Goal: Task Accomplishment & Management: Use online tool/utility

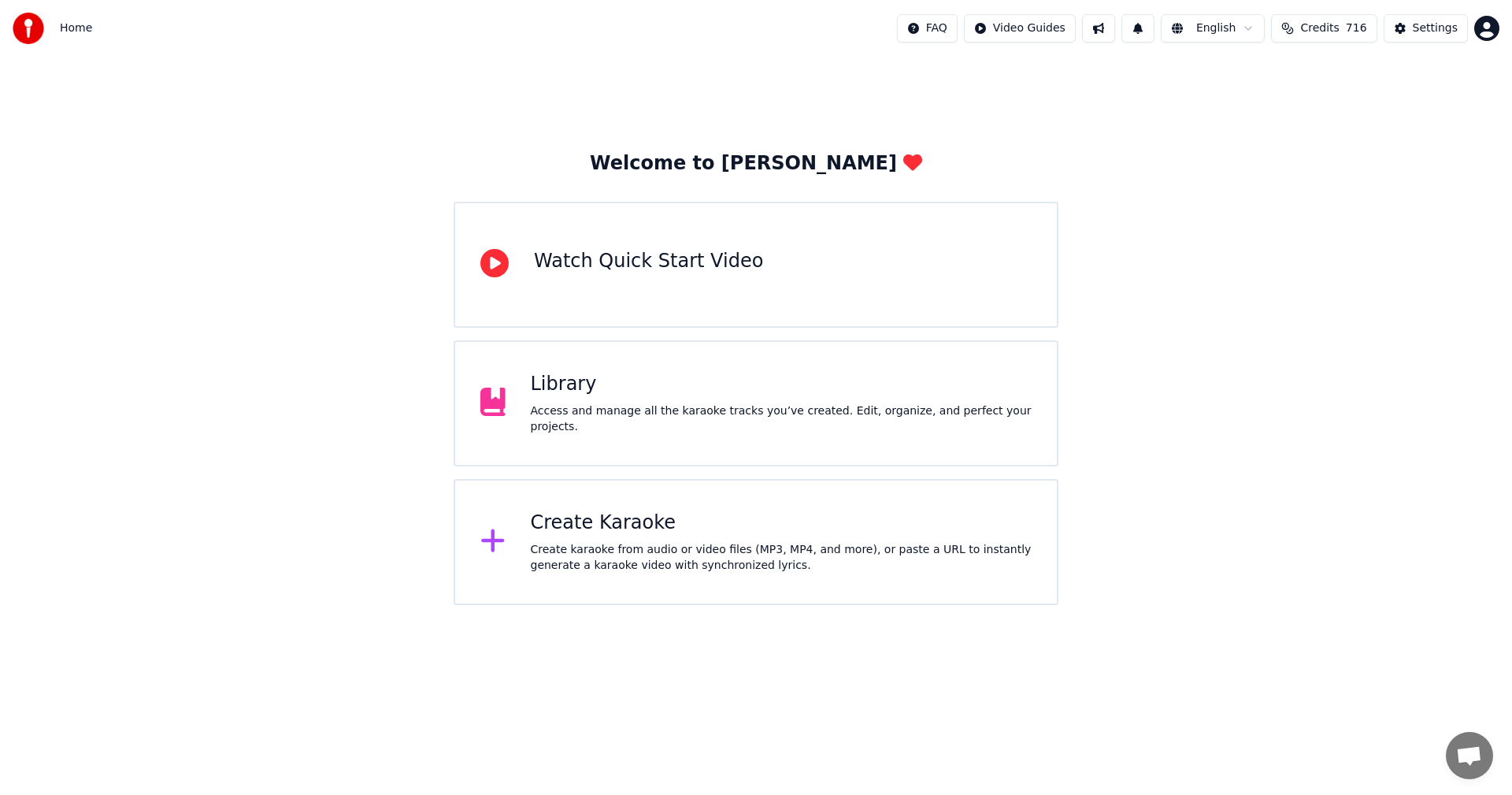
click at [606, 522] on div "Create Karaoke" at bounding box center [782, 523] width 502 height 26
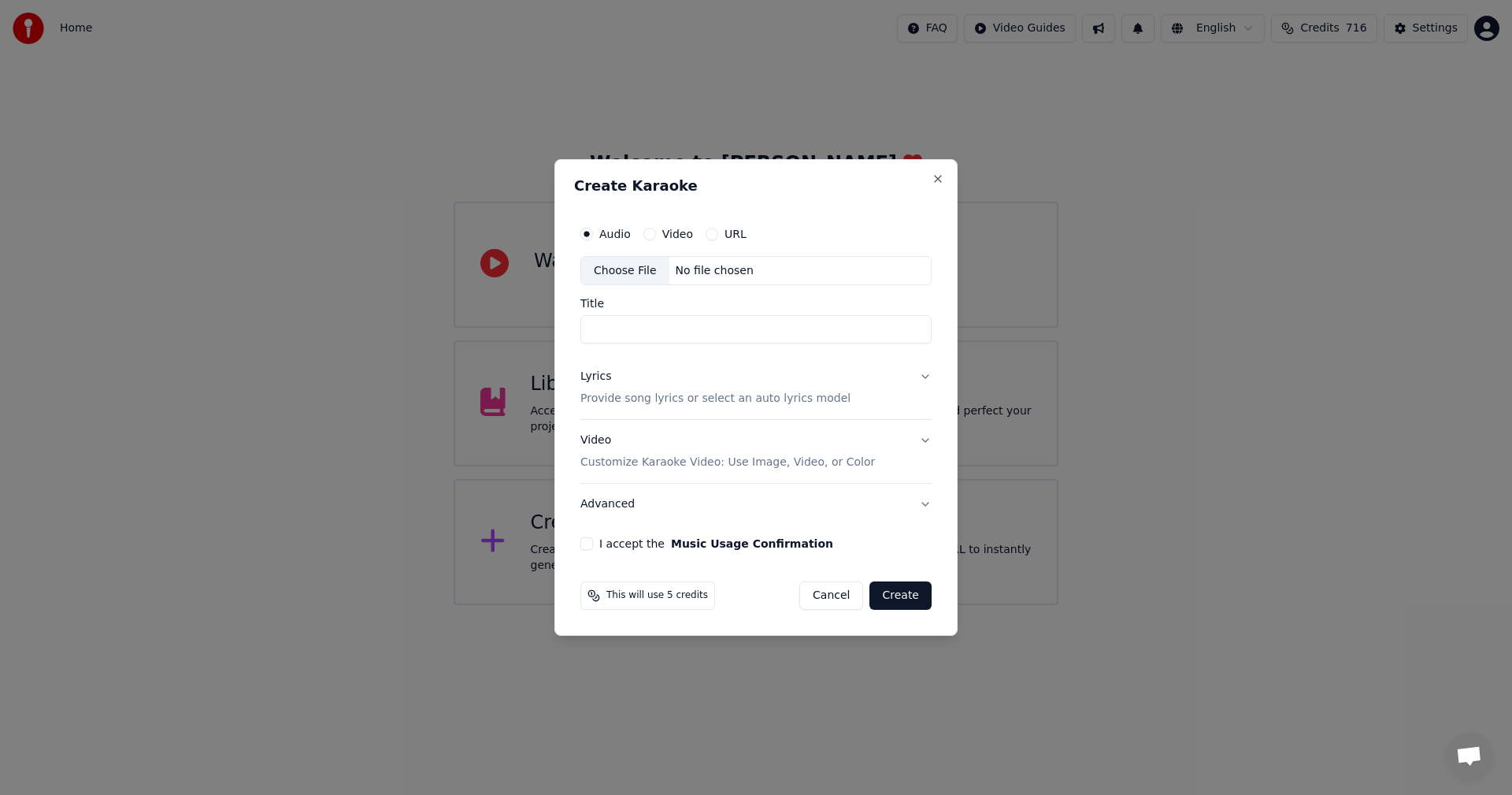
click at [638, 272] on div "Choose File" at bounding box center [625, 270] width 89 height 28
type input "**********"
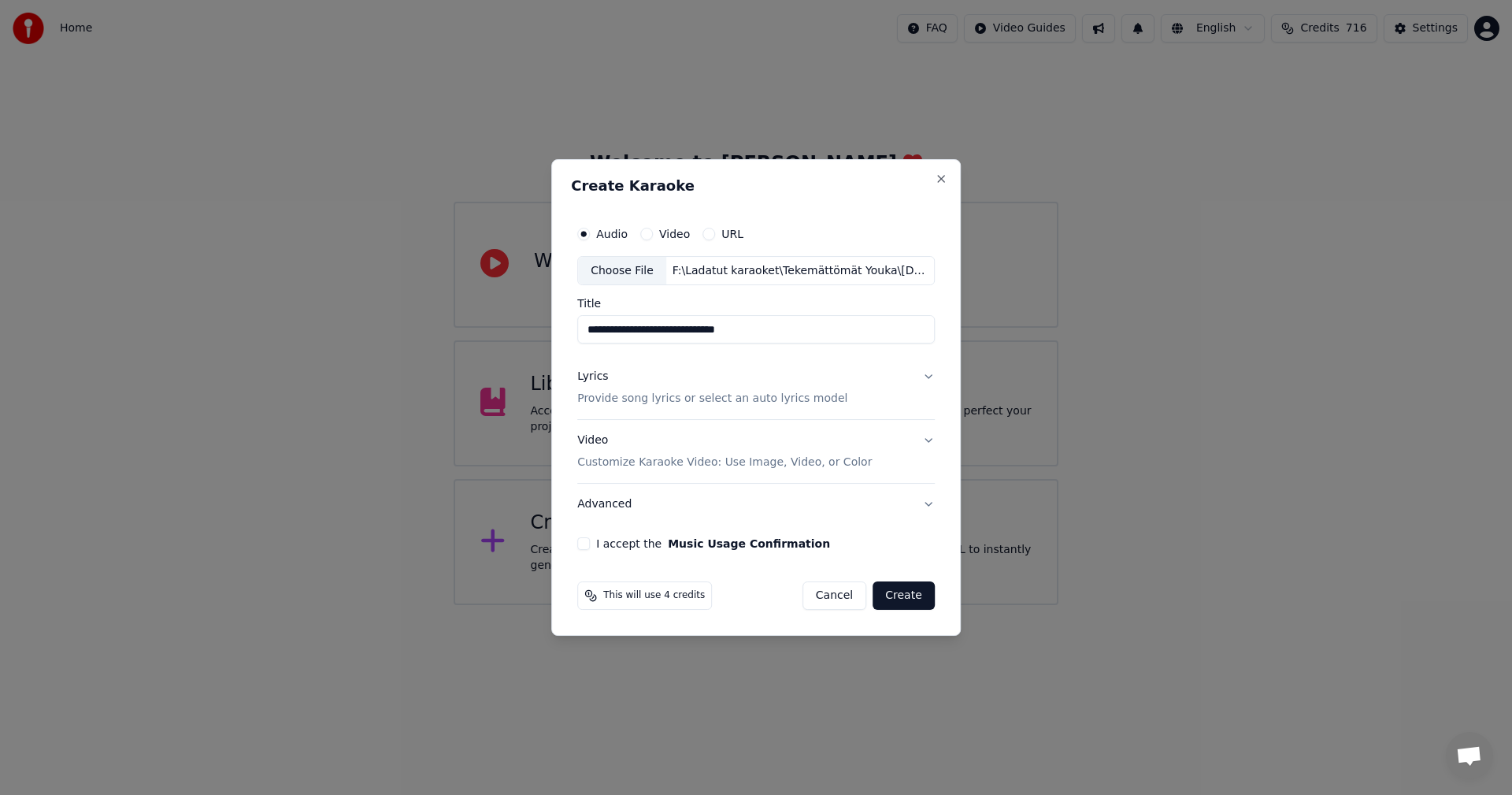
click at [925, 377] on button "Lyrics Provide song lyrics or select an auto lyrics model" at bounding box center [756, 388] width 358 height 63
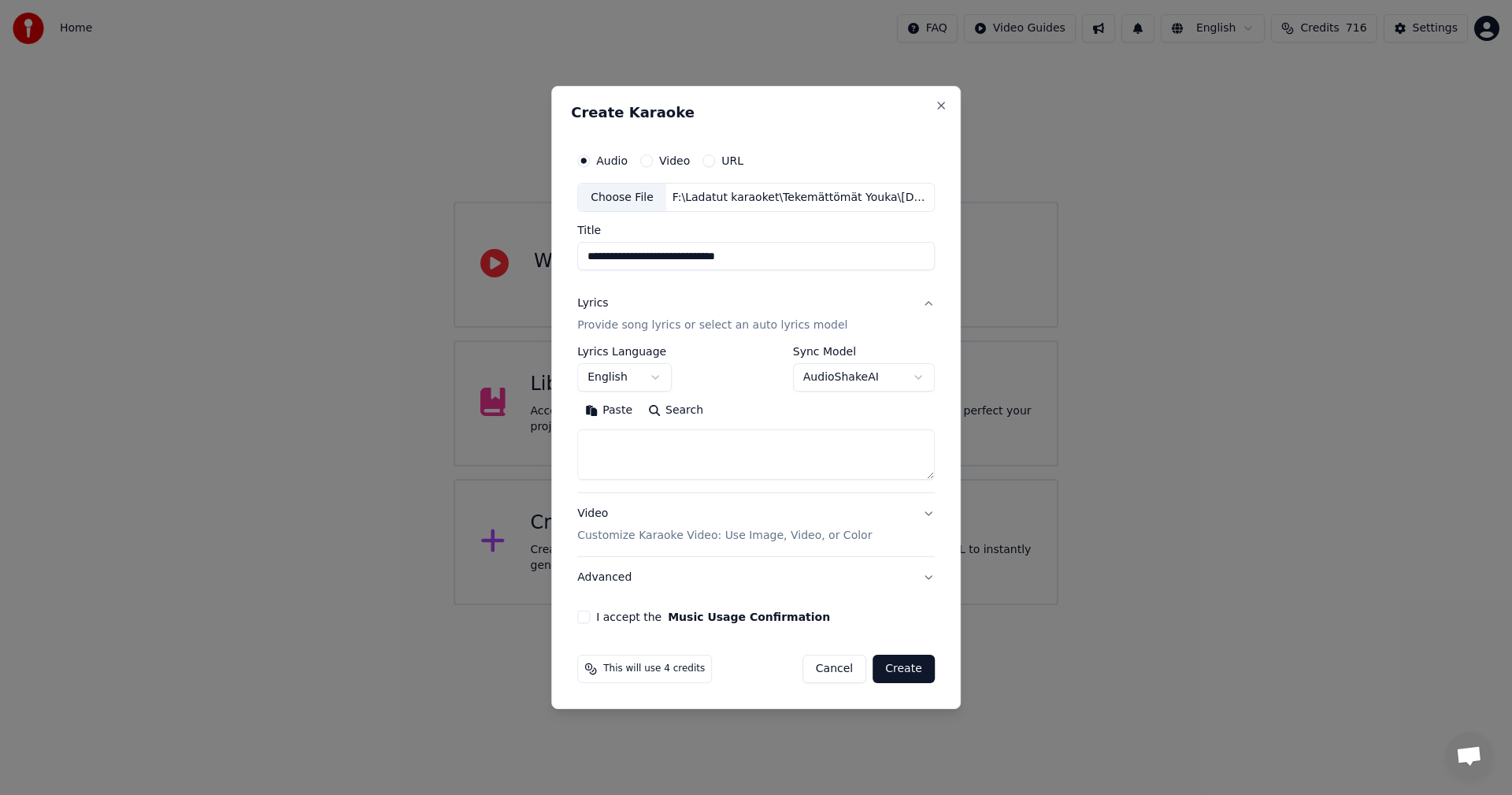
click at [622, 407] on button "Paste" at bounding box center [609, 412] width 63 height 26
click at [662, 375] on body "**********" at bounding box center [756, 302] width 1512 height 605
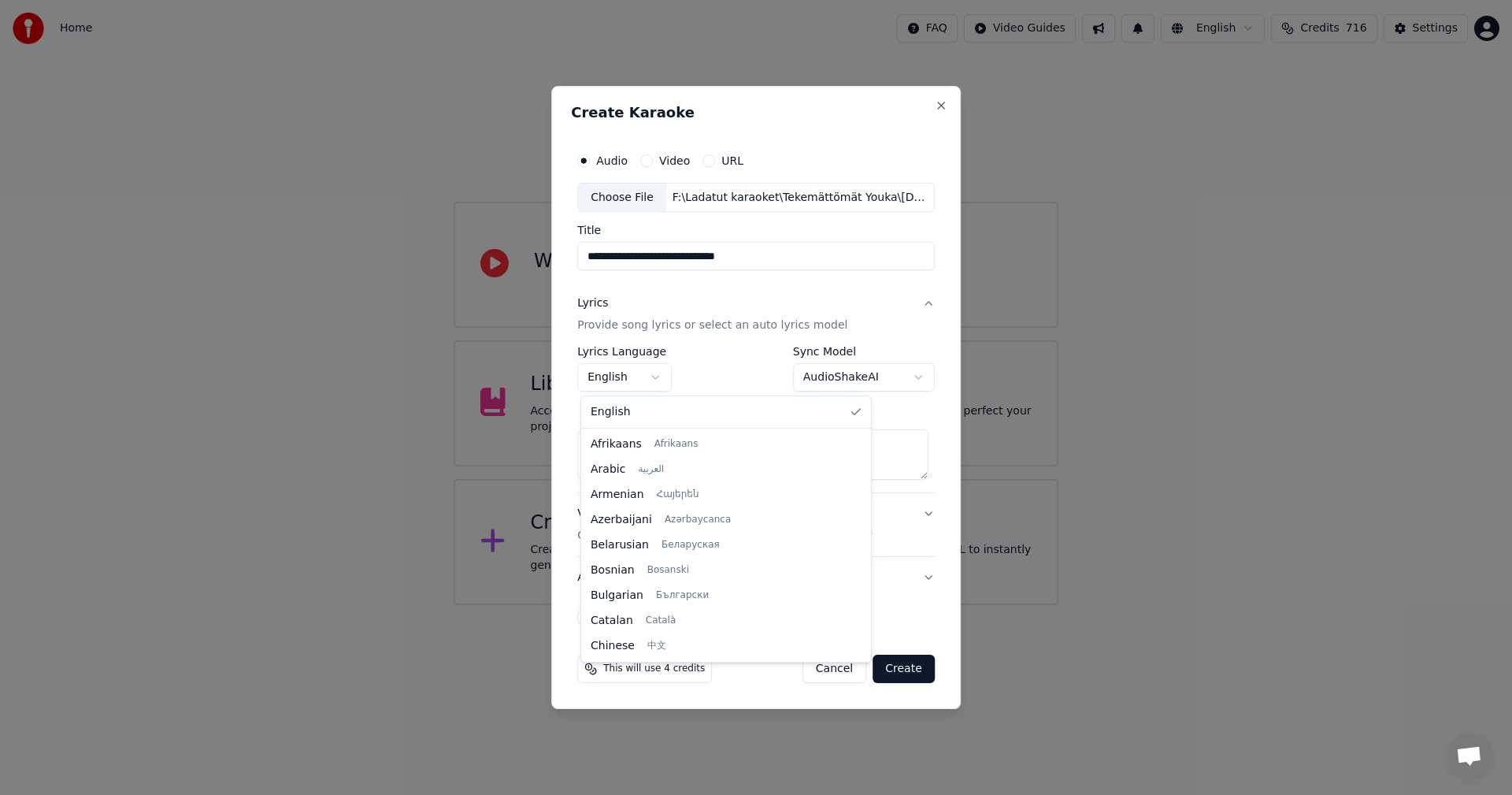
type textarea "**********"
select select "**"
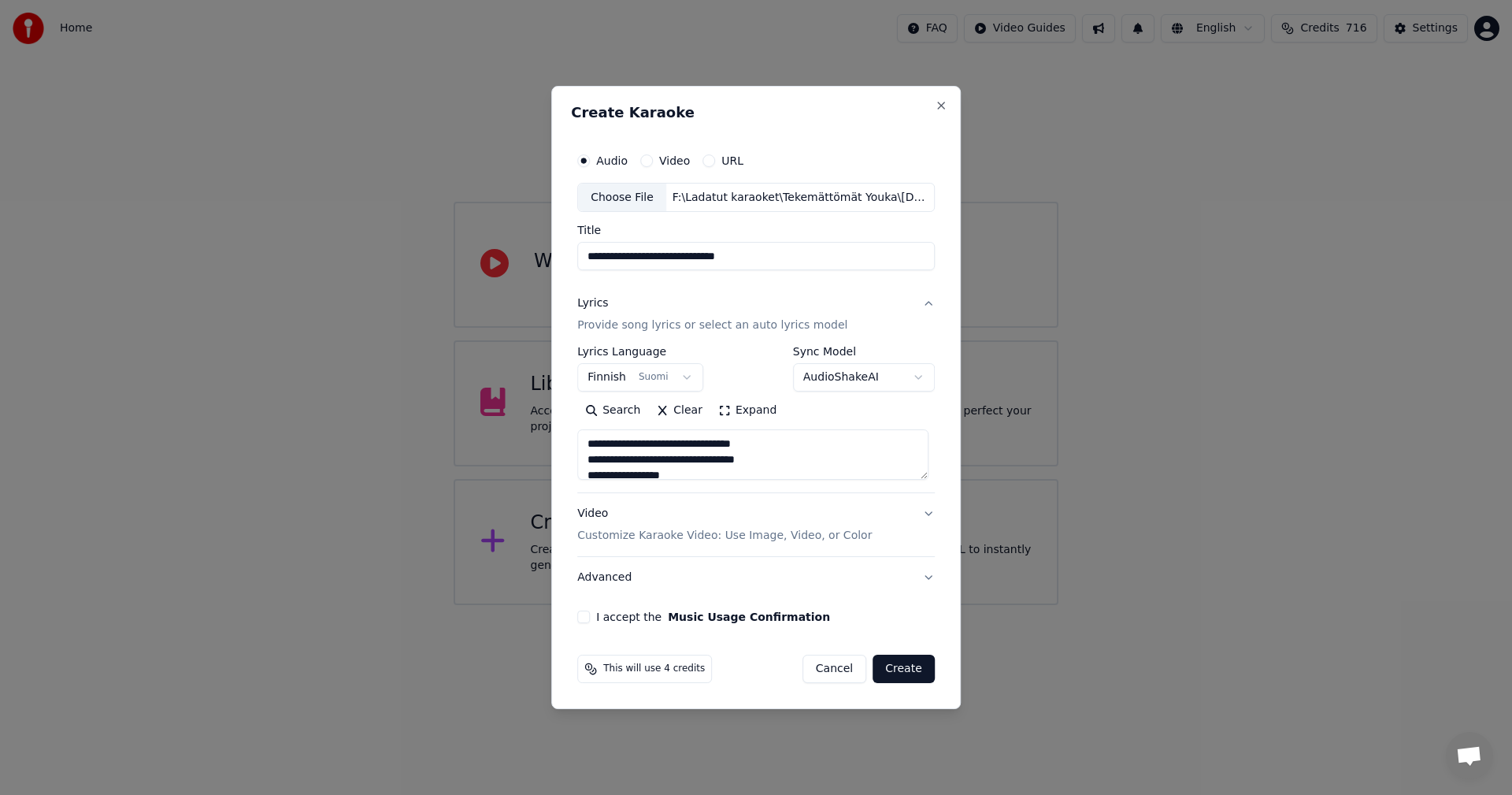
click at [589, 614] on button "I accept the Music Usage Confirmation" at bounding box center [584, 617] width 13 height 13
click at [912, 670] on button "Create" at bounding box center [903, 668] width 62 height 28
type textarea "**********"
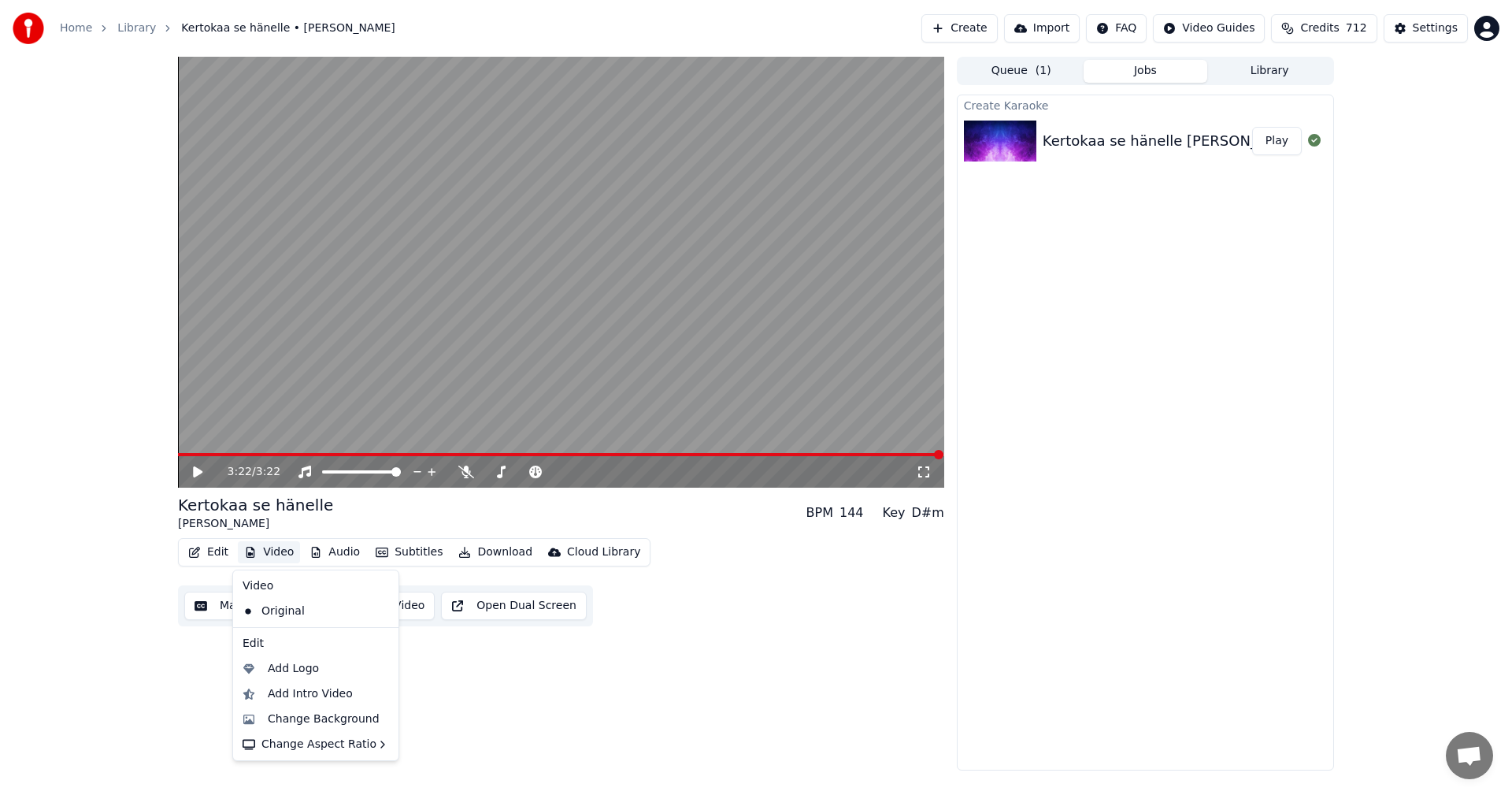
click at [269, 557] on button "Video" at bounding box center [269, 552] width 62 height 22
click at [1095, 468] on div "Create Karaoke Kertokaa se hänelle Eva Vikman Play" at bounding box center [1145, 433] width 377 height 675
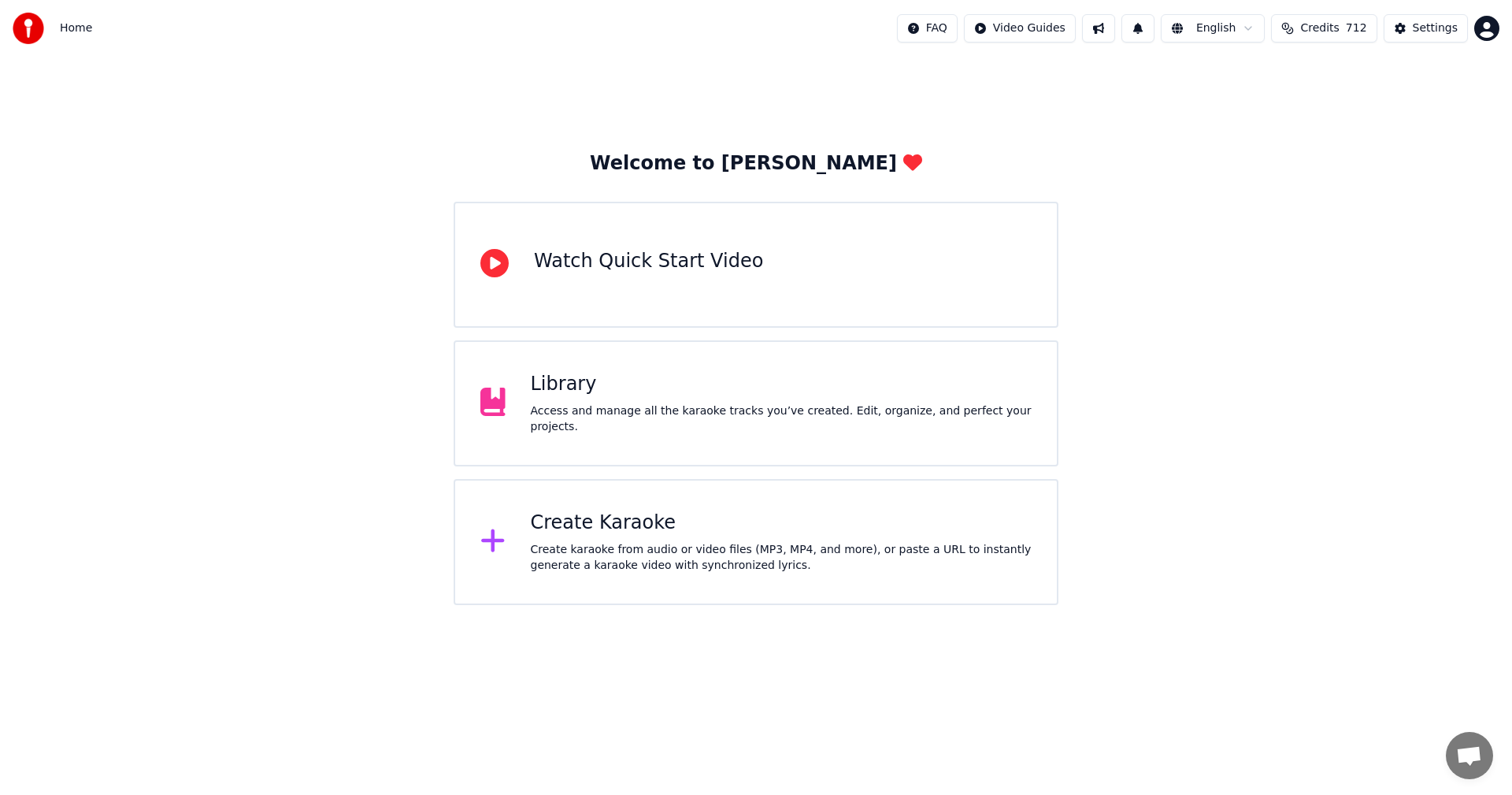
click at [575, 519] on div "Create Karaoke" at bounding box center [782, 523] width 502 height 26
click at [578, 397] on div "Library" at bounding box center [782, 384] width 502 height 26
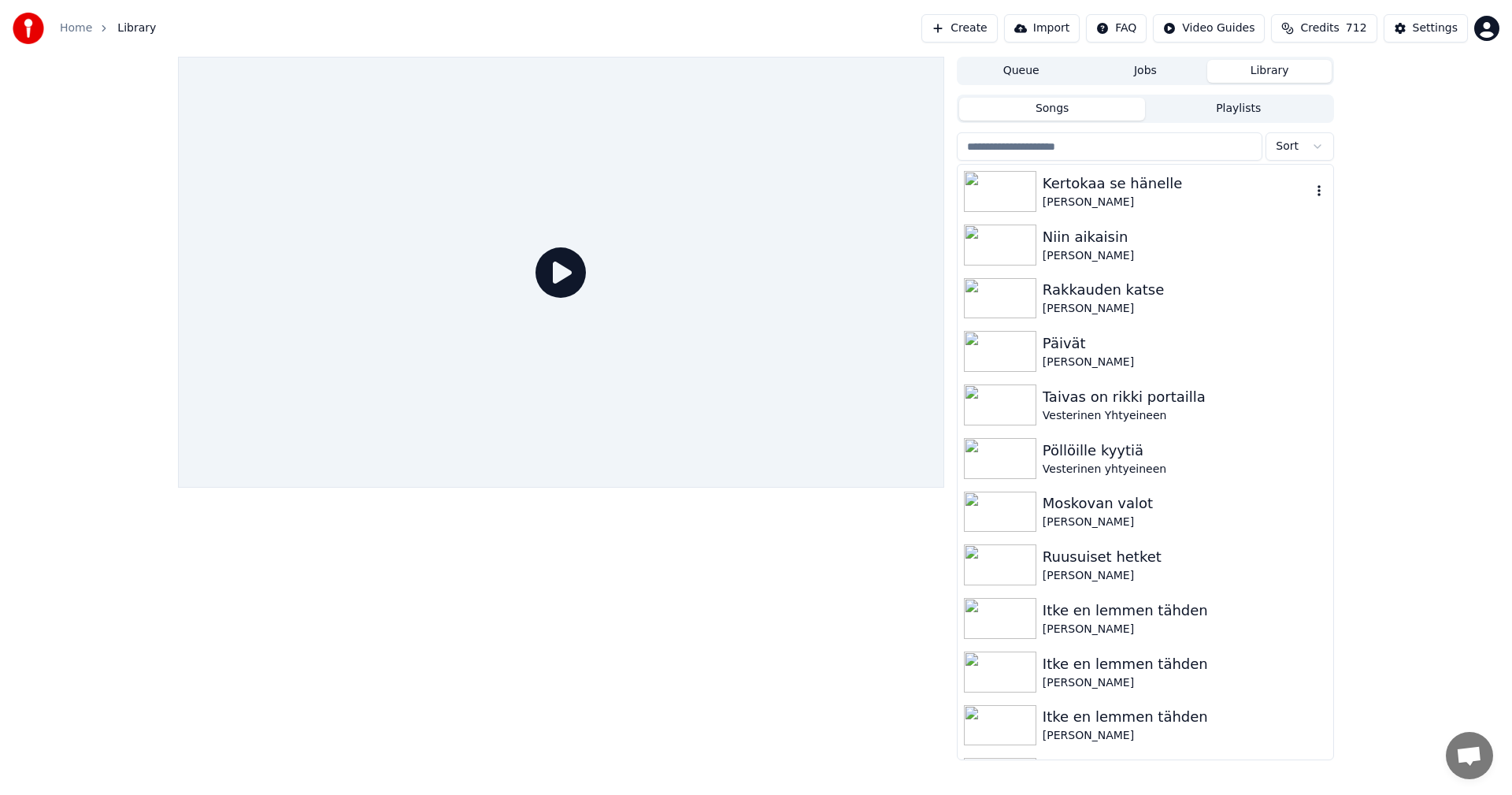
click at [1034, 193] on img at bounding box center [999, 191] width 72 height 41
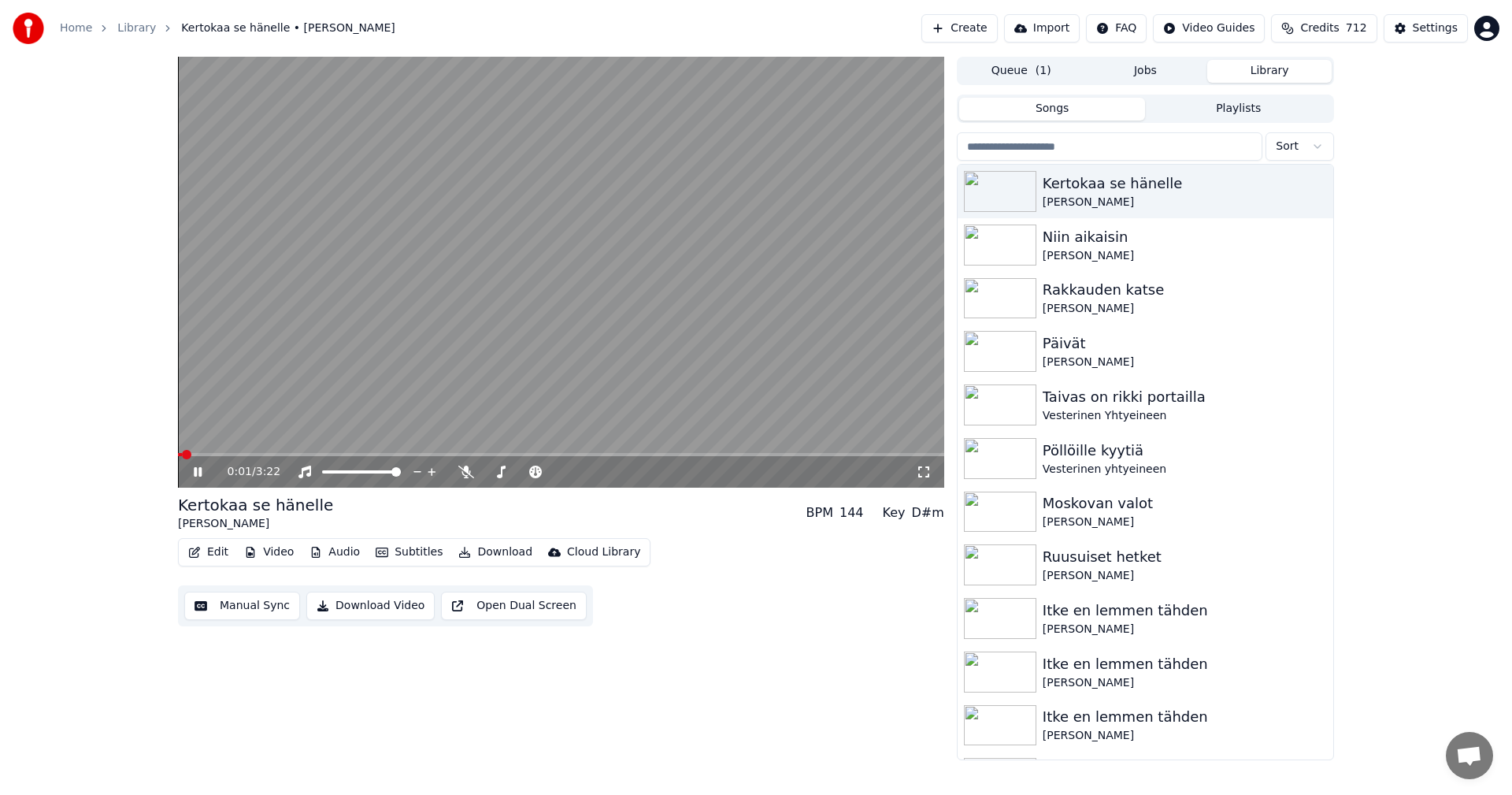
click at [201, 469] on icon at bounding box center [197, 472] width 8 height 9
click at [283, 554] on button "Video" at bounding box center [269, 552] width 62 height 22
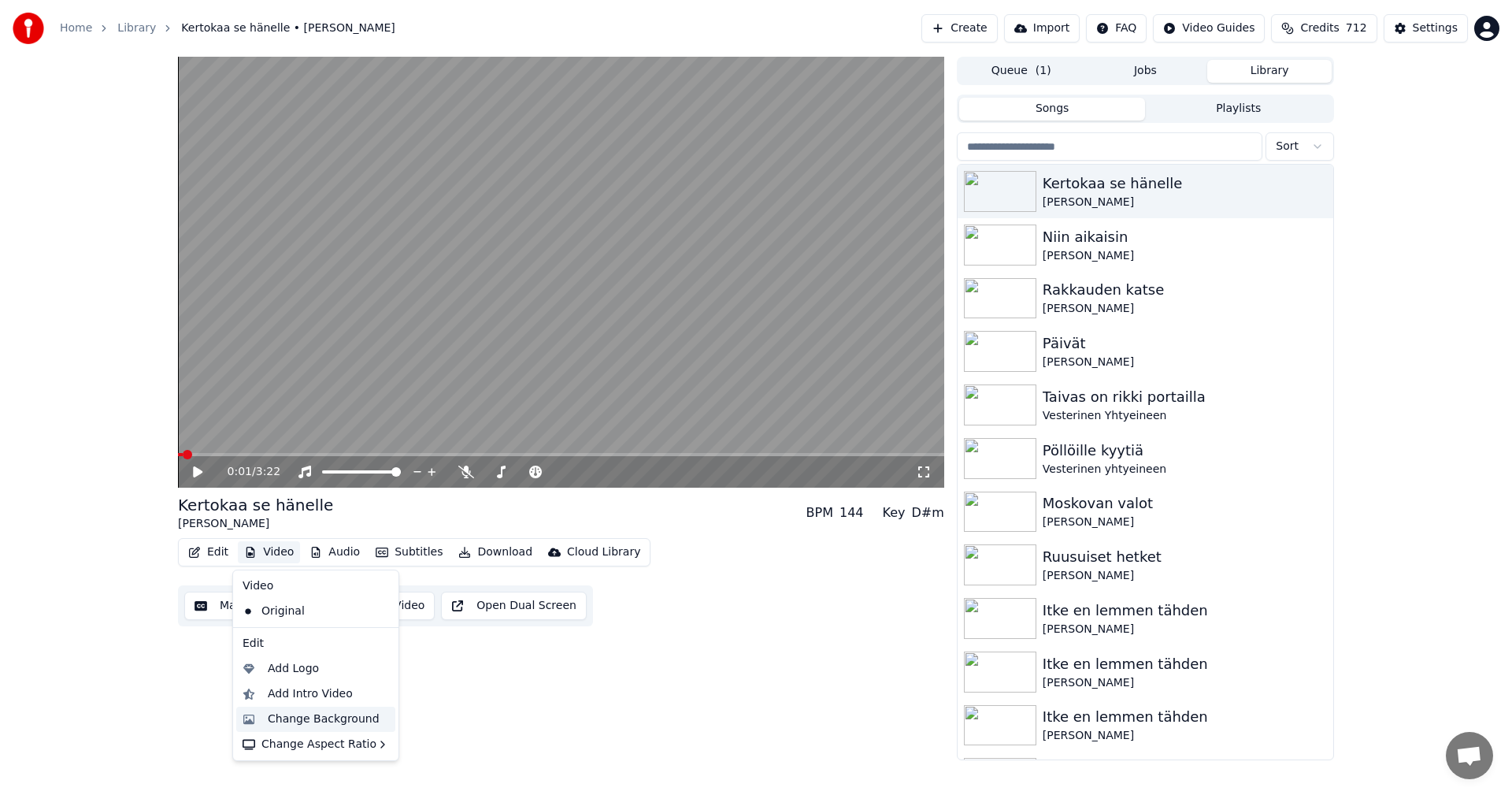
click at [311, 722] on div "Change Background" at bounding box center [323, 718] width 112 height 16
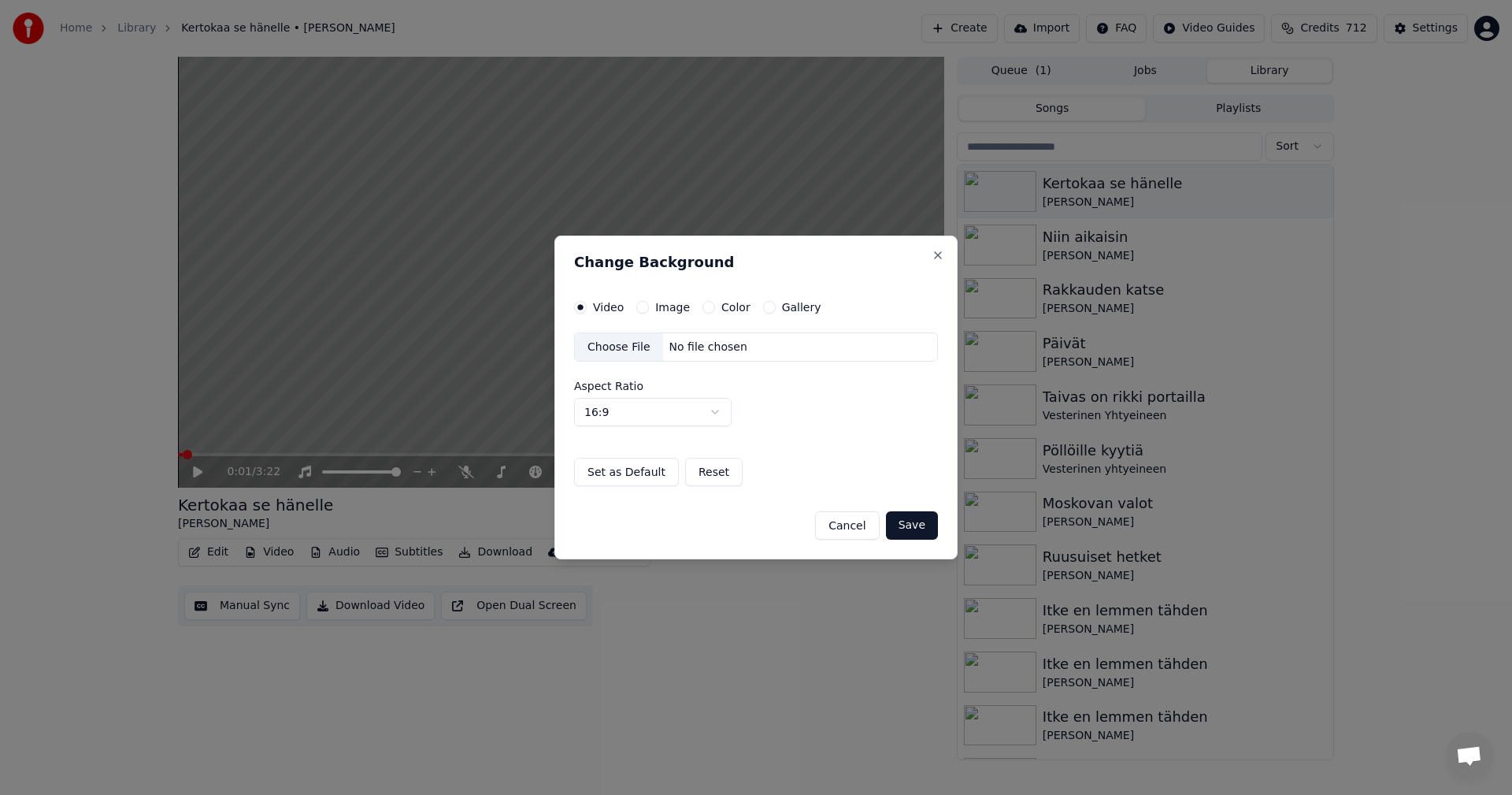
click at [641, 307] on button "Image" at bounding box center [642, 308] width 13 height 13
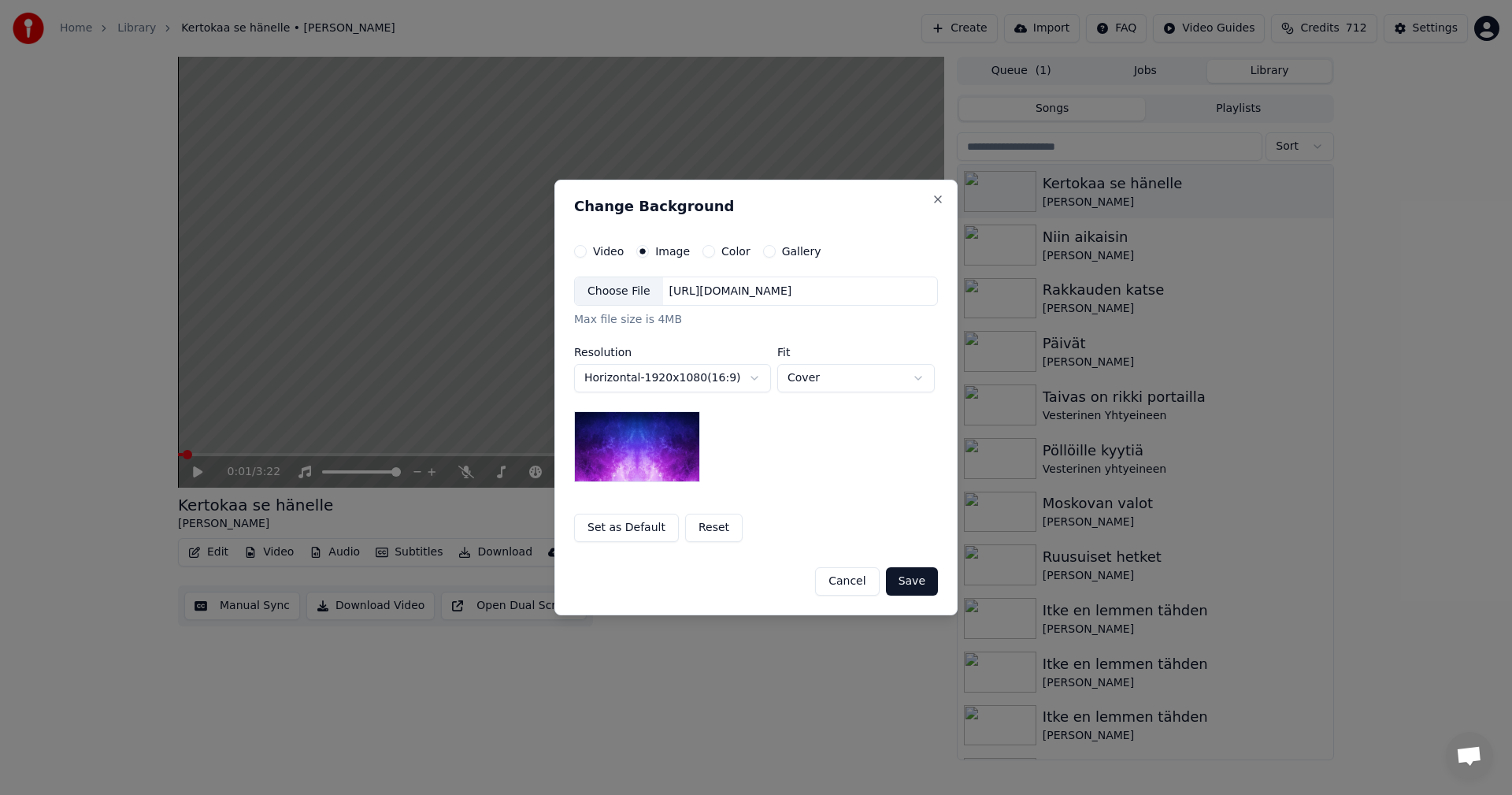
click at [625, 299] on div "Choose File" at bounding box center [619, 291] width 89 height 28
click at [916, 580] on button "Save" at bounding box center [912, 581] width 52 height 28
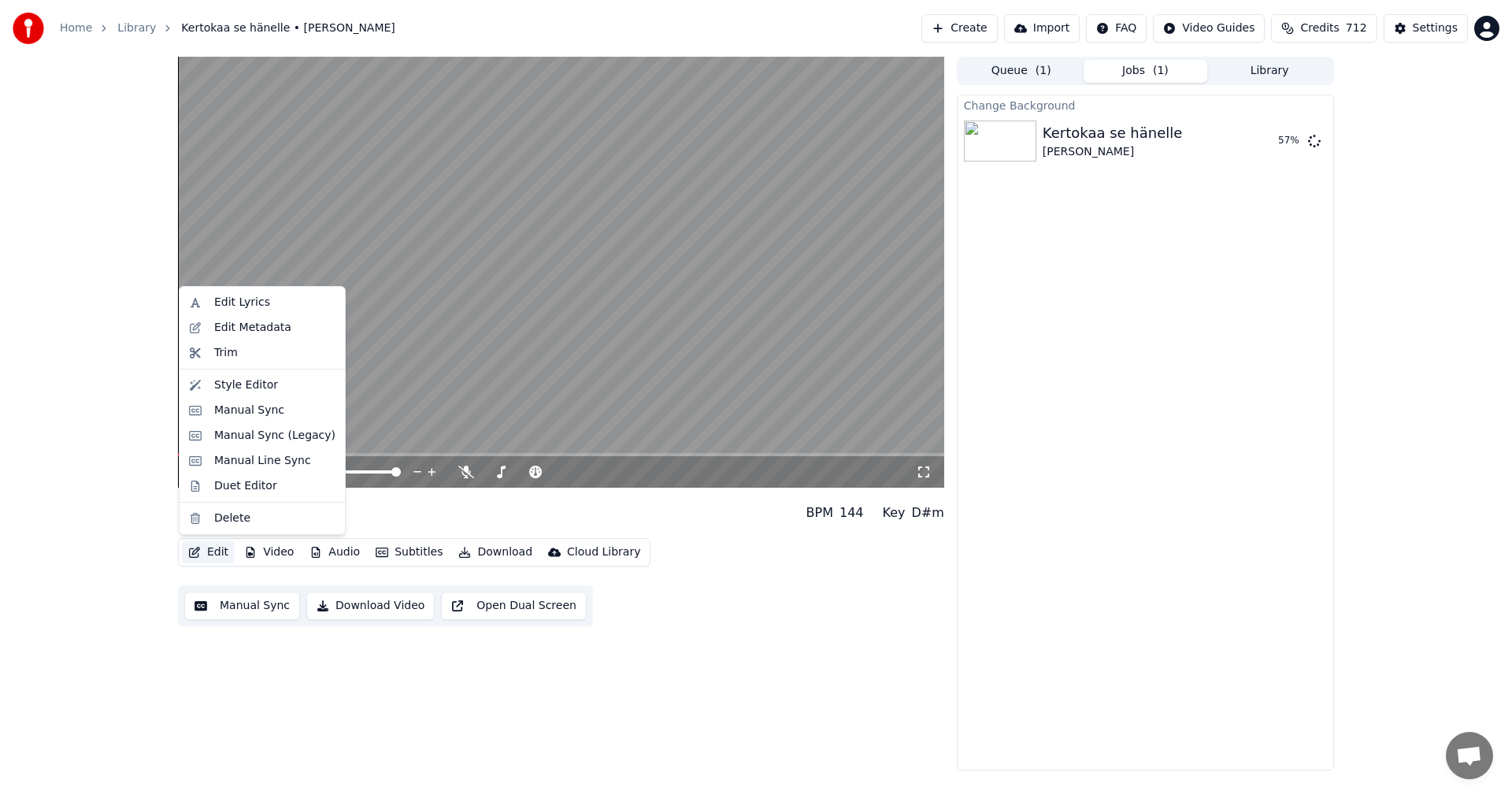
click at [210, 553] on button "Edit" at bounding box center [208, 552] width 53 height 22
click at [273, 433] on div "Manual Sync (Legacy)" at bounding box center [275, 435] width 121 height 16
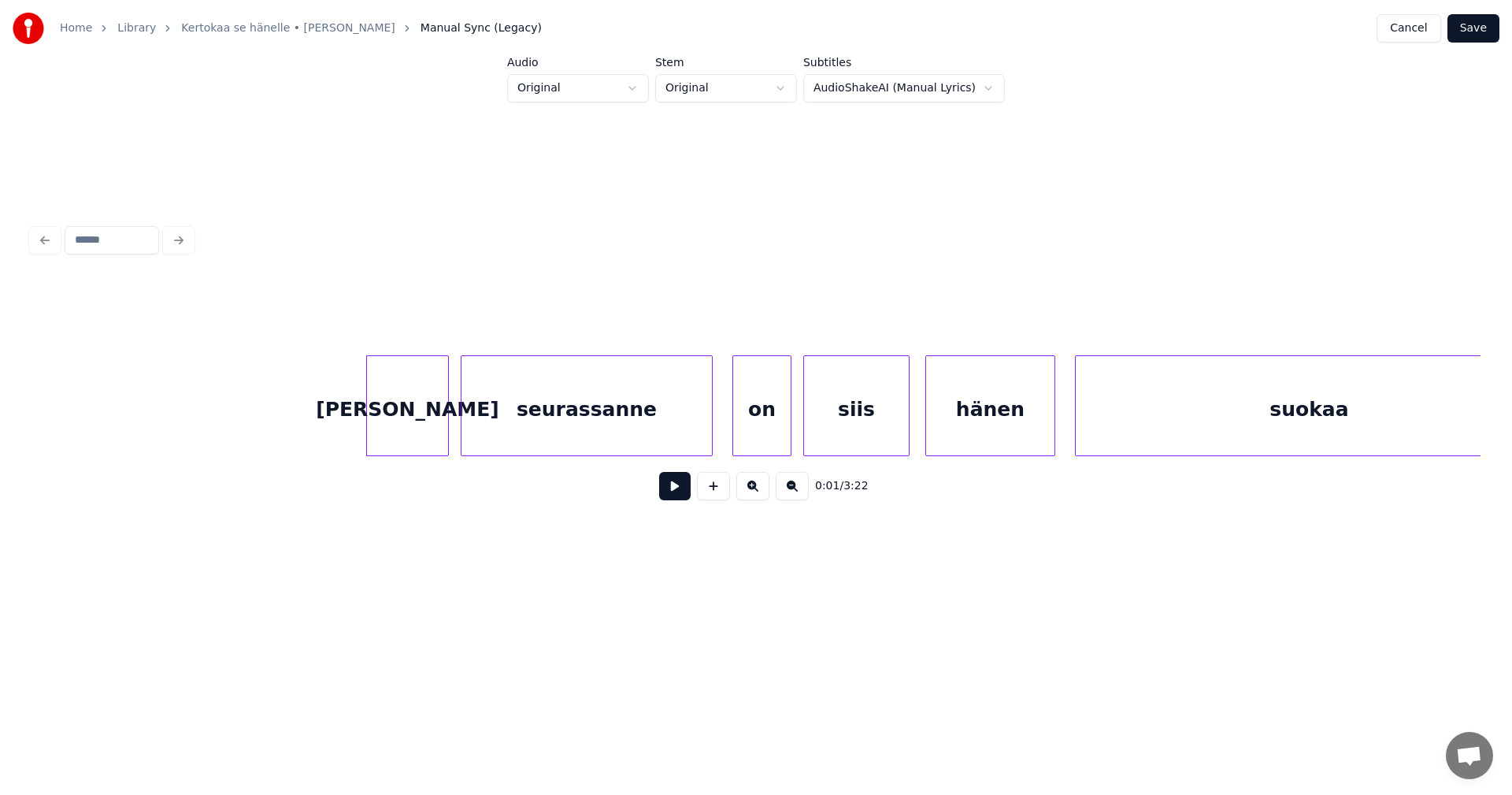
click at [679, 494] on button at bounding box center [674, 486] width 32 height 28
drag, startPoint x: 675, startPoint y: 488, endPoint x: 729, endPoint y: 449, distance: 66.6
click at [675, 487] on button at bounding box center [674, 486] width 32 height 28
click at [745, 441] on div "on" at bounding box center [756, 409] width 57 height 107
click at [671, 498] on button at bounding box center [674, 486] width 32 height 28
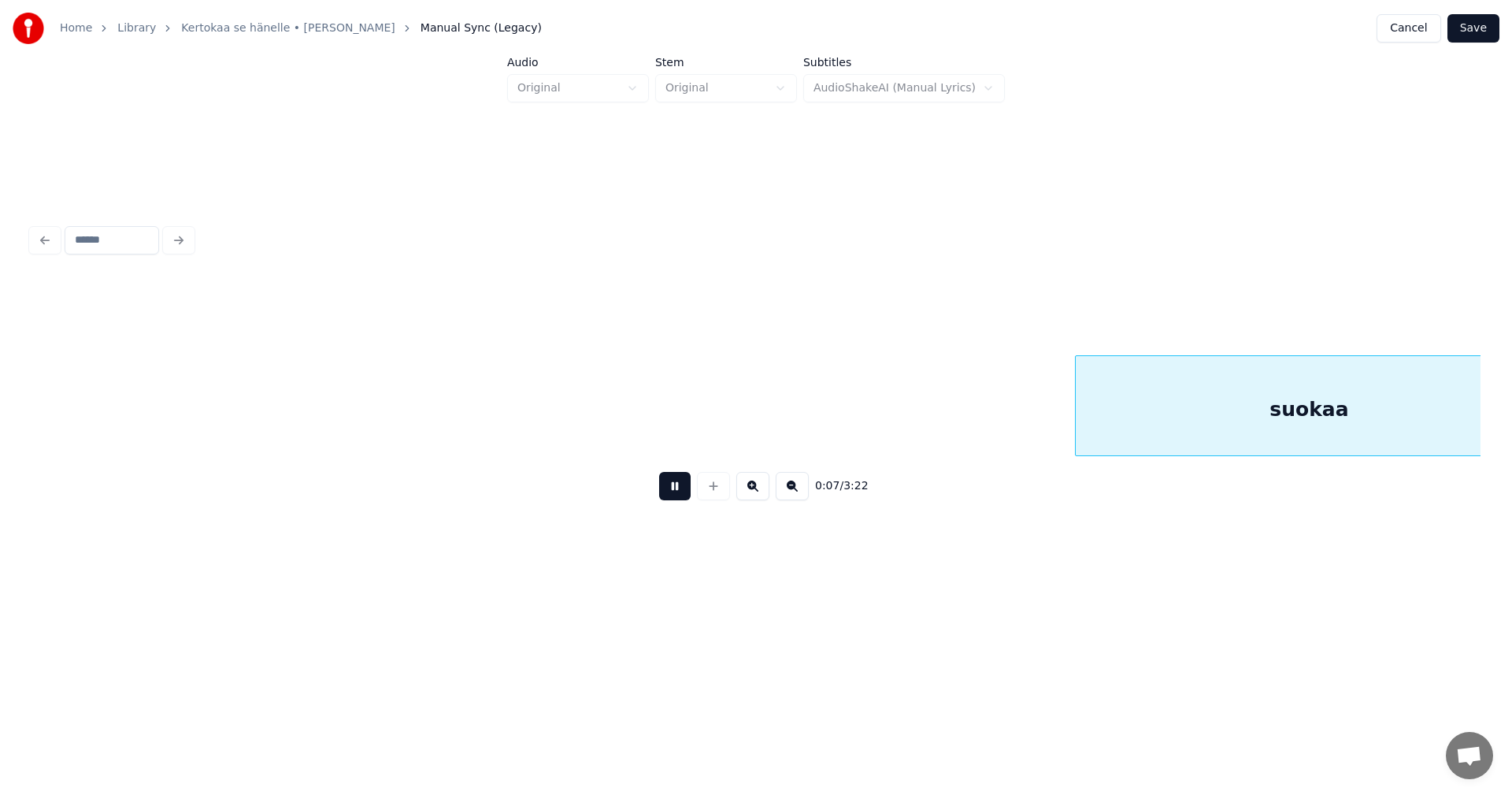
scroll to position [0, 1450]
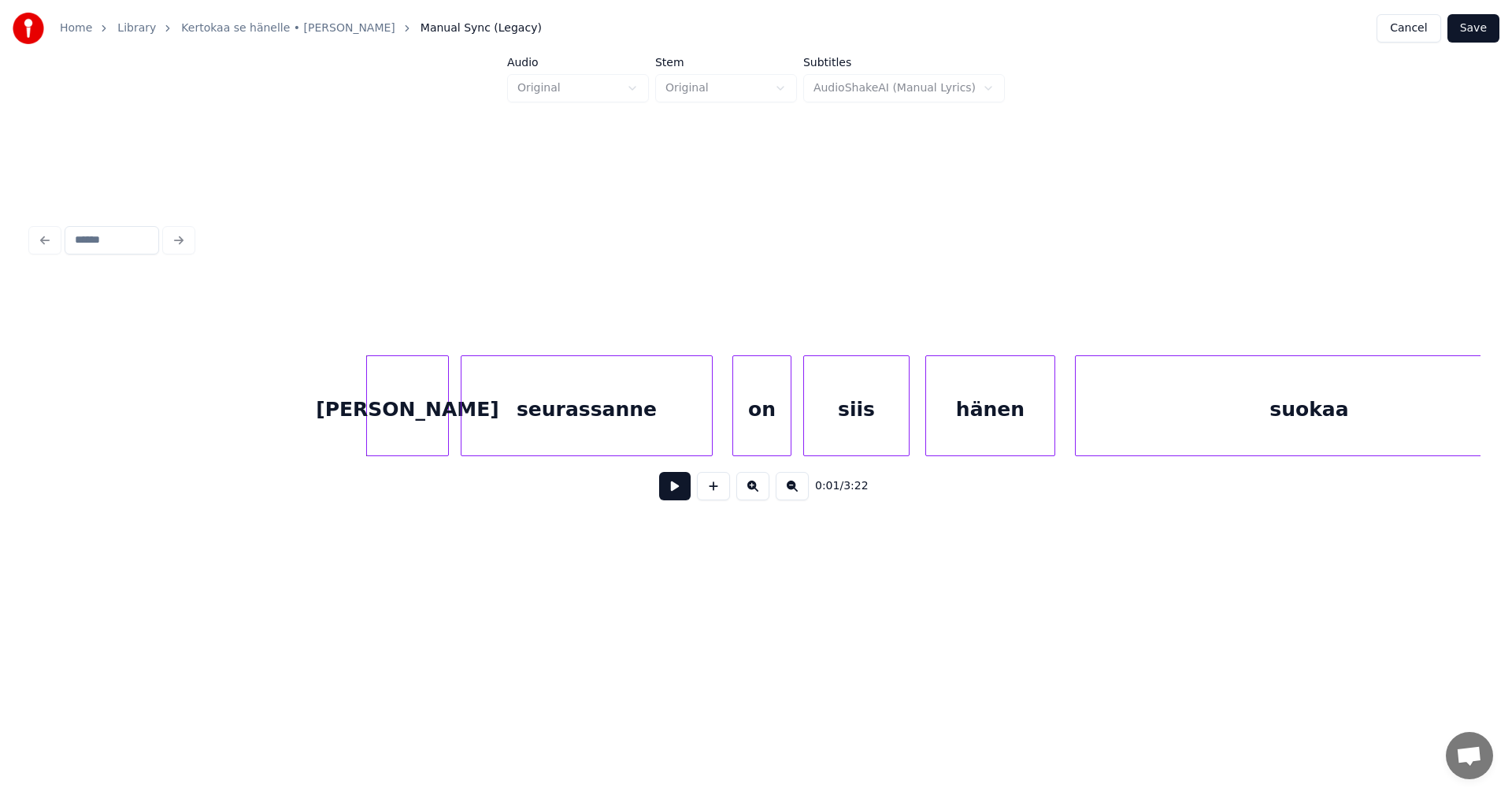
click at [671, 498] on button at bounding box center [674, 486] width 32 height 28
drag, startPoint x: 672, startPoint y: 498, endPoint x: 687, endPoint y: 439, distance: 60.9
click at [672, 497] on button at bounding box center [674, 486] width 32 height 28
click at [748, 434] on div "on" at bounding box center [753, 409] width 57 height 107
click at [1492, 26] on button "Save" at bounding box center [1473, 28] width 52 height 28
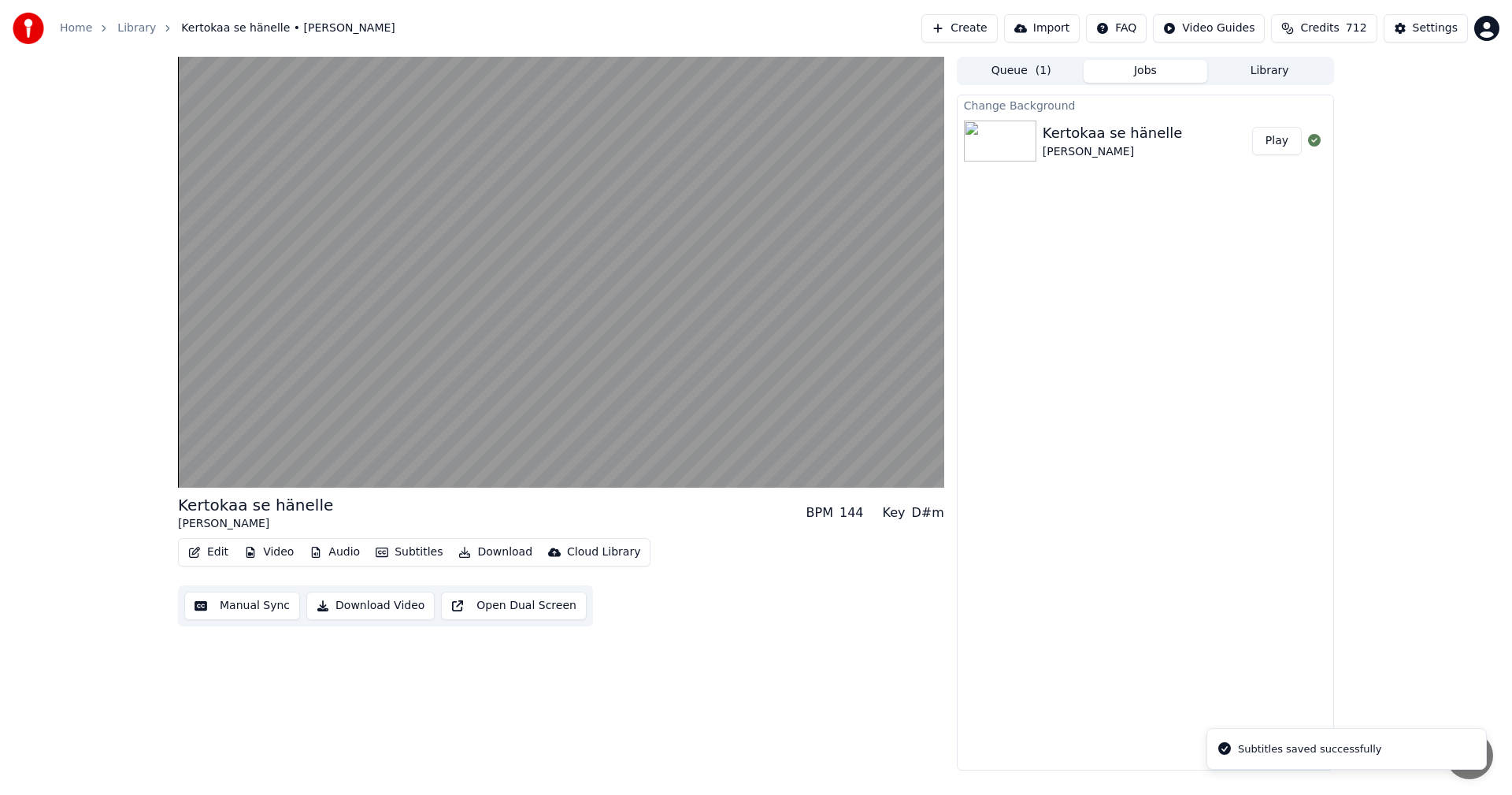
click at [1283, 146] on button "Play" at bounding box center [1277, 141] width 49 height 28
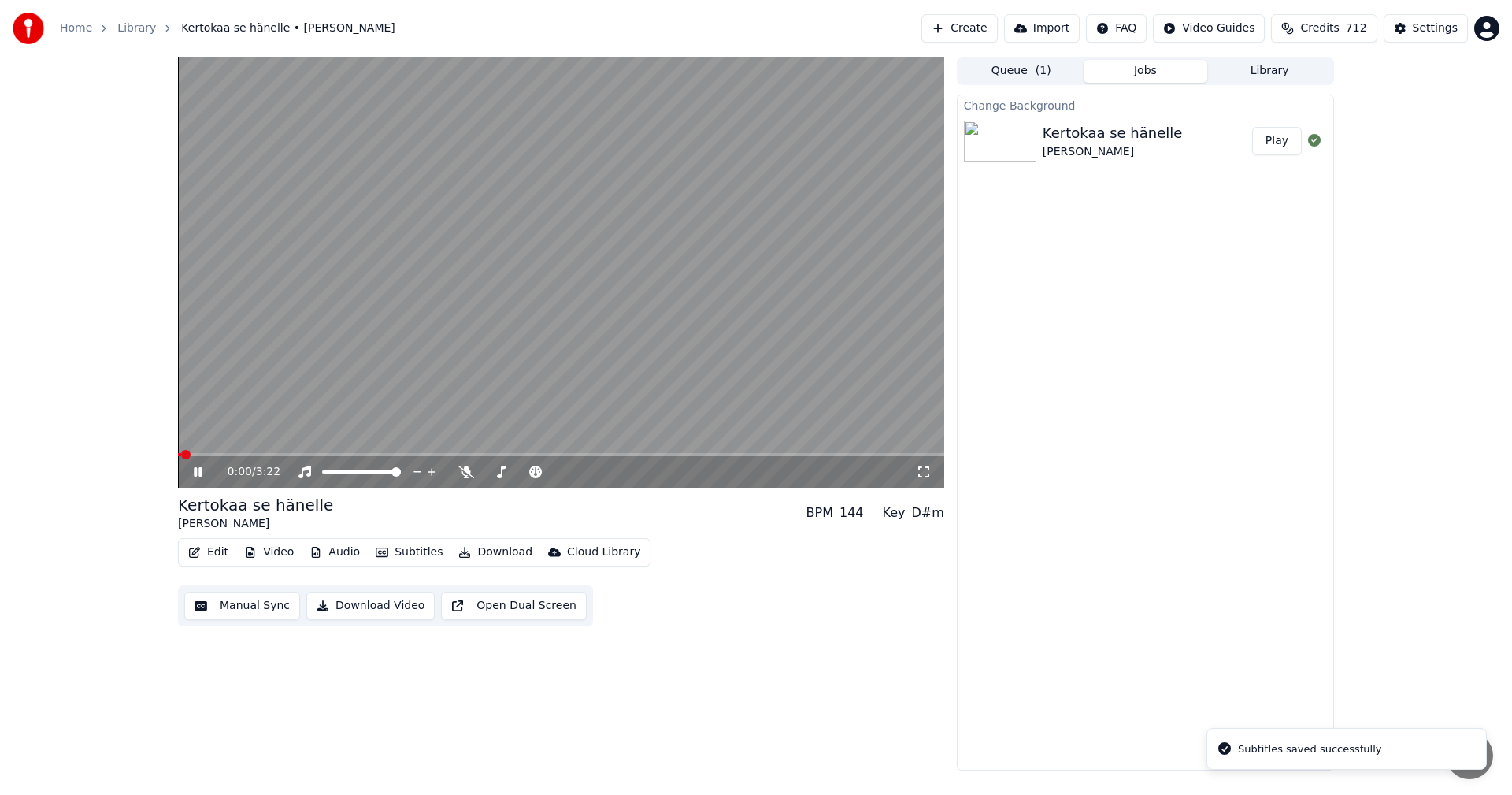
click at [923, 468] on icon at bounding box center [923, 472] width 16 height 13
click at [197, 478] on icon at bounding box center [209, 472] width 37 height 13
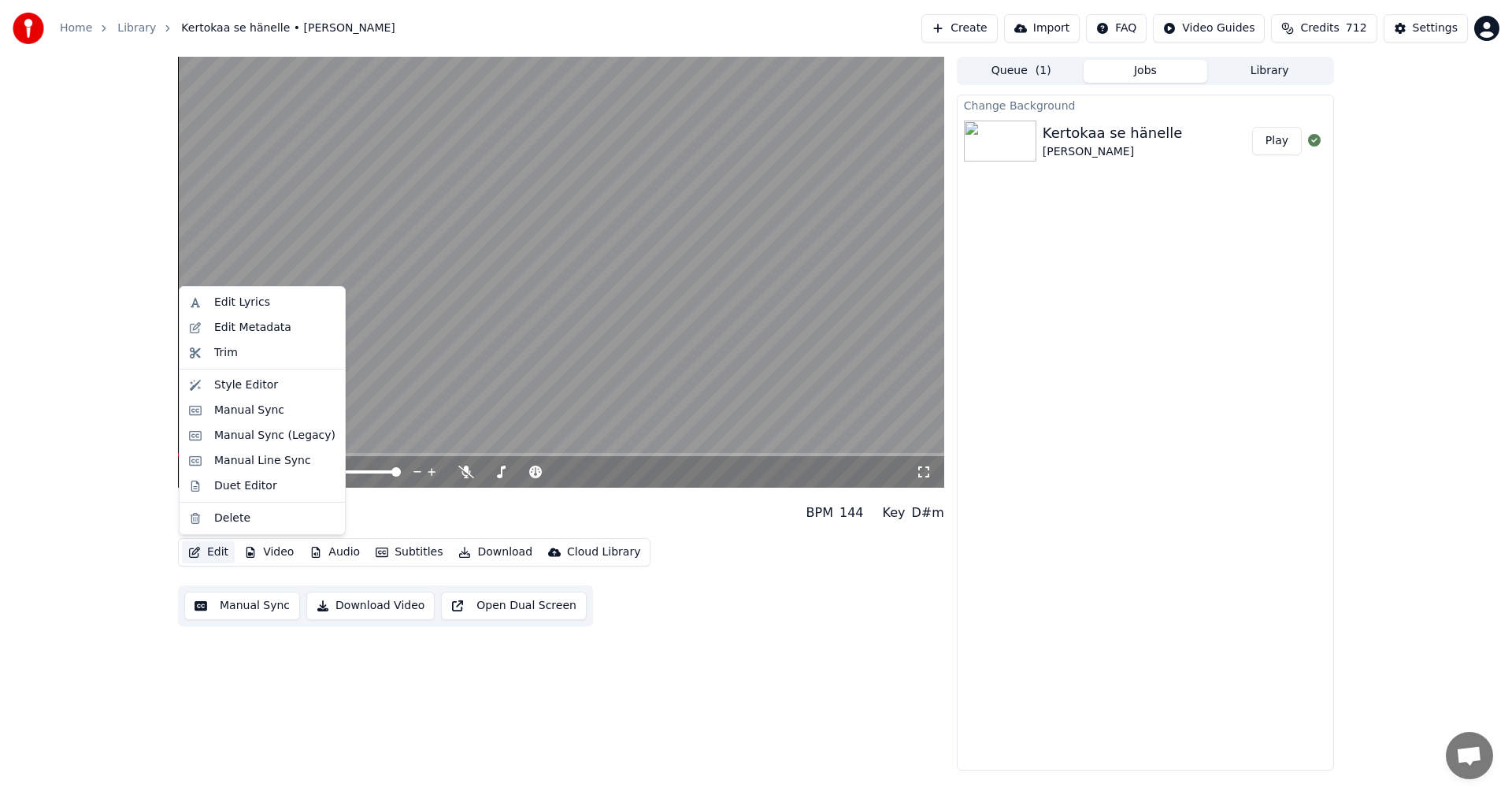
click at [210, 549] on button "Edit" at bounding box center [208, 552] width 53 height 22
click at [288, 439] on div "Manual Sync (Legacy)" at bounding box center [275, 435] width 121 height 16
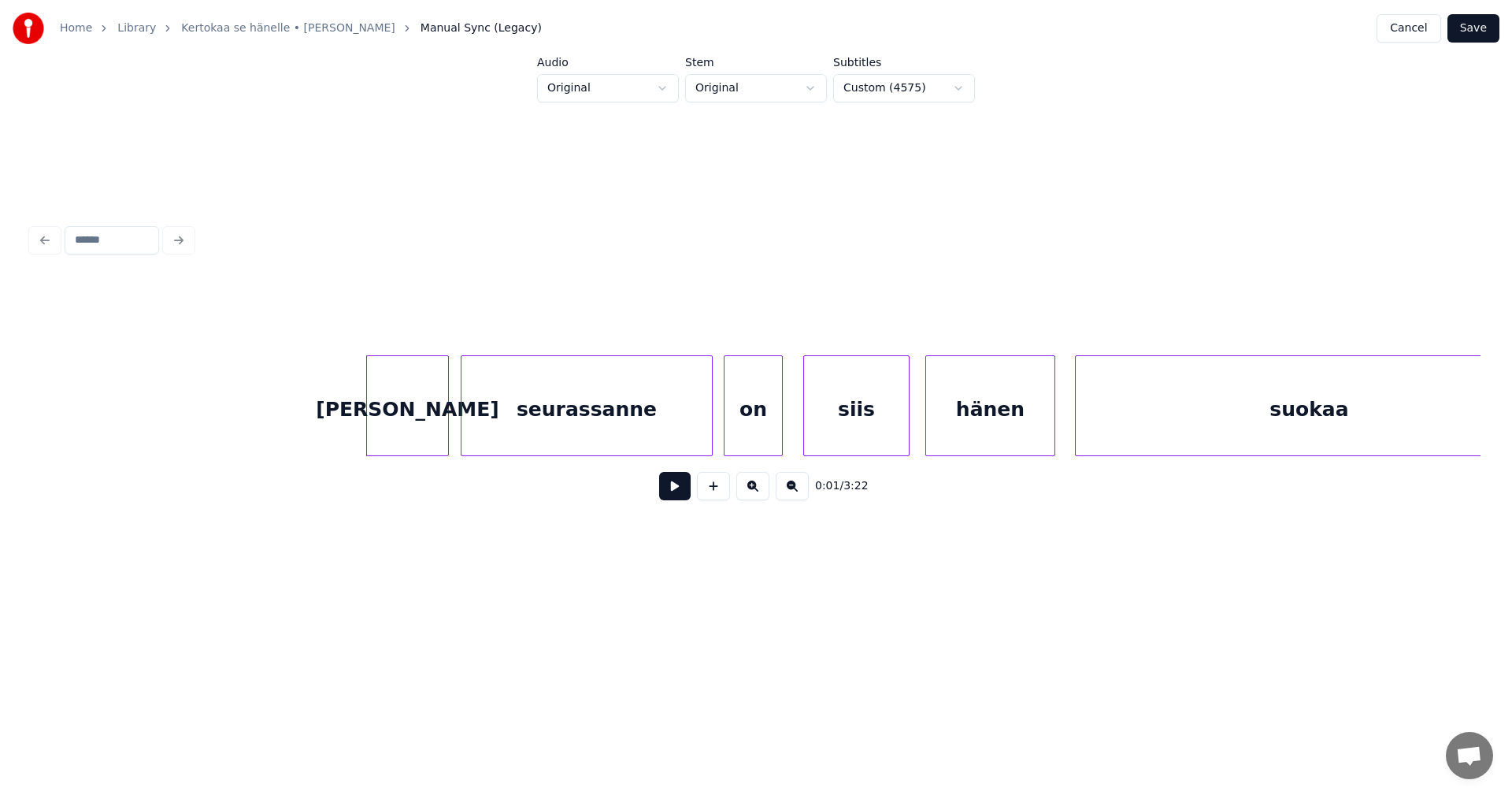
click at [673, 497] on button at bounding box center [674, 486] width 32 height 28
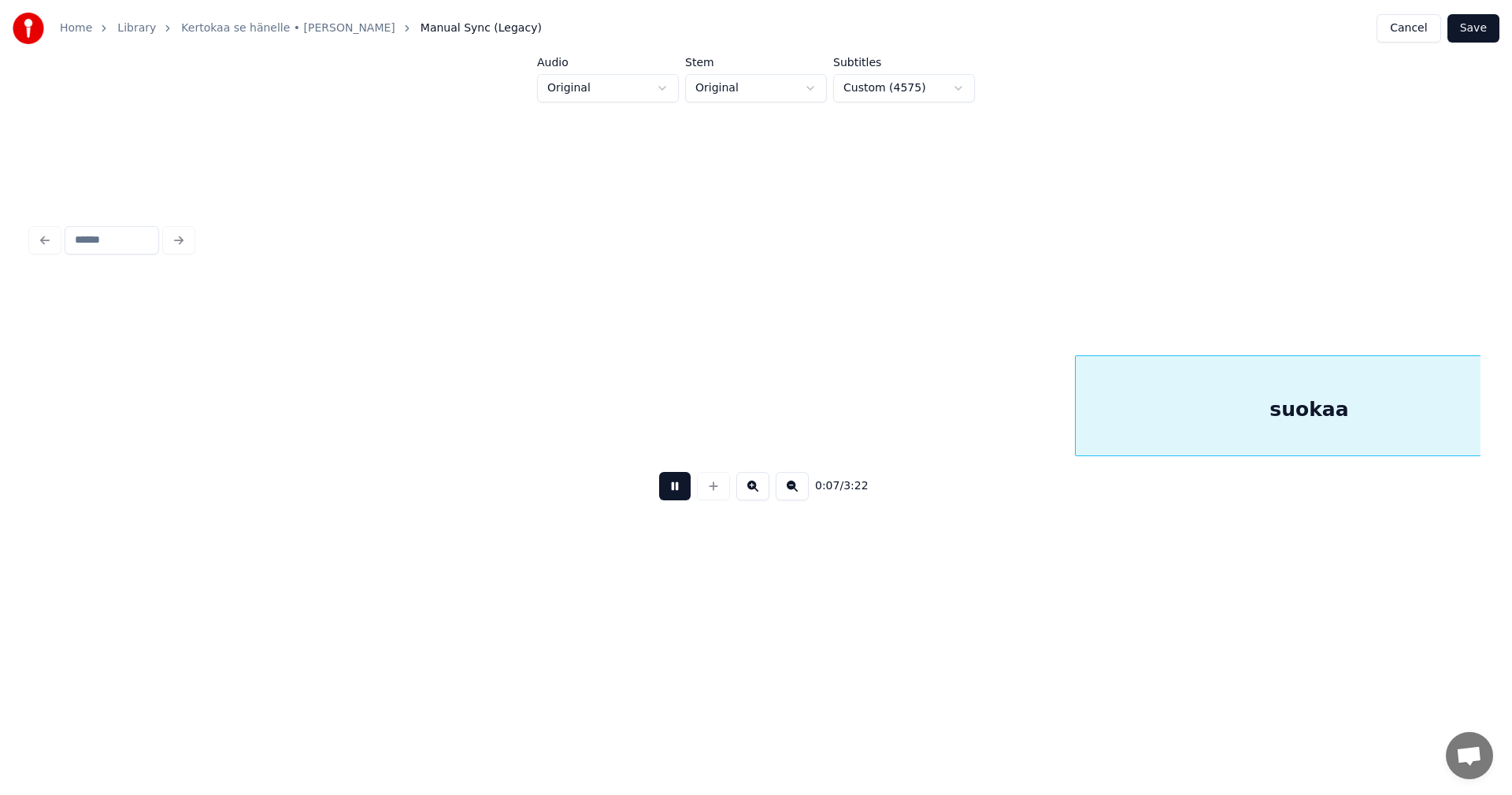
scroll to position [0, 1452]
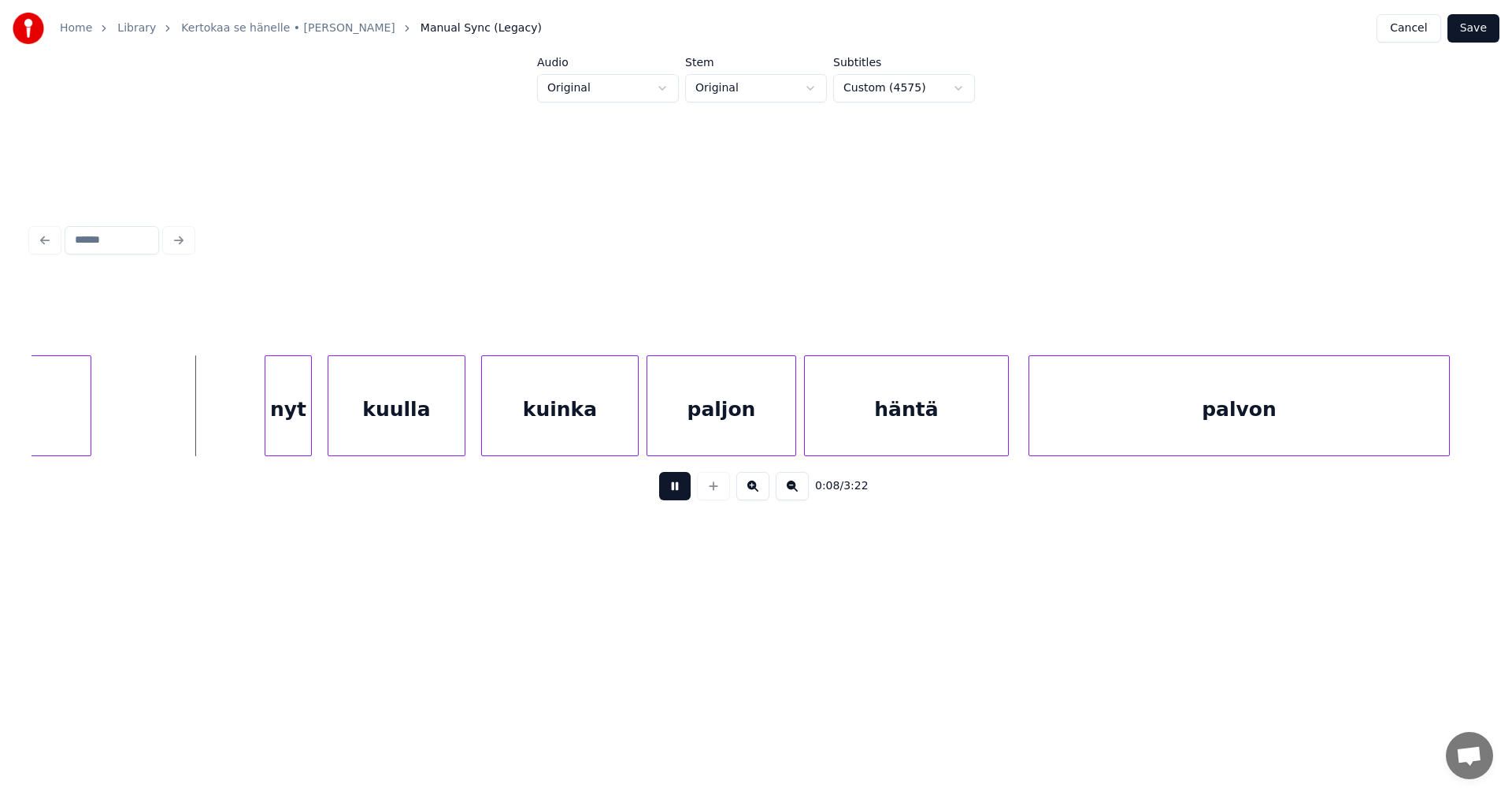
click at [674, 495] on button at bounding box center [674, 486] width 32 height 28
click at [291, 407] on div "nyt" at bounding box center [280, 409] width 46 height 107
click at [403, 420] on div "kuulla" at bounding box center [391, 409] width 136 height 107
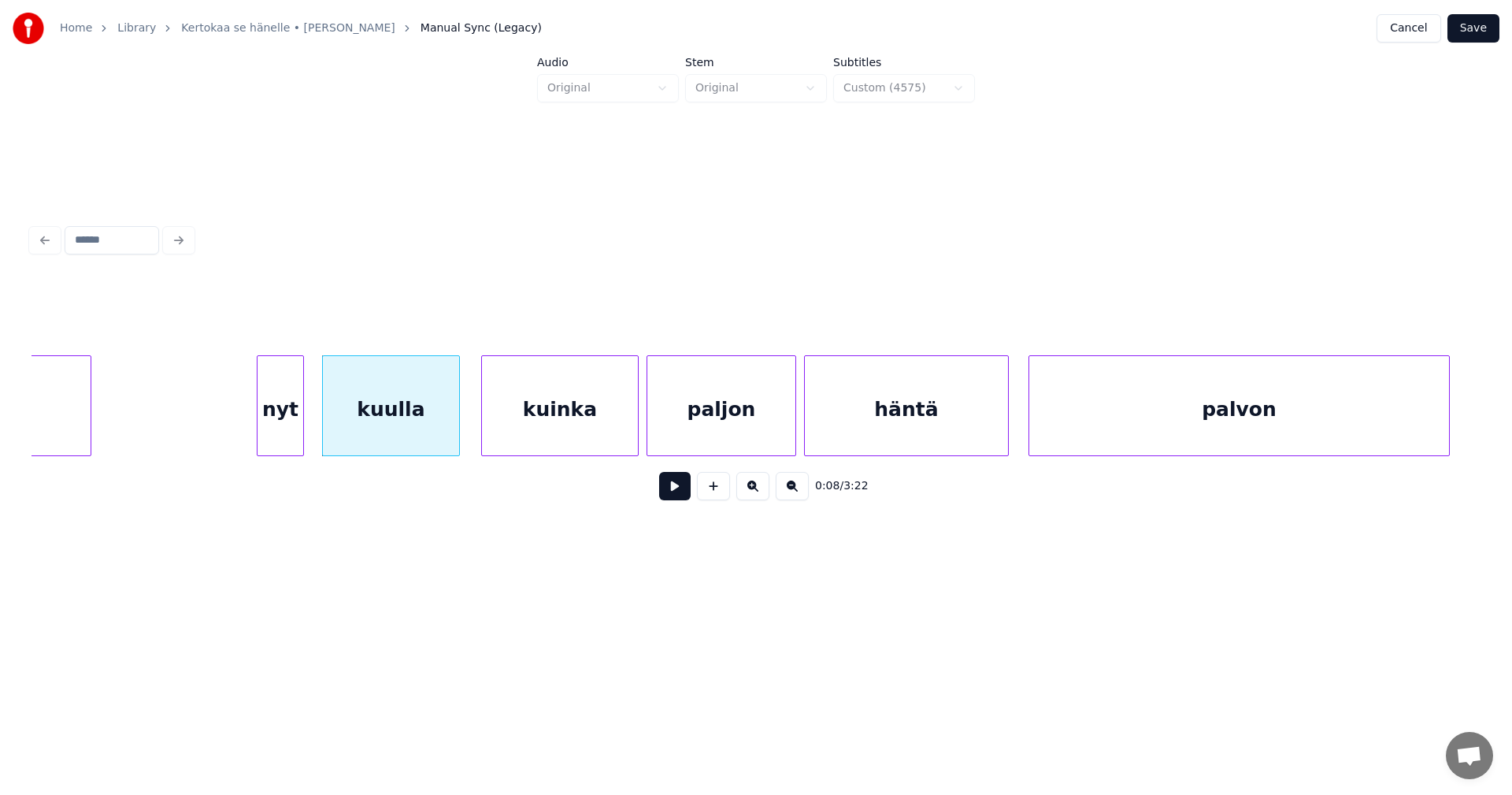
click at [673, 497] on button at bounding box center [674, 486] width 32 height 28
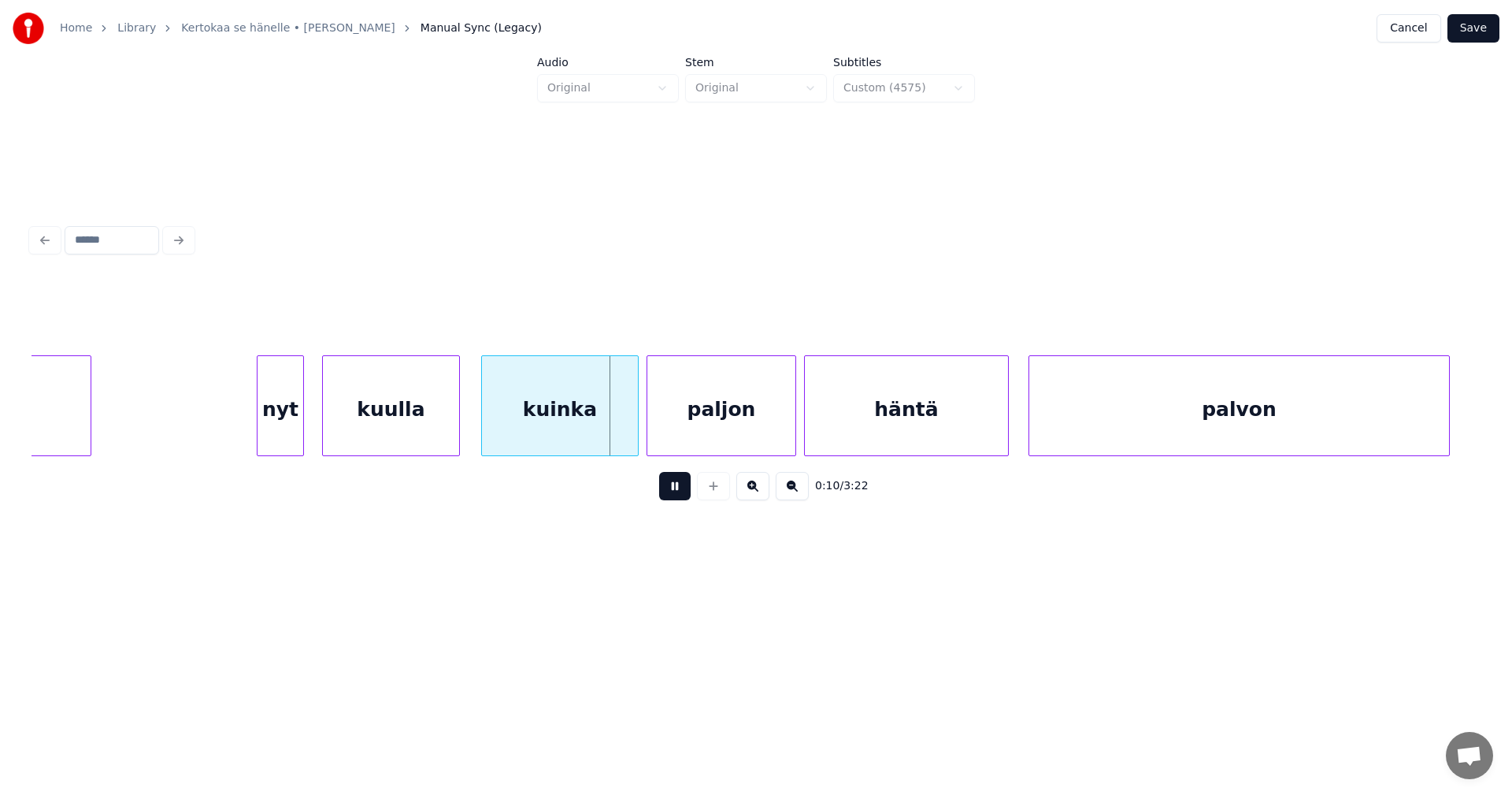
click at [673, 496] on button at bounding box center [674, 486] width 32 height 28
click at [630, 429] on div at bounding box center [629, 405] width 5 height 99
click at [673, 500] on button at bounding box center [674, 486] width 32 height 28
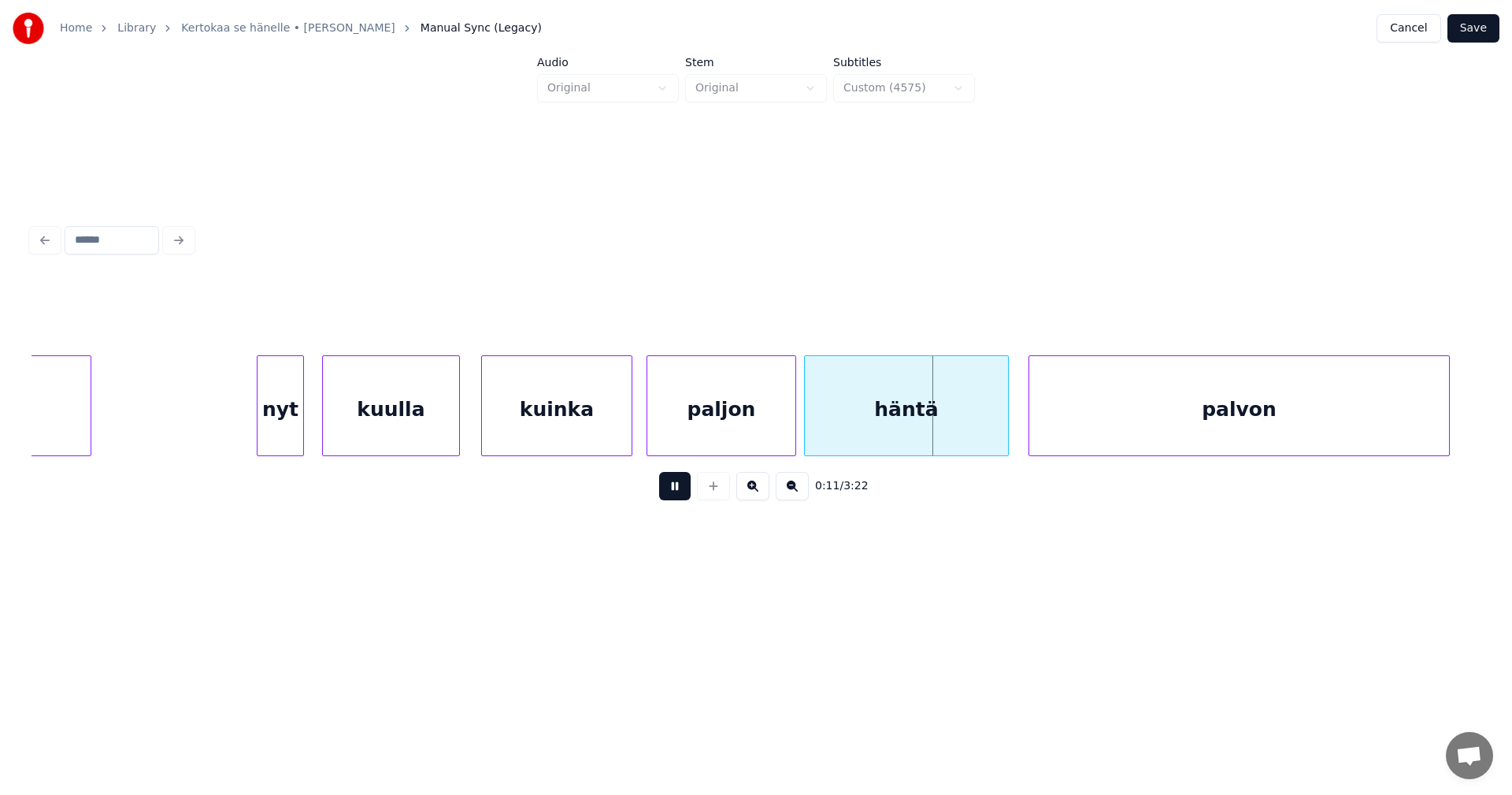
click at [673, 500] on button at bounding box center [674, 486] width 32 height 28
click at [673, 489] on button at bounding box center [674, 486] width 32 height 28
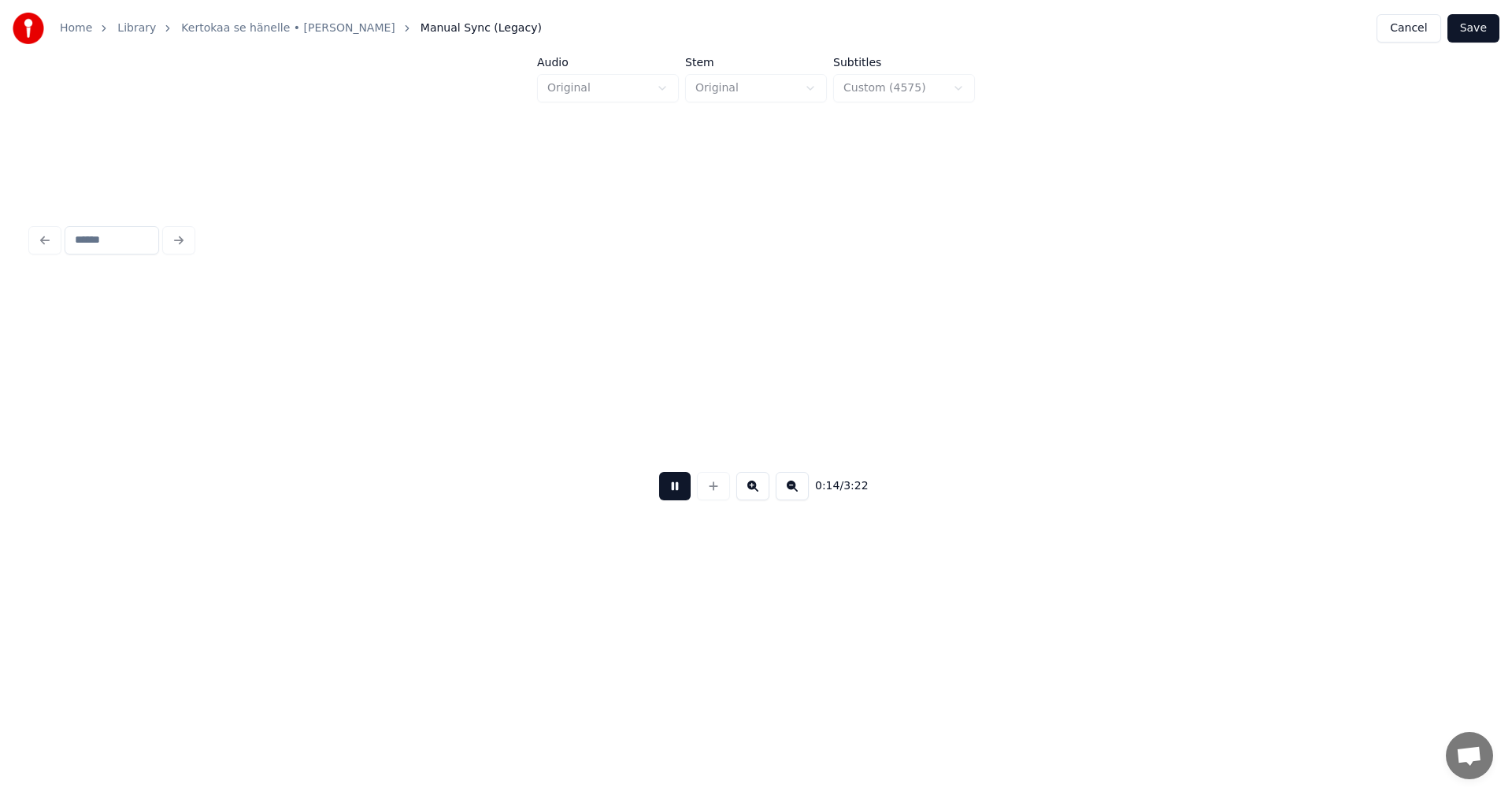
scroll to position [0, 2902]
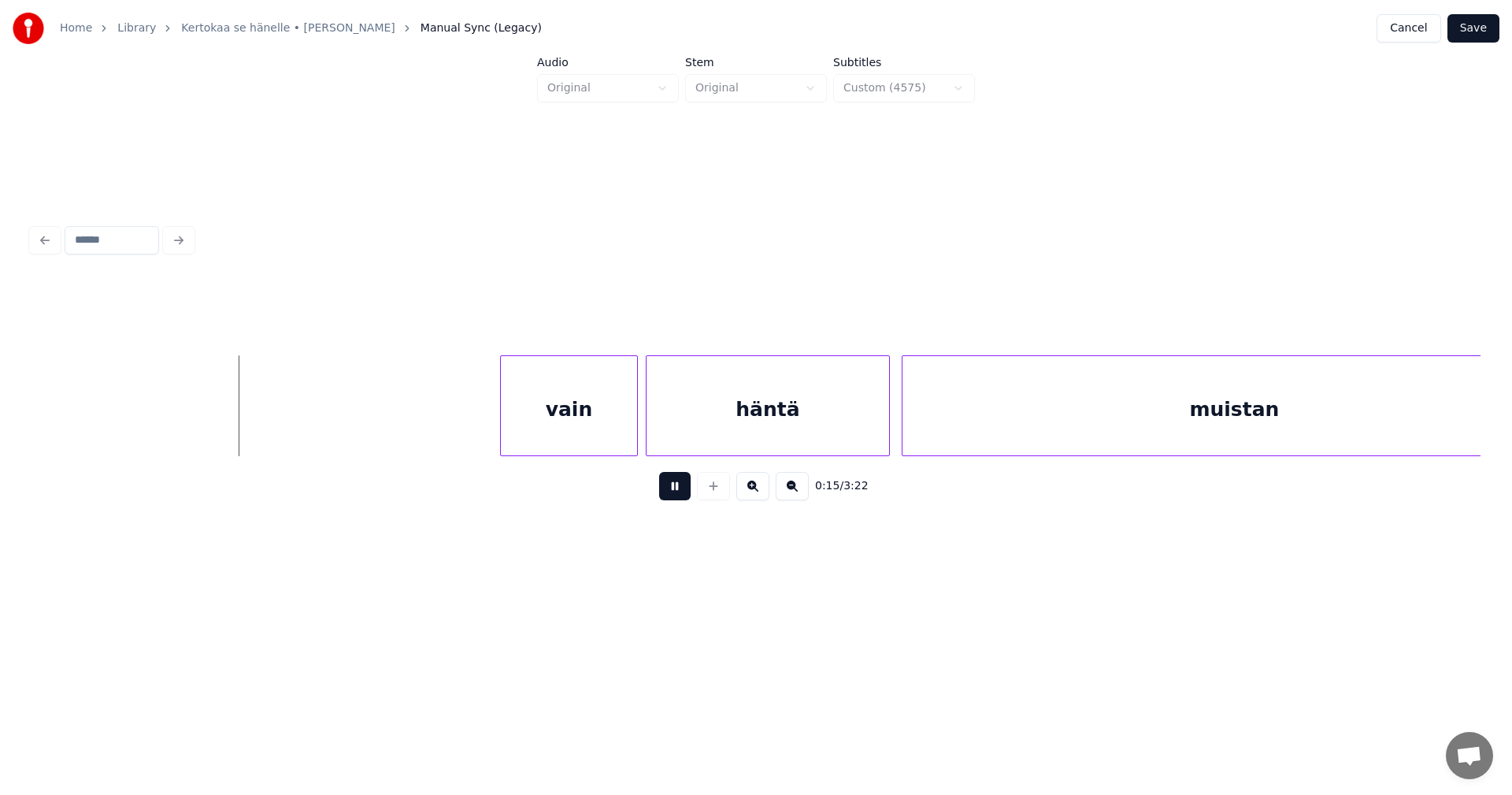
click at [673, 489] on button at bounding box center [674, 486] width 32 height 28
click at [584, 406] on div "vain" at bounding box center [559, 409] width 136 height 107
click at [686, 419] on div "häntä" at bounding box center [768, 409] width 243 height 107
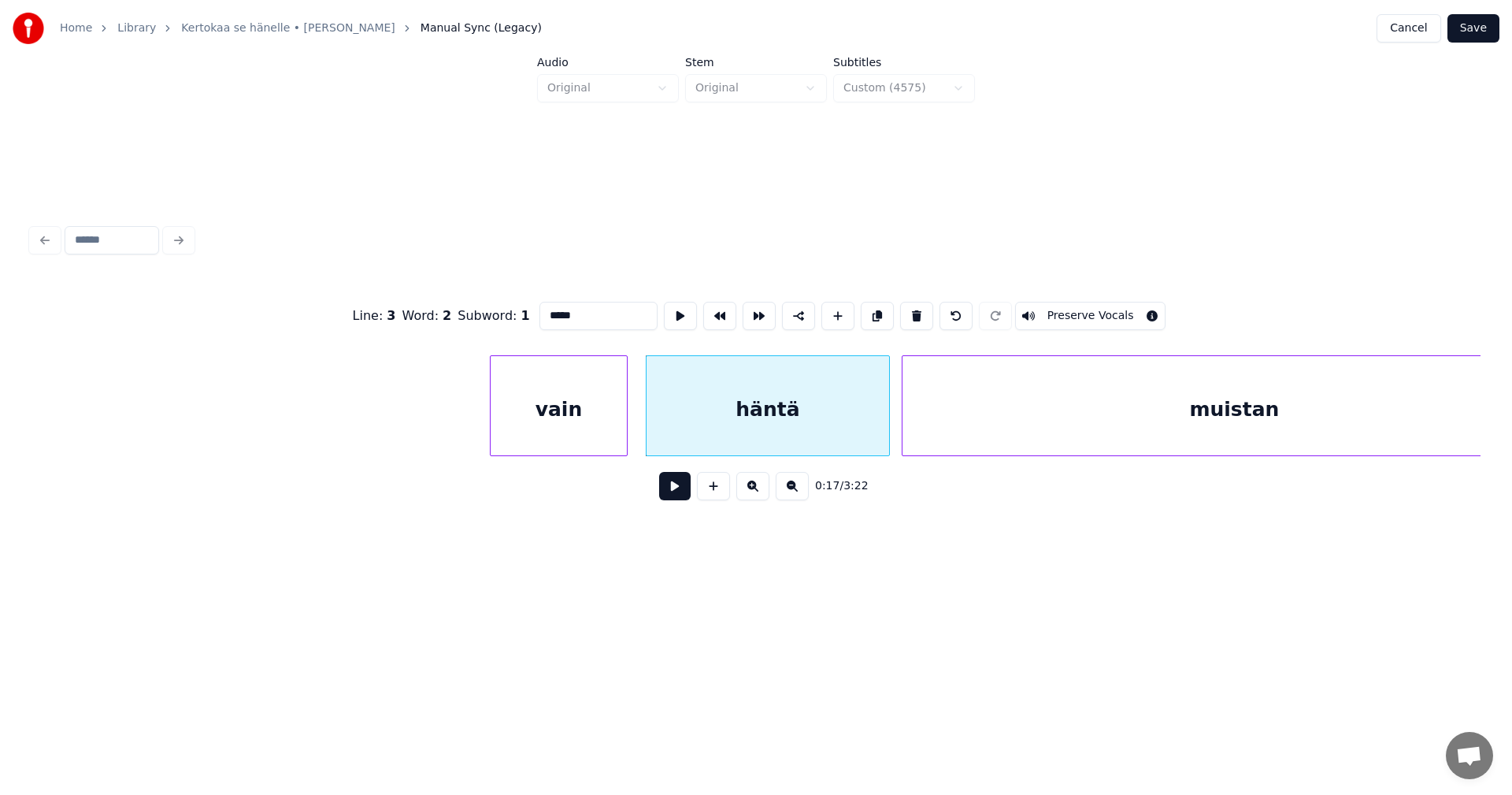
click at [667, 495] on button at bounding box center [674, 486] width 32 height 28
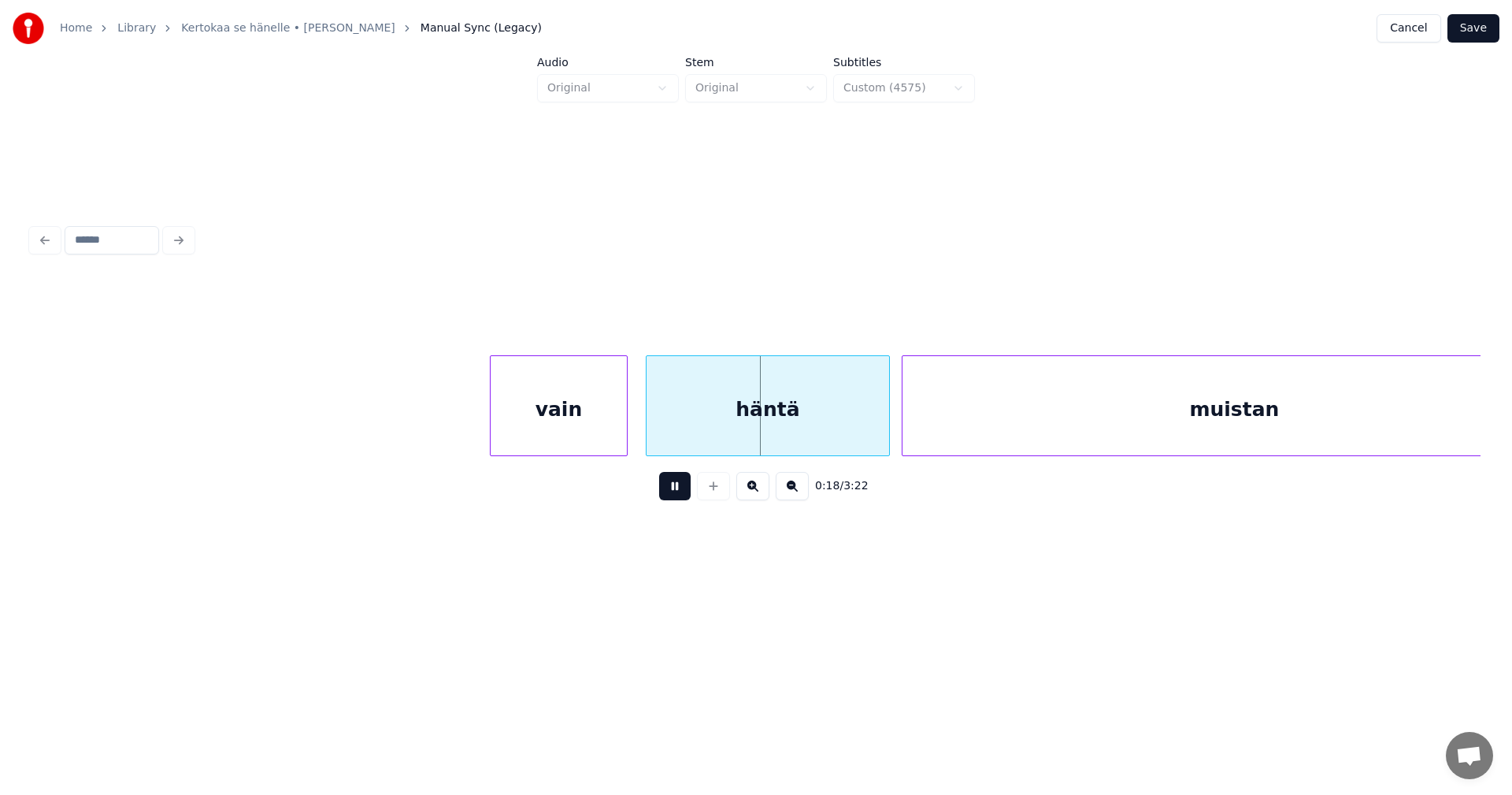
drag, startPoint x: 667, startPoint y: 495, endPoint x: 603, endPoint y: 445, distance: 81.2
click at [661, 489] on button at bounding box center [674, 486] width 32 height 28
click at [597, 434] on div "vain" at bounding box center [558, 409] width 136 height 107
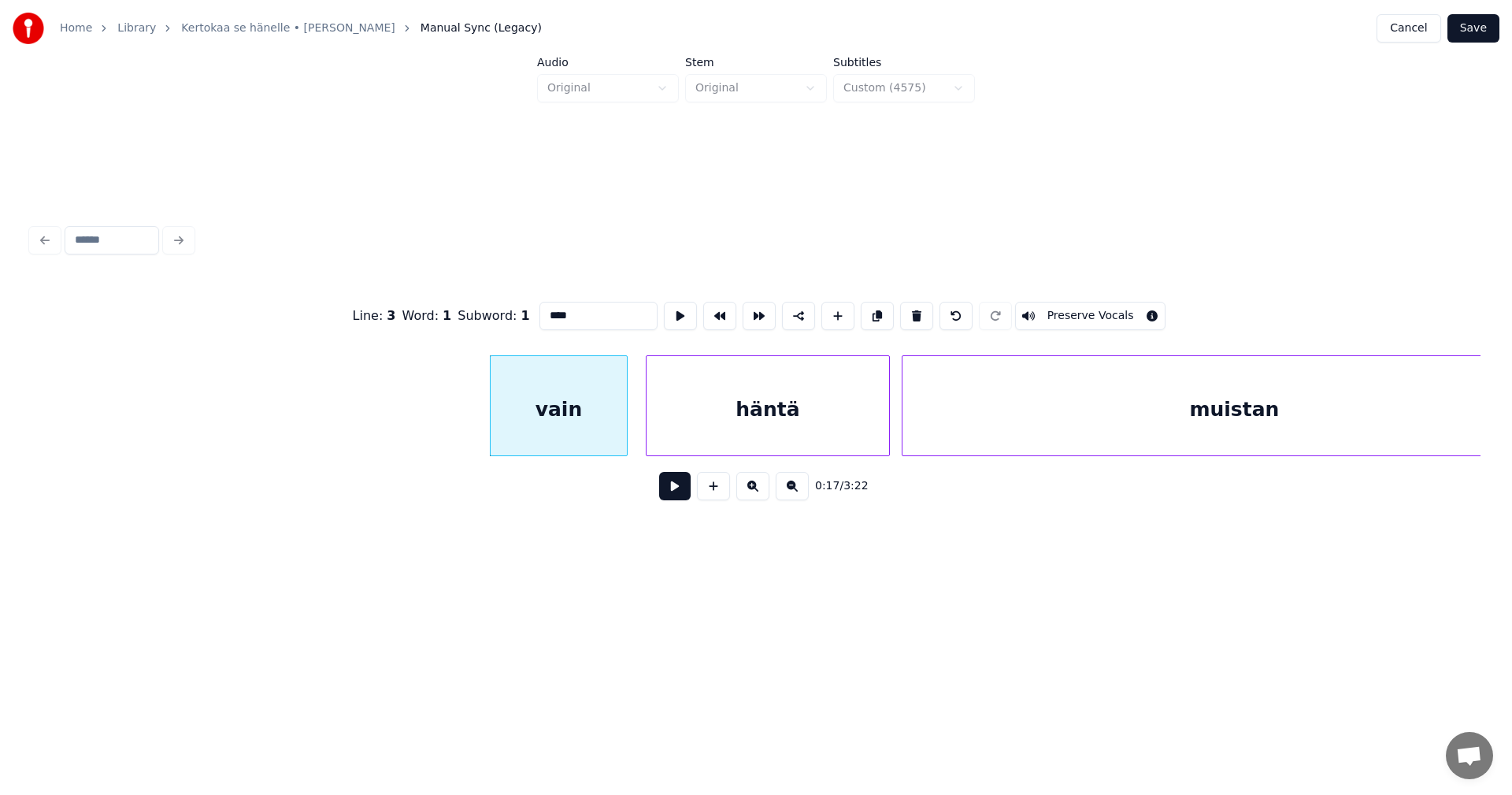
click at [670, 494] on button at bounding box center [674, 486] width 32 height 28
click at [670, 492] on button at bounding box center [674, 486] width 32 height 28
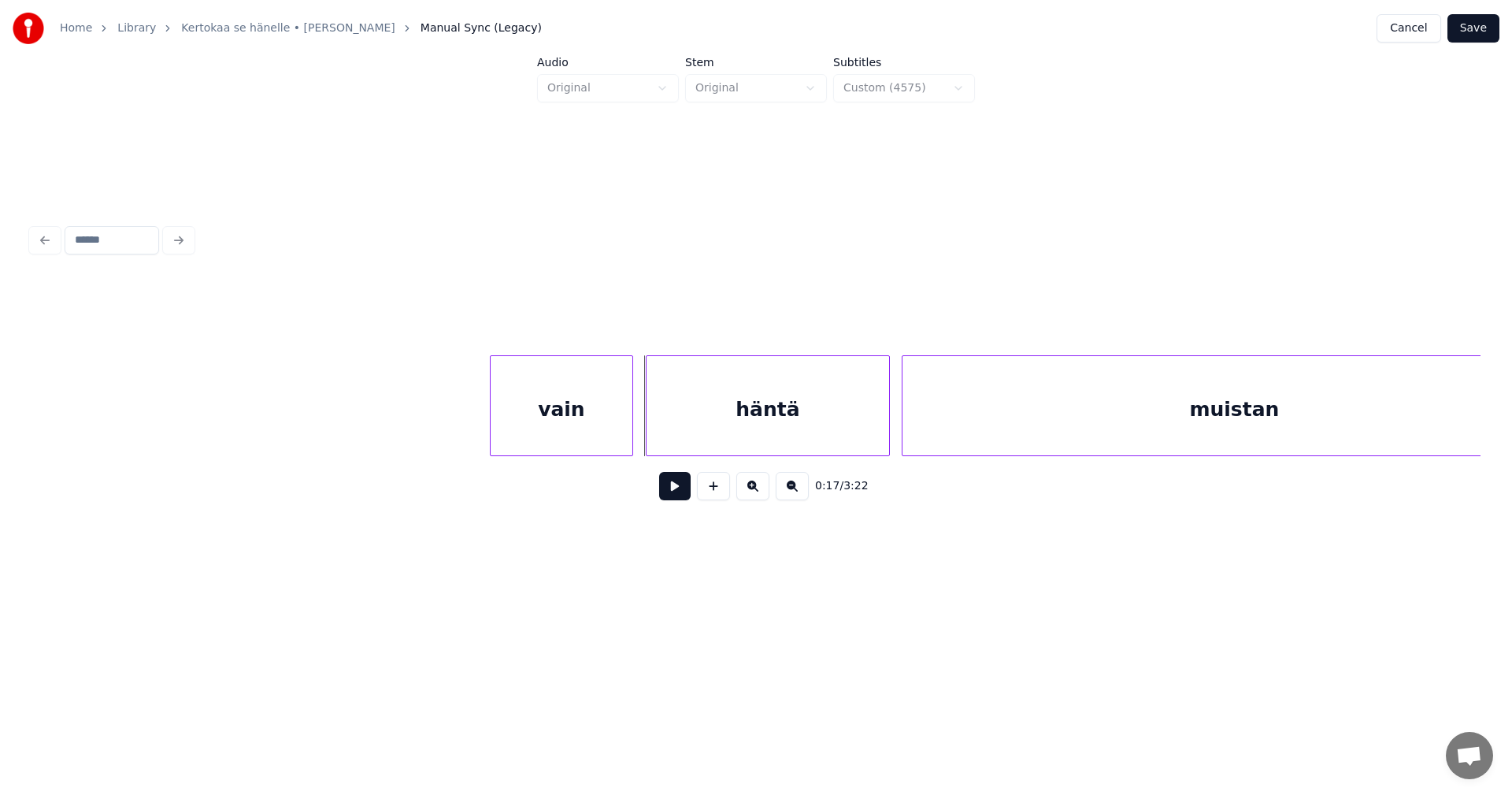
click at [631, 432] on div at bounding box center [630, 405] width 5 height 99
click at [672, 497] on button at bounding box center [674, 486] width 32 height 28
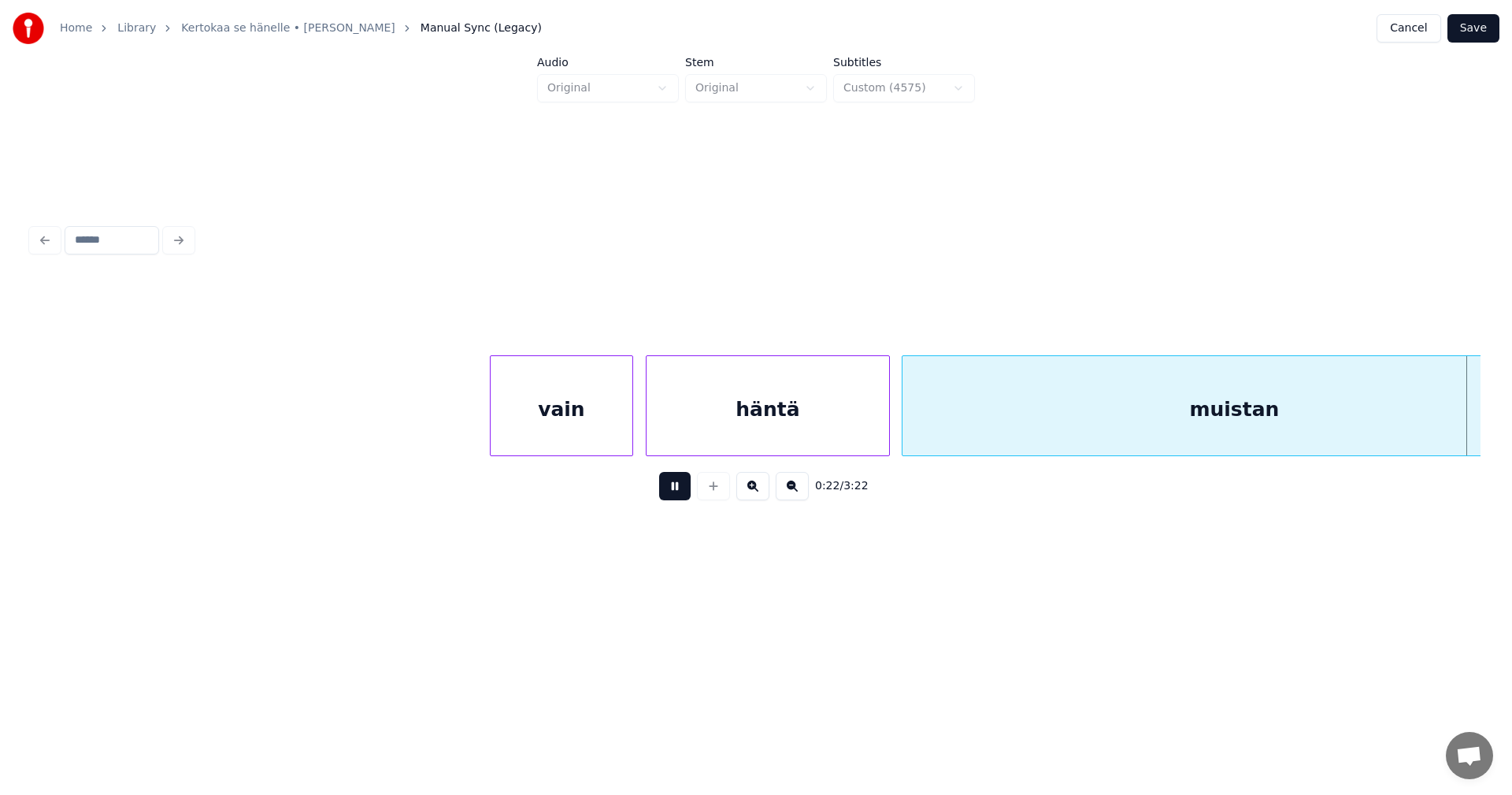
scroll to position [0, 4353]
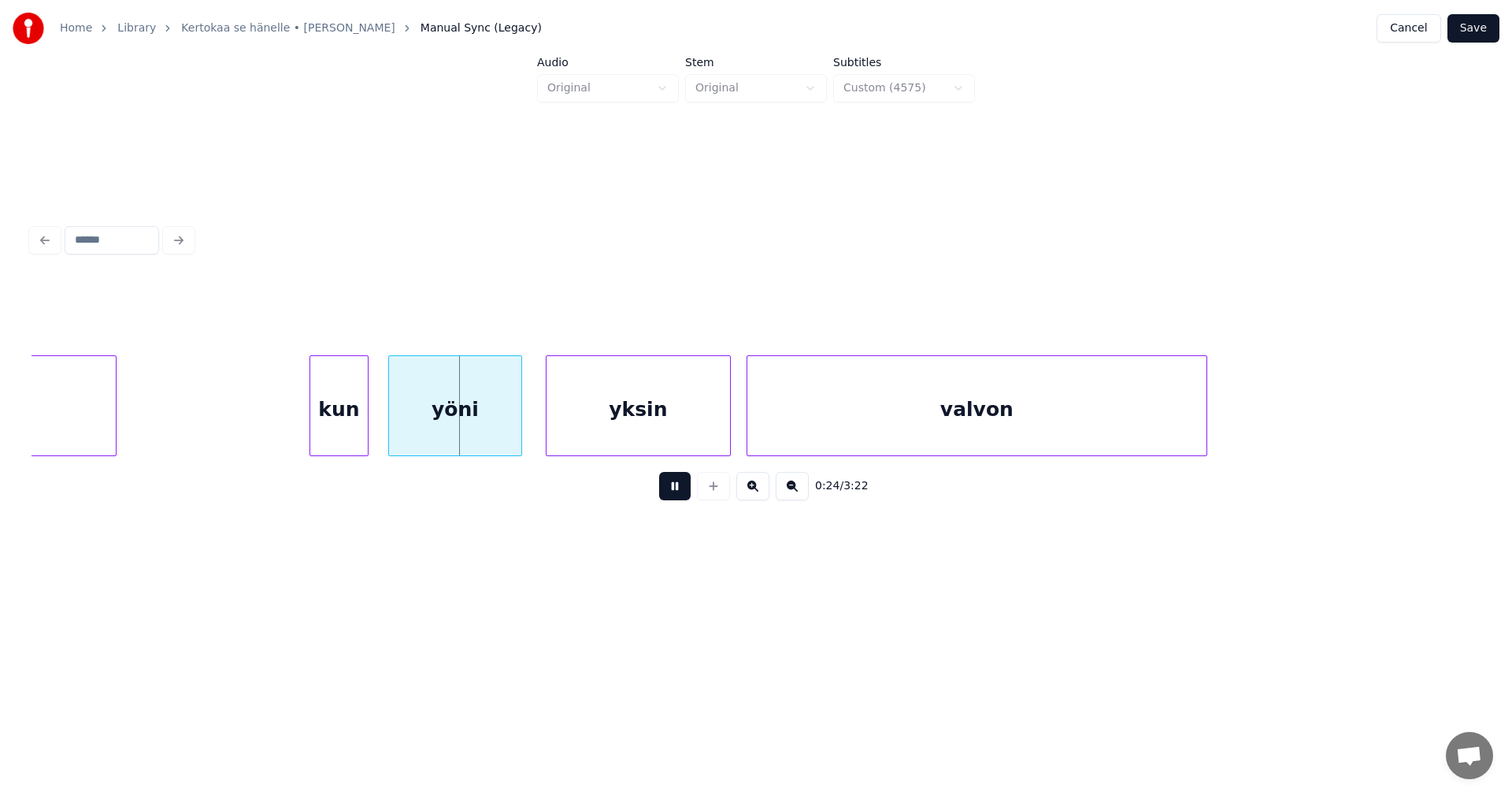
click at [672, 497] on button at bounding box center [674, 486] width 32 height 28
click at [386, 405] on div at bounding box center [388, 405] width 5 height 99
click at [672, 489] on button at bounding box center [674, 486] width 32 height 28
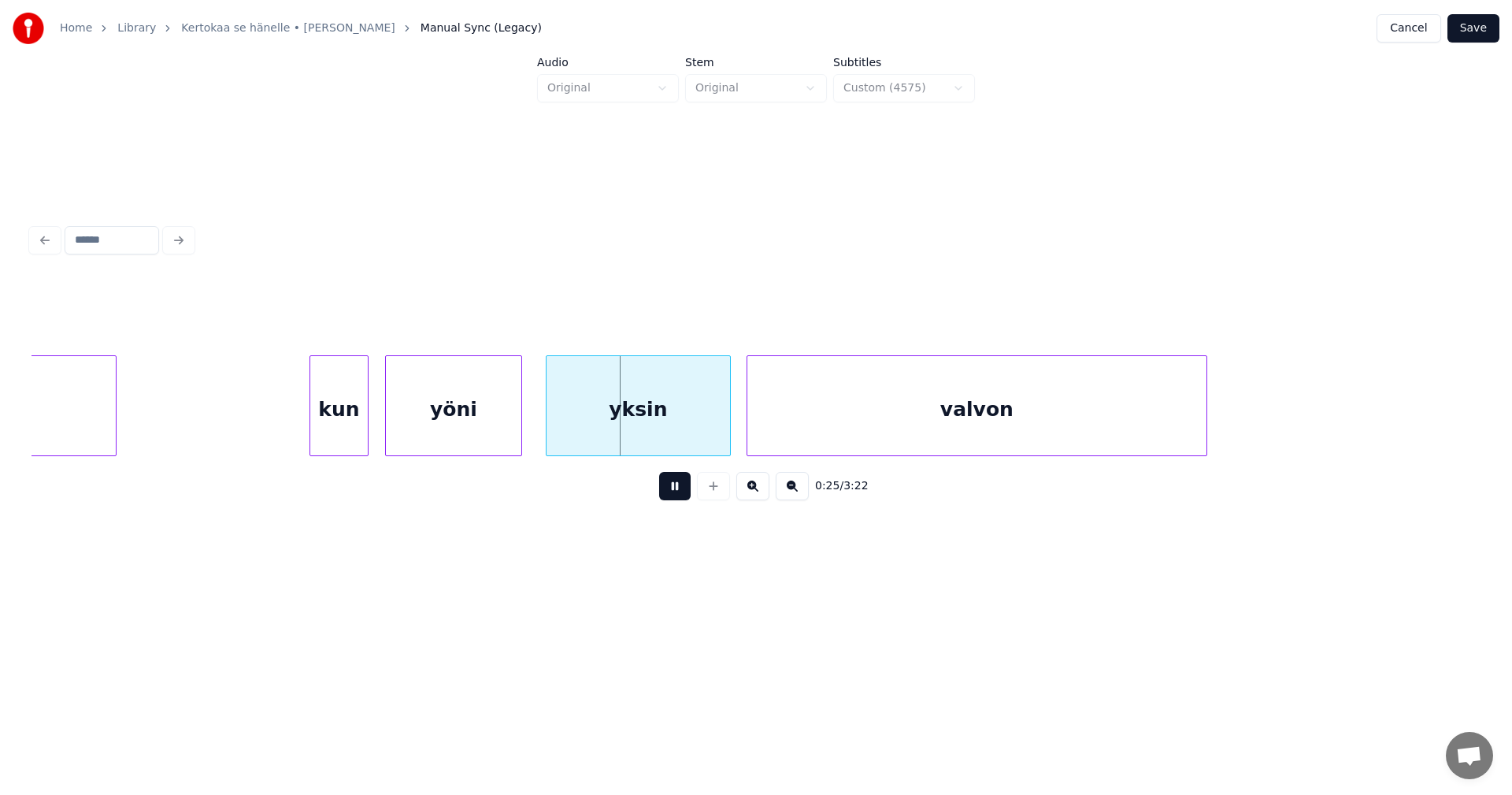
drag, startPoint x: 672, startPoint y: 489, endPoint x: 658, endPoint y: 413, distance: 77.3
click at [670, 486] on button at bounding box center [674, 486] width 32 height 28
click at [658, 413] on div "yksin" at bounding box center [638, 409] width 183 height 107
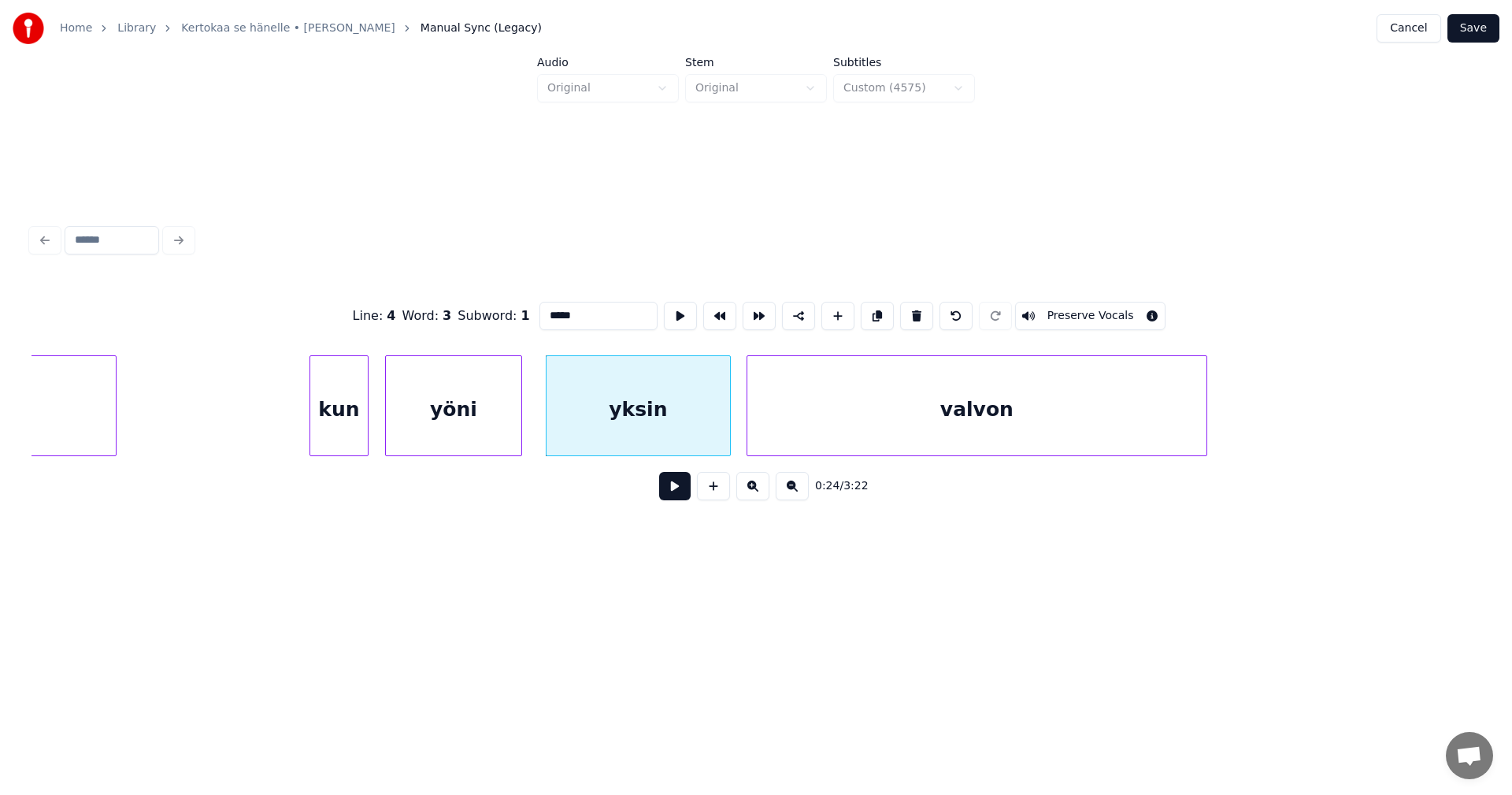
click at [664, 492] on button at bounding box center [674, 486] width 32 height 28
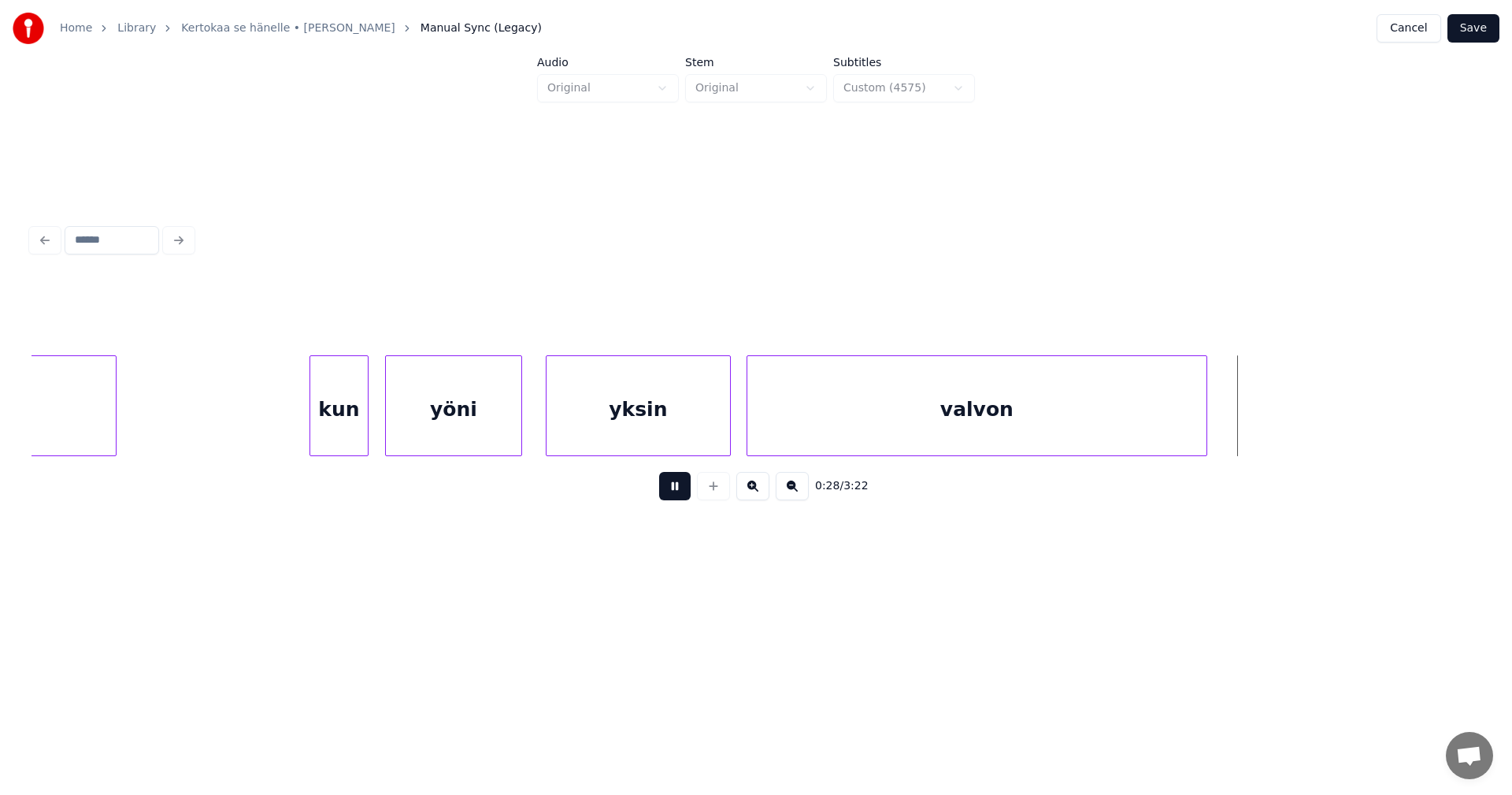
click at [667, 492] on button at bounding box center [674, 486] width 32 height 28
click at [1245, 434] on div at bounding box center [1242, 405] width 5 height 99
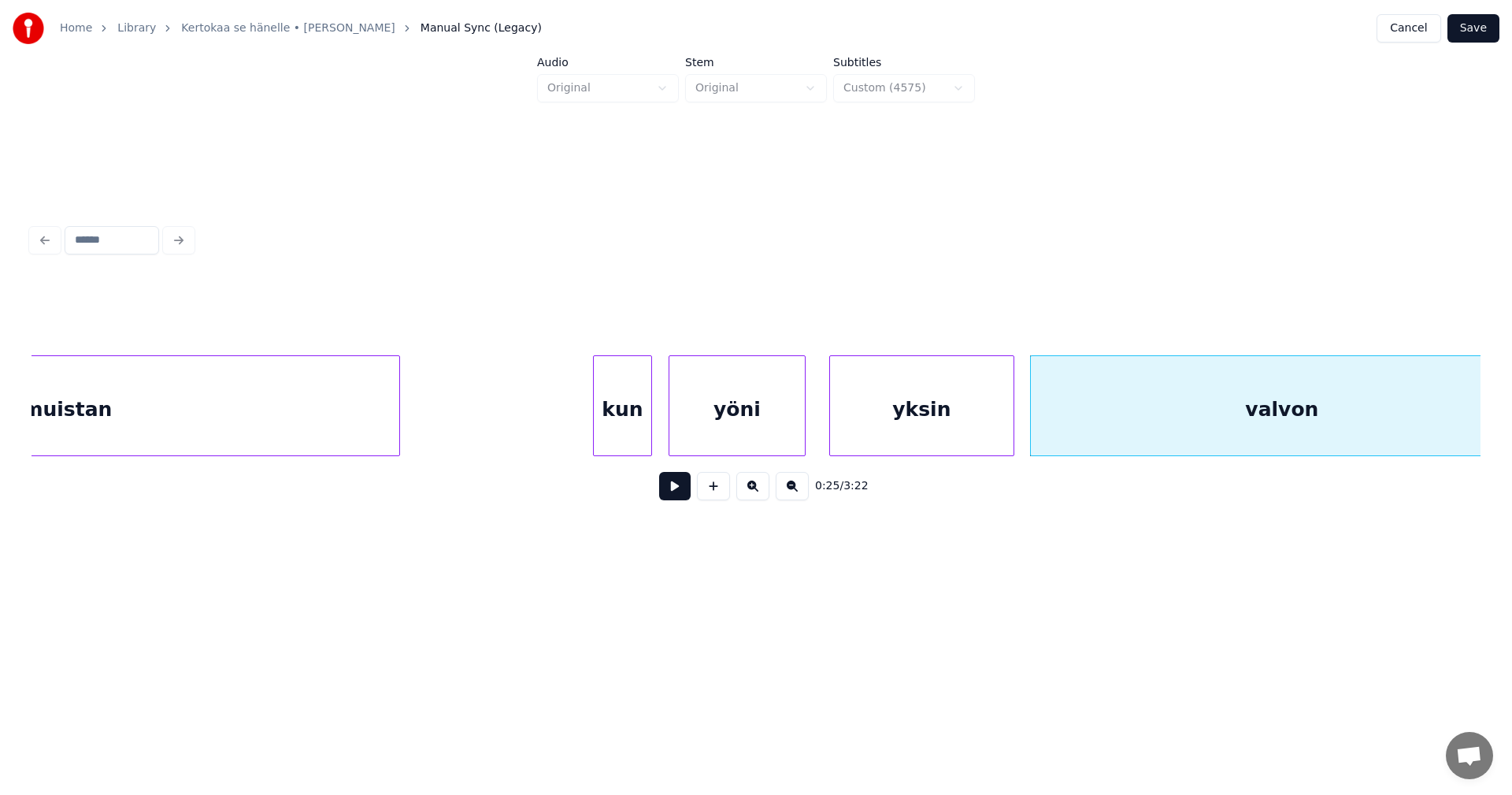
click at [224, 424] on div "muistan" at bounding box center [68, 409] width 664 height 107
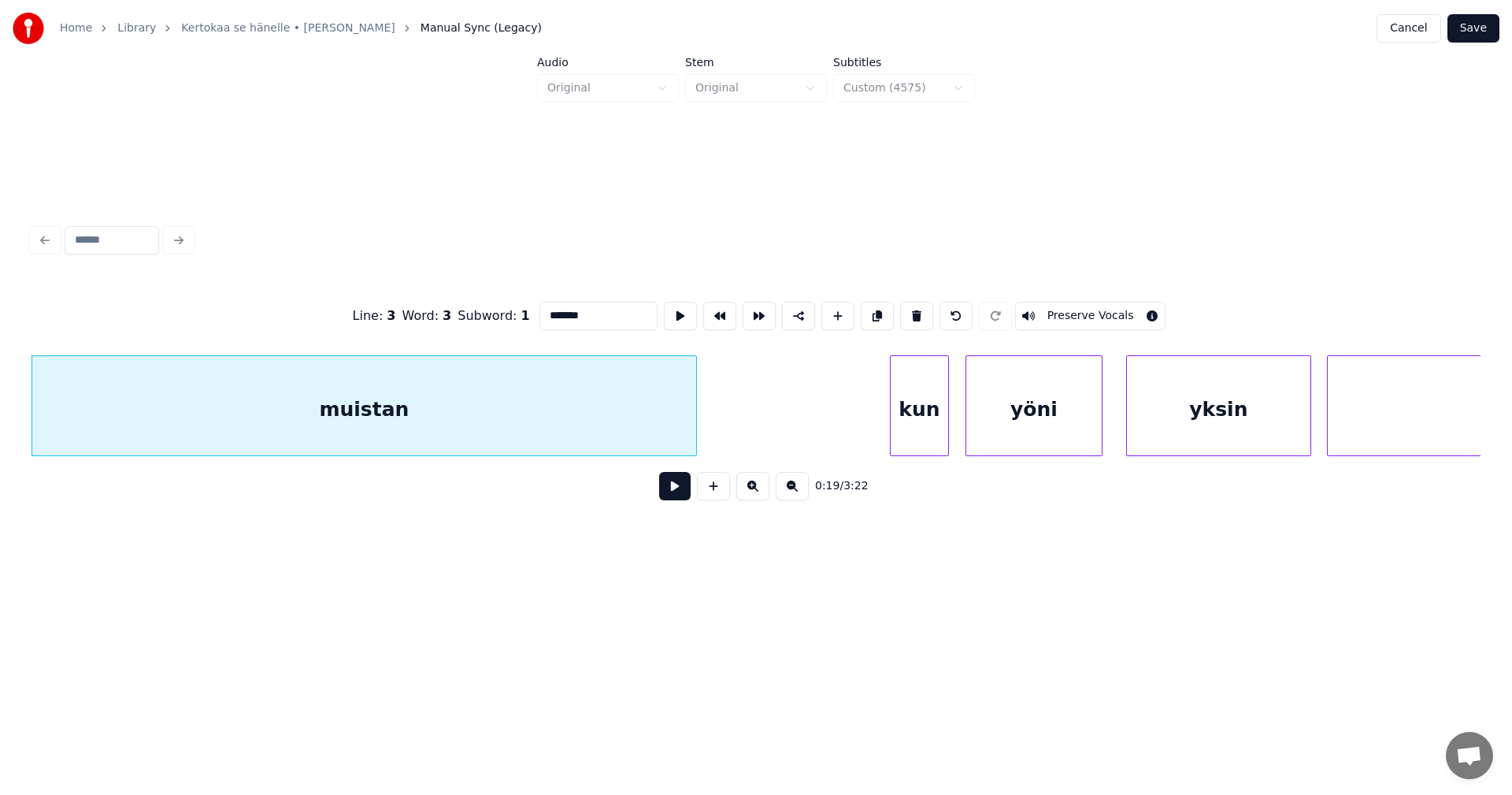
click at [665, 492] on button at bounding box center [674, 486] width 32 height 28
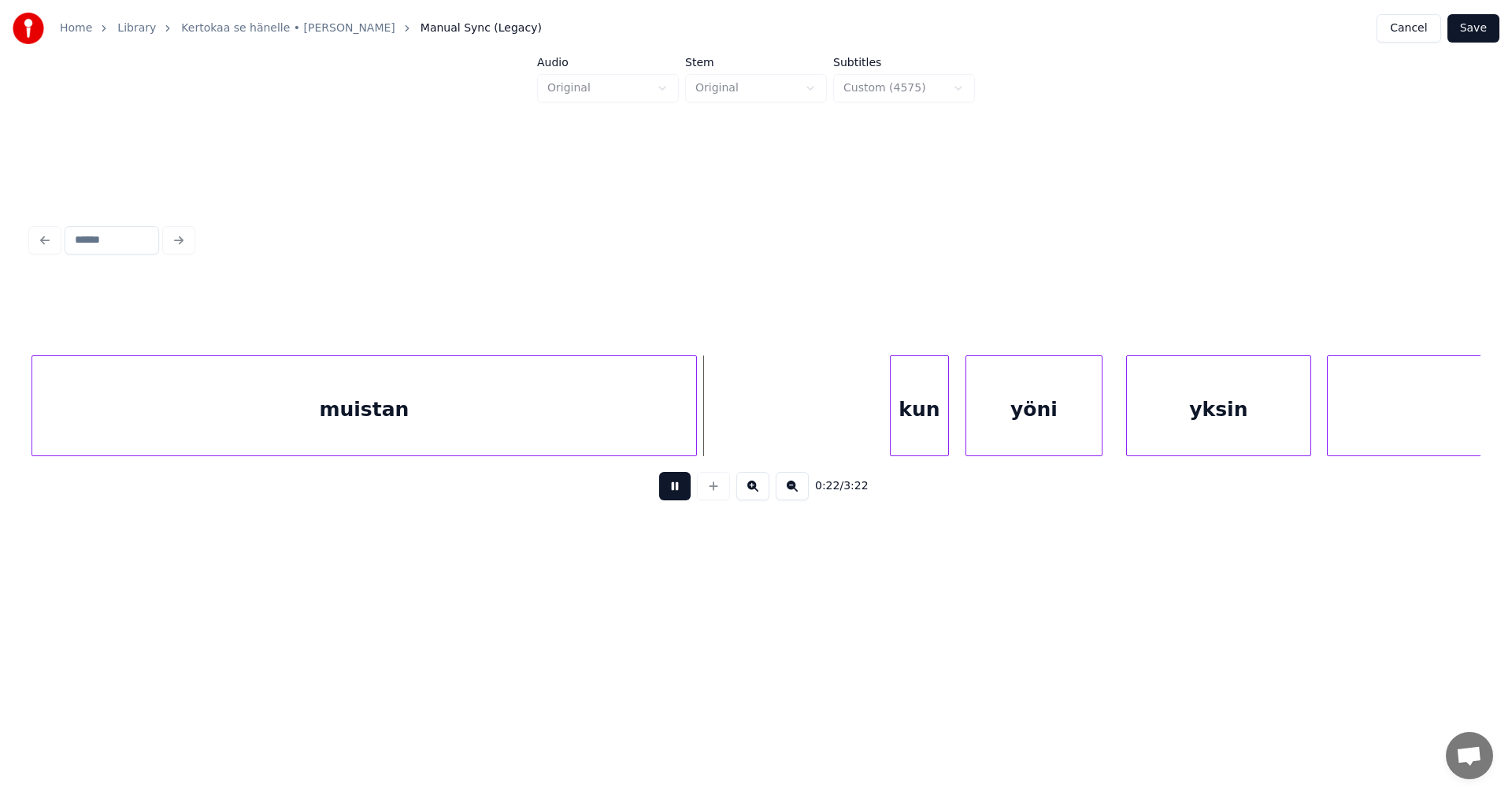
click at [670, 492] on button at bounding box center [674, 486] width 32 height 28
click at [713, 438] on div at bounding box center [712, 405] width 5 height 99
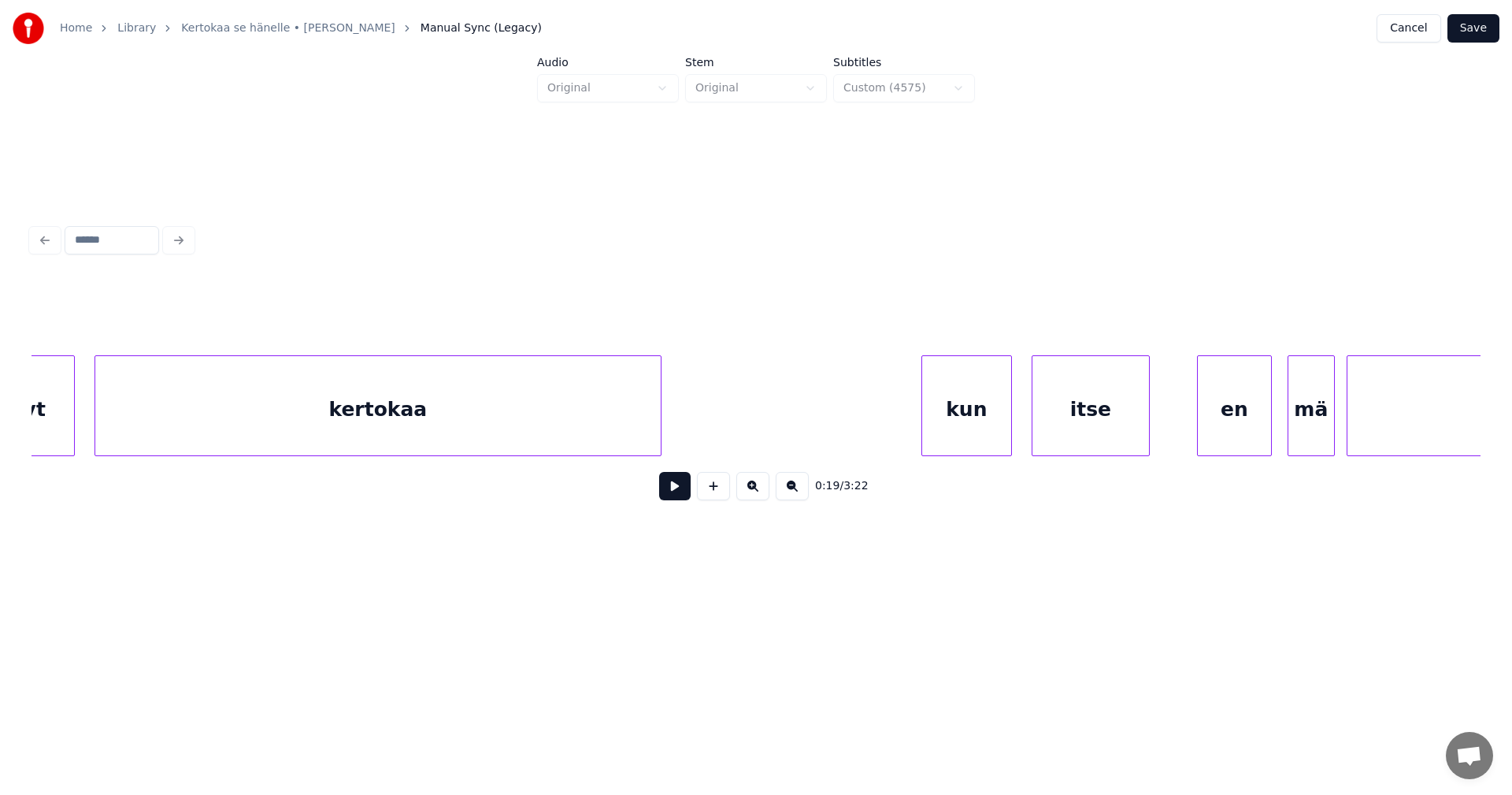
scroll to position [0, 5040]
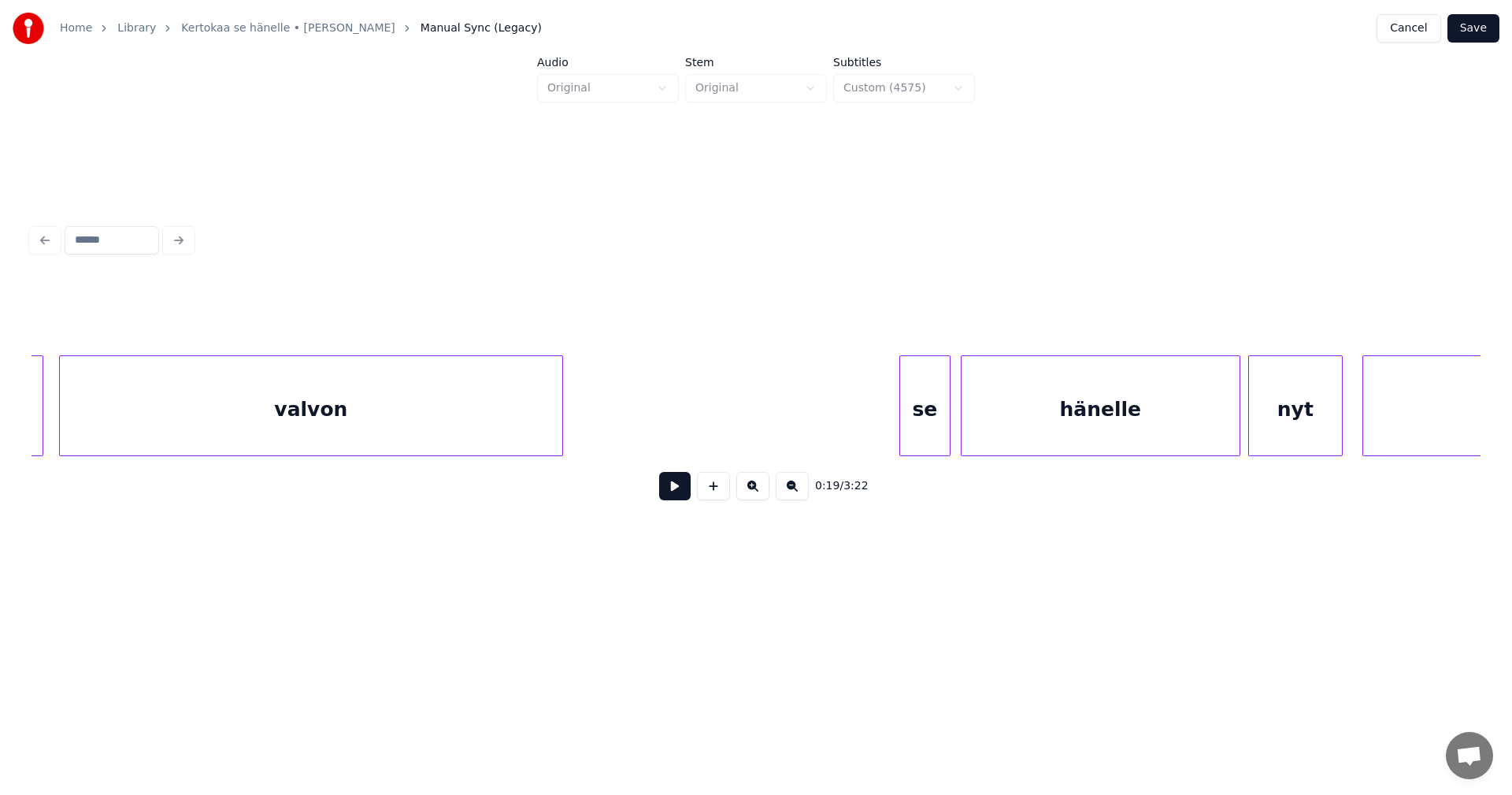
click at [921, 434] on div "se" at bounding box center [924, 409] width 49 height 107
click at [670, 485] on button at bounding box center [674, 486] width 32 height 28
click at [669, 485] on button at bounding box center [674, 486] width 32 height 28
click at [1277, 435] on div "nyt" at bounding box center [1296, 409] width 93 height 107
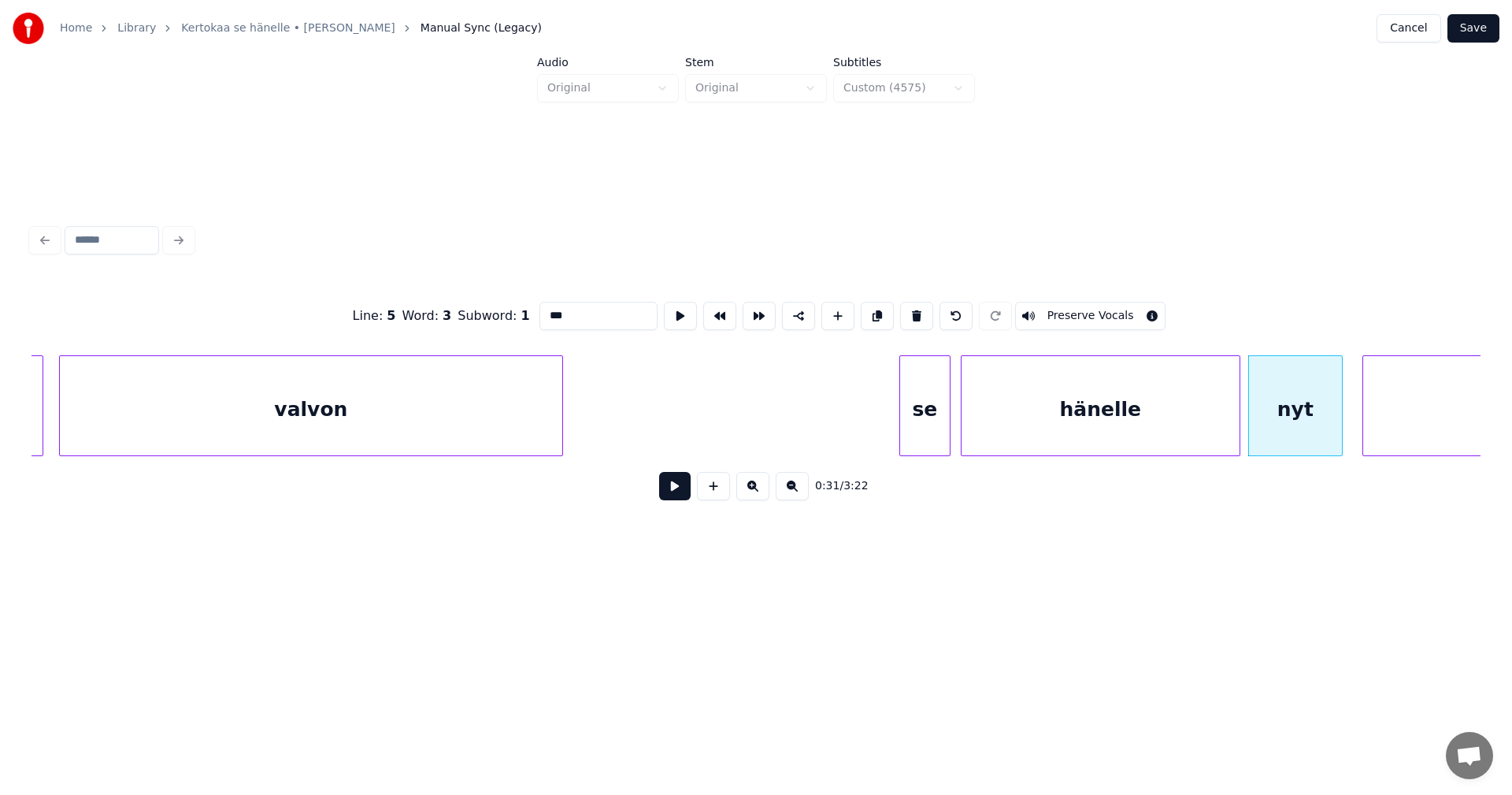
click at [687, 493] on button at bounding box center [674, 486] width 32 height 28
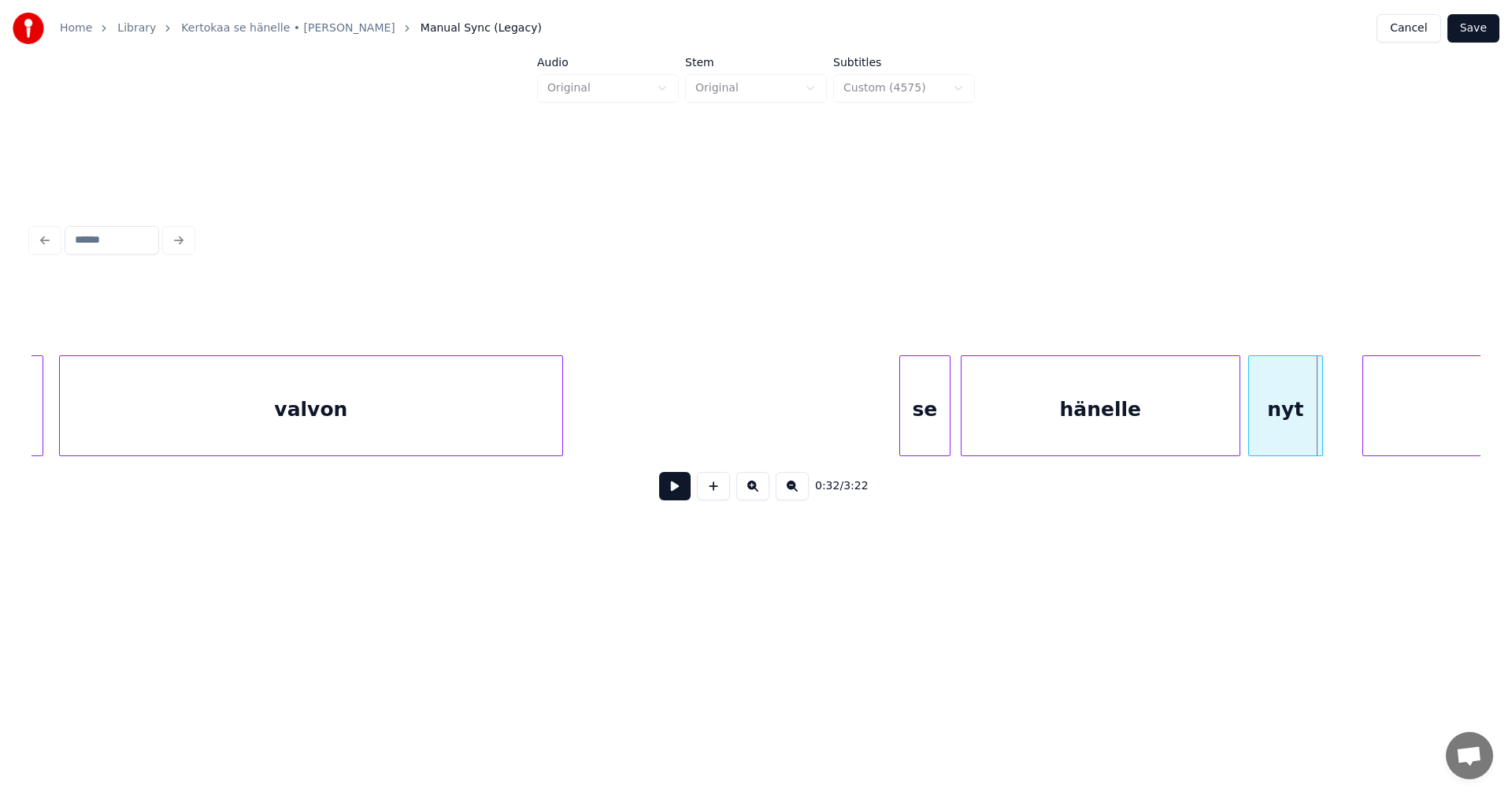
click at [1319, 431] on div at bounding box center [1319, 405] width 5 height 99
click at [882, 424] on div at bounding box center [883, 405] width 5 height 99
click at [670, 495] on button at bounding box center [674, 486] width 32 height 28
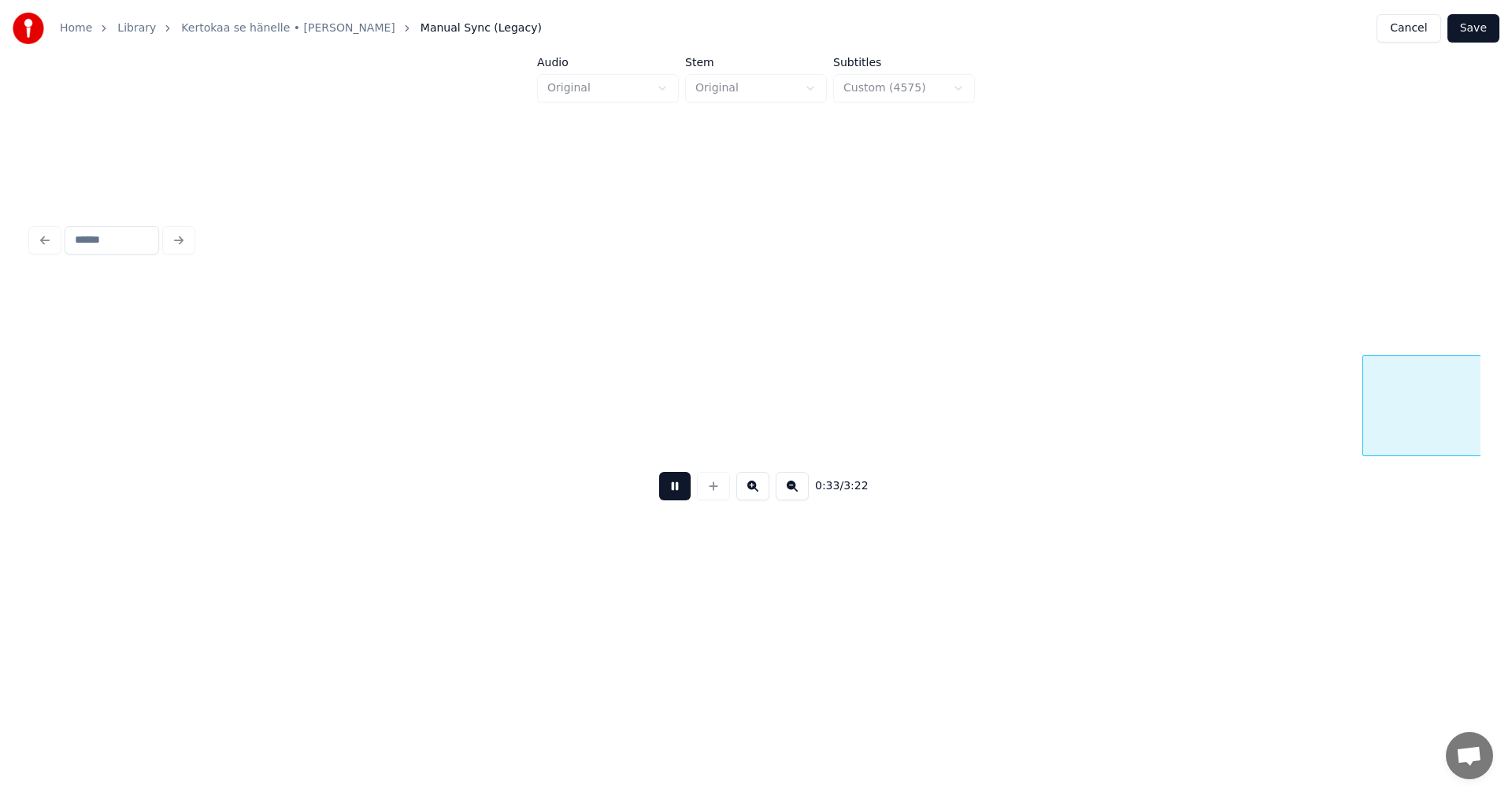
scroll to position [0, 6489]
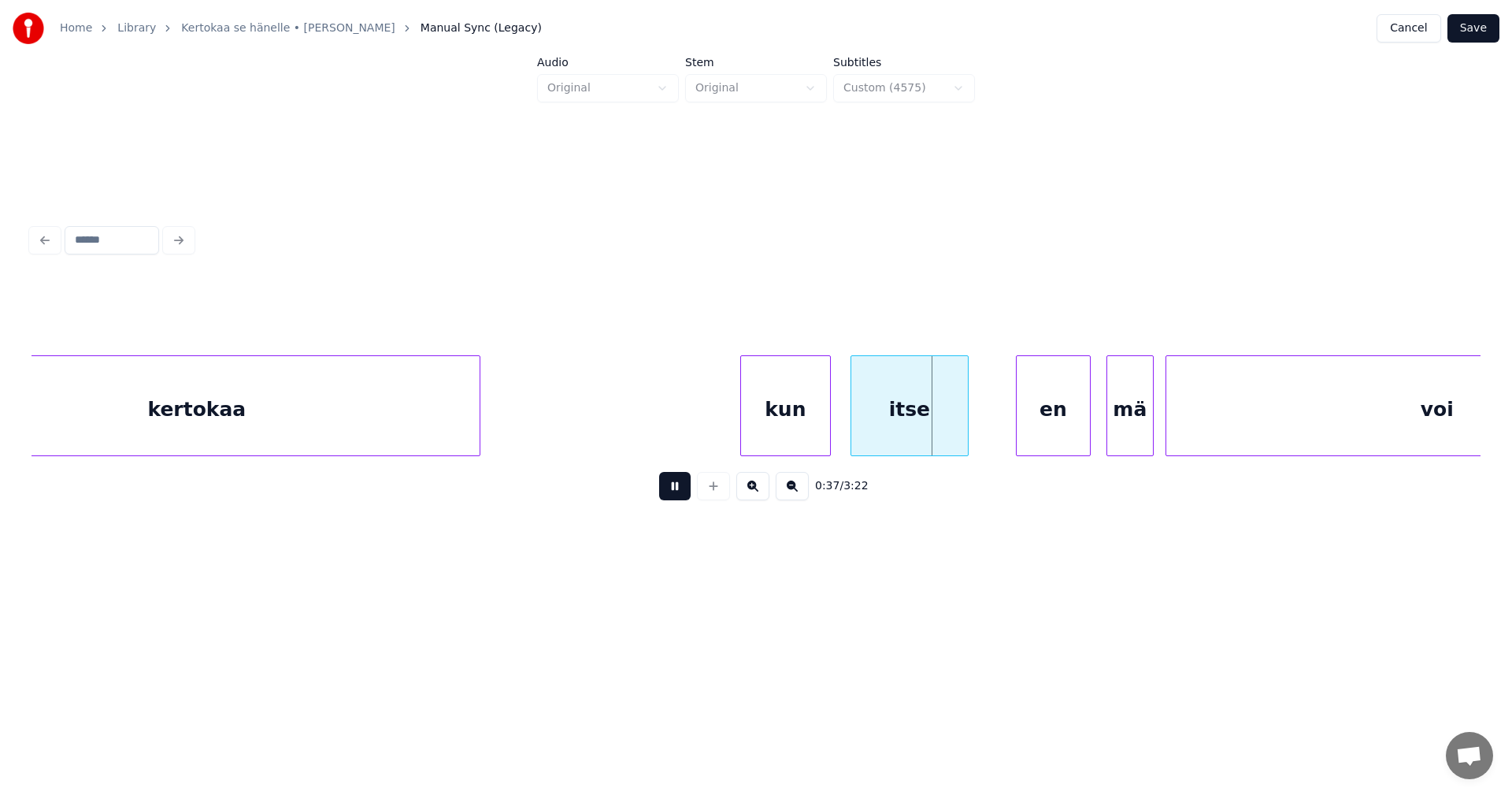
drag, startPoint x: 670, startPoint y: 495, endPoint x: 830, endPoint y: 450, distance: 166.2
click at [671, 495] on button at bounding box center [674, 486] width 32 height 28
click at [890, 428] on div "itse" at bounding box center [904, 409] width 117 height 107
click at [1041, 427] on div "en" at bounding box center [1049, 409] width 73 height 107
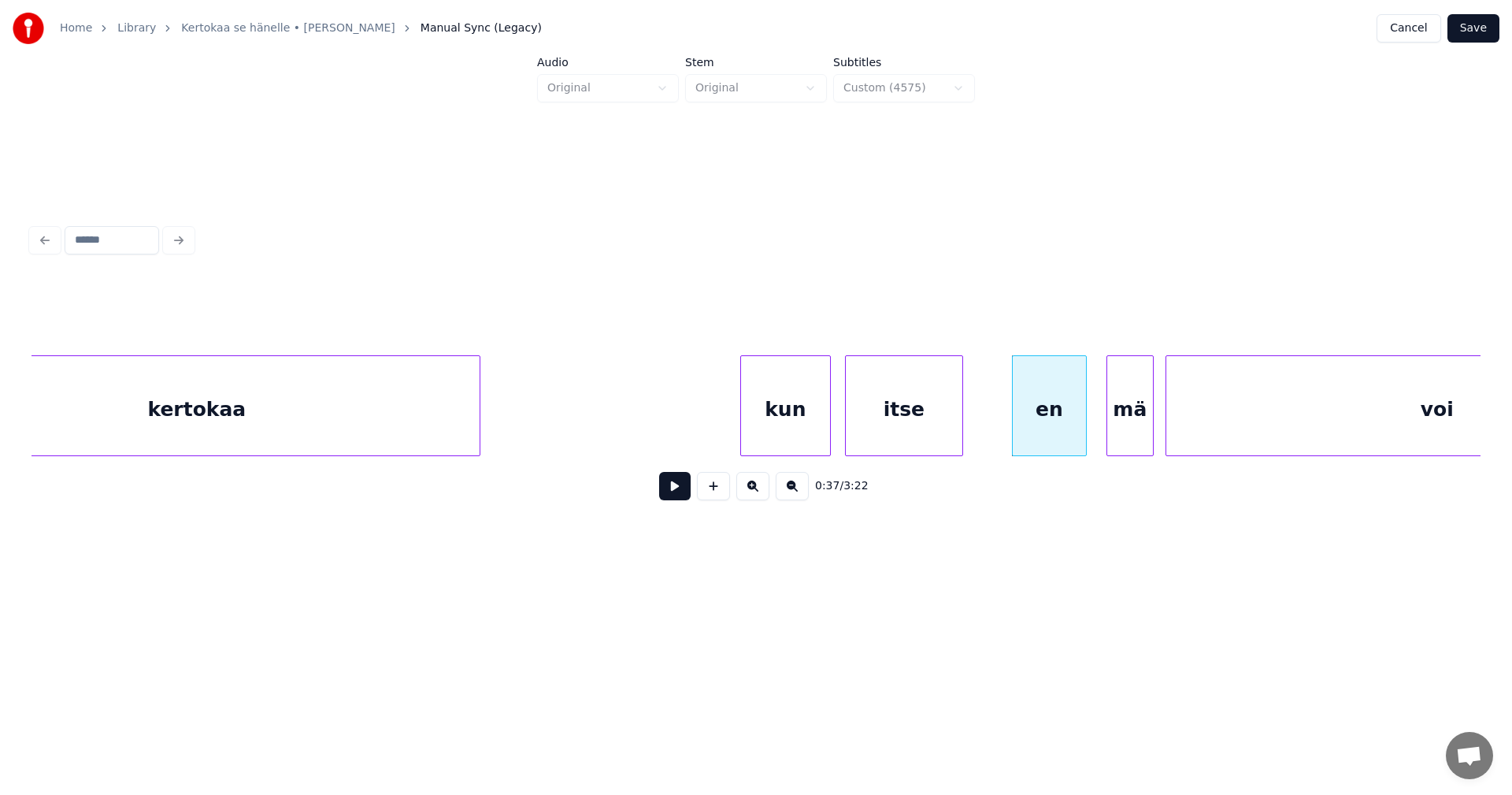
click at [666, 495] on button at bounding box center [674, 486] width 32 height 28
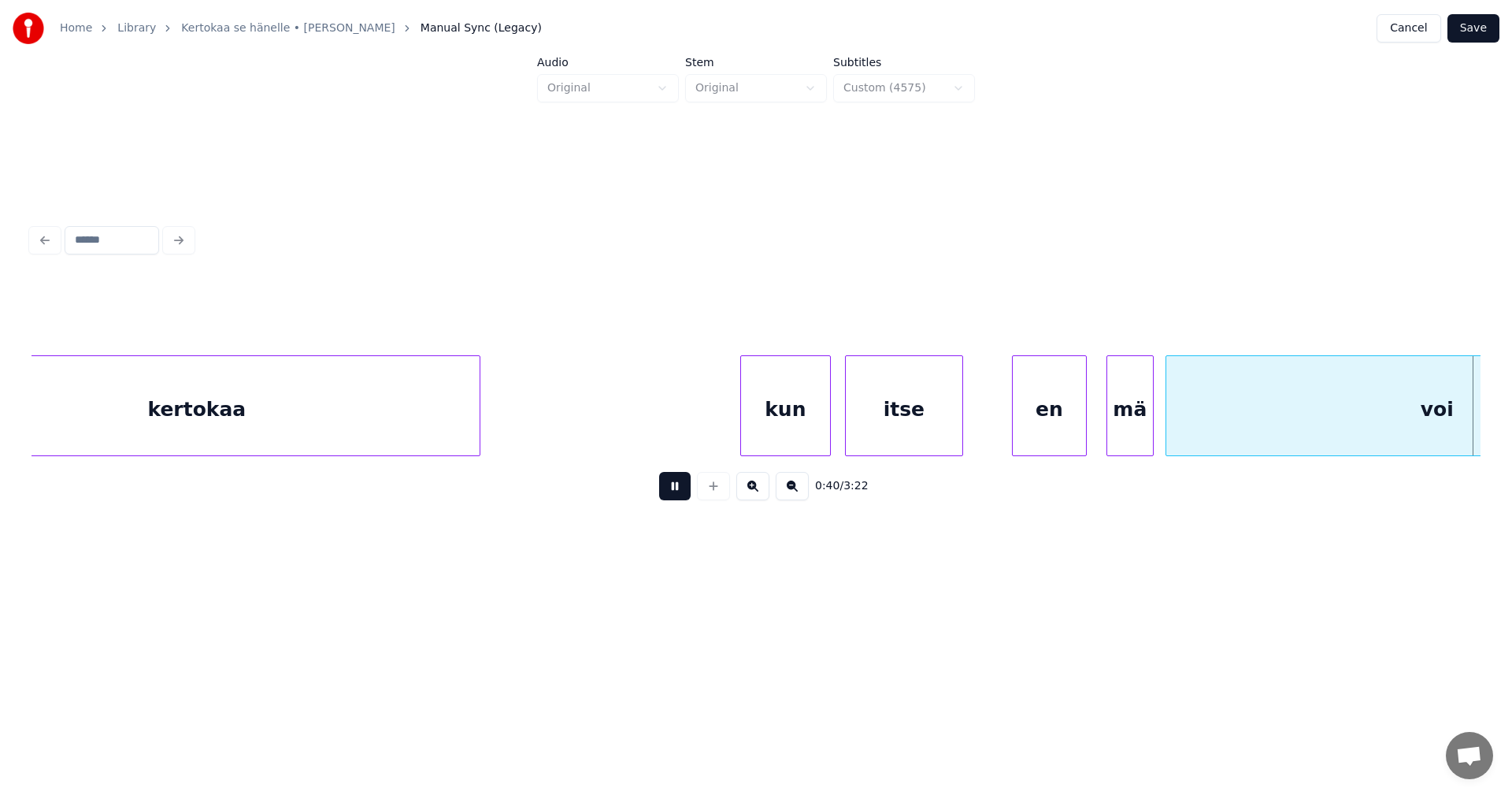
scroll to position [0, 7940]
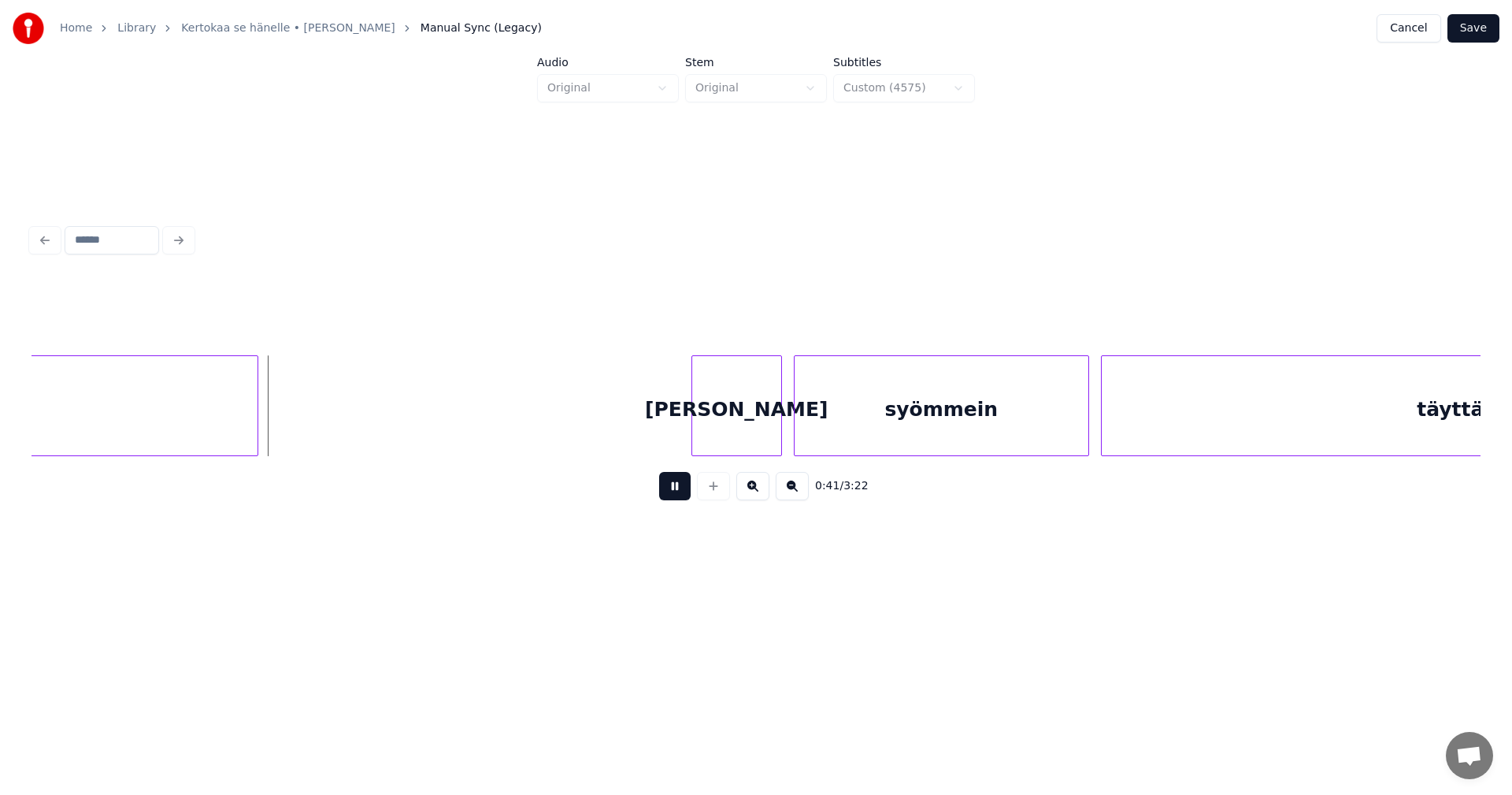
click at [666, 494] on button at bounding box center [674, 486] width 32 height 28
click at [270, 432] on div at bounding box center [270, 405] width 5 height 99
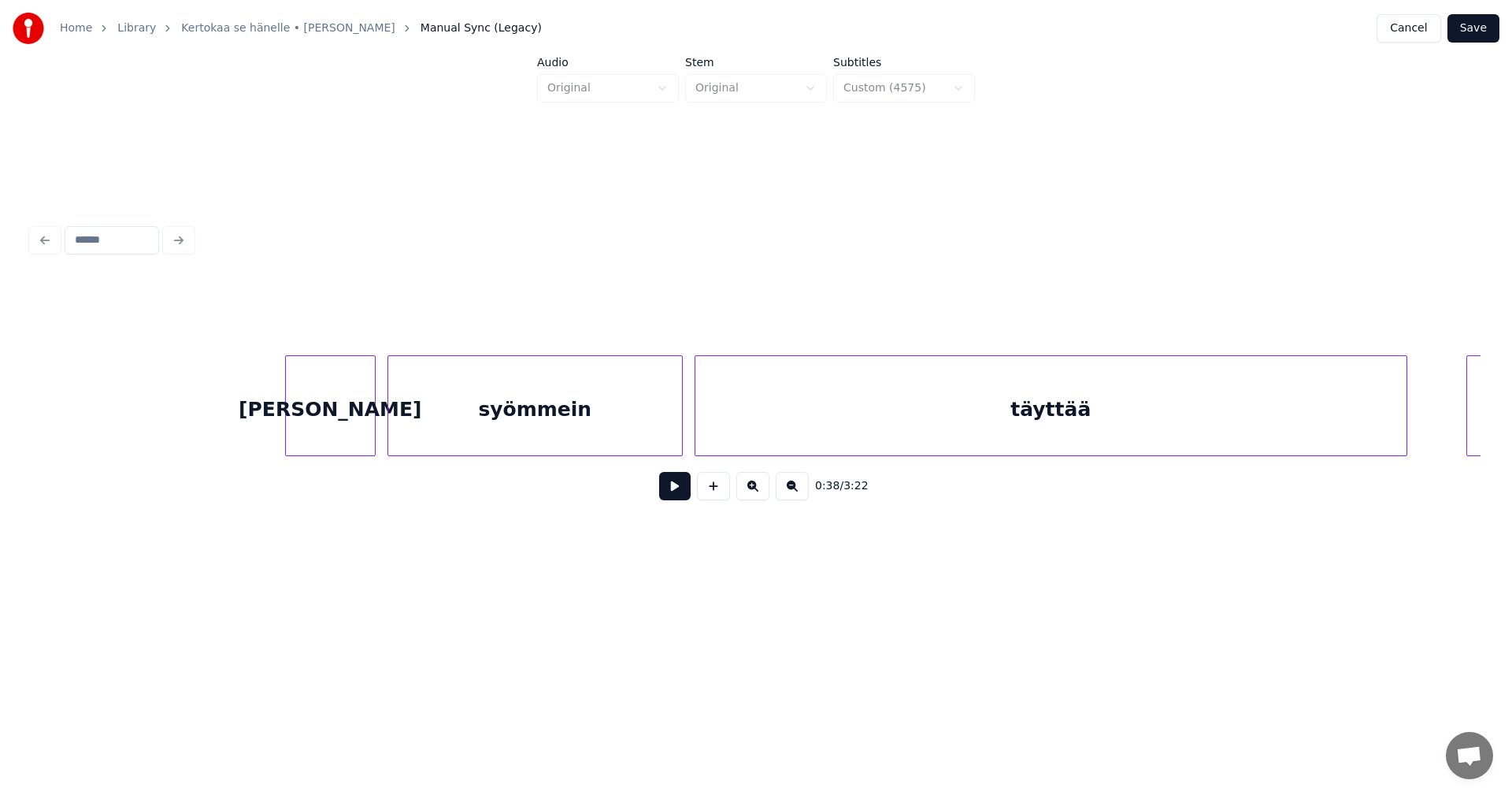
scroll to position [0, 8347]
click at [328, 402] on div "[PERSON_NAME]" at bounding box center [329, 409] width 89 height 107
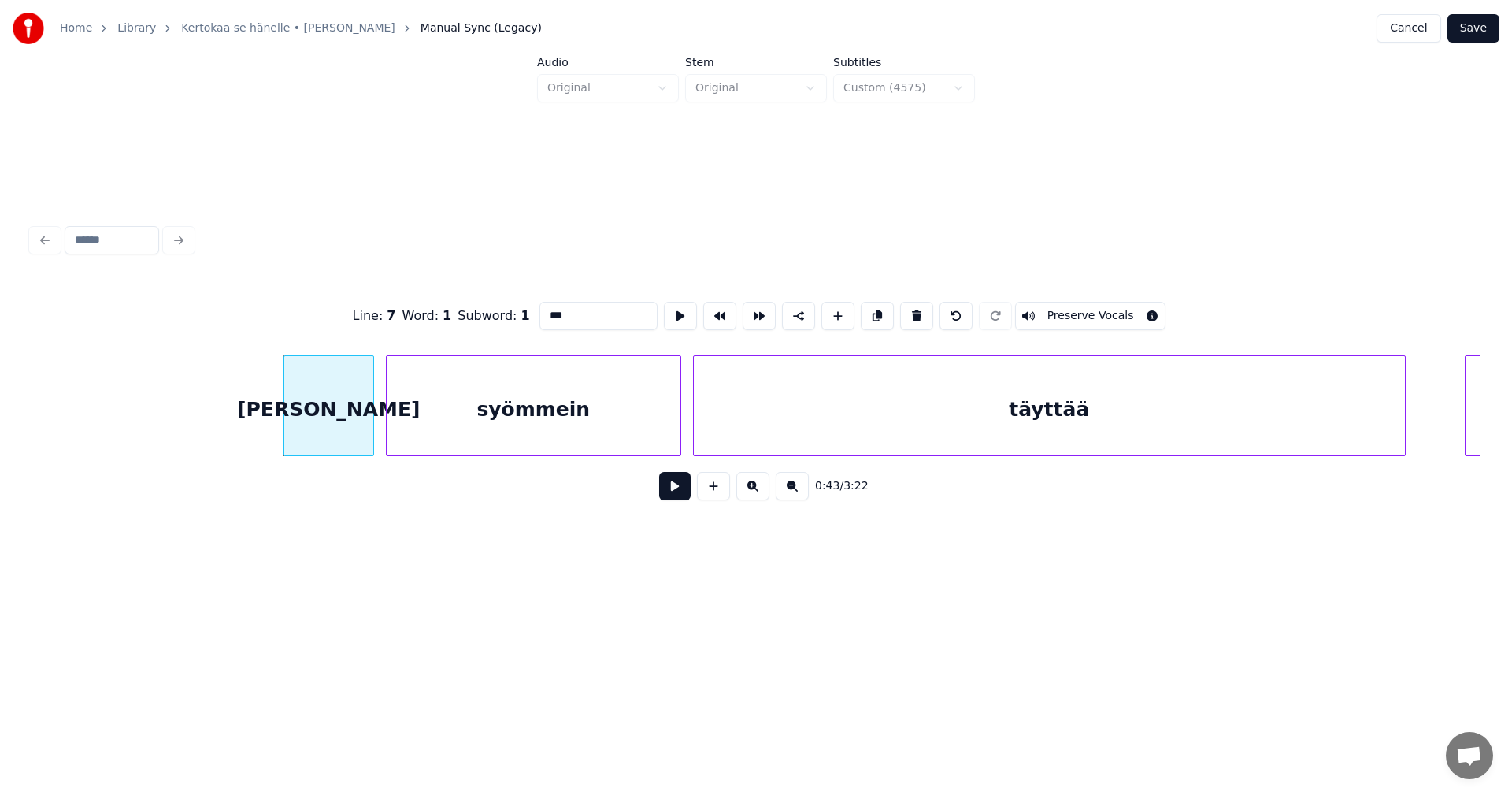
click at [673, 494] on button at bounding box center [674, 486] width 32 height 28
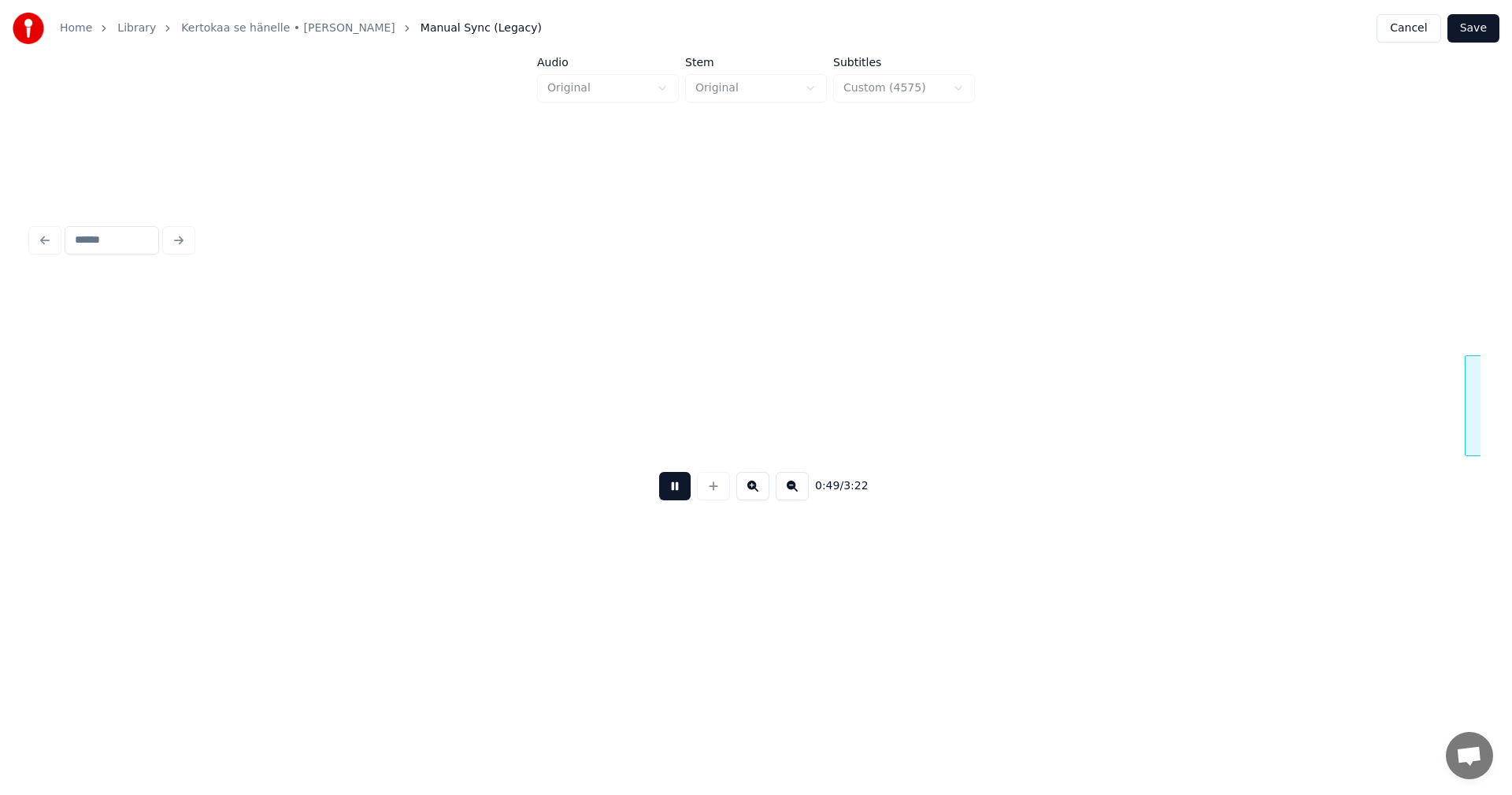
scroll to position [0, 9799]
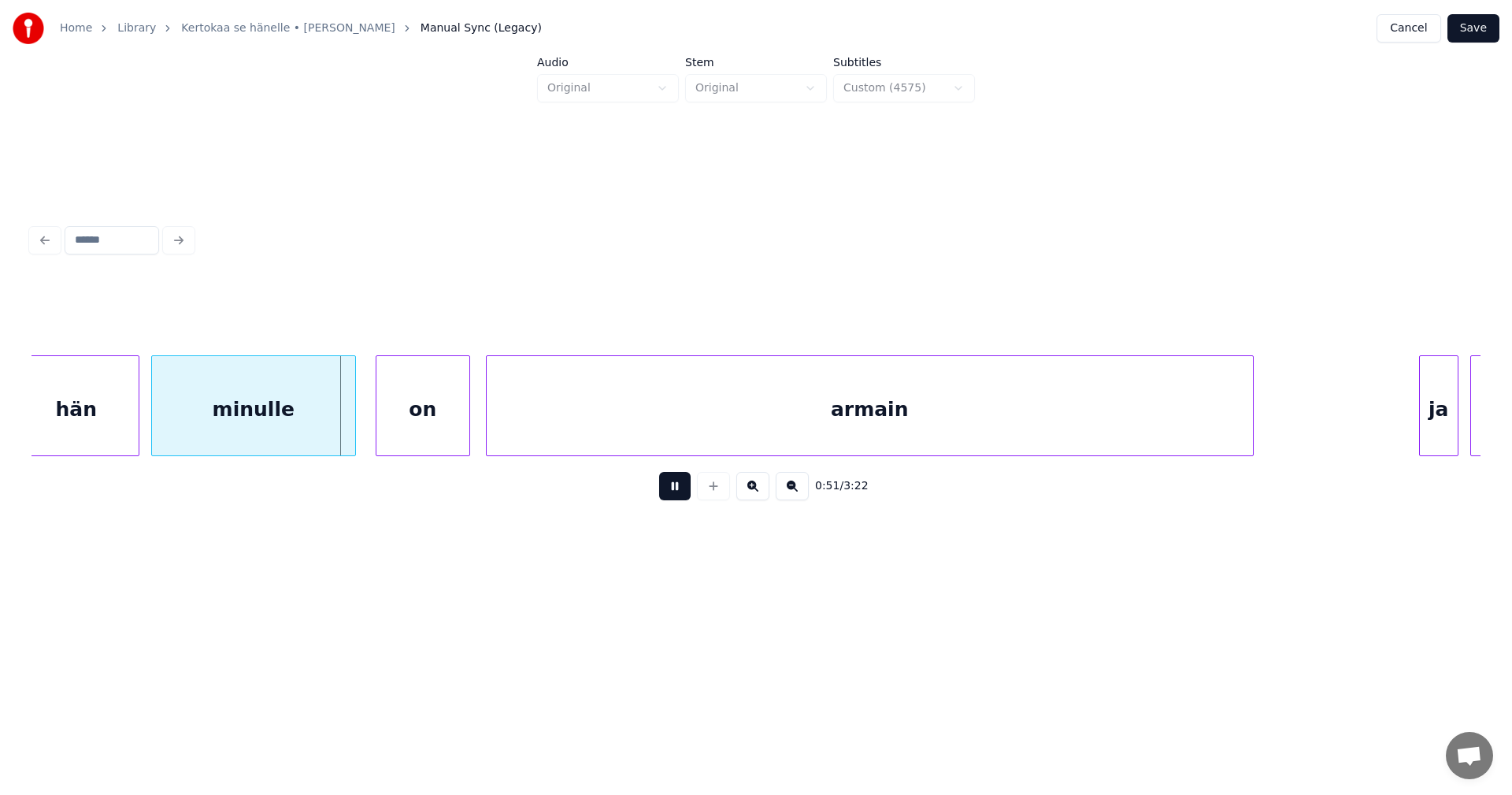
drag, startPoint x: 666, startPoint y: 492, endPoint x: 634, endPoint y: 488, distance: 32.2
click at [652, 490] on div "0:51 / 3:22" at bounding box center [756, 486] width 1423 height 35
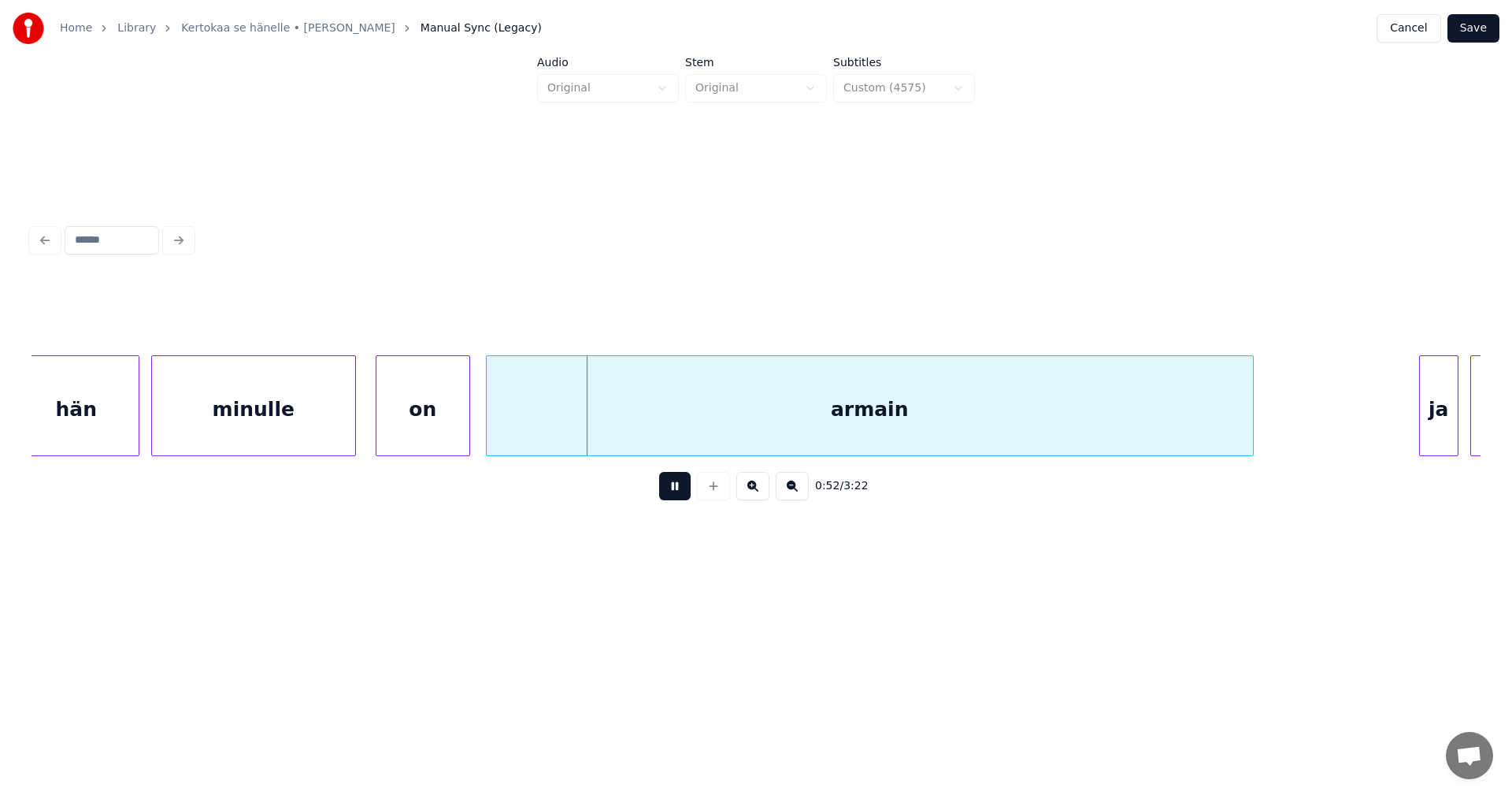
drag, startPoint x: 669, startPoint y: 494, endPoint x: 621, endPoint y: 476, distance: 51.3
click at [669, 492] on button at bounding box center [674, 486] width 32 height 28
click at [349, 435] on div at bounding box center [350, 405] width 5 height 99
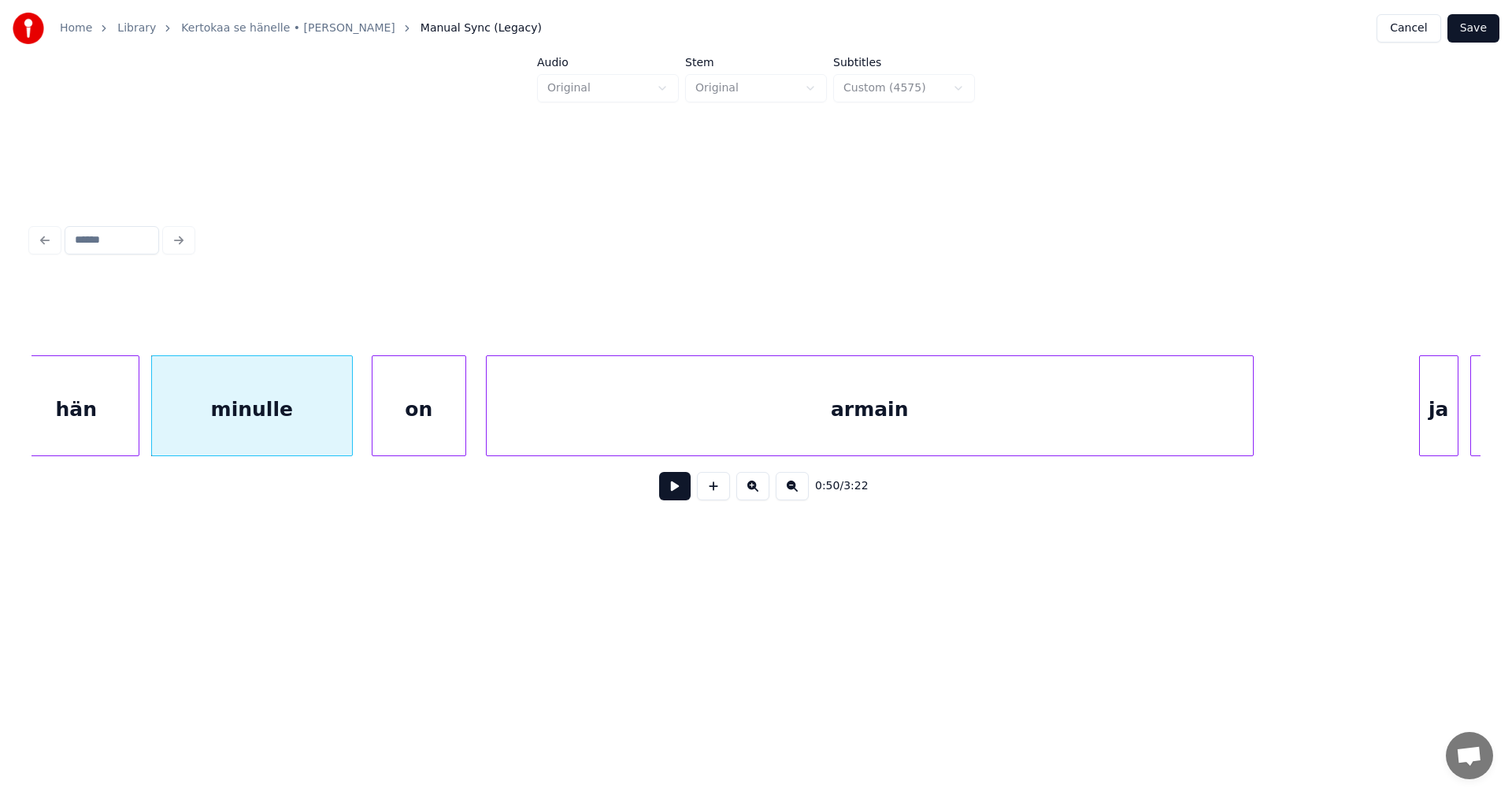
click at [405, 432] on div "on" at bounding box center [419, 409] width 93 height 107
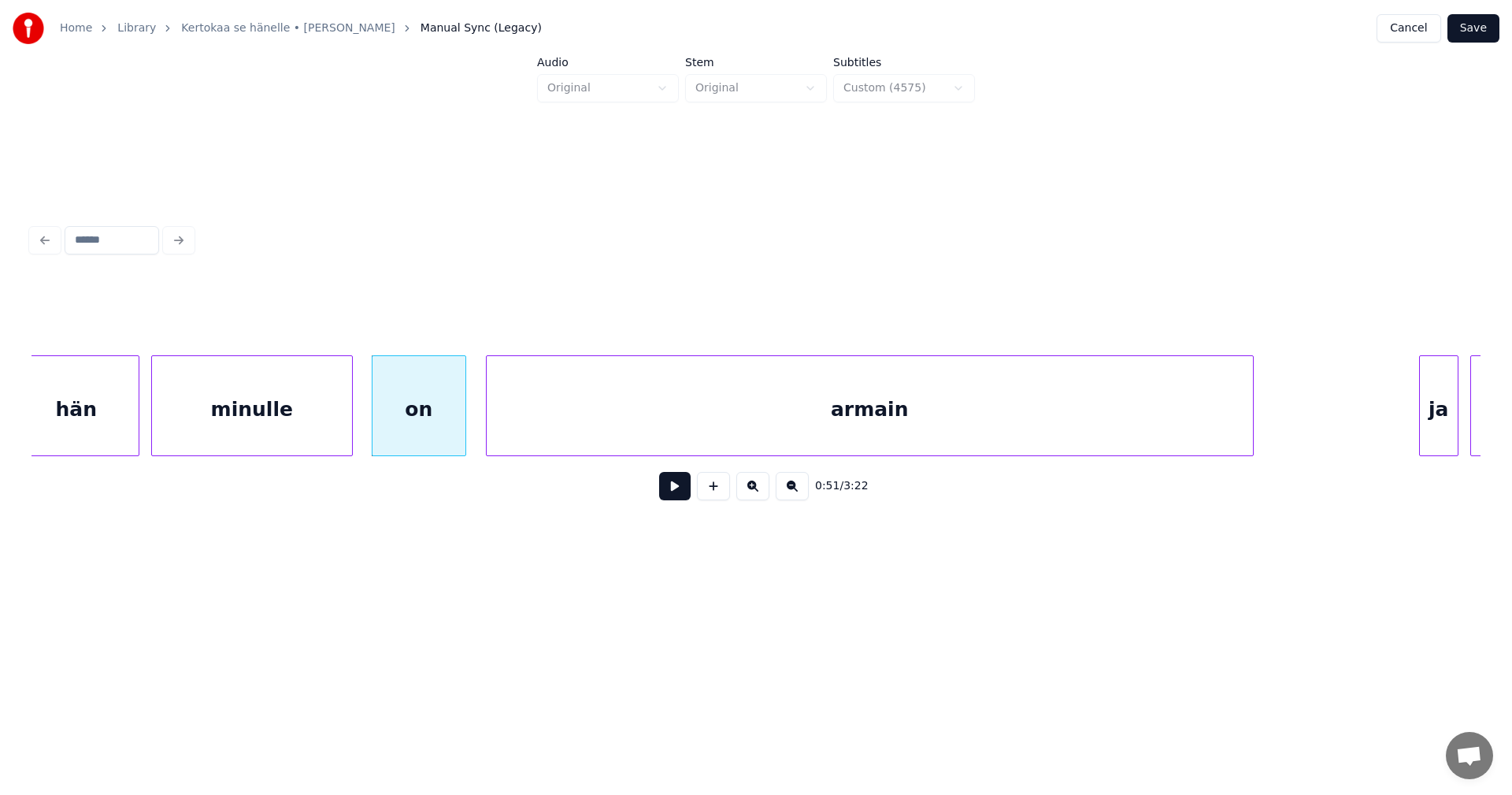
click at [675, 493] on button at bounding box center [674, 486] width 32 height 28
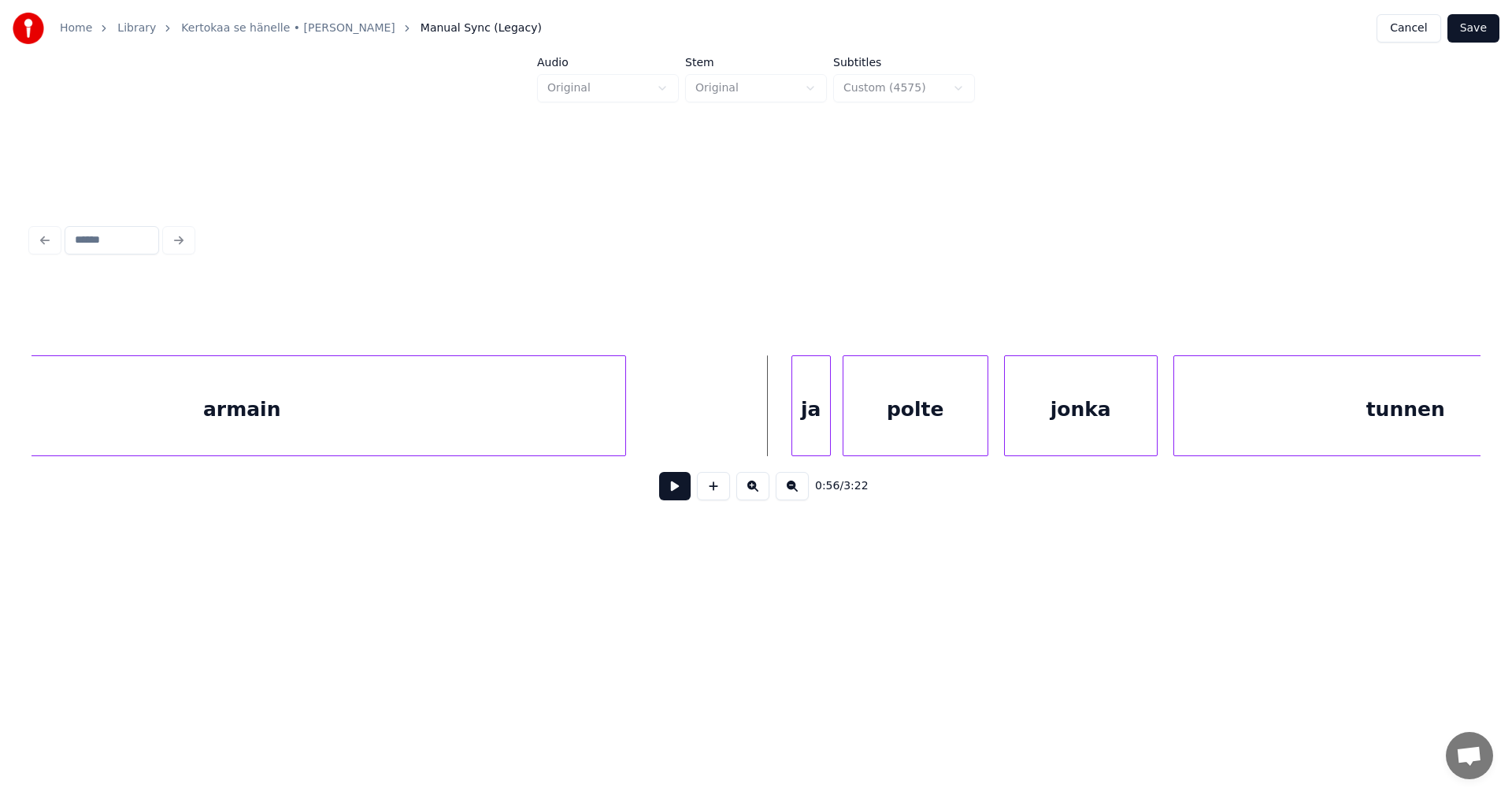
scroll to position [0, 10429]
click at [808, 427] on div "ja" at bounding box center [800, 409] width 37 height 107
click at [768, 421] on div at bounding box center [767, 405] width 5 height 99
click at [682, 486] on button at bounding box center [674, 486] width 32 height 28
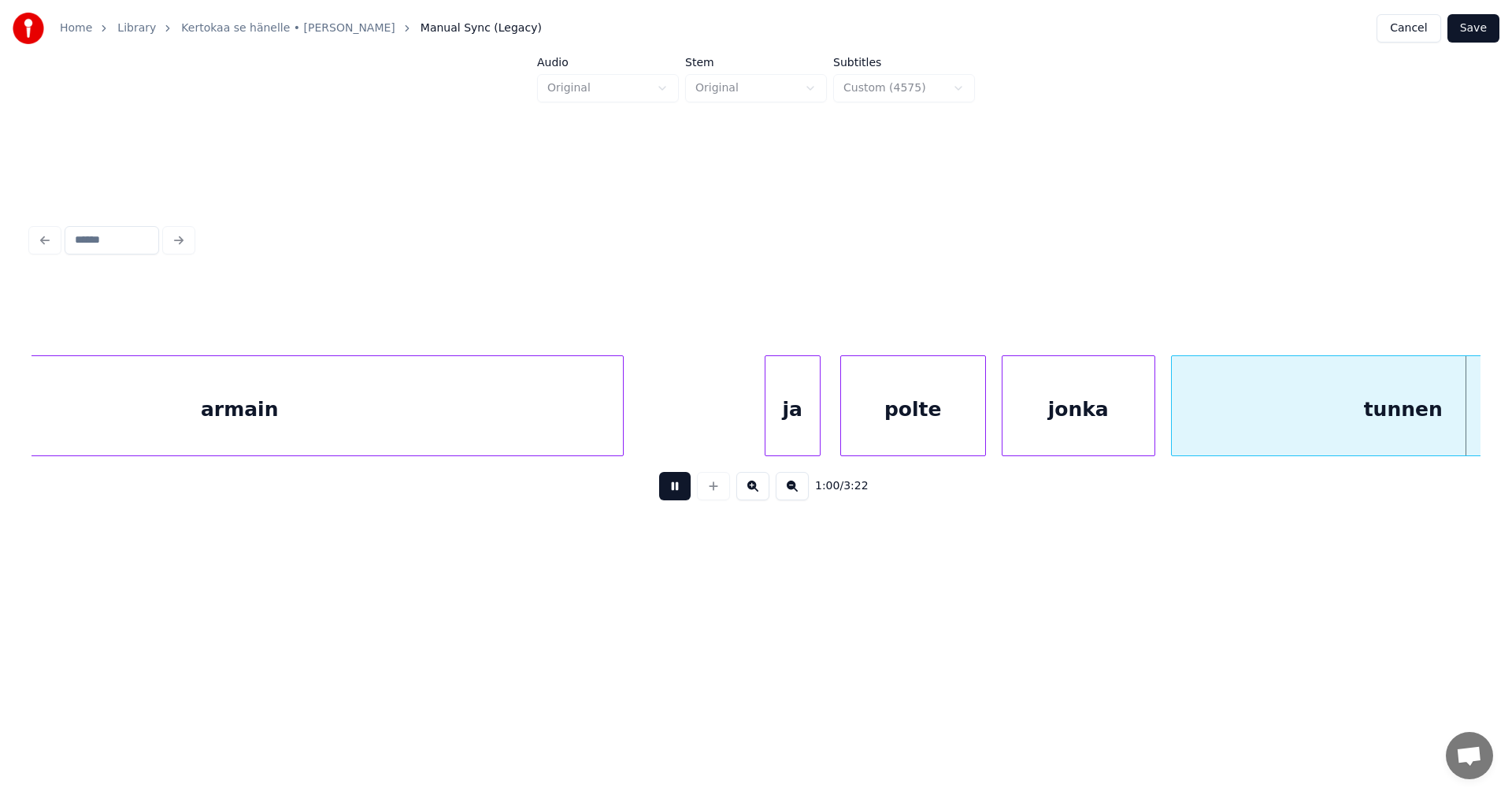
scroll to position [0, 11879]
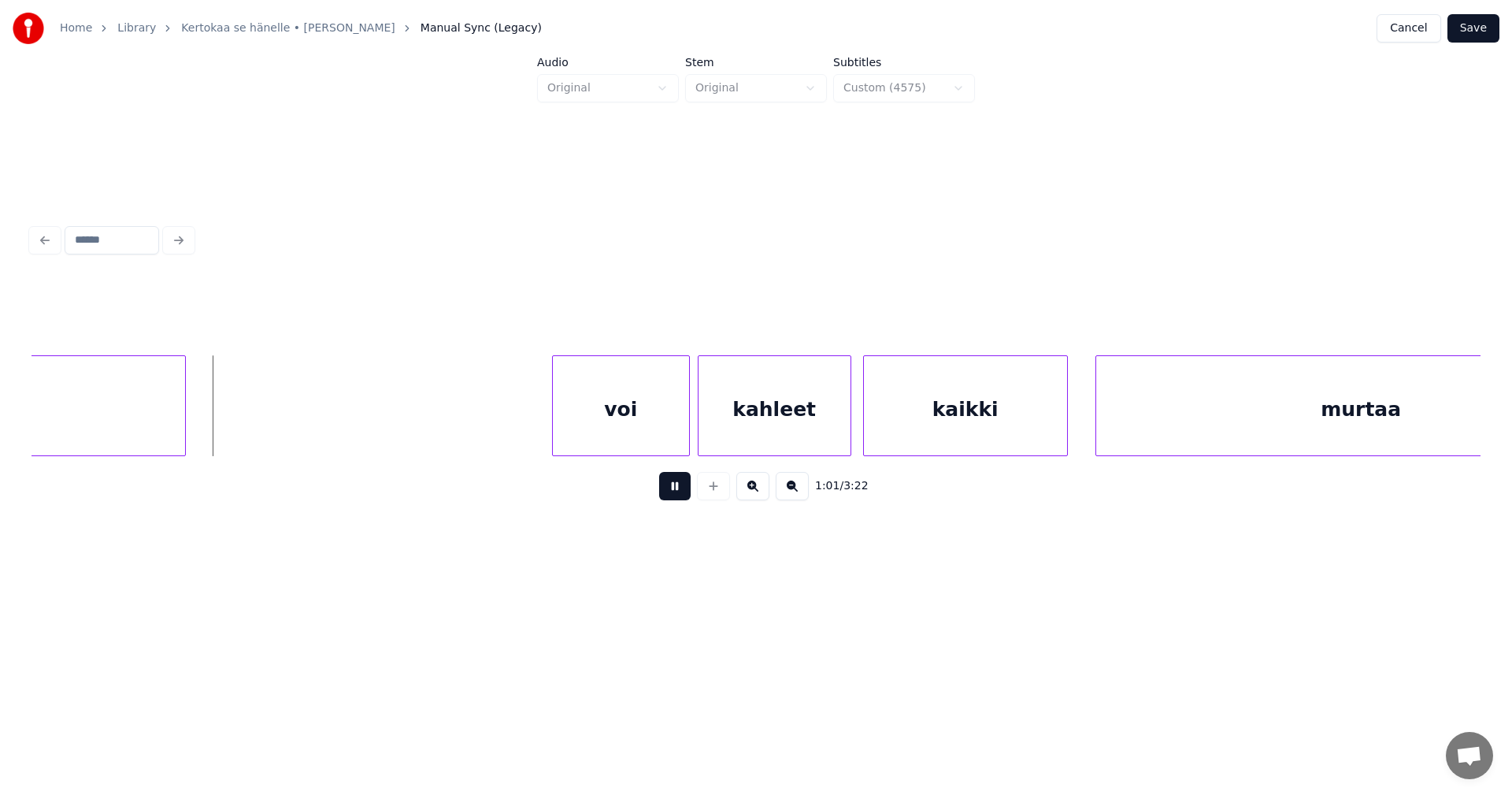
drag, startPoint x: 676, startPoint y: 485, endPoint x: 647, endPoint y: 483, distance: 29.1
click at [662, 484] on button at bounding box center [674, 486] width 32 height 28
click at [210, 421] on div at bounding box center [209, 405] width 5 height 99
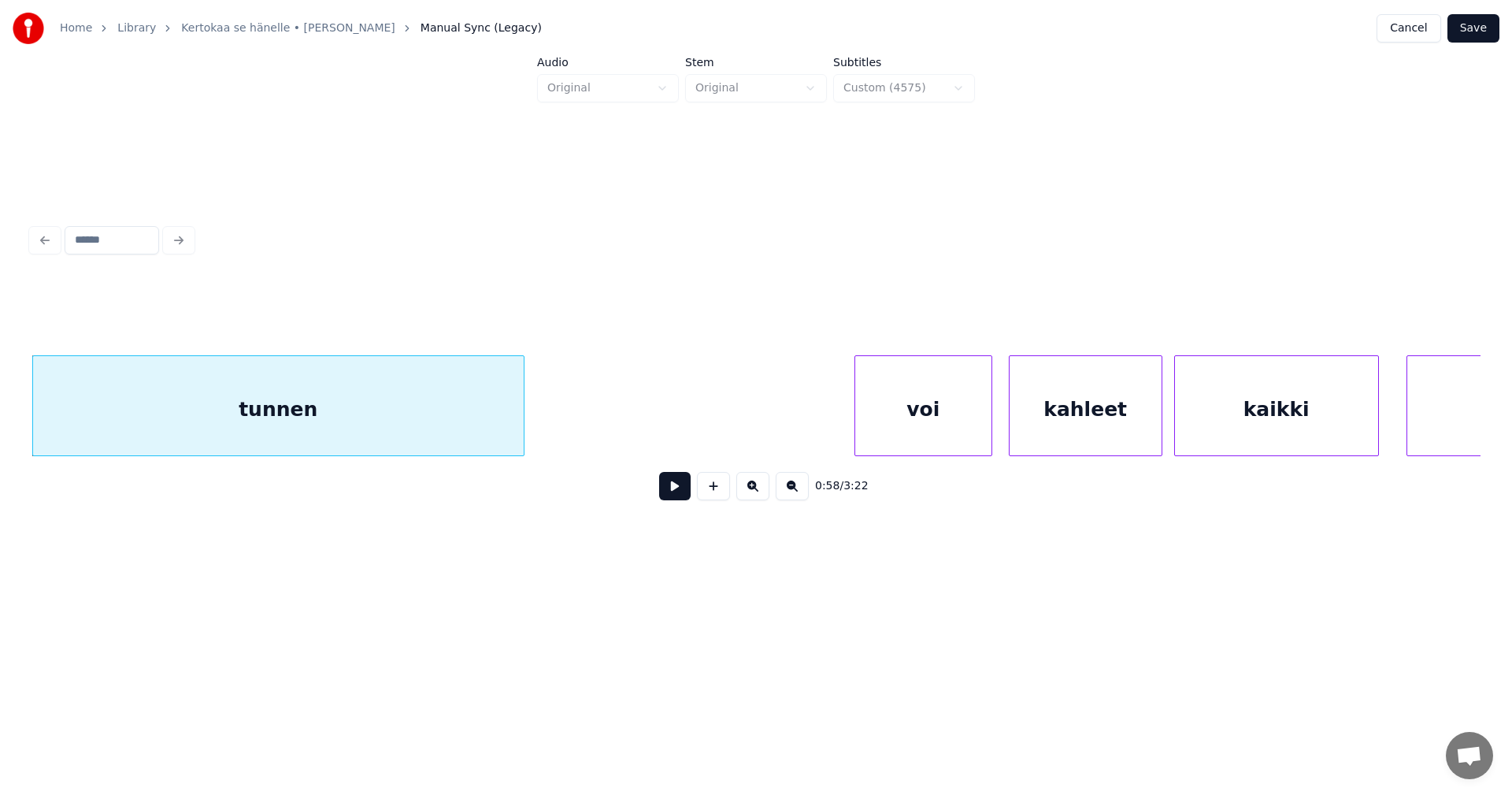
click at [905, 413] on div "voi" at bounding box center [923, 409] width 136 height 107
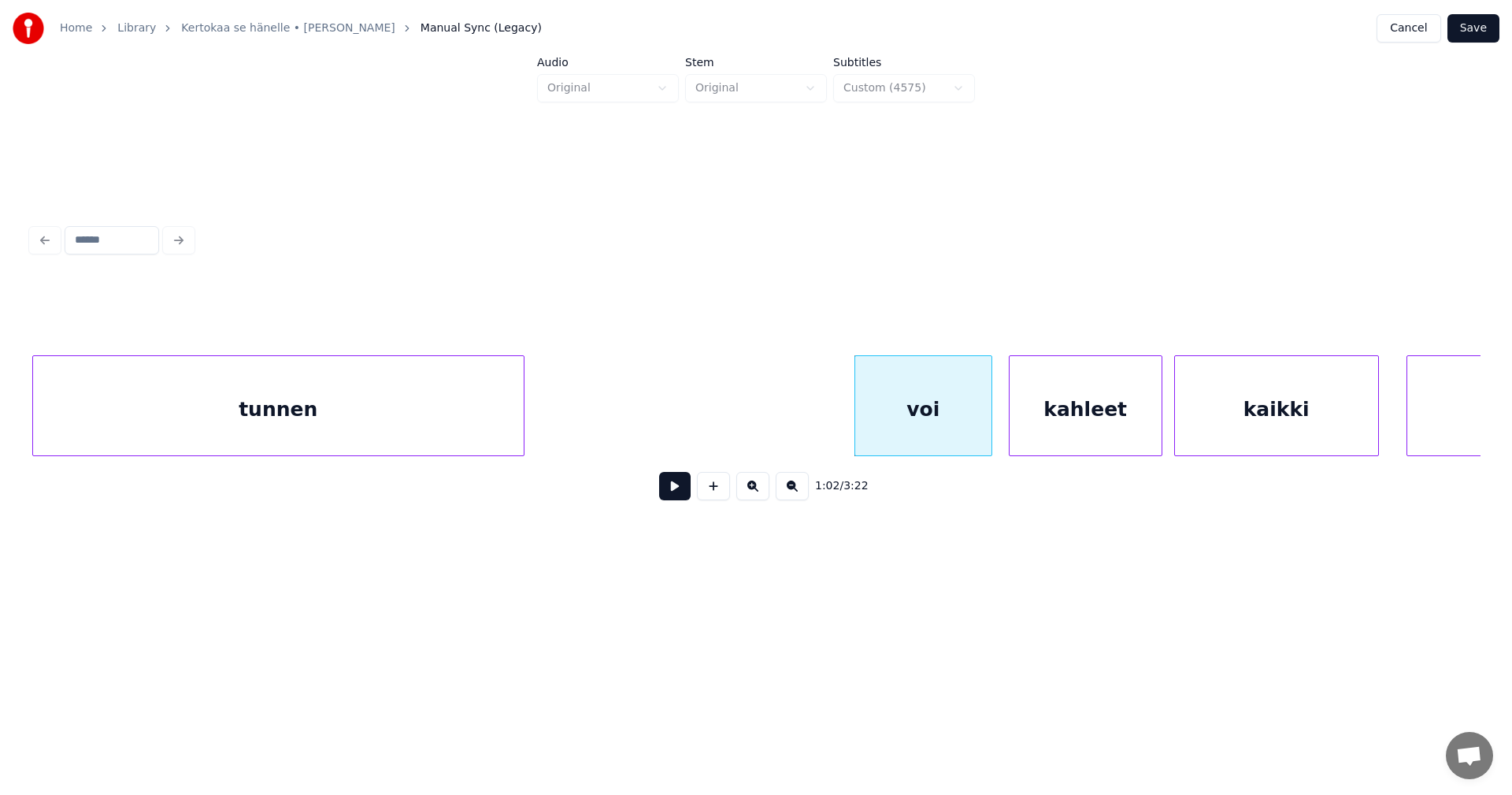
click at [674, 496] on button at bounding box center [674, 486] width 32 height 28
click at [675, 493] on button at bounding box center [674, 486] width 32 height 28
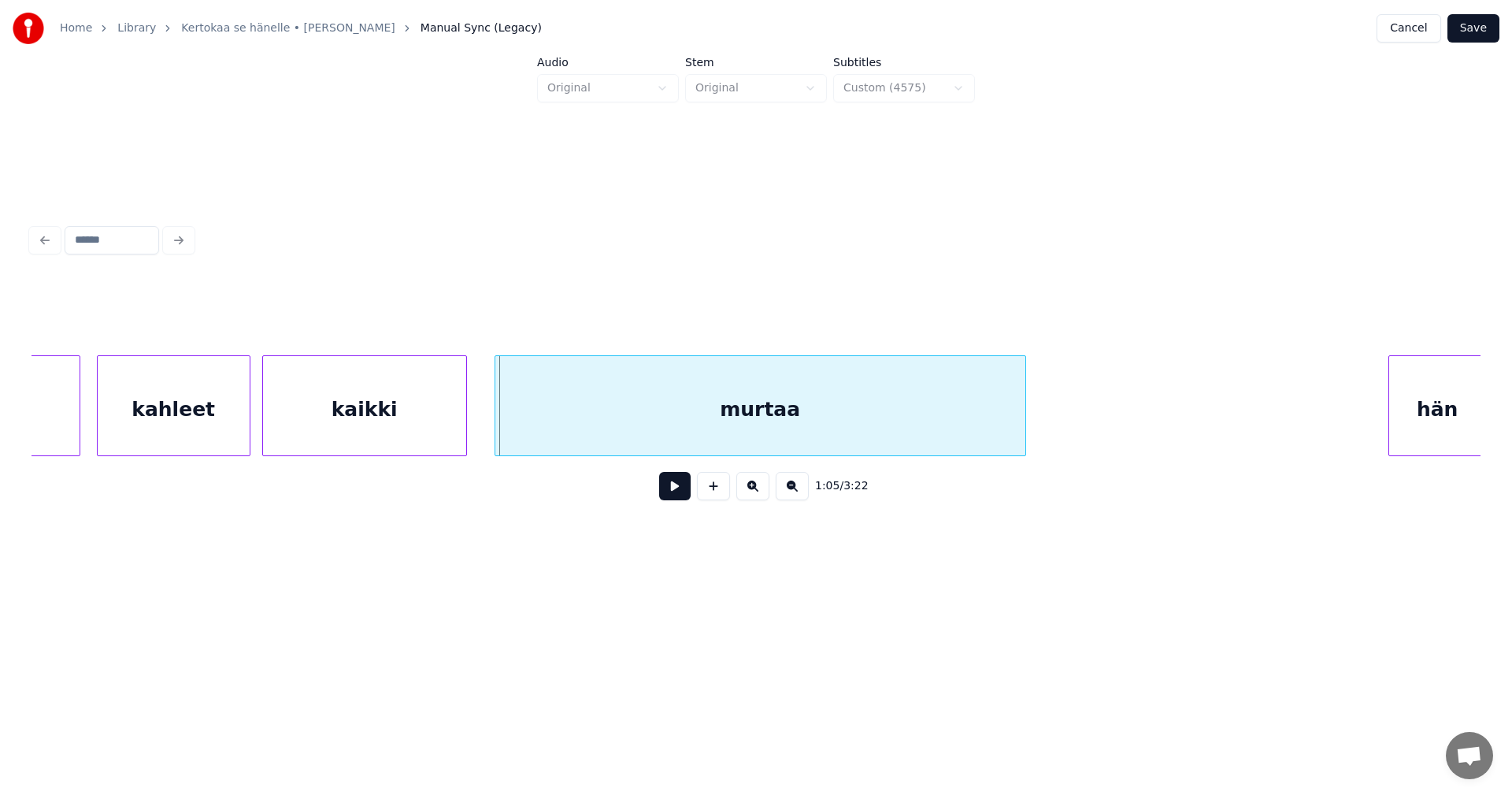
scroll to position [0, 12481]
click at [1042, 435] on div at bounding box center [1039, 405] width 5 height 99
click at [898, 429] on div "murtaa" at bounding box center [768, 409] width 549 height 107
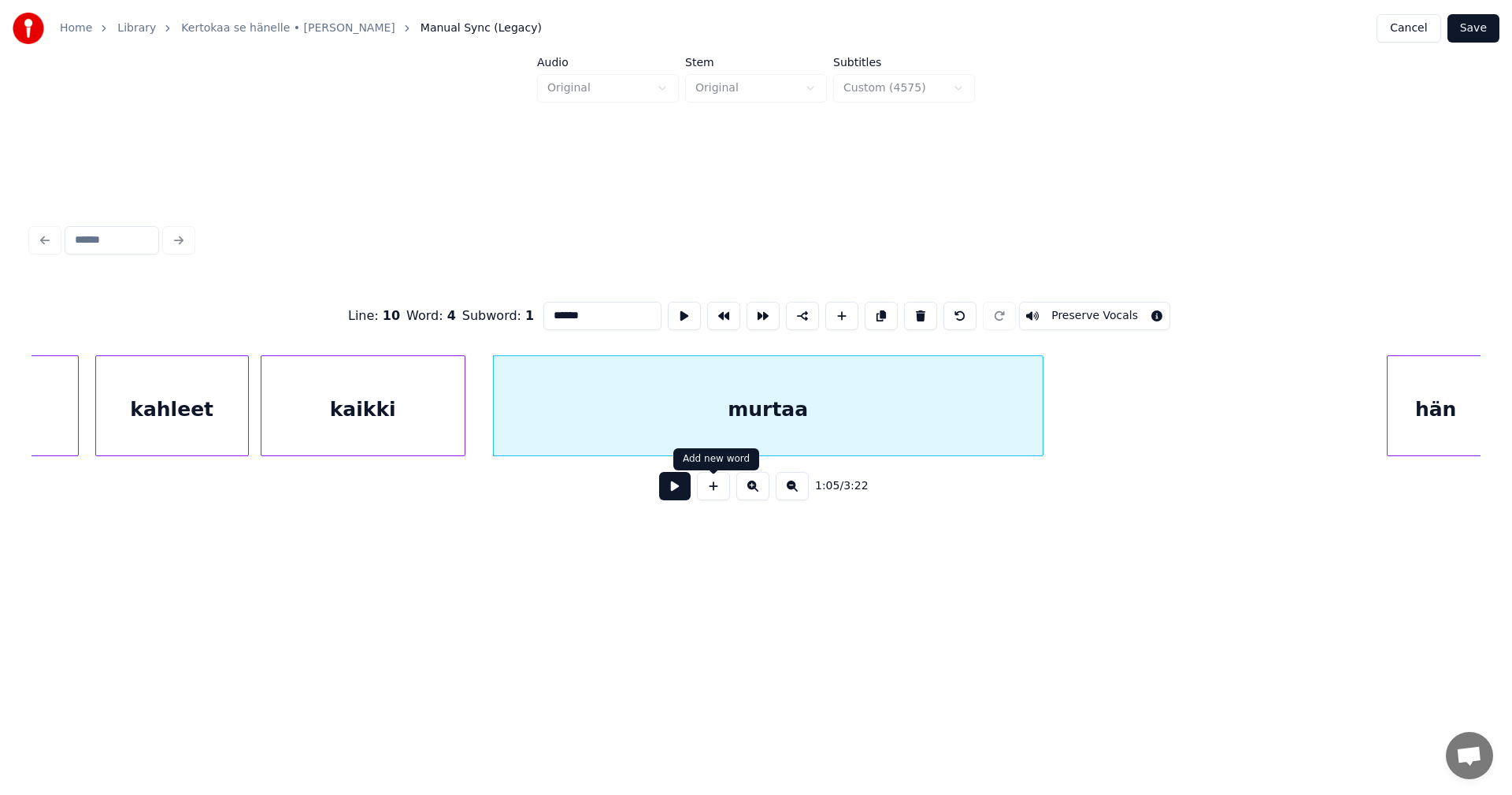
click at [668, 497] on button at bounding box center [674, 486] width 32 height 28
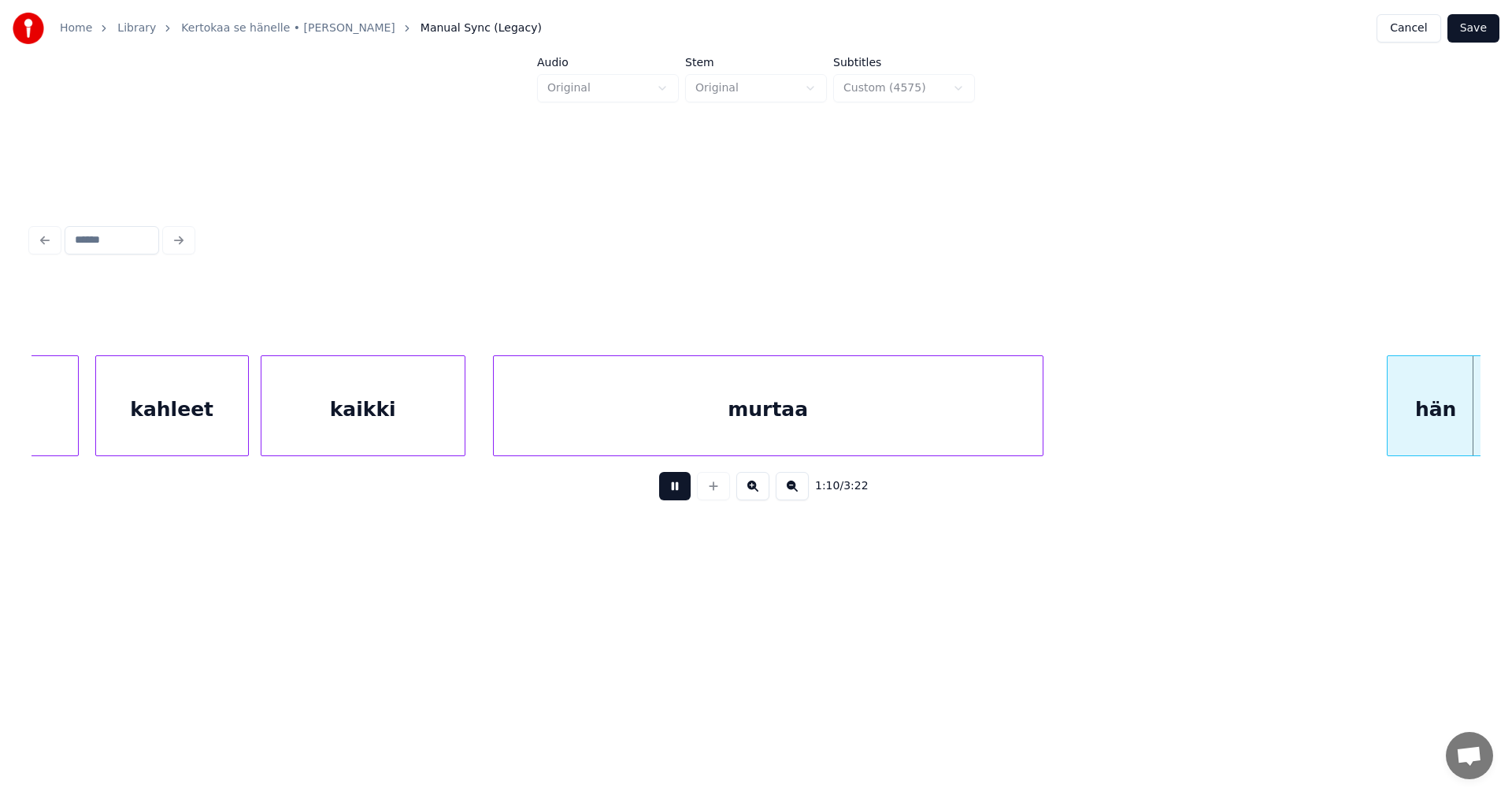
scroll to position [0, 13930]
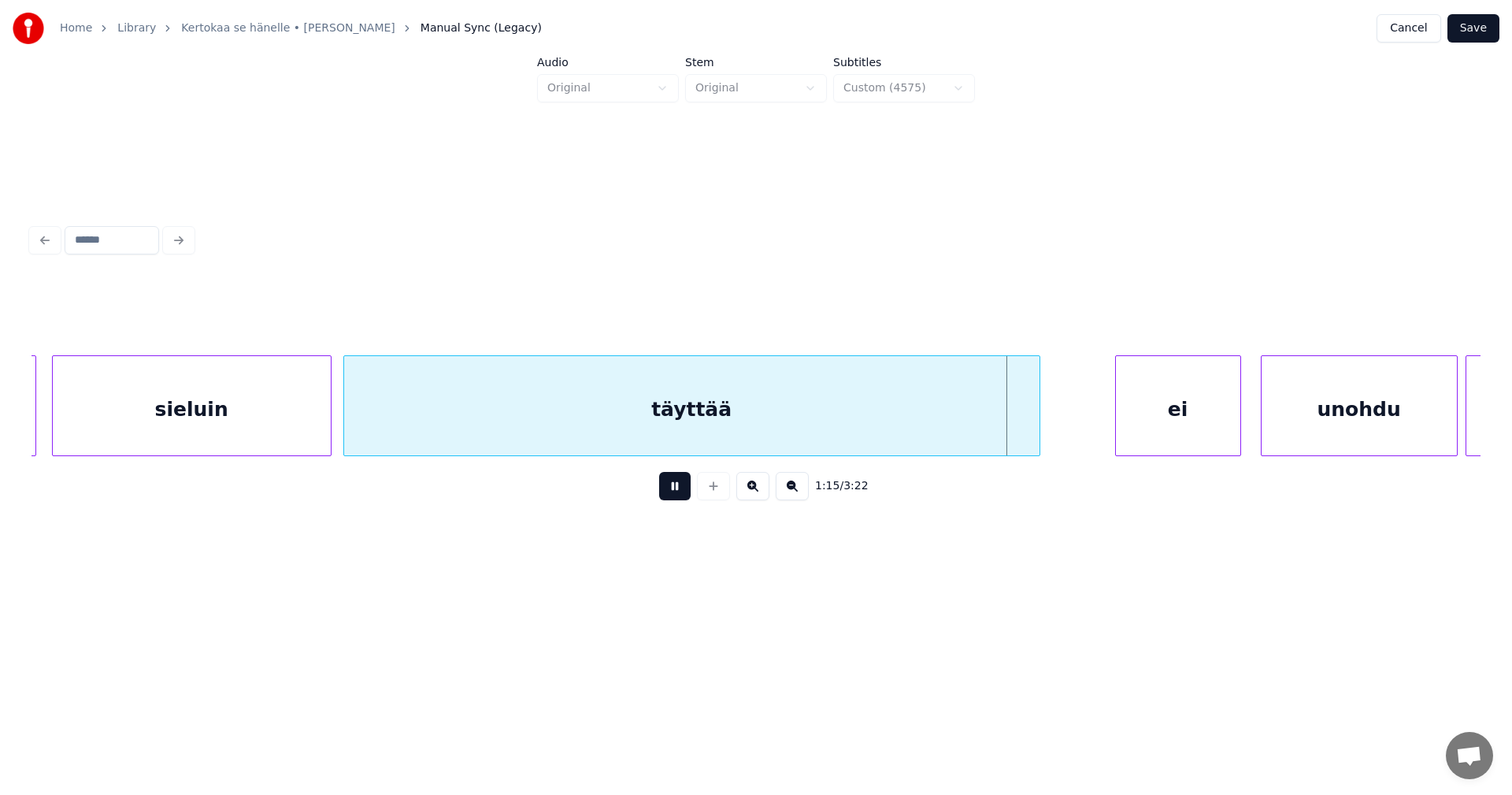
click at [671, 497] on button at bounding box center [674, 486] width 32 height 28
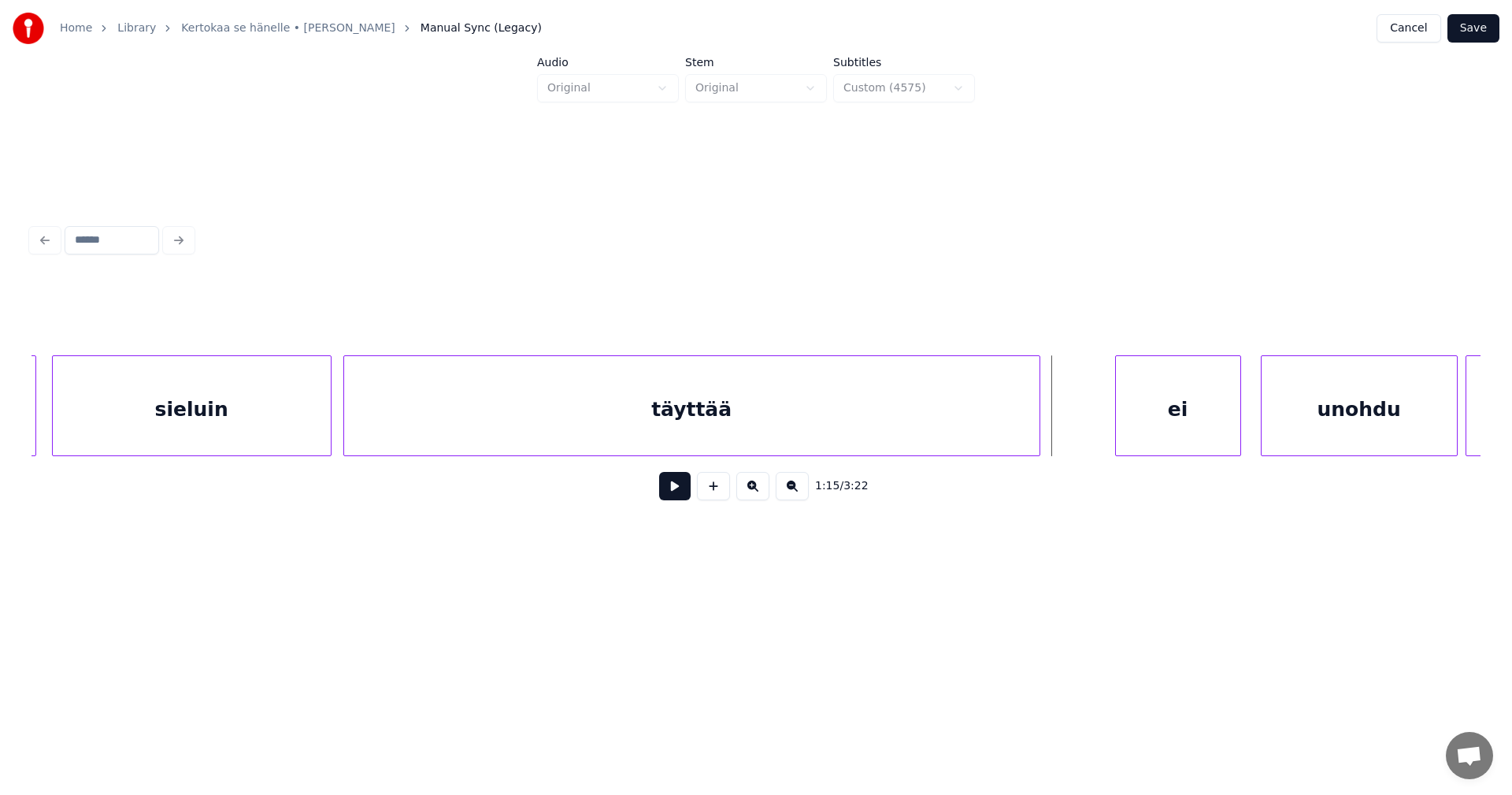
click at [743, 429] on div "täyttää" at bounding box center [692, 409] width 695 height 107
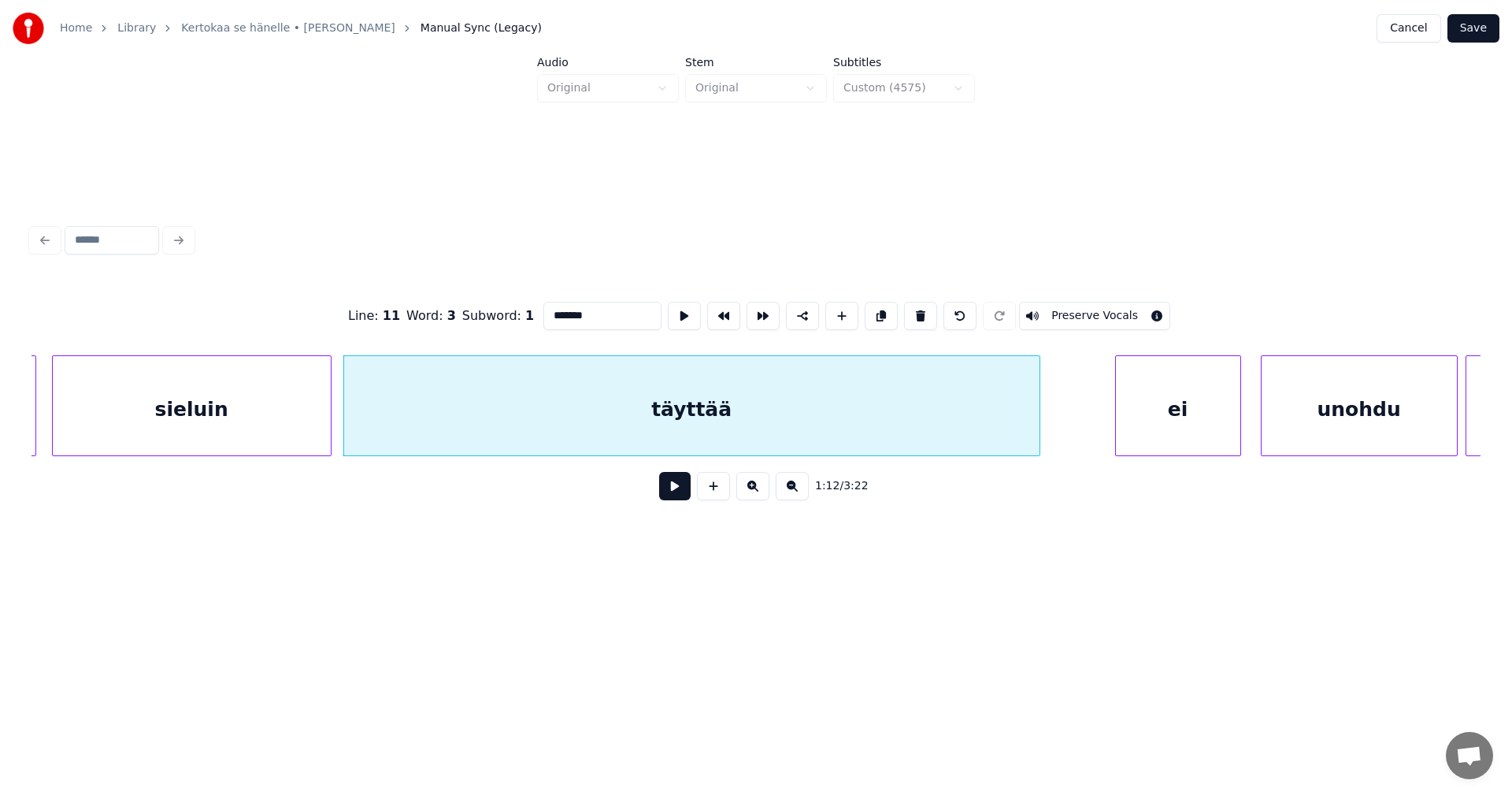
click at [594, 311] on input "*******" at bounding box center [601, 316] width 118 height 28
click at [1193, 432] on div "ei" at bounding box center [1170, 409] width 124 height 107
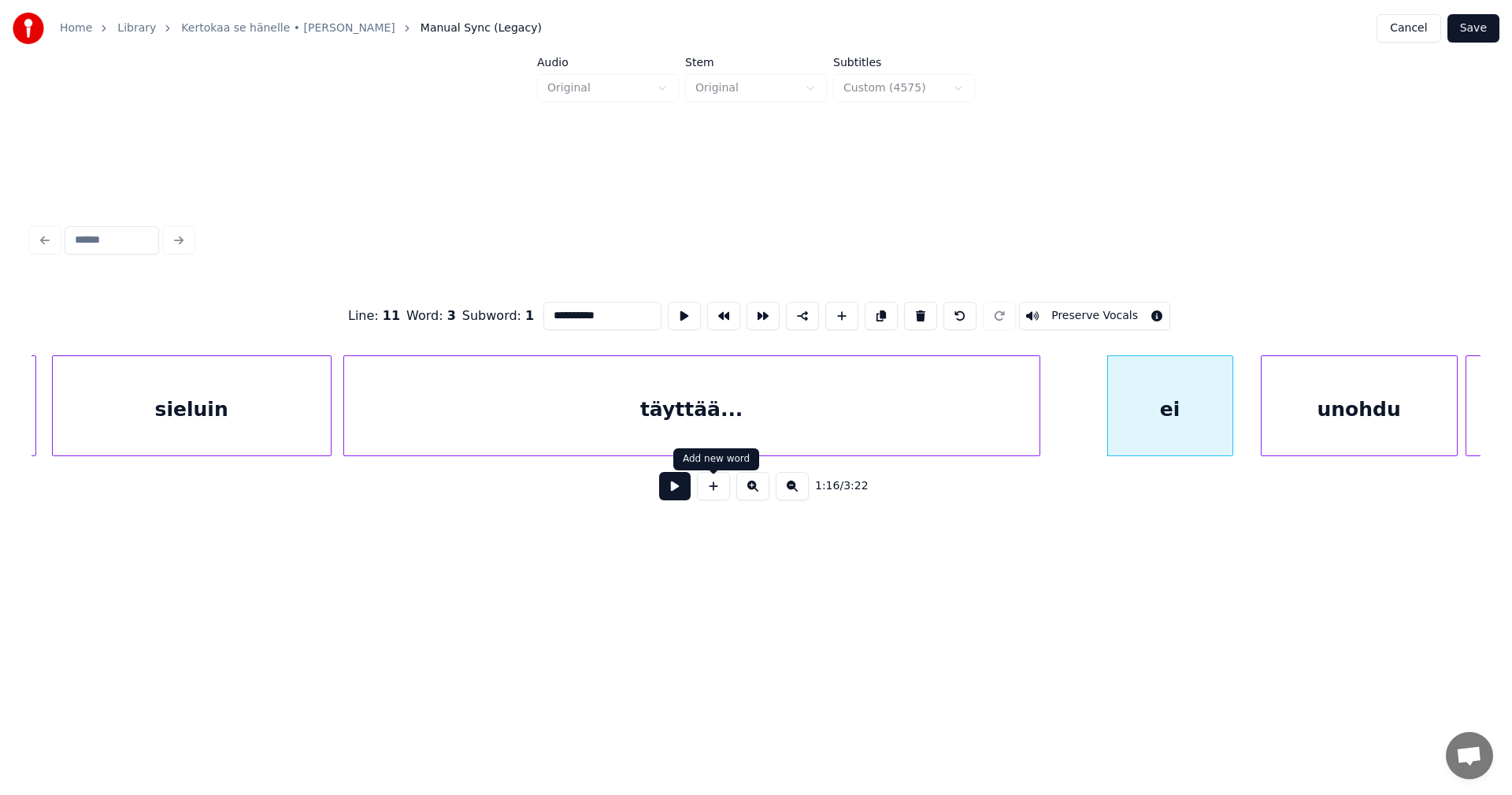
type input "**********"
click at [685, 499] on button at bounding box center [674, 486] width 32 height 28
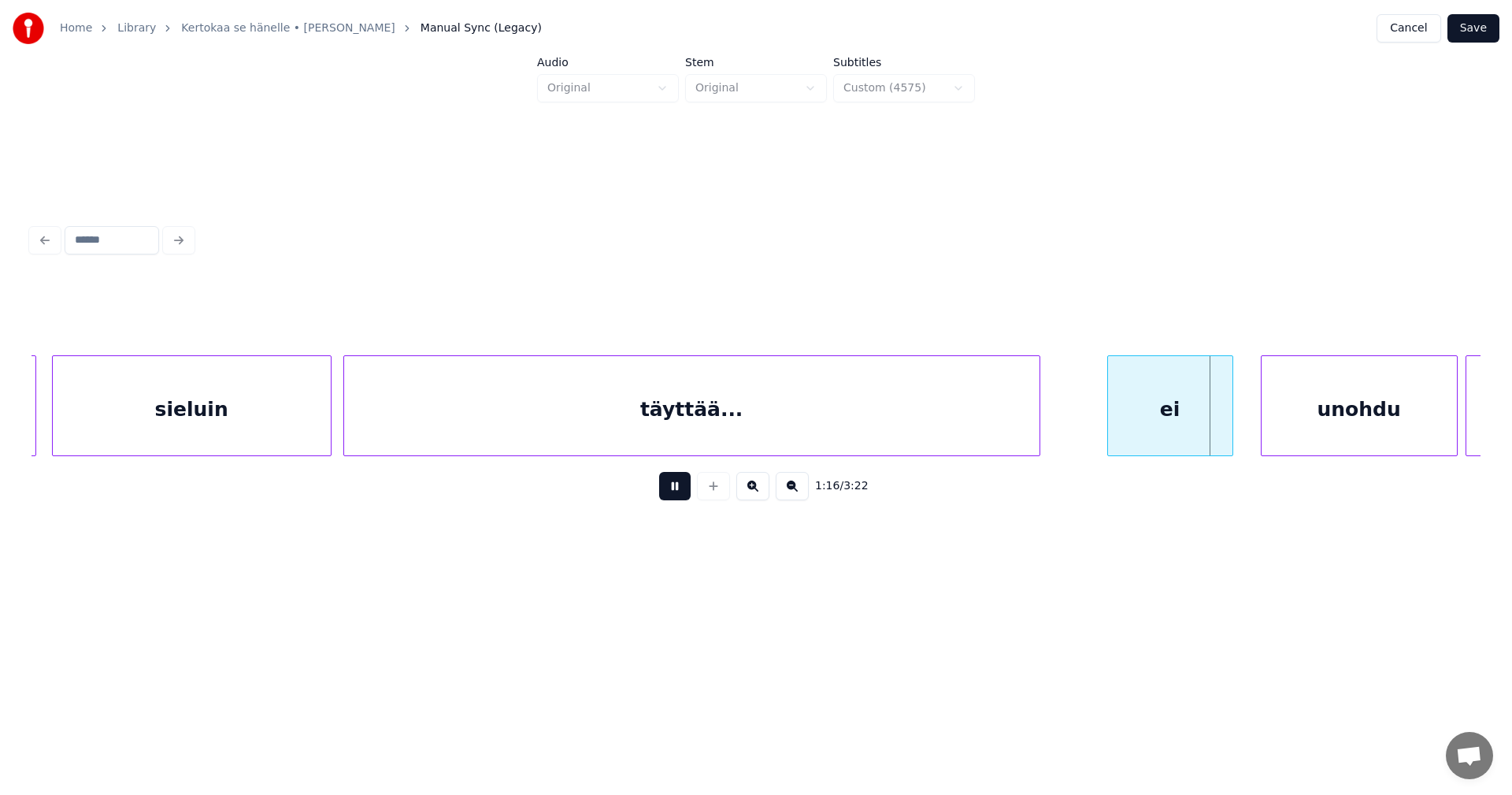
click at [685, 499] on button at bounding box center [674, 486] width 32 height 28
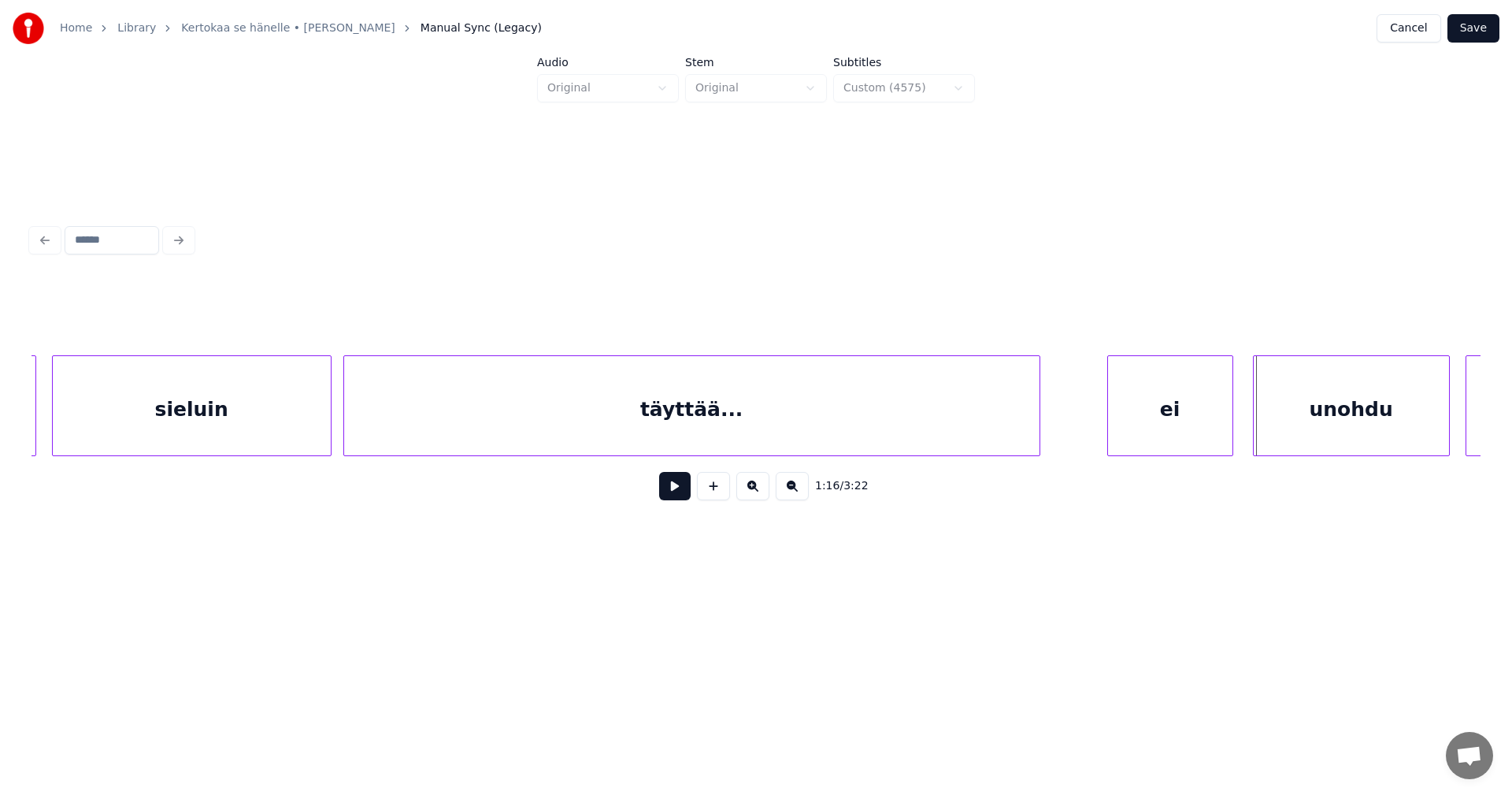
click at [1307, 415] on div "unohdu" at bounding box center [1351, 409] width 195 height 107
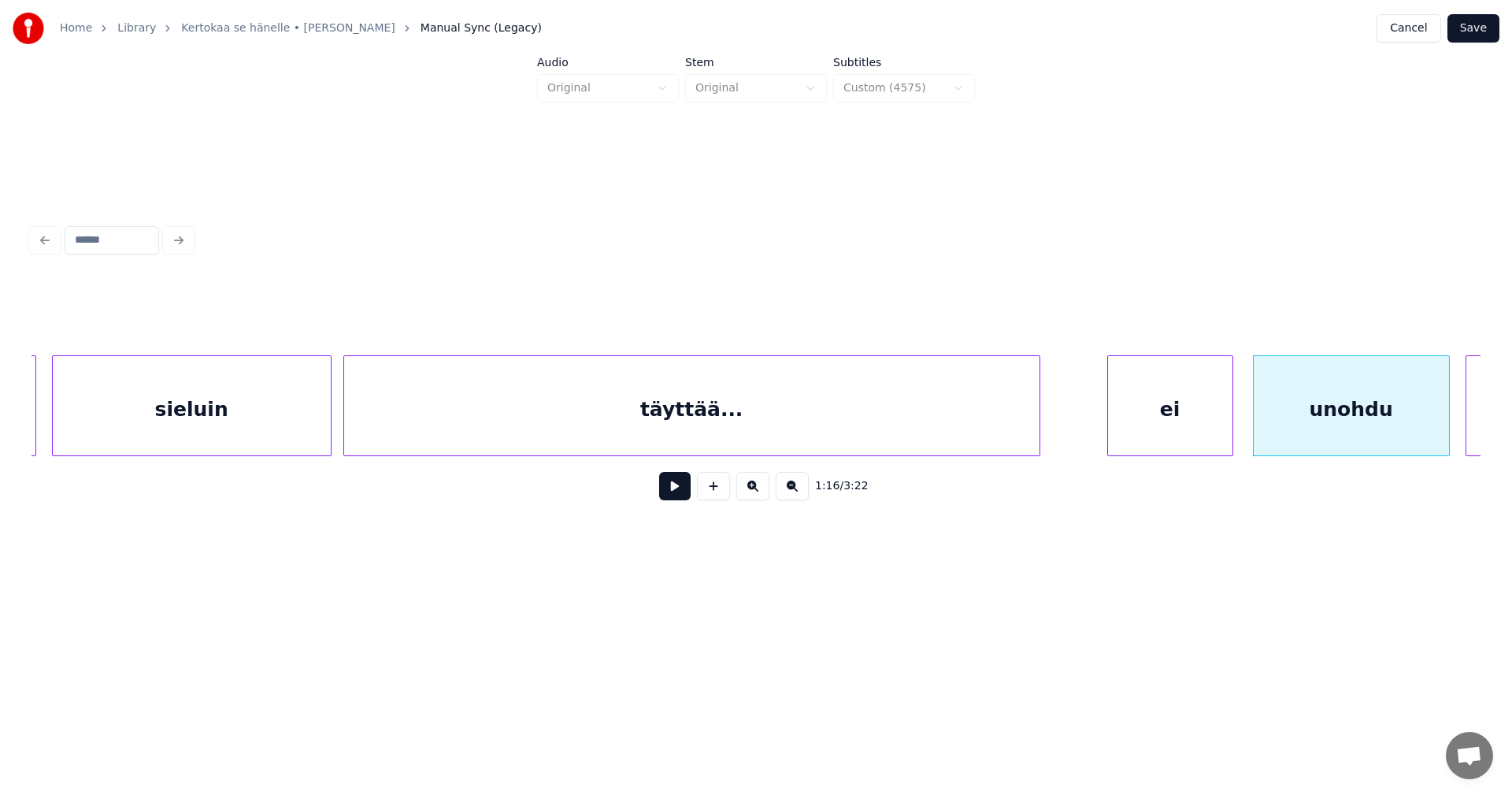
click at [683, 497] on button at bounding box center [674, 486] width 32 height 28
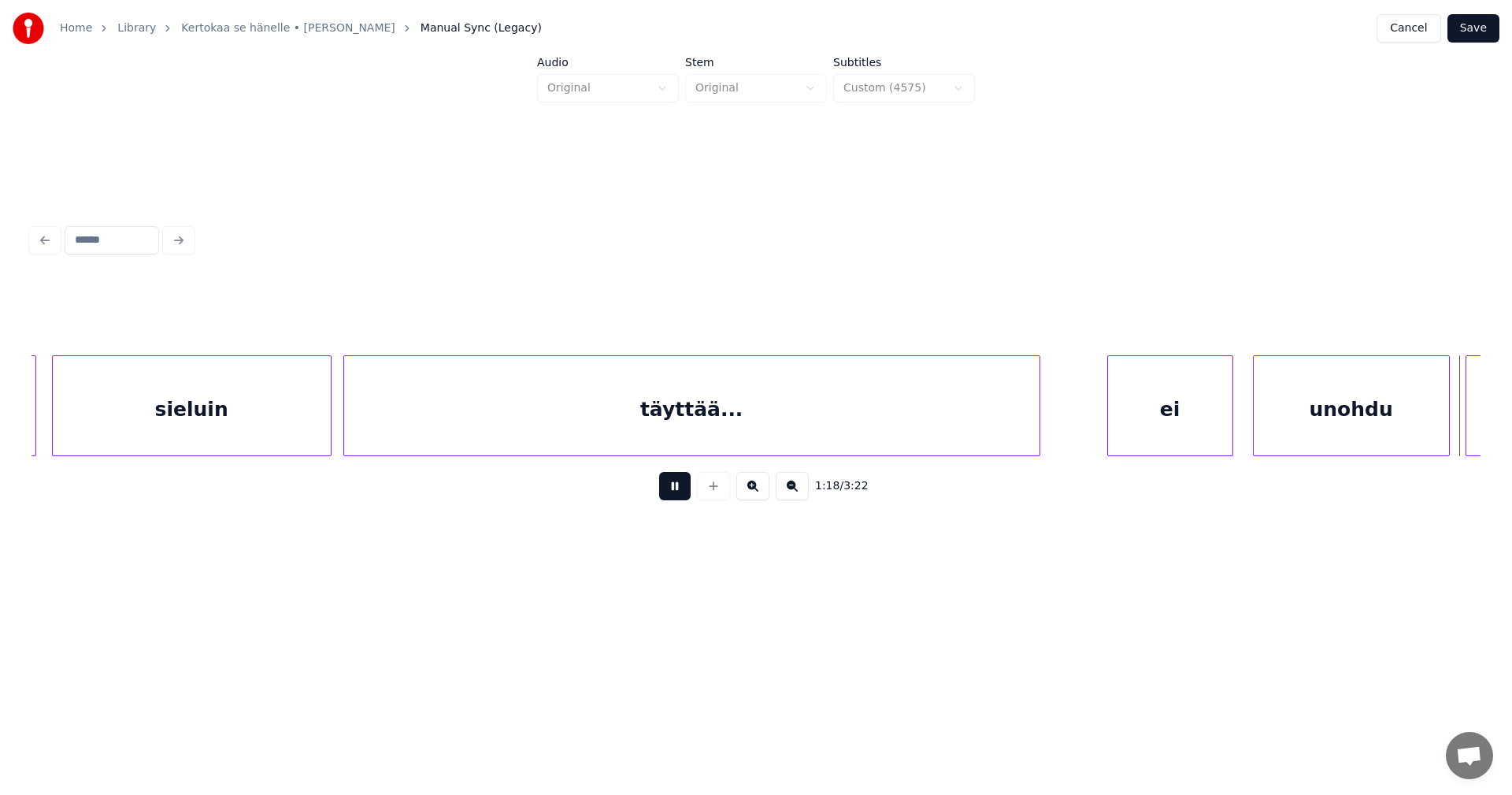
scroll to position [0, 15381]
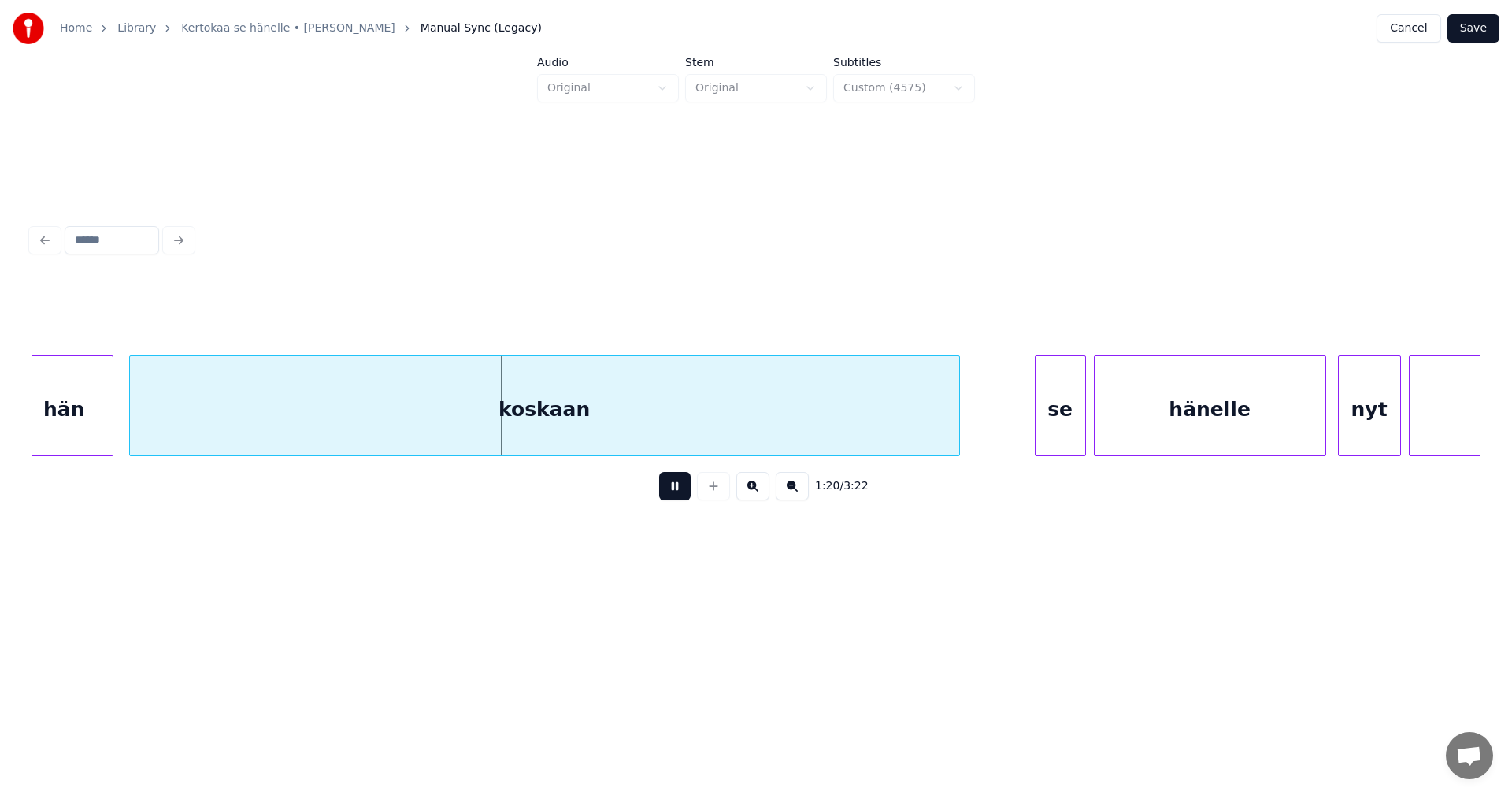
click at [683, 497] on button at bounding box center [674, 486] width 32 height 28
click at [732, 427] on div "koskaan" at bounding box center [544, 409] width 829 height 107
click at [585, 306] on input "*******" at bounding box center [601, 316] width 118 height 28
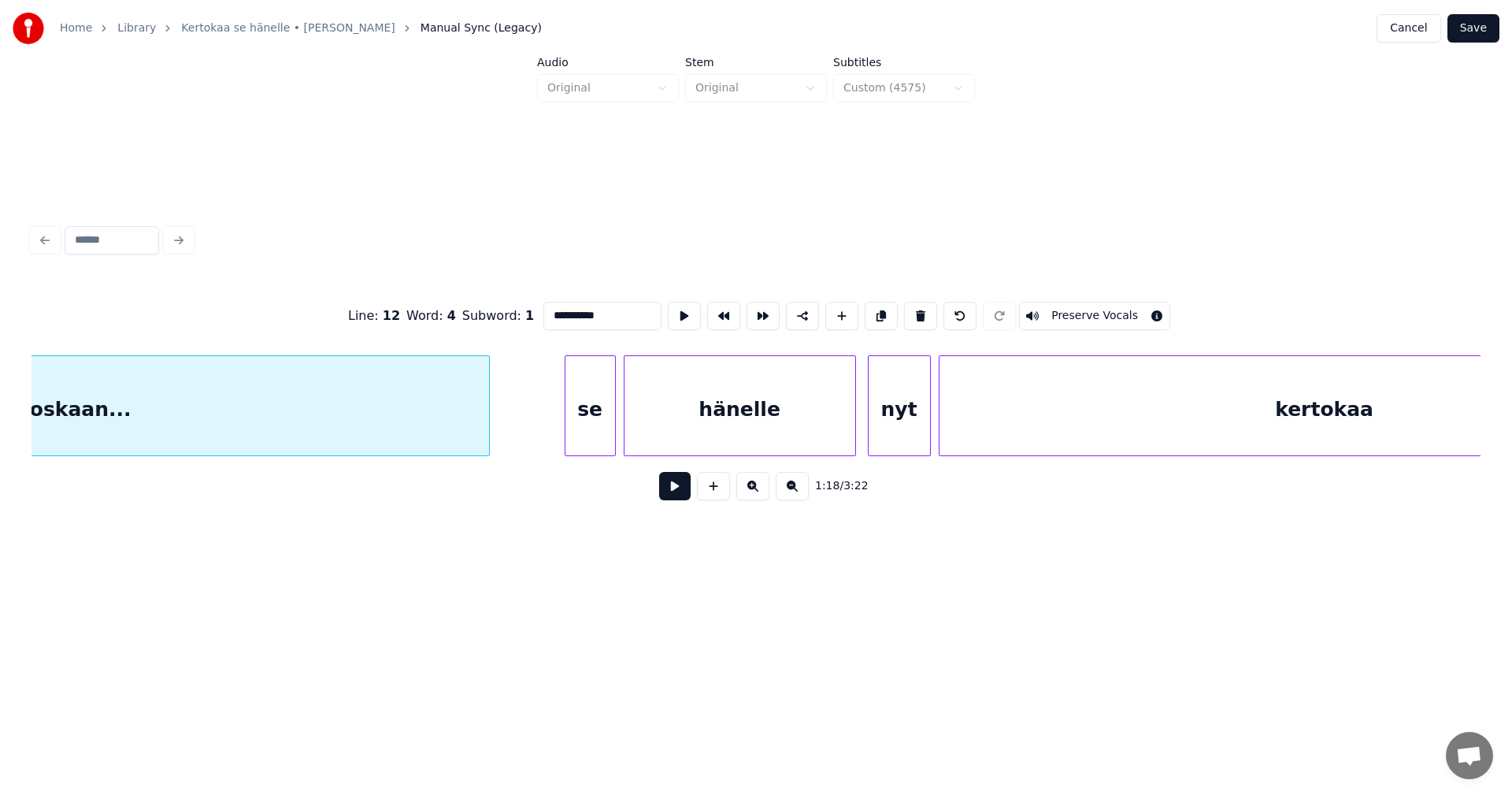
scroll to position [0, 15740]
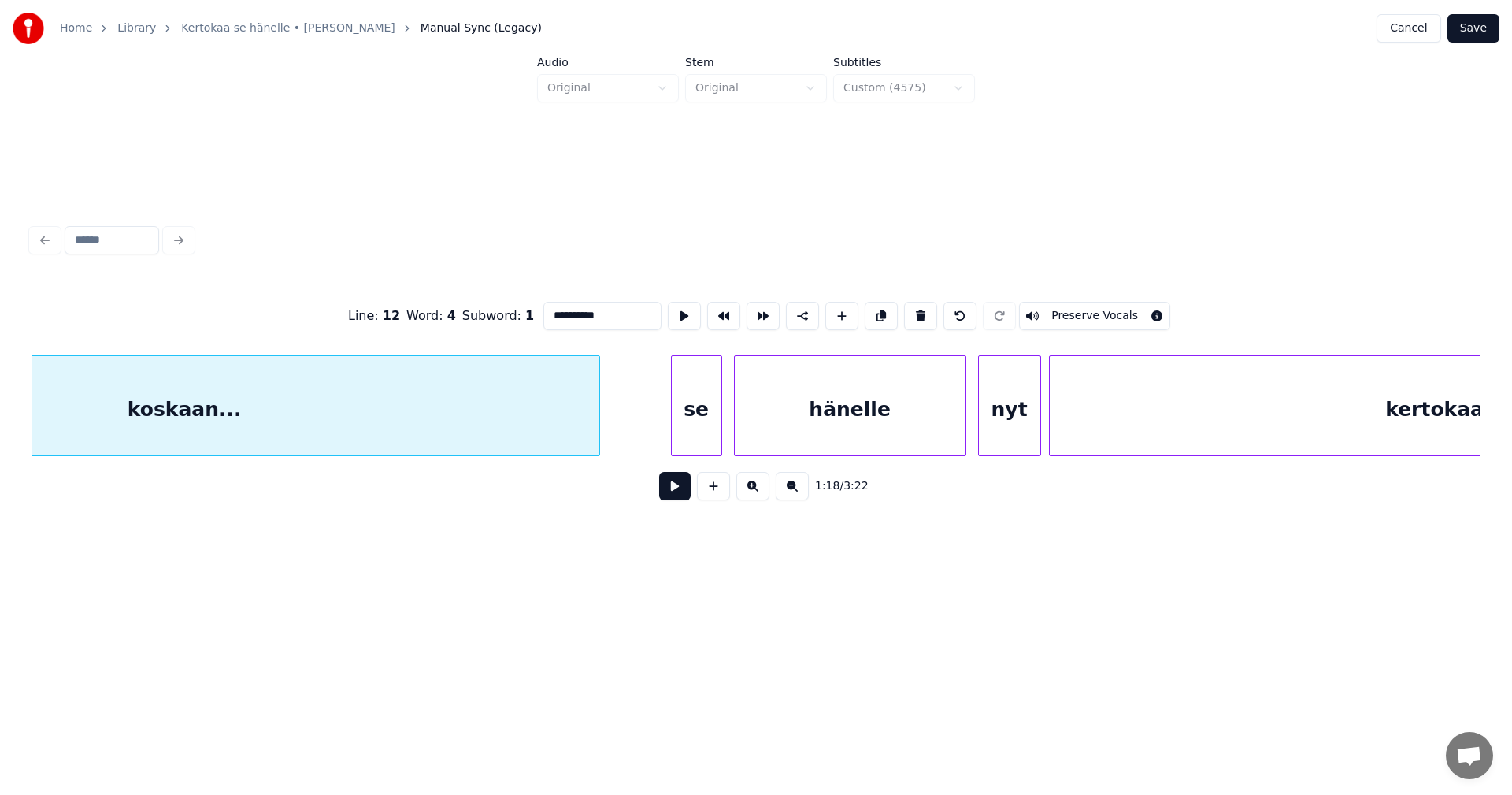
click at [687, 426] on div "se" at bounding box center [696, 409] width 49 height 107
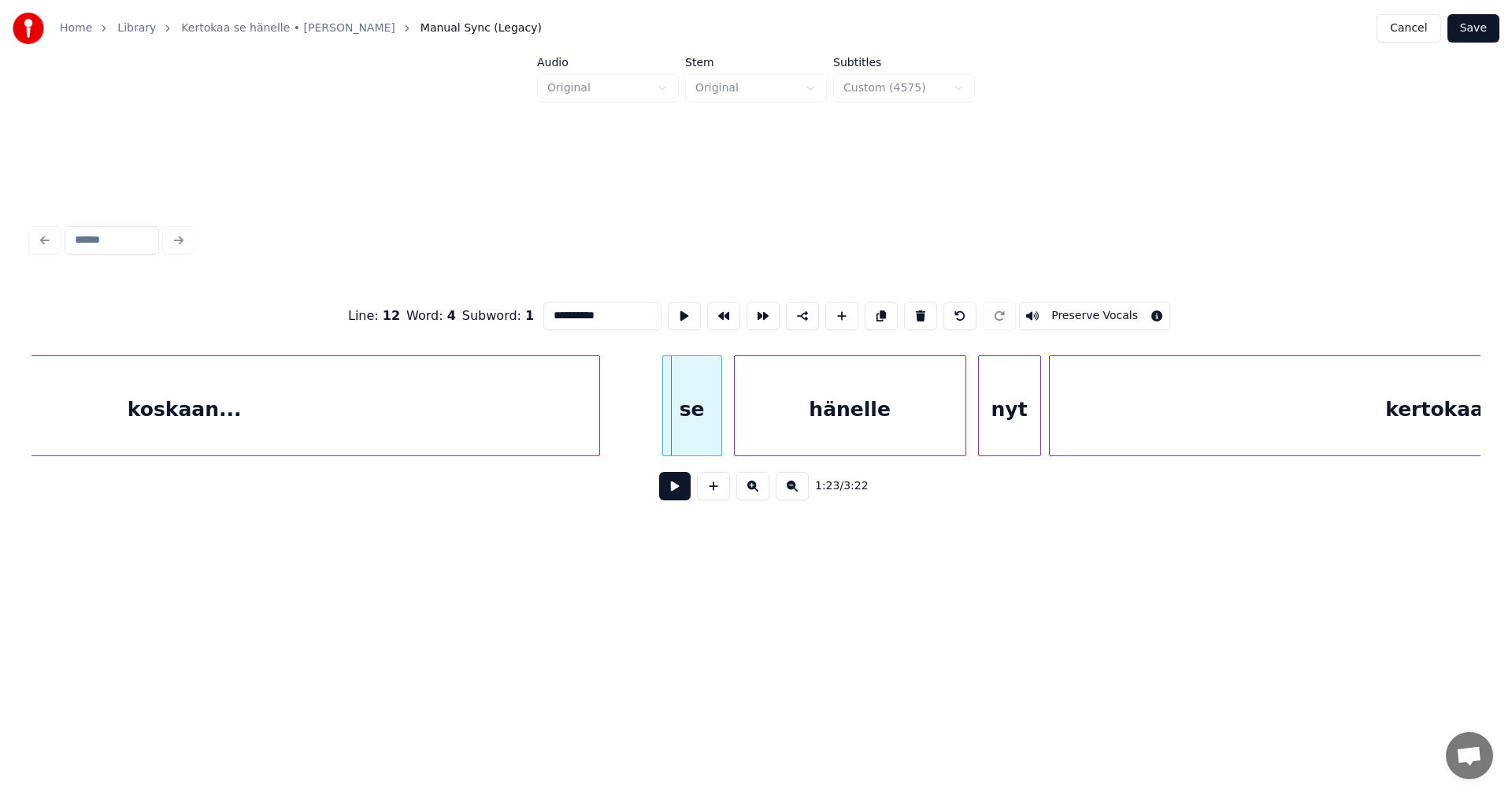
click at [666, 426] on div at bounding box center [665, 405] width 5 height 99
type input "**********"
click at [677, 484] on button at bounding box center [674, 486] width 32 height 28
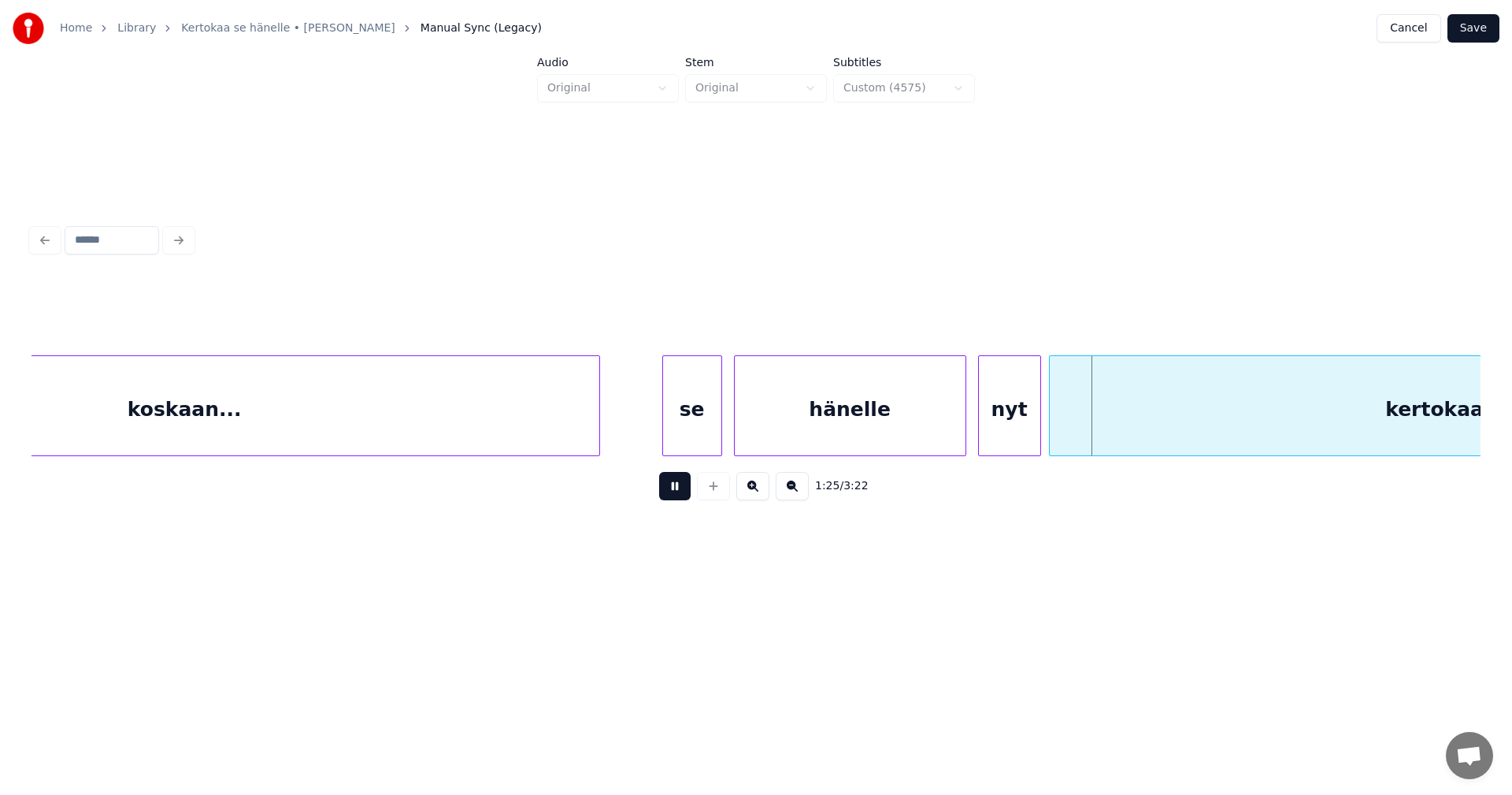
click at [677, 483] on button at bounding box center [674, 486] width 32 height 28
click at [1026, 416] on div "nyt" at bounding box center [1009, 409] width 61 height 107
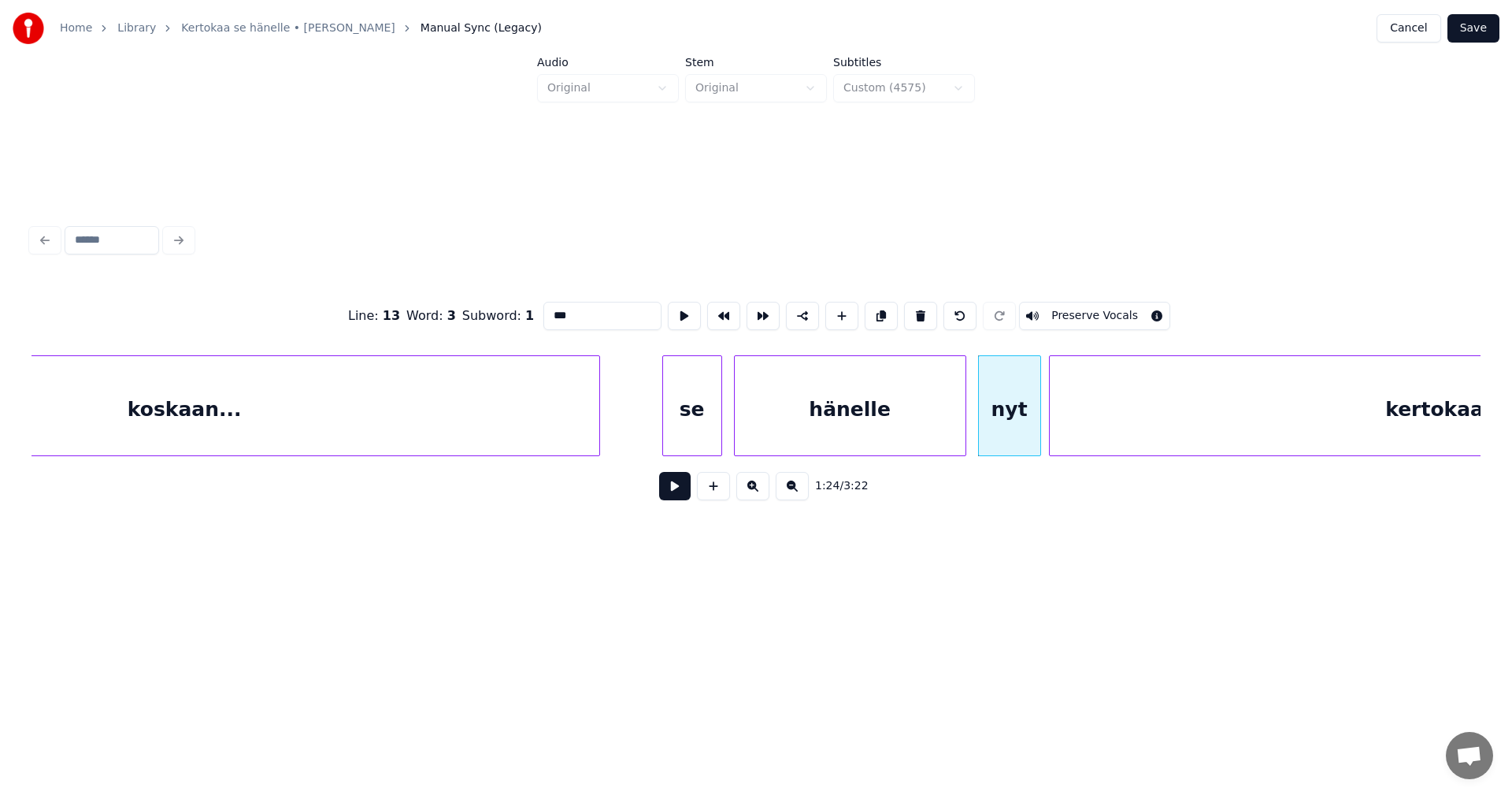
click at [681, 495] on button at bounding box center [674, 486] width 32 height 28
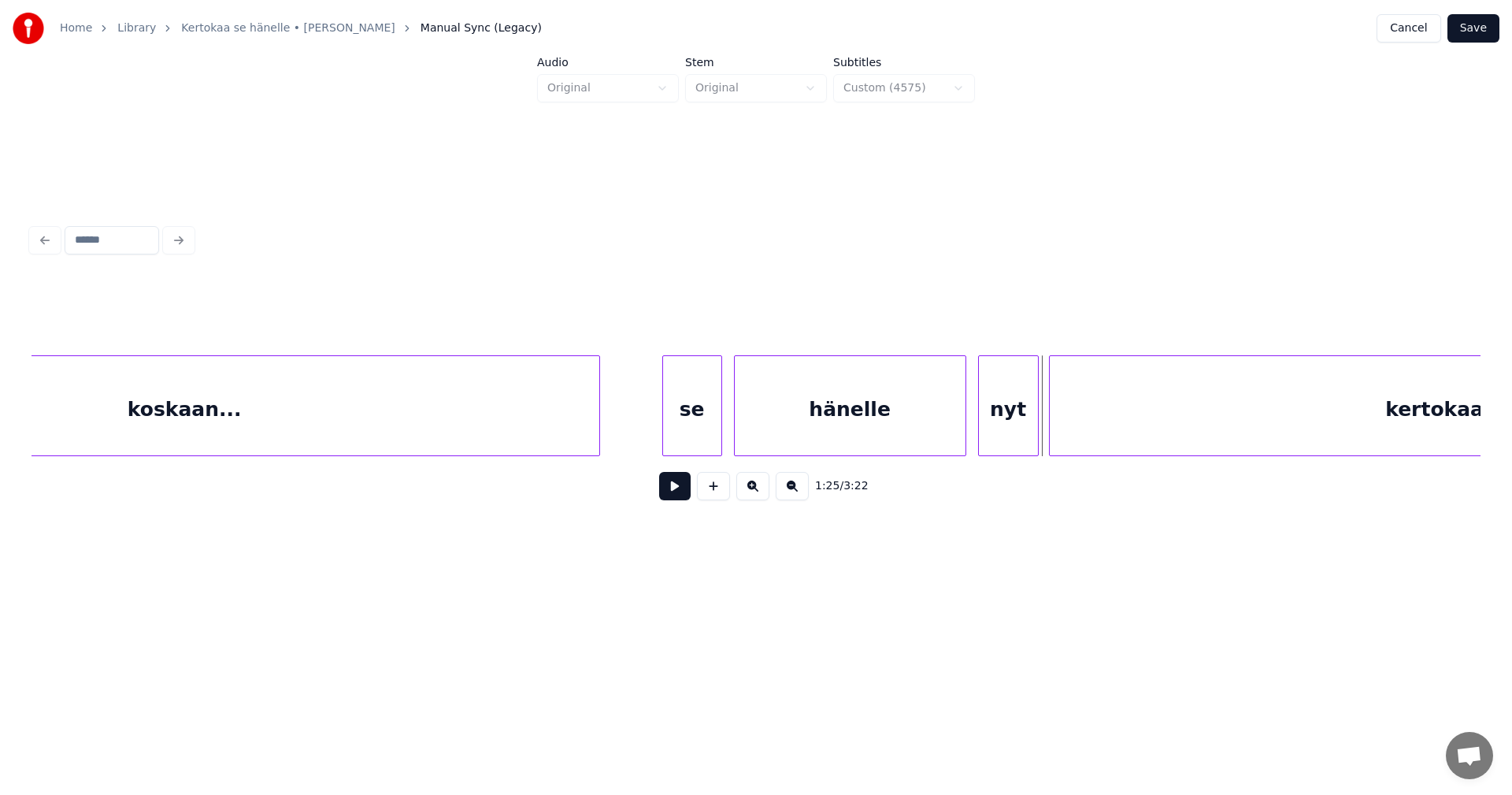
click at [1037, 427] on div at bounding box center [1035, 405] width 5 height 99
click at [666, 487] on button at bounding box center [674, 486] width 32 height 28
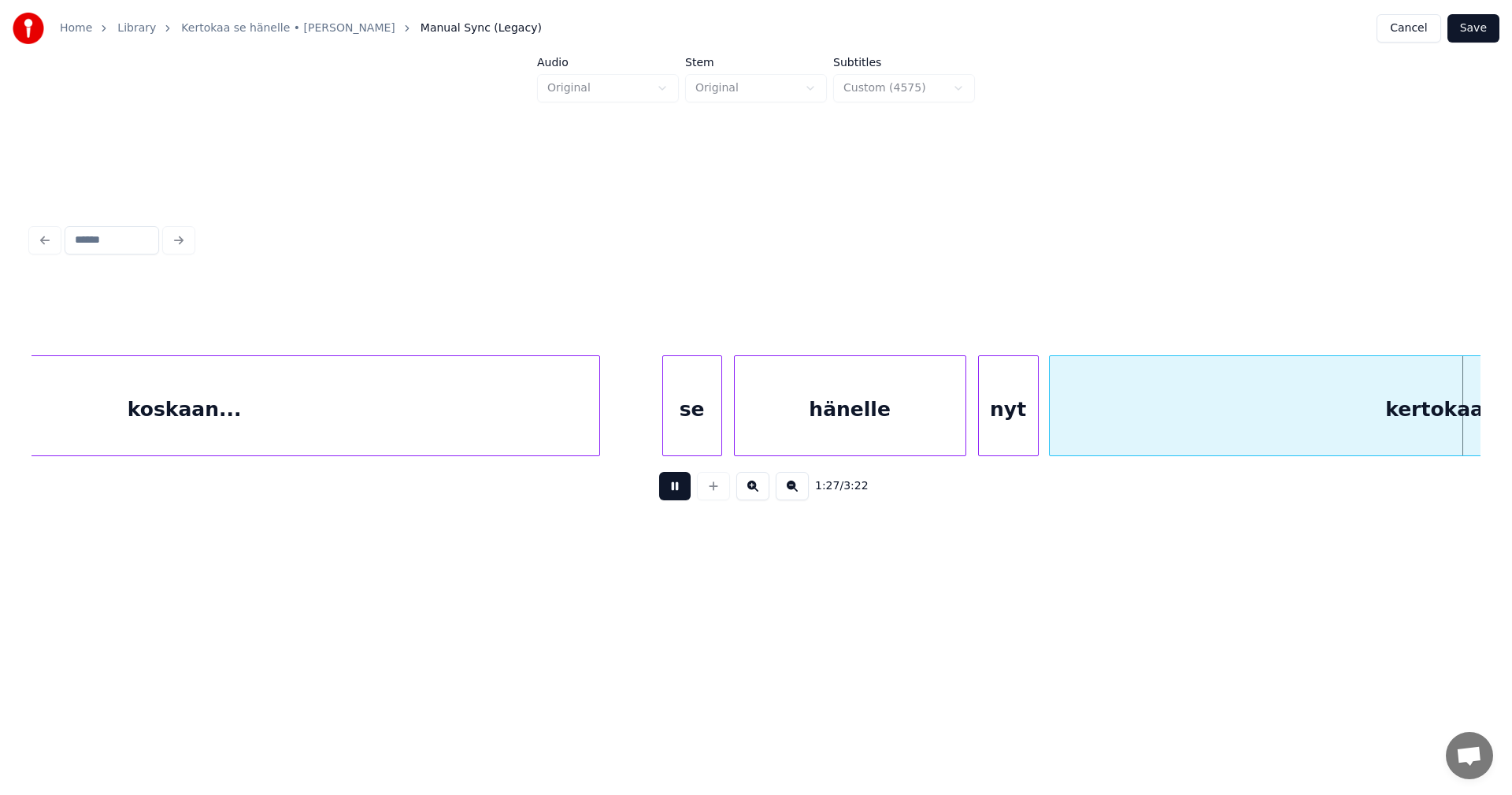
scroll to position [0, 17191]
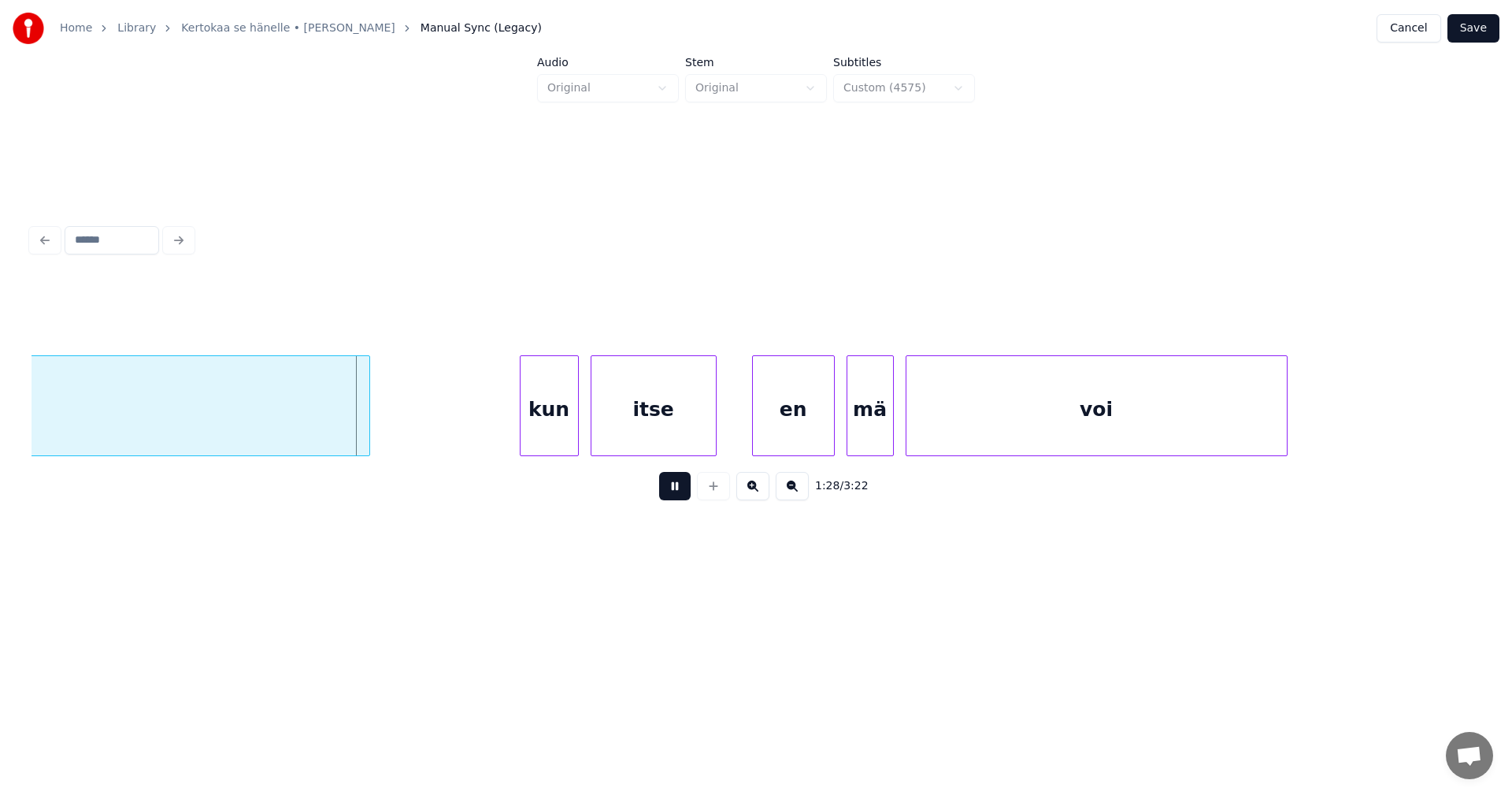
click at [668, 488] on button at bounding box center [674, 486] width 32 height 28
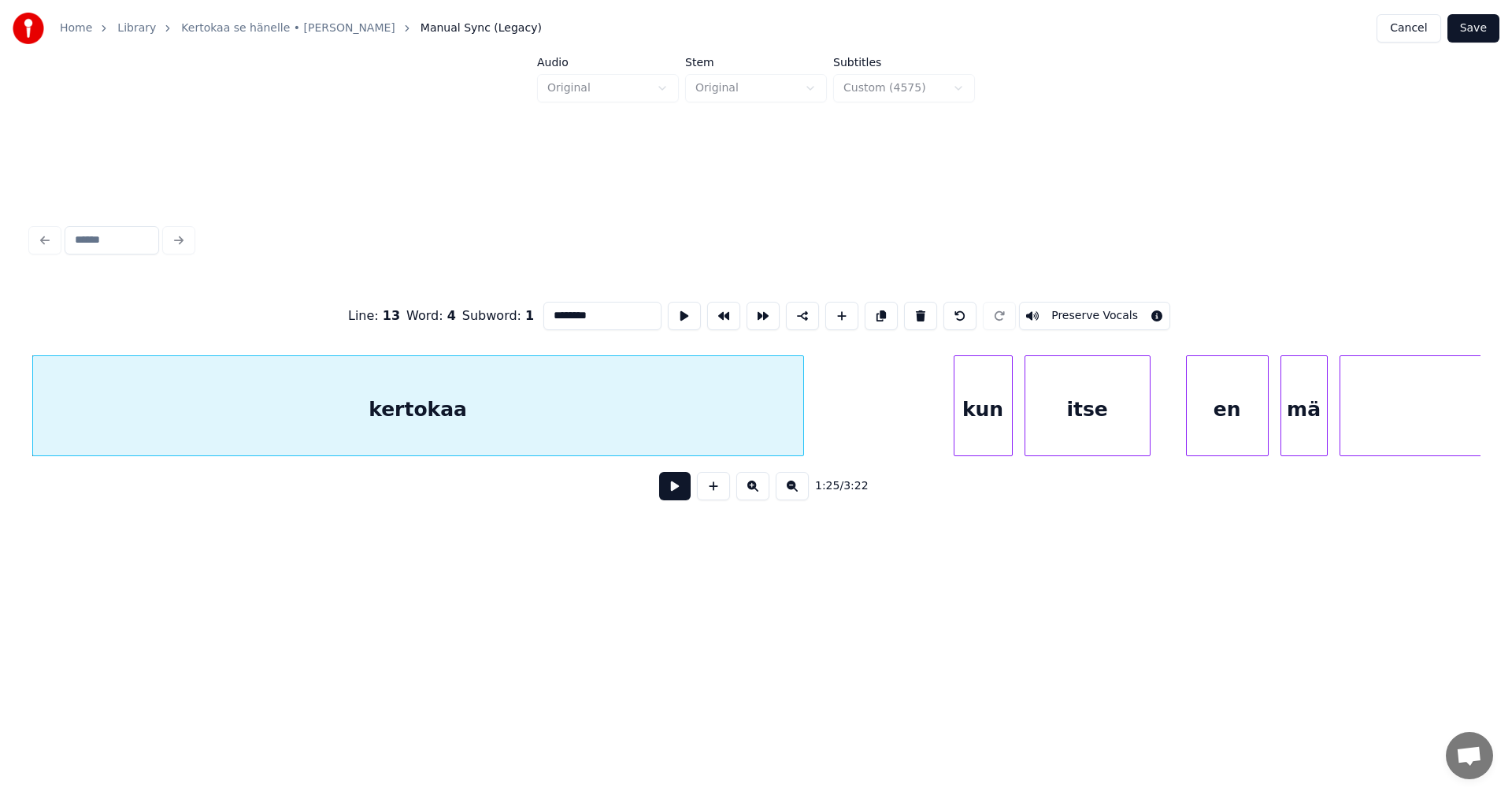
click at [602, 315] on input "********" at bounding box center [601, 316] width 118 height 28
click at [980, 424] on div "kun" at bounding box center [983, 409] width 57 height 107
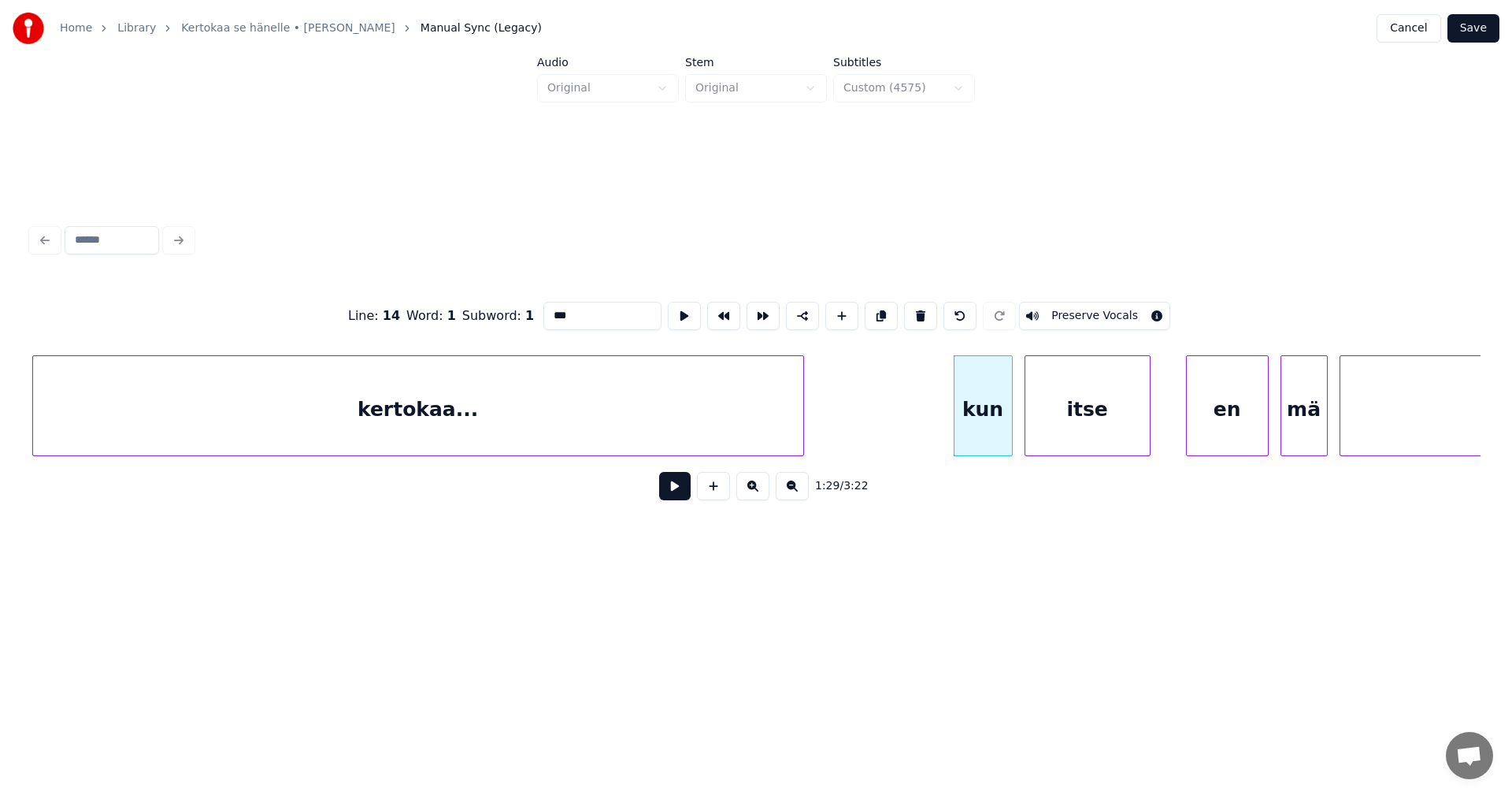
type input "***"
click at [676, 488] on button at bounding box center [674, 486] width 32 height 28
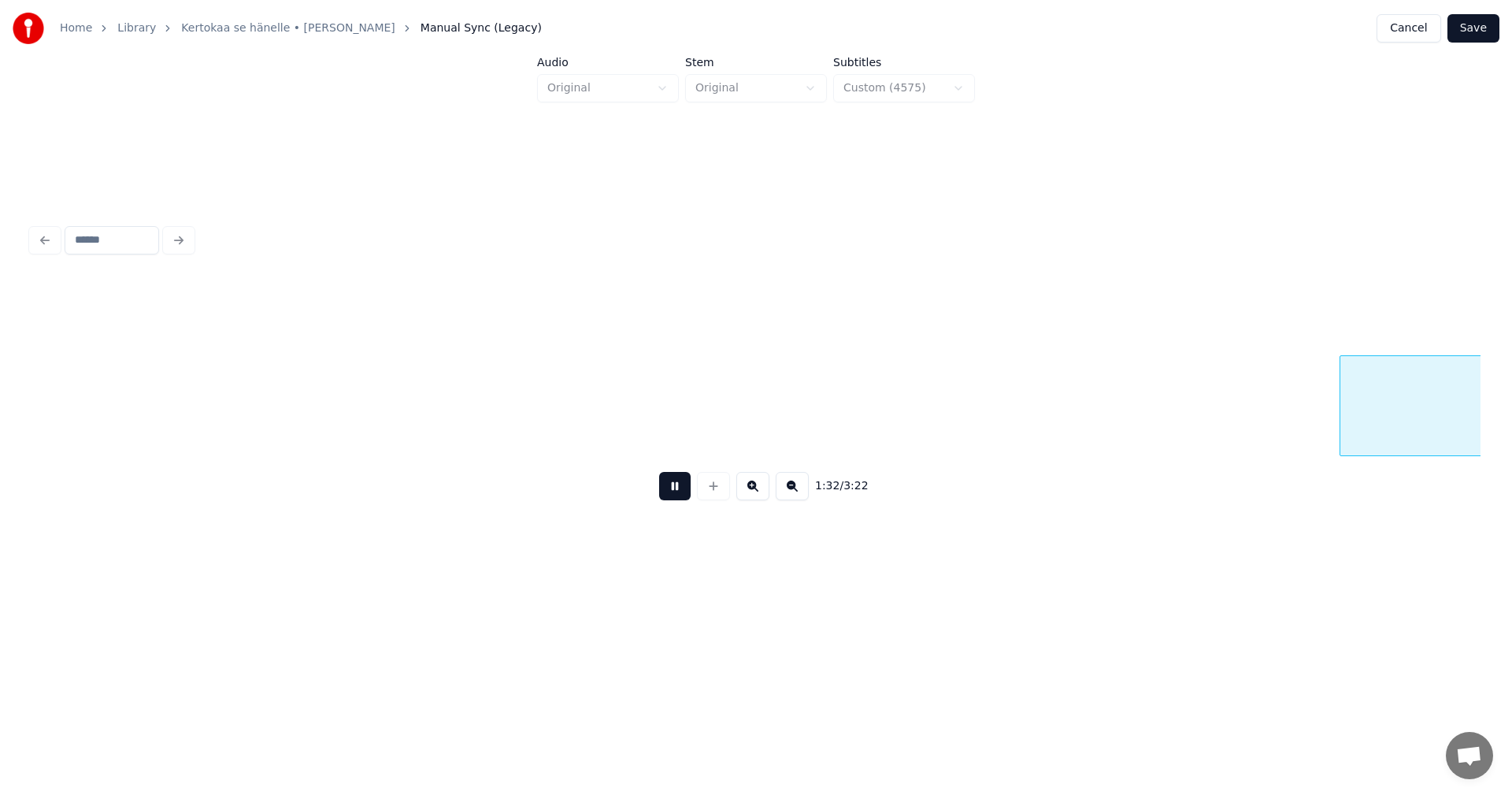
scroll to position [0, 18206]
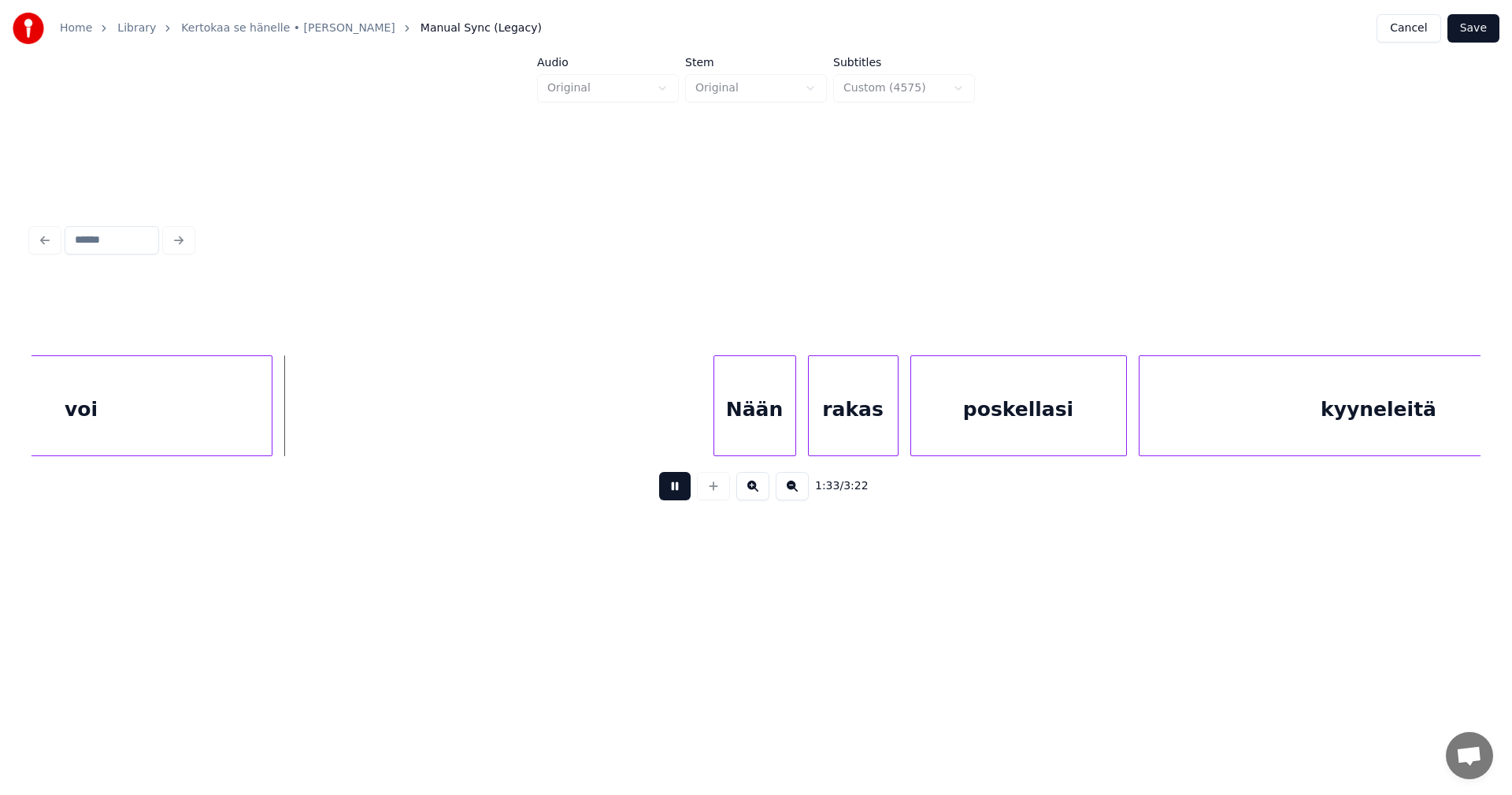
click at [678, 486] on button at bounding box center [674, 486] width 32 height 28
click at [243, 391] on div "voi" at bounding box center [81, 409] width 381 height 107
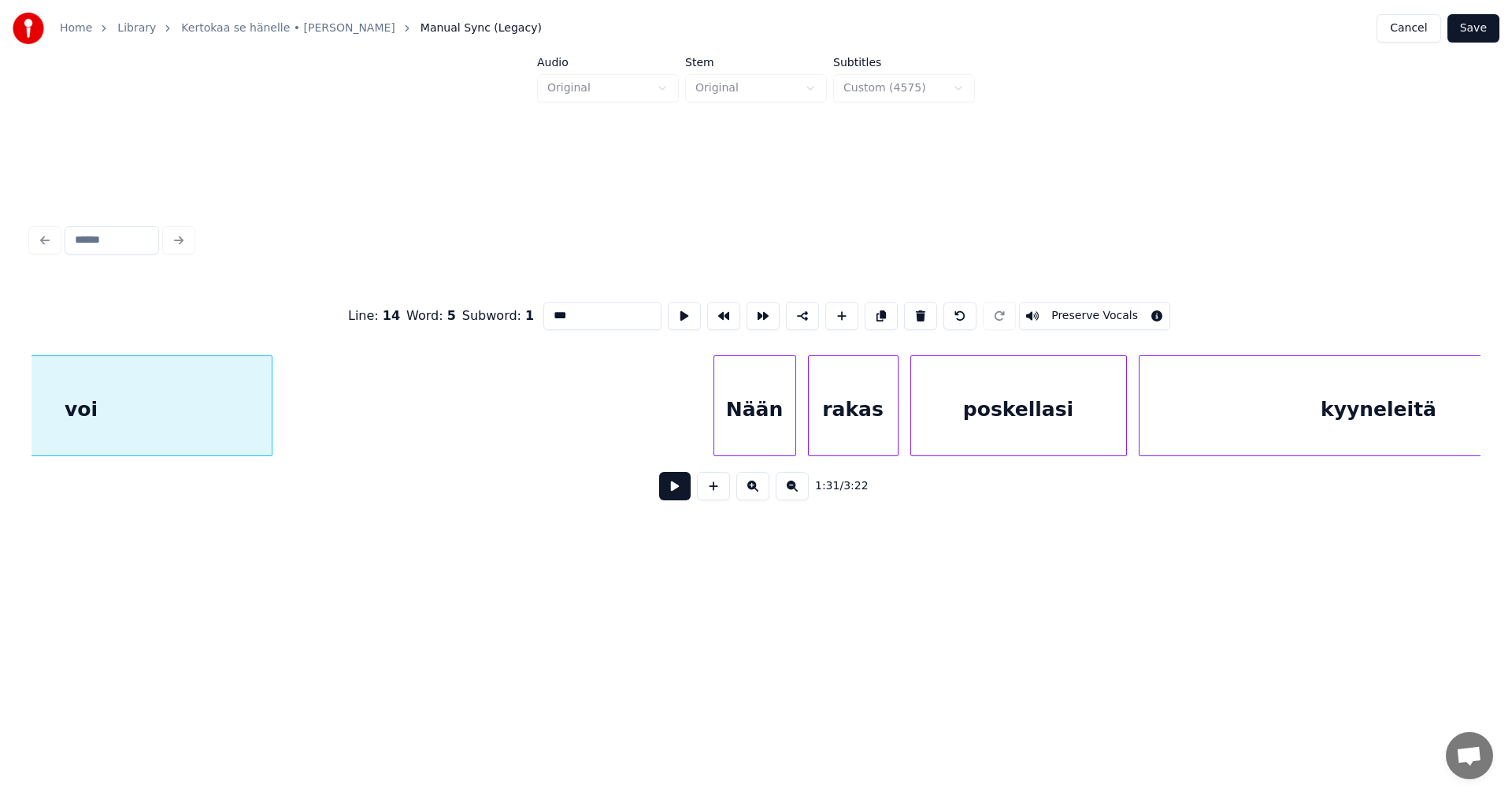
scroll to position [0, 18065]
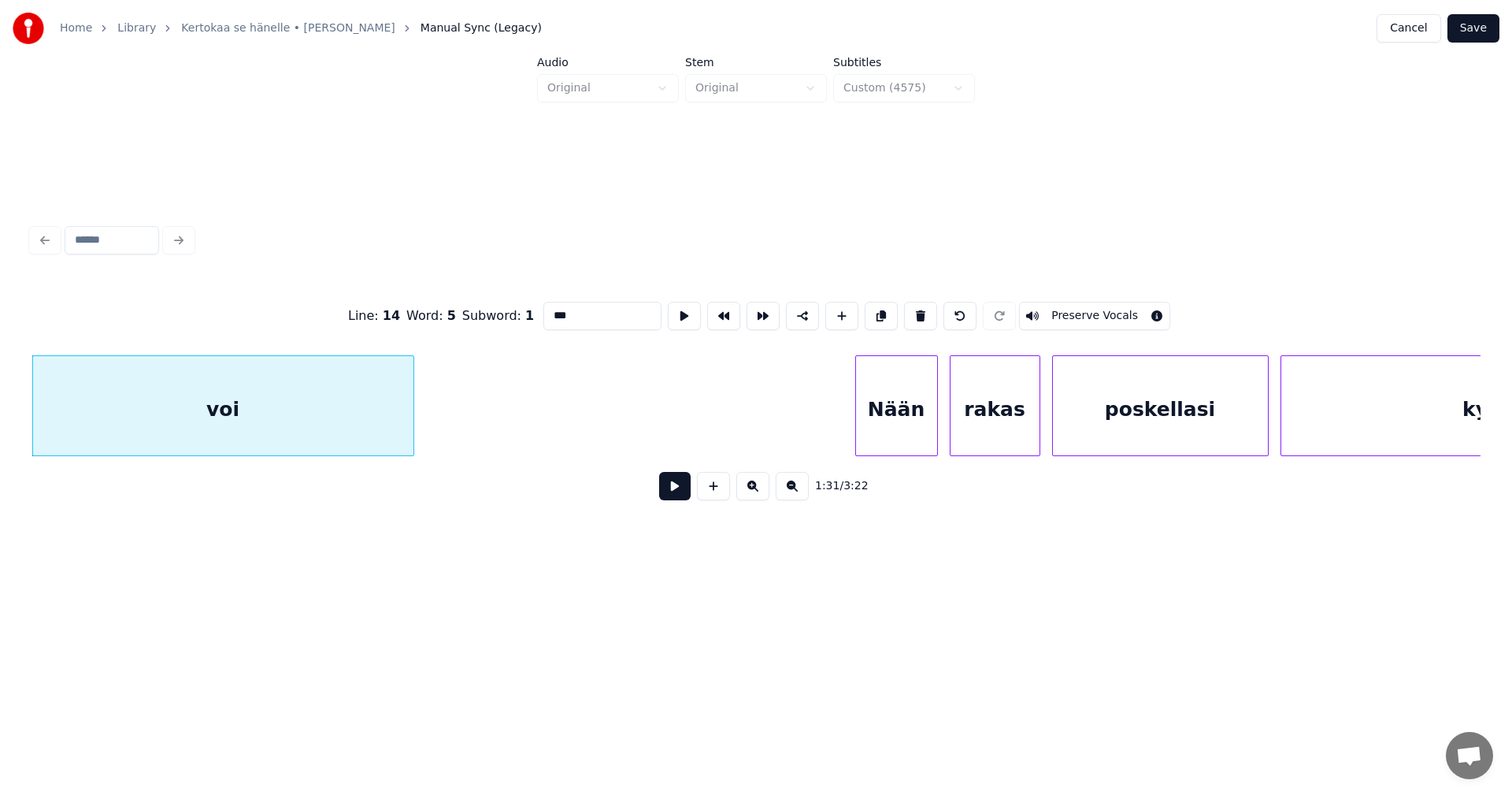
click at [584, 313] on input "***" at bounding box center [601, 316] width 118 height 28
click at [906, 423] on div "Nään" at bounding box center [886, 409] width 81 height 107
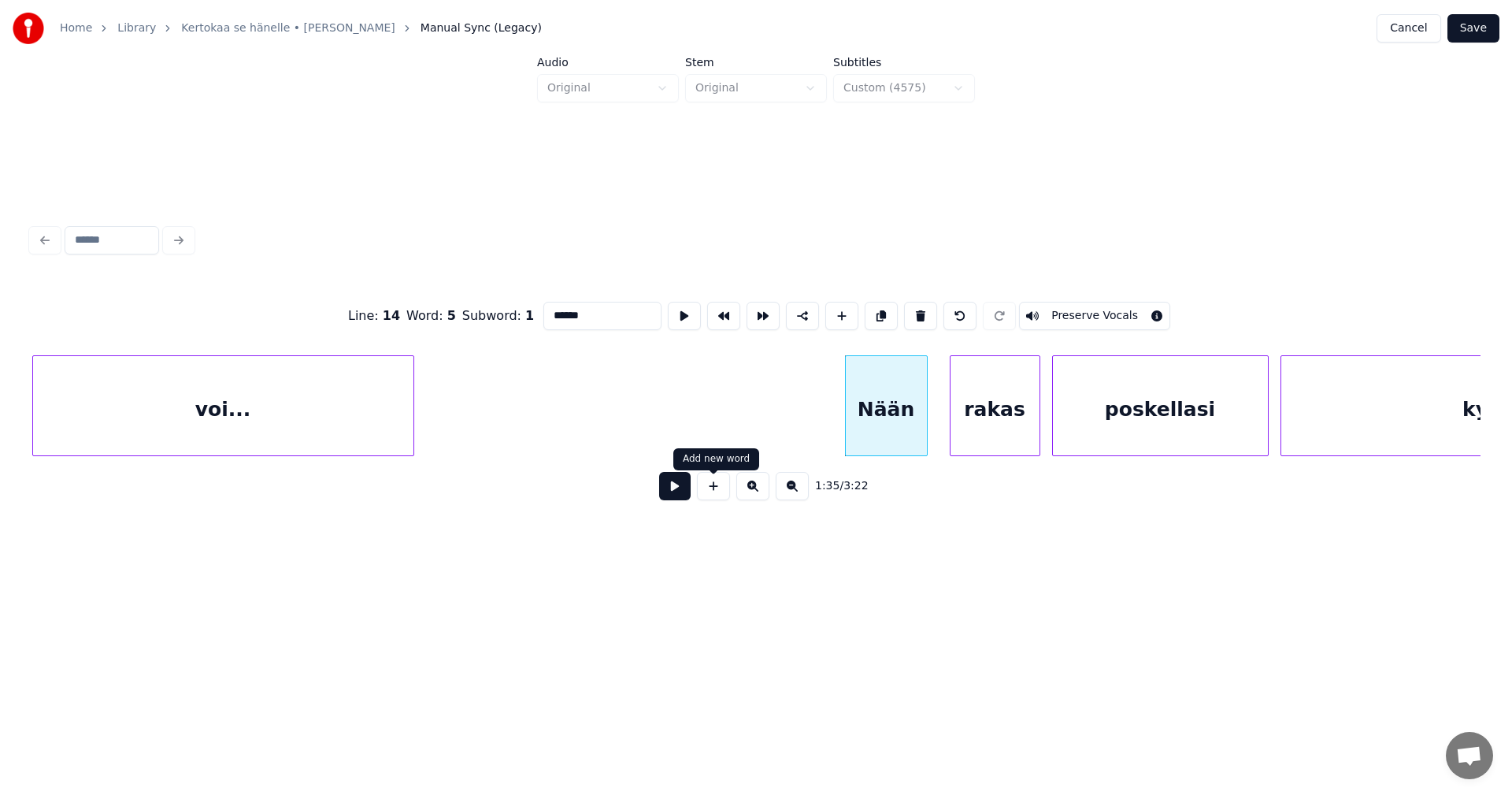
type input "******"
click at [683, 494] on button at bounding box center [674, 486] width 32 height 28
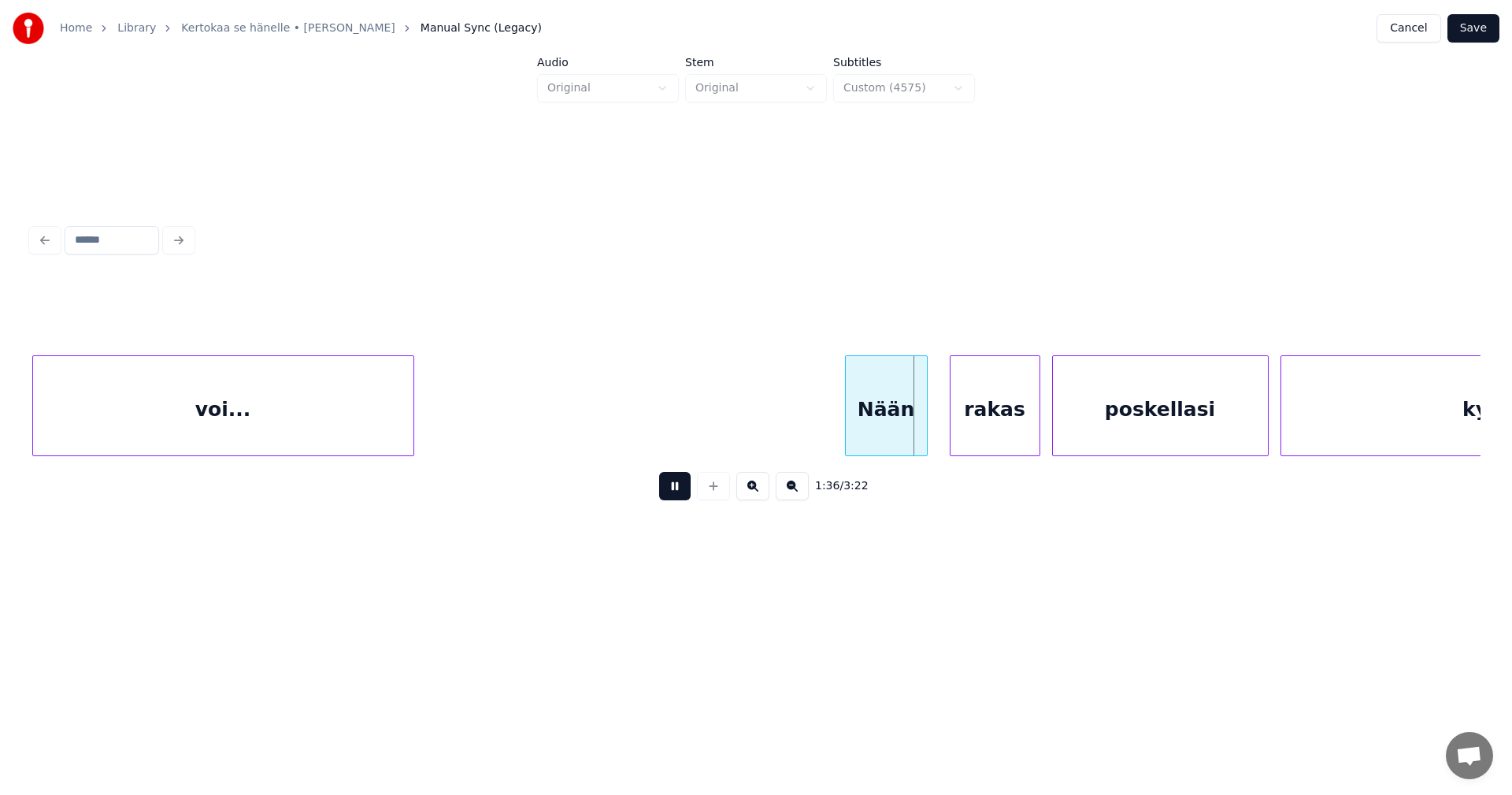
click at [683, 494] on button at bounding box center [674, 486] width 32 height 28
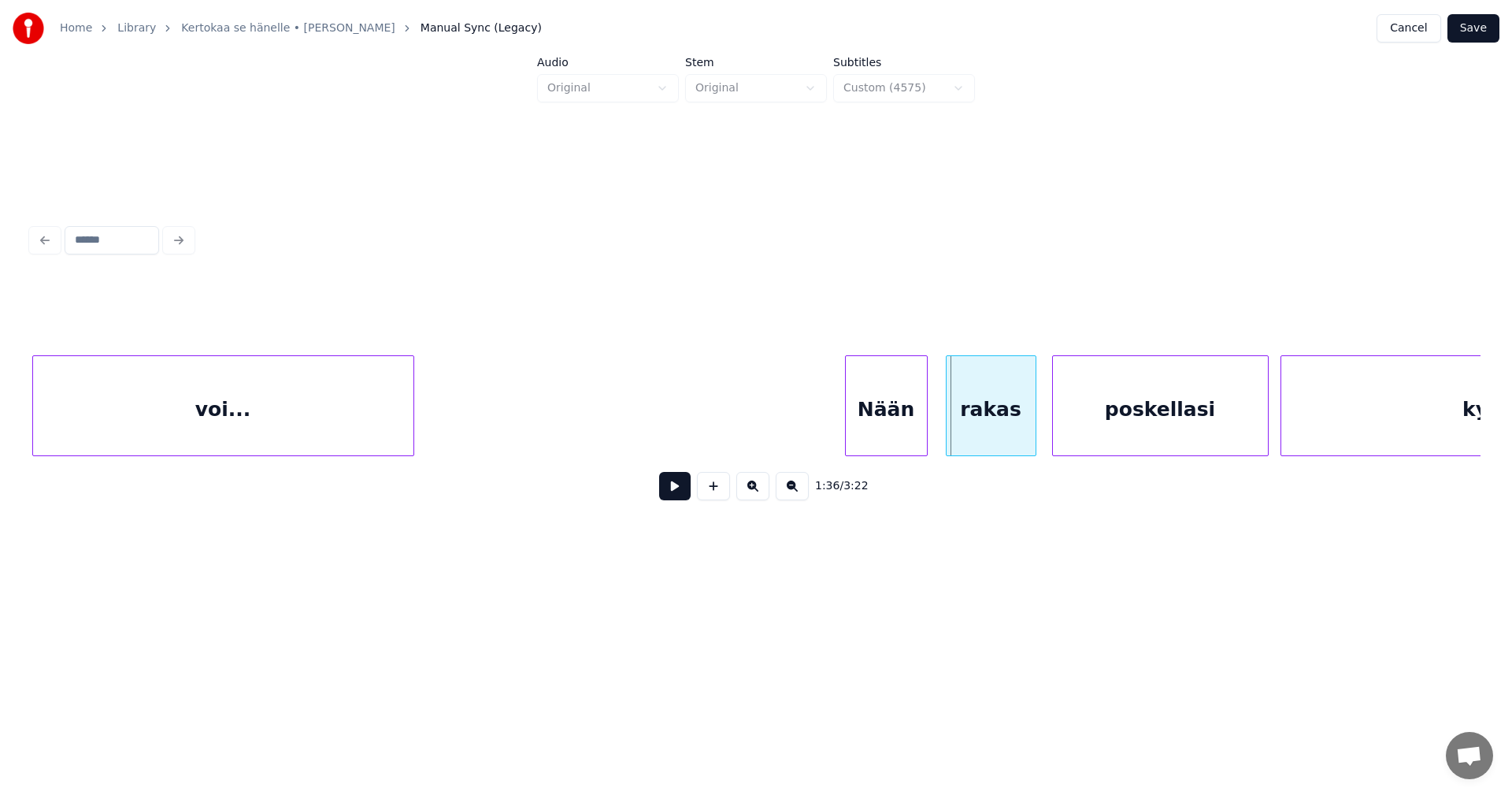
click at [975, 425] on div "rakas" at bounding box center [991, 409] width 89 height 107
click at [681, 496] on button at bounding box center [674, 486] width 32 height 28
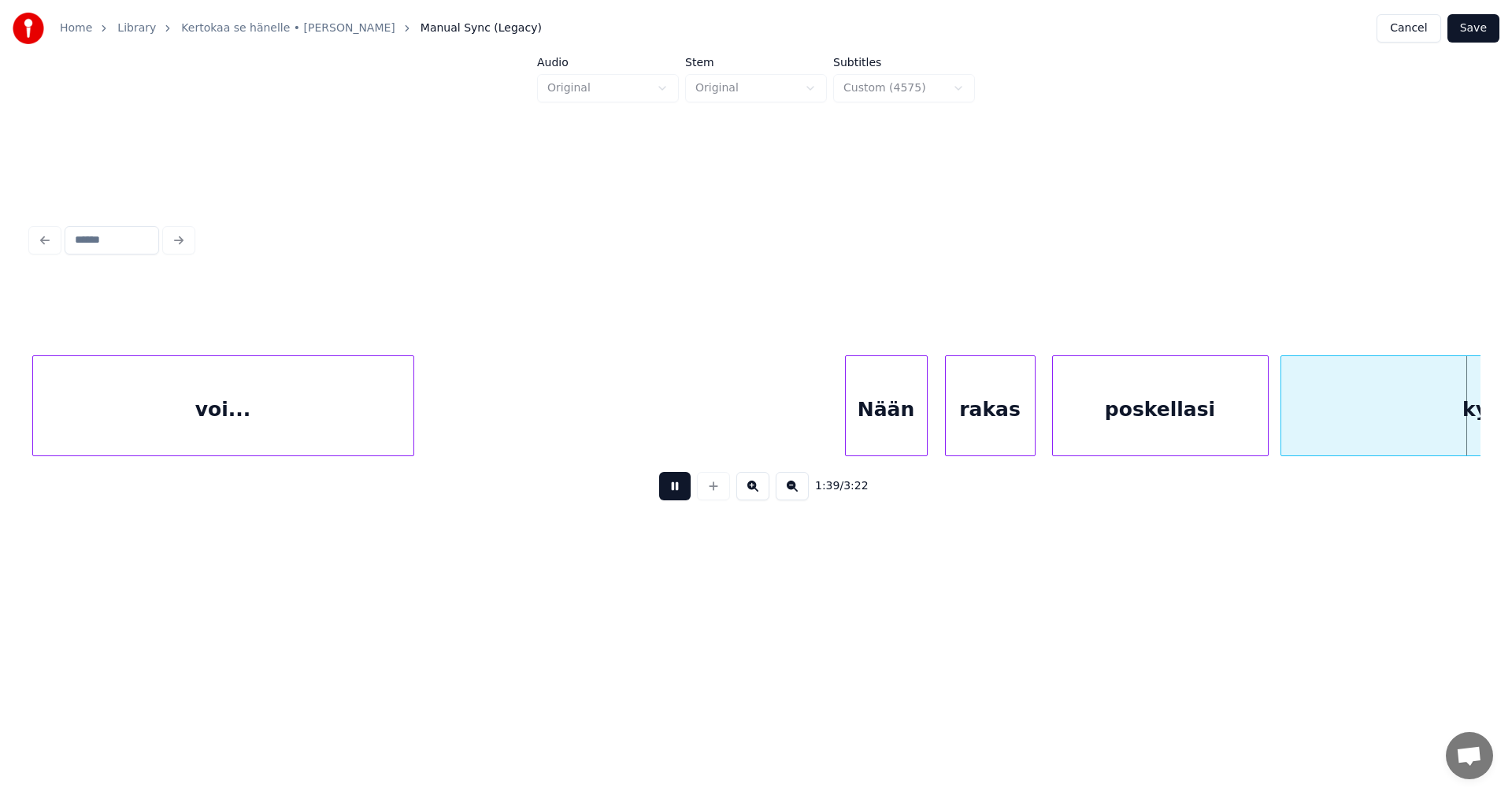
scroll to position [0, 19516]
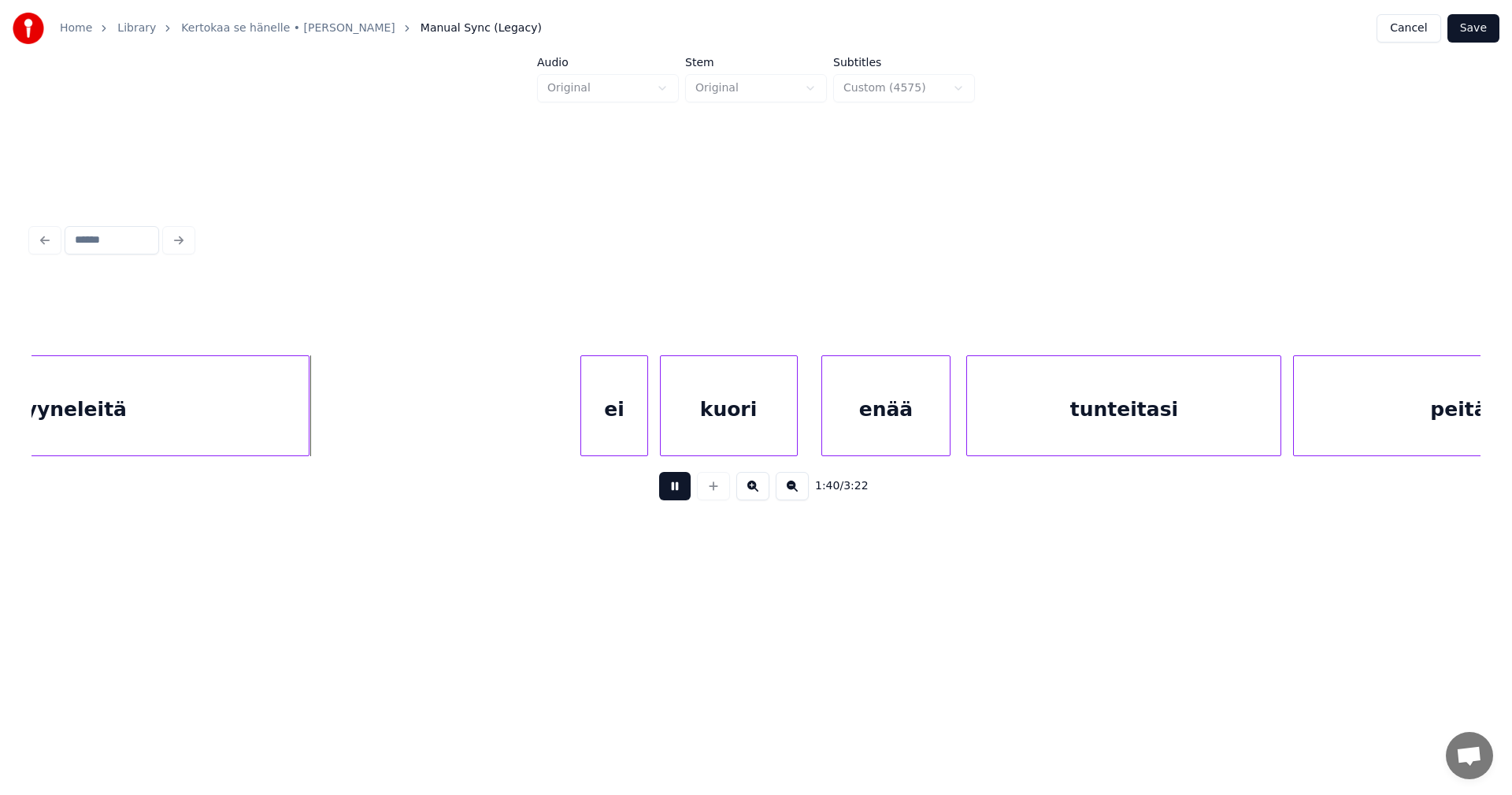
drag, startPoint x: 682, startPoint y: 489, endPoint x: 571, endPoint y: 454, distance: 116.4
click at [672, 485] on button at bounding box center [674, 486] width 32 height 28
click at [327, 428] on div at bounding box center [326, 405] width 5 height 99
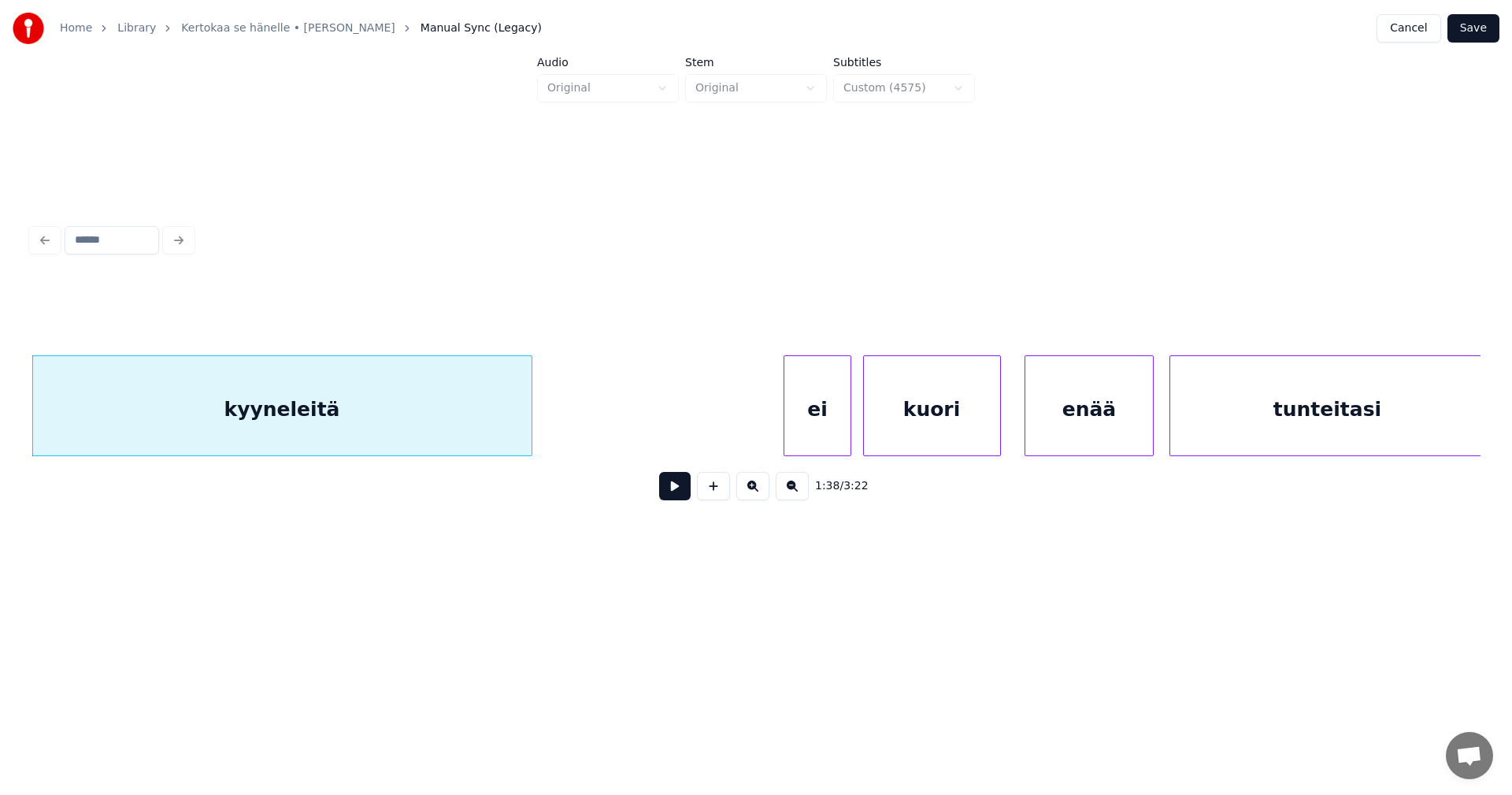
click at [316, 424] on div "kyyneleitä" at bounding box center [282, 409] width 498 height 107
click at [635, 304] on input "**********" at bounding box center [601, 316] width 118 height 28
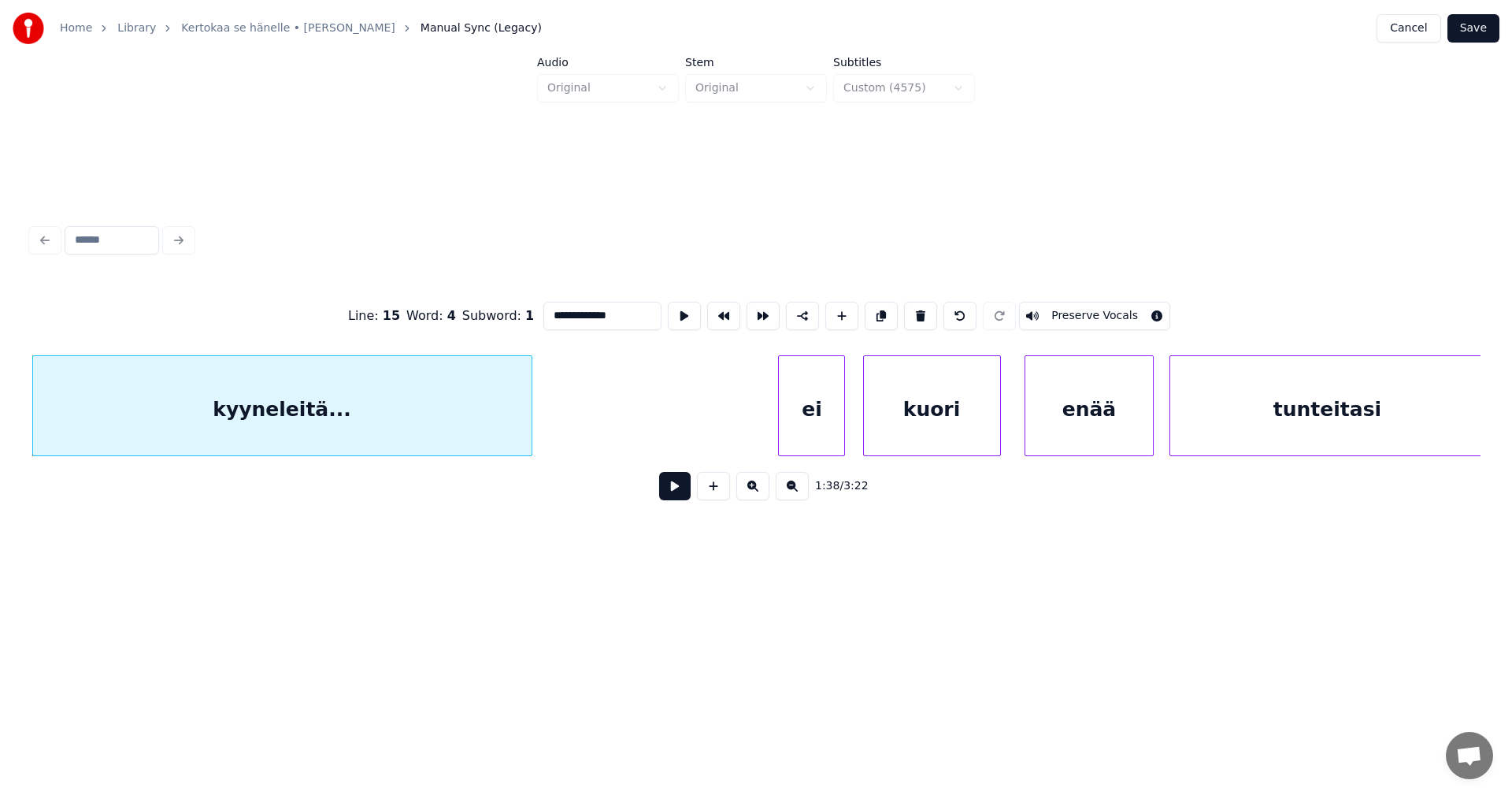
click at [825, 415] on div "ei" at bounding box center [812, 409] width 66 height 107
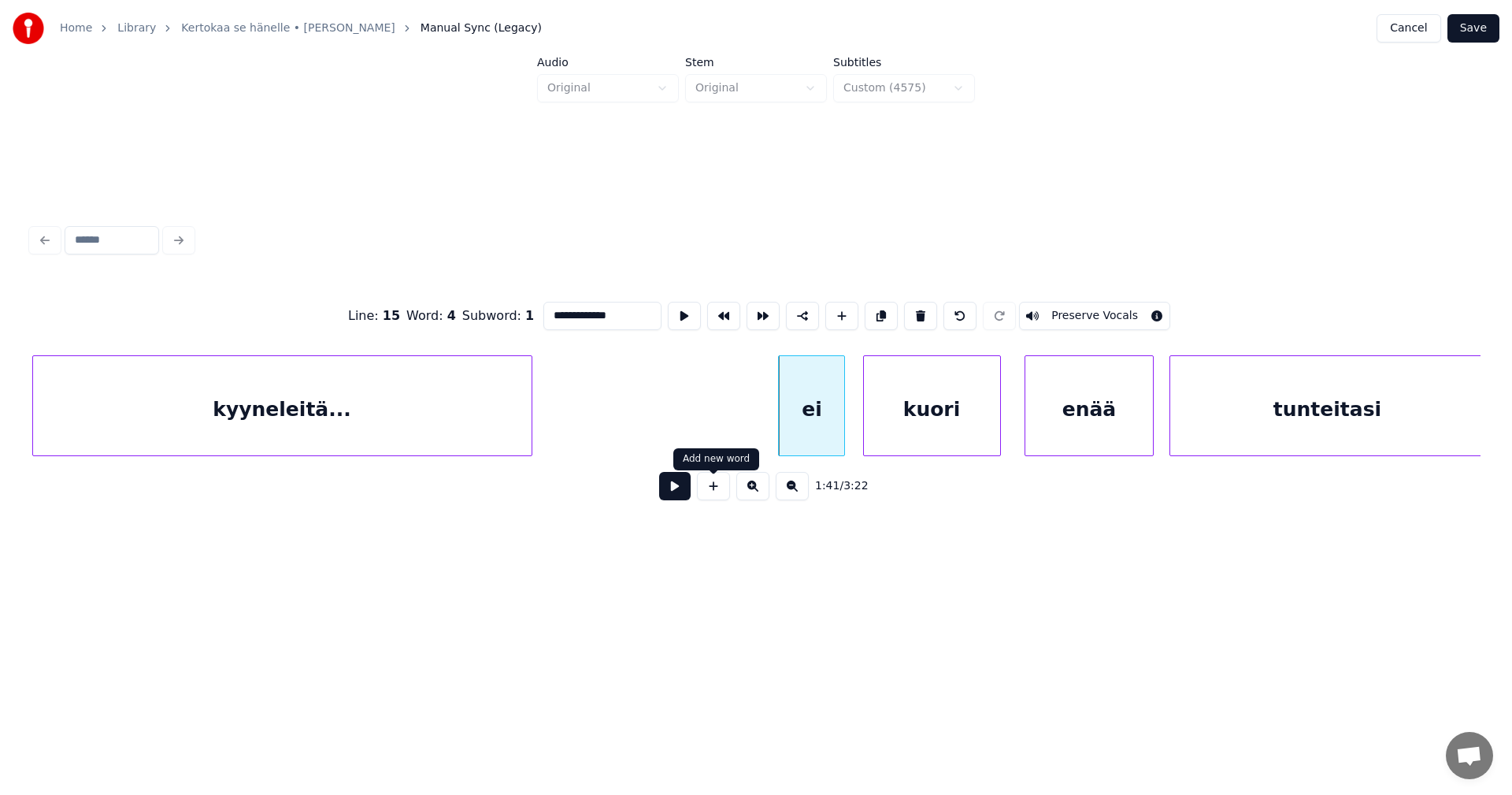
type input "**********"
click at [678, 492] on button at bounding box center [674, 486] width 32 height 28
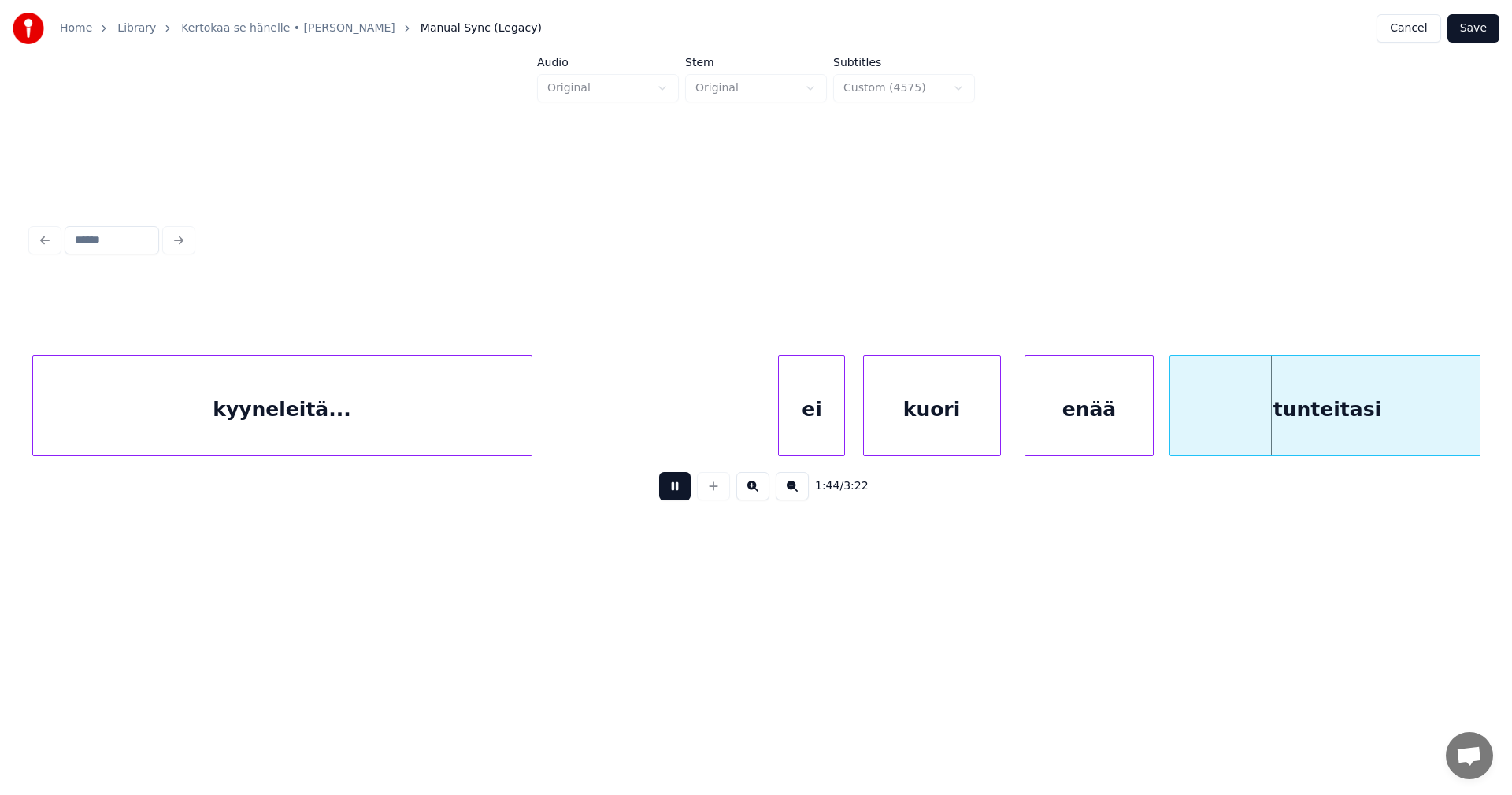
click at [681, 487] on button at bounding box center [674, 486] width 32 height 28
click at [1078, 429] on div "enää" at bounding box center [1084, 409] width 129 height 107
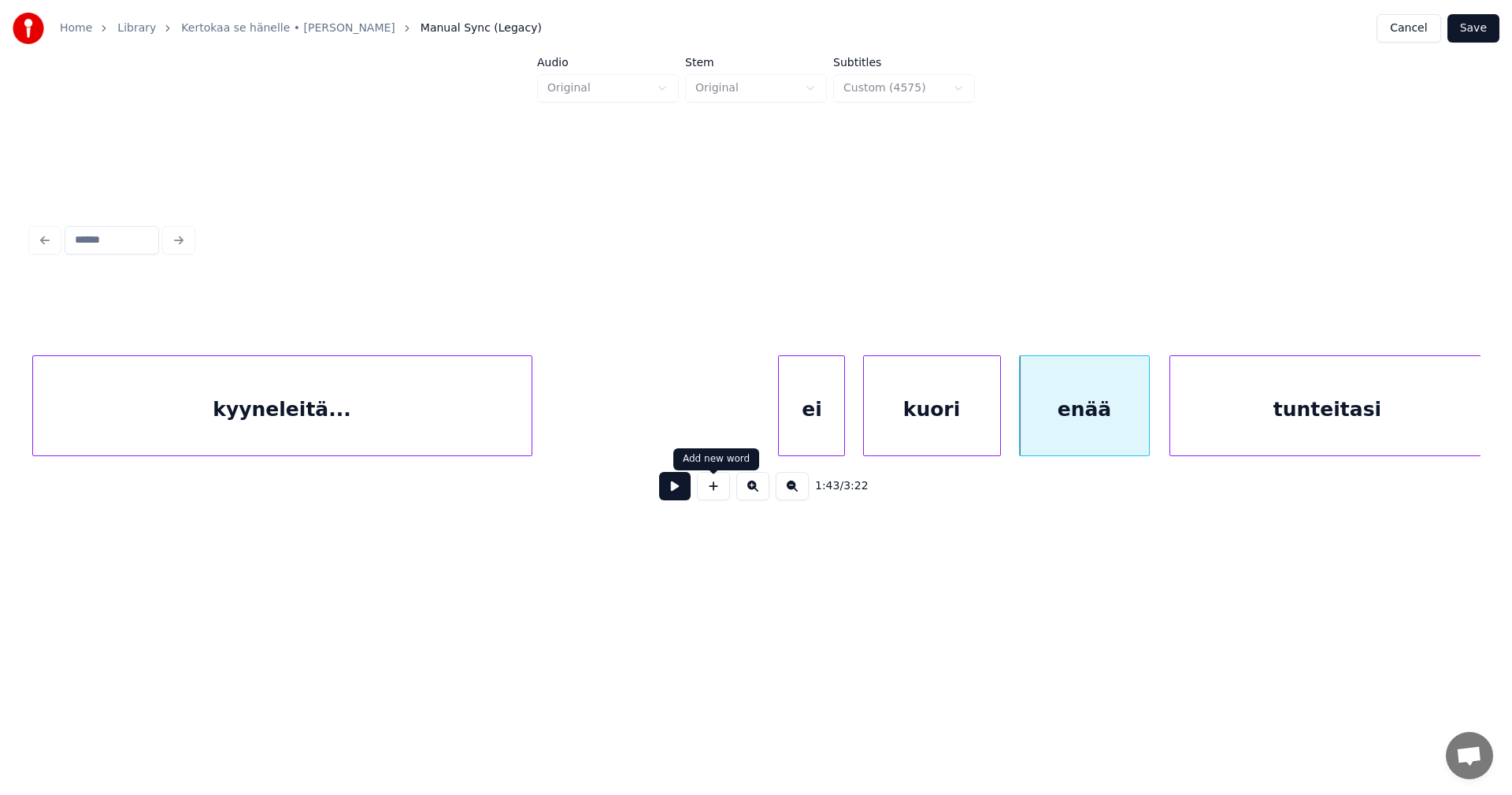
click at [685, 492] on button at bounding box center [674, 486] width 32 height 28
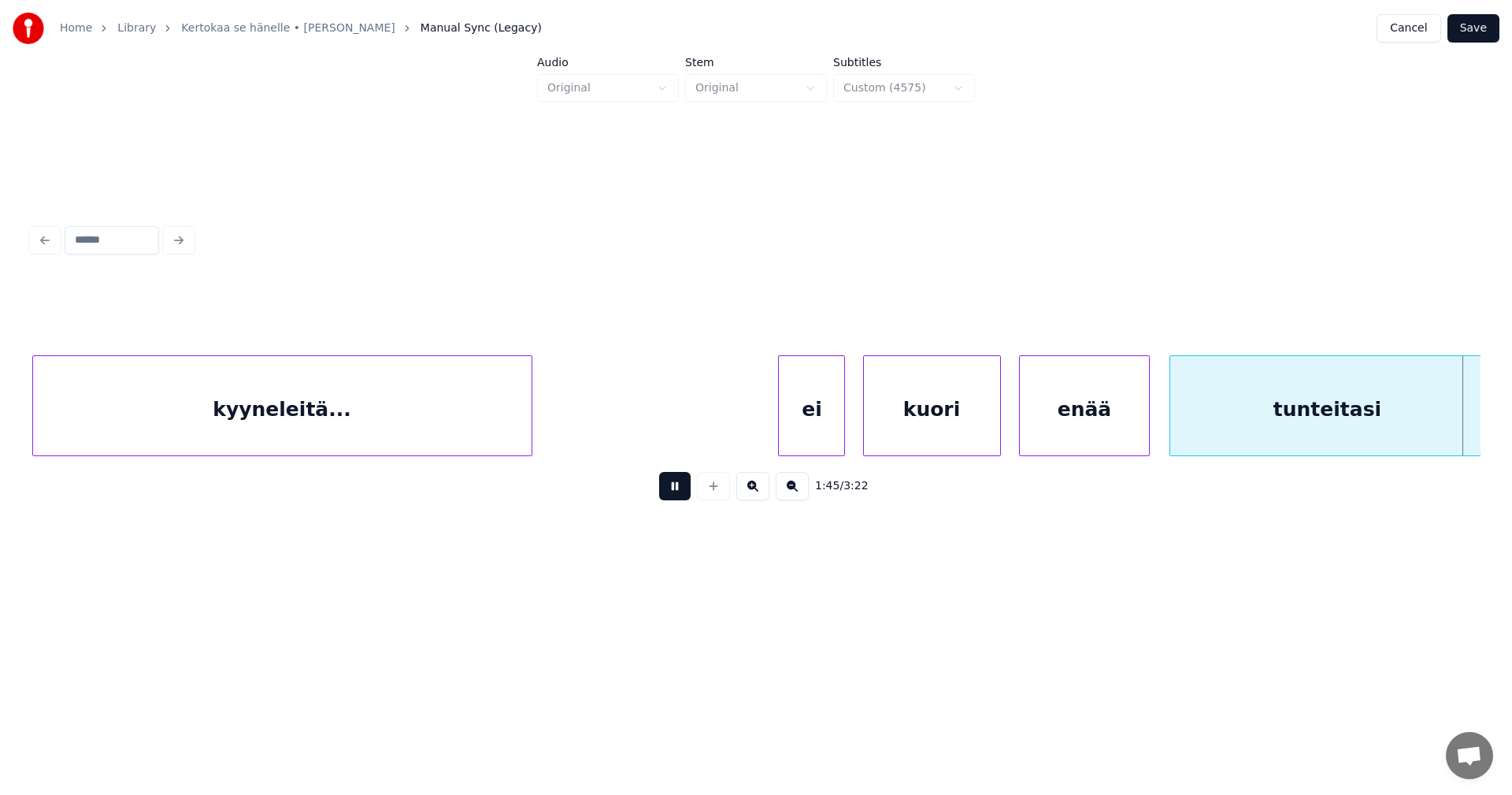
scroll to position [0, 20764]
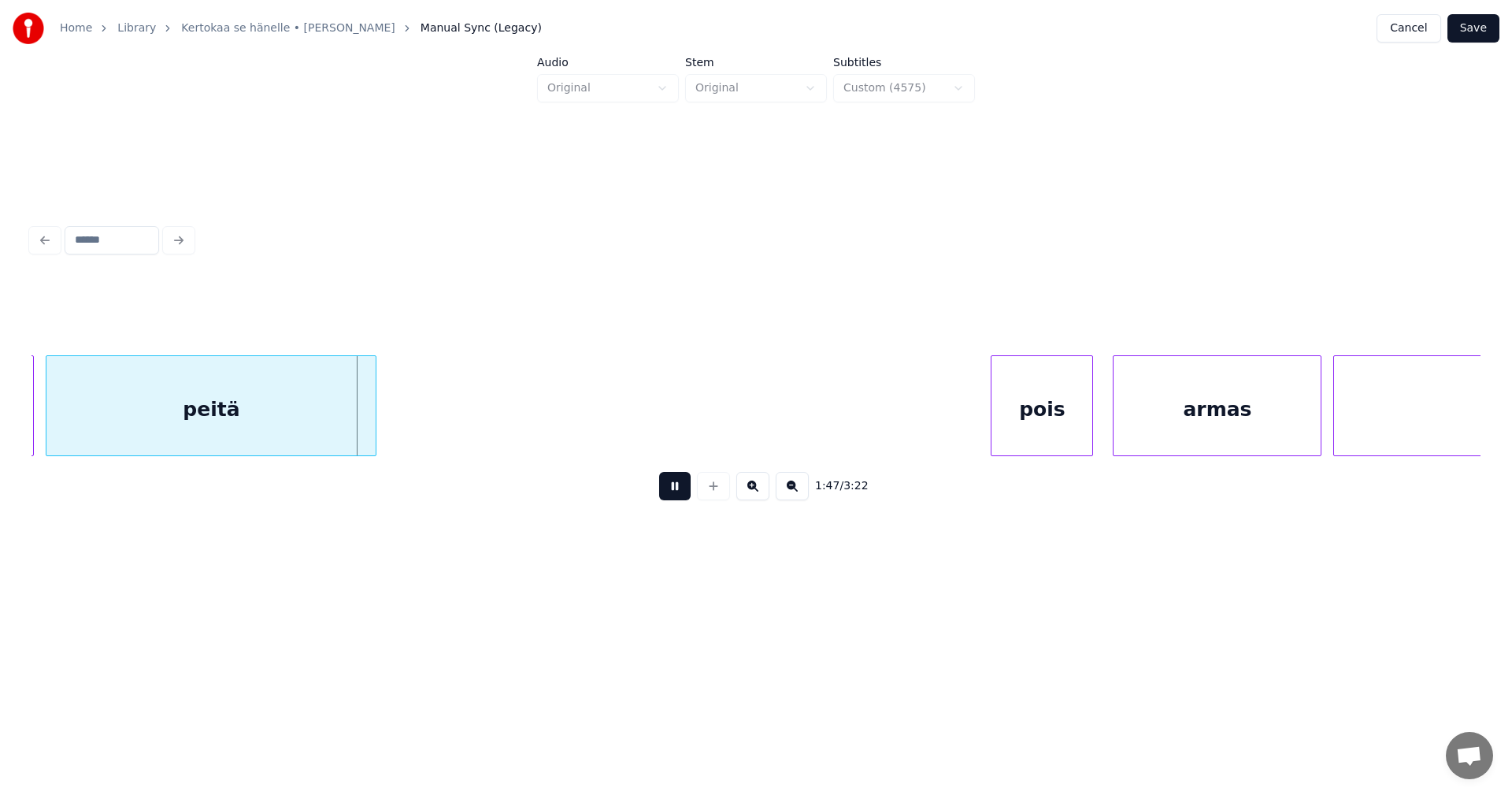
click at [687, 490] on button at bounding box center [674, 486] width 32 height 28
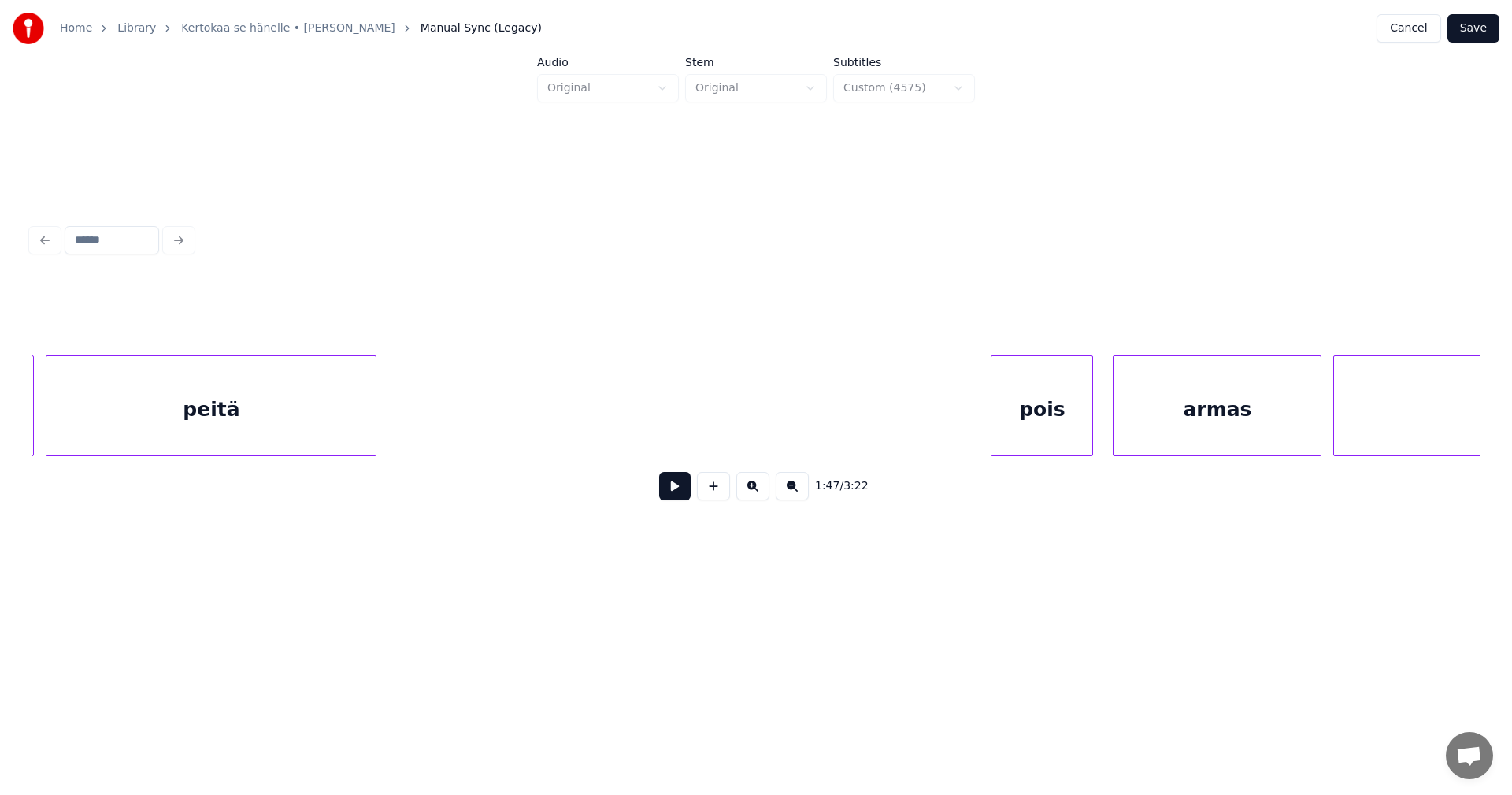
scroll to position [0, 19495]
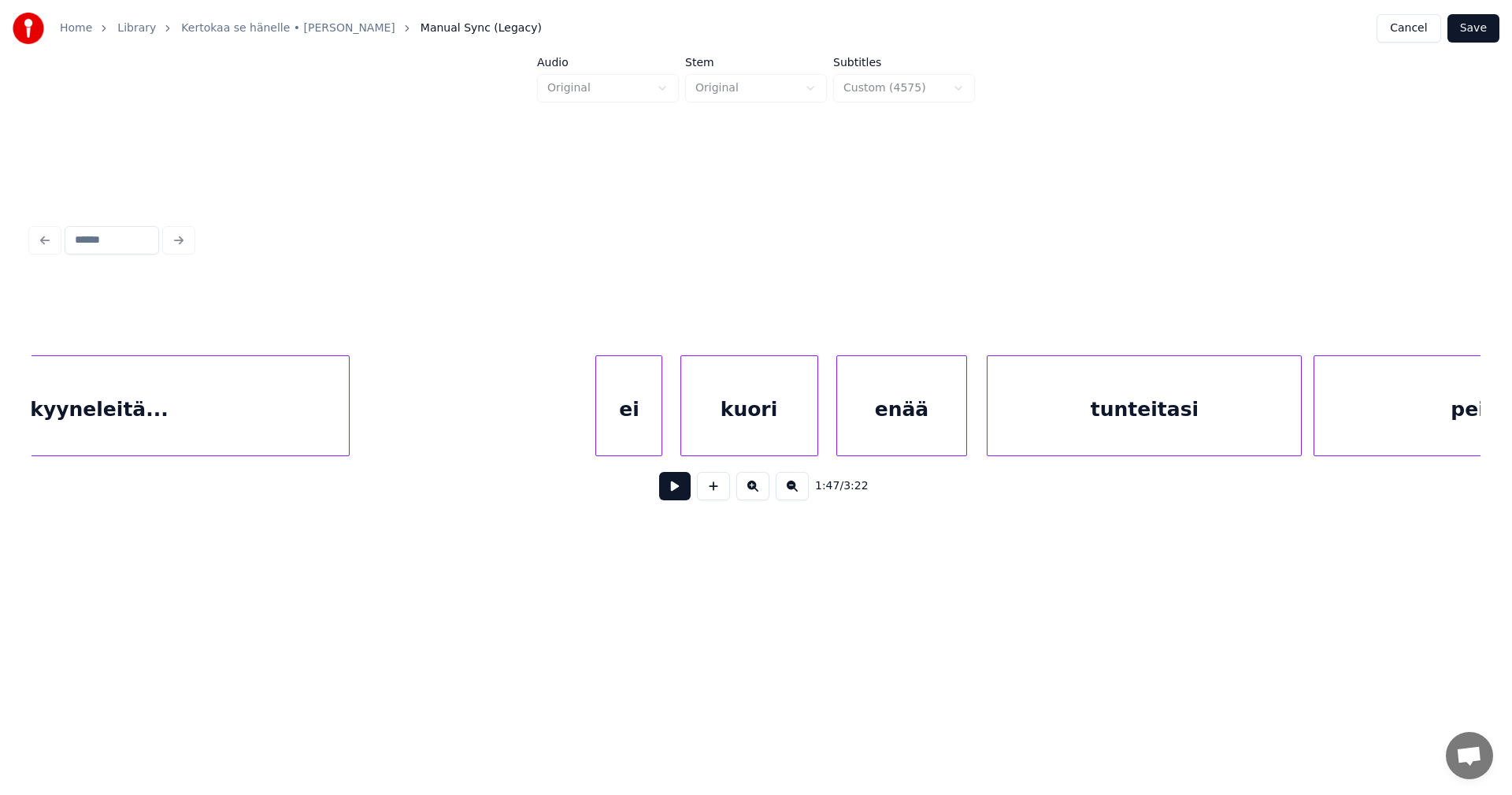
click at [299, 419] on div "kyyneleitä..." at bounding box center [99, 409] width 498 height 107
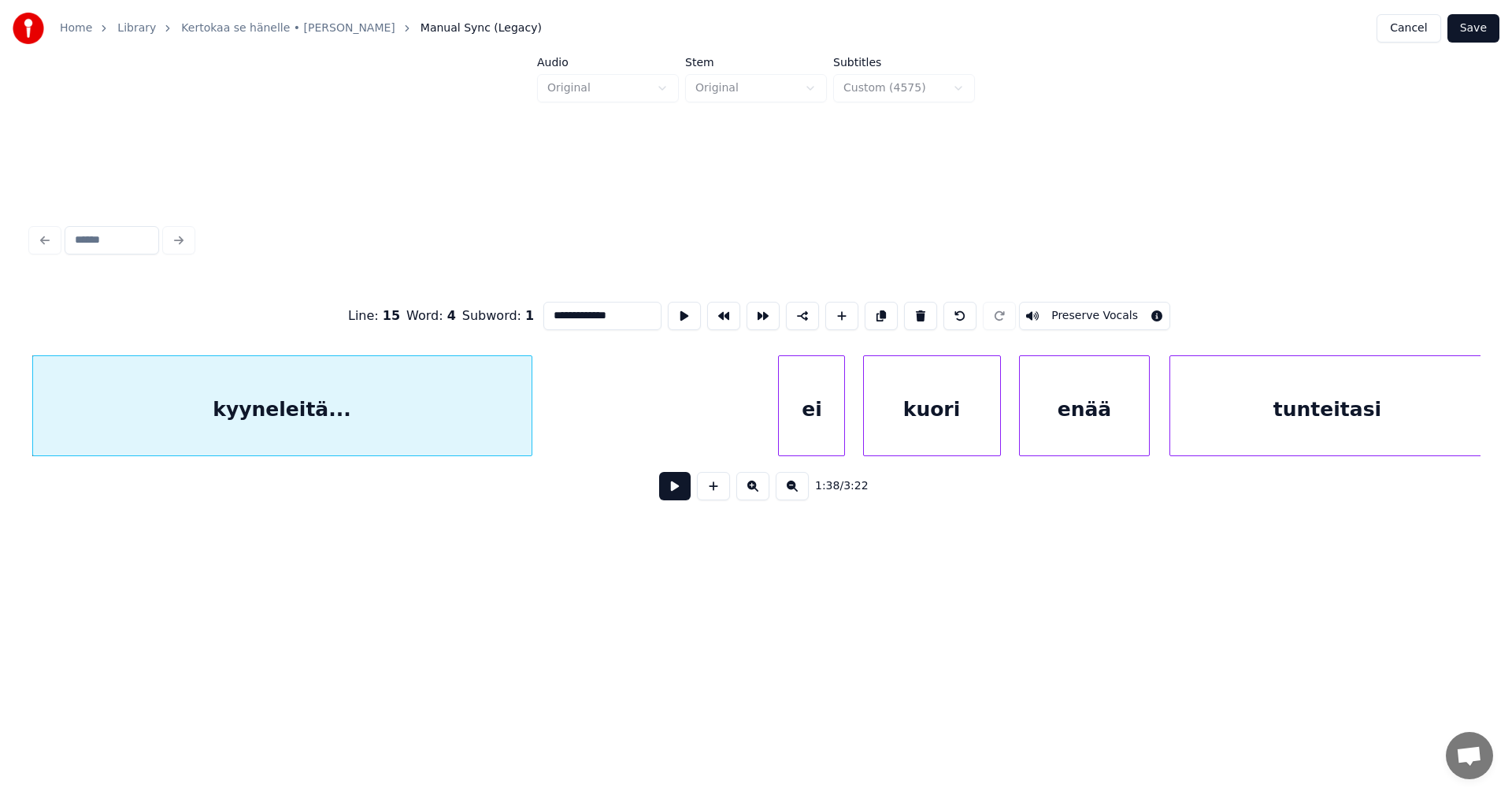
click at [630, 313] on input "**********" at bounding box center [601, 316] width 118 height 28
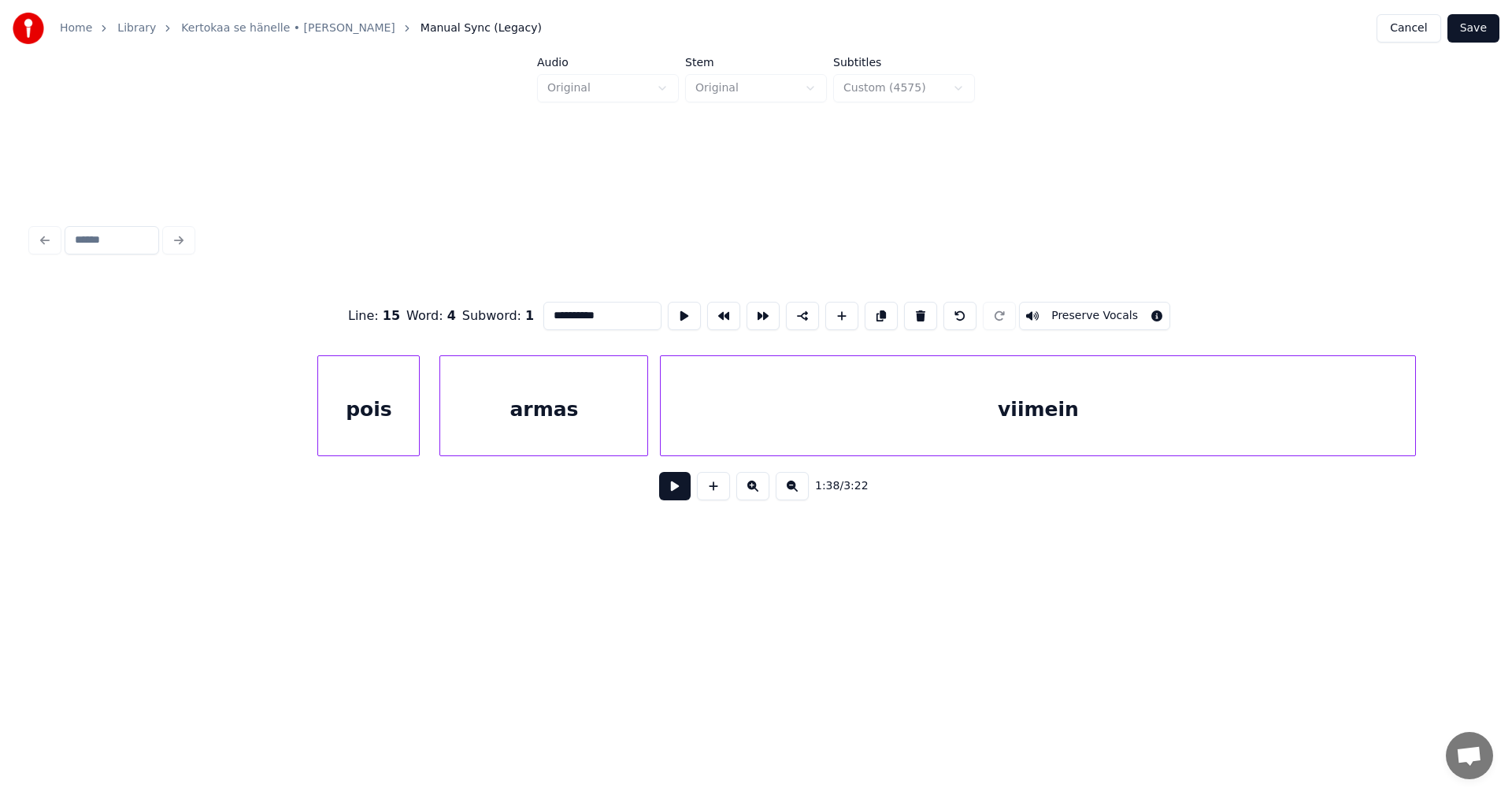
scroll to position [0, 21613]
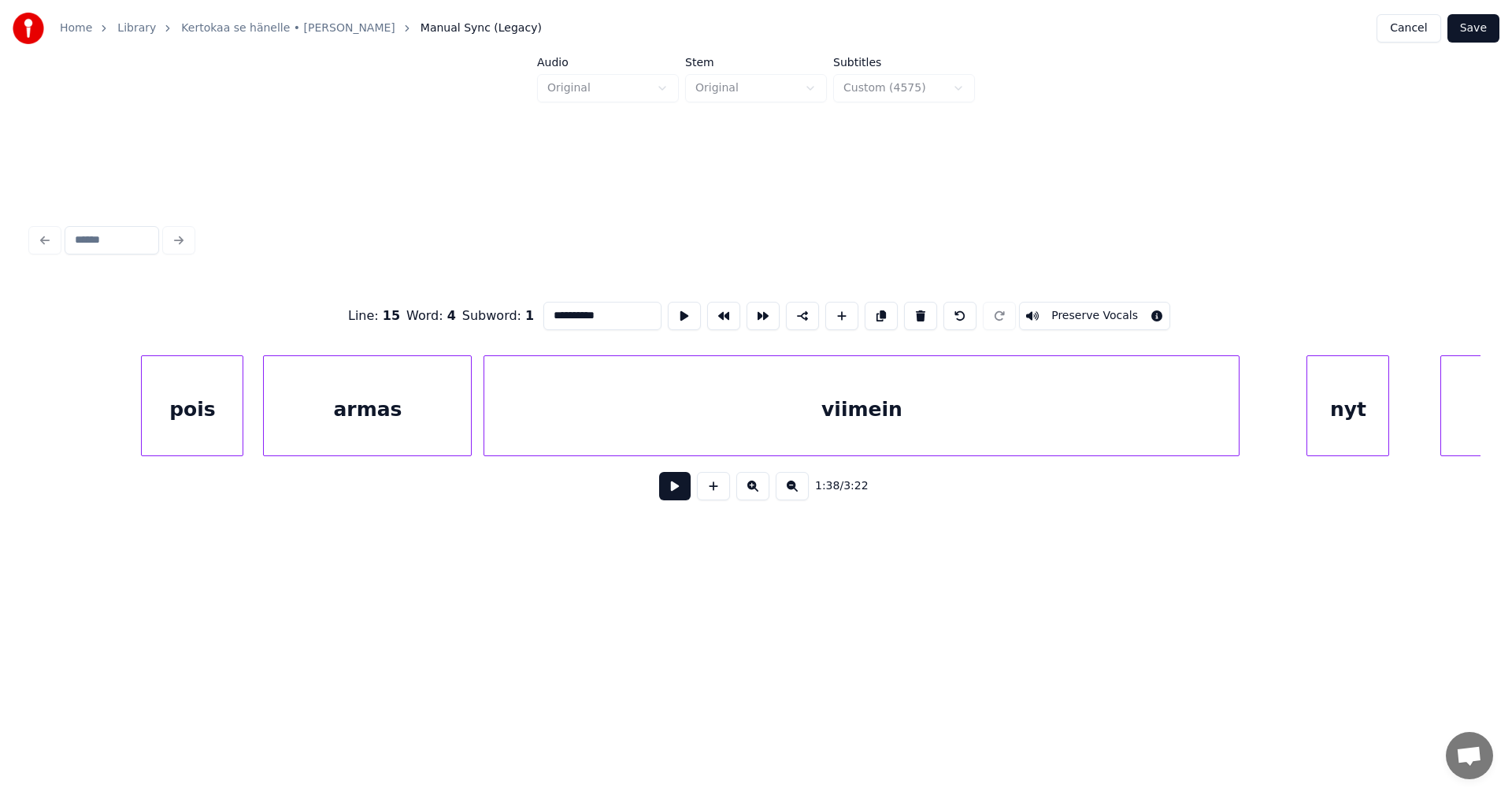
click at [216, 432] on div "pois" at bounding box center [192, 409] width 100 height 107
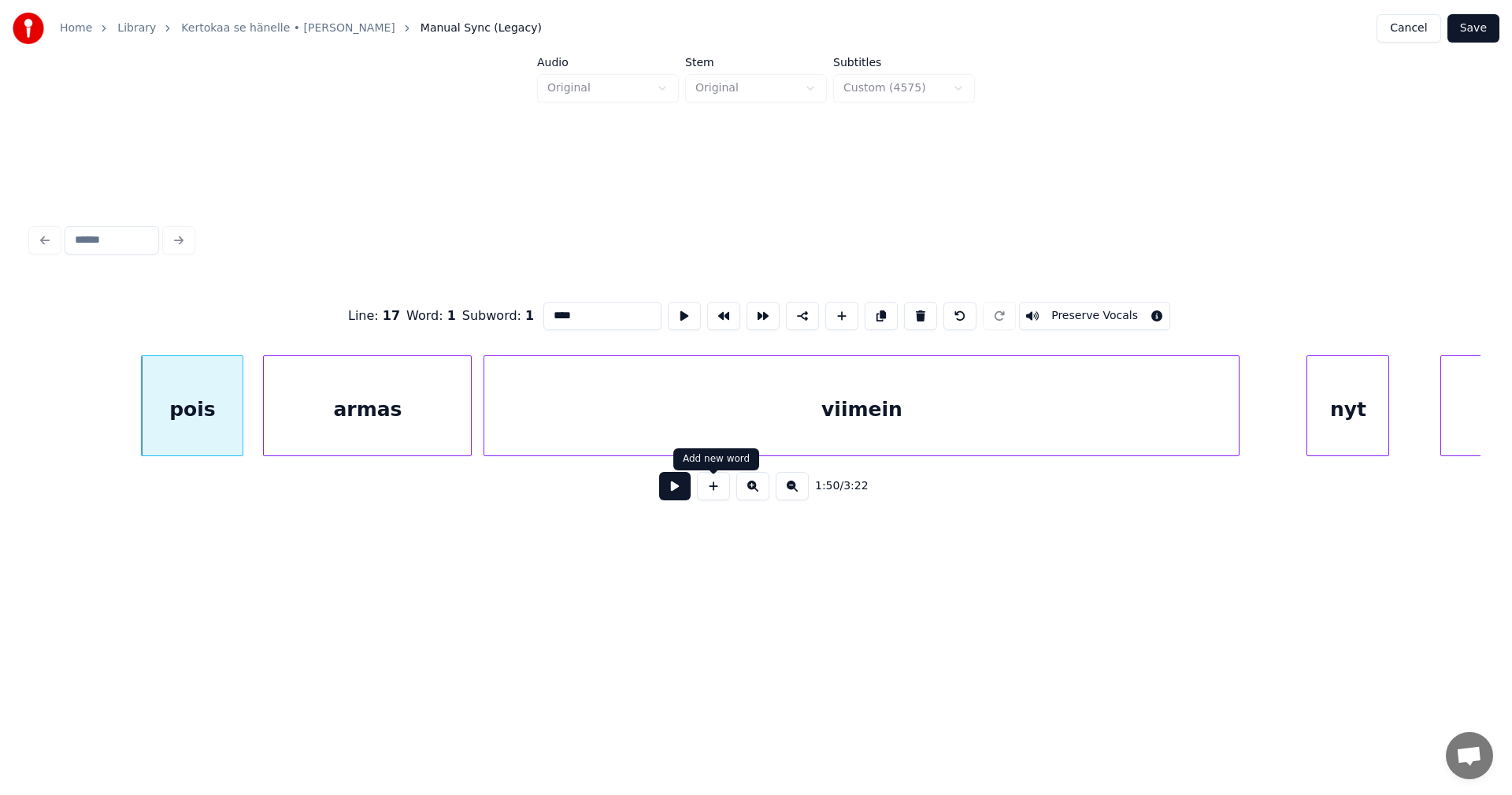
type input "****"
click at [681, 497] on button at bounding box center [674, 486] width 32 height 28
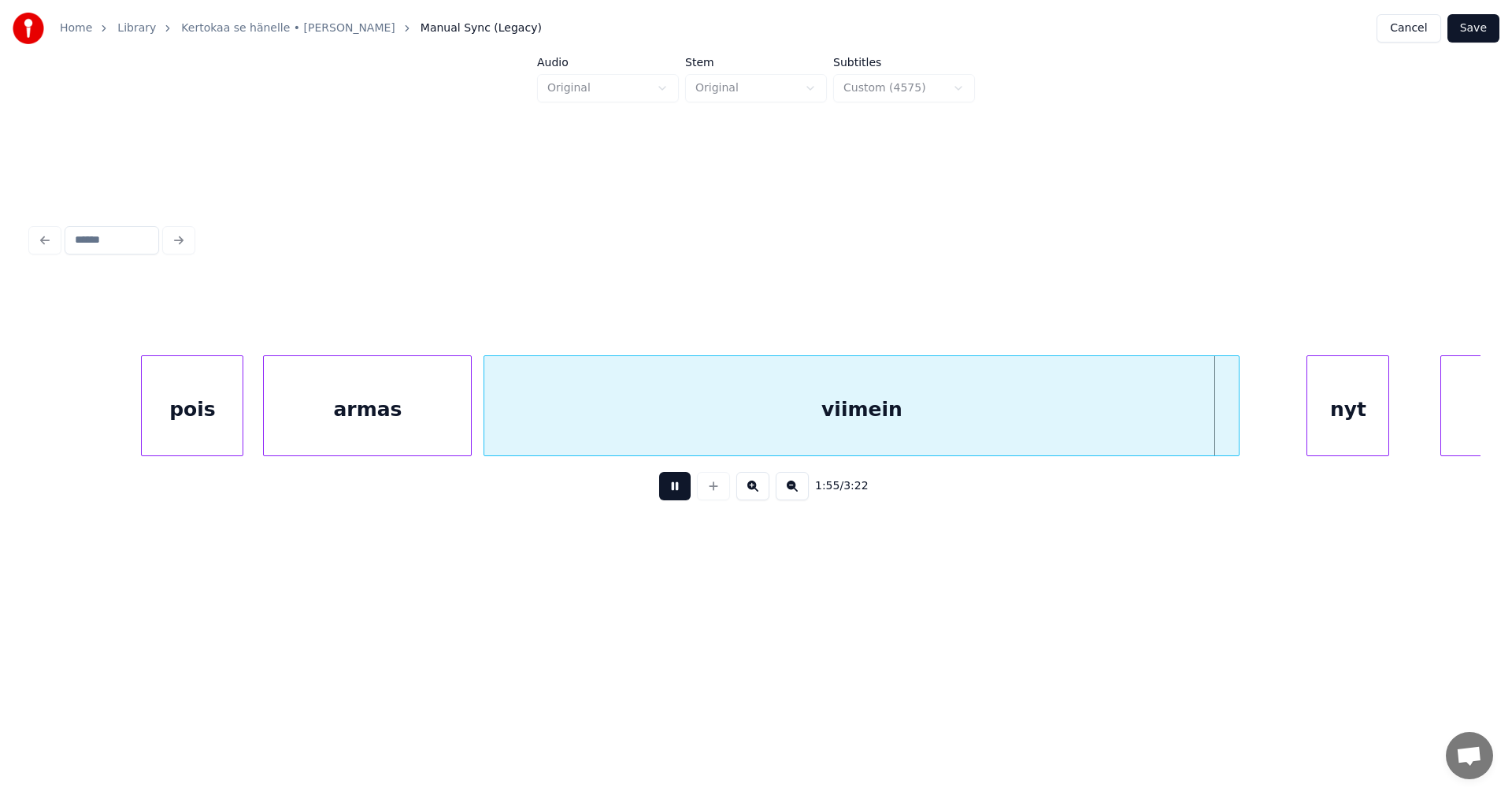
click at [904, 415] on div "viimein" at bounding box center [861, 409] width 755 height 107
click at [894, 409] on div "viimein" at bounding box center [861, 409] width 755 height 107
click at [783, 438] on div "viimein" at bounding box center [861, 409] width 755 height 107
click at [682, 495] on button at bounding box center [674, 486] width 32 height 28
click at [598, 311] on input "*******" at bounding box center [601, 316] width 118 height 28
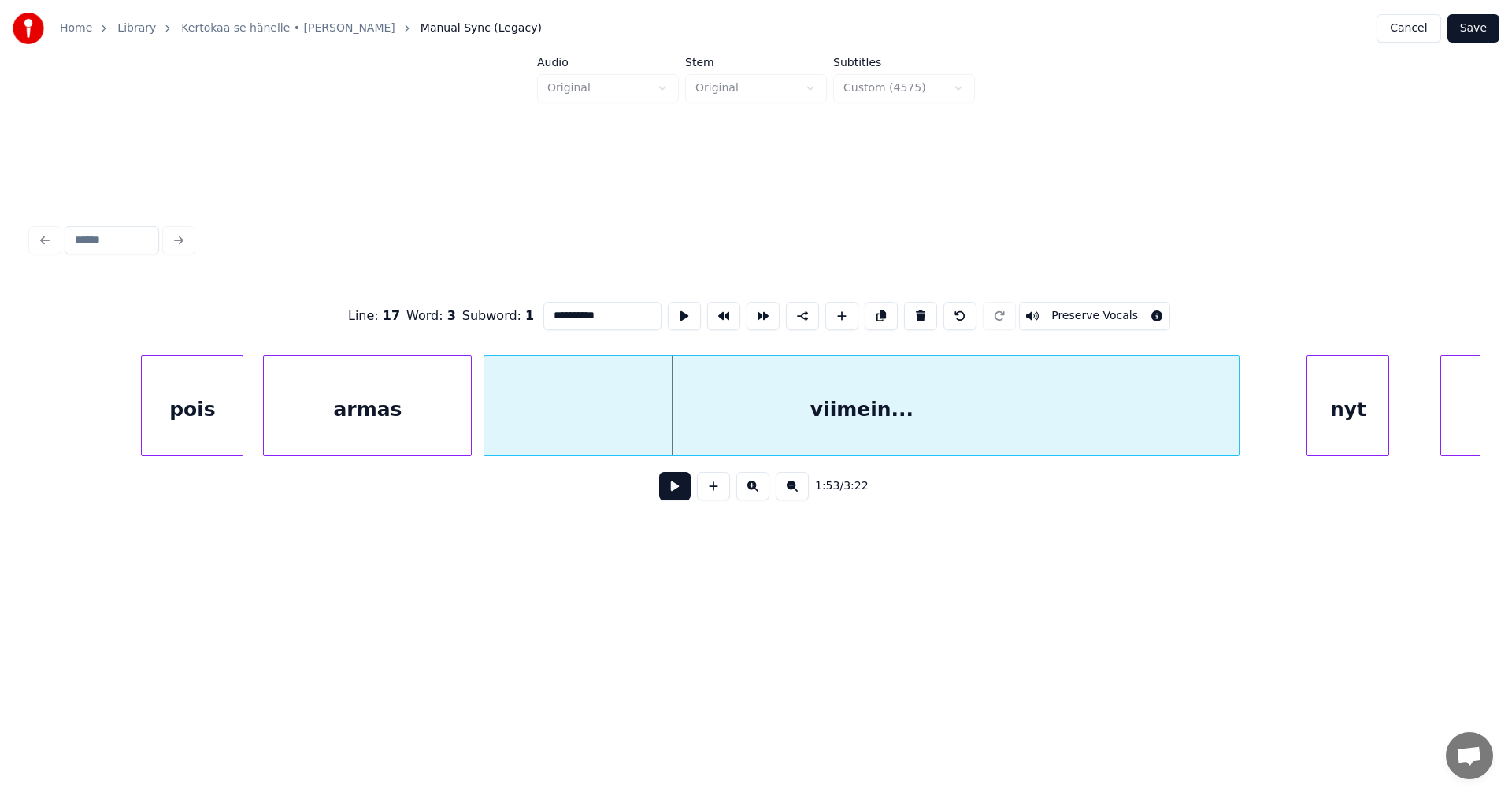
click at [1354, 428] on div "nyt" at bounding box center [1348, 409] width 81 height 107
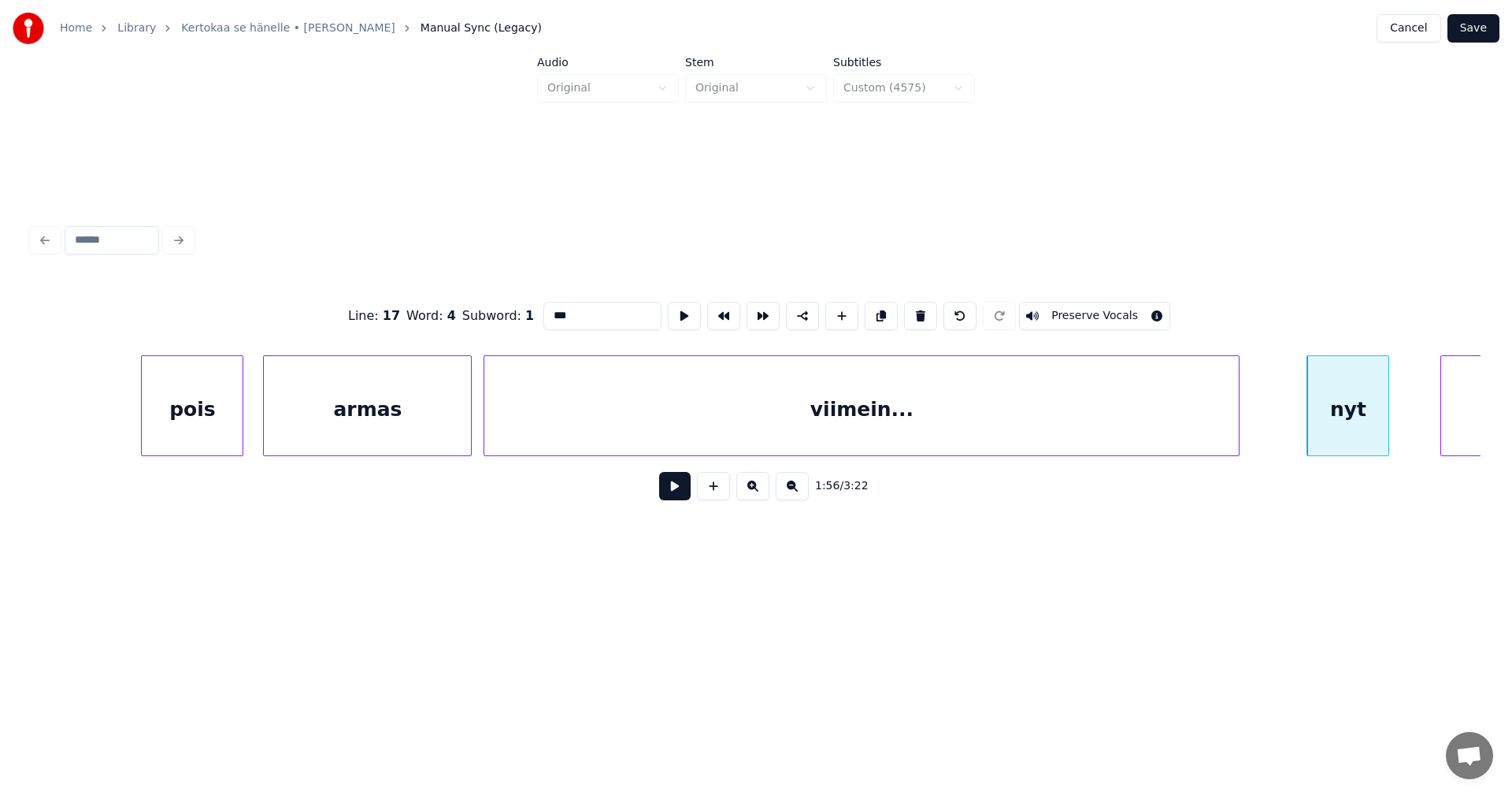
type input "***"
click at [686, 497] on button at bounding box center [674, 486] width 32 height 28
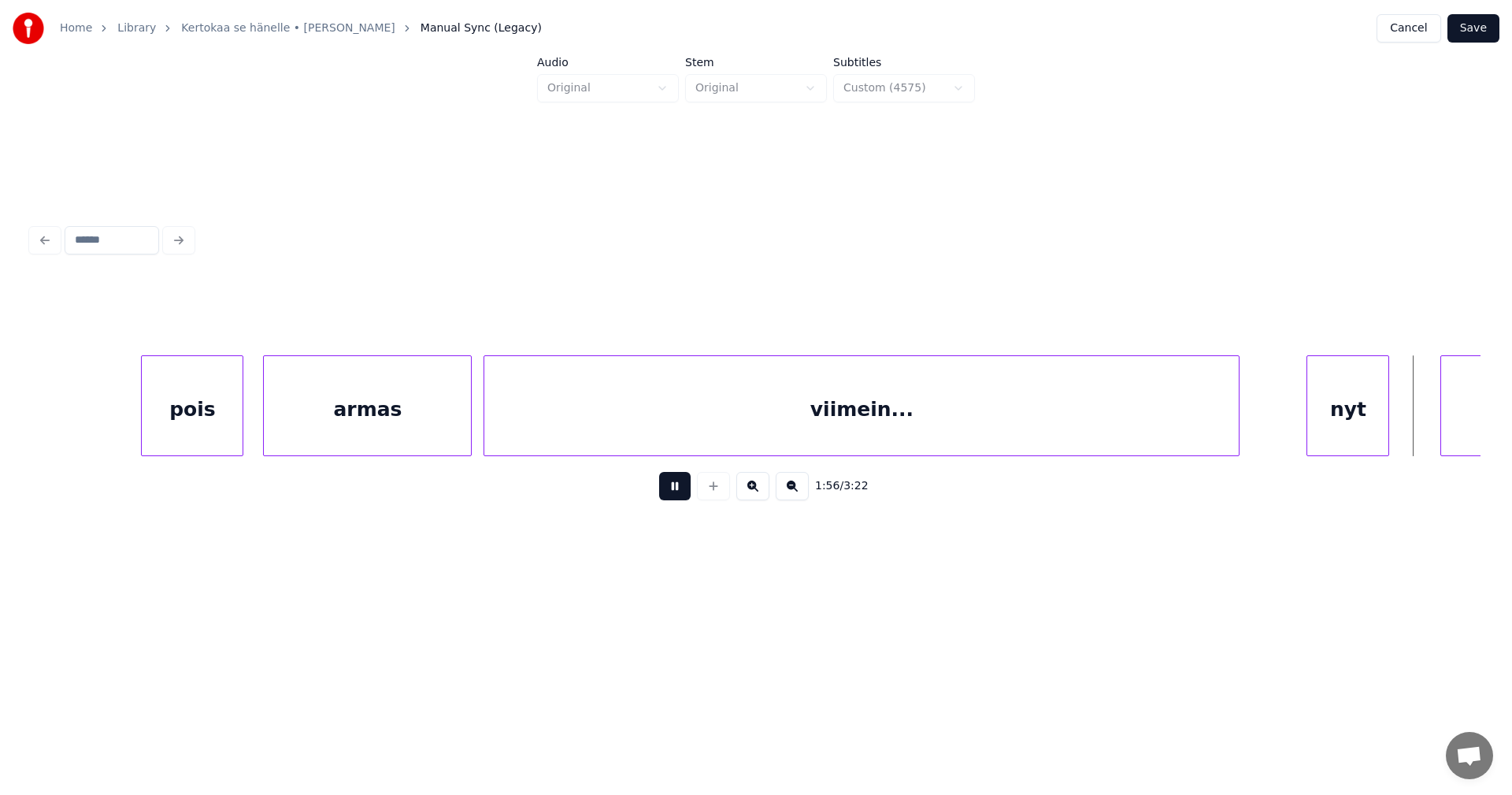
click at [686, 497] on button at bounding box center [674, 486] width 32 height 28
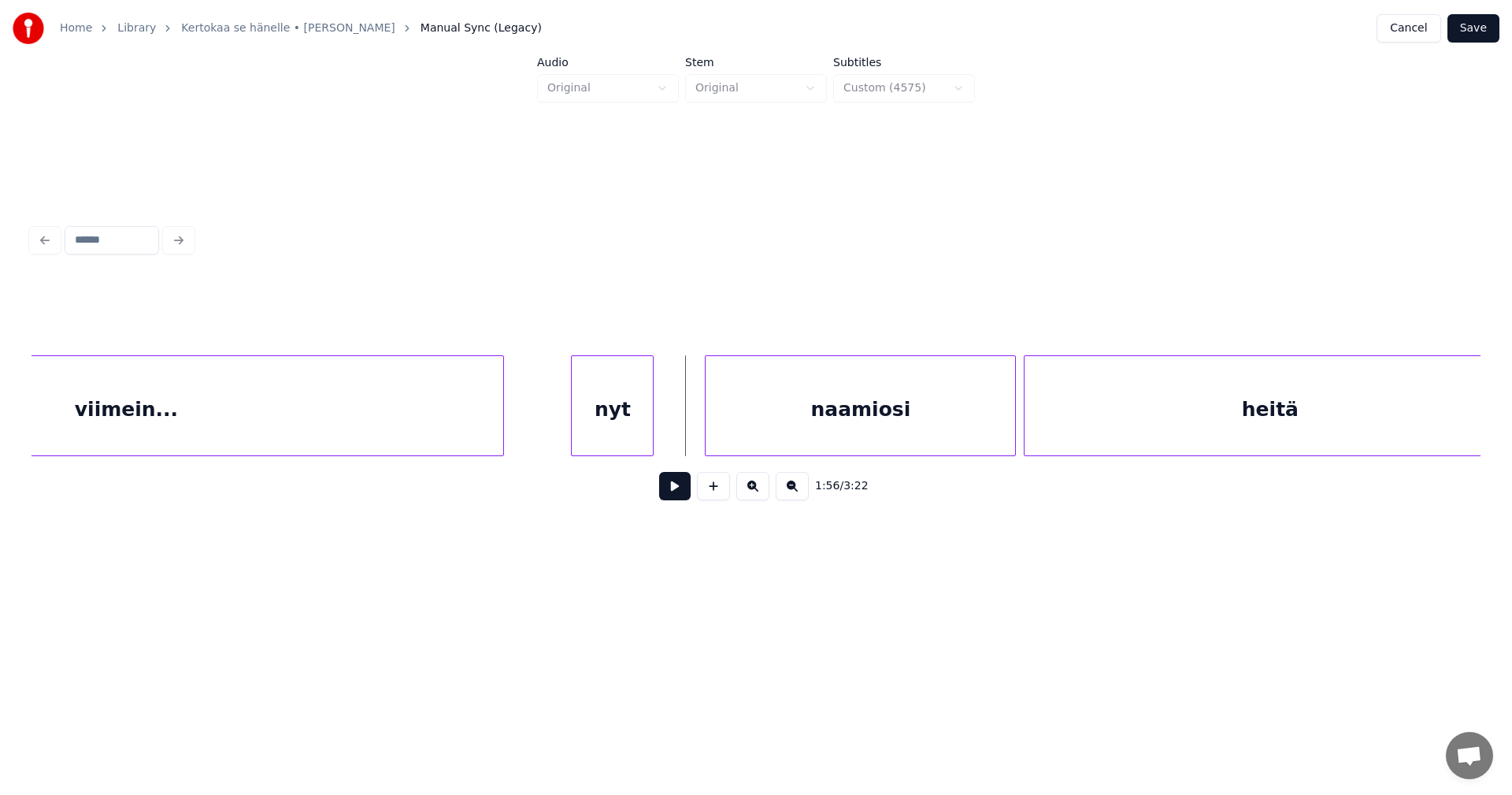
scroll to position [0, 22369]
click at [902, 431] on div "naamiosi" at bounding box center [816, 409] width 309 height 107
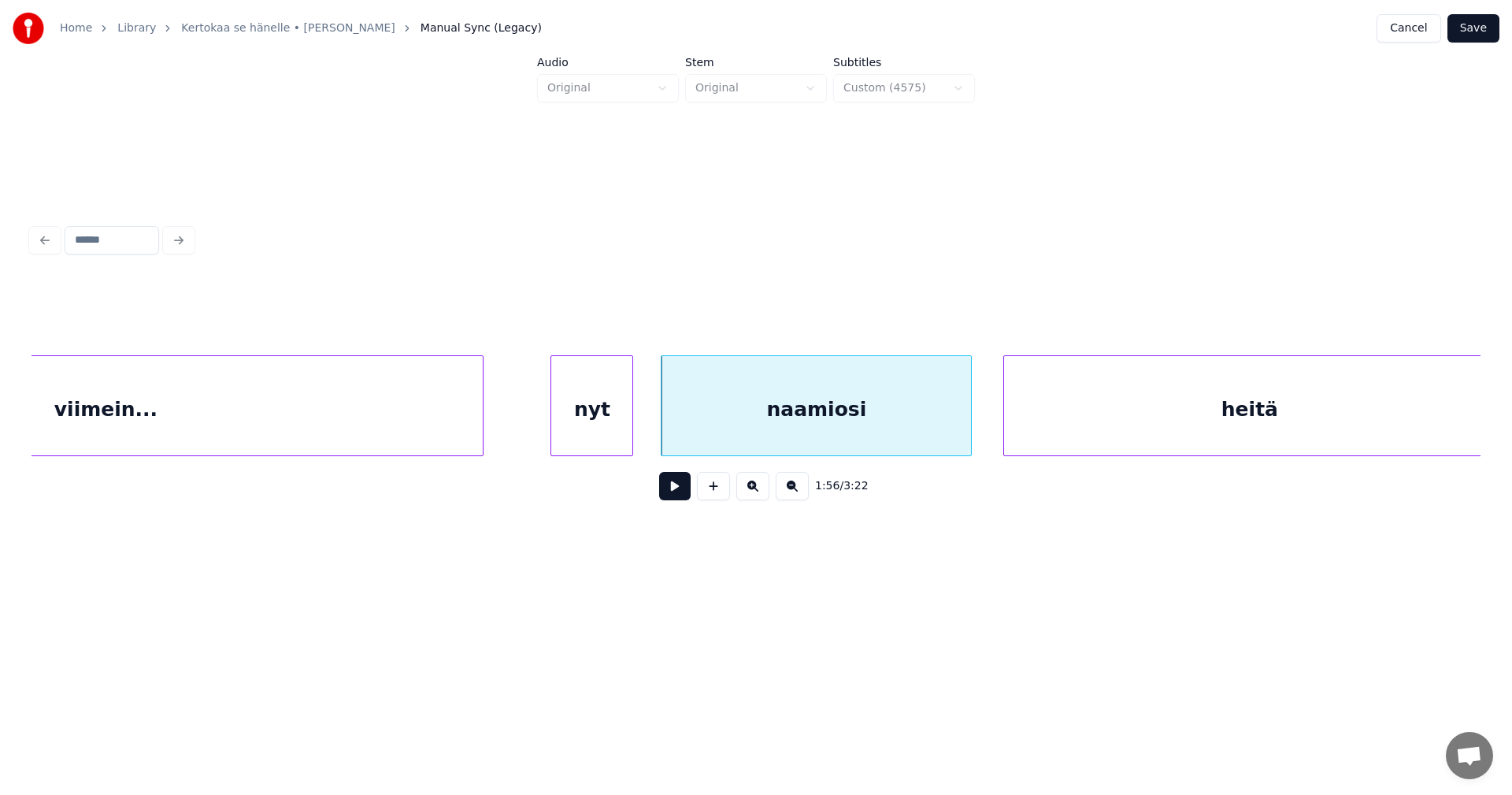
click at [684, 498] on button at bounding box center [674, 486] width 32 height 28
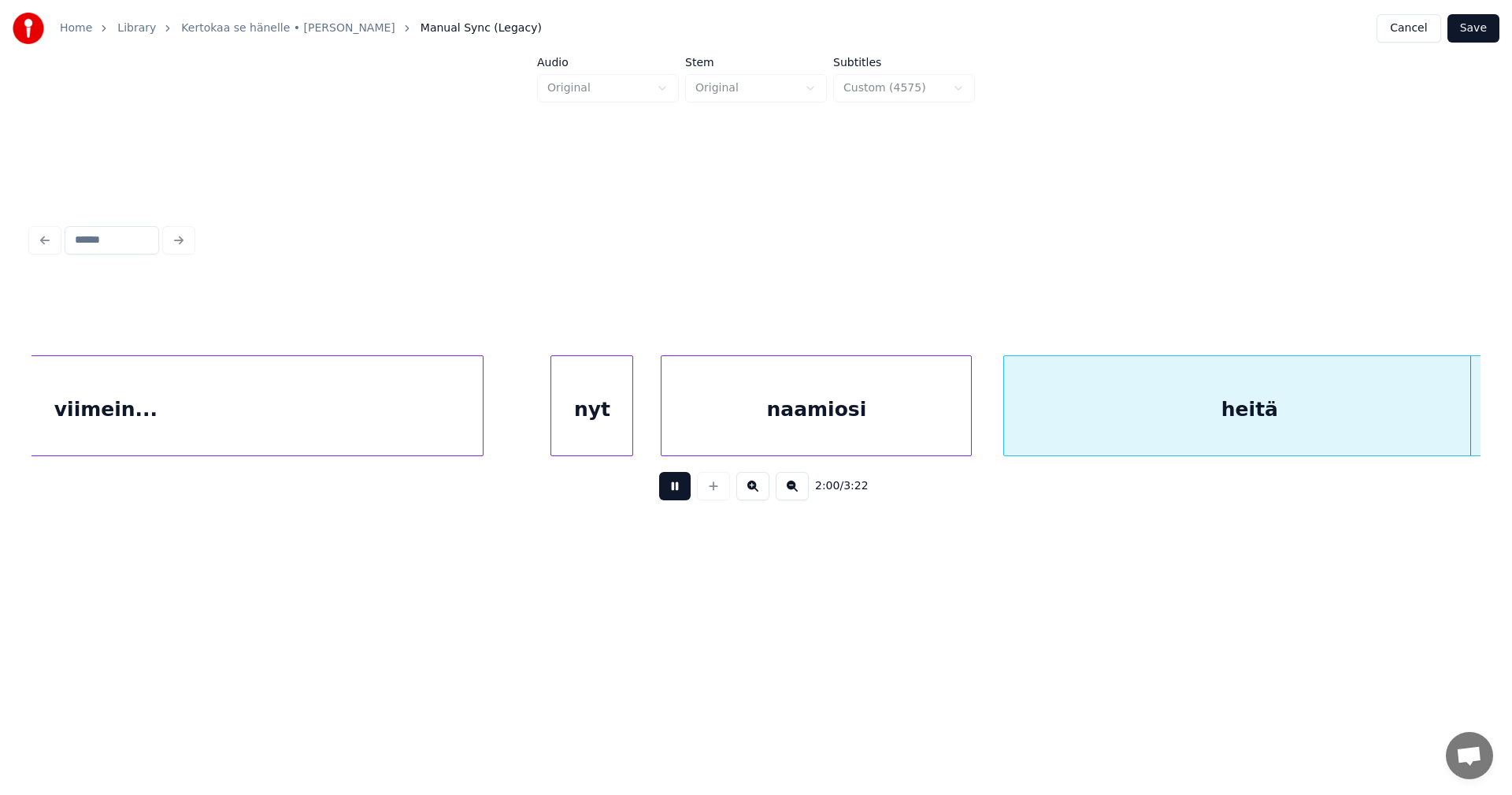
scroll to position [0, 23821]
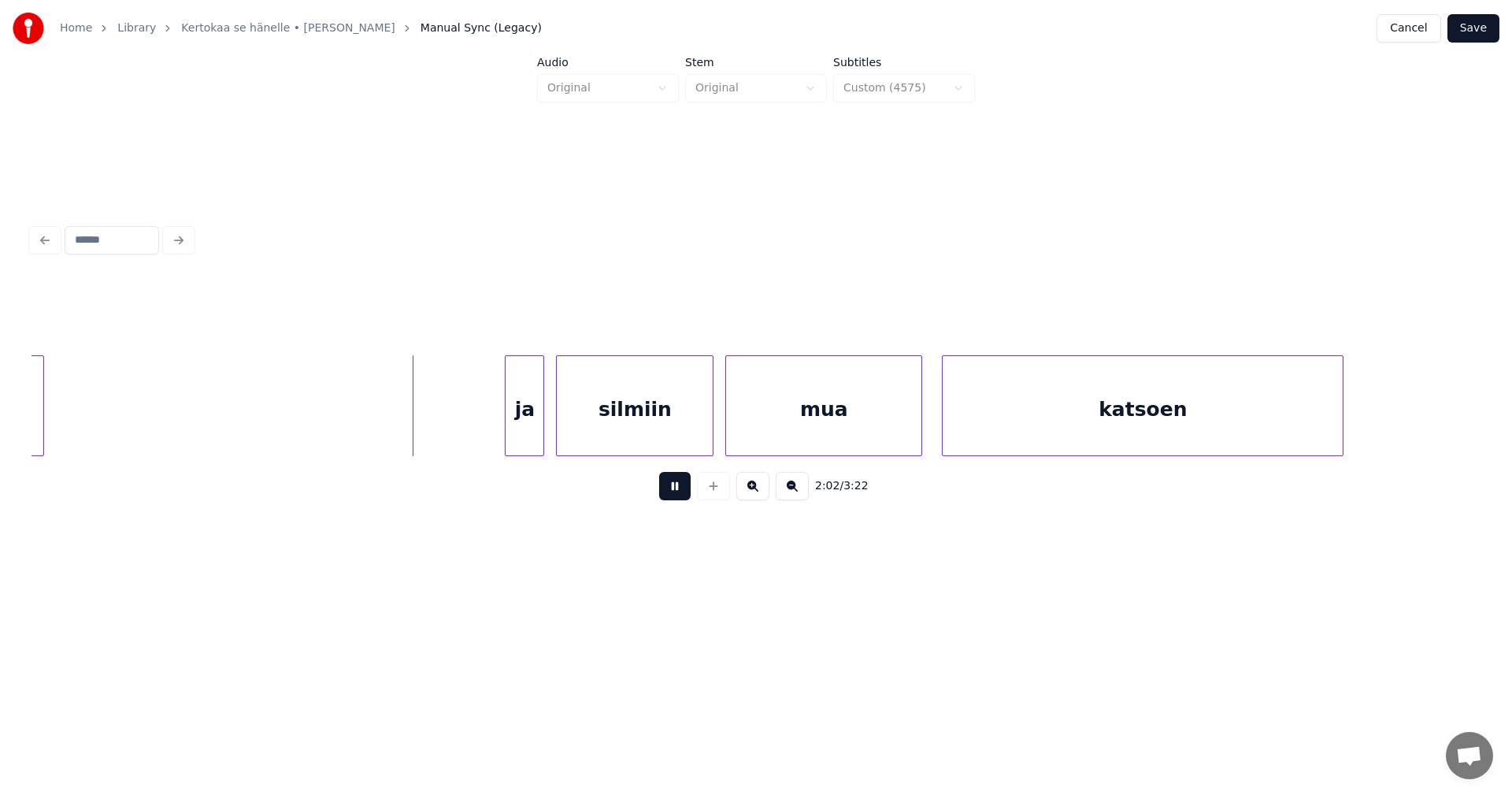
click at [684, 498] on button at bounding box center [674, 486] width 32 height 28
click at [495, 431] on div at bounding box center [492, 405] width 5 height 99
click at [674, 495] on button at bounding box center [674, 486] width 32 height 28
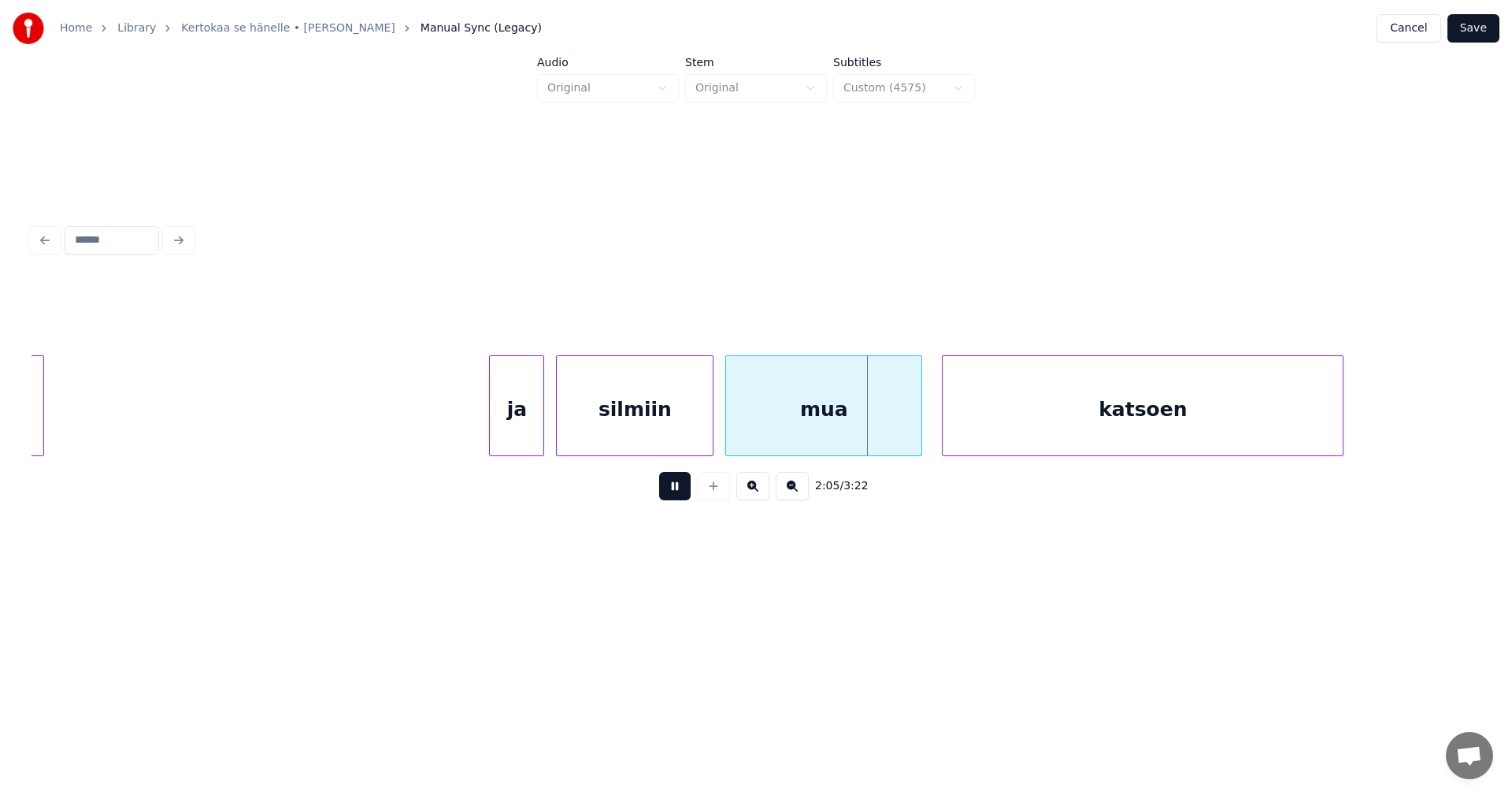
click at [673, 492] on button at bounding box center [674, 486] width 32 height 28
click at [915, 423] on div "mua" at bounding box center [824, 405] width 197 height 100
click at [881, 418] on div "mua" at bounding box center [829, 409] width 195 height 107
click at [893, 424] on div at bounding box center [893, 405] width 5 height 99
click at [679, 500] on button at bounding box center [674, 486] width 32 height 28
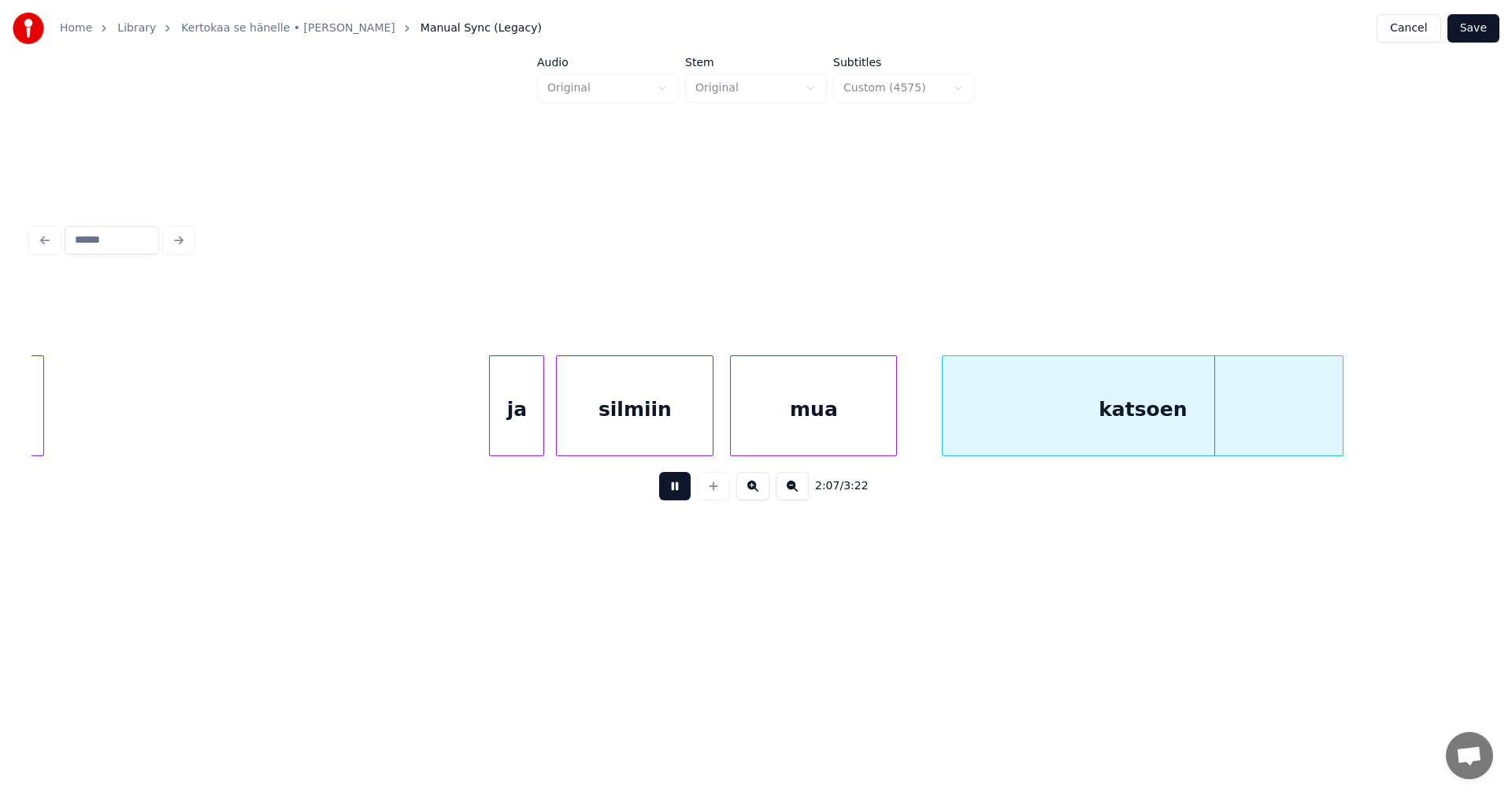
click at [680, 497] on button at bounding box center [674, 486] width 32 height 28
click at [540, 433] on div at bounding box center [540, 405] width 5 height 99
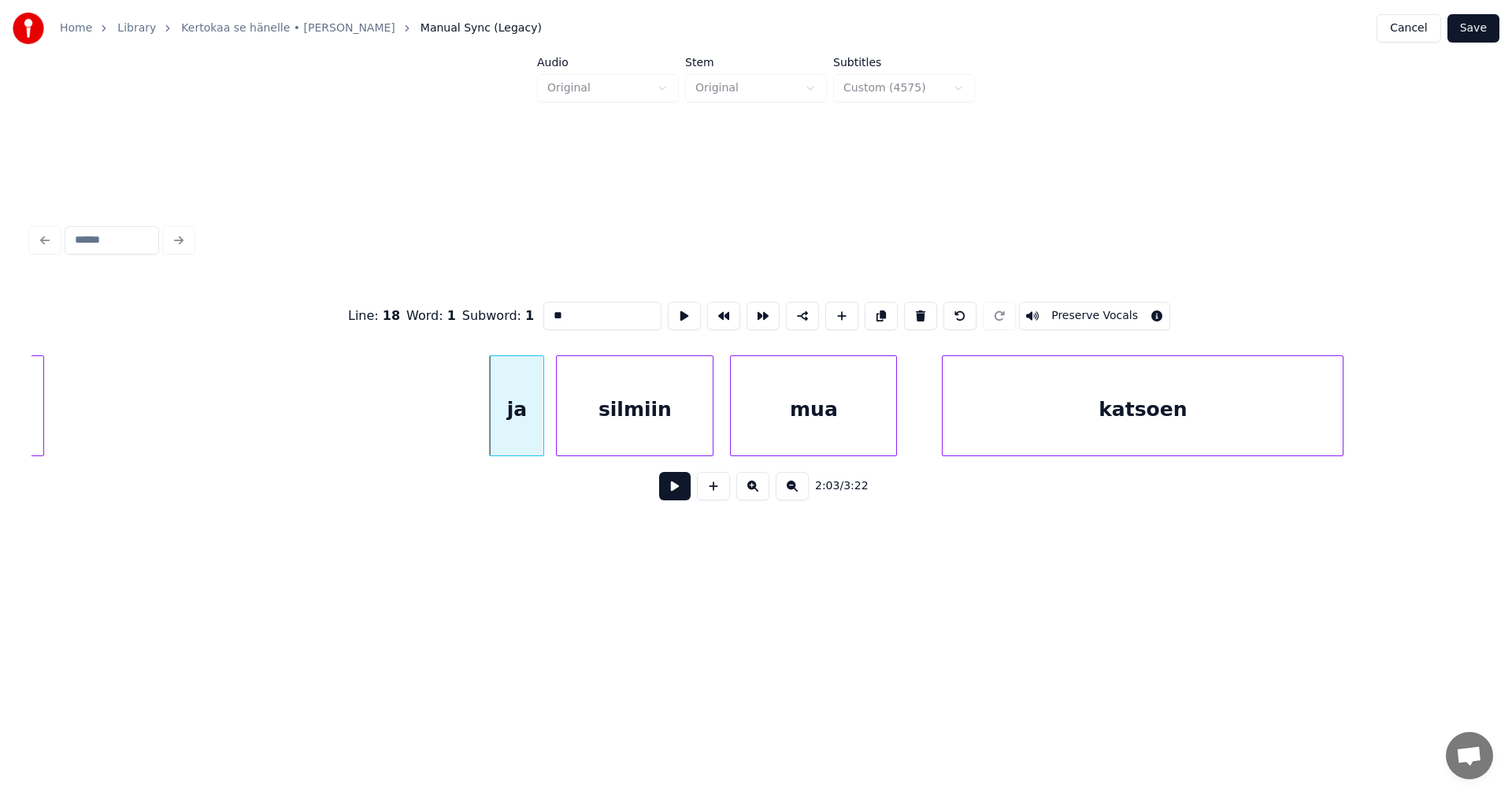
click at [675, 493] on button at bounding box center [674, 486] width 32 height 28
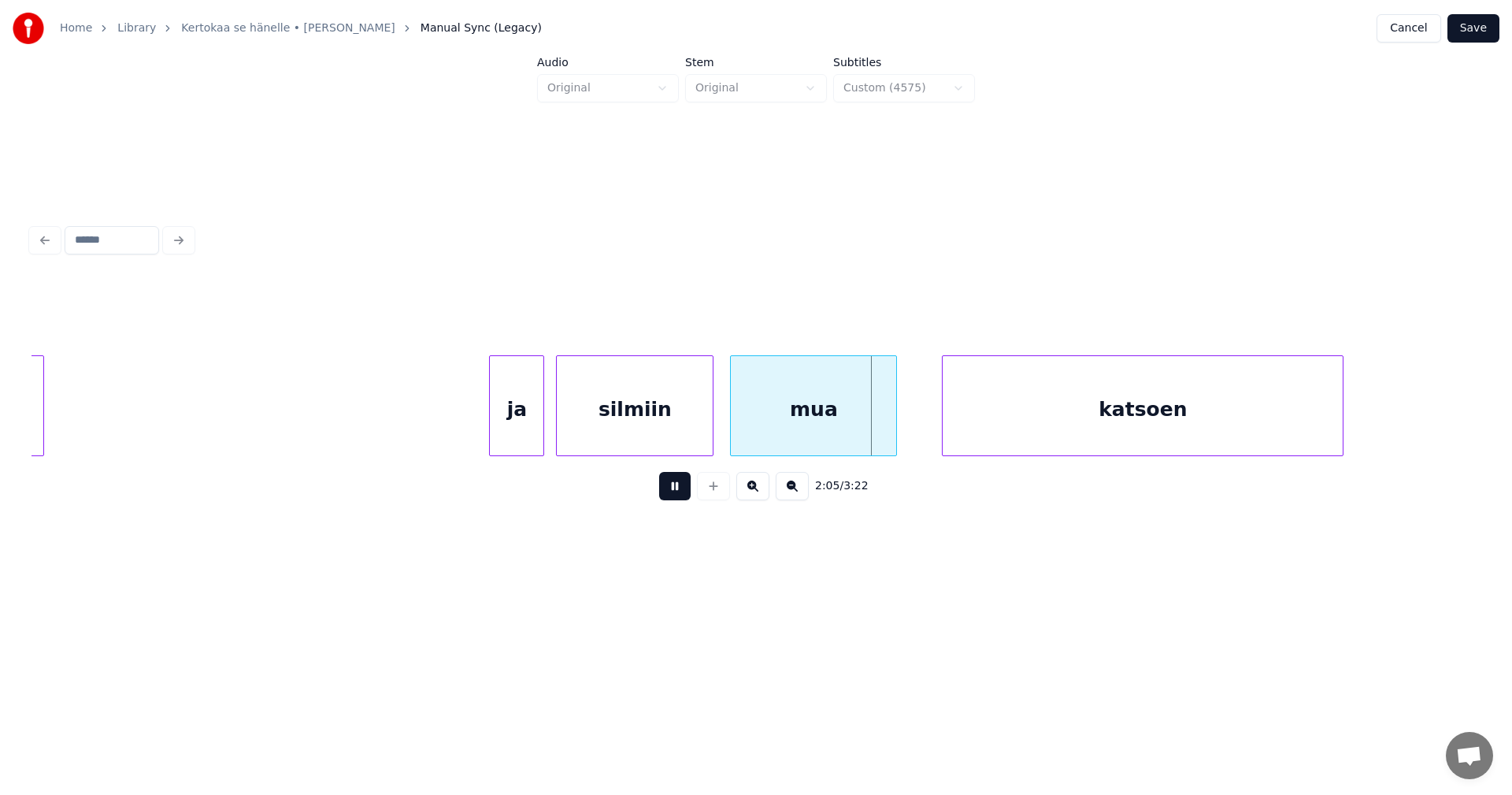
click at [675, 493] on button at bounding box center [674, 486] width 32 height 28
click at [883, 431] on div at bounding box center [881, 405] width 5 height 99
click at [865, 430] on div "mua" at bounding box center [807, 409] width 152 height 107
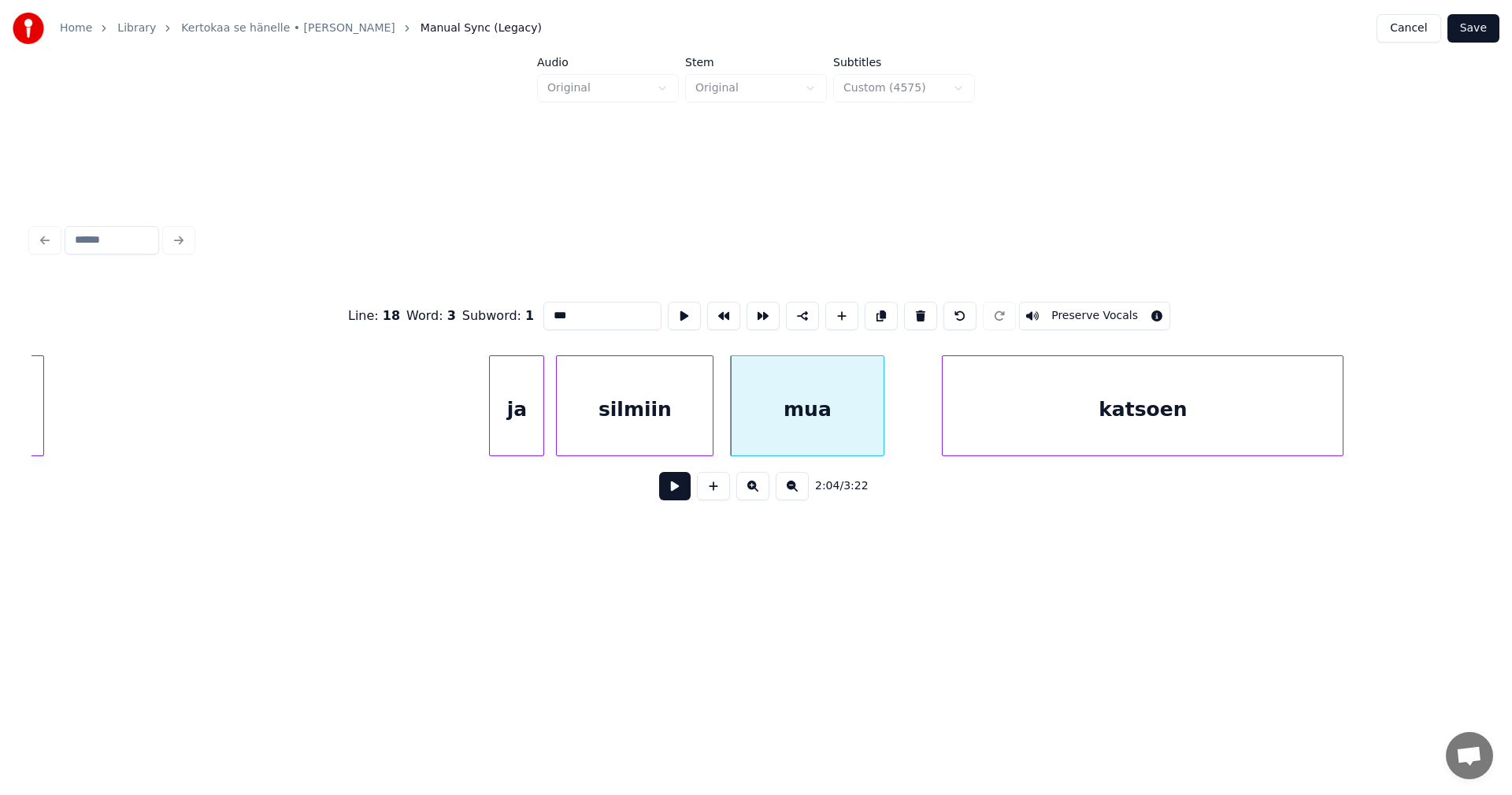
click at [593, 315] on input "***" at bounding box center [601, 316] width 118 height 28
click at [1342, 426] on div at bounding box center [1340, 405] width 5 height 99
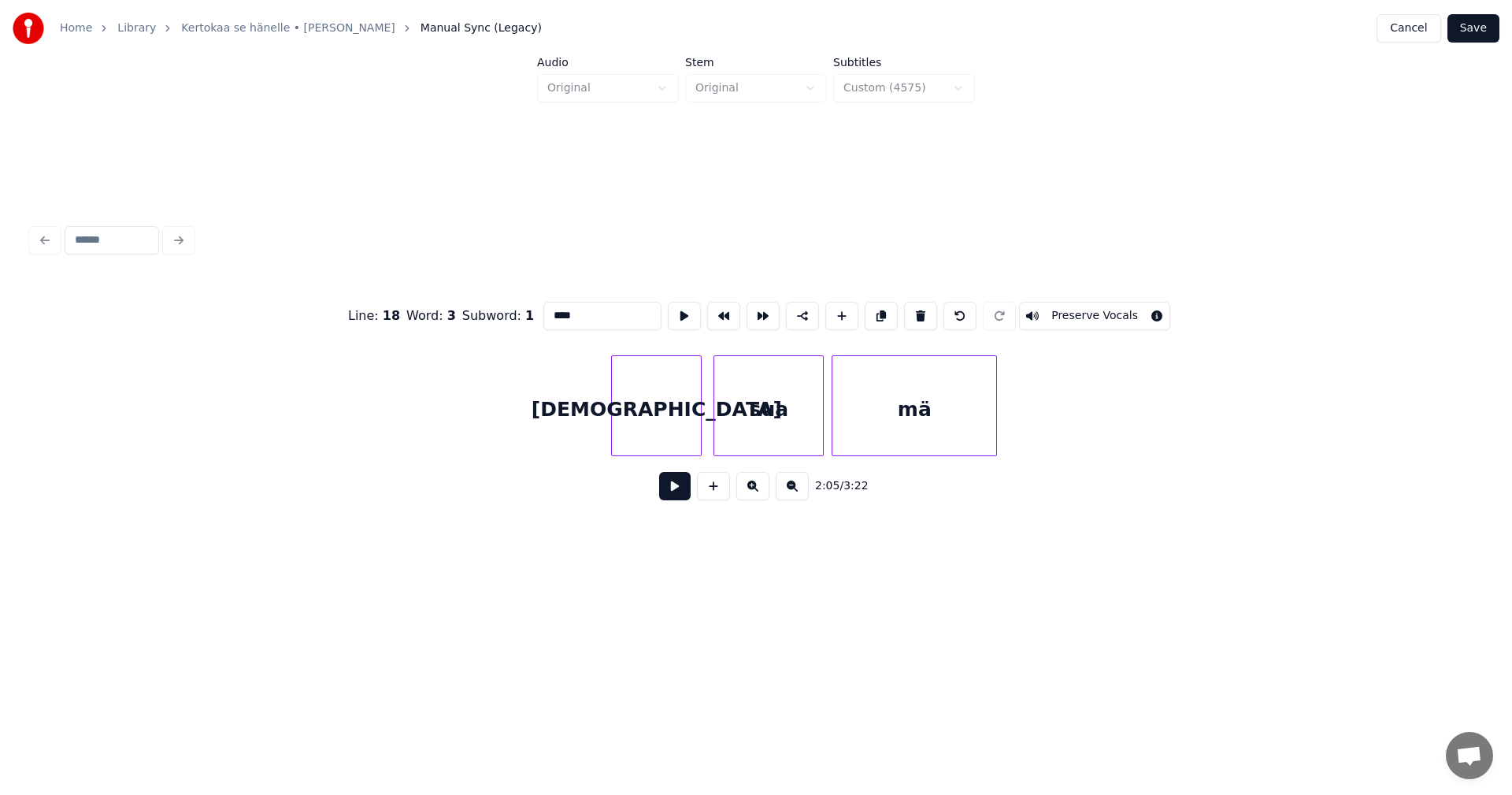
scroll to position [0, 25089]
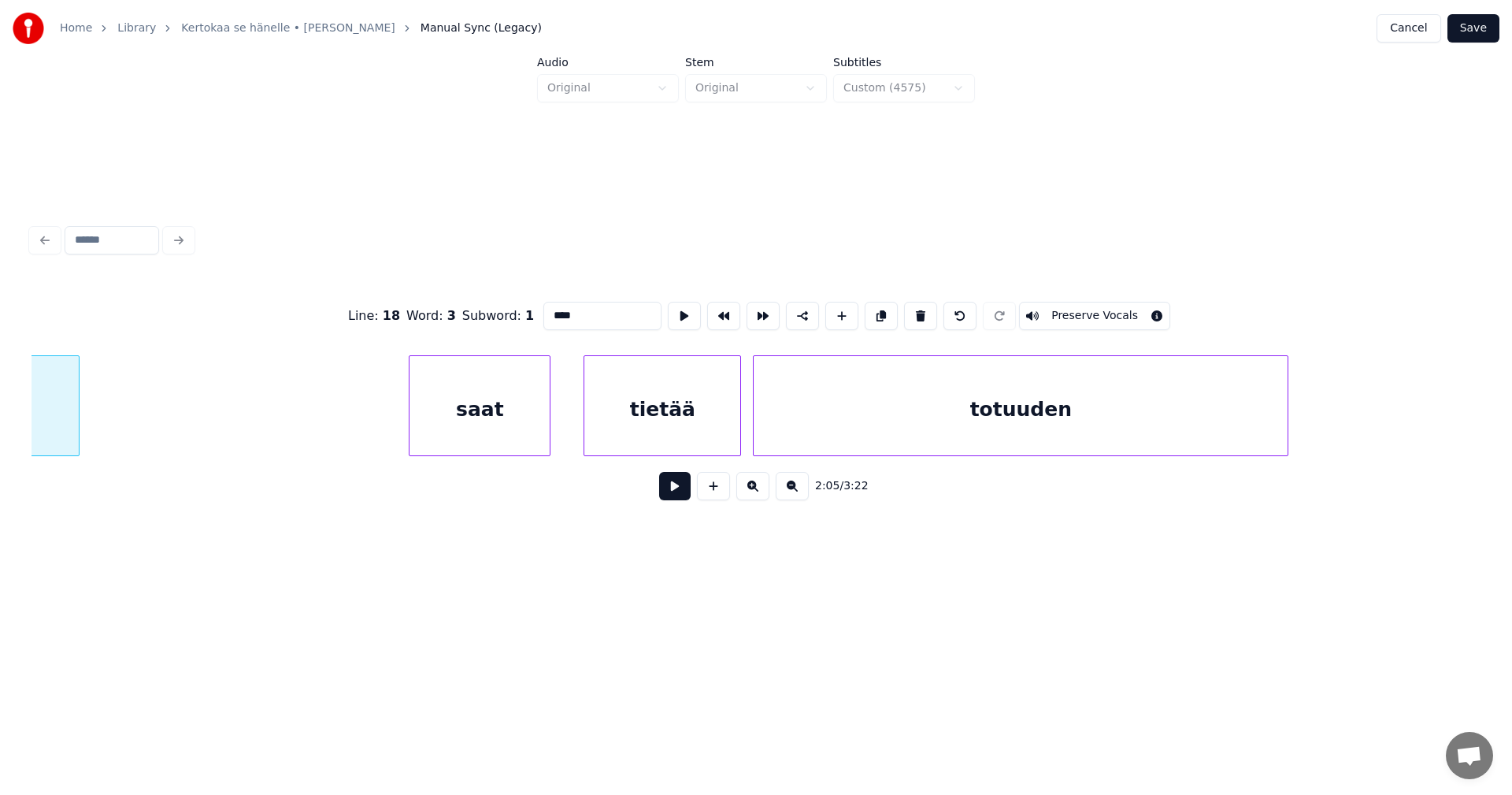
click at [506, 431] on div "saat" at bounding box center [480, 409] width 141 height 107
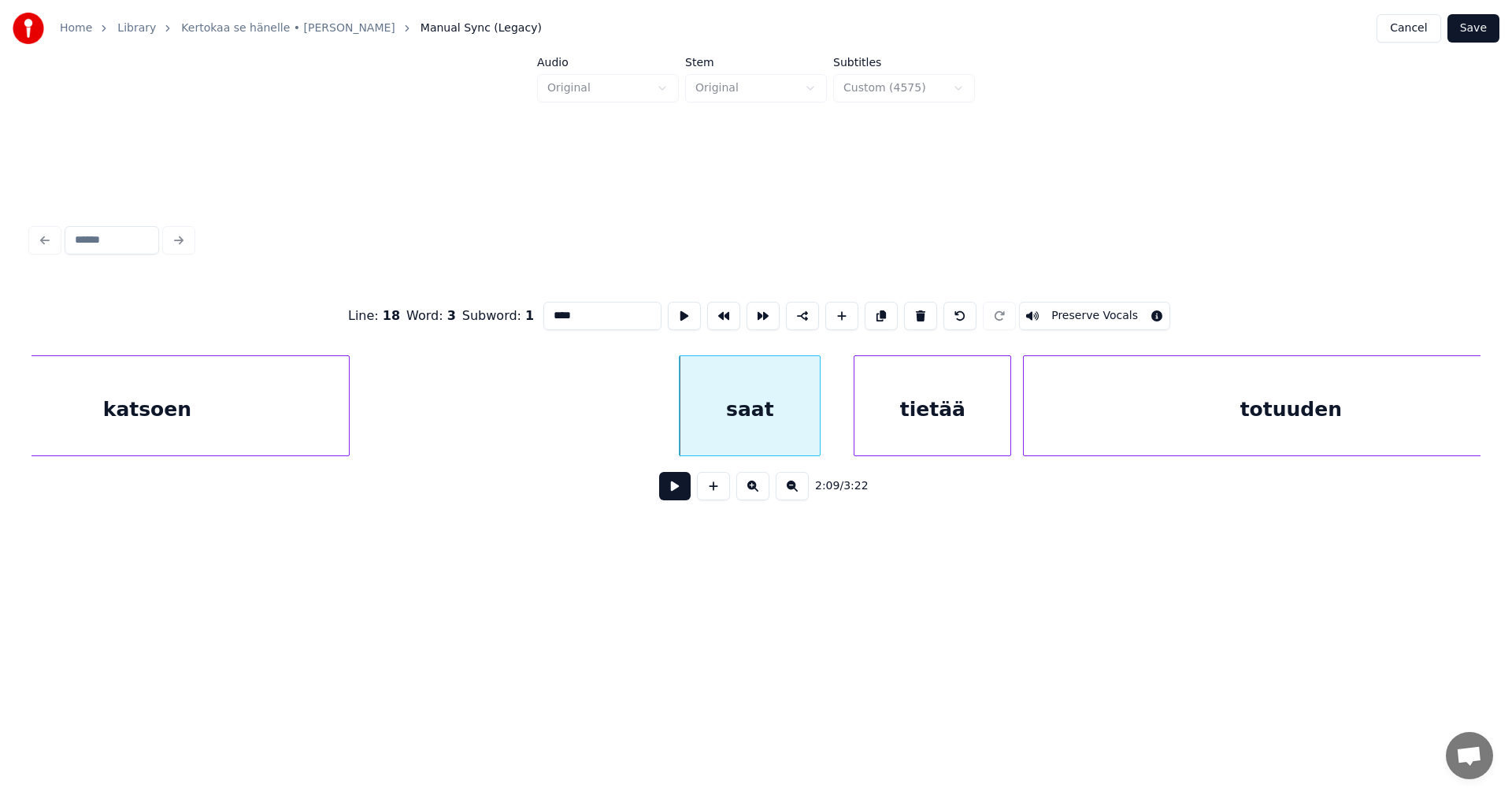
scroll to position [0, 24805]
type input "****"
click at [676, 498] on button at bounding box center [674, 486] width 32 height 28
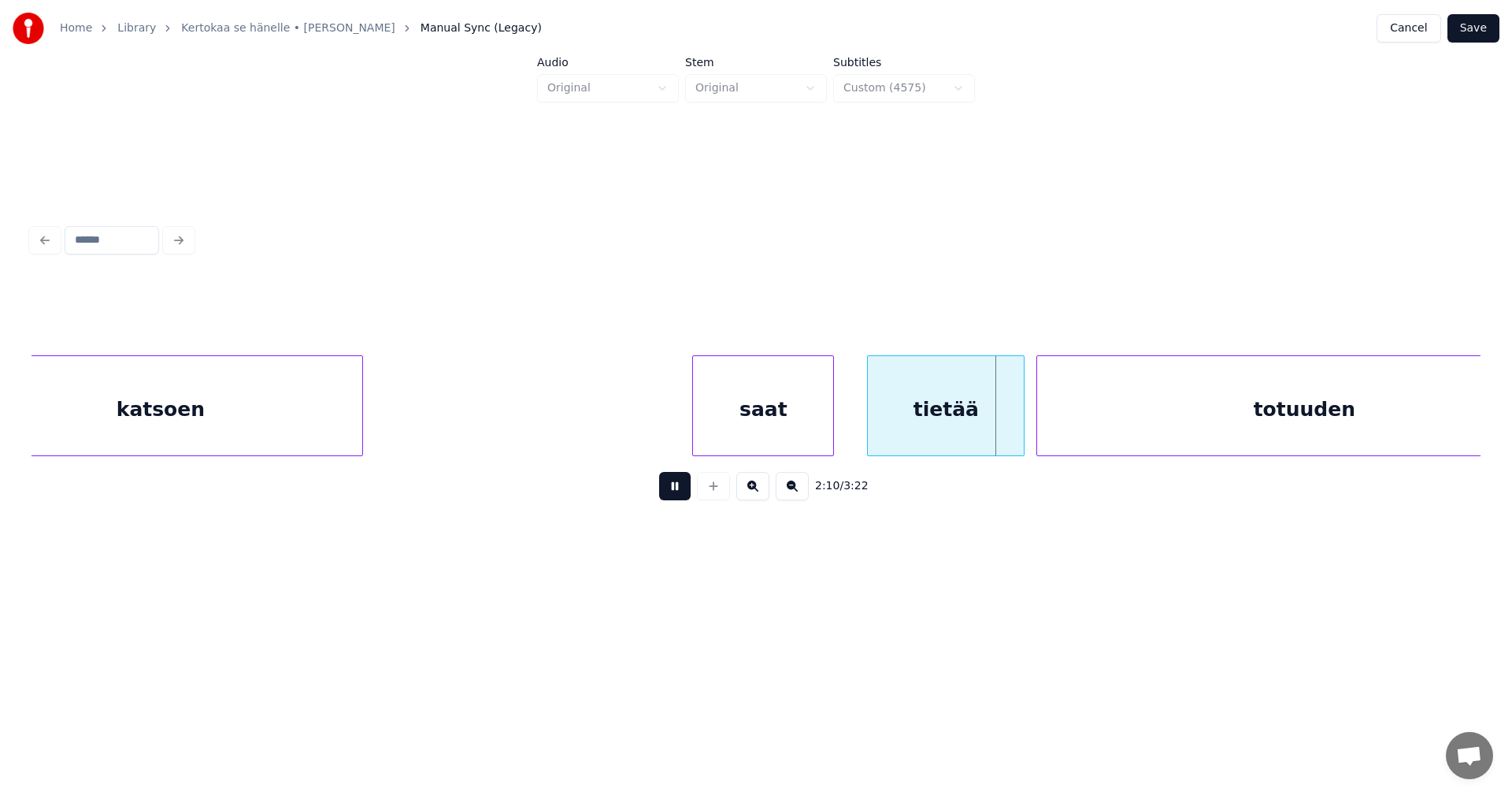
click at [679, 494] on button at bounding box center [674, 486] width 32 height 28
click at [1020, 432] on div at bounding box center [1017, 405] width 5 height 99
click at [670, 486] on button at bounding box center [674, 486] width 32 height 28
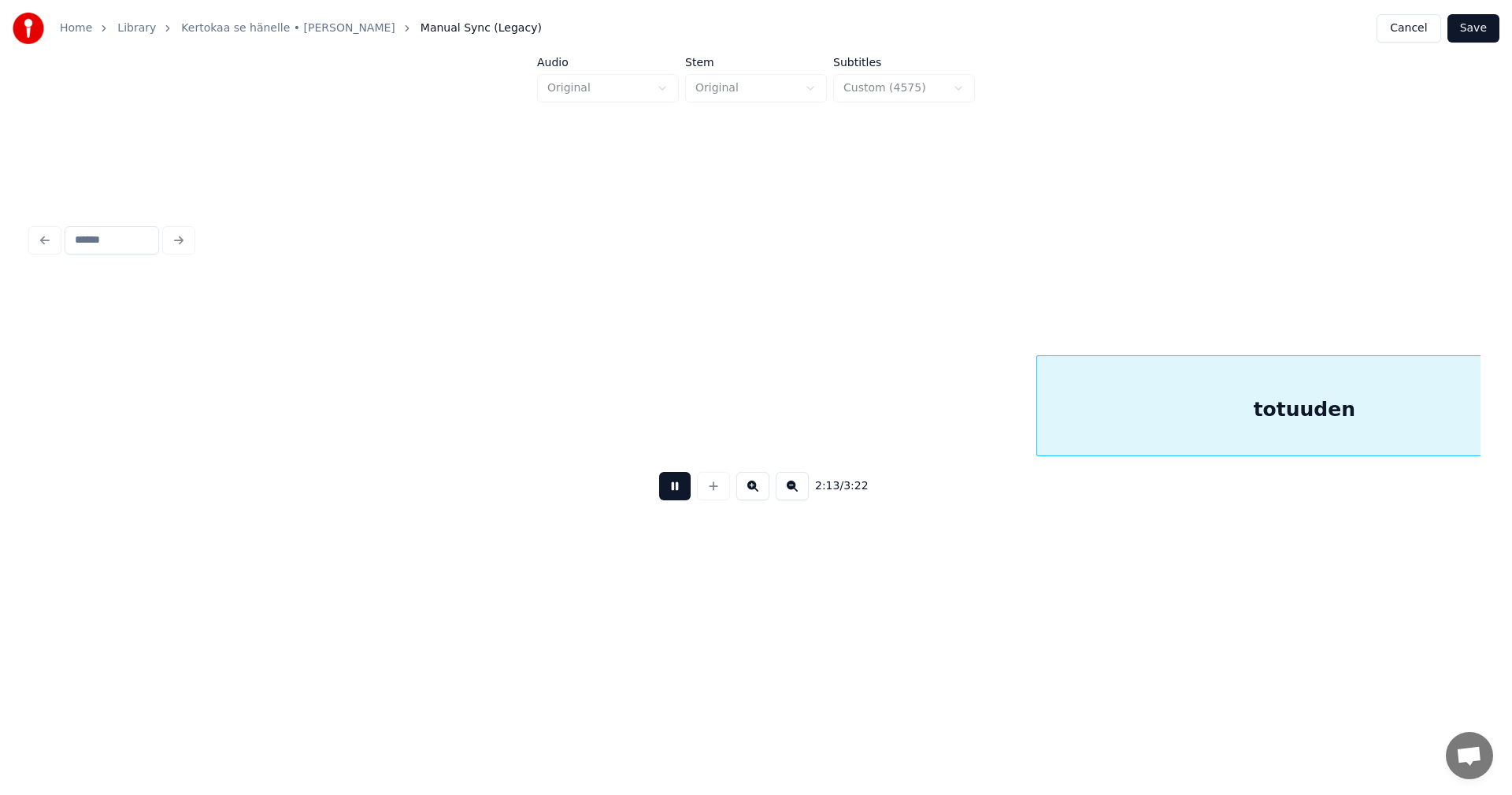
scroll to position [0, 26255]
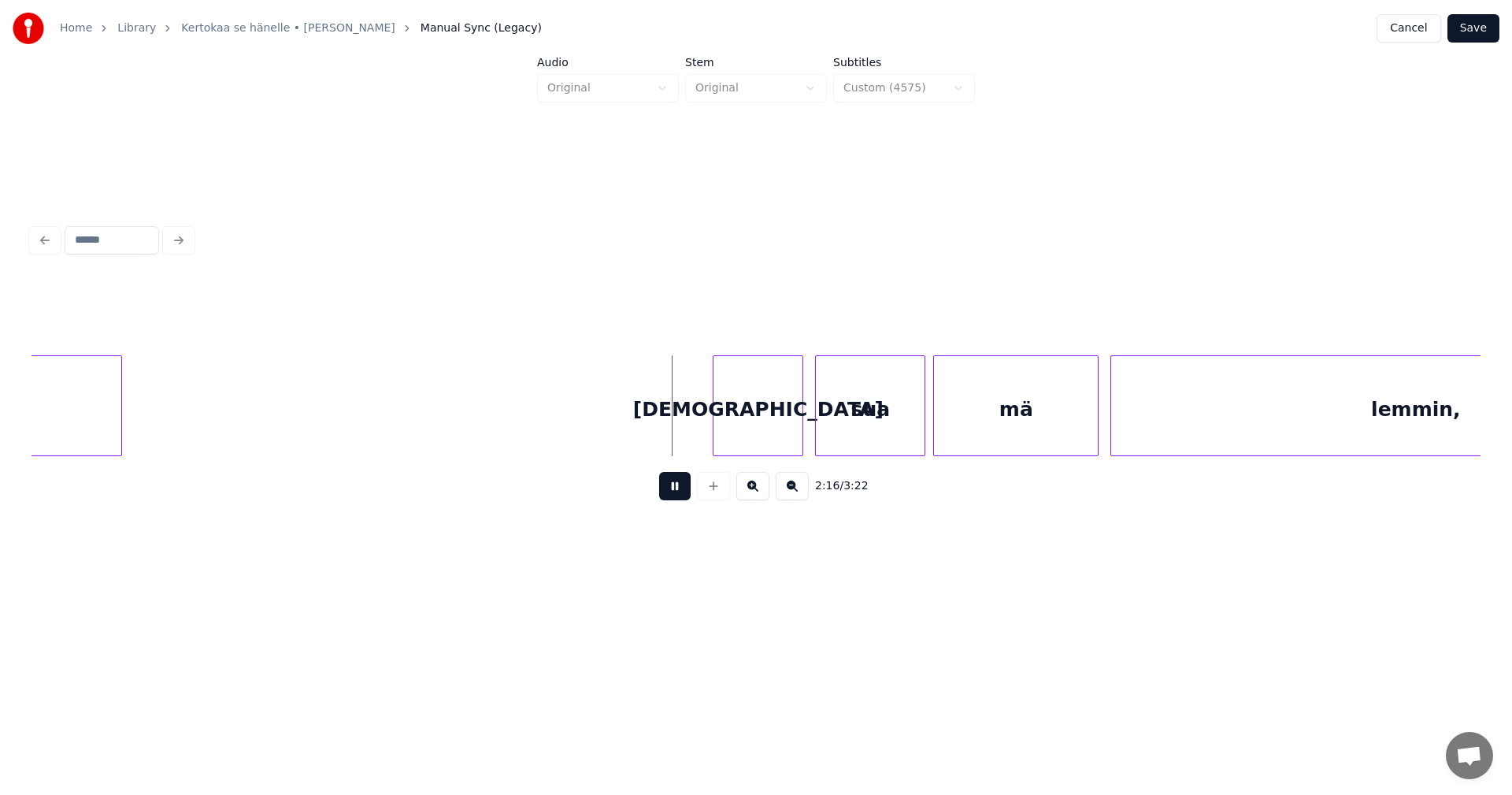
click at [670, 486] on button at bounding box center [674, 486] width 32 height 28
click at [748, 424] on div "[DEMOGRAPHIC_DATA]" at bounding box center [745, 409] width 89 height 107
click at [670, 497] on button at bounding box center [674, 486] width 32 height 28
click at [675, 497] on button at bounding box center [674, 486] width 32 height 28
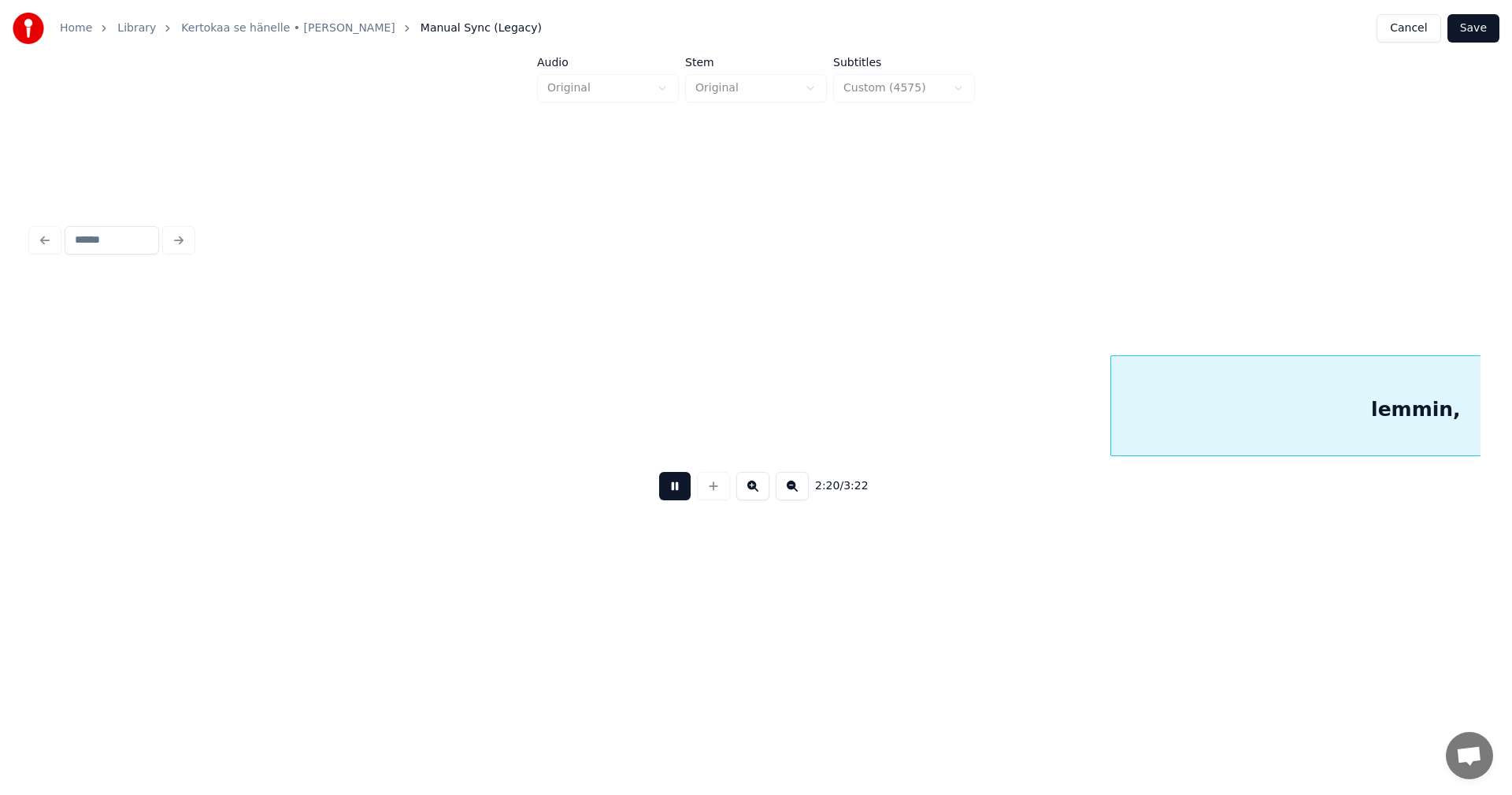
scroll to position [0, 27706]
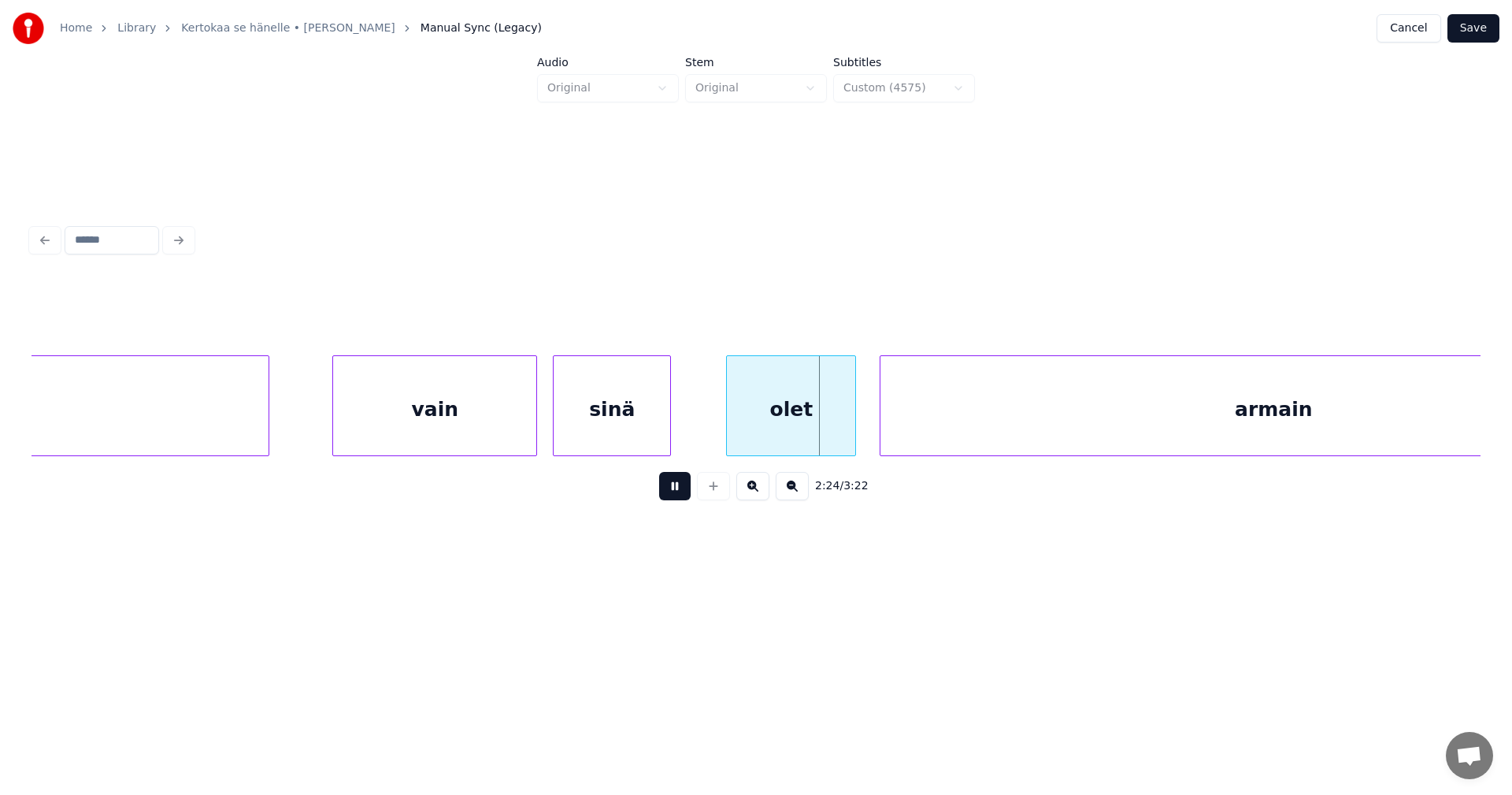
click at [675, 497] on button at bounding box center [674, 486] width 32 height 28
click at [683, 500] on button at bounding box center [674, 486] width 32 height 28
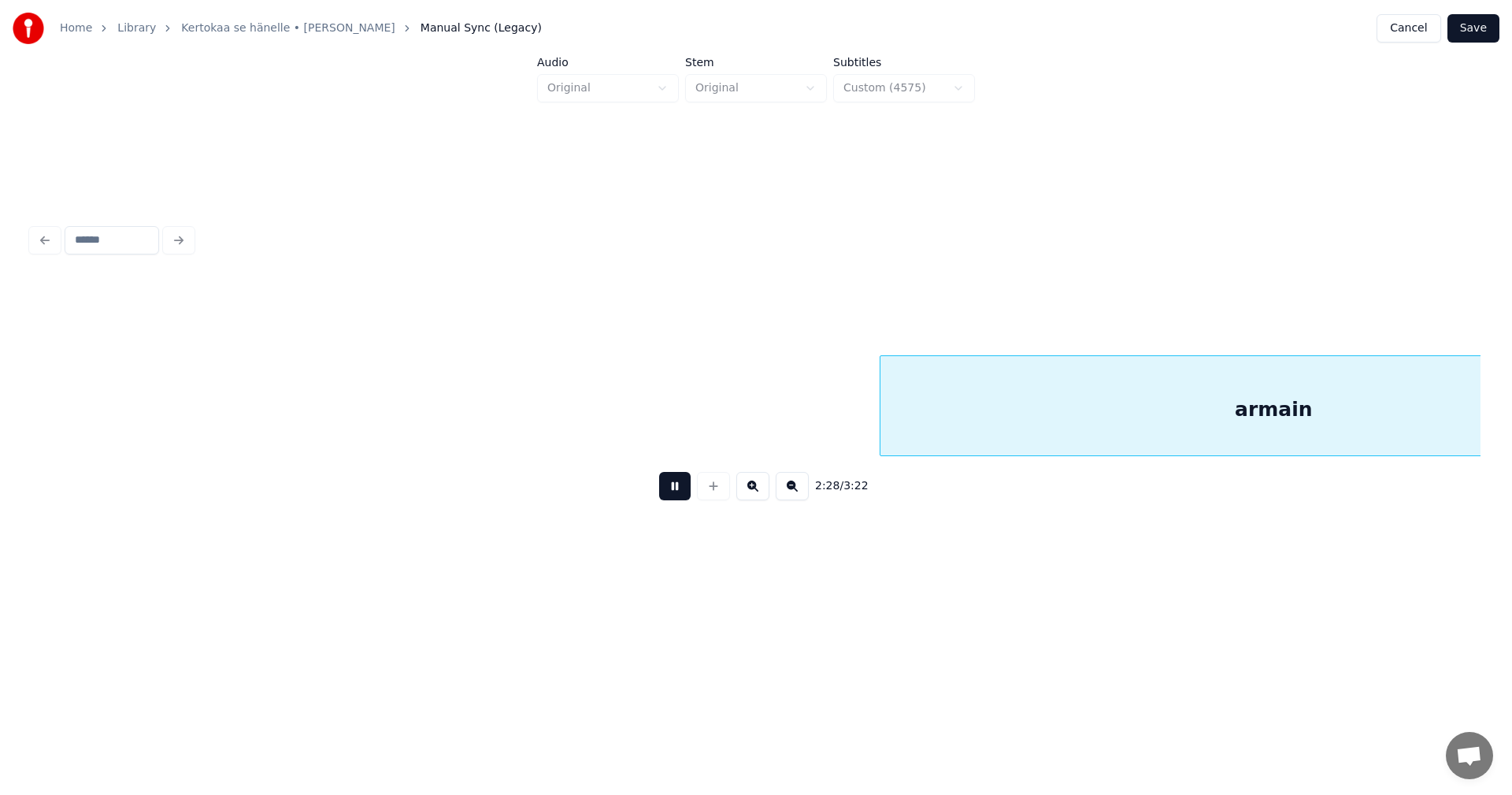
scroll to position [0, 29156]
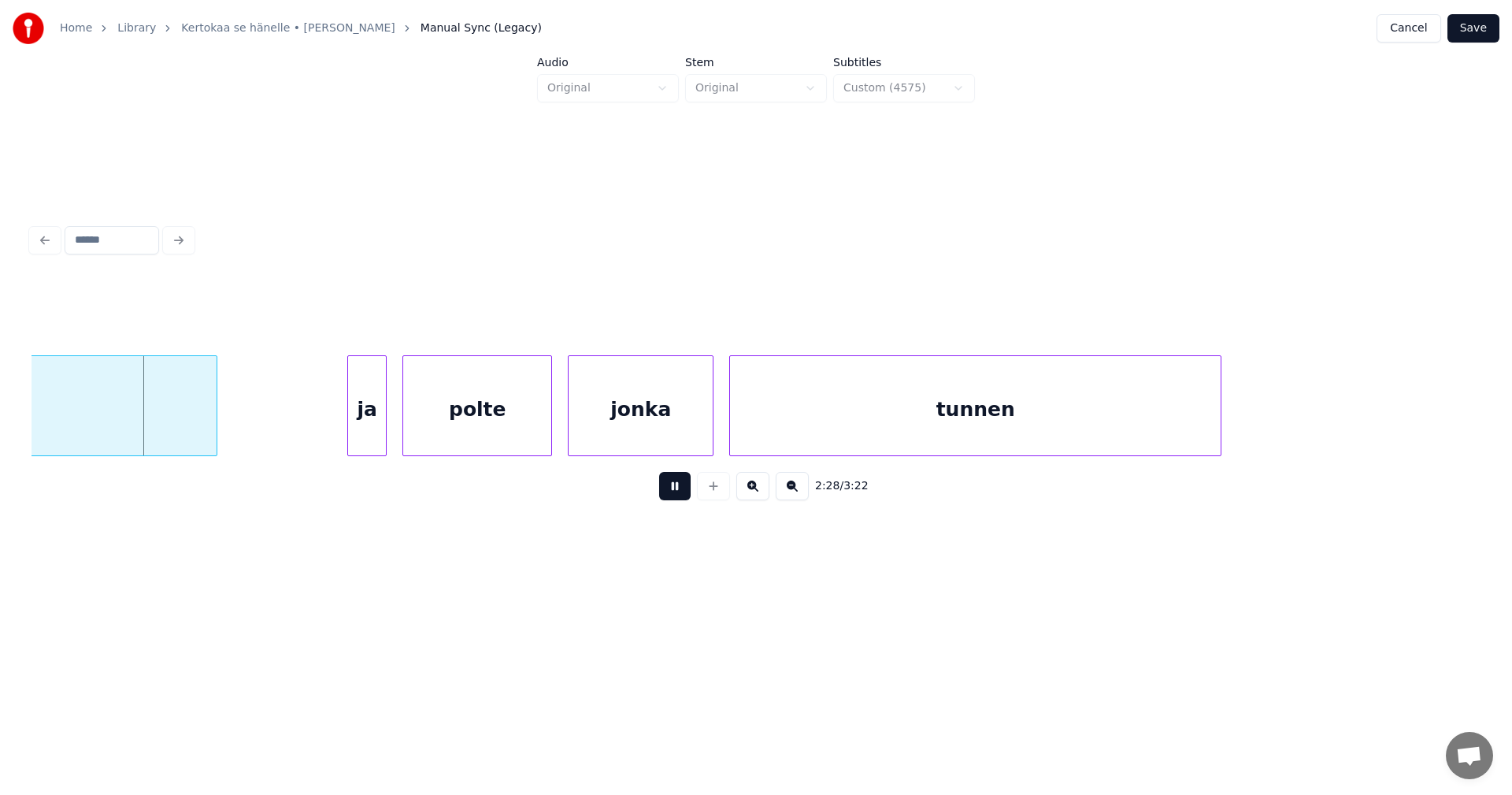
click at [683, 499] on button at bounding box center [674, 486] width 32 height 28
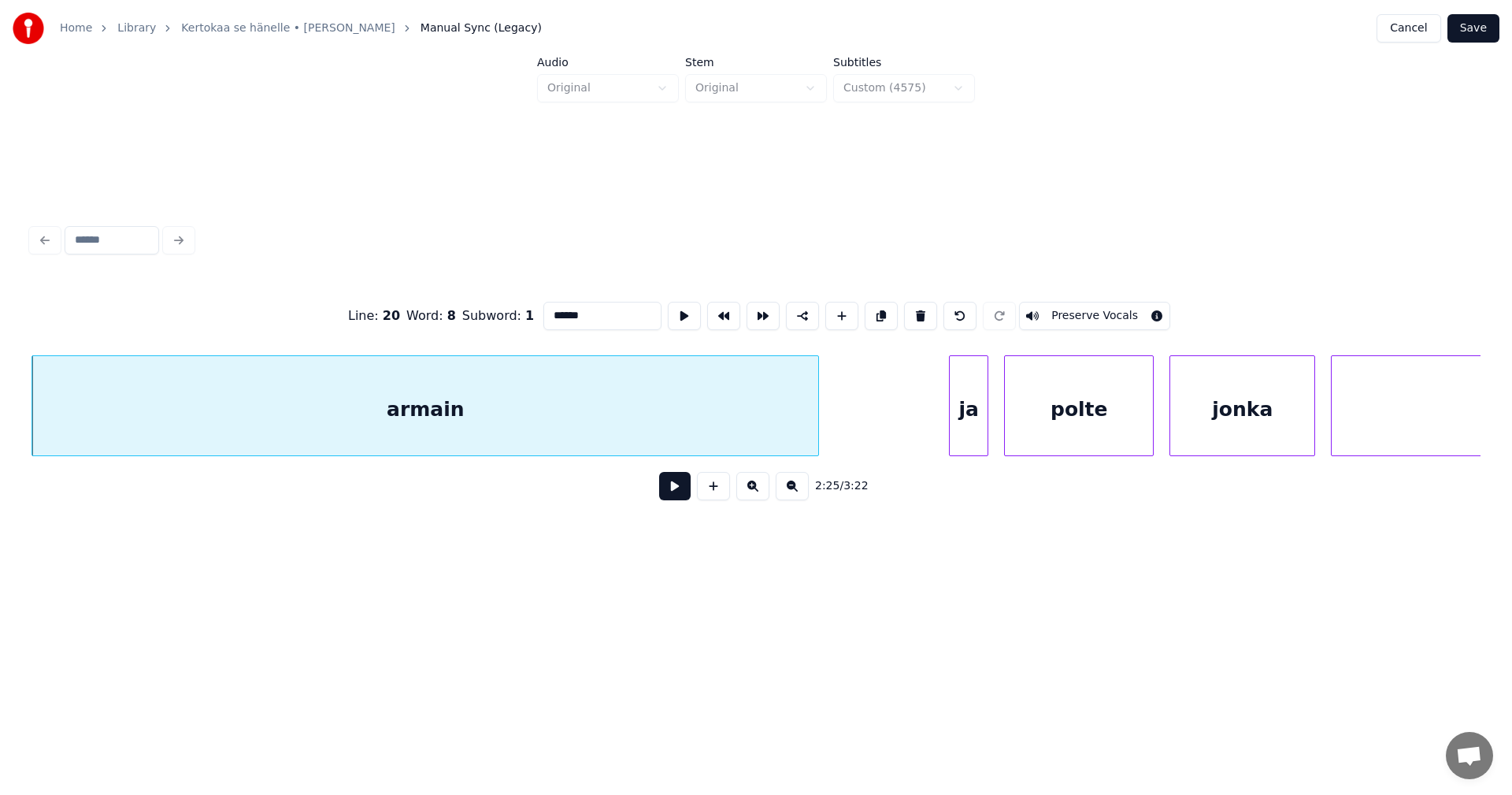
click at [584, 314] on input "******" at bounding box center [601, 316] width 118 height 28
click at [969, 439] on div "ja" at bounding box center [963, 409] width 37 height 107
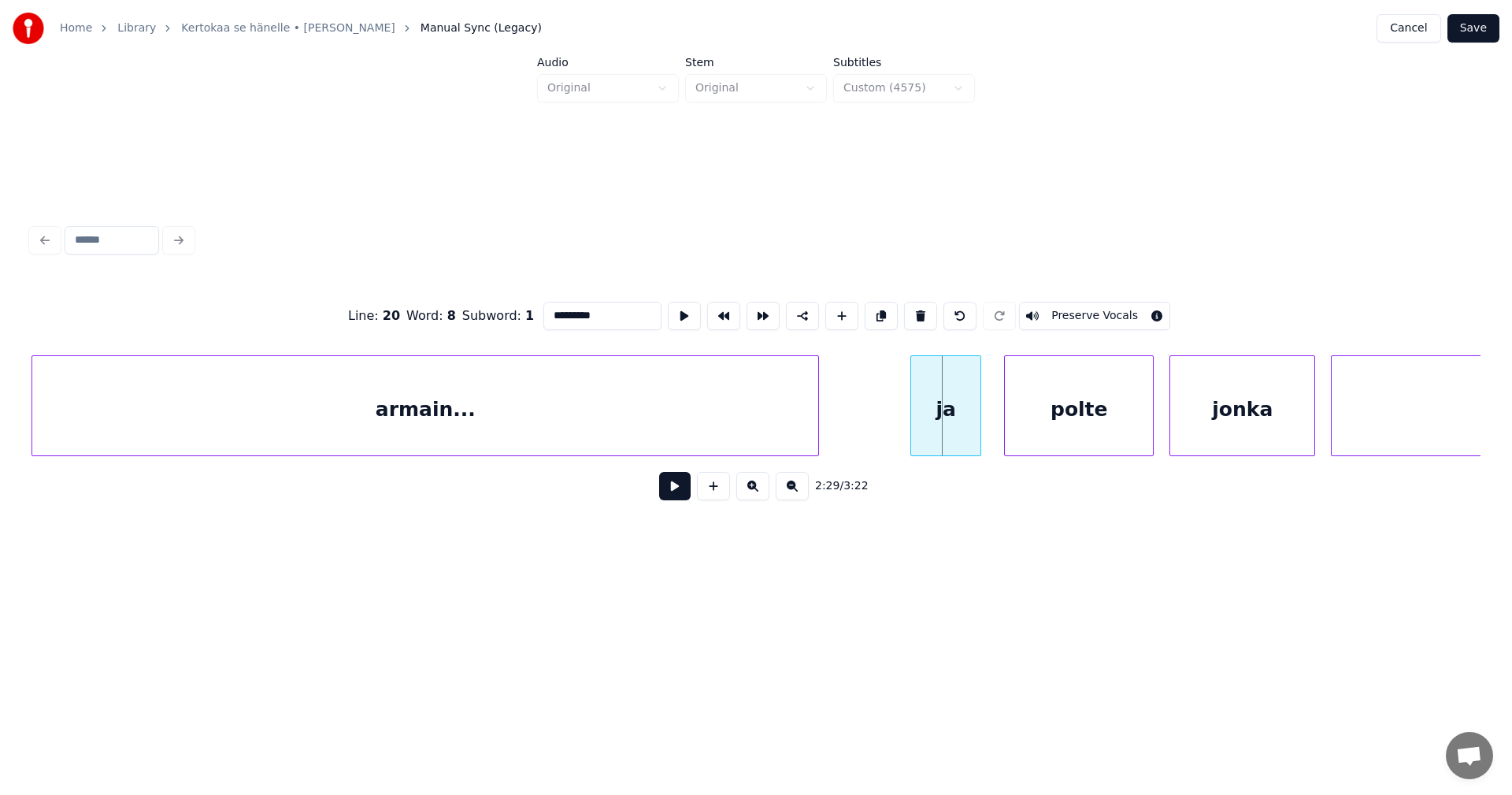
click at [912, 439] on div at bounding box center [913, 405] width 5 height 99
click at [913, 439] on div at bounding box center [913, 405] width 5 height 99
click at [916, 438] on div at bounding box center [915, 405] width 5 height 99
type input "**"
click at [680, 497] on button at bounding box center [674, 486] width 32 height 28
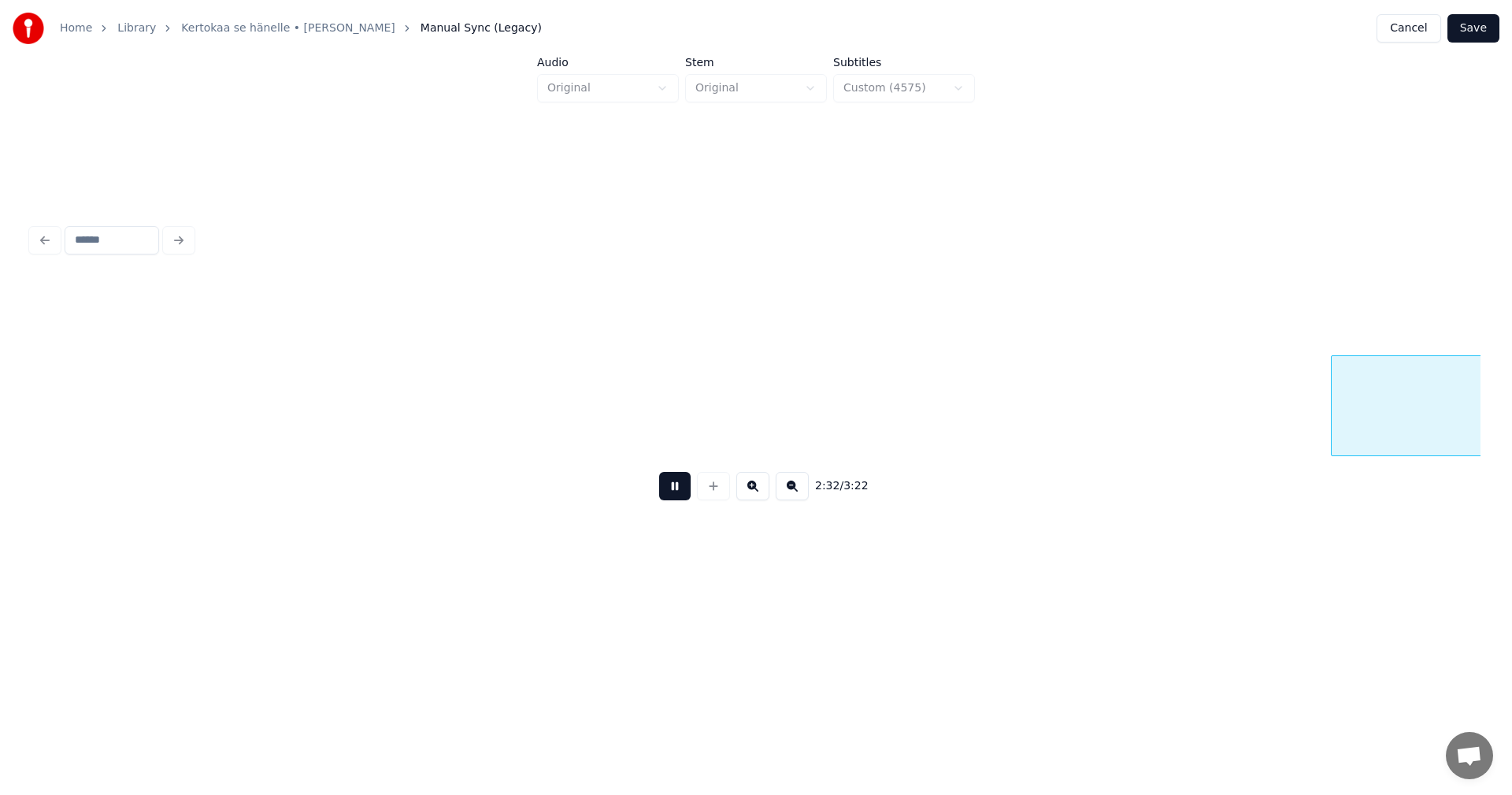
scroll to position [0, 30005]
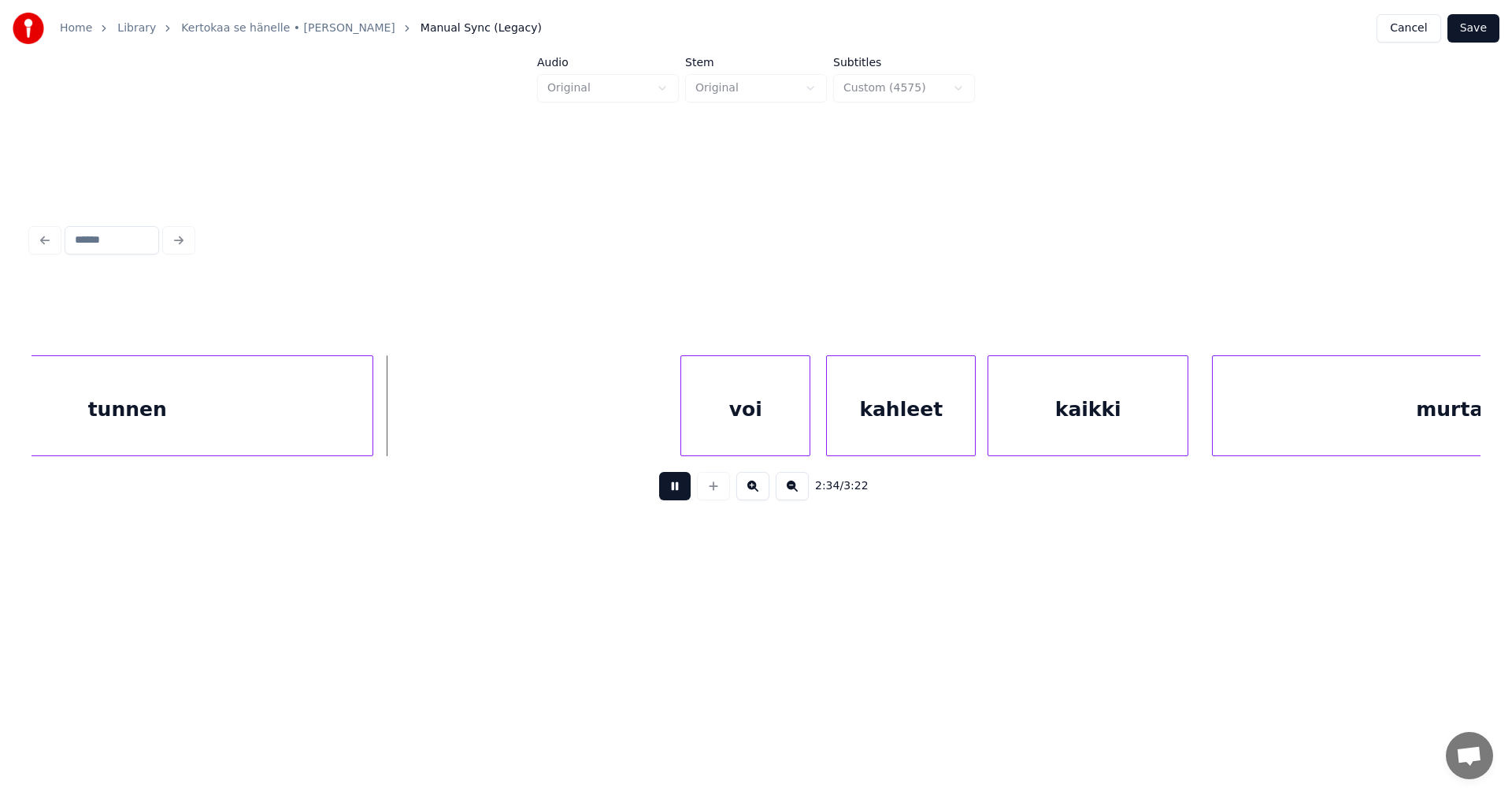
drag, startPoint x: 680, startPoint y: 497, endPoint x: 571, endPoint y: 452, distance: 117.9
click at [675, 495] on button at bounding box center [674, 486] width 32 height 28
click at [385, 423] on div at bounding box center [385, 405] width 5 height 99
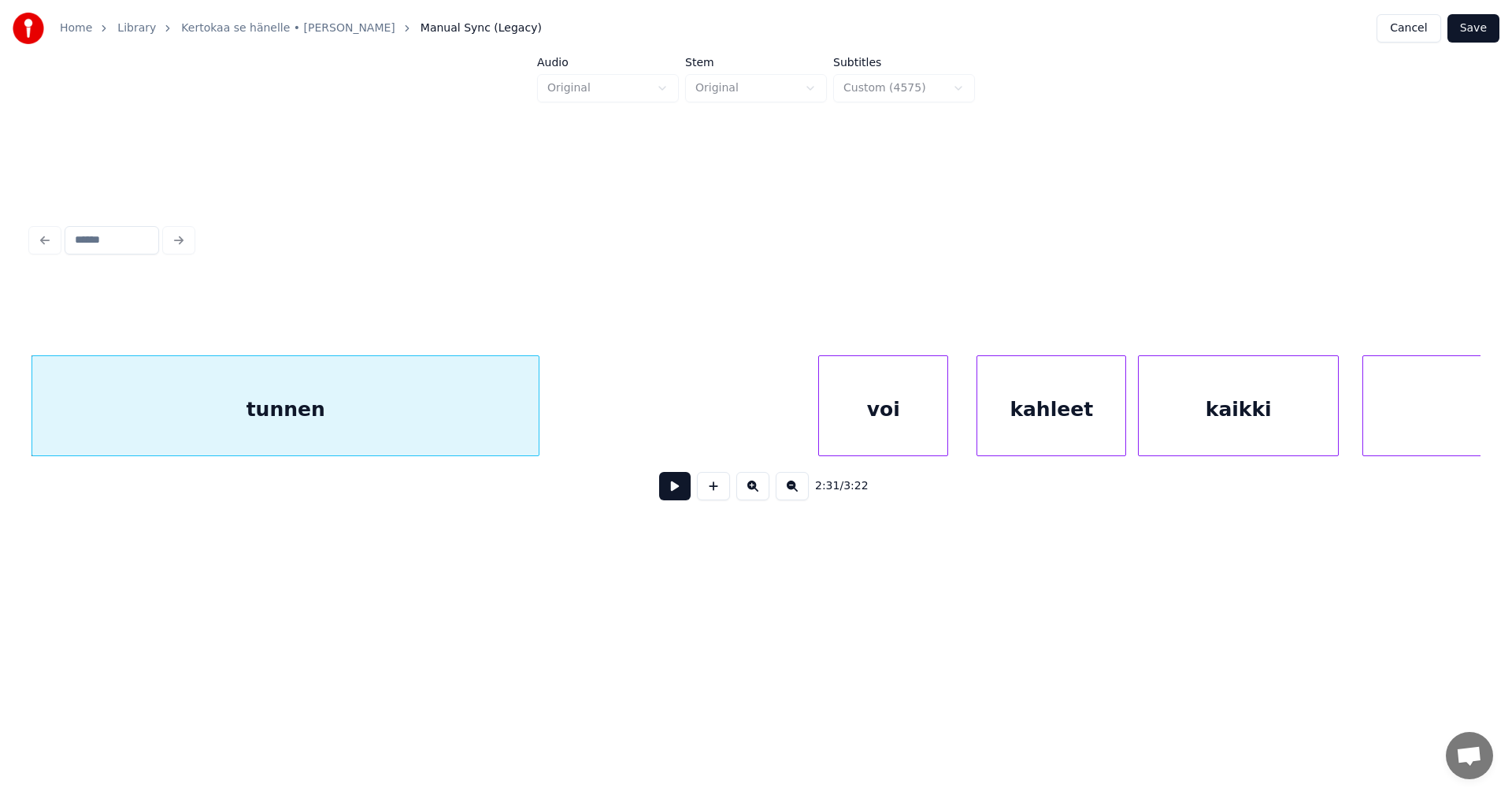
click at [845, 428] on div "voi" at bounding box center [883, 409] width 129 height 107
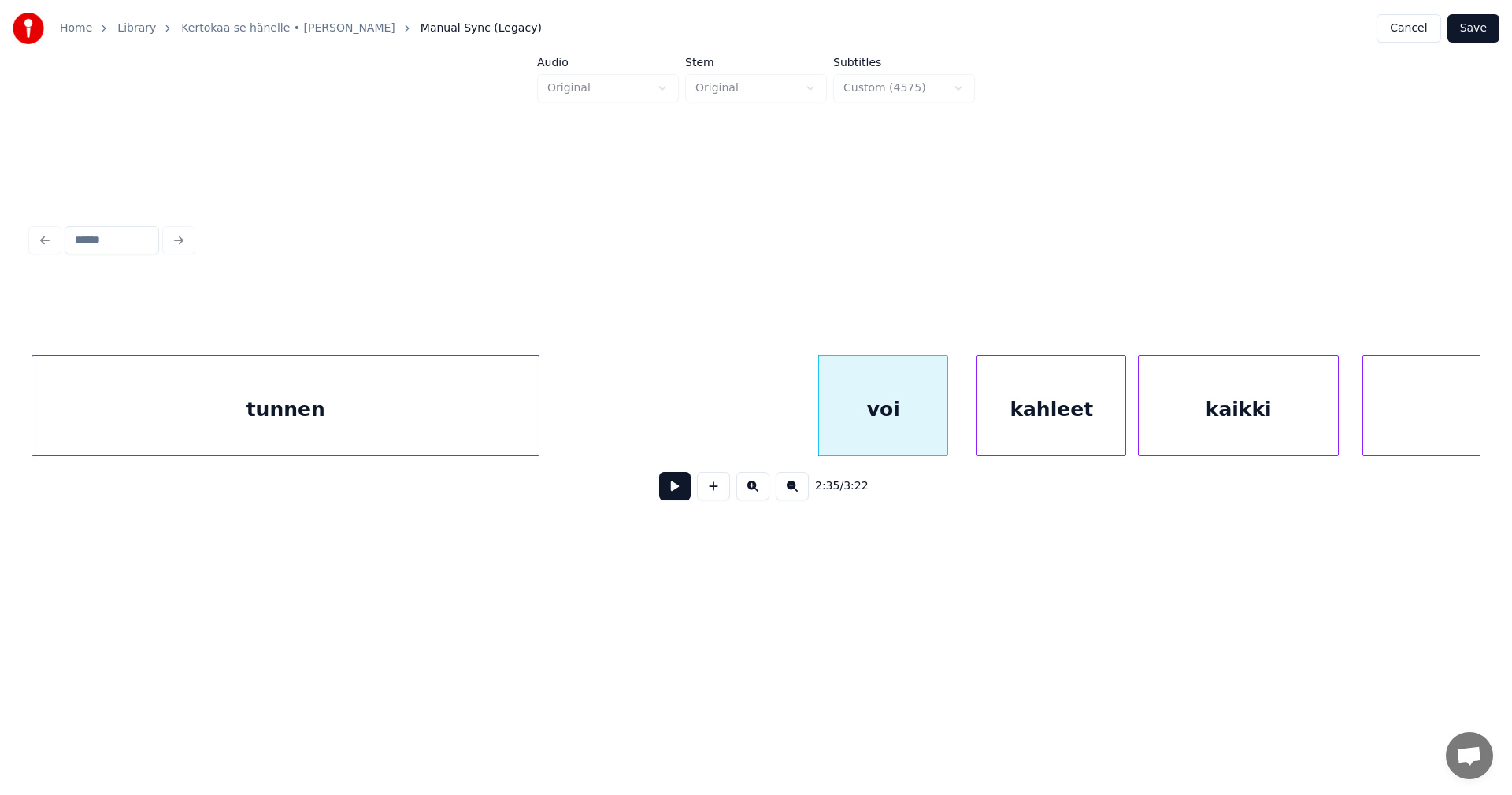
click at [684, 497] on button at bounding box center [674, 486] width 32 height 28
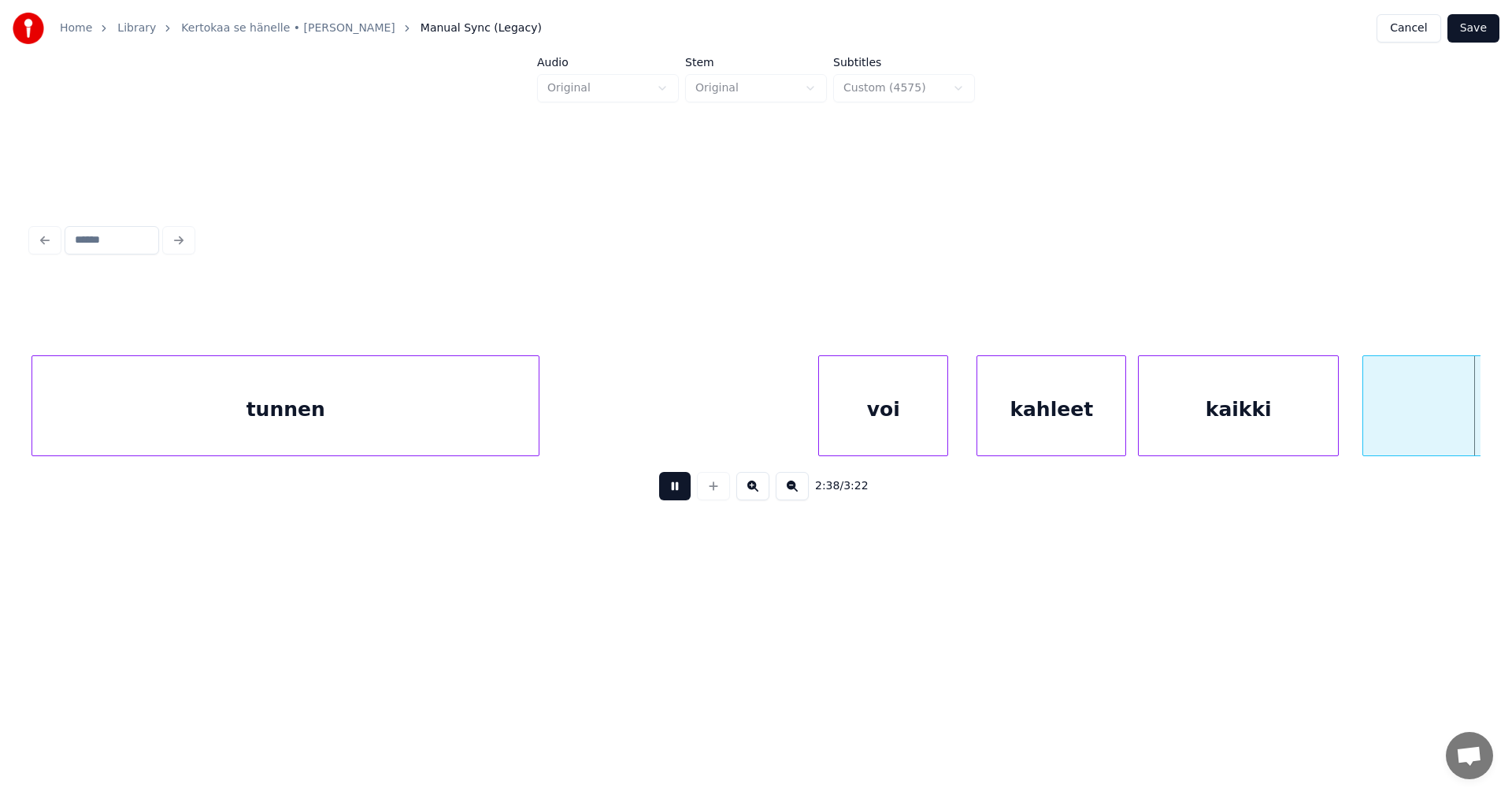
scroll to position [0, 31305]
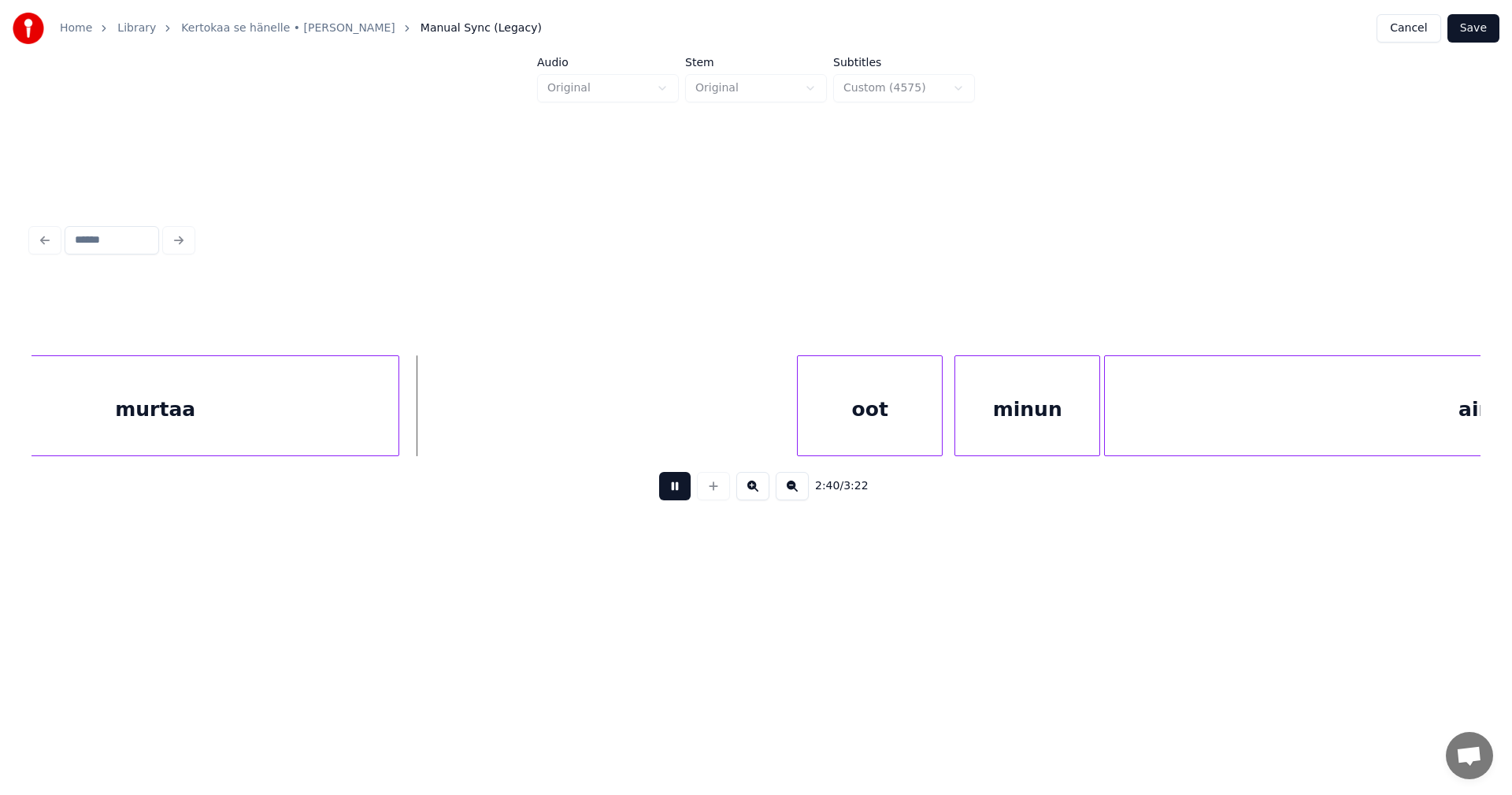
click at [684, 495] on button at bounding box center [674, 486] width 32 height 28
click at [361, 428] on div "murtaa" at bounding box center [154, 409] width 486 height 107
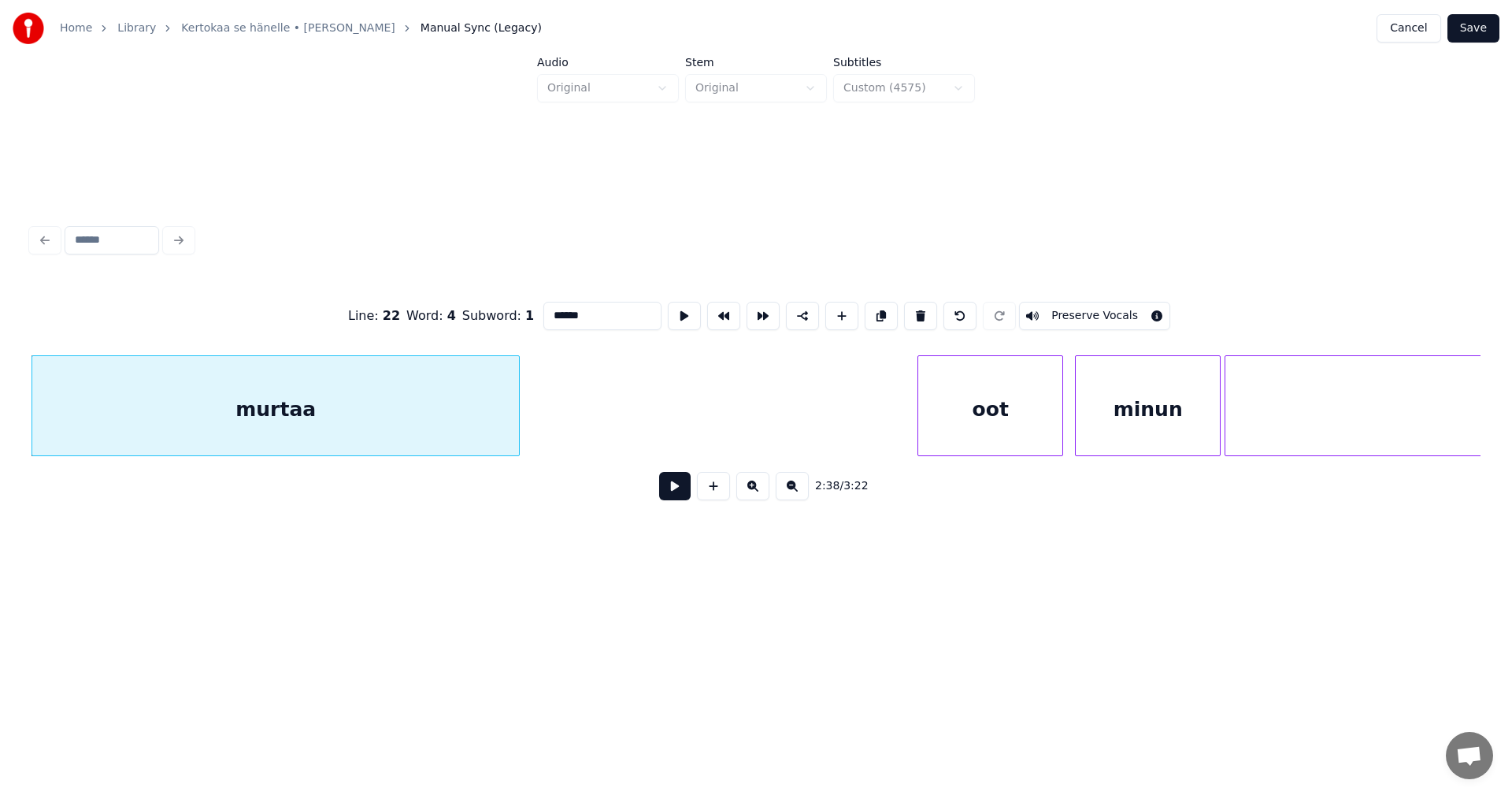
click at [956, 434] on div "oot" at bounding box center [990, 409] width 144 height 107
type input "***"
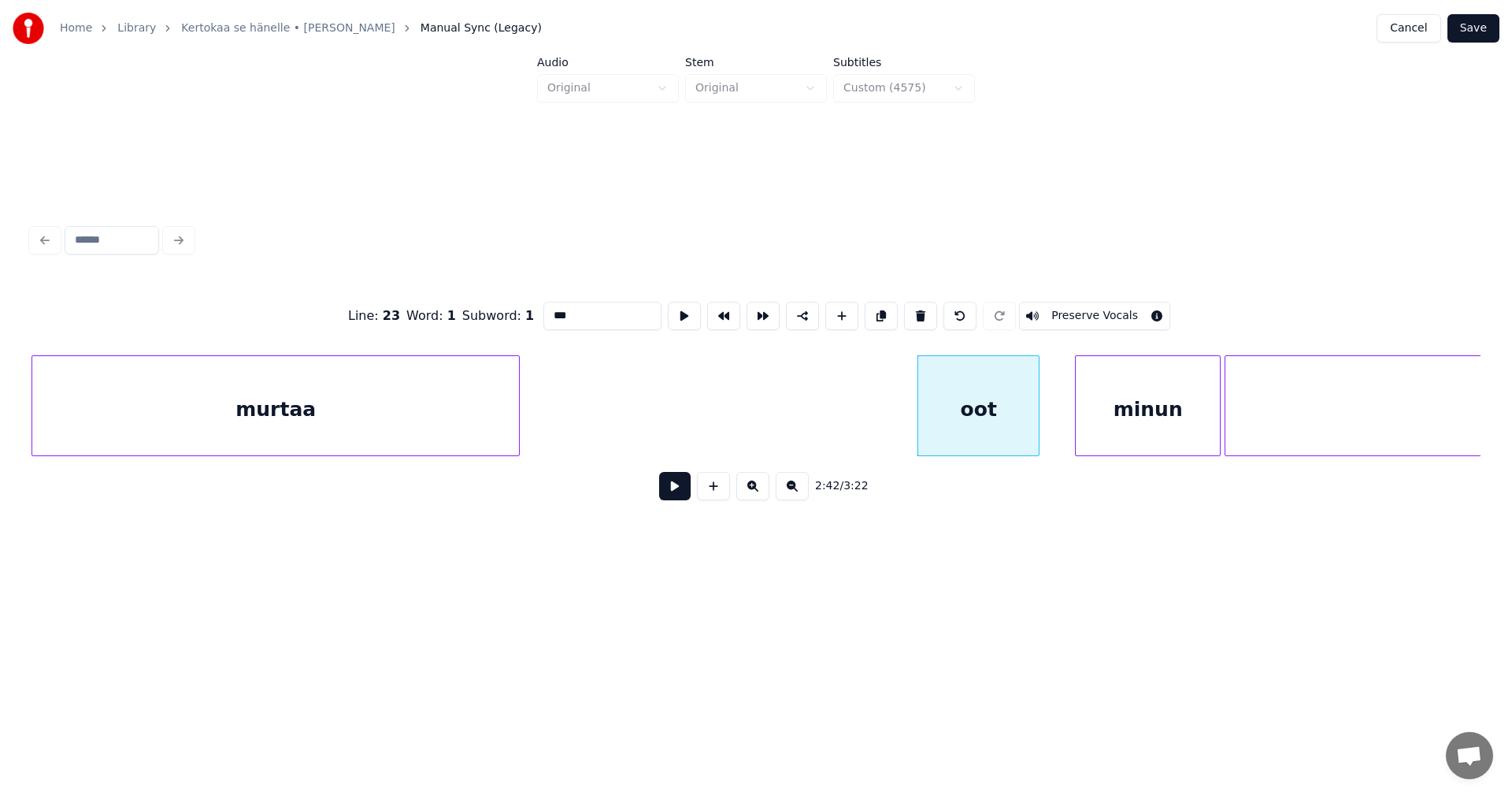
click at [1037, 434] on div at bounding box center [1036, 405] width 5 height 99
click at [1104, 436] on div "minun" at bounding box center [1133, 409] width 144 height 107
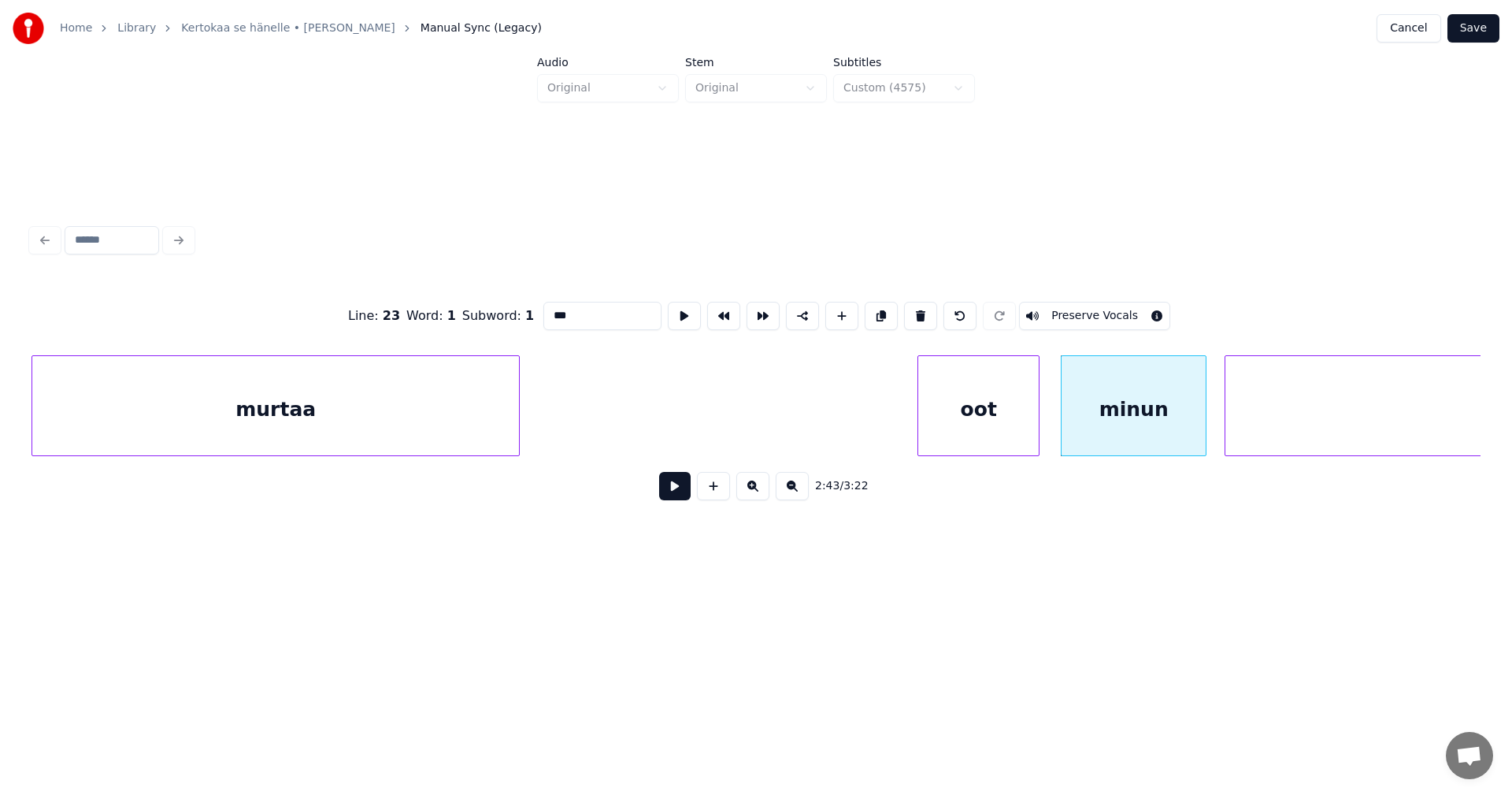
click at [981, 442] on div "oot" at bounding box center [978, 409] width 120 height 107
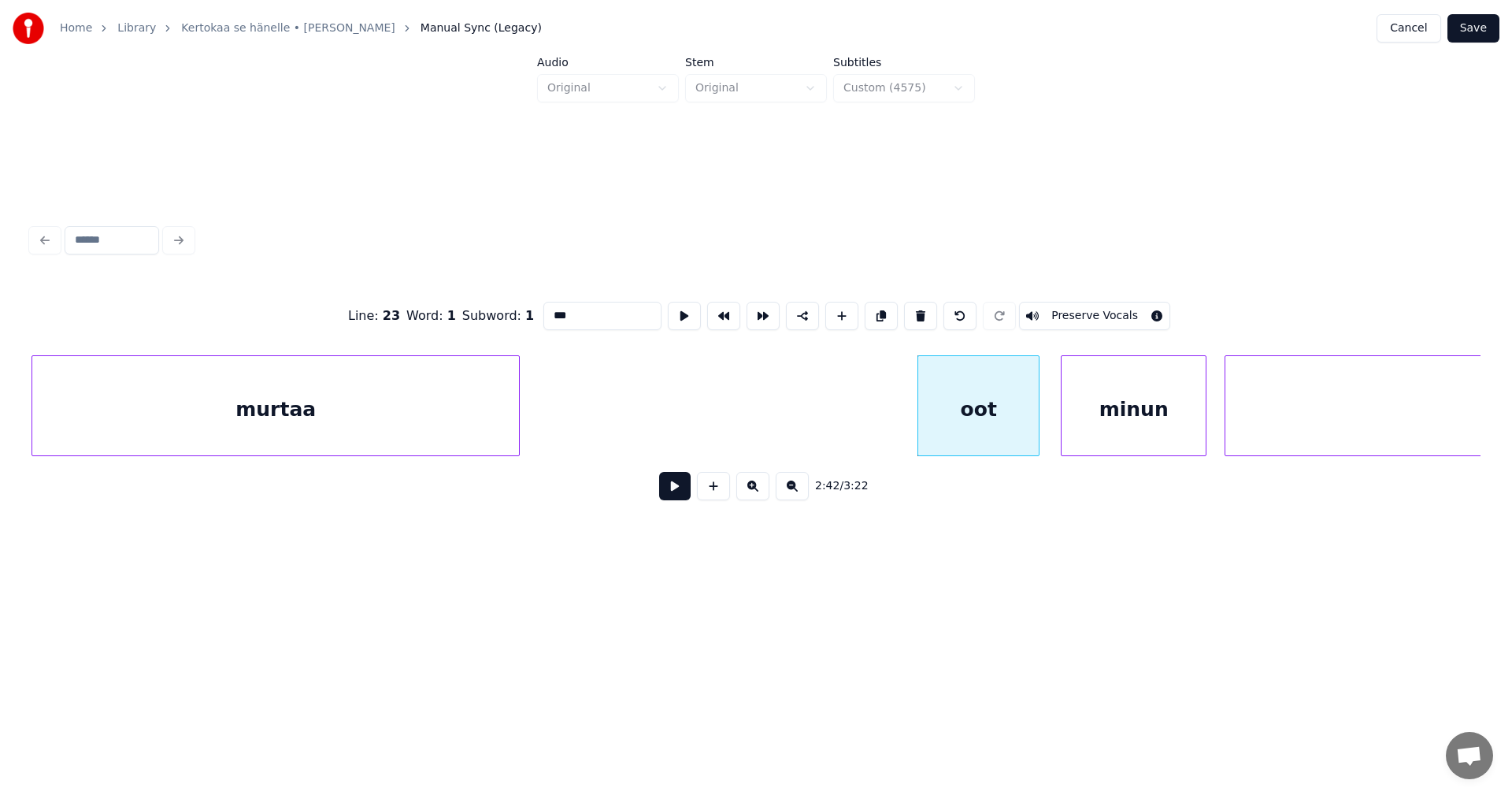
click at [682, 492] on button at bounding box center [674, 486] width 32 height 28
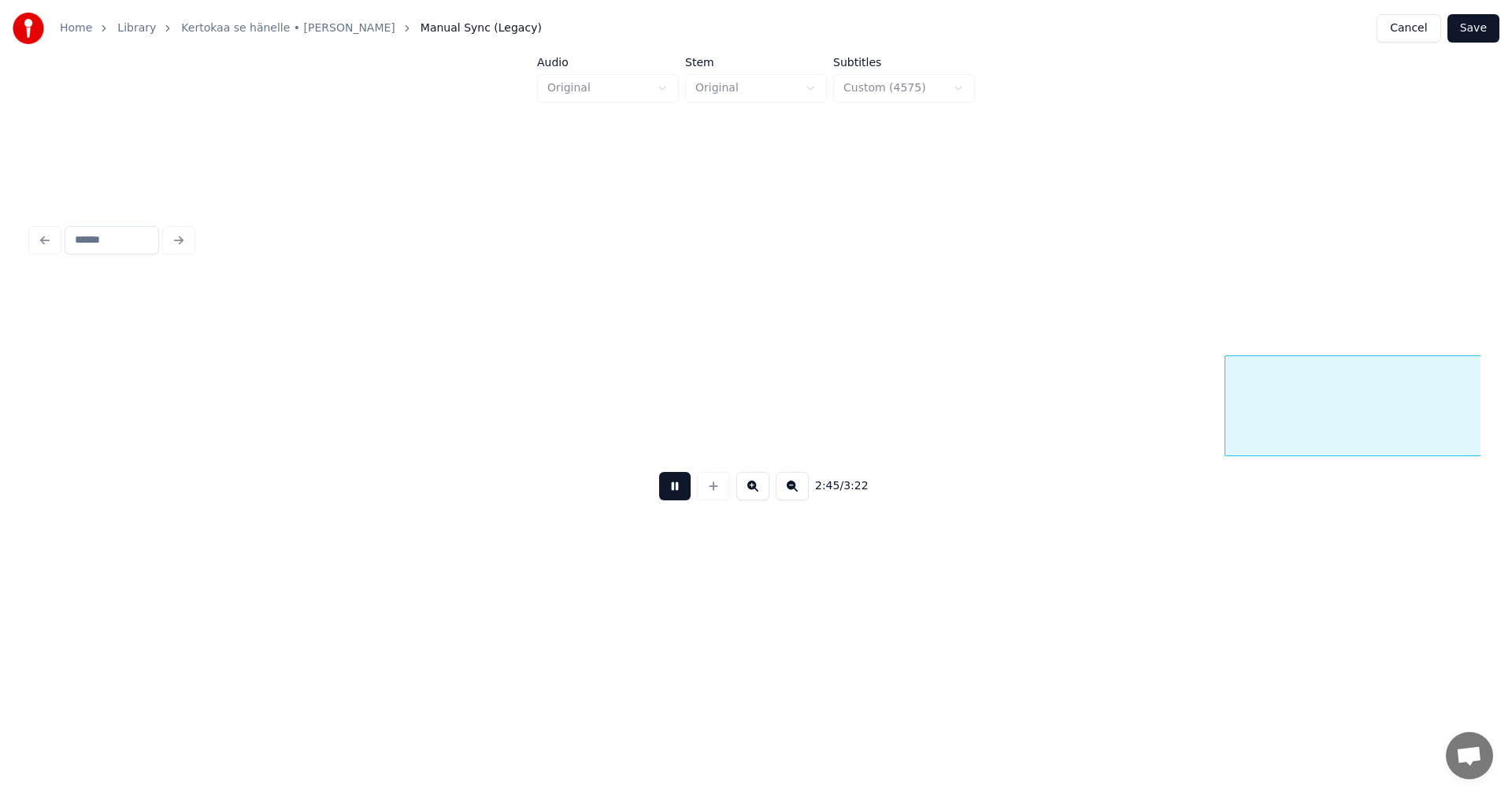
scroll to position [0, 32636]
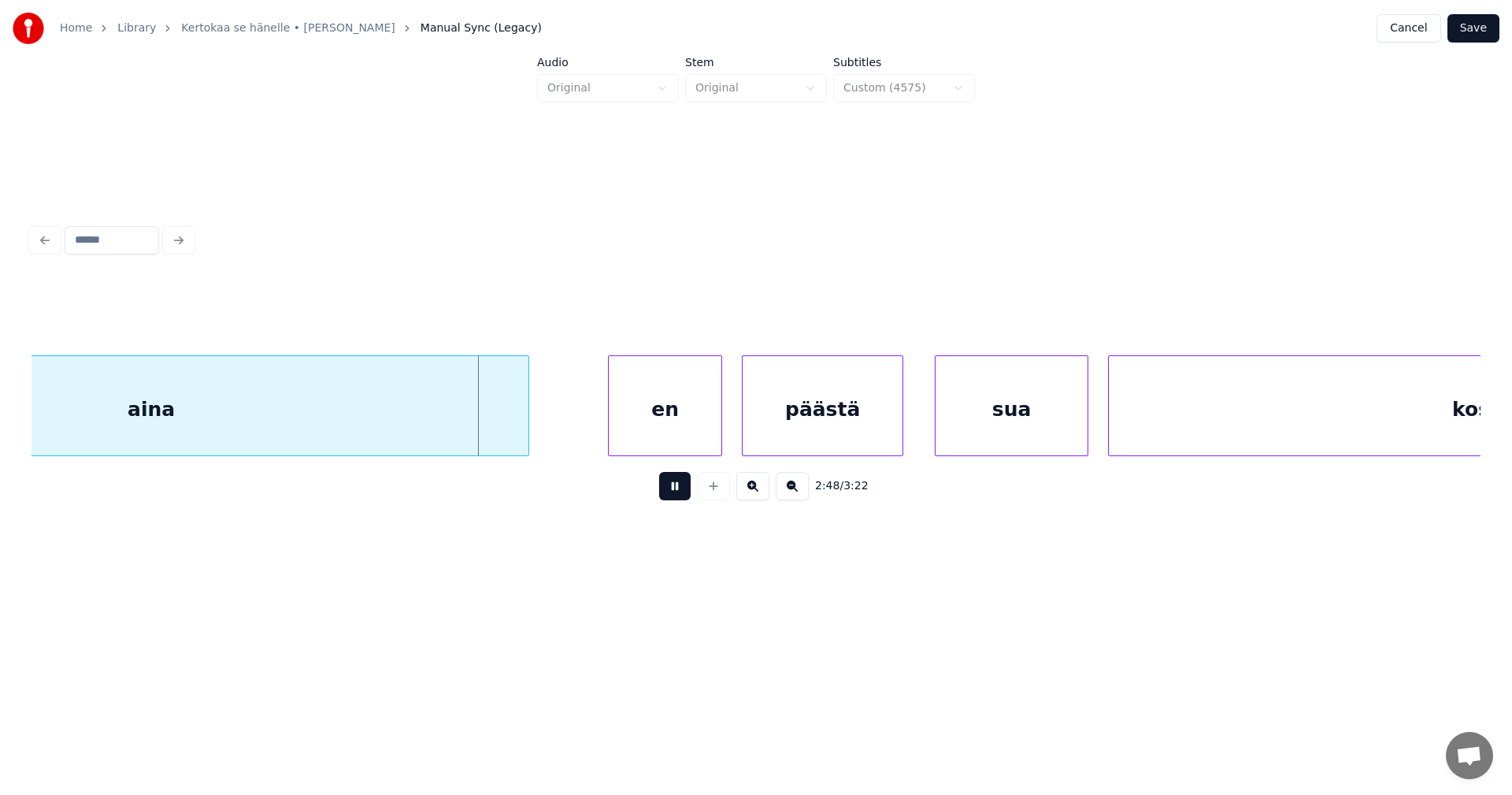
drag, startPoint x: 684, startPoint y: 487, endPoint x: 613, endPoint y: 483, distance: 71.1
click at [680, 485] on button at bounding box center [674, 486] width 32 height 28
click at [484, 405] on div "aina" at bounding box center [151, 409] width 755 height 107
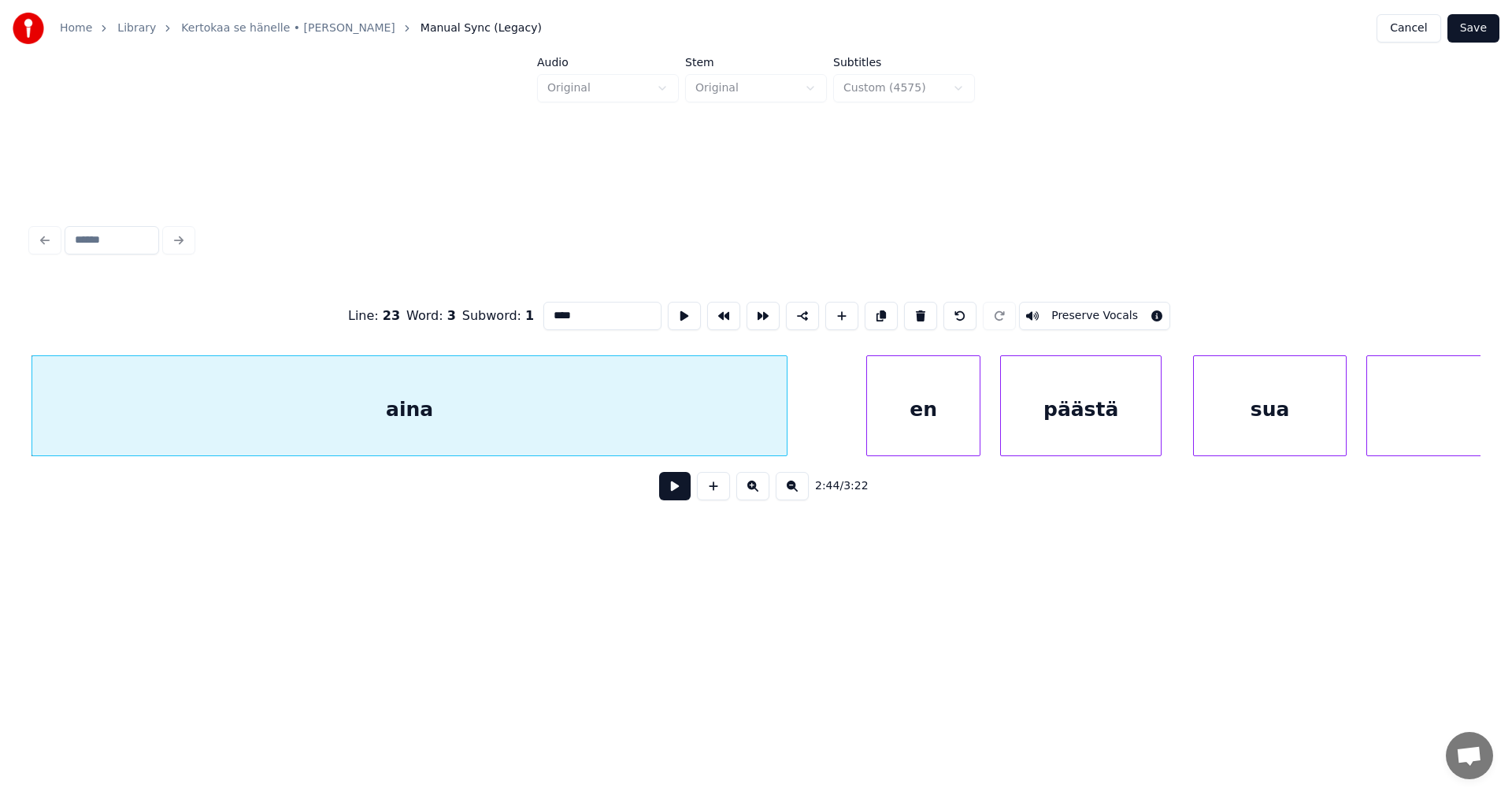
click at [604, 316] on input "****" at bounding box center [601, 316] width 118 height 28
click at [919, 428] on div "en" at bounding box center [923, 409] width 112 height 107
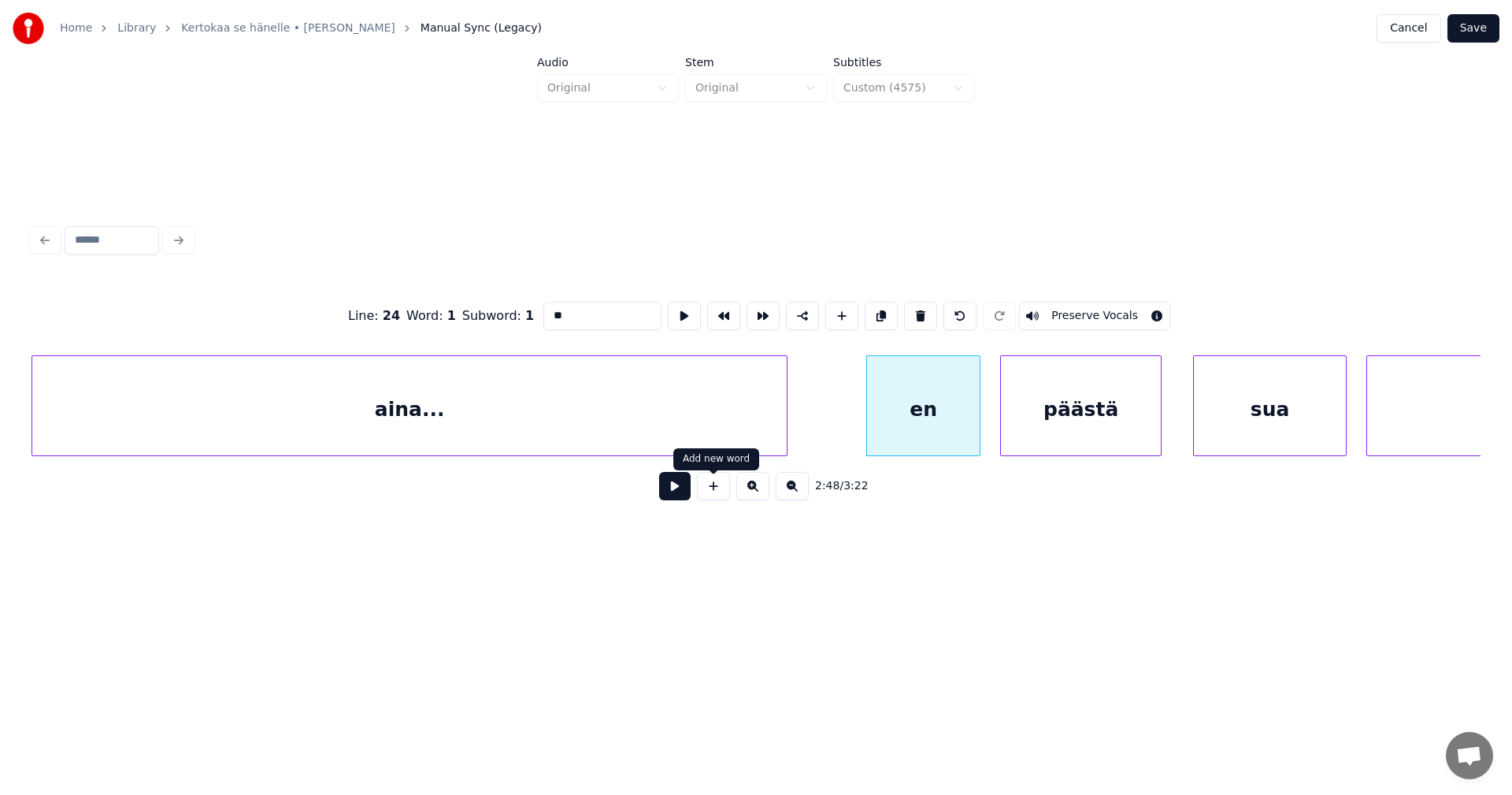
type input "**"
click at [680, 497] on button at bounding box center [674, 486] width 32 height 28
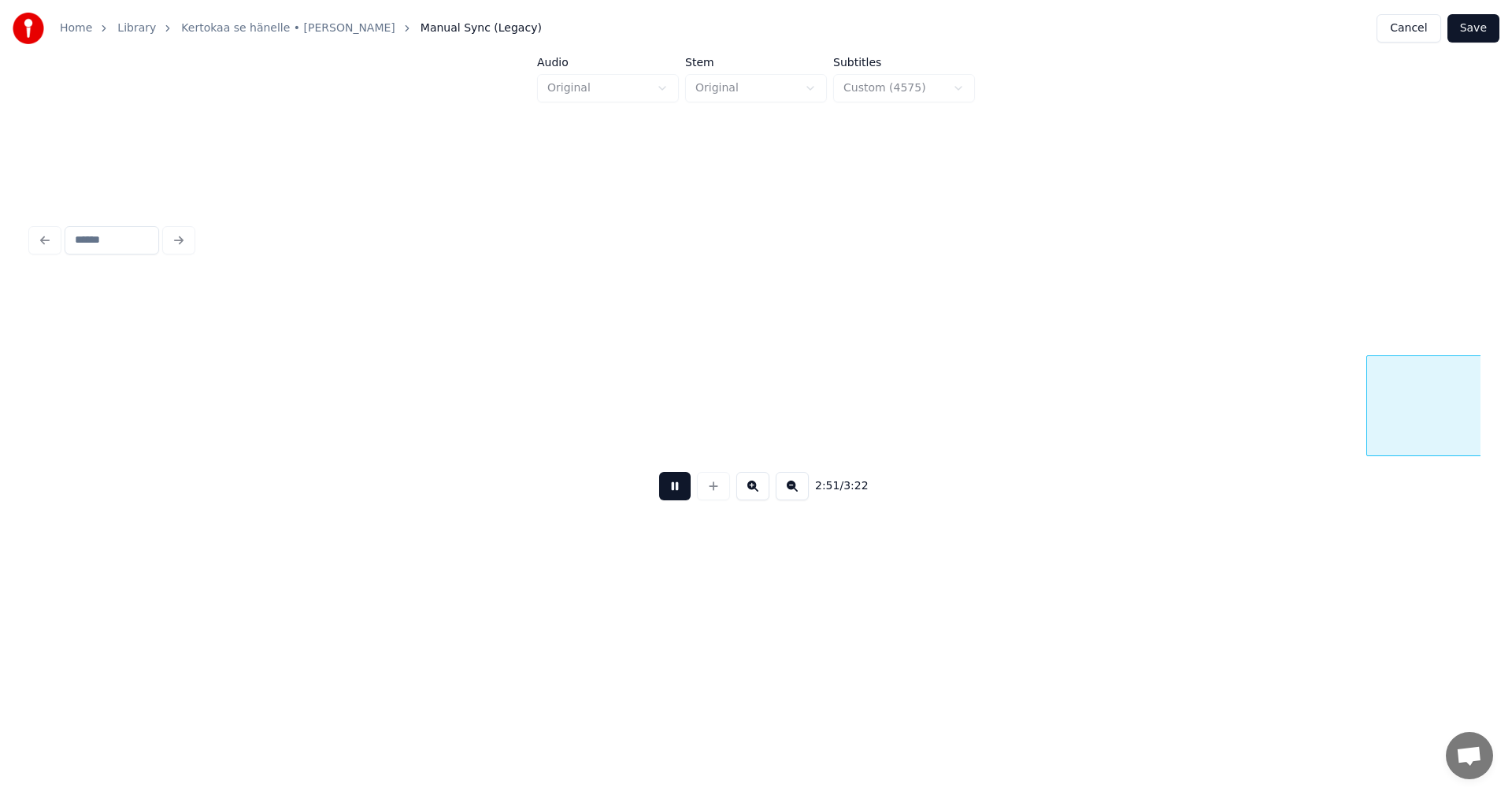
scroll to position [0, 33827]
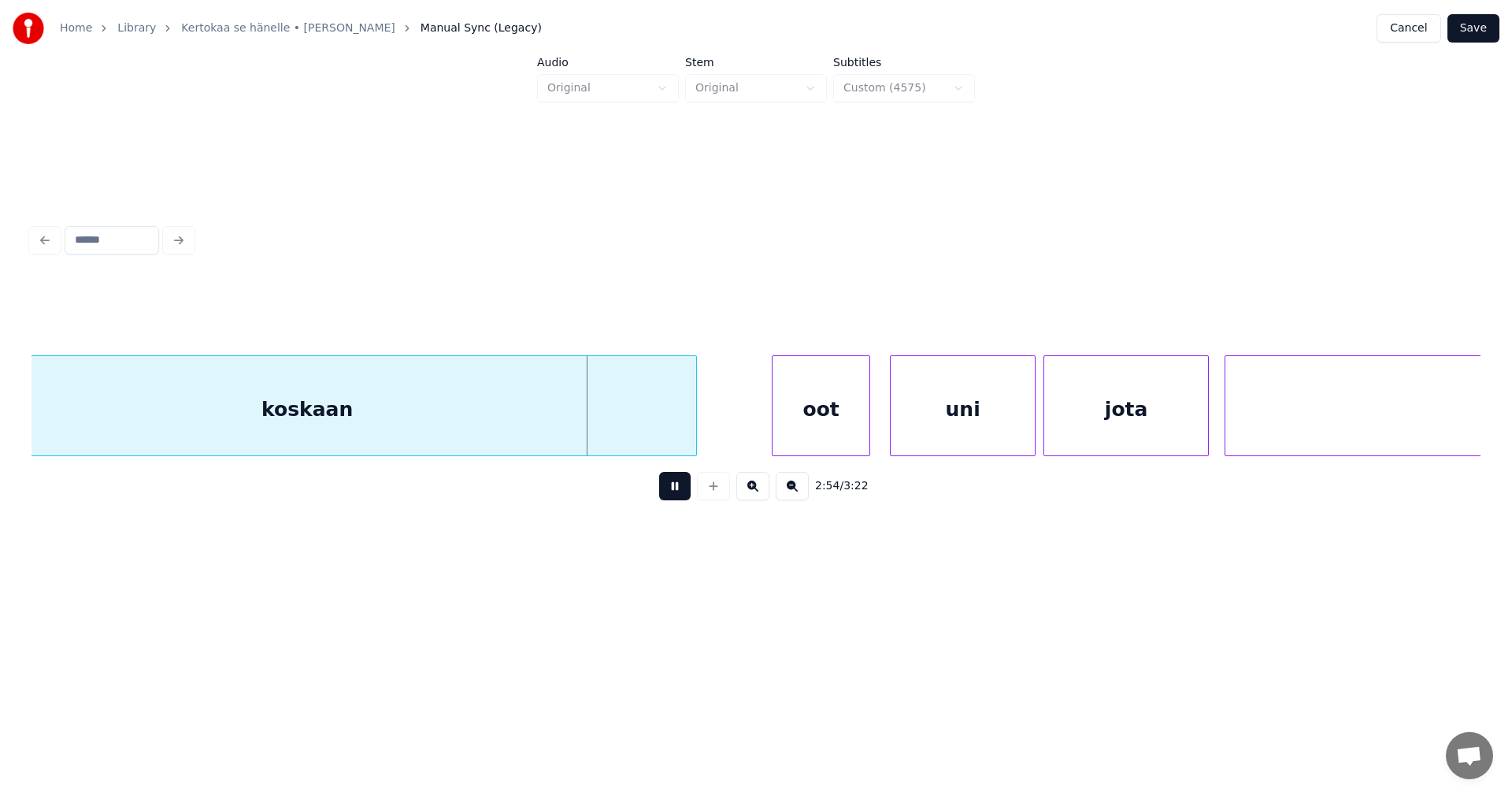
drag, startPoint x: 680, startPoint y: 493, endPoint x: 671, endPoint y: 452, distance: 42.0
click at [680, 492] on button at bounding box center [674, 486] width 32 height 28
click at [659, 414] on div "koskaan" at bounding box center [307, 409] width 778 height 107
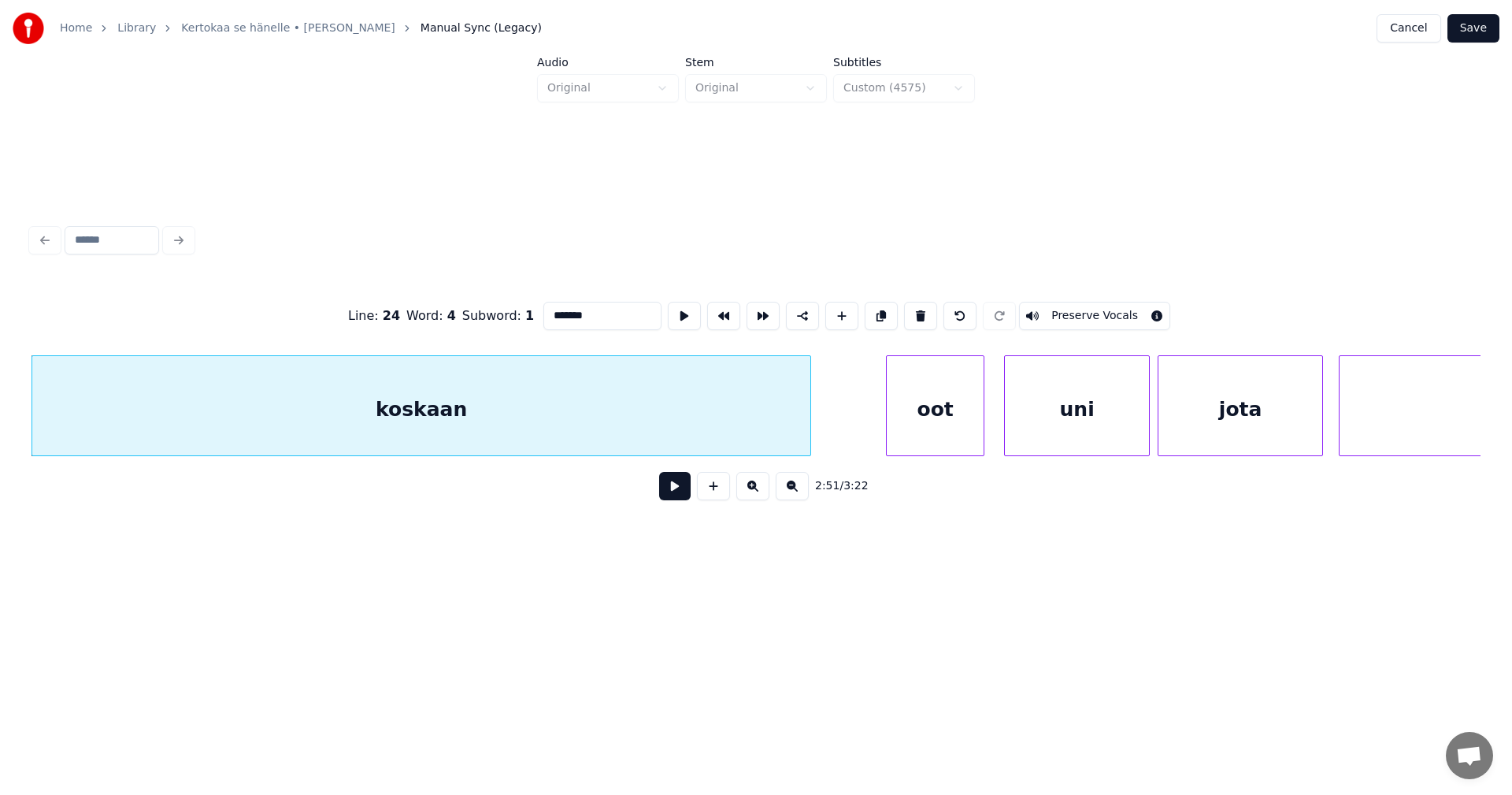
click at [621, 313] on input "*******" at bounding box center [601, 316] width 118 height 28
click at [963, 436] on div "oot" at bounding box center [929, 409] width 97 height 107
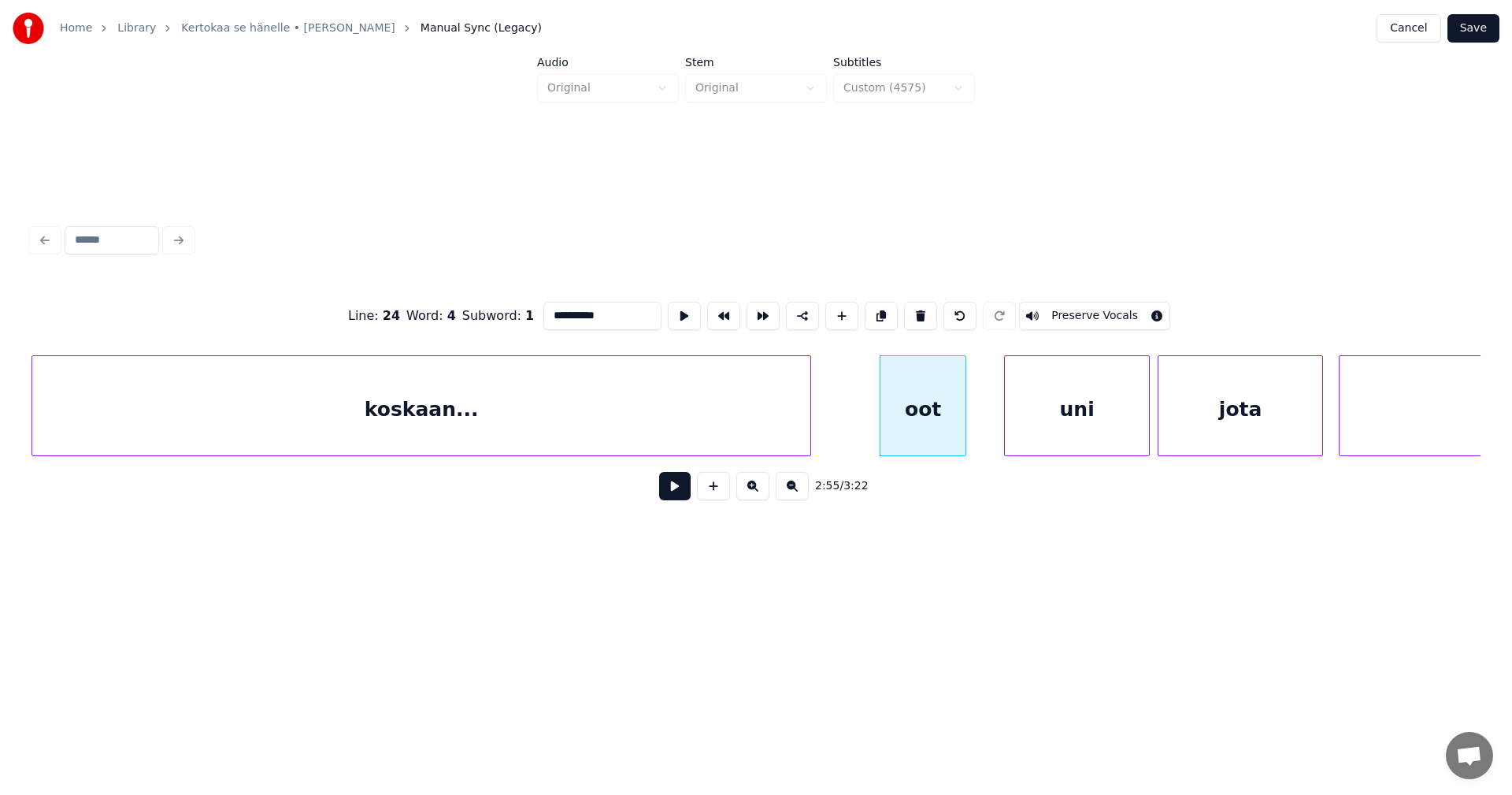
click at [963, 434] on div at bounding box center [963, 405] width 5 height 99
click at [1039, 436] on div "uni" at bounding box center [1067, 409] width 144 height 107
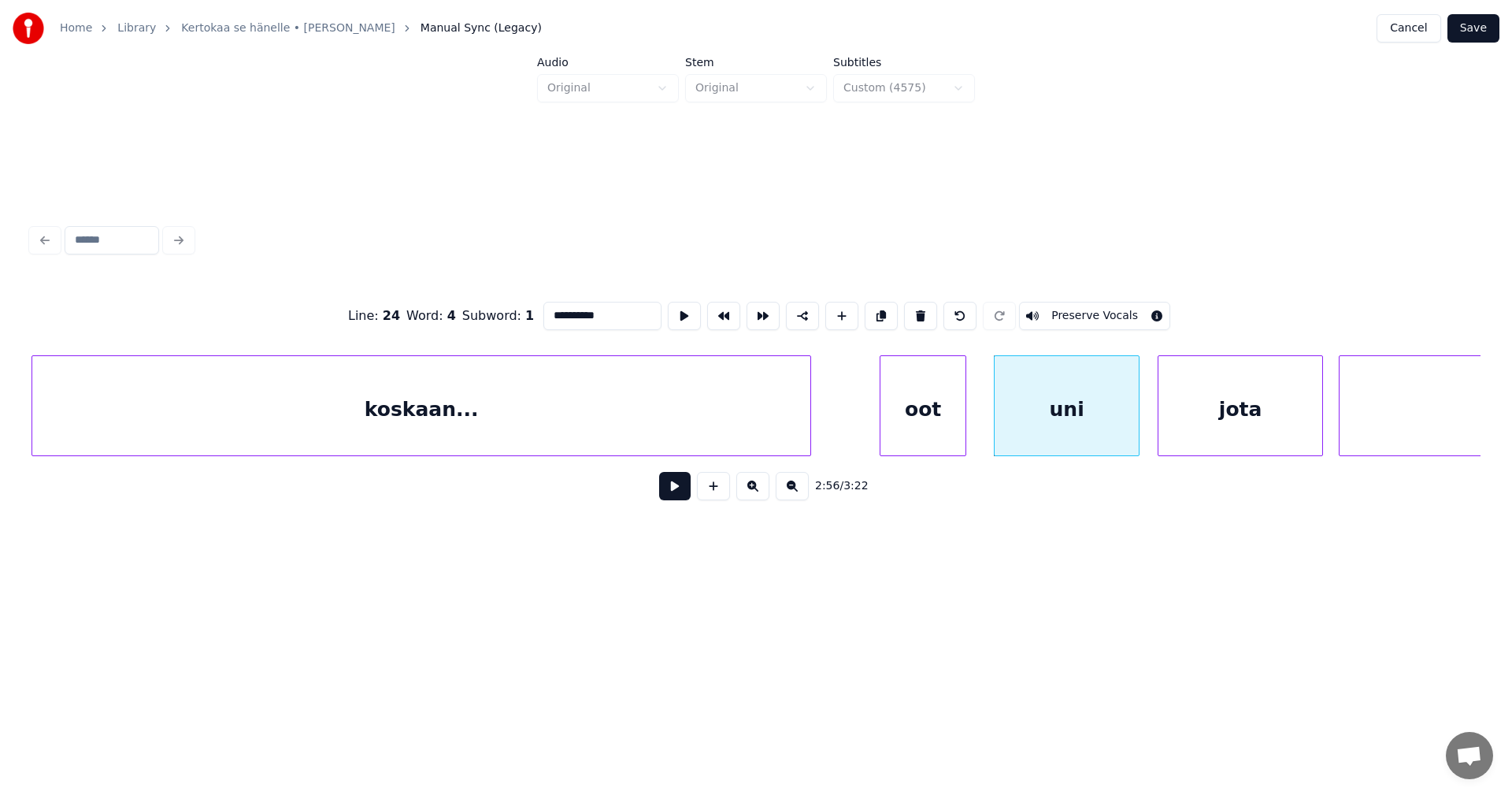
click at [889, 440] on div "oot" at bounding box center [923, 409] width 85 height 107
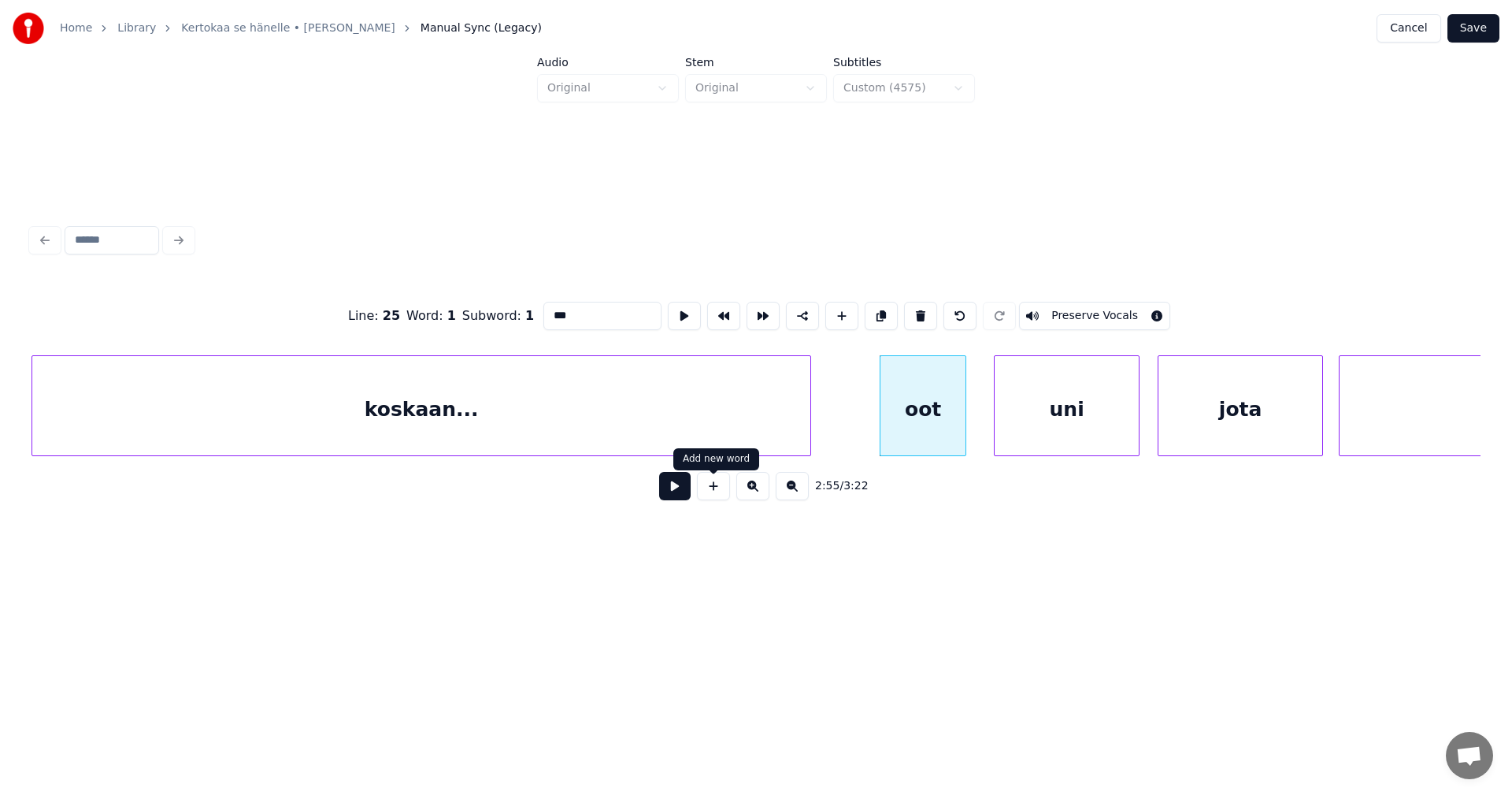
type input "***"
click at [668, 486] on button at bounding box center [674, 486] width 32 height 28
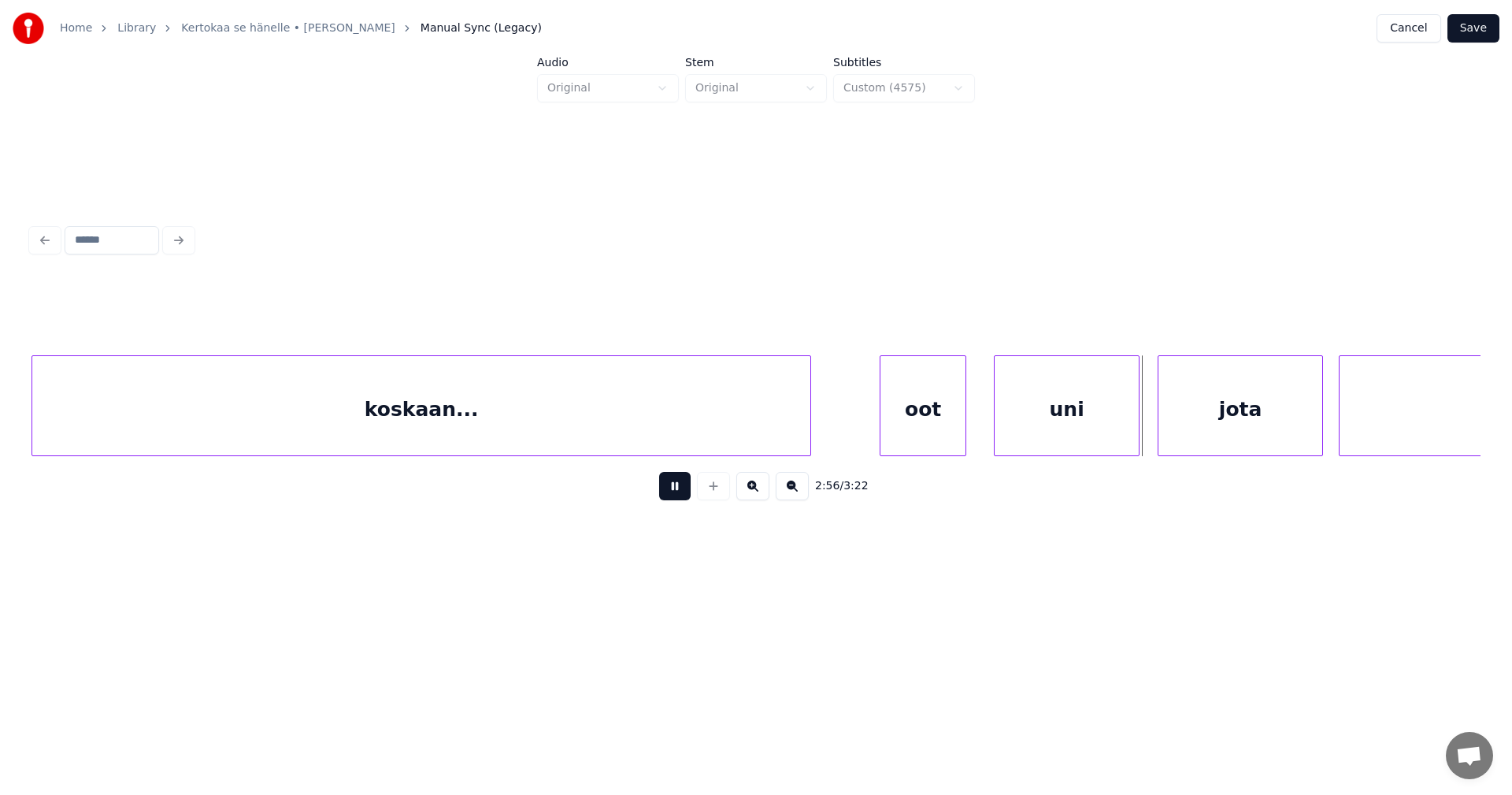
click at [669, 485] on button at bounding box center [674, 486] width 32 height 28
click at [1142, 427] on div at bounding box center [1143, 405] width 5 height 99
click at [676, 497] on button at bounding box center [674, 486] width 32 height 28
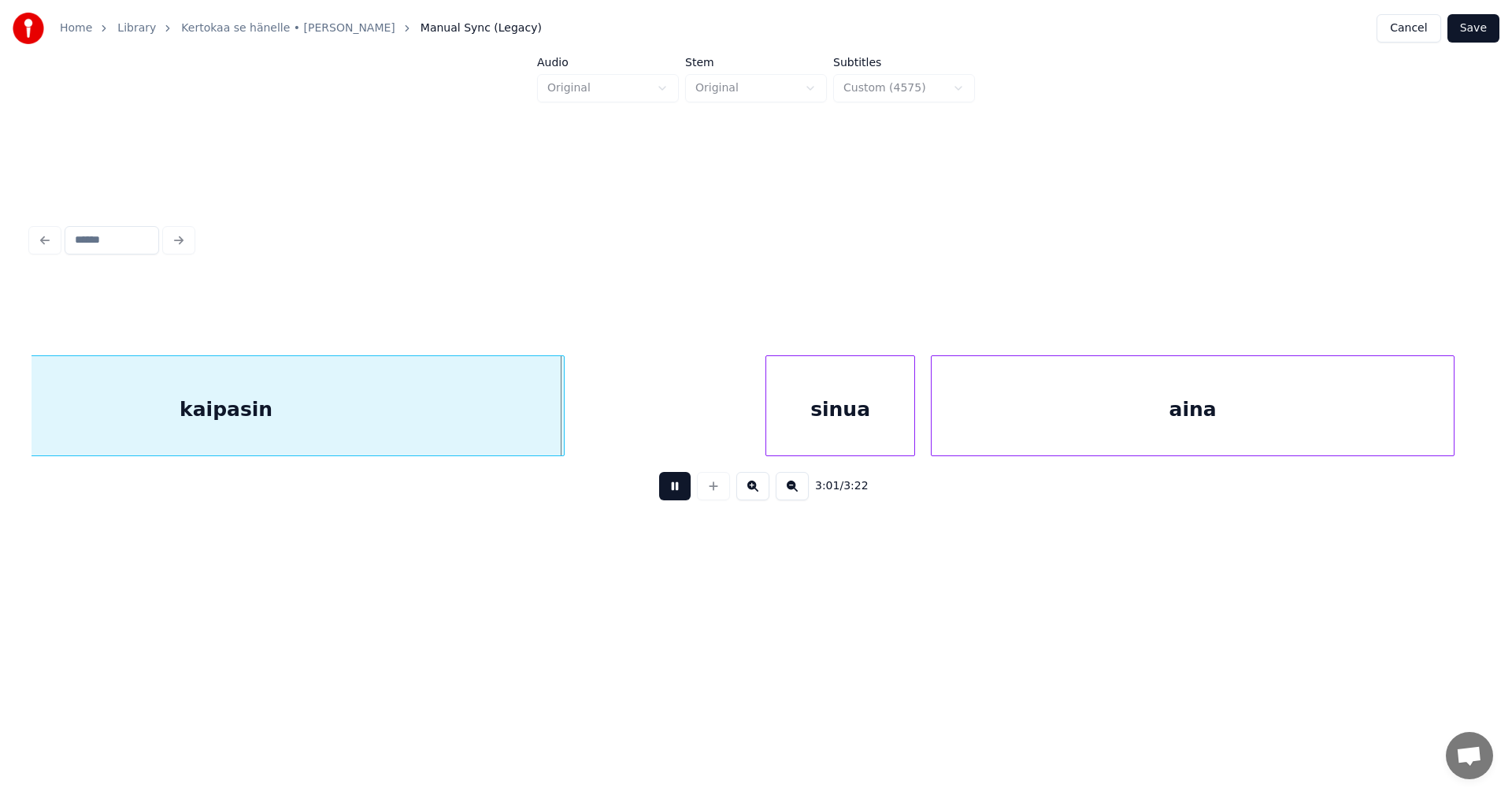
drag, startPoint x: 676, startPoint y: 497, endPoint x: 613, endPoint y: 452, distance: 77.4
click at [675, 497] on button at bounding box center [674, 486] width 32 height 28
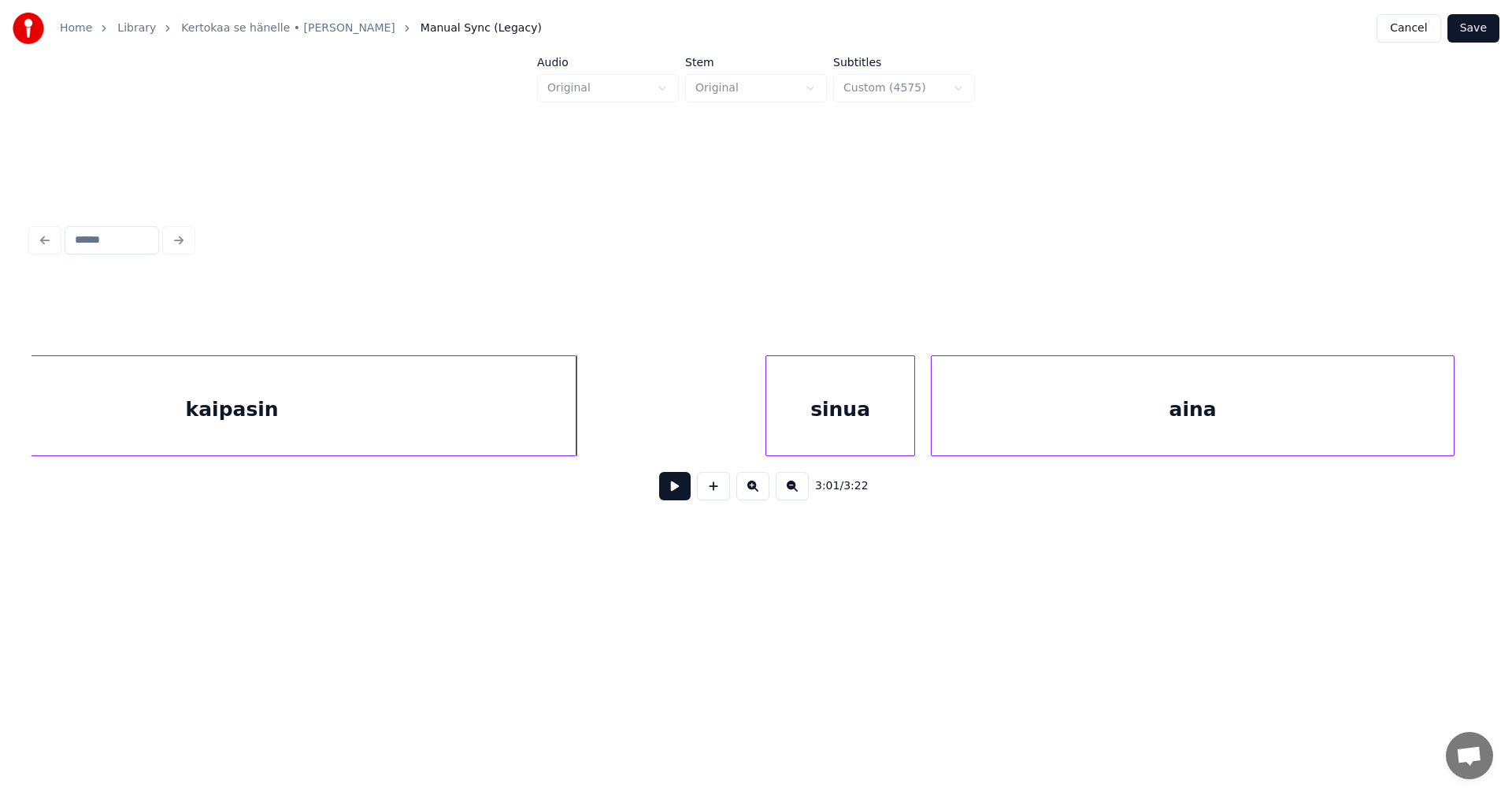
click at [576, 428] on div at bounding box center [573, 405] width 5 height 99
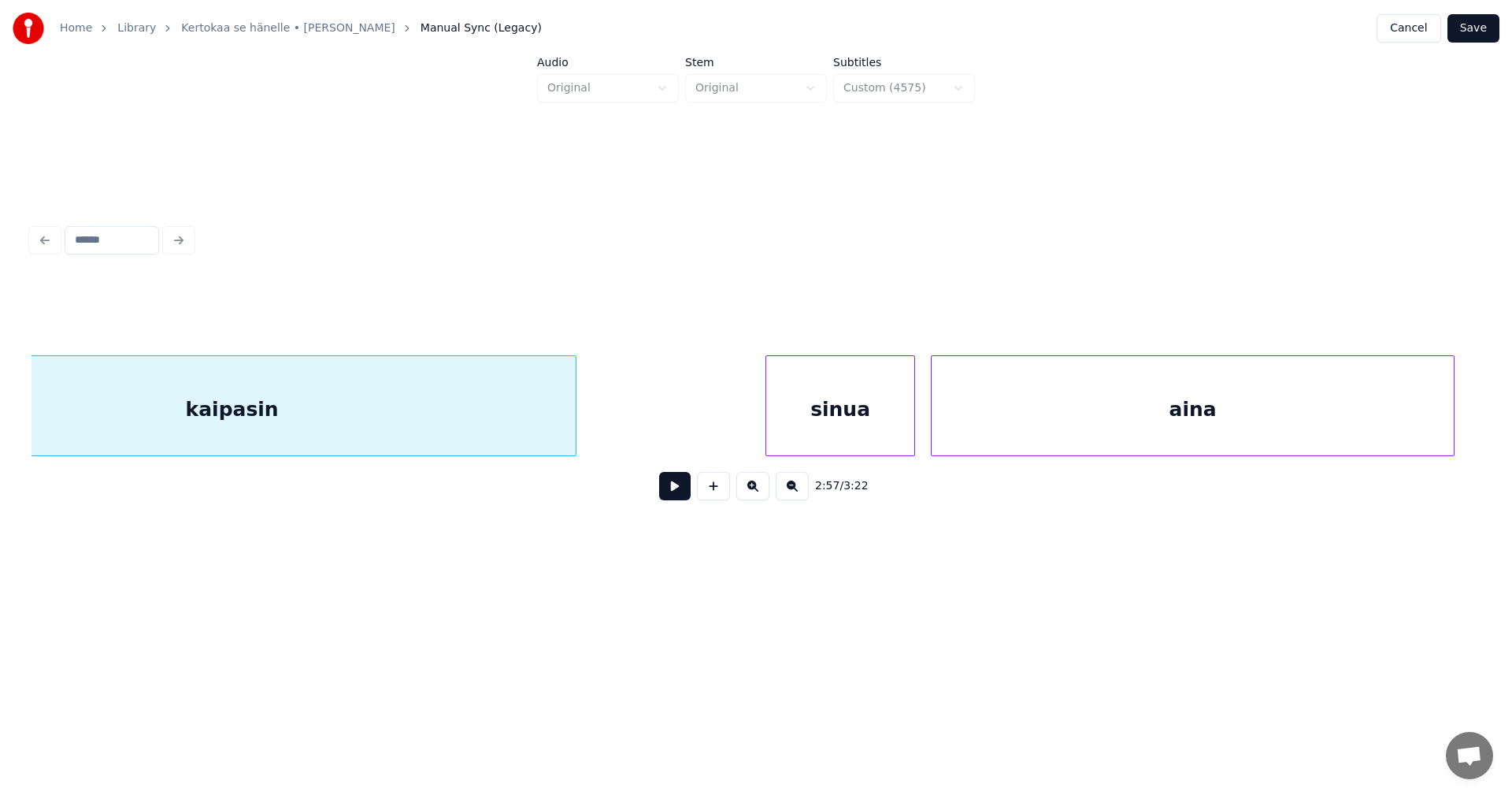
scroll to position [0, 35020]
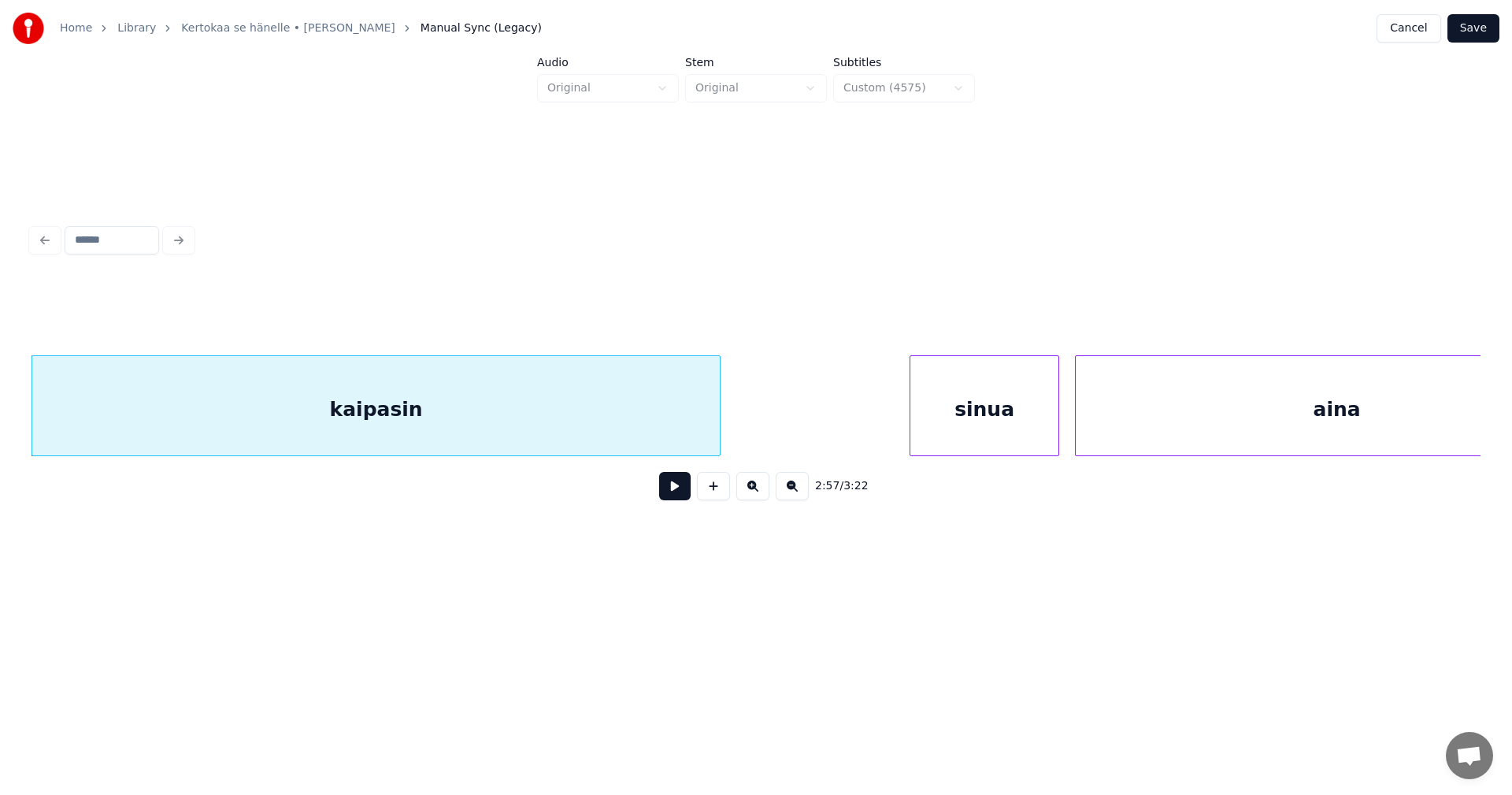
click at [563, 427] on div "kaipasin" at bounding box center [375, 409] width 687 height 107
click at [614, 313] on input "********" at bounding box center [601, 316] width 118 height 28
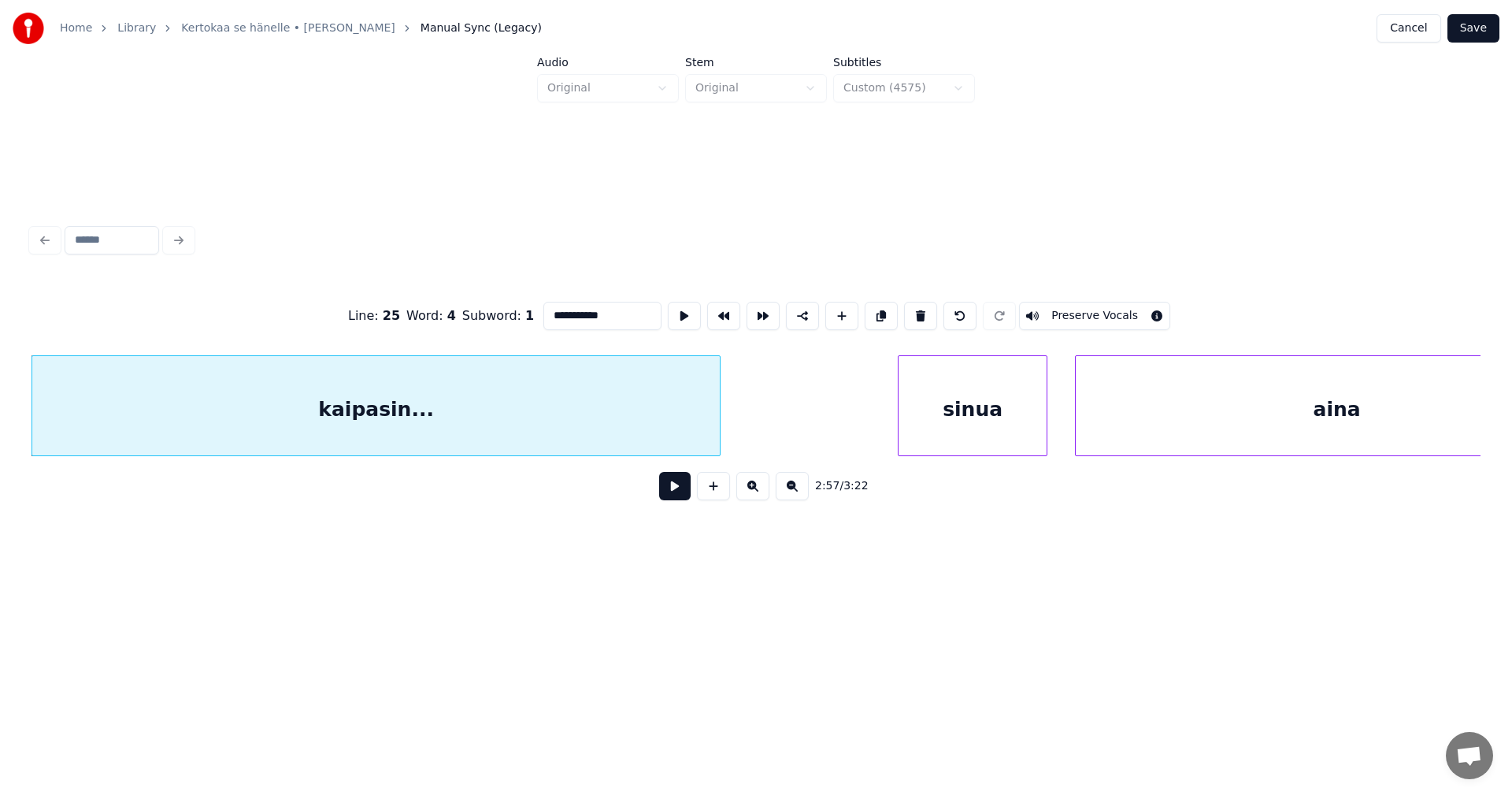
click at [954, 432] on div "sinua" at bounding box center [973, 409] width 148 height 107
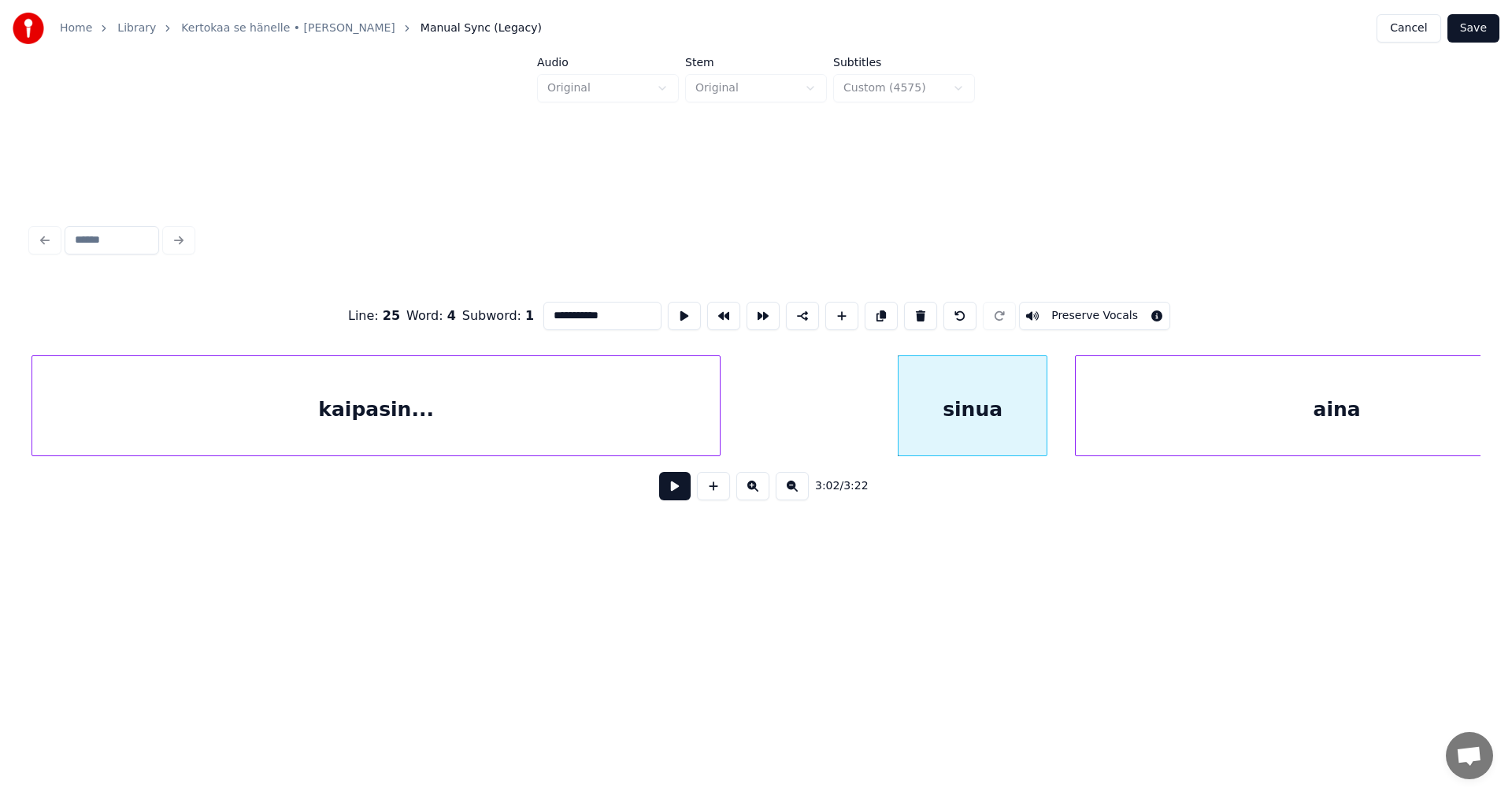
type input "**********"
click at [676, 500] on button at bounding box center [674, 486] width 32 height 28
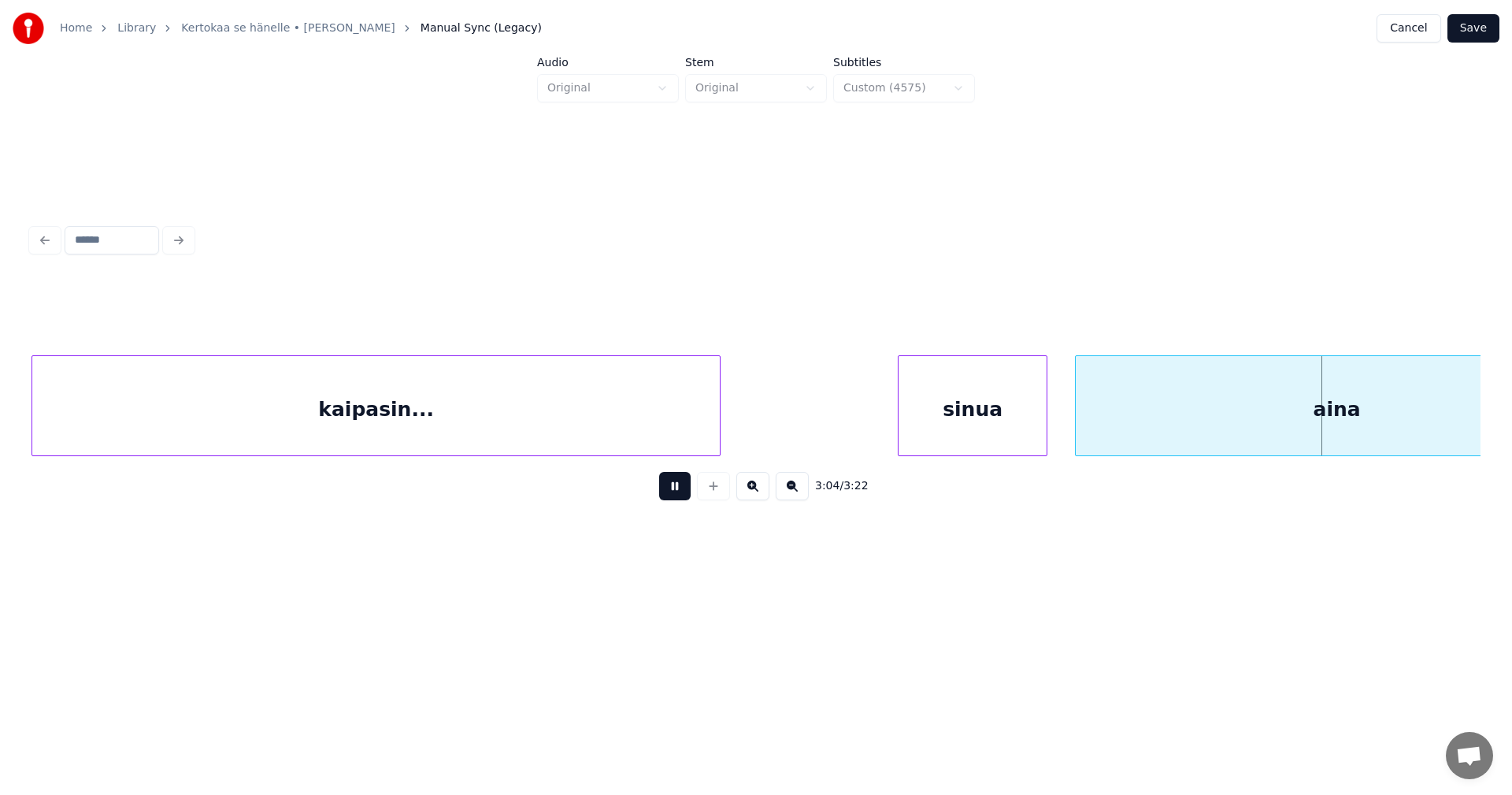
click at [676, 500] on button at bounding box center [674, 486] width 32 height 28
click at [980, 442] on div "sinua" at bounding box center [973, 409] width 148 height 107
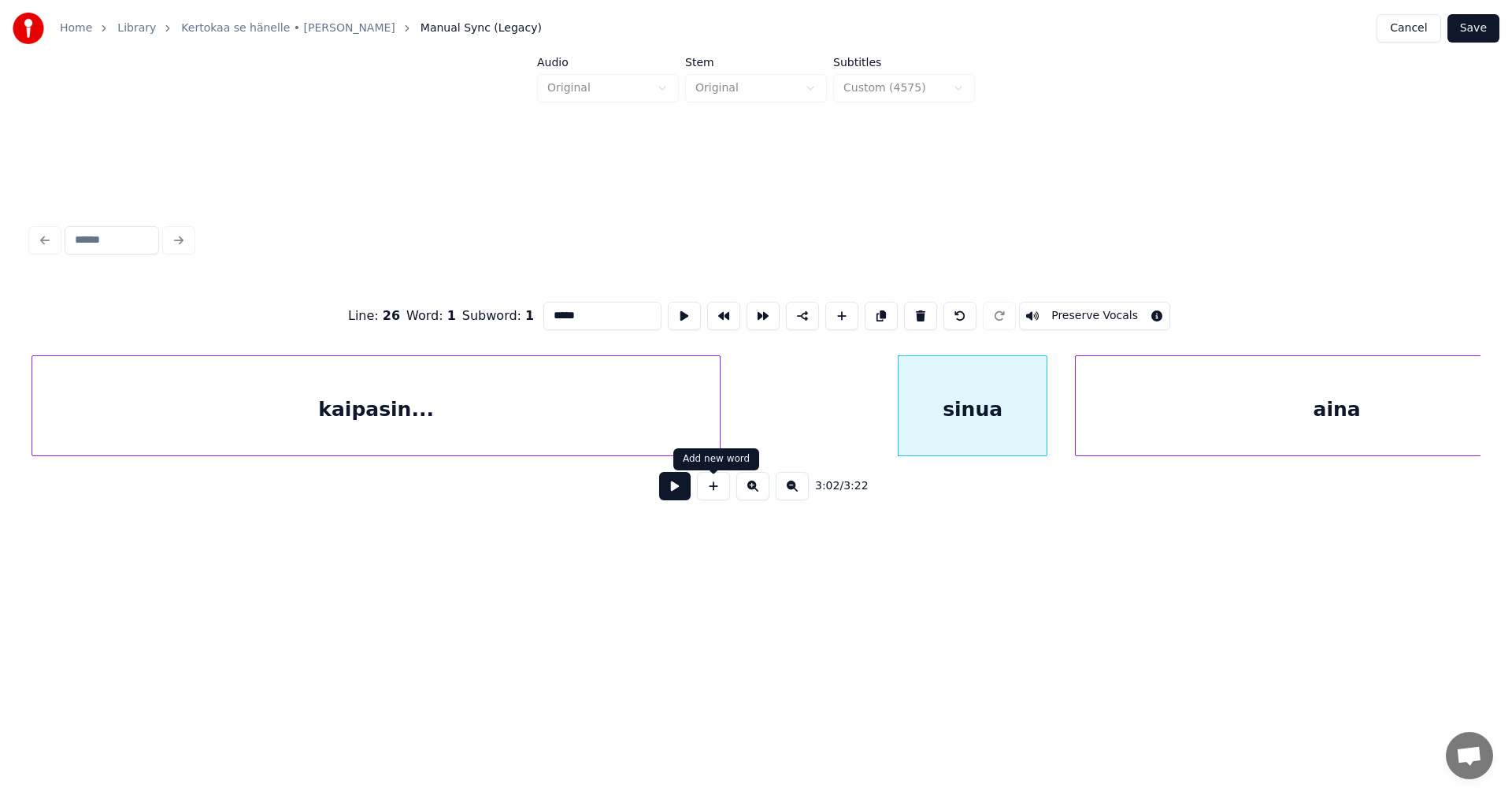
click at [684, 497] on button at bounding box center [674, 486] width 32 height 28
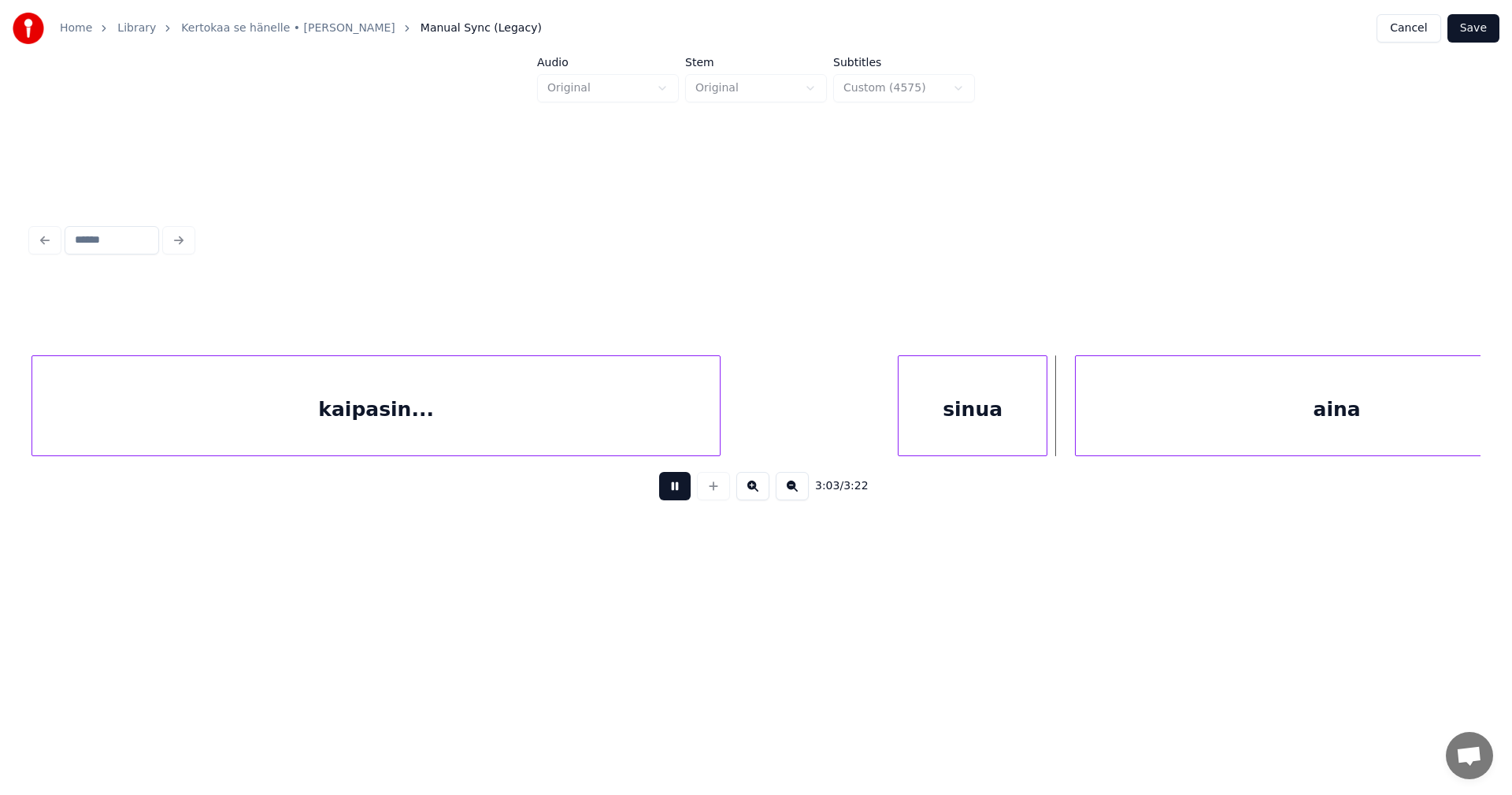
click at [684, 497] on button at bounding box center [674, 486] width 32 height 28
click at [1059, 427] on div at bounding box center [1058, 405] width 5 height 99
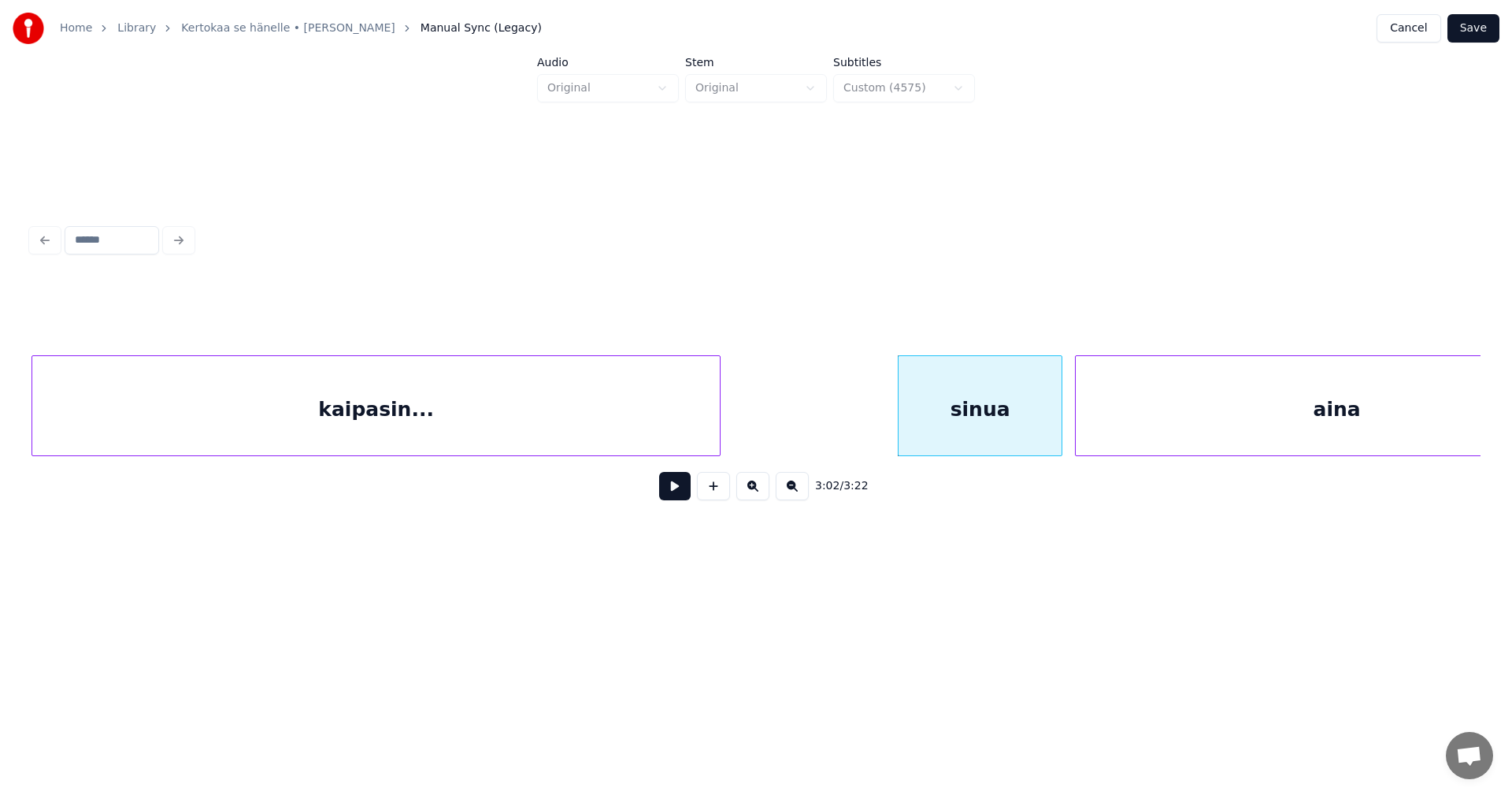
click at [684, 496] on button at bounding box center [674, 486] width 32 height 28
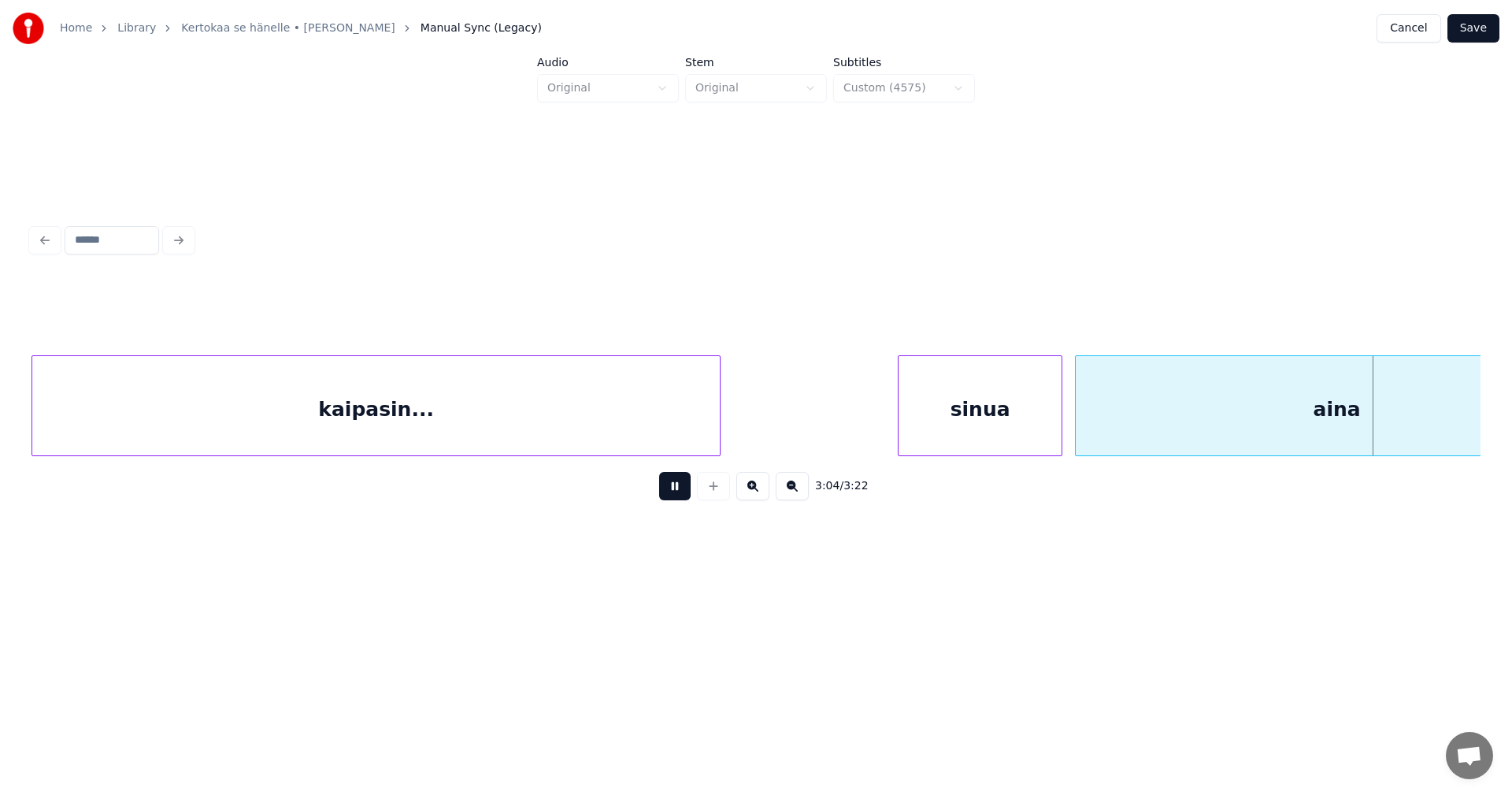
click at [684, 496] on button at bounding box center [674, 486] width 32 height 28
click at [1138, 434] on div "aina" at bounding box center [1337, 409] width 522 height 107
click at [681, 500] on button at bounding box center [674, 486] width 32 height 28
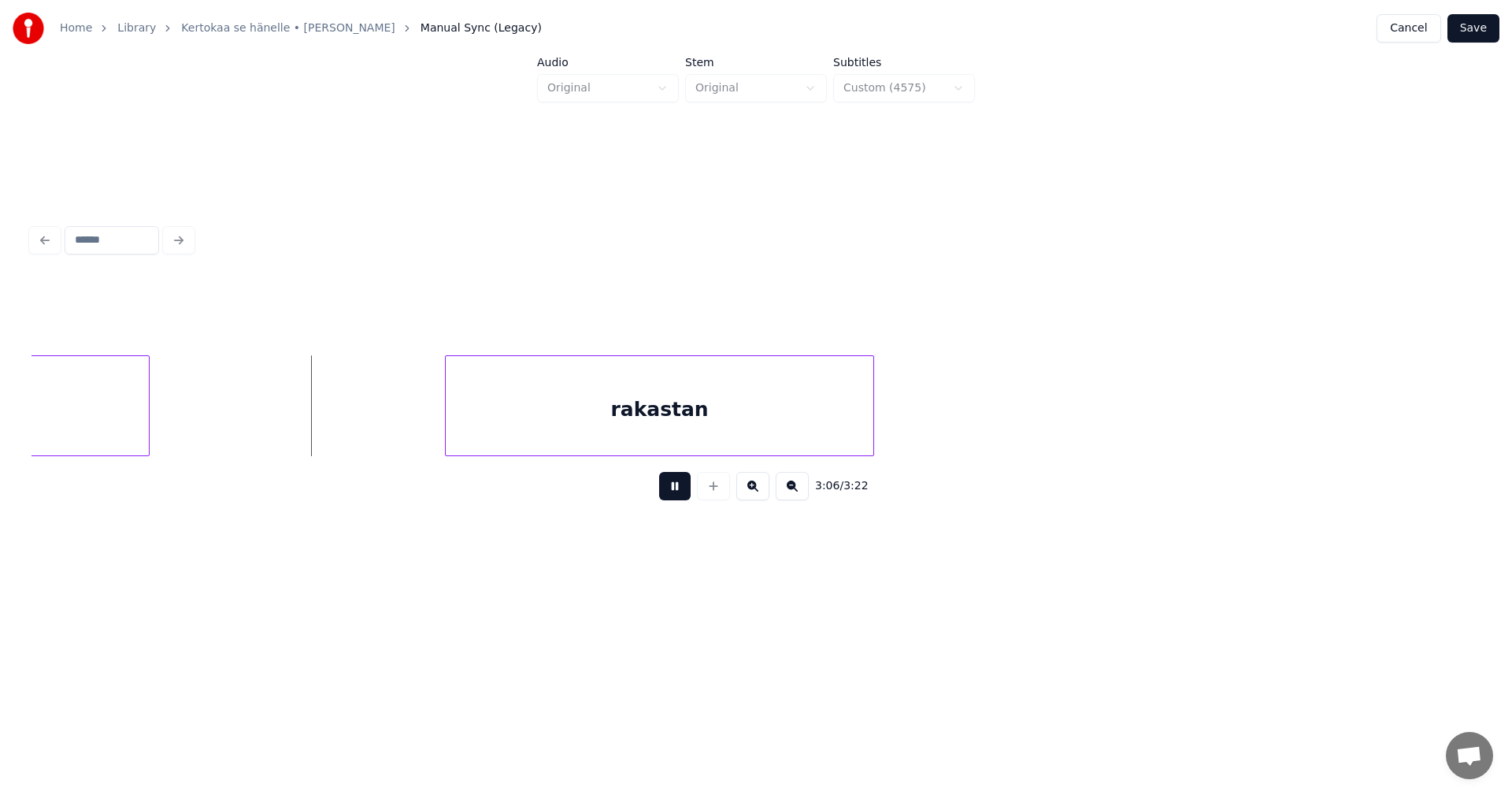
click at [683, 500] on button at bounding box center [674, 486] width 32 height 28
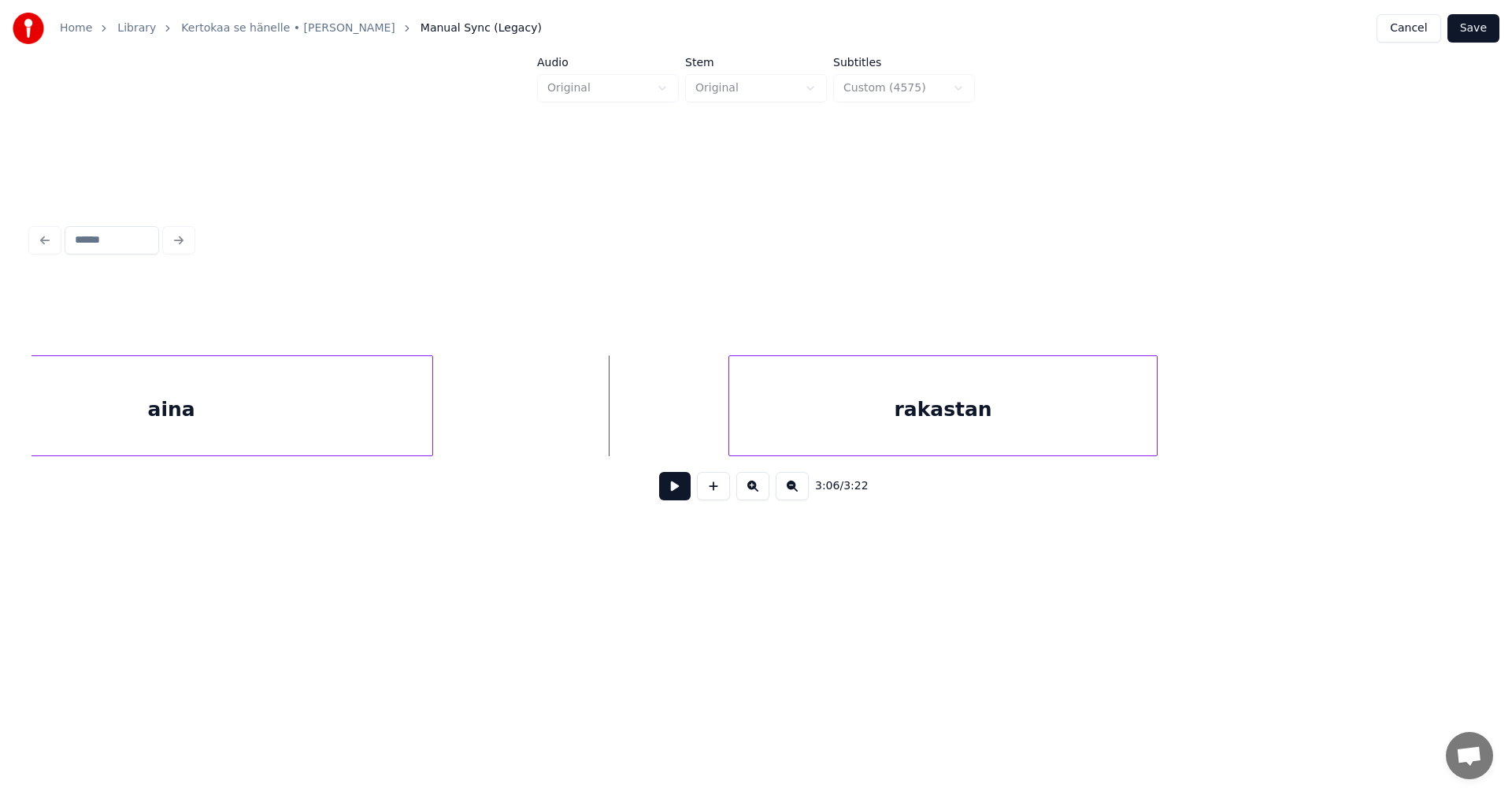
click at [203, 398] on div "aina" at bounding box center [172, 409] width 522 height 107
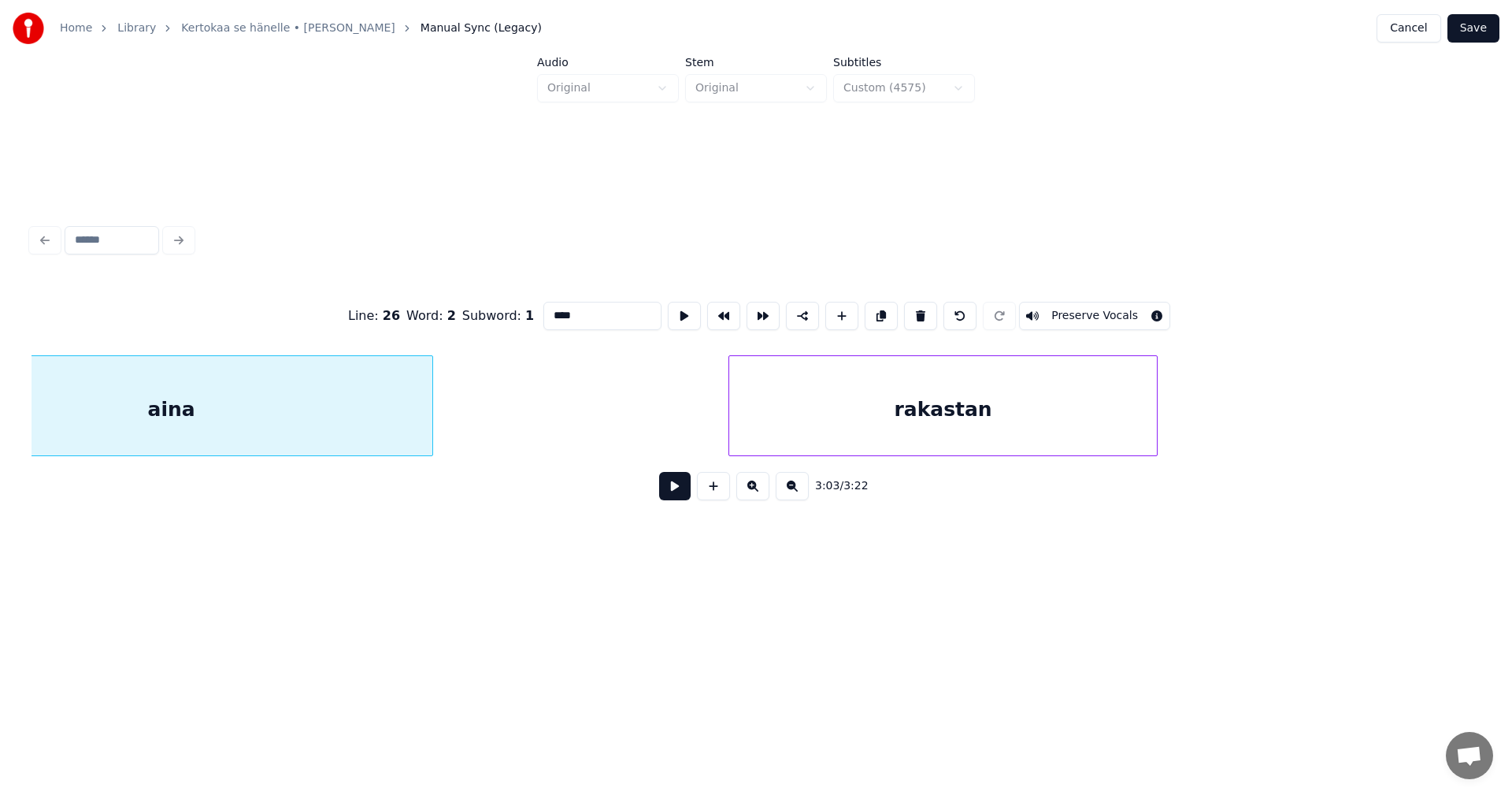
scroll to position [0, 36064]
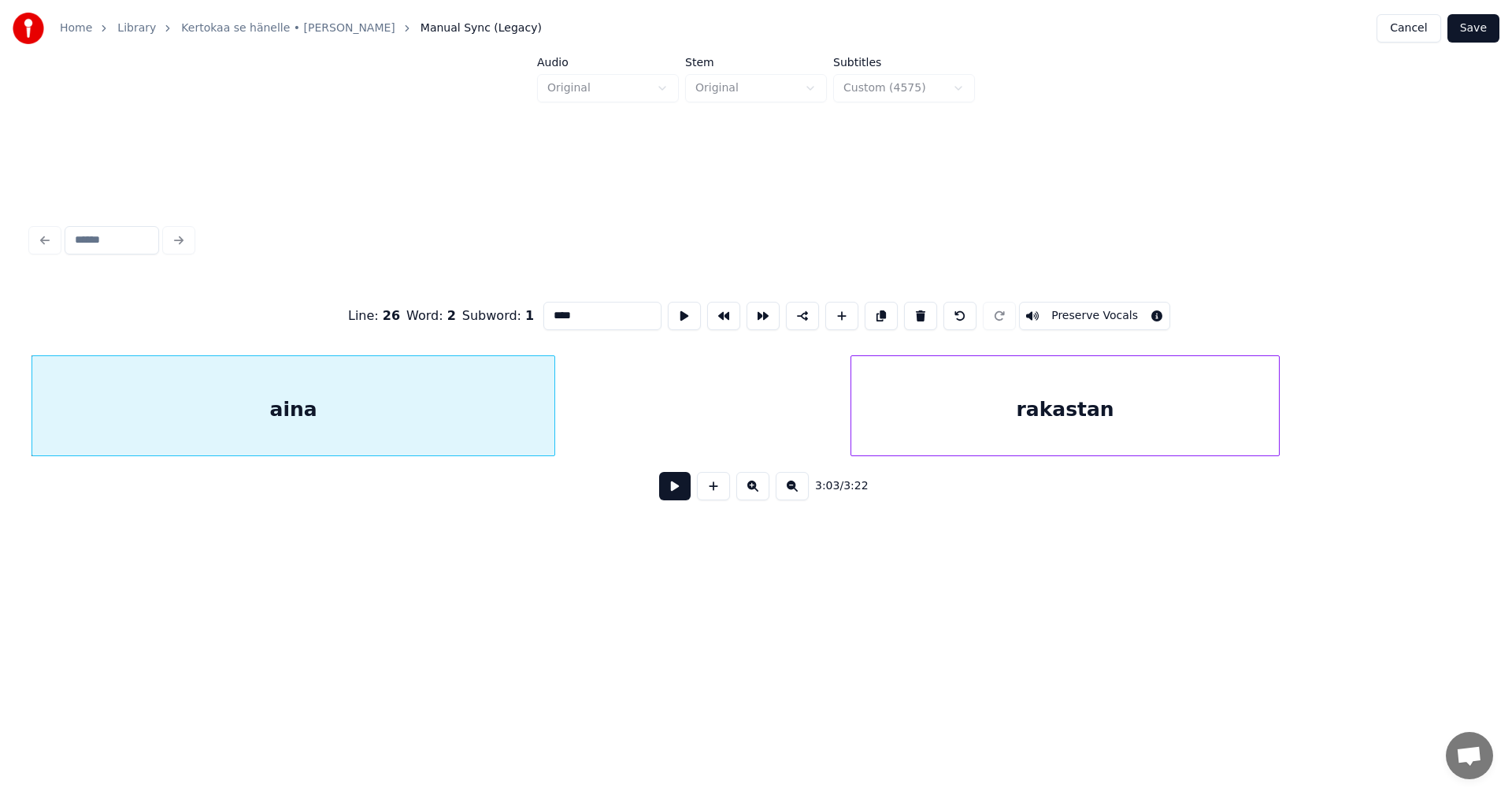
click at [591, 302] on input "****" at bounding box center [601, 316] width 118 height 28
click at [922, 390] on div "rakastan" at bounding box center [1065, 409] width 428 height 107
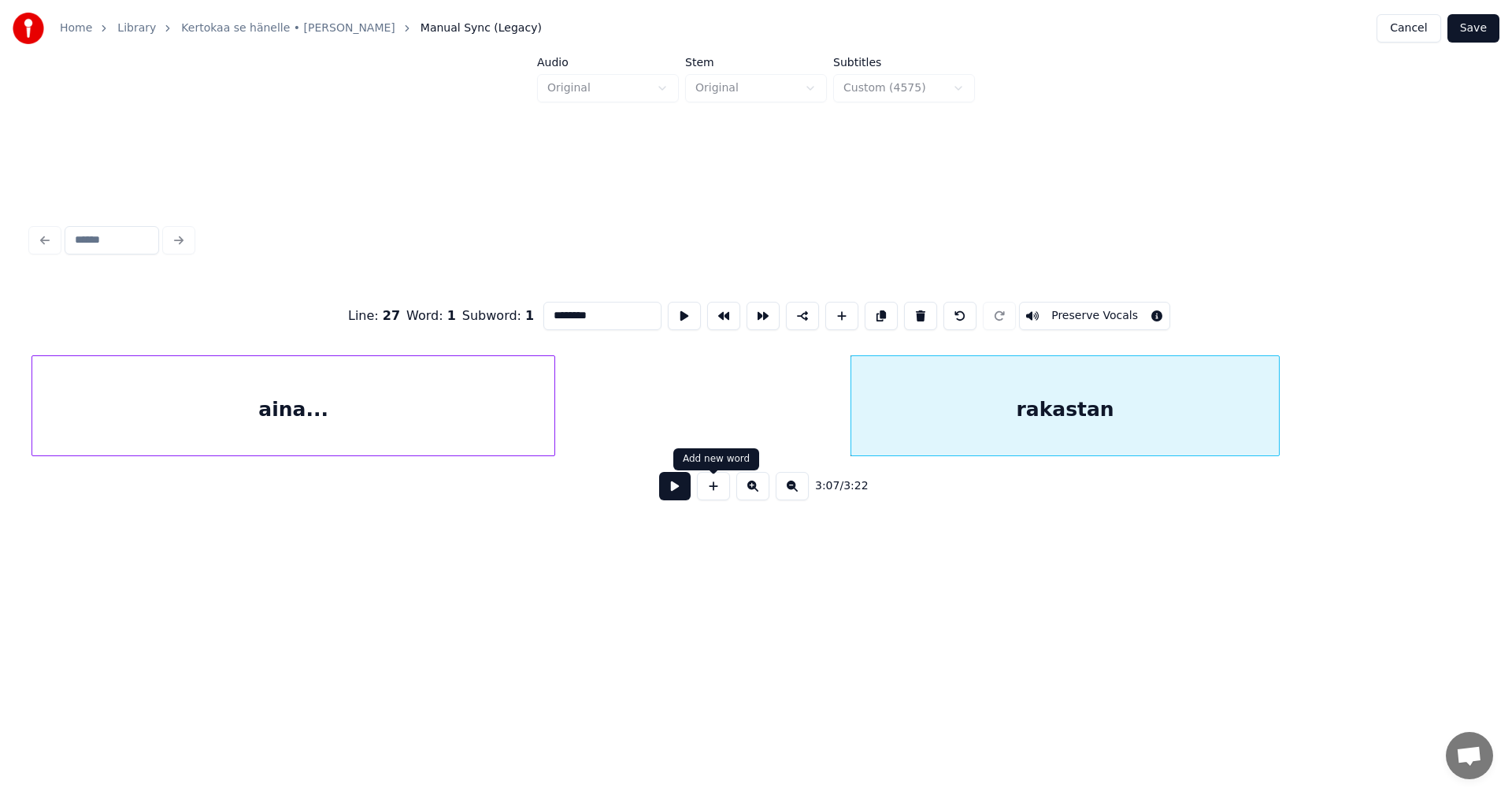
type input "********"
click at [679, 497] on button at bounding box center [674, 486] width 32 height 28
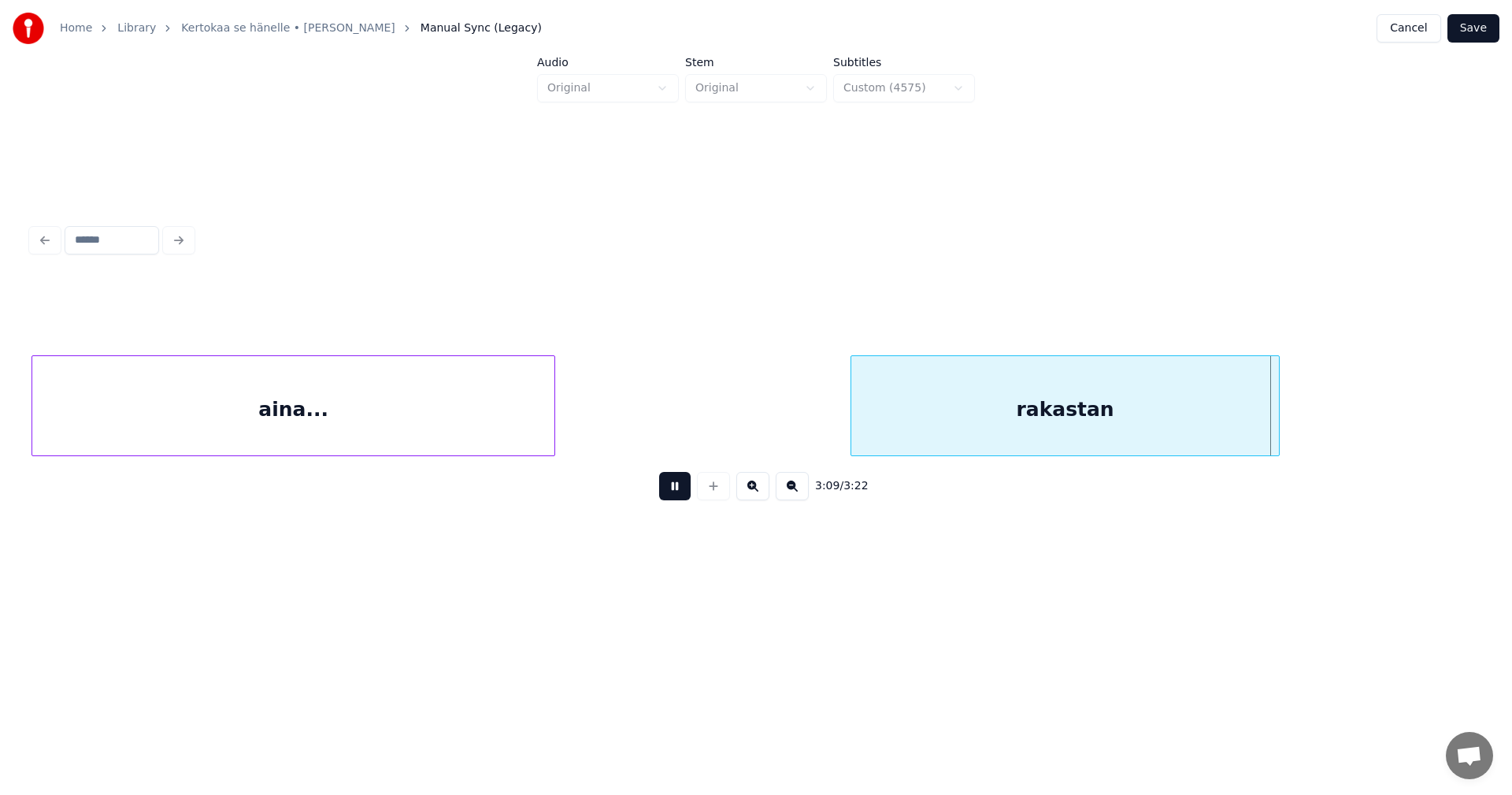
click at [680, 495] on button at bounding box center [674, 486] width 32 height 28
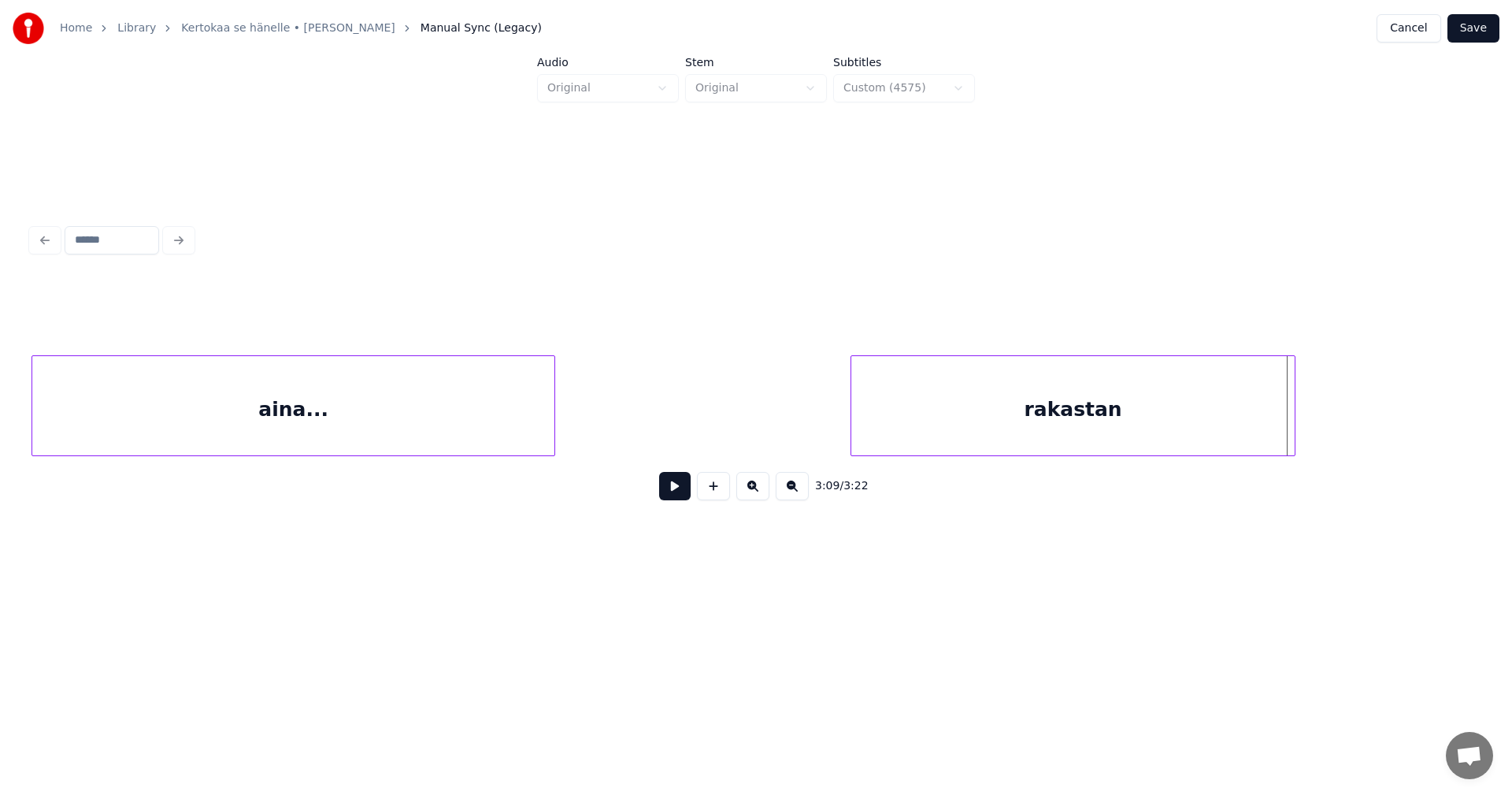
click at [1292, 426] on div at bounding box center [1292, 405] width 5 height 99
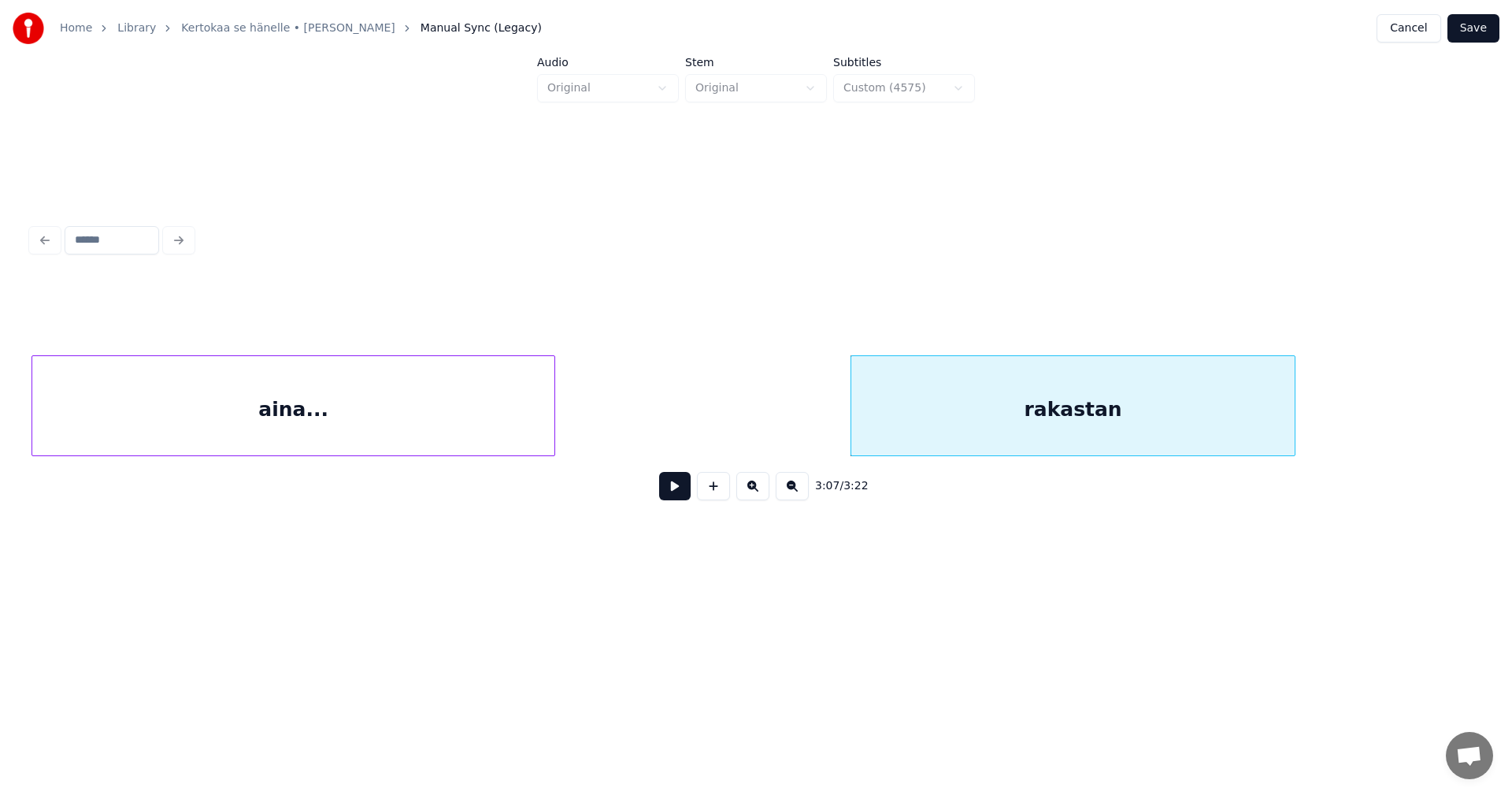
click at [1478, 38] on button "Save" at bounding box center [1473, 28] width 52 height 28
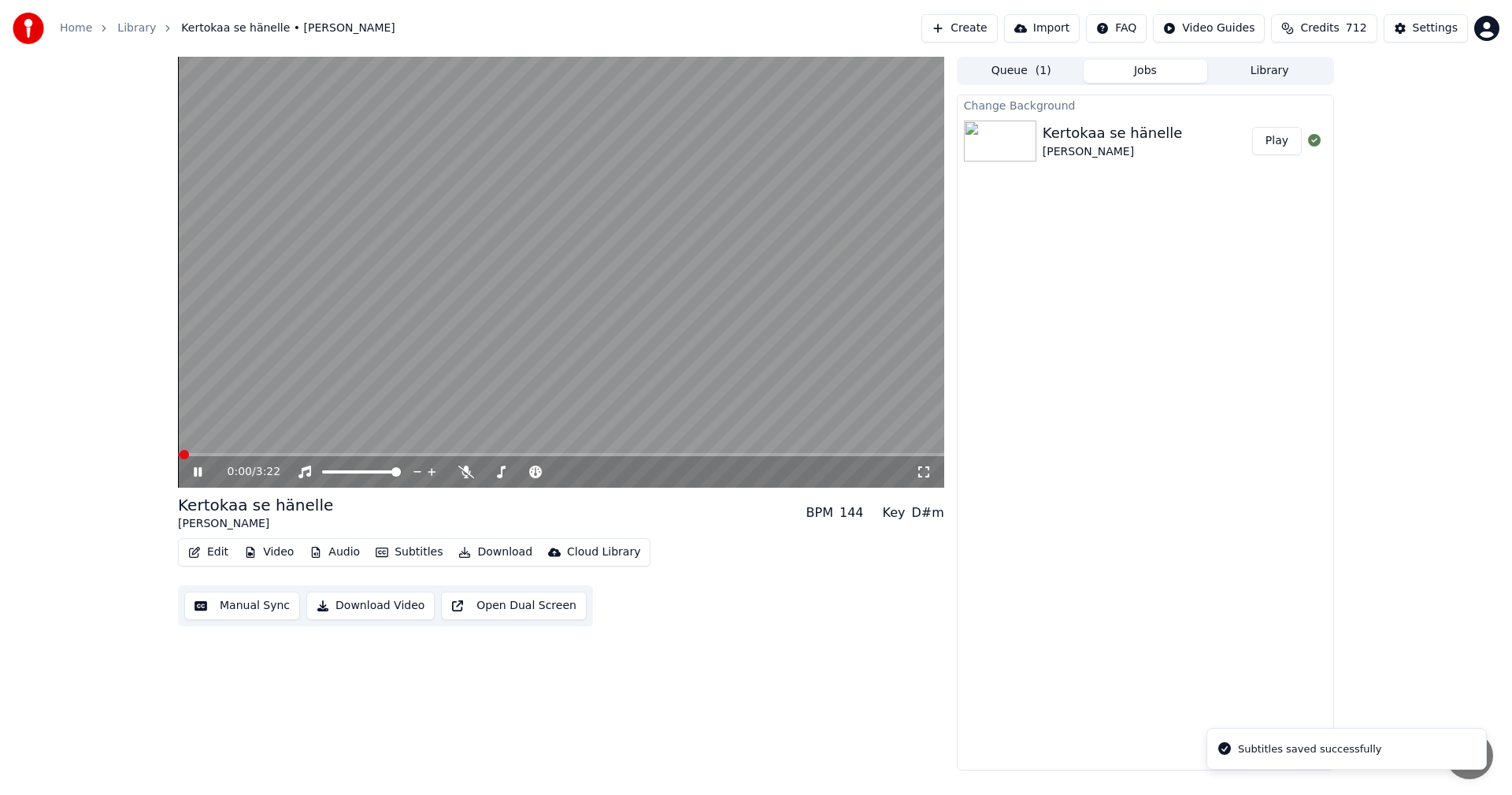
click at [233, 557] on div "Edit Video Audio Subtitles Download Cloud Library" at bounding box center [414, 551] width 473 height 28
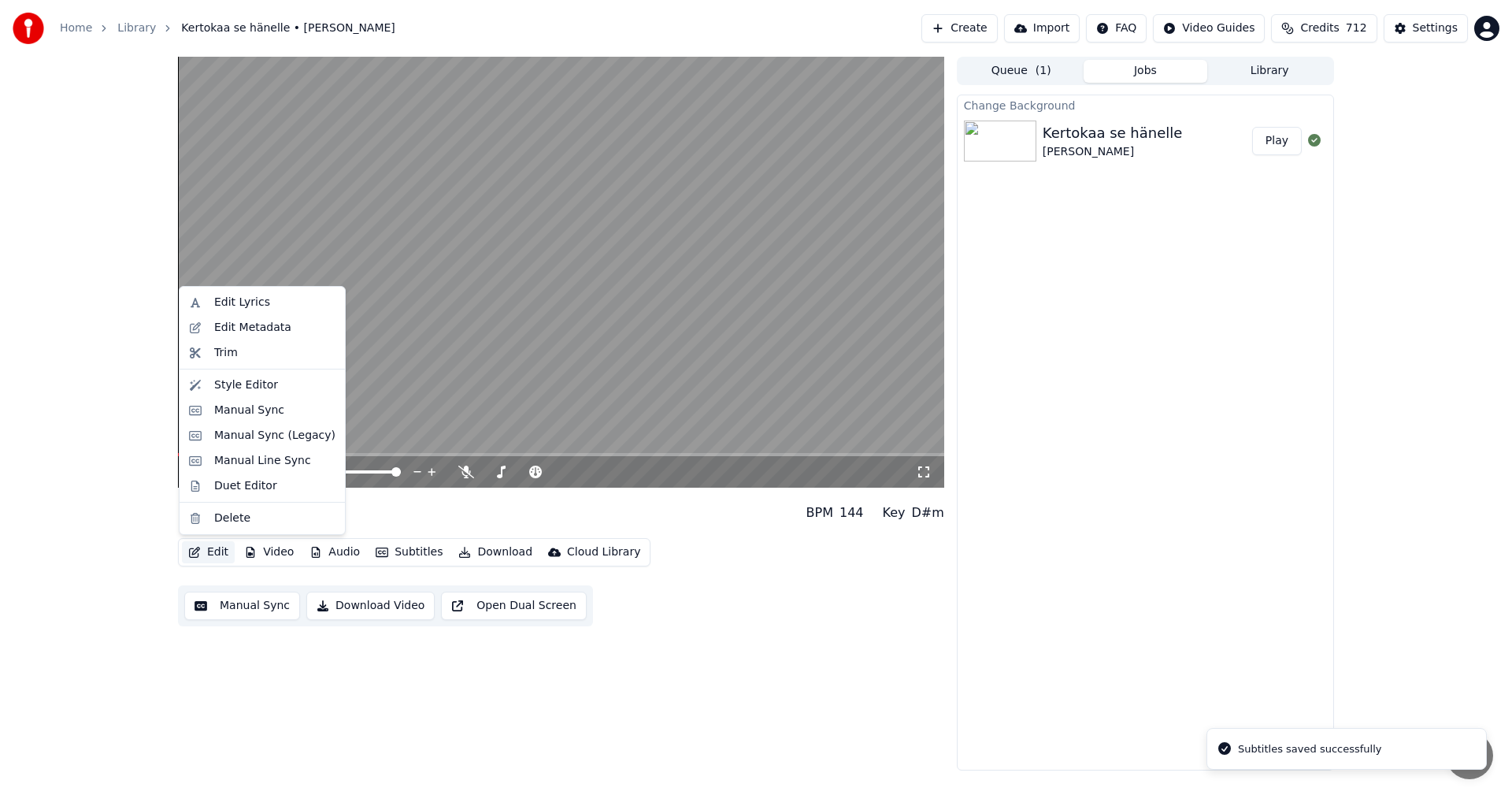
click at [219, 555] on button "Edit" at bounding box center [208, 552] width 53 height 22
click at [255, 442] on div "Manual Sync (Legacy)" at bounding box center [275, 435] width 121 height 16
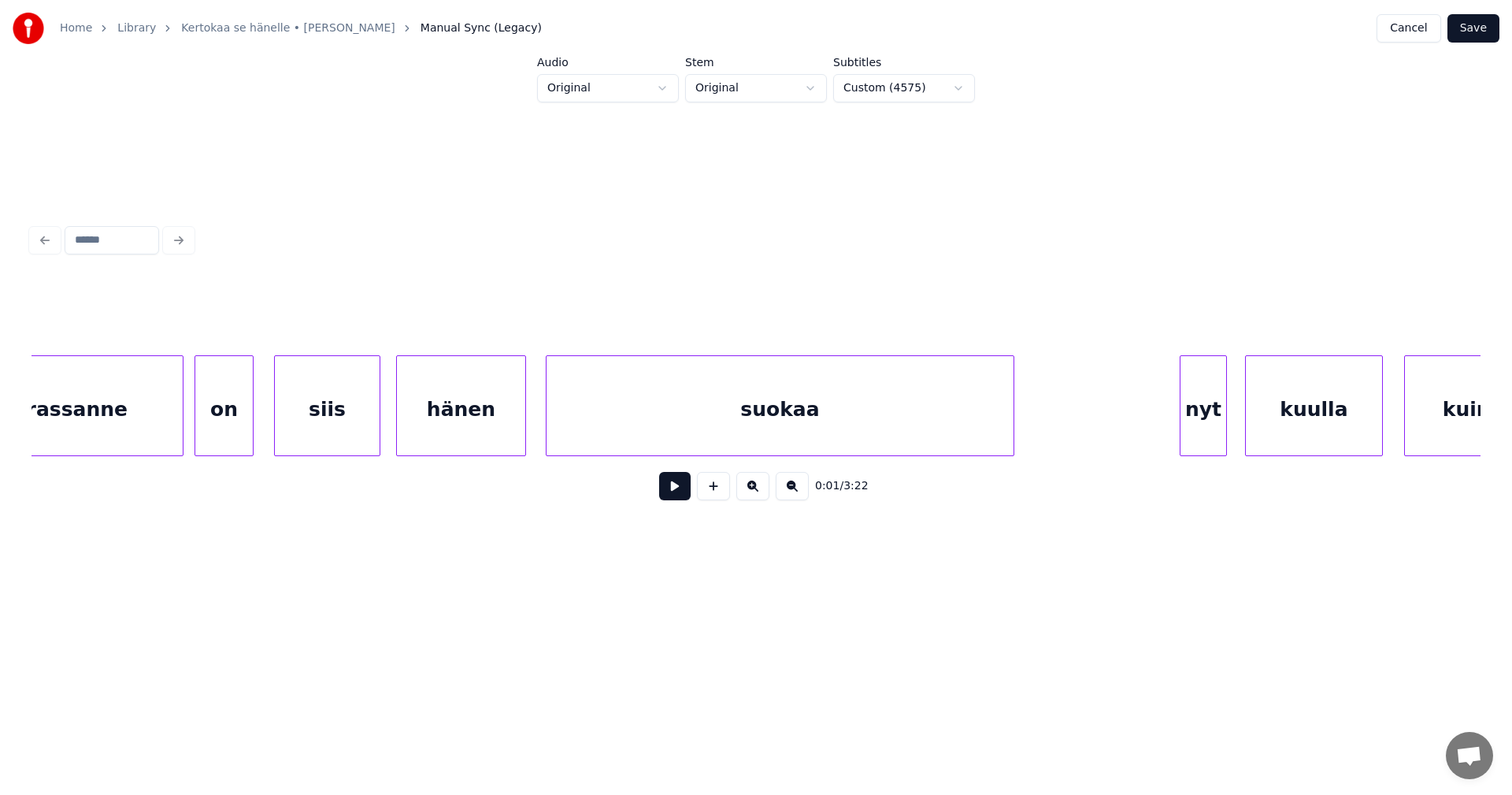
scroll to position [0, 552]
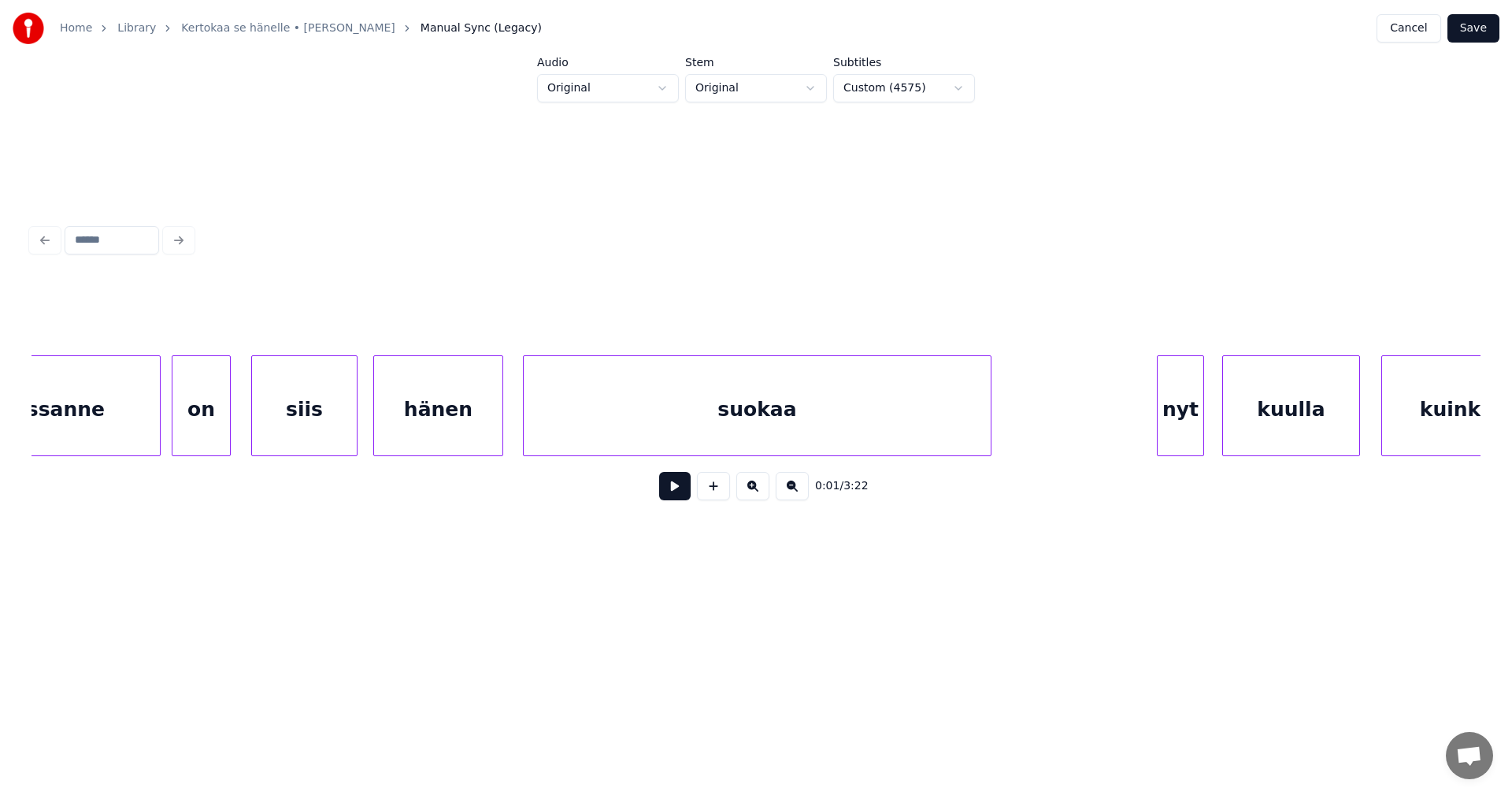
click at [438, 421] on div "hänen" at bounding box center [438, 409] width 129 height 107
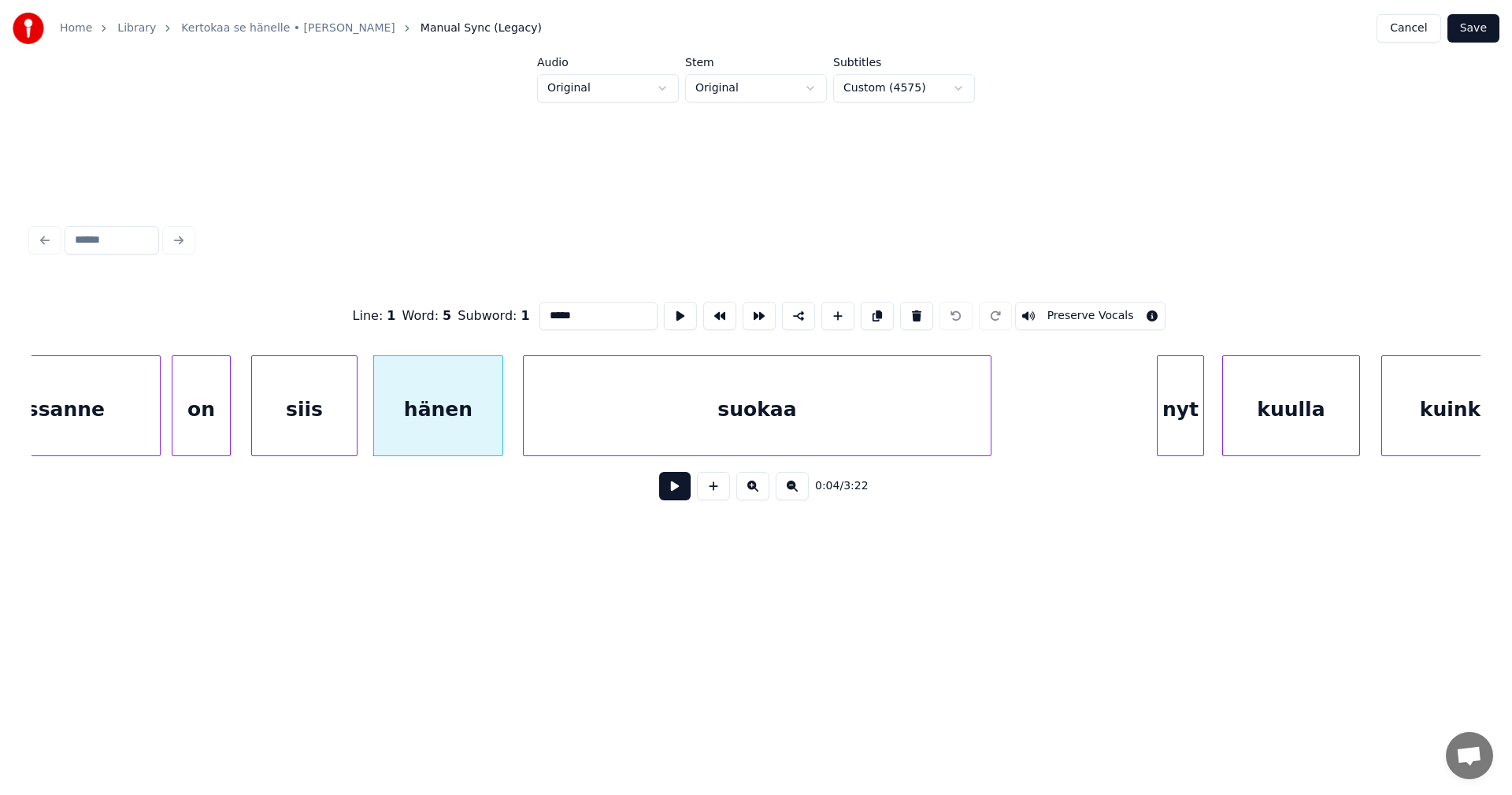
click at [676, 489] on button at bounding box center [674, 486] width 32 height 28
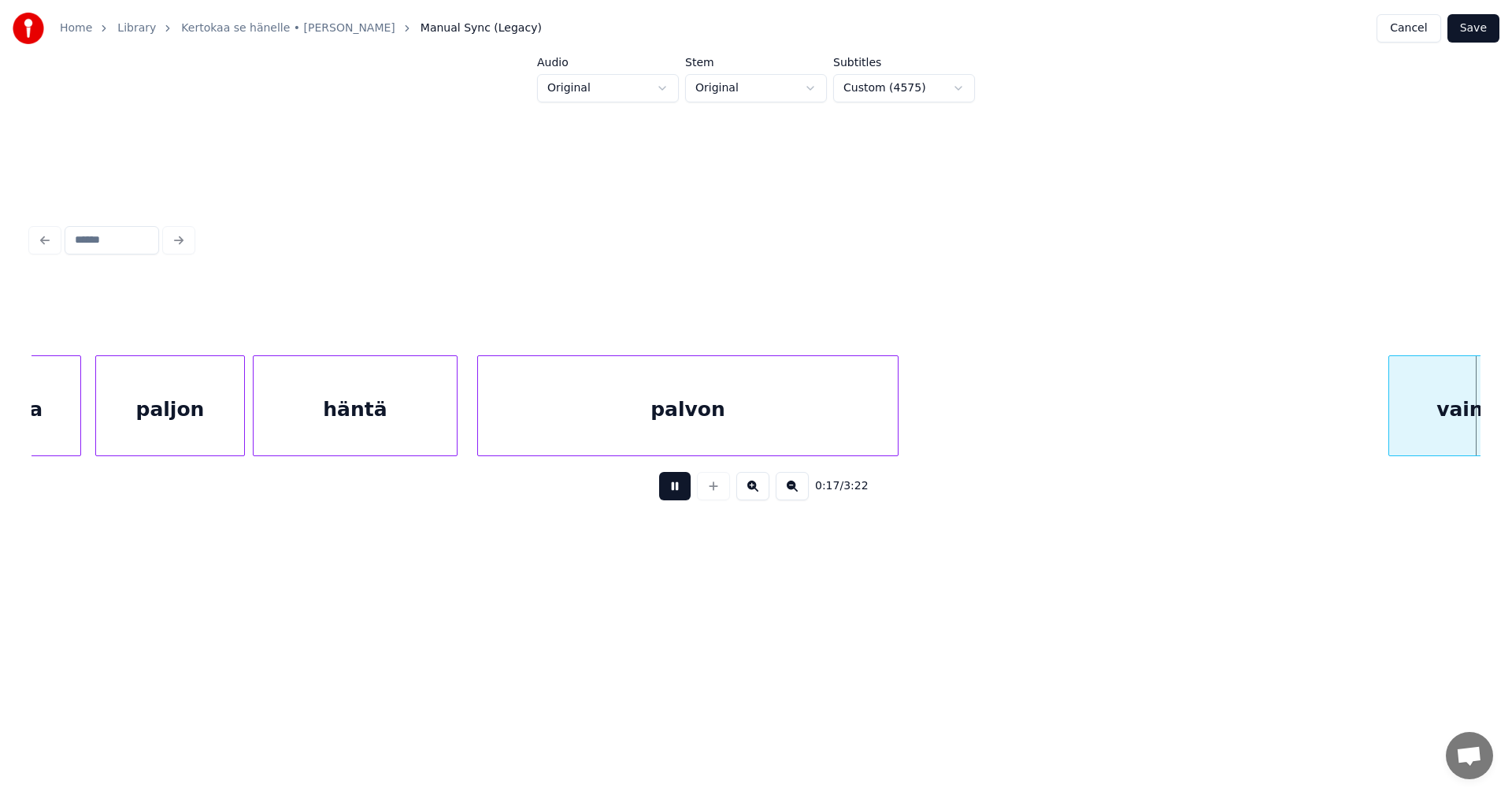
scroll to position [0, 3453]
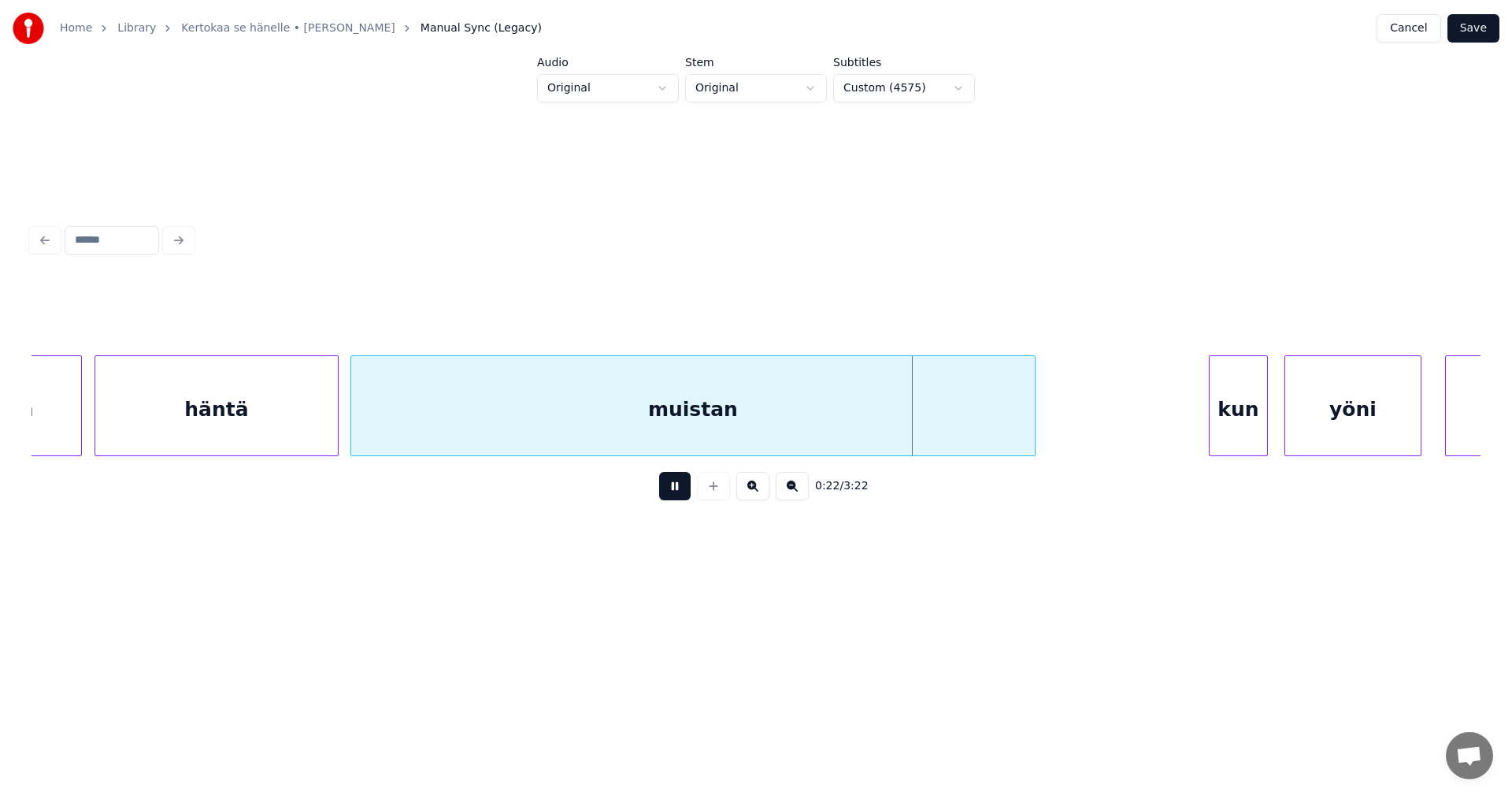
click at [683, 485] on button at bounding box center [674, 486] width 32 height 28
click at [761, 381] on div "muistan" at bounding box center [693, 409] width 683 height 107
click at [589, 315] on input "*******" at bounding box center [598, 316] width 118 height 28
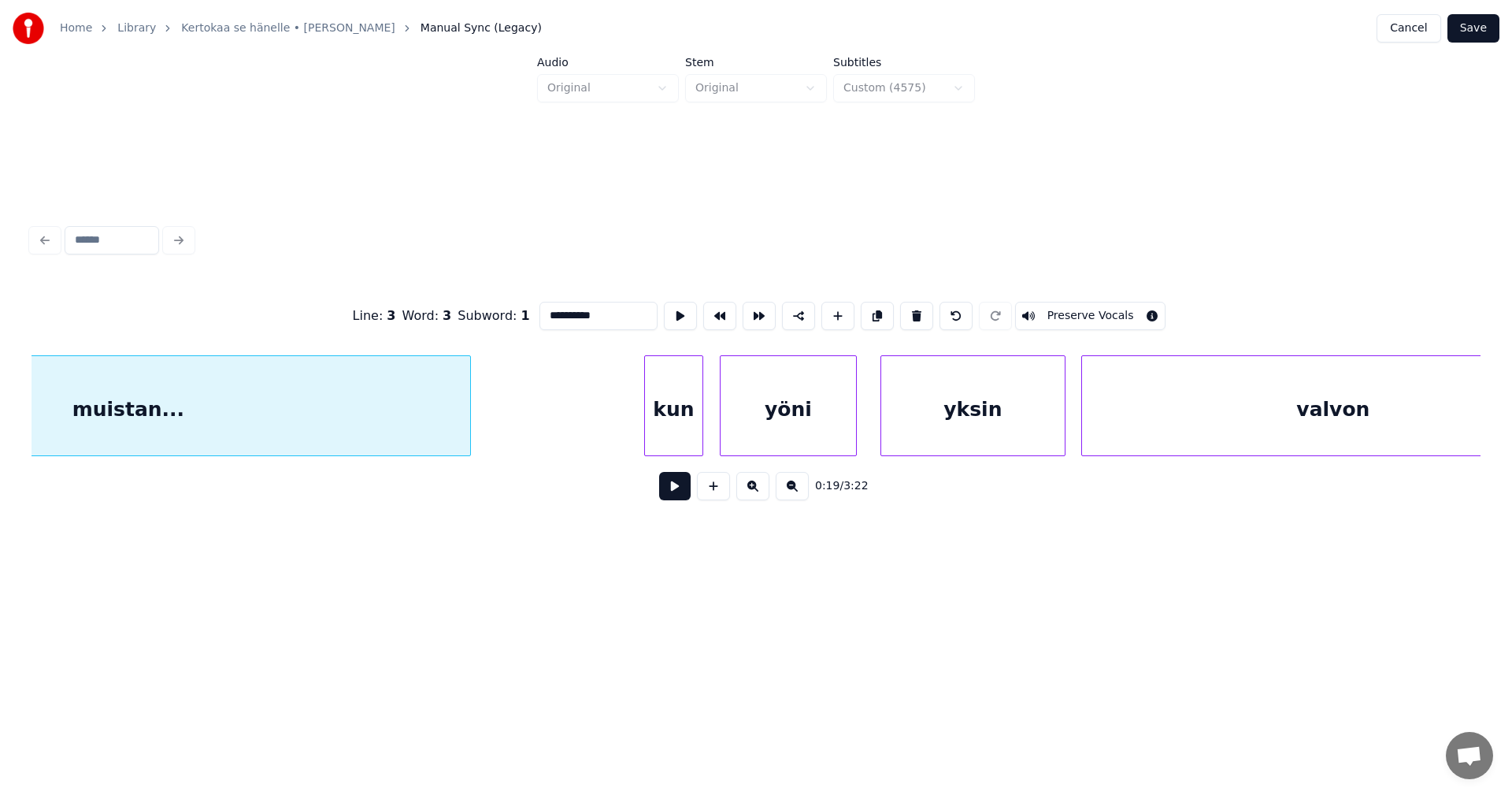
scroll to position [0, 4327]
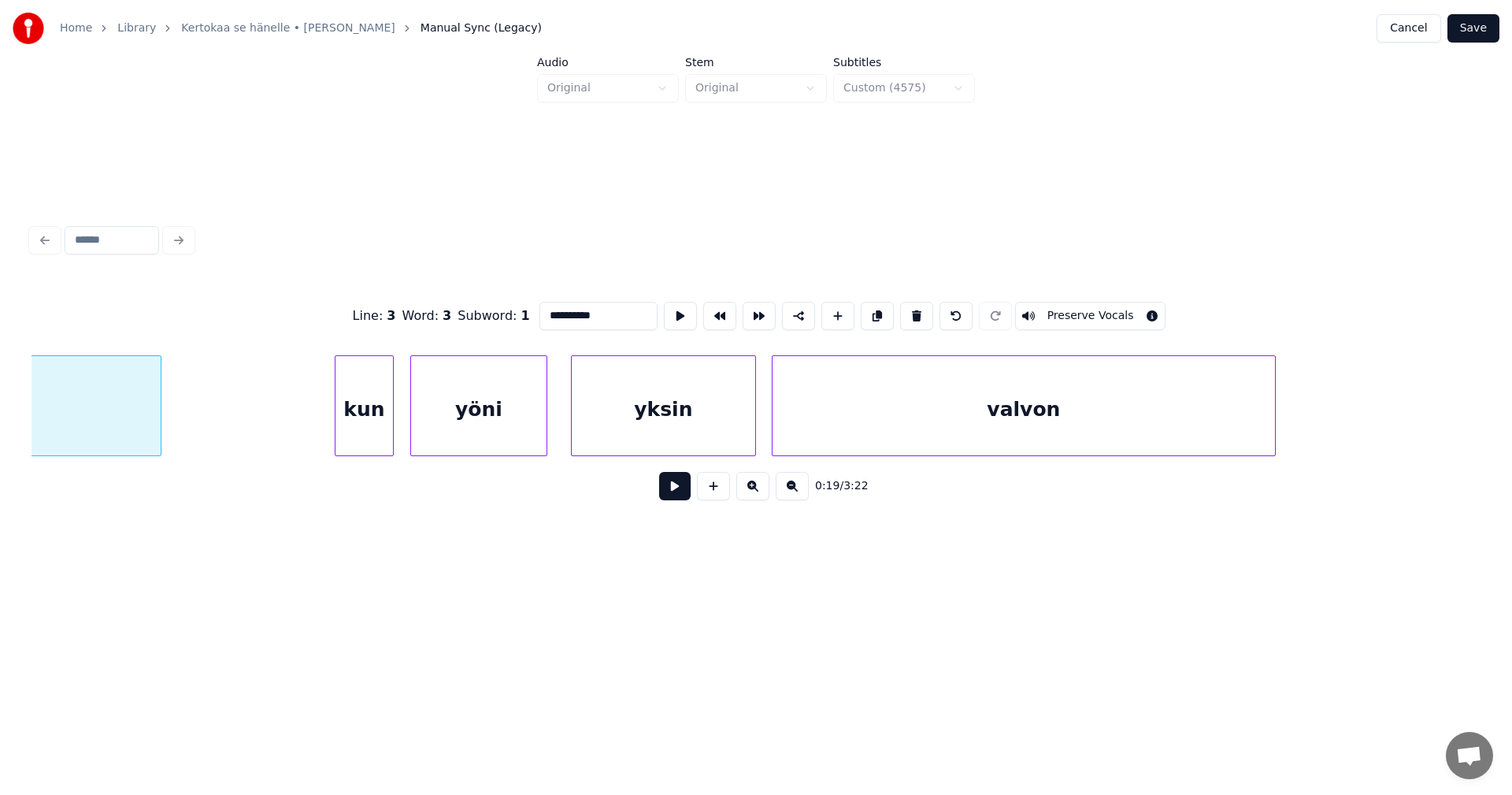
click at [348, 424] on div "kun" at bounding box center [364, 409] width 57 height 107
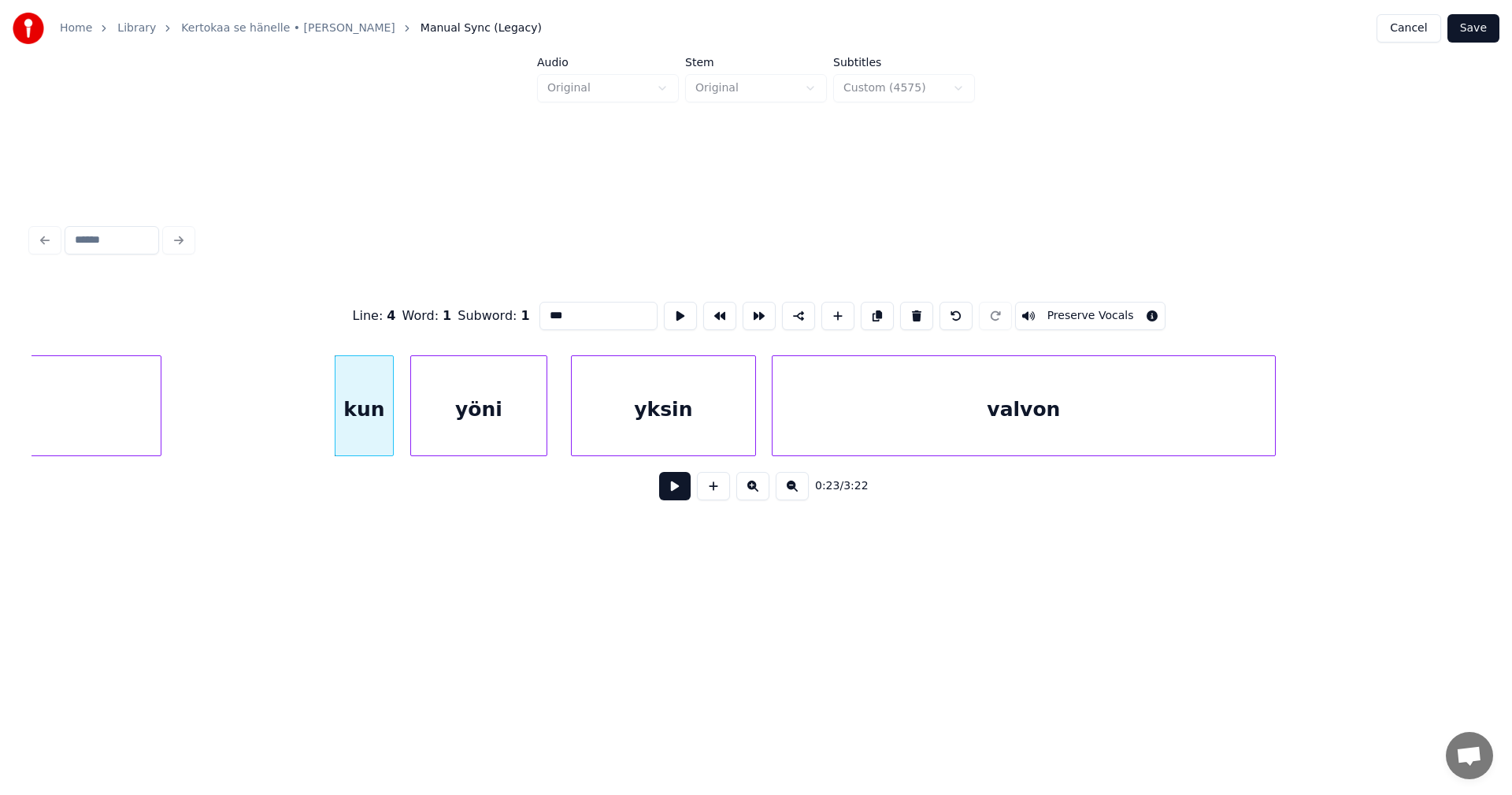
type input "***"
click at [666, 489] on button at bounding box center [674, 486] width 32 height 28
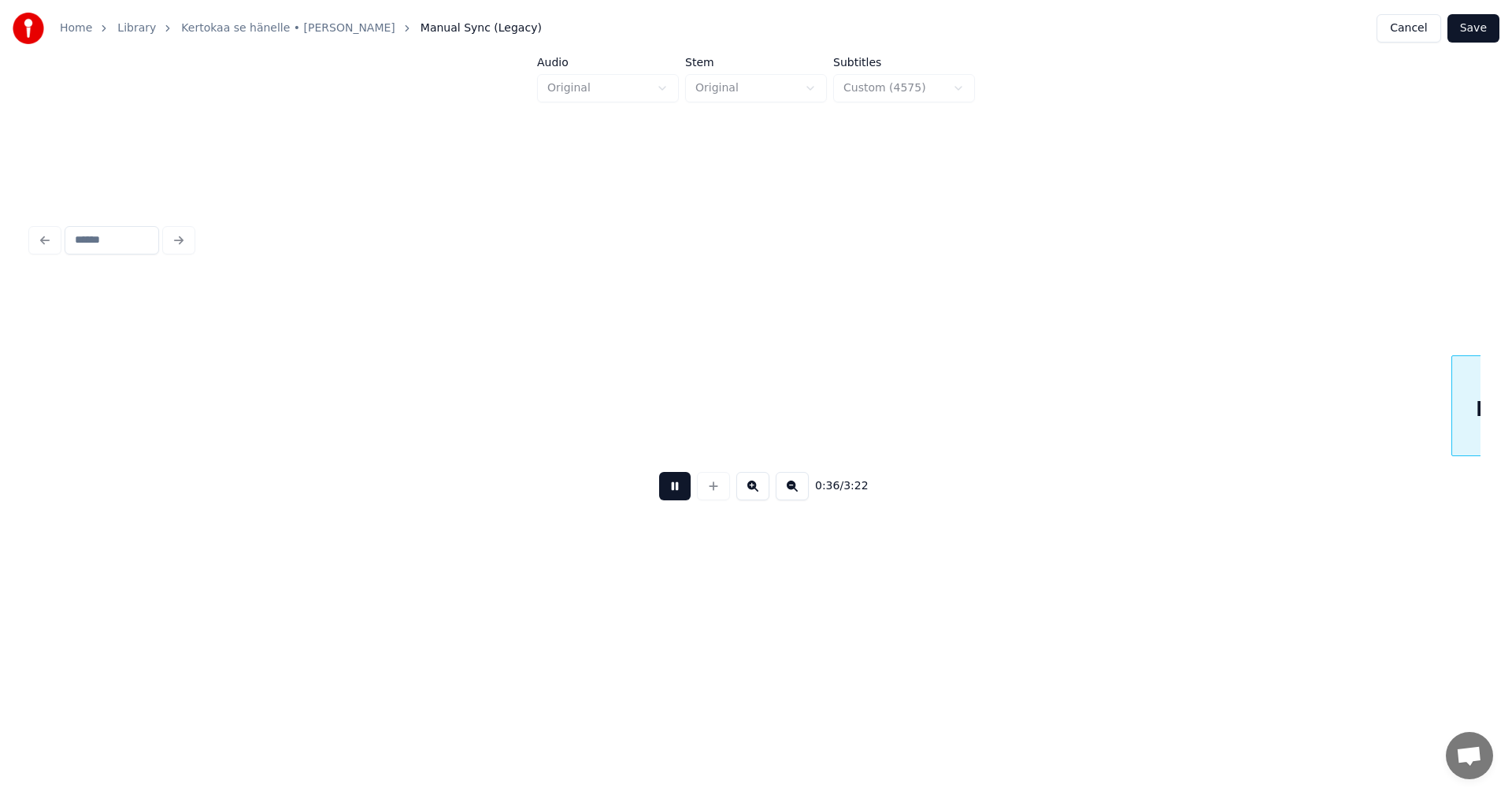
scroll to position [0, 7229]
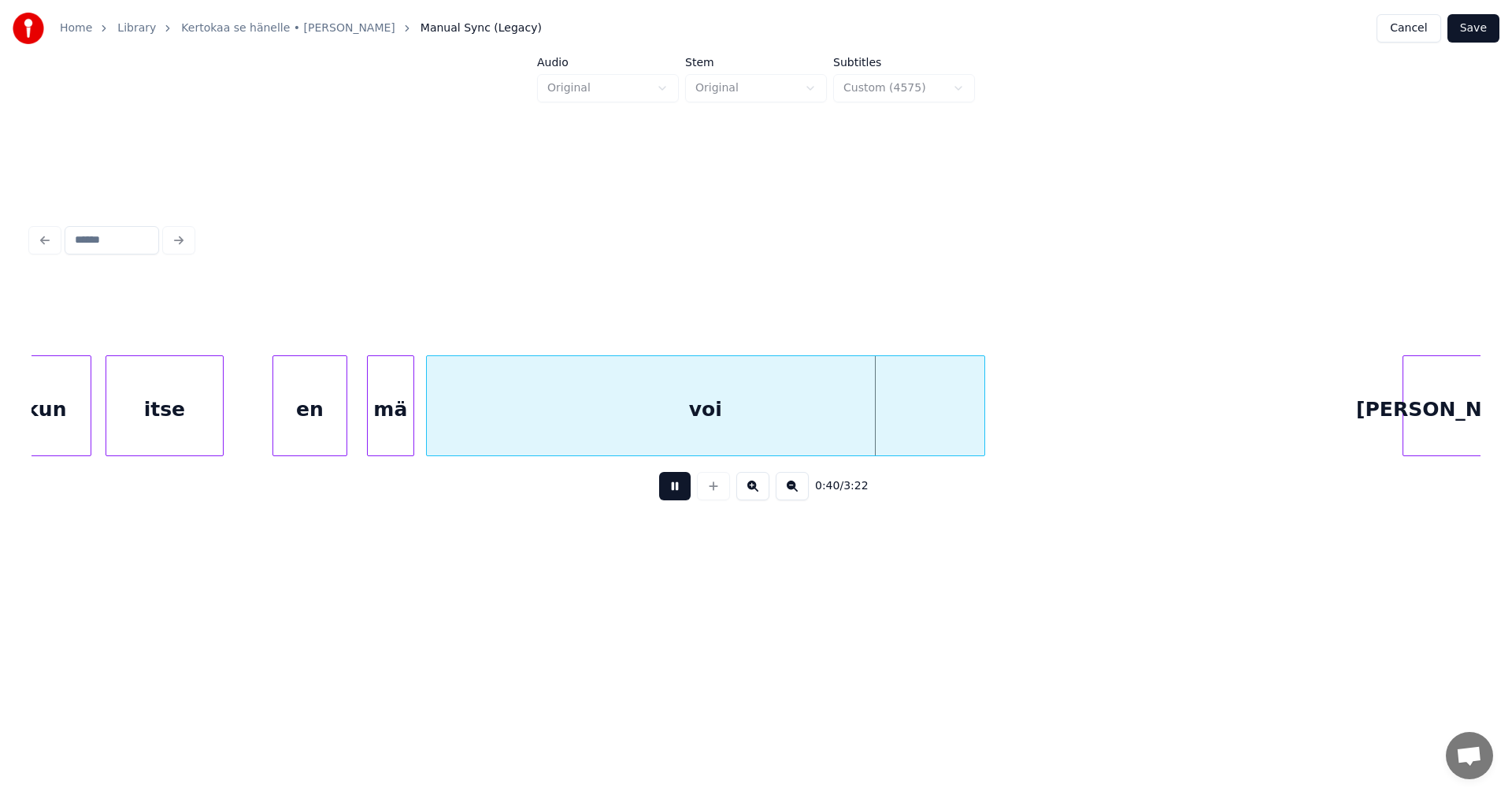
click at [672, 486] on button at bounding box center [674, 486] width 32 height 28
click at [683, 411] on div "voi" at bounding box center [705, 409] width 558 height 107
click at [597, 314] on input "***" at bounding box center [598, 316] width 118 height 28
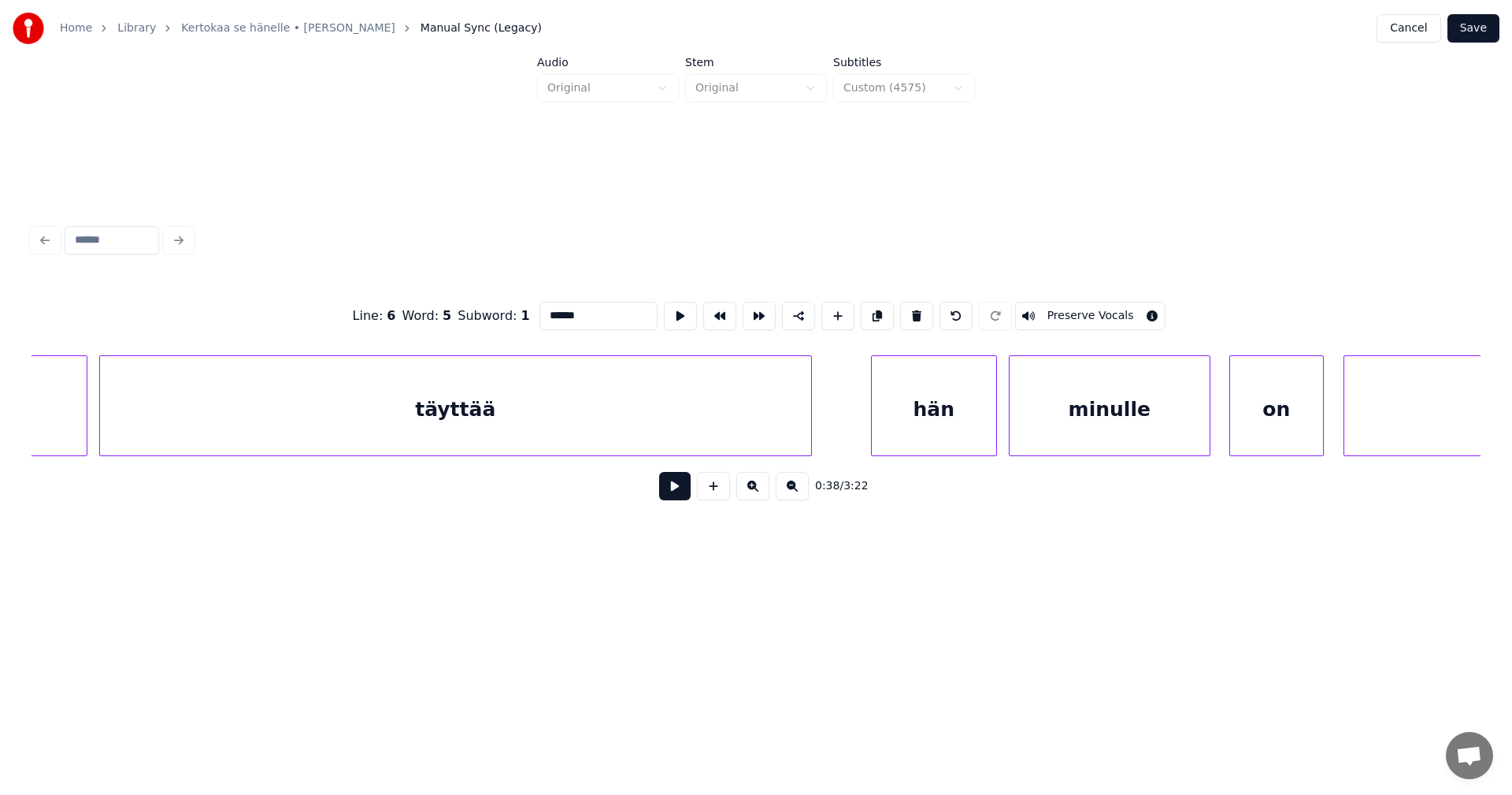
scroll to position [0, 8963]
click at [405, 426] on div "täyttää" at bounding box center [433, 409] width 711 height 107
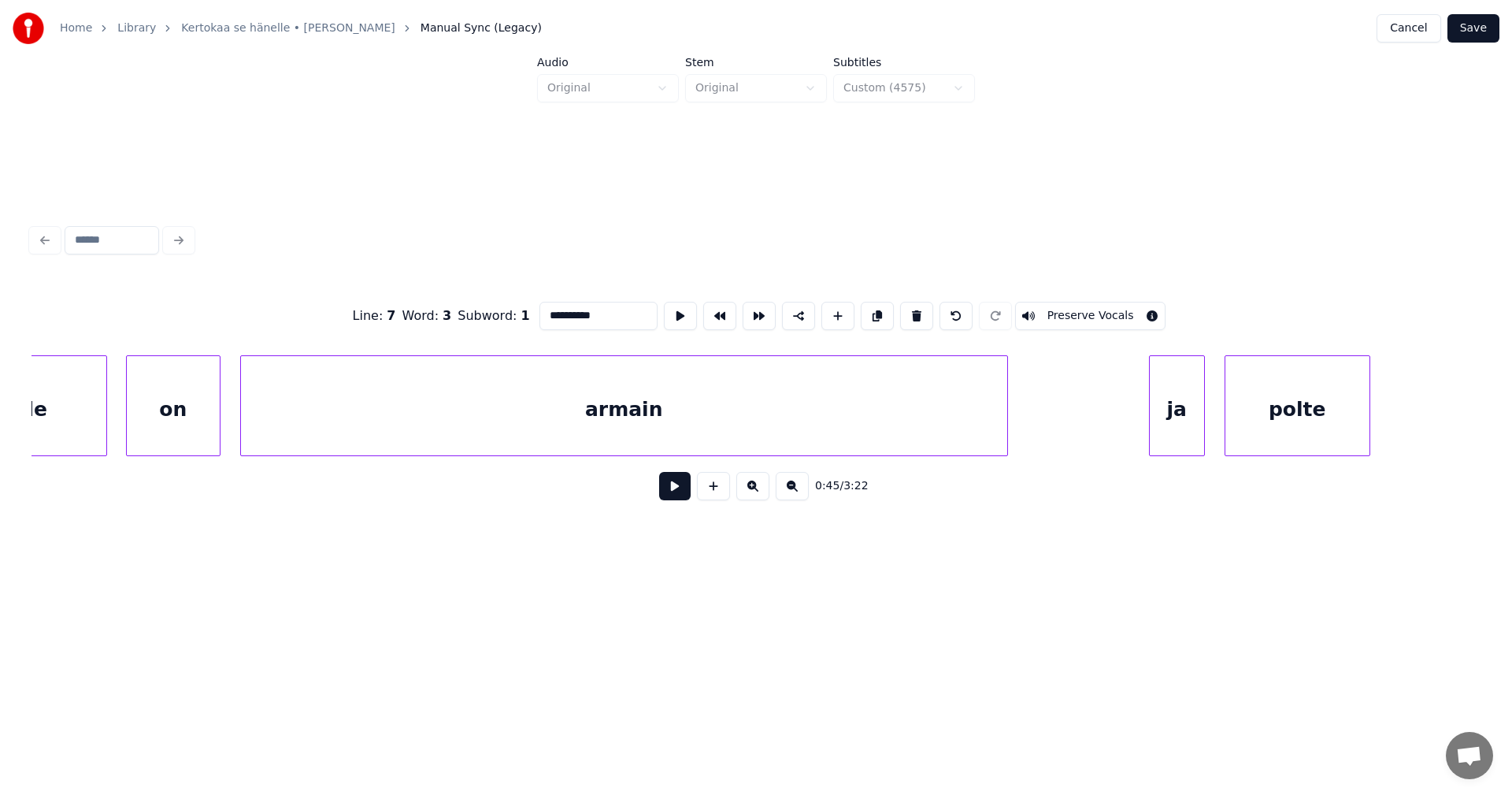
scroll to position [0, 10089]
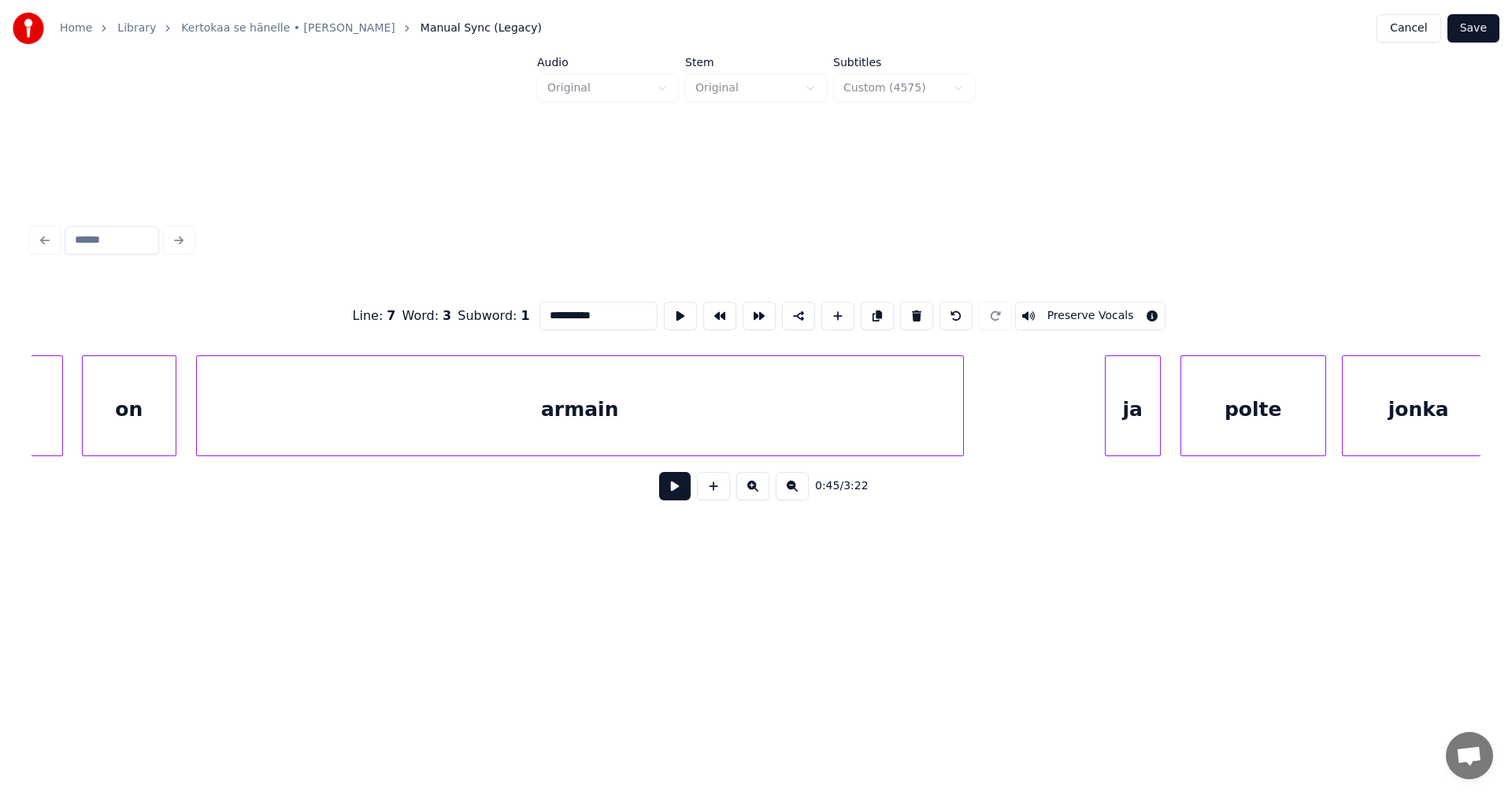
click at [497, 432] on div "armain" at bounding box center [580, 409] width 766 height 107
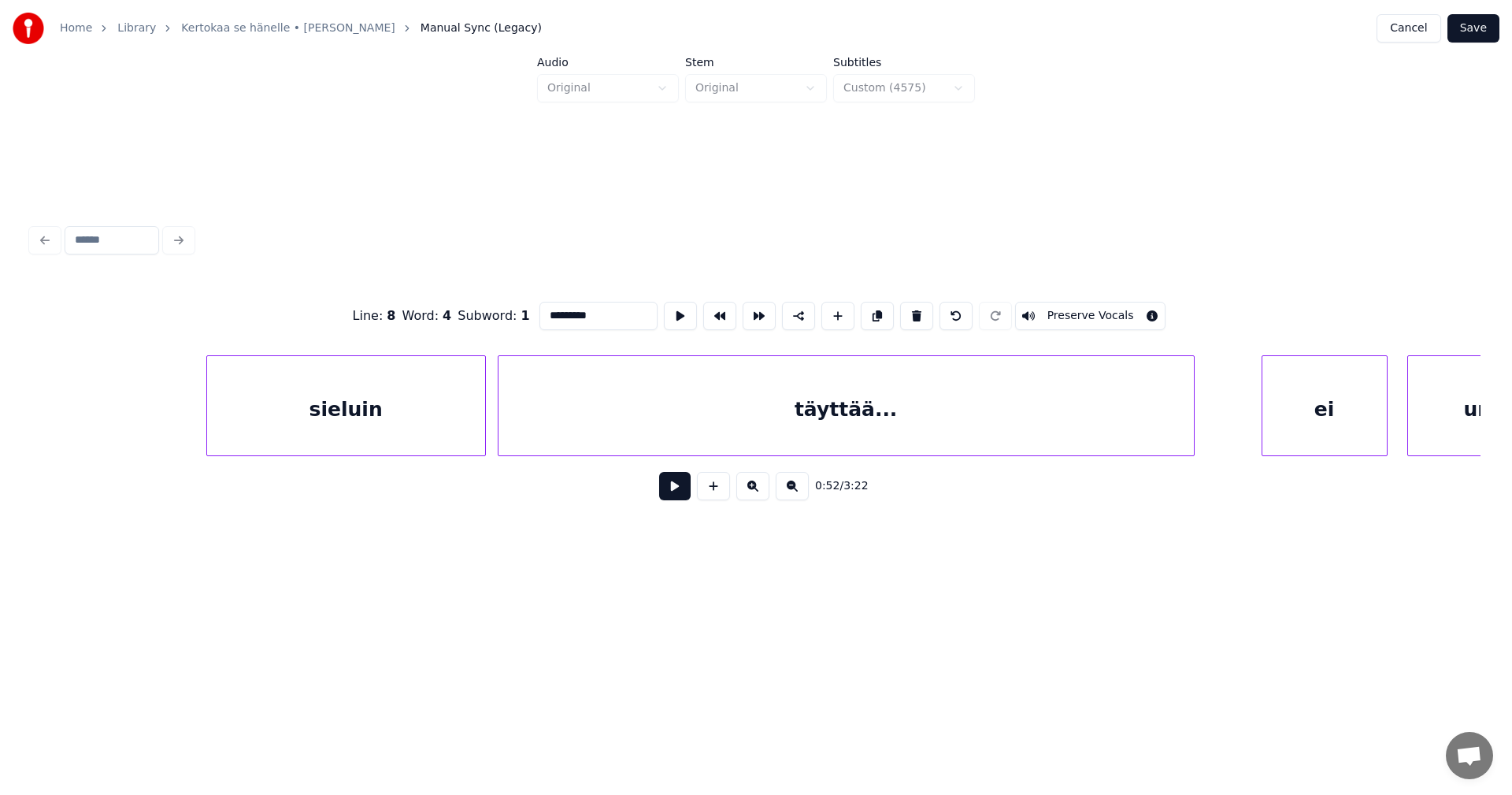
scroll to position [0, 13975]
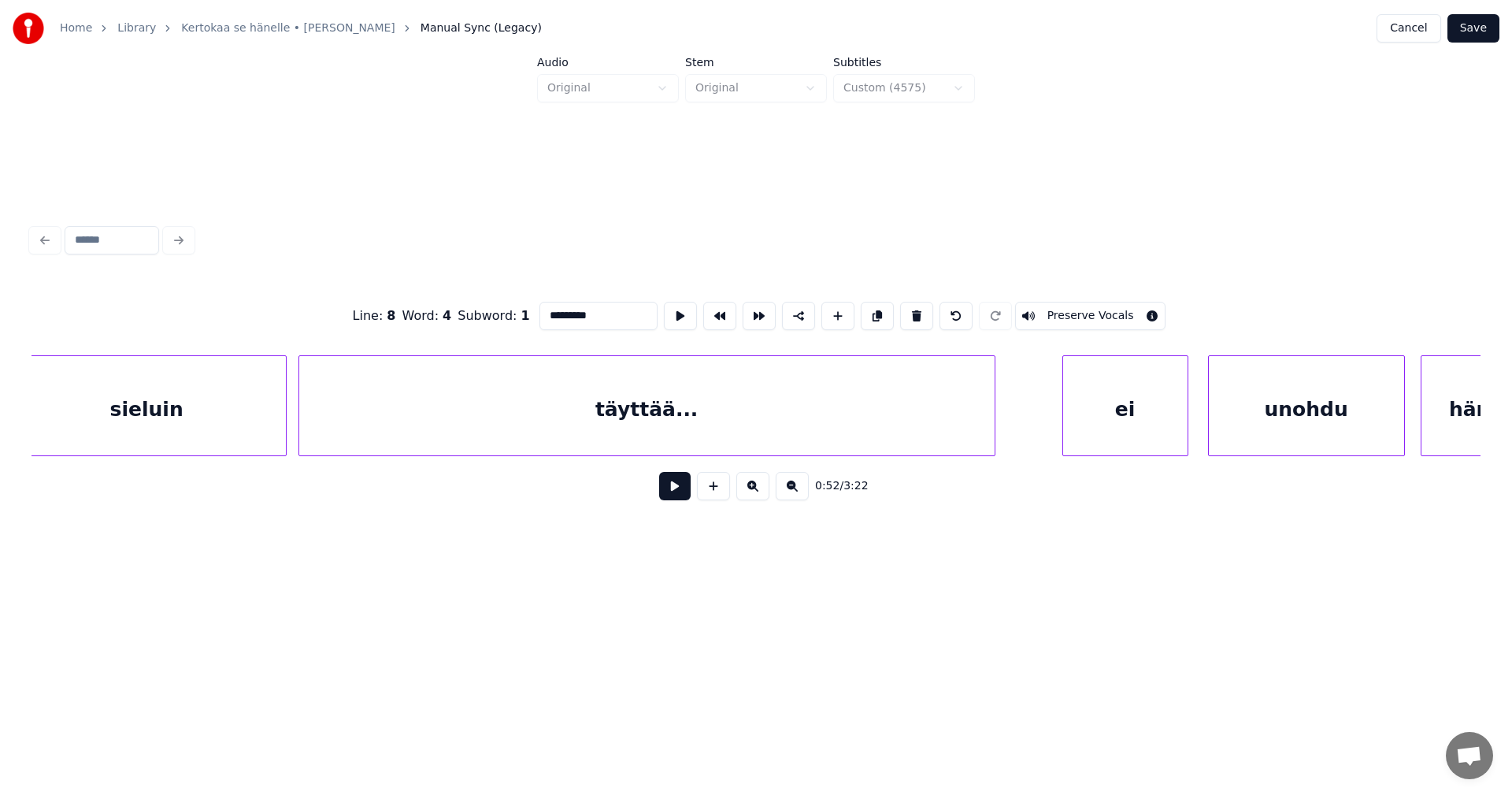
type input "*********"
click at [1476, 32] on button "Save" at bounding box center [1473, 28] width 52 height 28
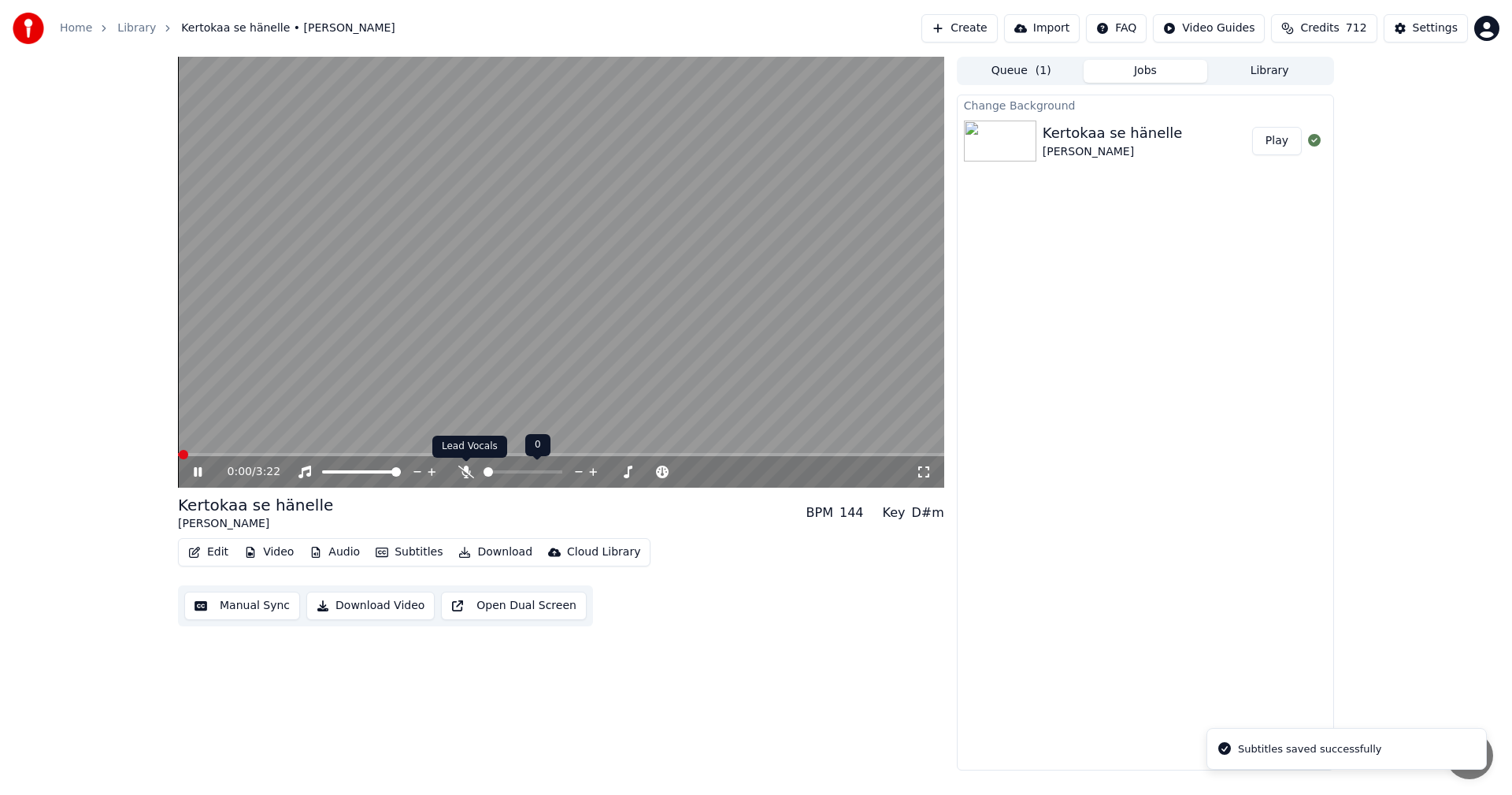
click at [472, 473] on icon at bounding box center [465, 472] width 16 height 13
click at [199, 472] on icon at bounding box center [197, 472] width 8 height 9
click at [224, 550] on button "Edit" at bounding box center [208, 552] width 53 height 22
click at [206, 546] on button "Edit" at bounding box center [208, 552] width 53 height 22
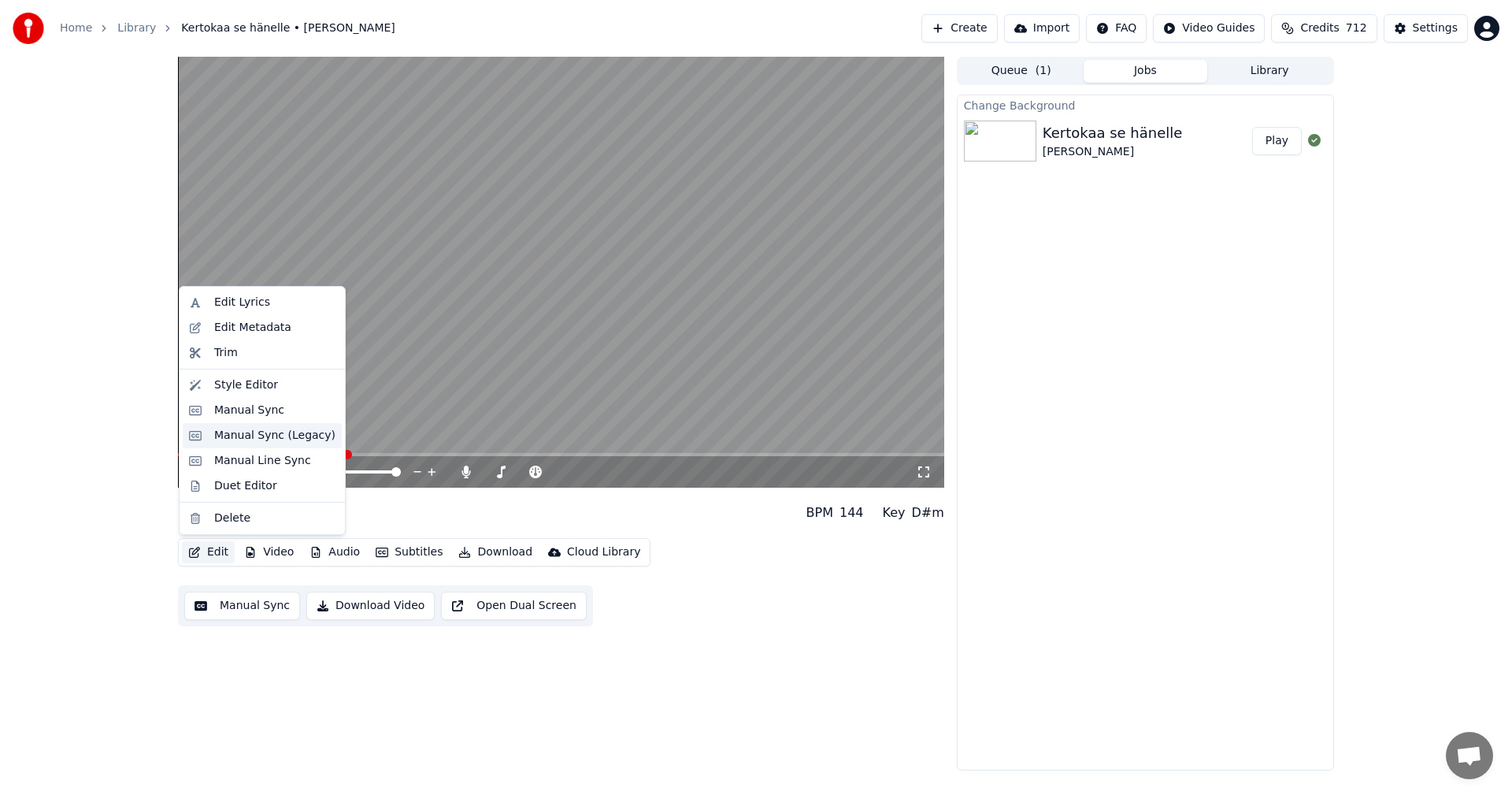
click at [289, 438] on div "Manual Sync (Legacy)" at bounding box center [275, 435] width 121 height 16
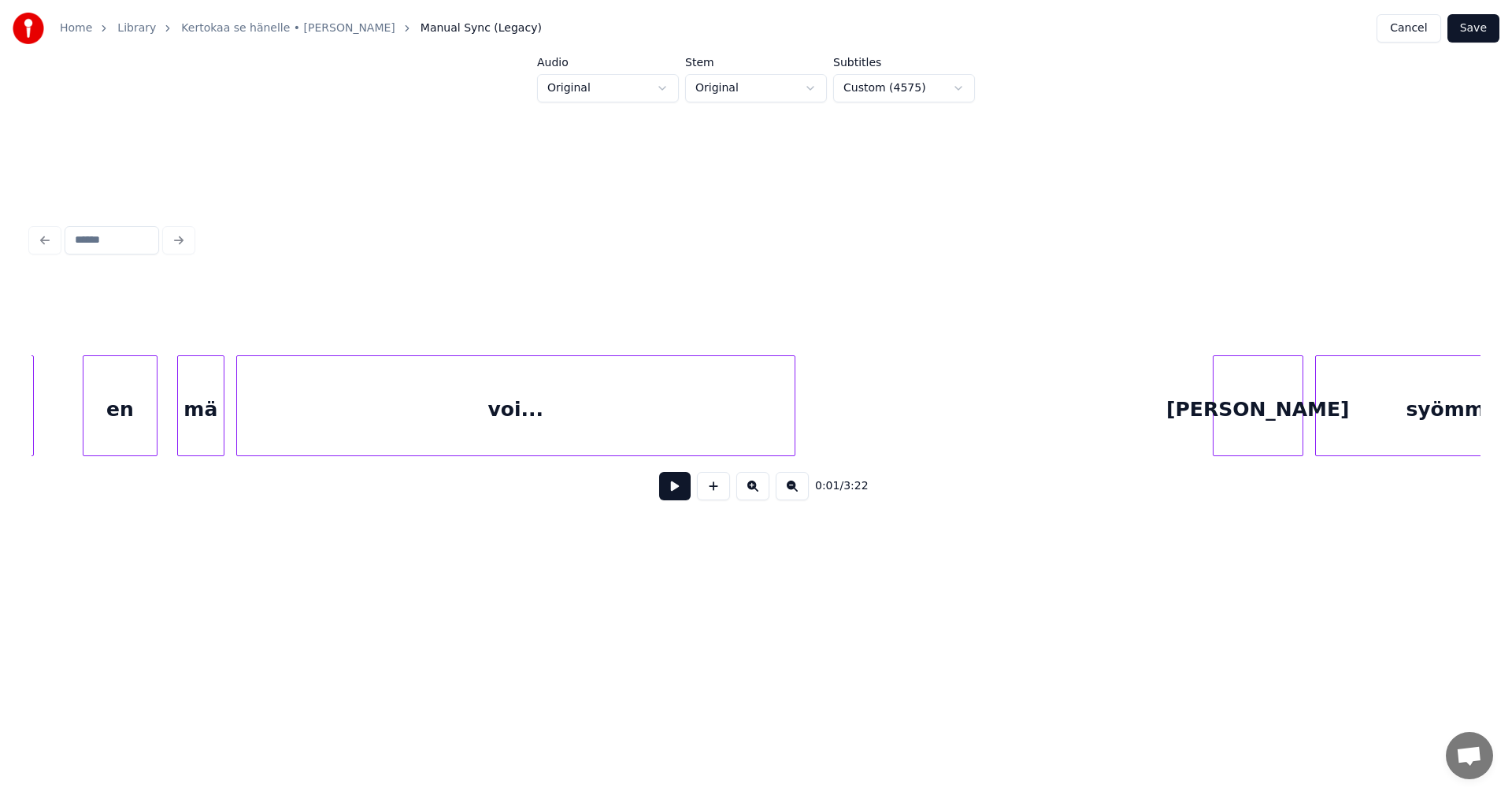
scroll to position [0, 7396]
click at [152, 427] on div "en" at bounding box center [143, 409] width 73 height 107
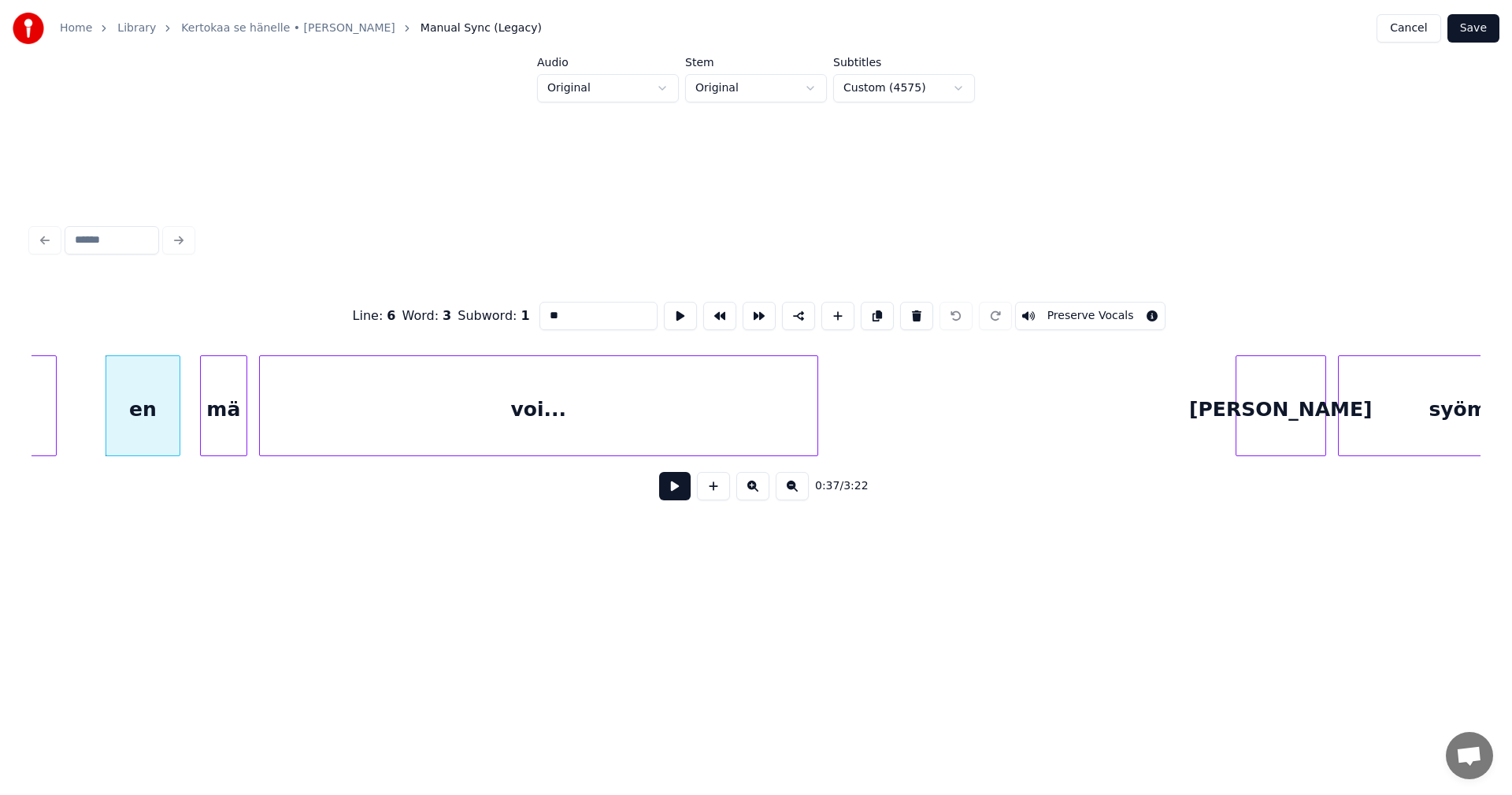
click at [675, 498] on button at bounding box center [674, 486] width 32 height 28
click at [171, 424] on div at bounding box center [172, 405] width 5 height 99
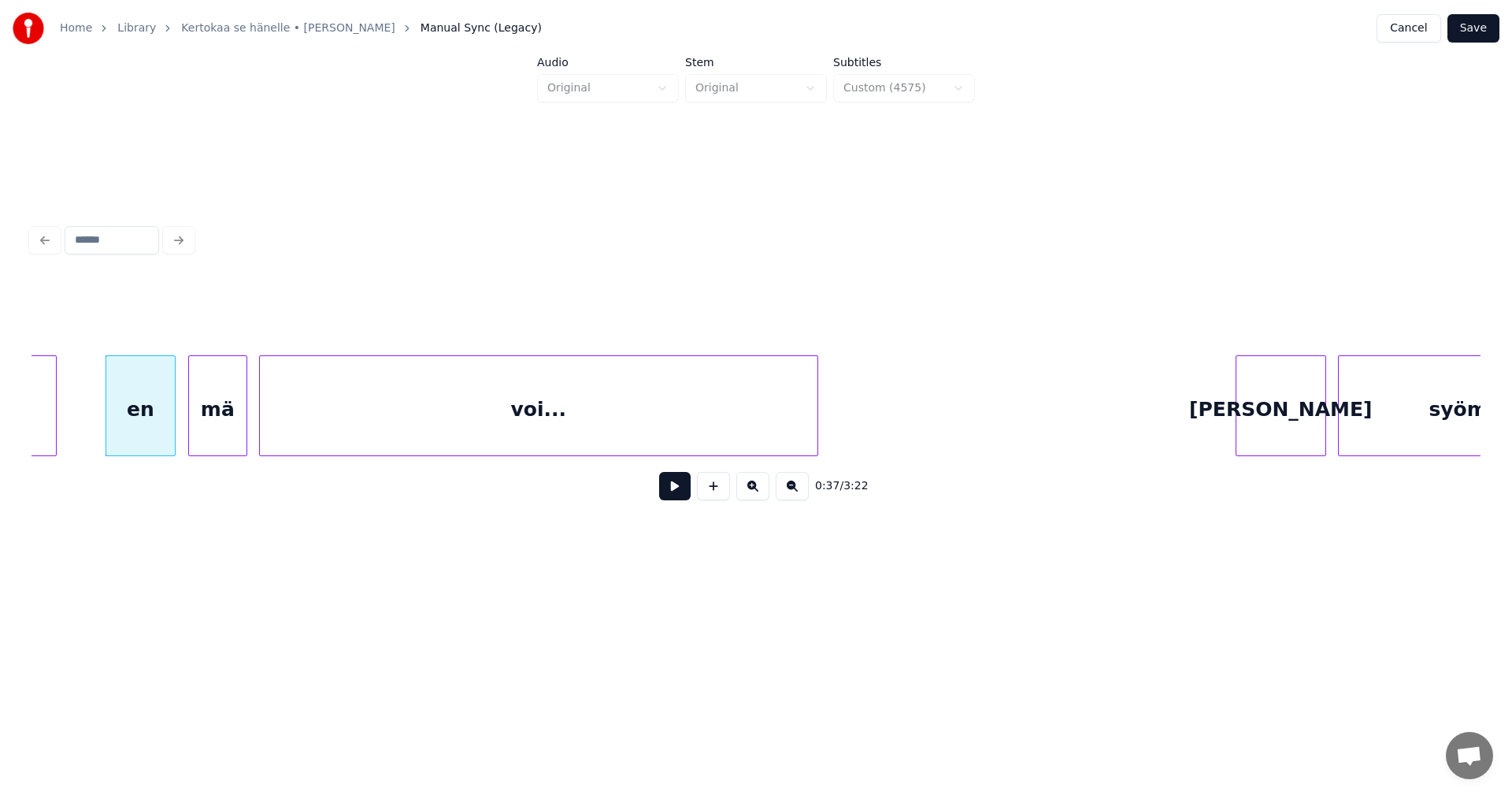
click at [189, 422] on div at bounding box center [191, 405] width 5 height 99
click at [224, 433] on div "mä" at bounding box center [217, 409] width 57 height 107
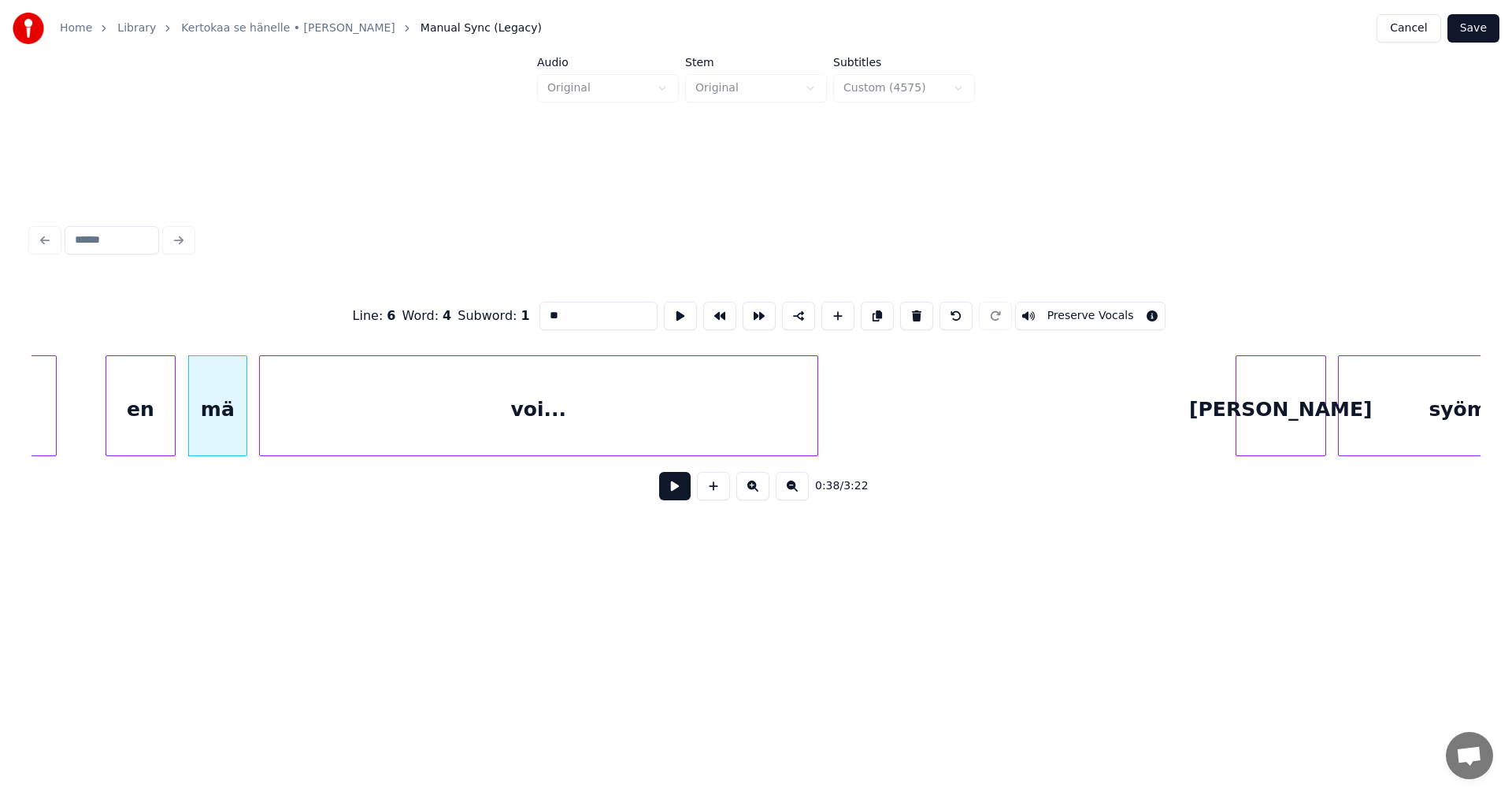
click at [677, 495] on button at bounding box center [674, 486] width 32 height 28
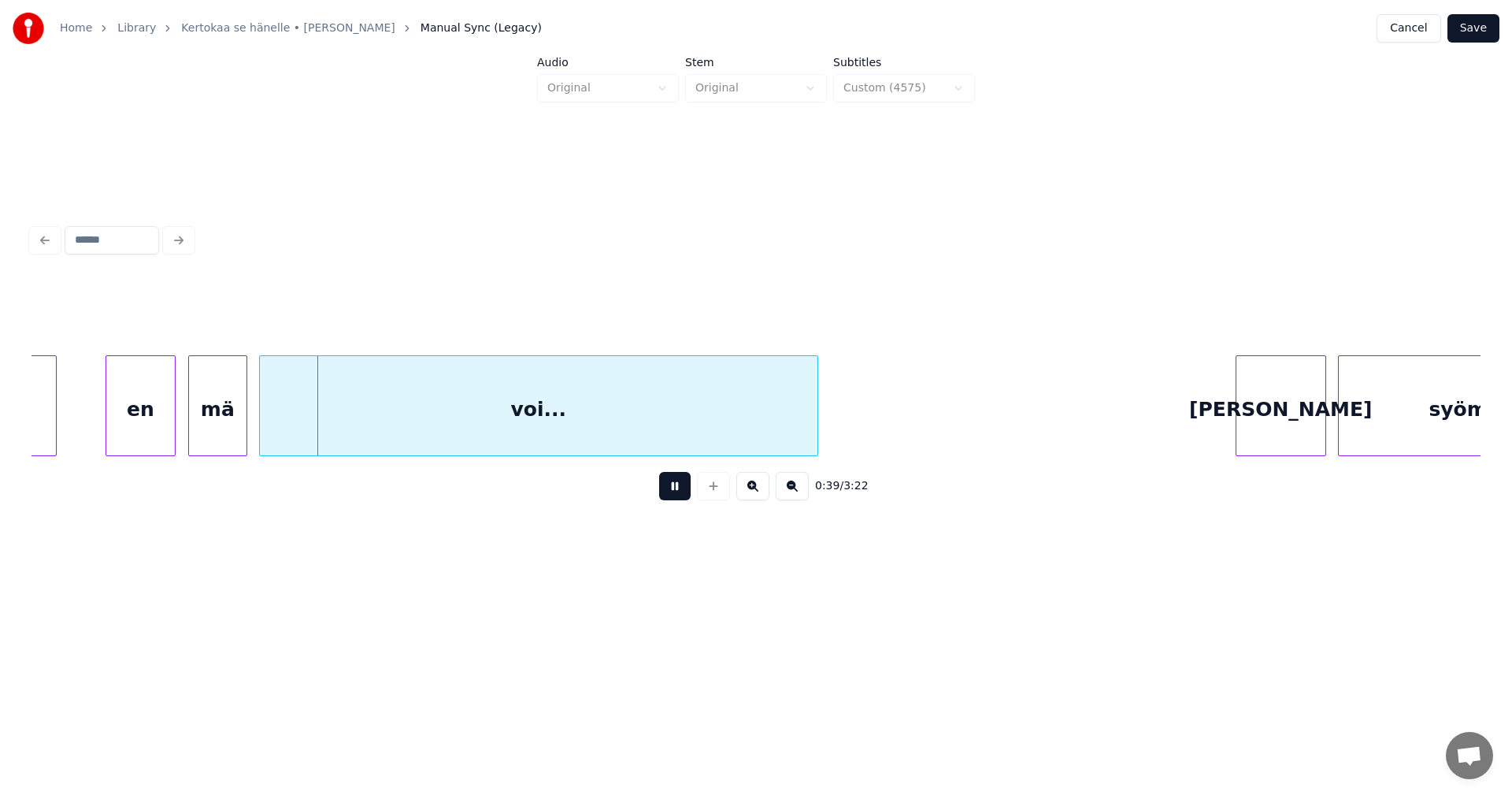
drag, startPoint x: 677, startPoint y: 494, endPoint x: 585, endPoint y: 438, distance: 107.7
click at [676, 493] on button at bounding box center [674, 486] width 32 height 28
click at [584, 423] on div "voi..." at bounding box center [538, 409] width 558 height 107
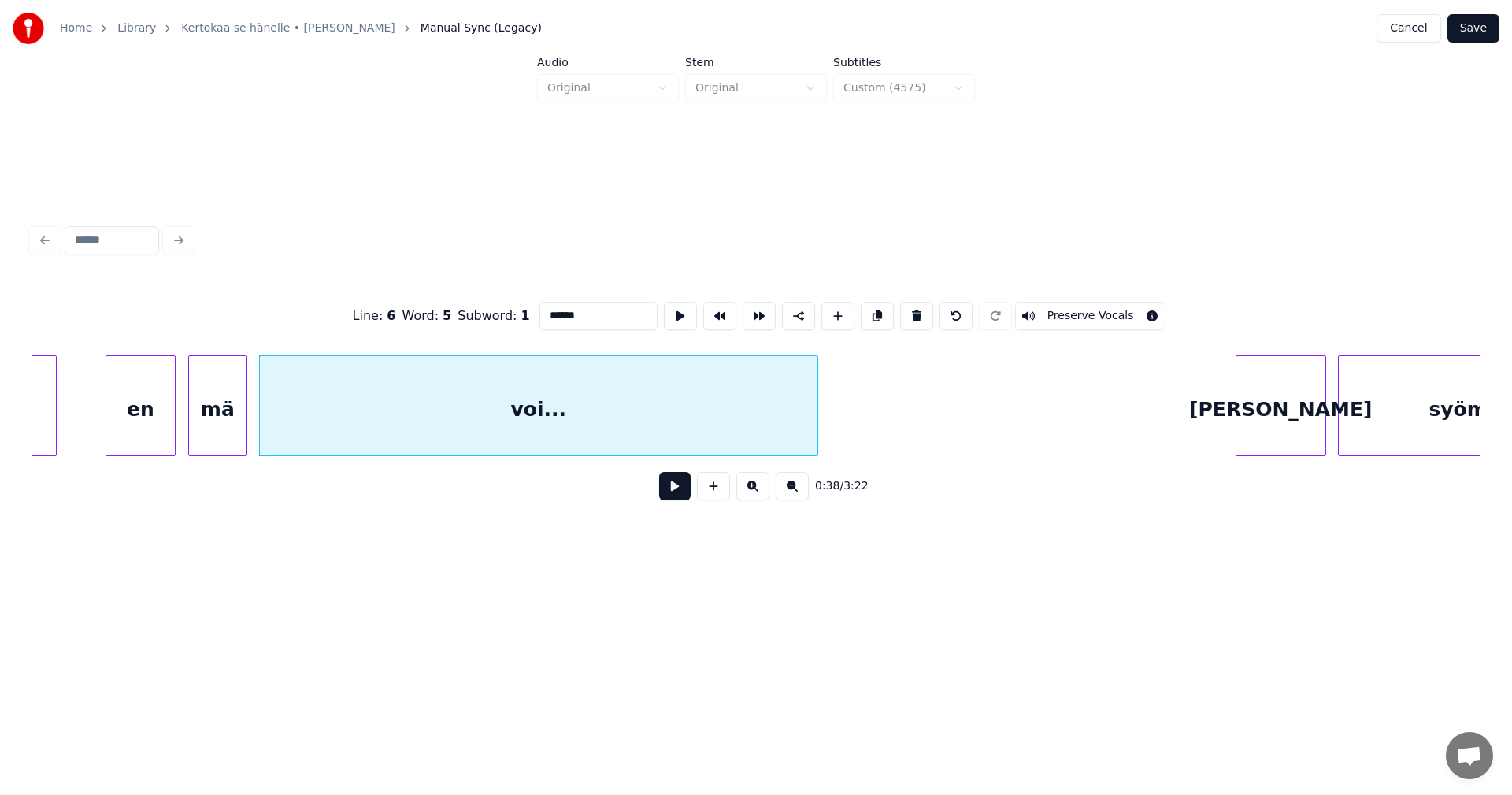
click at [665, 493] on button at bounding box center [674, 486] width 32 height 28
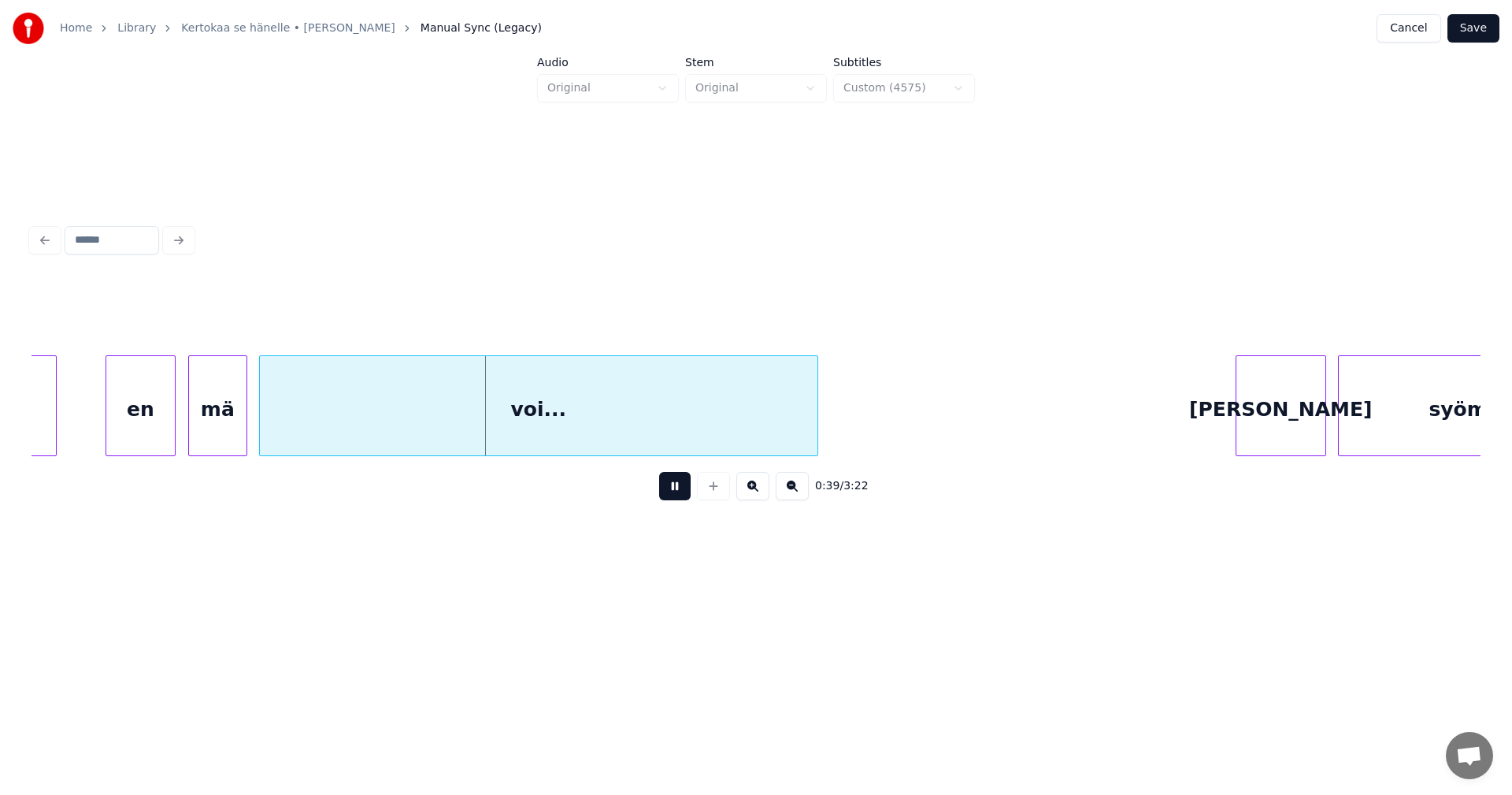
drag, startPoint x: 666, startPoint y: 492, endPoint x: 644, endPoint y: 464, distance: 35.6
click at [667, 492] on button at bounding box center [674, 486] width 32 height 28
click at [639, 423] on div "voi..." at bounding box center [538, 409] width 558 height 107
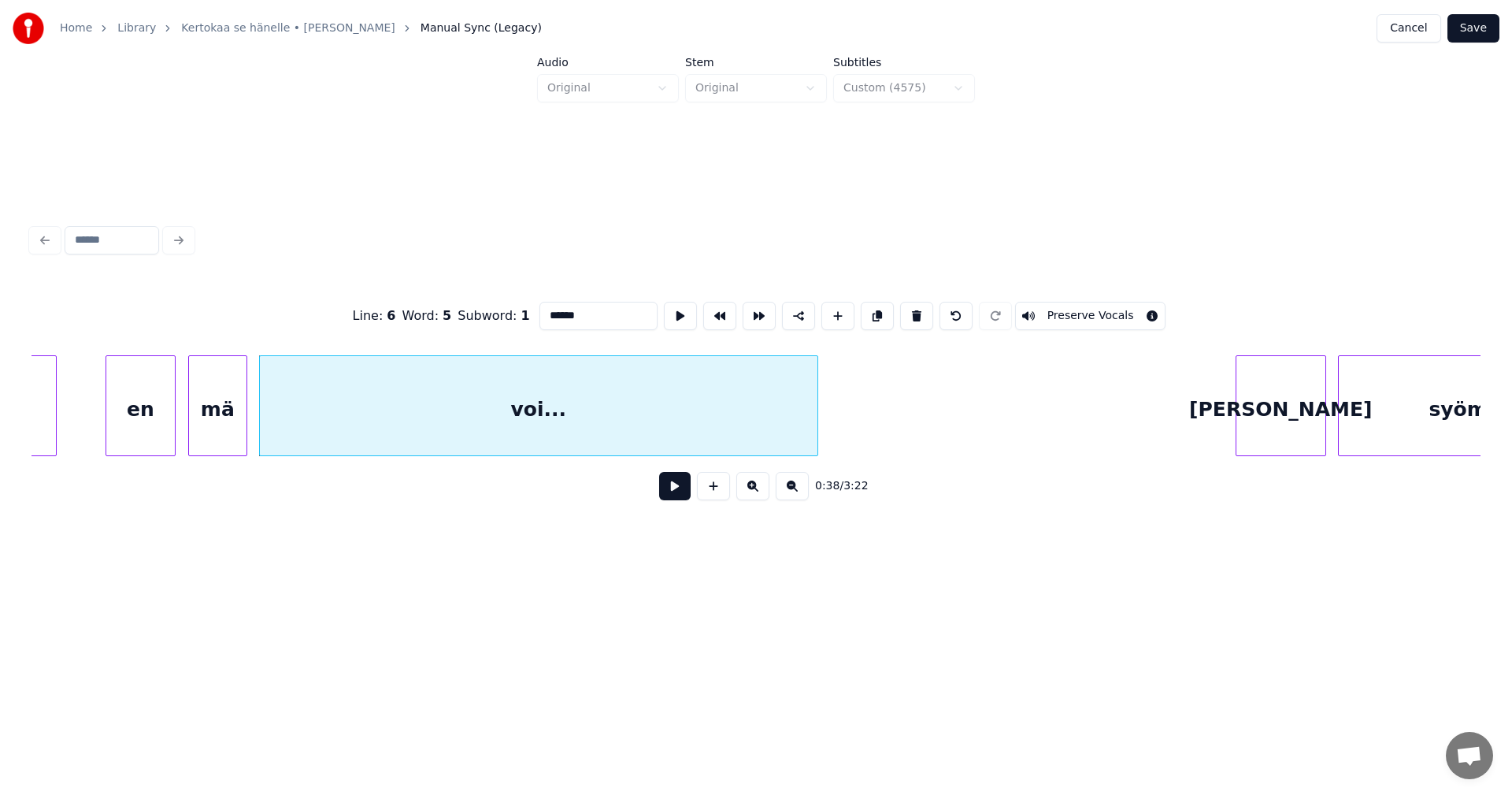
click at [668, 485] on button at bounding box center [674, 486] width 32 height 28
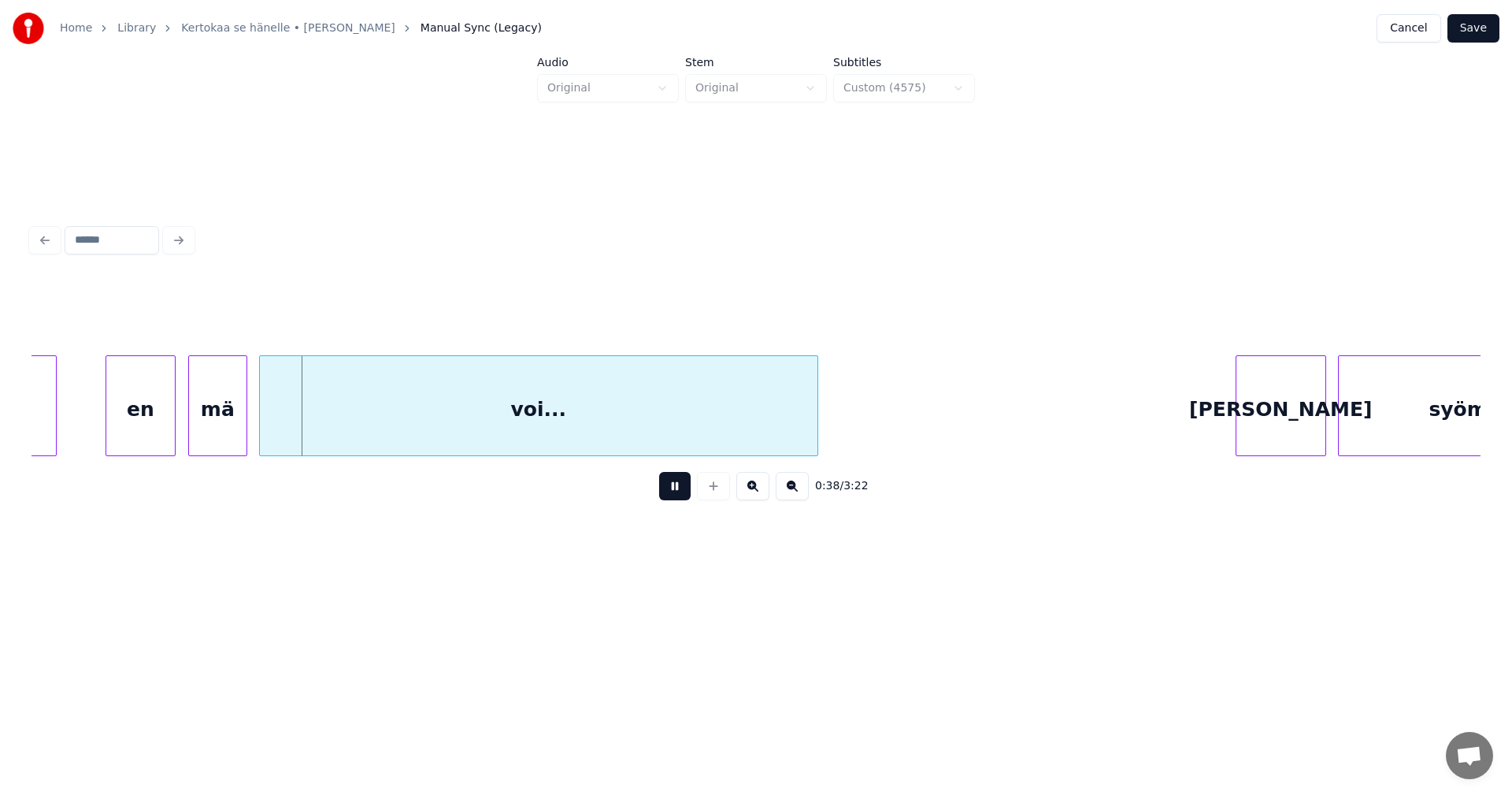
click at [669, 485] on button at bounding box center [674, 486] width 32 height 28
click at [150, 412] on div "en" at bounding box center [141, 409] width 68 height 107
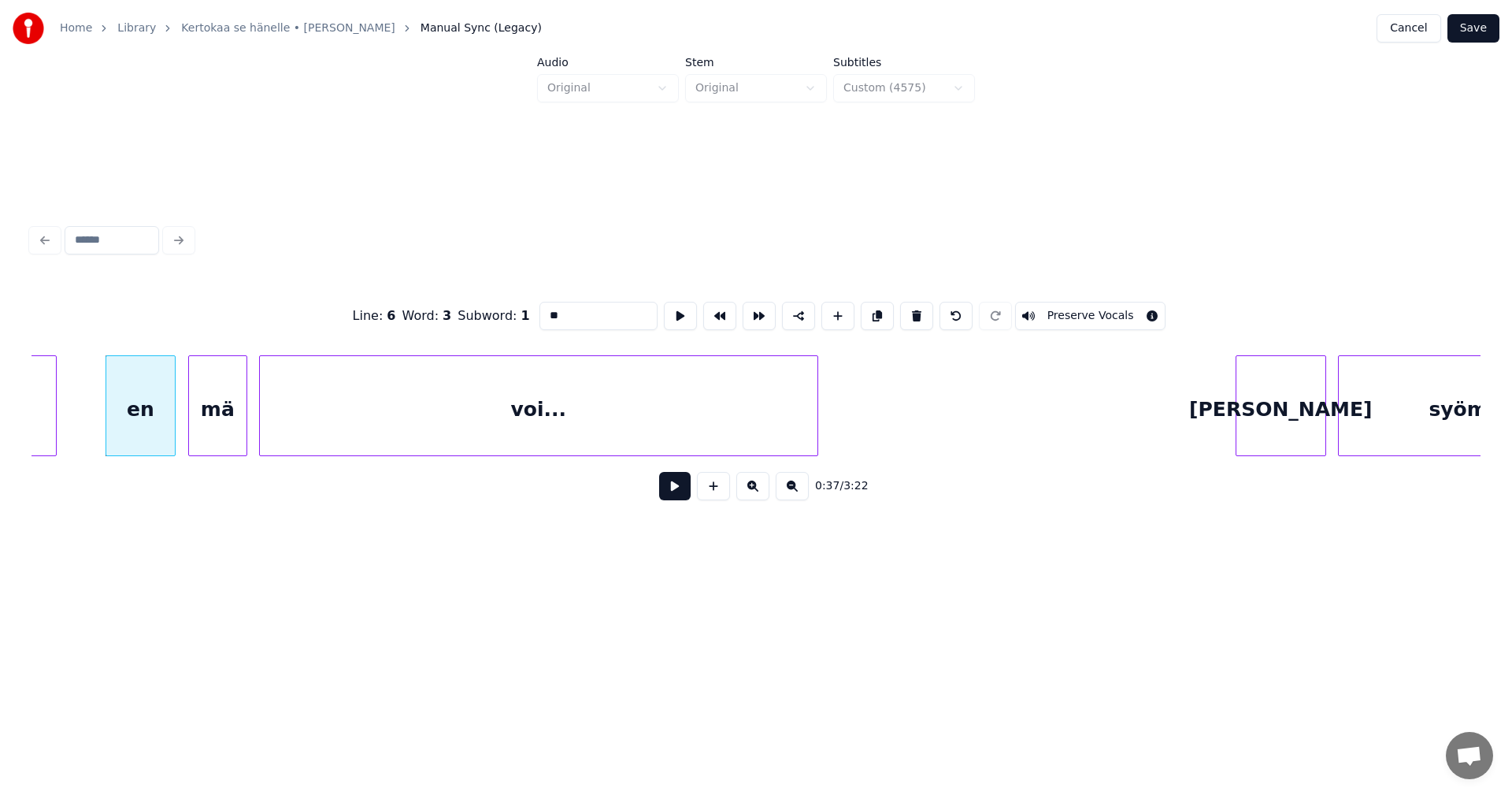
click at [672, 497] on button at bounding box center [674, 486] width 32 height 28
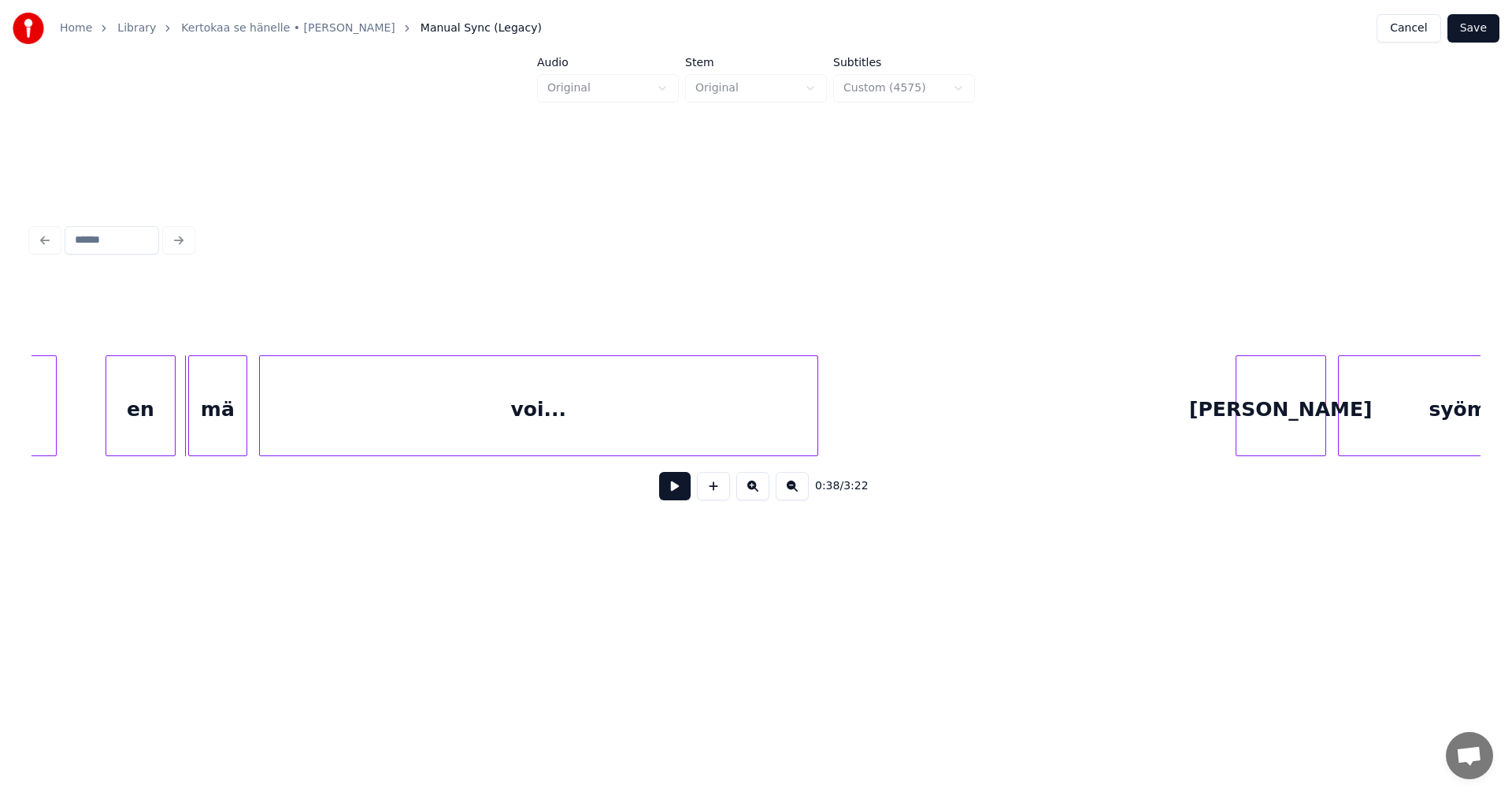
click at [672, 497] on button at bounding box center [674, 486] width 32 height 28
drag, startPoint x: 675, startPoint y: 494, endPoint x: 757, endPoint y: 457, distance: 90.0
click at [680, 492] on button at bounding box center [674, 486] width 32 height 28
click at [1476, 32] on button "Save" at bounding box center [1473, 28] width 52 height 28
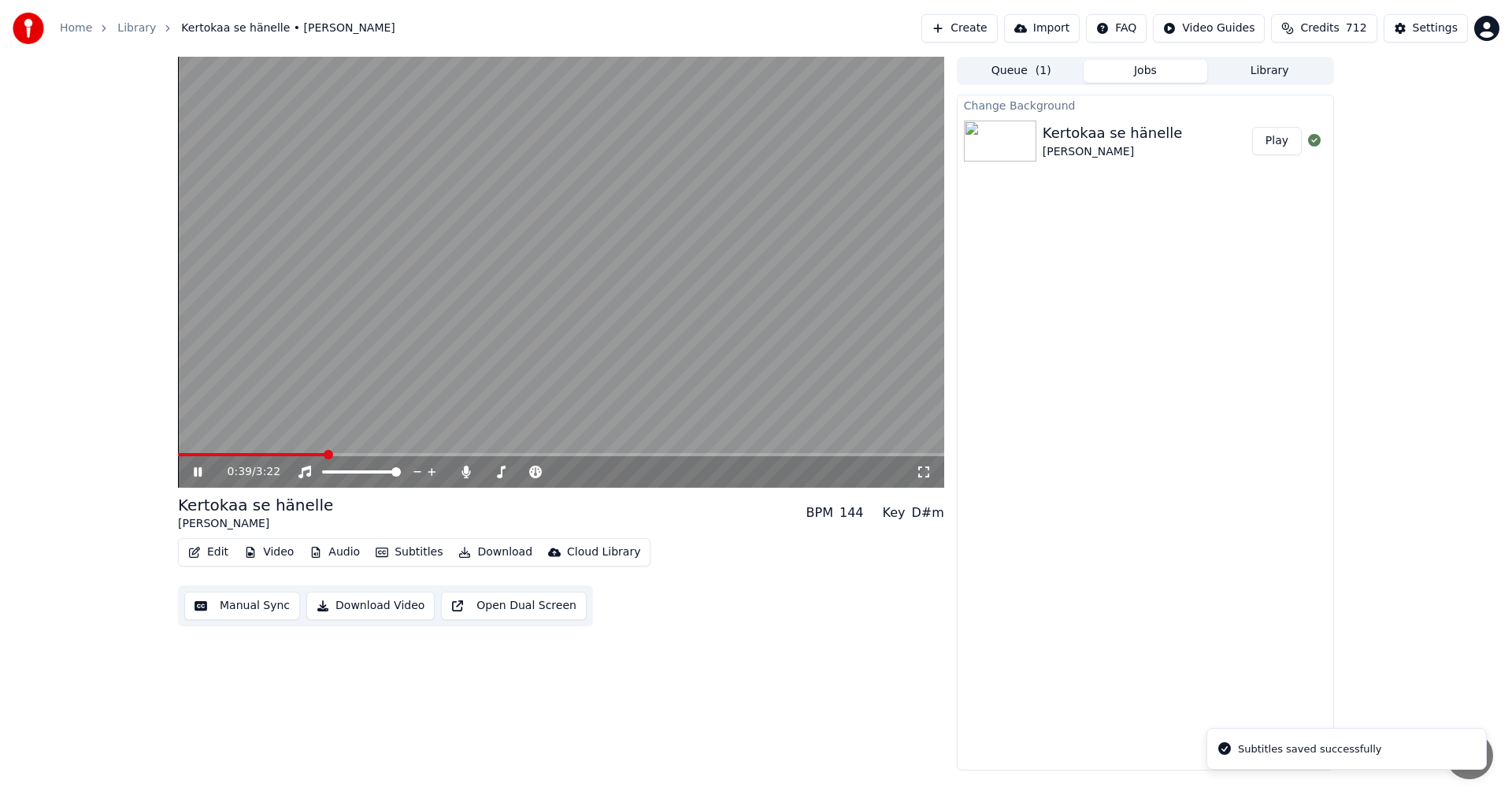
click at [327, 456] on span at bounding box center [561, 454] width 766 height 3
click at [285, 455] on span at bounding box center [256, 454] width 158 height 3
click at [198, 472] on icon at bounding box center [209, 472] width 37 height 13
click at [226, 551] on button "Edit" at bounding box center [208, 552] width 53 height 22
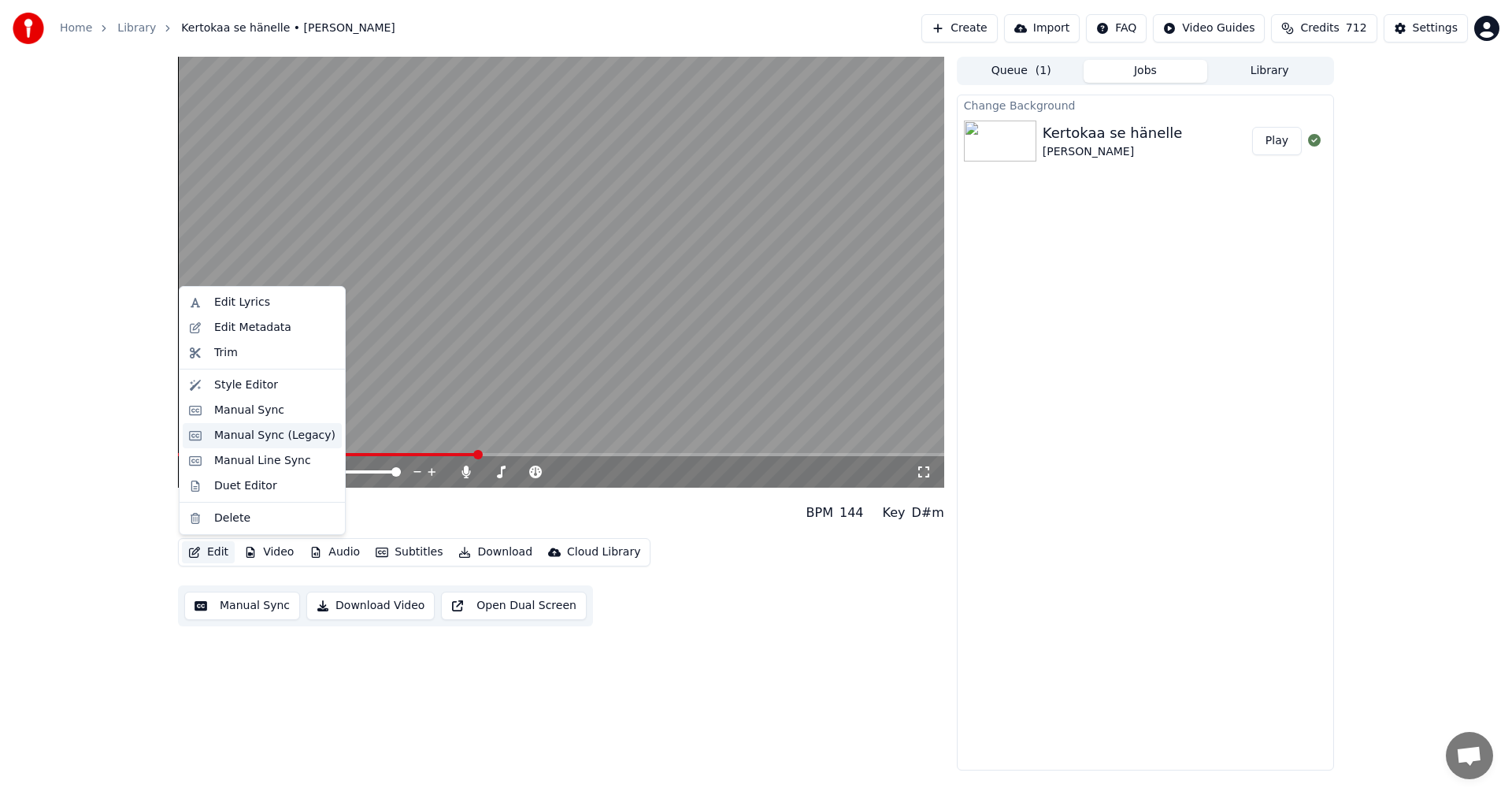
click at [274, 443] on div "Manual Sync (Legacy)" at bounding box center [275, 435] width 121 height 16
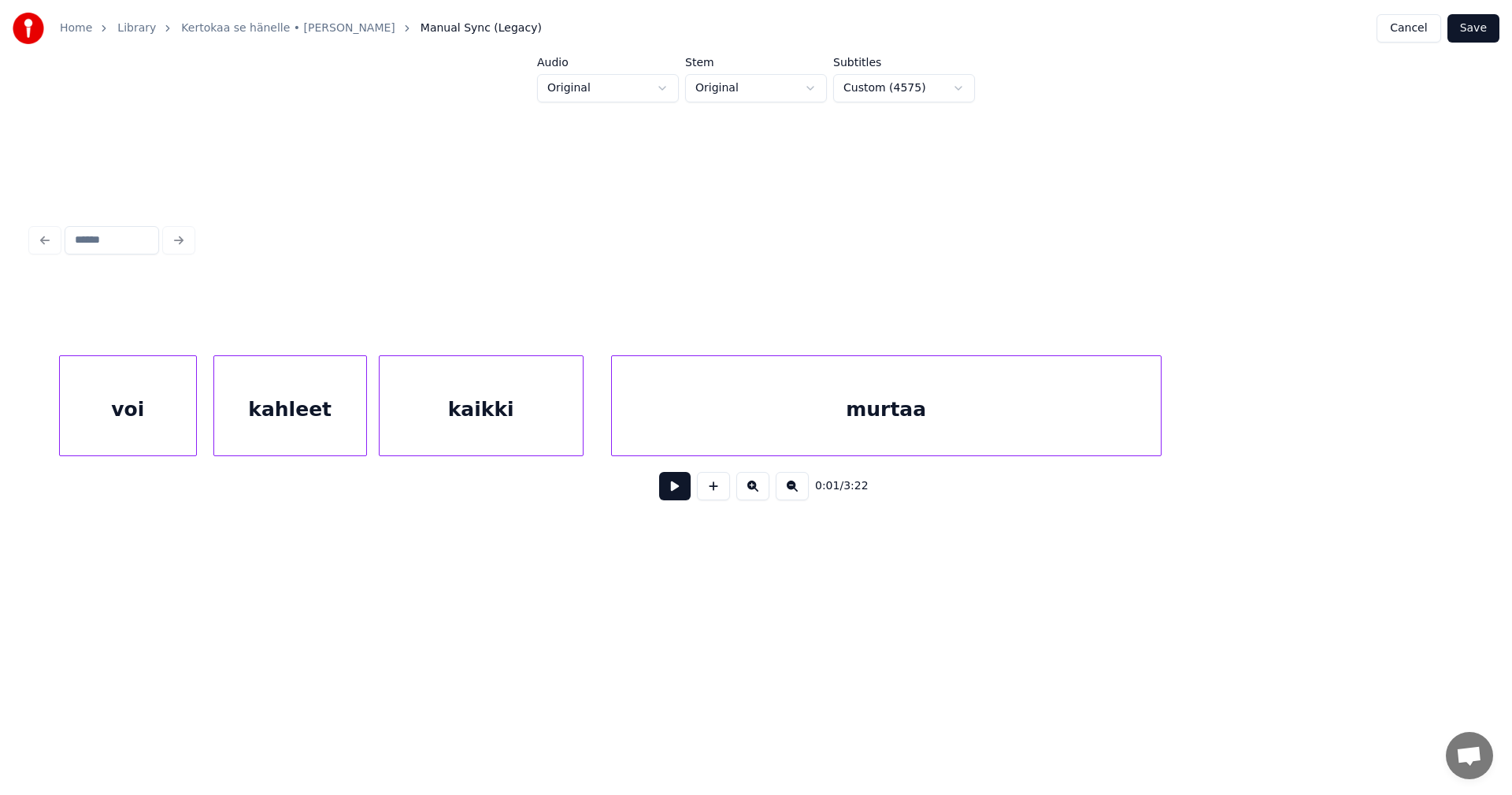
scroll to position [0, 12561]
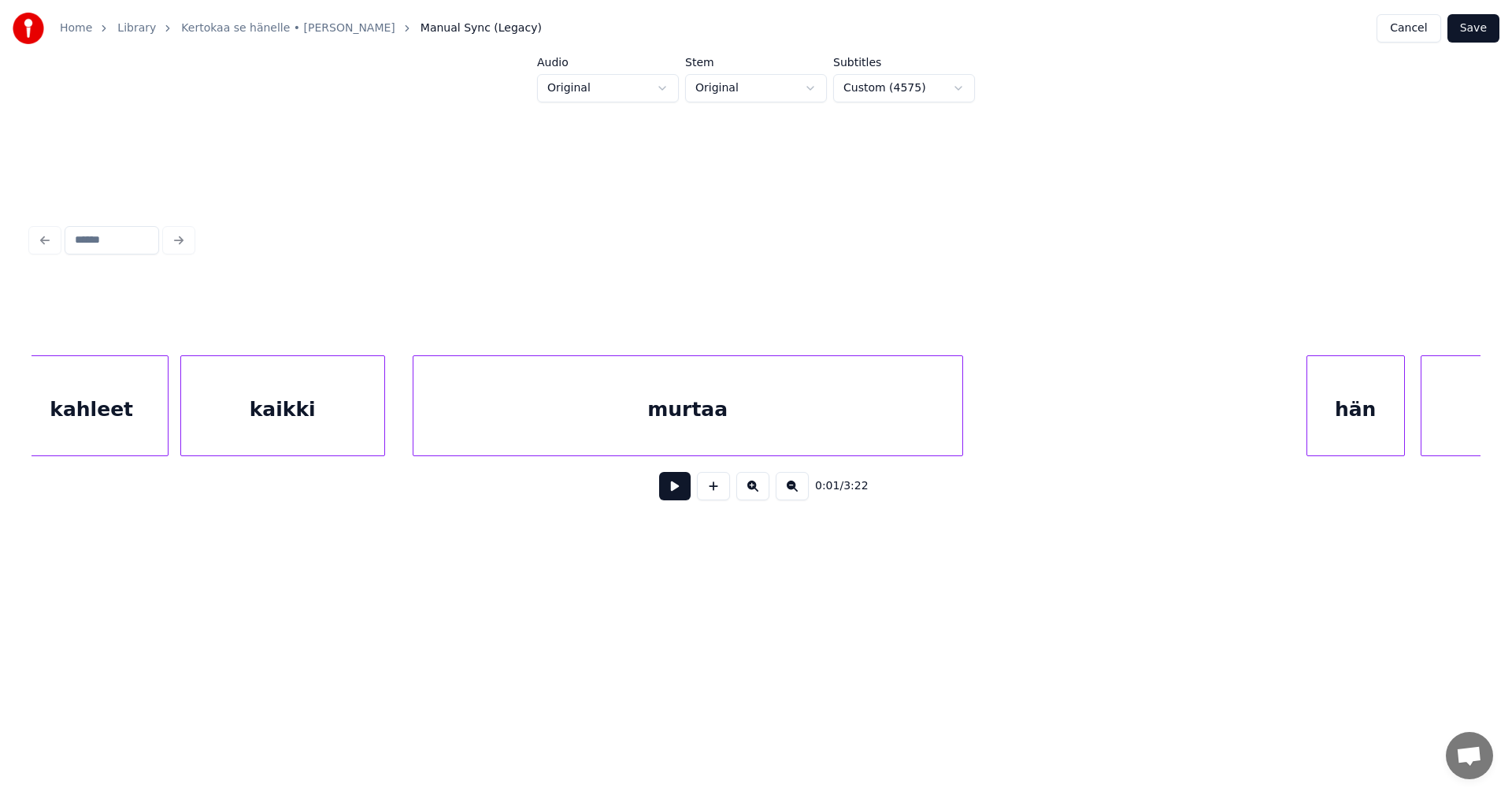
click at [563, 434] on div "murtaa" at bounding box center [688, 409] width 549 height 107
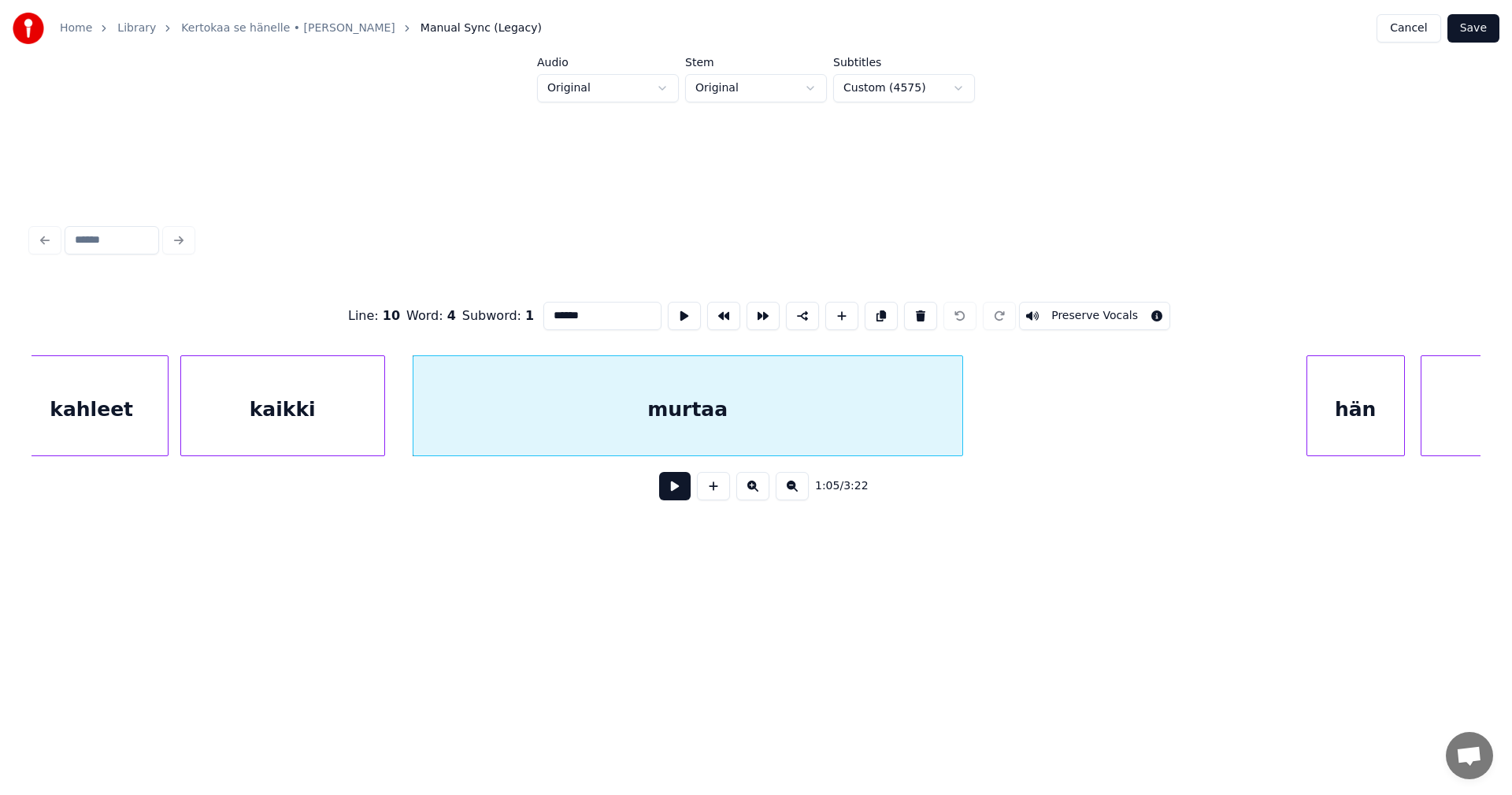
click at [597, 320] on input "******" at bounding box center [601, 316] width 118 height 28
type input "*********"
click at [1490, 37] on button "Save" at bounding box center [1473, 28] width 52 height 28
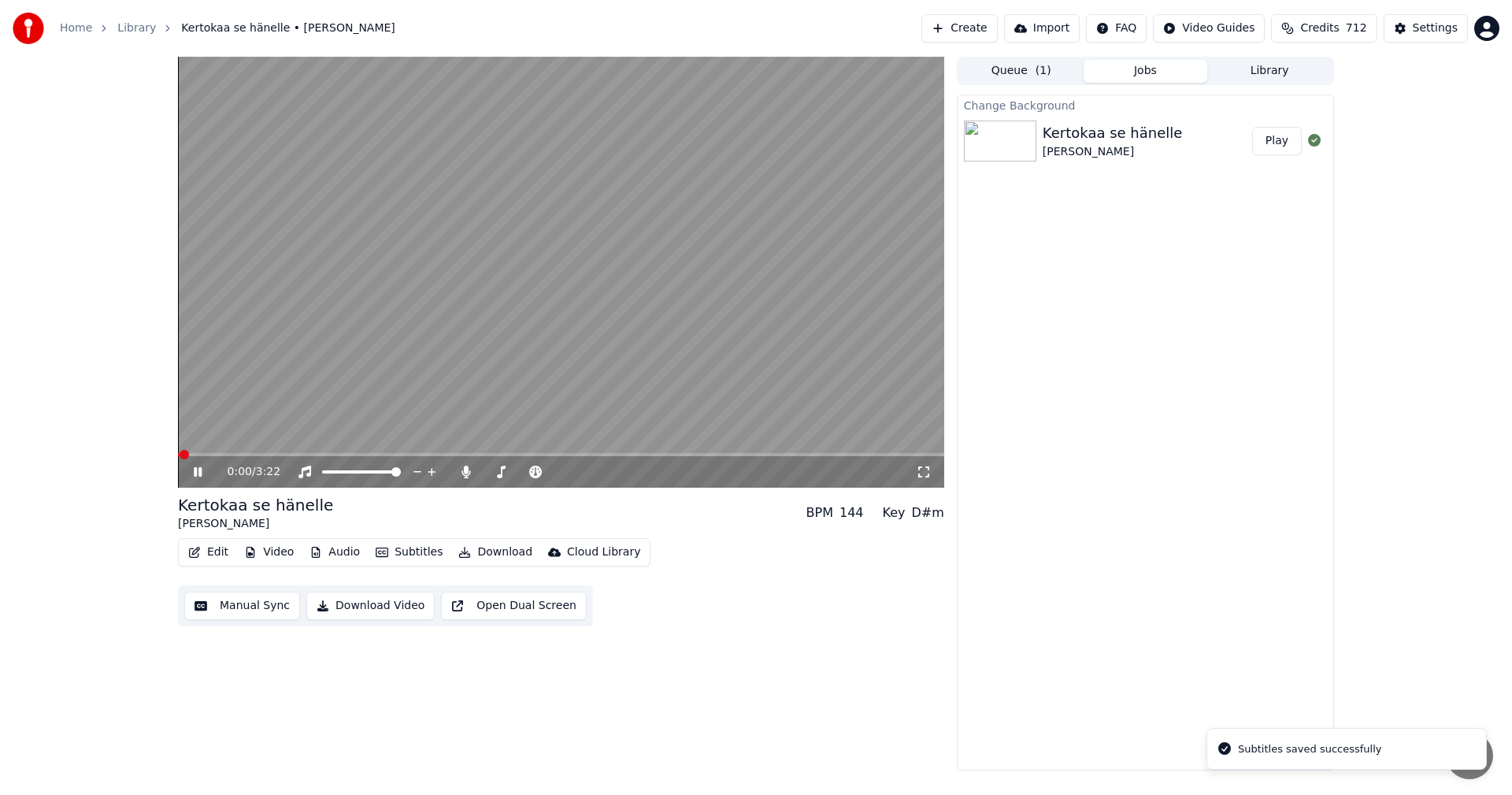
click at [412, 452] on video at bounding box center [561, 272] width 766 height 431
click at [422, 456] on span at bounding box center [561, 454] width 766 height 3
click at [200, 475] on icon at bounding box center [209, 472] width 37 height 13
click at [199, 476] on icon at bounding box center [197, 472] width 8 height 9
click at [214, 547] on button "Edit" at bounding box center [208, 552] width 53 height 22
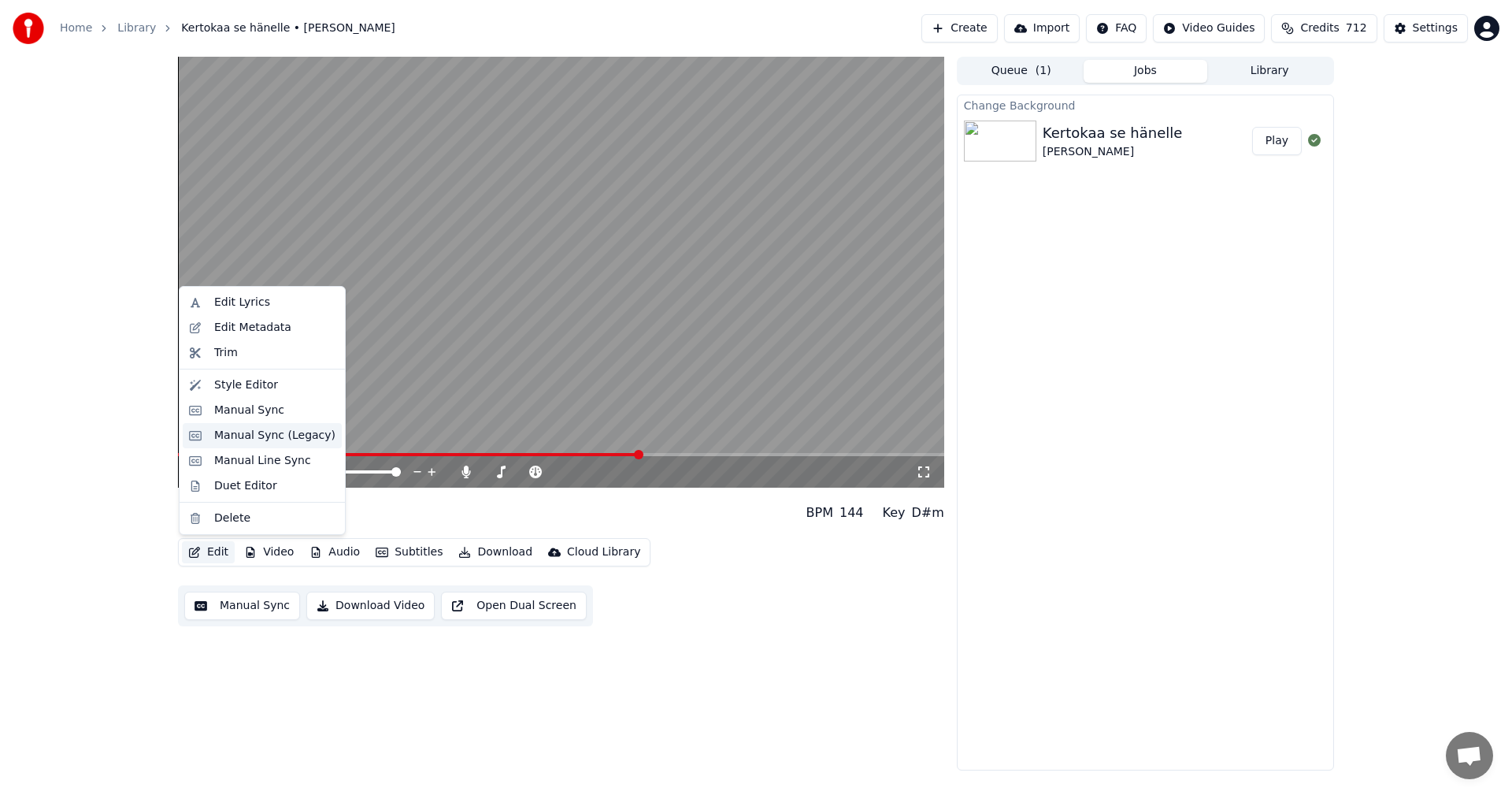
click at [262, 440] on div "Manual Sync (Legacy)" at bounding box center [275, 435] width 121 height 16
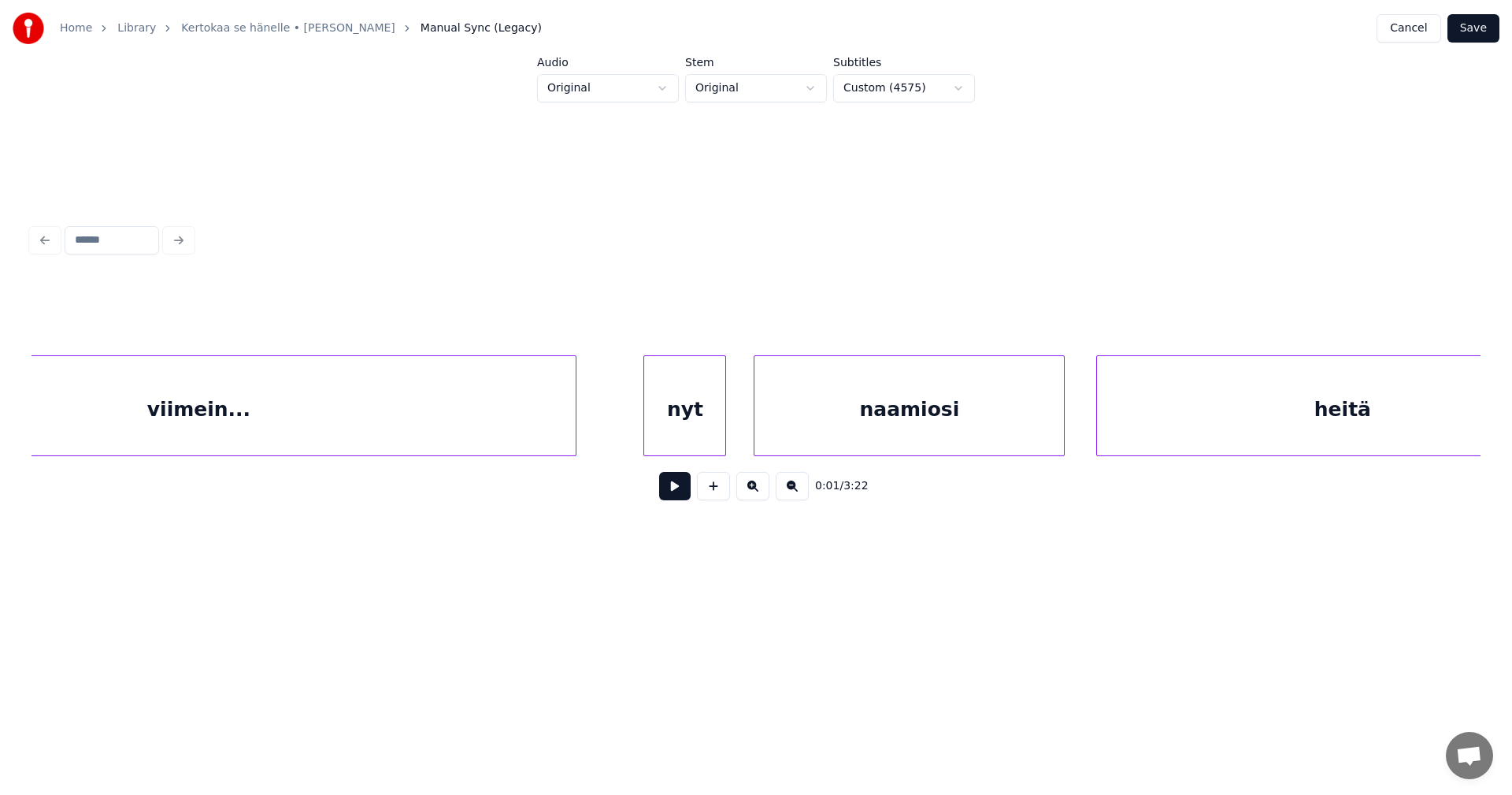
scroll to position [0, 22298]
click at [499, 423] on div "viimein..." at bounding box center [177, 409] width 755 height 107
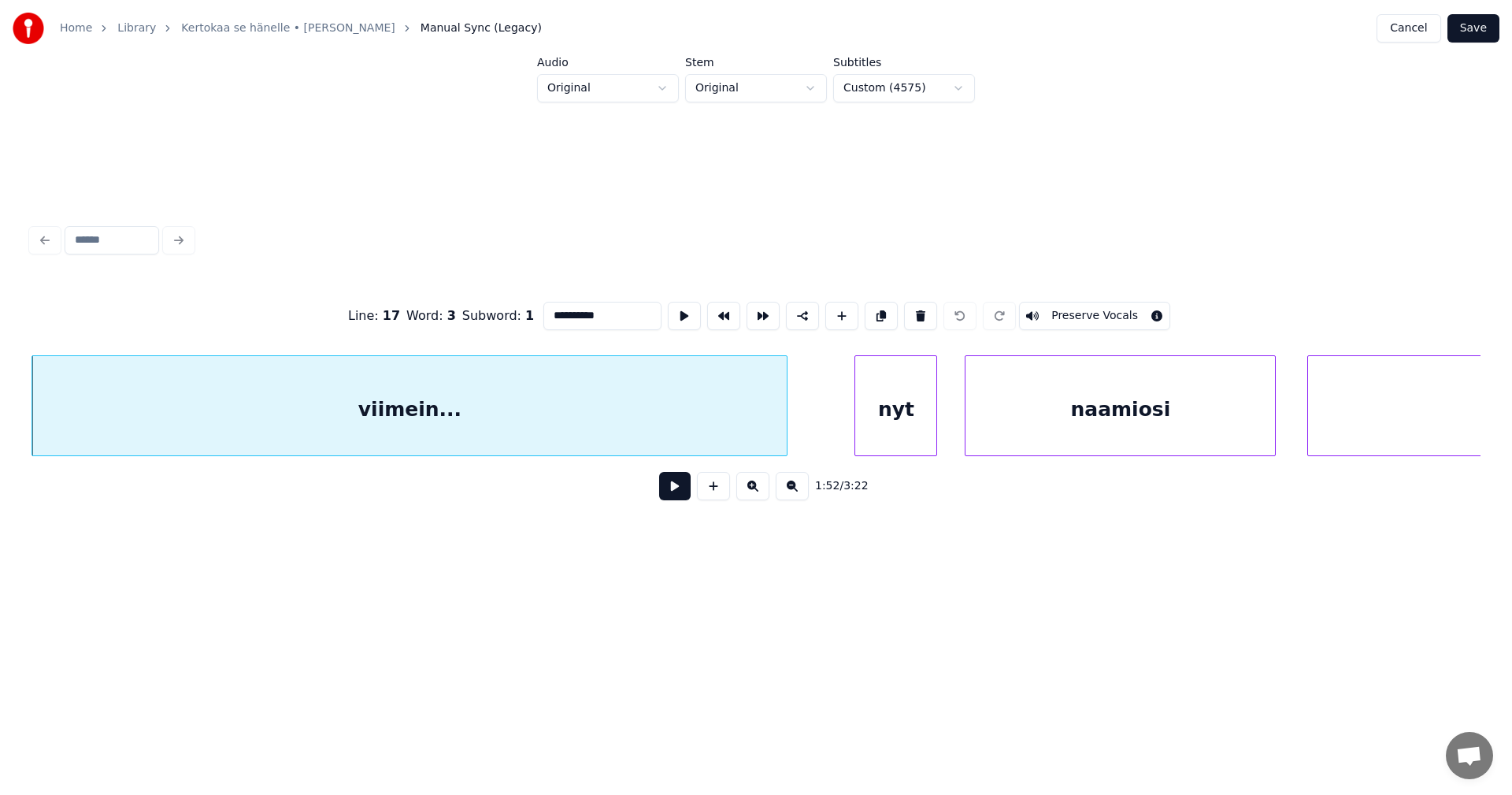
click at [670, 489] on button at bounding box center [674, 486] width 32 height 28
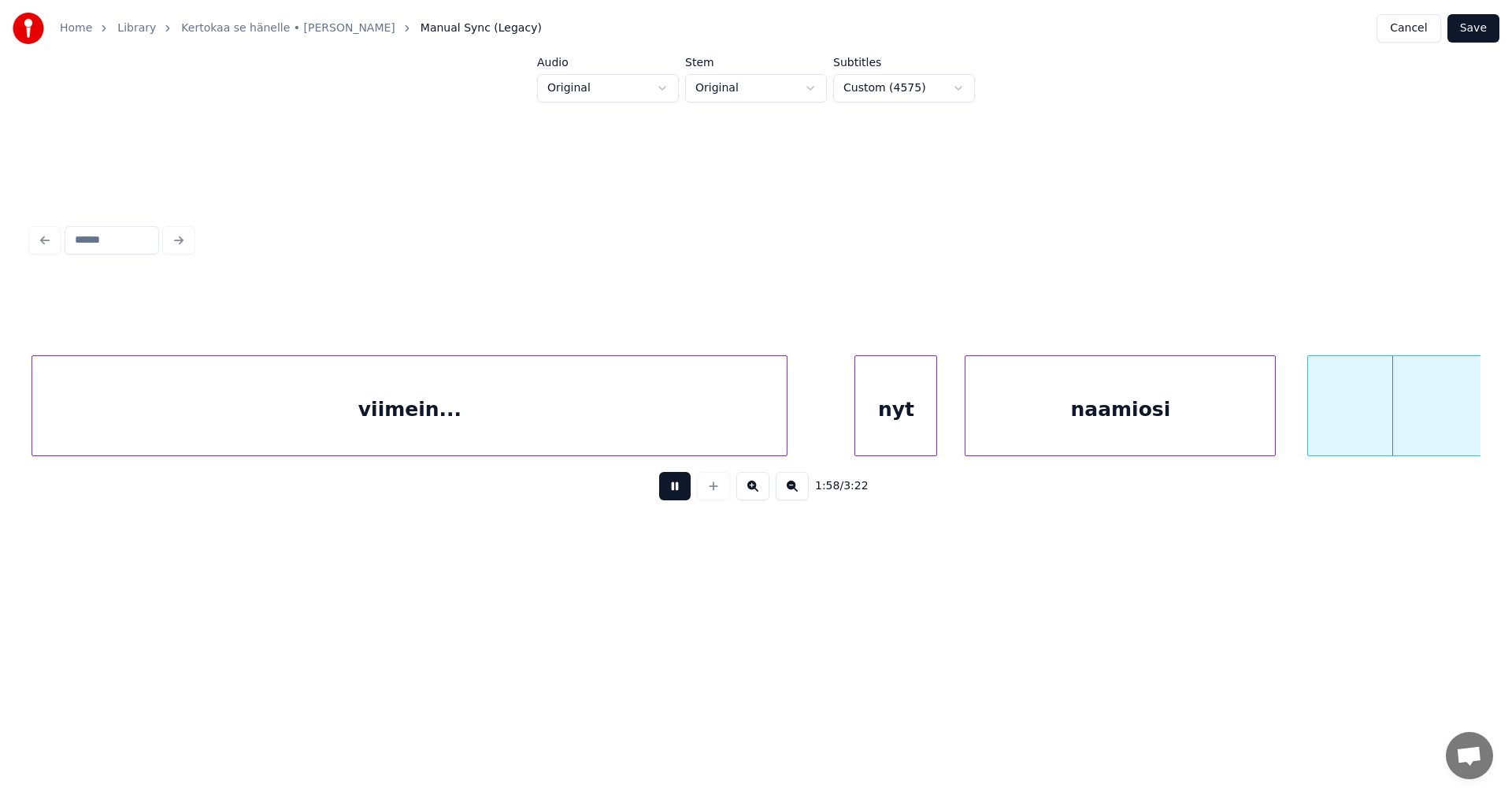
drag, startPoint x: 668, startPoint y: 490, endPoint x: 1035, endPoint y: 262, distance: 432.1
click at [670, 486] on button at bounding box center [674, 486] width 32 height 28
click at [1470, 39] on button "Save" at bounding box center [1473, 28] width 52 height 28
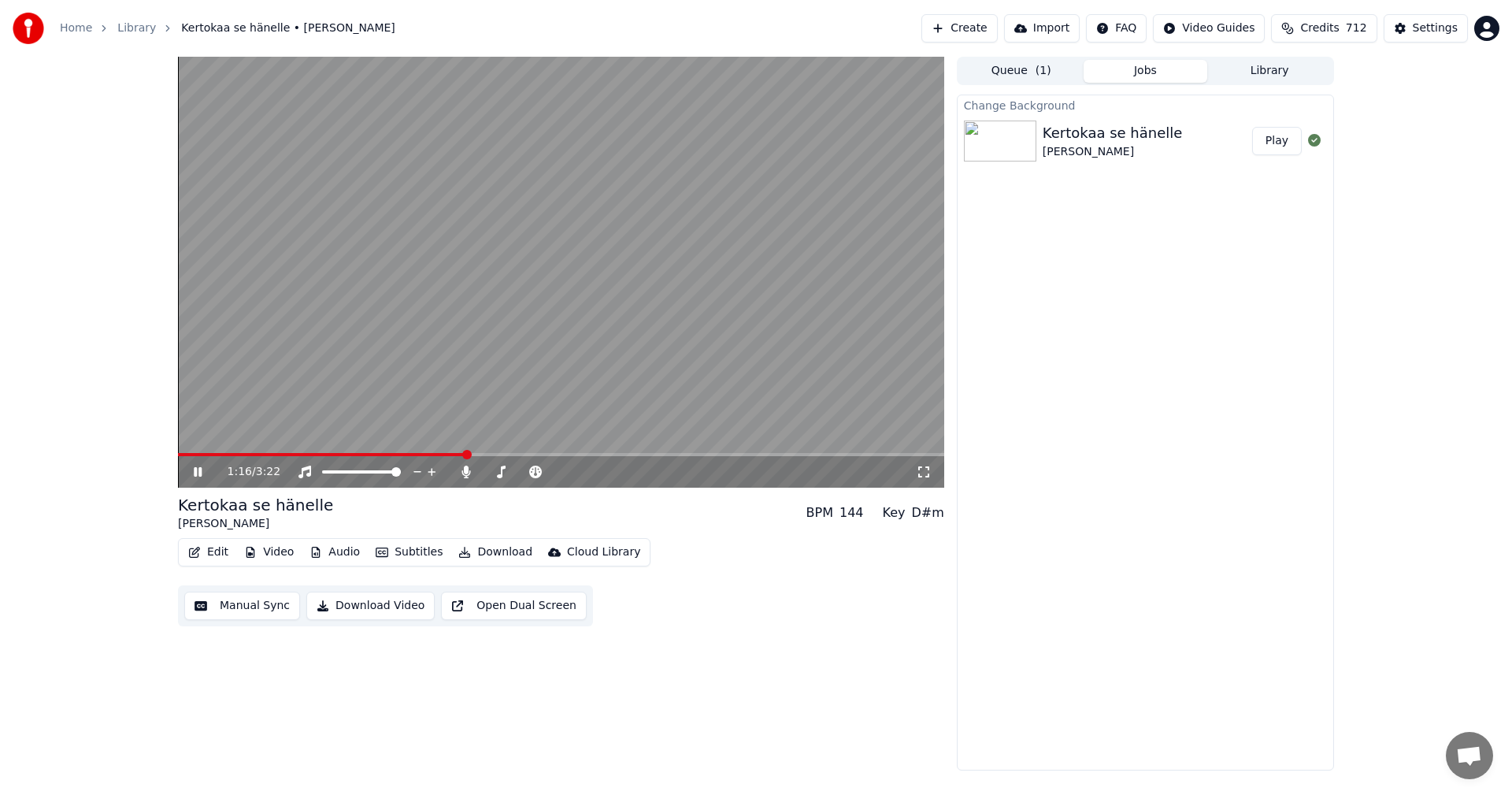
click at [464, 455] on span at bounding box center [561, 454] width 766 height 3
click at [199, 475] on icon at bounding box center [197, 472] width 8 height 9
click at [225, 555] on button "Edit" at bounding box center [208, 552] width 53 height 22
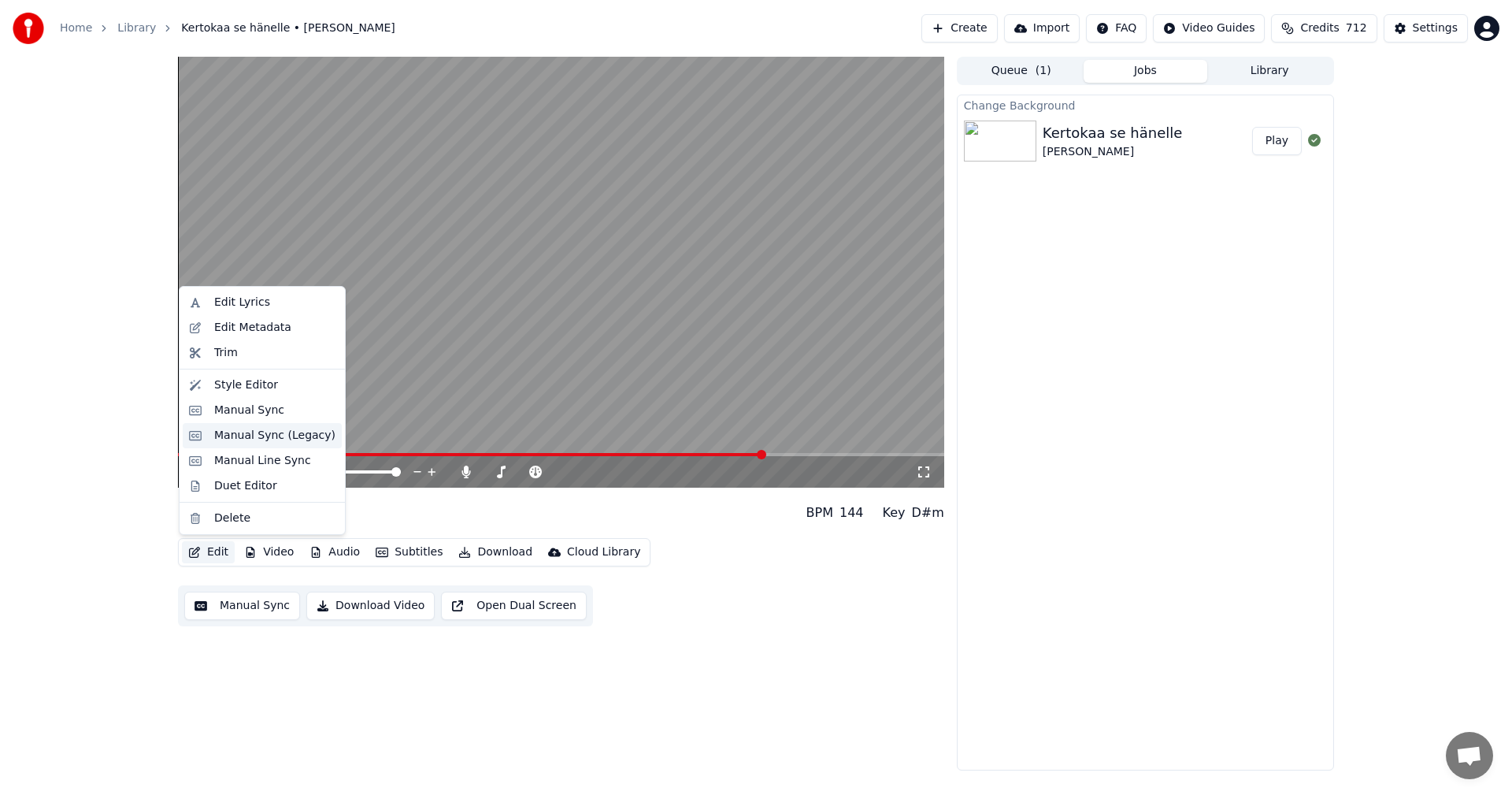
click at [249, 439] on div "Manual Sync (Legacy)" at bounding box center [275, 435] width 121 height 16
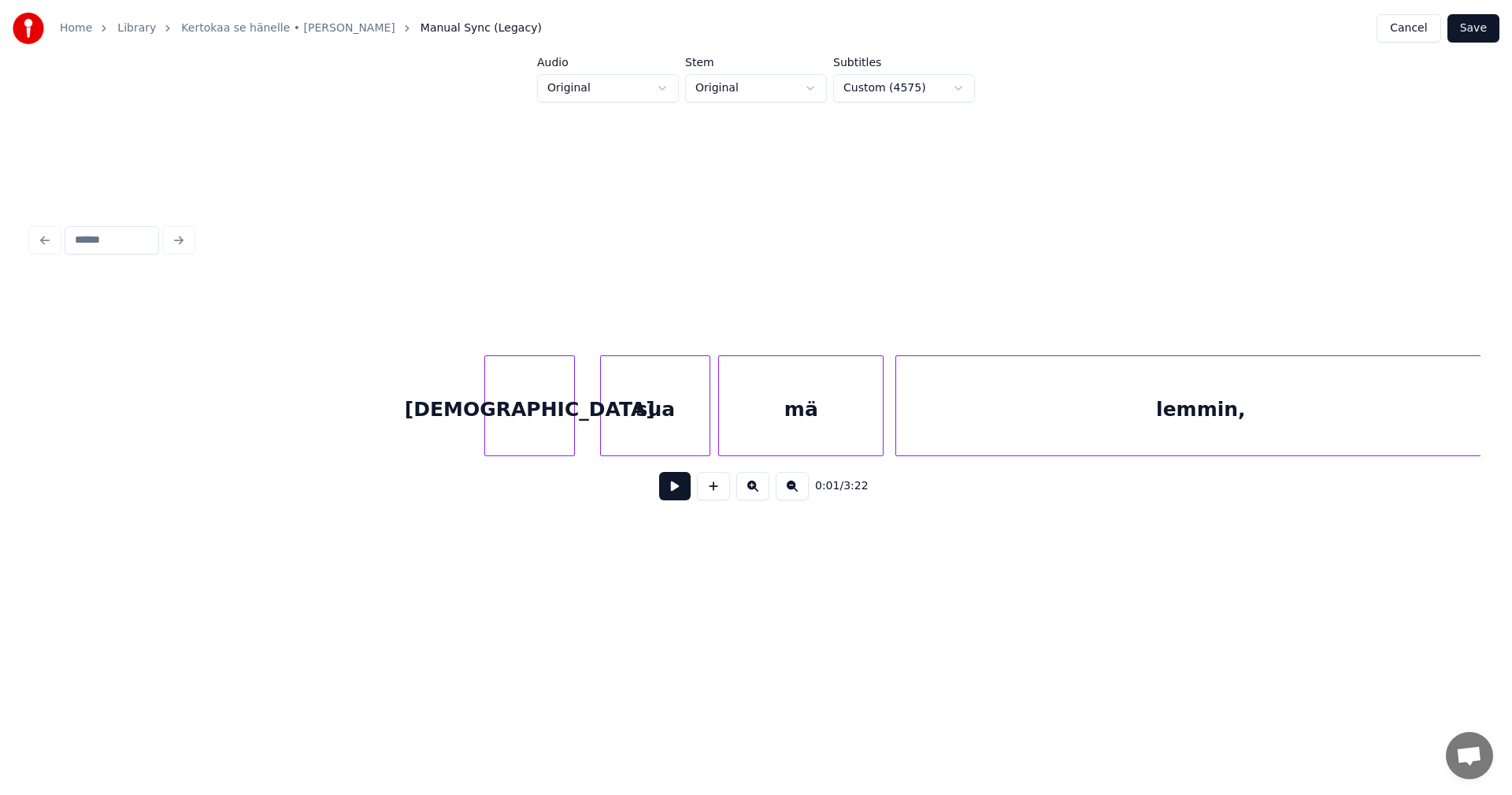
scroll to position [0, 26735]
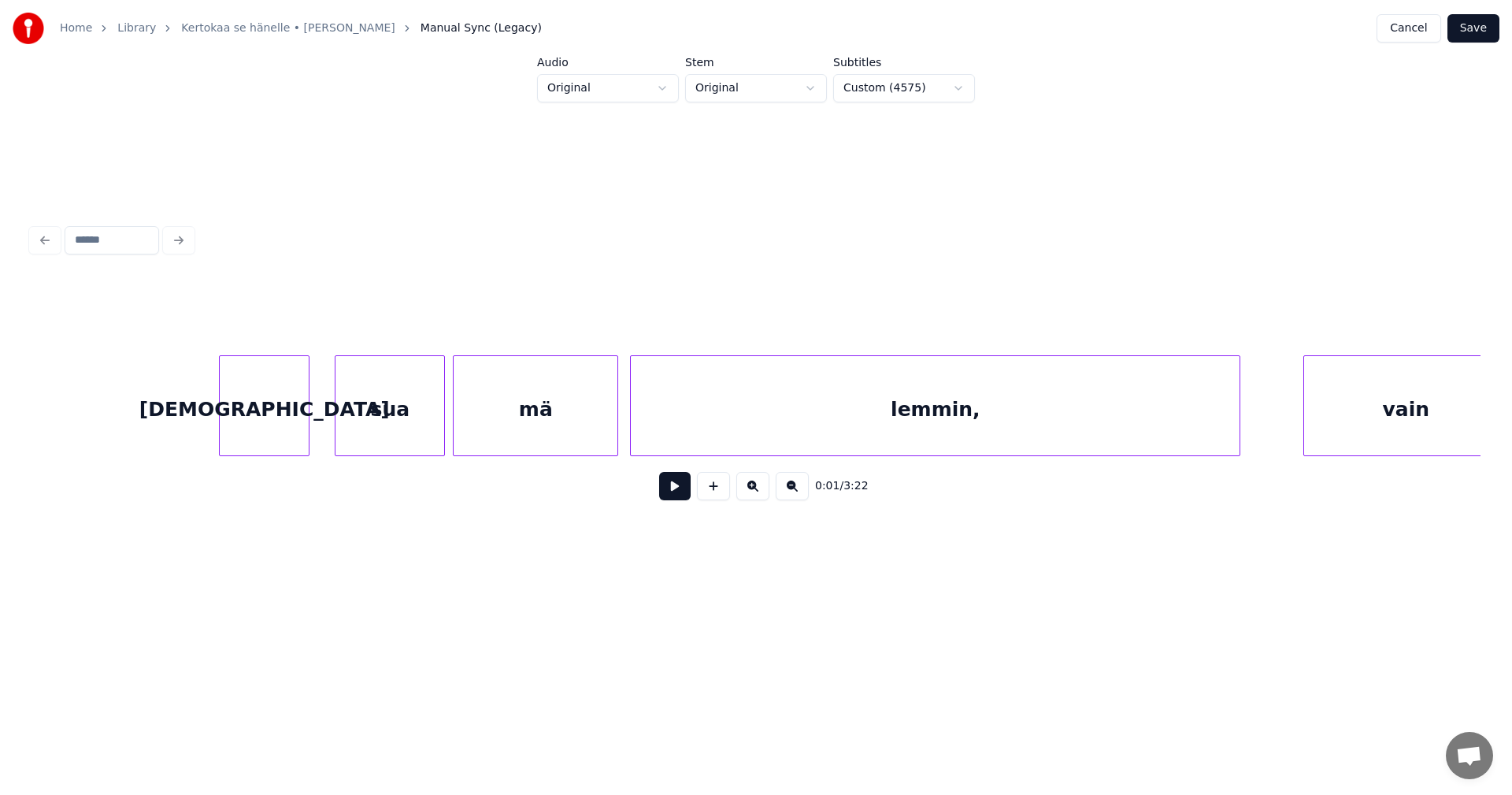
click at [1031, 422] on div "lemmin," at bounding box center [934, 409] width 609 height 107
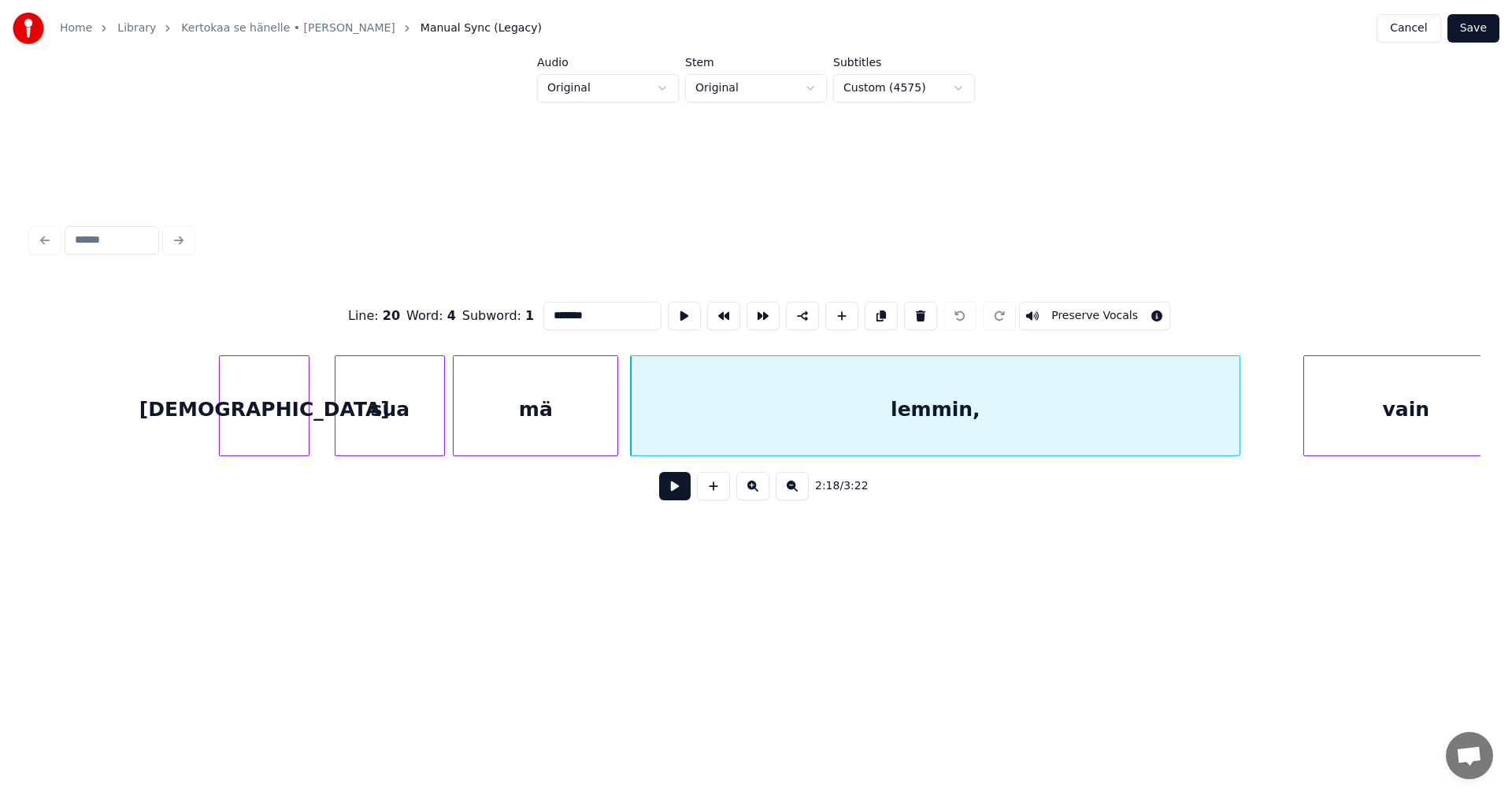
click at [595, 313] on input "*******" at bounding box center [601, 316] width 118 height 28
type input "*********"
click at [1465, 32] on button "Save" at bounding box center [1473, 28] width 52 height 28
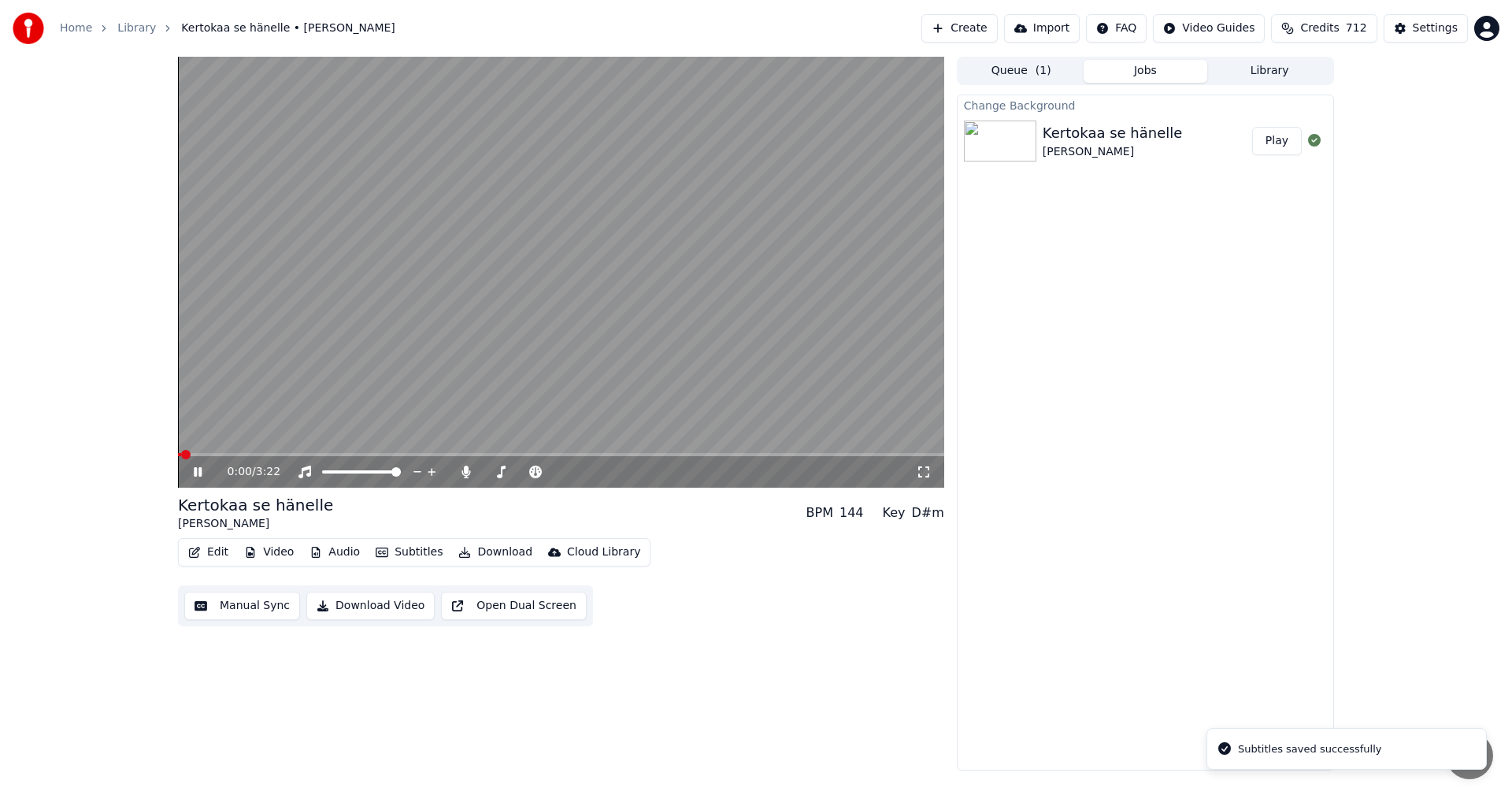
click at [627, 453] on span at bounding box center [561, 454] width 766 height 3
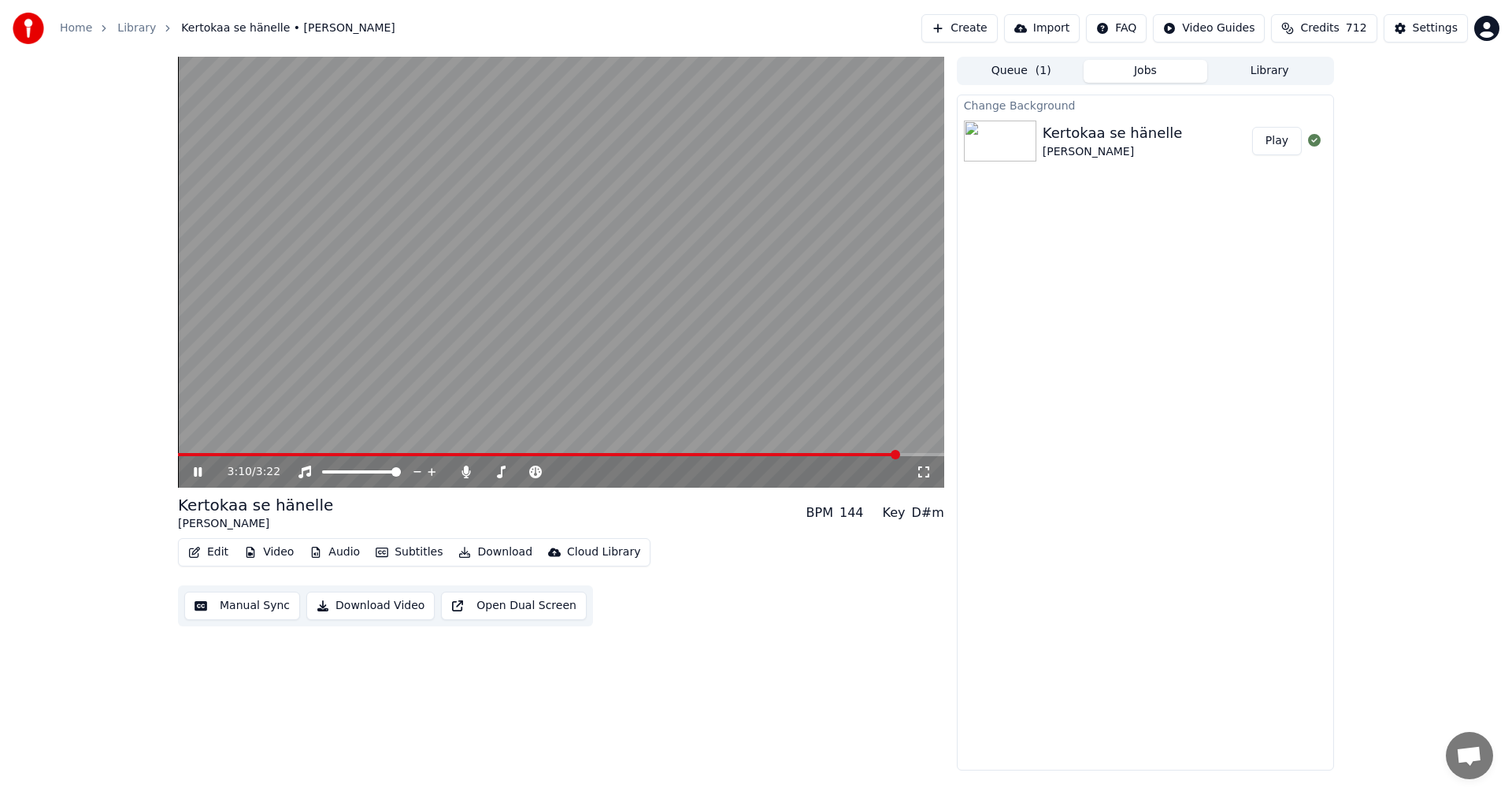
click at [198, 475] on icon at bounding box center [209, 472] width 37 height 13
click at [209, 555] on button "Edit" at bounding box center [208, 552] width 53 height 22
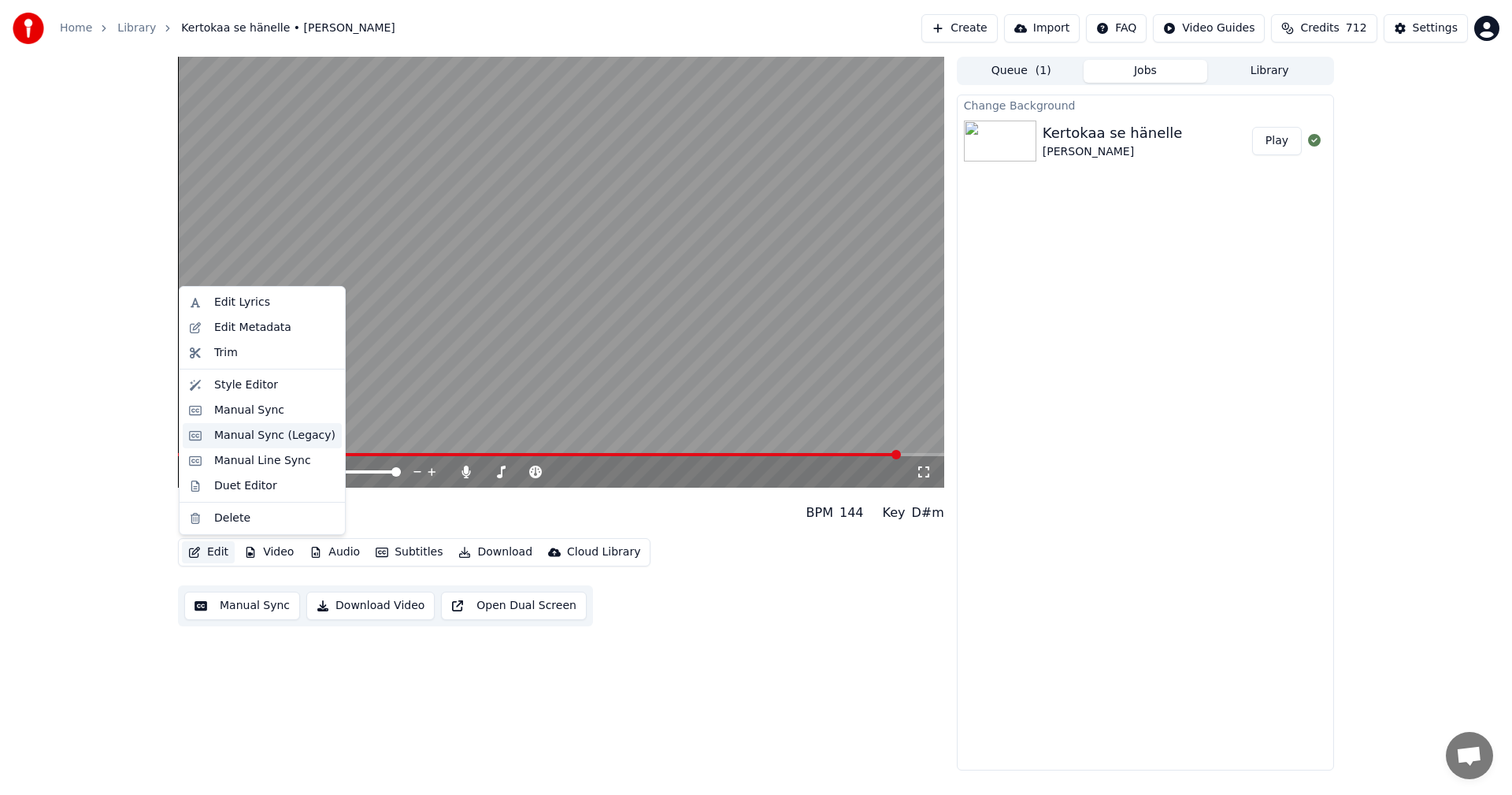
click at [273, 436] on div "Manual Sync (Legacy)" at bounding box center [275, 435] width 121 height 16
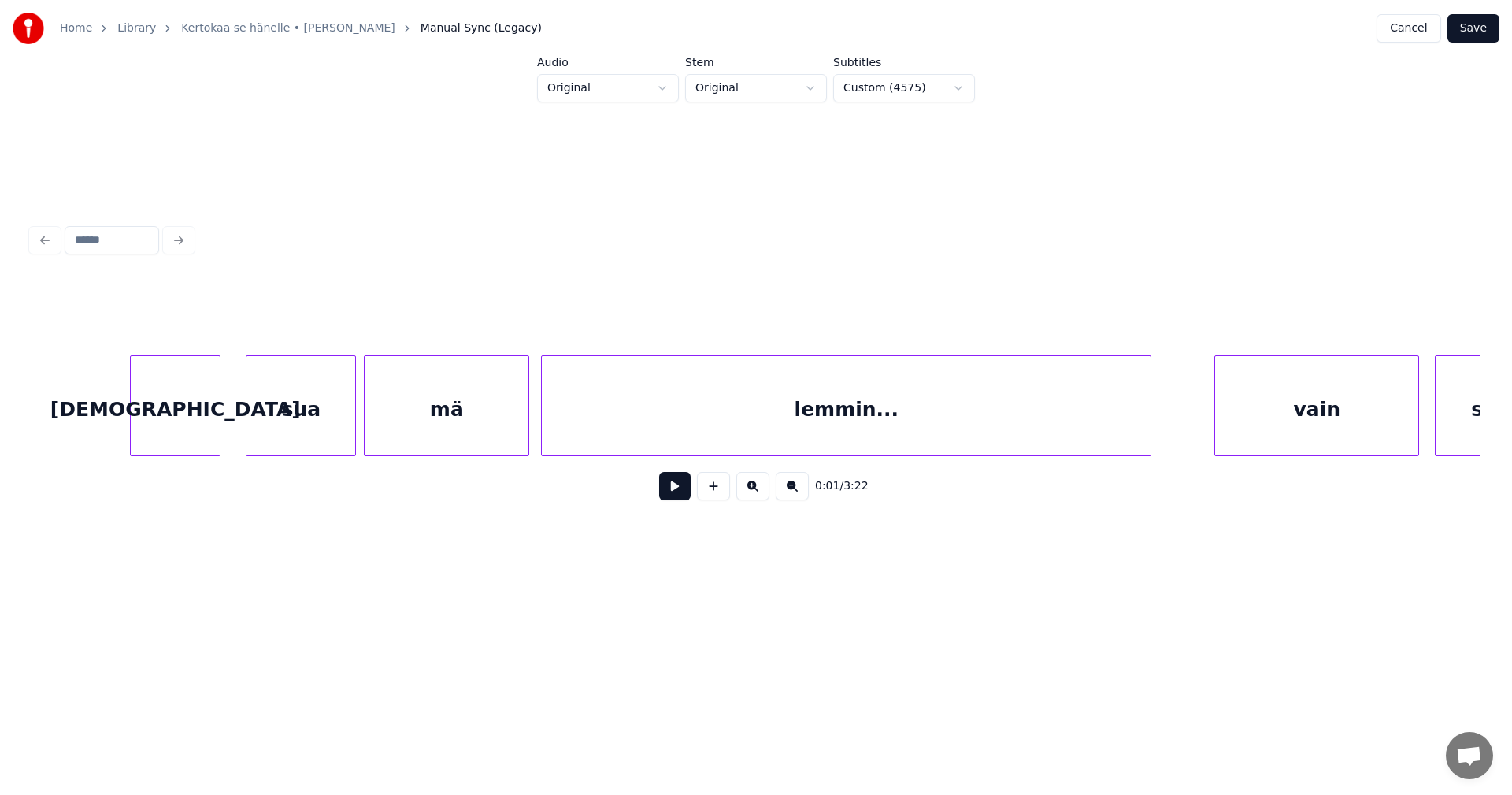
scroll to position [0, 26867]
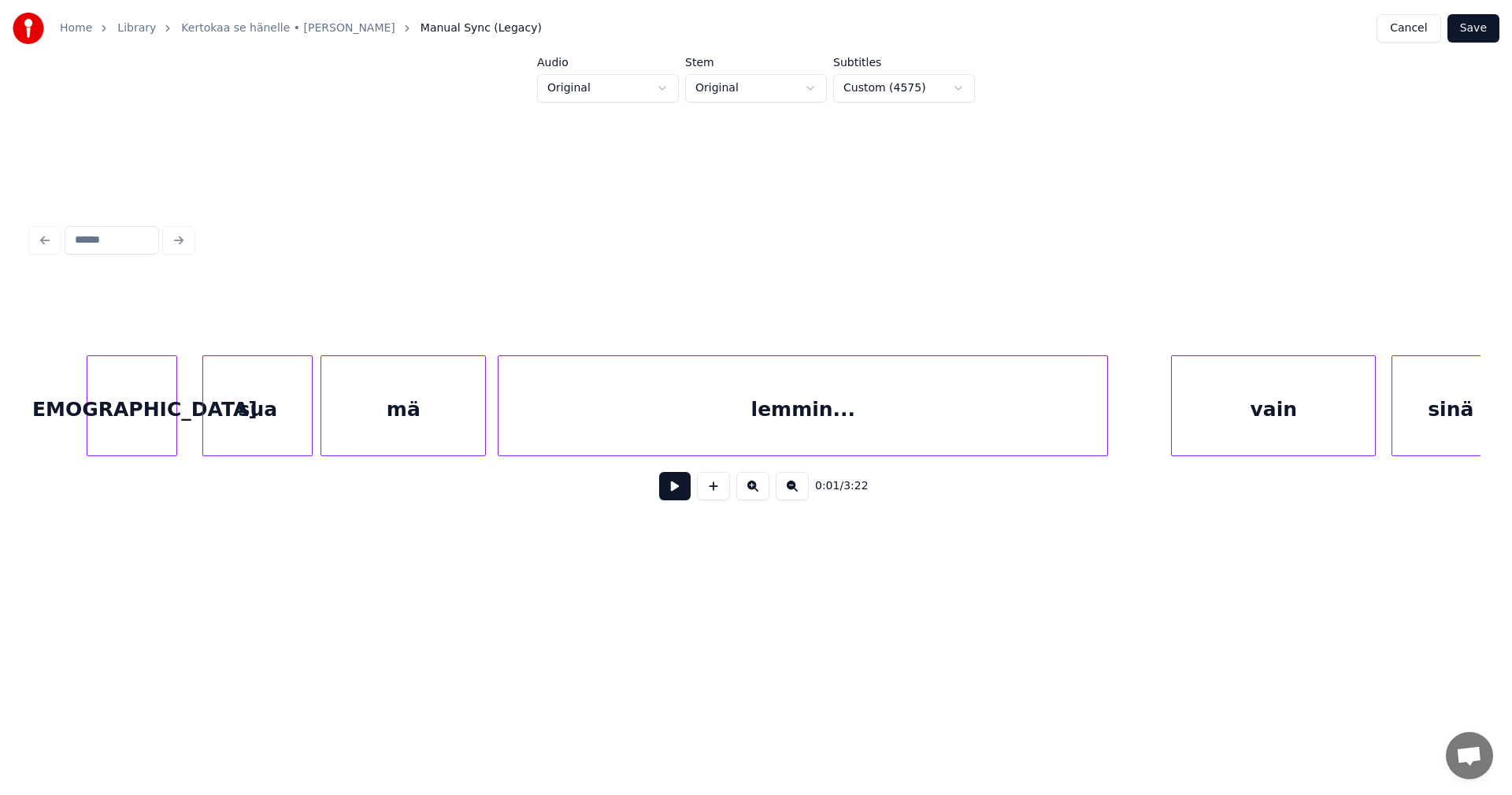
click at [1011, 417] on div "lemmin..." at bounding box center [802, 409] width 609 height 107
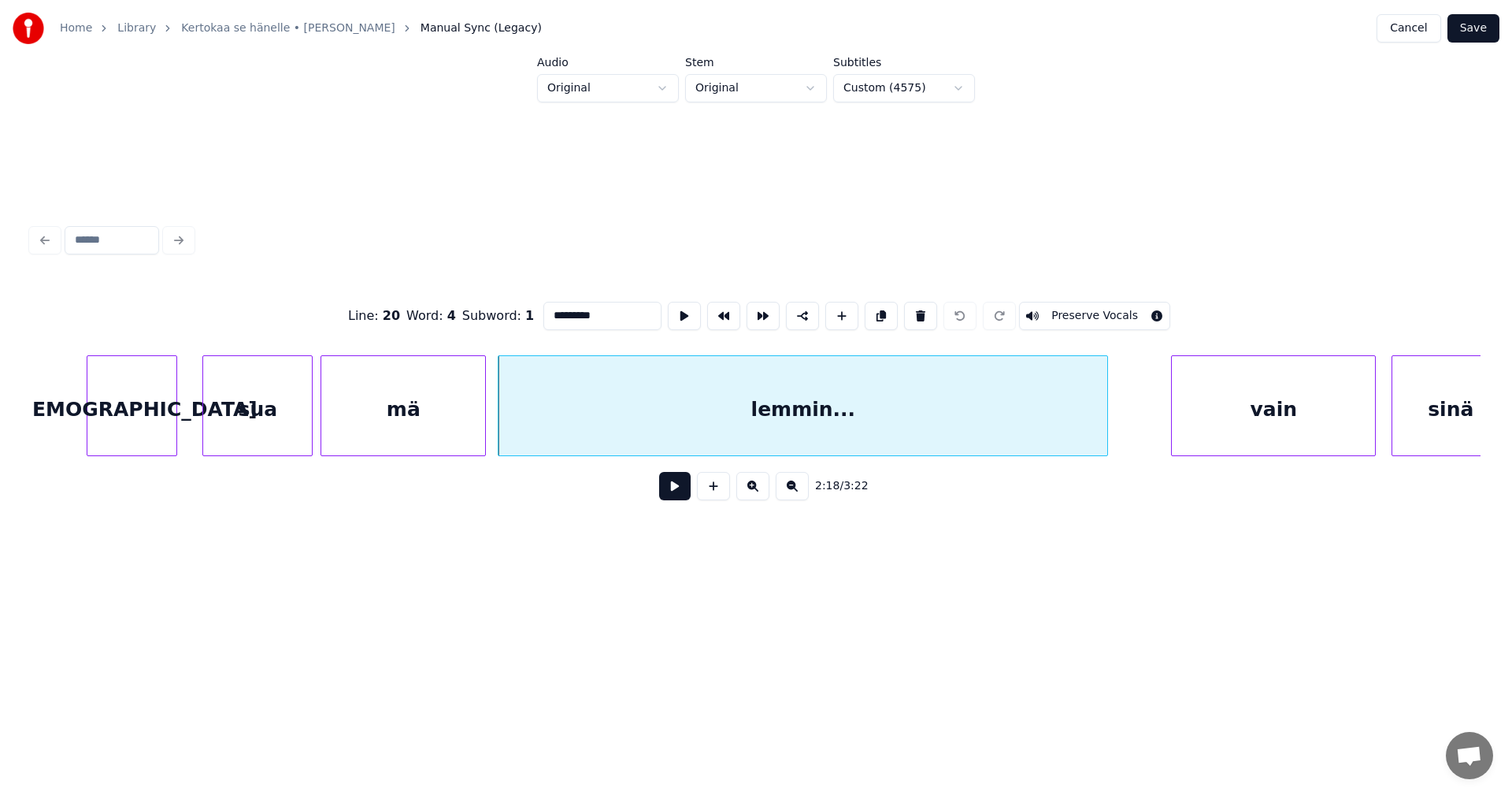
click at [1253, 423] on div "vain" at bounding box center [1273, 409] width 203 height 107
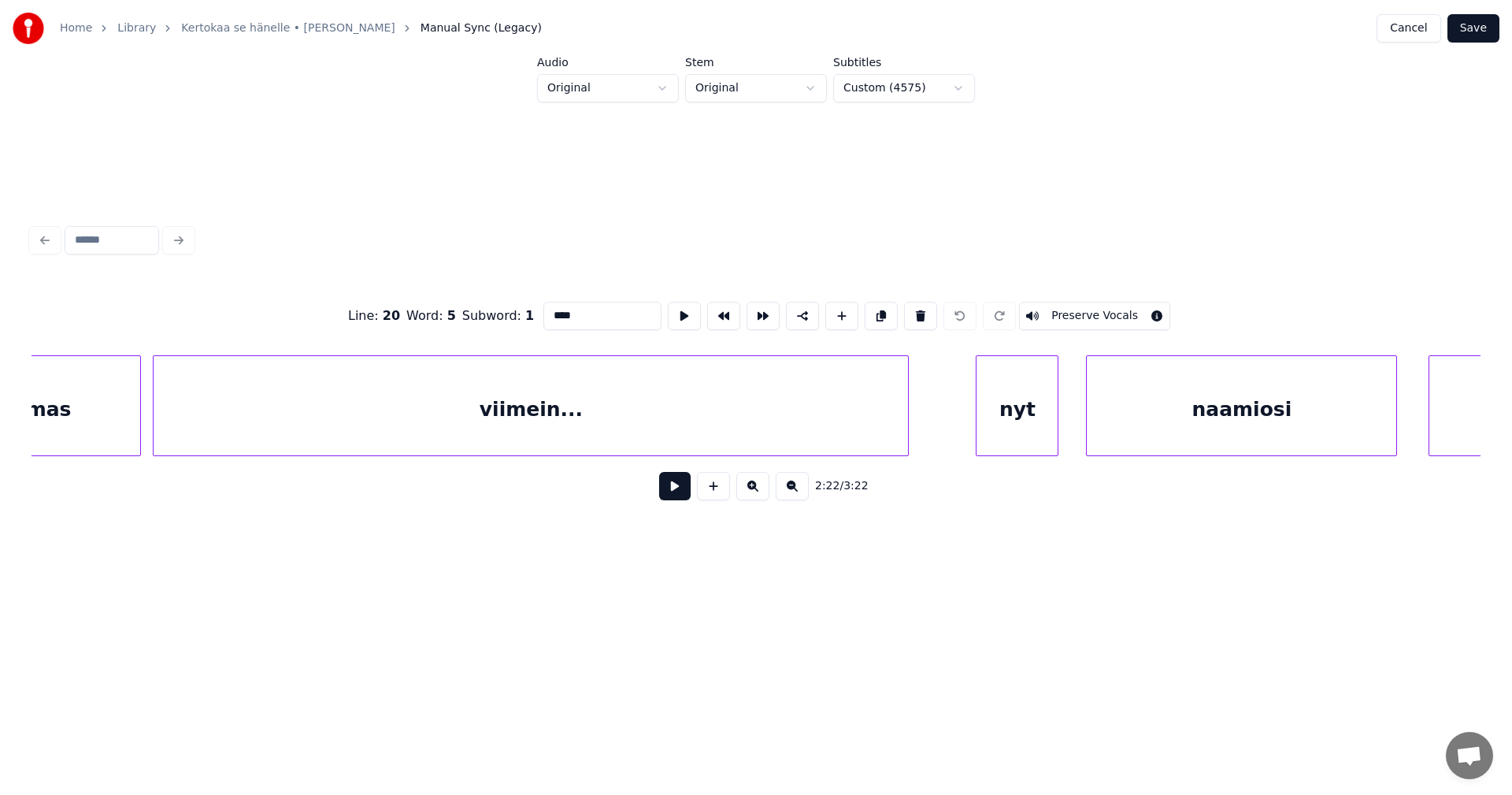
scroll to position [0, 21945]
click at [848, 423] on div "viimein..." at bounding box center [529, 409] width 755 height 107
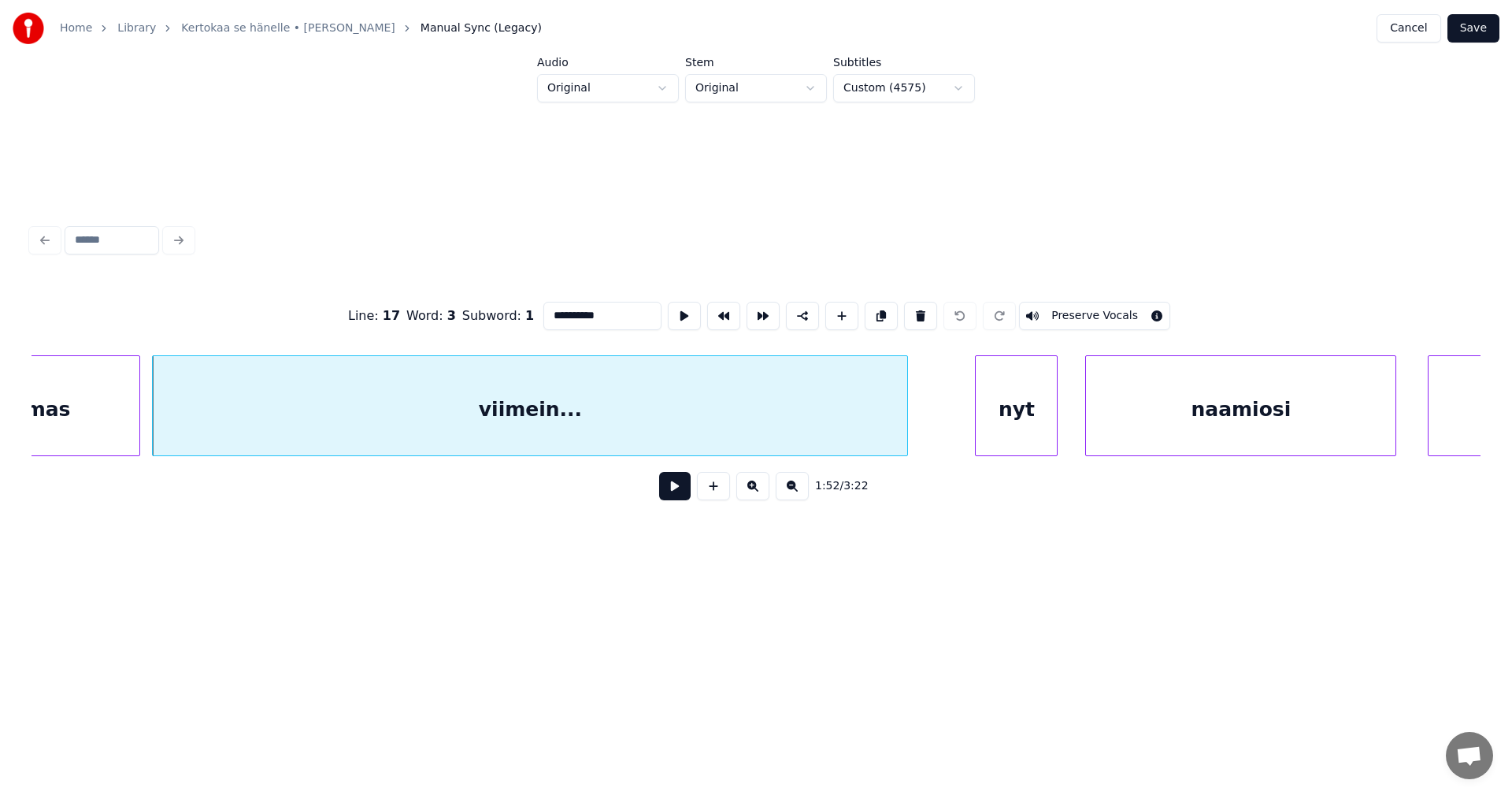
click at [999, 424] on div "nyt" at bounding box center [1016, 409] width 81 height 107
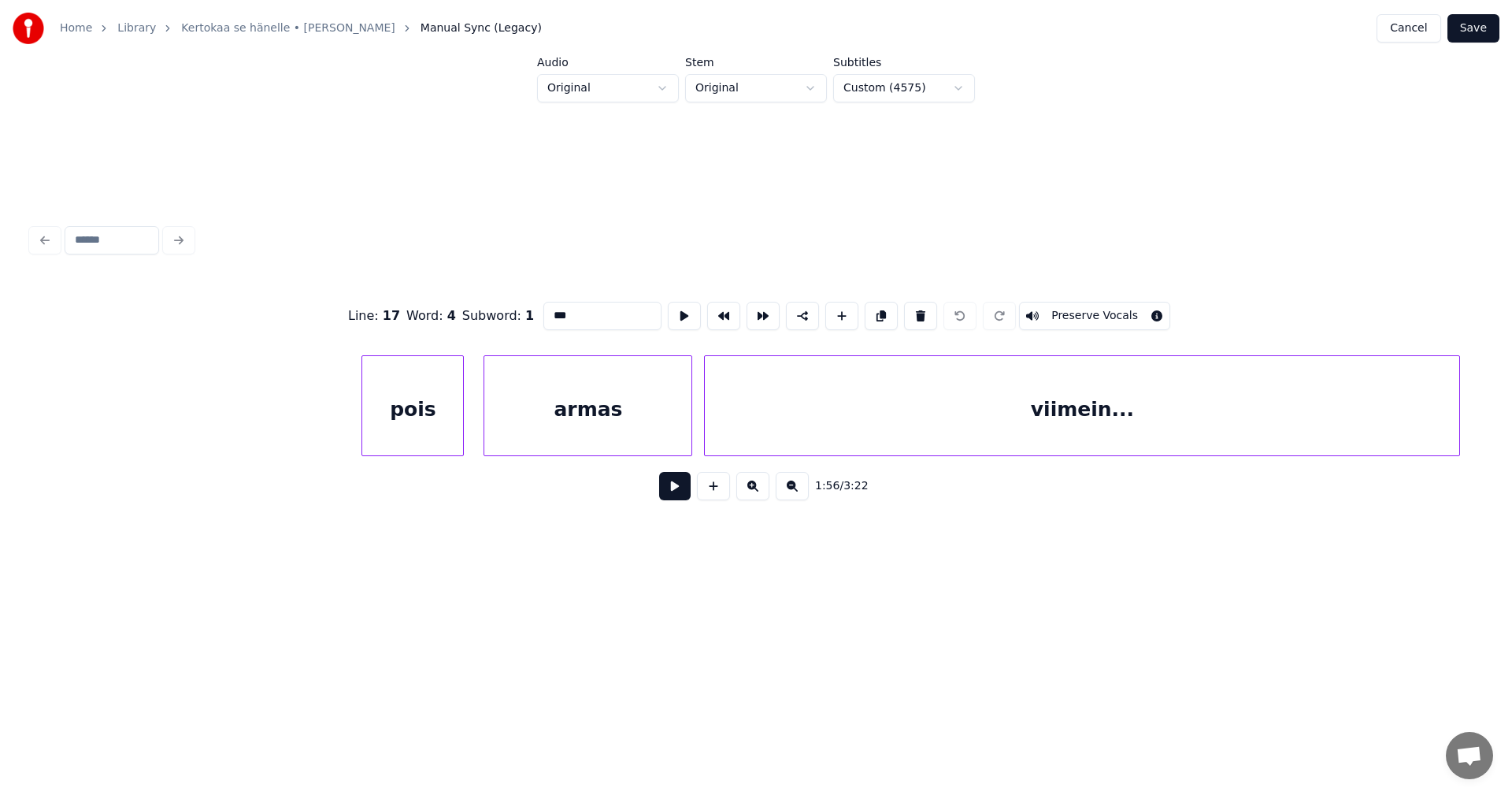
scroll to position [0, 21658]
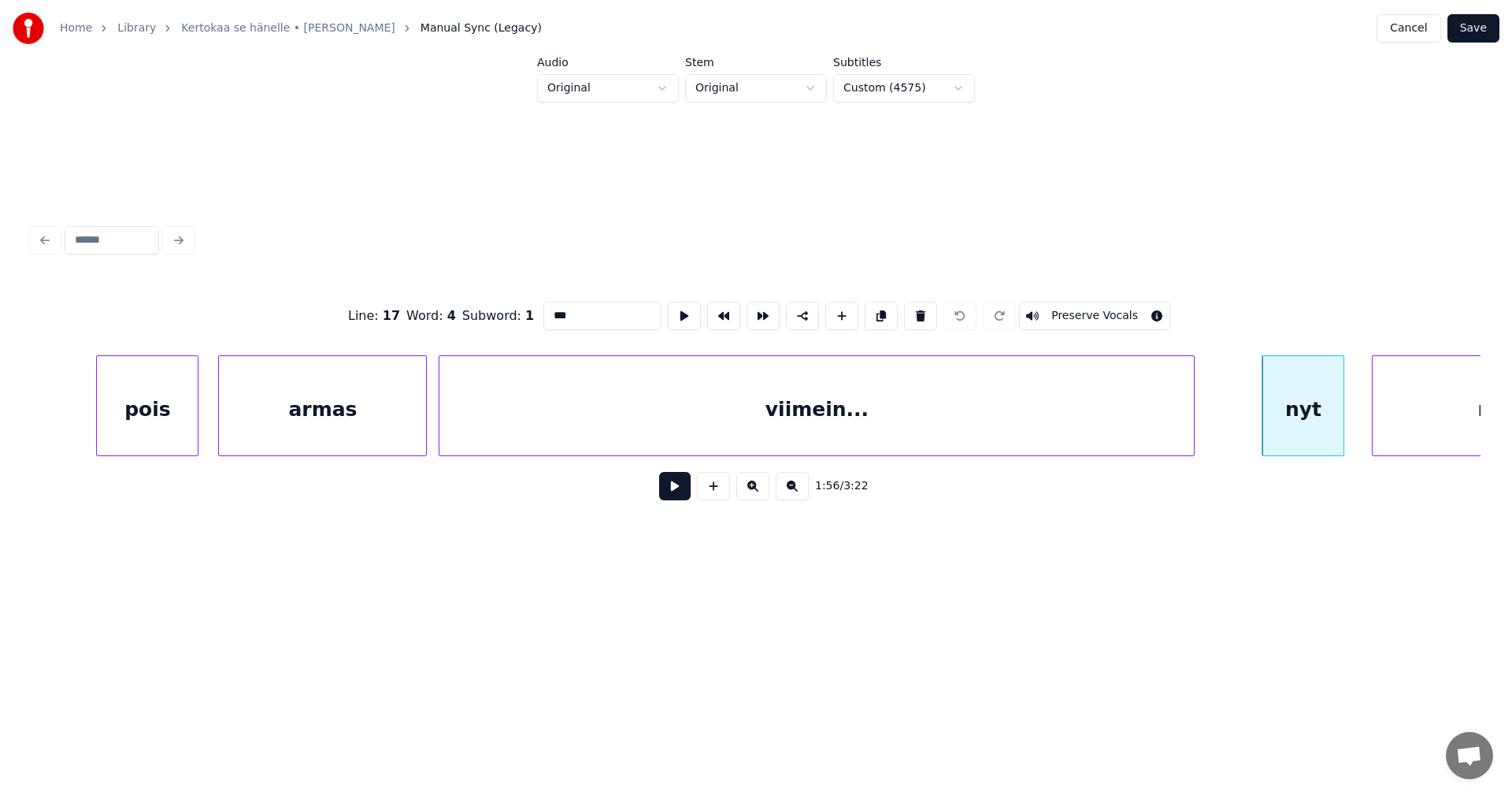
click at [175, 433] on div "pois" at bounding box center [147, 409] width 100 height 107
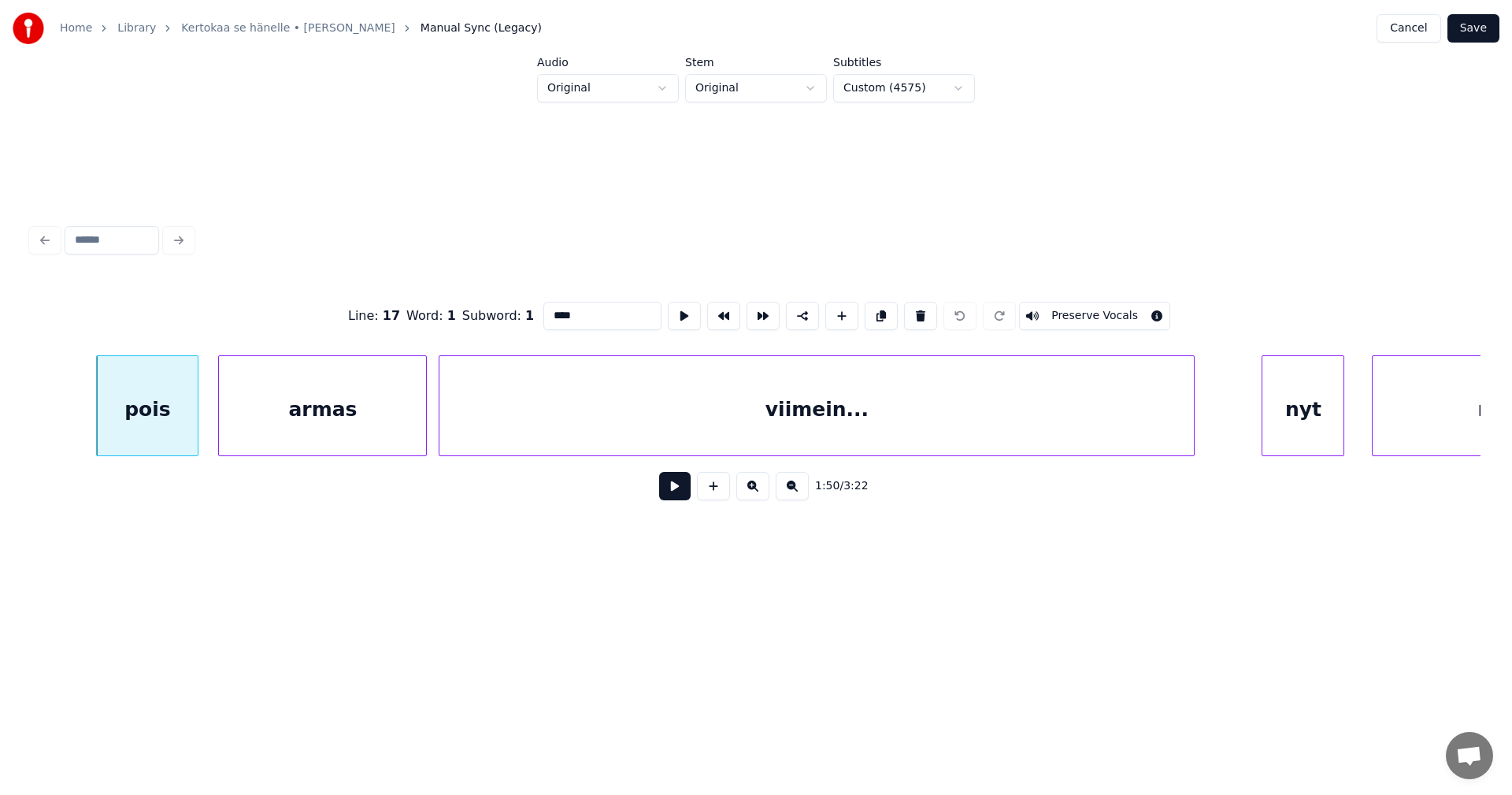
click at [301, 430] on div "armas" at bounding box center [322, 409] width 207 height 107
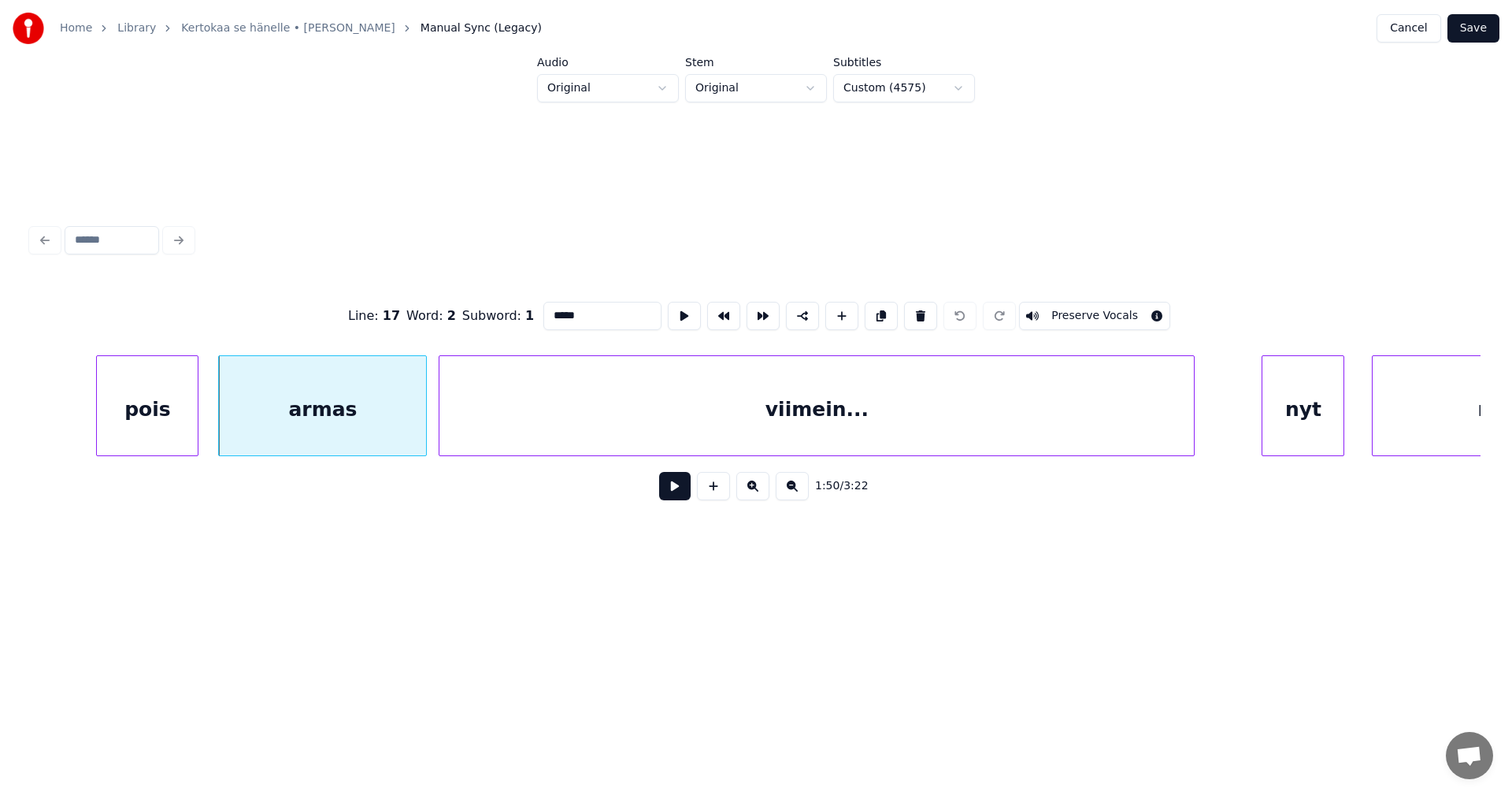
click at [695, 428] on div "viimein..." at bounding box center [817, 409] width 755 height 107
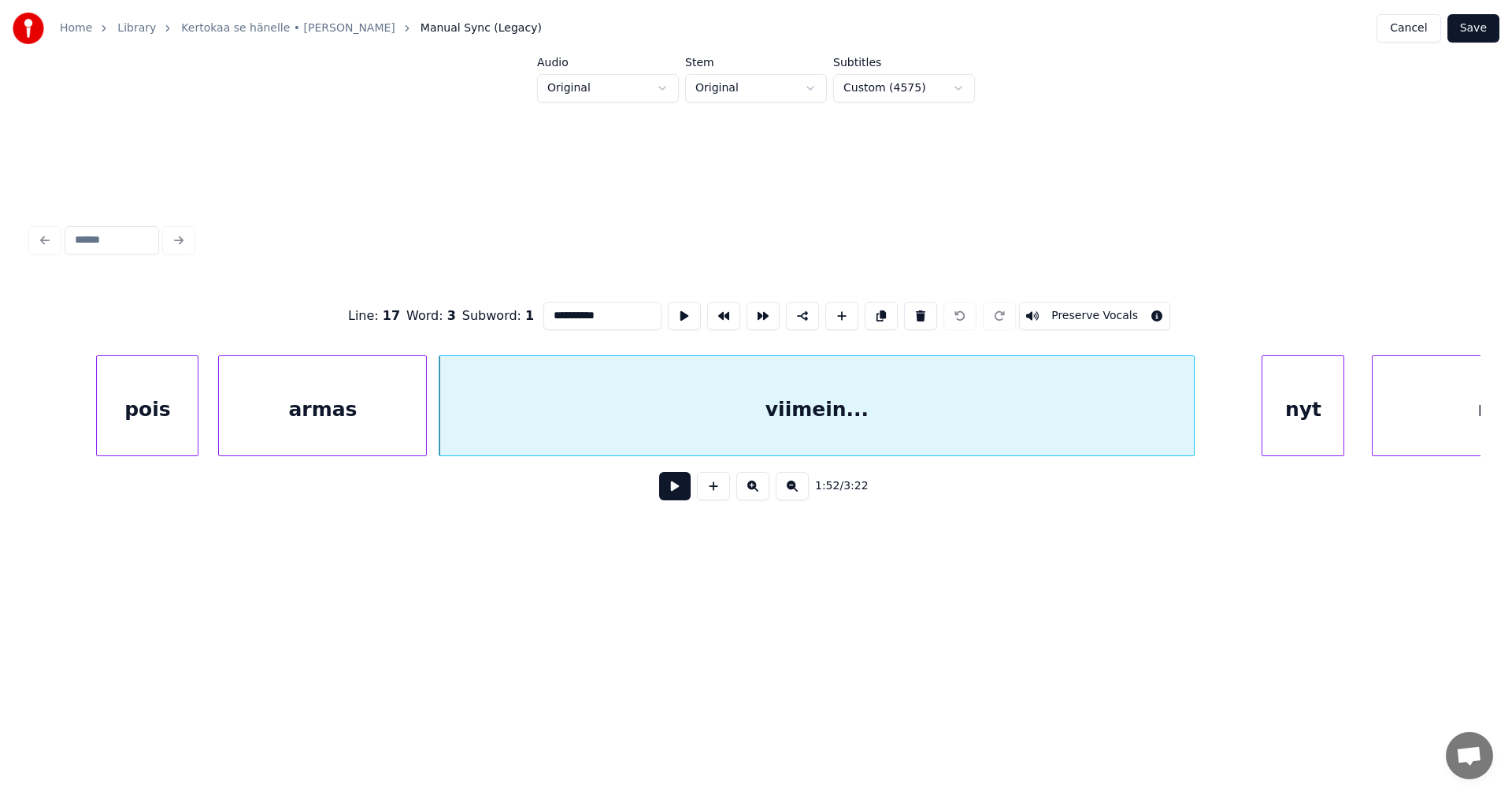
click at [1275, 428] on div "nyt" at bounding box center [1302, 409] width 81 height 107
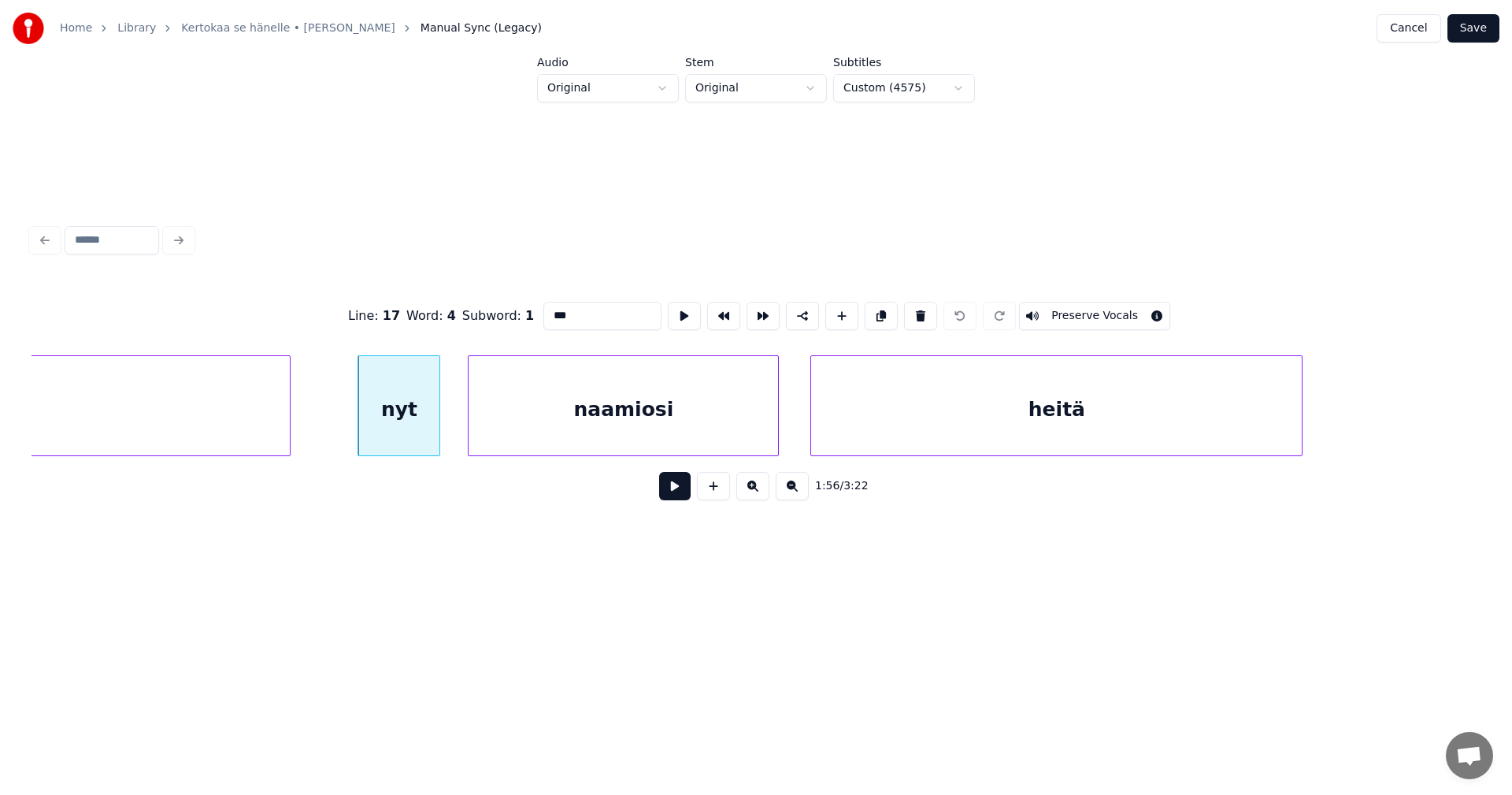
scroll to position [0, 22571]
type input "**********"
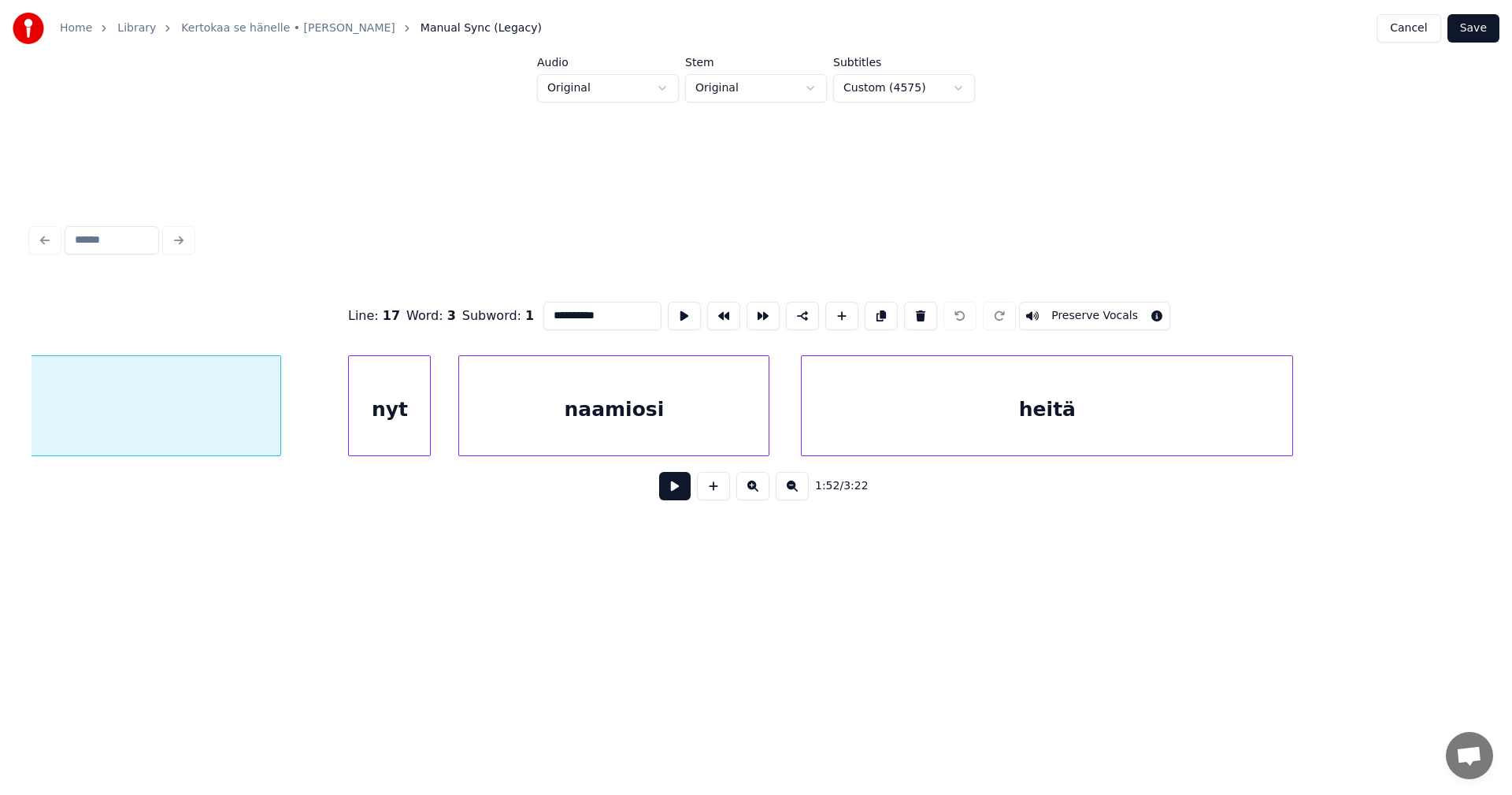
scroll to position [0, 22065]
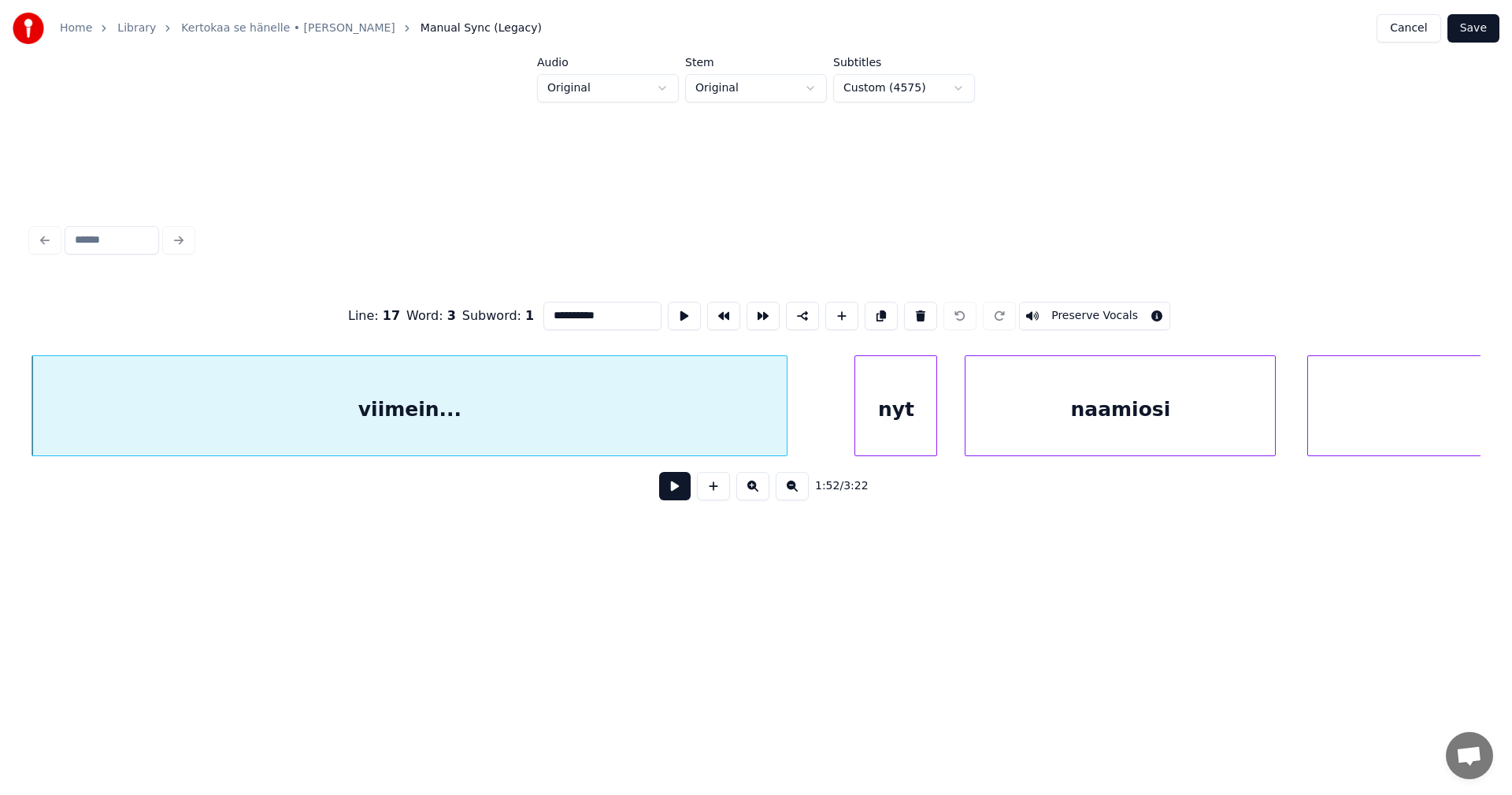
click at [683, 494] on button at bounding box center [674, 486] width 32 height 28
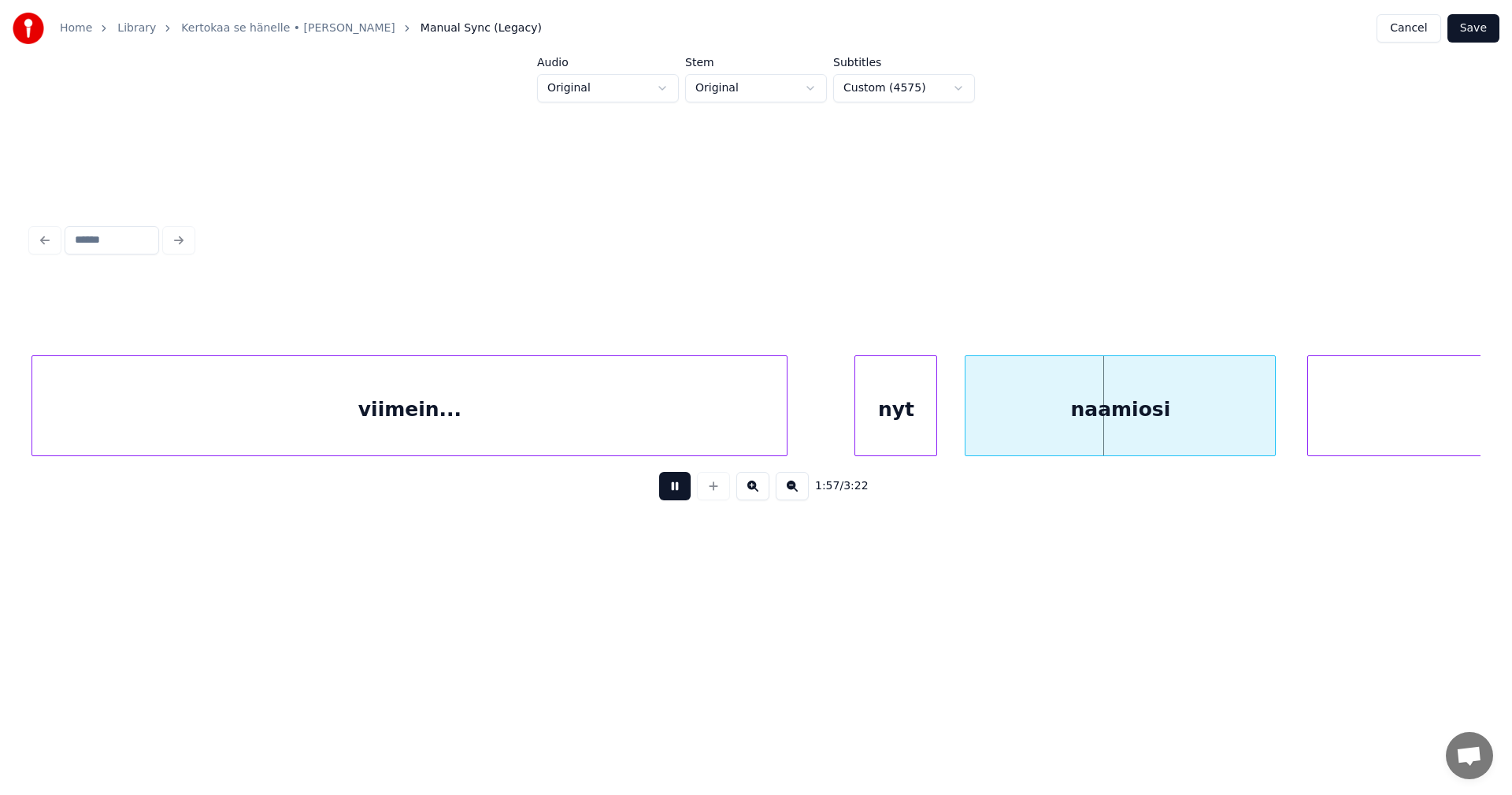
click at [666, 490] on button at bounding box center [674, 486] width 32 height 28
click at [691, 444] on div "viimein..." at bounding box center [409, 409] width 755 height 107
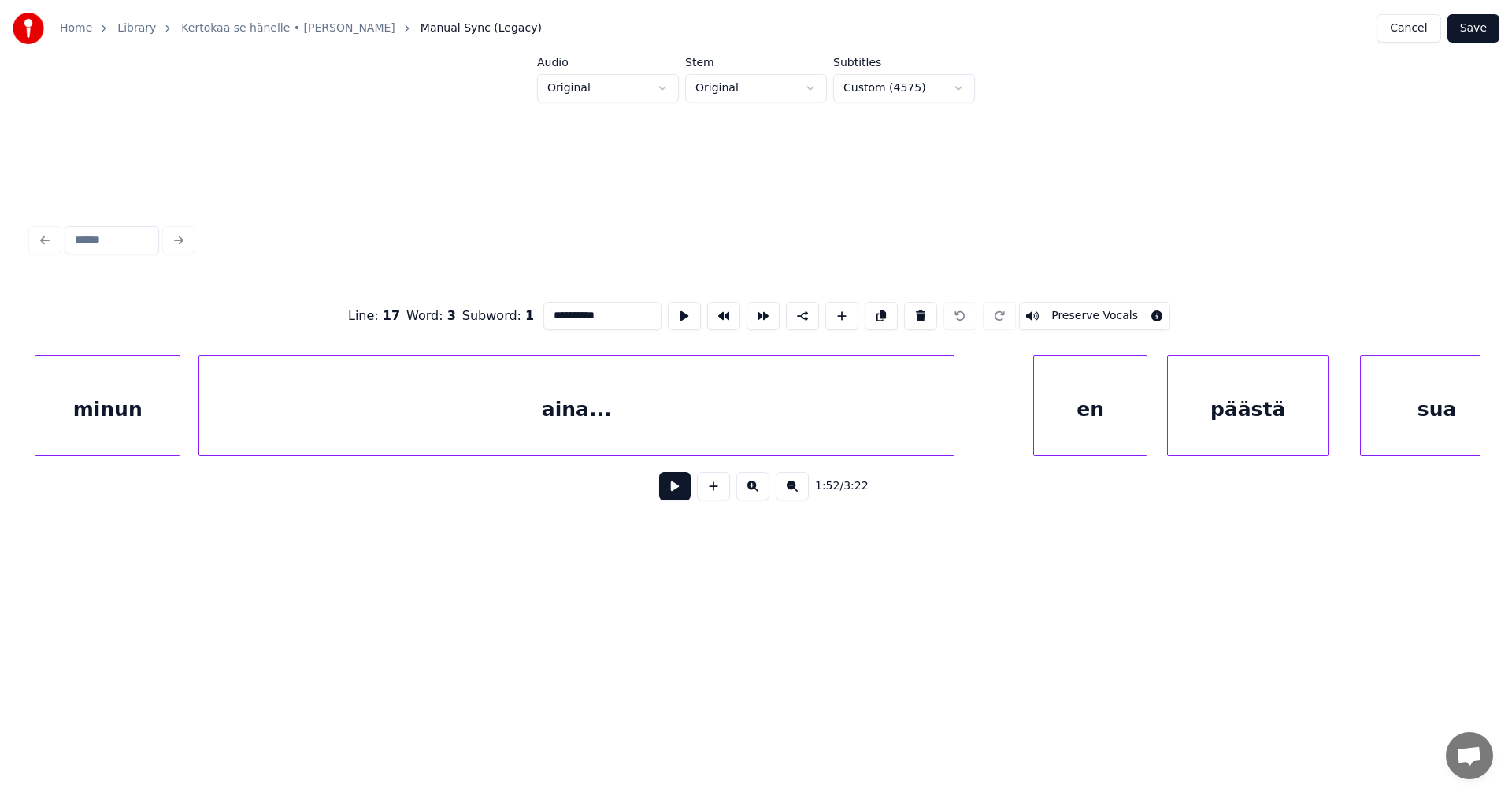
scroll to position [0, 32232]
click at [825, 428] on div "aina..." at bounding box center [555, 409] width 755 height 107
type input "*******"
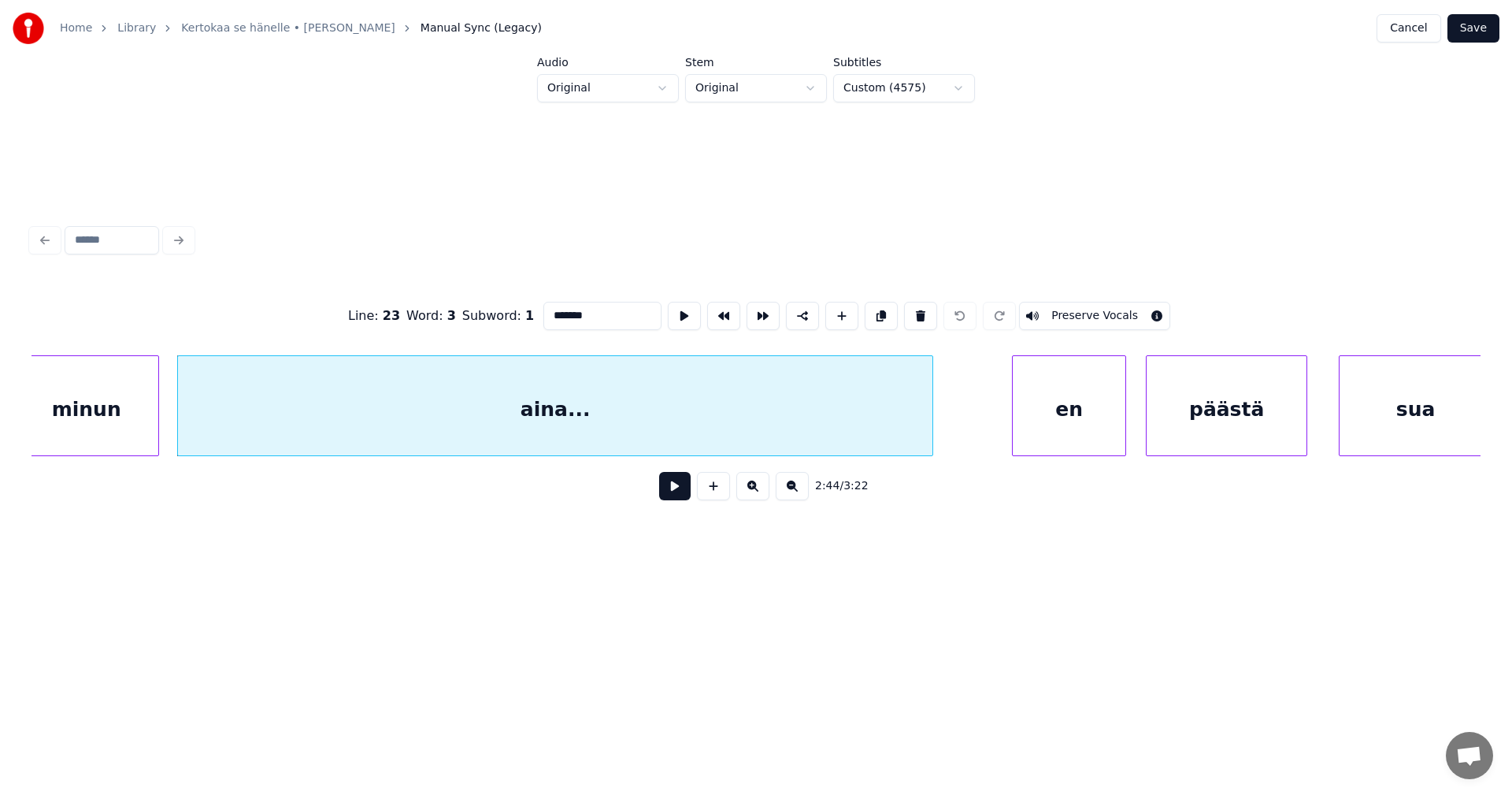
click at [682, 490] on button at bounding box center [674, 486] width 32 height 28
click at [735, 407] on div "aina..." at bounding box center [555, 409] width 755 height 107
click at [1035, 413] on div "en" at bounding box center [1069, 409] width 112 height 107
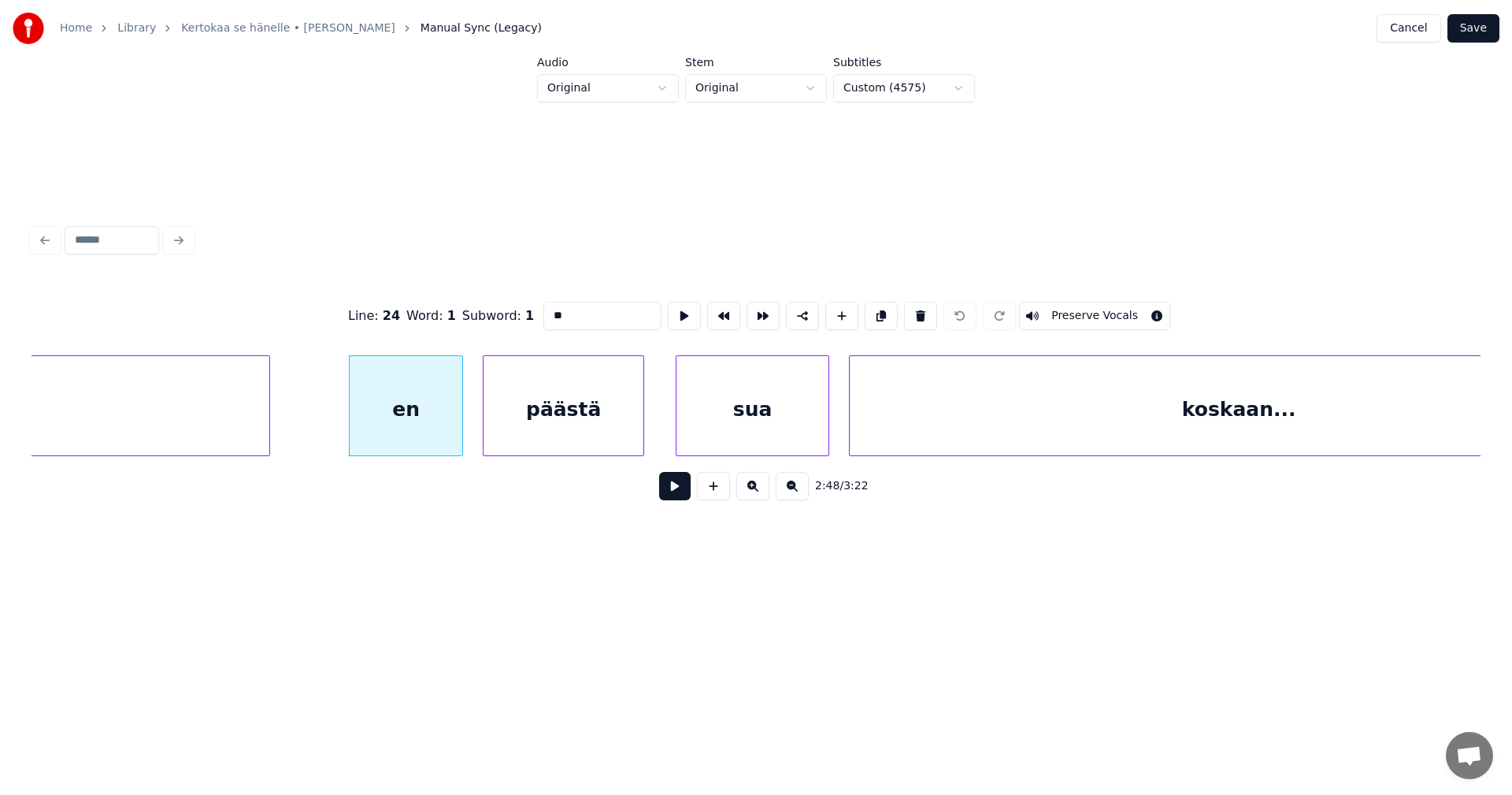
scroll to position [0, 32586]
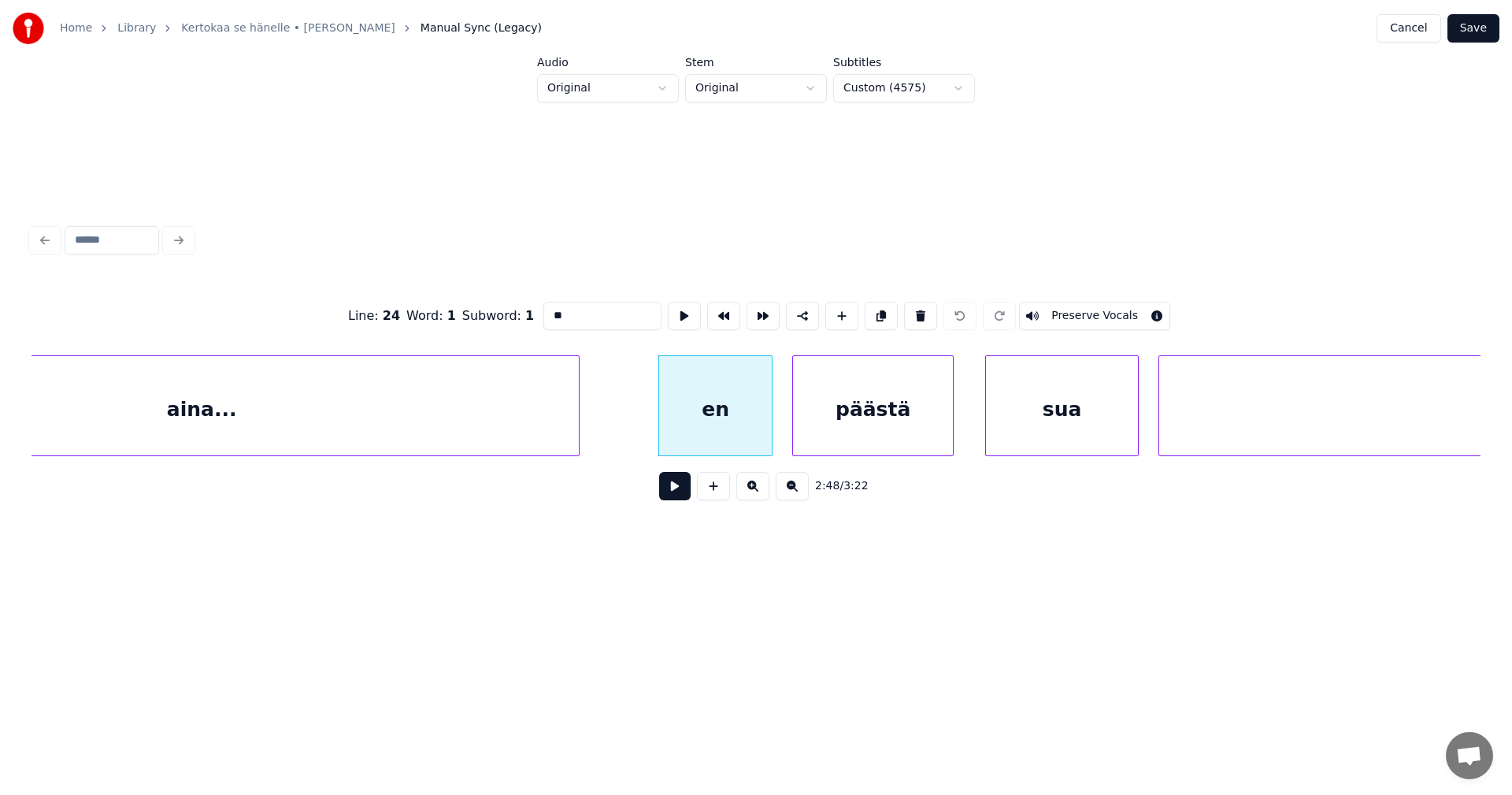
click at [497, 428] on div "aina..." at bounding box center [202, 409] width 755 height 107
type input "*******"
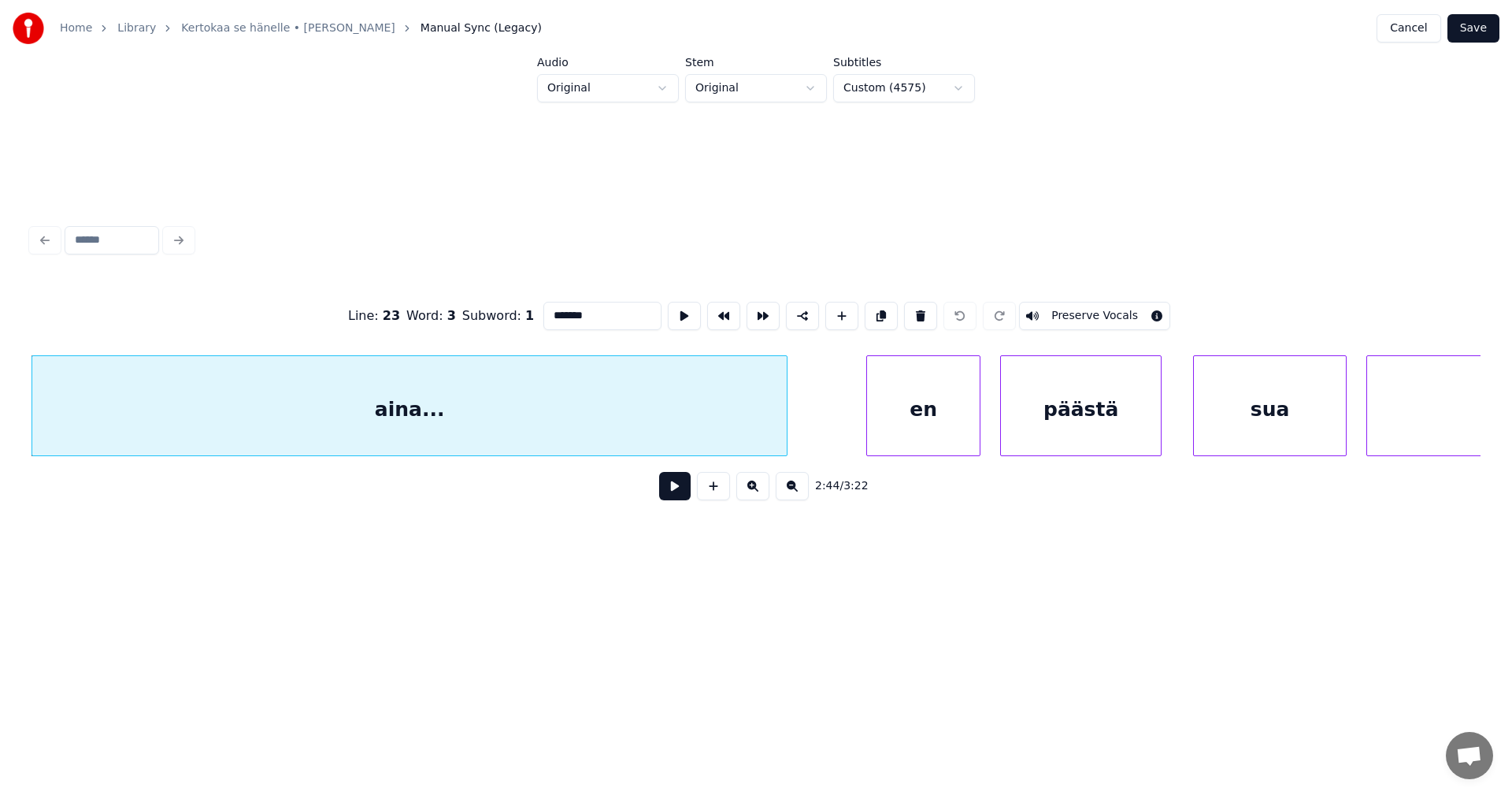
click at [670, 489] on button at bounding box center [674, 486] width 32 height 28
click at [668, 494] on button at bounding box center [674, 486] width 32 height 28
click at [693, 447] on div "aina..." at bounding box center [409, 409] width 755 height 107
click at [934, 434] on div "en" at bounding box center [923, 409] width 112 height 107
type input "**"
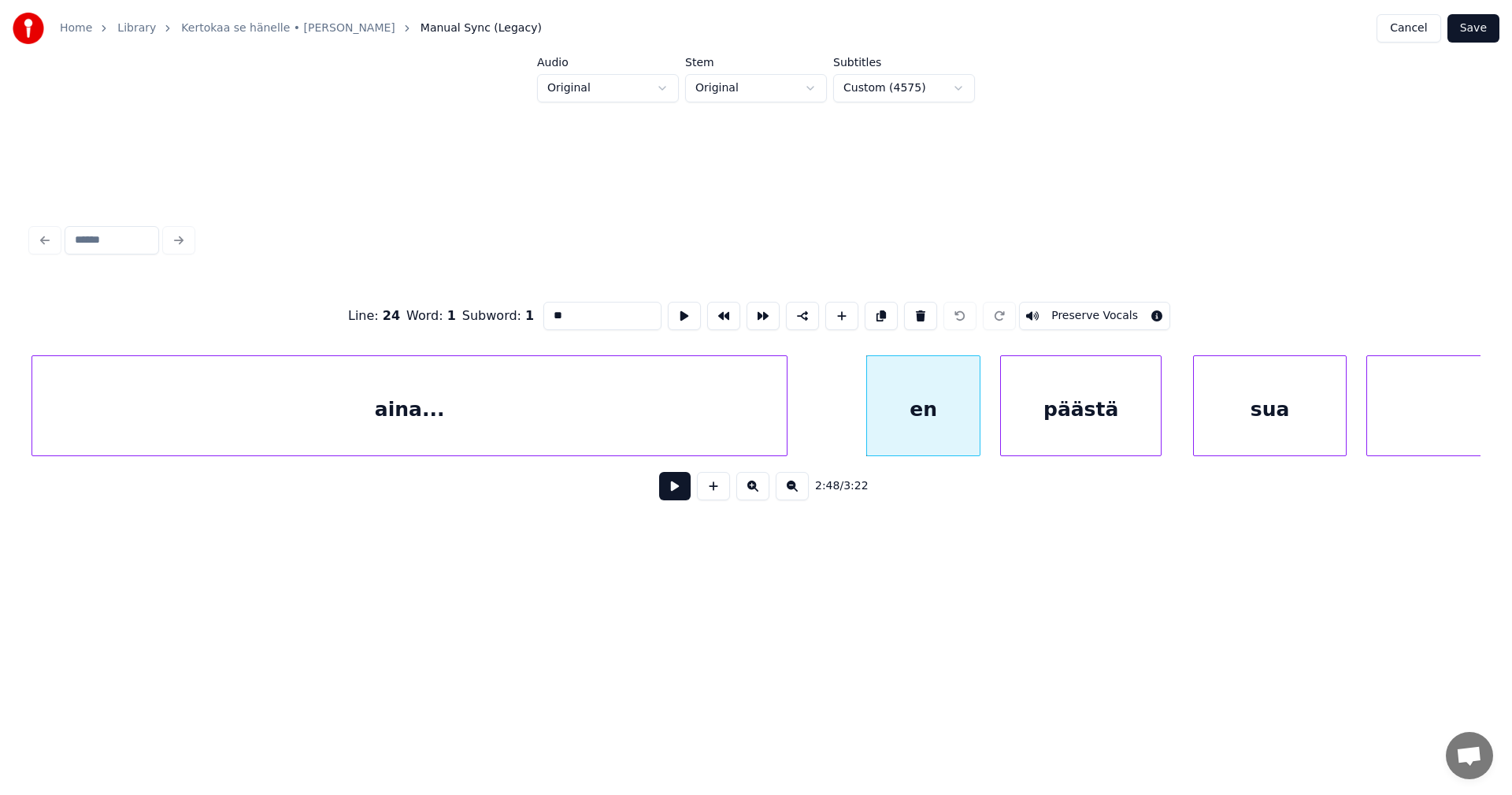
scroll to position [0, 31879]
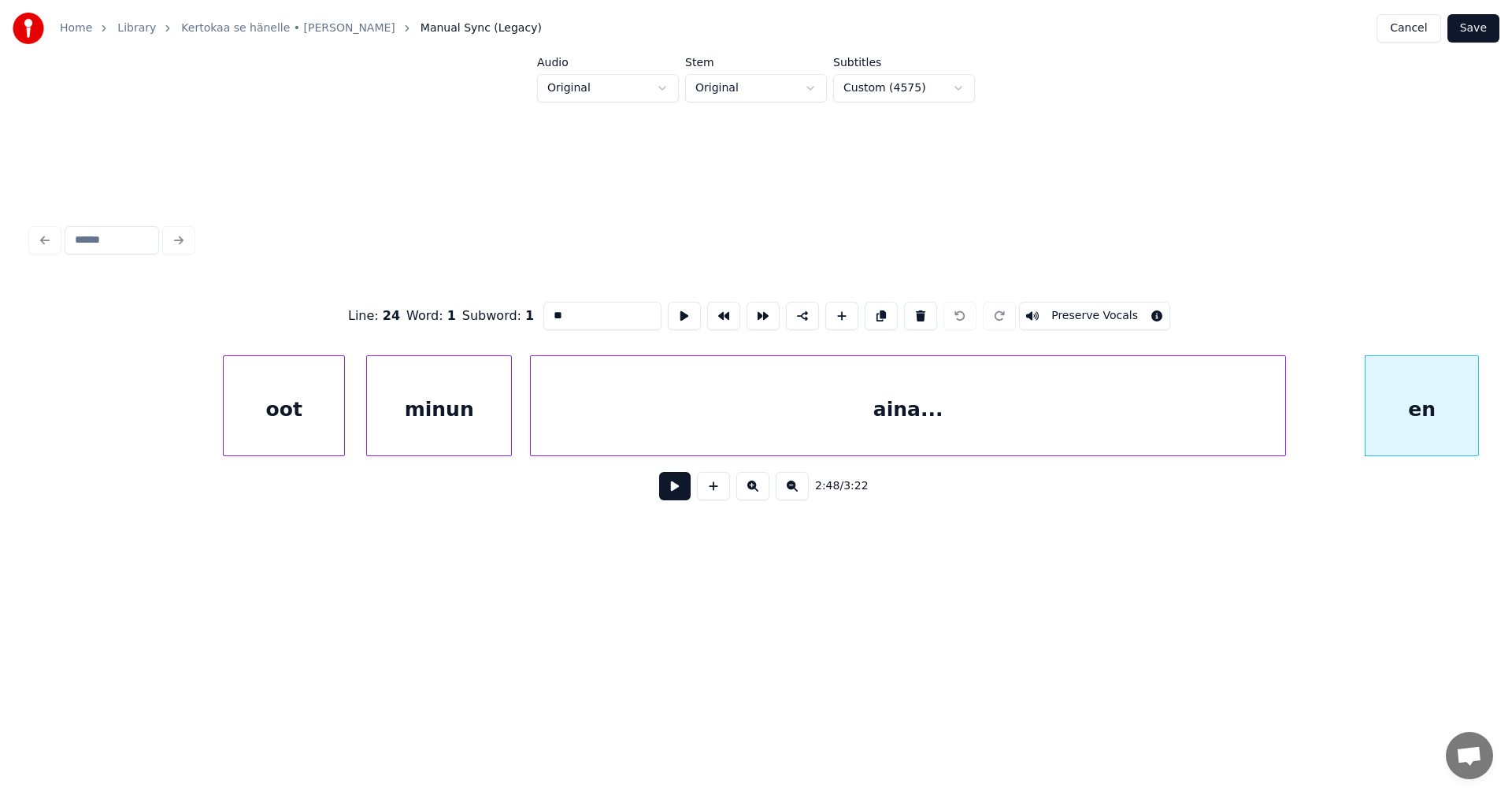
click at [1476, 24] on button "Save" at bounding box center [1473, 28] width 52 height 28
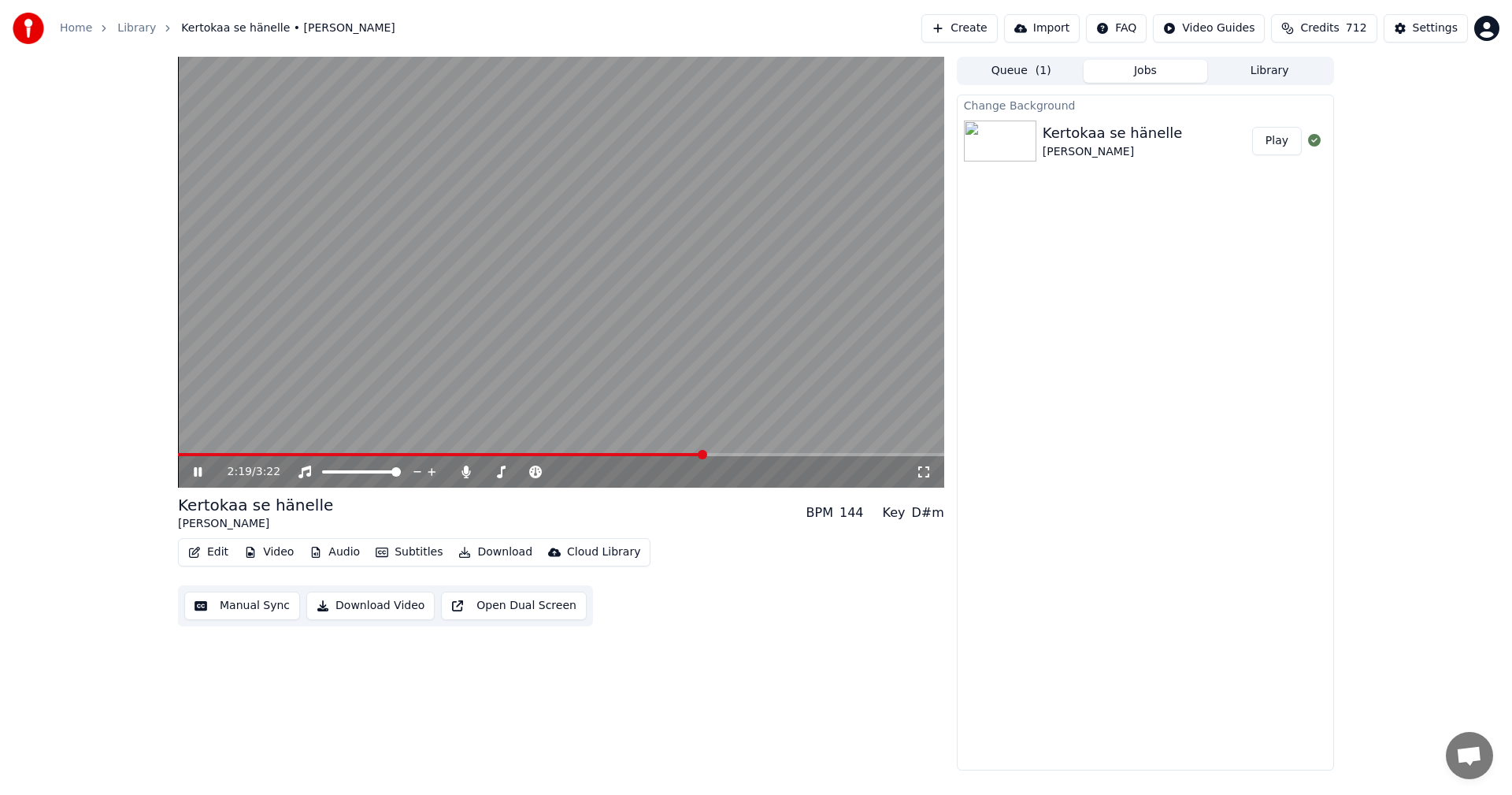
click at [703, 453] on span at bounding box center [561, 454] width 766 height 3
click at [193, 466] on icon at bounding box center [209, 472] width 37 height 13
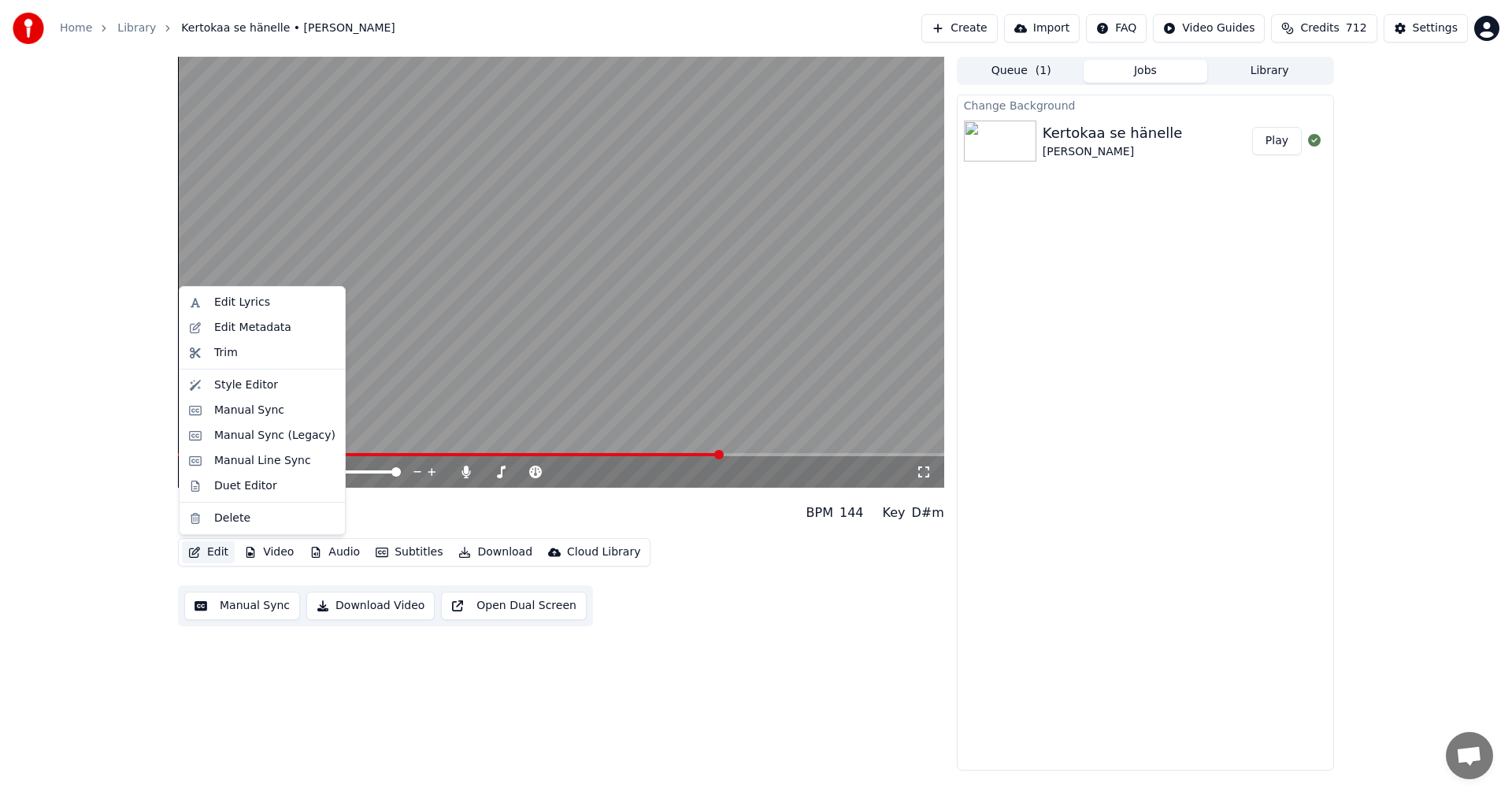
click at [216, 543] on button "Edit" at bounding box center [208, 552] width 53 height 22
click at [313, 436] on div "Manual Sync (Legacy)" at bounding box center [275, 435] width 121 height 16
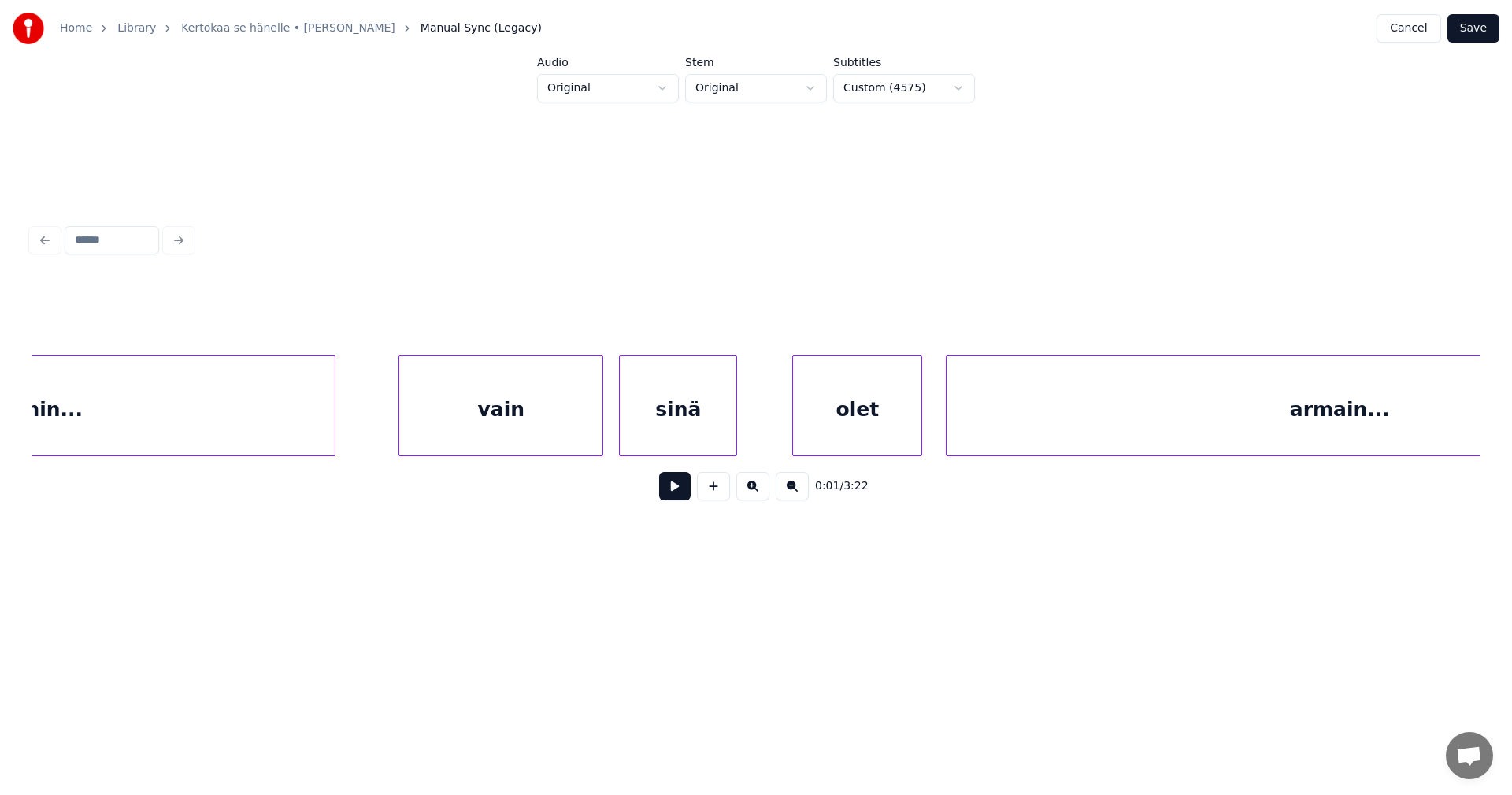
scroll to position [0, 27463]
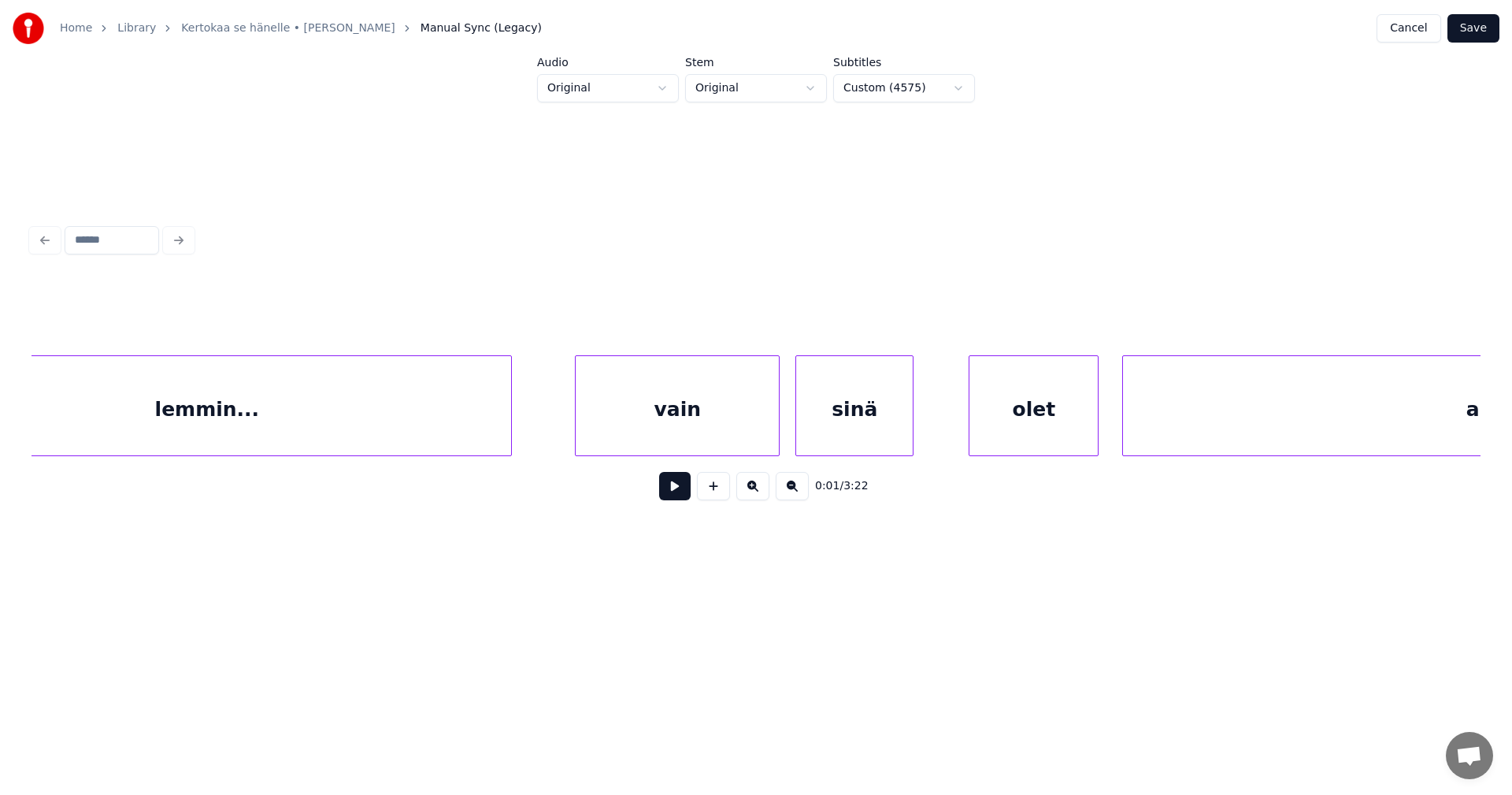
click at [464, 428] on div "lemmin..." at bounding box center [206, 409] width 609 height 107
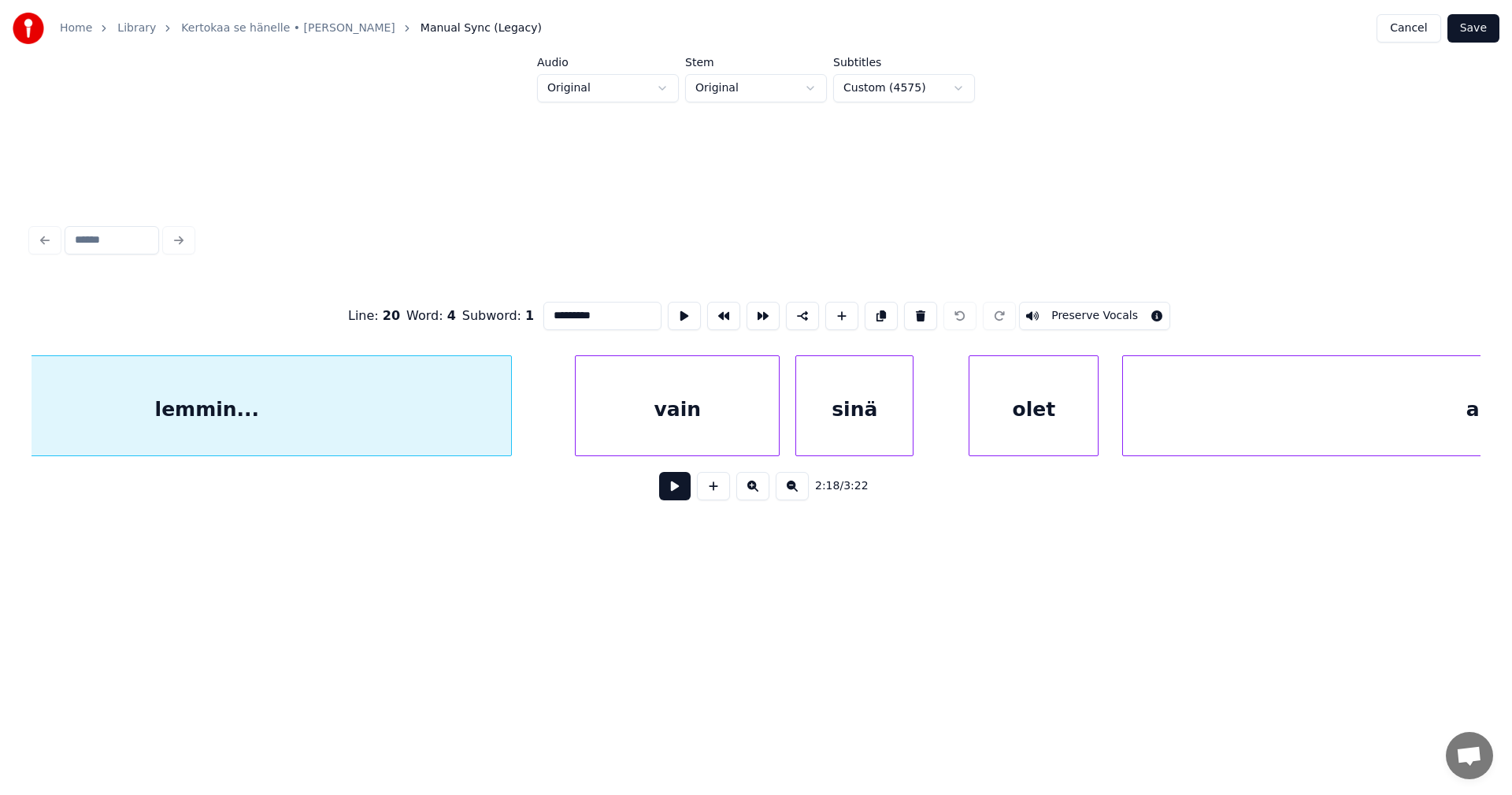
scroll to position [0, 27334]
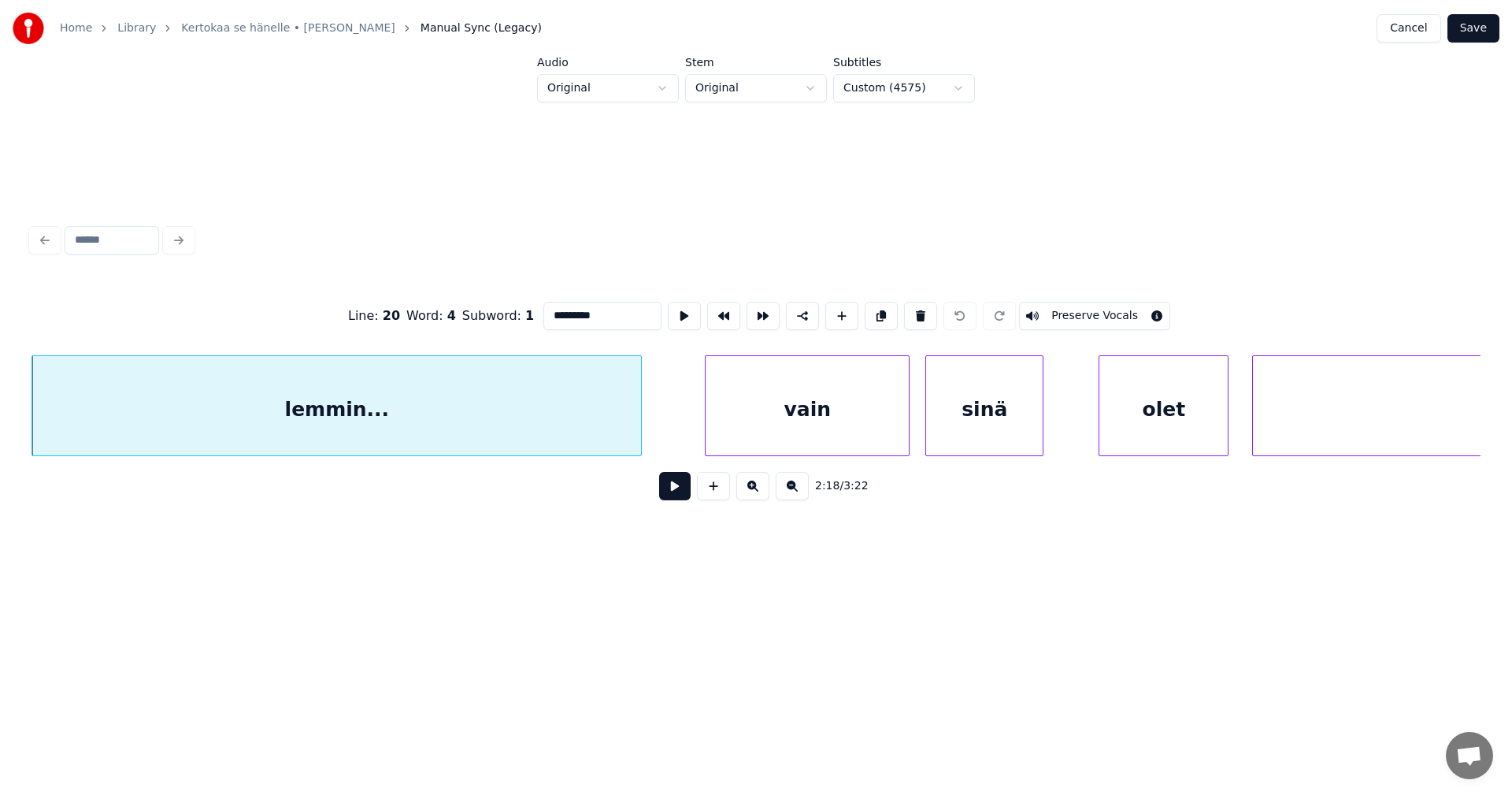
click at [681, 496] on button at bounding box center [674, 486] width 32 height 28
drag, startPoint x: 678, startPoint y: 496, endPoint x: 634, endPoint y: 441, distance: 70.4
click at [678, 495] on button at bounding box center [674, 486] width 32 height 28
click at [631, 424] on div "lemmin..." at bounding box center [336, 409] width 609 height 107
click at [751, 424] on div "vain" at bounding box center [807, 409] width 203 height 107
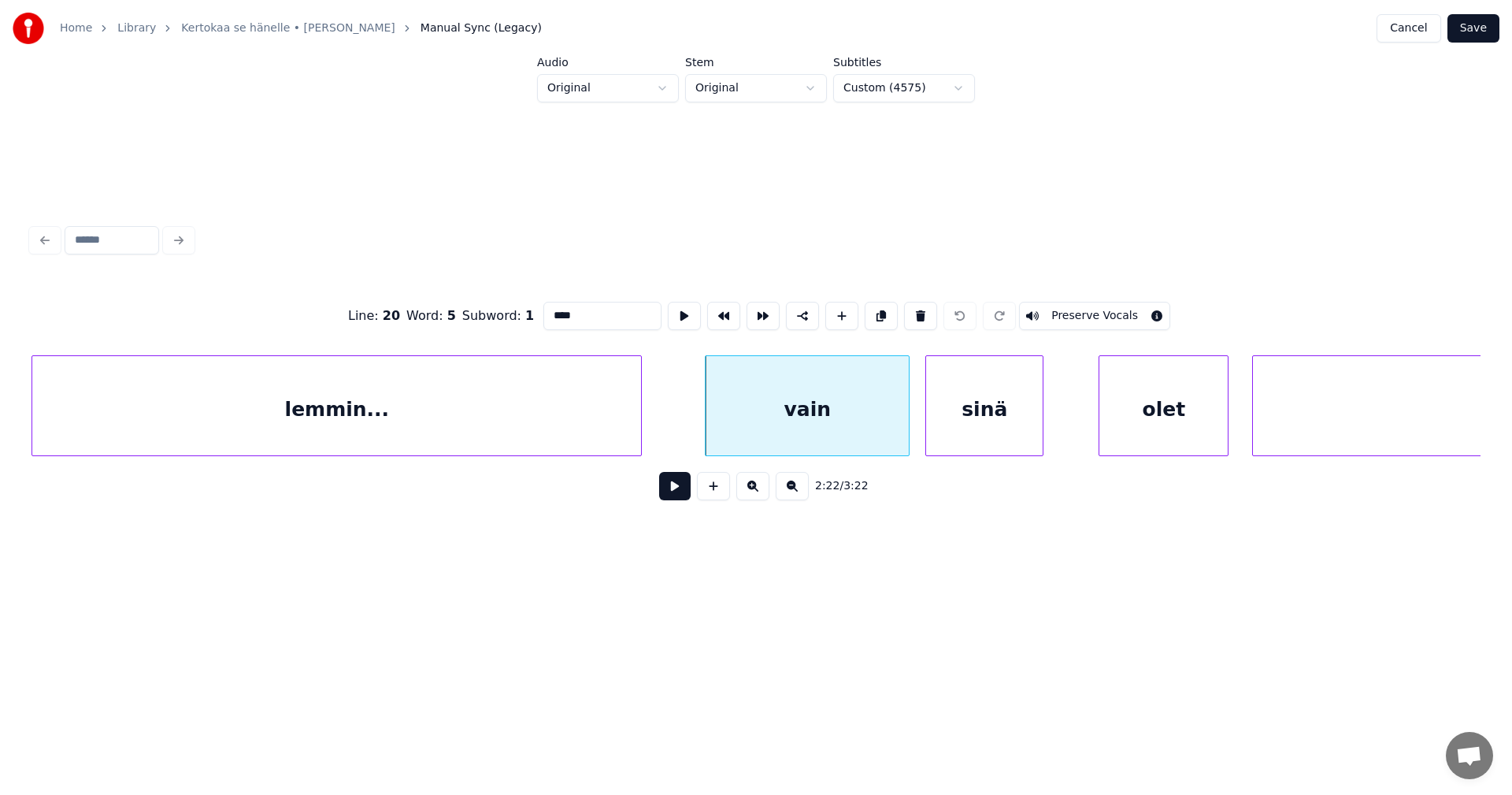
click at [571, 438] on div "lemmin..." at bounding box center [336, 409] width 609 height 107
type input "*********"
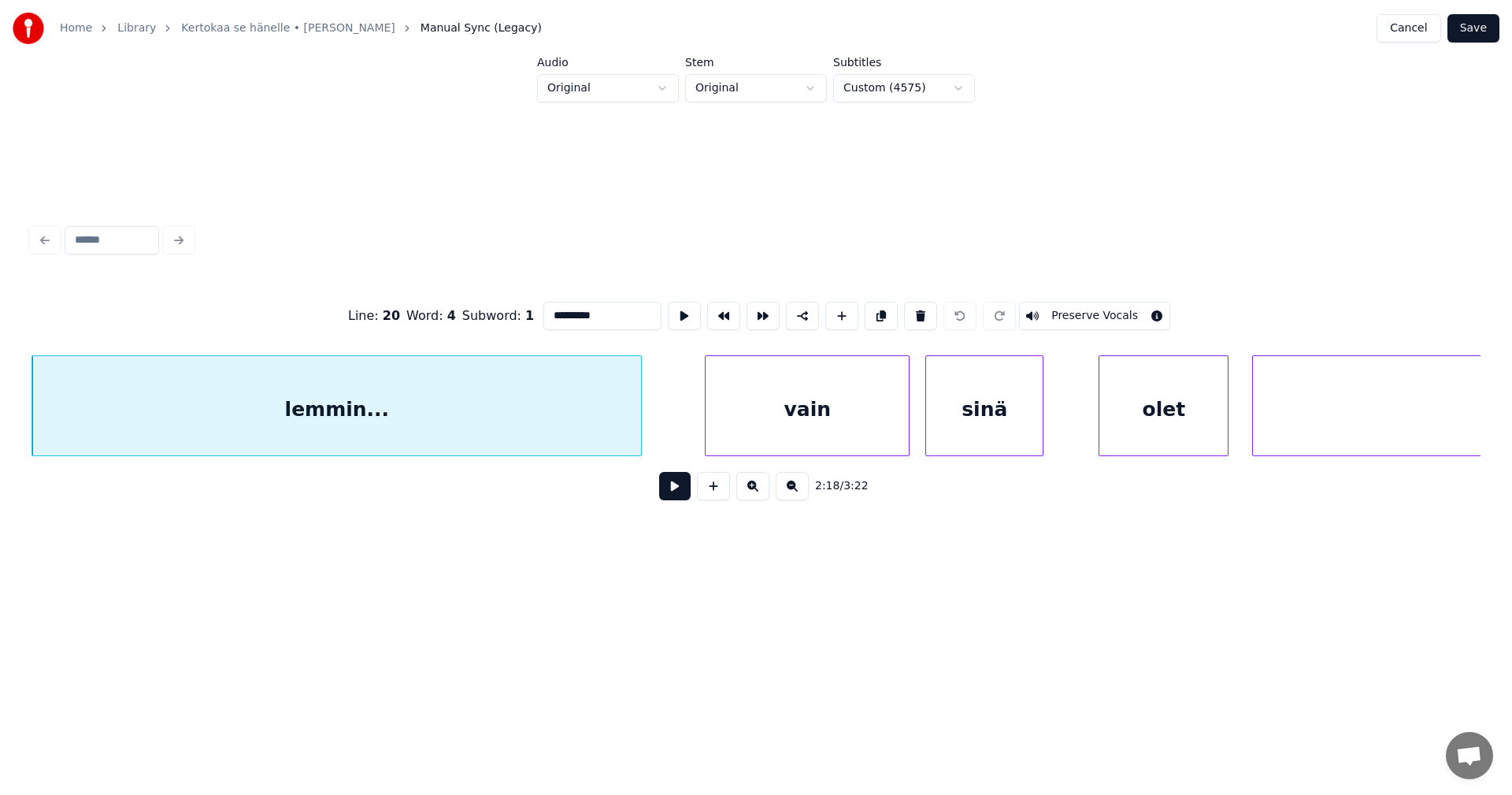
click at [664, 495] on button at bounding box center [674, 486] width 32 height 28
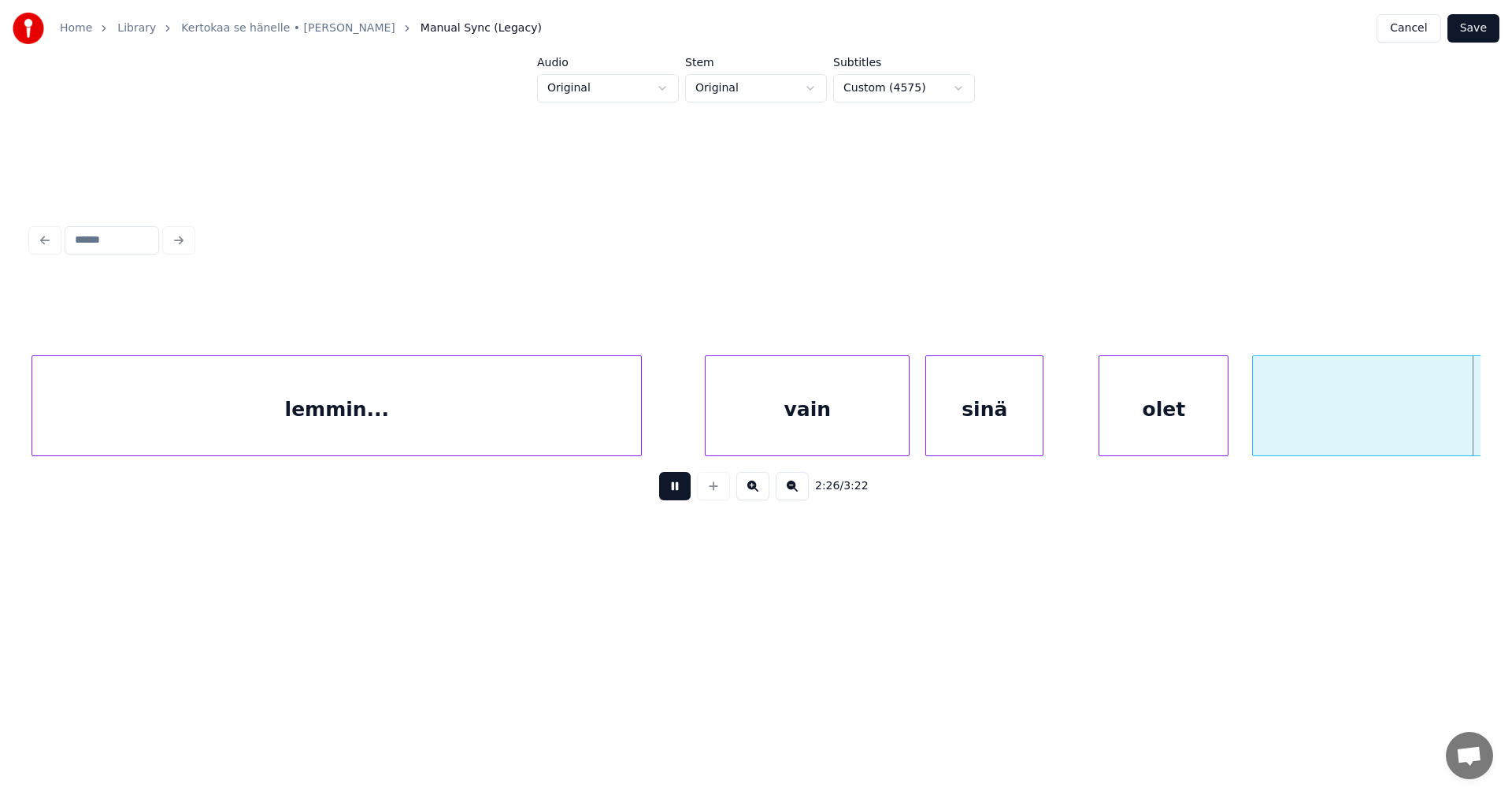
scroll to position [0, 28785]
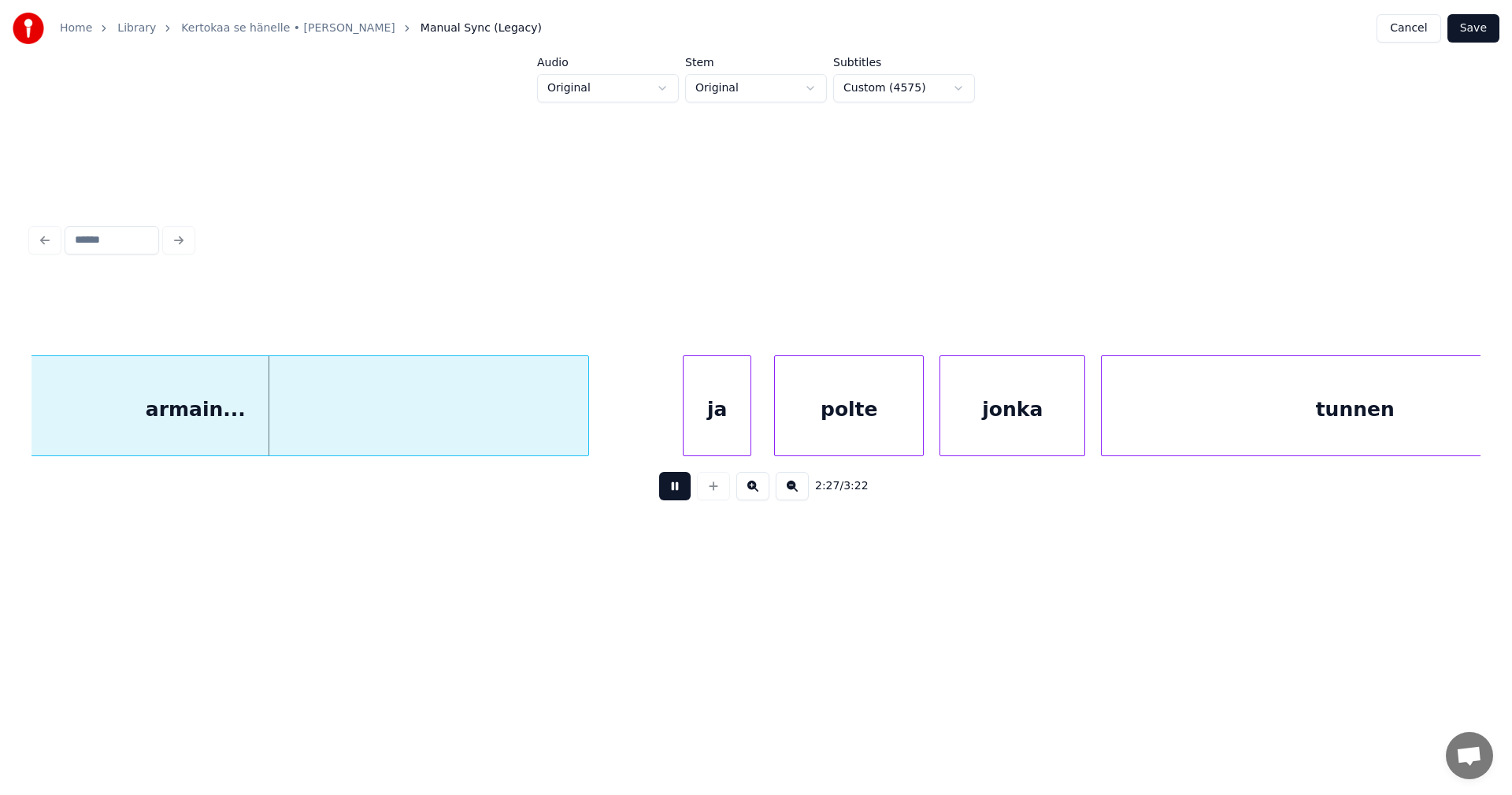
click at [664, 495] on button at bounding box center [674, 486] width 32 height 28
click at [557, 423] on div "armain..." at bounding box center [194, 409] width 786 height 107
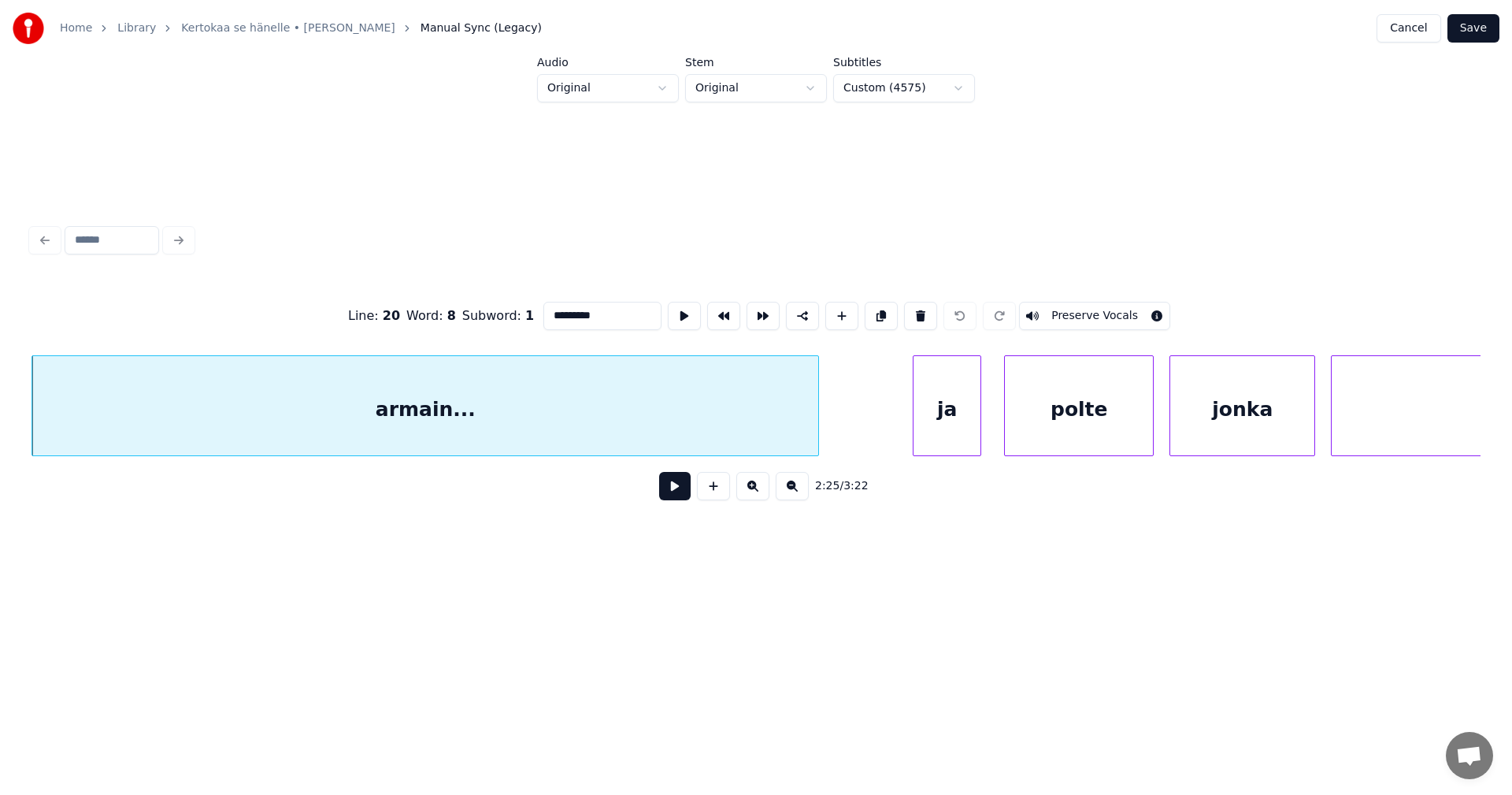
click at [957, 424] on div "ja" at bounding box center [946, 409] width 67 height 107
type input "**"
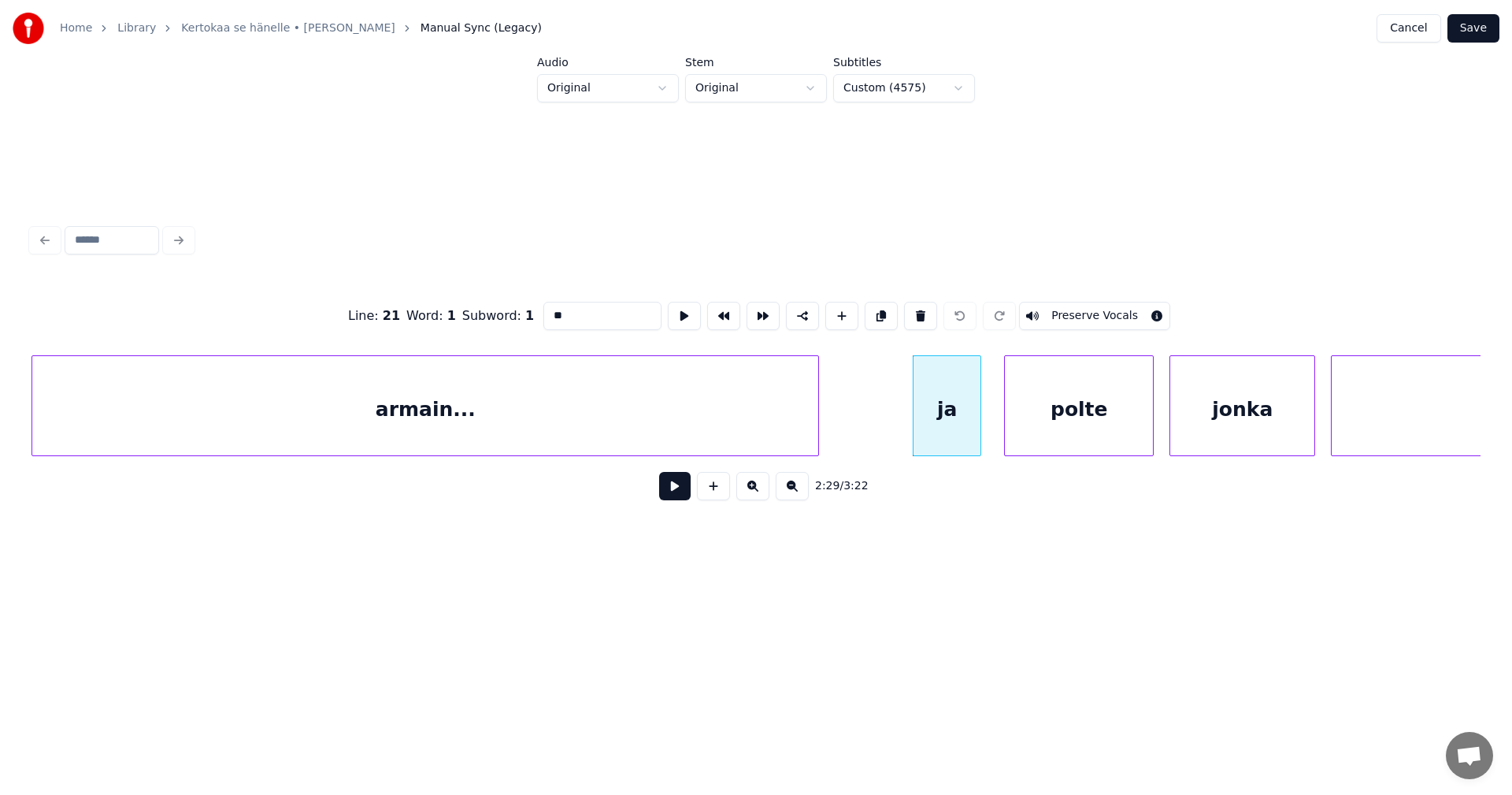
scroll to position [0, 27286]
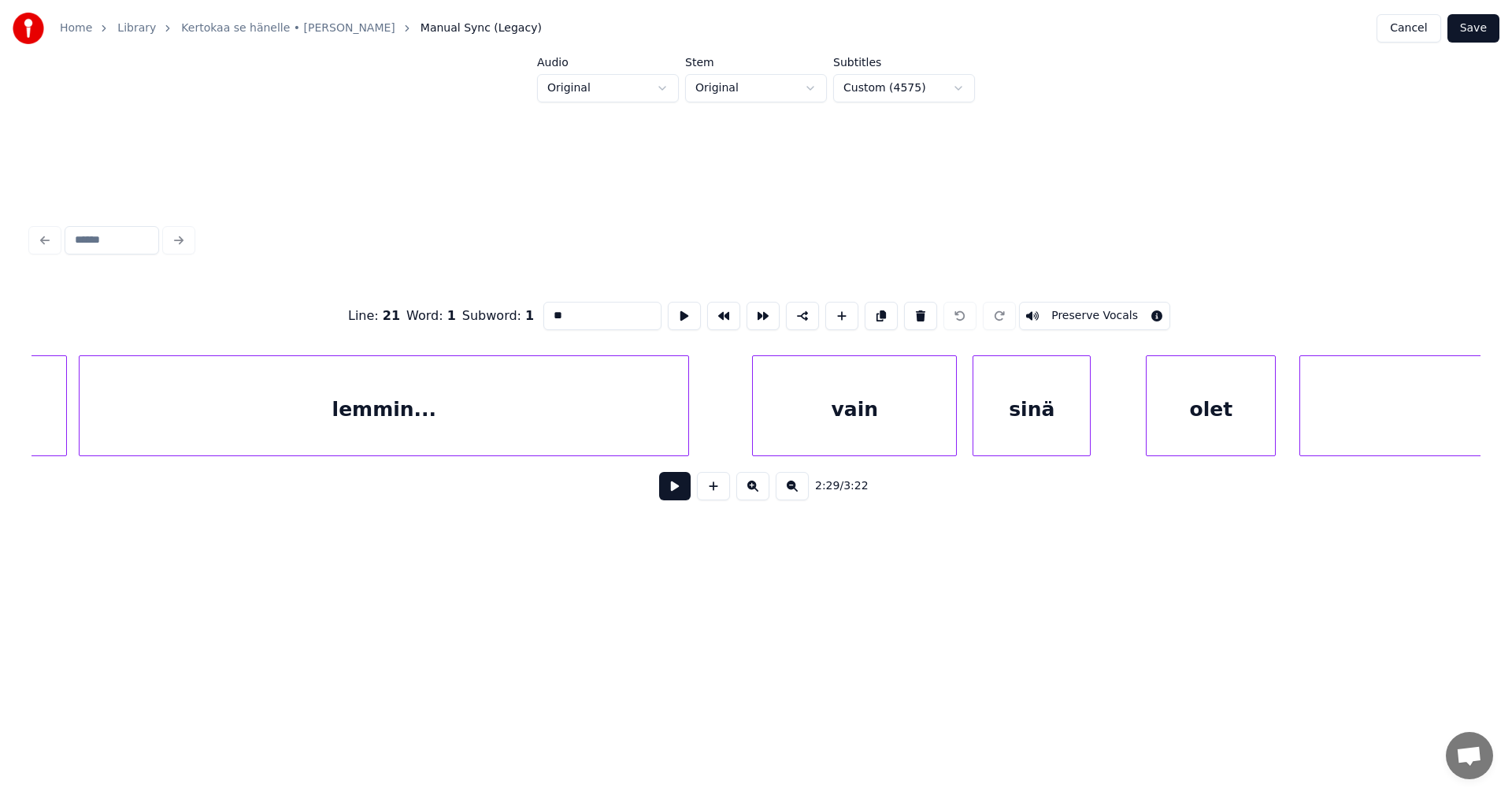
click at [1476, 23] on button "Save" at bounding box center [1473, 28] width 52 height 28
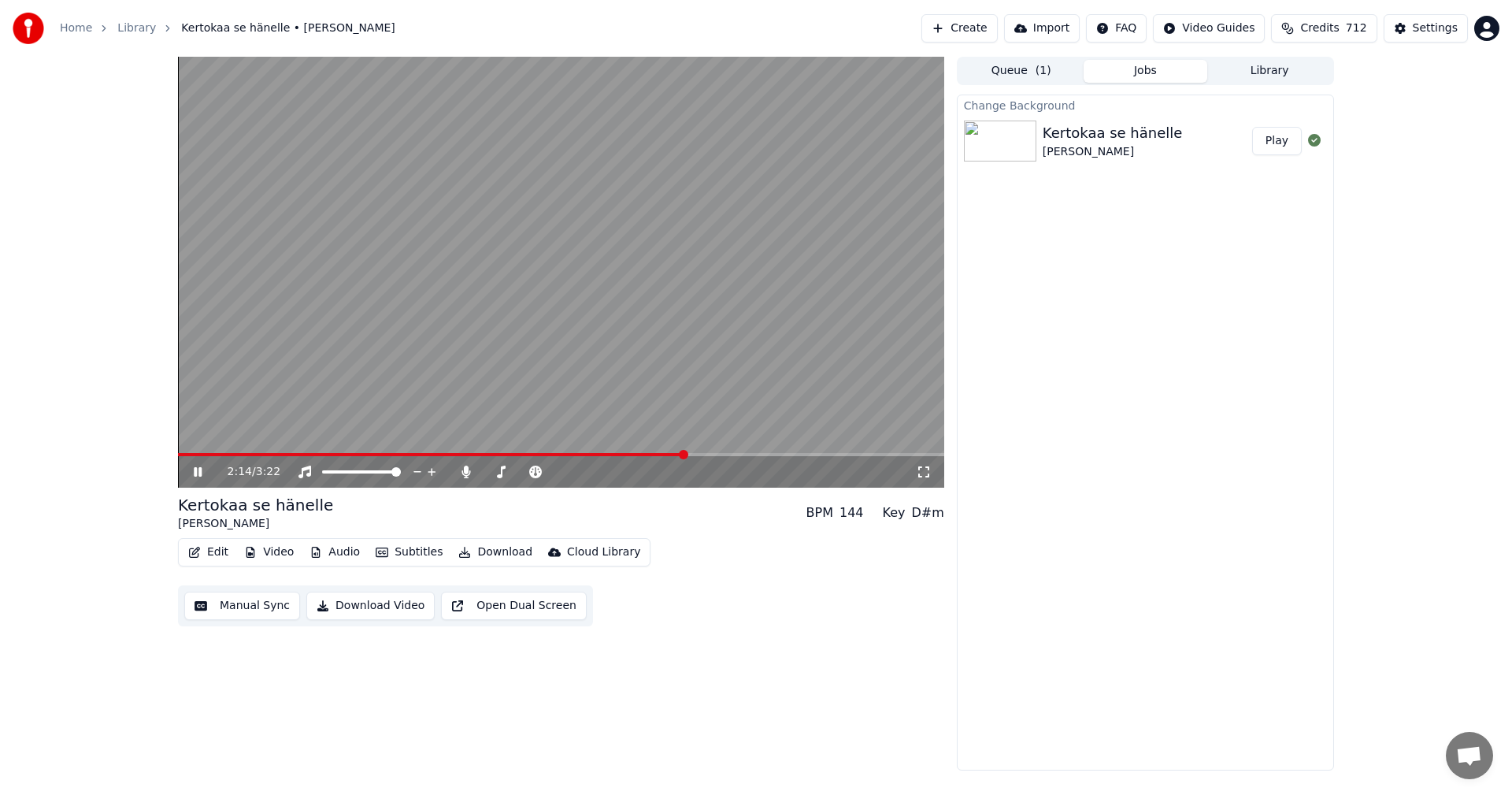
click at [687, 456] on span at bounding box center [561, 454] width 766 height 3
click at [391, 455] on span at bounding box center [458, 454] width 560 height 3
click at [201, 475] on icon at bounding box center [197, 472] width 8 height 9
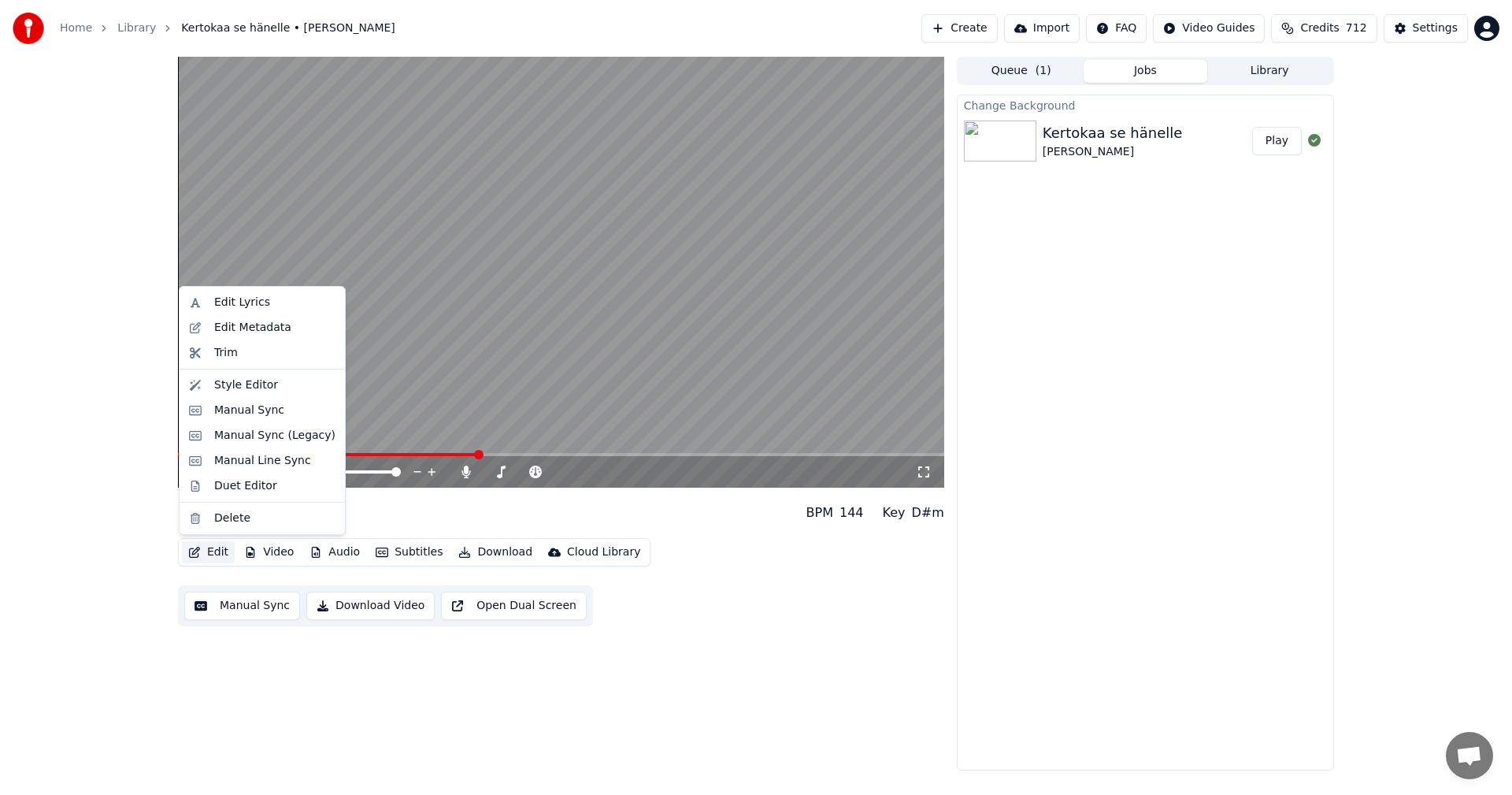
click at [215, 555] on button "Edit" at bounding box center [208, 552] width 53 height 22
click at [262, 445] on div "Manual Sync (Legacy)" at bounding box center [262, 435] width 159 height 26
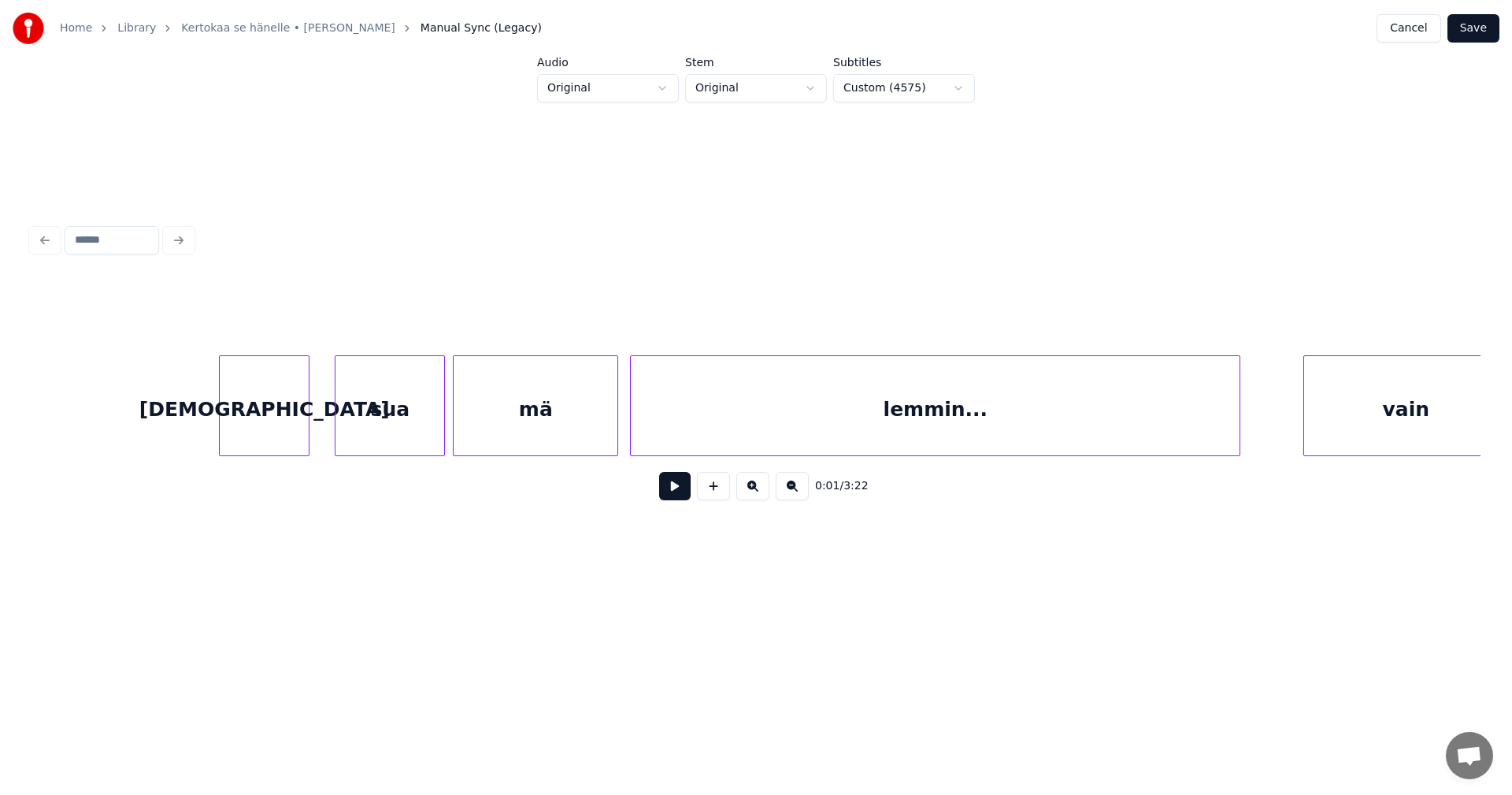
scroll to position [0, 27001]
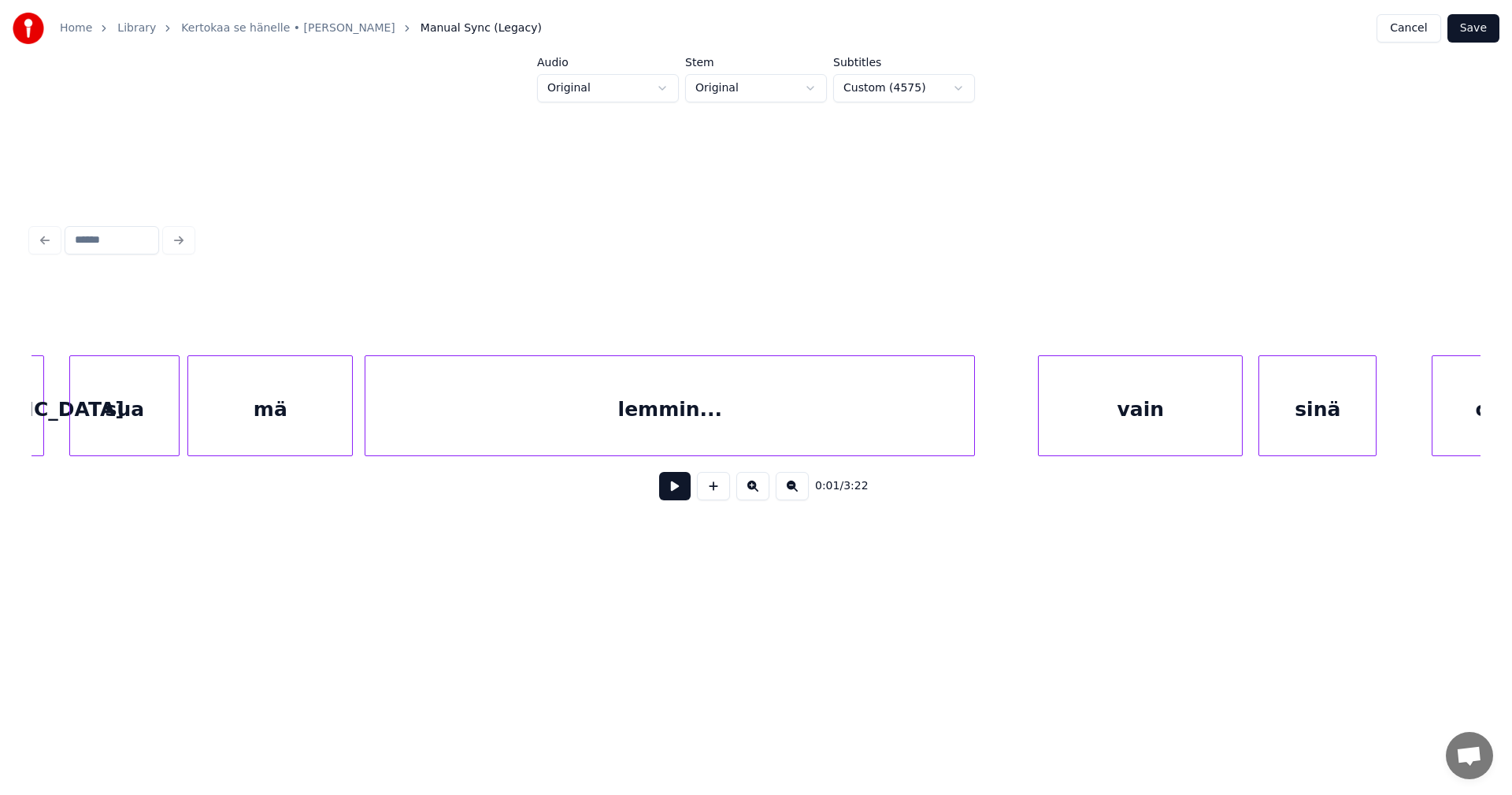
click at [923, 414] on div "lemmin..." at bounding box center [669, 409] width 609 height 107
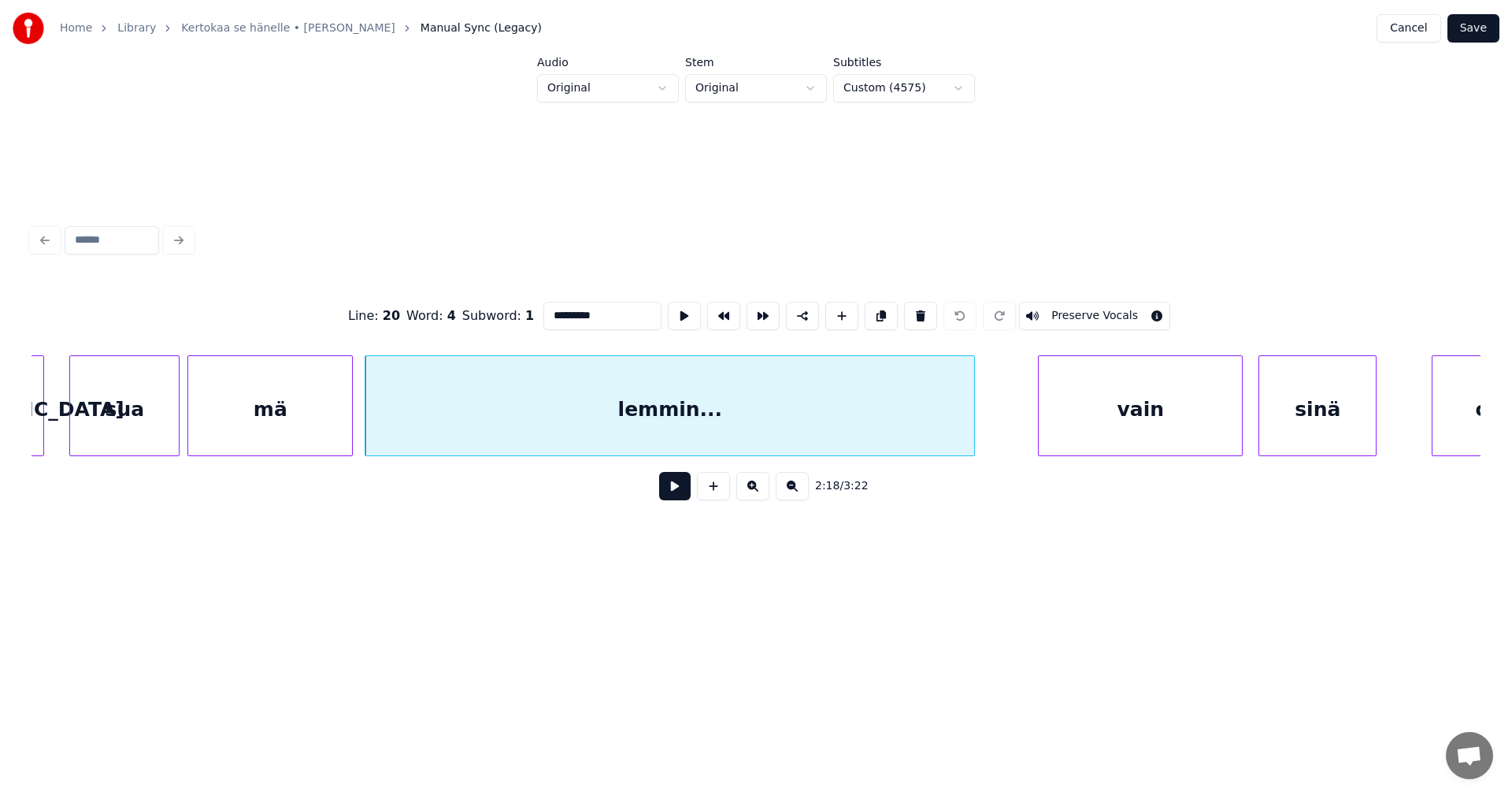
click at [1087, 408] on div "vain" at bounding box center [1140, 409] width 203 height 107
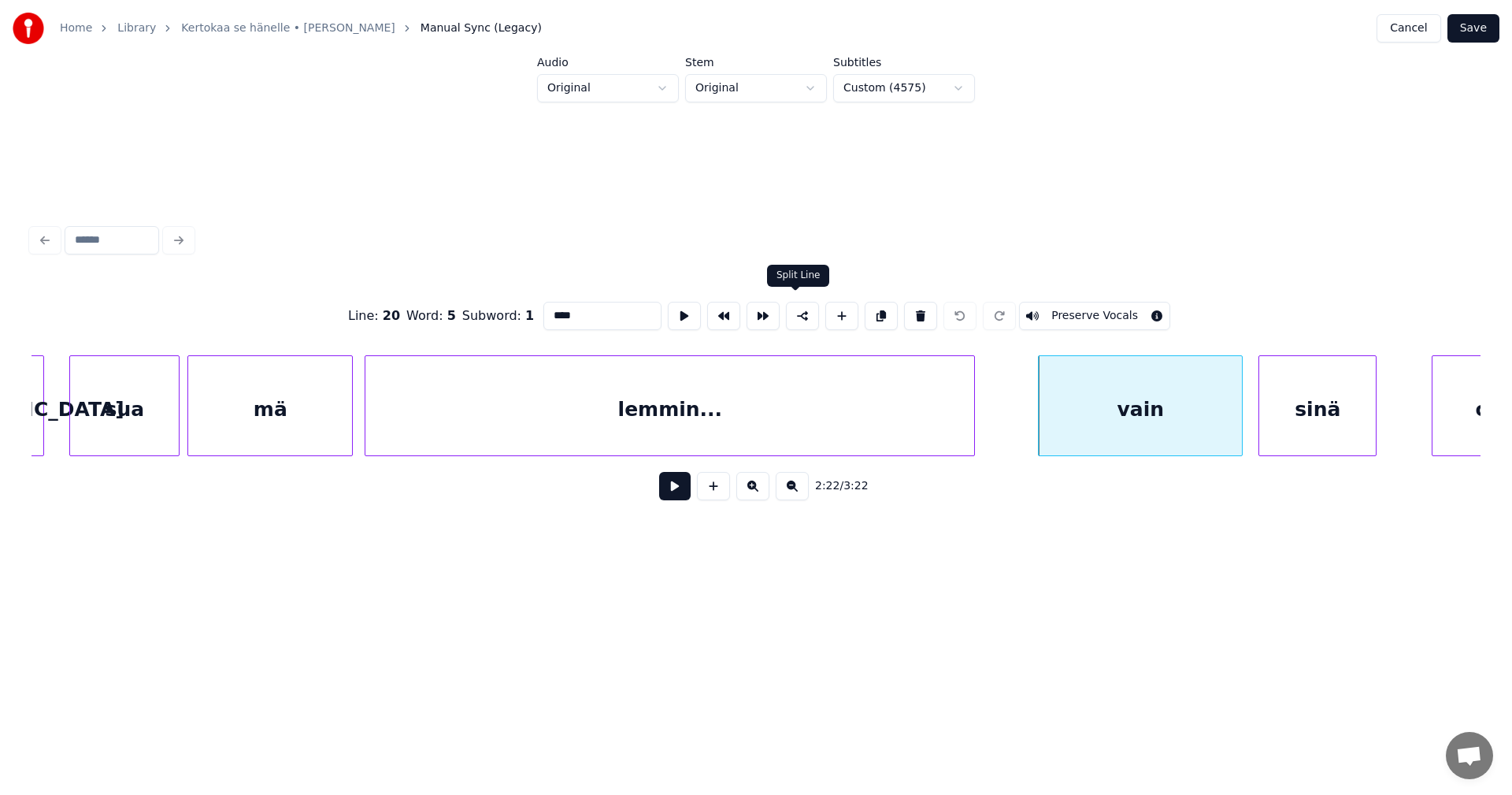
click at [797, 315] on button at bounding box center [802, 316] width 33 height 28
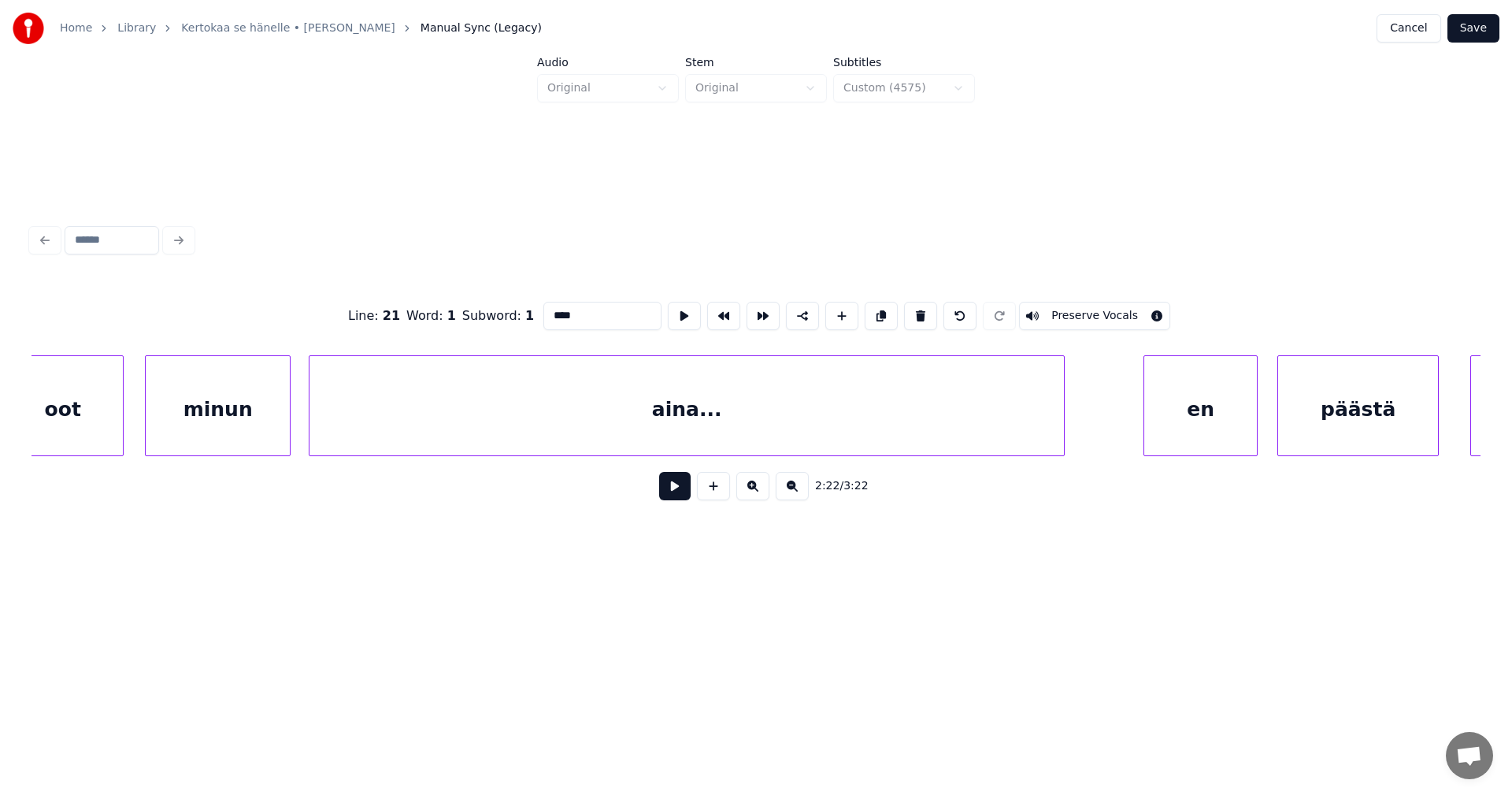
scroll to position [0, 32233]
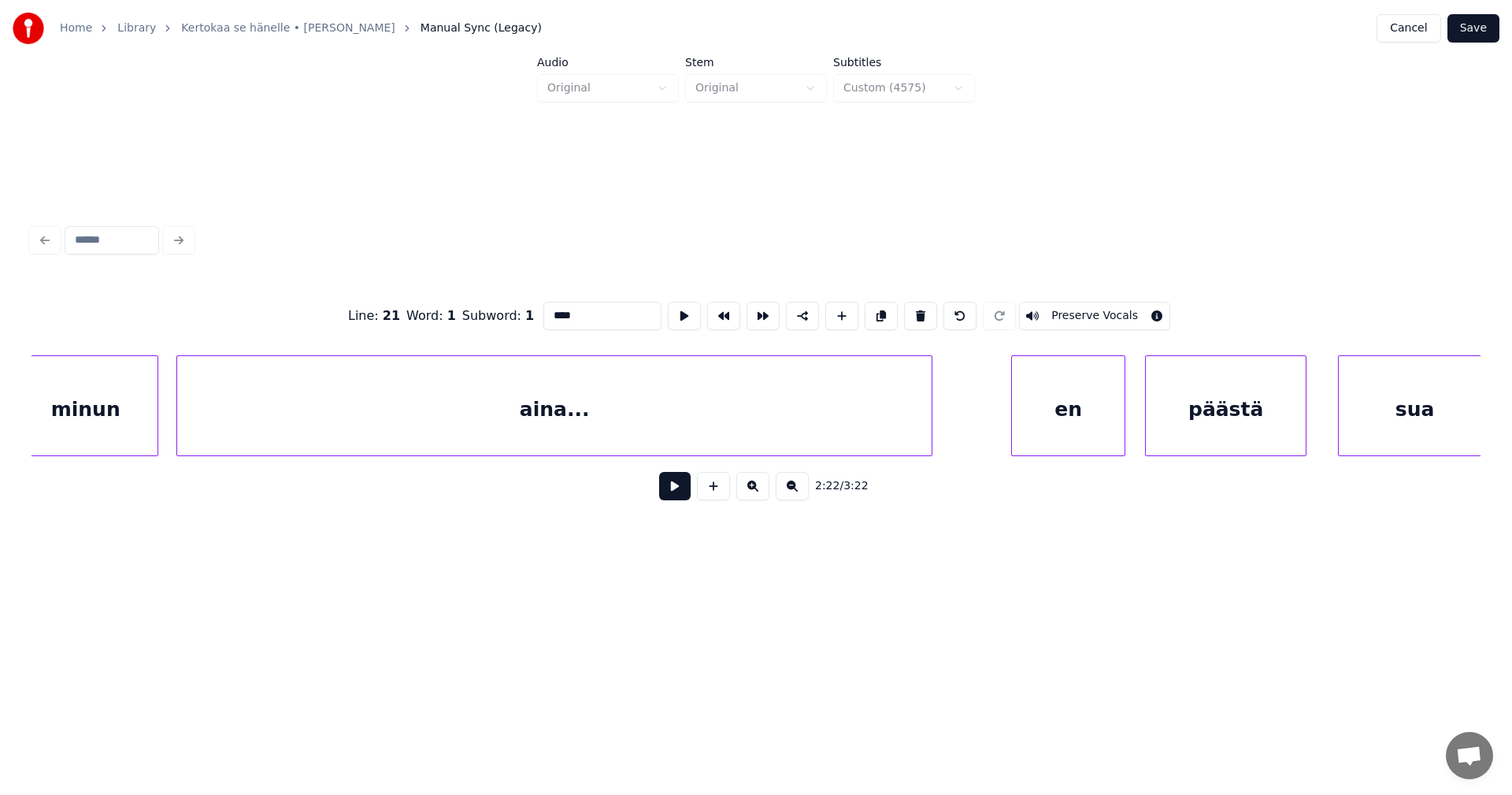
click at [862, 422] on div "aina..." at bounding box center [554, 409] width 755 height 107
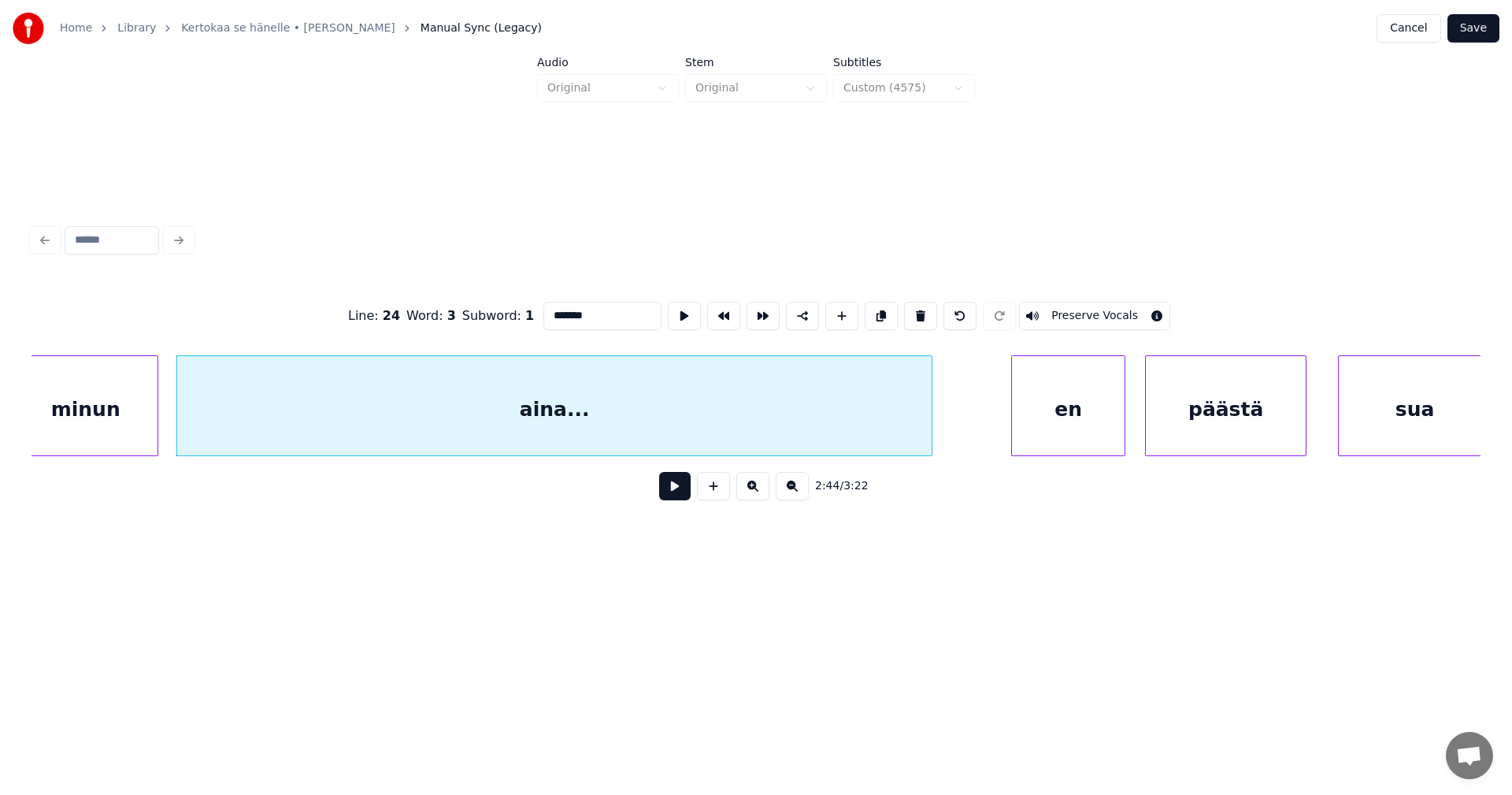
click at [1054, 423] on div "en" at bounding box center [1068, 409] width 112 height 107
type input "**"
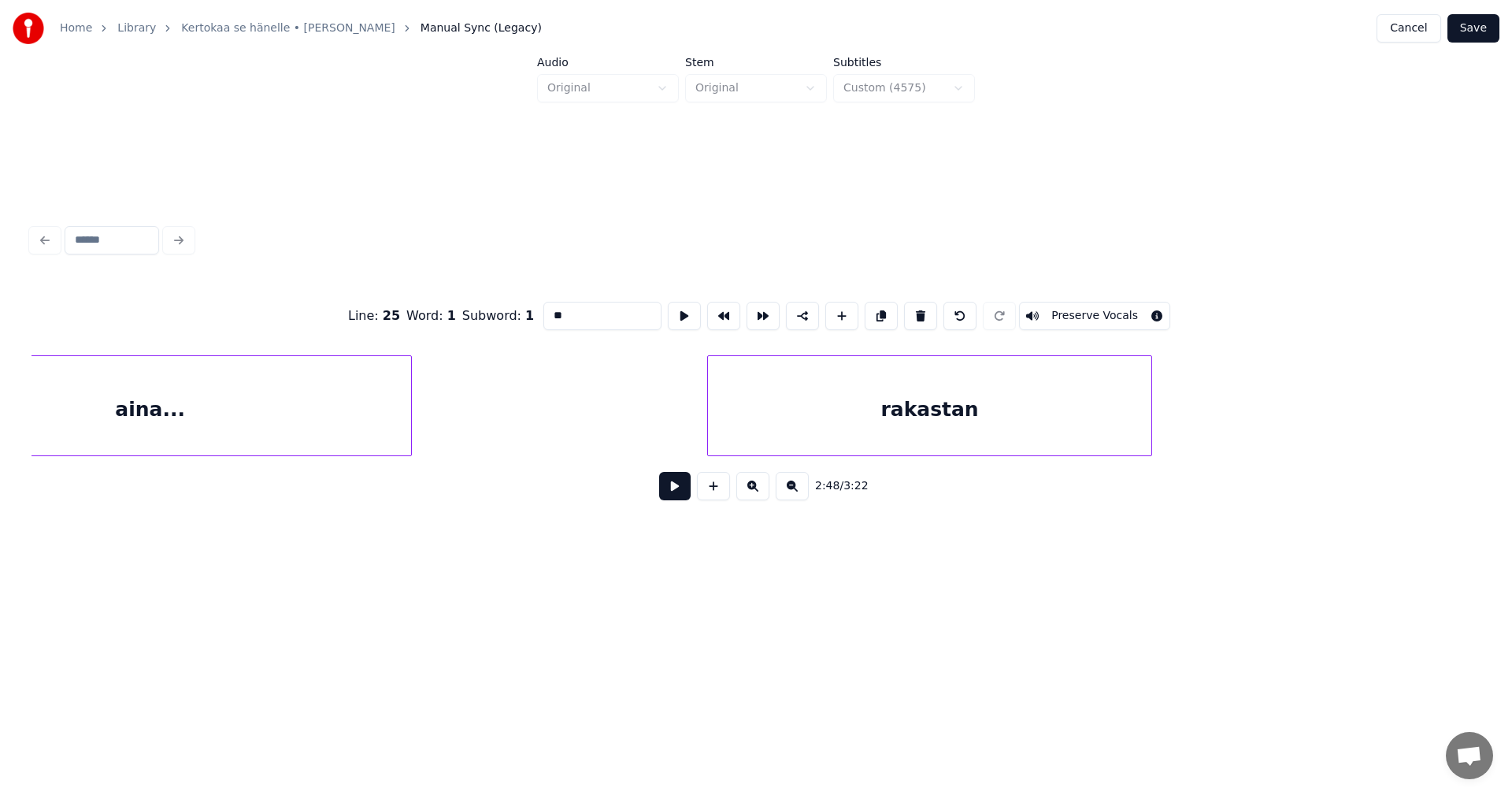
scroll to position [0, 36338]
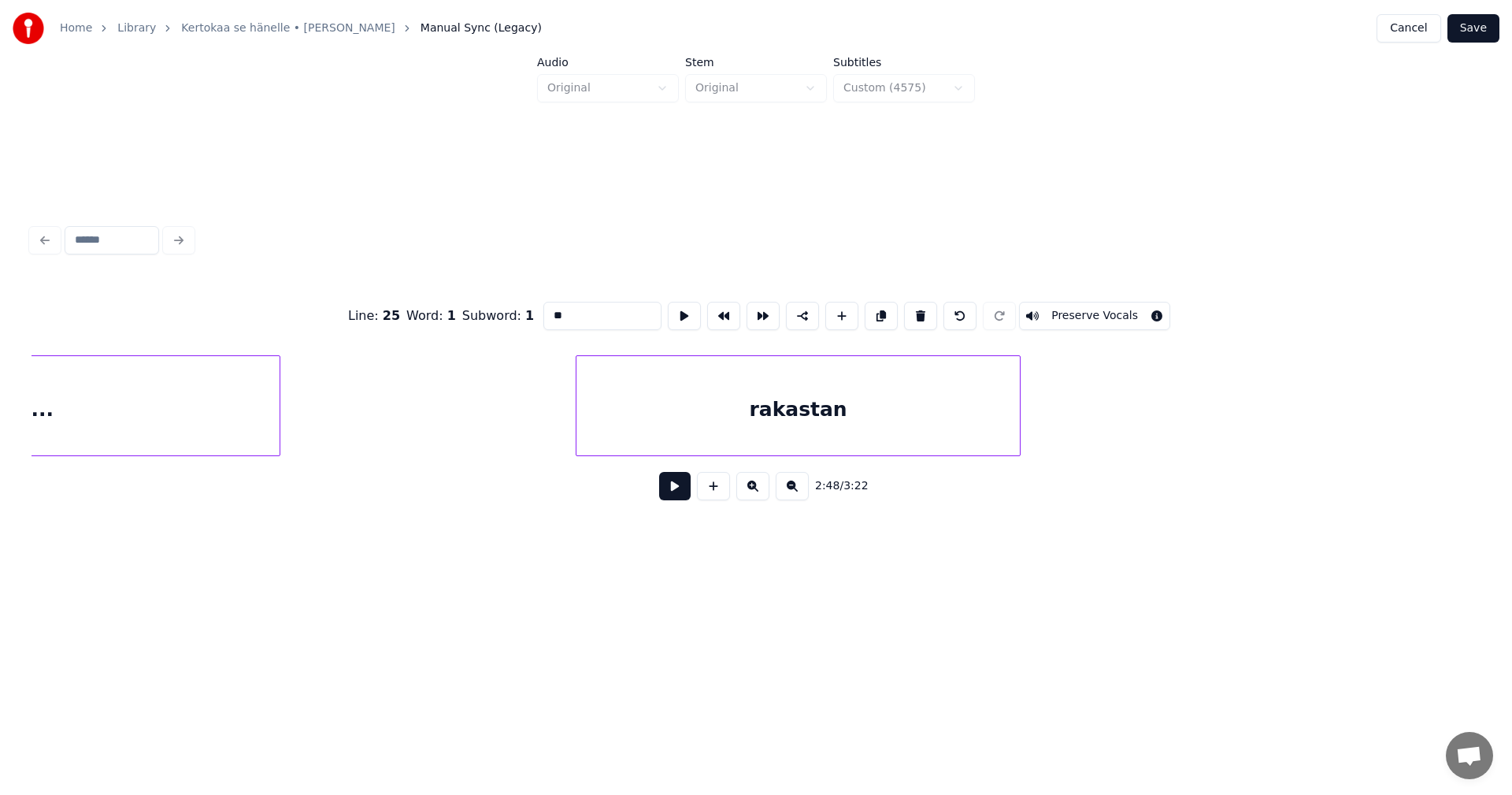
click at [1473, 33] on button "Save" at bounding box center [1473, 28] width 52 height 28
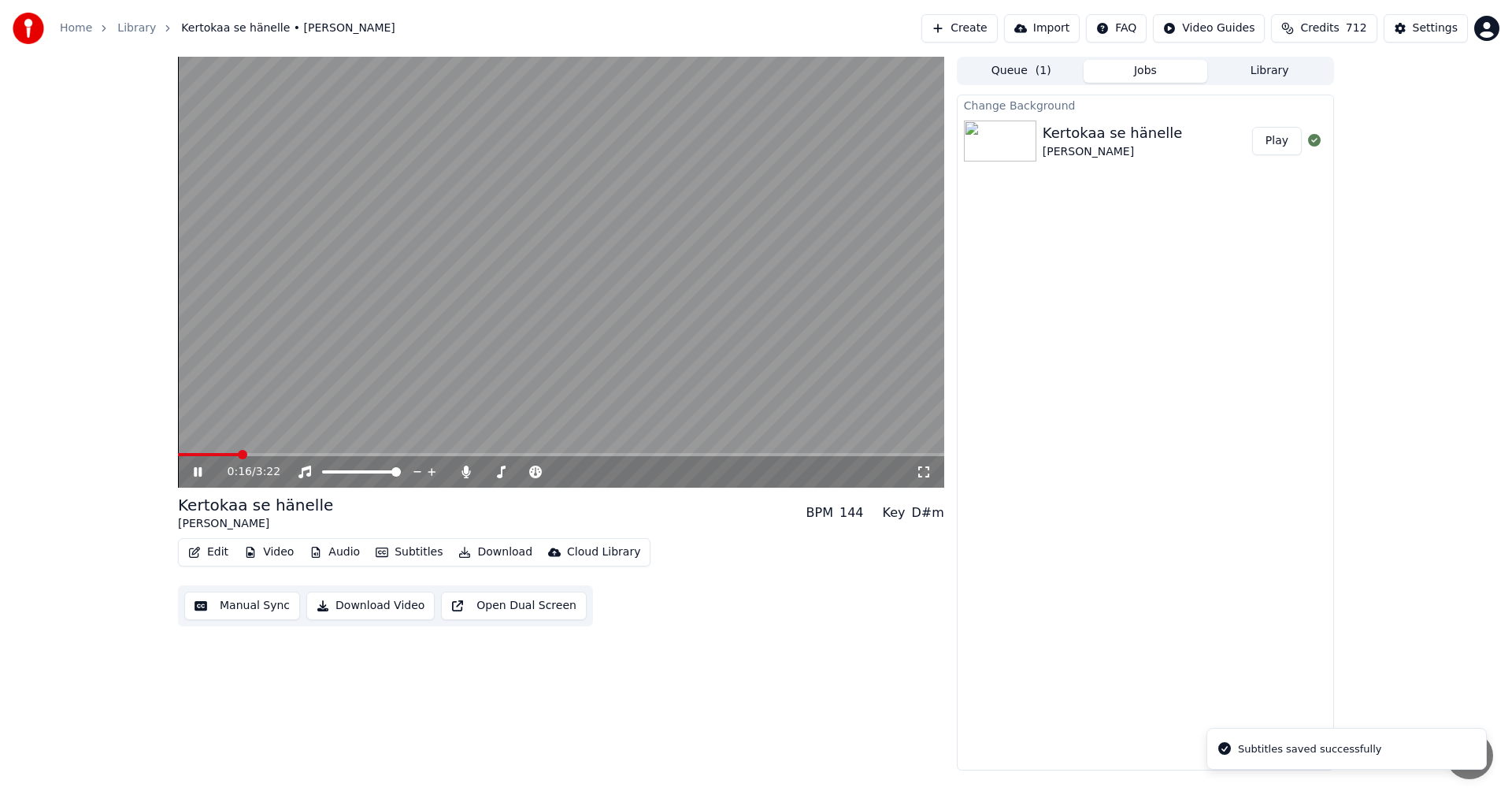
click at [240, 455] on span at bounding box center [561, 454] width 766 height 3
click at [287, 453] on span at bounding box center [561, 454] width 766 height 3
click at [345, 455] on span at bounding box center [561, 454] width 766 height 3
click at [194, 476] on icon at bounding box center [209, 472] width 37 height 13
click at [216, 555] on button "Edit" at bounding box center [208, 552] width 53 height 22
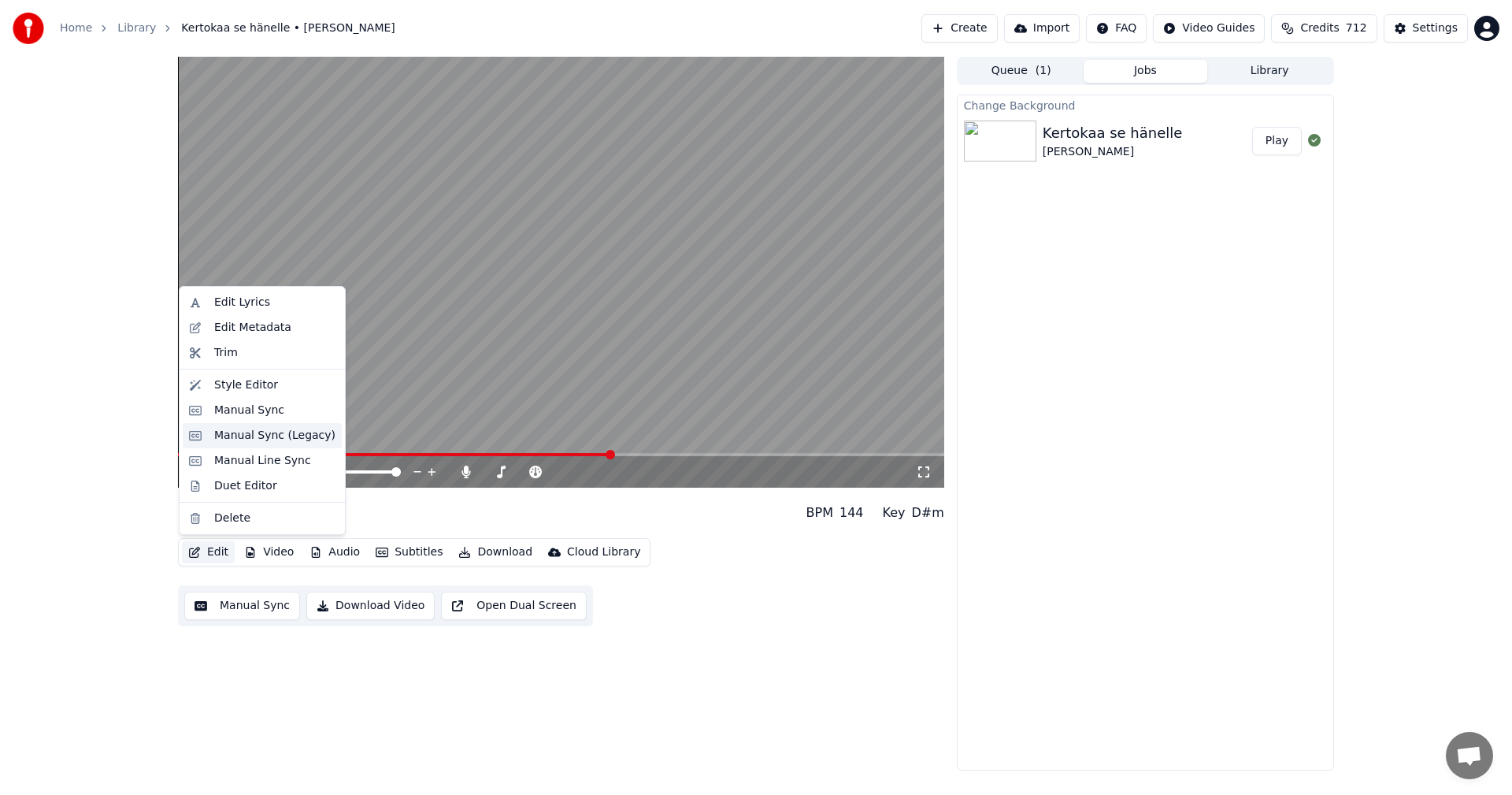
click at [268, 442] on div "Manual Sync (Legacy)" at bounding box center [275, 435] width 121 height 16
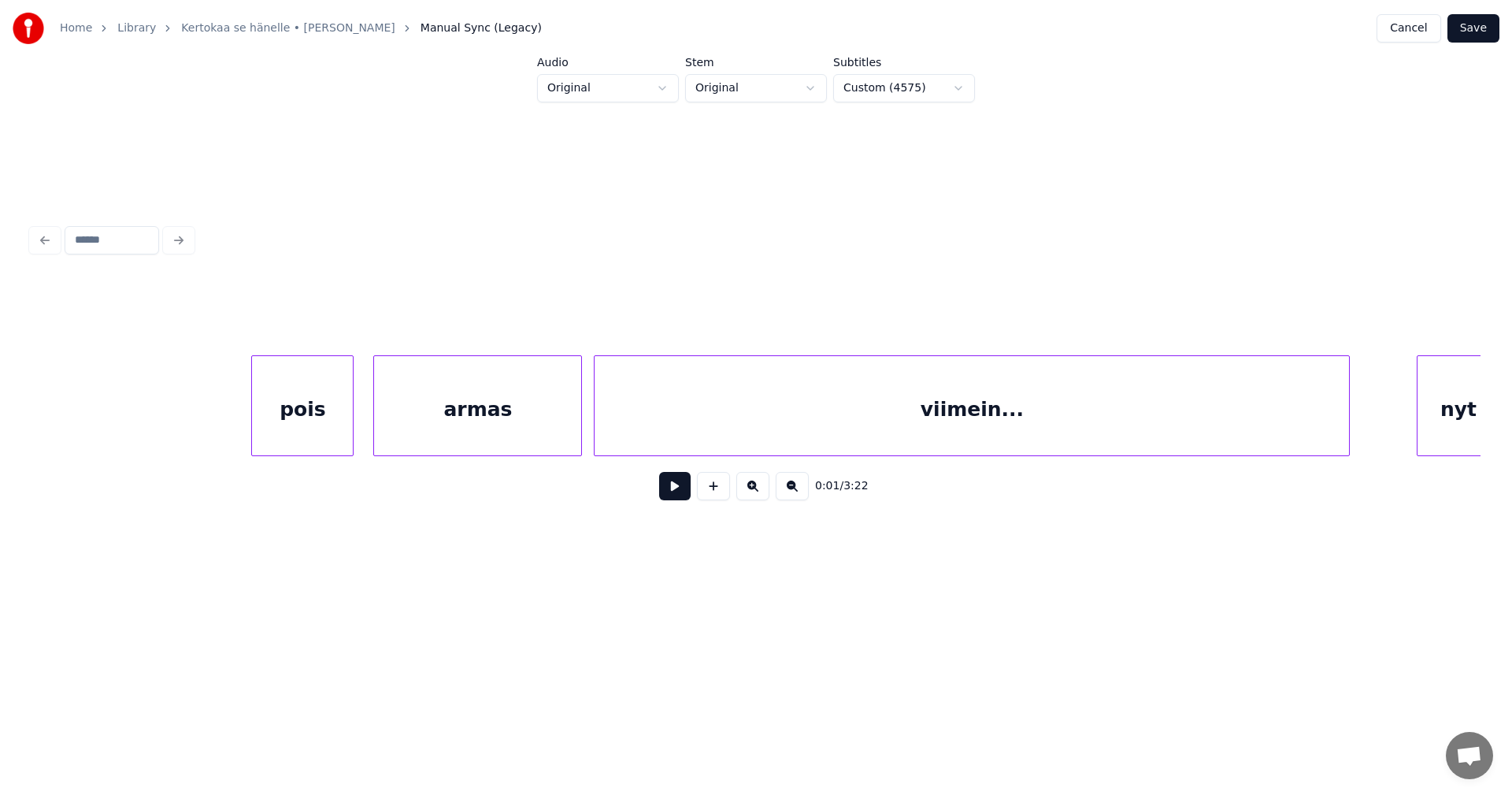
scroll to position [0, 21879]
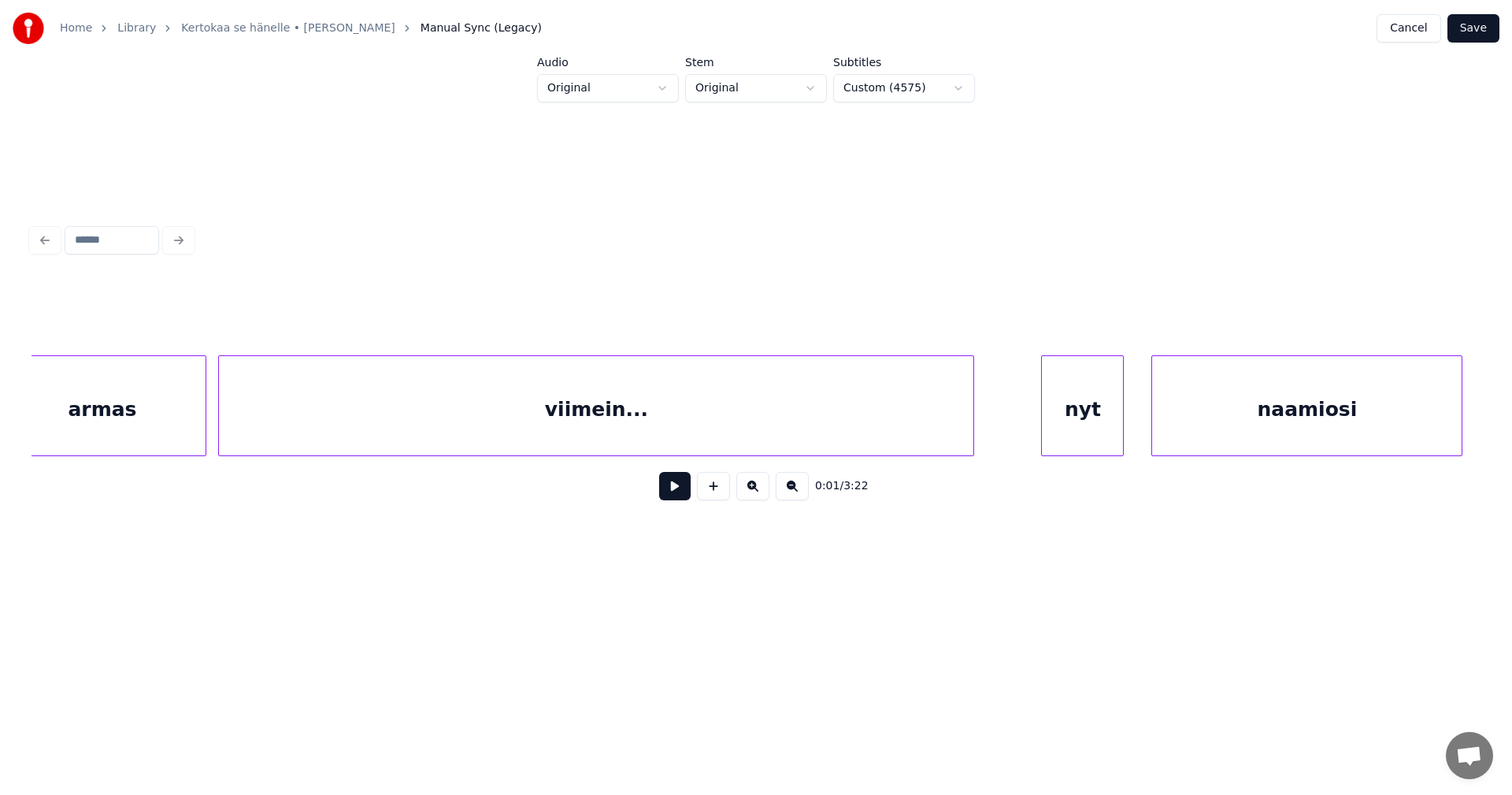
click at [850, 430] on div "viimein..." at bounding box center [596, 409] width 755 height 107
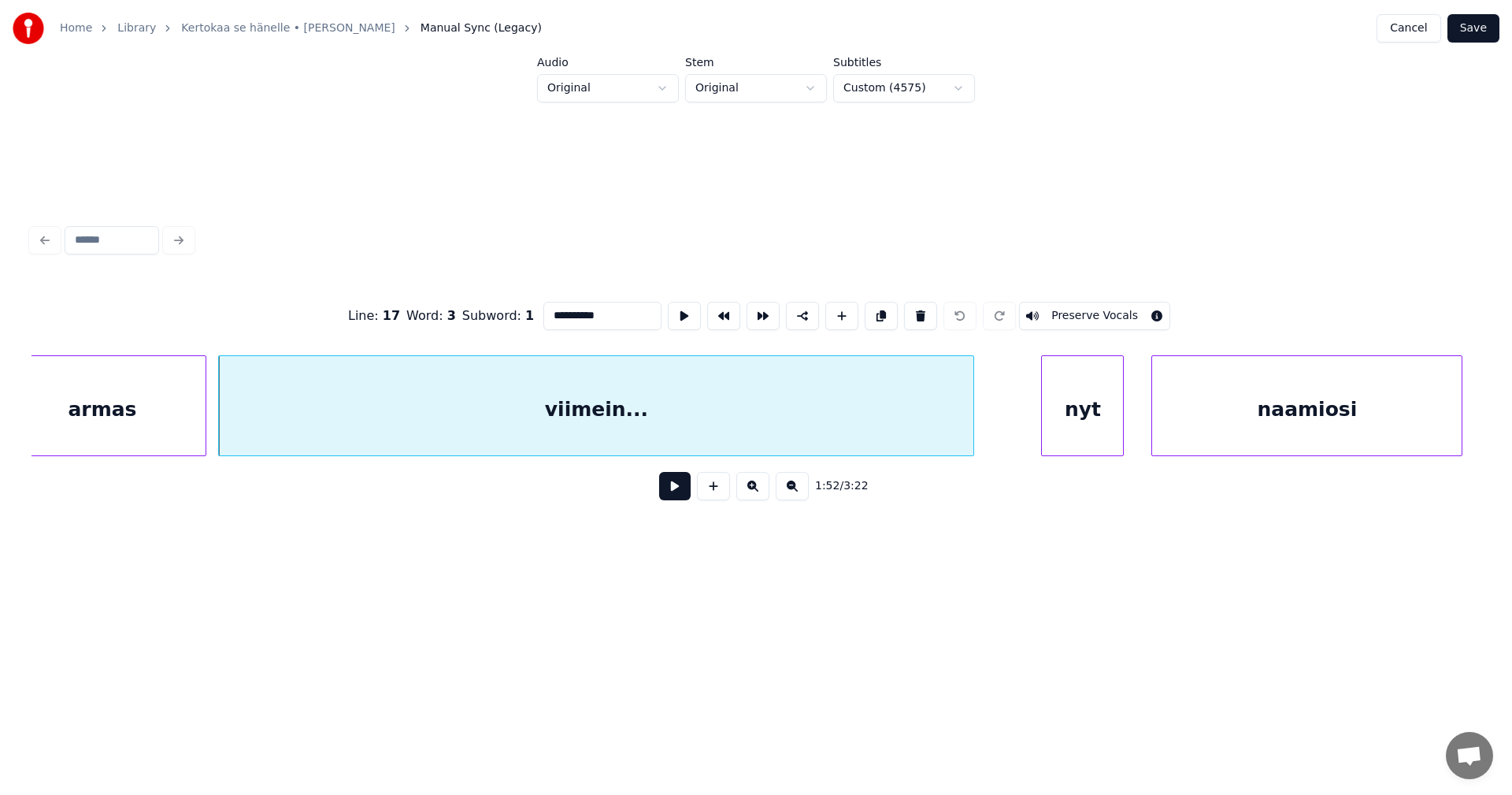
click at [1085, 432] on div "nyt" at bounding box center [1082, 409] width 81 height 107
type input "***"
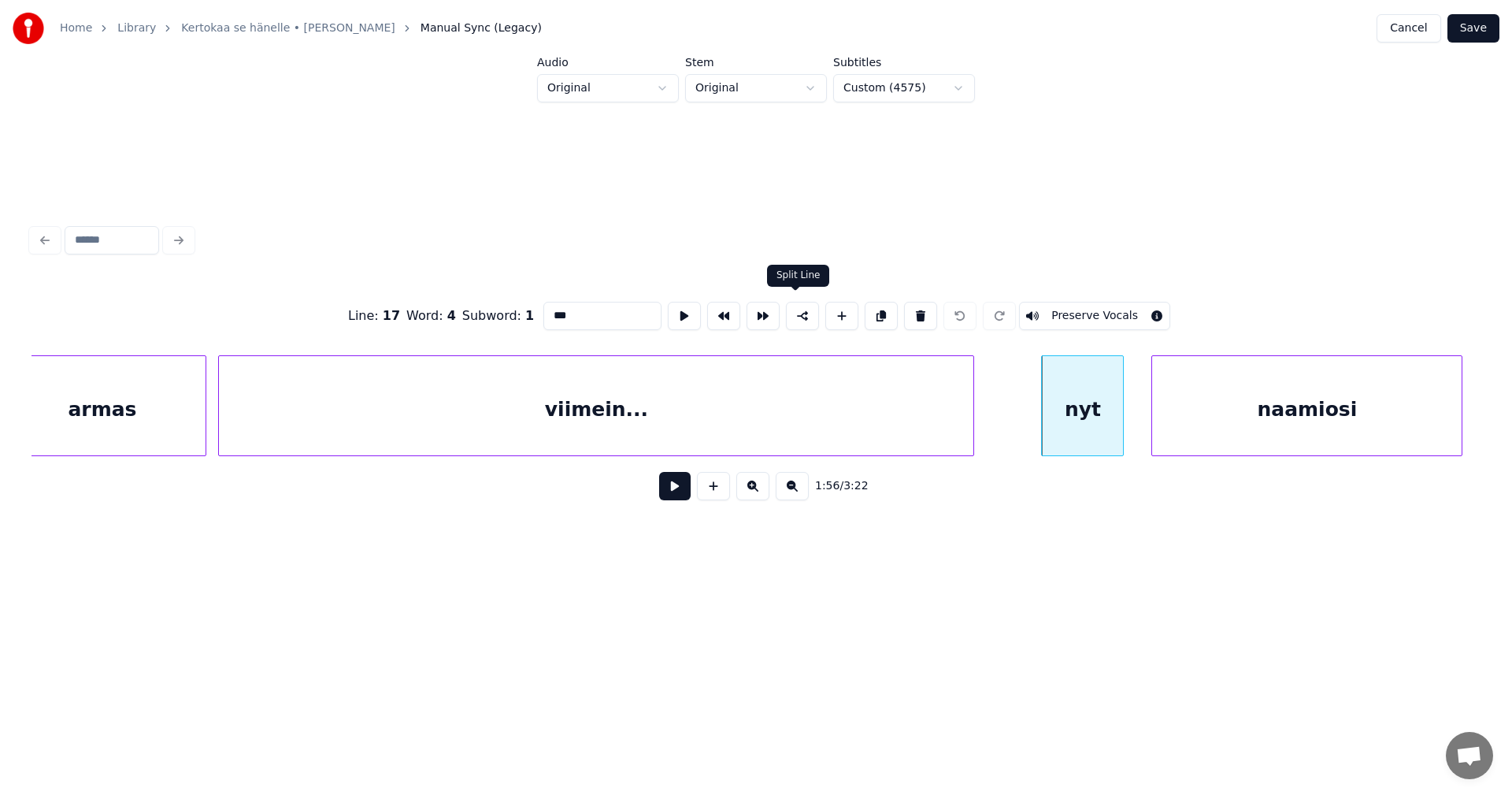
click at [804, 312] on button at bounding box center [802, 316] width 33 height 28
click at [1491, 28] on button "Save" at bounding box center [1473, 28] width 52 height 28
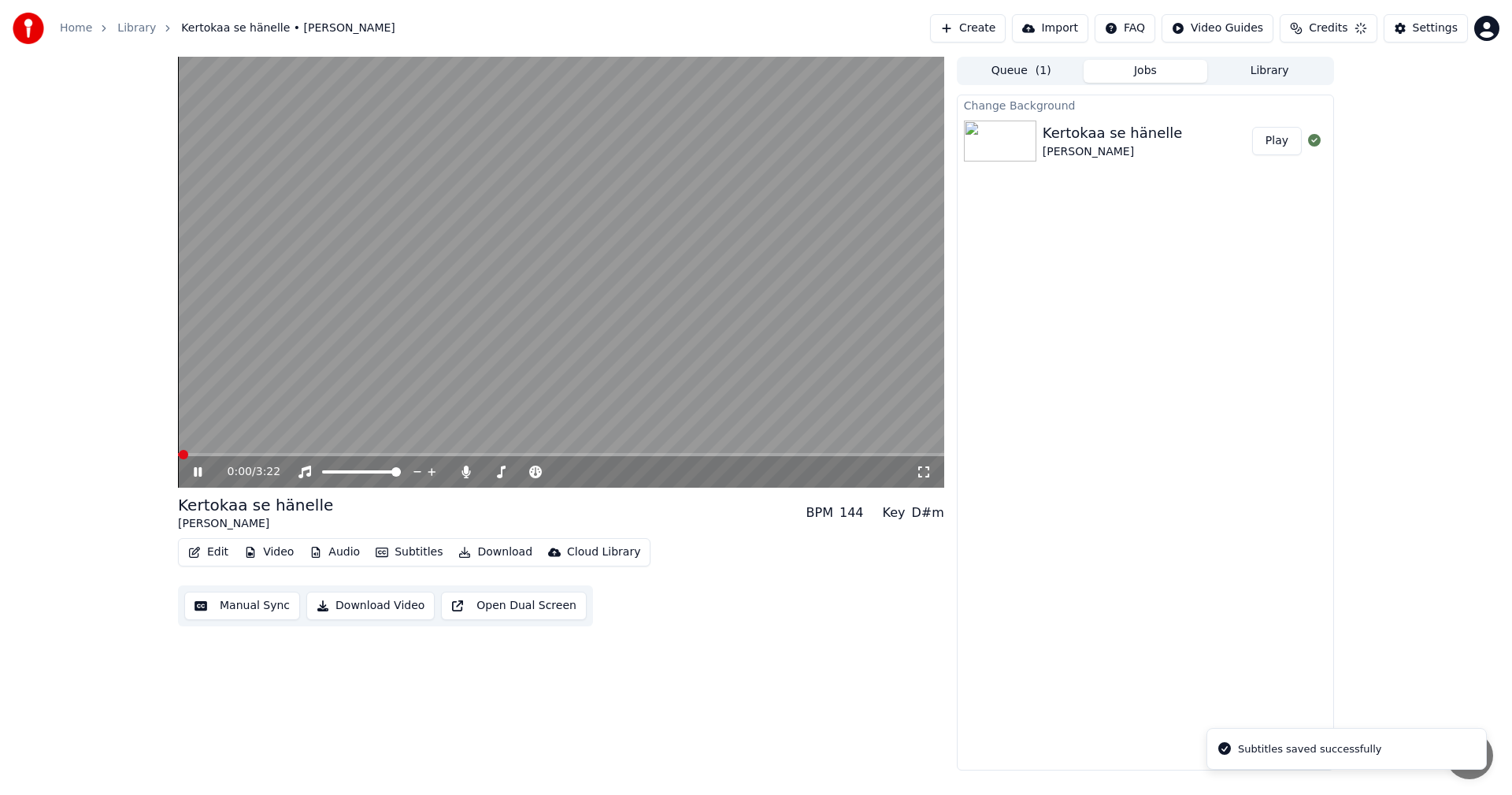
click at [516, 455] on span at bounding box center [561, 454] width 766 height 3
click at [565, 454] on span at bounding box center [561, 454] width 766 height 3
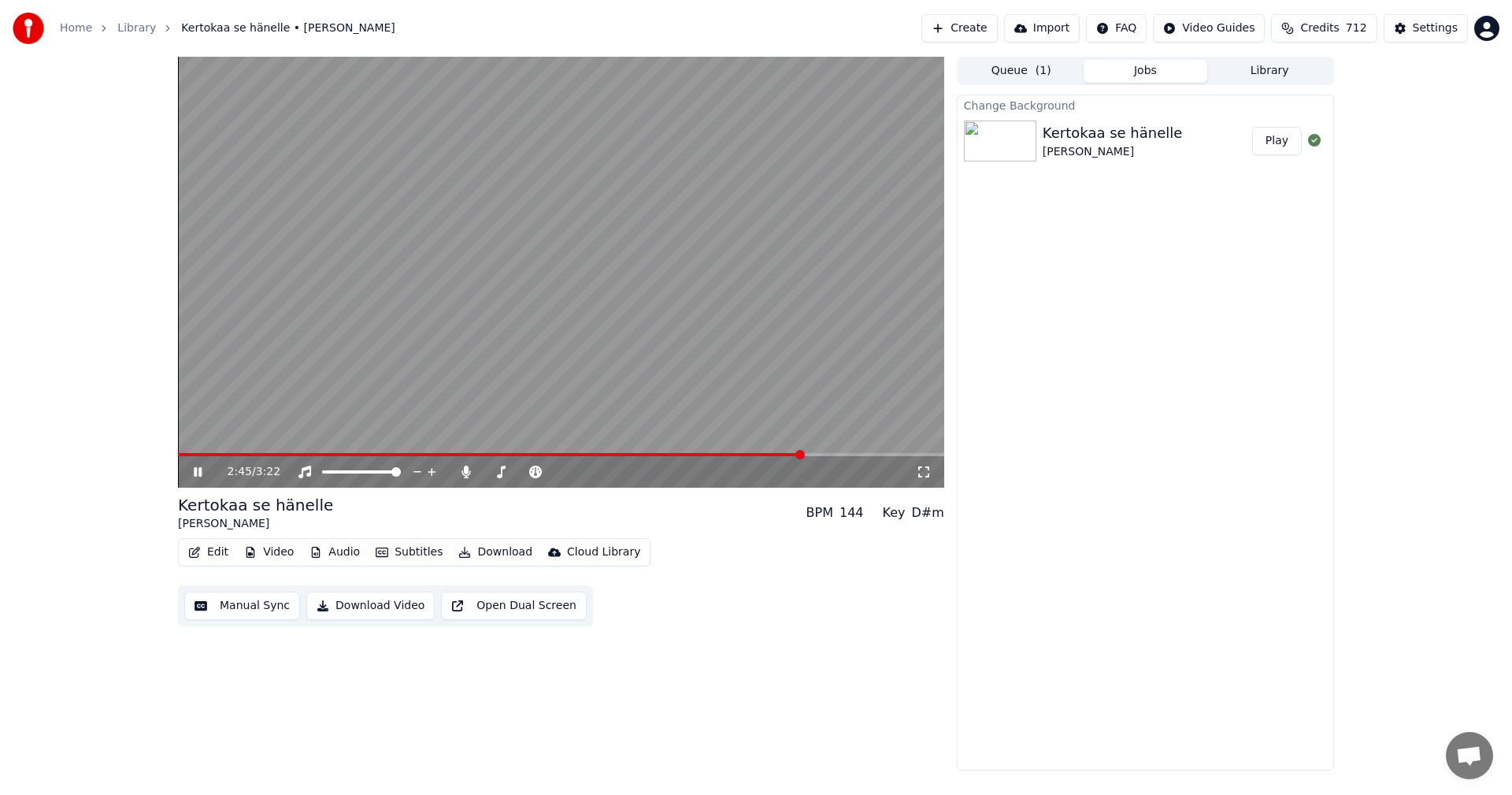
click at [201, 453] on span at bounding box center [490, 454] width 625 height 3
click at [186, 456] on span at bounding box center [535, 454] width 714 height 3
click at [178, 458] on span at bounding box center [182, 455] width 9 height 9
click at [276, 454] on span at bounding box center [561, 454] width 766 height 3
click at [198, 475] on icon at bounding box center [209, 472] width 37 height 13
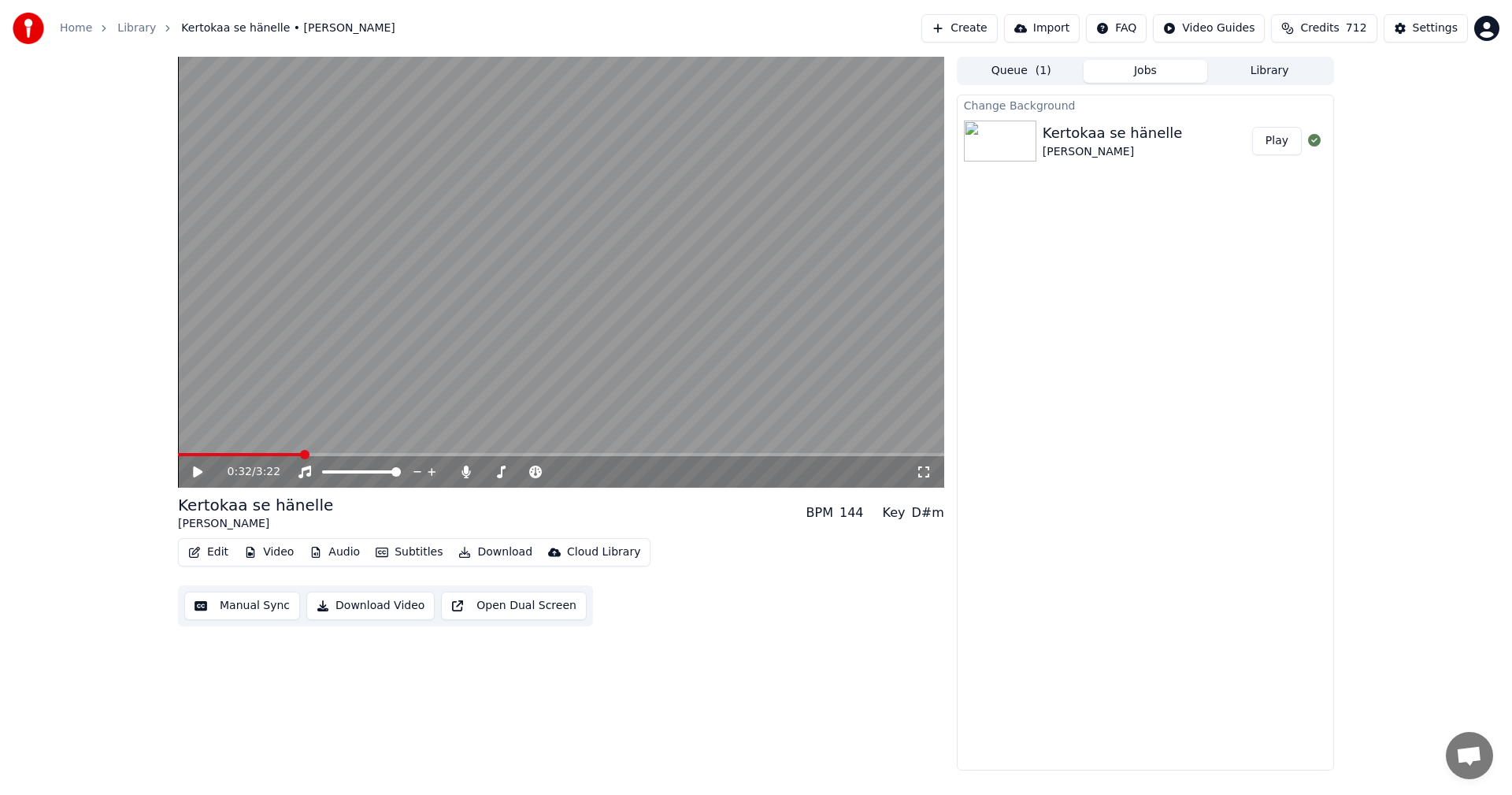
click at [197, 478] on icon at bounding box center [209, 472] width 37 height 13
click at [199, 476] on icon at bounding box center [197, 472] width 8 height 9
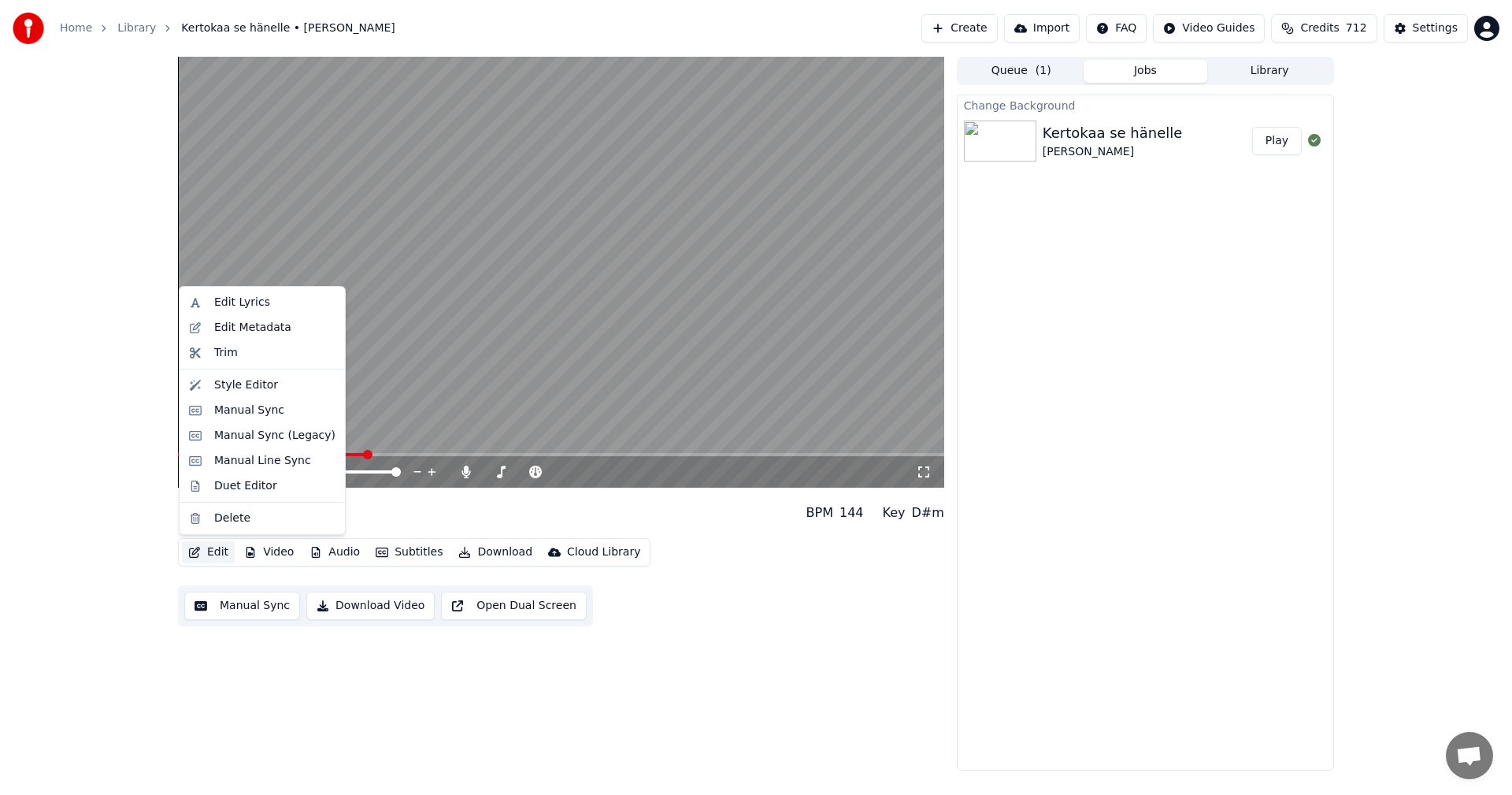
click at [224, 555] on button "Edit" at bounding box center [208, 552] width 53 height 22
click at [1183, 371] on div "Change Background Kertokaa se hänelle [PERSON_NAME] Play" at bounding box center [1145, 433] width 377 height 675
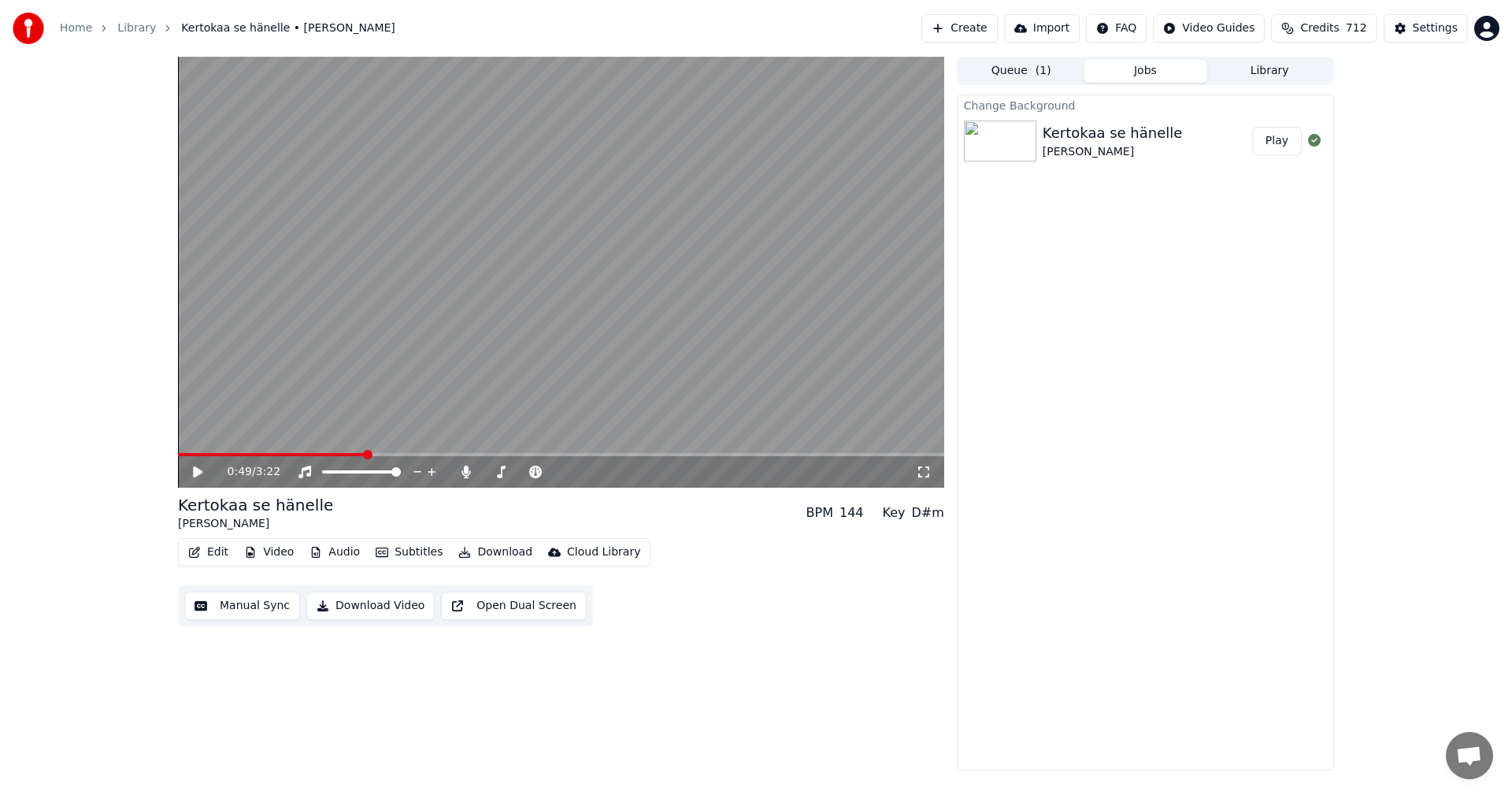
click at [196, 473] on icon at bounding box center [197, 472] width 9 height 11
click at [415, 457] on div "0:52 / 3:22" at bounding box center [561, 472] width 766 height 32
click at [417, 455] on span at bounding box center [561, 454] width 766 height 3
click at [469, 455] on span at bounding box center [561, 454] width 766 height 3
click at [520, 455] on span at bounding box center [561, 454] width 766 height 3
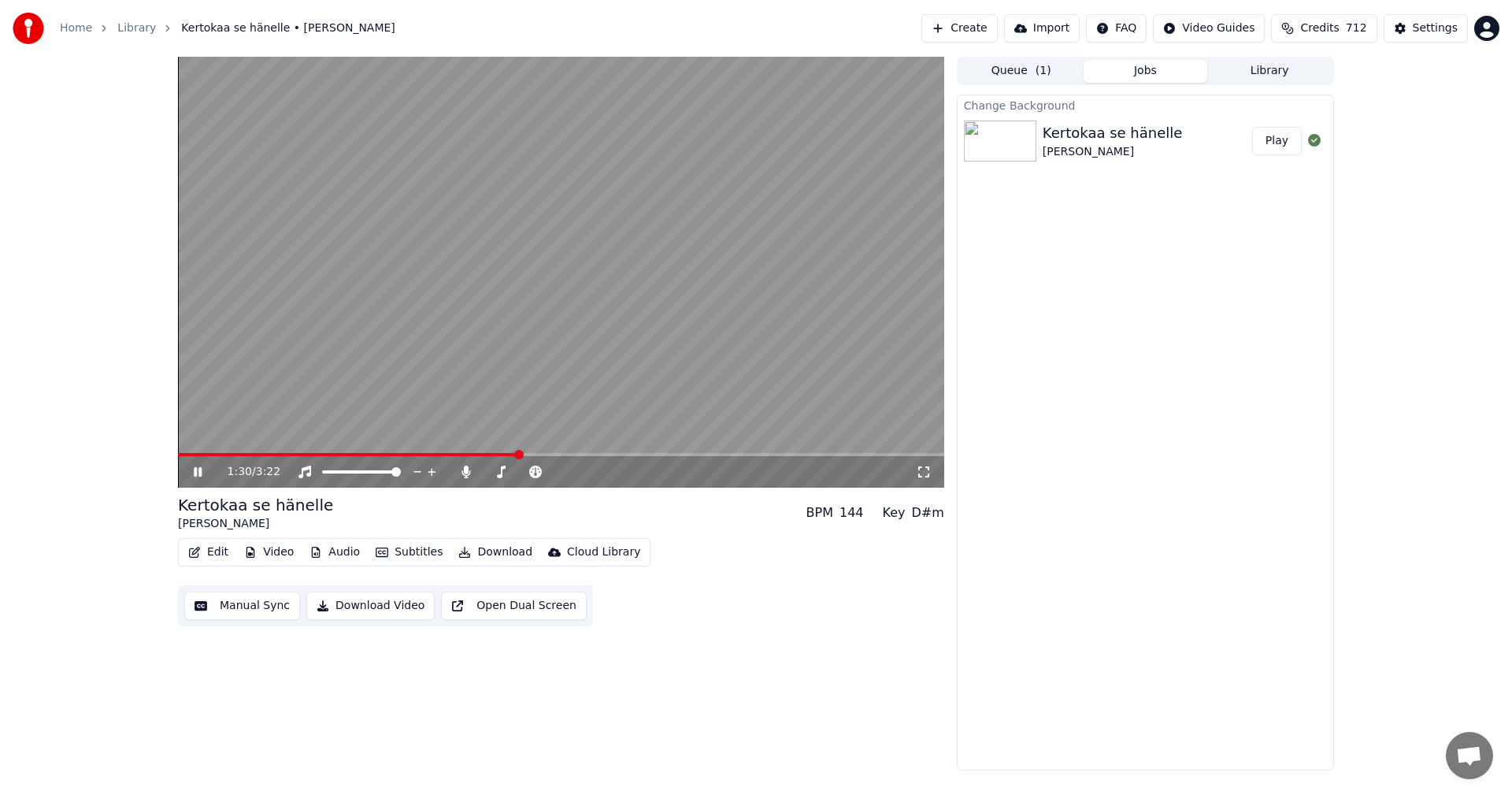
click at [570, 455] on span at bounding box center [561, 454] width 766 height 3
click at [197, 474] on icon at bounding box center [197, 472] width 8 height 9
click at [266, 550] on button "Video" at bounding box center [269, 552] width 62 height 22
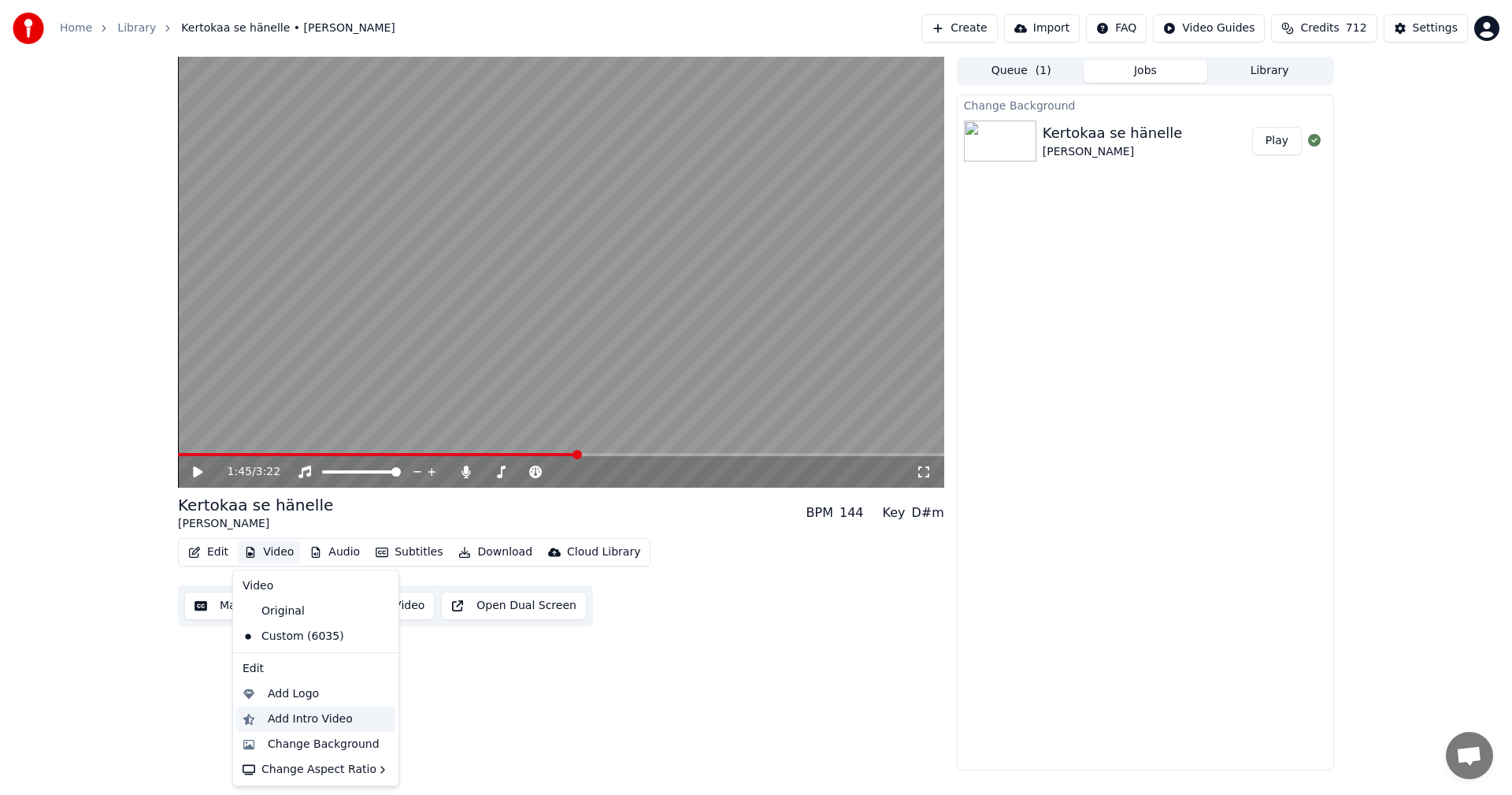
click at [303, 717] on div "Add Intro Video" at bounding box center [309, 718] width 85 height 16
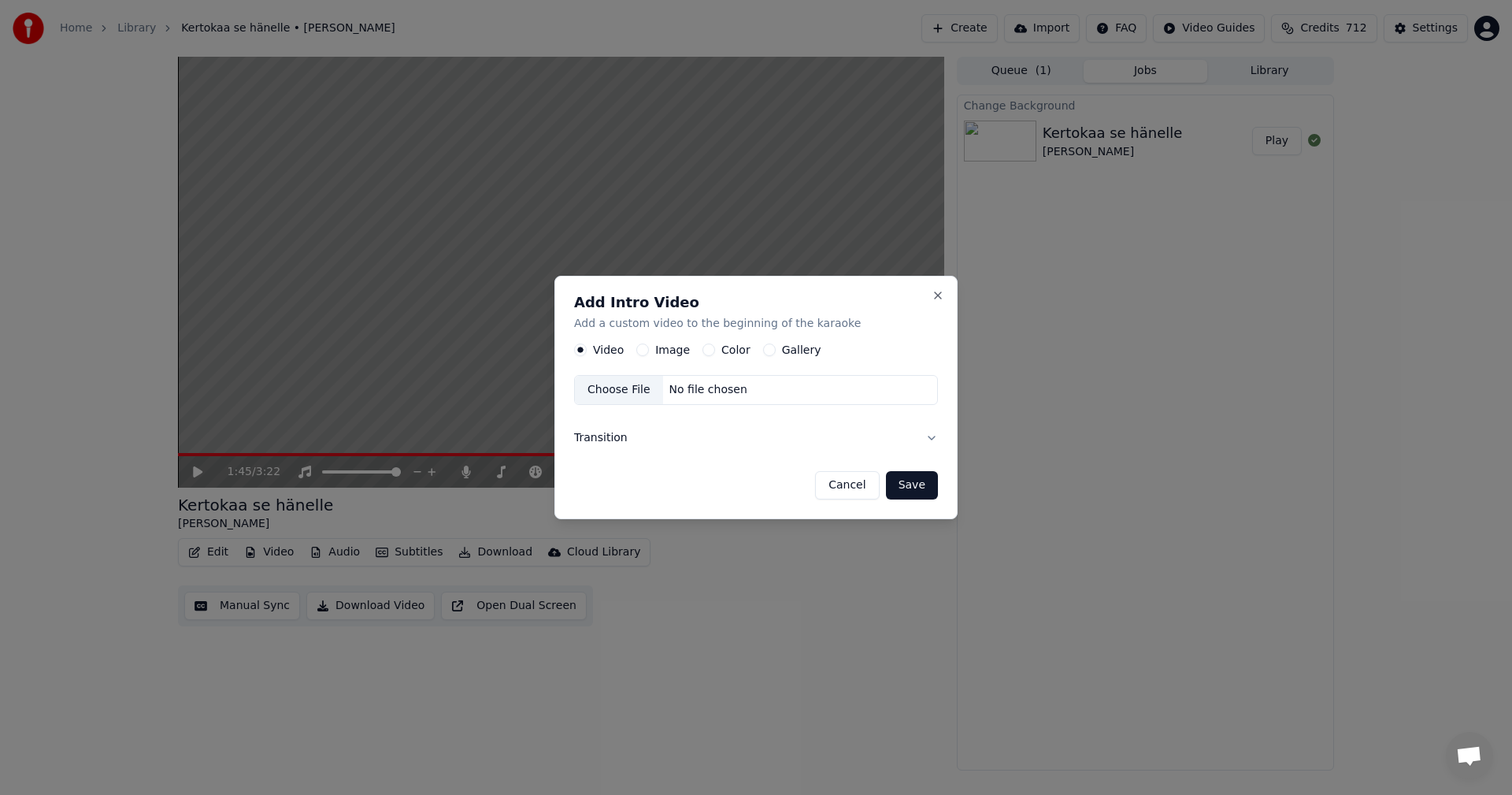
click at [706, 353] on button "Color" at bounding box center [709, 350] width 13 height 13
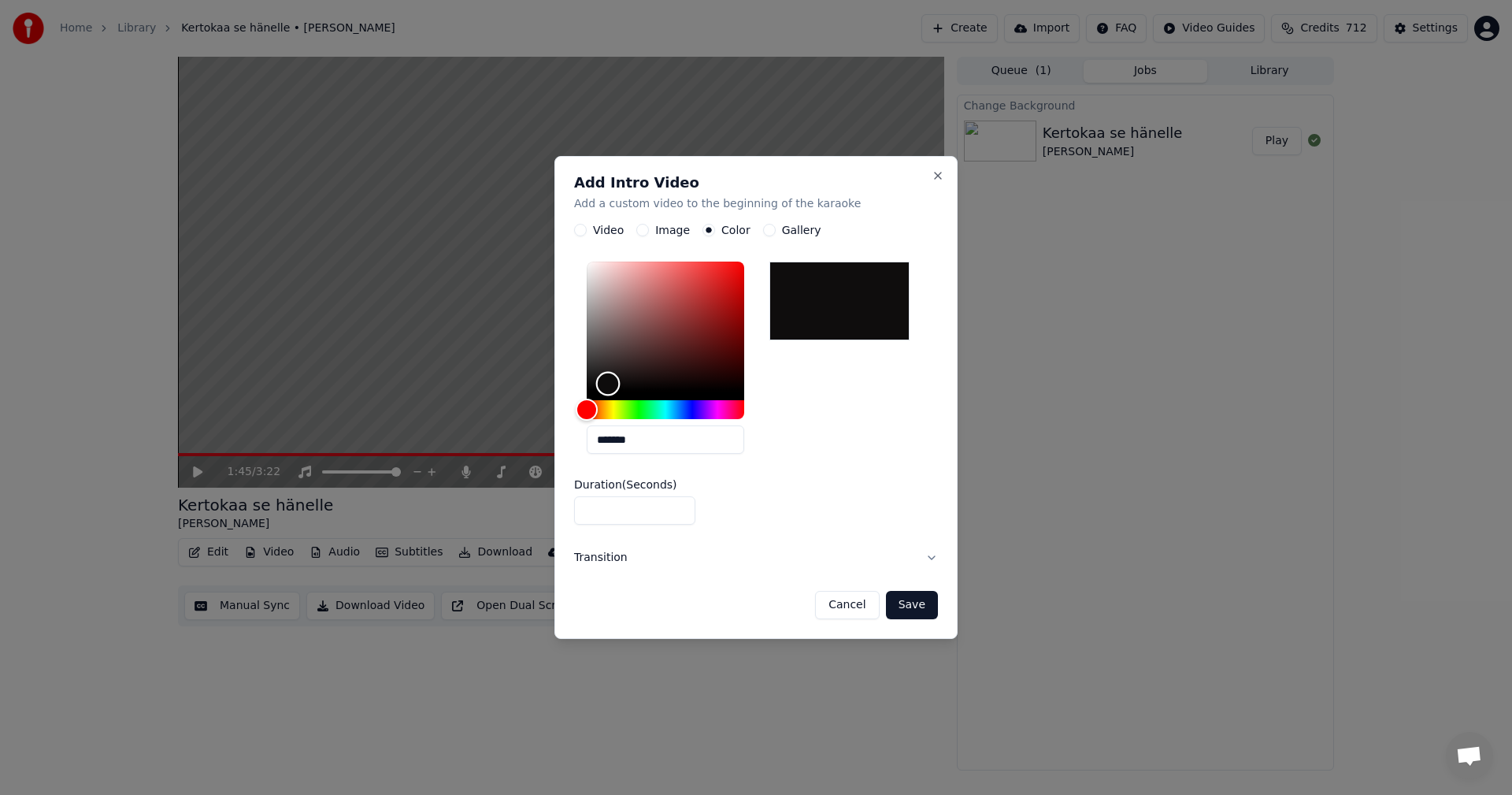
type input "*******"
drag, startPoint x: 589, startPoint y: 393, endPoint x: 601, endPoint y: 384, distance: 15.0
click at [601, 384] on div "Color" at bounding box center [601, 384] width 25 height 25
click at [681, 507] on input "*" at bounding box center [634, 511] width 121 height 28
type input "*"
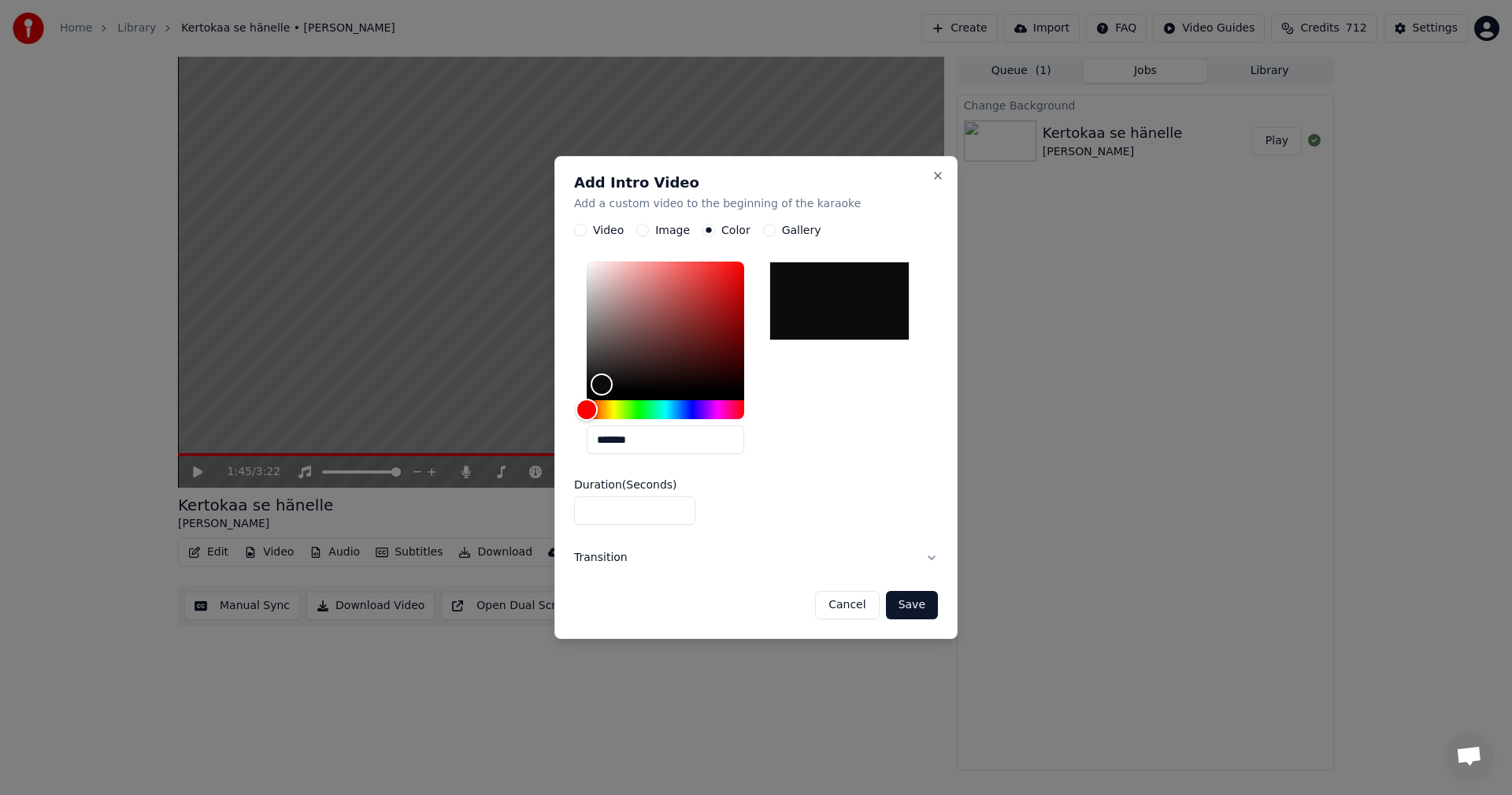
click at [681, 507] on input "*" at bounding box center [634, 511] width 121 height 28
click at [917, 606] on button "Save" at bounding box center [912, 604] width 52 height 28
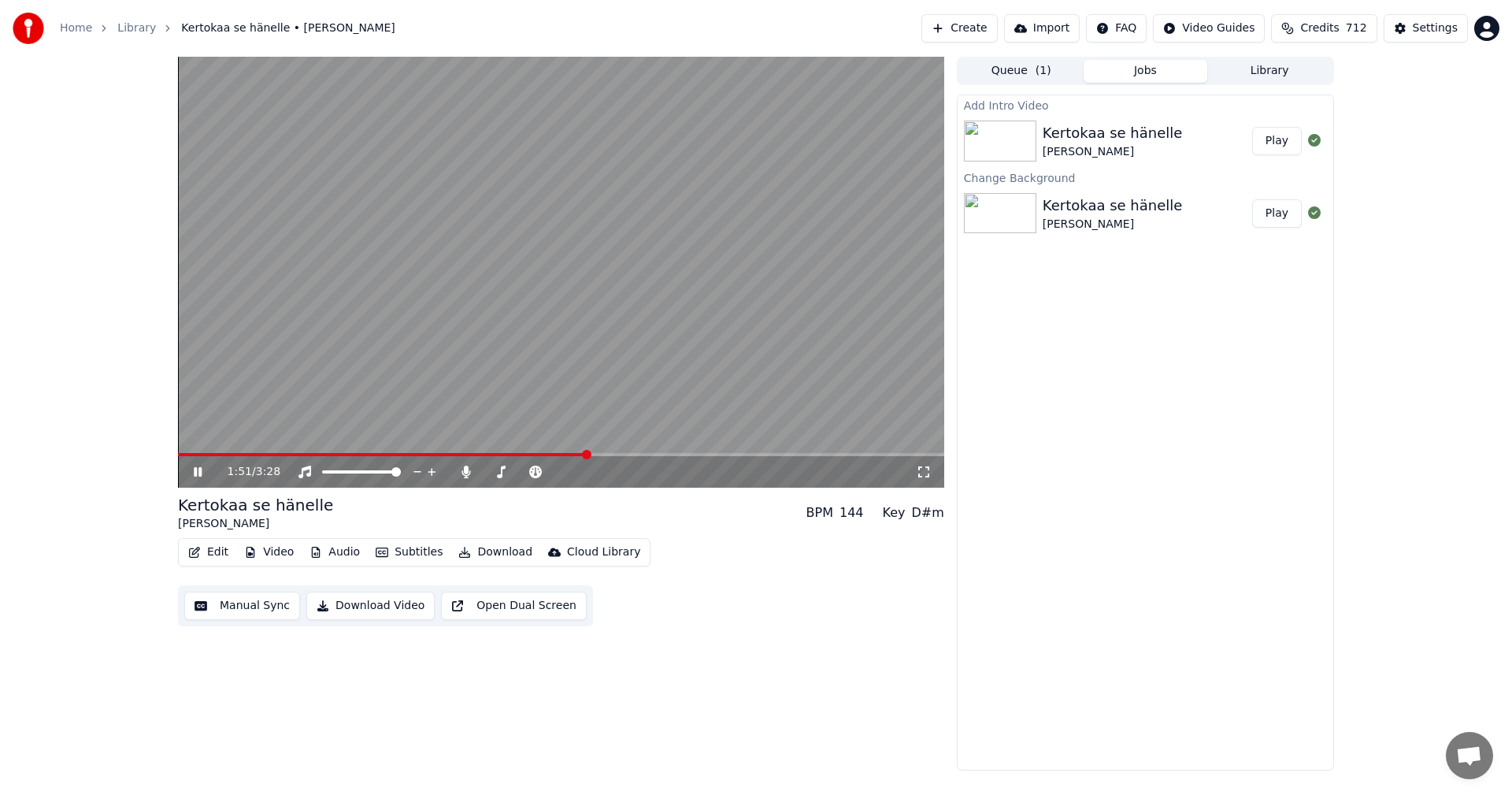
click at [1274, 141] on button "Play" at bounding box center [1277, 141] width 49 height 28
click at [627, 452] on video at bounding box center [561, 272] width 766 height 431
click at [628, 454] on span at bounding box center [561, 454] width 766 height 3
click at [192, 475] on icon at bounding box center [209, 472] width 37 height 13
click at [196, 472] on icon at bounding box center [197, 472] width 8 height 9
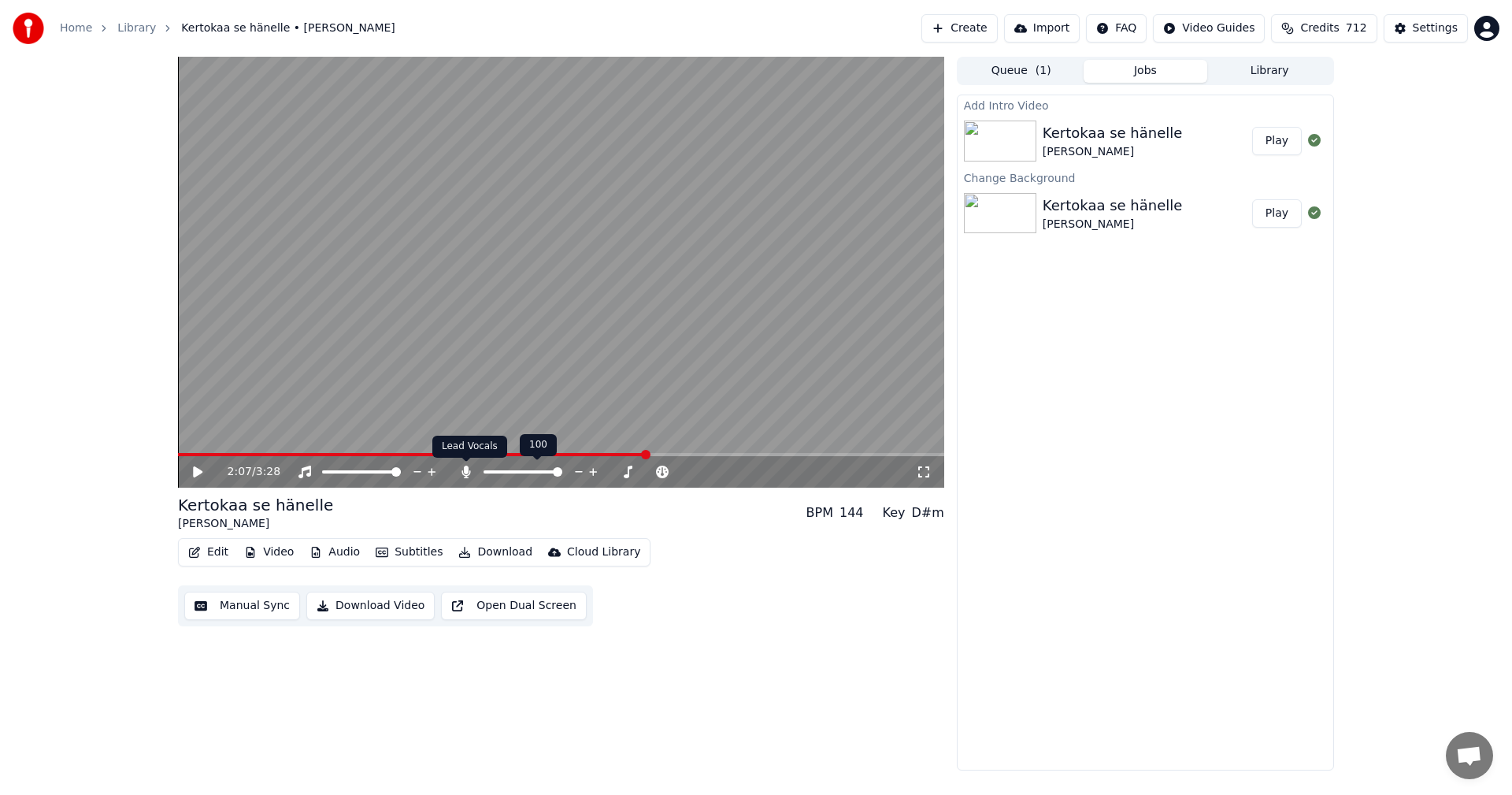
click at [464, 471] on icon at bounding box center [465, 472] width 8 height 13
click at [192, 475] on icon at bounding box center [209, 472] width 37 height 13
click at [193, 475] on icon at bounding box center [209, 472] width 37 height 13
click at [497, 546] on button "Download" at bounding box center [495, 552] width 87 height 22
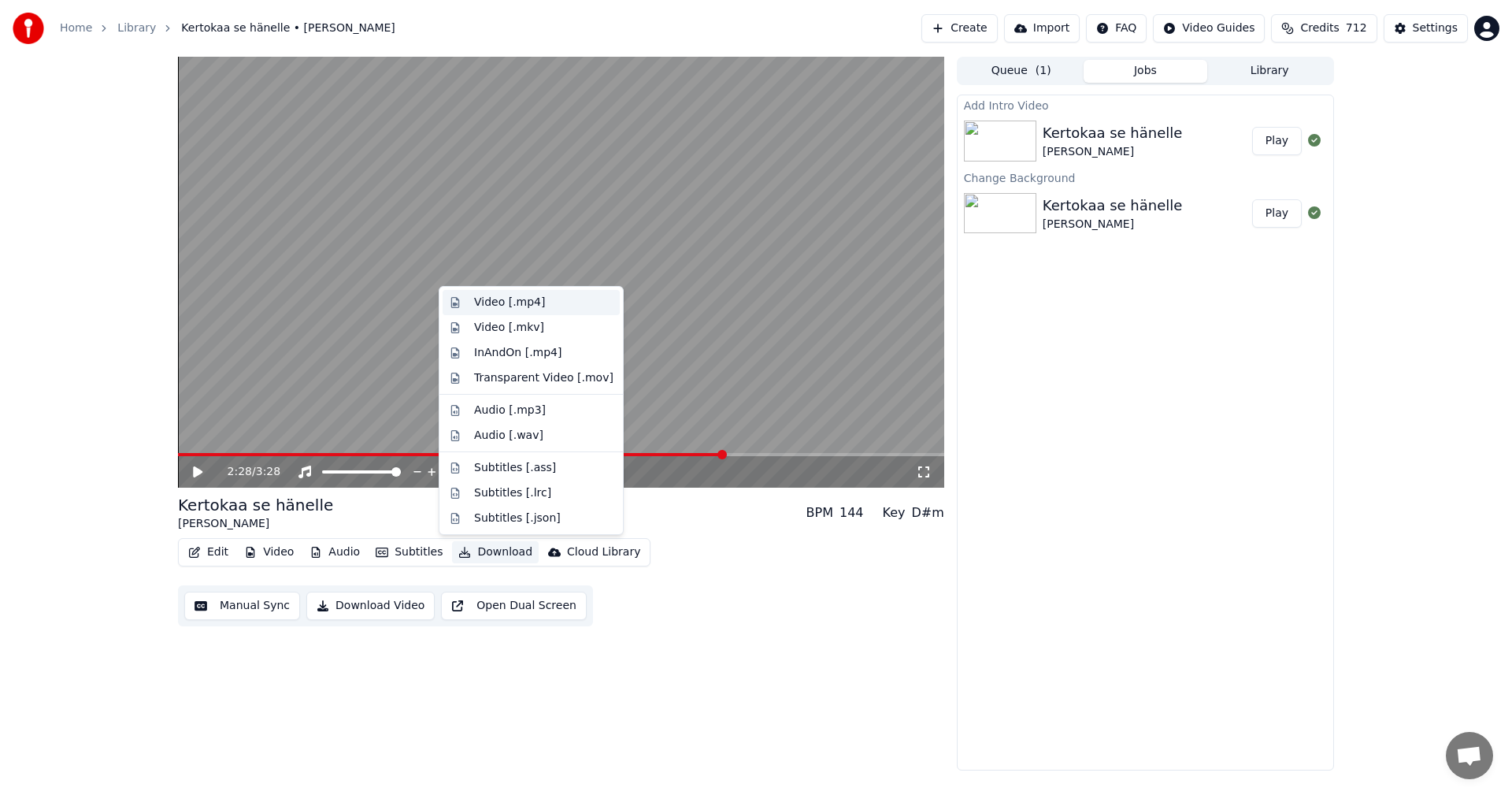
click at [497, 302] on div "Video [.mp4]" at bounding box center [510, 302] width 71 height 16
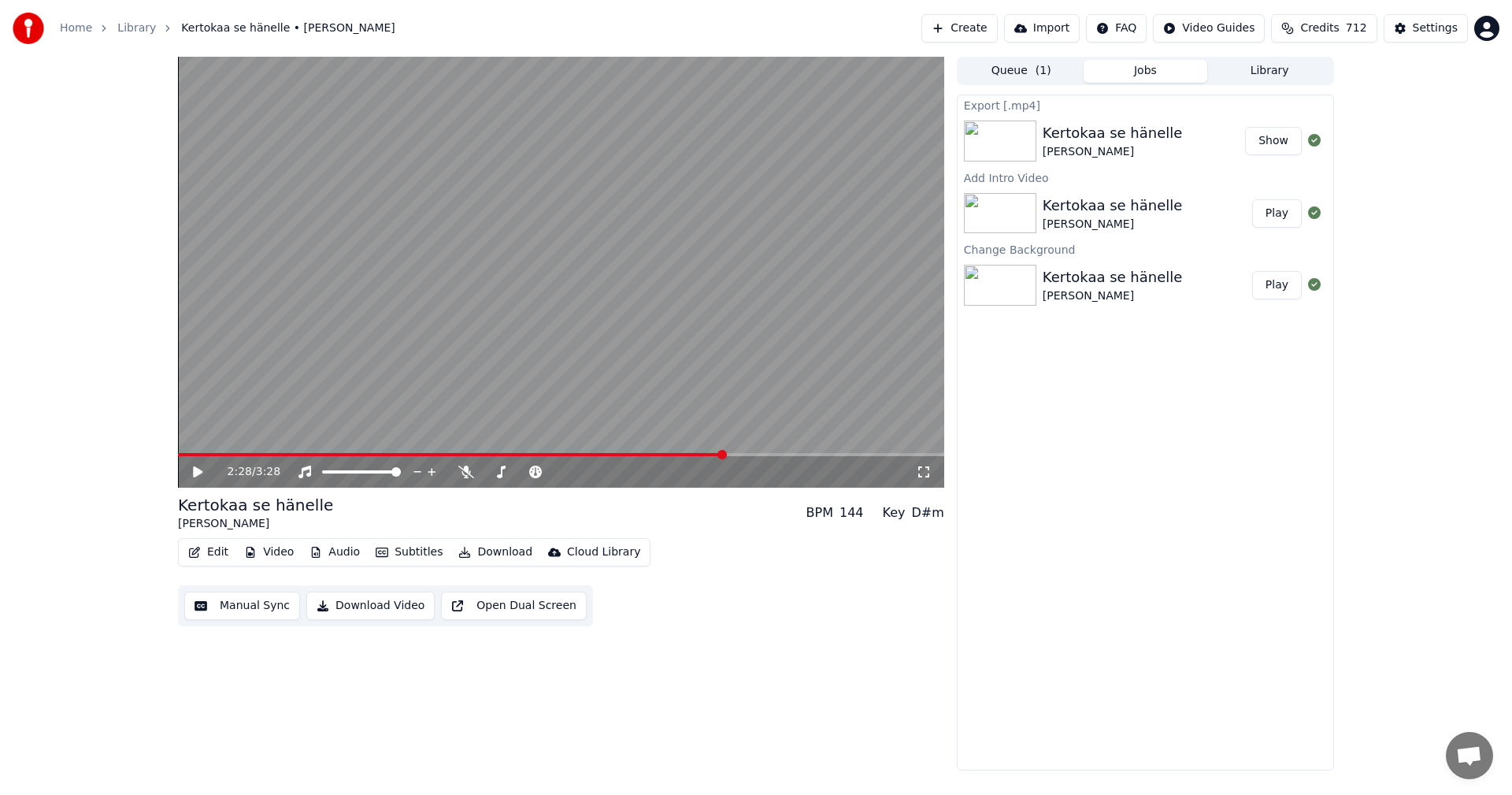
click at [1273, 143] on button "Show" at bounding box center [1273, 141] width 57 height 28
click at [80, 33] on link "Home" at bounding box center [76, 27] width 32 height 16
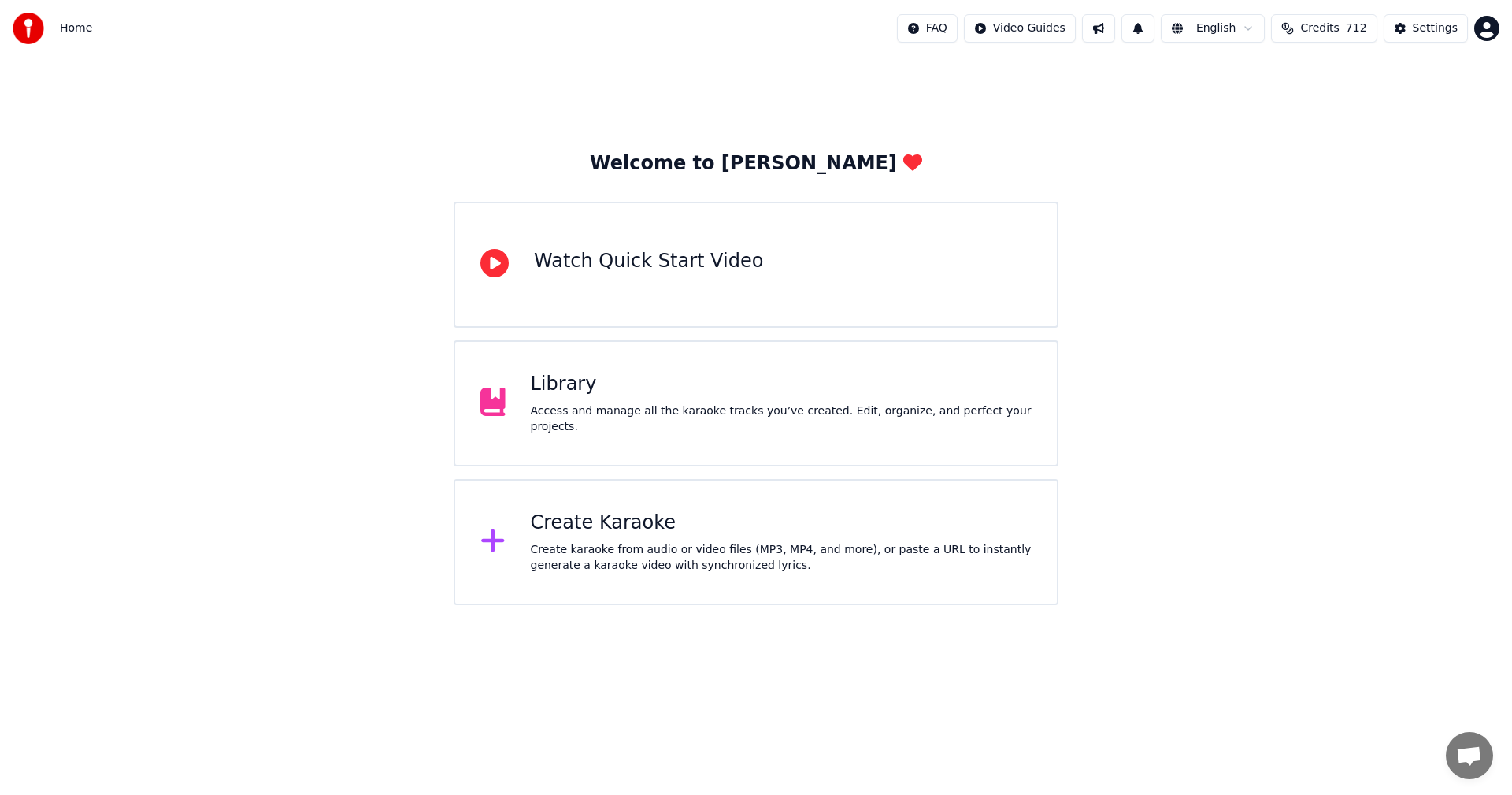
click at [600, 520] on div "Create Karaoke" at bounding box center [782, 523] width 502 height 26
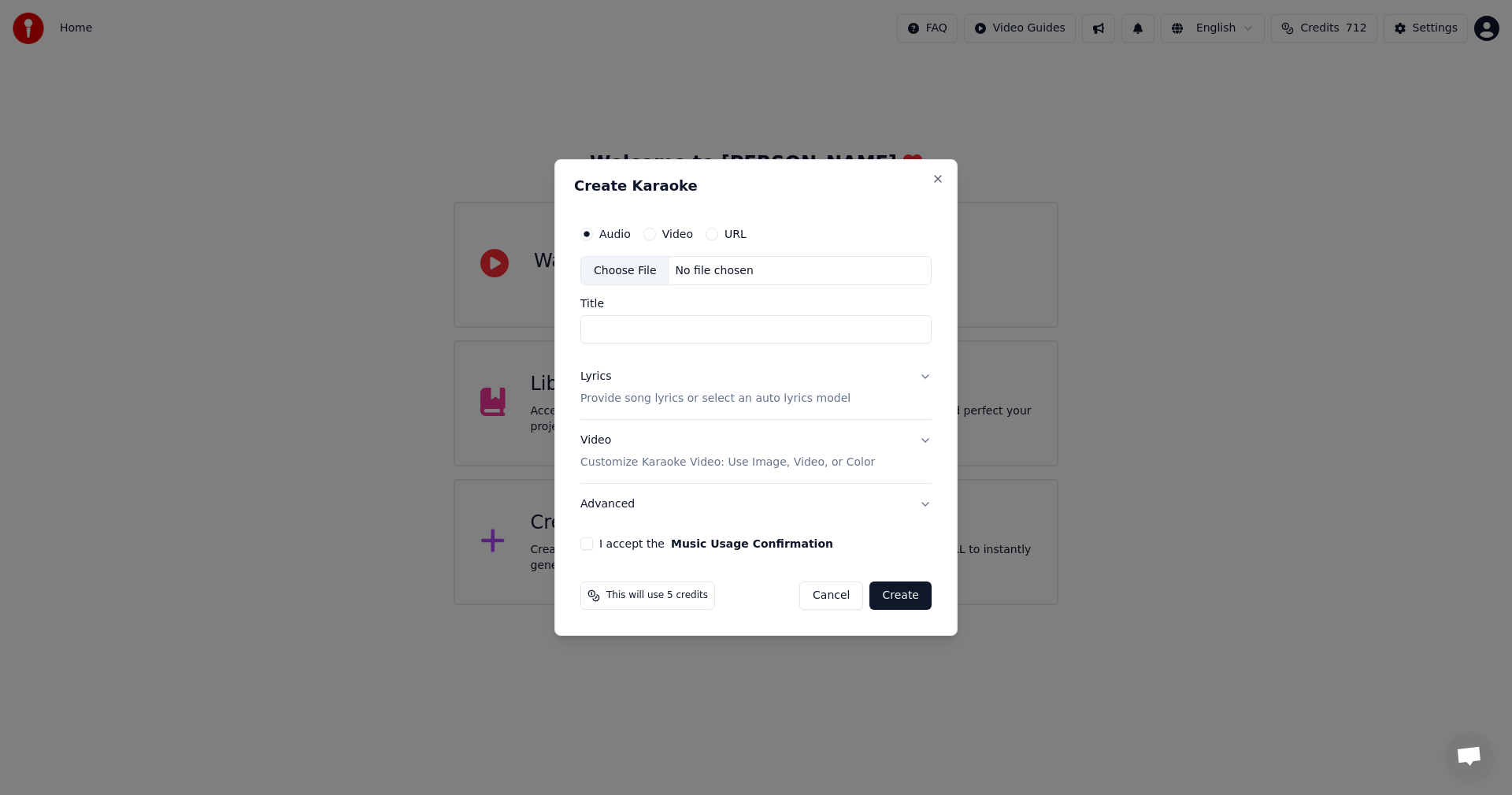
click at [641, 272] on div "Choose File" at bounding box center [625, 270] width 89 height 28
type input "**********"
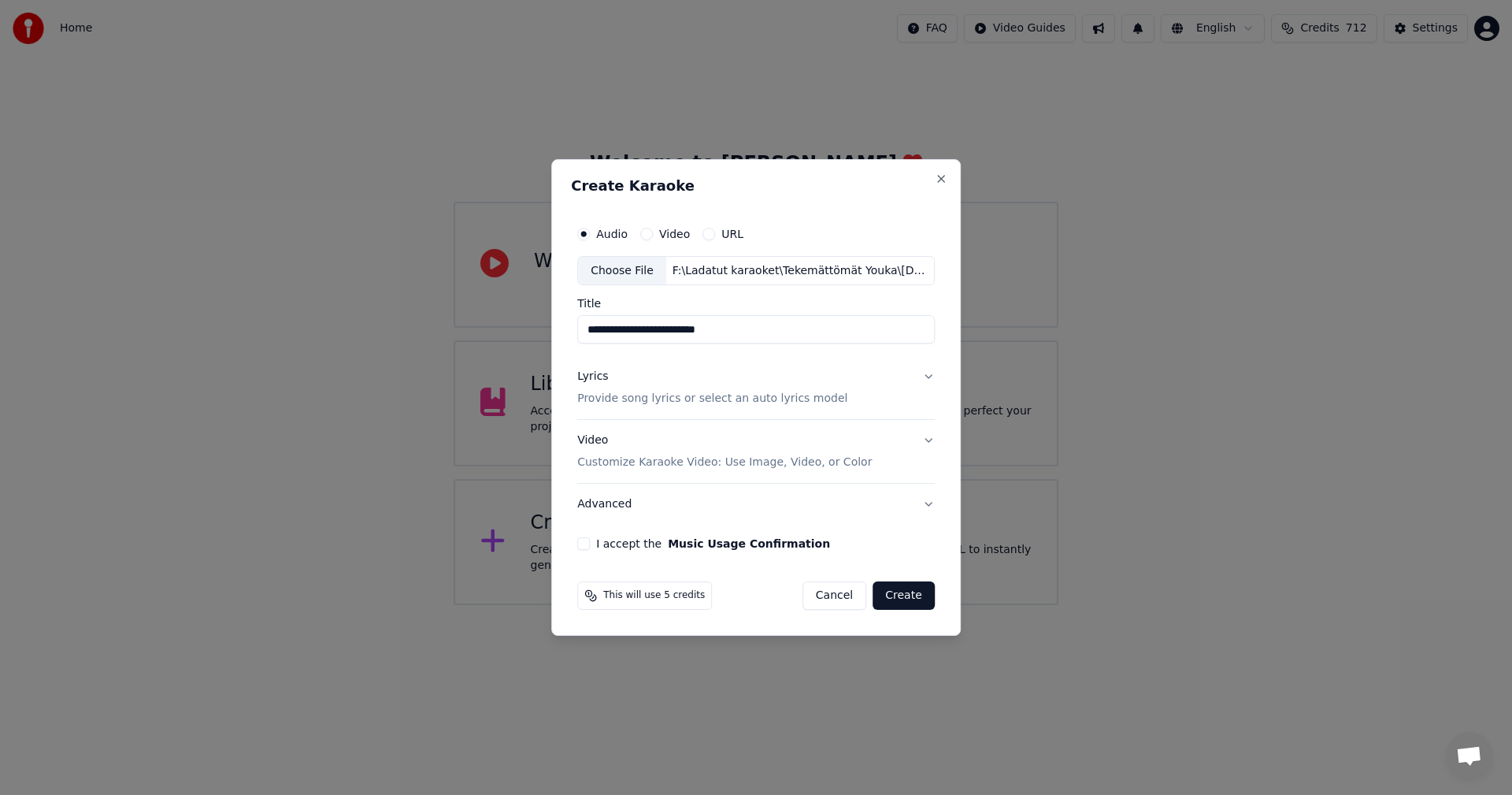
click at [923, 378] on button "Lyrics Provide song lyrics or select an auto lyrics model" at bounding box center [756, 388] width 358 height 63
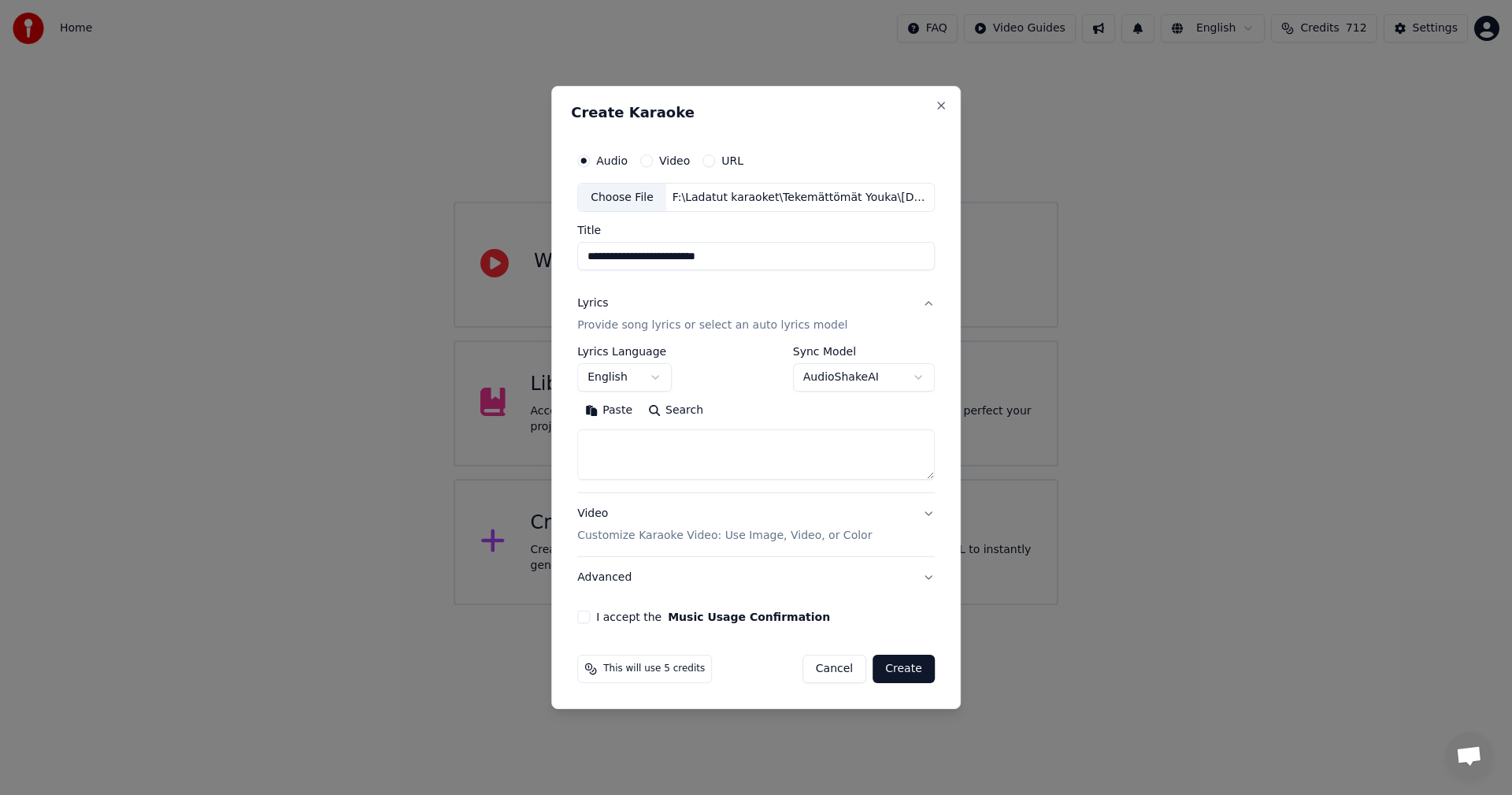
click at [610, 409] on button "Paste" at bounding box center [609, 412] width 63 height 26
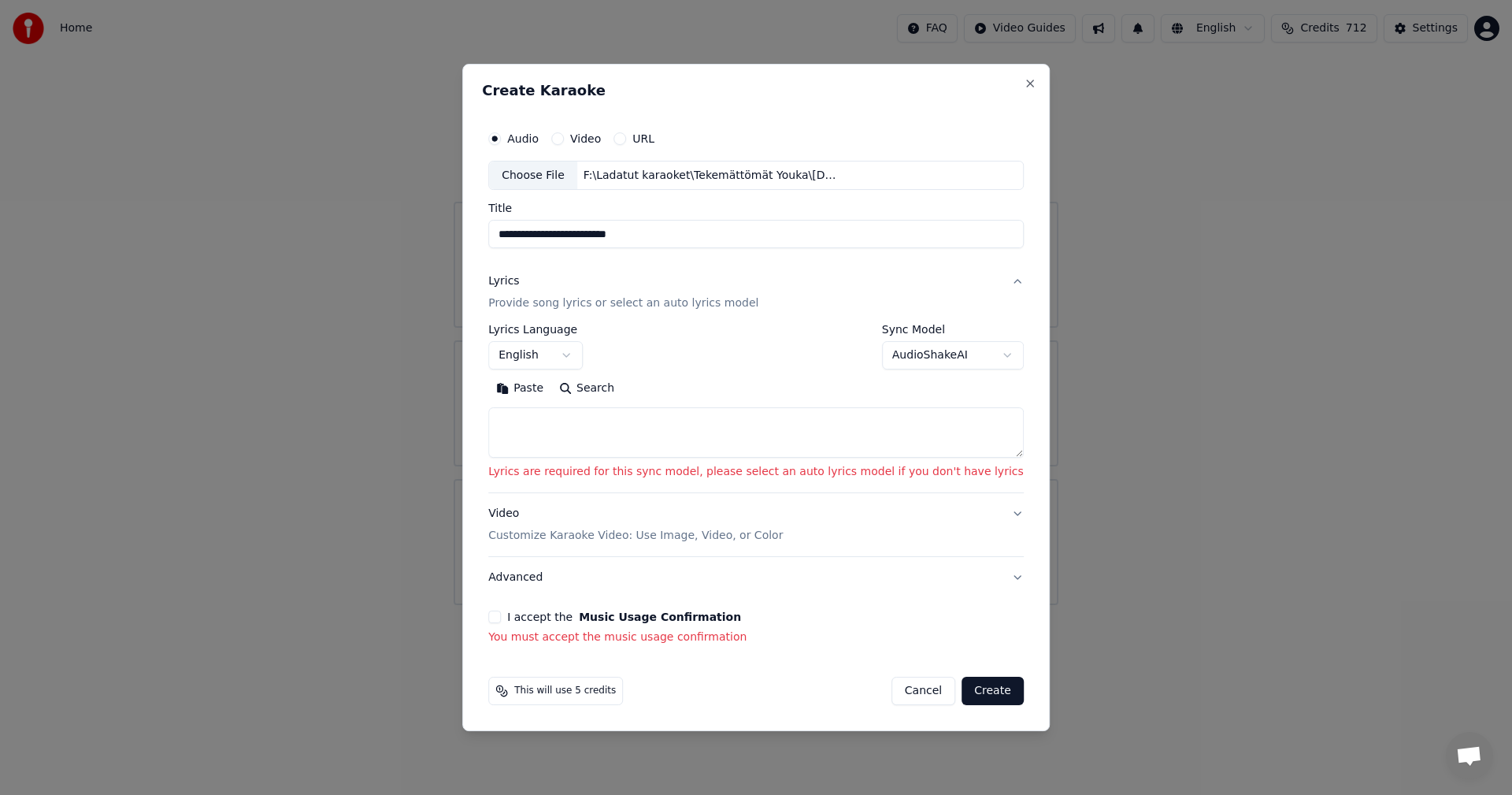
click at [551, 392] on button "Paste" at bounding box center [519, 390] width 63 height 26
click at [549, 388] on button "Paste" at bounding box center [519, 390] width 63 height 26
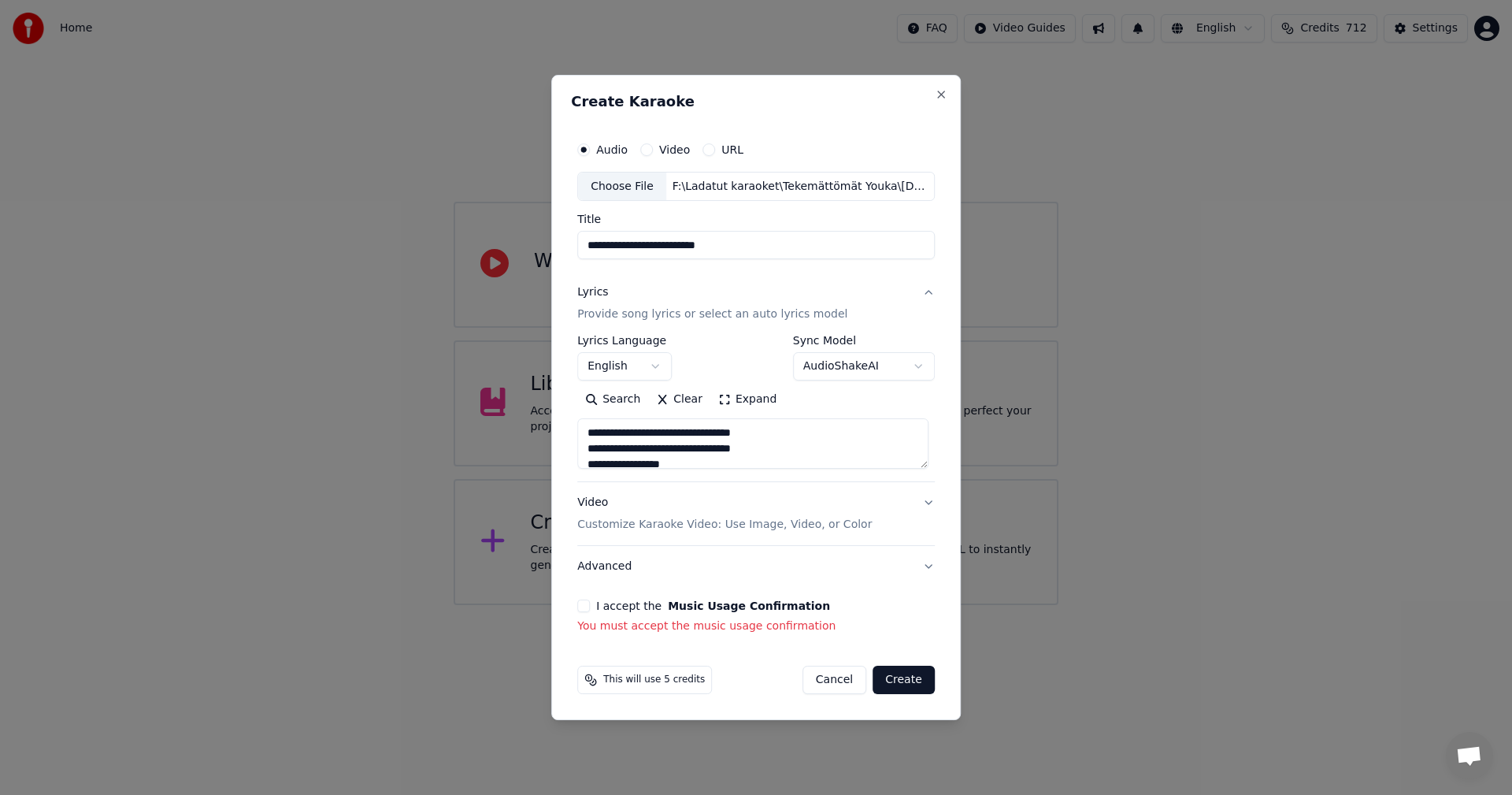
click at [584, 604] on button "I accept the Music Usage Confirmation" at bounding box center [584, 606] width 13 height 13
type textarea "**********"
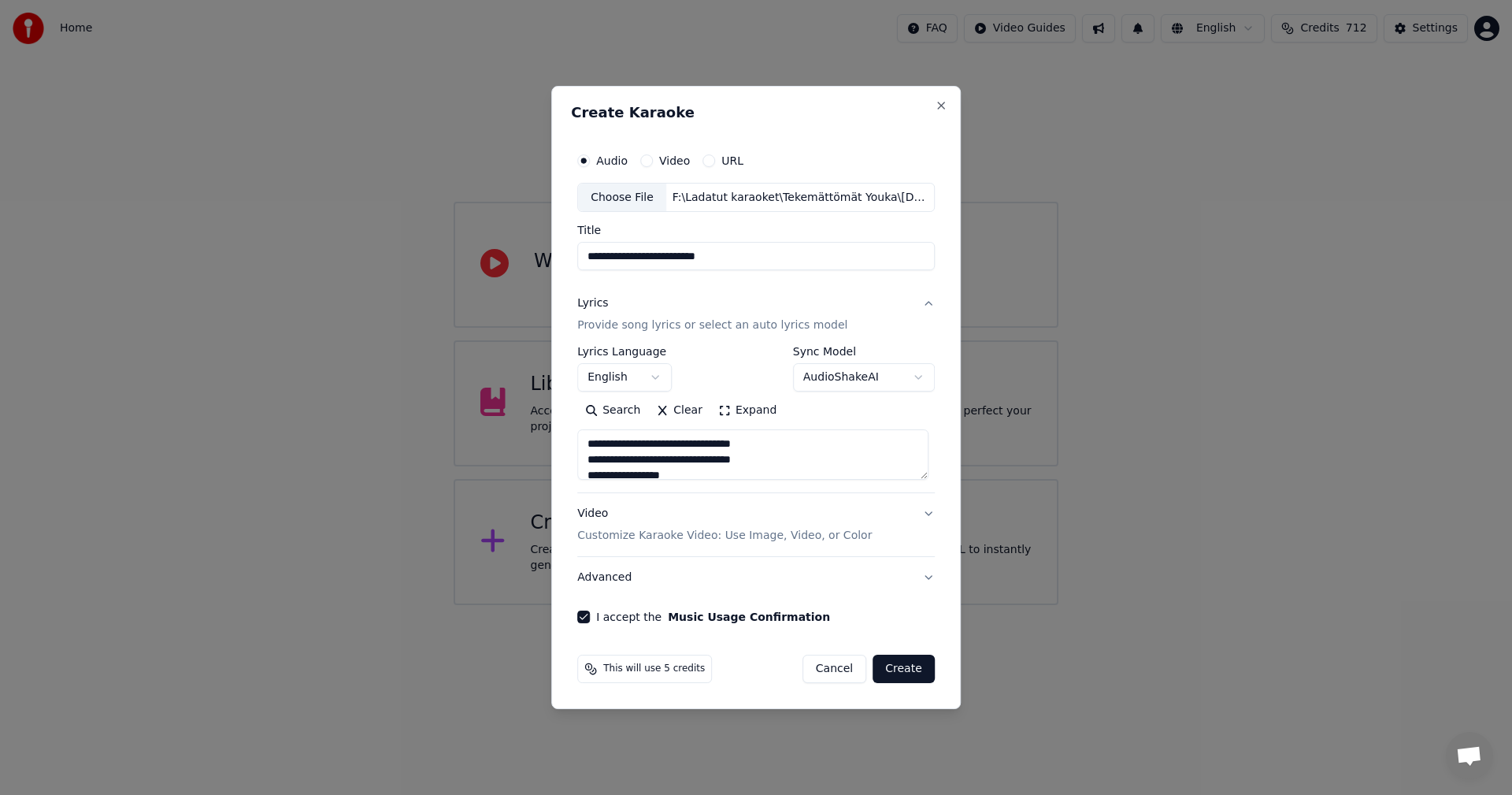
click at [664, 381] on body "**********" at bounding box center [756, 302] width 1512 height 605
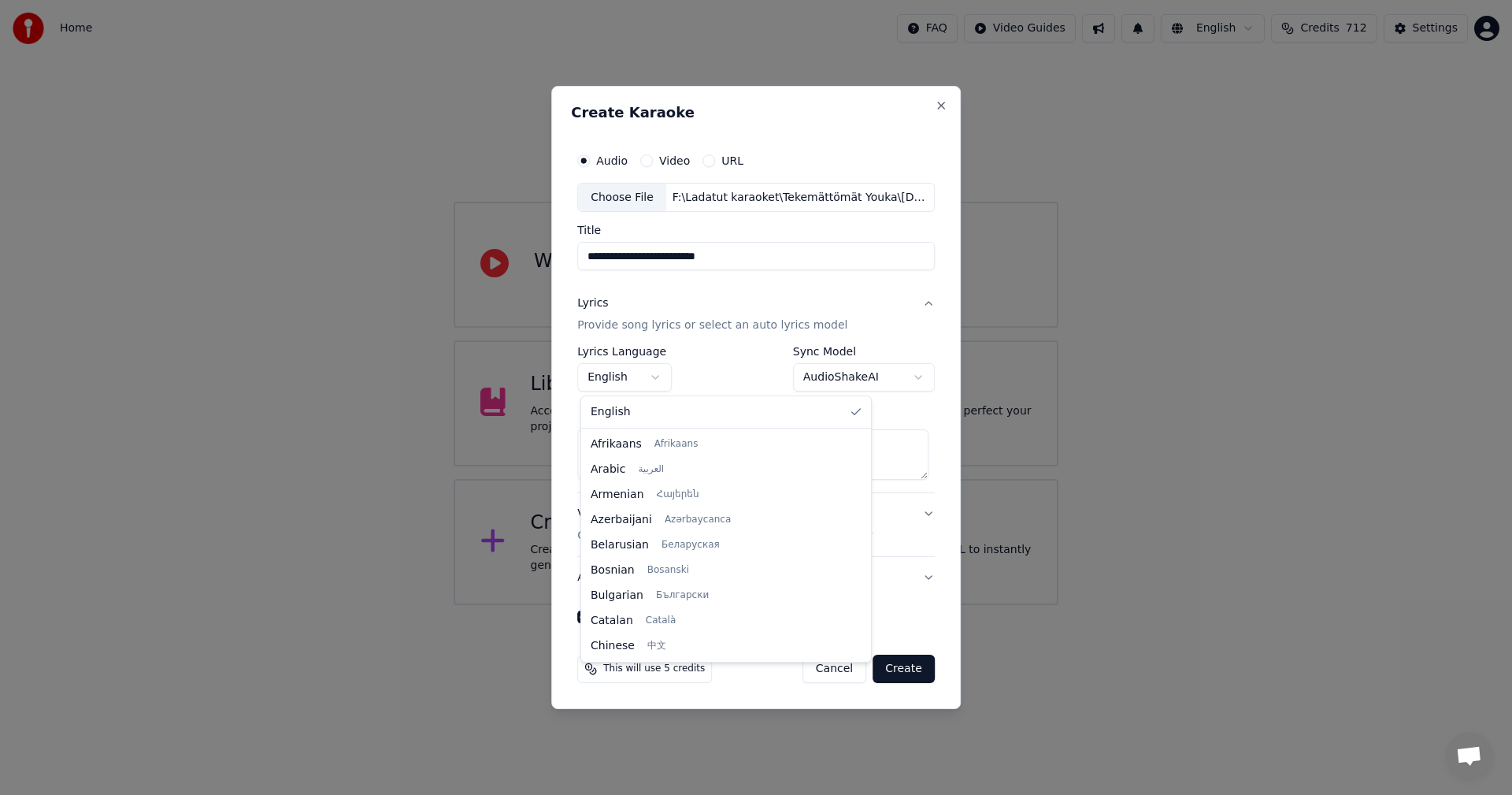
scroll to position [252, 0]
select select "**"
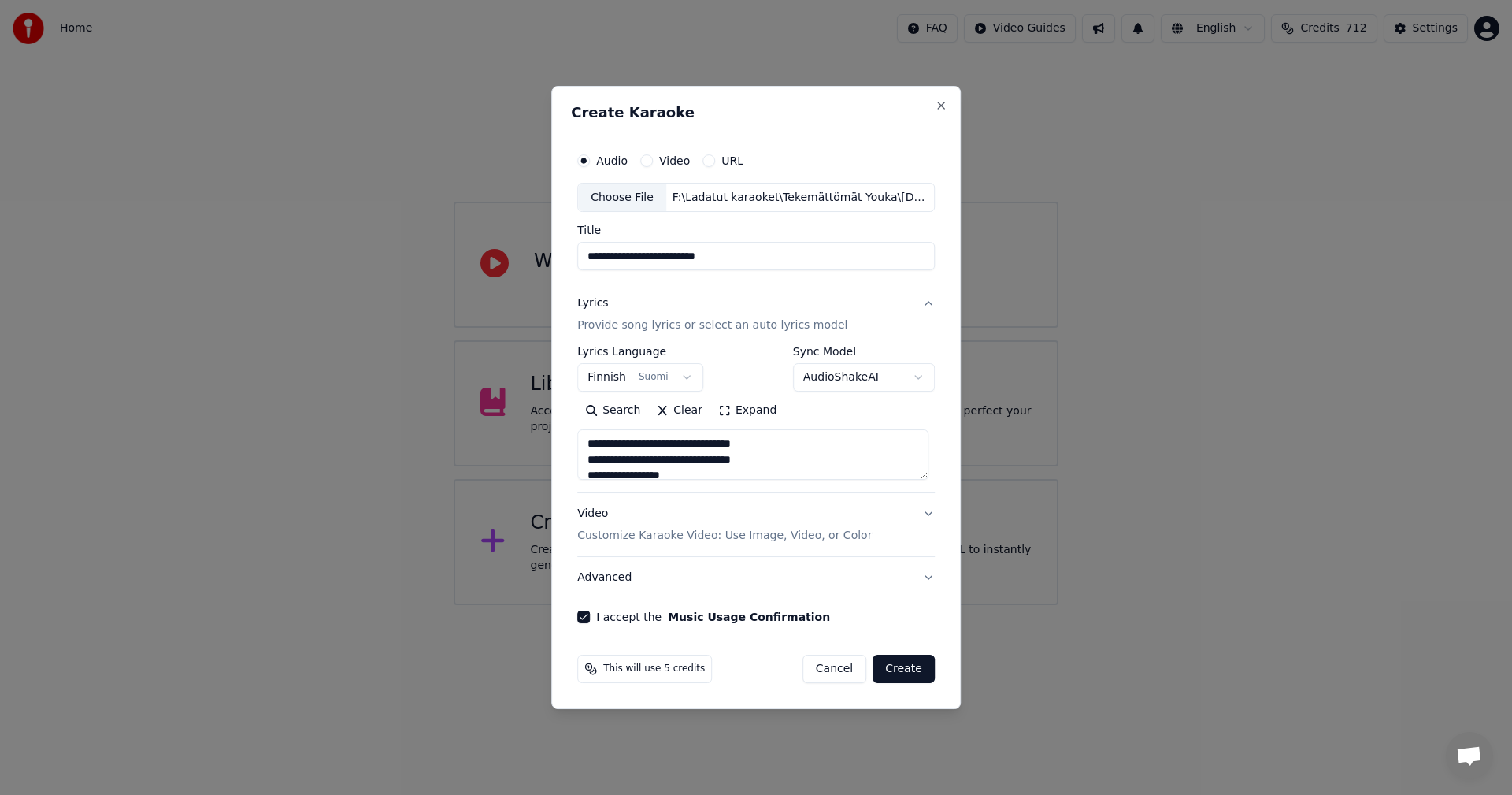
click at [913, 670] on button "Create" at bounding box center [903, 668] width 62 height 28
type textarea "**********"
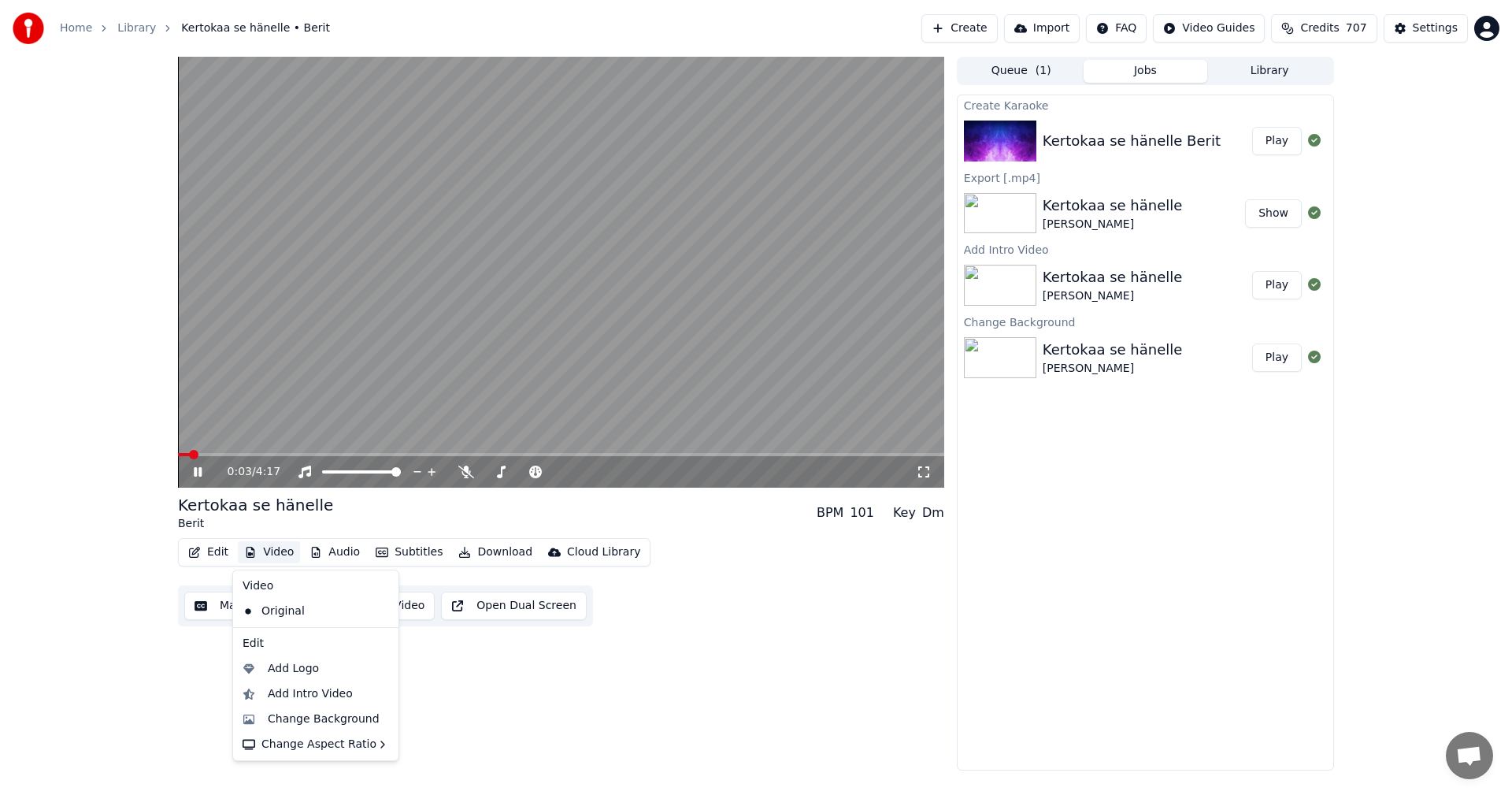
click at [267, 550] on button "Video" at bounding box center [269, 552] width 62 height 22
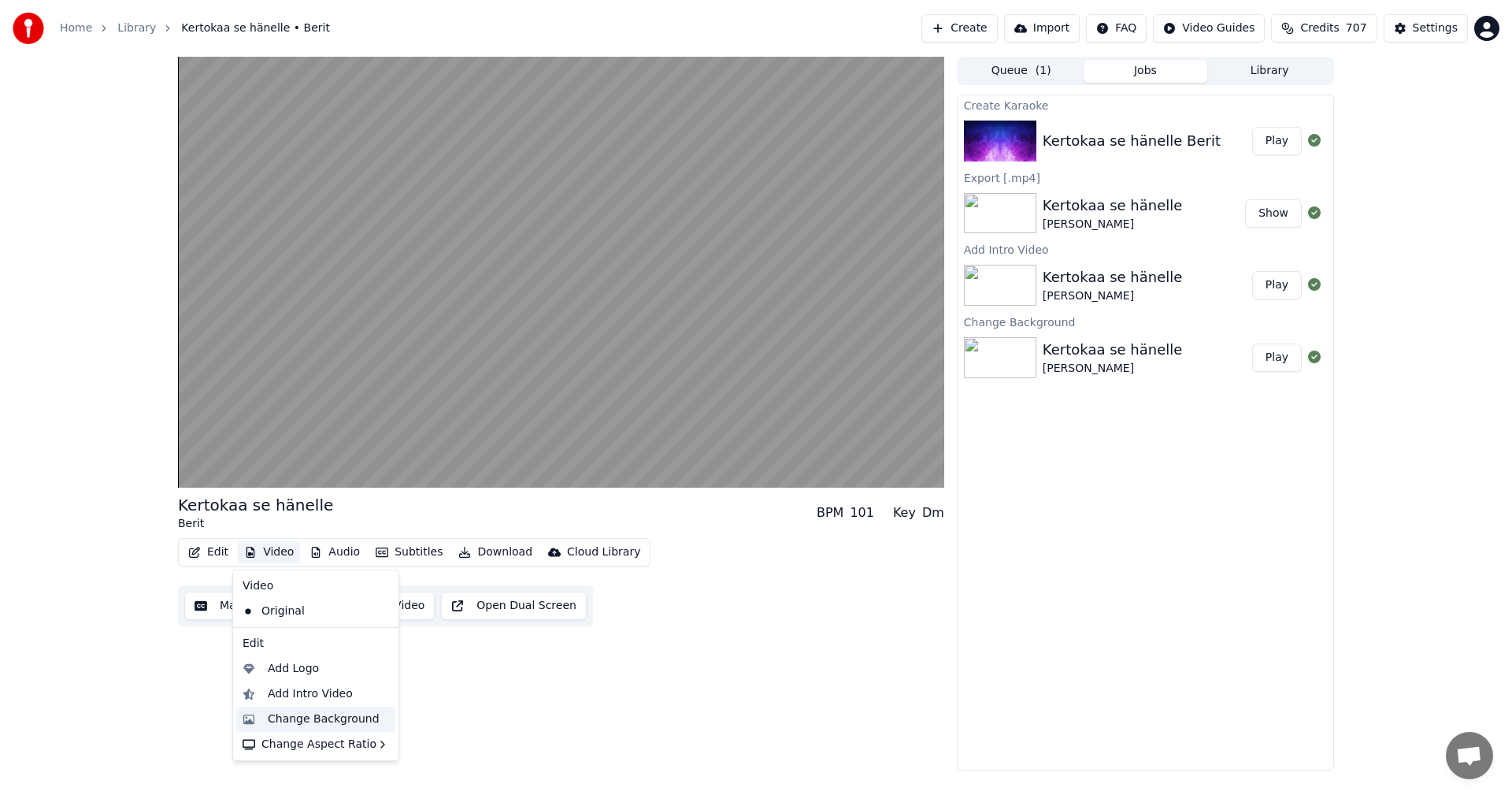
click at [325, 717] on div "Change Background" at bounding box center [323, 718] width 112 height 16
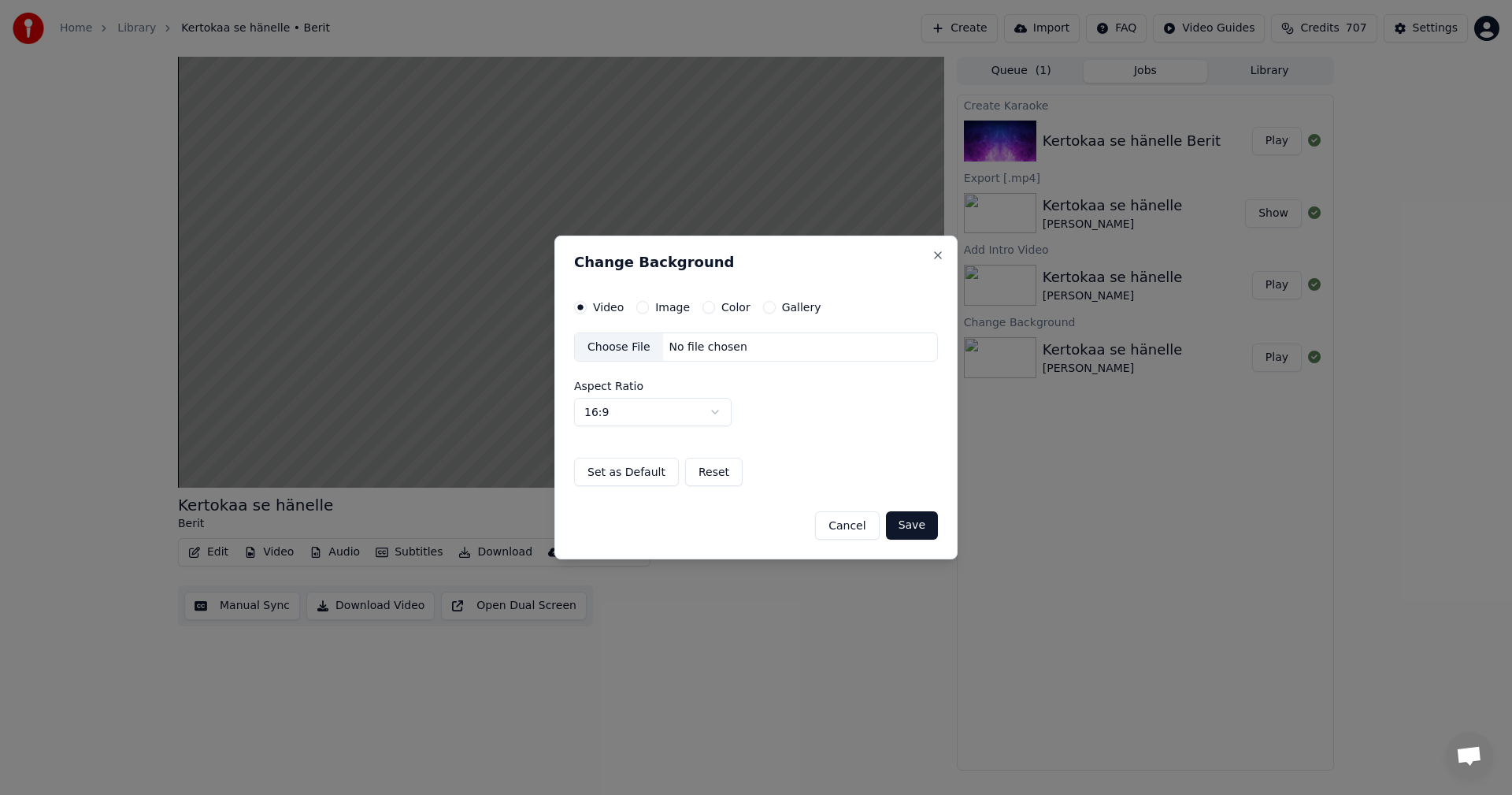
click at [645, 309] on button "Image" at bounding box center [642, 308] width 13 height 13
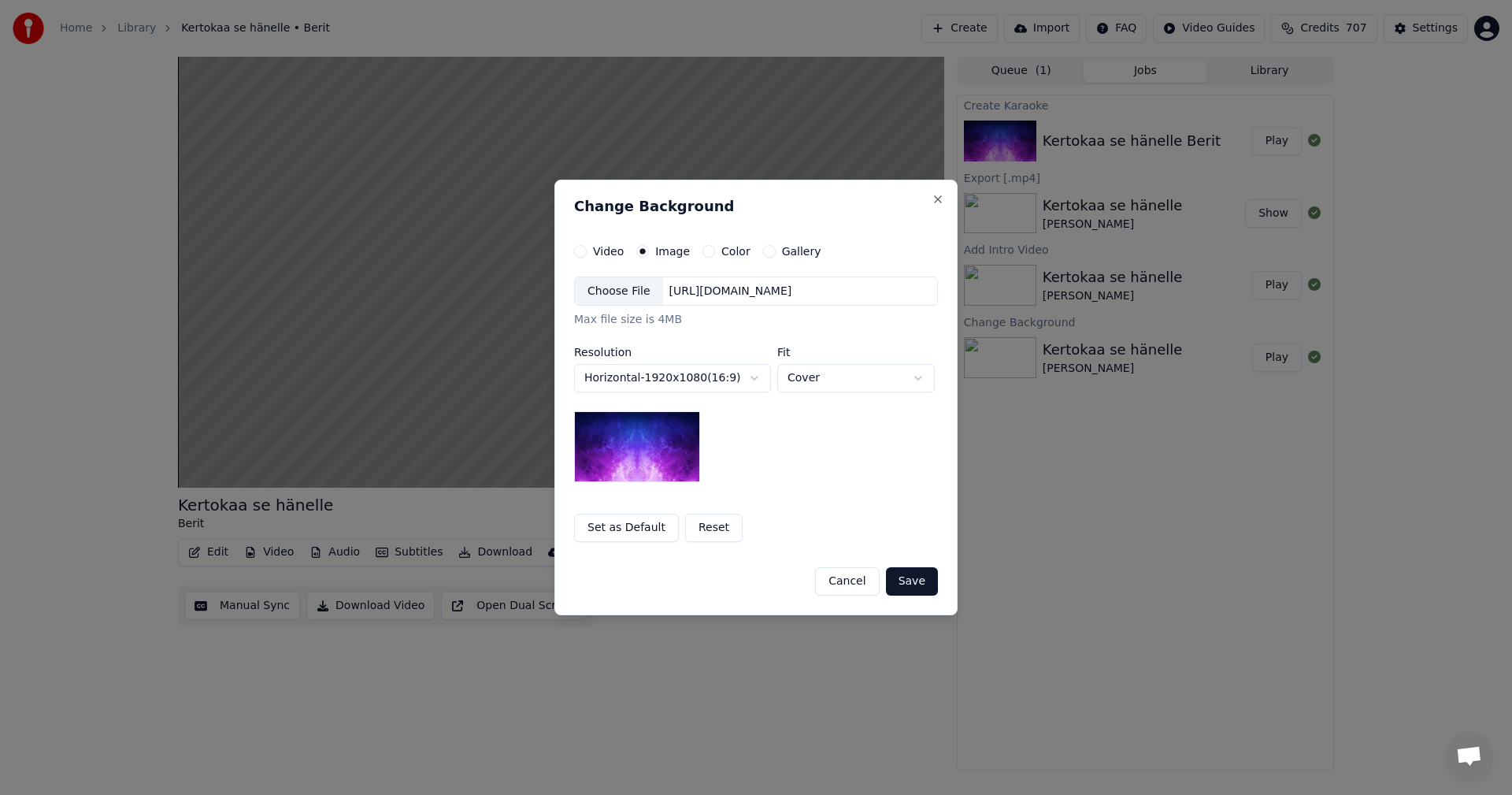
click at [633, 290] on div "Choose File" at bounding box center [619, 291] width 89 height 28
click at [923, 584] on button "Save" at bounding box center [912, 581] width 52 height 28
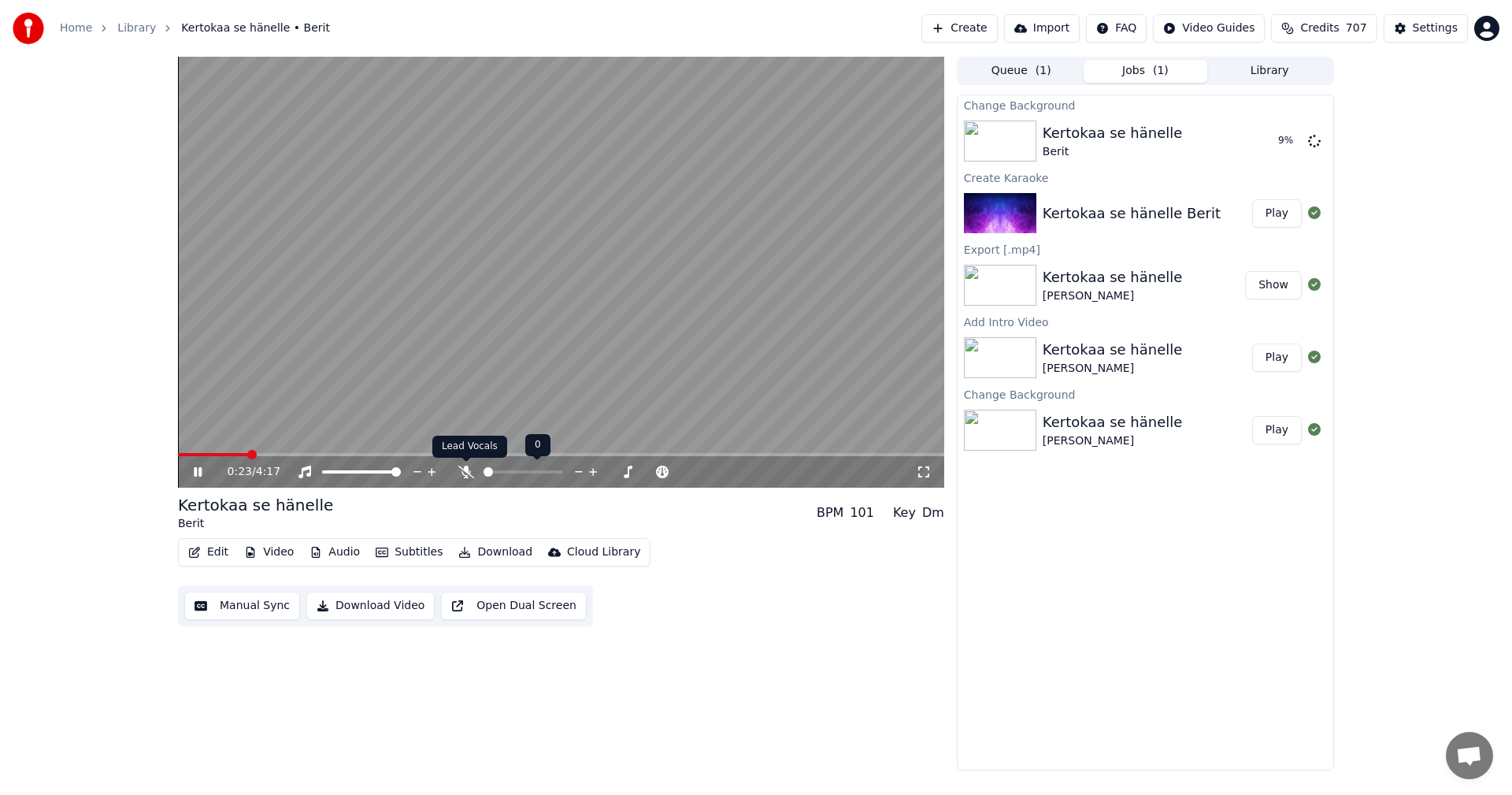
click at [464, 471] on icon at bounding box center [465, 472] width 16 height 13
click at [465, 469] on icon at bounding box center [465, 472] width 8 height 13
drag, startPoint x: 194, startPoint y: 475, endPoint x: 214, endPoint y: 559, distance: 86.3
click at [195, 475] on icon at bounding box center [197, 472] width 8 height 9
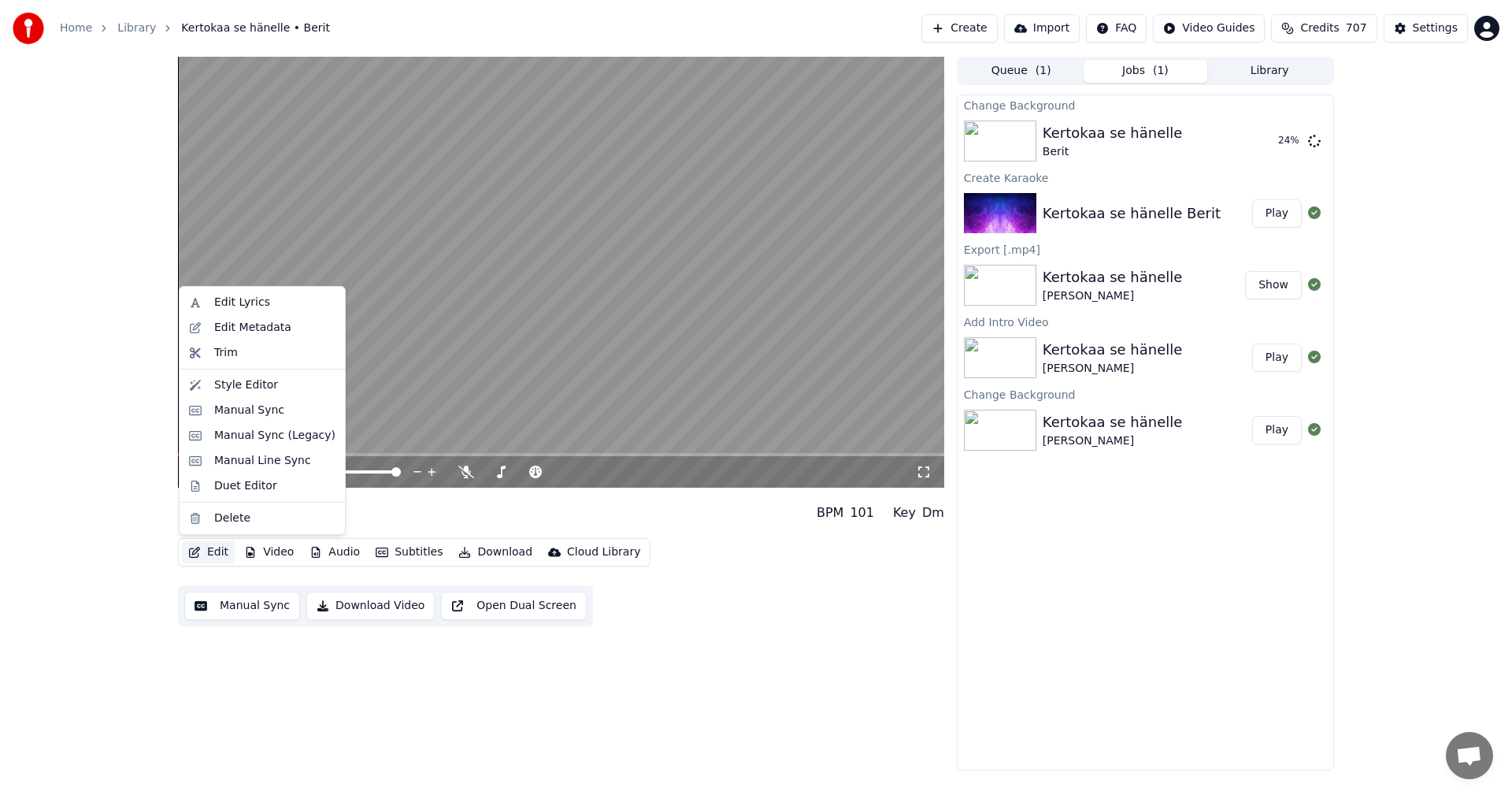
click at [214, 559] on button "Edit" at bounding box center [208, 552] width 53 height 22
click at [272, 432] on div "Manual Sync (Legacy)" at bounding box center [275, 435] width 121 height 16
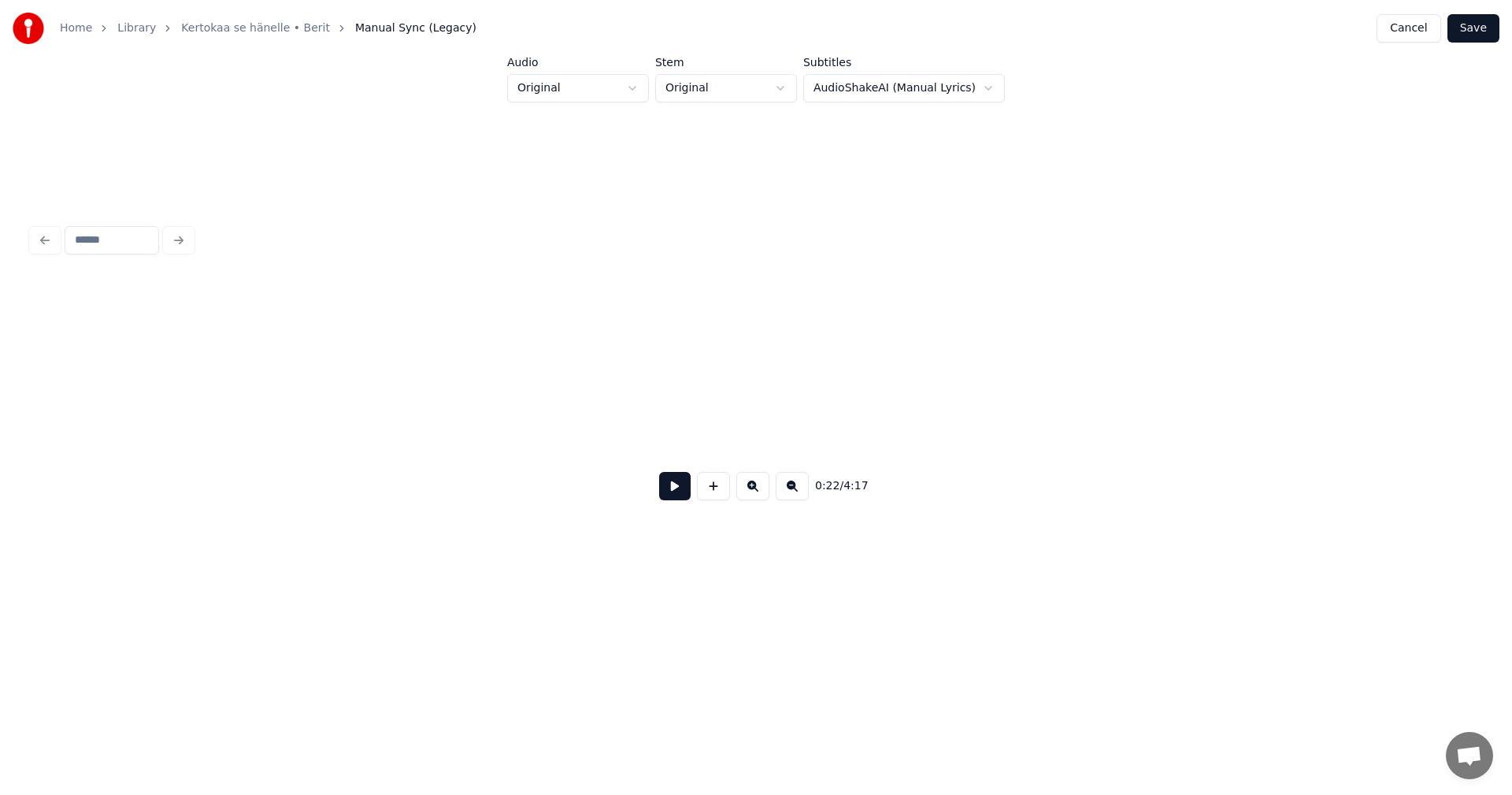
scroll to position [0, 4418]
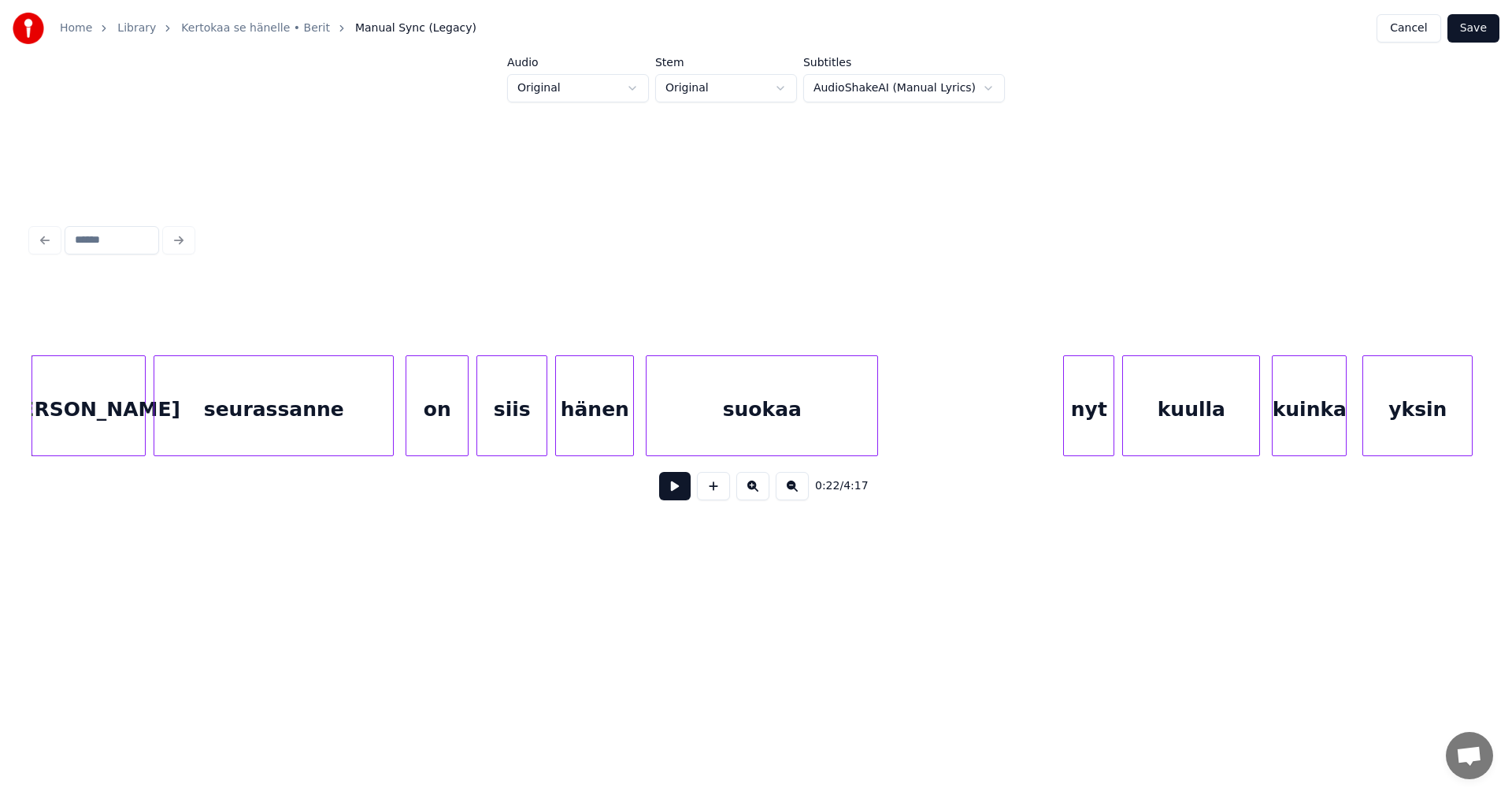
click at [674, 497] on button at bounding box center [674, 486] width 32 height 28
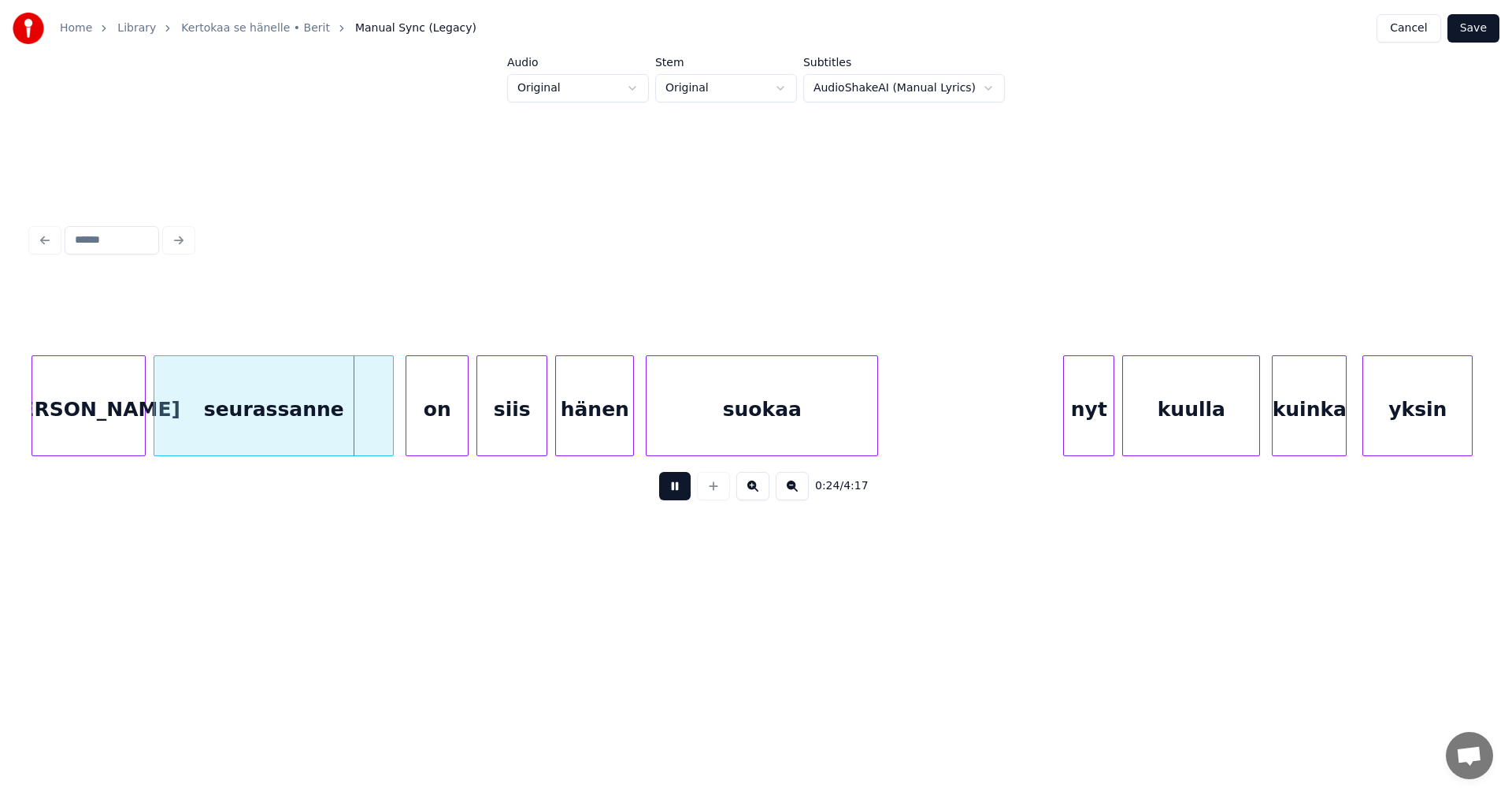
click at [674, 497] on button at bounding box center [674, 486] width 32 height 28
click at [381, 425] on div at bounding box center [382, 405] width 5 height 99
click at [429, 425] on div "on" at bounding box center [430, 409] width 61 height 107
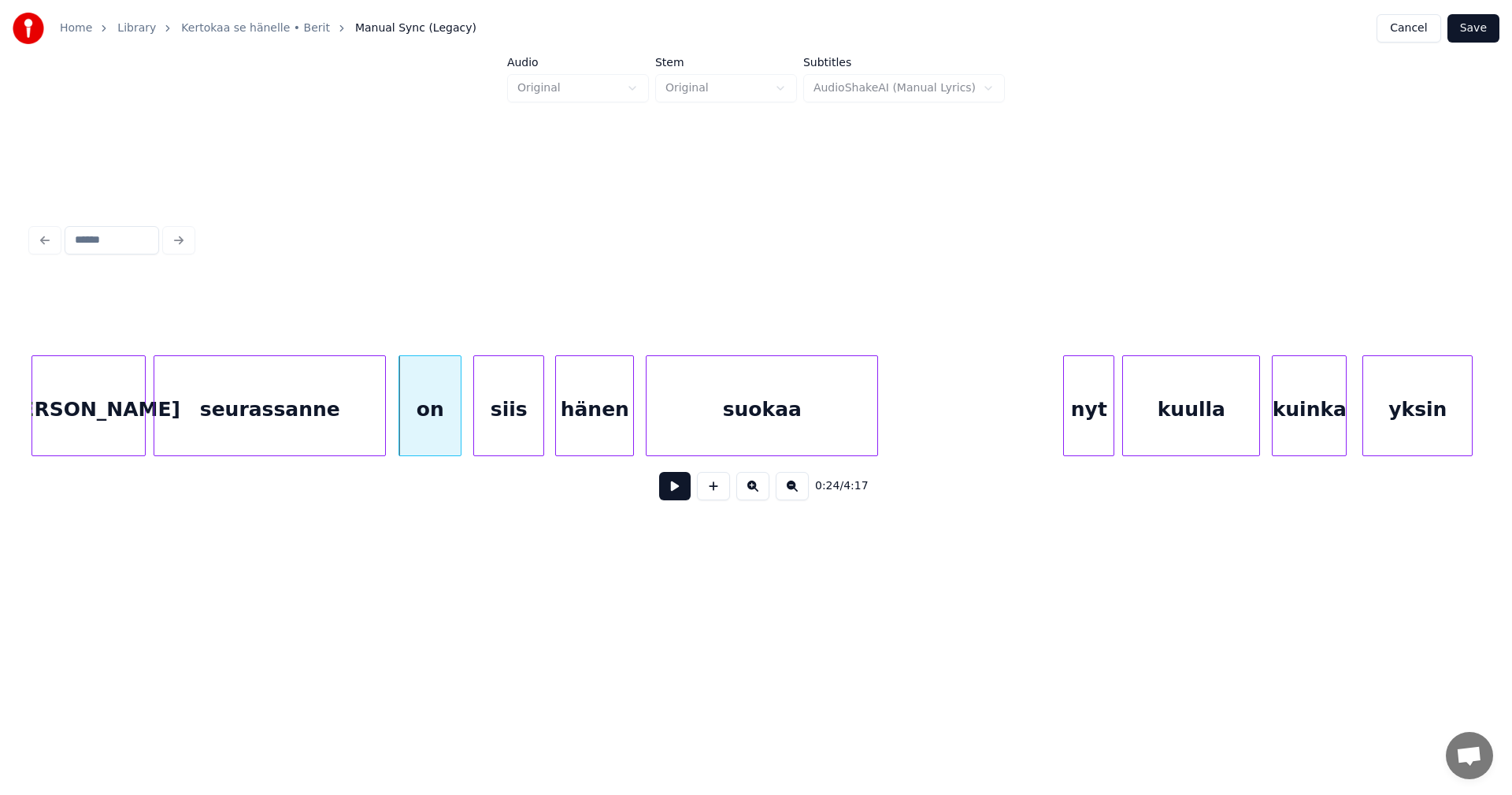
click at [517, 434] on div "siis" at bounding box center [509, 409] width 69 height 107
click at [447, 434] on div "on" at bounding box center [430, 409] width 61 height 107
click at [675, 495] on button at bounding box center [674, 486] width 32 height 28
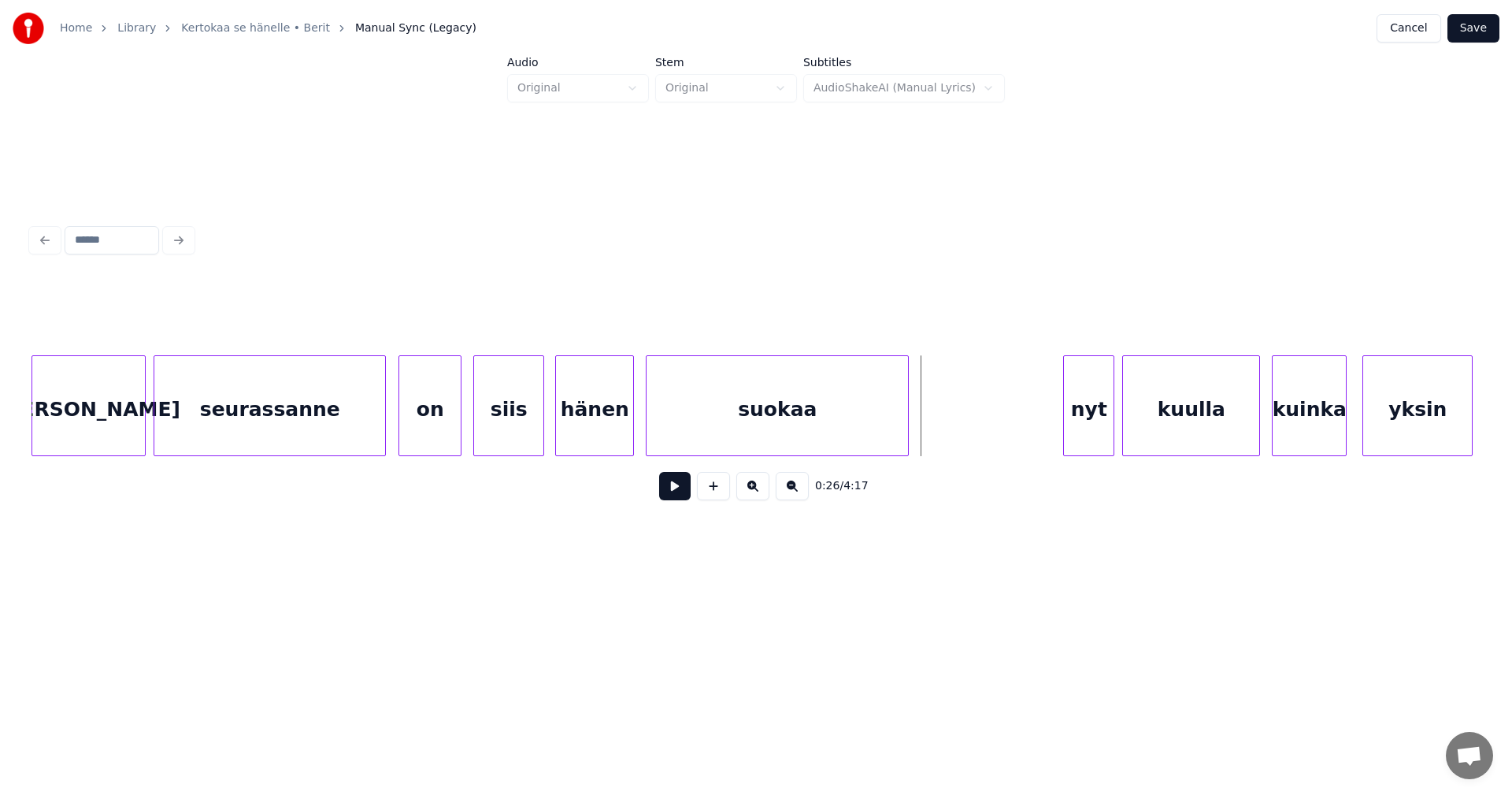
click at [905, 432] on div at bounding box center [905, 405] width 5 height 99
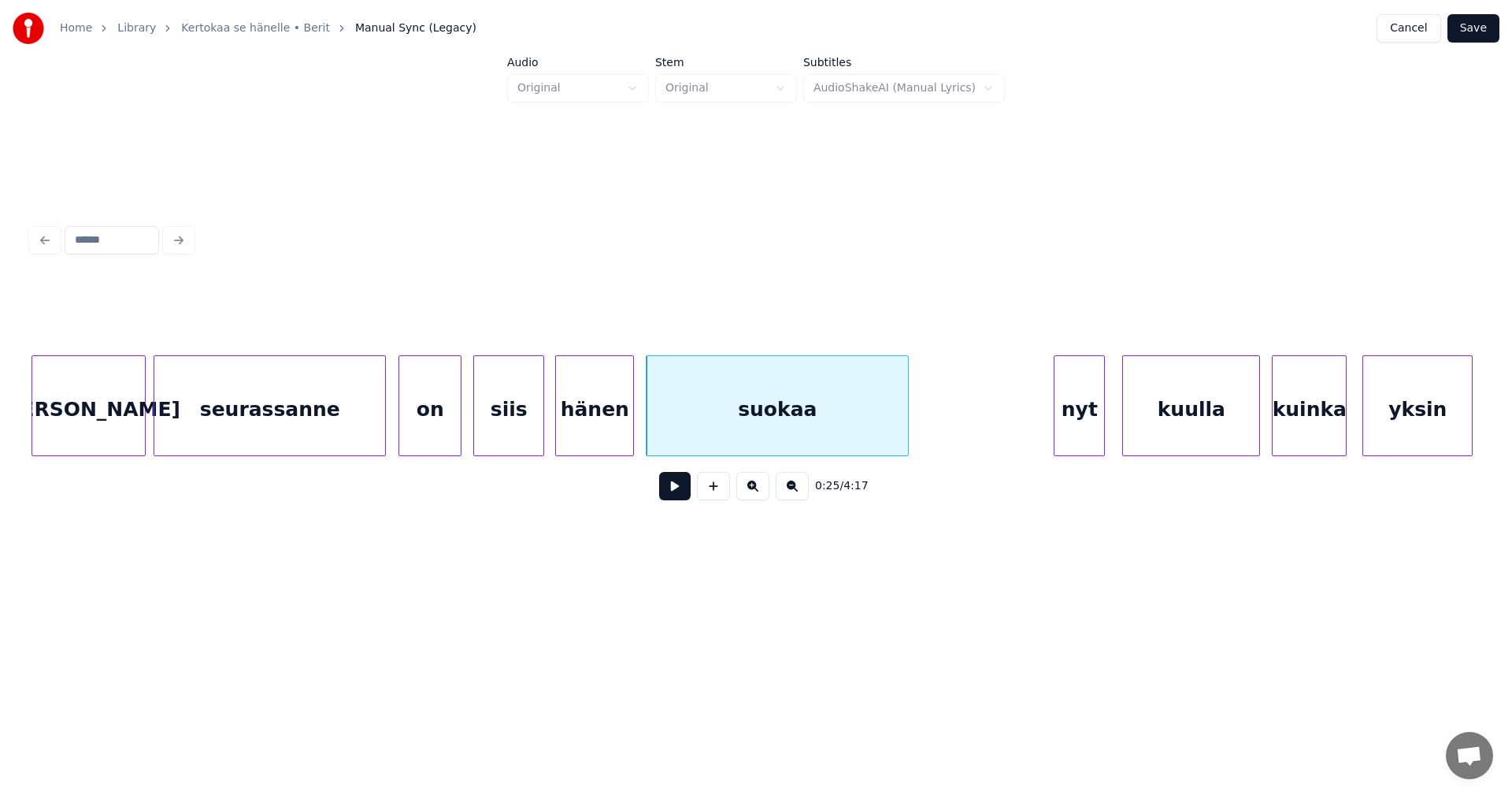
click at [1083, 430] on div "nyt" at bounding box center [1079, 409] width 49 height 107
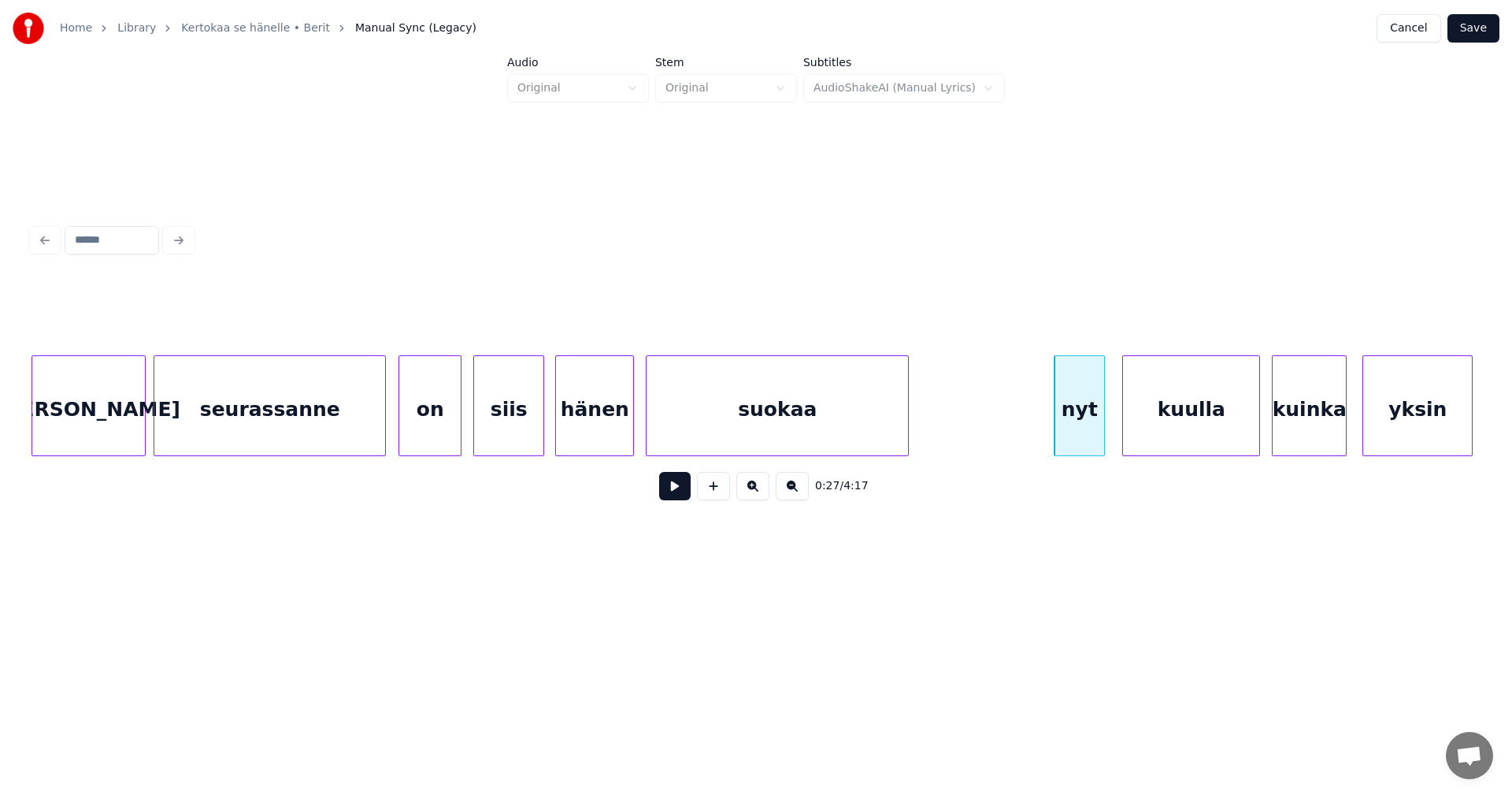
click at [1168, 424] on div "kuulla" at bounding box center [1191, 409] width 136 height 107
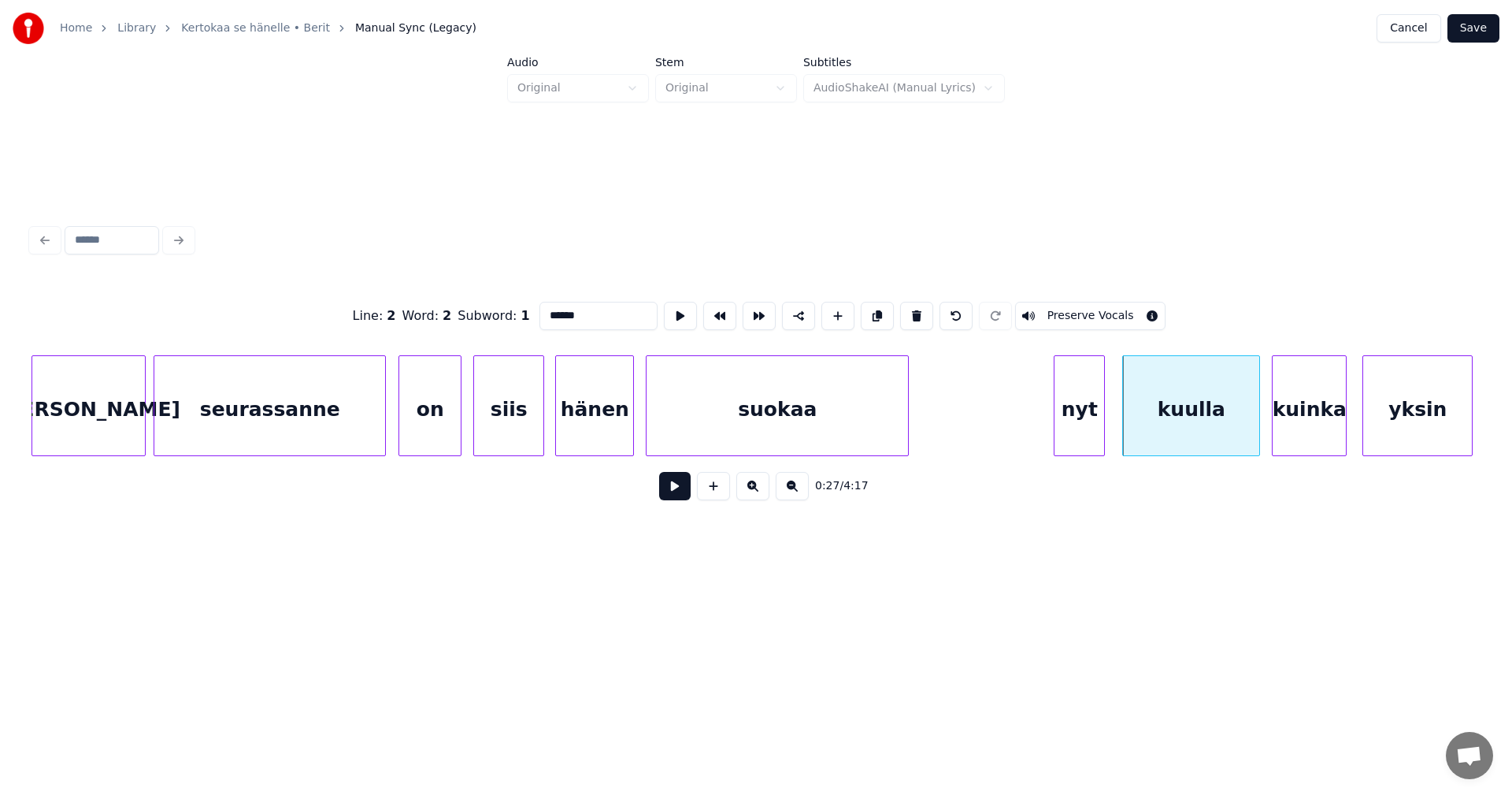
click at [1093, 429] on div "nyt" at bounding box center [1079, 409] width 49 height 107
type input "***"
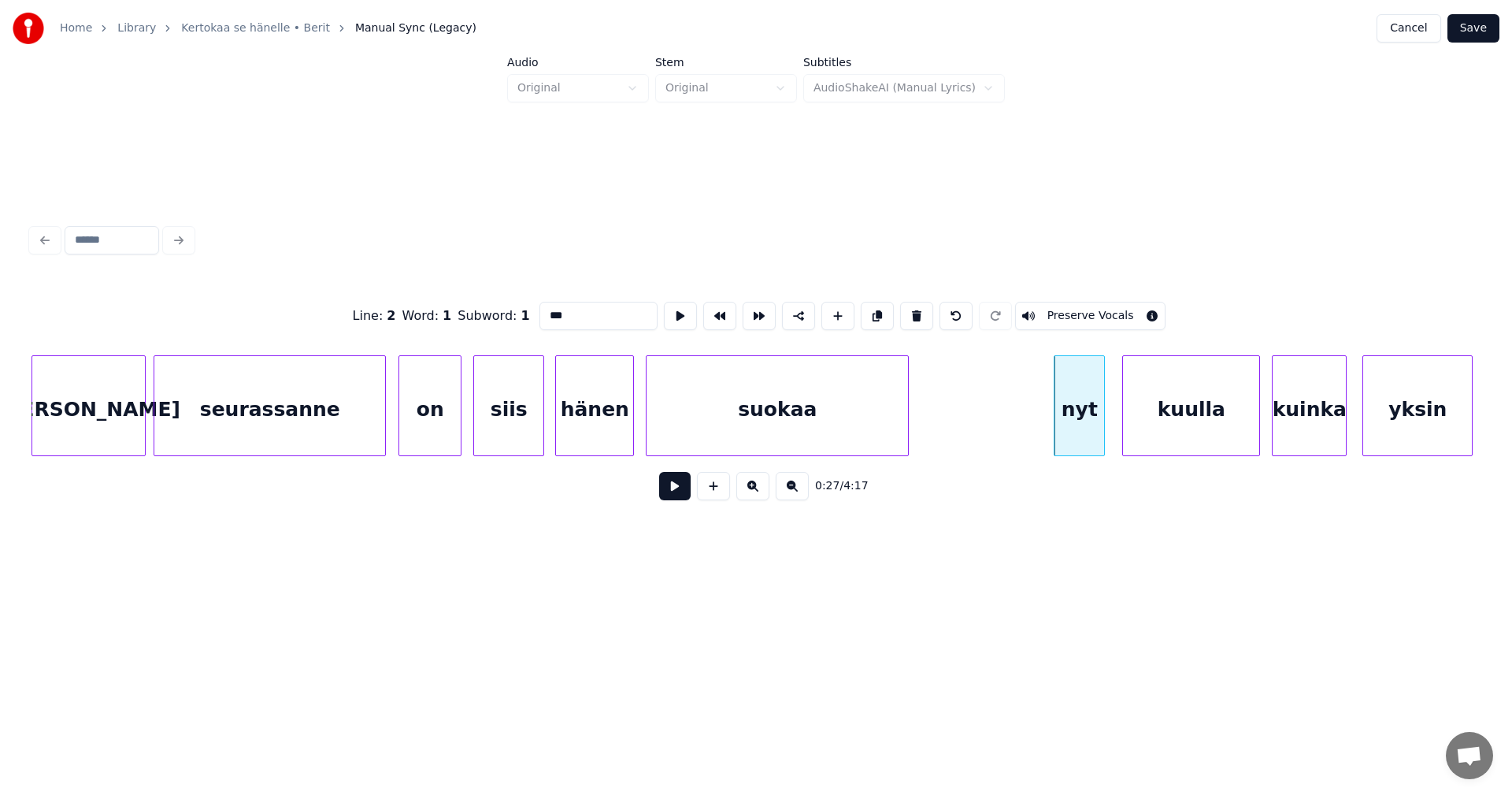
click at [676, 494] on button at bounding box center [674, 486] width 32 height 28
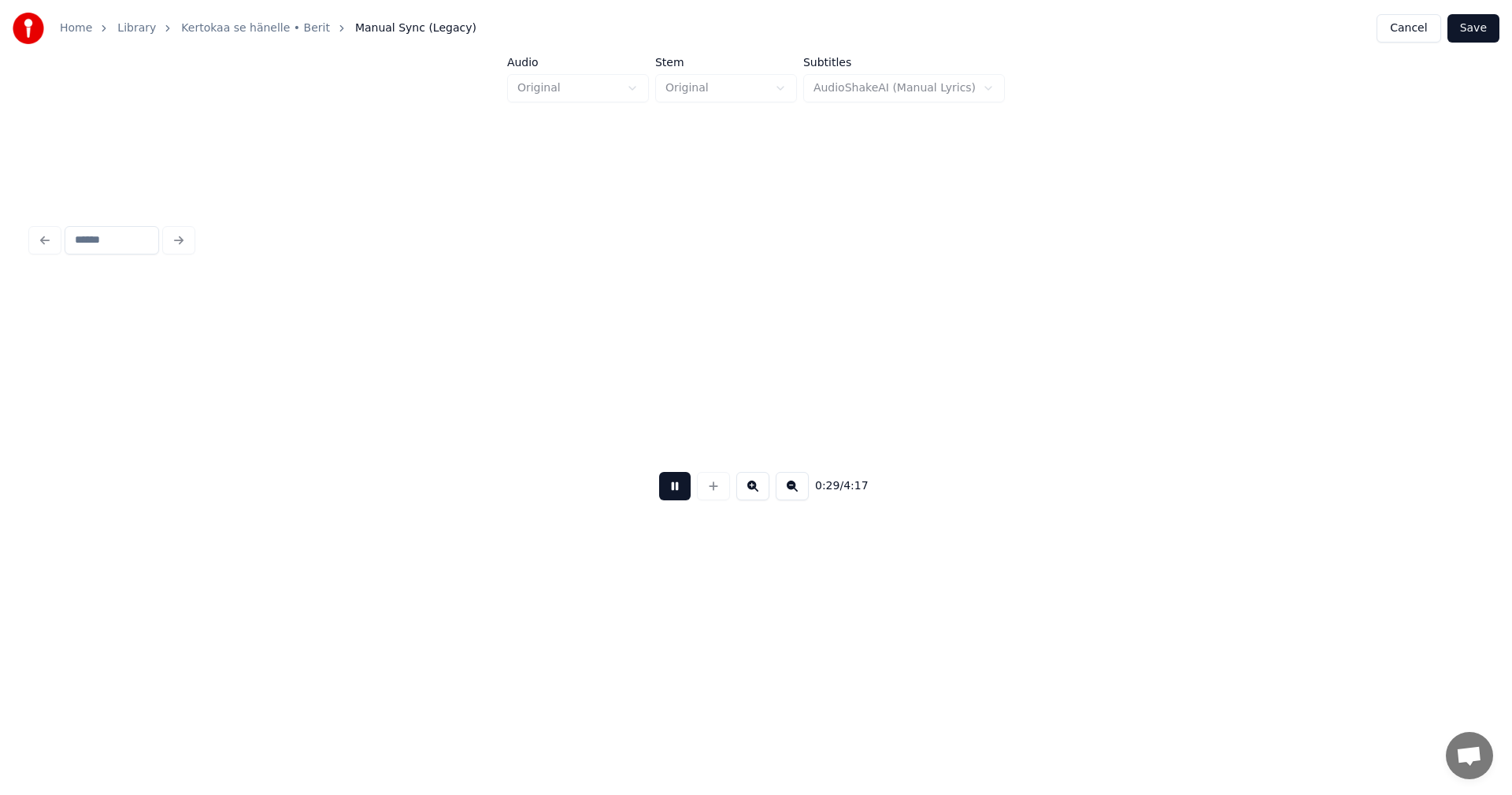
scroll to position [0, 5867]
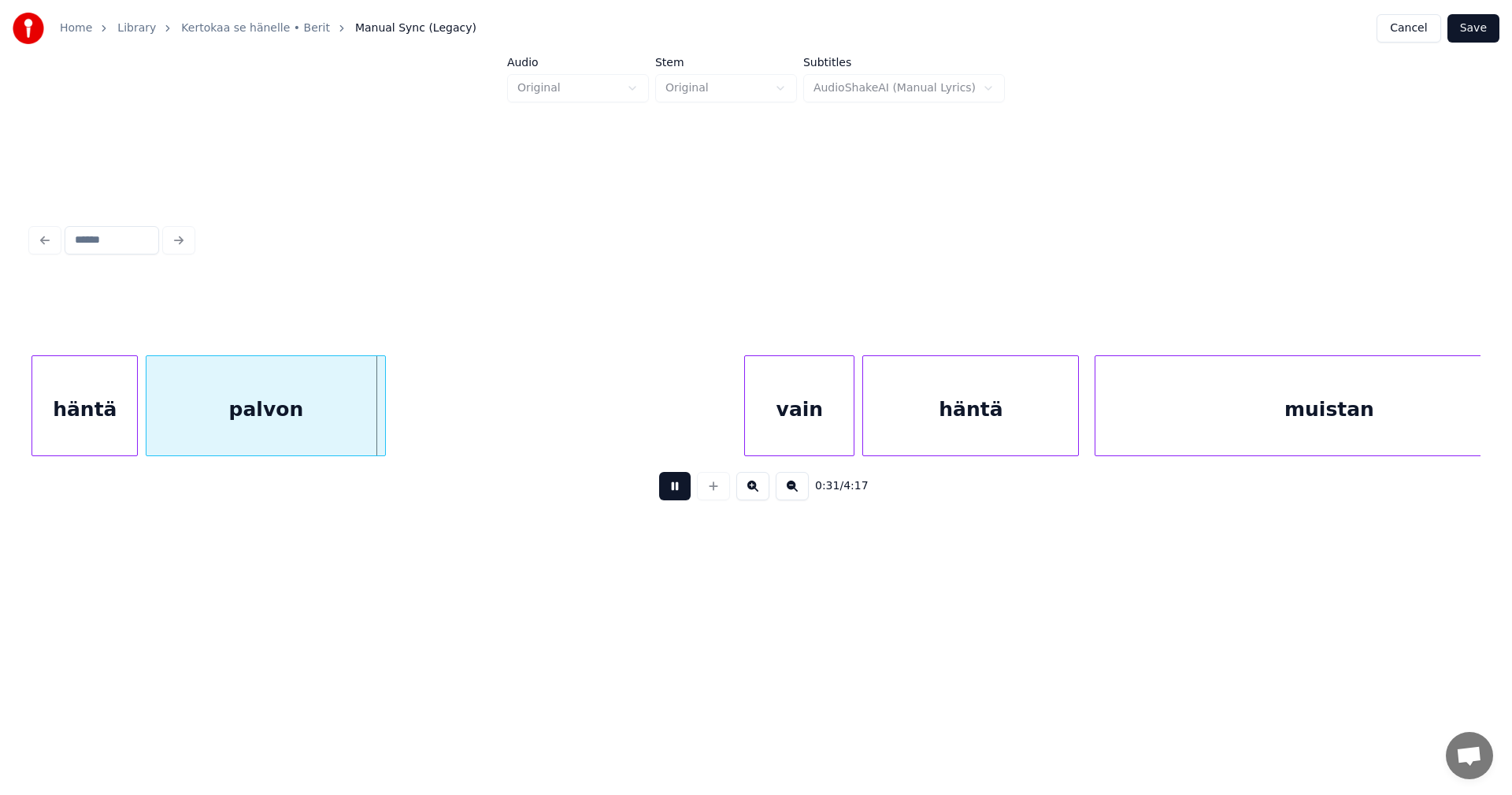
drag, startPoint x: 676, startPoint y: 492, endPoint x: 562, endPoint y: 463, distance: 117.6
click at [663, 488] on button at bounding box center [674, 486] width 32 height 28
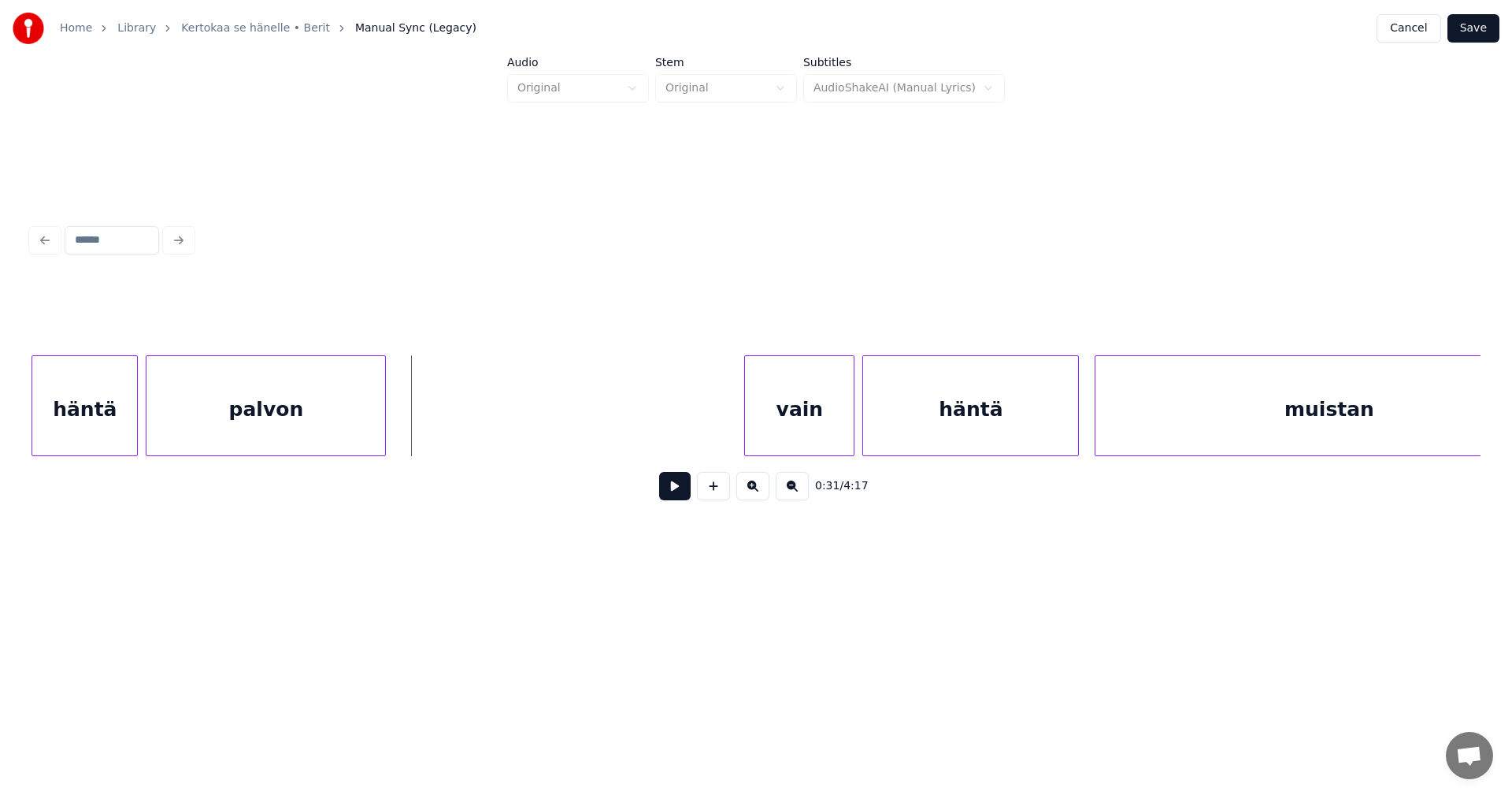
click at [386, 433] on div "palvon" at bounding box center [266, 405] width 240 height 100
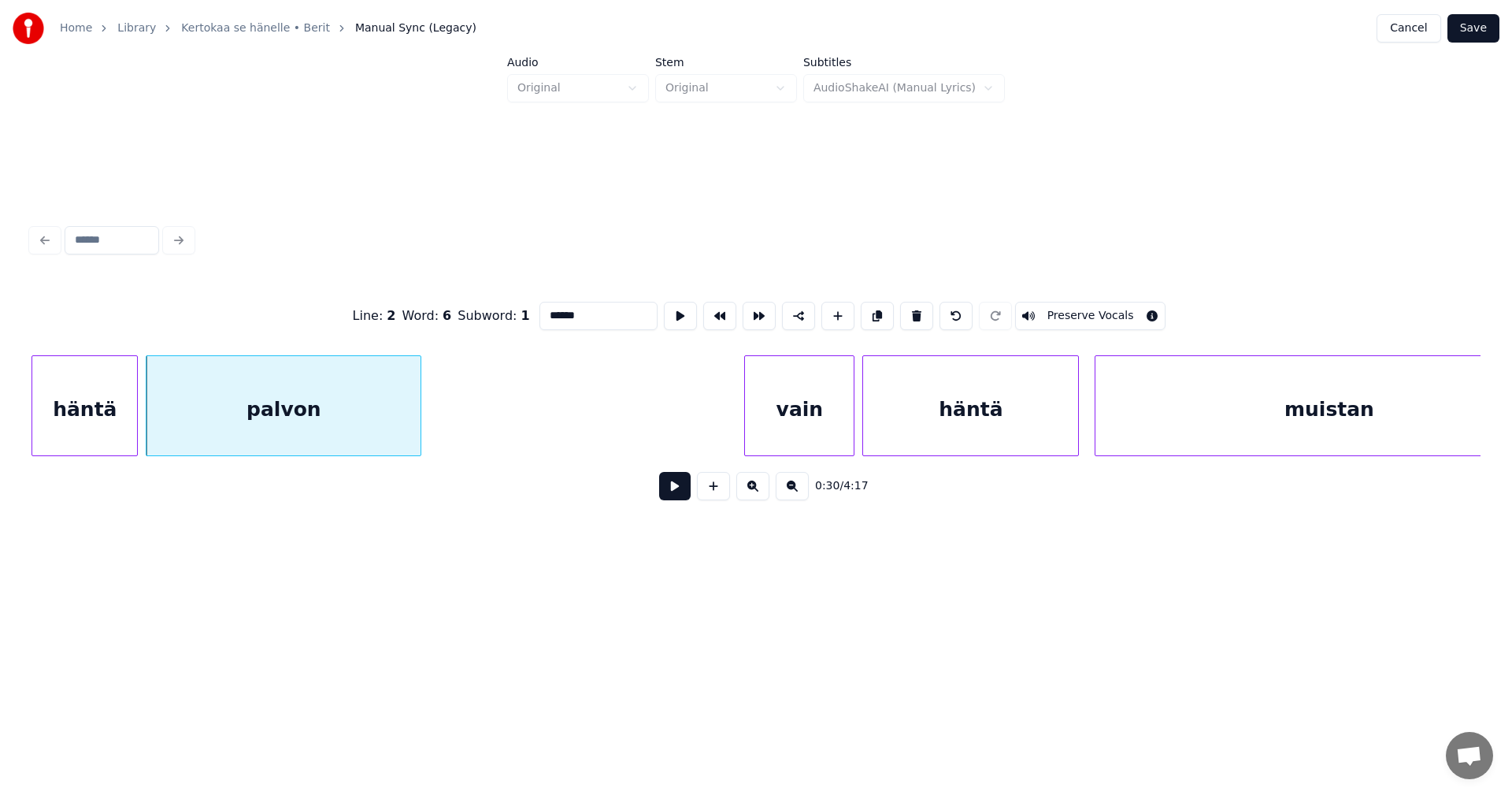
click at [421, 429] on div at bounding box center [418, 405] width 5 height 99
click at [1477, 30] on button "Save" at bounding box center [1473, 28] width 52 height 28
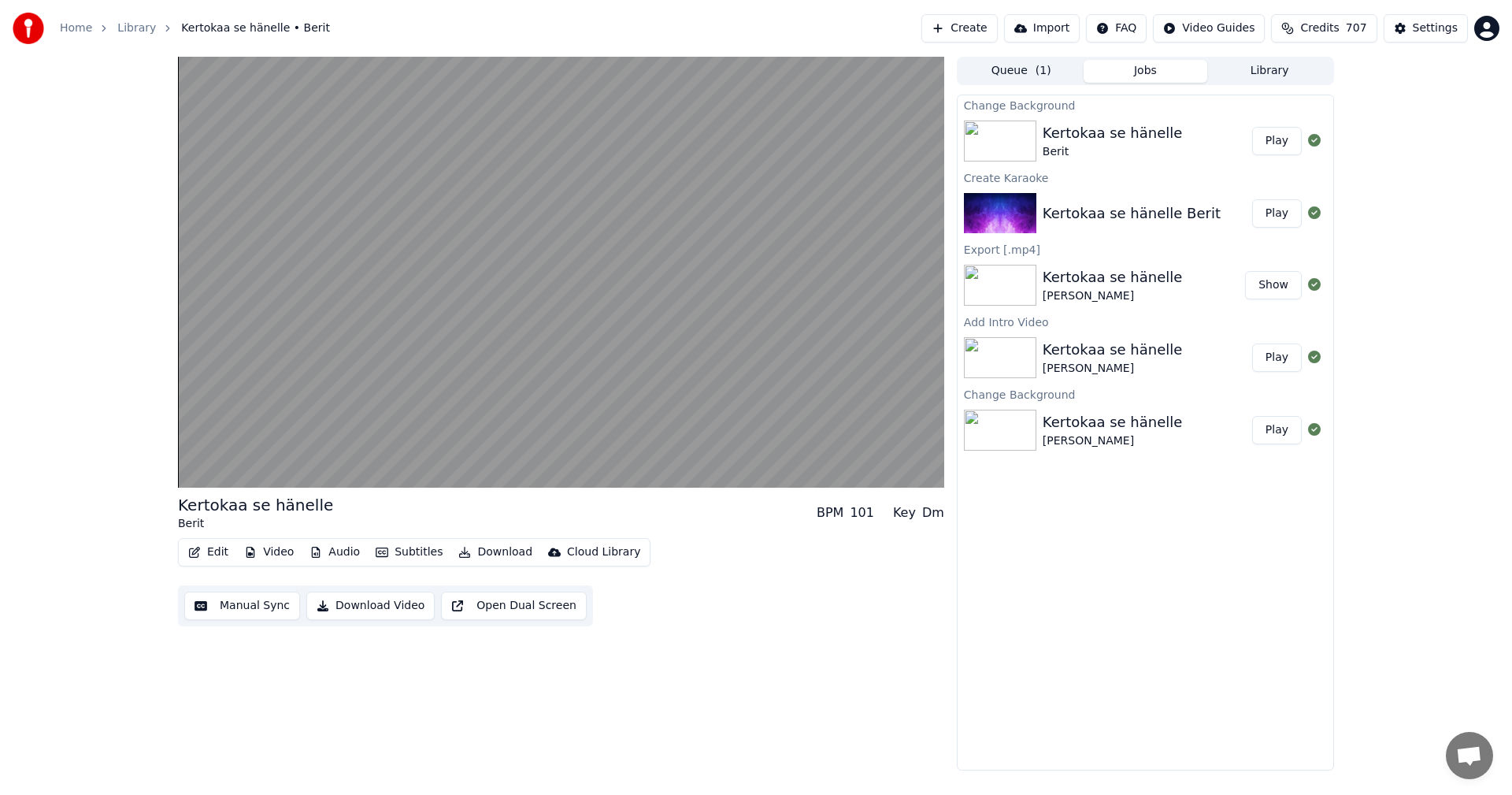
click at [1285, 141] on button "Play" at bounding box center [1277, 141] width 49 height 28
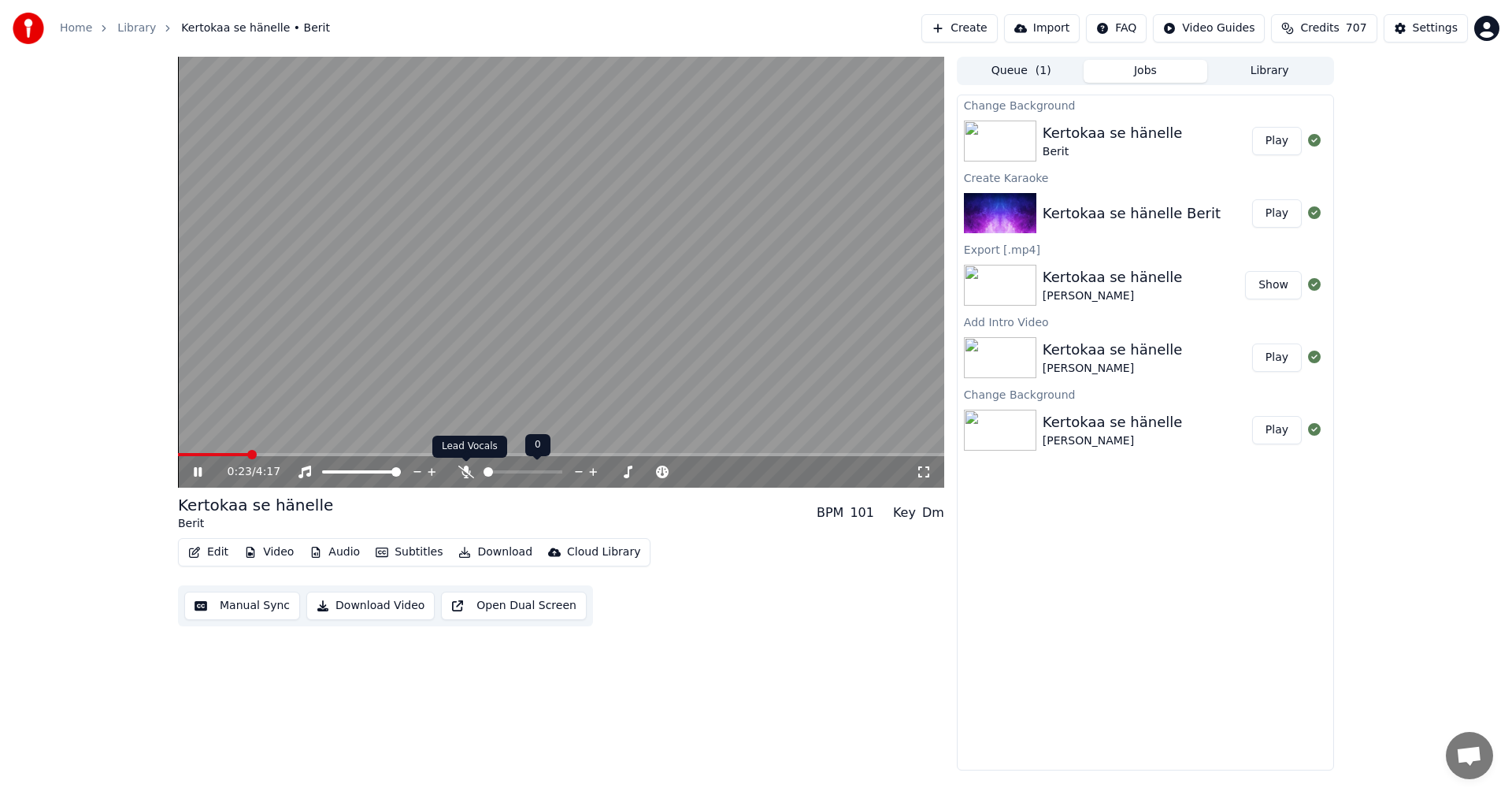
click at [464, 475] on icon at bounding box center [465, 472] width 16 height 13
click at [202, 470] on icon at bounding box center [197, 472] width 8 height 9
click at [217, 553] on button "Edit" at bounding box center [208, 552] width 53 height 22
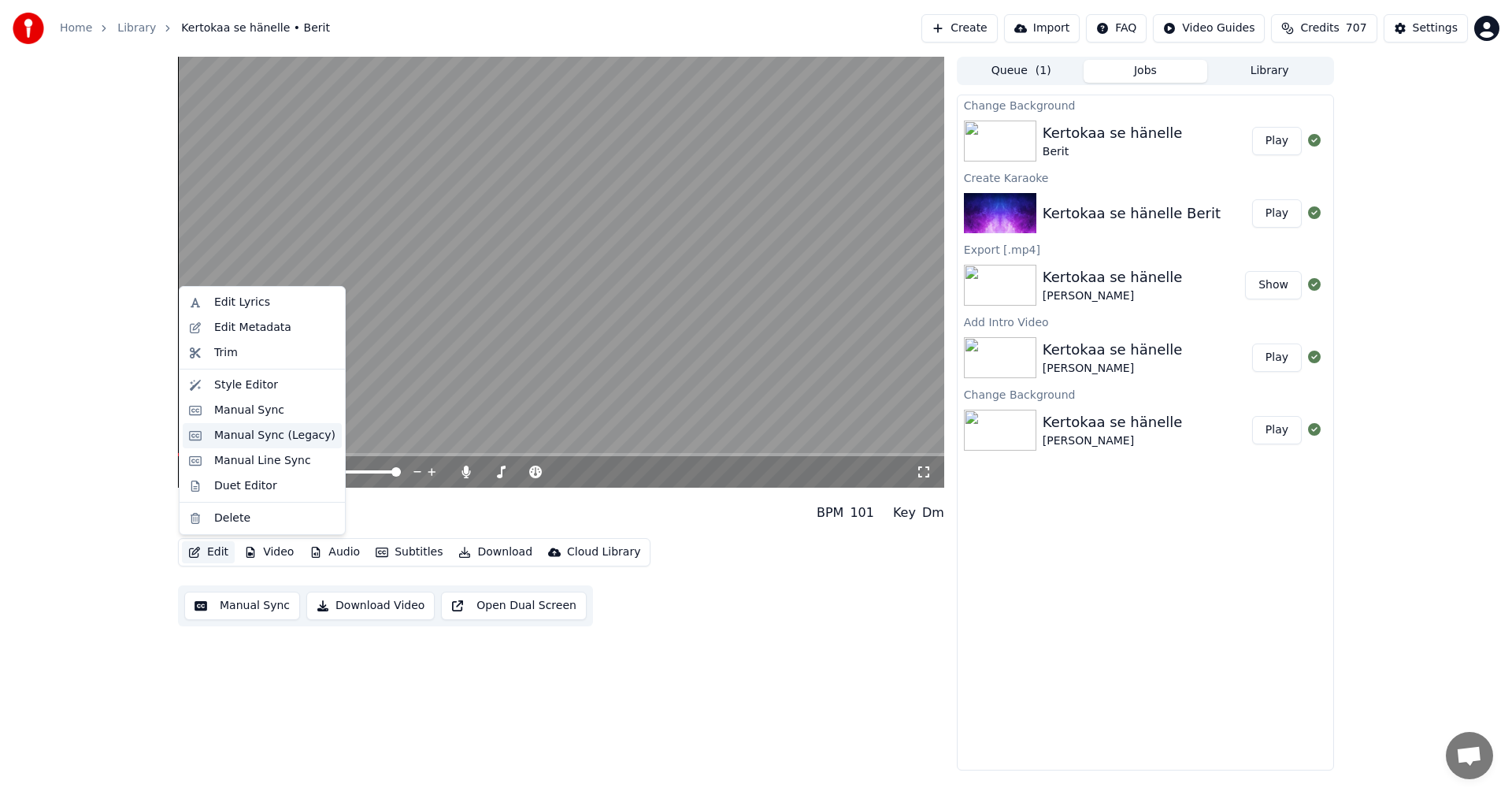
click at [256, 434] on div "Manual Sync (Legacy)" at bounding box center [275, 435] width 121 height 16
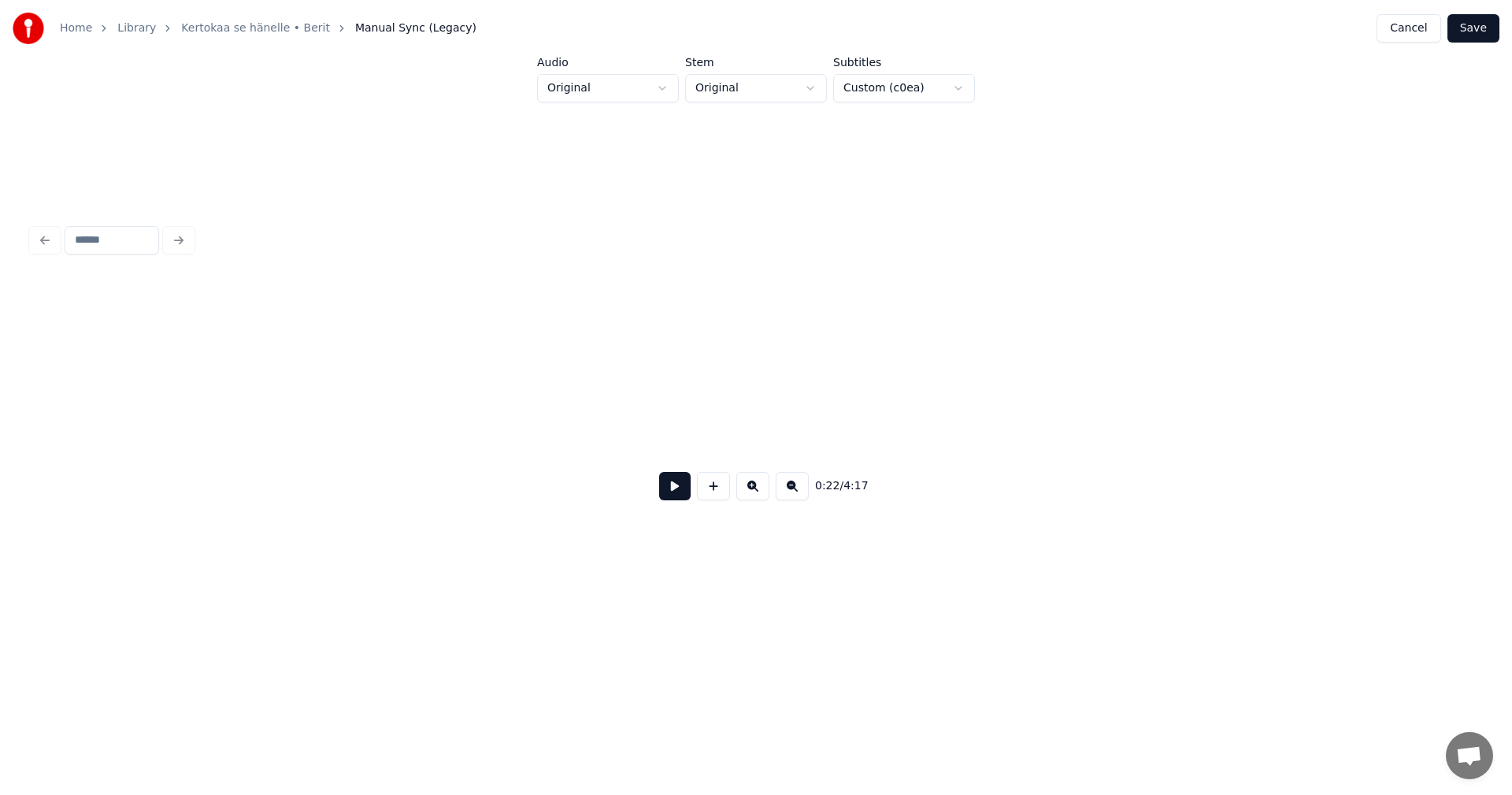
scroll to position [0, 4418]
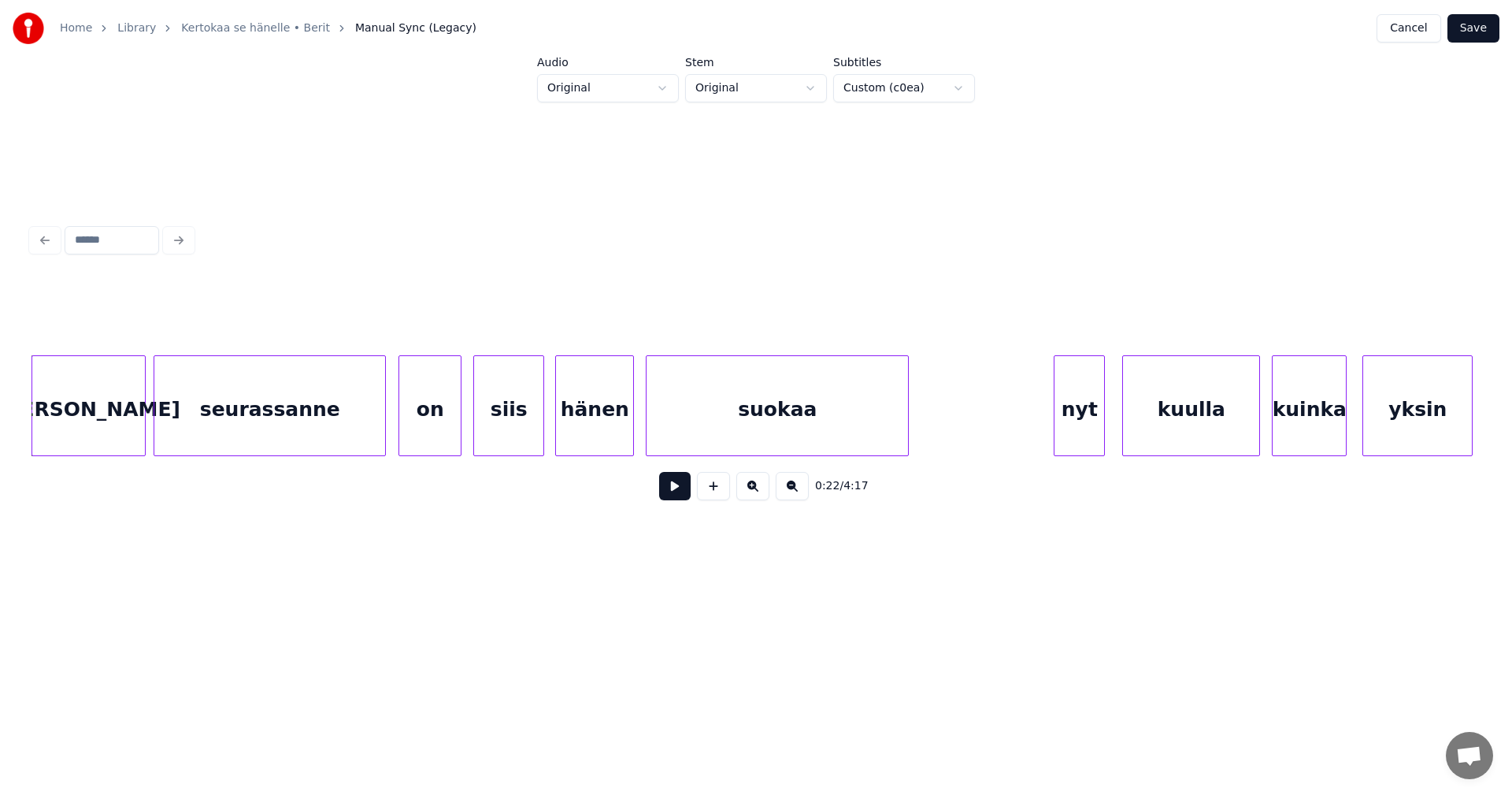
click at [675, 492] on button at bounding box center [674, 486] width 32 height 28
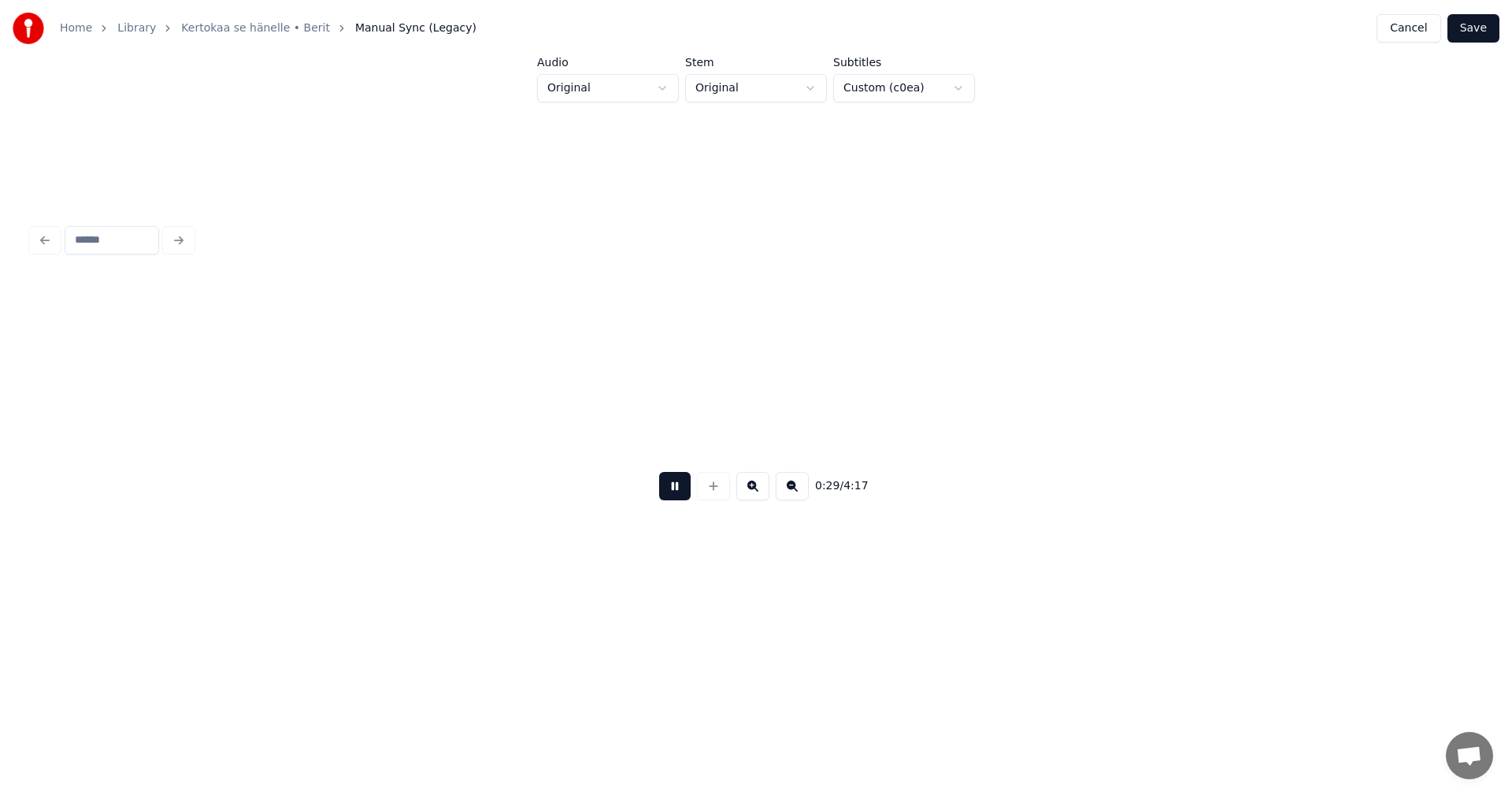
scroll to position [0, 5868]
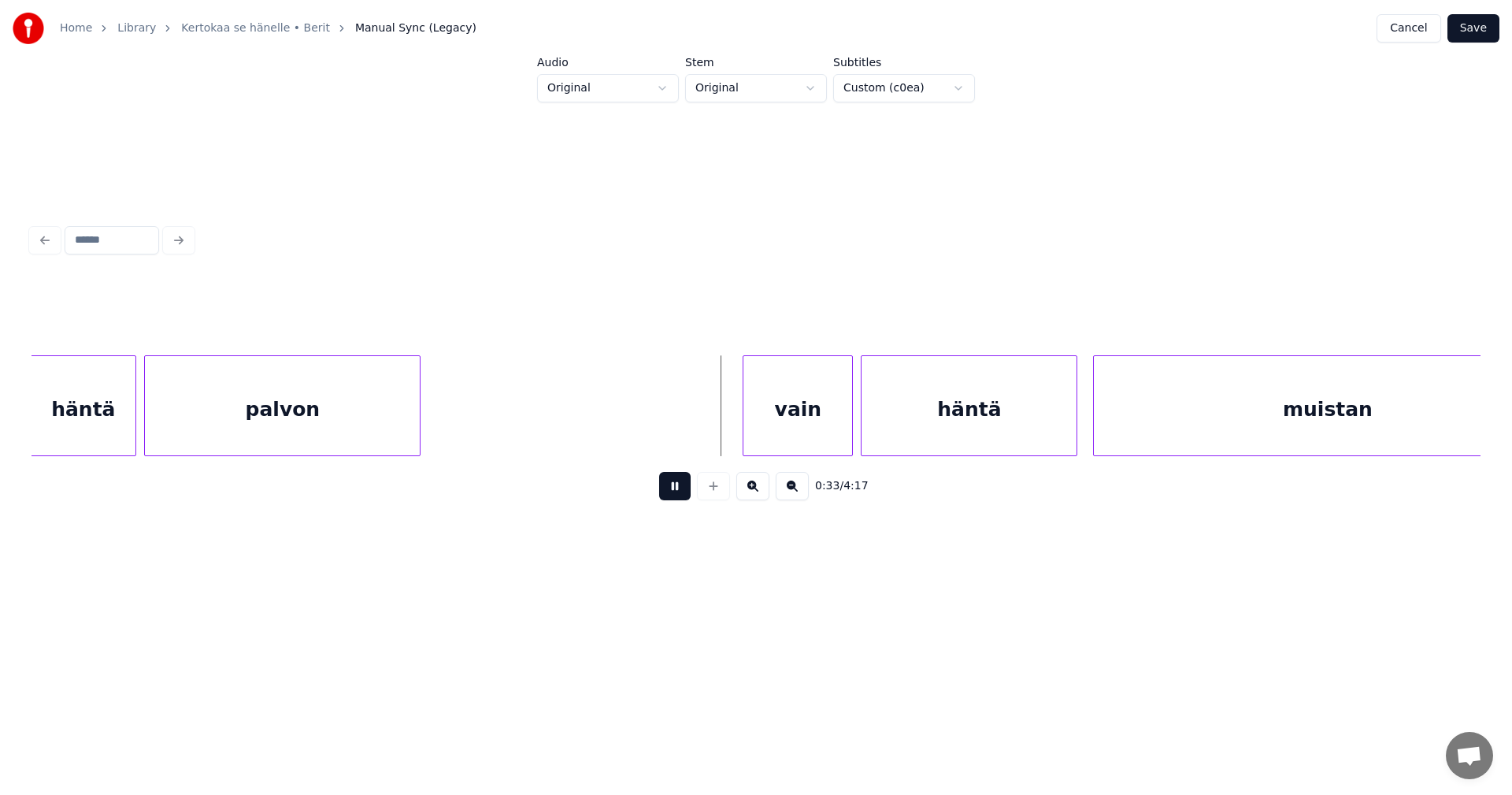
click at [670, 486] on button at bounding box center [674, 486] width 32 height 28
click at [766, 433] on div "vain" at bounding box center [787, 409] width 109 height 107
click at [681, 497] on button at bounding box center [674, 486] width 32 height 28
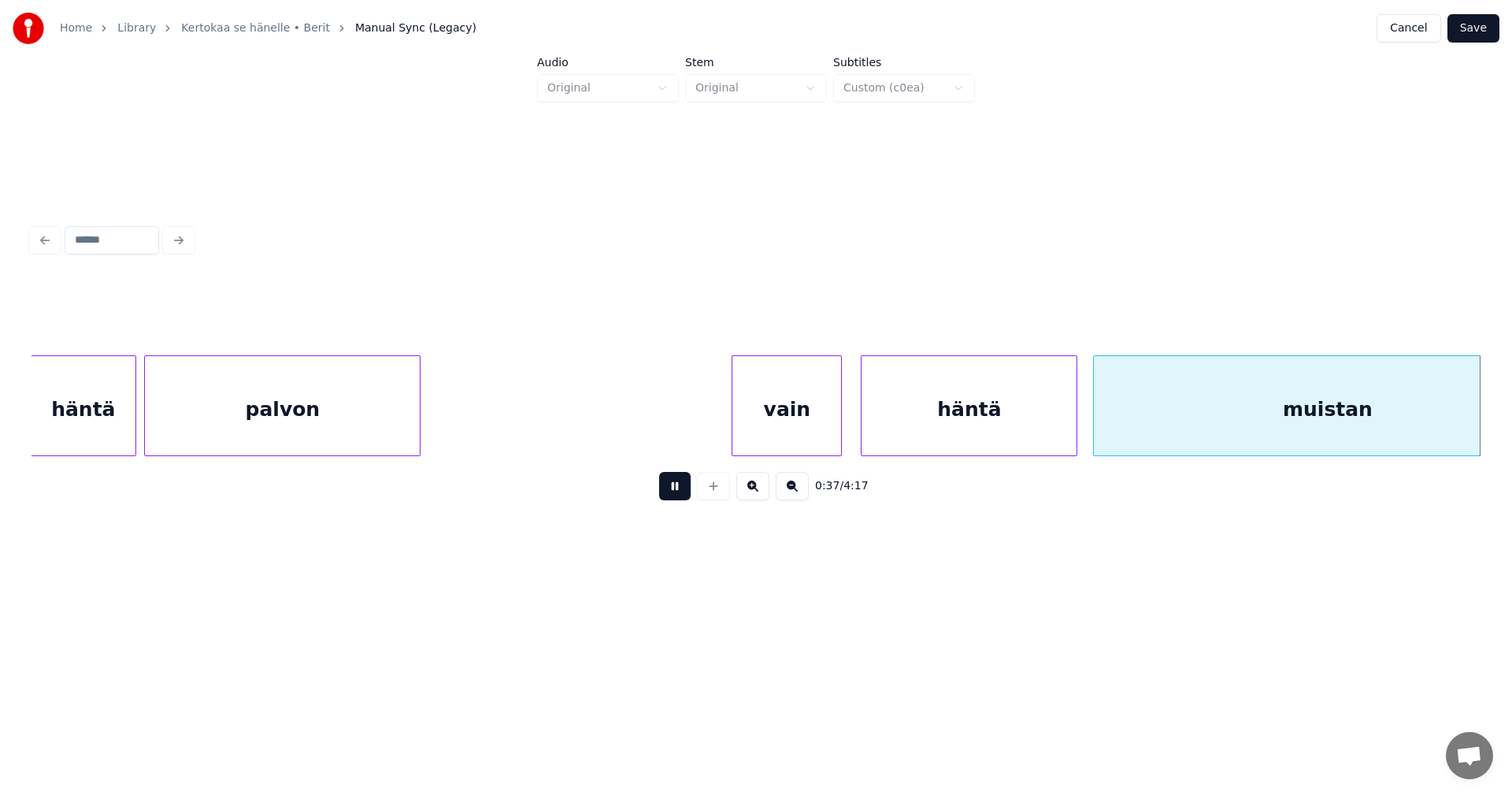
scroll to position [0, 7320]
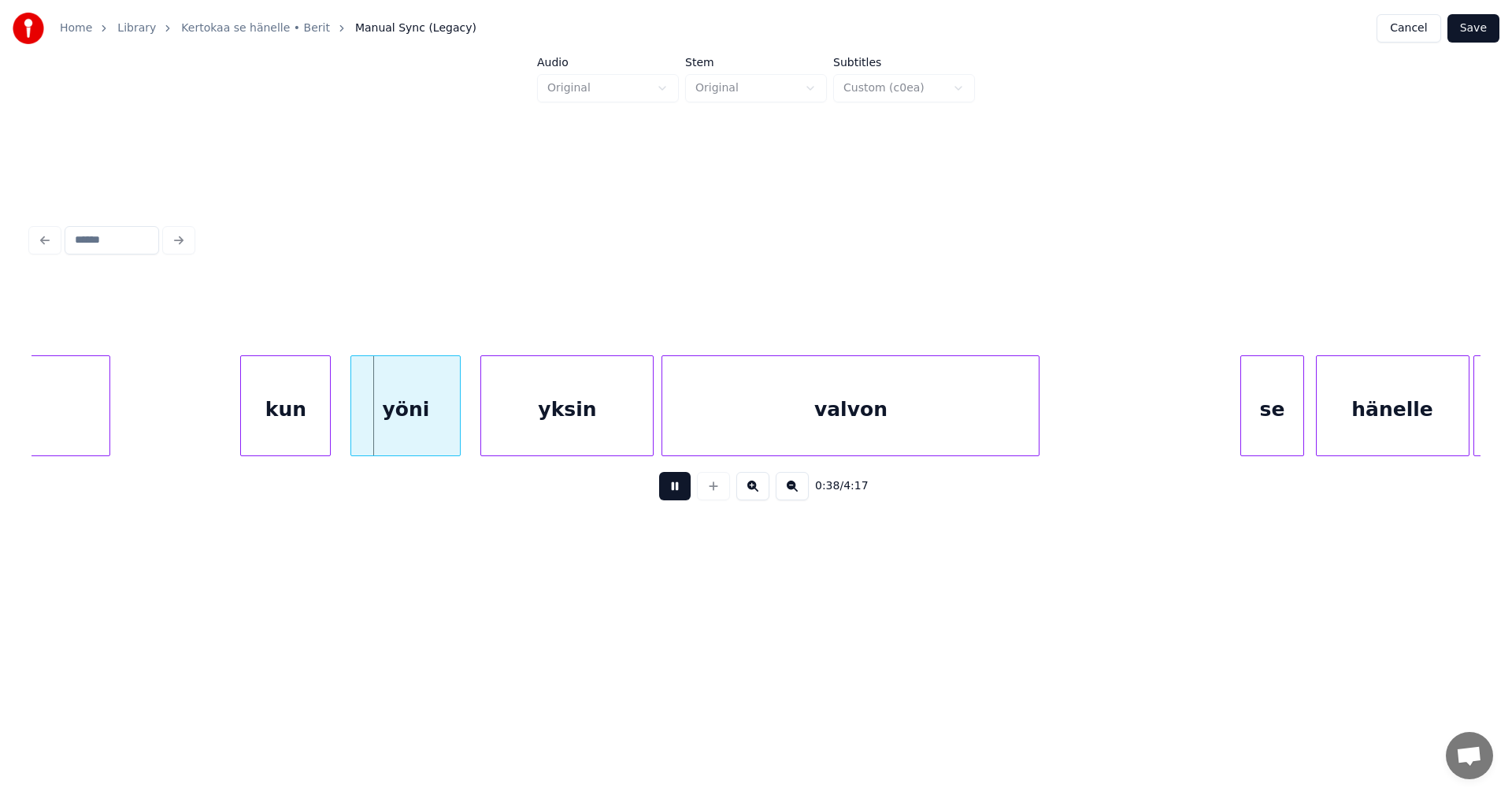
click at [681, 497] on button at bounding box center [674, 486] width 32 height 28
click at [433, 442] on div "yöni" at bounding box center [405, 409] width 109 height 107
click at [667, 494] on button at bounding box center [674, 486] width 32 height 28
click at [351, 416] on div at bounding box center [349, 405] width 5 height 99
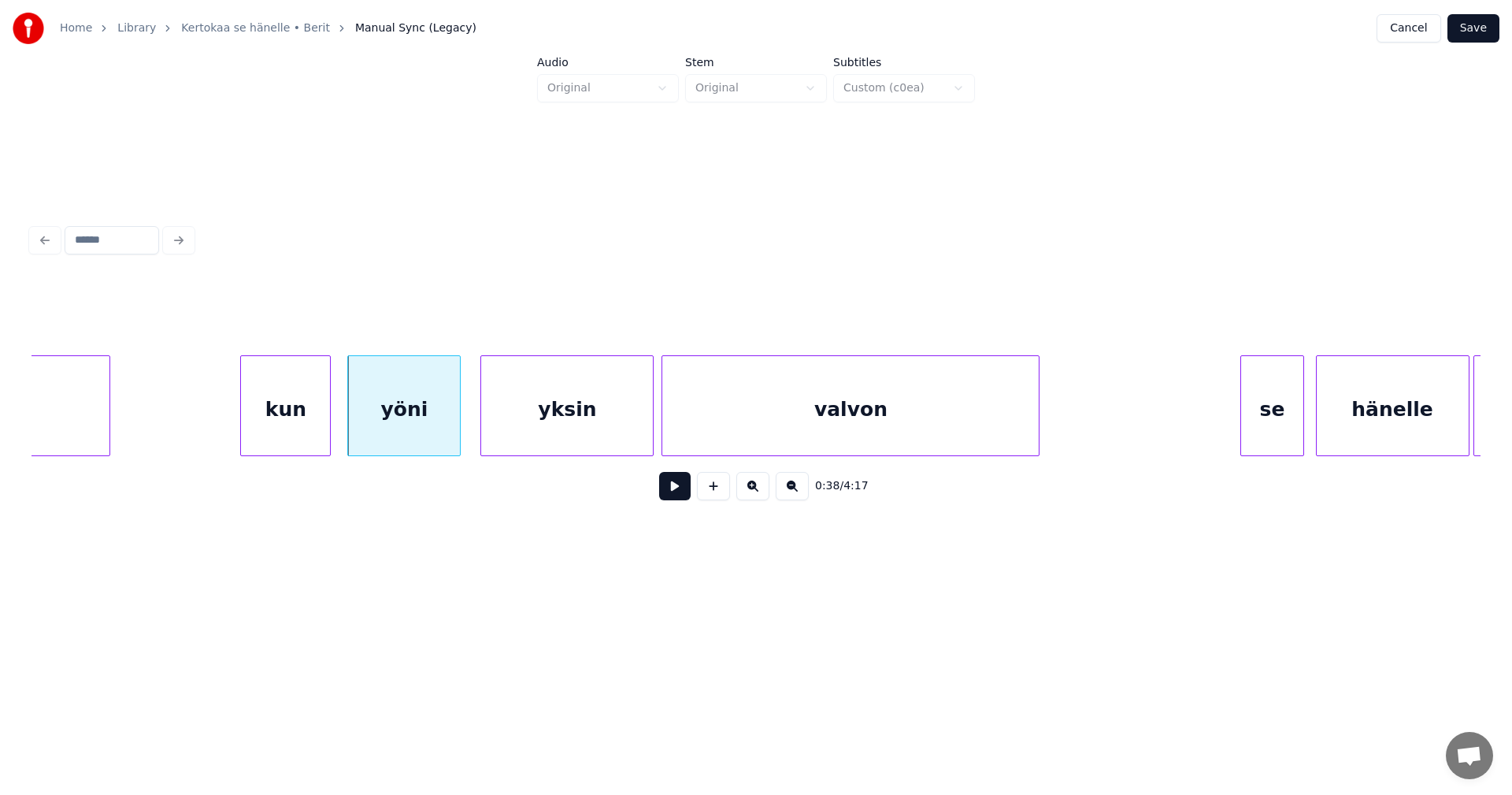
click at [675, 497] on button at bounding box center [674, 486] width 32 height 28
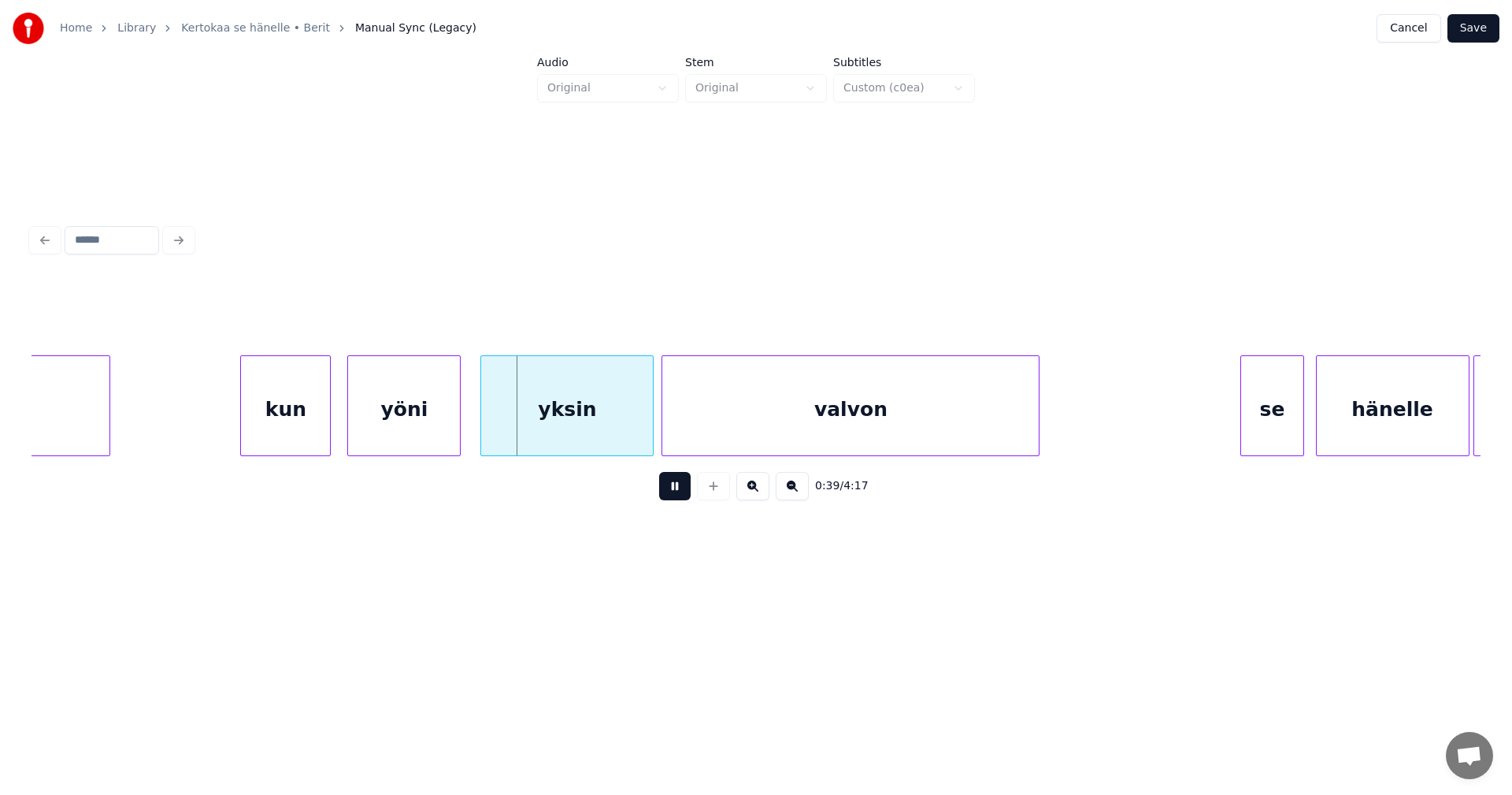
click at [673, 496] on button at bounding box center [674, 486] width 32 height 28
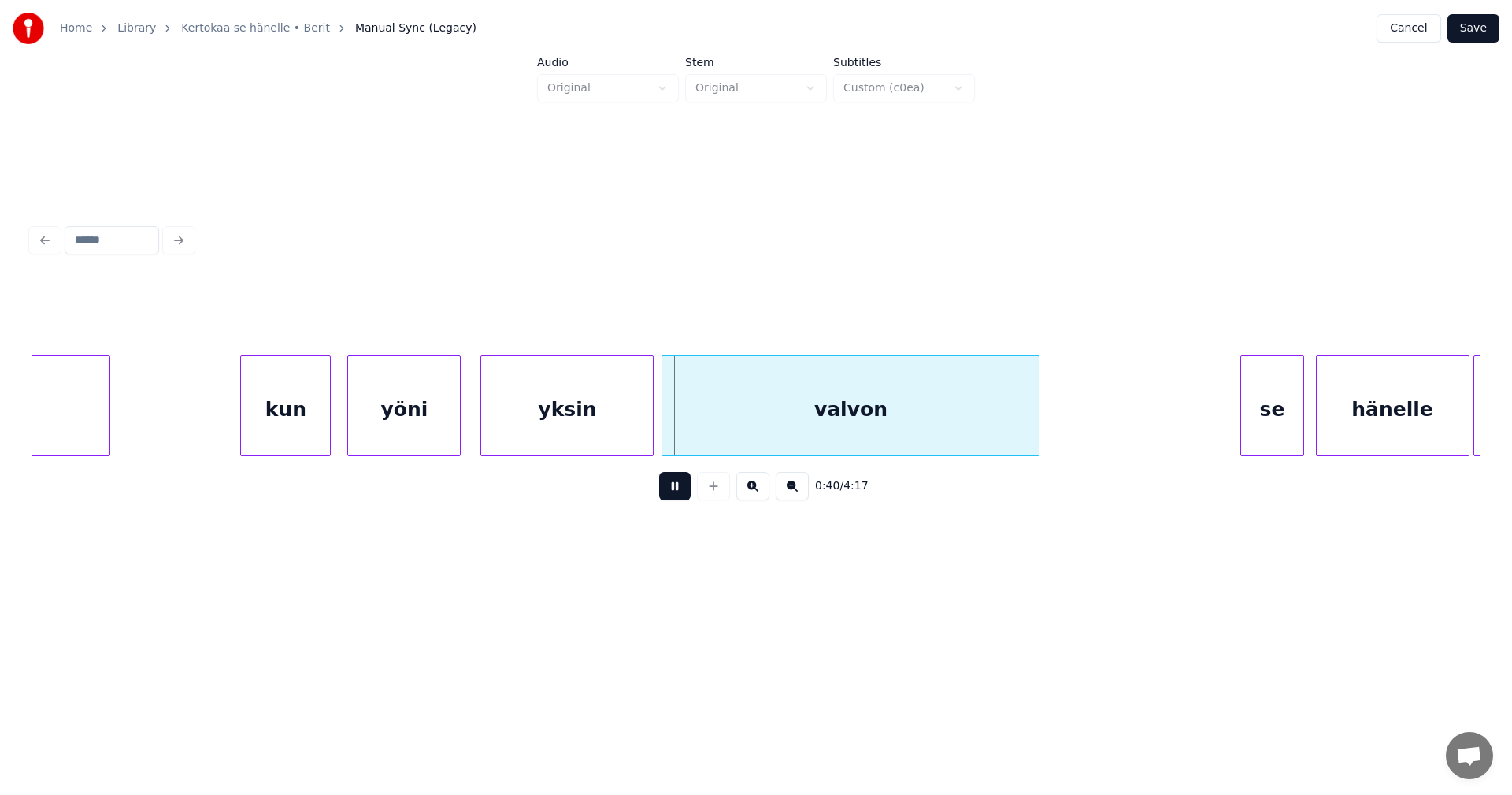
click at [673, 496] on button at bounding box center [674, 486] width 32 height 28
click at [586, 415] on div "yksin" at bounding box center [567, 409] width 172 height 107
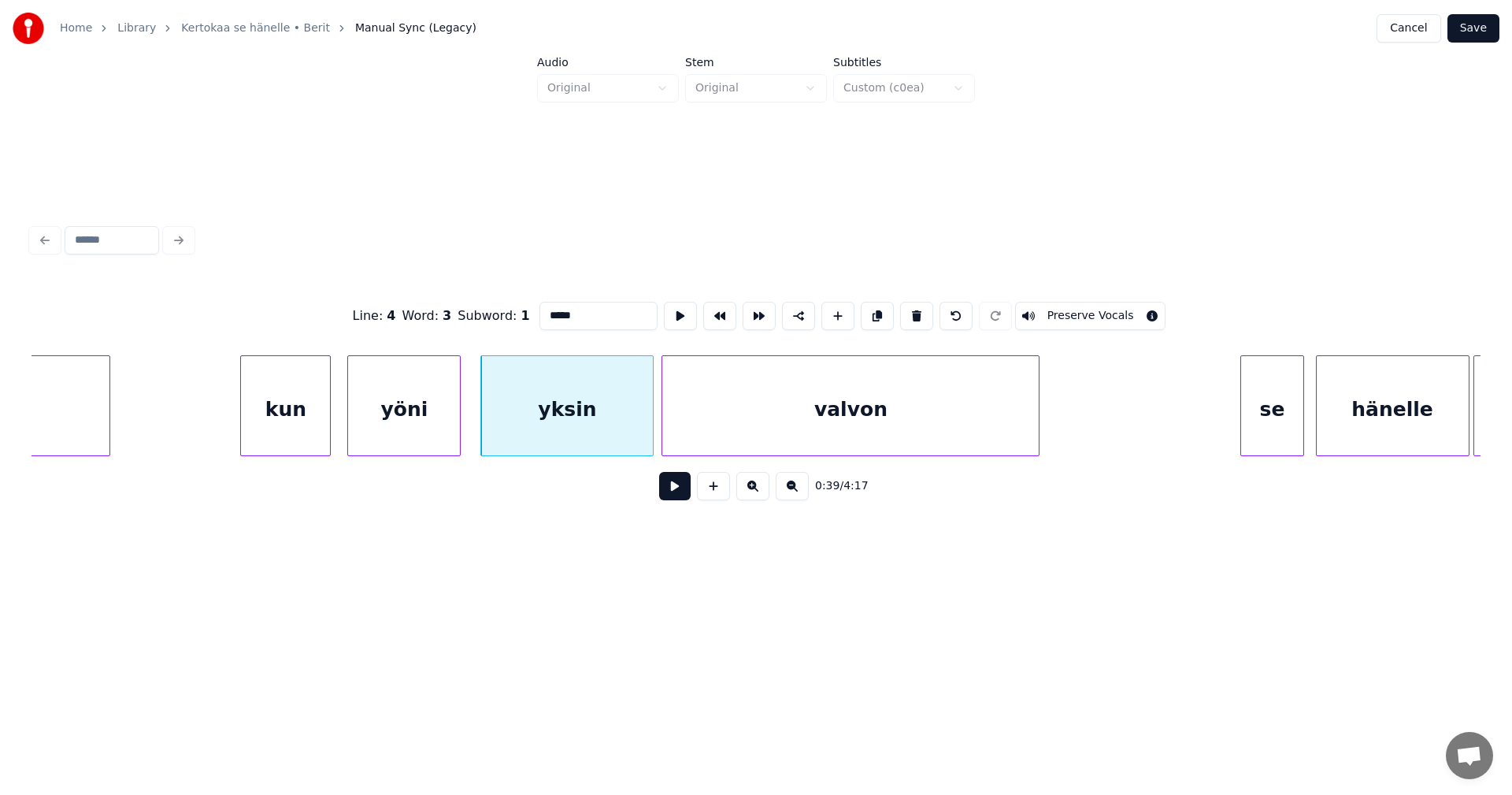
click at [675, 498] on button at bounding box center [674, 486] width 32 height 28
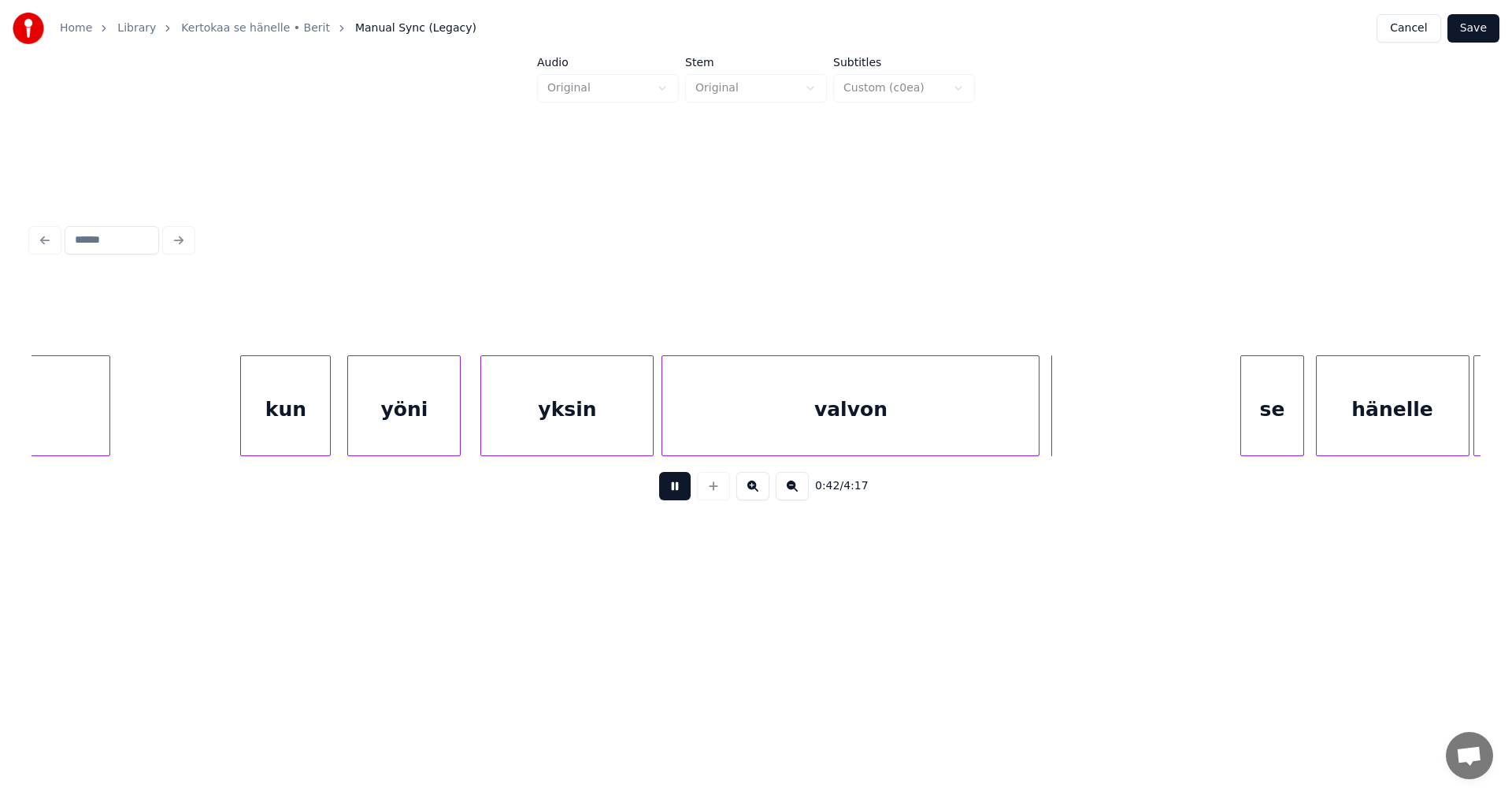
drag, startPoint x: 673, startPoint y: 496, endPoint x: 957, endPoint y: 457, distance: 286.7
click at [682, 497] on button at bounding box center [674, 486] width 32 height 28
click at [1064, 424] on div at bounding box center [1065, 405] width 5 height 99
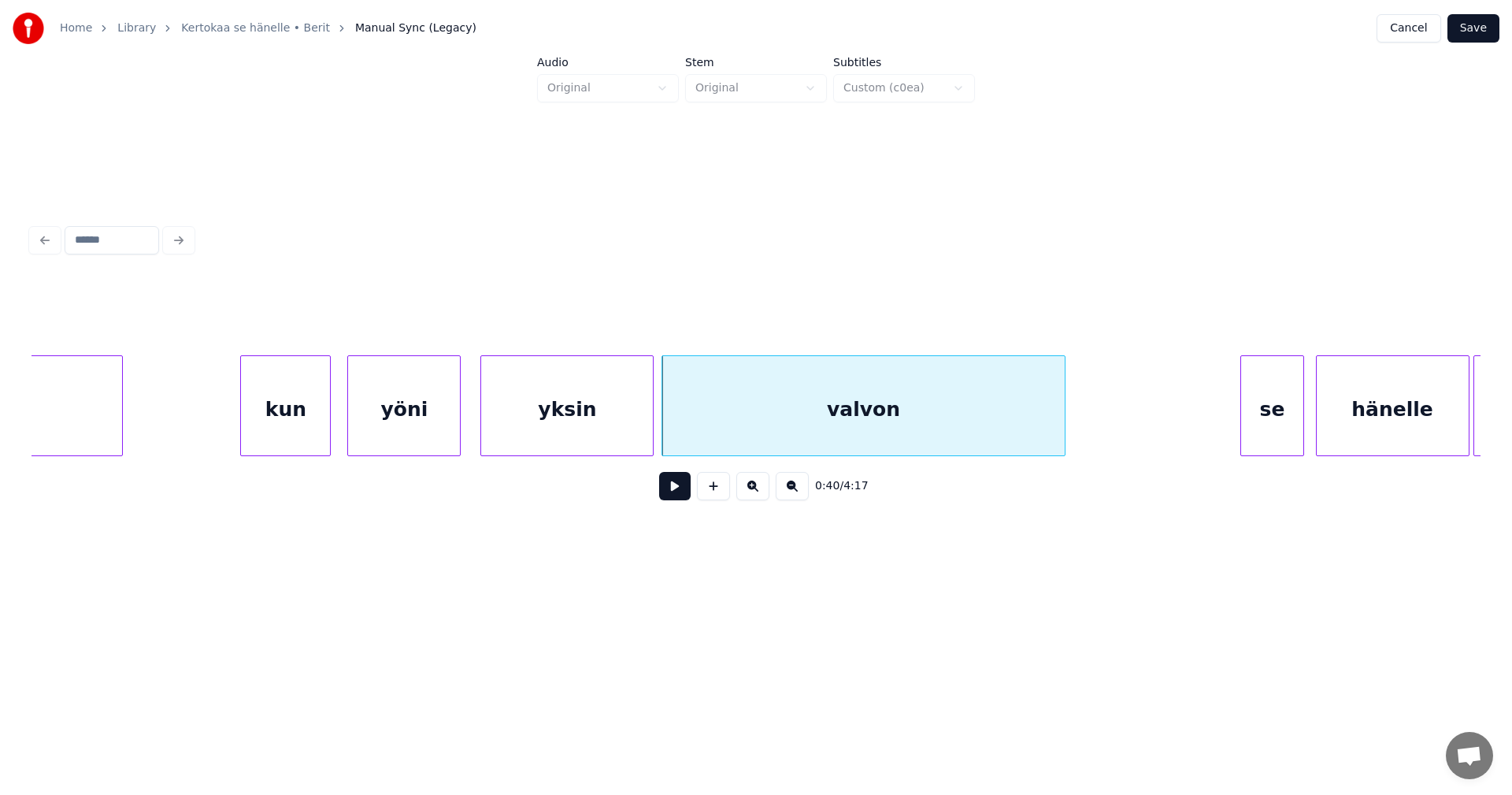
click at [119, 421] on div at bounding box center [120, 405] width 5 height 99
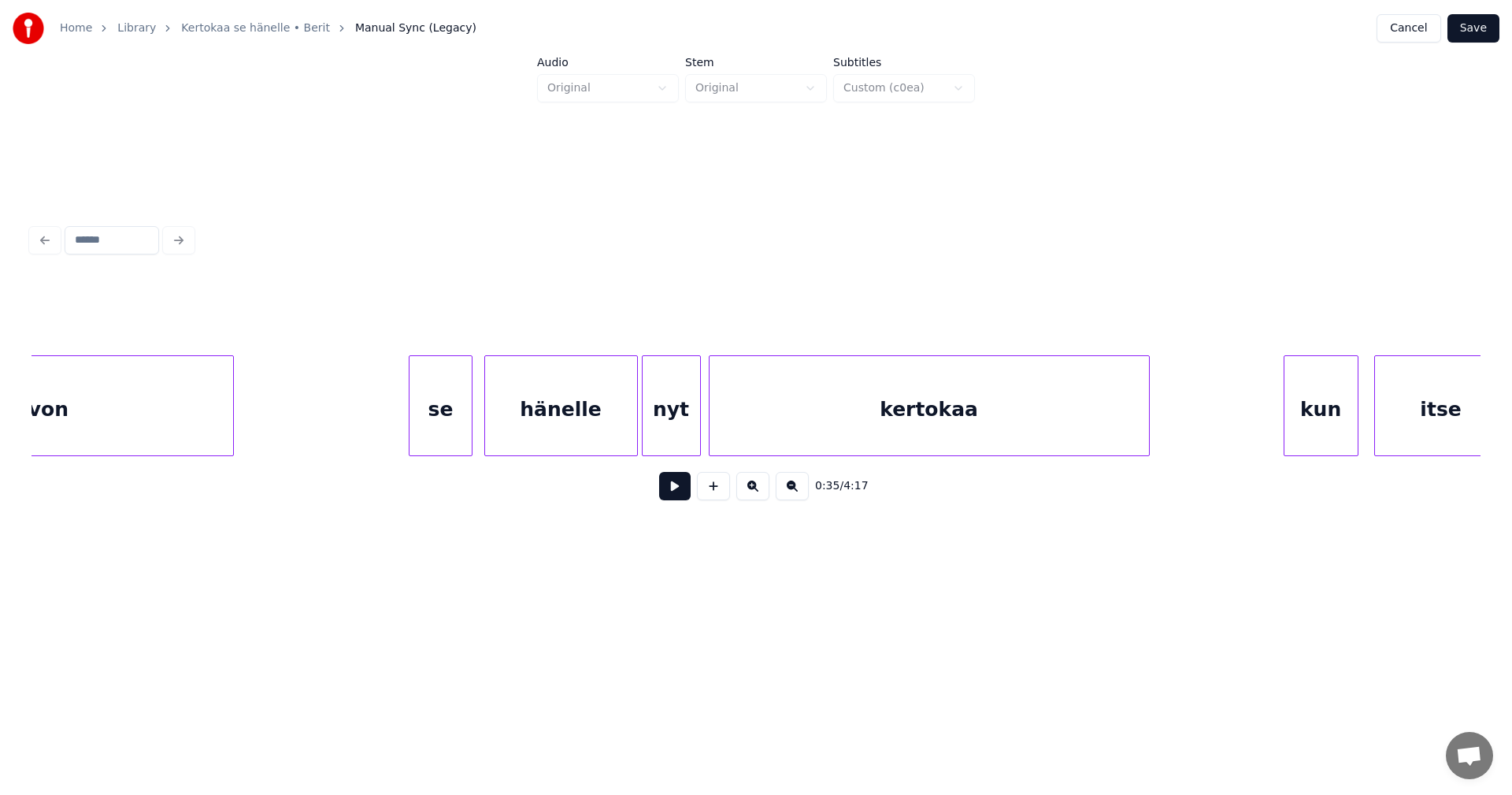
scroll to position [0, 8159]
click at [395, 413] on div "se" at bounding box center [408, 409] width 61 height 107
click at [510, 409] on div "hänelle" at bounding box center [547, 409] width 152 height 107
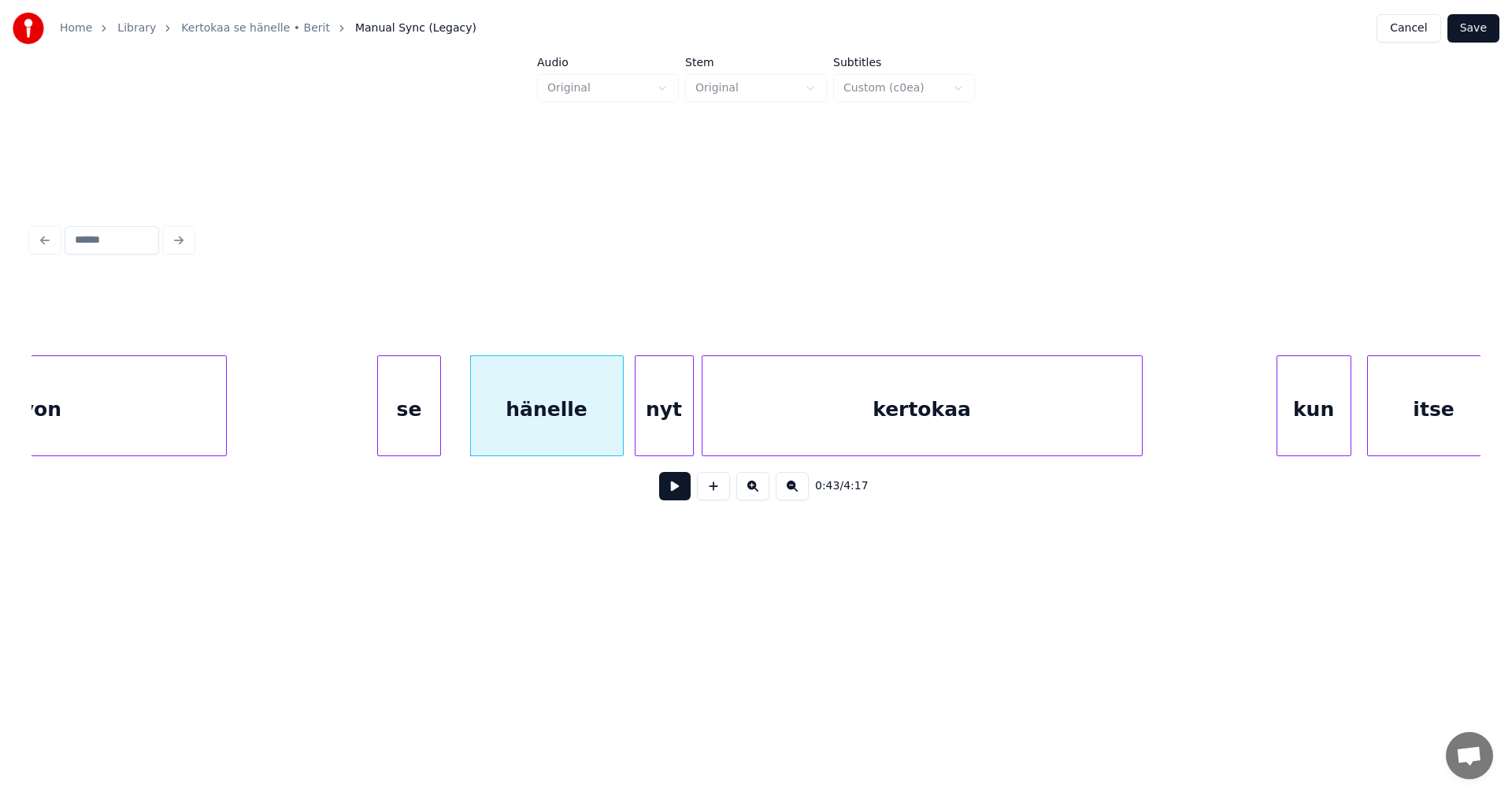
click at [417, 420] on div "se" at bounding box center [408, 409] width 61 height 107
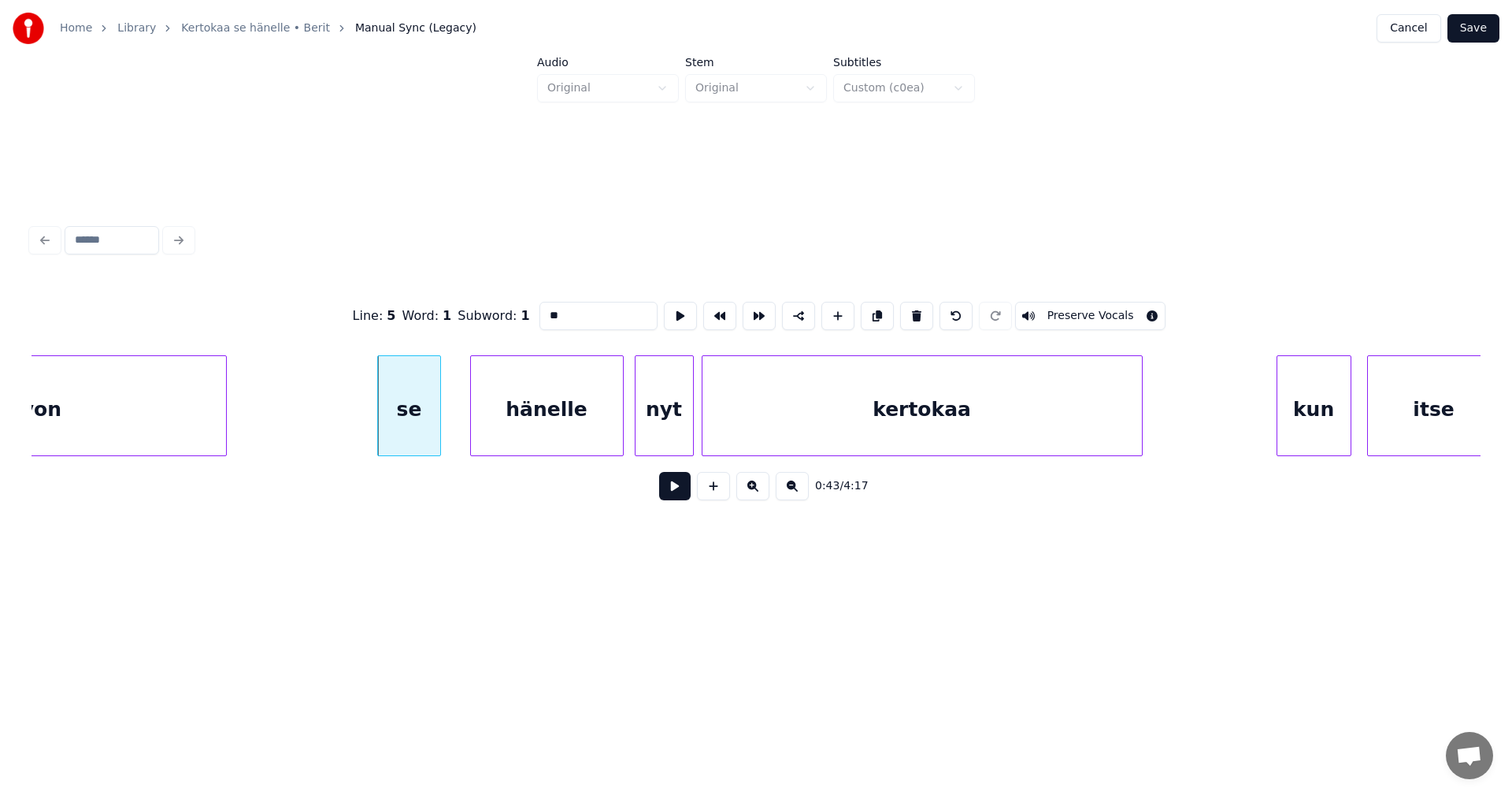
click at [675, 492] on button at bounding box center [674, 486] width 32 height 28
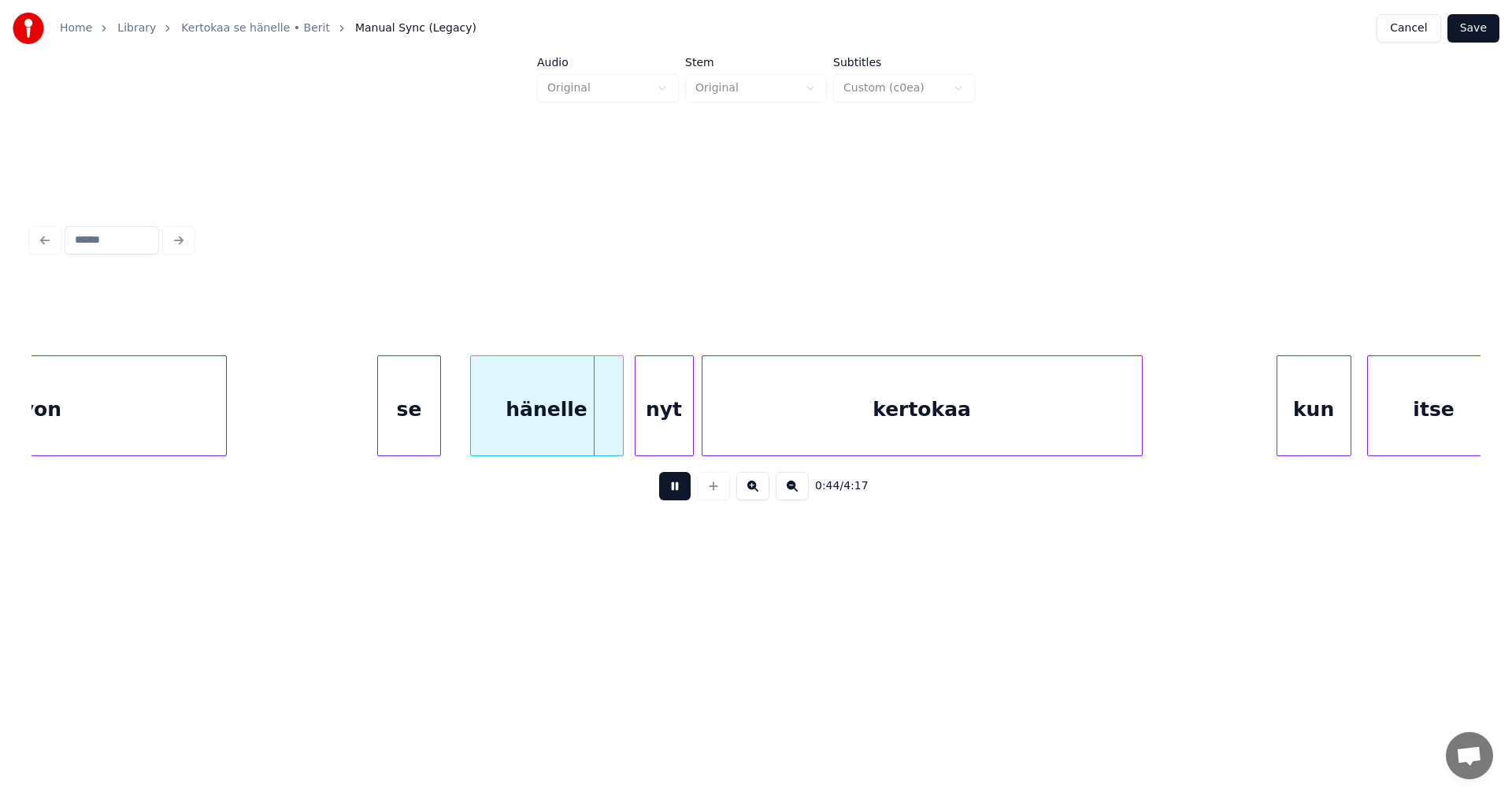
click at [675, 492] on button at bounding box center [674, 486] width 32 height 28
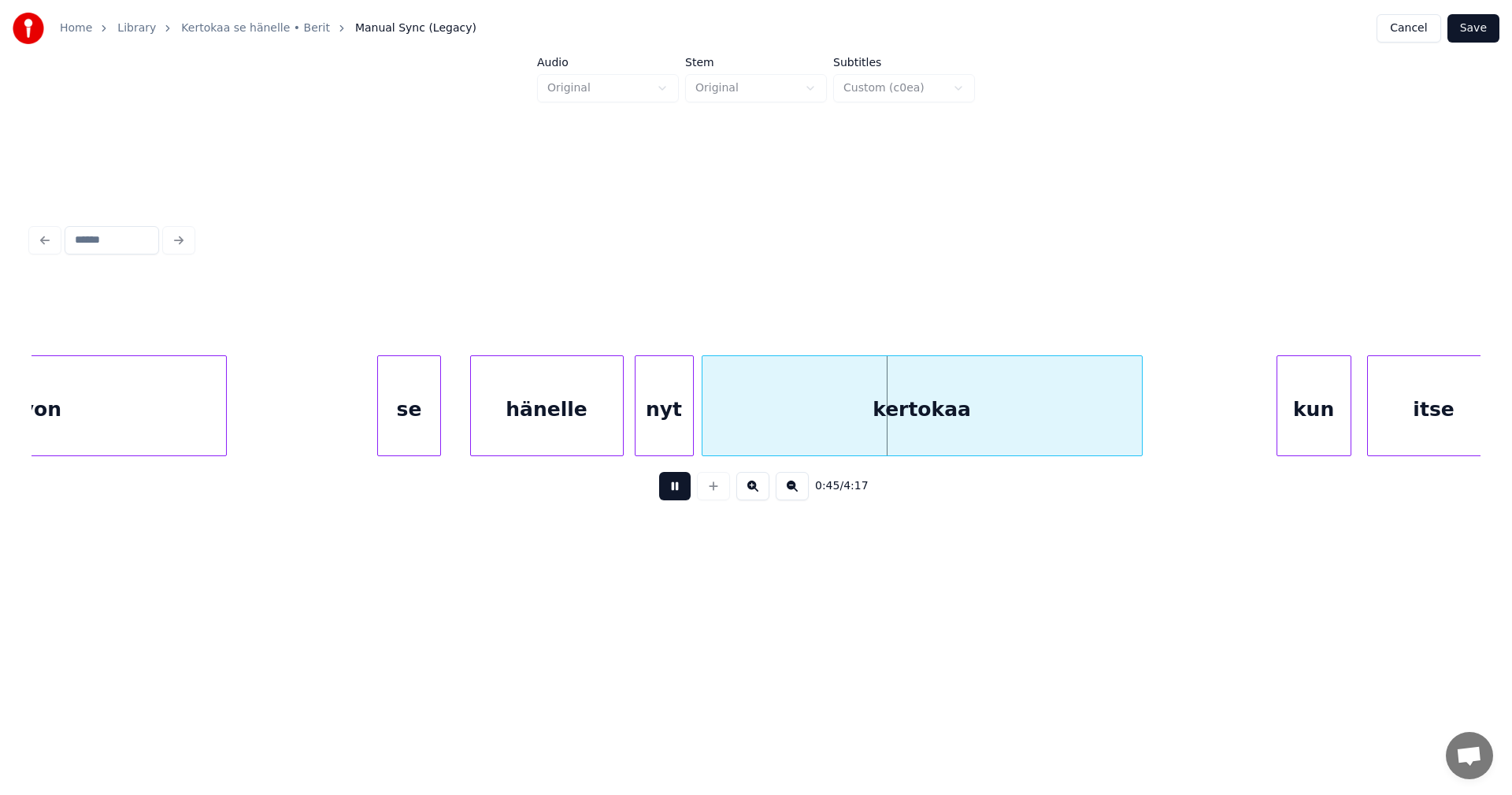
click at [675, 492] on button at bounding box center [674, 486] width 32 height 28
click at [388, 437] on div "se" at bounding box center [408, 409] width 61 height 107
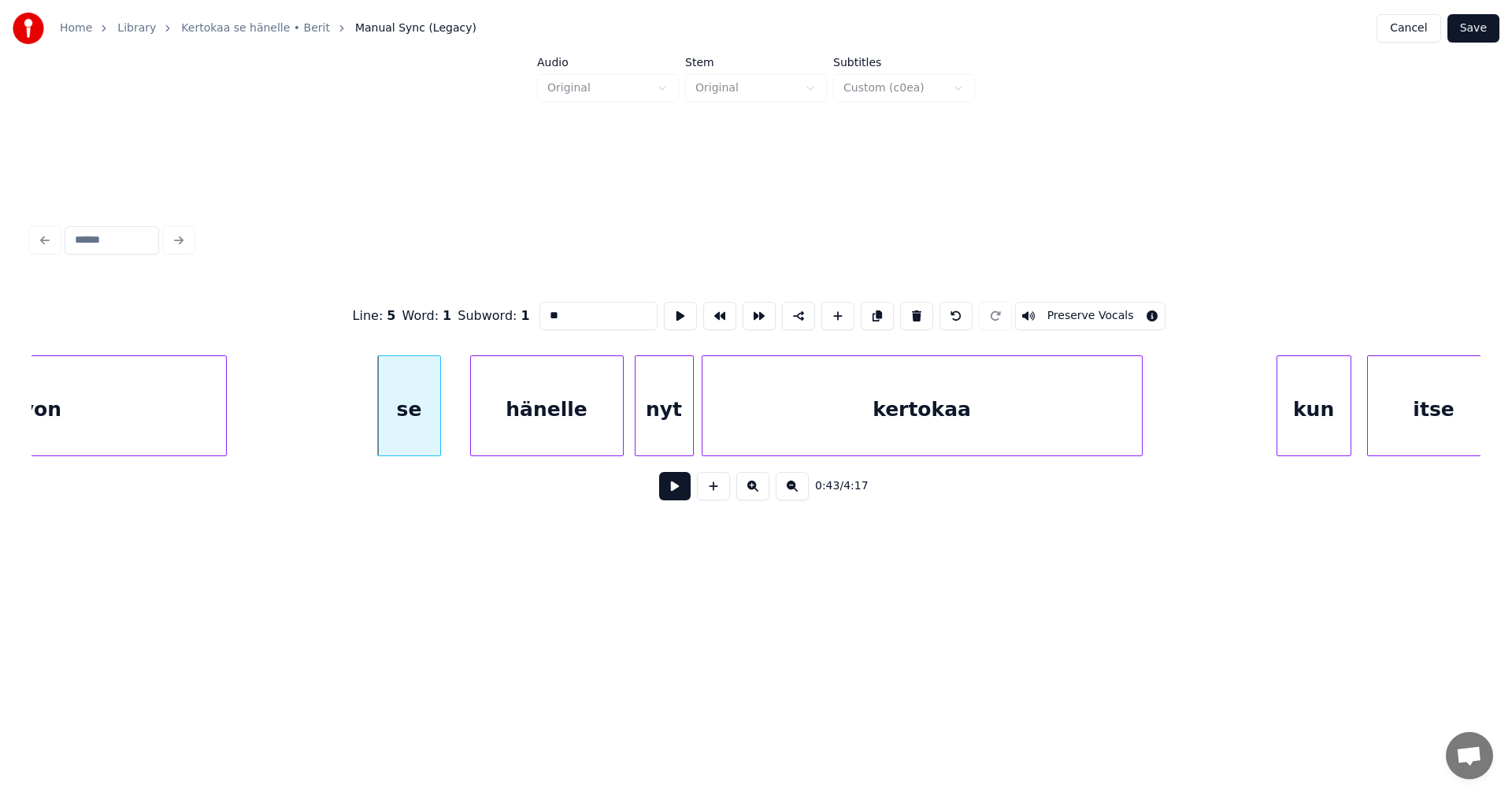
click at [679, 494] on button at bounding box center [674, 486] width 32 height 28
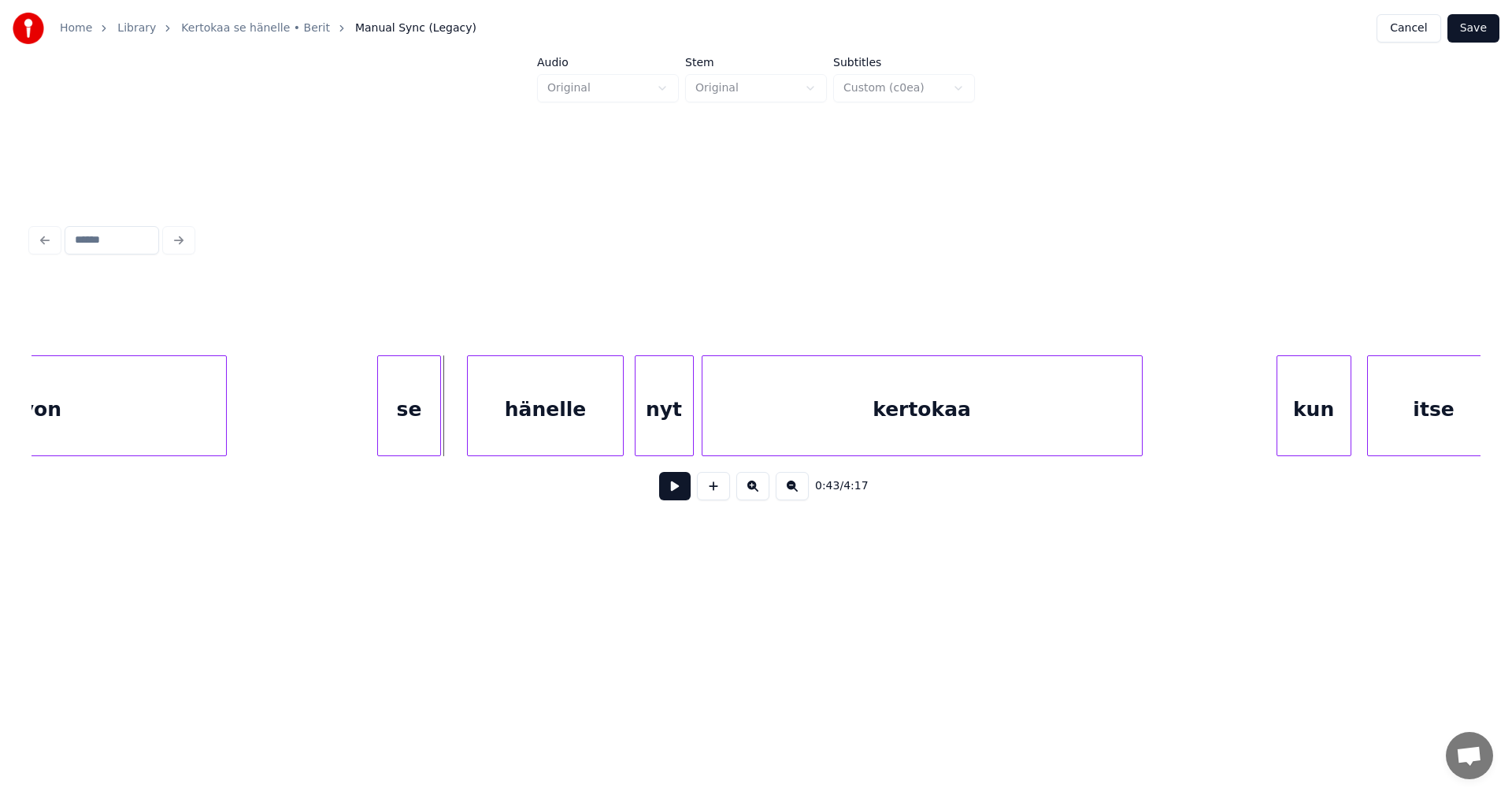
click at [469, 422] on div at bounding box center [470, 405] width 5 height 99
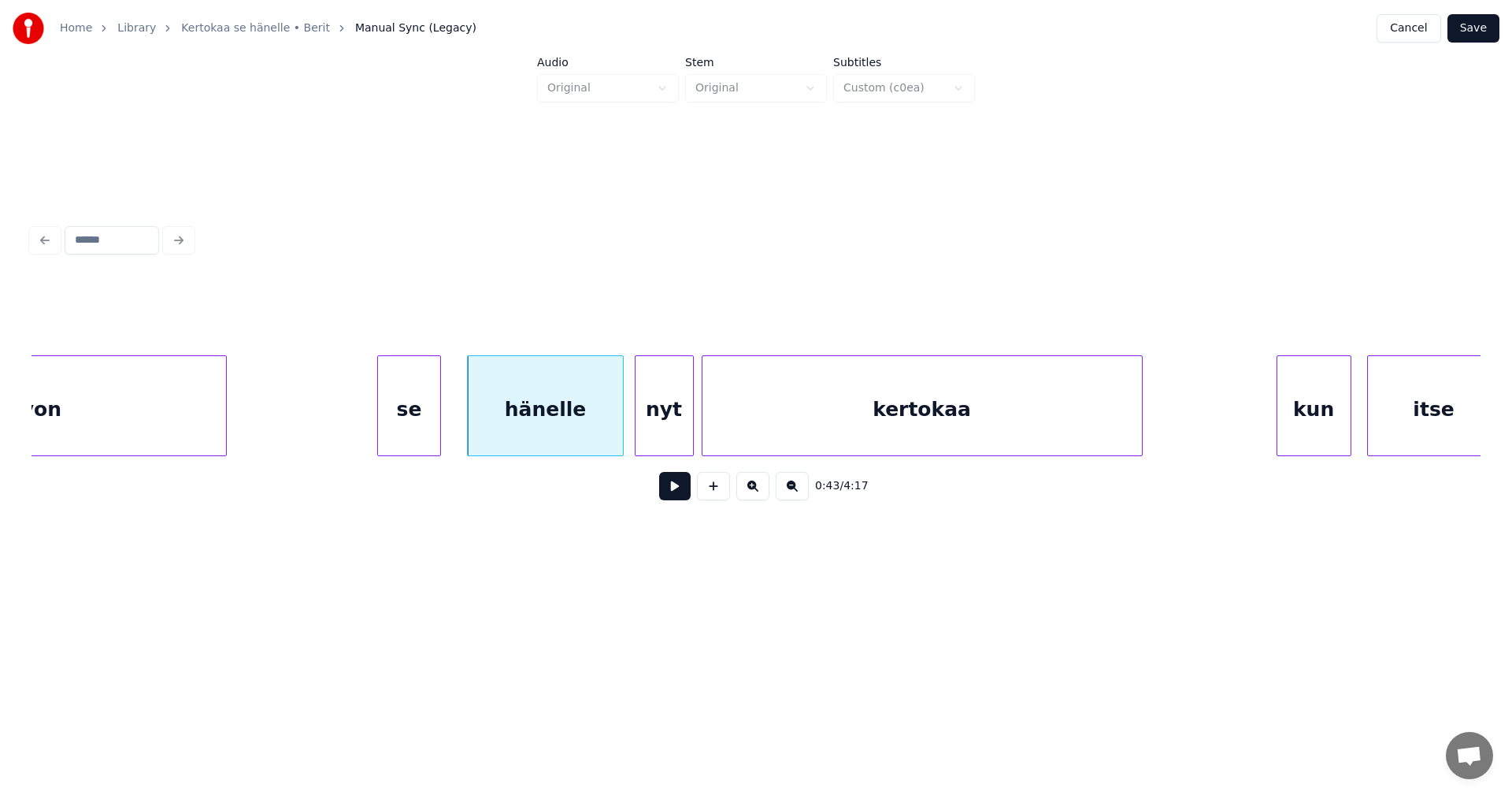
click at [429, 430] on div "se" at bounding box center [408, 409] width 61 height 107
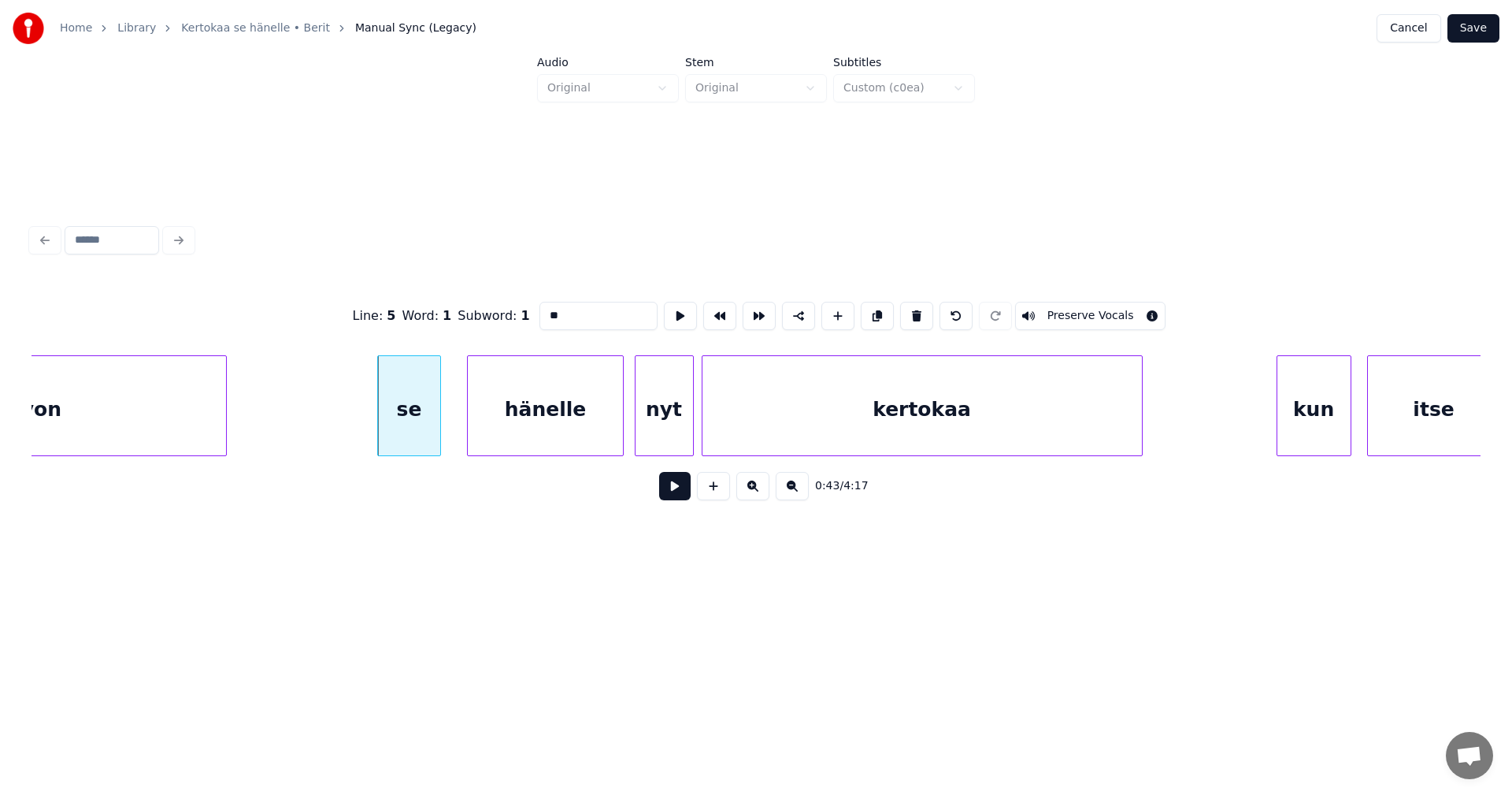
click at [682, 489] on button at bounding box center [674, 486] width 32 height 28
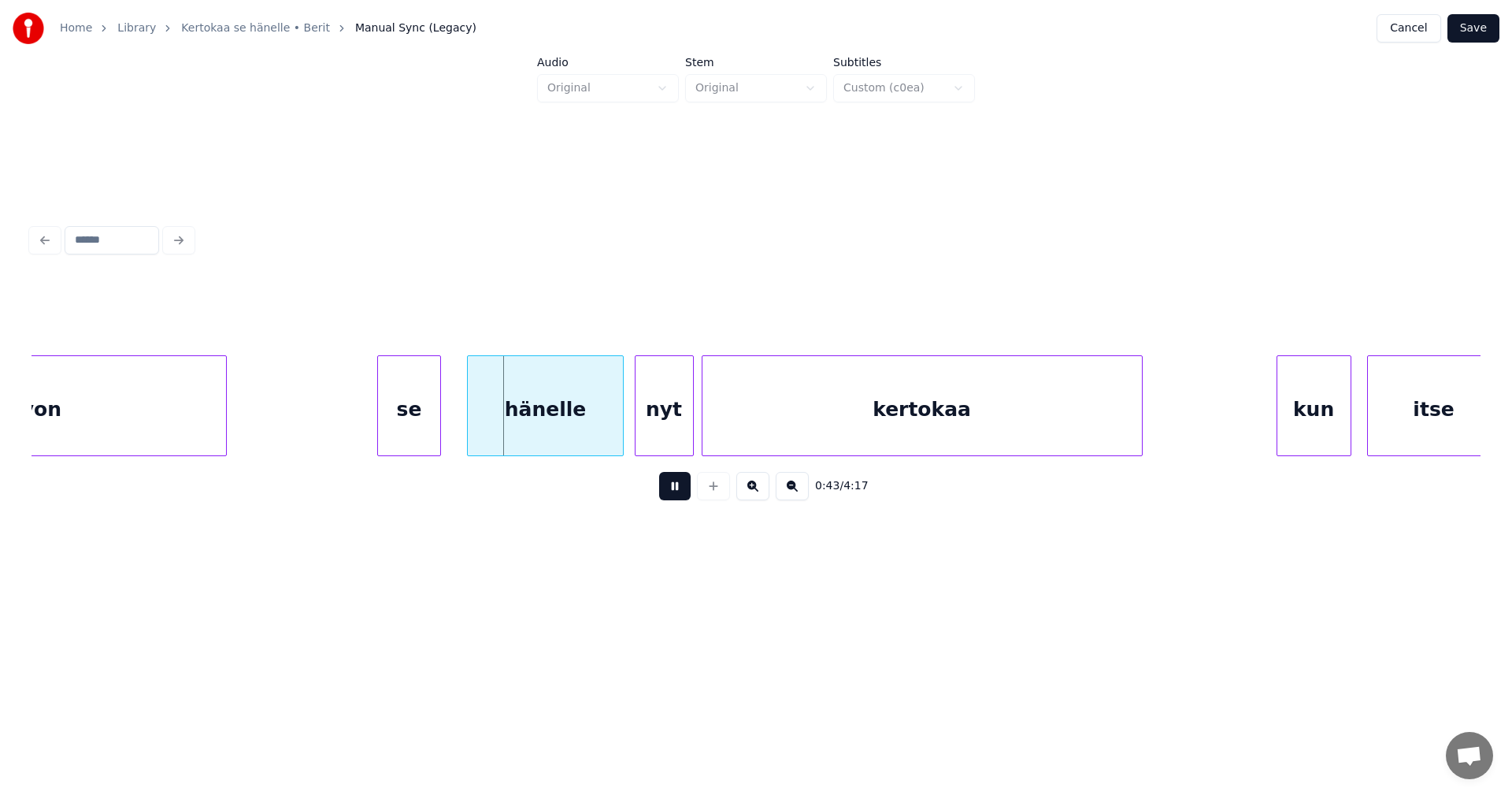
click at [682, 489] on button at bounding box center [674, 486] width 32 height 28
click at [572, 417] on div "hänelle" at bounding box center [545, 409] width 154 height 107
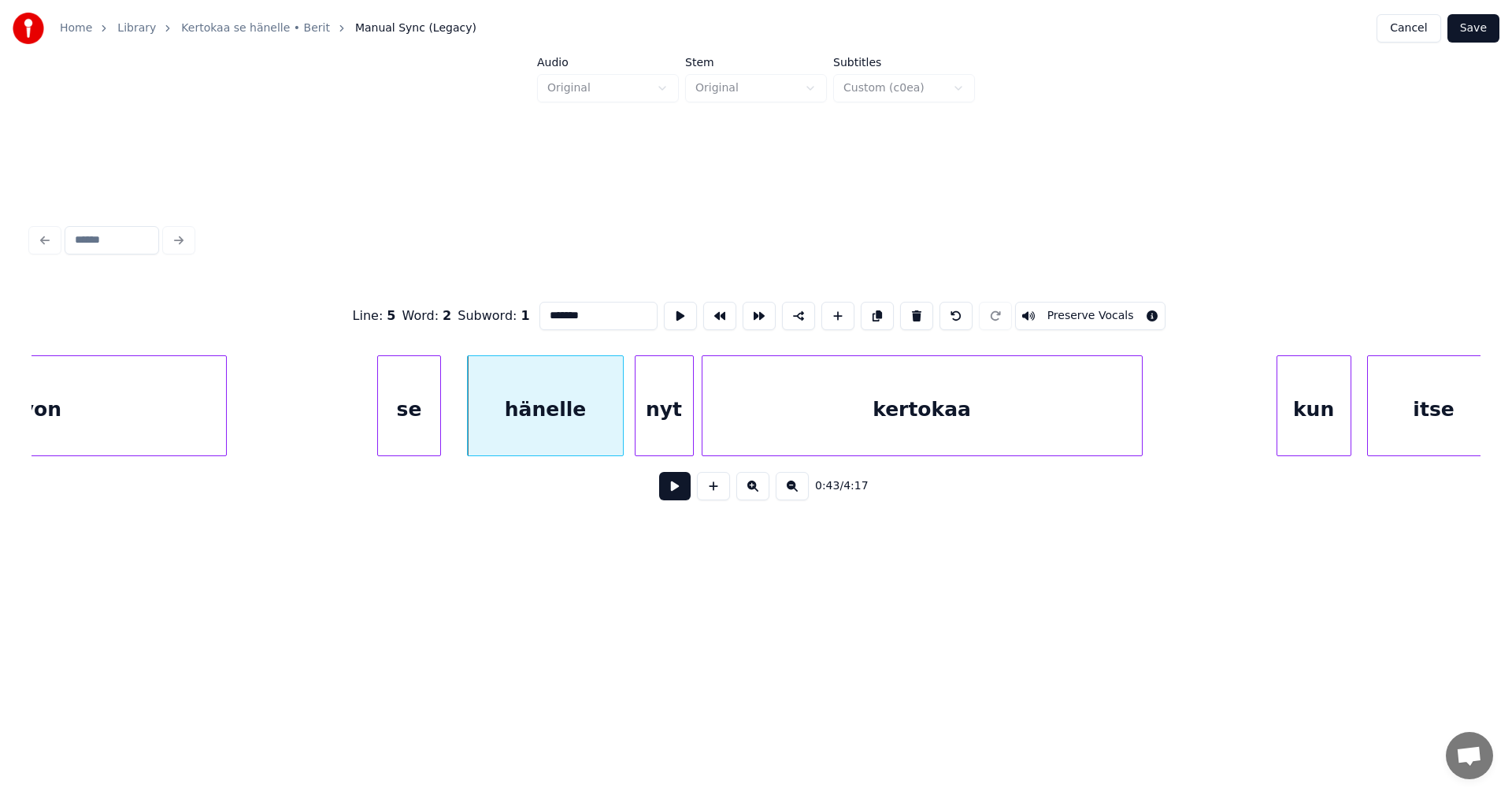
click at [676, 491] on button at bounding box center [674, 486] width 32 height 28
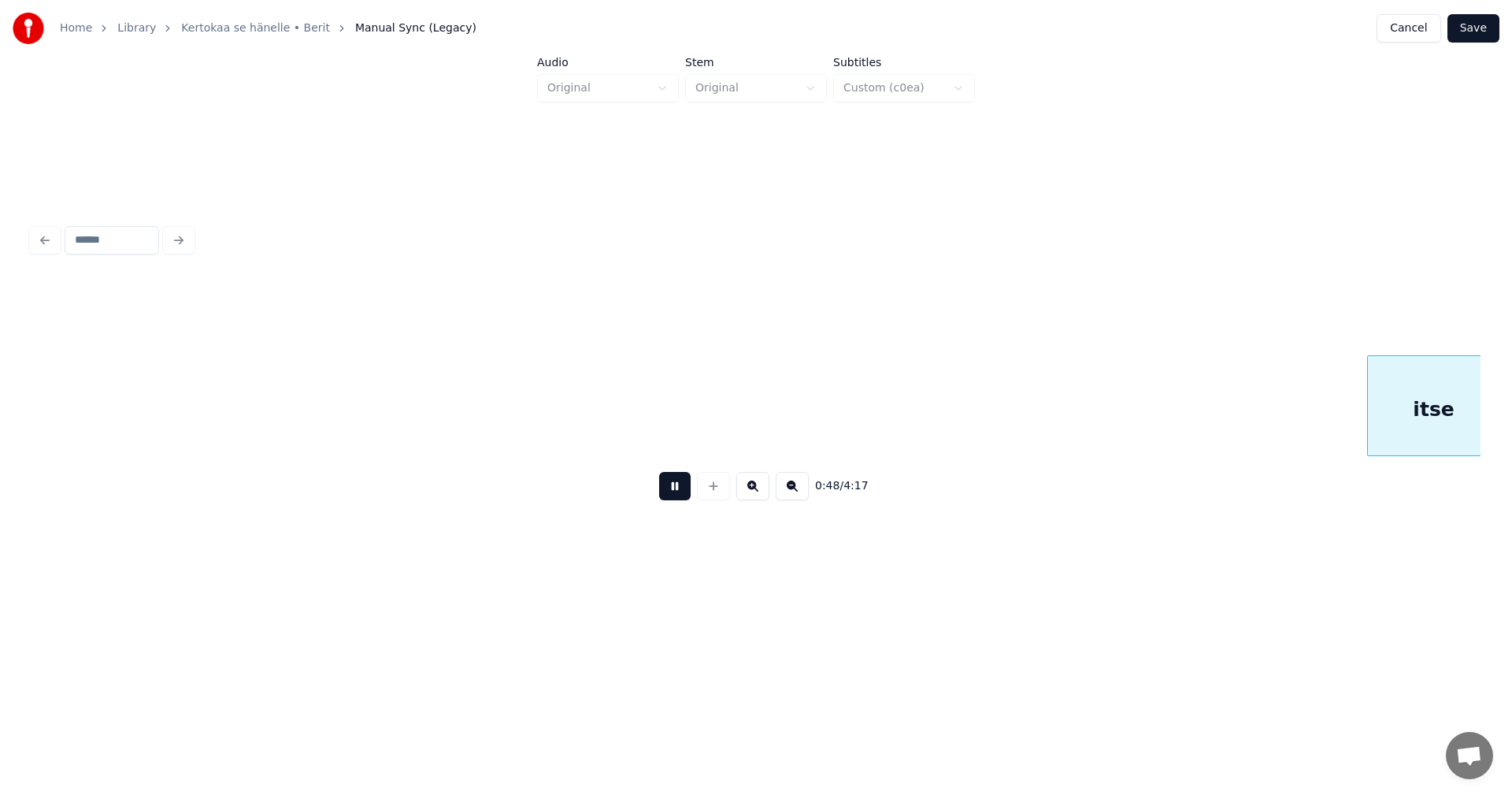
scroll to position [0, 9610]
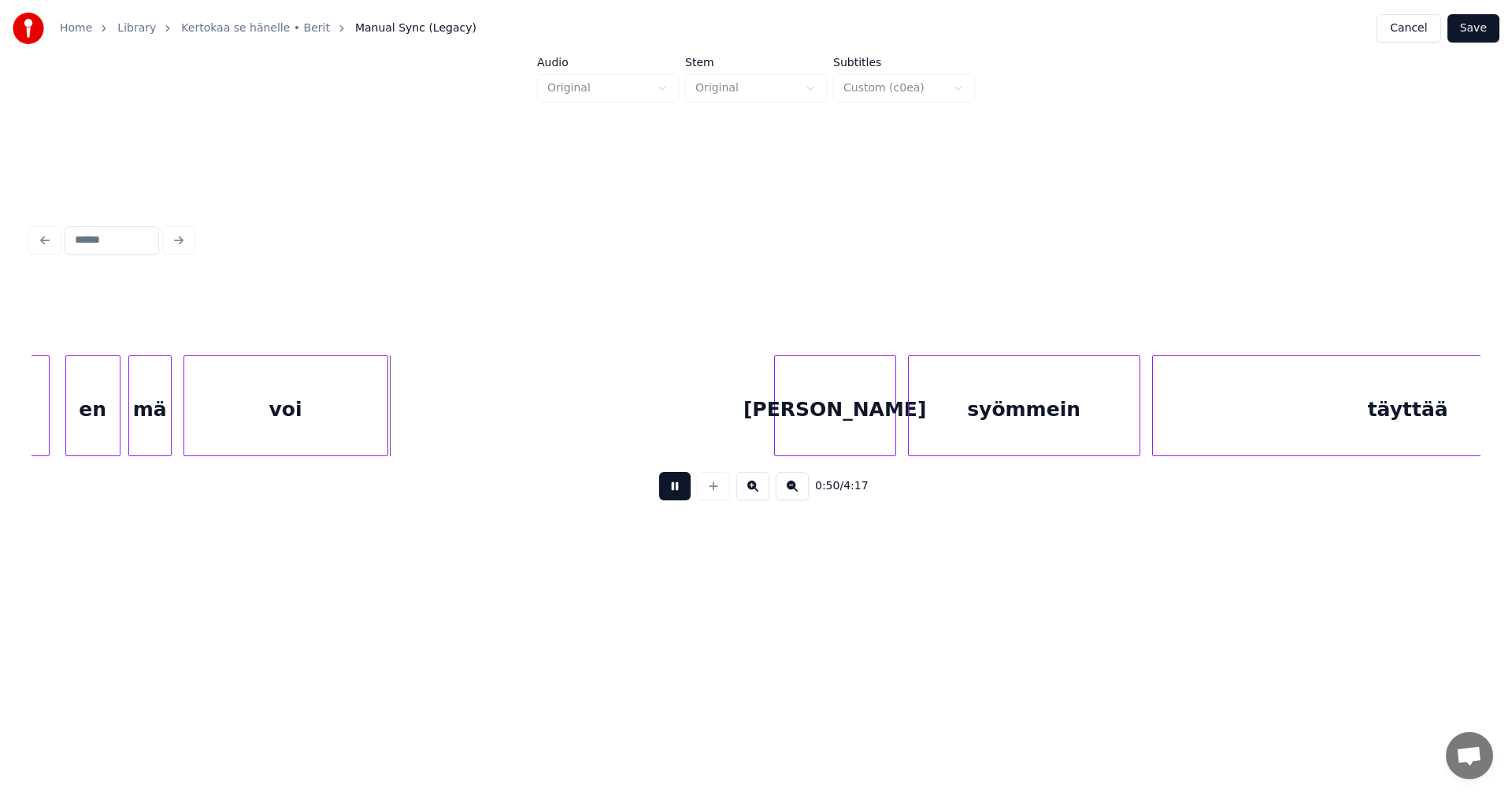
drag, startPoint x: 675, startPoint y: 491, endPoint x: 265, endPoint y: 475, distance: 410.3
click at [664, 492] on button at bounding box center [674, 486] width 32 height 28
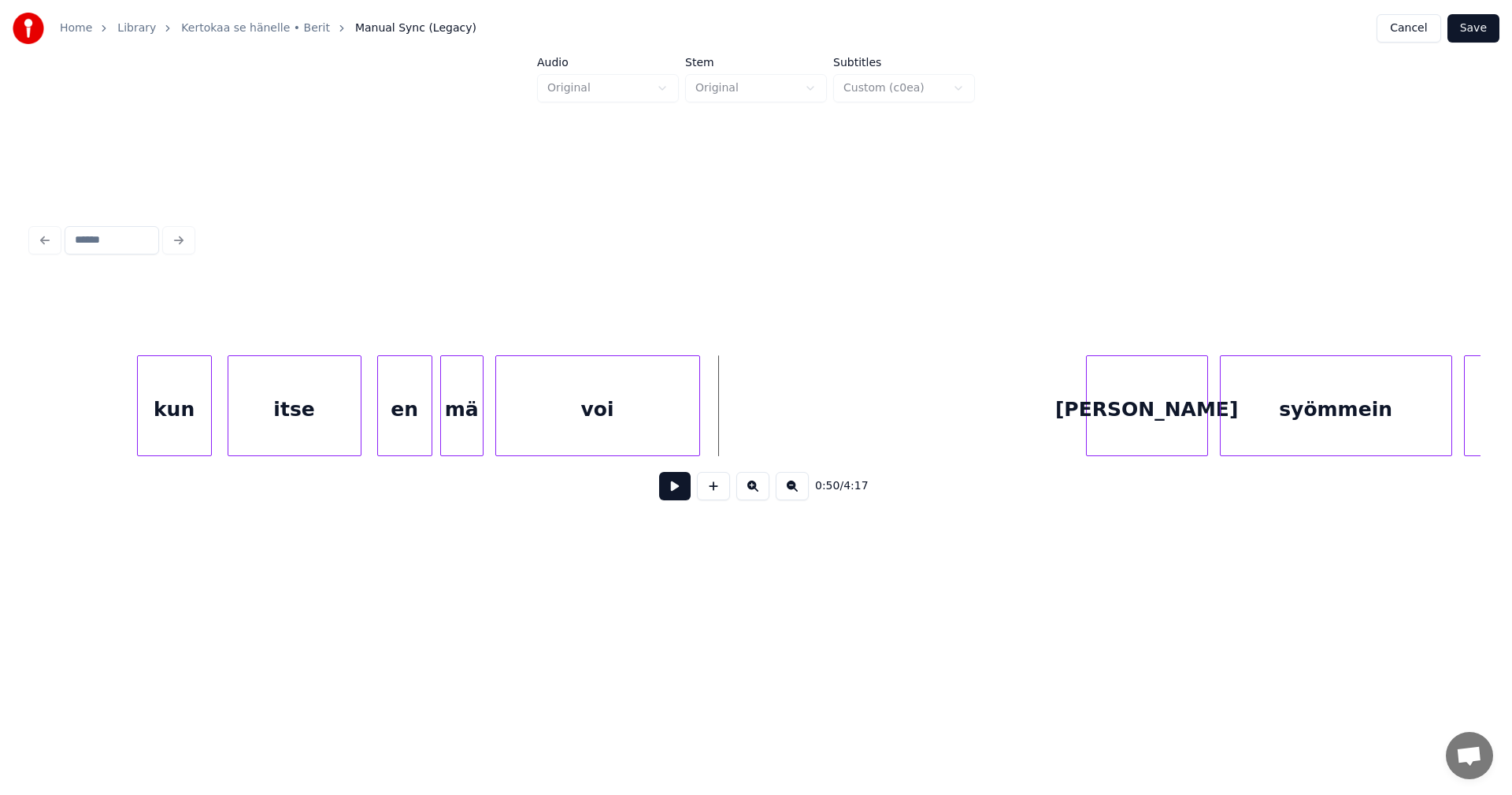
scroll to position [0, 9295]
click at [260, 423] on div "itse" at bounding box center [297, 409] width 132 height 107
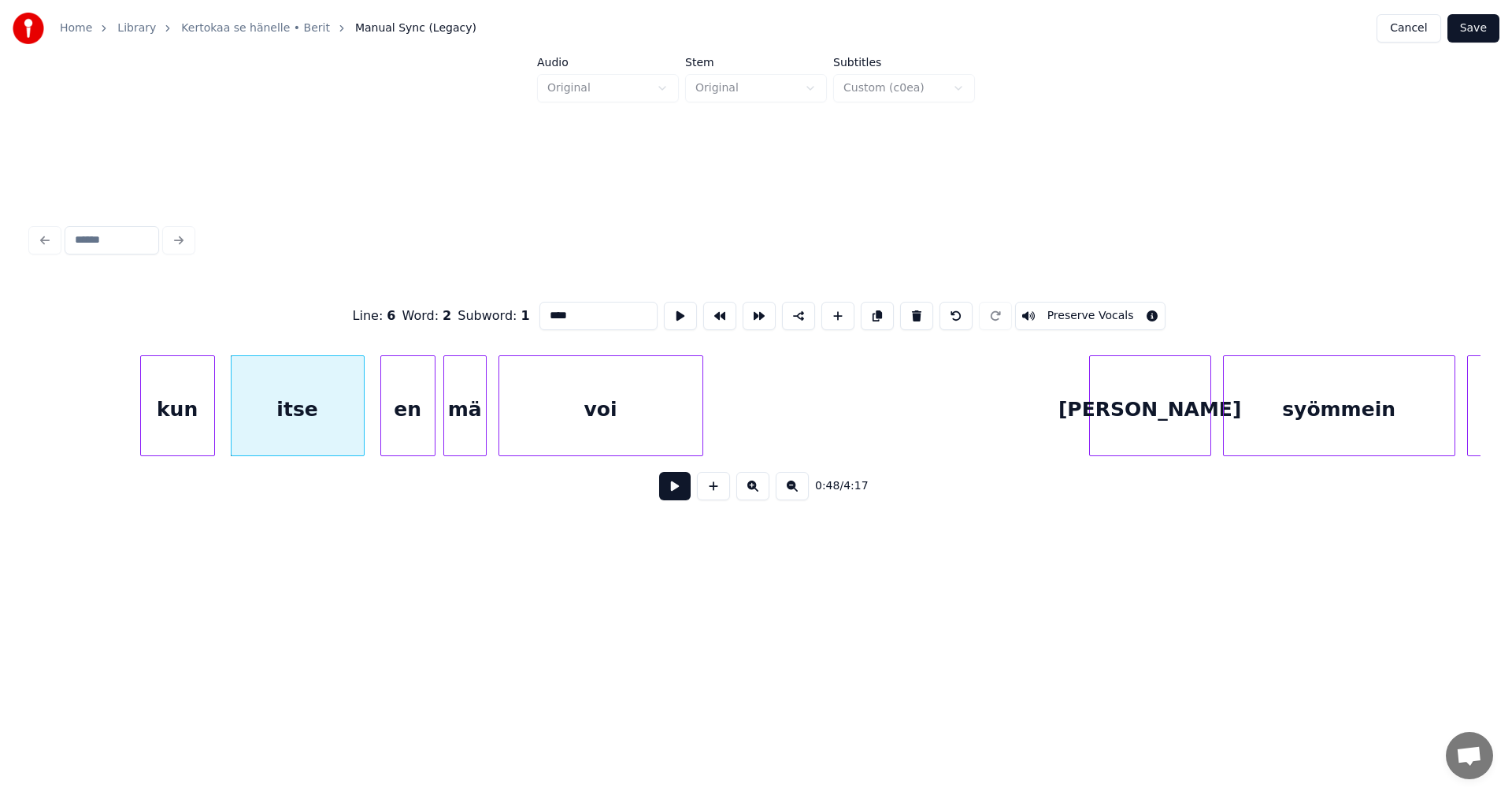
click at [673, 497] on button at bounding box center [674, 486] width 32 height 28
click at [682, 492] on button at bounding box center [674, 486] width 32 height 28
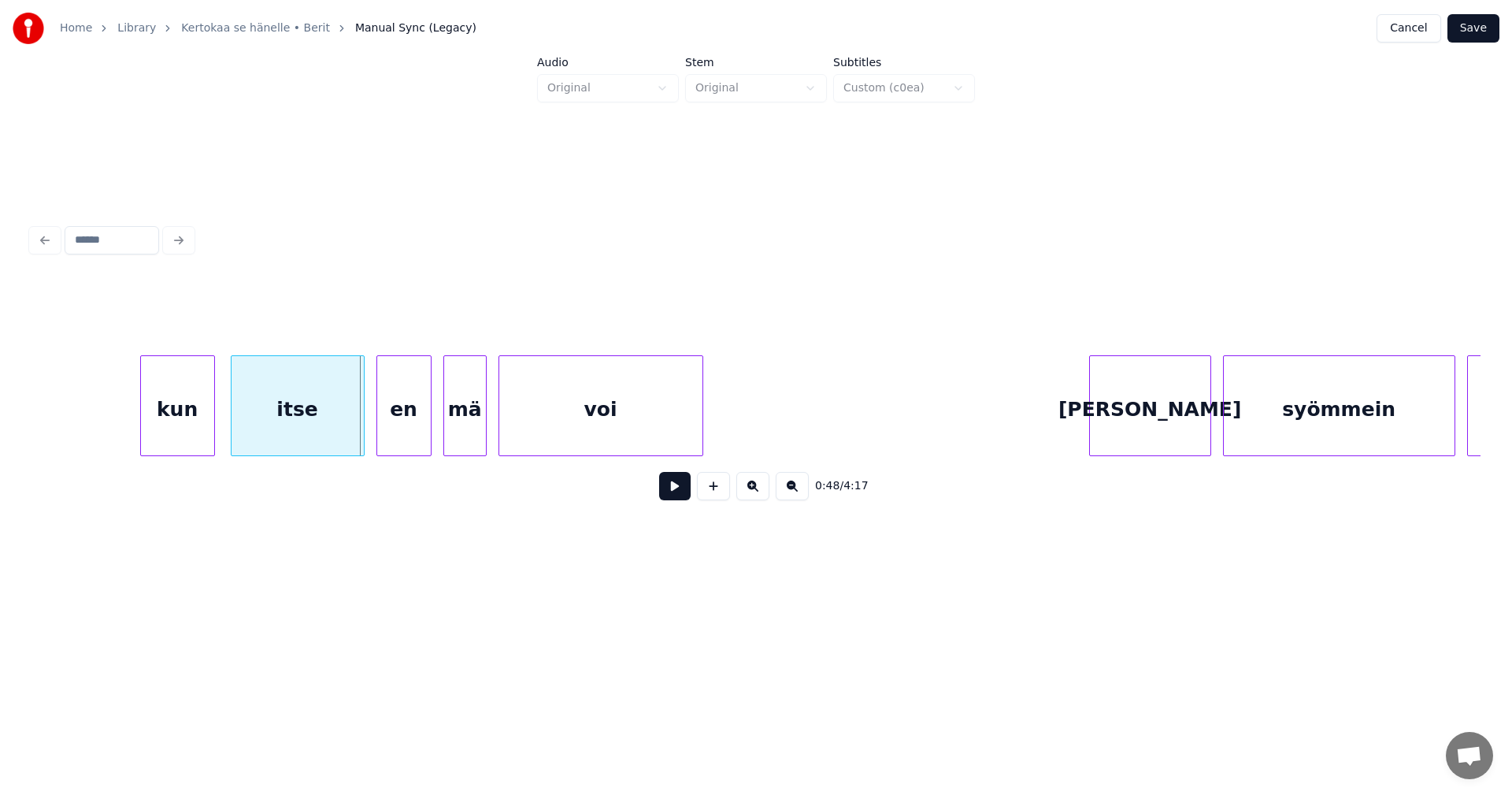
click at [399, 437] on div "en" at bounding box center [403, 409] width 54 height 107
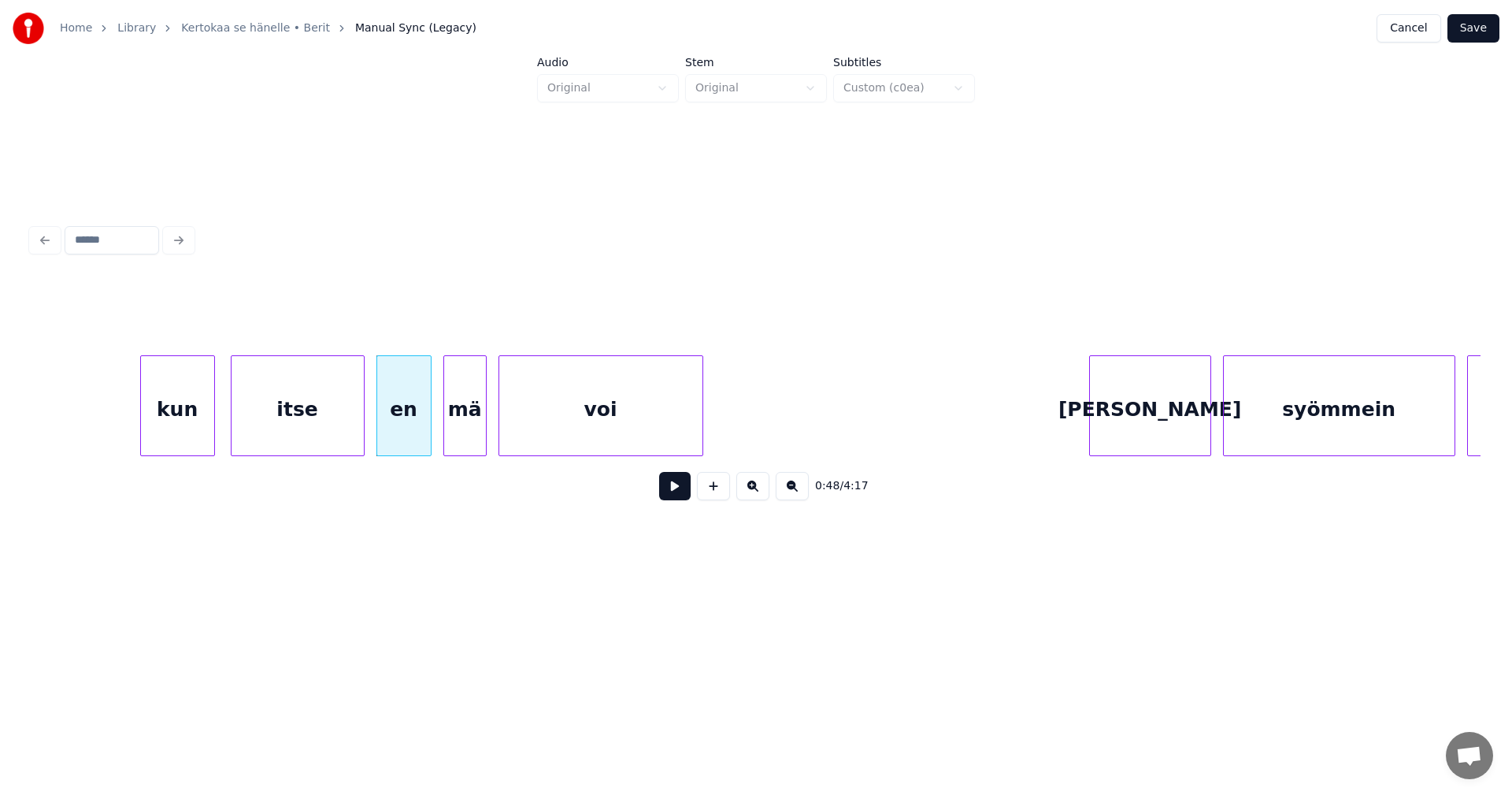
click at [676, 486] on button at bounding box center [674, 486] width 32 height 28
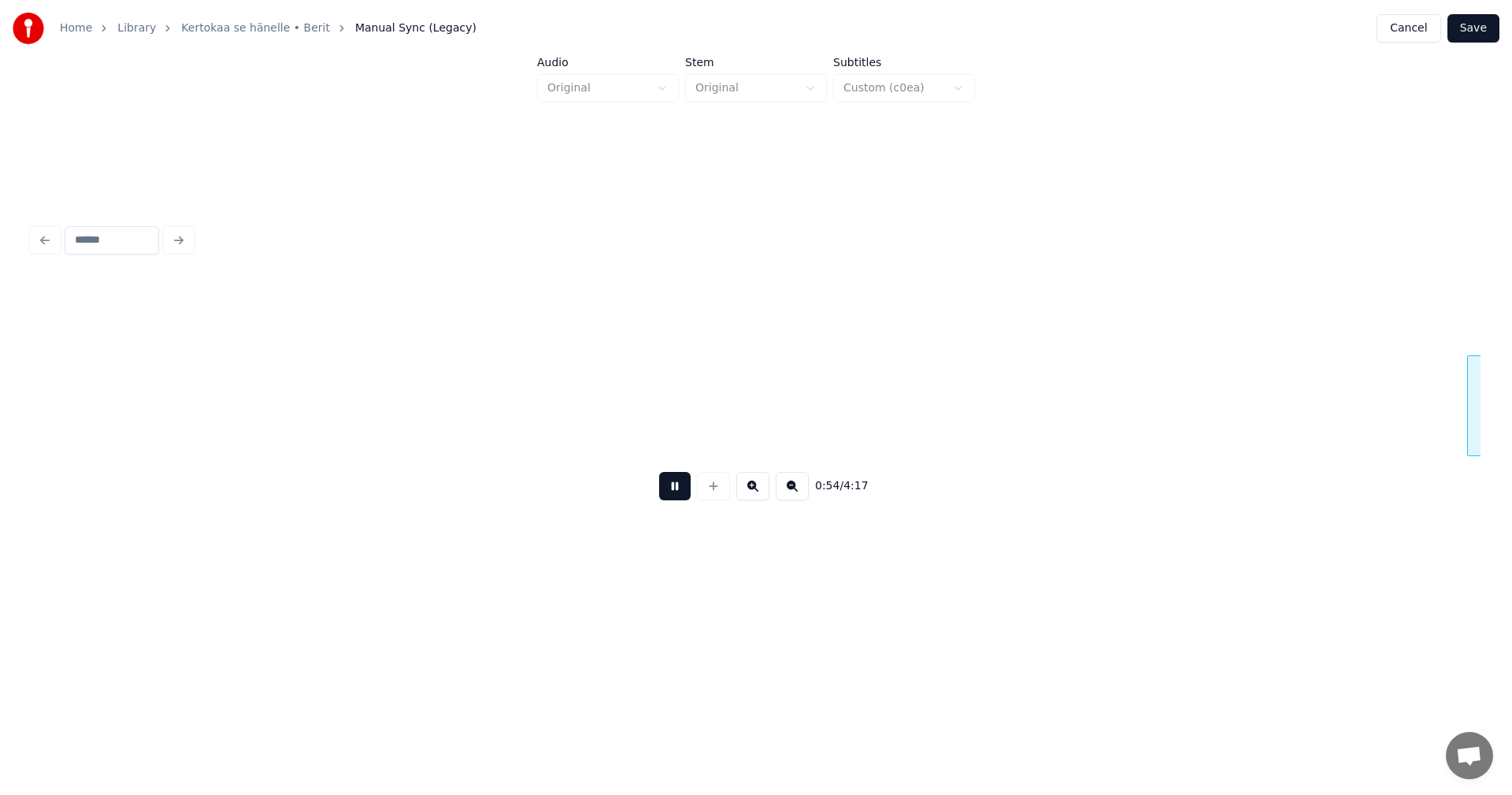
scroll to position [0, 10745]
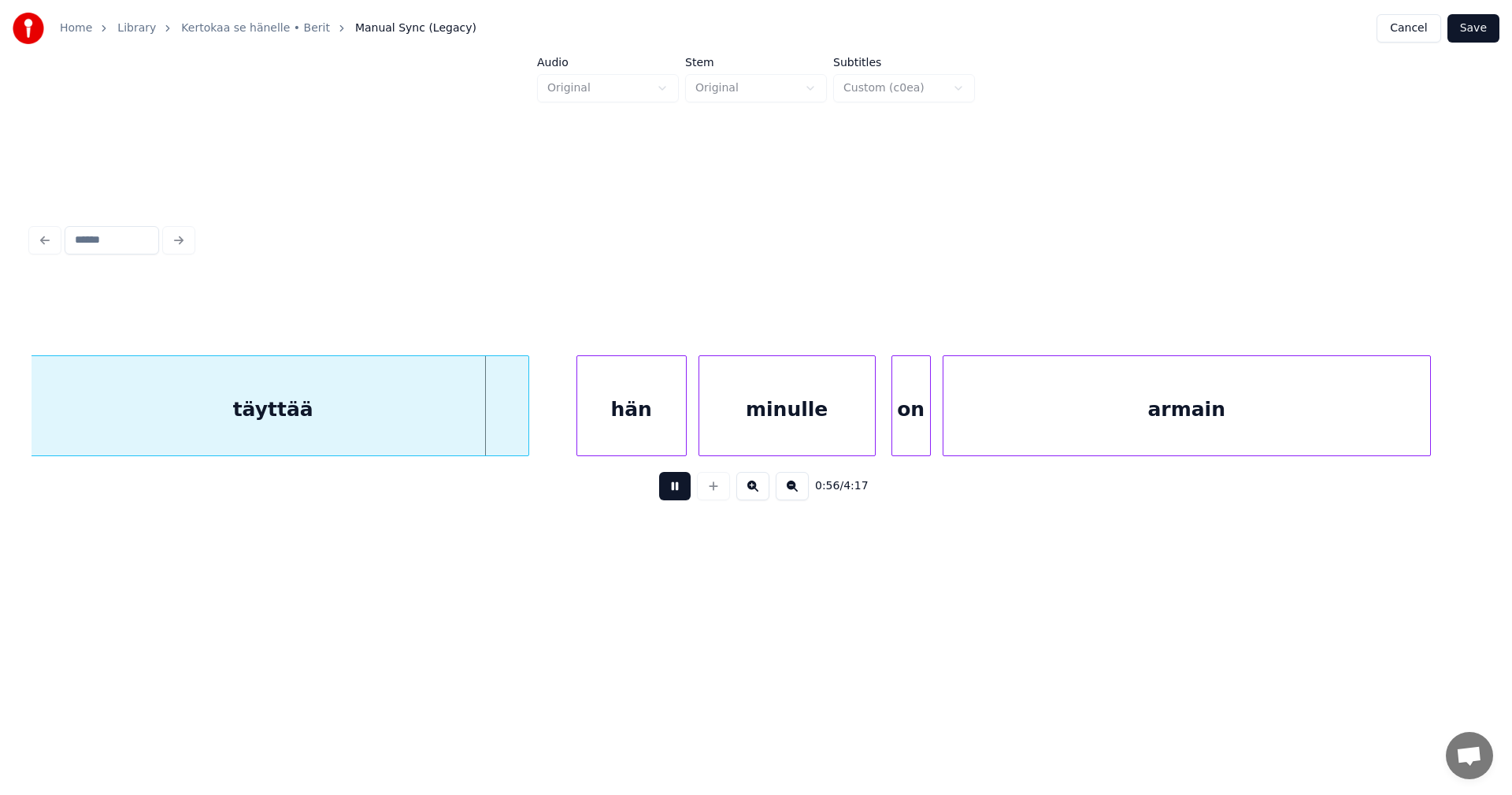
click at [674, 487] on button at bounding box center [674, 486] width 32 height 28
click at [683, 496] on button at bounding box center [674, 486] width 32 height 28
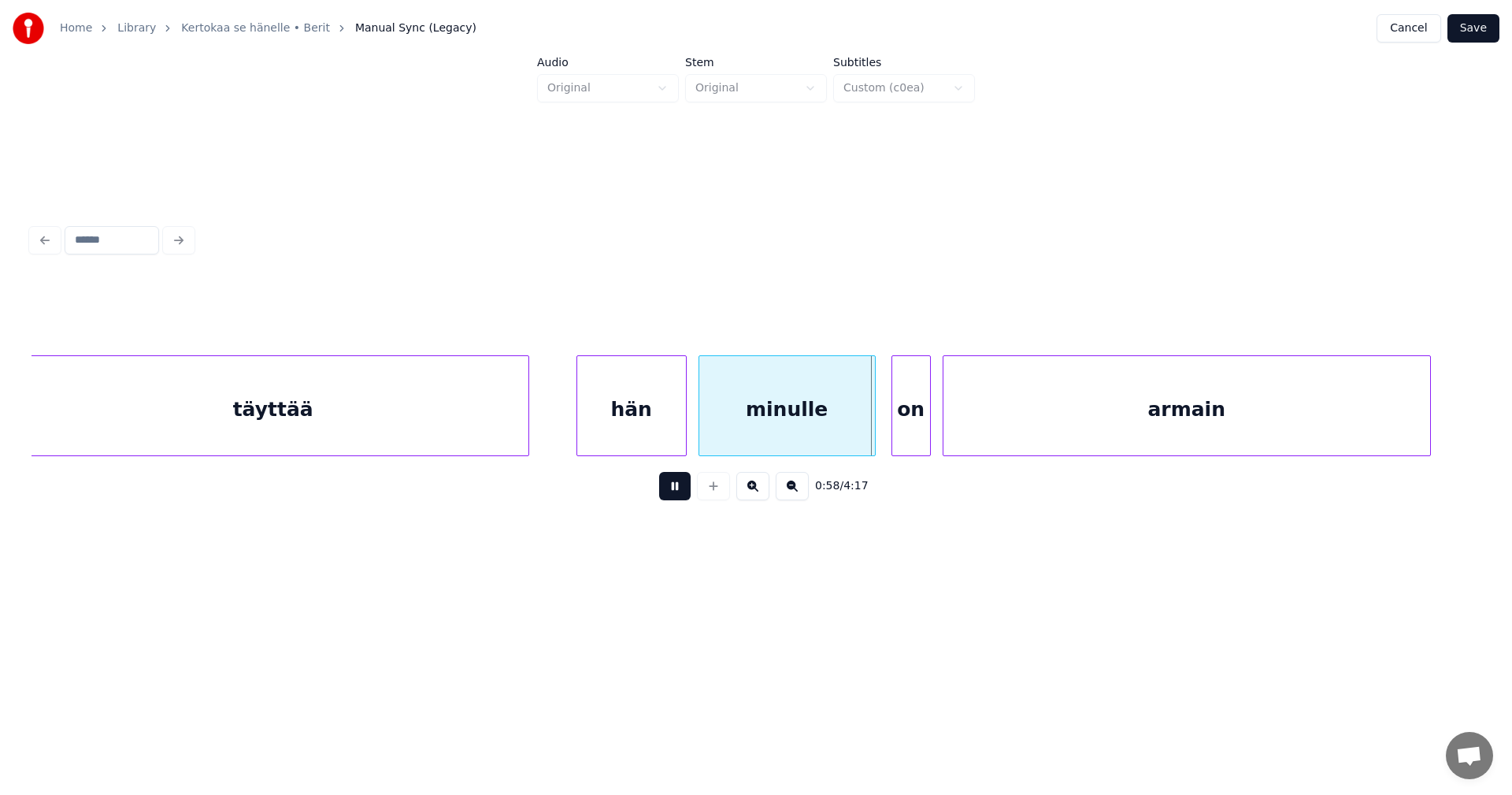
click at [678, 497] on button at bounding box center [674, 486] width 32 height 28
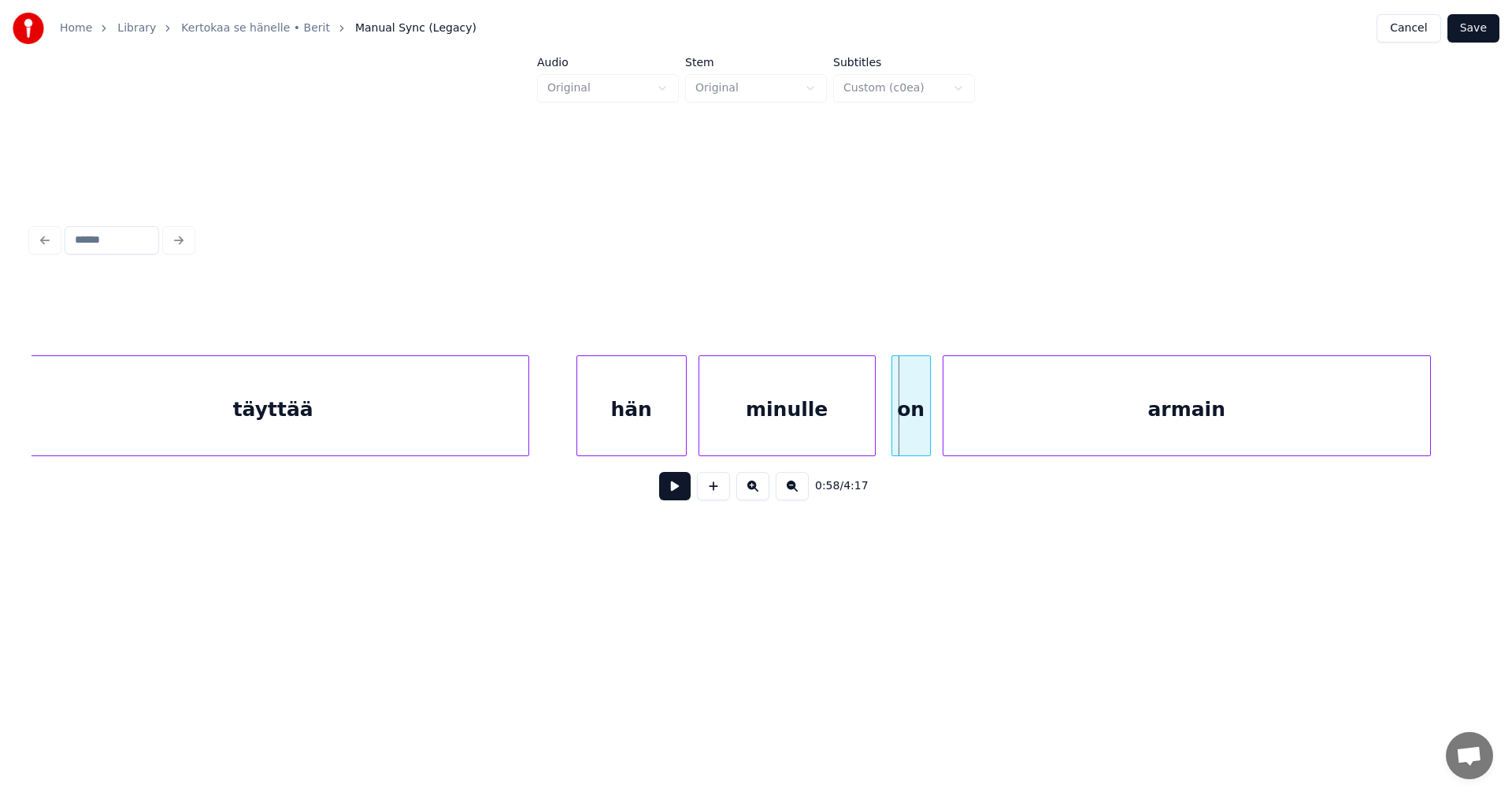
click at [875, 427] on div "minulle" at bounding box center [787, 405] width 177 height 100
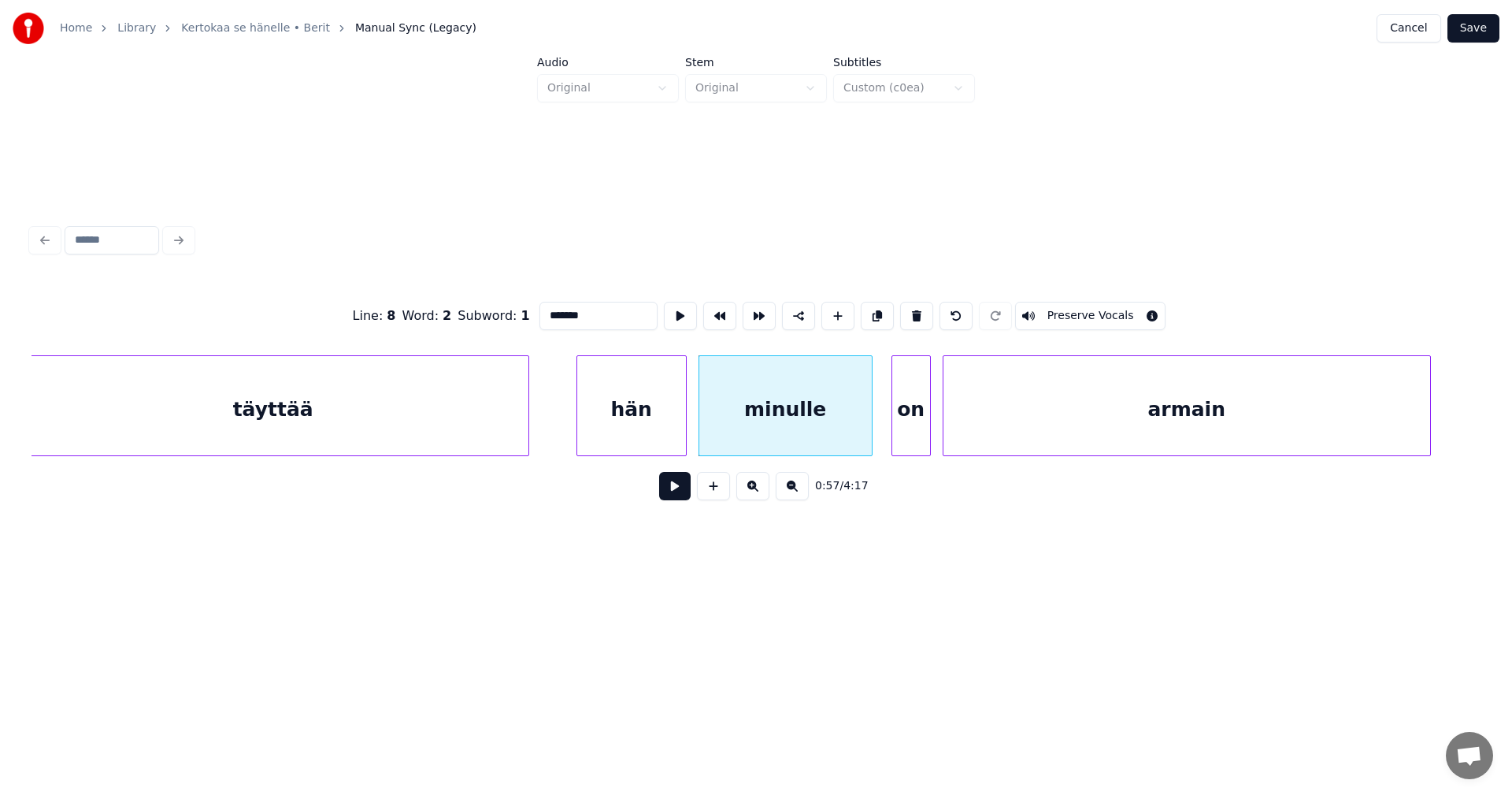
click at [871, 431] on div at bounding box center [869, 405] width 5 height 99
click at [901, 428] on div "on" at bounding box center [906, 409] width 37 height 107
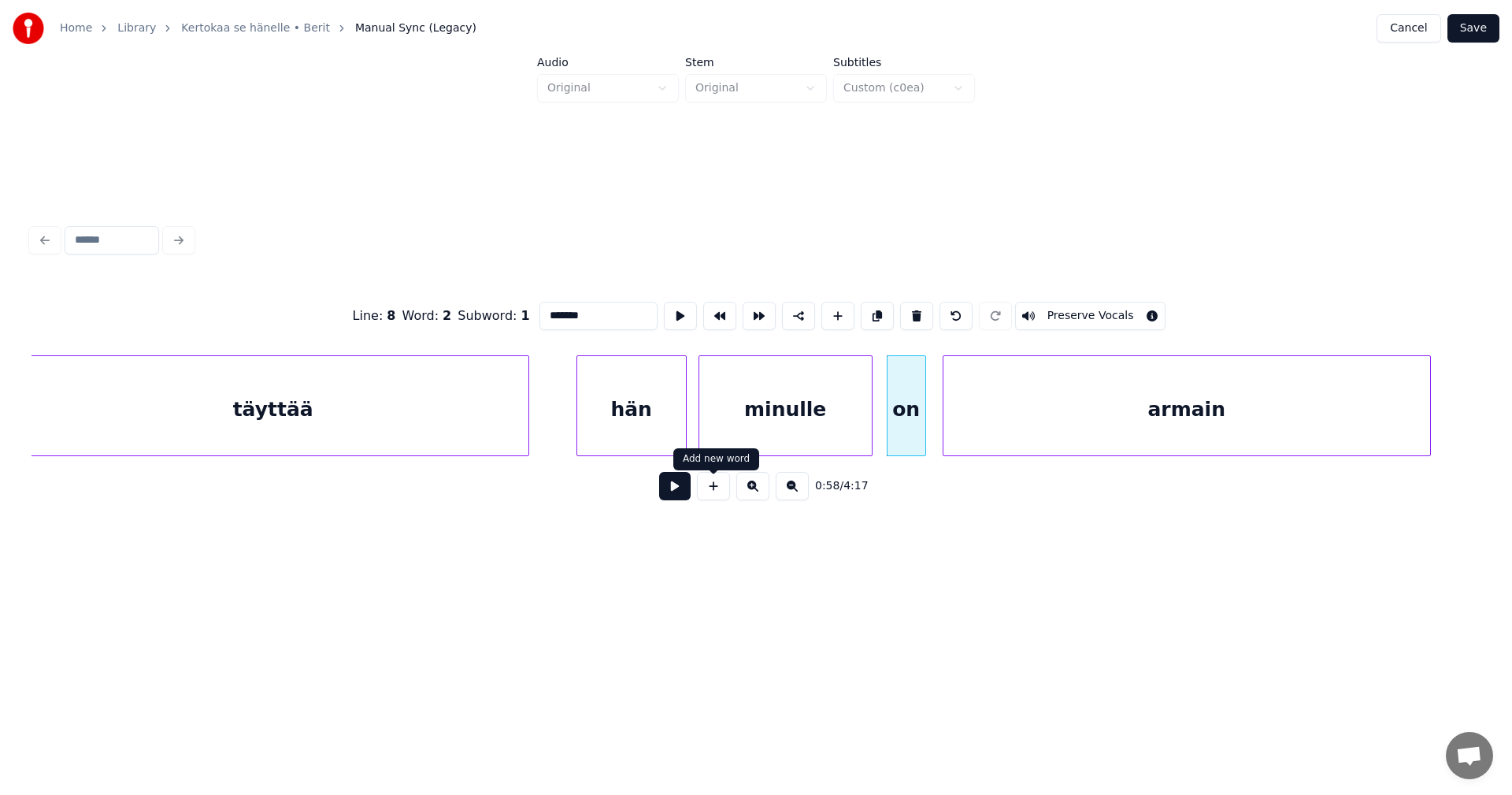
click at [680, 497] on button at bounding box center [674, 486] width 32 height 28
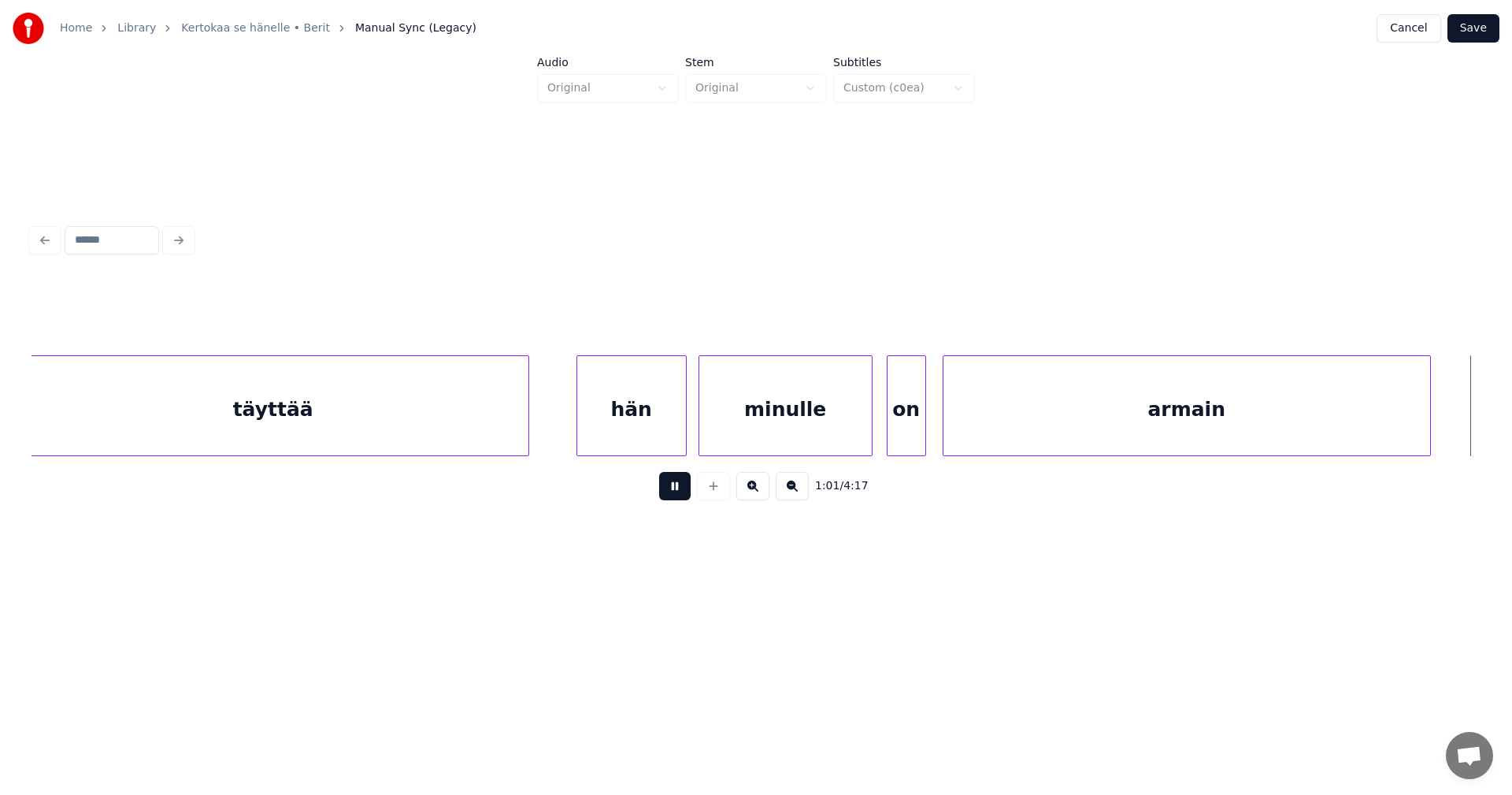
scroll to position [0, 12197]
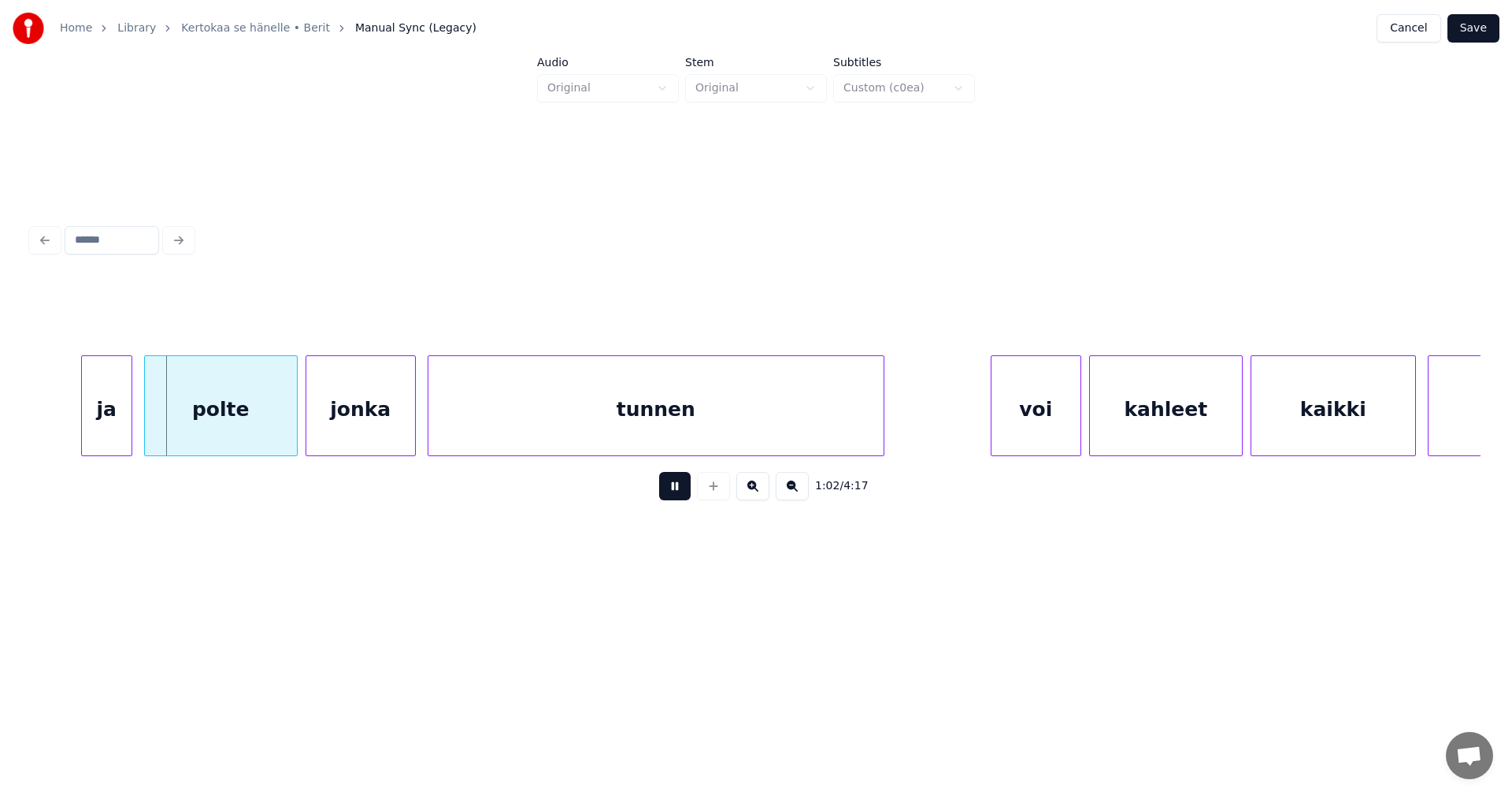
click at [682, 495] on button at bounding box center [674, 486] width 32 height 28
click at [109, 437] on div "ja" at bounding box center [103, 409] width 49 height 107
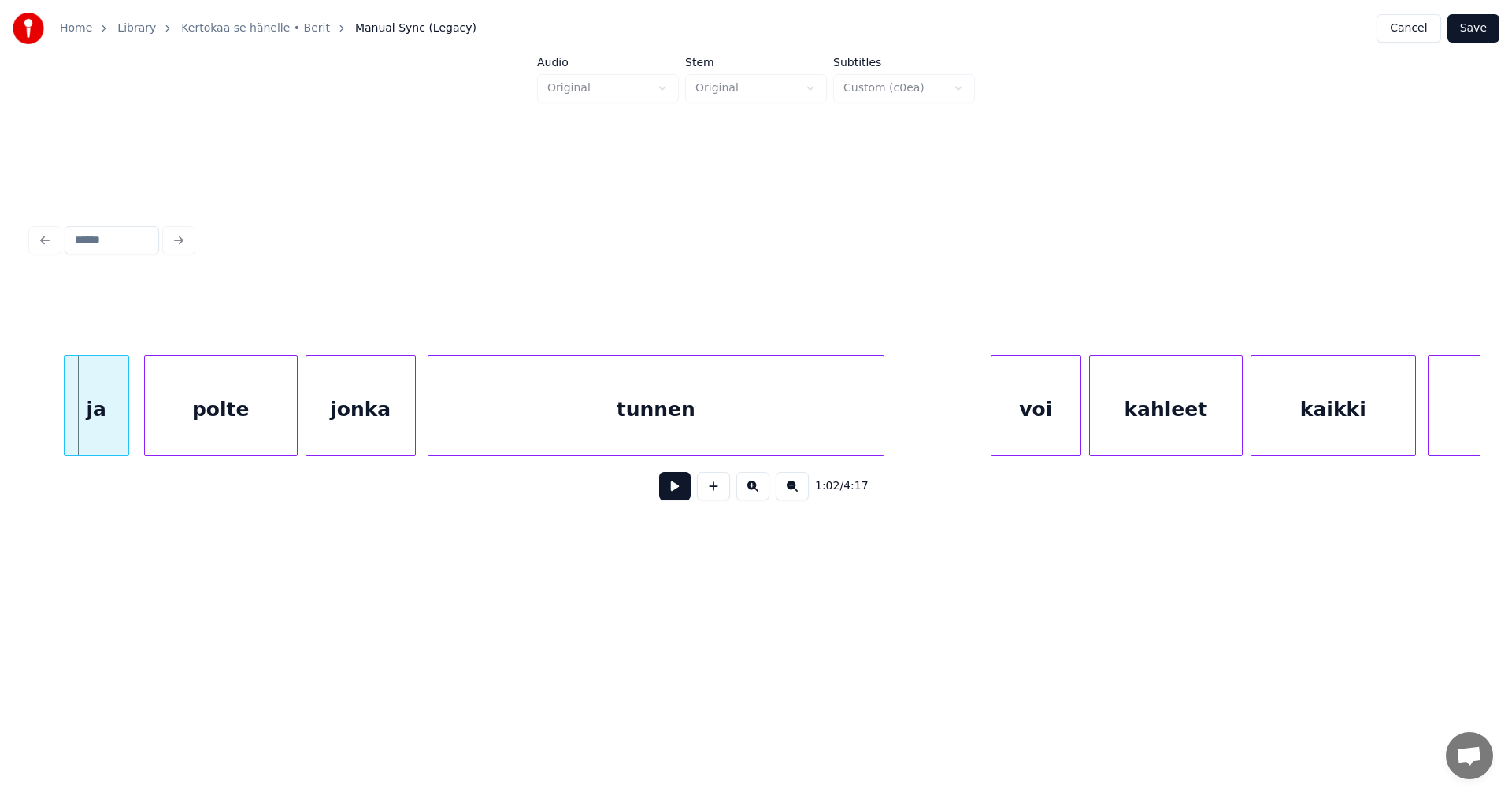
click at [66, 435] on div at bounding box center [67, 405] width 5 height 99
click at [670, 497] on button at bounding box center [674, 486] width 32 height 28
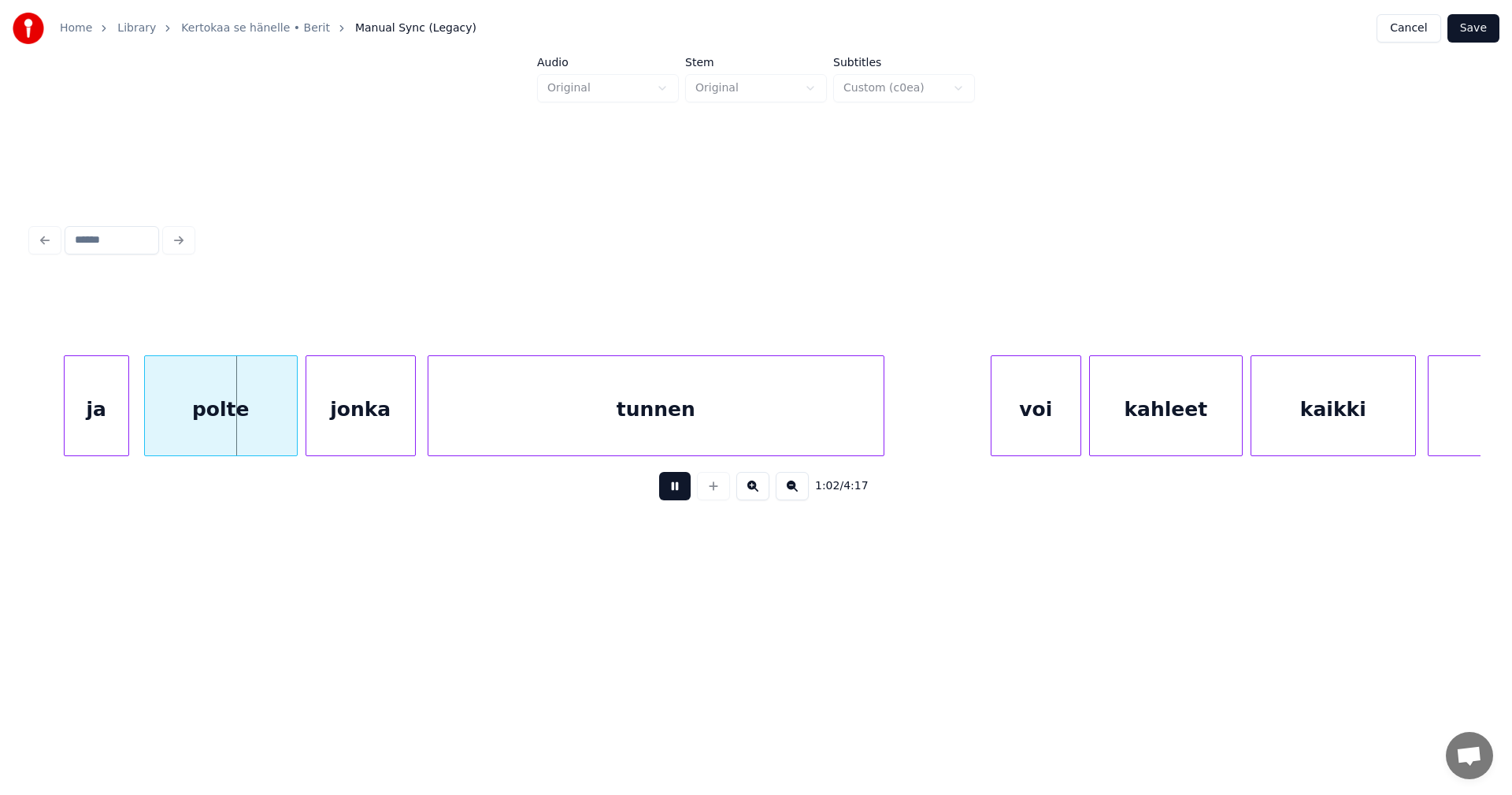
click at [670, 495] on button at bounding box center [674, 486] width 32 height 28
click at [282, 427] on div at bounding box center [283, 405] width 5 height 99
click at [348, 422] on div "jonka" at bounding box center [357, 409] width 109 height 107
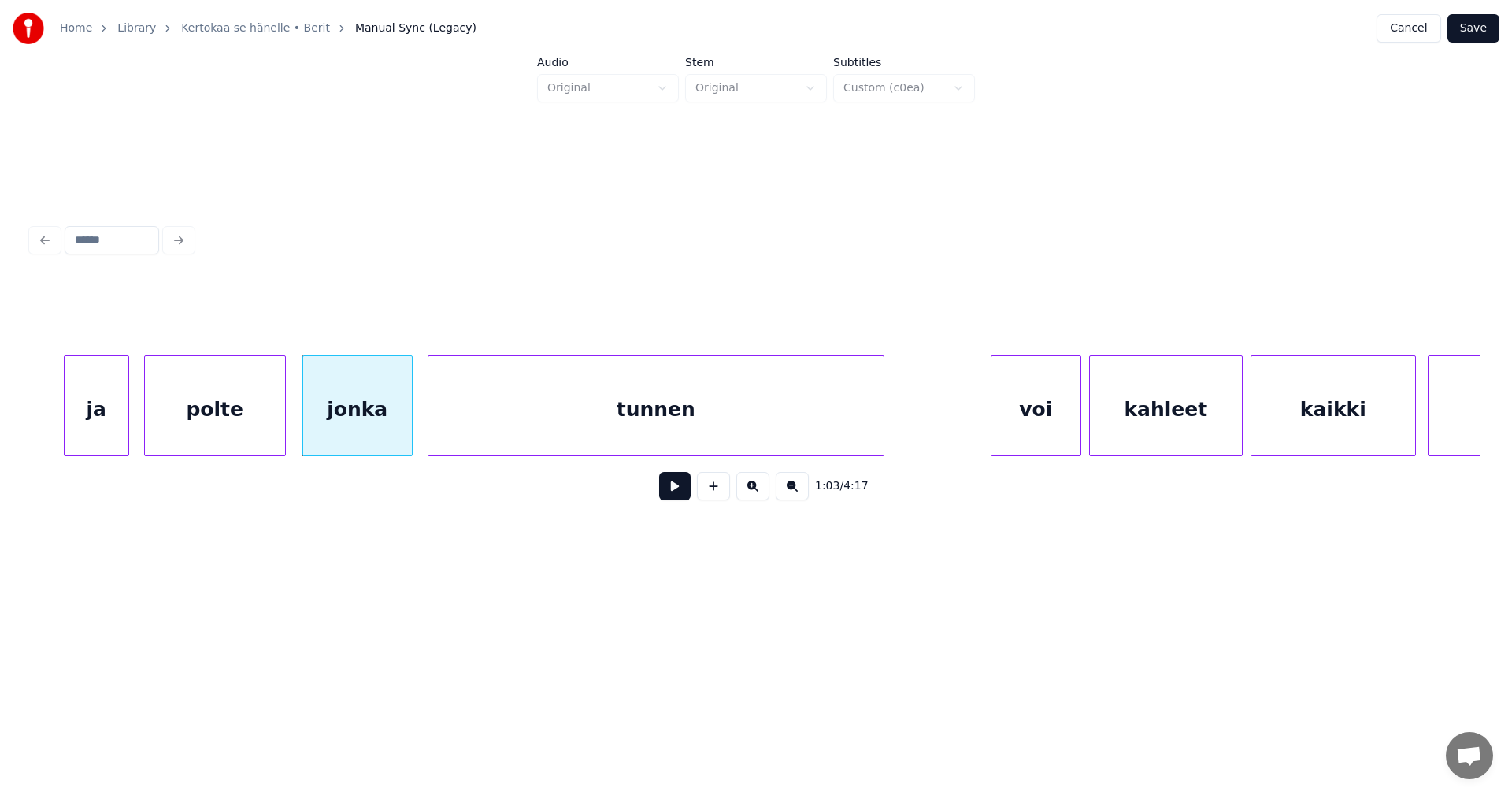
click at [672, 491] on button at bounding box center [674, 486] width 32 height 28
click at [673, 490] on button at bounding box center [674, 486] width 32 height 28
click at [1021, 428] on div "voi" at bounding box center [1030, 409] width 89 height 107
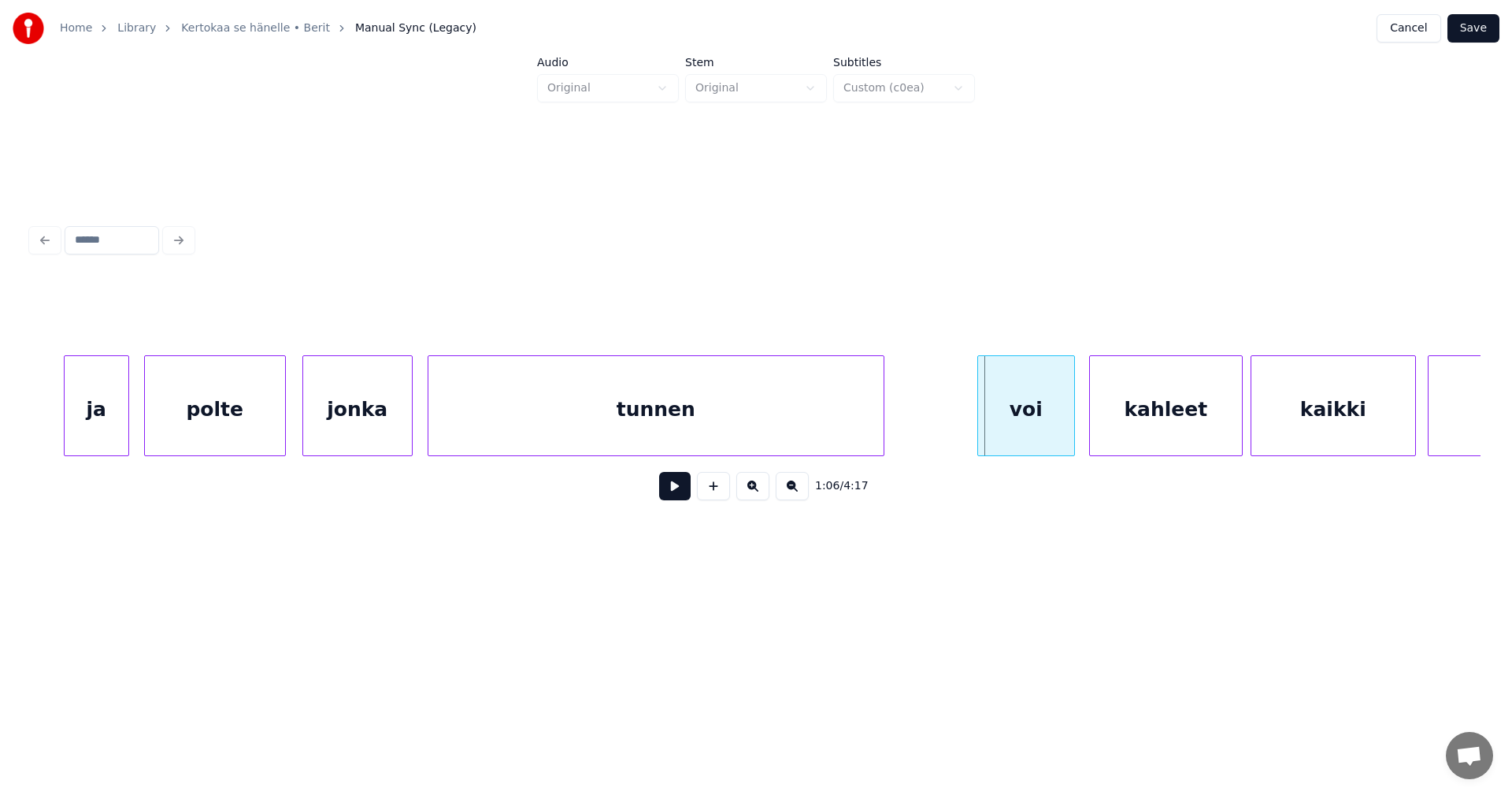
click at [978, 414] on div at bounding box center [980, 405] width 5 height 99
click at [682, 500] on button at bounding box center [674, 486] width 32 height 28
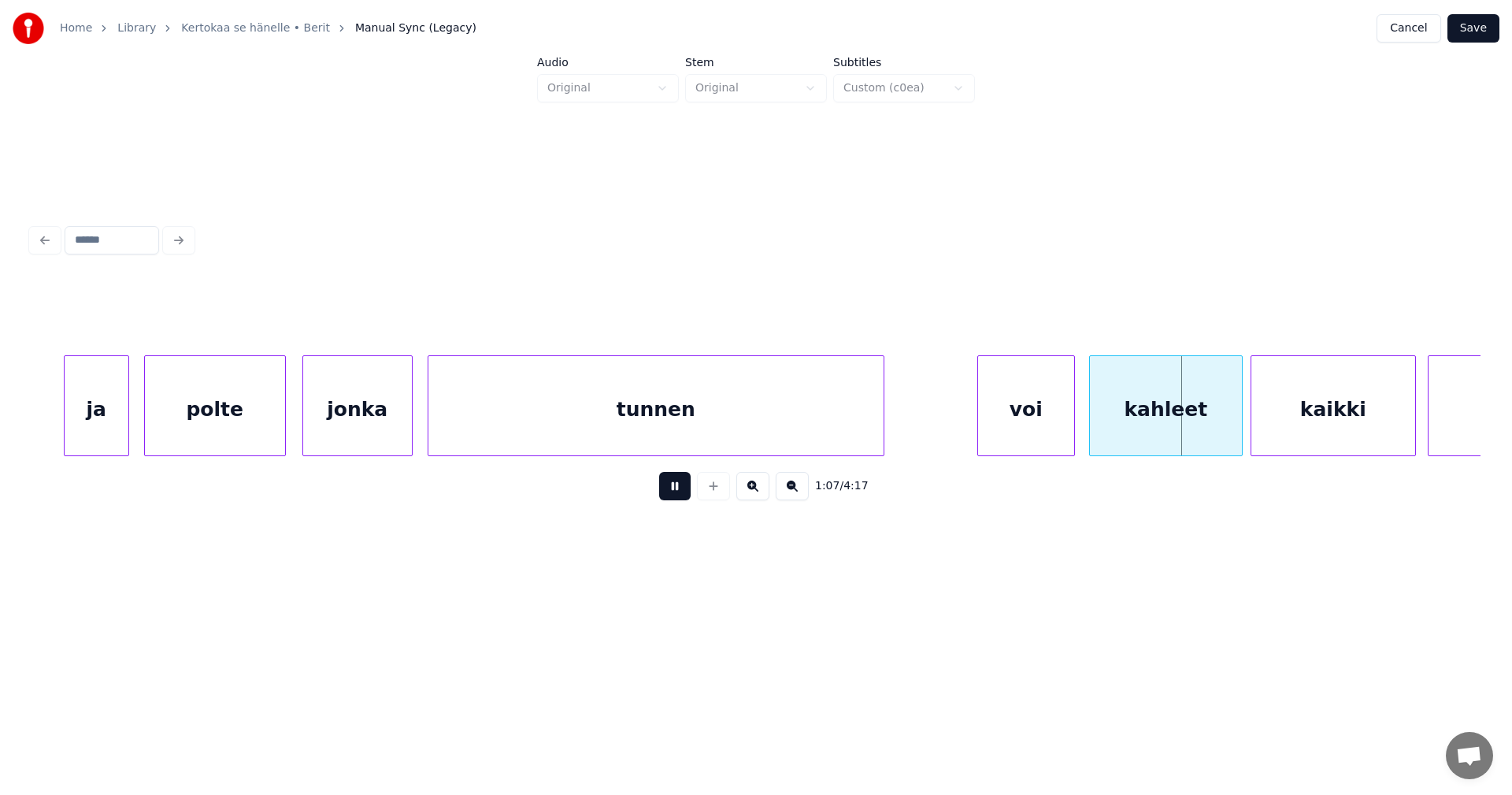
click at [682, 500] on button at bounding box center [674, 486] width 32 height 28
click at [1228, 415] on div at bounding box center [1230, 405] width 5 height 99
click at [675, 493] on button at bounding box center [674, 486] width 32 height 28
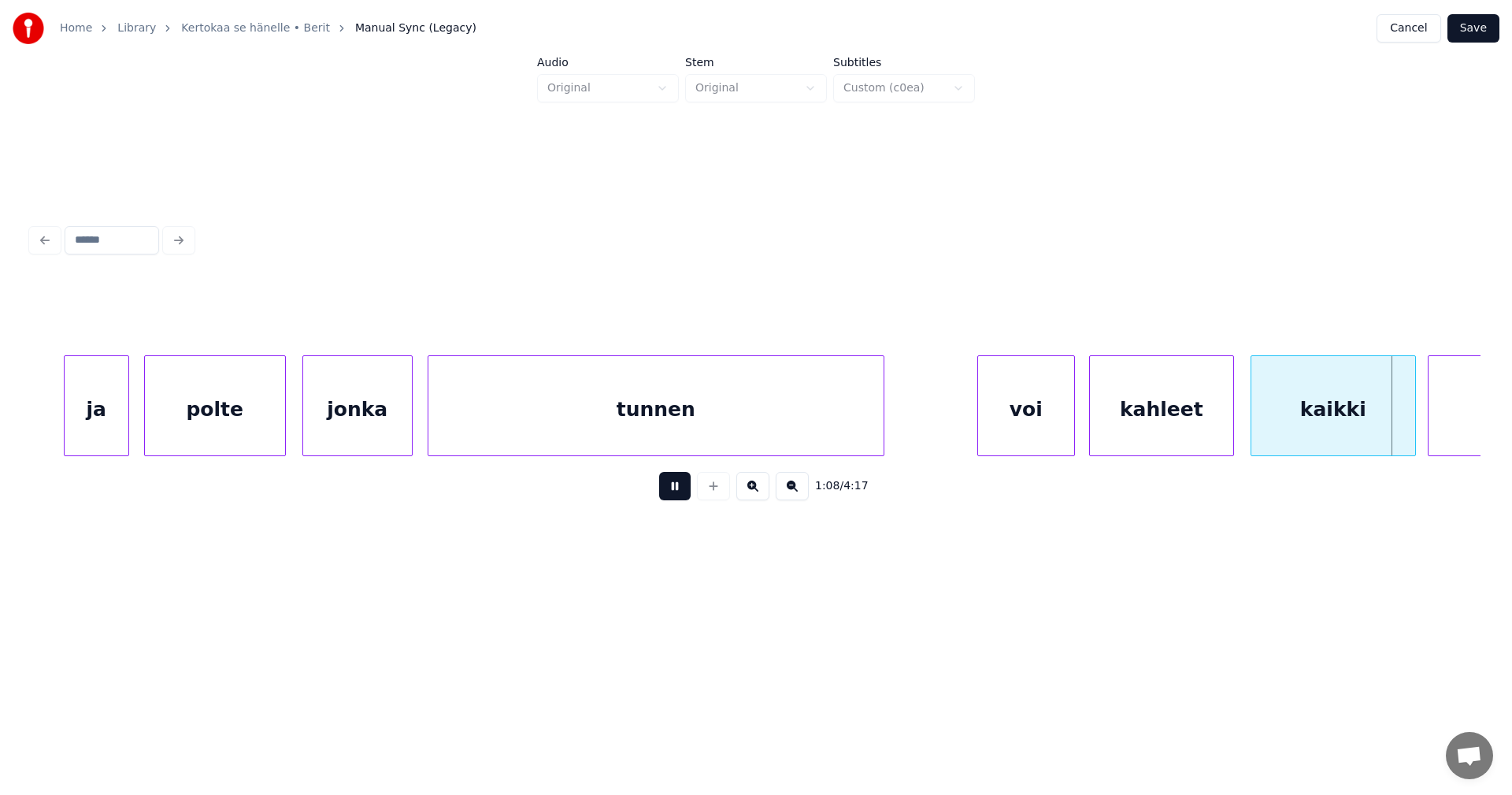
click at [677, 492] on button at bounding box center [674, 486] width 32 height 28
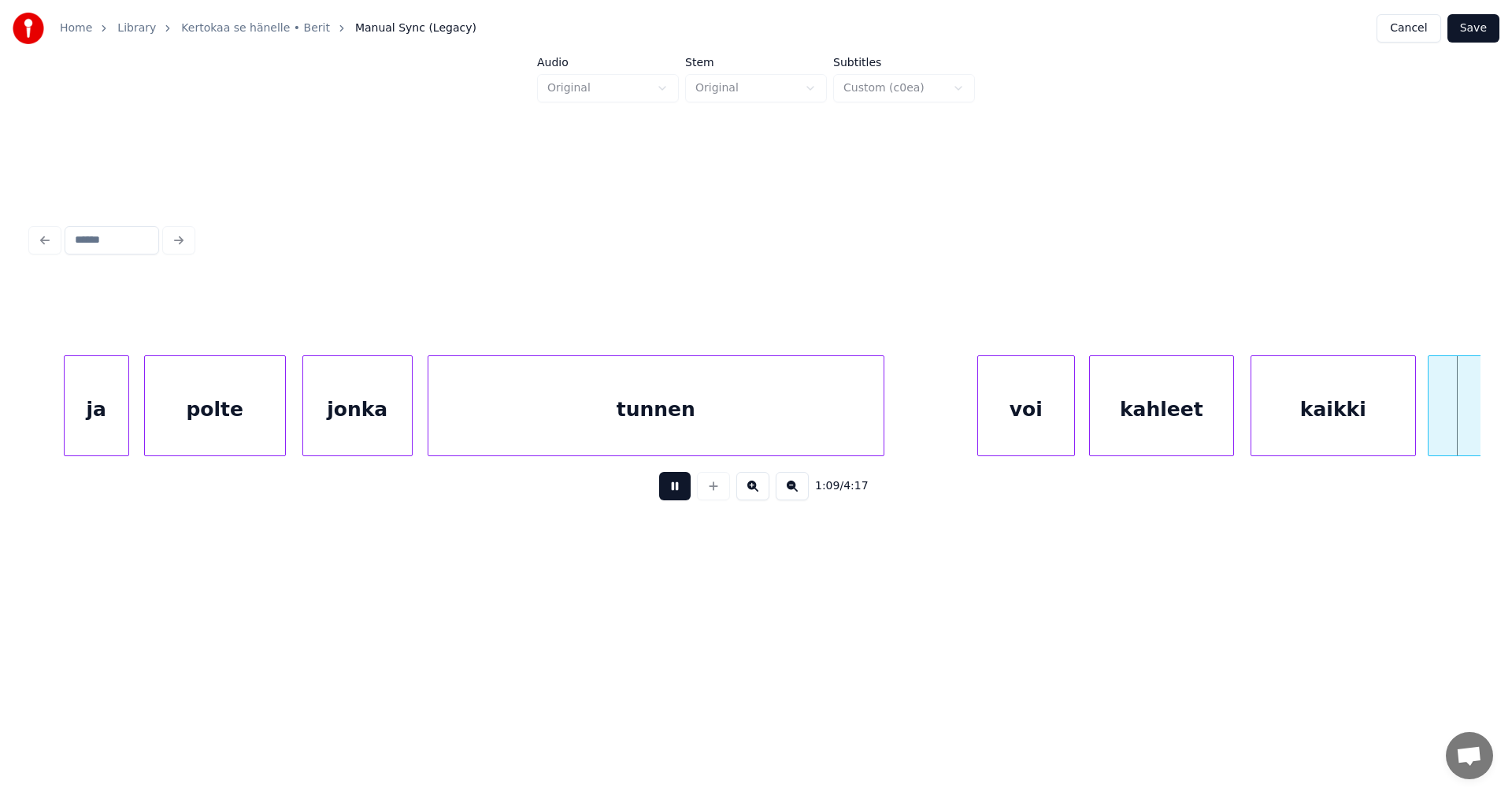
scroll to position [0, 13648]
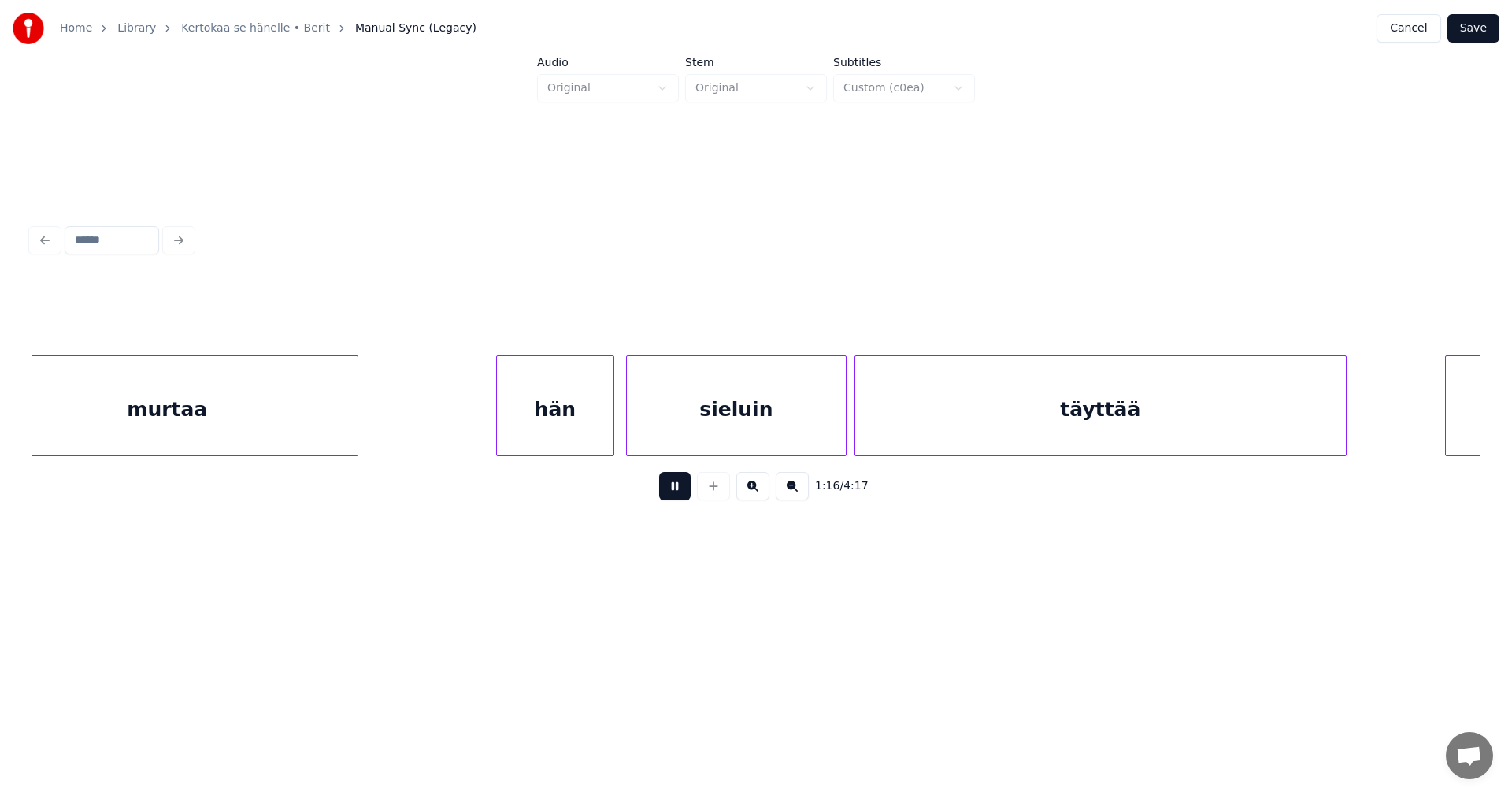
click at [677, 492] on button at bounding box center [674, 486] width 32 height 28
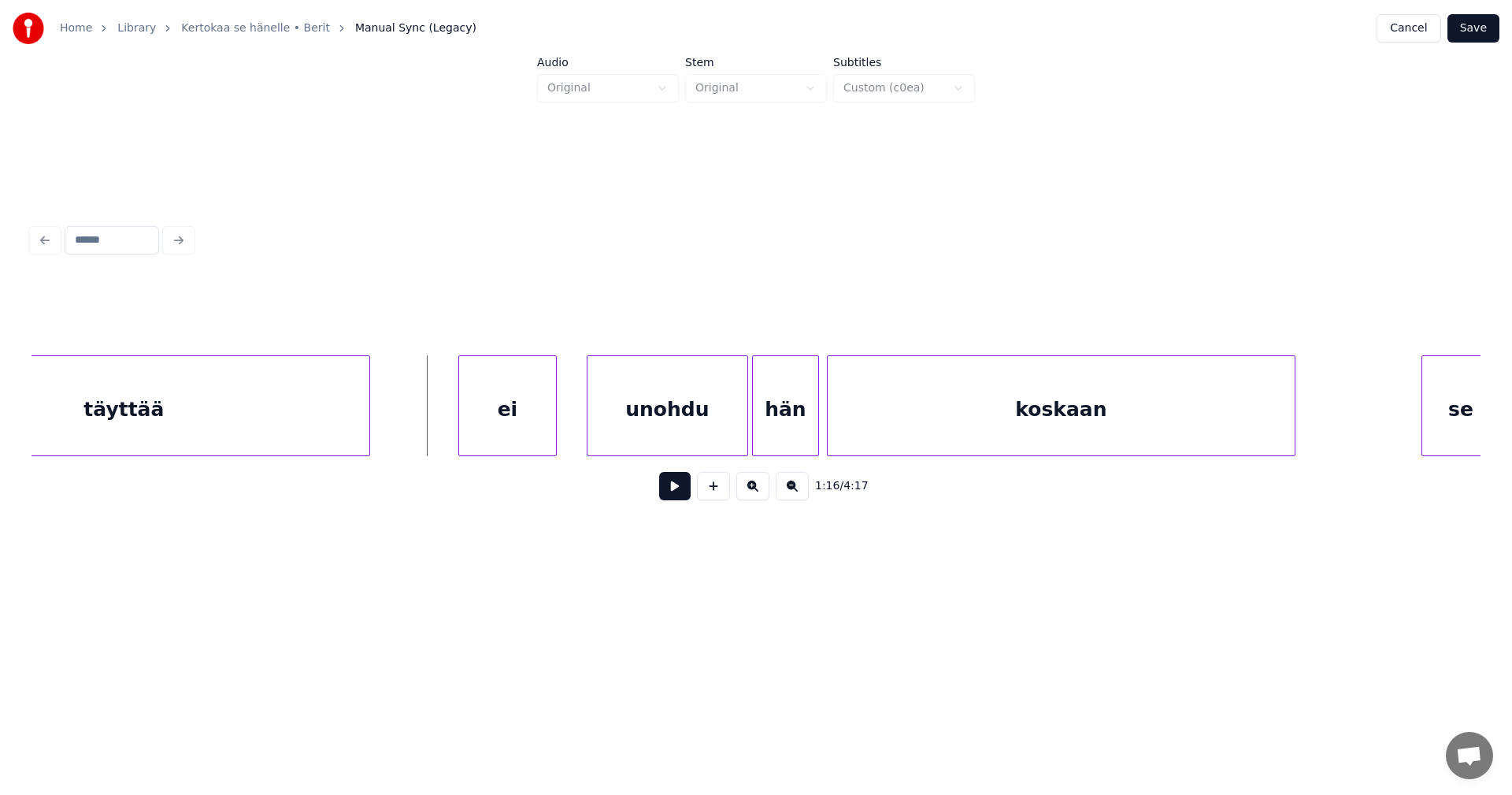
click at [537, 434] on div "ei" at bounding box center [507, 409] width 97 height 107
click at [670, 421] on div "unohdu" at bounding box center [656, 409] width 160 height 107
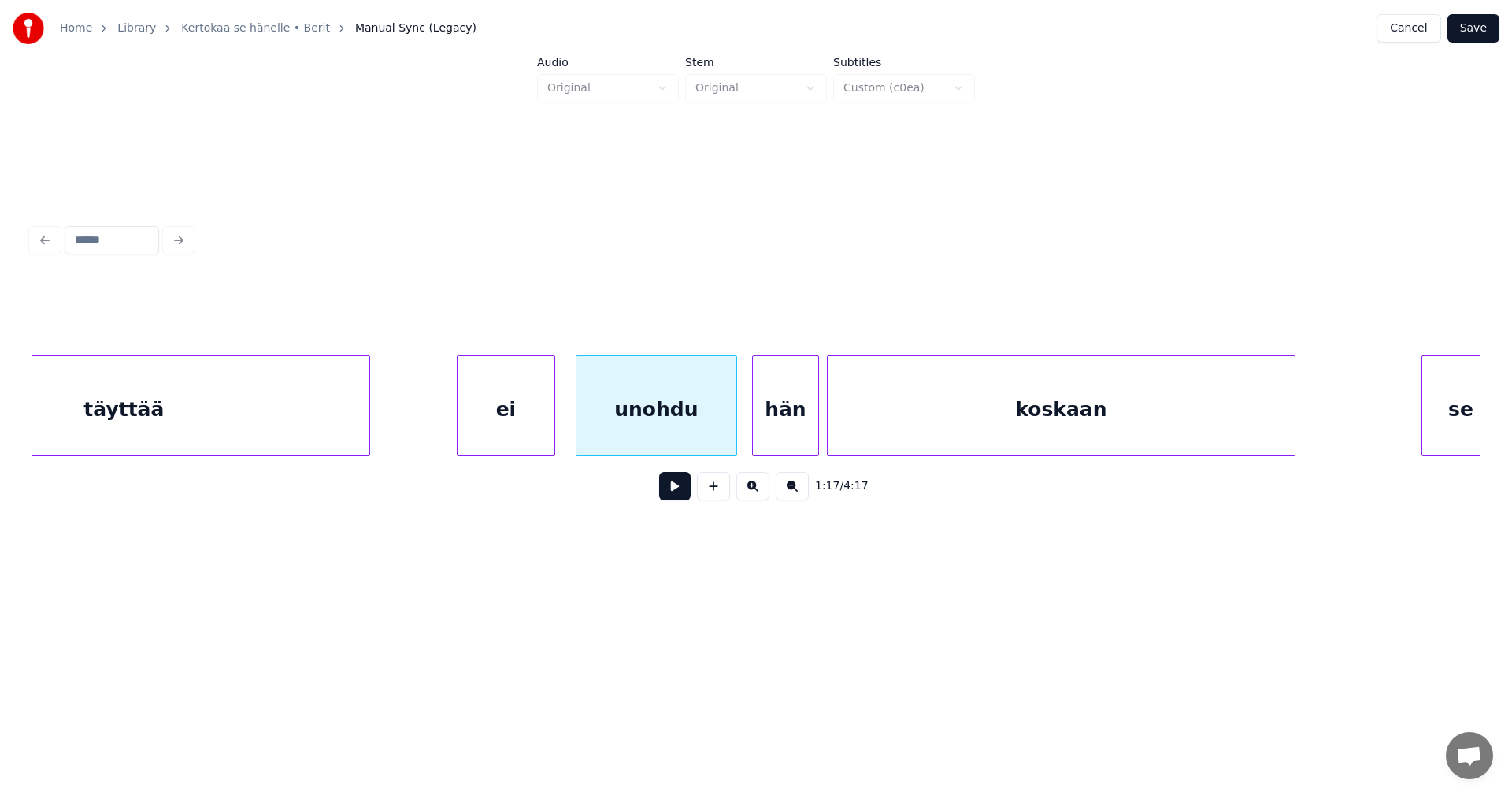
click at [773, 423] on div "hän" at bounding box center [786, 409] width 66 height 107
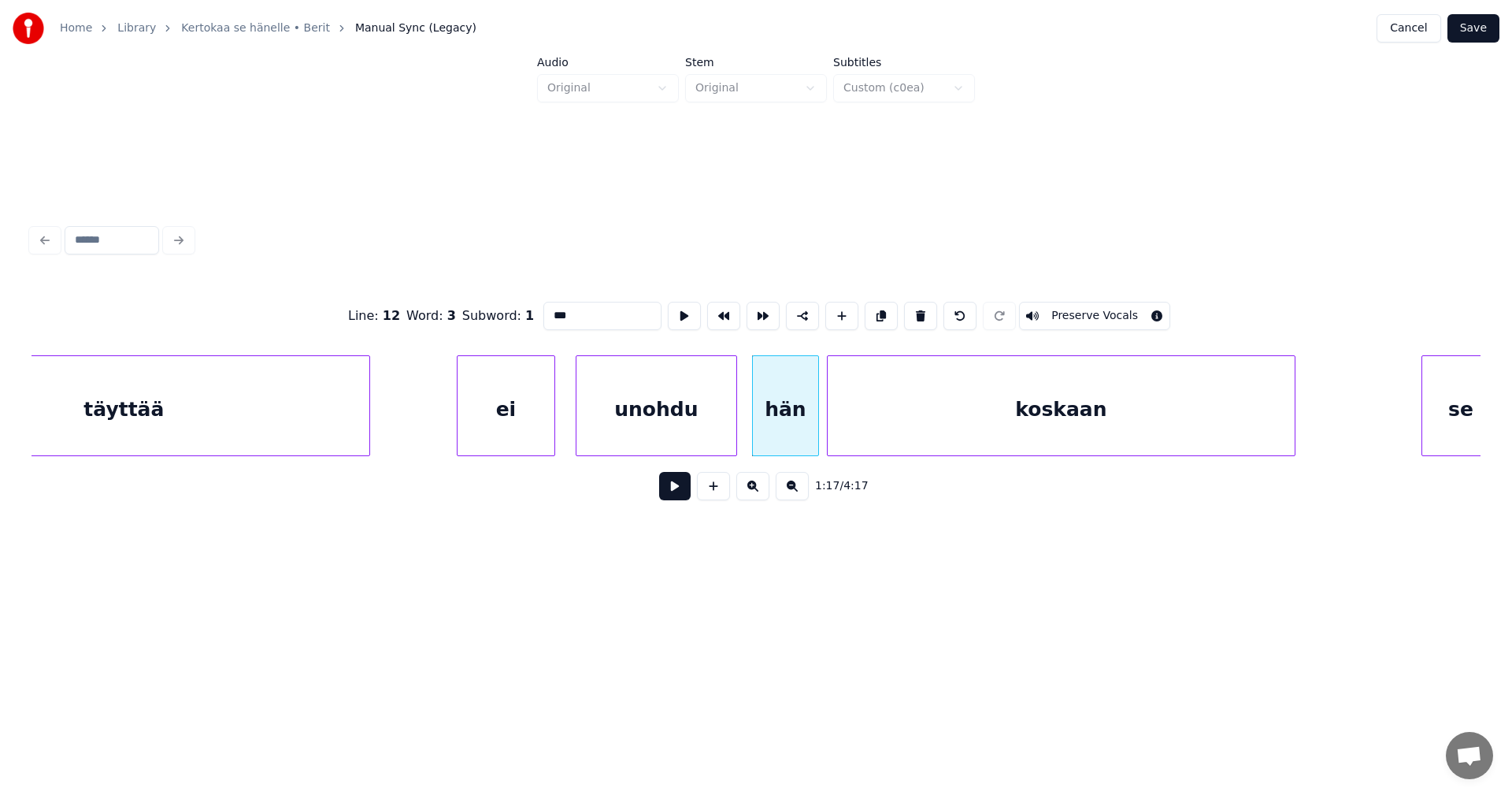
click at [508, 434] on div "ei" at bounding box center [506, 409] width 97 height 107
type input "**"
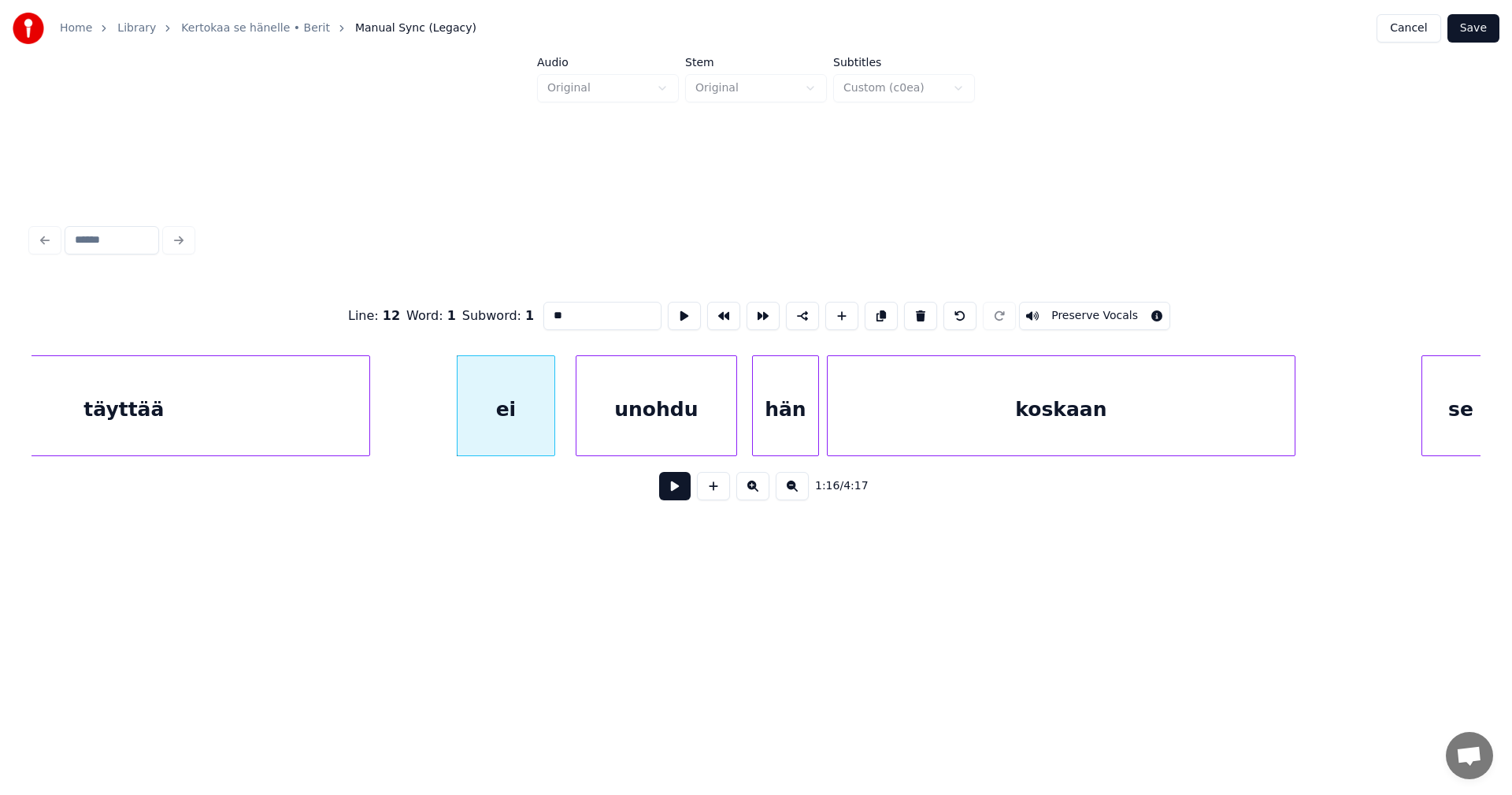
click at [673, 495] on button at bounding box center [674, 486] width 32 height 28
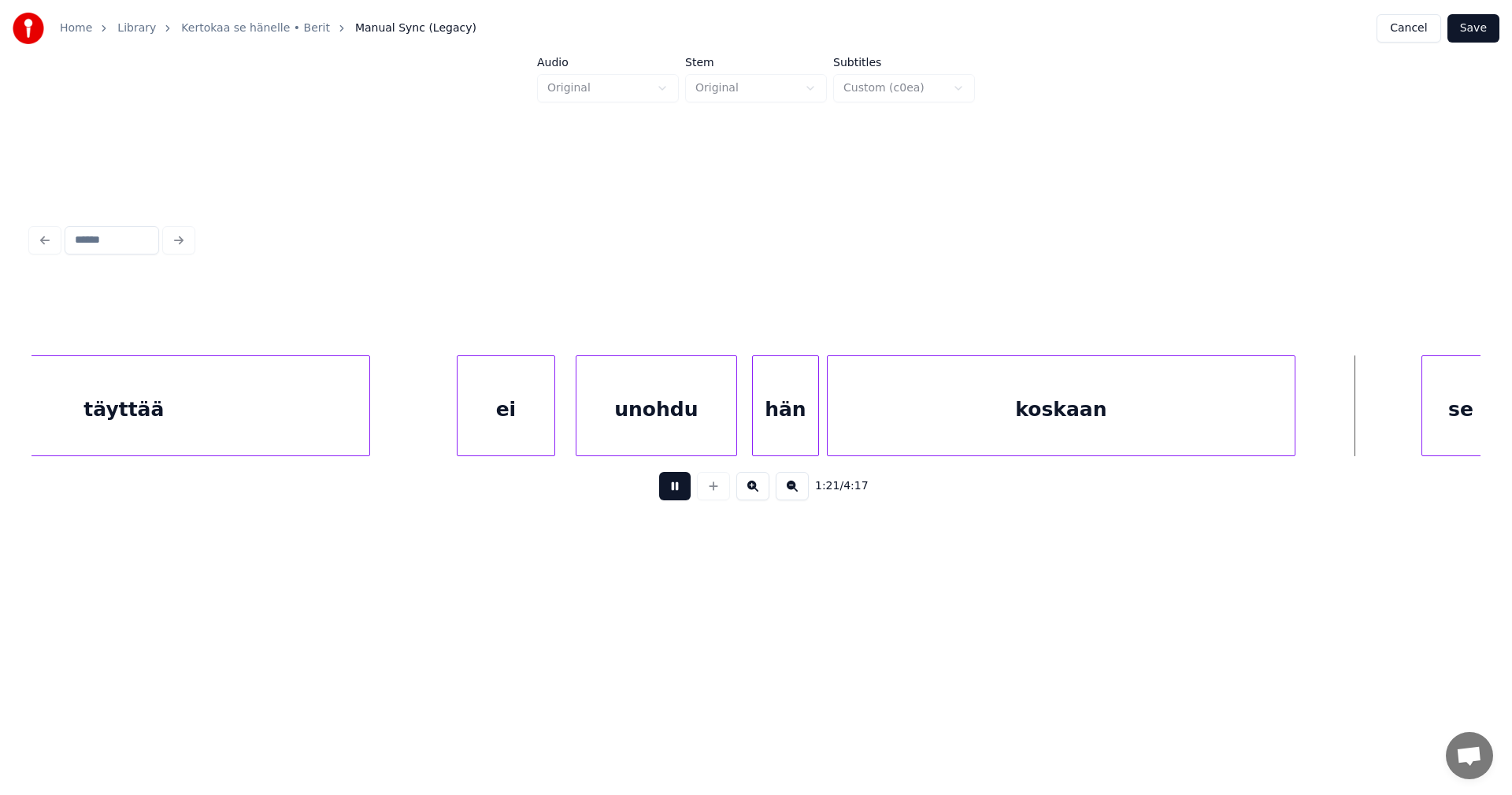
click at [667, 492] on button at bounding box center [674, 486] width 32 height 28
click at [494, 448] on div "se" at bounding box center [495, 409] width 78 height 107
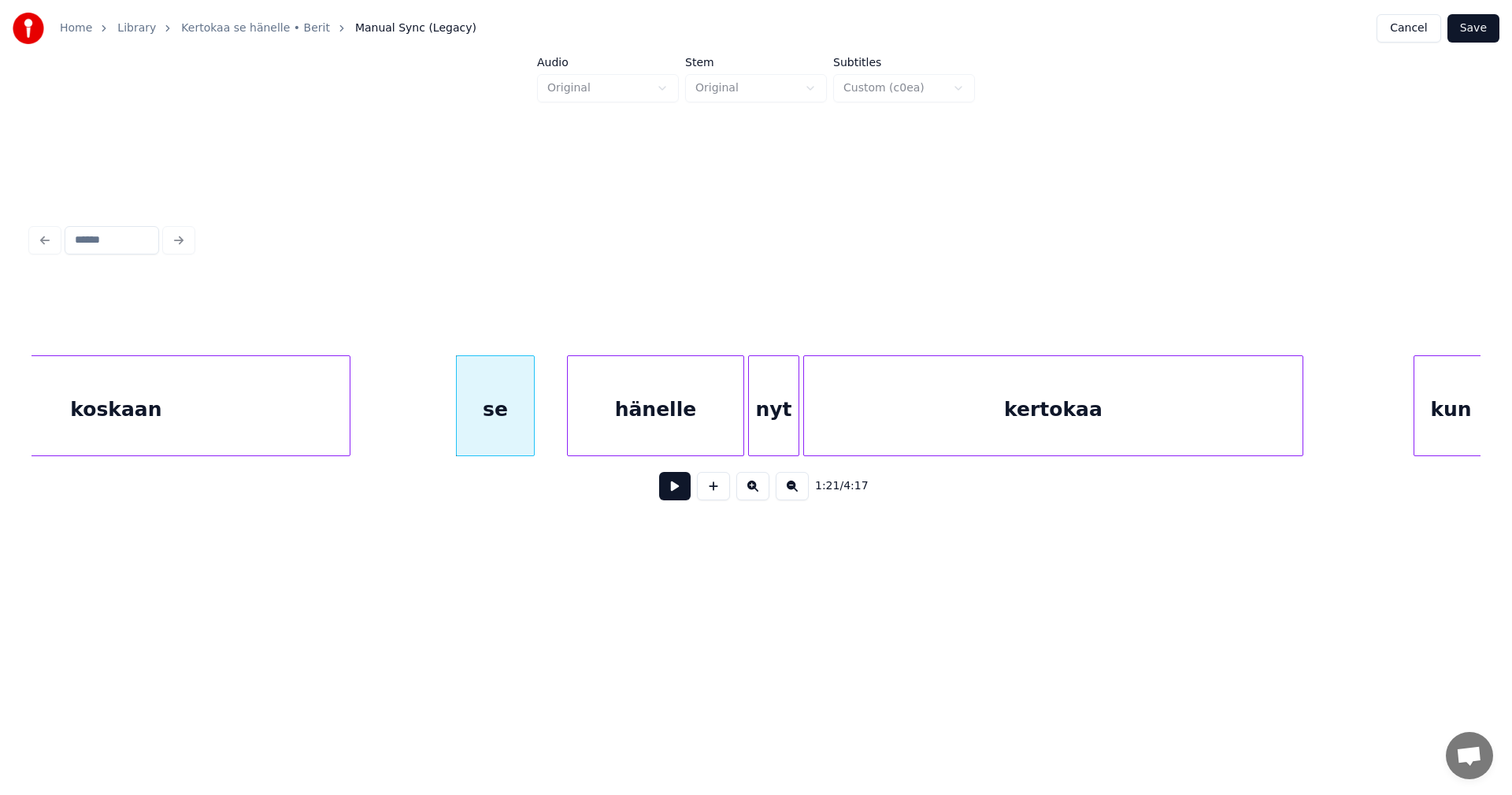
click at [625, 429] on div "hänelle" at bounding box center [655, 409] width 175 height 107
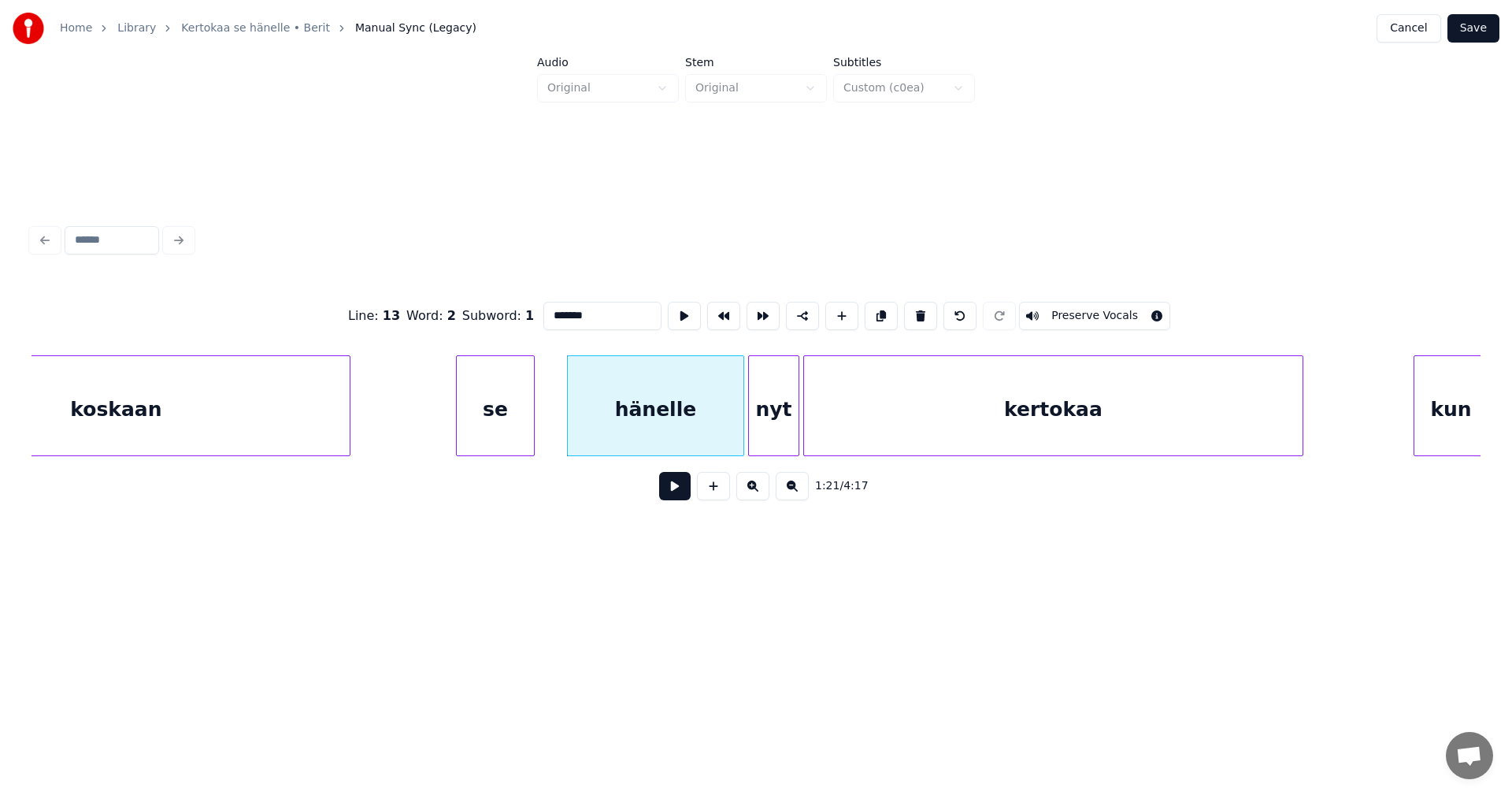
click at [485, 424] on div "se" at bounding box center [495, 409] width 78 height 107
type input "**"
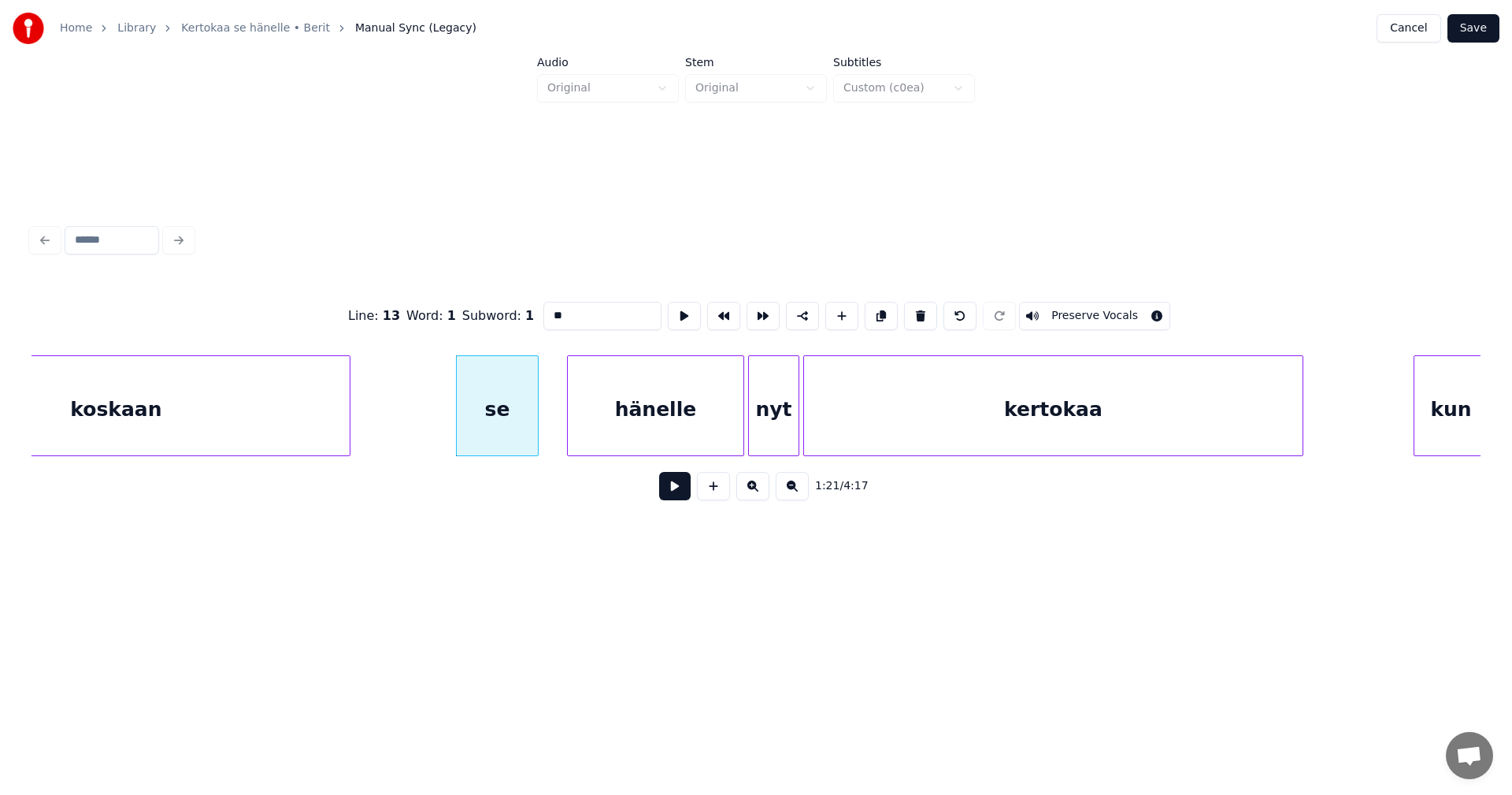
click at [536, 442] on div at bounding box center [535, 405] width 5 height 99
click at [673, 491] on button at bounding box center [674, 486] width 32 height 28
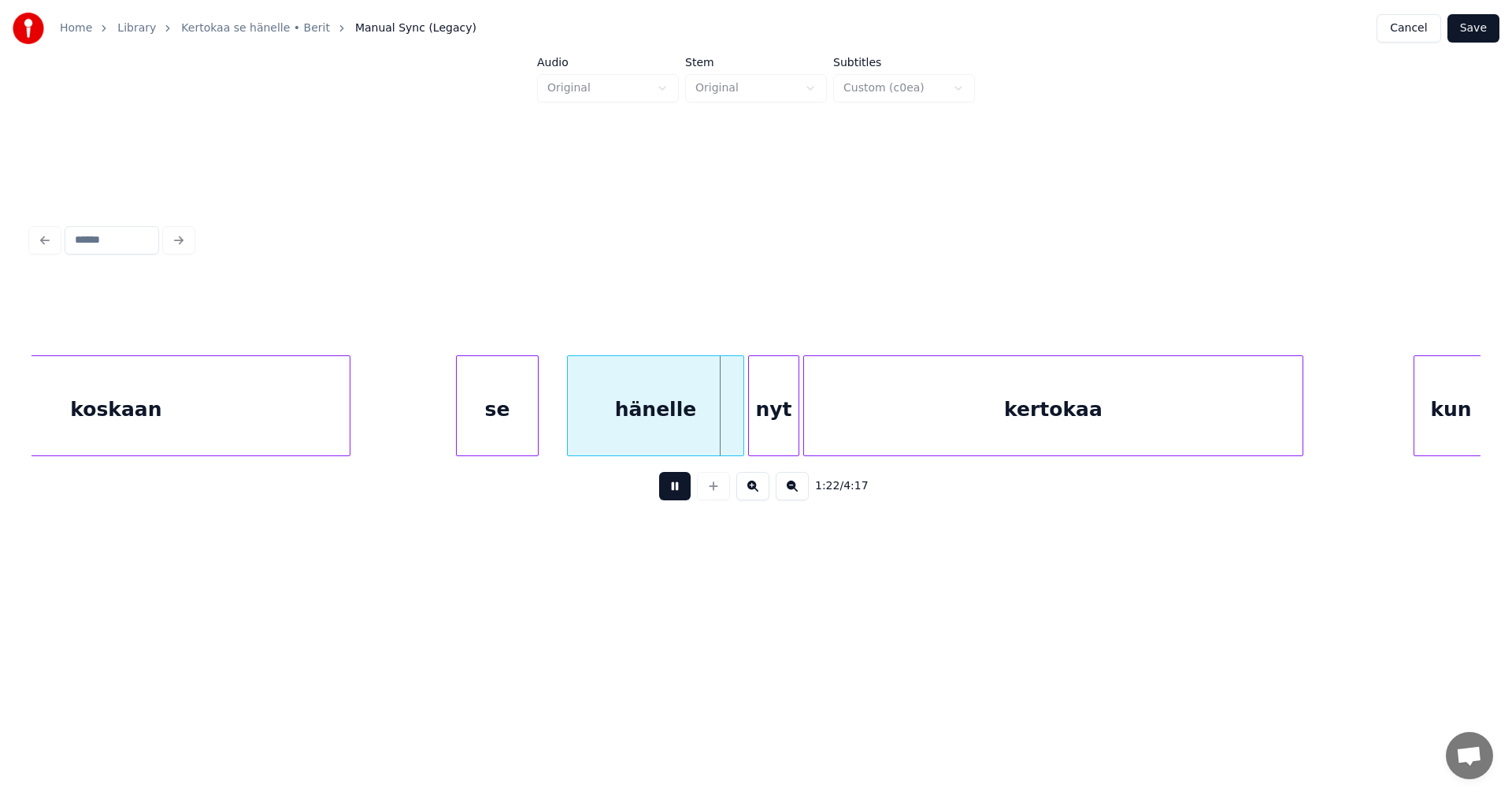
click at [673, 491] on button at bounding box center [674, 486] width 32 height 28
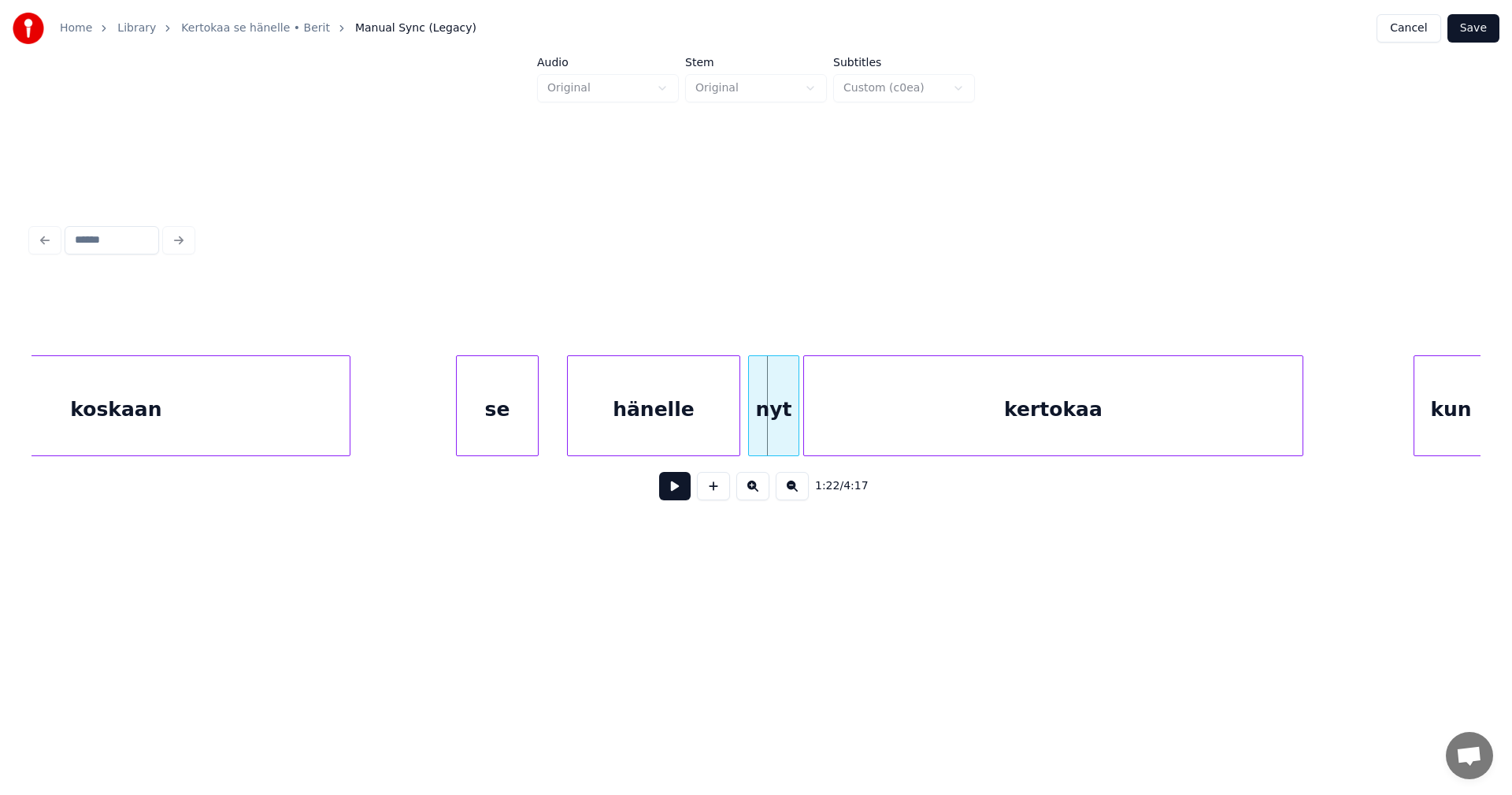
click at [735, 428] on div at bounding box center [736, 405] width 5 height 99
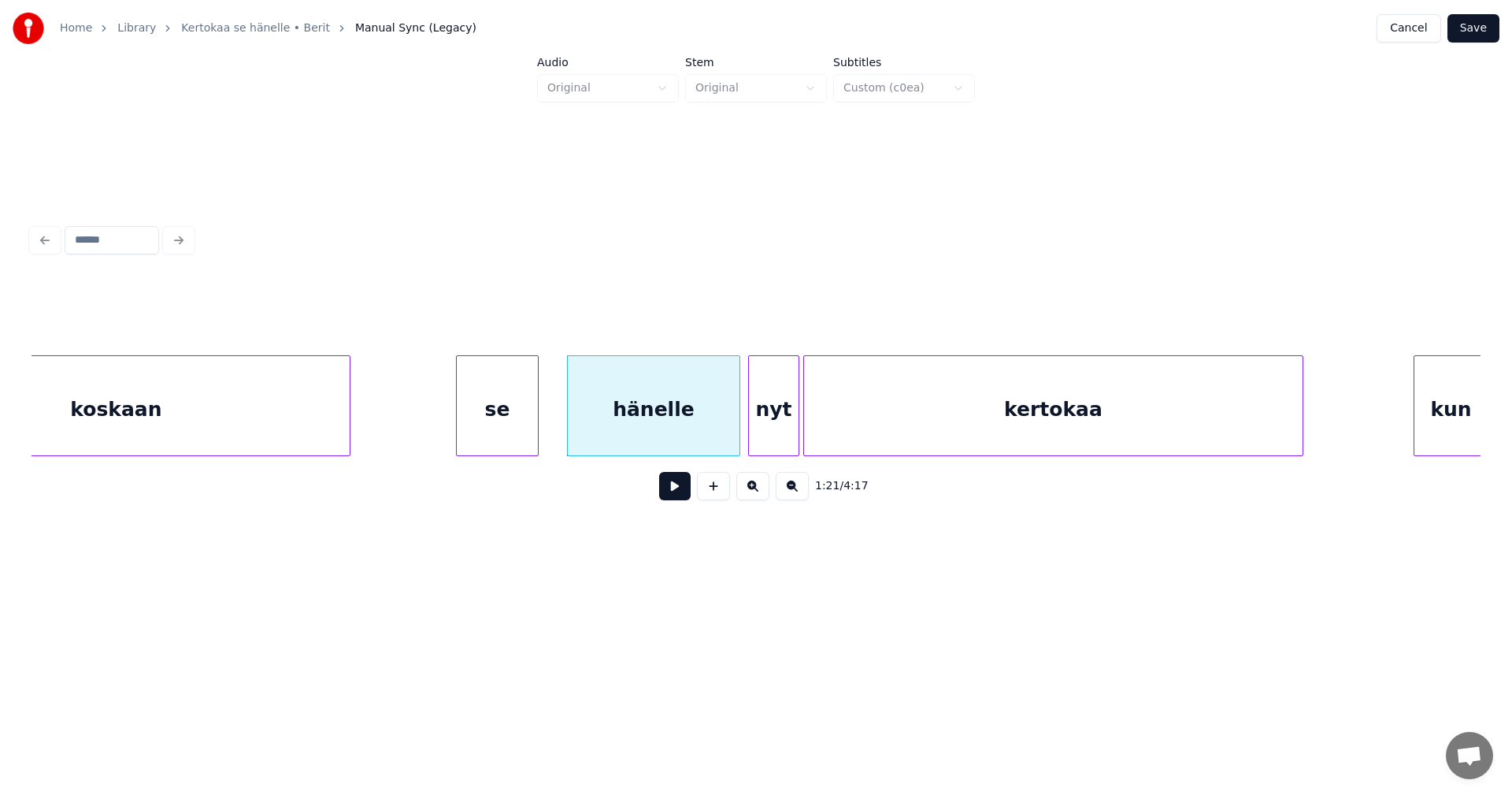
click at [675, 500] on button at bounding box center [674, 486] width 32 height 28
click at [676, 495] on button at bounding box center [674, 486] width 32 height 28
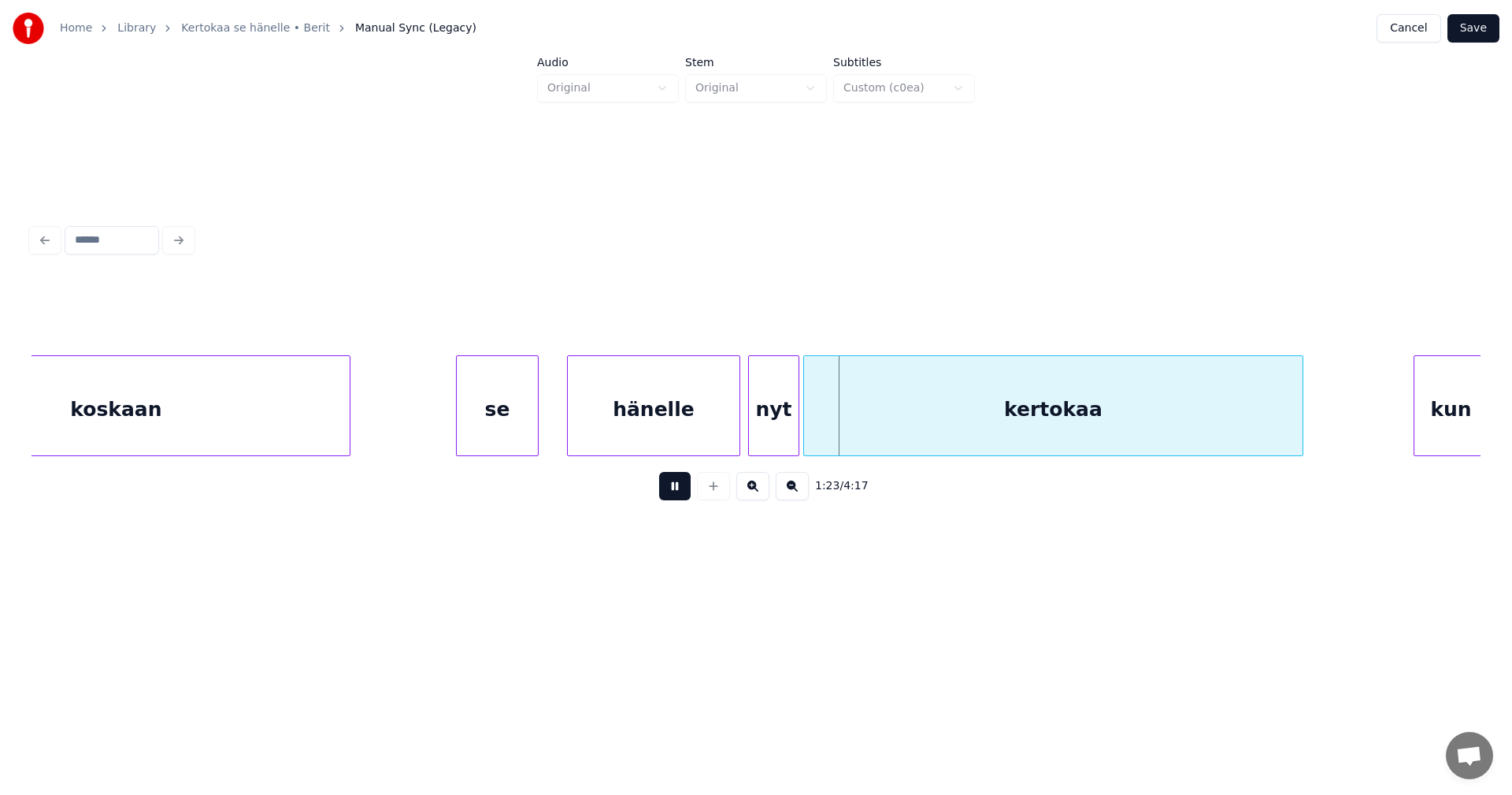
click at [676, 495] on button at bounding box center [674, 486] width 32 height 28
click at [796, 434] on div at bounding box center [793, 405] width 5 height 99
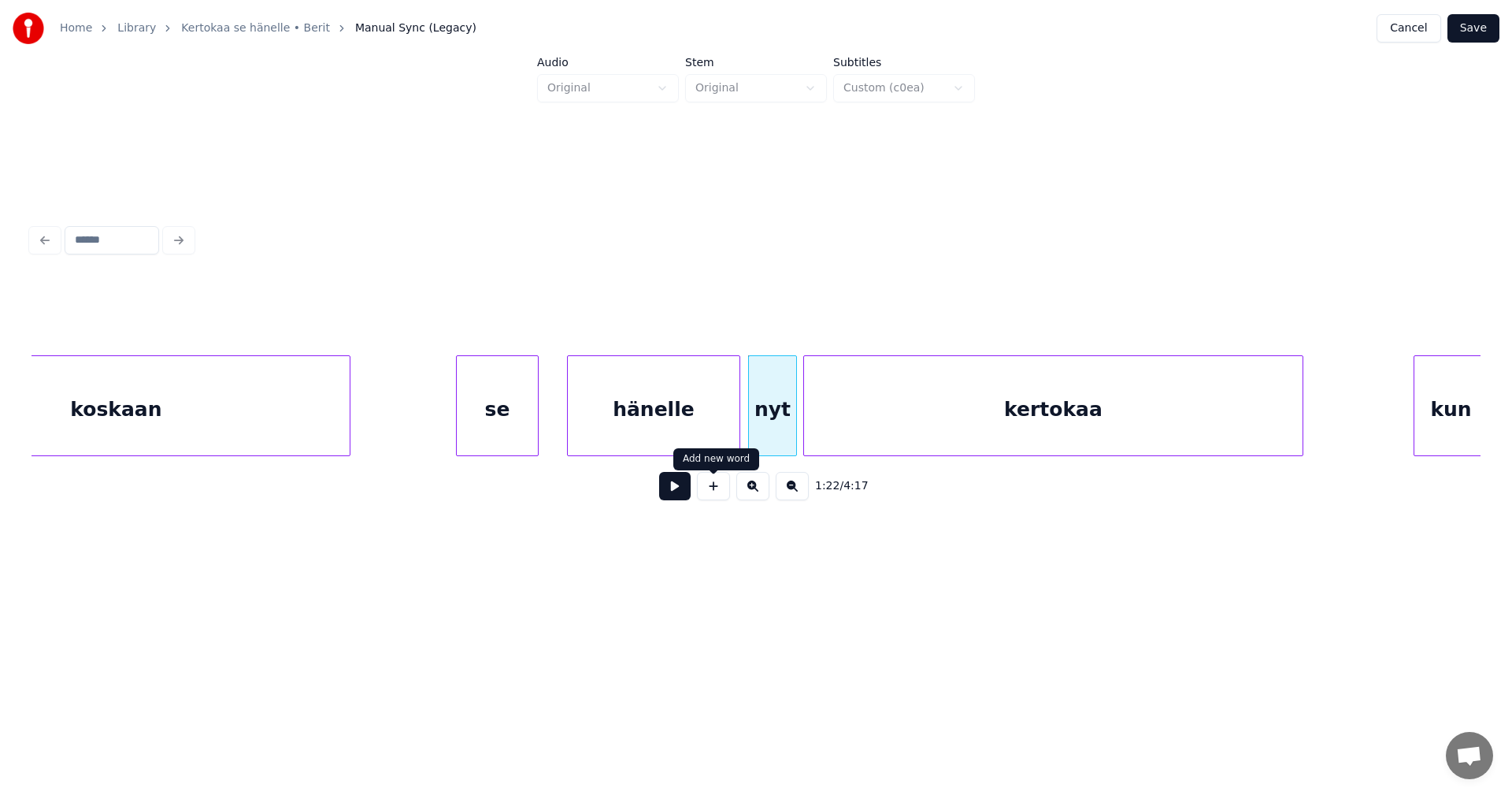
click at [682, 495] on button at bounding box center [674, 486] width 32 height 28
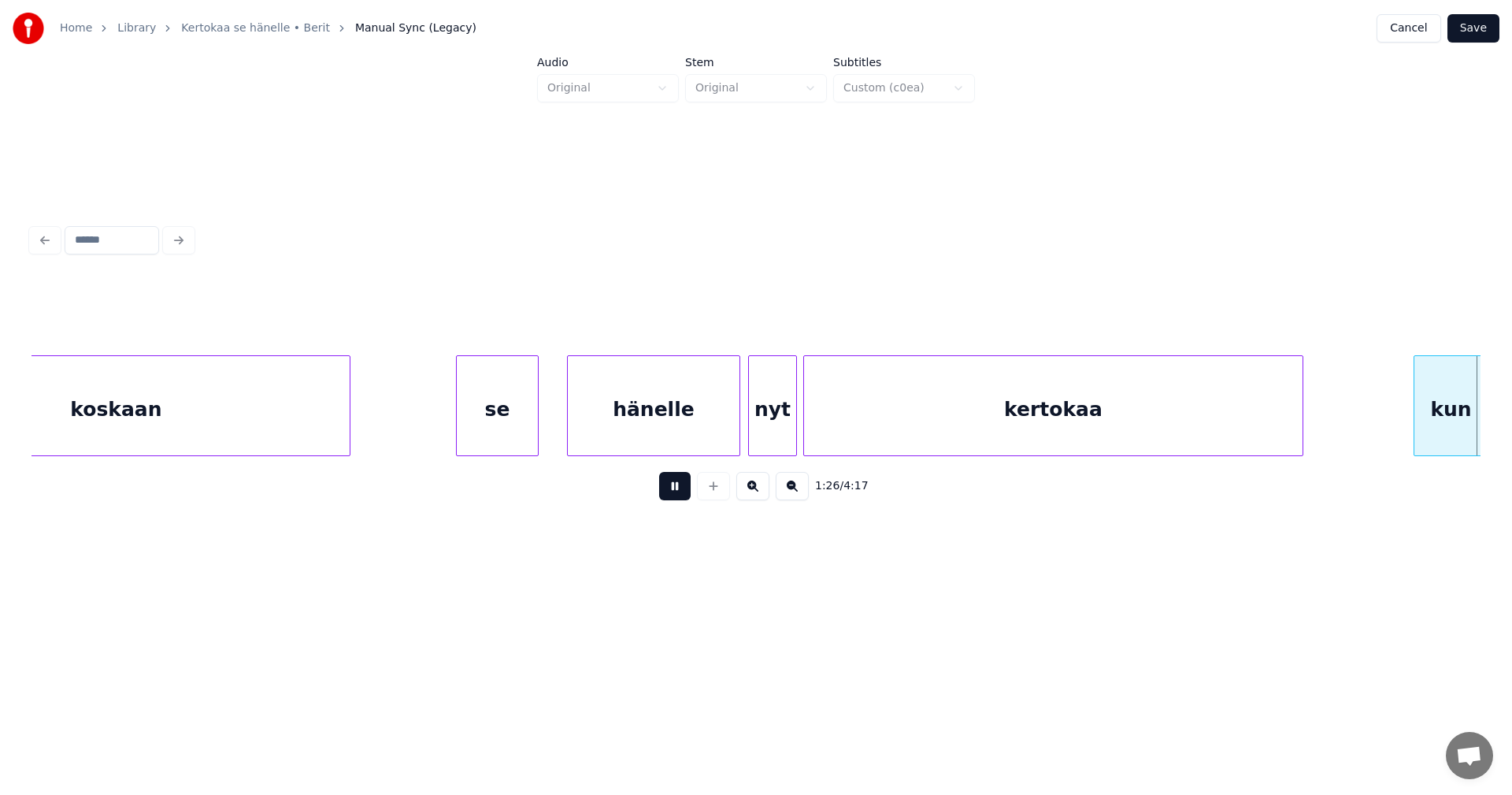
scroll to position [0, 17022]
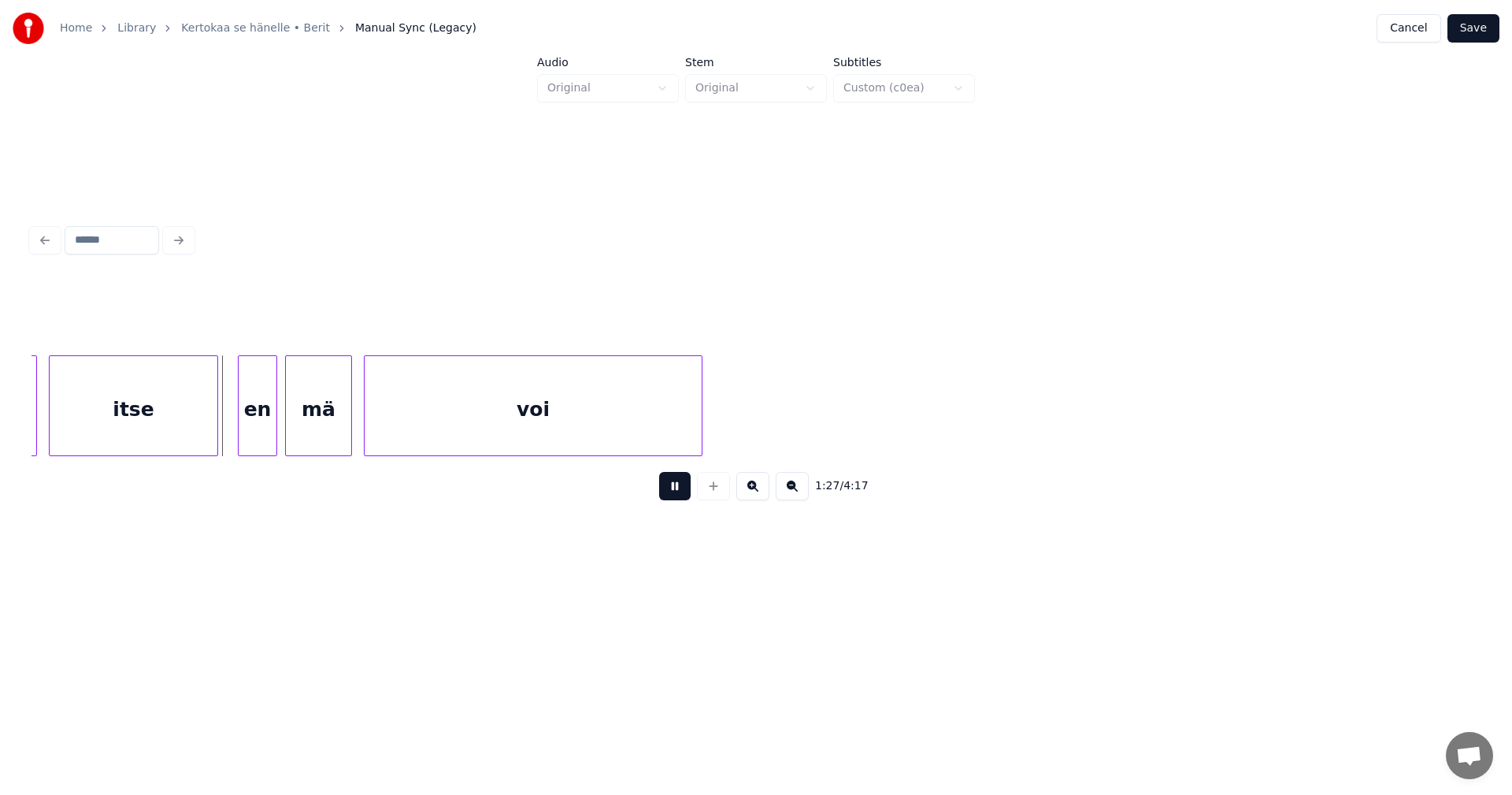
click at [682, 493] on button at bounding box center [674, 486] width 32 height 28
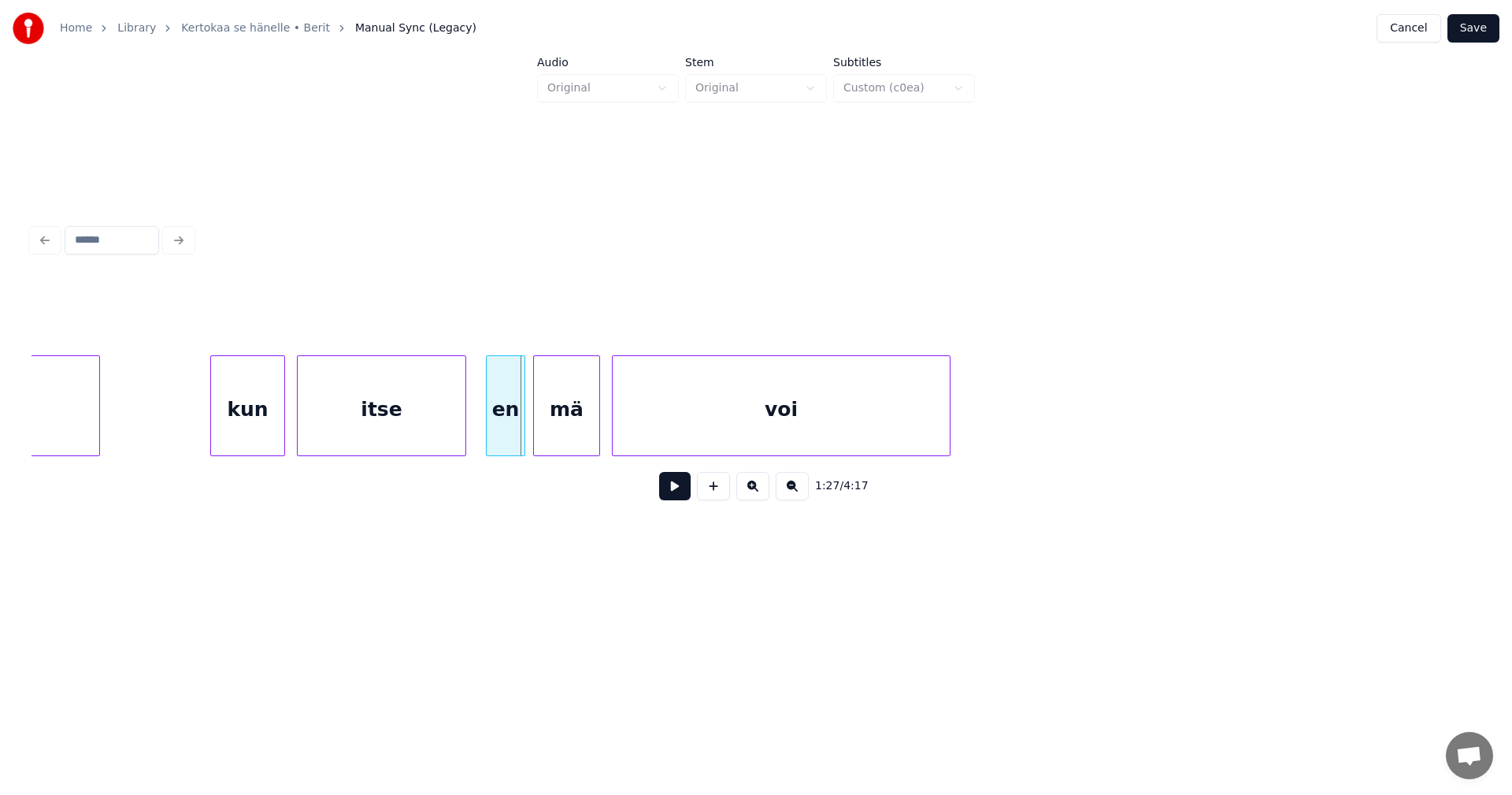
scroll to position [0, 16769]
click at [278, 426] on div at bounding box center [275, 405] width 5 height 99
click at [304, 422] on div "itse" at bounding box center [382, 409] width 168 height 107
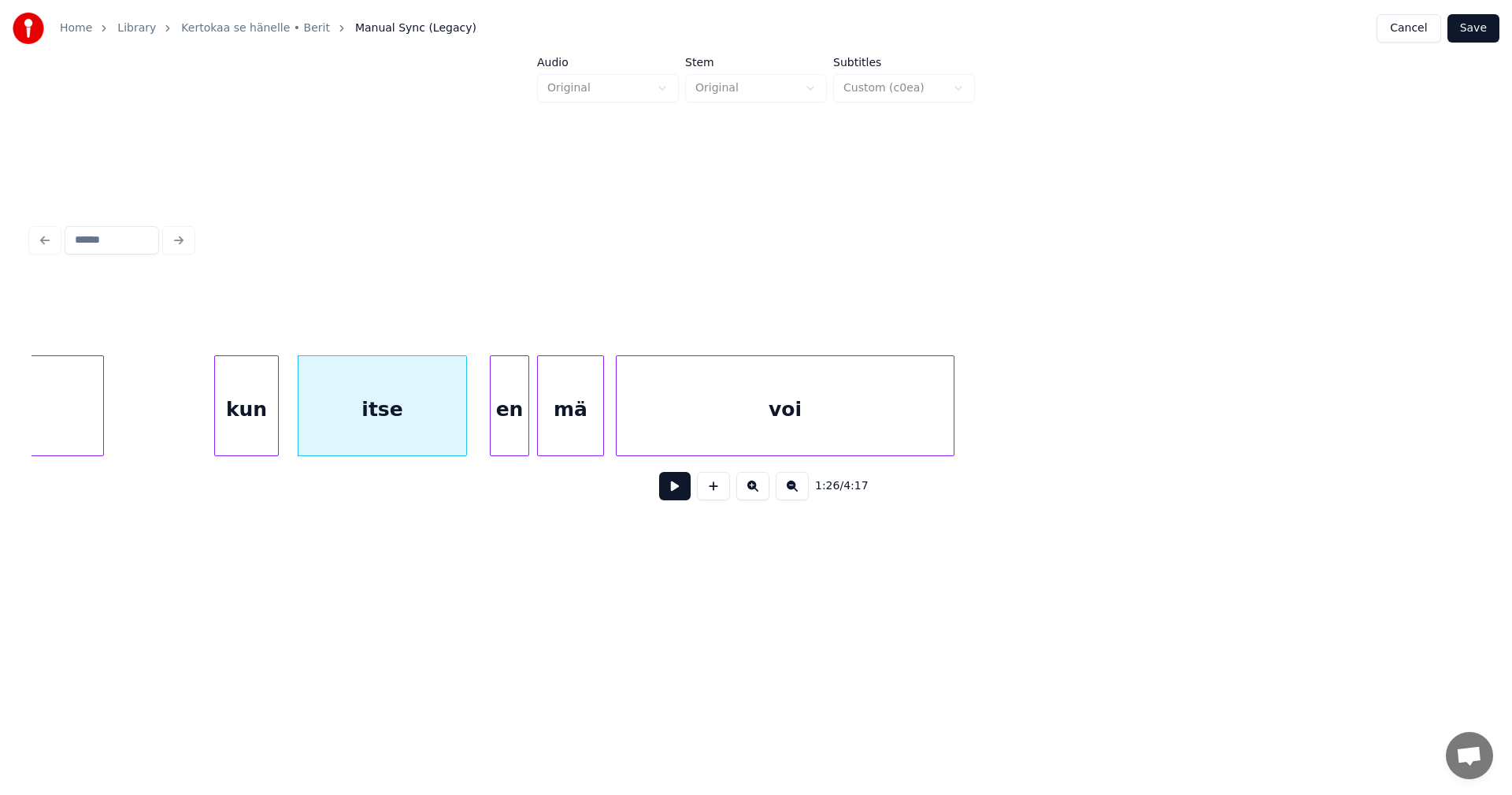
click at [277, 426] on div at bounding box center [275, 405] width 5 height 99
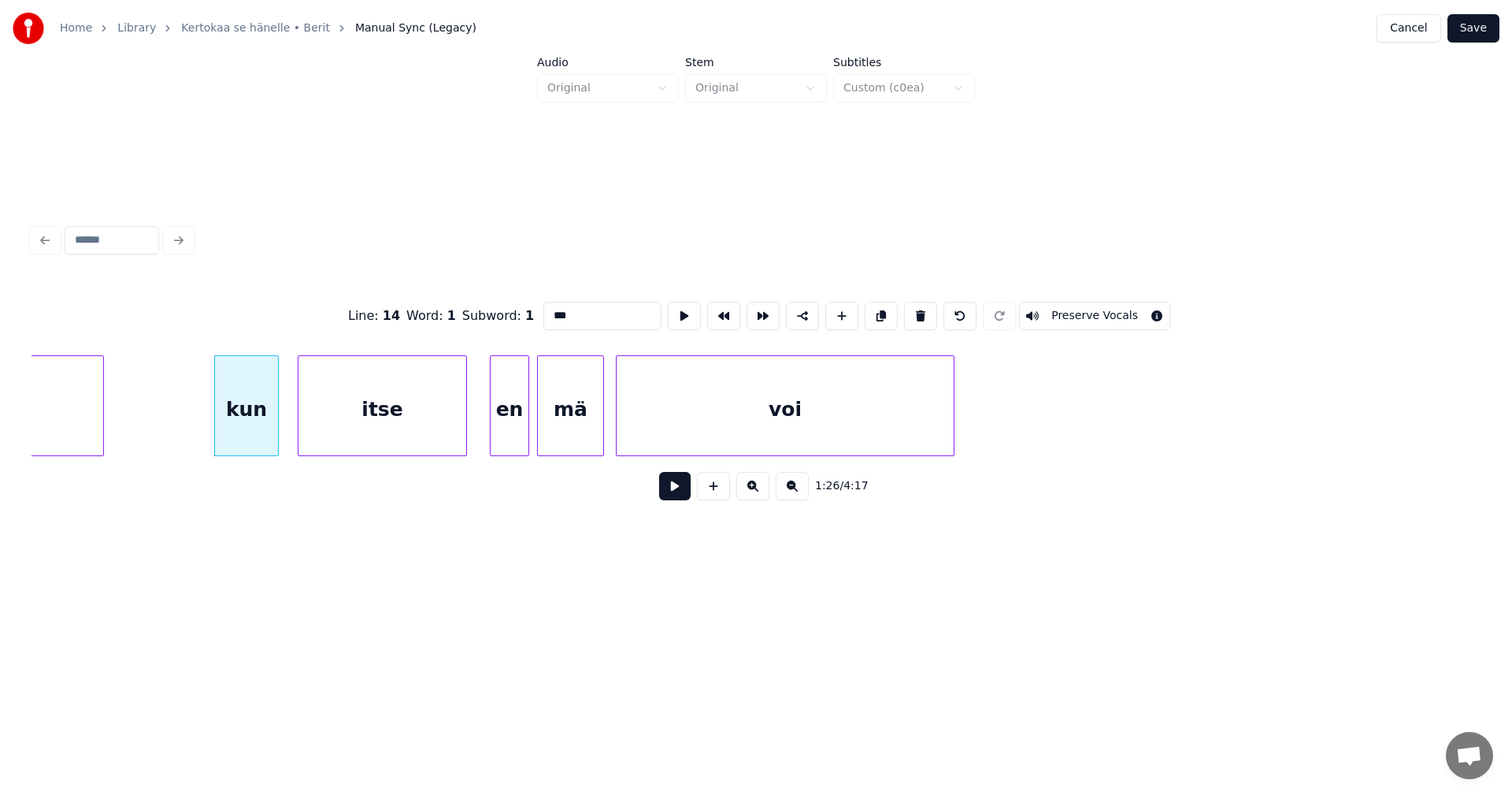
click at [664, 499] on button at bounding box center [674, 486] width 32 height 28
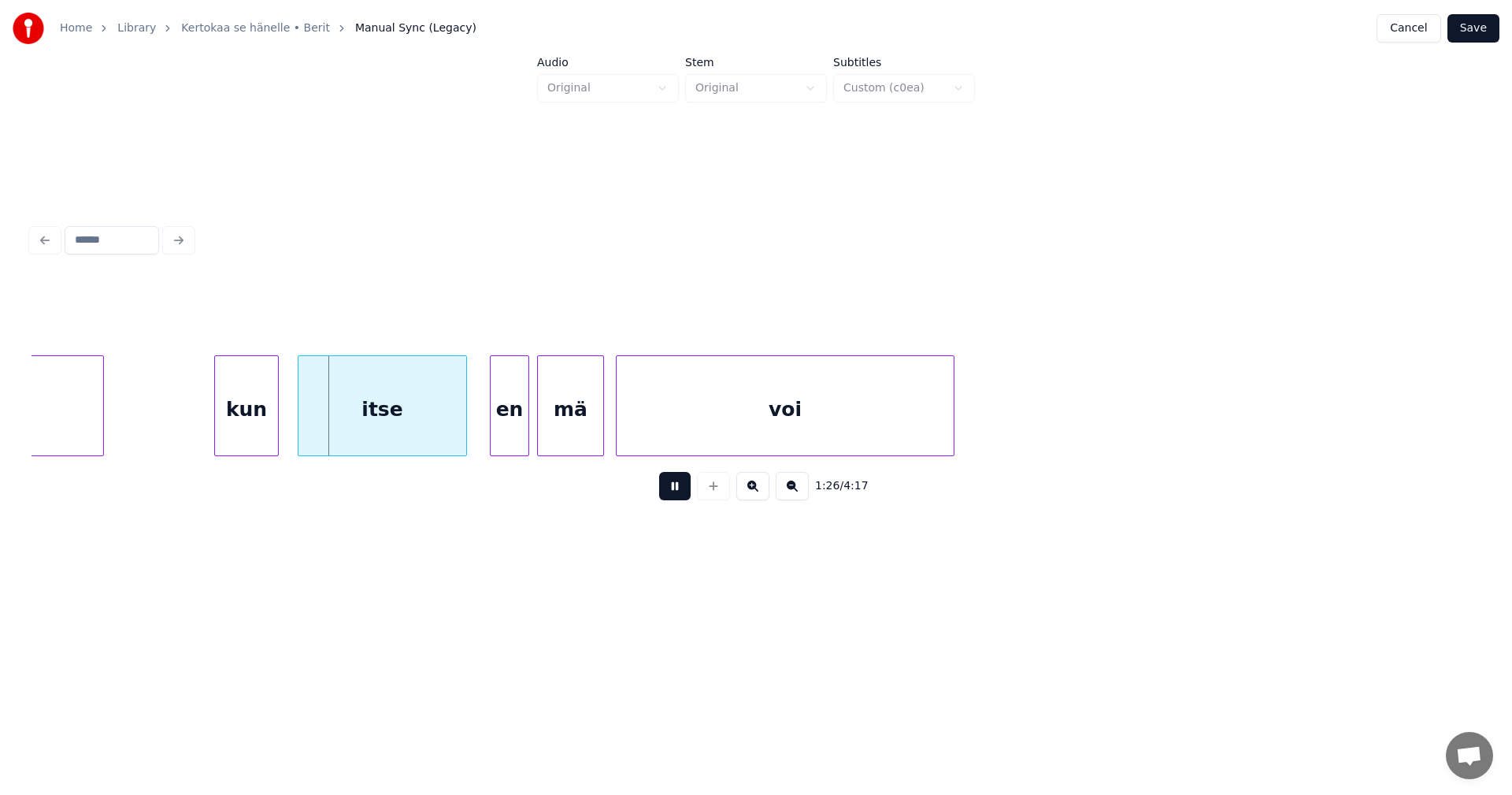
click at [668, 497] on button at bounding box center [674, 486] width 32 height 28
click at [401, 438] on div "itse" at bounding box center [382, 409] width 168 height 107
click at [661, 488] on button at bounding box center [674, 486] width 32 height 28
drag, startPoint x: 662, startPoint y: 487, endPoint x: 567, endPoint y: 448, distance: 102.7
click at [651, 483] on div "1:27 / 4:17" at bounding box center [756, 486] width 1423 height 35
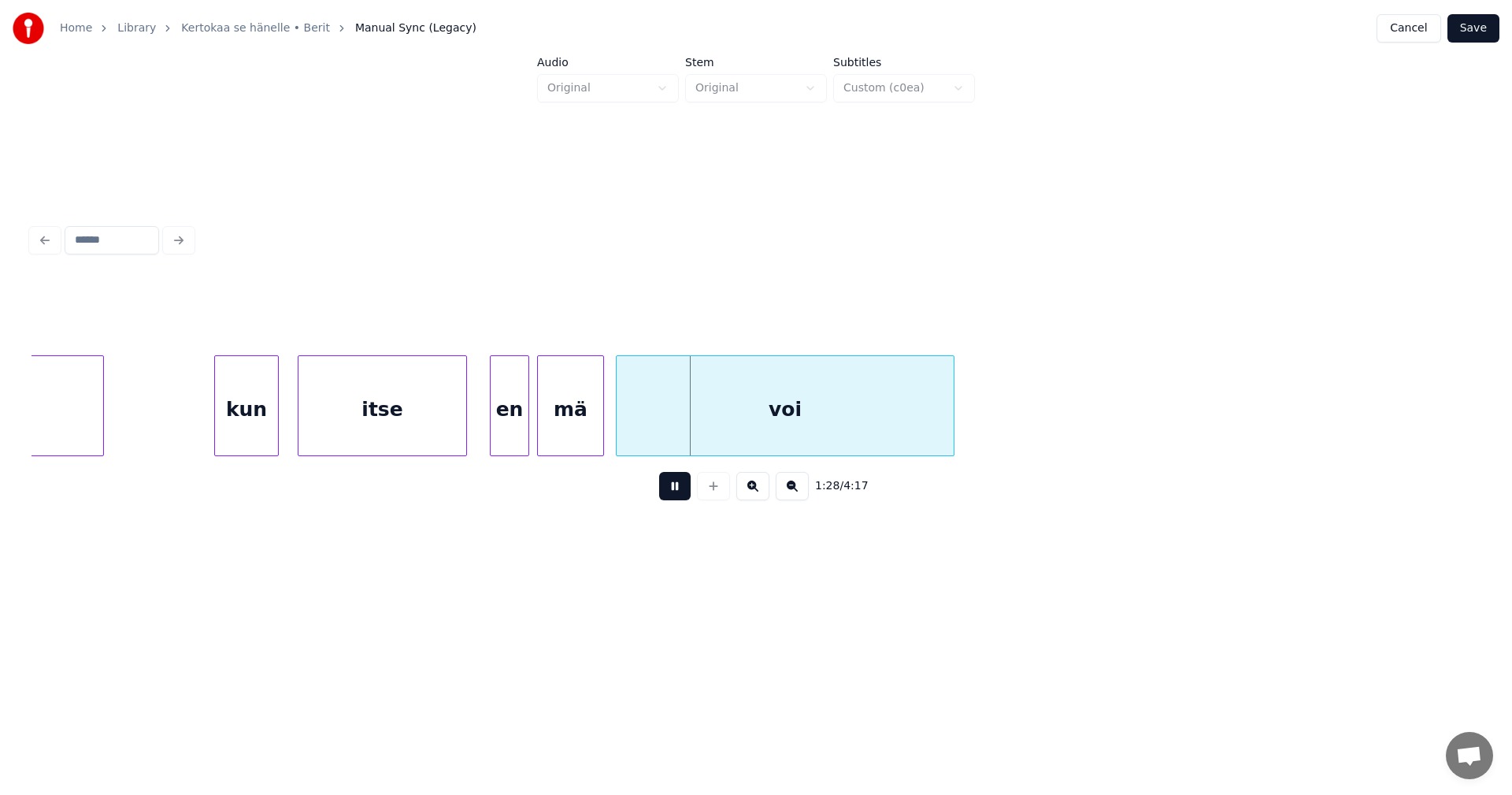
drag, startPoint x: 670, startPoint y: 496, endPoint x: 567, endPoint y: 455, distance: 110.9
click at [667, 493] on button at bounding box center [674, 486] width 32 height 28
click at [510, 434] on div "en" at bounding box center [504, 409] width 37 height 107
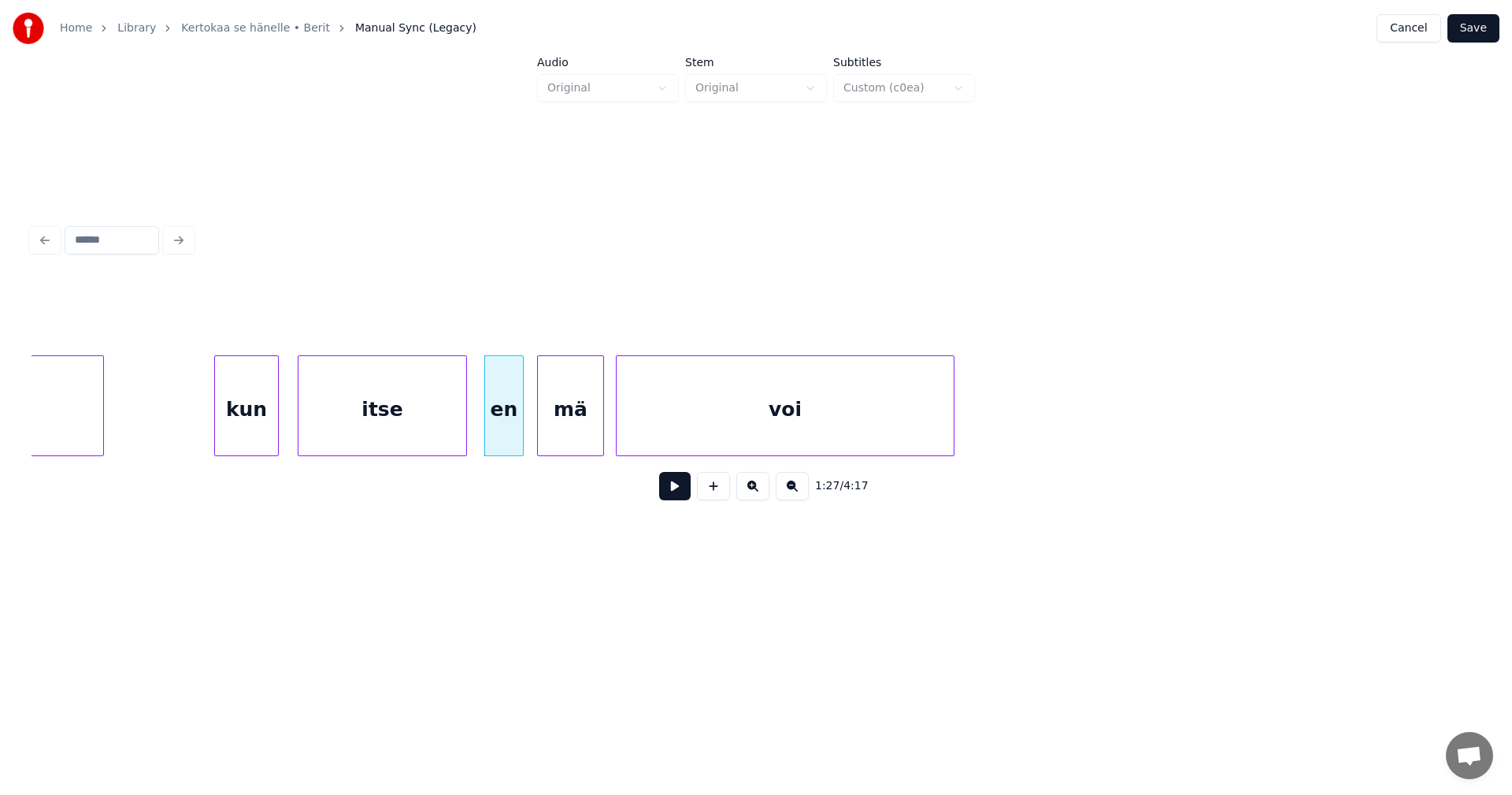
click at [563, 434] on div "mä" at bounding box center [570, 409] width 66 height 107
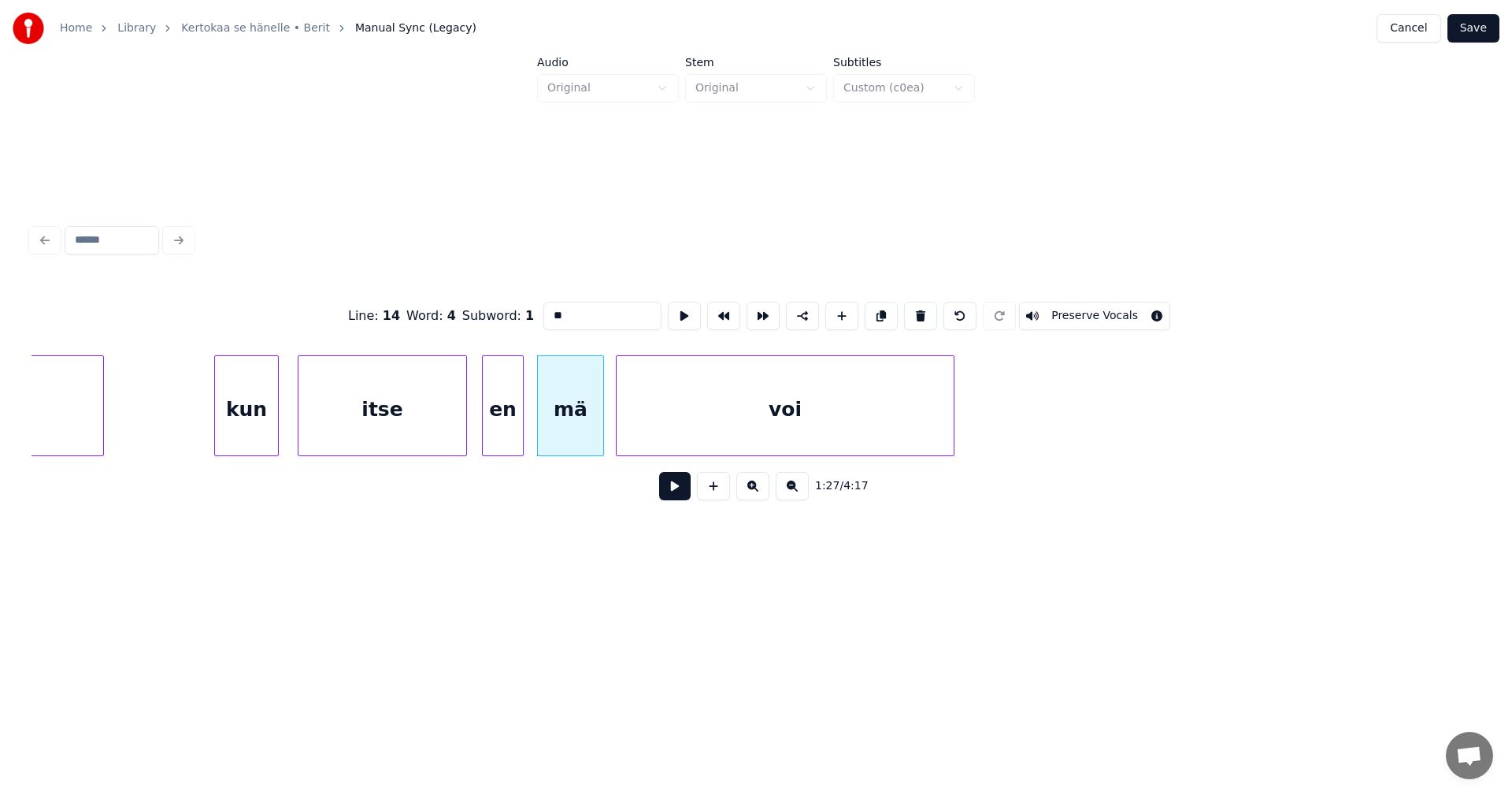
click at [485, 431] on div at bounding box center [485, 405] width 5 height 99
click at [669, 496] on button at bounding box center [674, 486] width 32 height 28
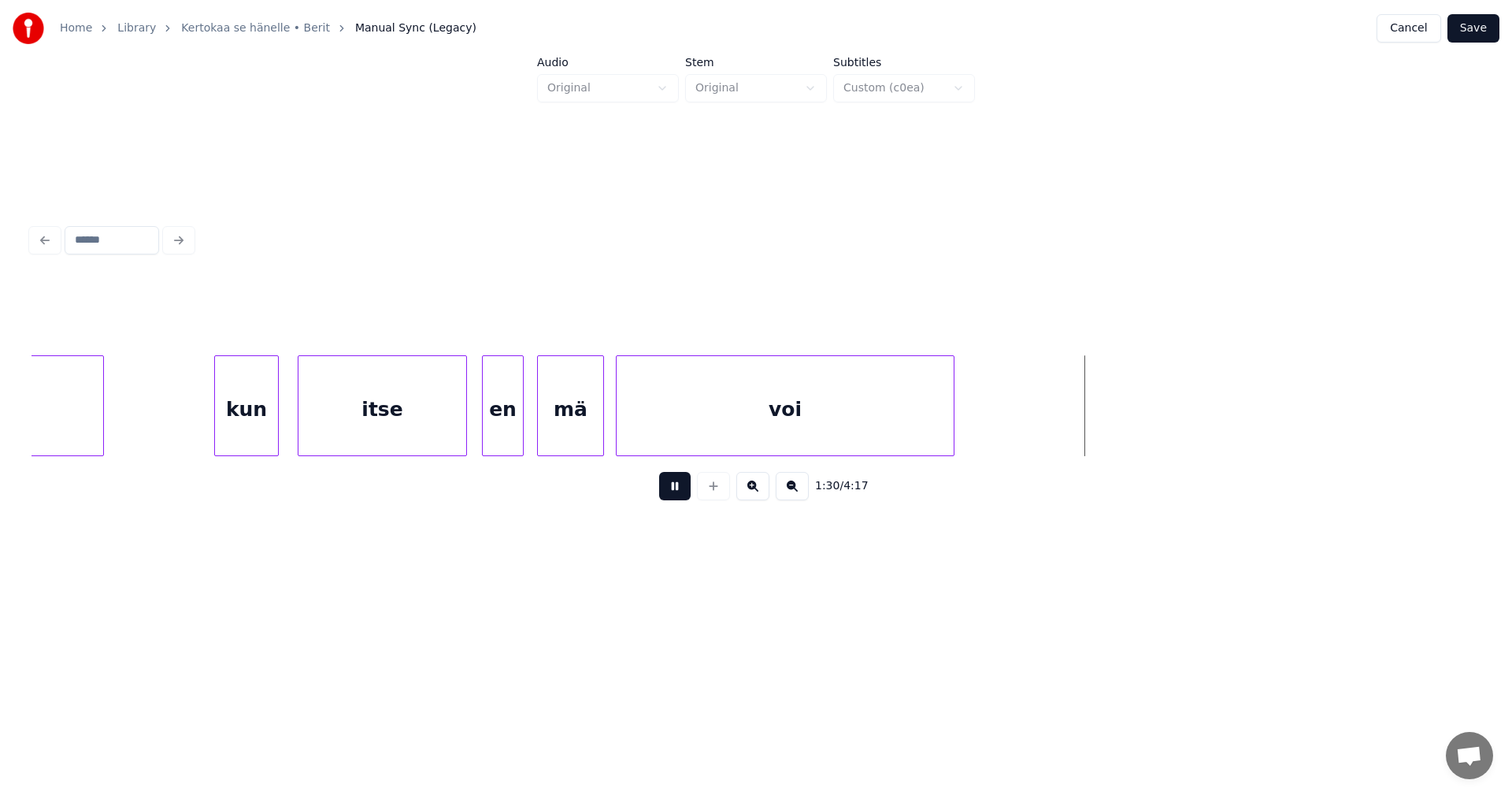
click at [671, 492] on button at bounding box center [674, 486] width 32 height 28
click at [965, 406] on div at bounding box center [962, 405] width 5 height 99
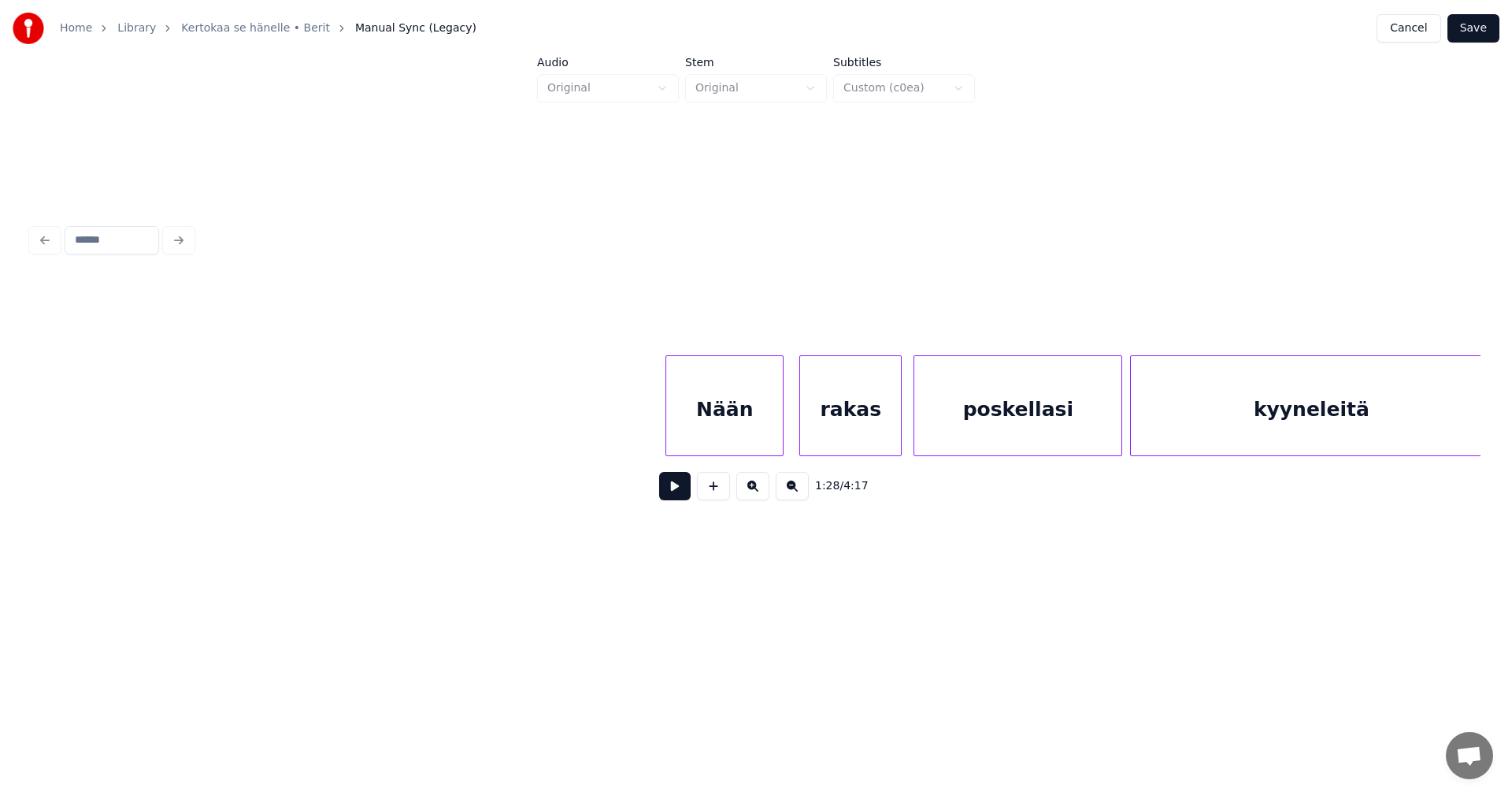
scroll to position [0, 21306]
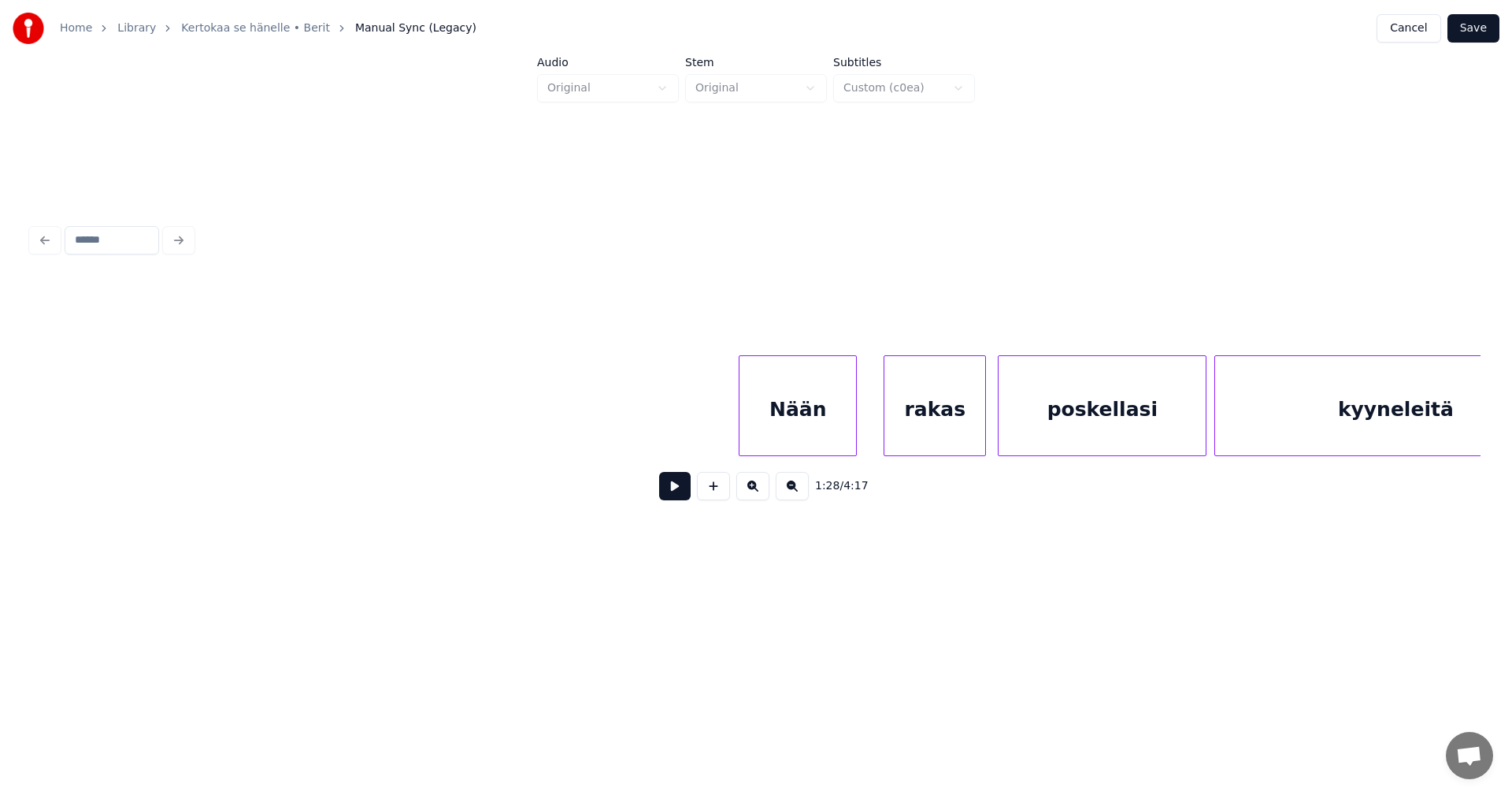
click at [785, 412] on div "Nään" at bounding box center [798, 409] width 117 height 107
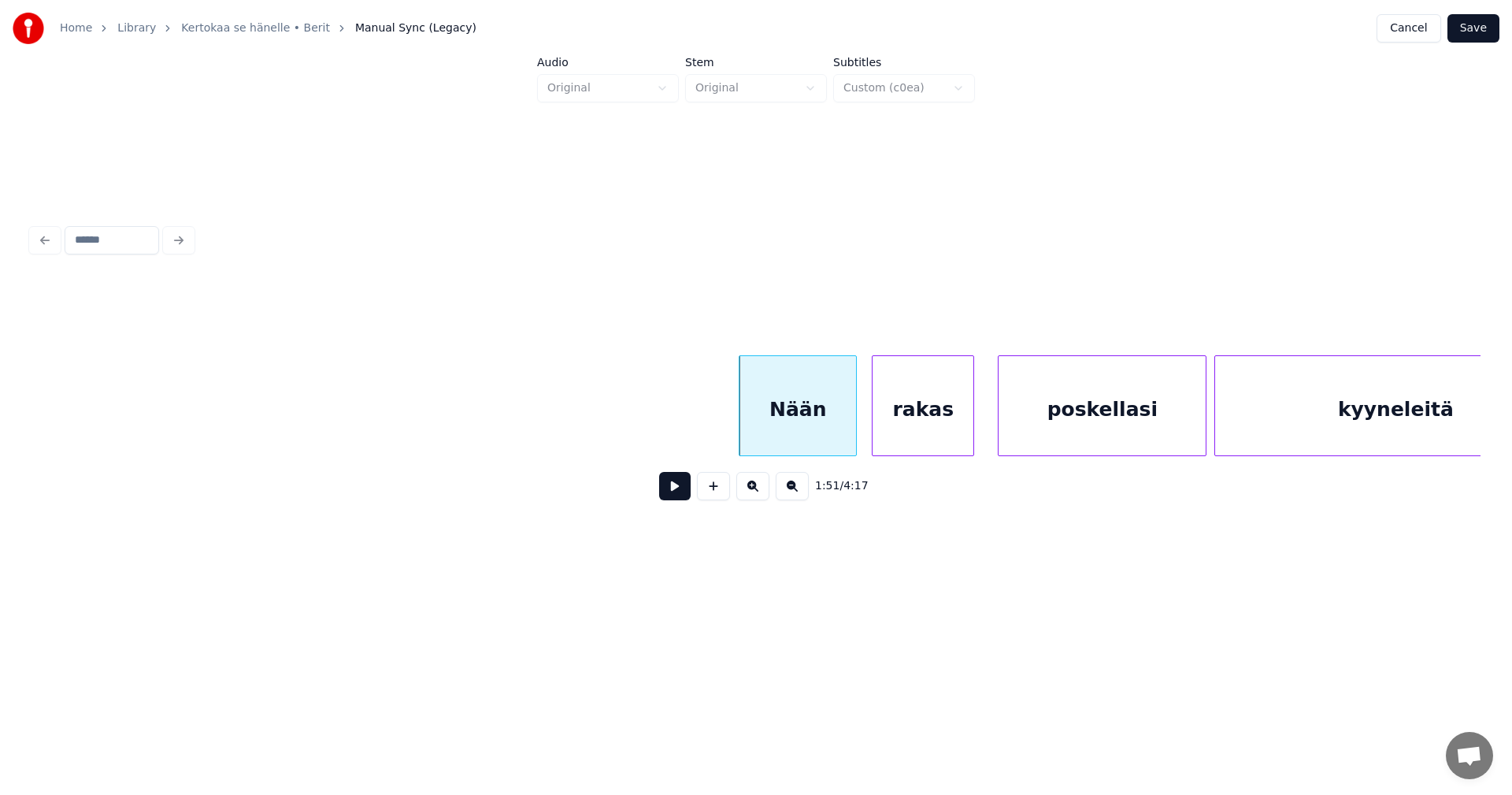
click at [894, 414] on div "rakas" at bounding box center [923, 409] width 100 height 107
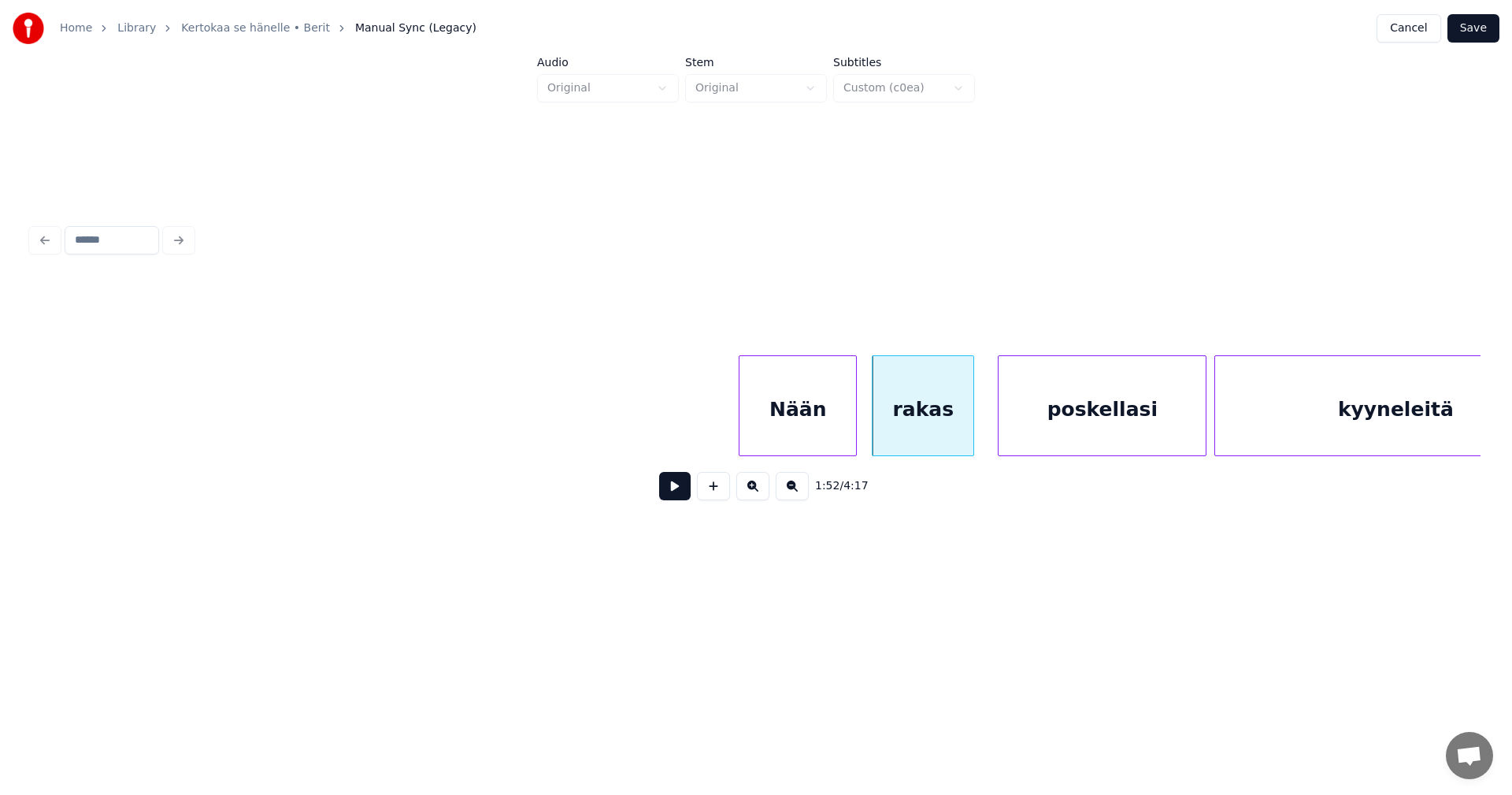
click at [819, 428] on div "Nään" at bounding box center [798, 409] width 117 height 107
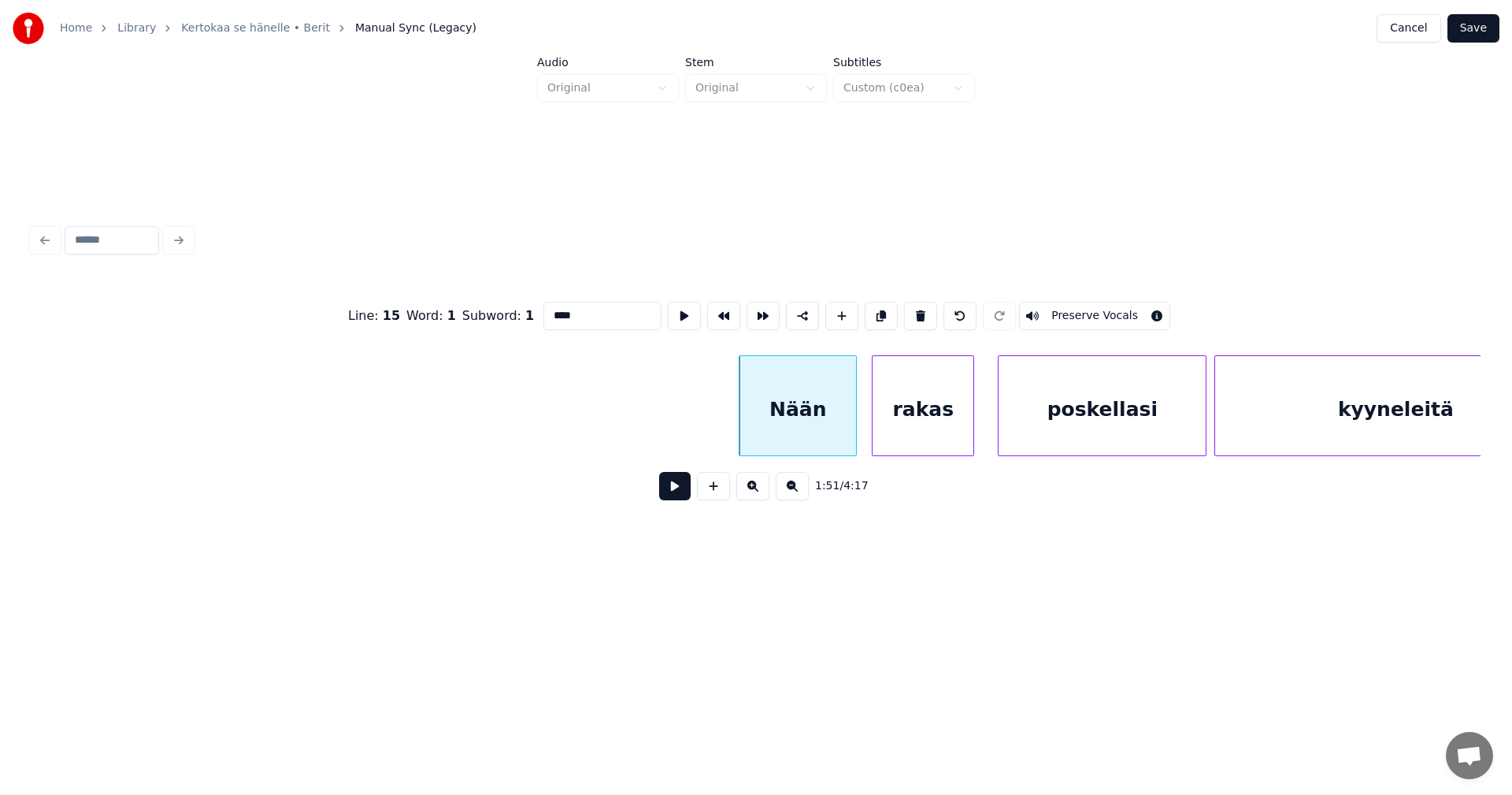
click at [690, 497] on button at bounding box center [674, 486] width 32 height 28
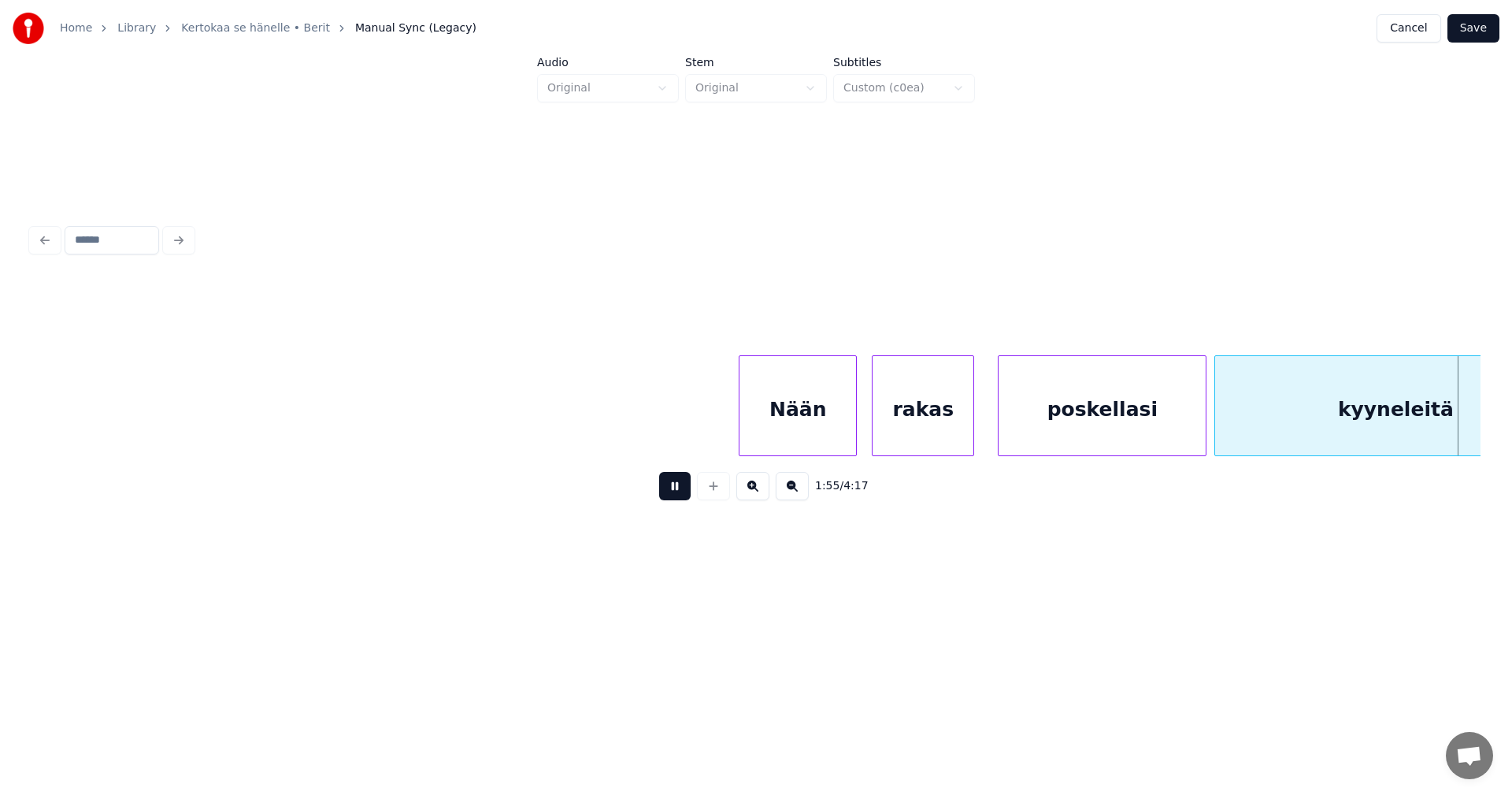
scroll to position [0, 22755]
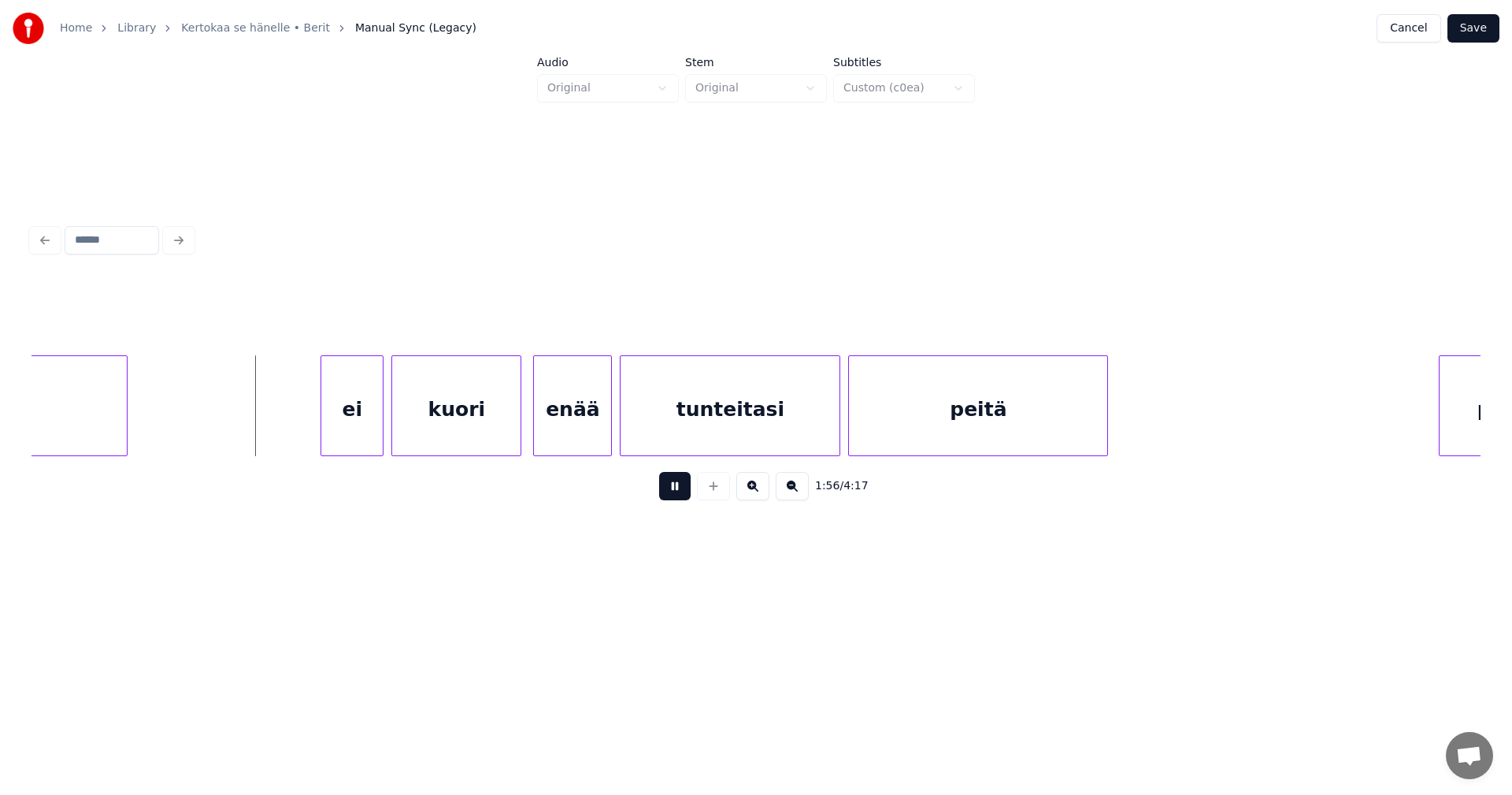
click at [687, 497] on button at bounding box center [674, 486] width 32 height 28
click at [362, 412] on div "ei" at bounding box center [347, 409] width 61 height 107
click at [433, 417] on div "kuori" at bounding box center [453, 409] width 129 height 107
click at [550, 420] on div "enää" at bounding box center [568, 409] width 78 height 107
click at [370, 434] on div "ei" at bounding box center [347, 409] width 61 height 107
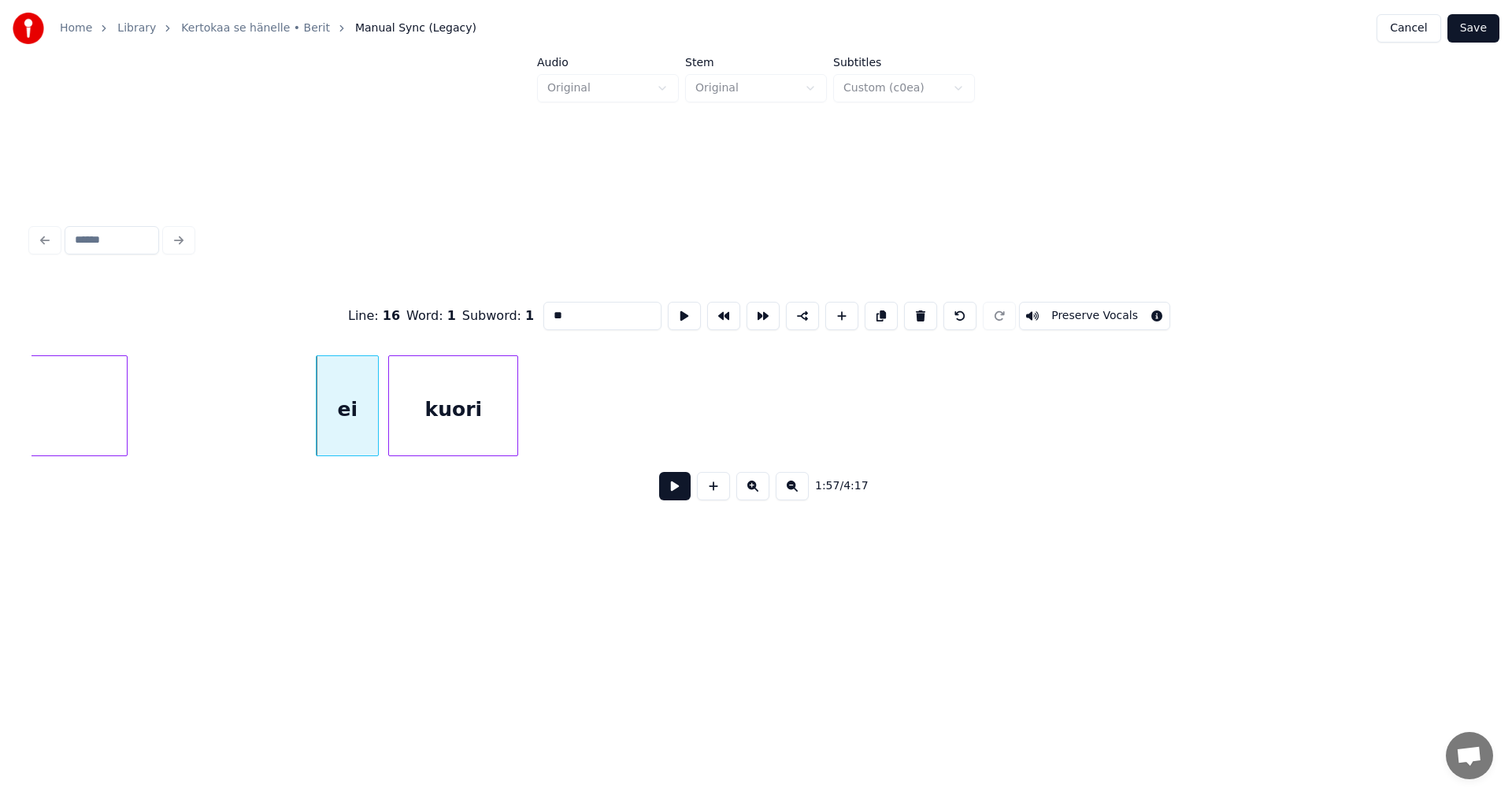
scroll to position [0, 21486]
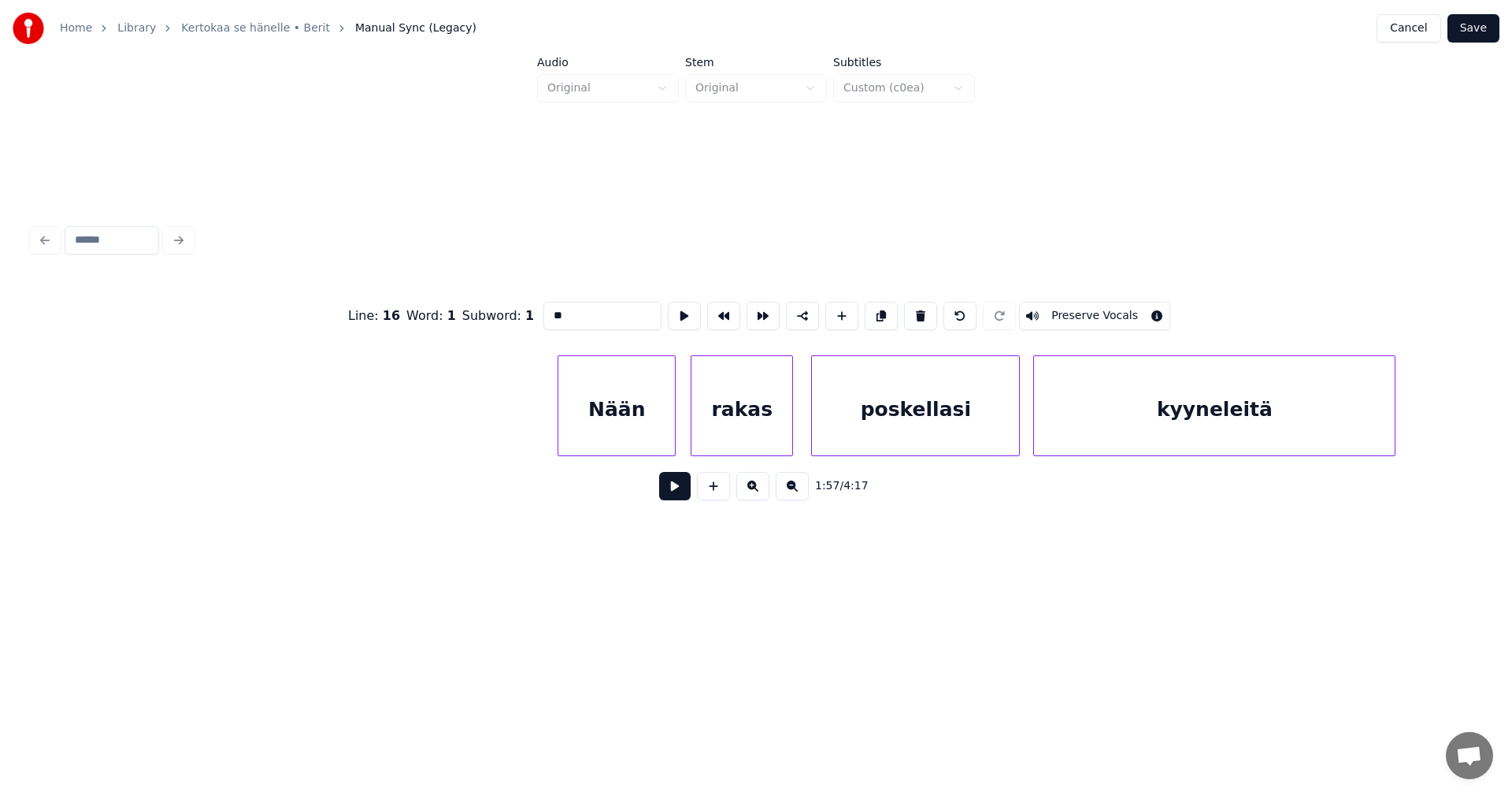
click at [862, 419] on div "poskellasi" at bounding box center [915, 409] width 207 height 107
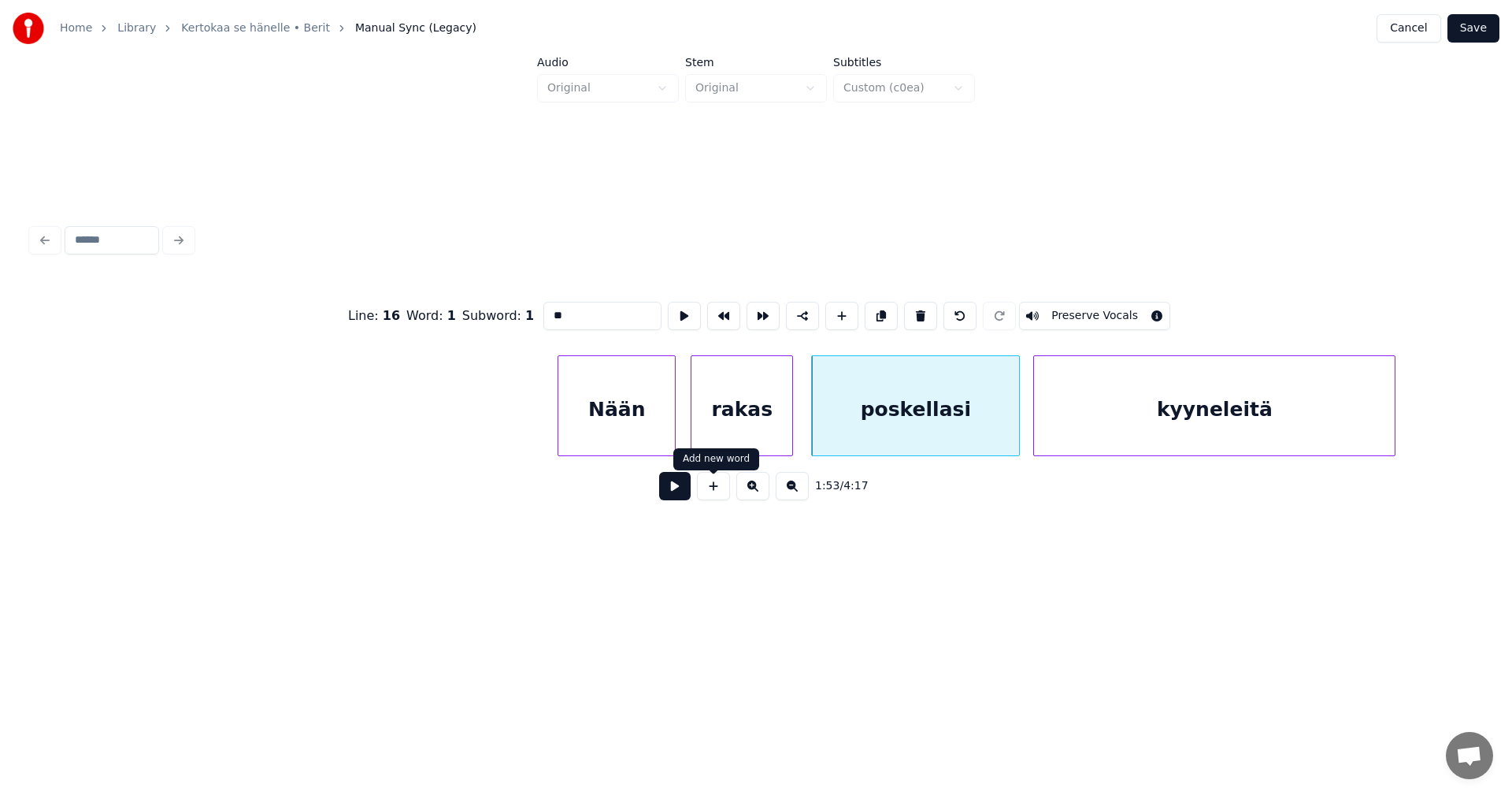
click at [686, 494] on button at bounding box center [674, 486] width 32 height 28
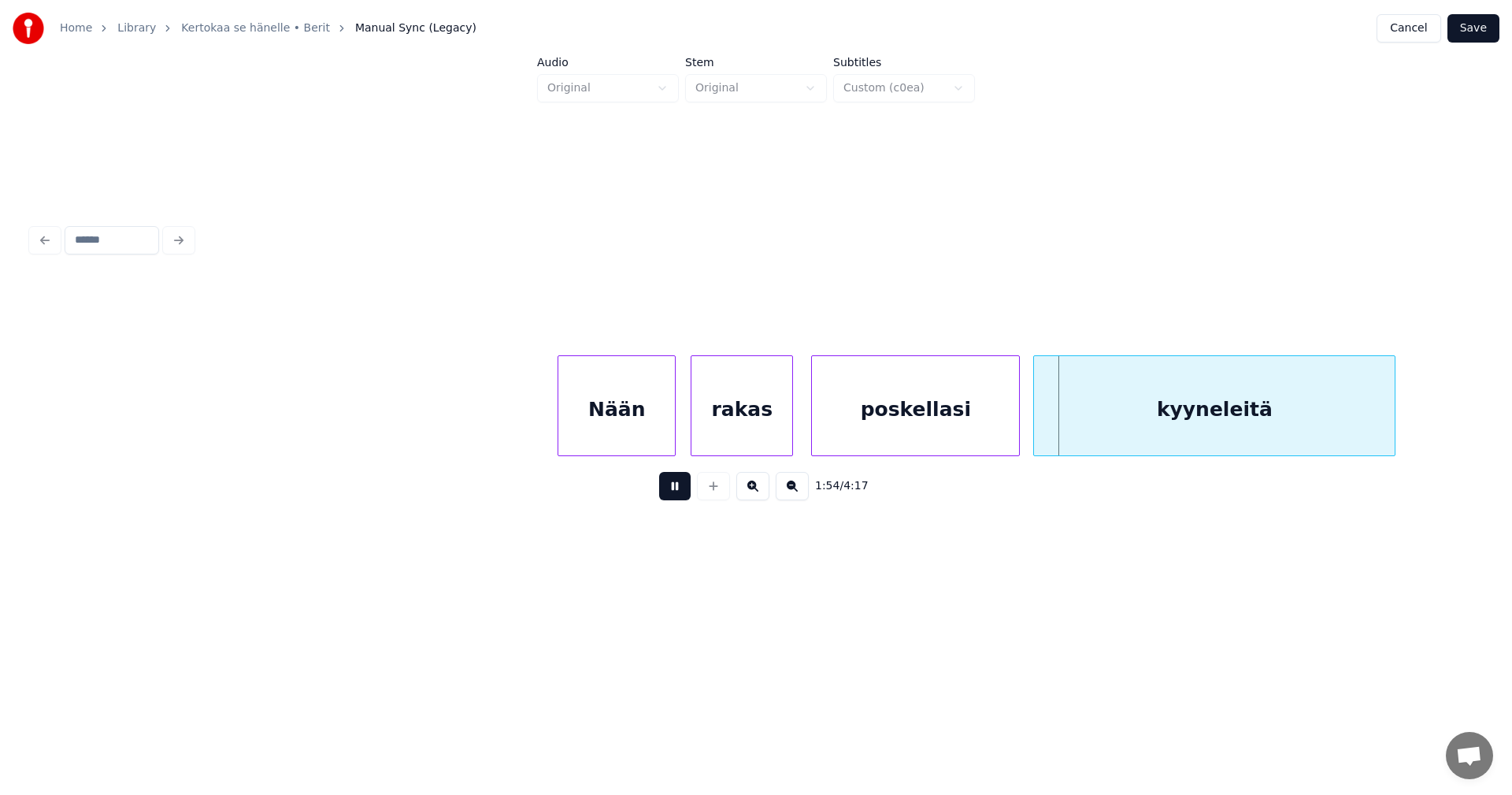
click at [679, 494] on button at bounding box center [674, 486] width 32 height 28
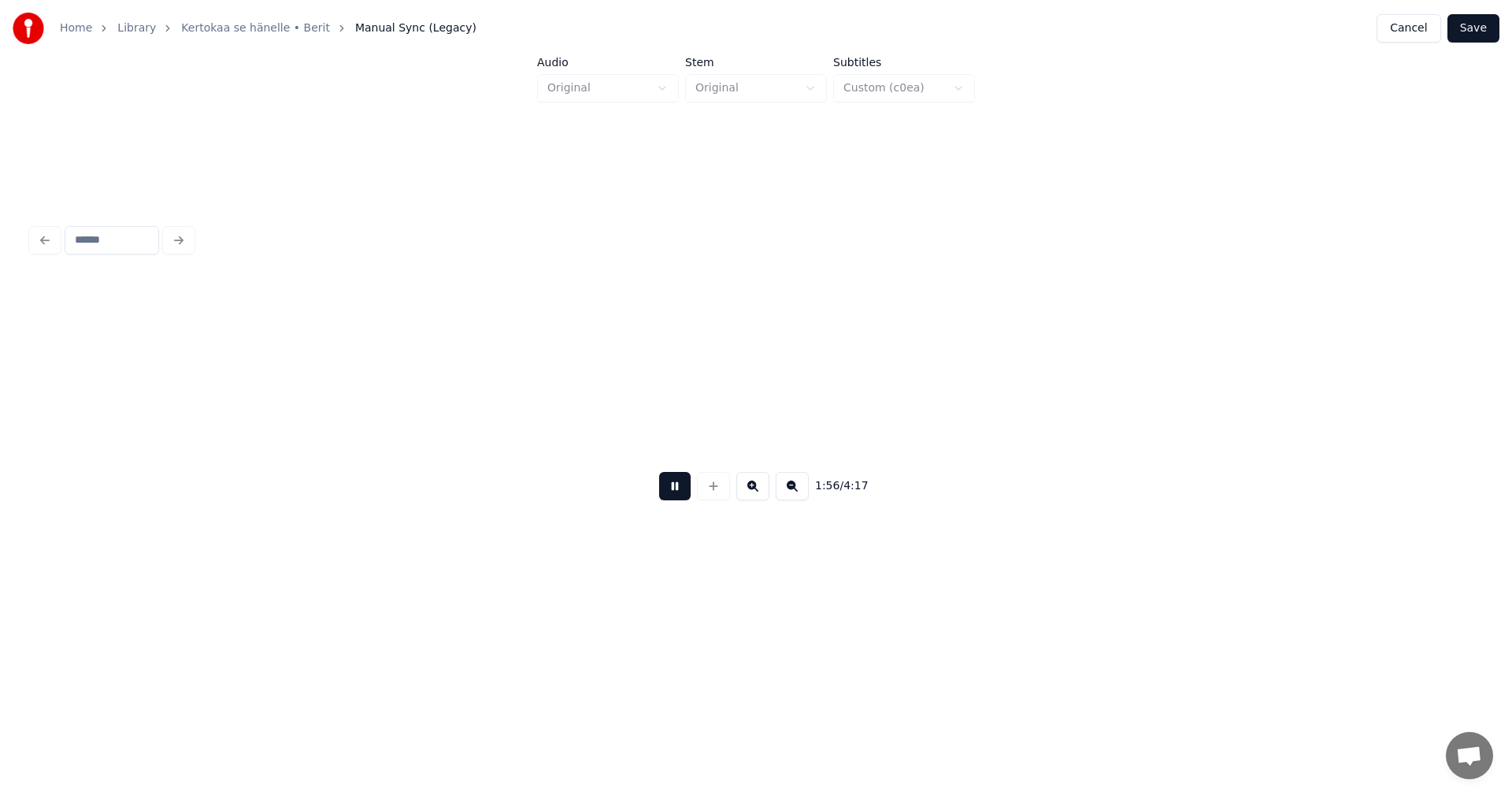
scroll to position [0, 22936]
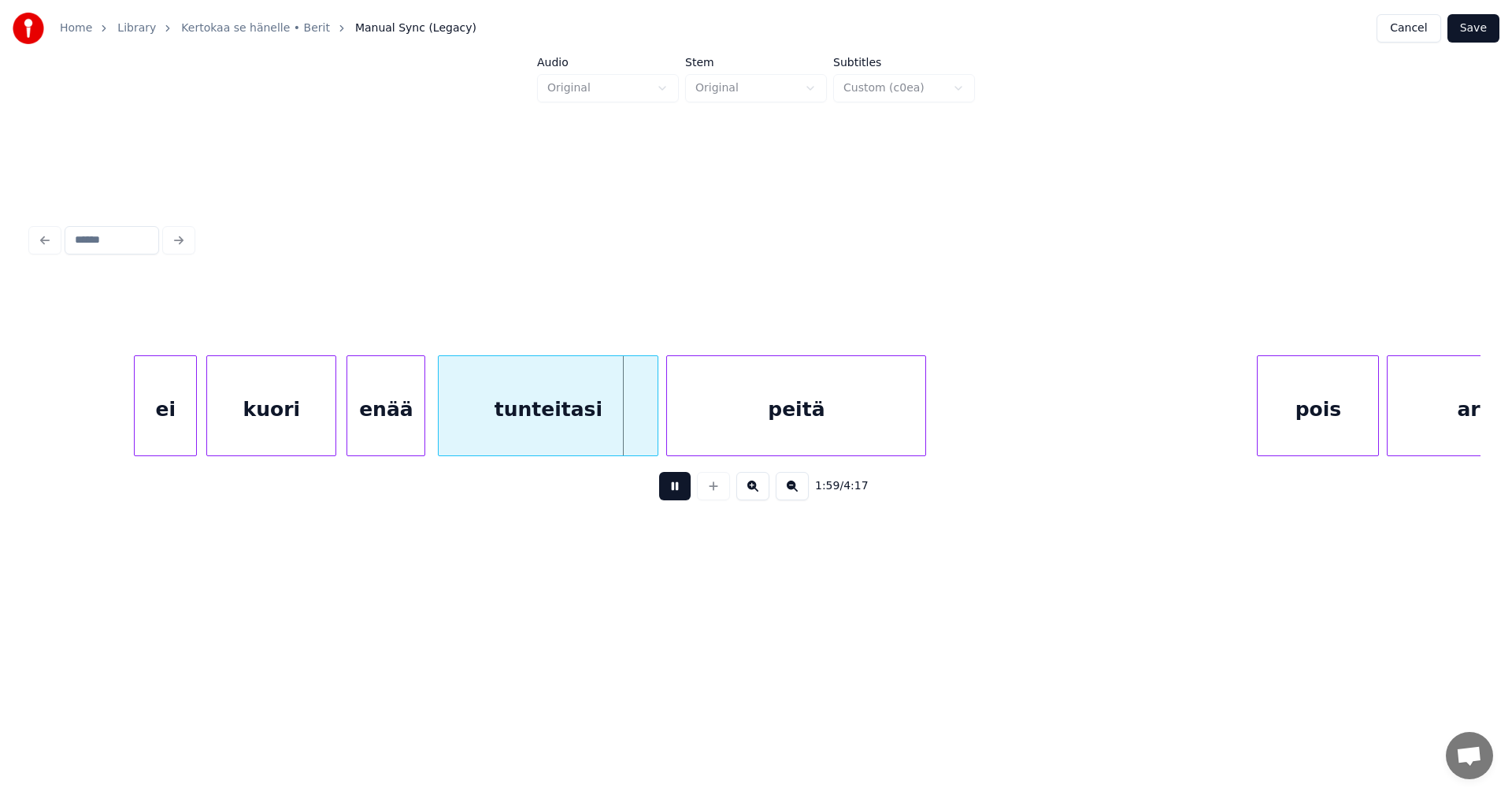
click at [679, 493] on button at bounding box center [674, 486] width 32 height 28
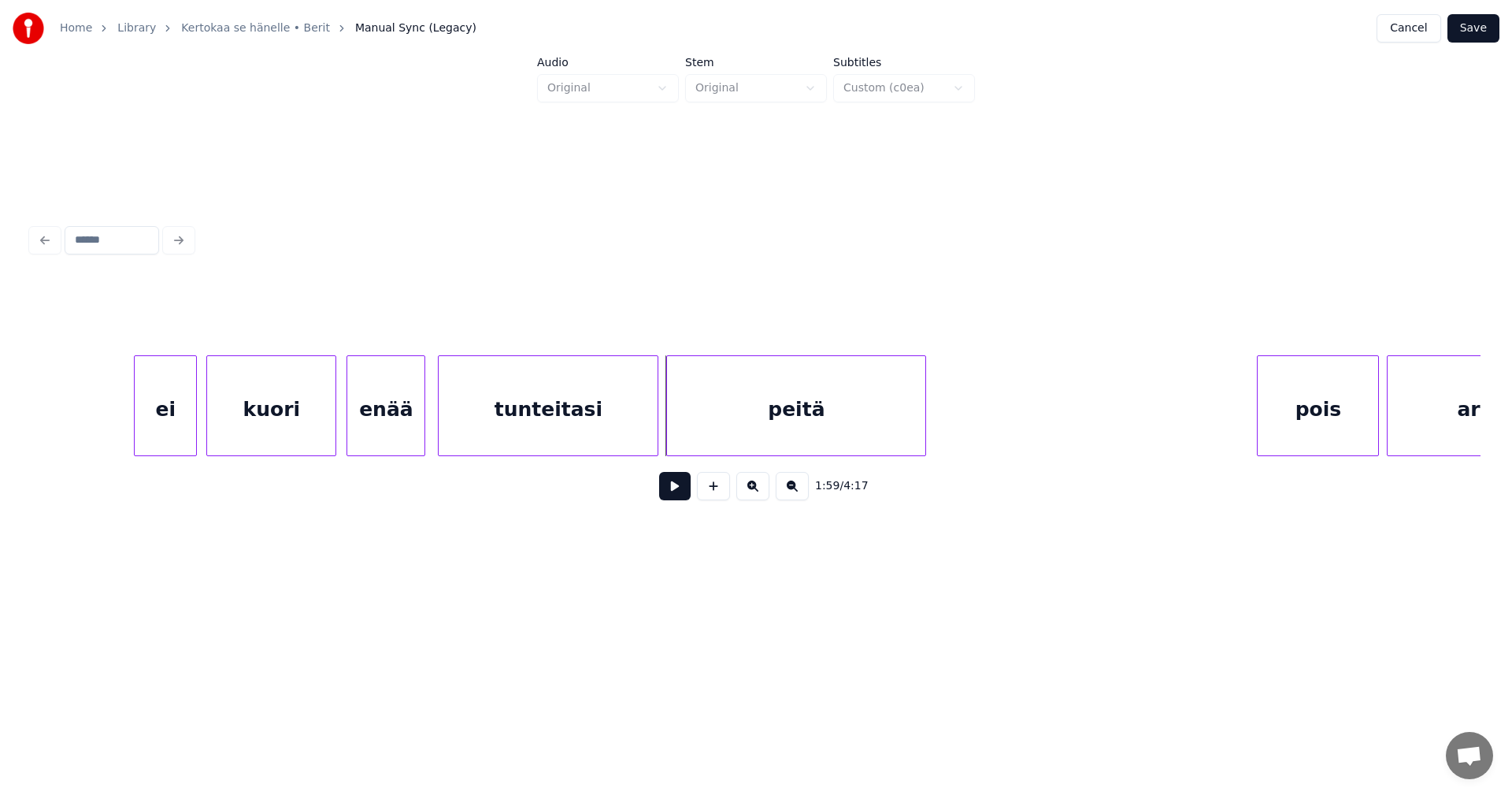
click at [679, 493] on button at bounding box center [674, 486] width 32 height 28
click at [680, 492] on button at bounding box center [674, 486] width 32 height 28
click at [948, 433] on div at bounding box center [947, 405] width 5 height 99
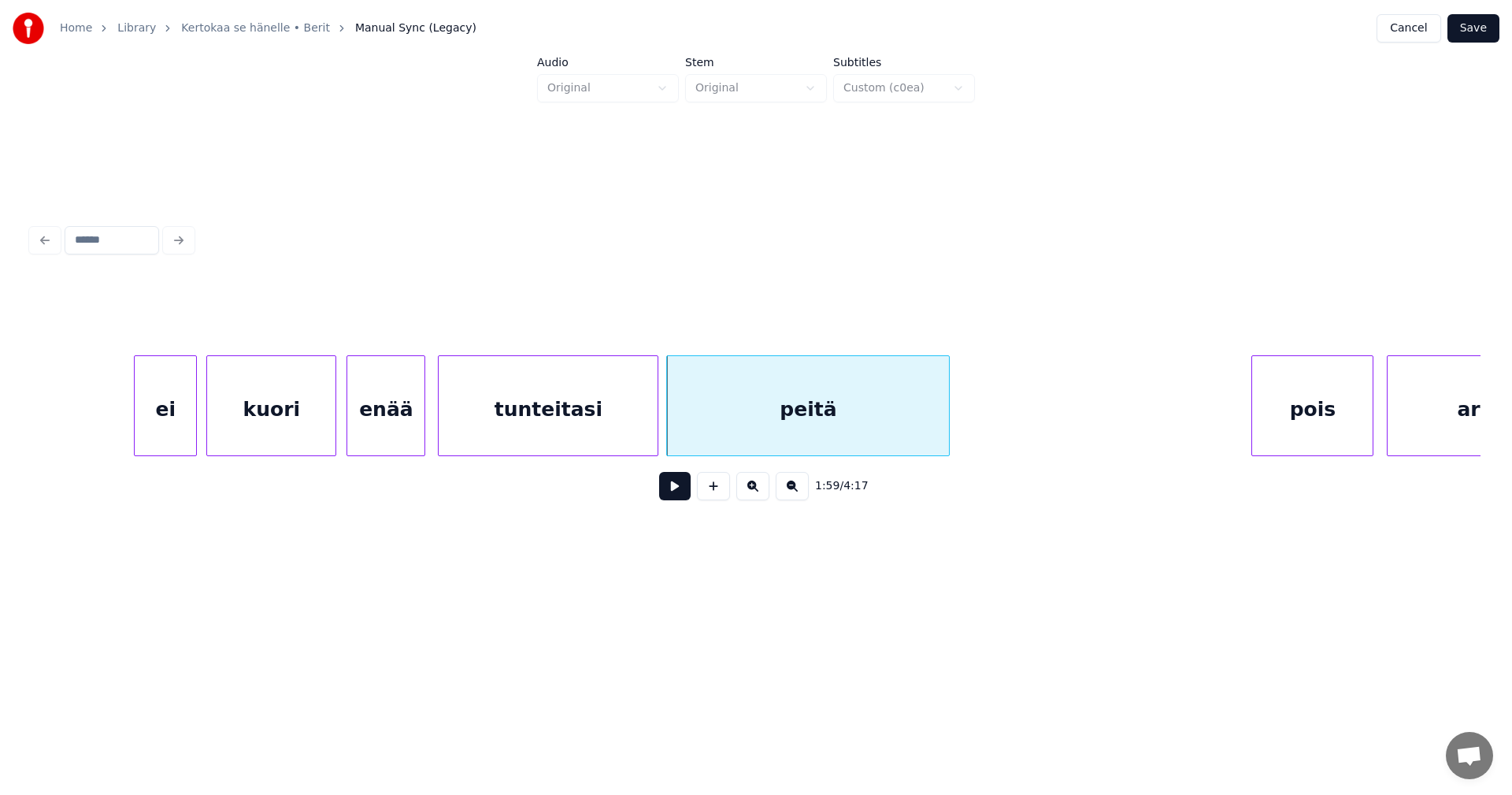
click at [1267, 412] on div "pois" at bounding box center [1312, 409] width 120 height 107
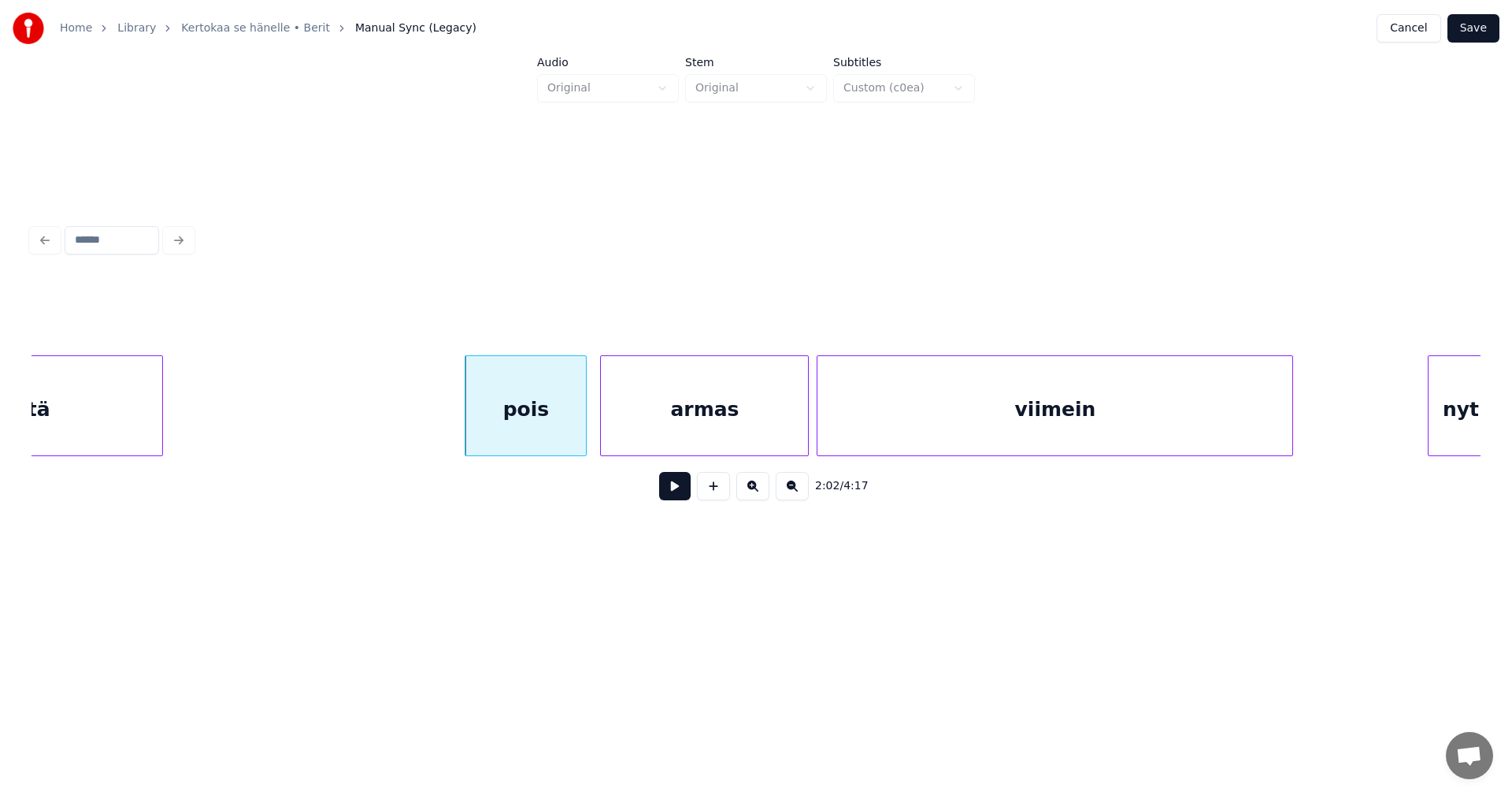
scroll to position [0, 23724]
click at [567, 383] on div "pois" at bounding box center [525, 409] width 120 height 107
click at [670, 487] on button at bounding box center [674, 486] width 32 height 28
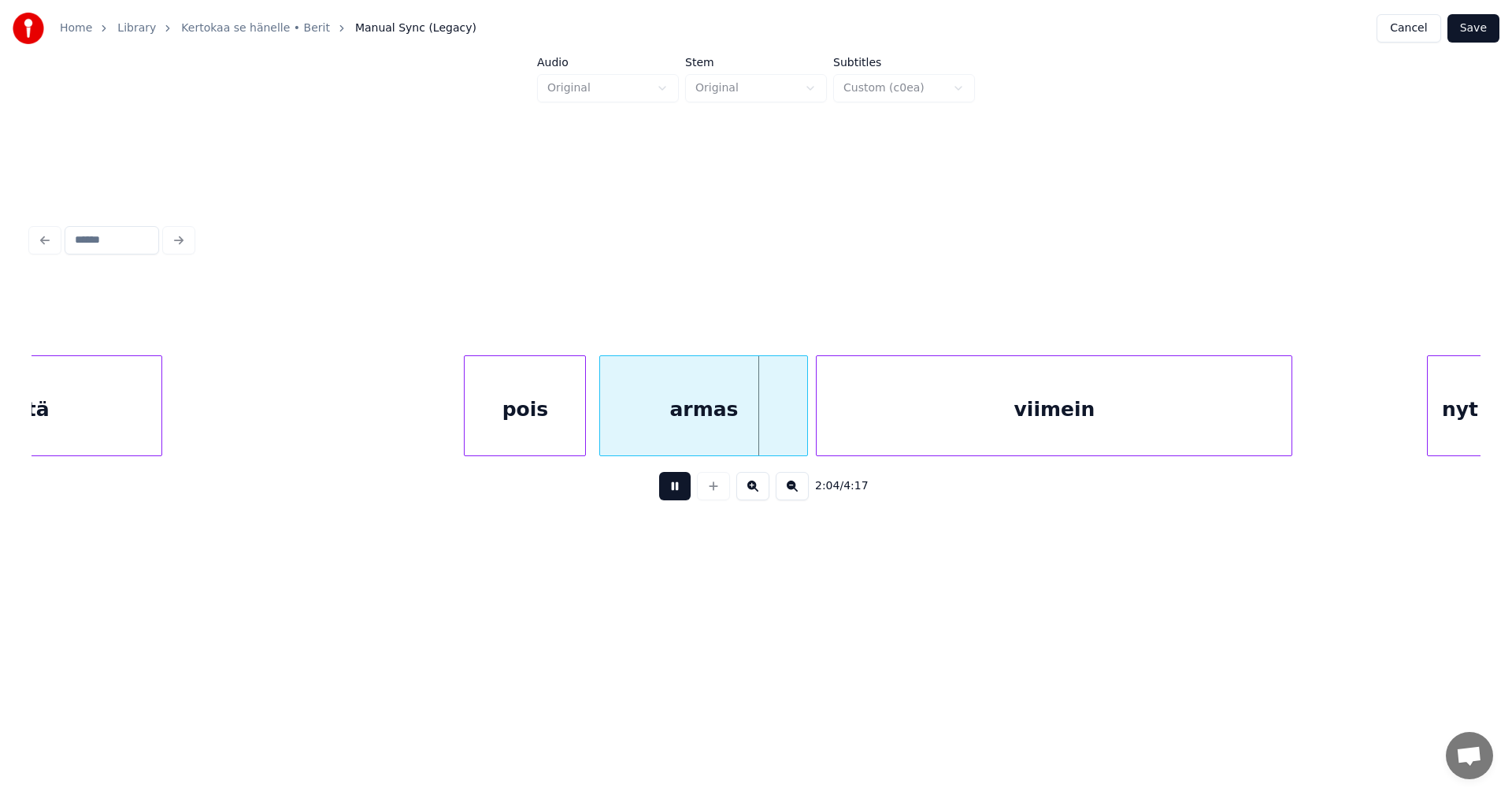
click at [670, 486] on button at bounding box center [674, 486] width 32 height 28
click at [792, 412] on div at bounding box center [793, 405] width 5 height 99
click at [674, 500] on button at bounding box center [674, 486] width 32 height 28
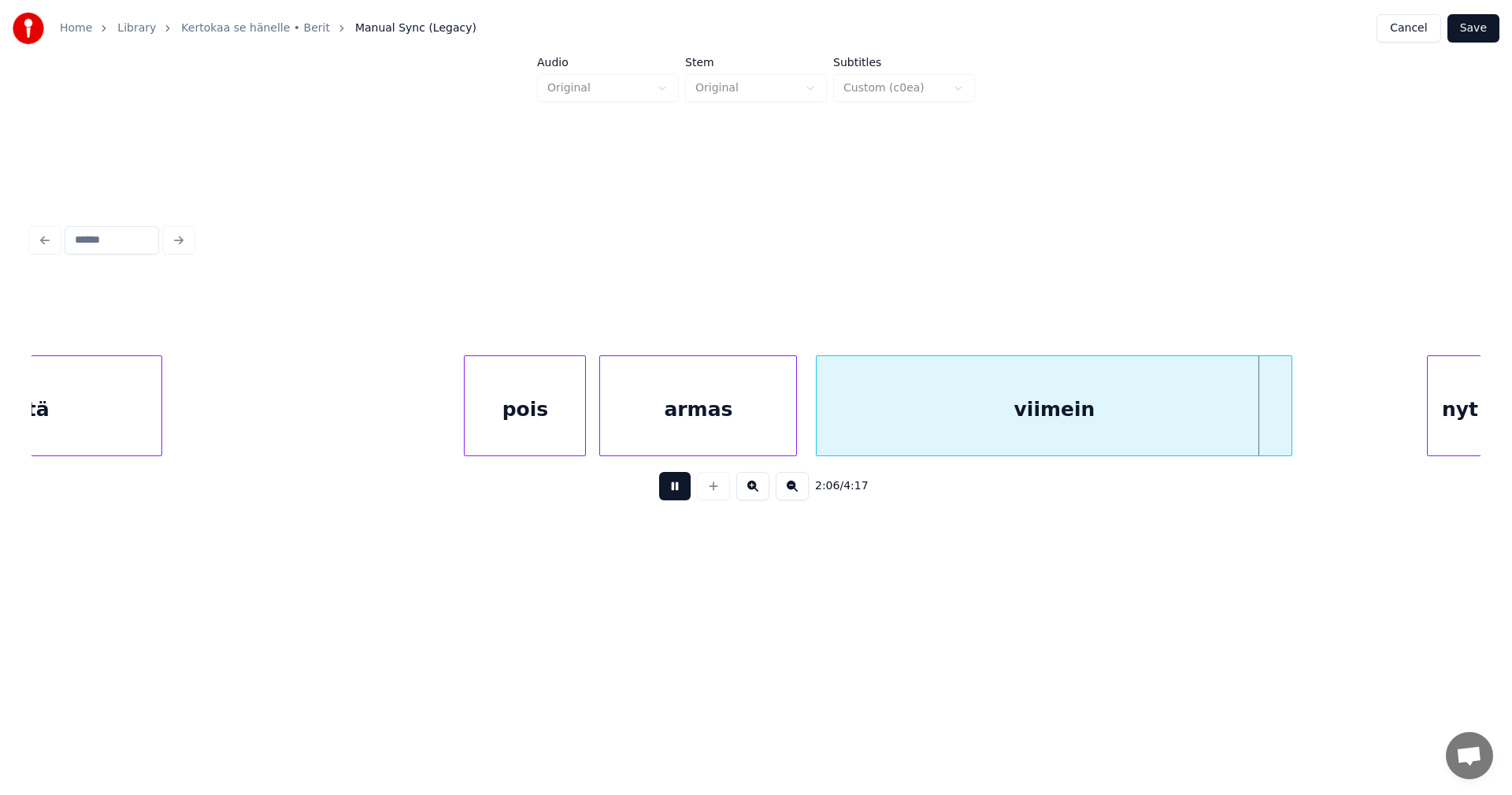
drag, startPoint x: 675, startPoint y: 489, endPoint x: 687, endPoint y: 489, distance: 12.0
click at [676, 489] on button at bounding box center [674, 486] width 32 height 28
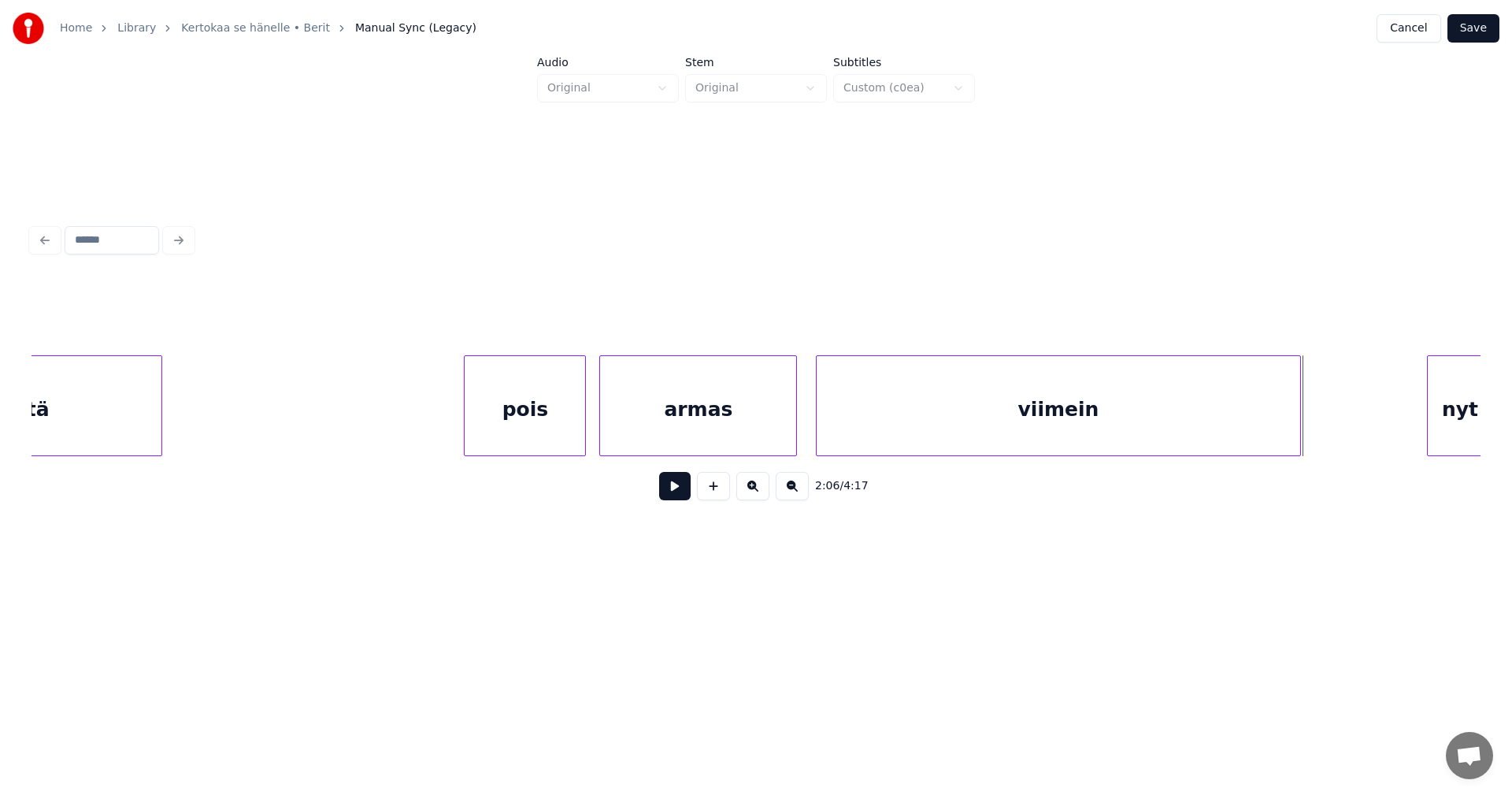
click at [1300, 417] on div at bounding box center [1298, 405] width 5 height 99
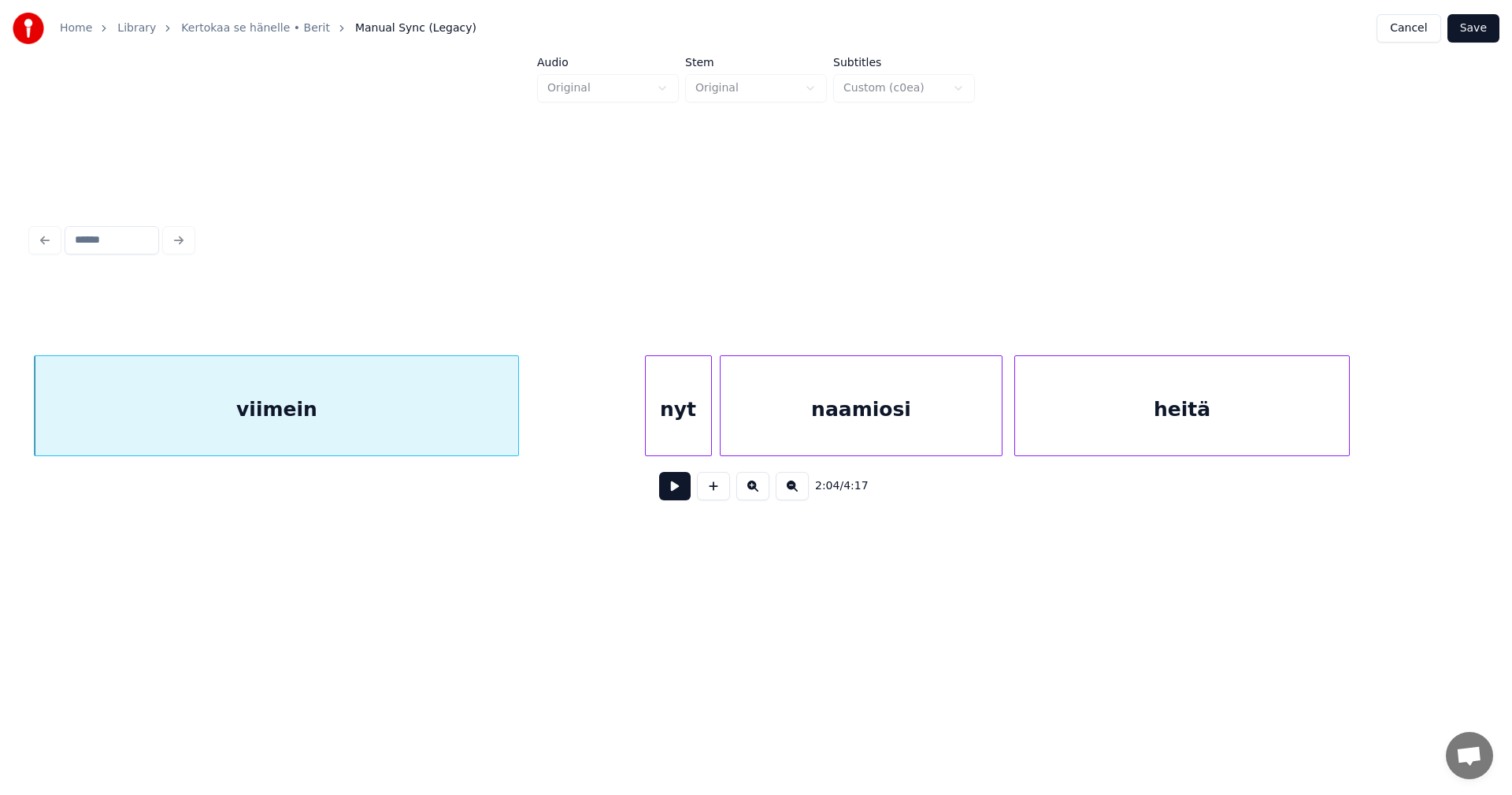
scroll to position [0, 24511]
click at [647, 423] on div "nyt" at bounding box center [642, 409] width 66 height 107
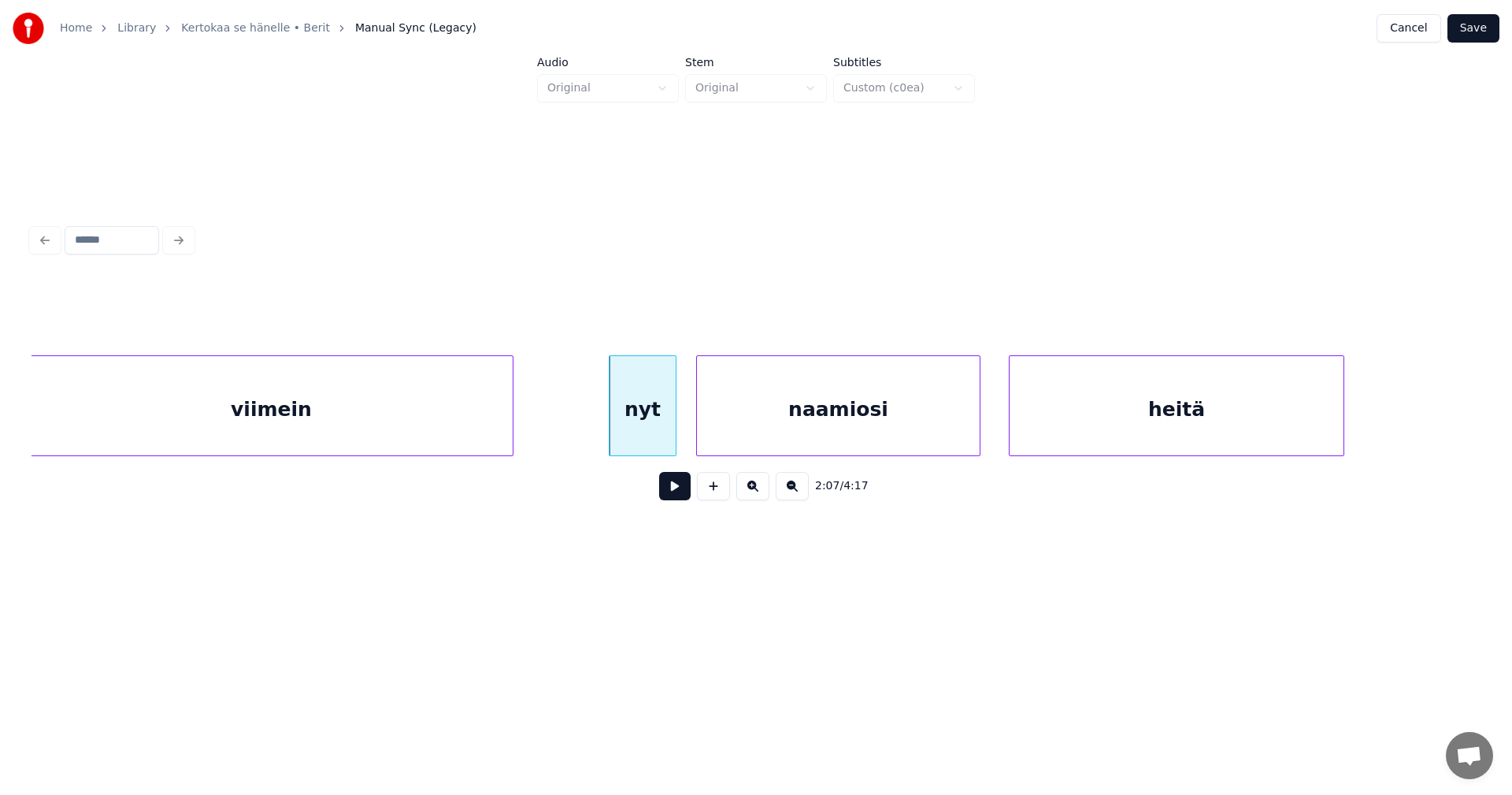
click at [744, 415] on div "naamiosi" at bounding box center [838, 409] width 282 height 107
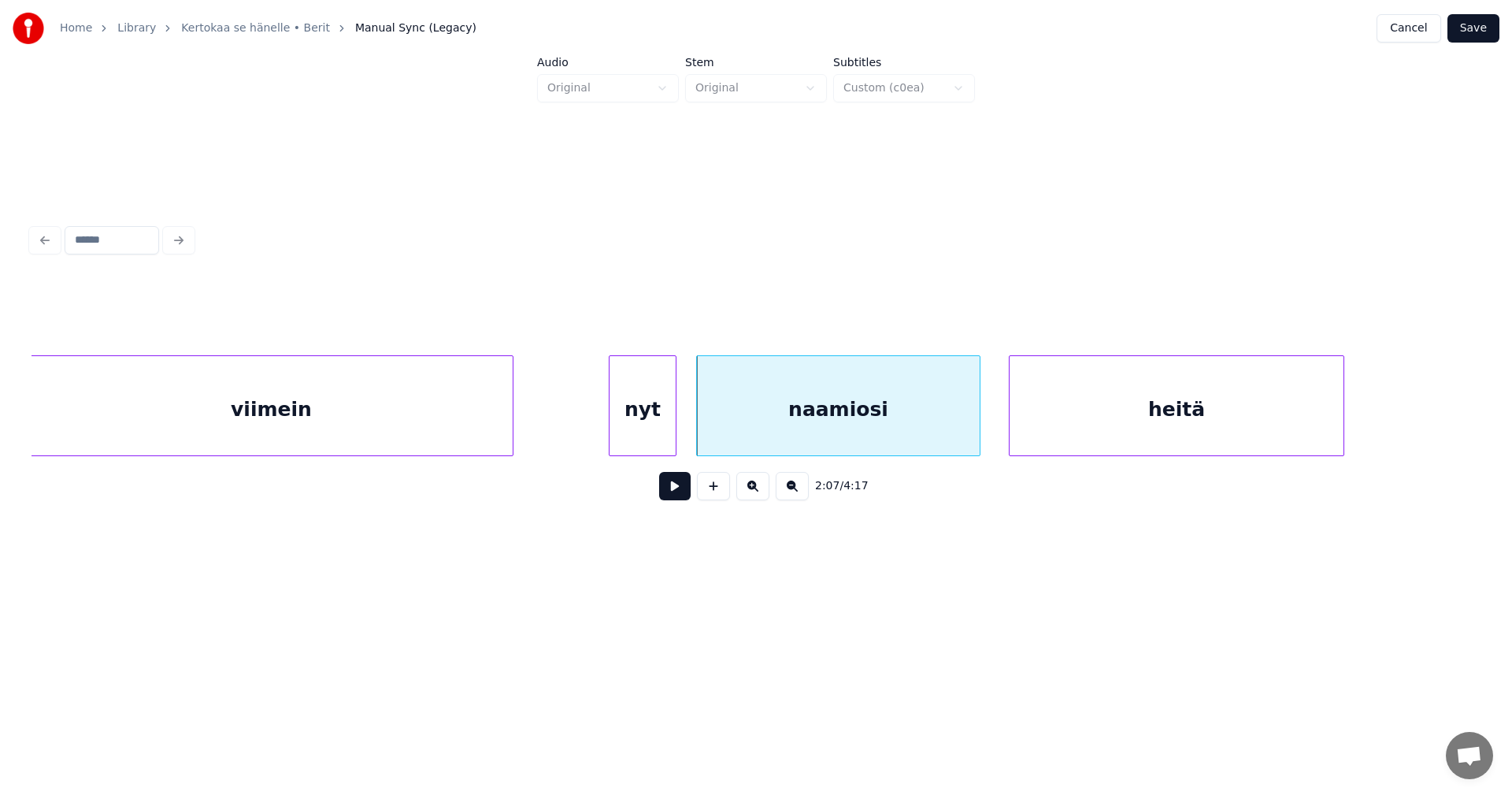
click at [630, 424] on div "nyt" at bounding box center [642, 409] width 66 height 107
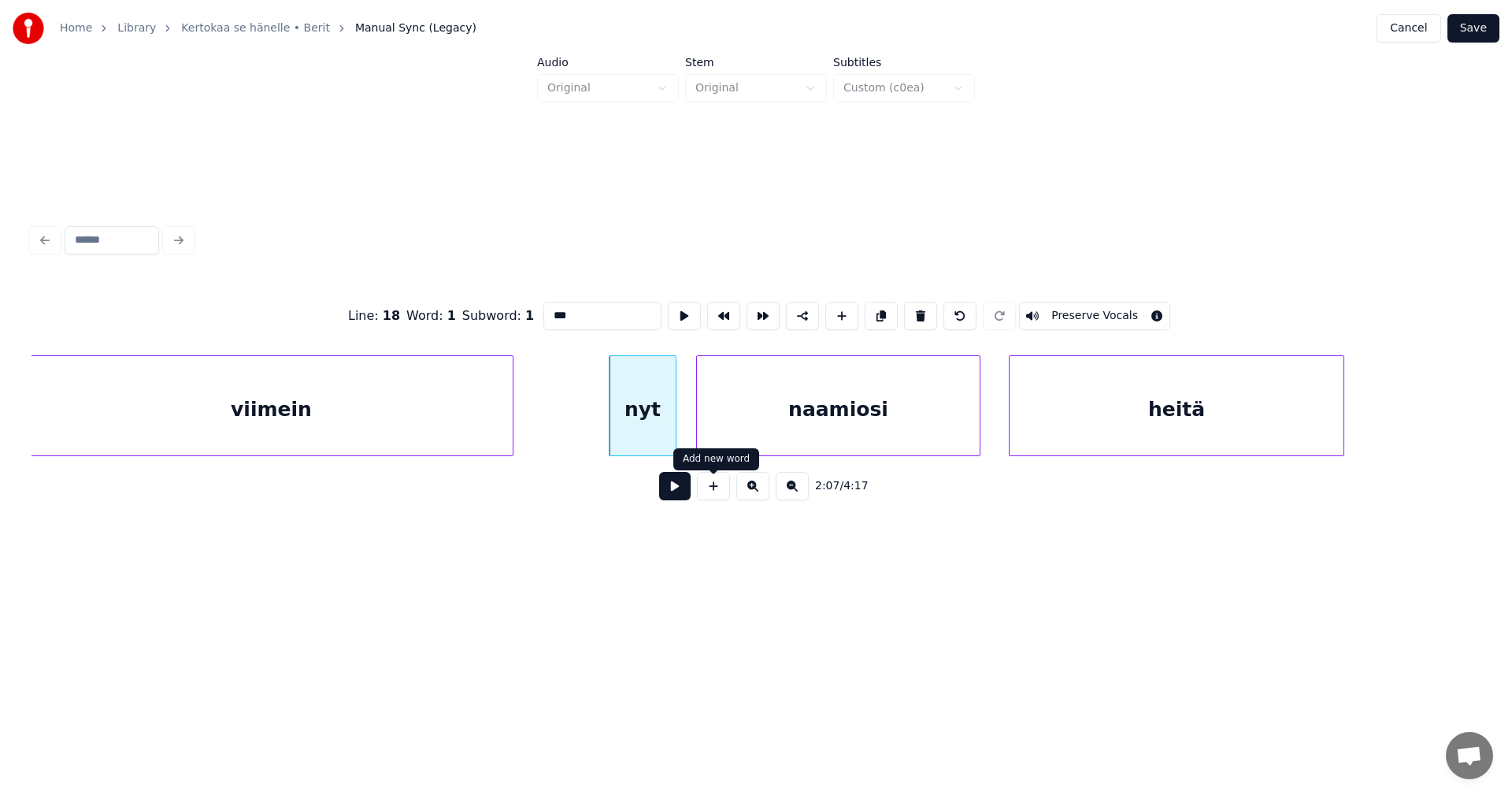
click at [683, 497] on button at bounding box center [674, 486] width 32 height 28
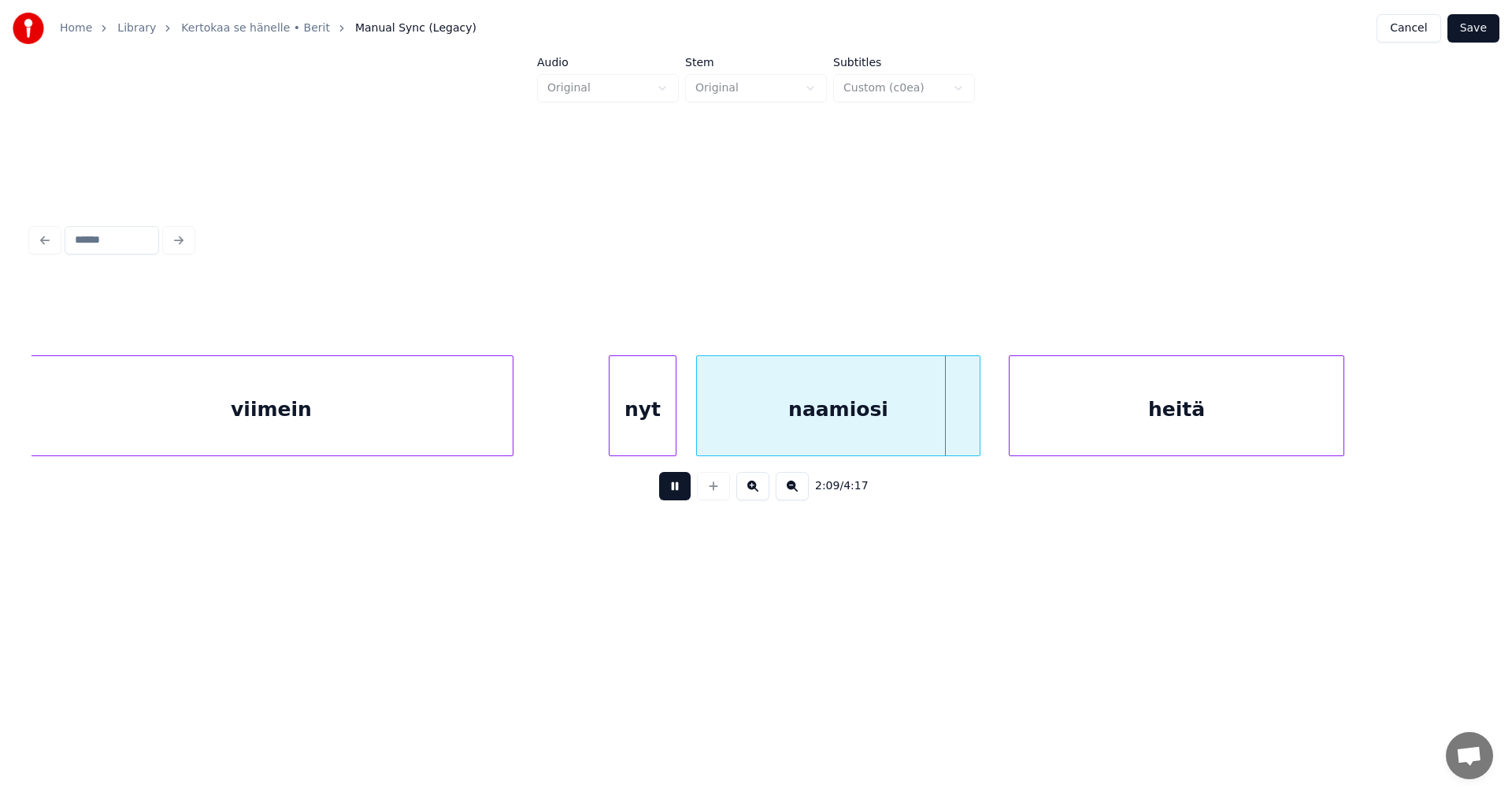
click at [683, 490] on button at bounding box center [674, 486] width 32 height 28
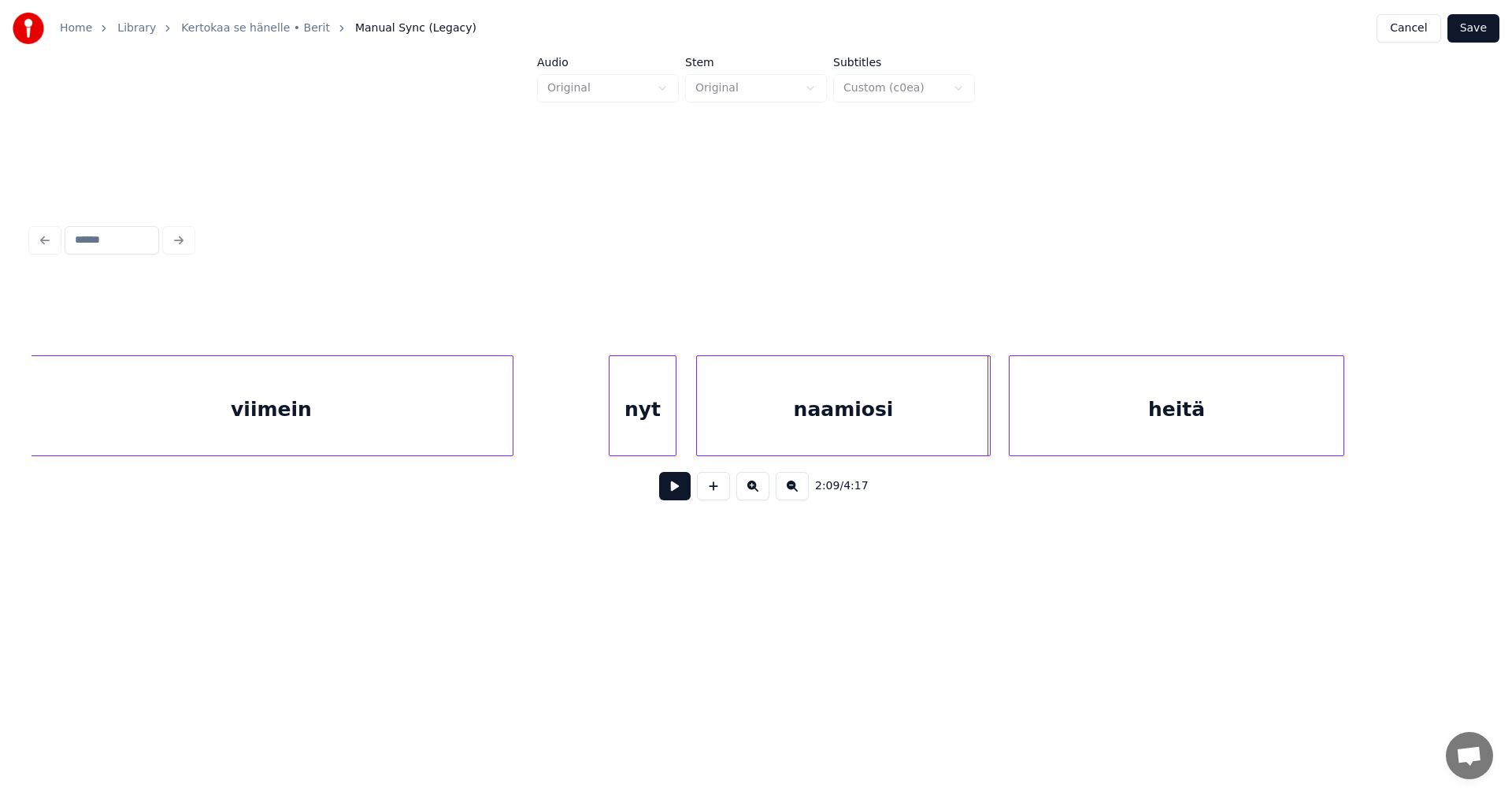
click at [985, 419] on div at bounding box center [987, 405] width 5 height 99
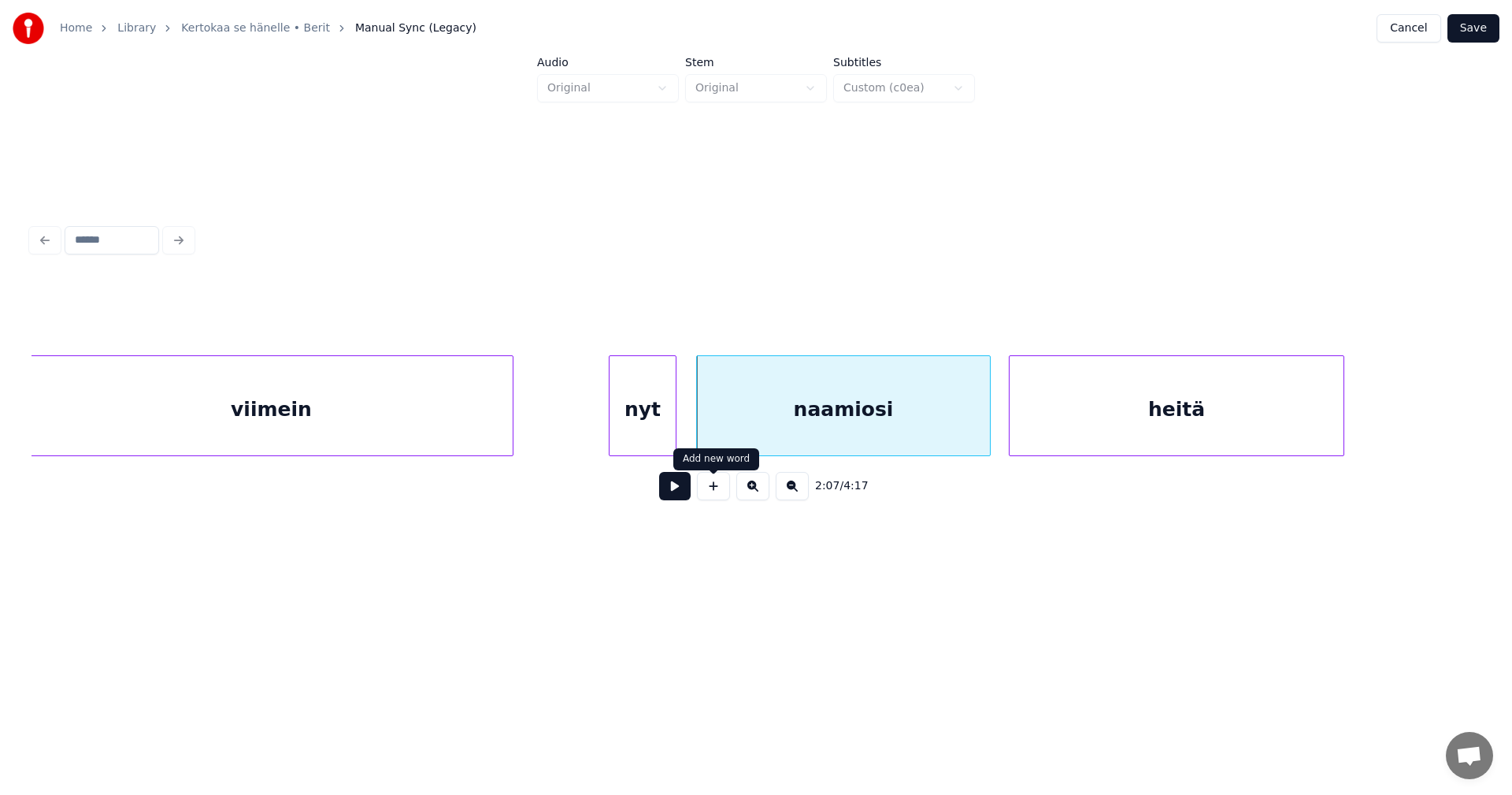
click at [689, 492] on button at bounding box center [674, 486] width 32 height 28
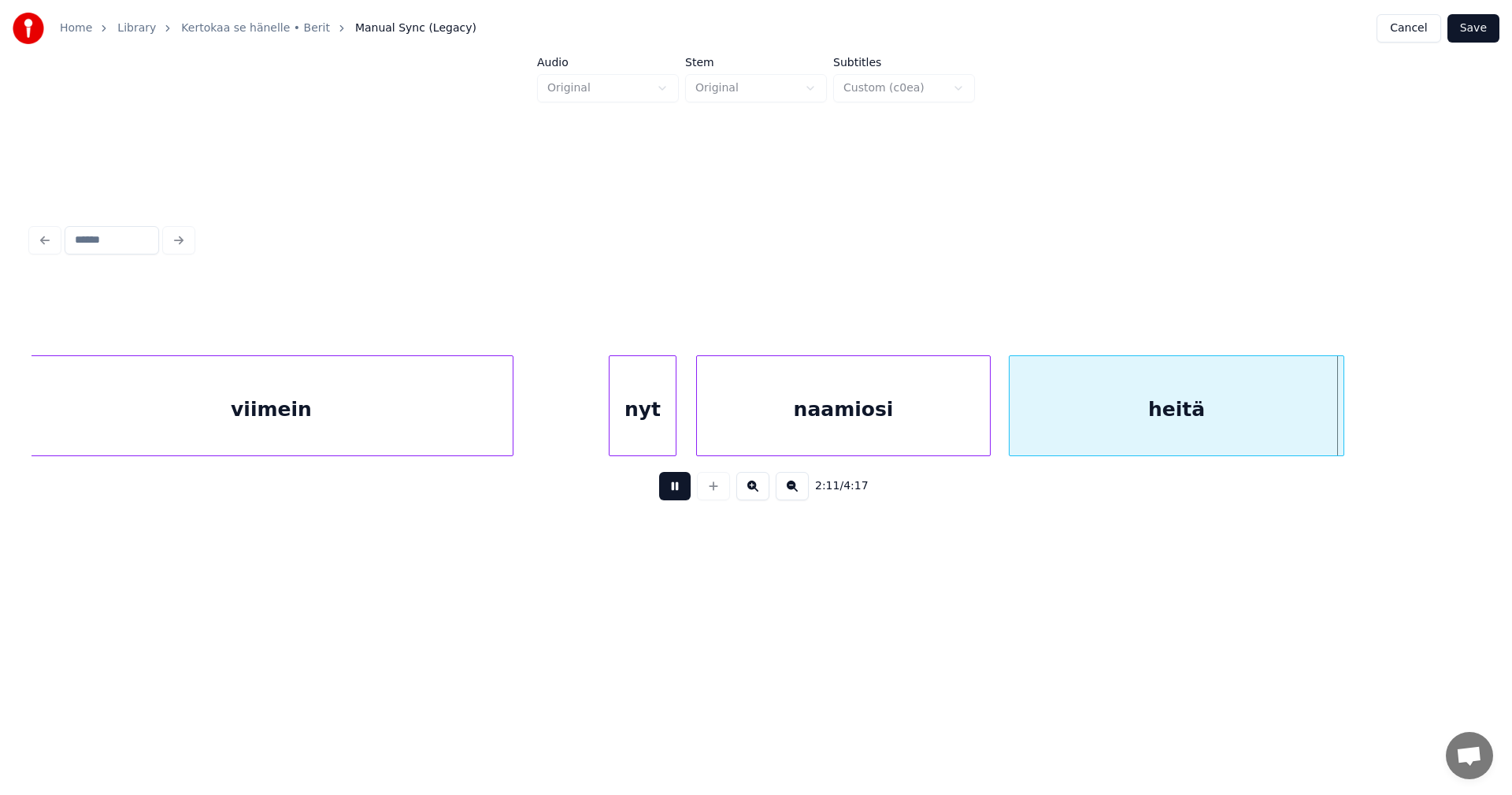
click at [684, 488] on button at bounding box center [674, 486] width 32 height 28
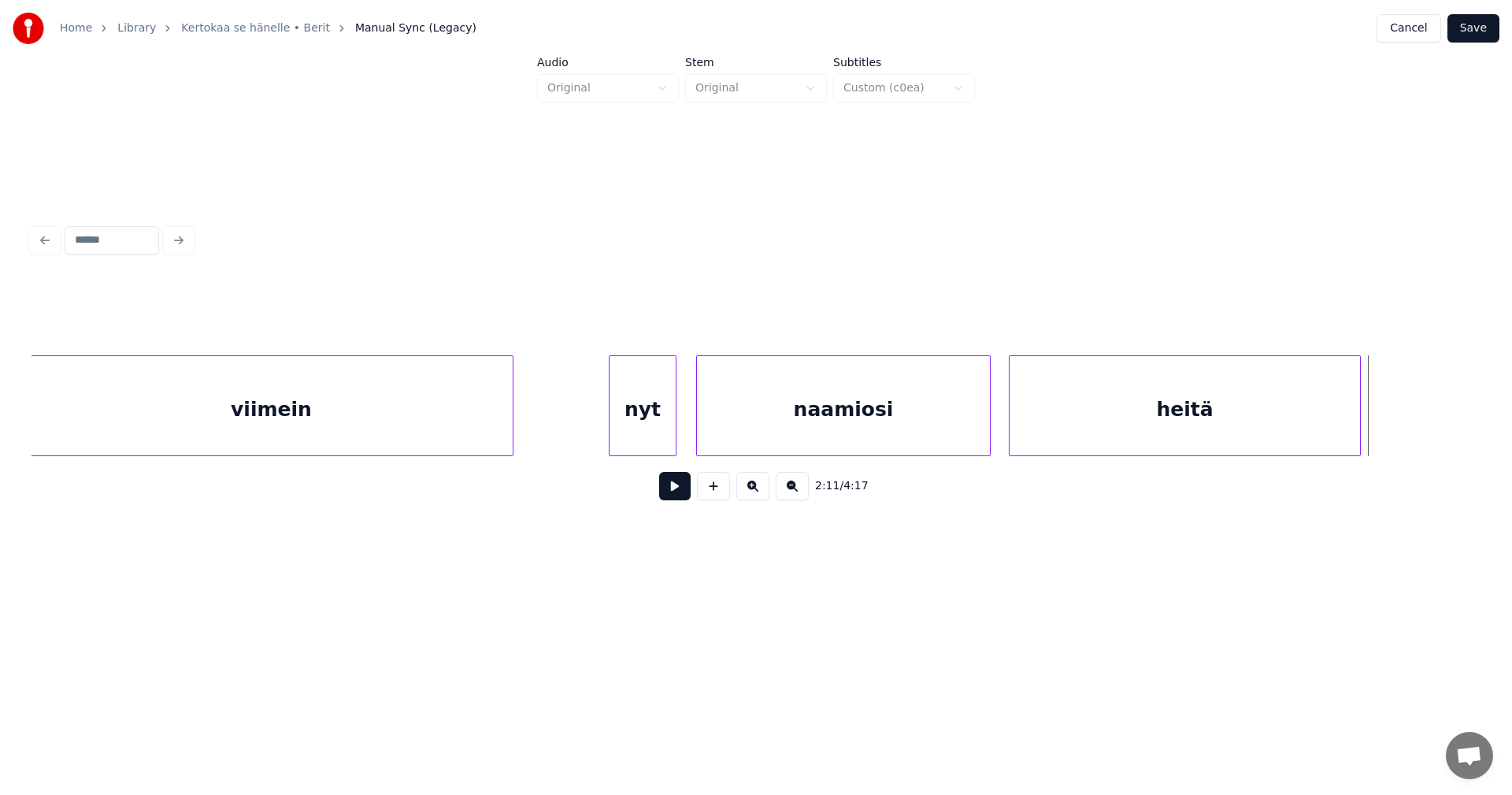
click at [1360, 427] on div at bounding box center [1357, 405] width 5 height 99
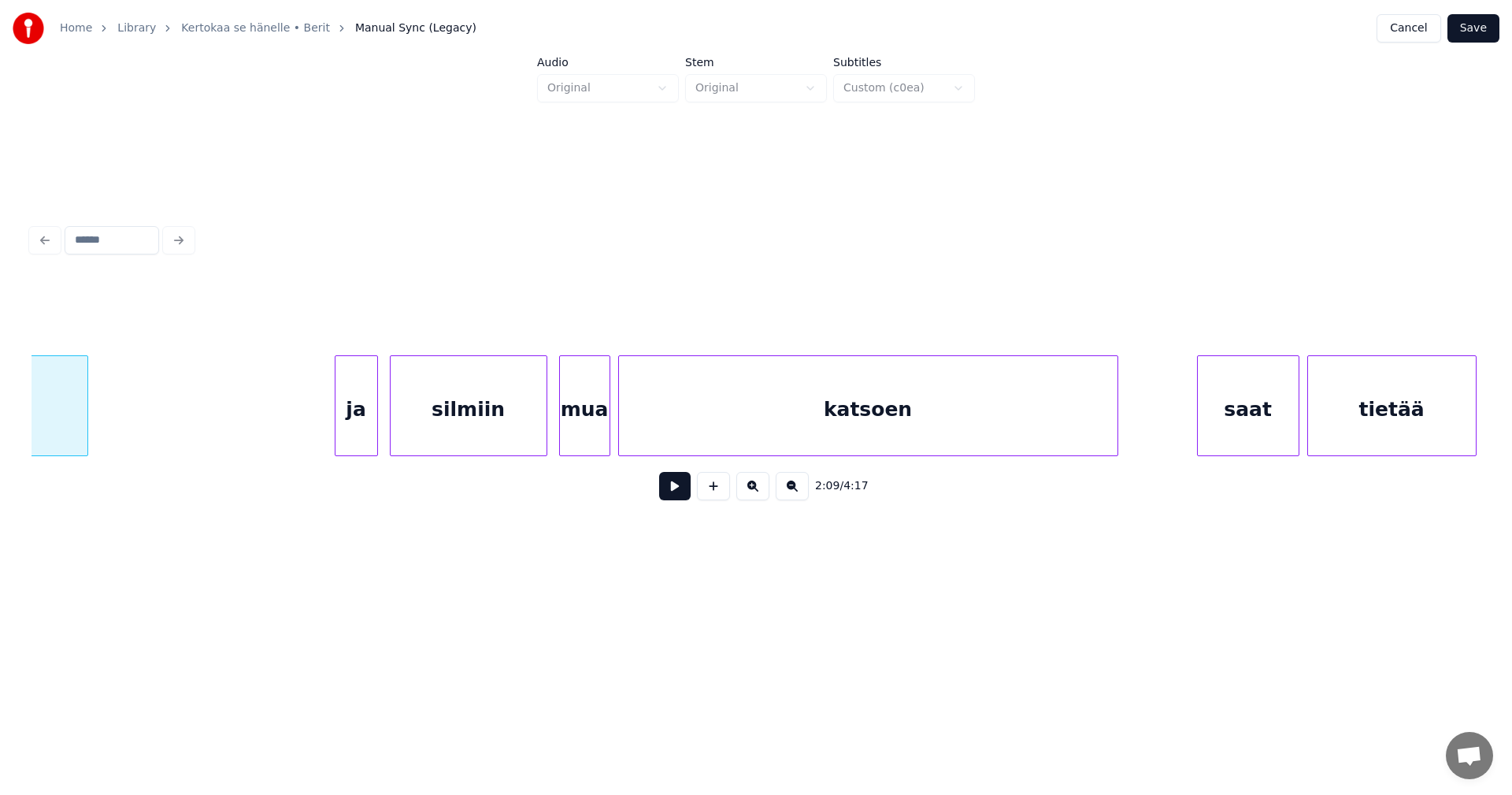
scroll to position [0, 25803]
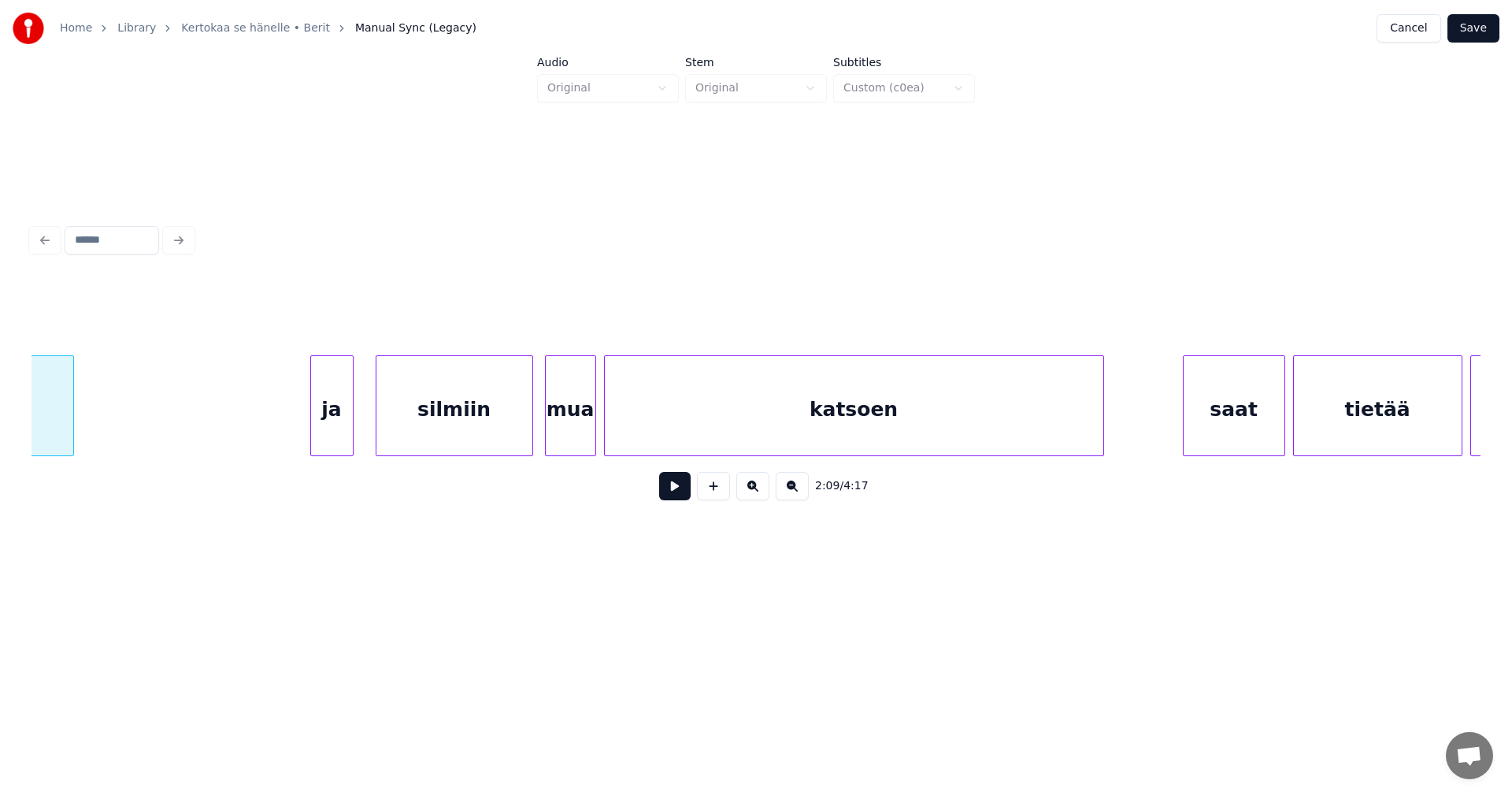
click at [340, 428] on div "ja" at bounding box center [332, 409] width 42 height 107
click at [285, 427] on div at bounding box center [287, 405] width 5 height 99
click at [402, 423] on div "silmiin" at bounding box center [451, 409] width 156 height 107
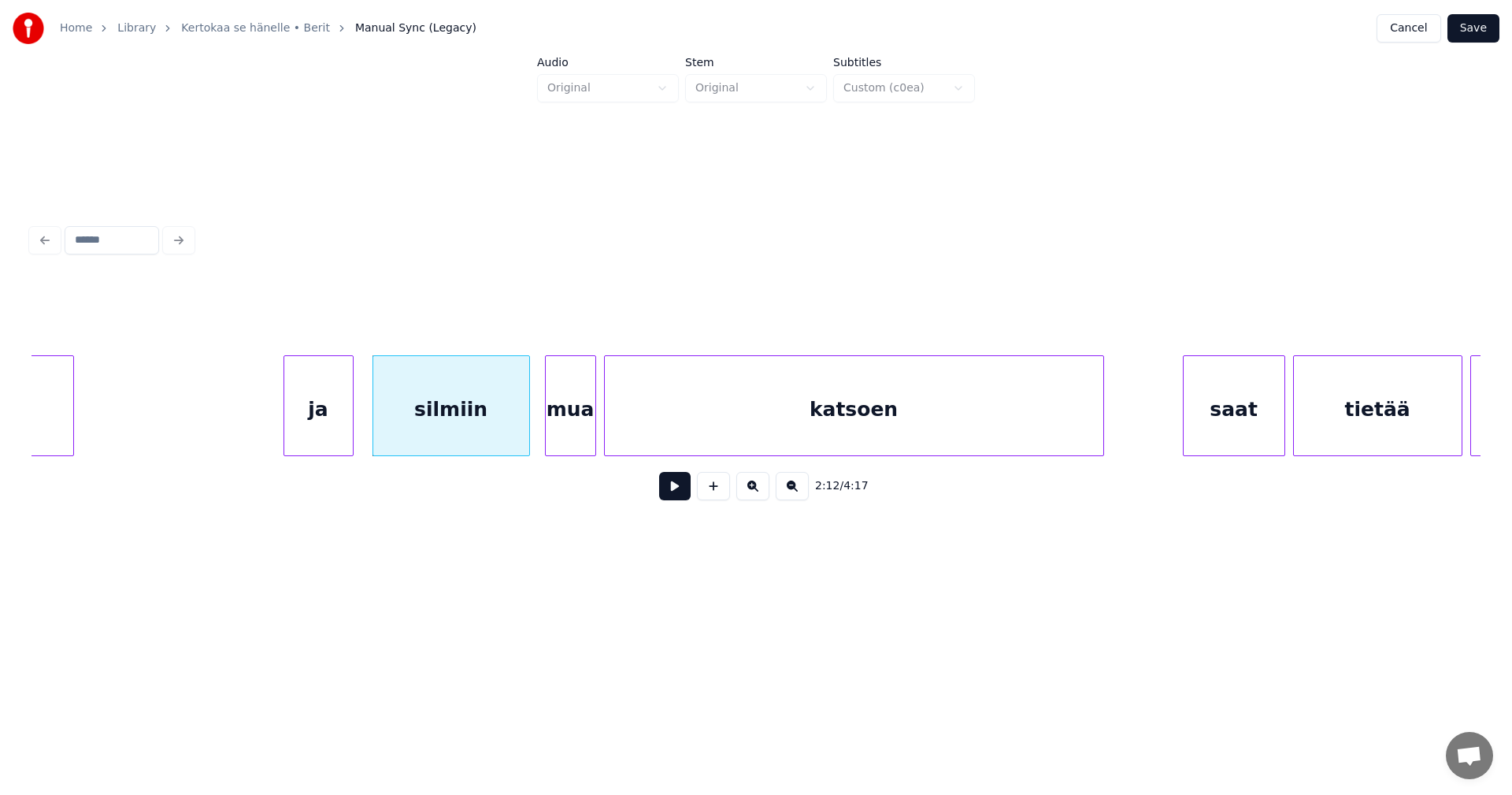
click at [329, 427] on div "ja" at bounding box center [318, 409] width 68 height 107
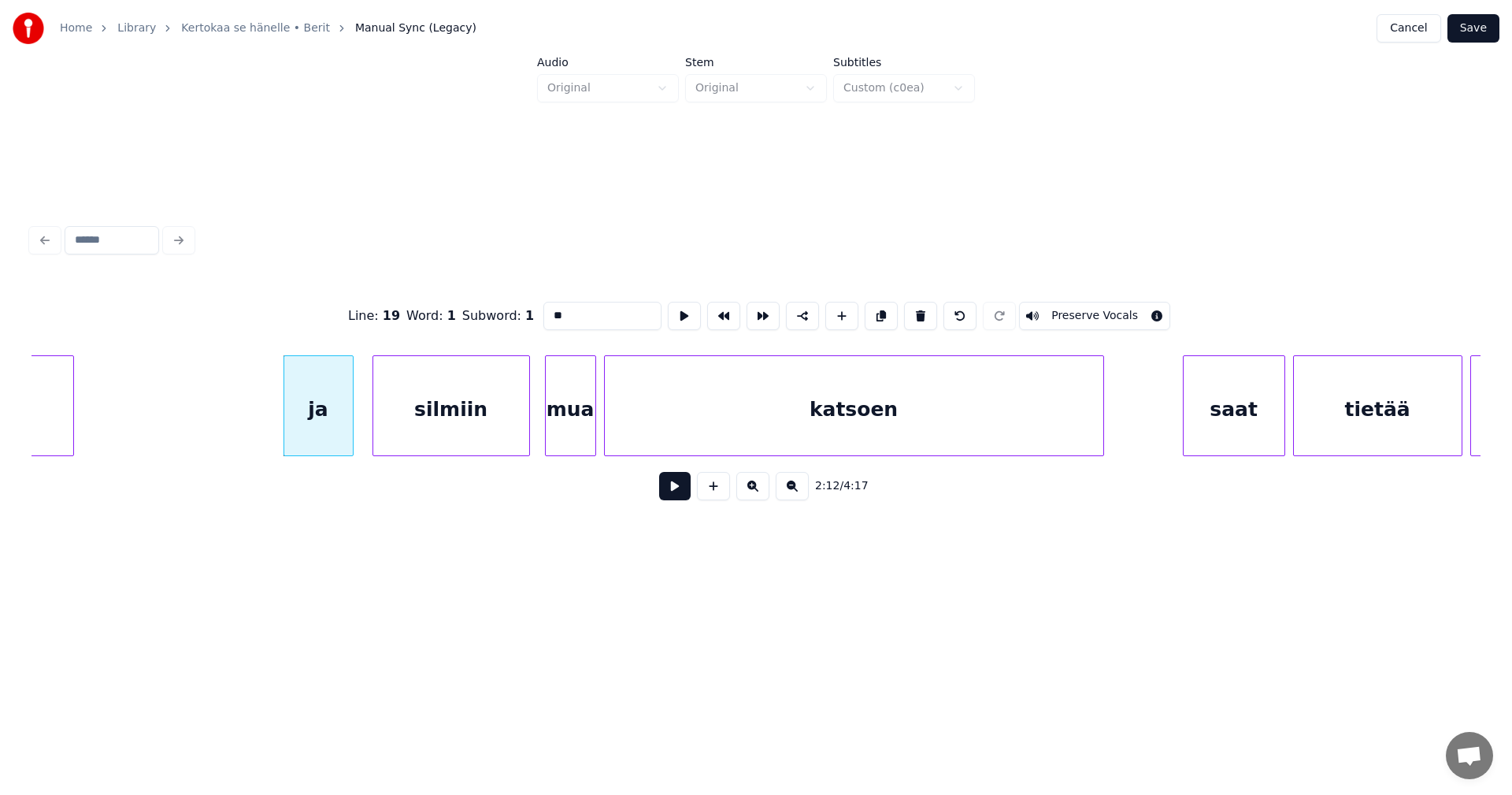
click at [680, 497] on button at bounding box center [674, 486] width 32 height 28
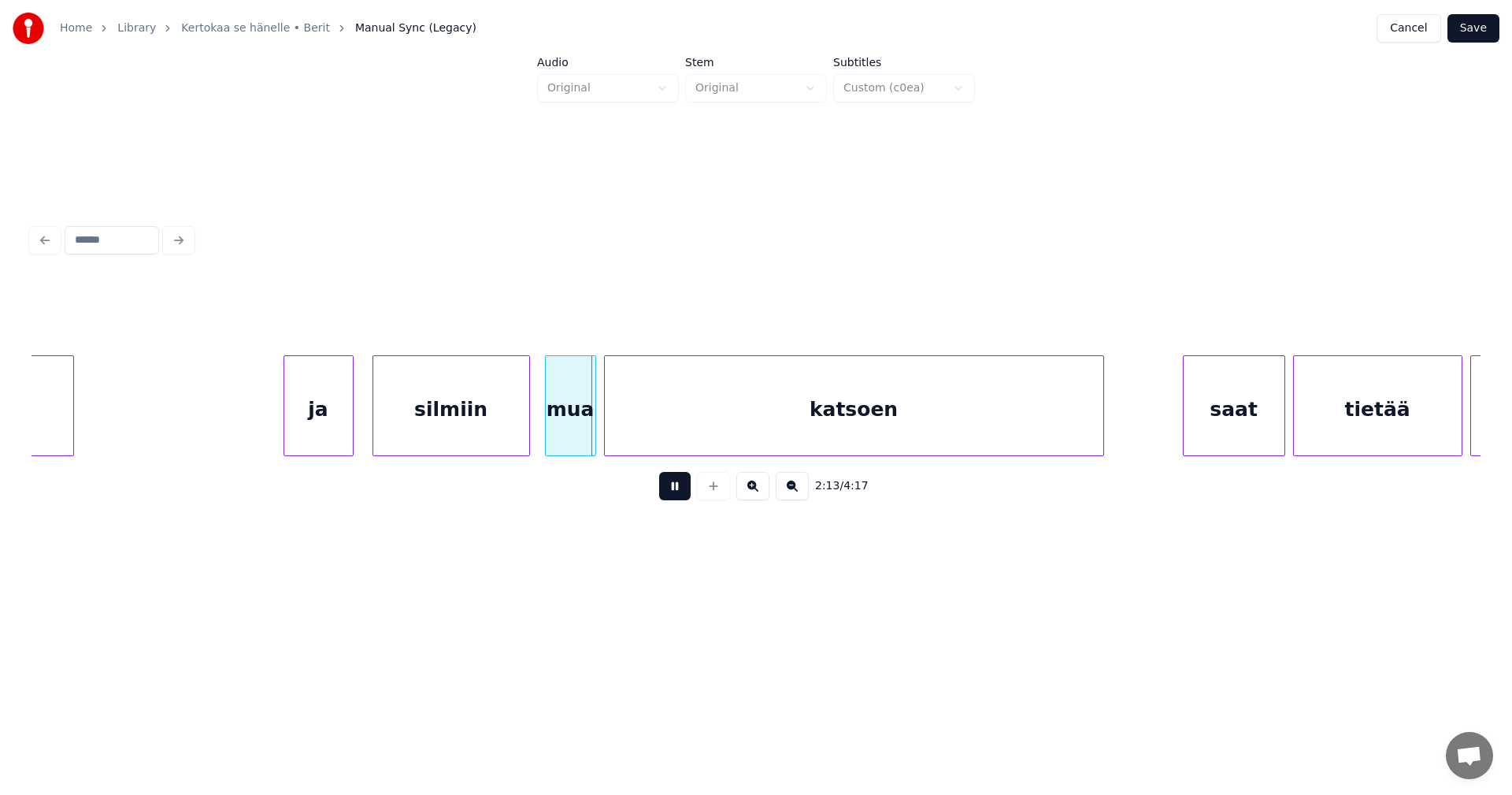
drag, startPoint x: 675, startPoint y: 493, endPoint x: 589, endPoint y: 454, distance: 94.4
click at [665, 488] on button at bounding box center [674, 486] width 32 height 28
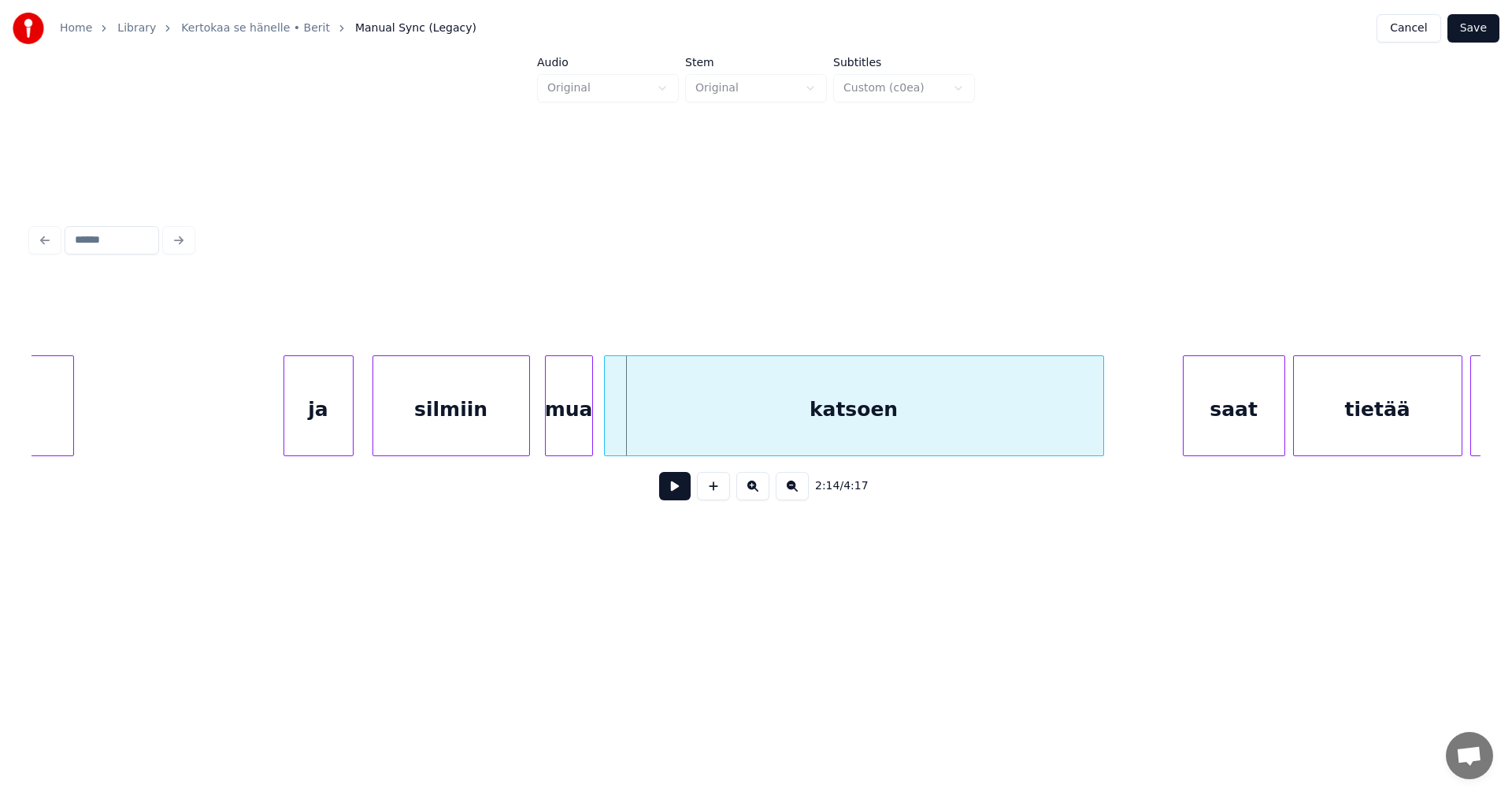
click at [589, 424] on div at bounding box center [589, 405] width 5 height 99
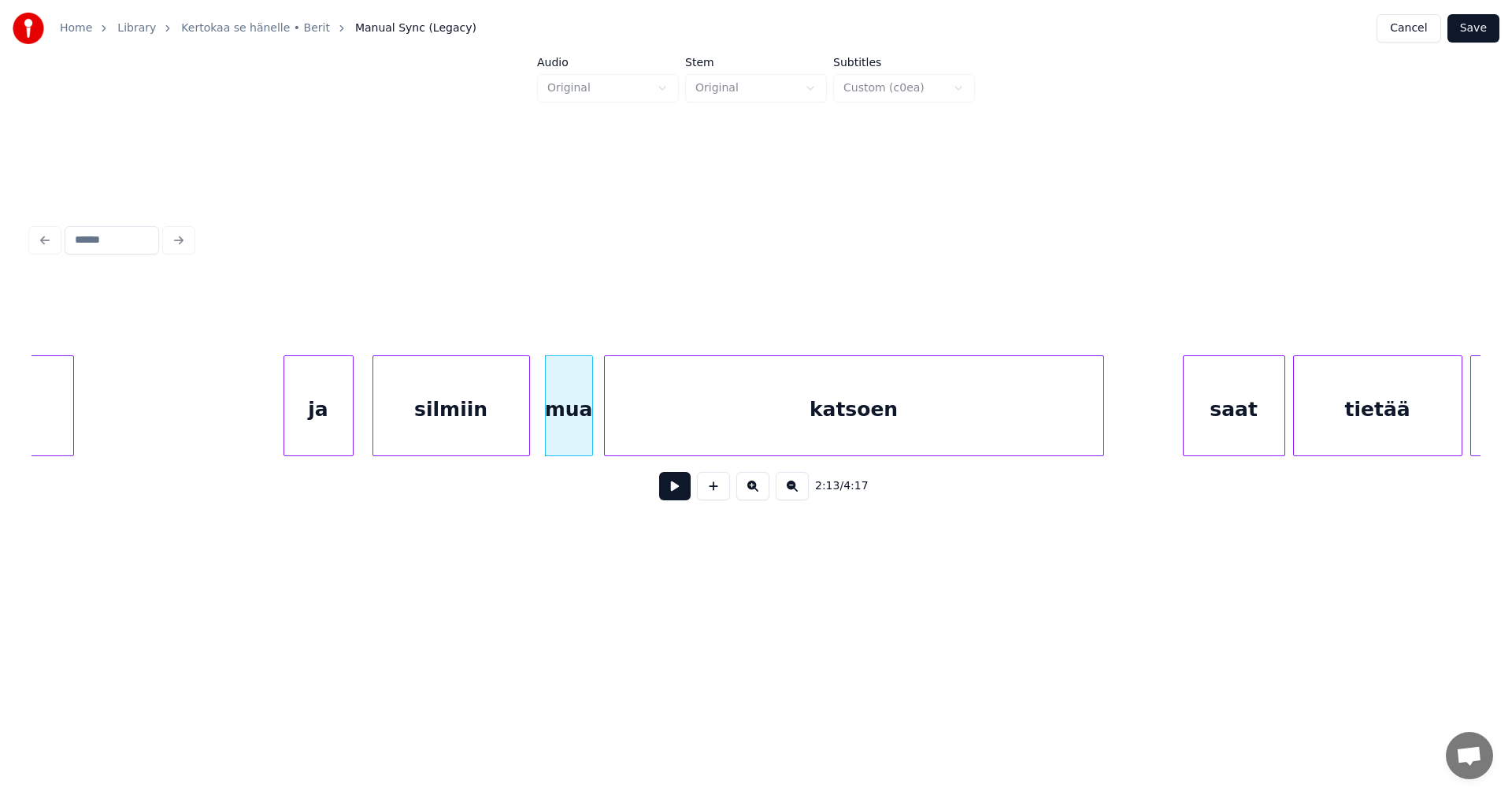
click at [641, 423] on div "katsoen" at bounding box center [854, 409] width 498 height 107
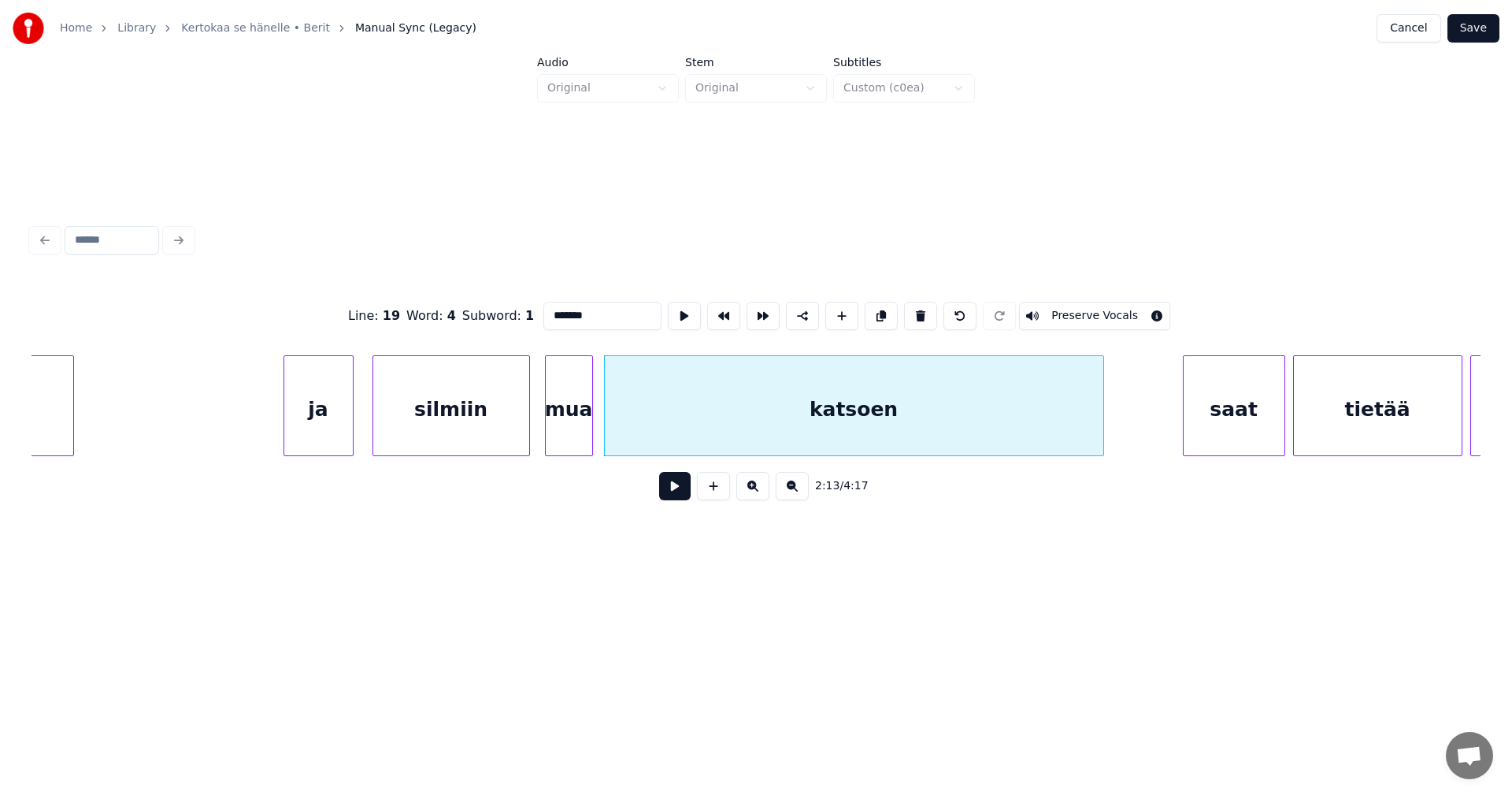
click at [684, 492] on button at bounding box center [674, 486] width 32 height 28
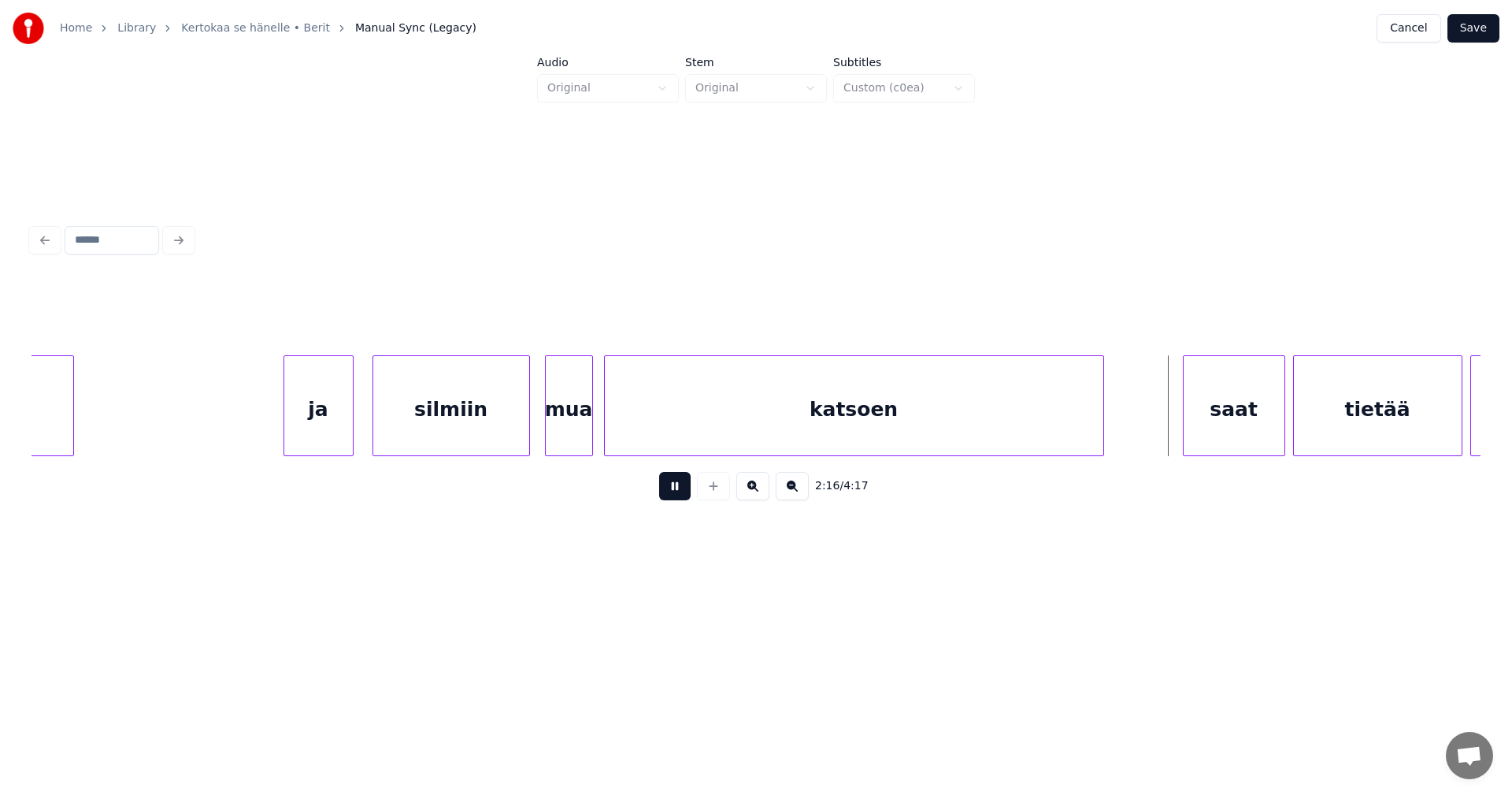
click at [682, 487] on button at bounding box center [674, 486] width 32 height 28
click at [1198, 416] on div "saat" at bounding box center [1219, 409] width 100 height 107
click at [1319, 419] on div "tietää" at bounding box center [1372, 409] width 168 height 107
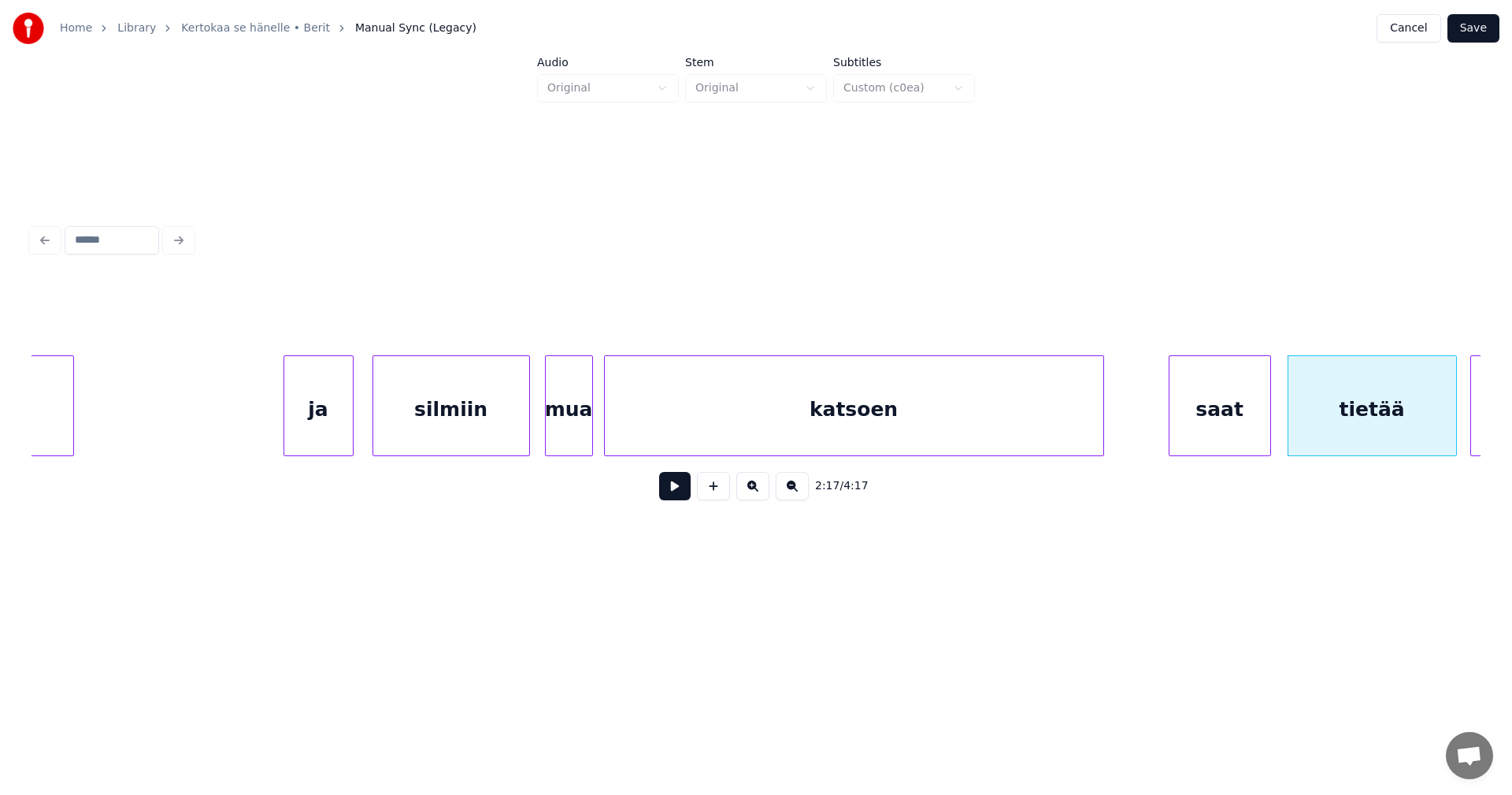
click at [1195, 417] on div "saat" at bounding box center [1220, 409] width 100 height 107
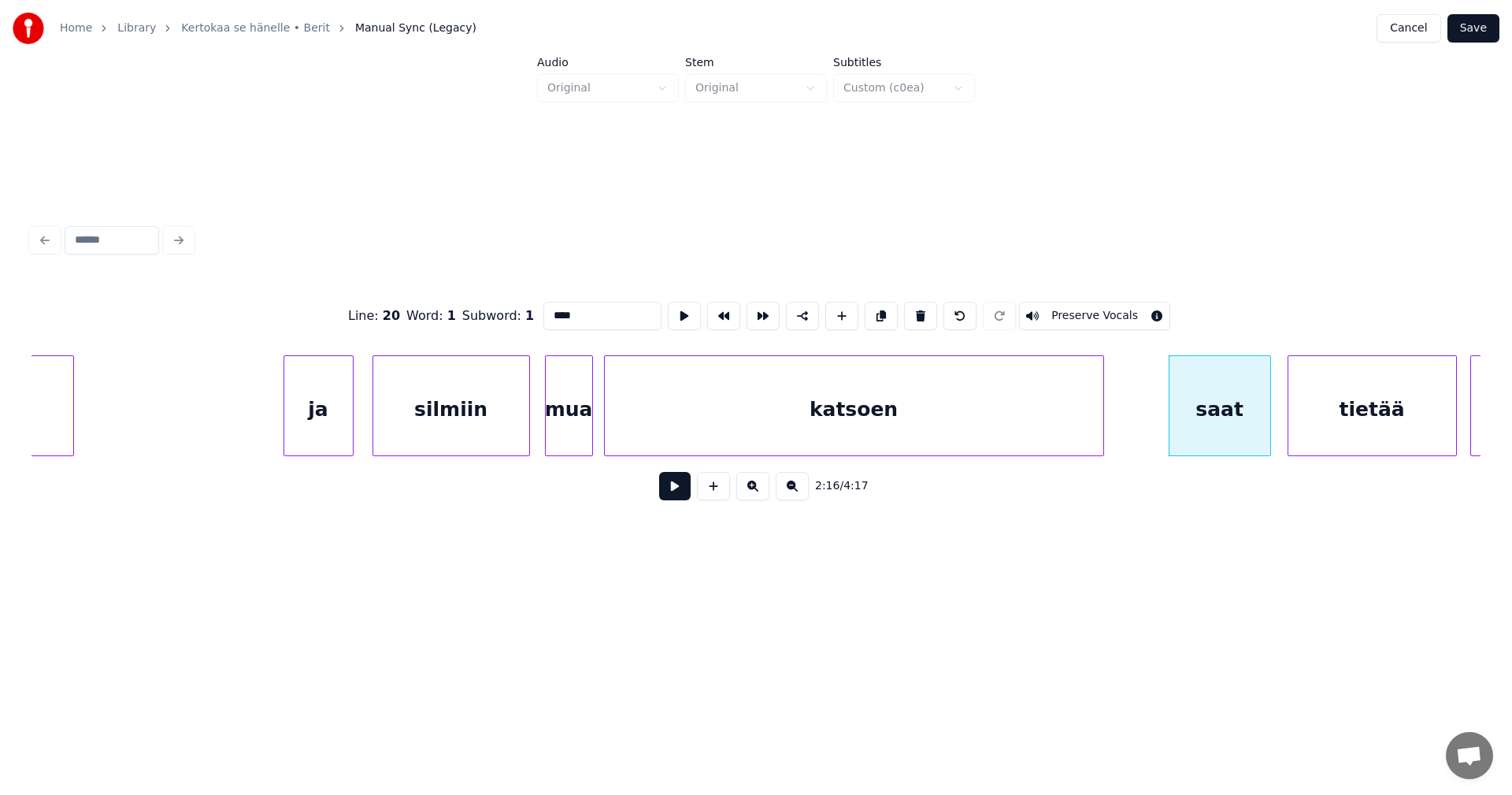
click at [672, 494] on button at bounding box center [674, 486] width 32 height 28
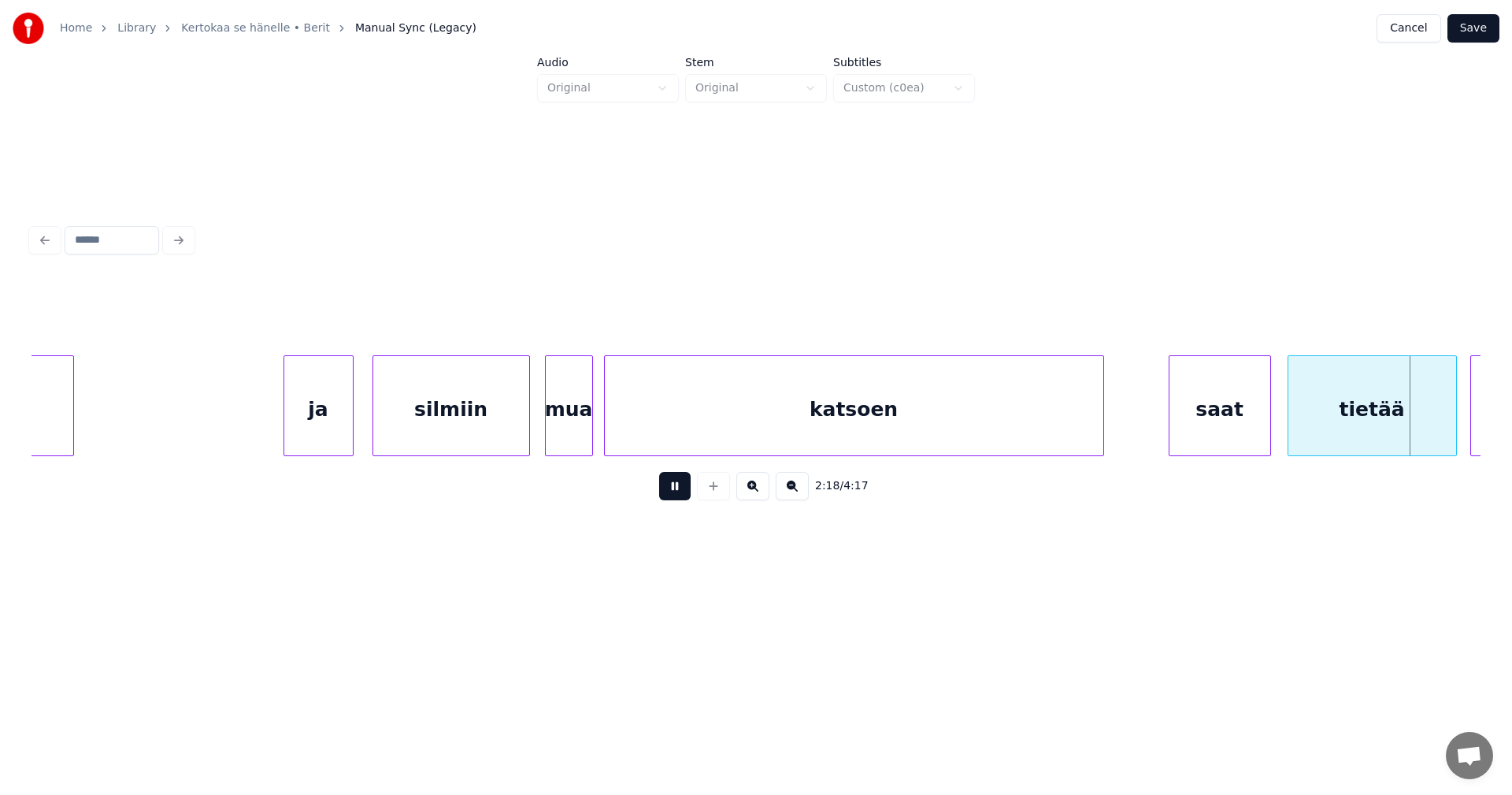
click at [672, 494] on button at bounding box center [674, 486] width 32 height 28
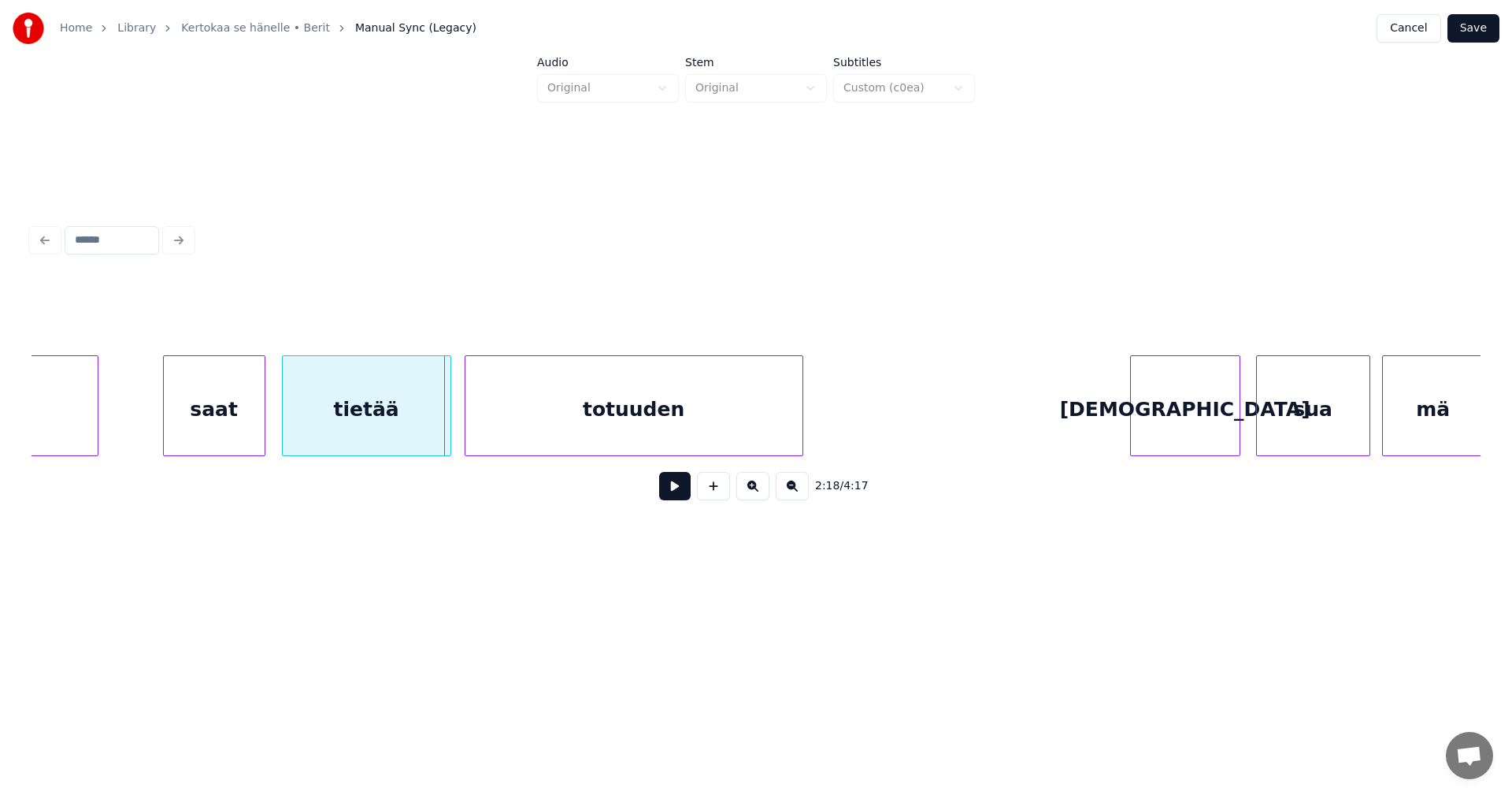
scroll to position [0, 26811]
click at [642, 420] on div "totuuden" at bounding box center [631, 409] width 337 height 107
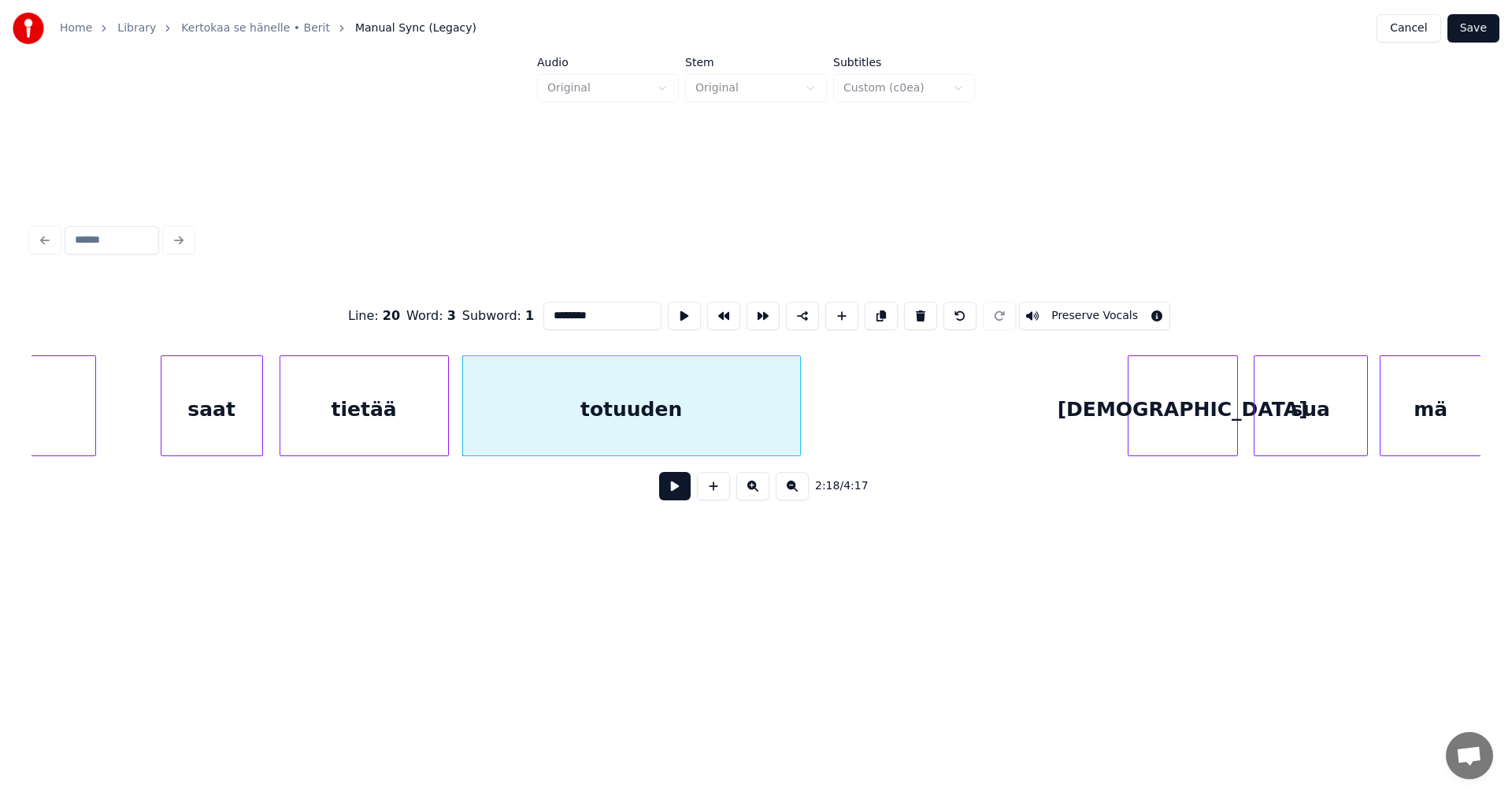
click at [665, 495] on button at bounding box center [674, 486] width 32 height 28
click at [673, 477] on div "2:19 / 4:17" at bounding box center [756, 486] width 1423 height 35
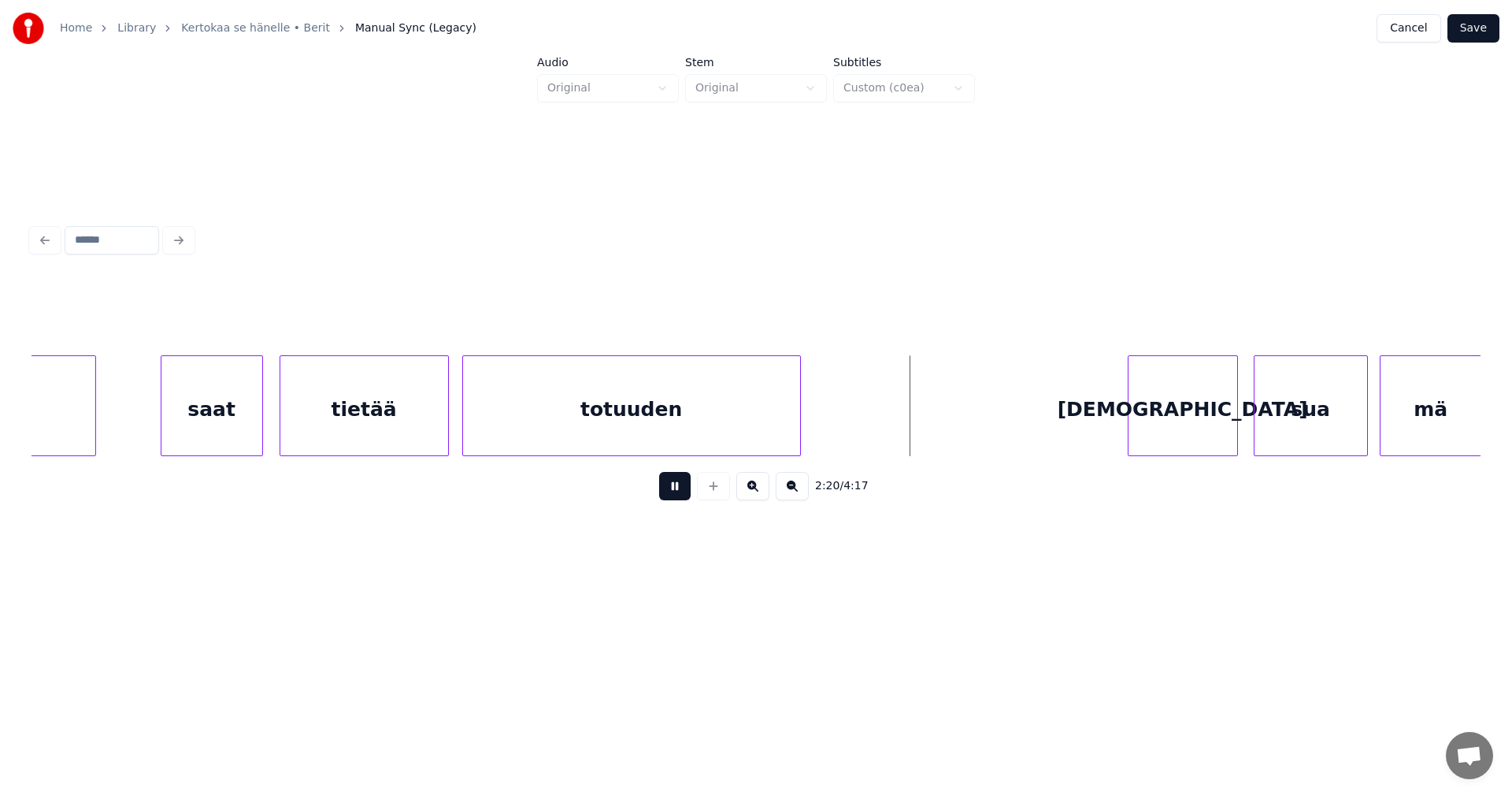
drag, startPoint x: 683, startPoint y: 489, endPoint x: 663, endPoint y: 445, distance: 48.3
click at [683, 489] on button at bounding box center [674, 486] width 32 height 28
click at [654, 435] on div "totuuden" at bounding box center [626, 409] width 337 height 107
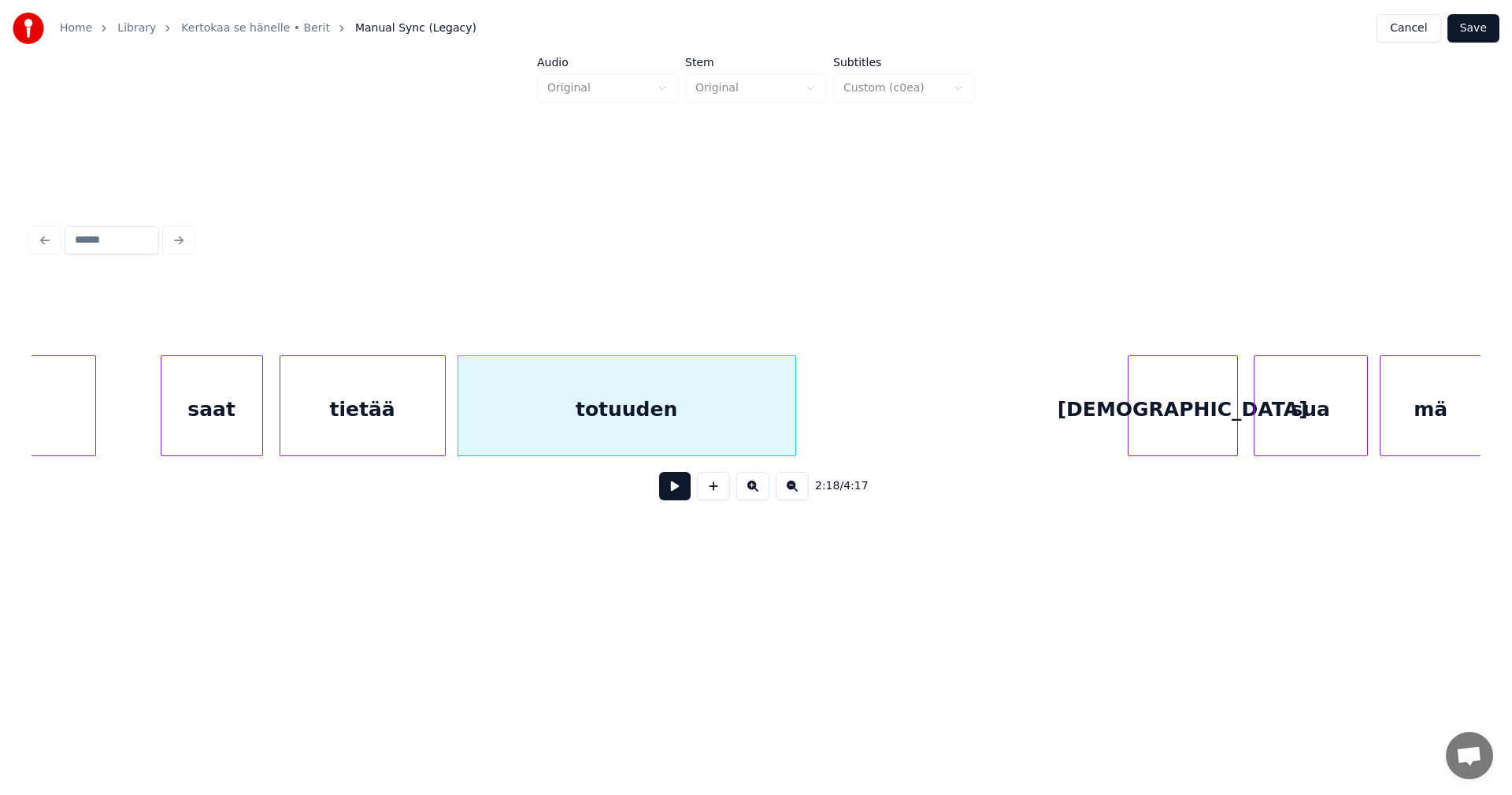
click at [442, 436] on div at bounding box center [442, 405] width 5 height 99
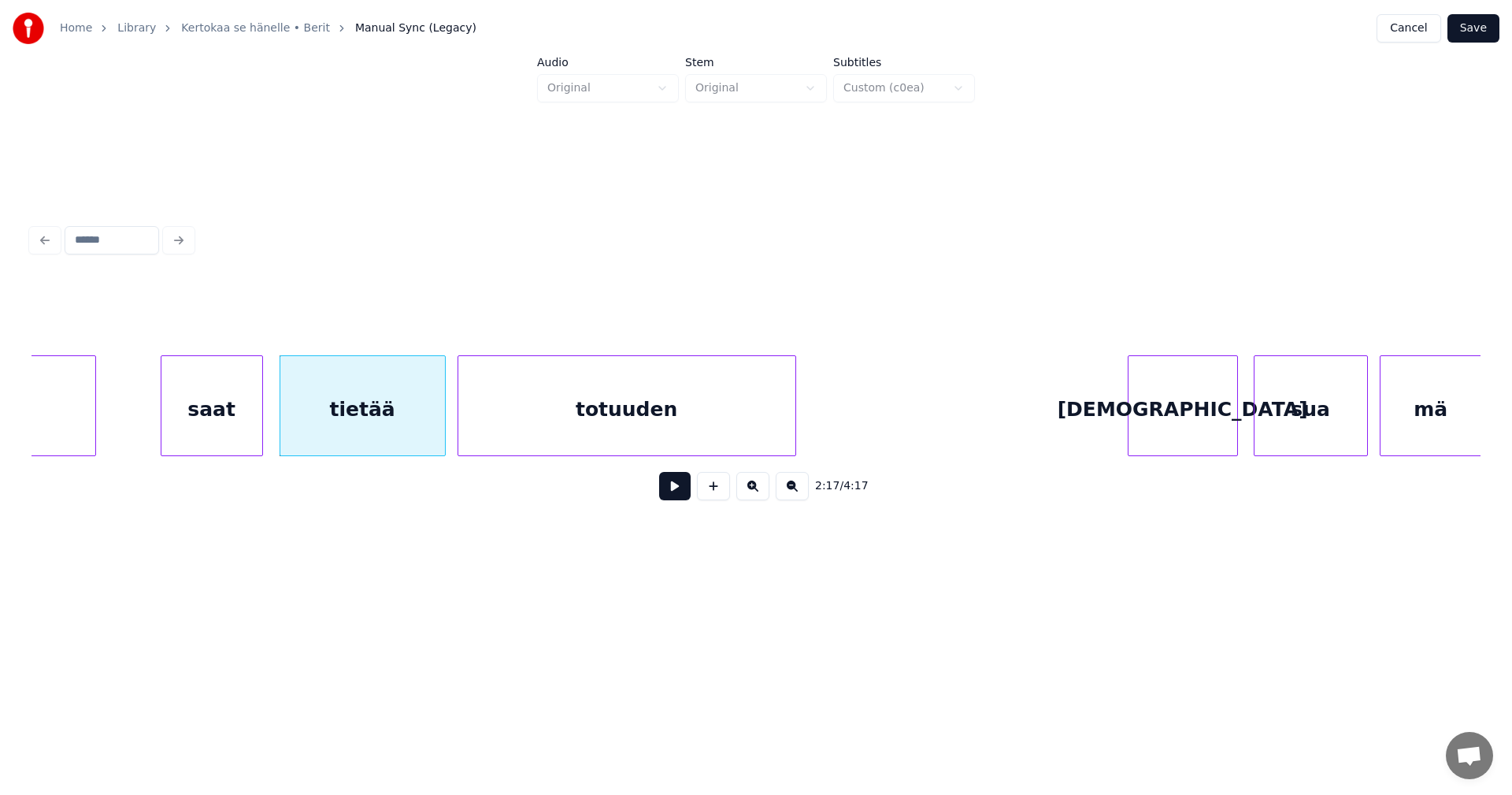
click at [423, 441] on div "tietää" at bounding box center [362, 409] width 164 height 107
click at [665, 492] on button at bounding box center [674, 486] width 32 height 28
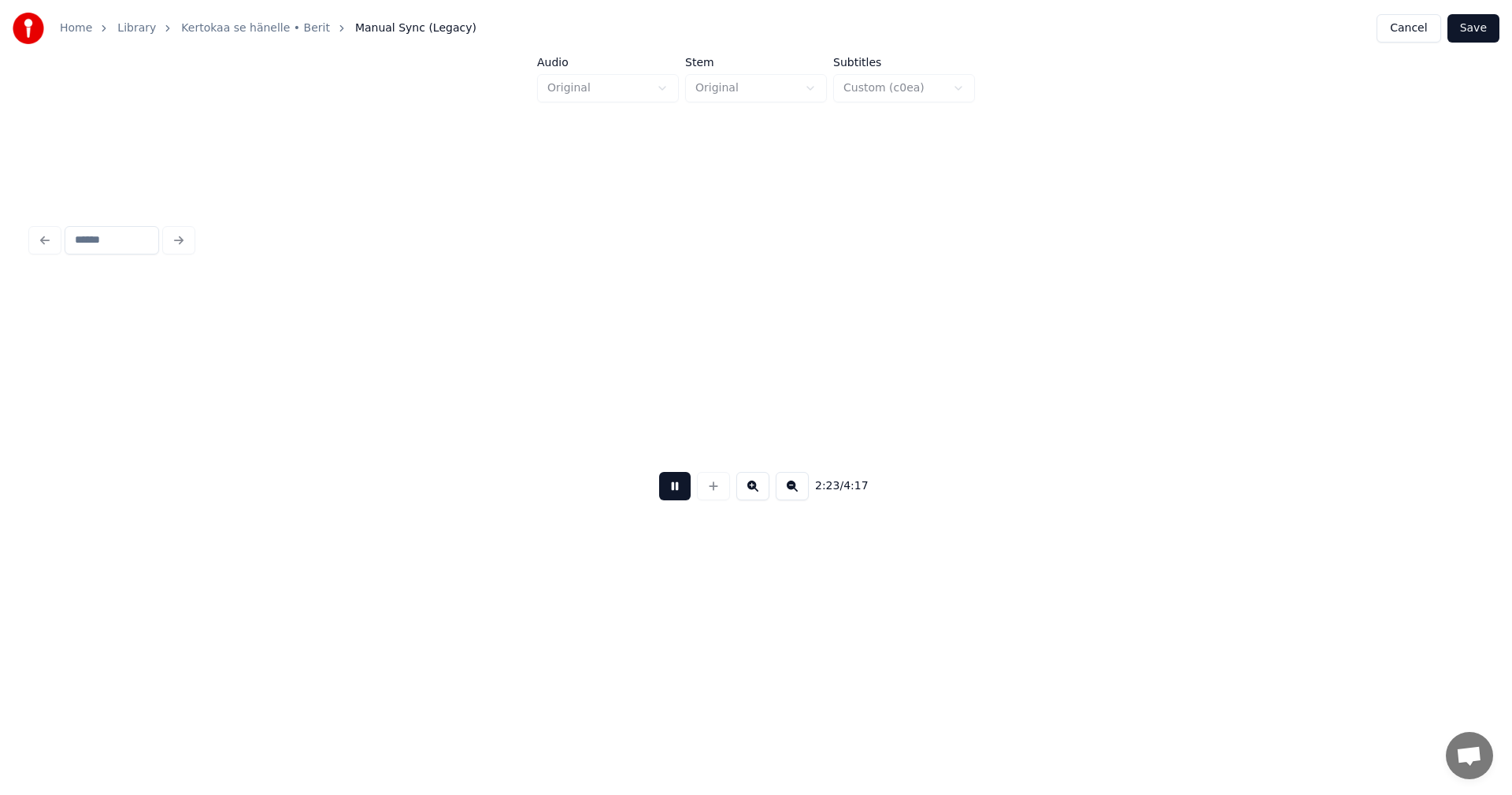
scroll to position [0, 28262]
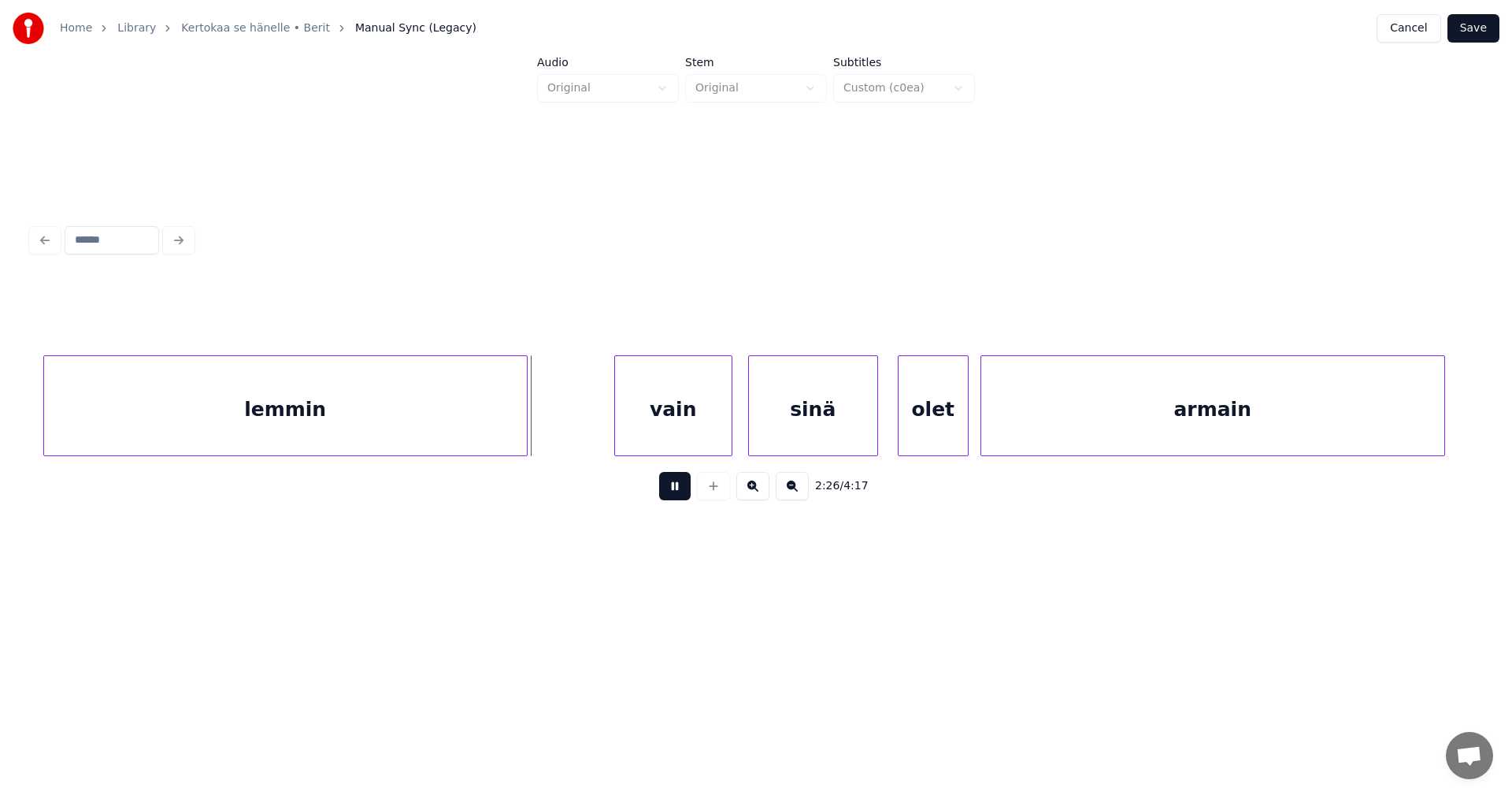
drag, startPoint x: 662, startPoint y: 489, endPoint x: 651, endPoint y: 447, distance: 43.4
click at [659, 480] on button at bounding box center [674, 486] width 32 height 28
click at [656, 429] on div "vain" at bounding box center [665, 409] width 117 height 107
click at [767, 423] on div "sinä" at bounding box center [808, 409] width 129 height 107
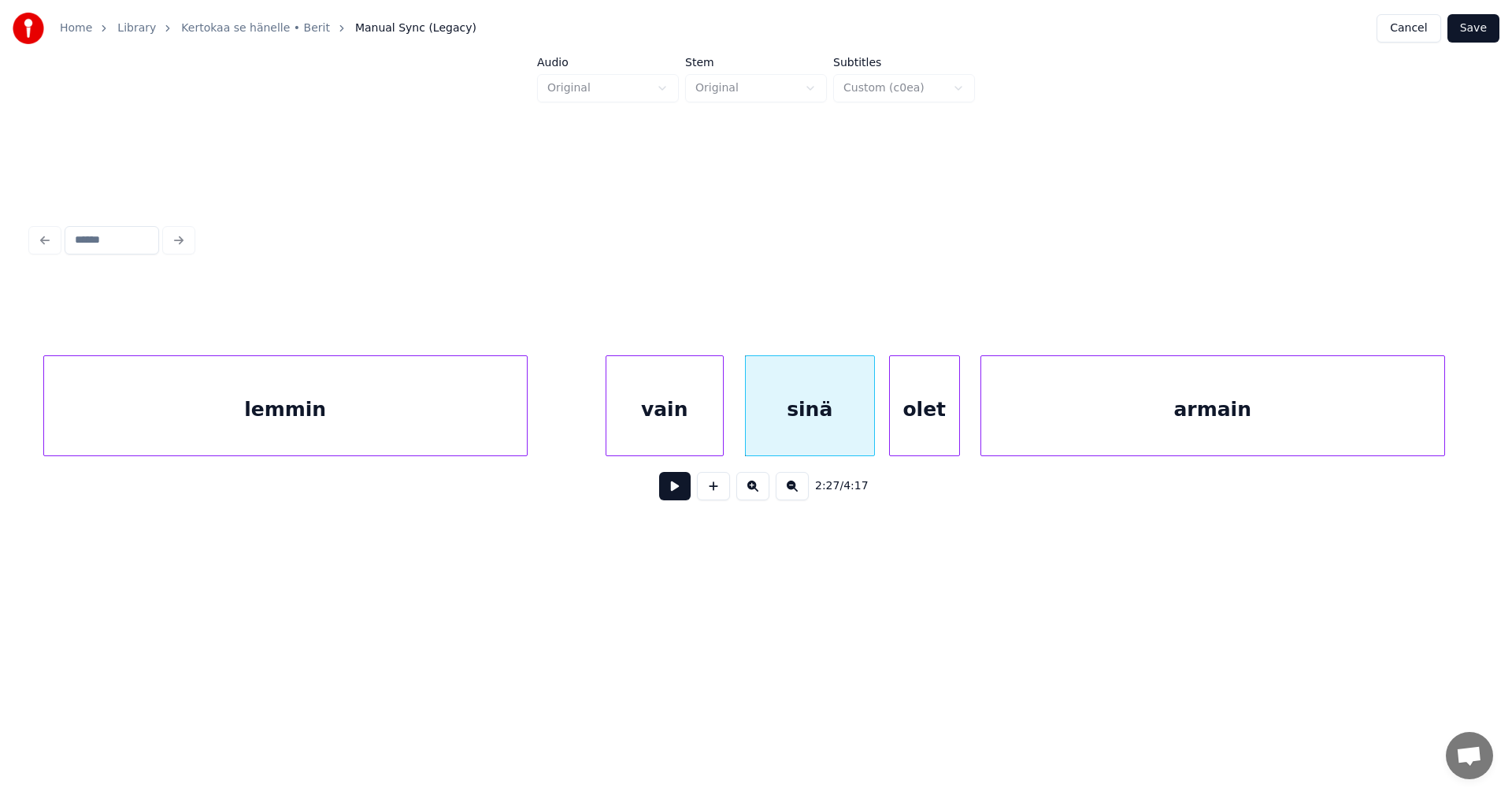
click at [908, 423] on div "olet" at bounding box center [924, 409] width 69 height 107
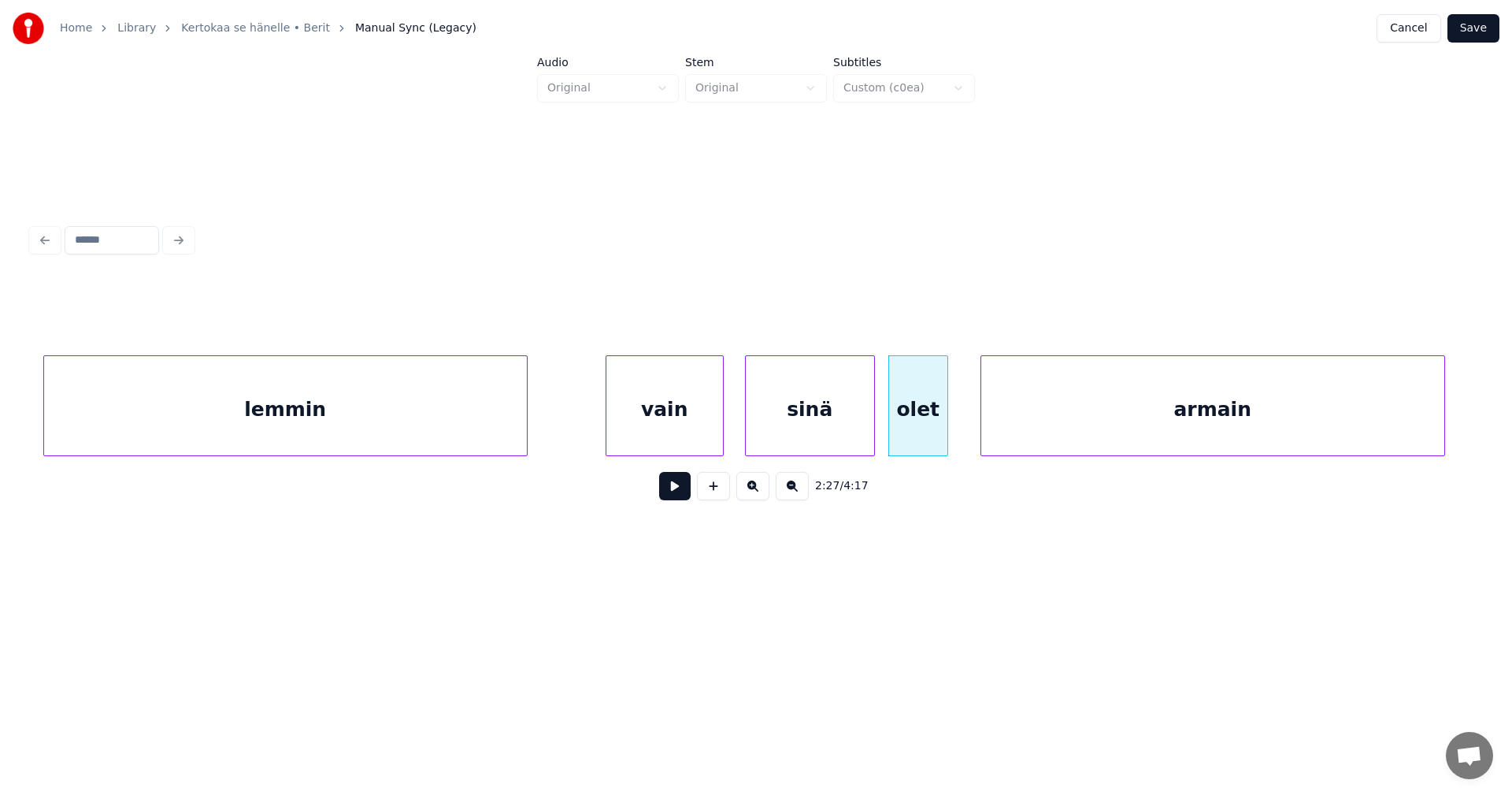
click at [944, 427] on div at bounding box center [944, 405] width 5 height 99
click at [969, 425] on div at bounding box center [968, 405] width 5 height 99
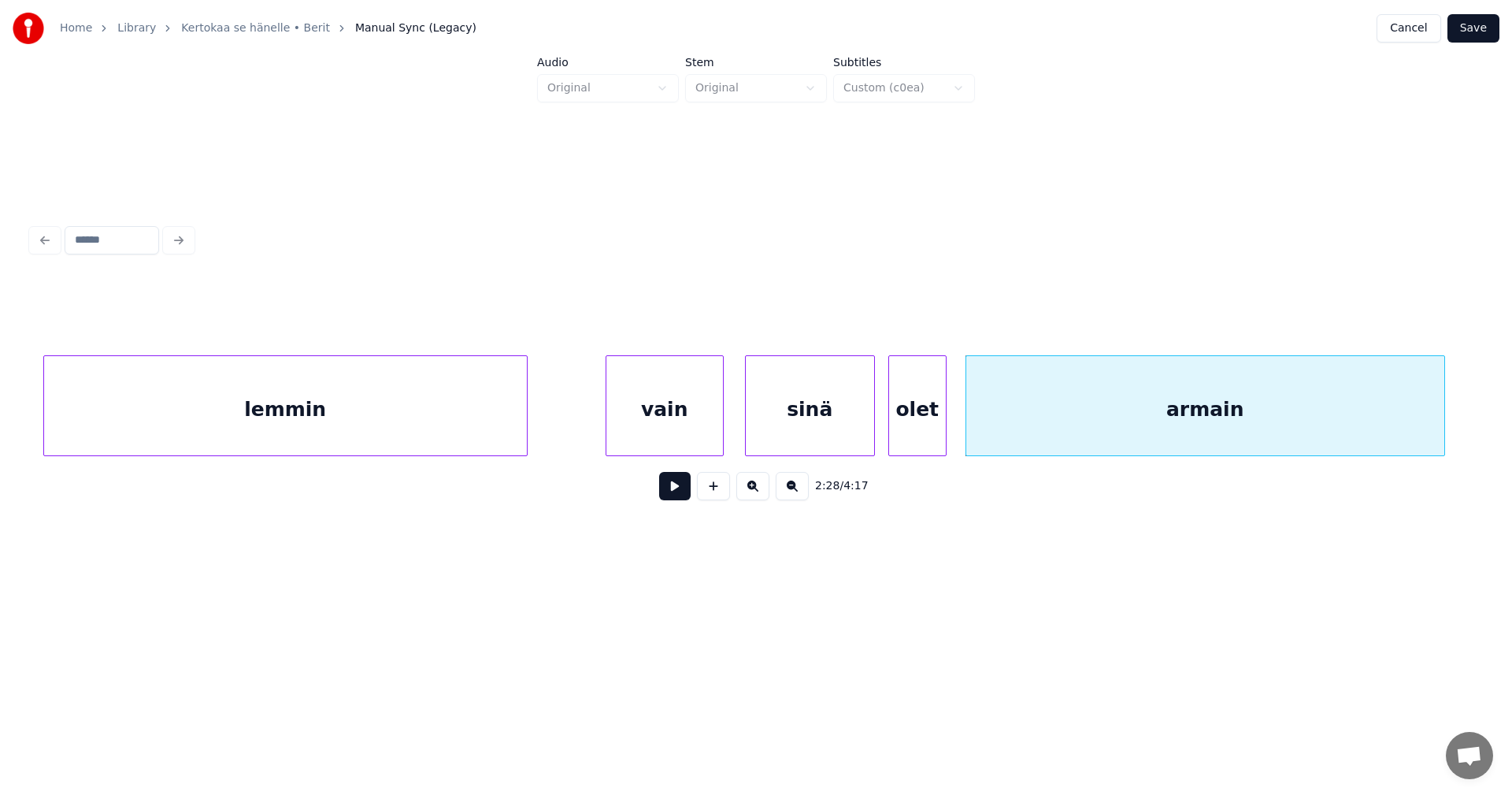
click at [695, 434] on div "vain" at bounding box center [665, 409] width 117 height 107
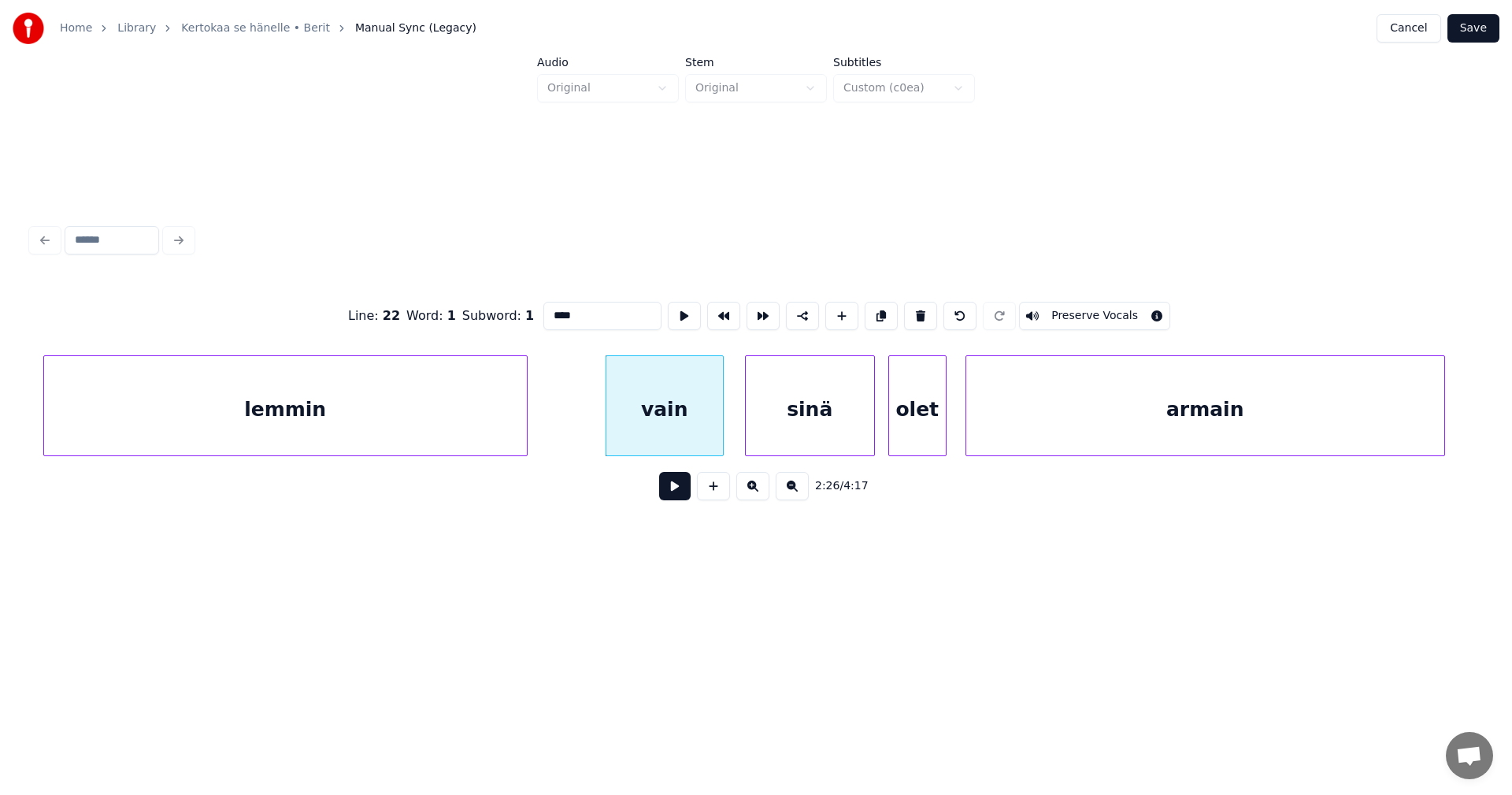
click at [683, 496] on button at bounding box center [674, 486] width 32 height 28
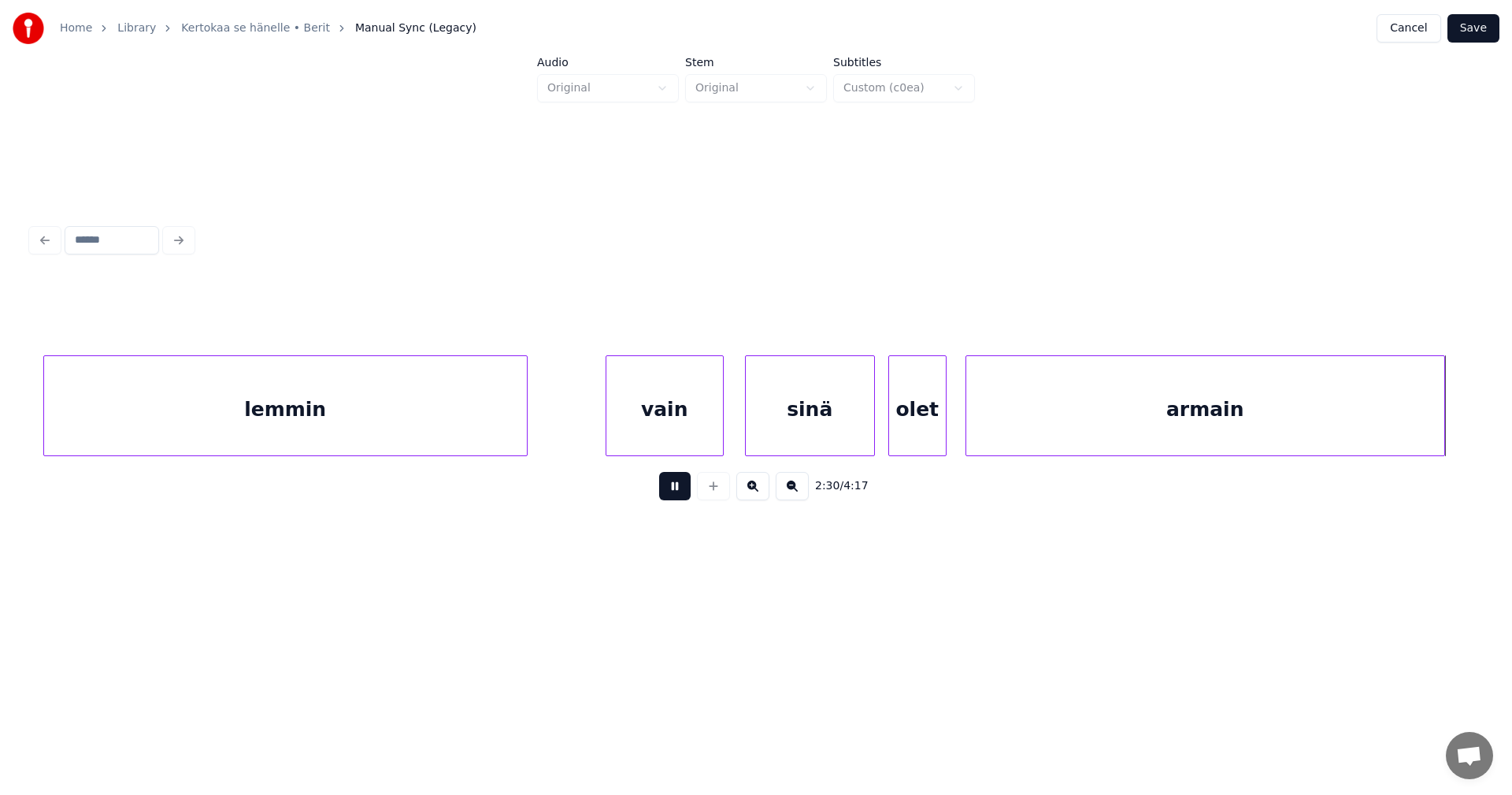
drag, startPoint x: 681, startPoint y: 493, endPoint x: 979, endPoint y: 492, distance: 298.0
click at [682, 493] on button at bounding box center [674, 486] width 32 height 28
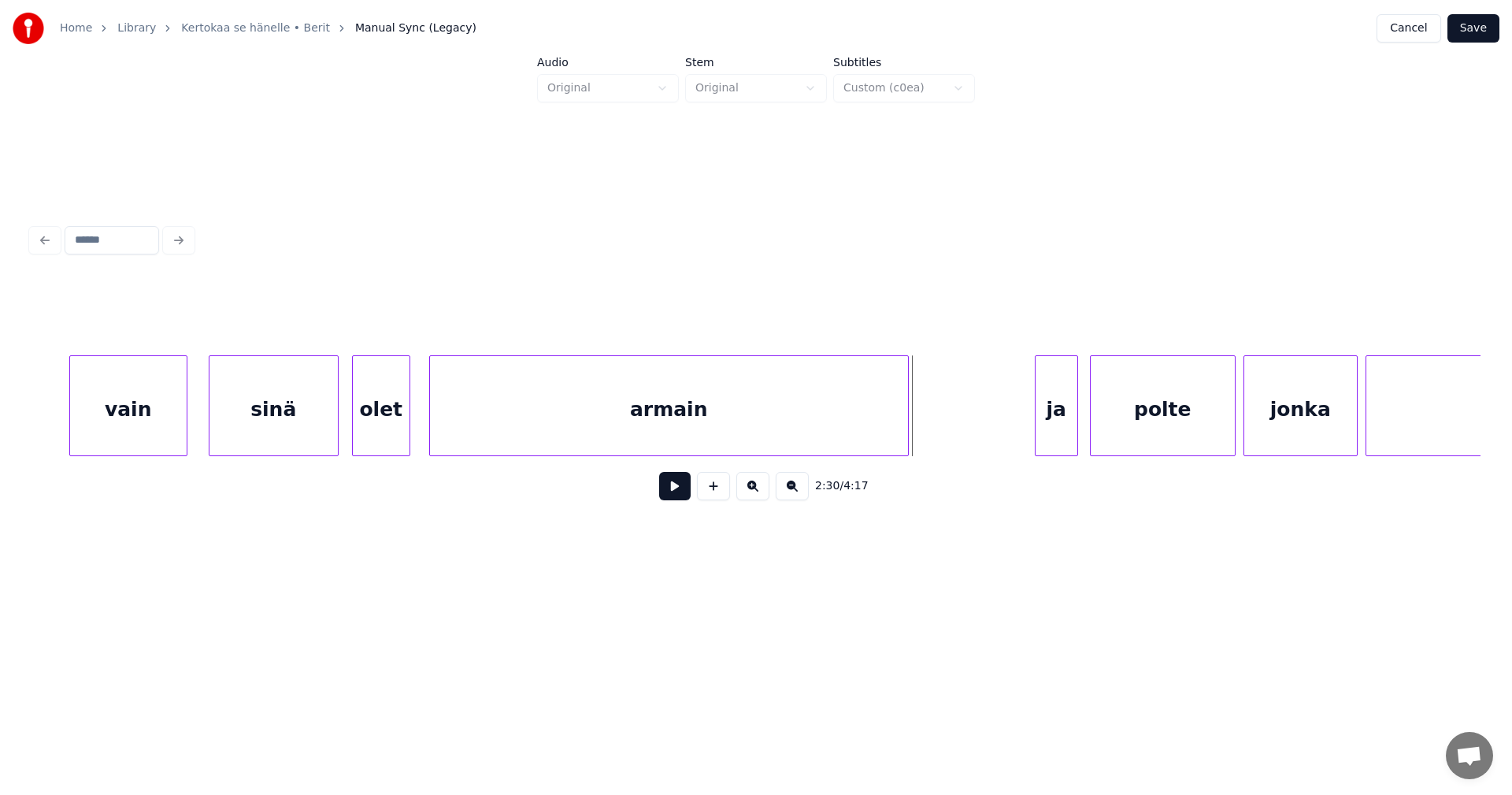
scroll to position [0, 28860]
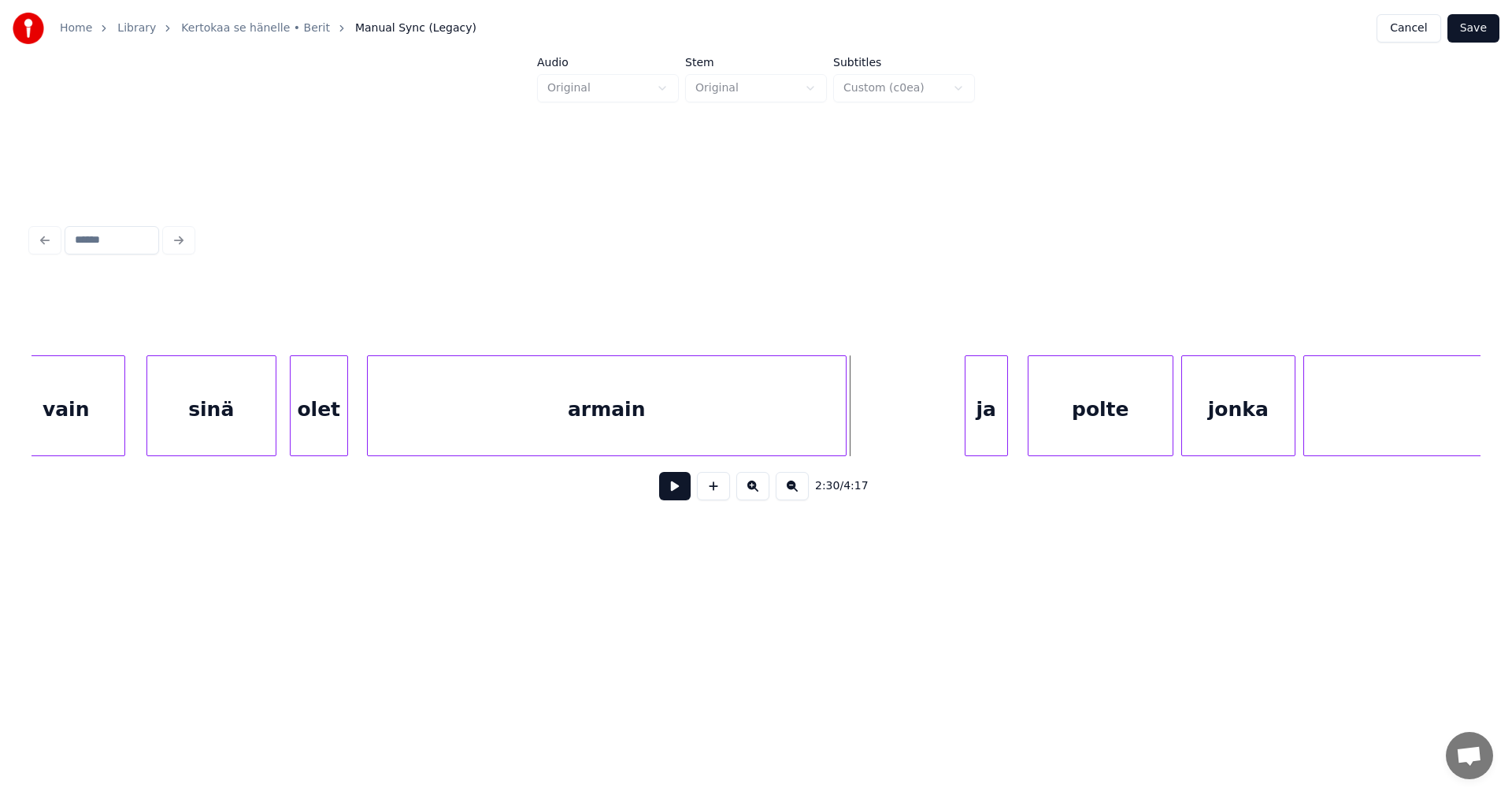
click at [975, 420] on div "ja" at bounding box center [986, 409] width 42 height 107
click at [941, 423] on div at bounding box center [942, 405] width 5 height 99
click at [1055, 424] on div "polte" at bounding box center [1092, 409] width 144 height 107
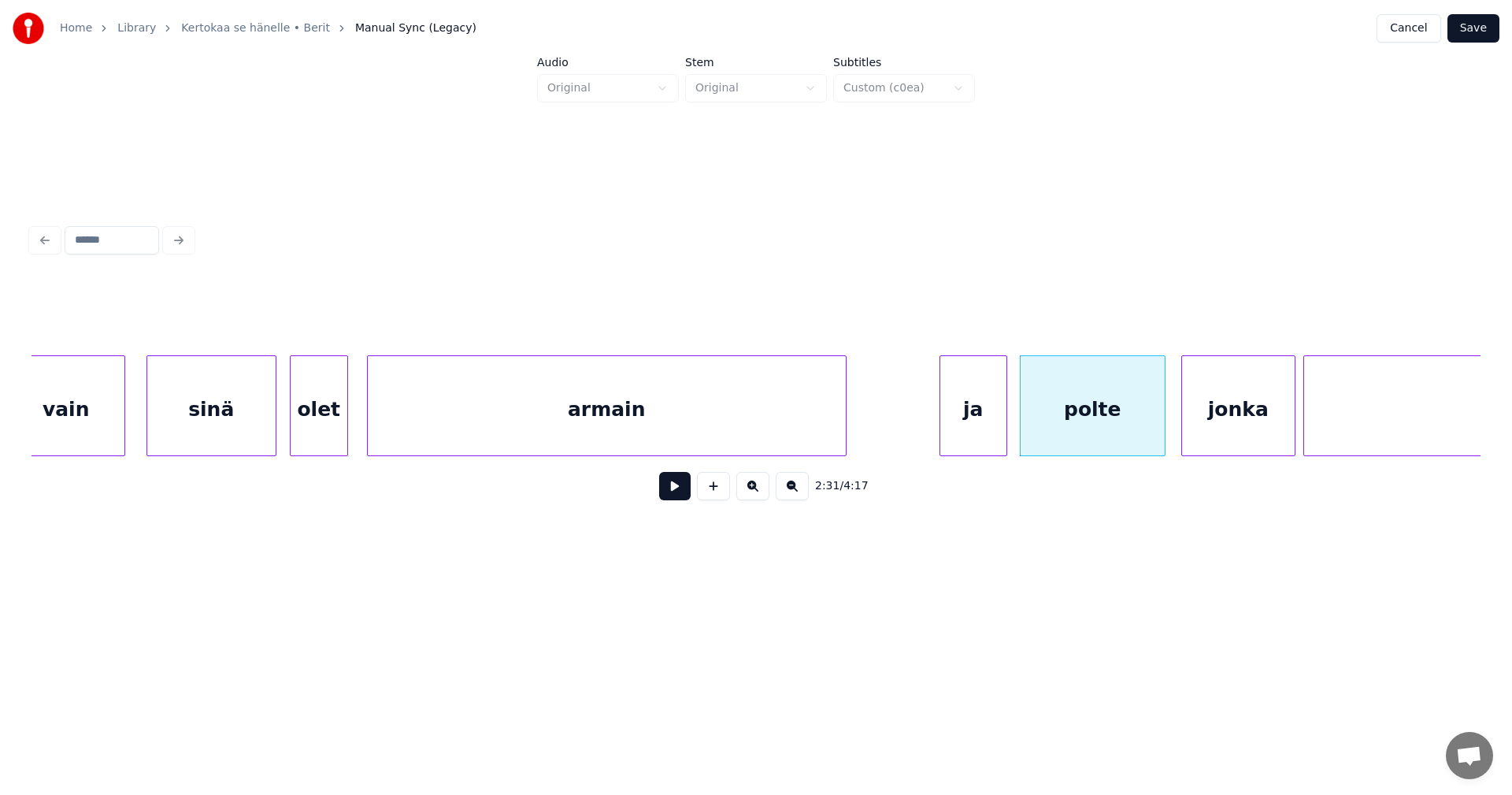
click at [978, 434] on div "ja" at bounding box center [973, 409] width 66 height 107
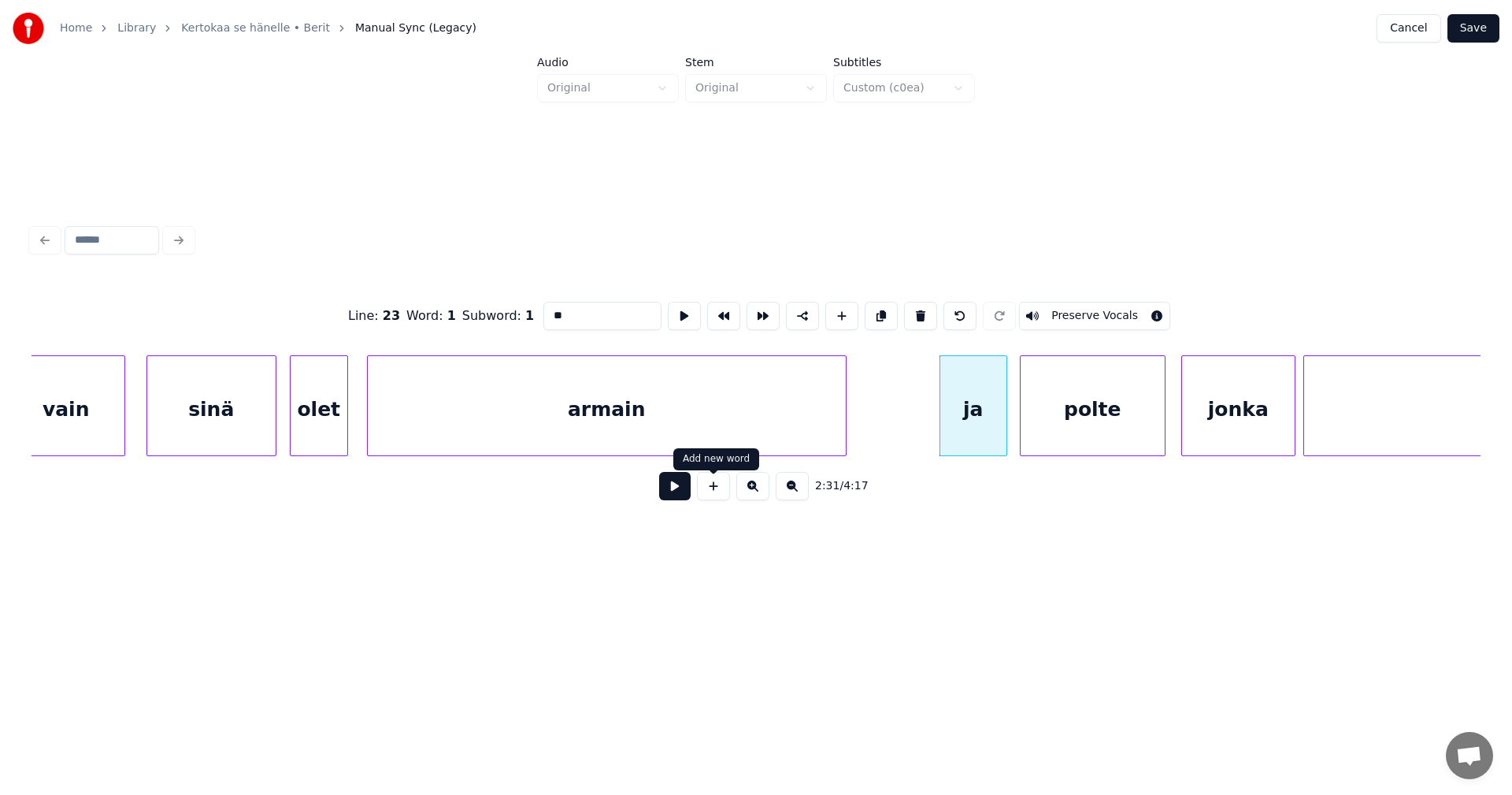
click at [675, 494] on button at bounding box center [674, 486] width 32 height 28
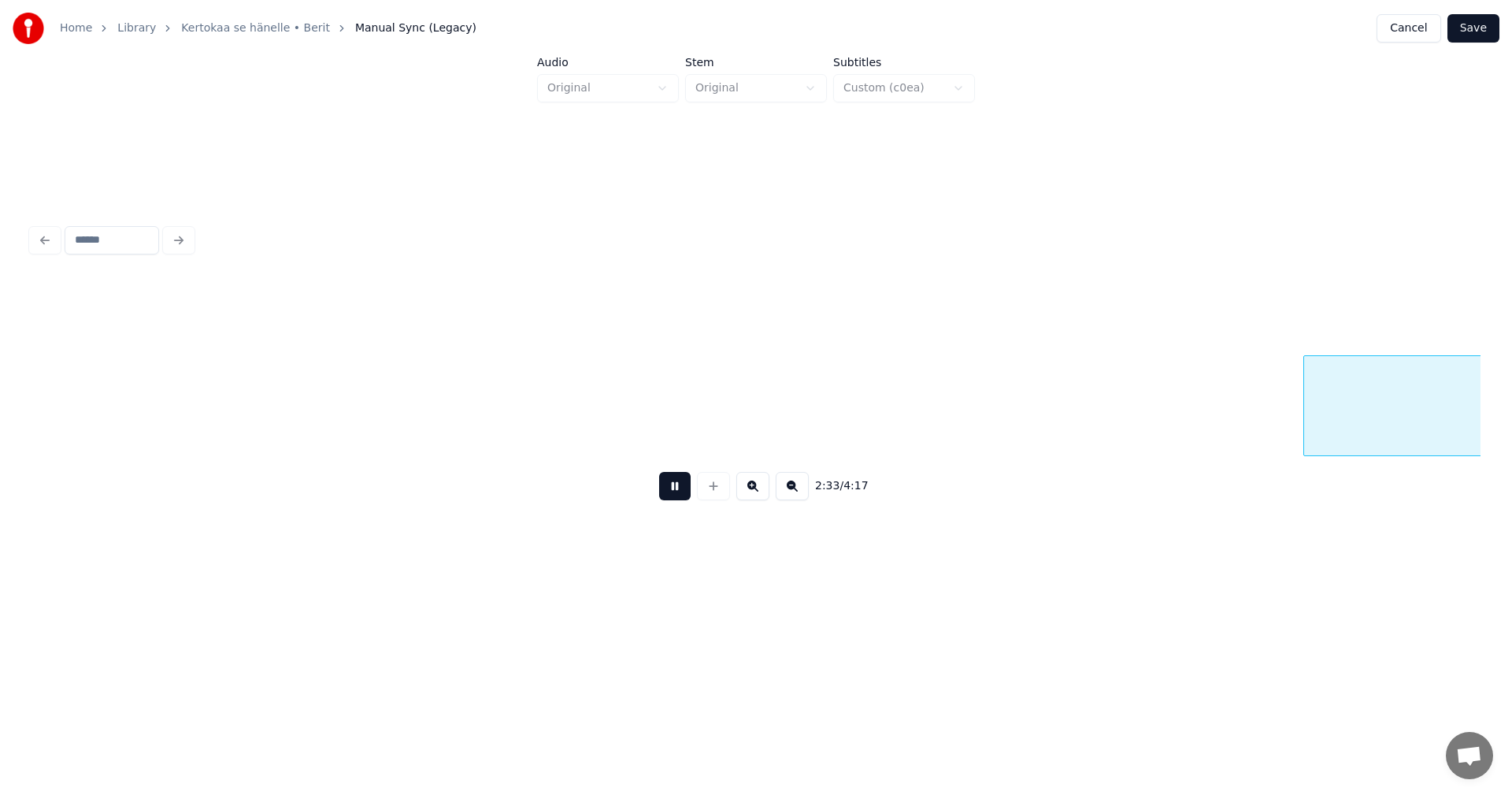
scroll to position [0, 30311]
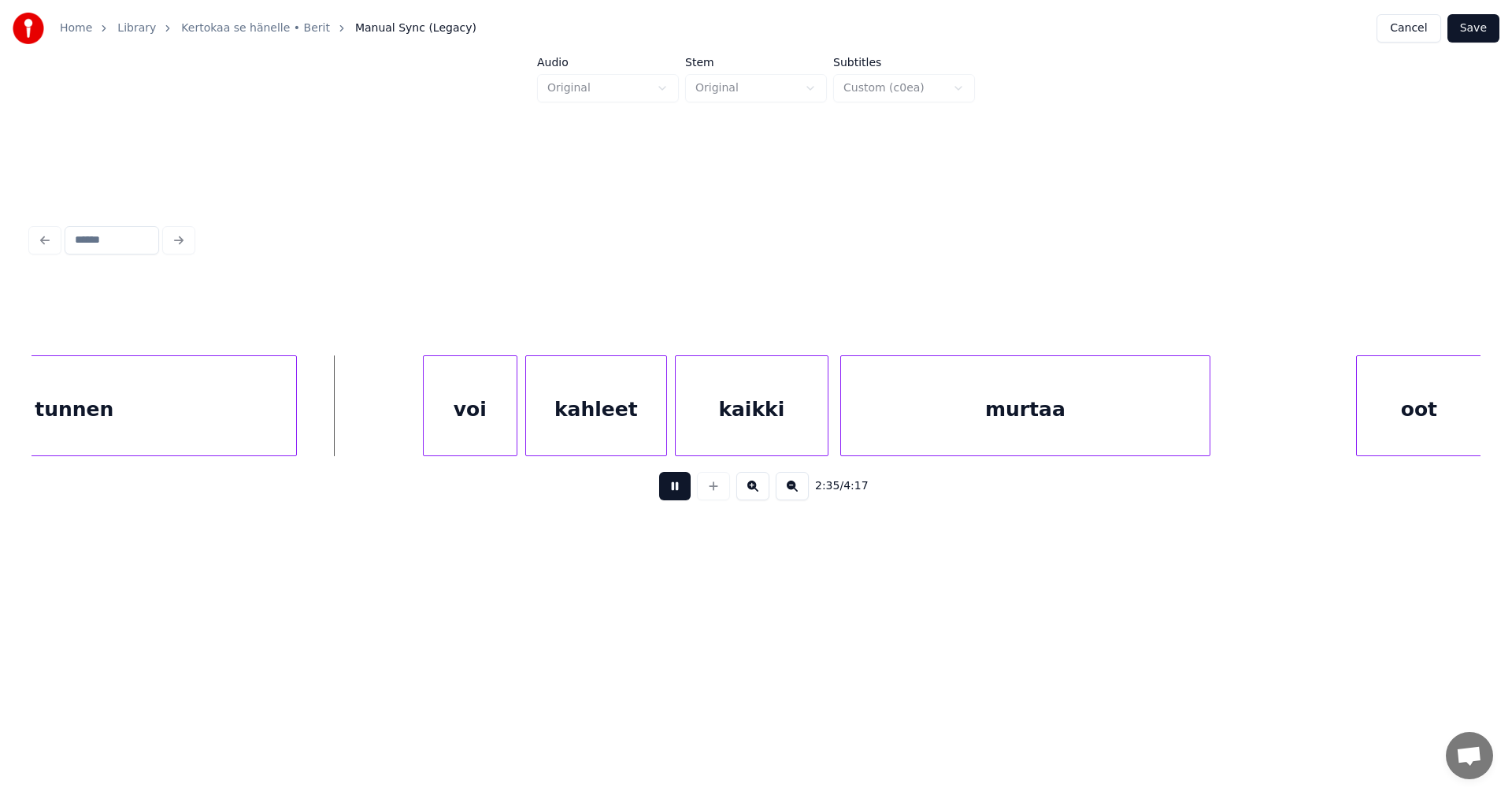
click at [675, 494] on button at bounding box center [674, 486] width 32 height 28
click at [477, 423] on div "voi" at bounding box center [463, 409] width 93 height 107
click at [662, 433] on div at bounding box center [663, 405] width 5 height 99
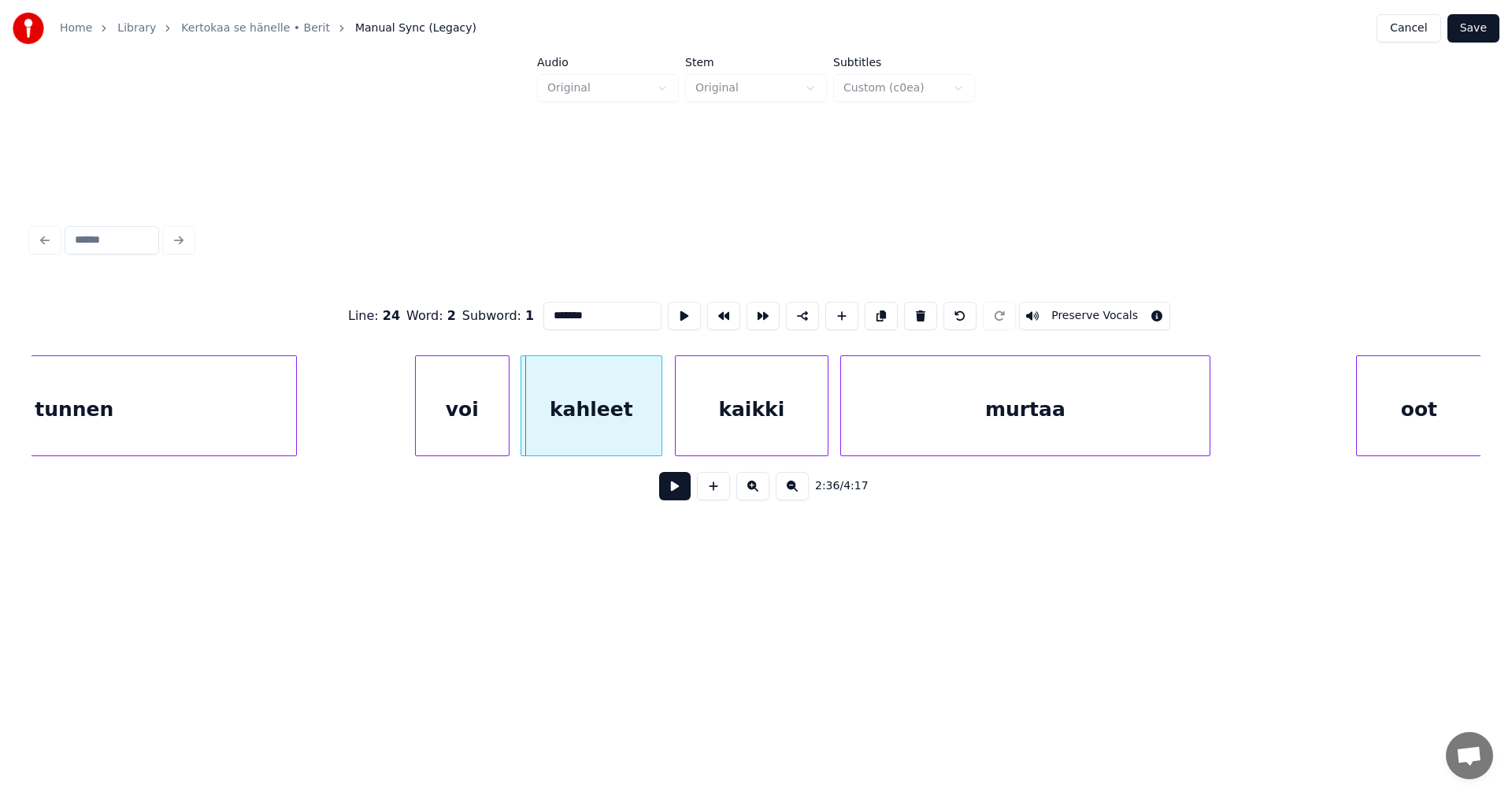
click at [641, 434] on div "kahleet" at bounding box center [591, 409] width 141 height 107
click at [658, 436] on div at bounding box center [656, 405] width 5 height 99
click at [710, 430] on div "kaikki" at bounding box center [748, 409] width 152 height 107
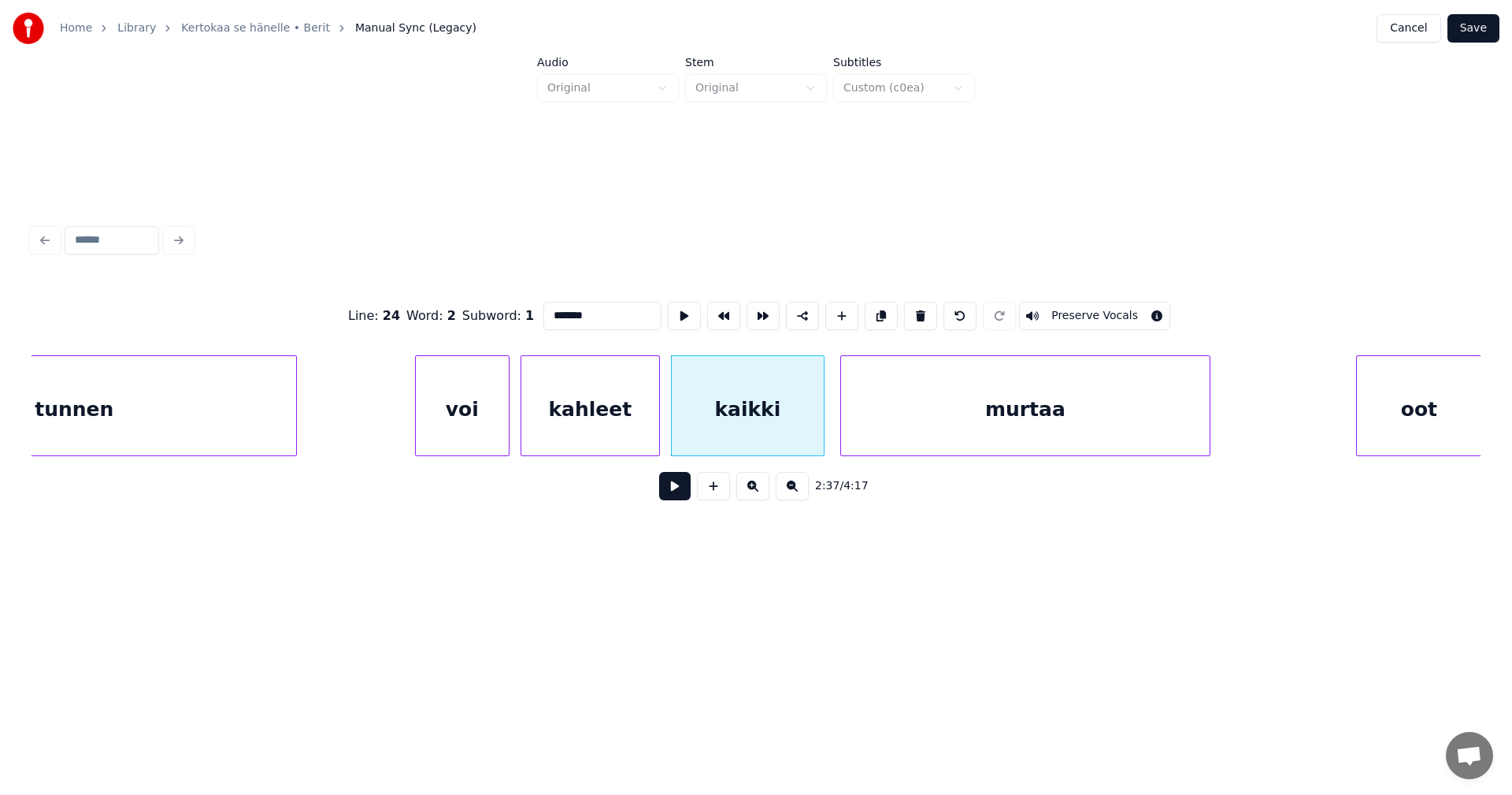
click at [497, 440] on div "voi" at bounding box center [463, 409] width 93 height 107
type input "***"
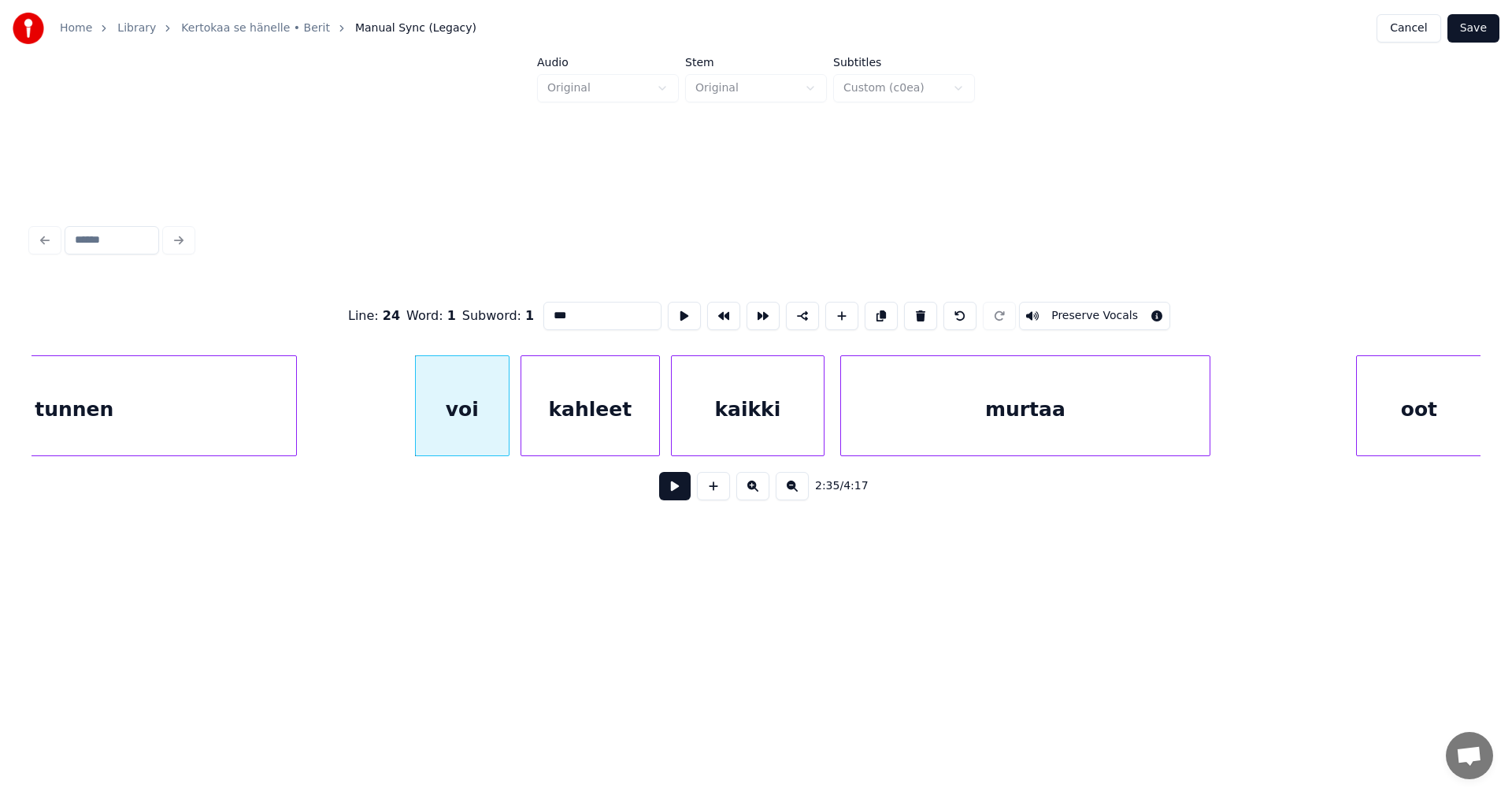
click at [670, 491] on button at bounding box center [674, 486] width 32 height 28
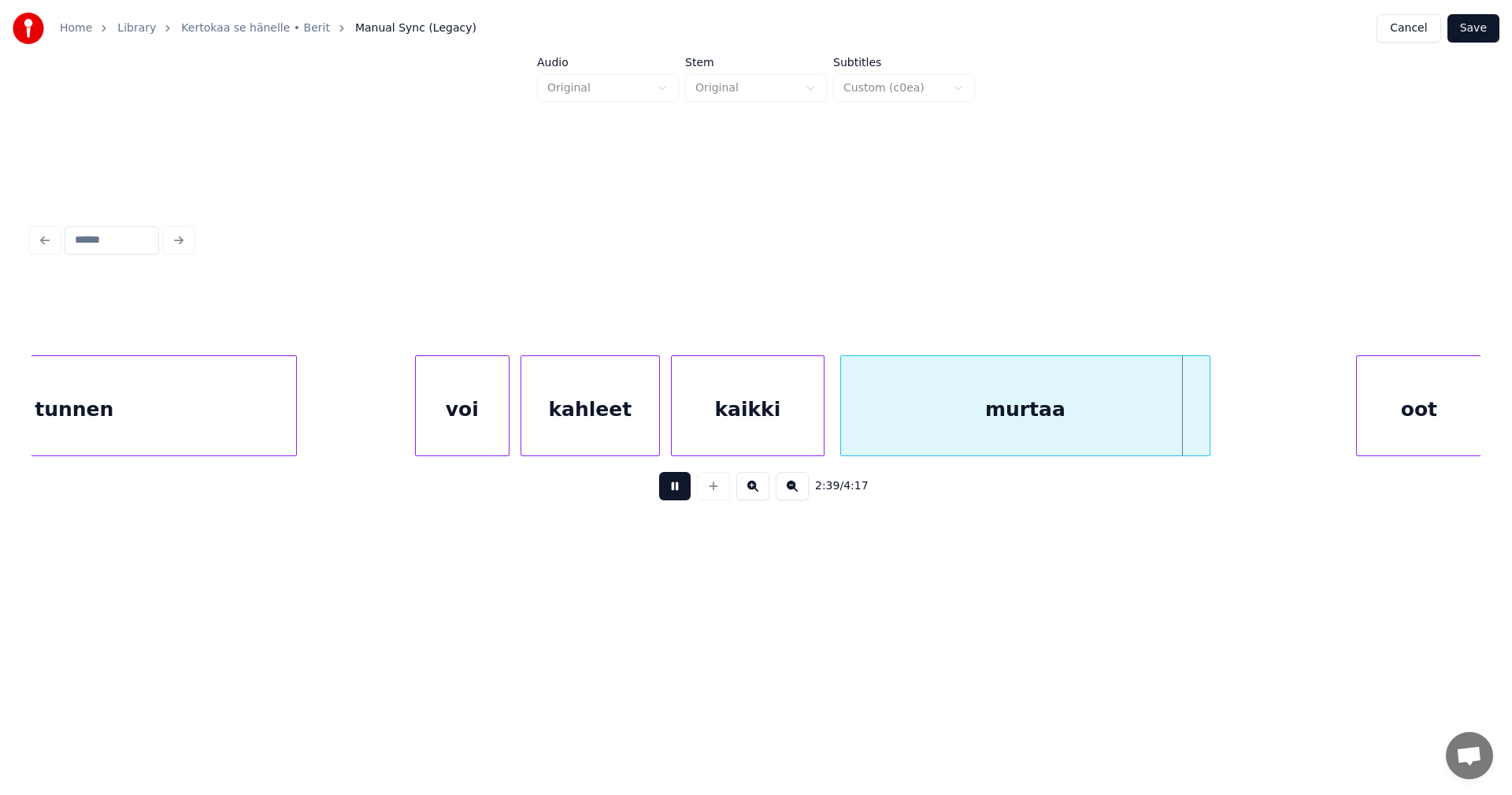
click at [669, 491] on button at bounding box center [674, 486] width 32 height 28
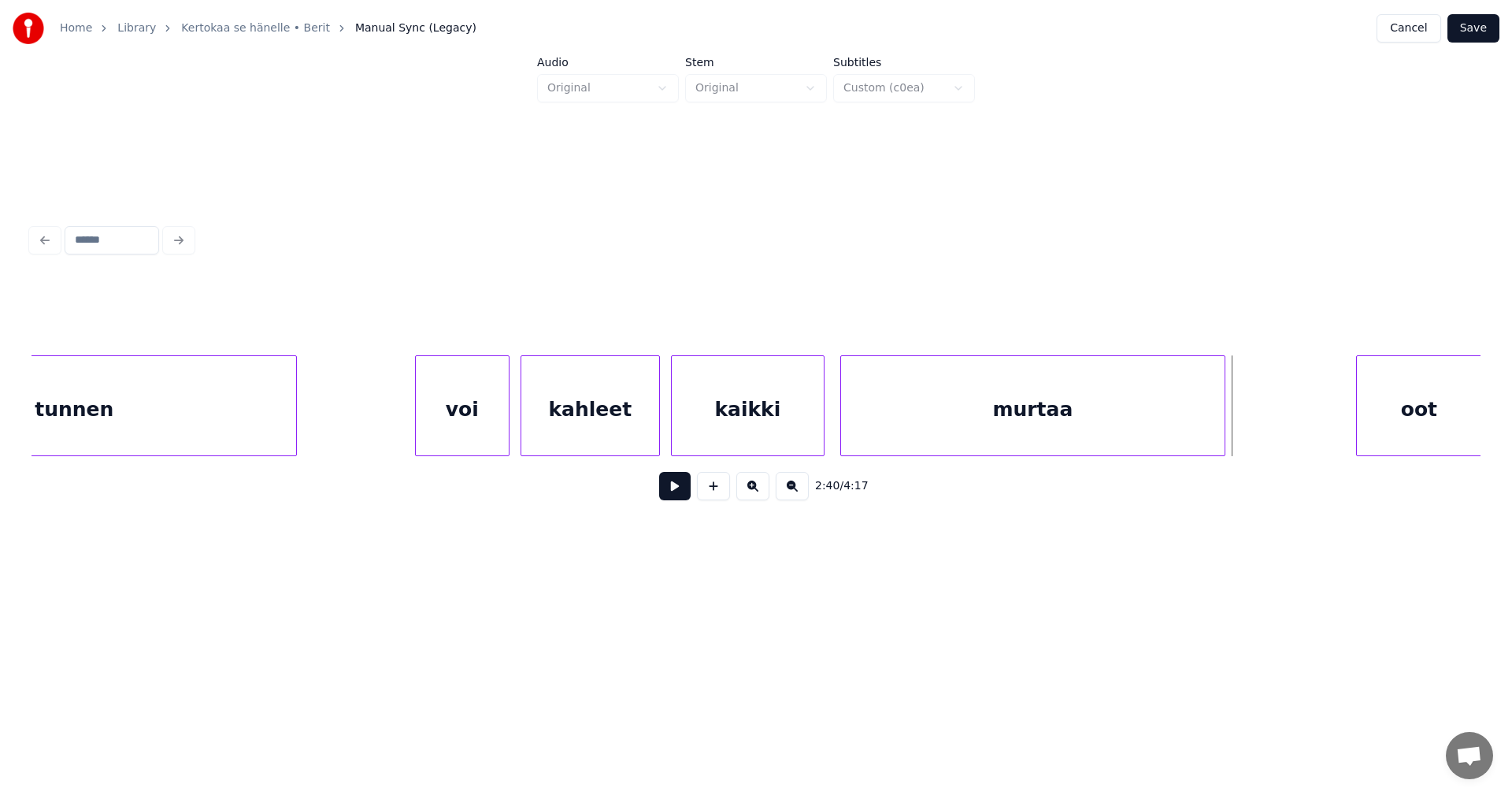
click at [1222, 433] on div at bounding box center [1222, 405] width 5 height 99
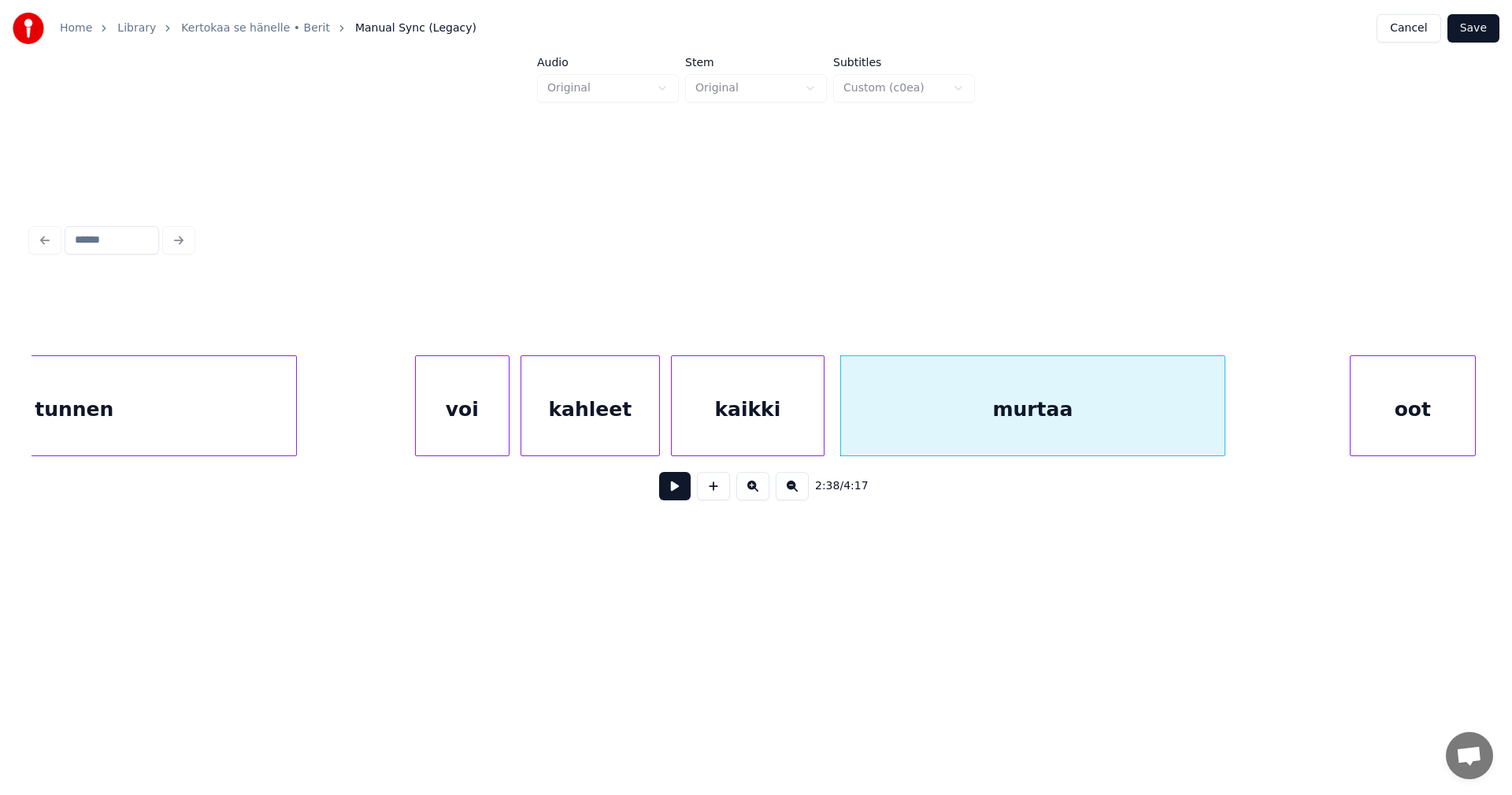
click at [1387, 431] on div "oot" at bounding box center [1413, 409] width 124 height 107
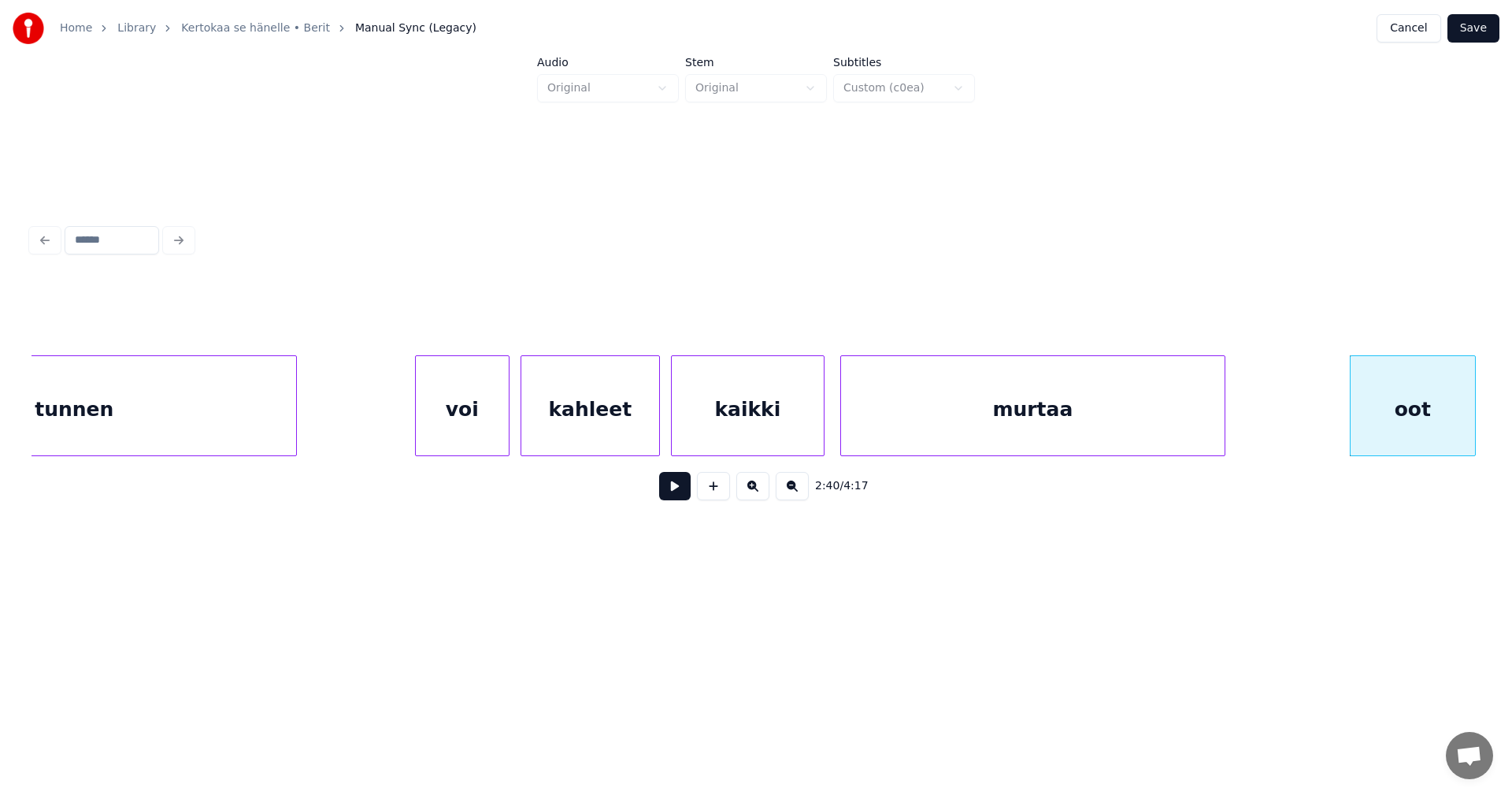
click at [673, 499] on button at bounding box center [674, 486] width 32 height 28
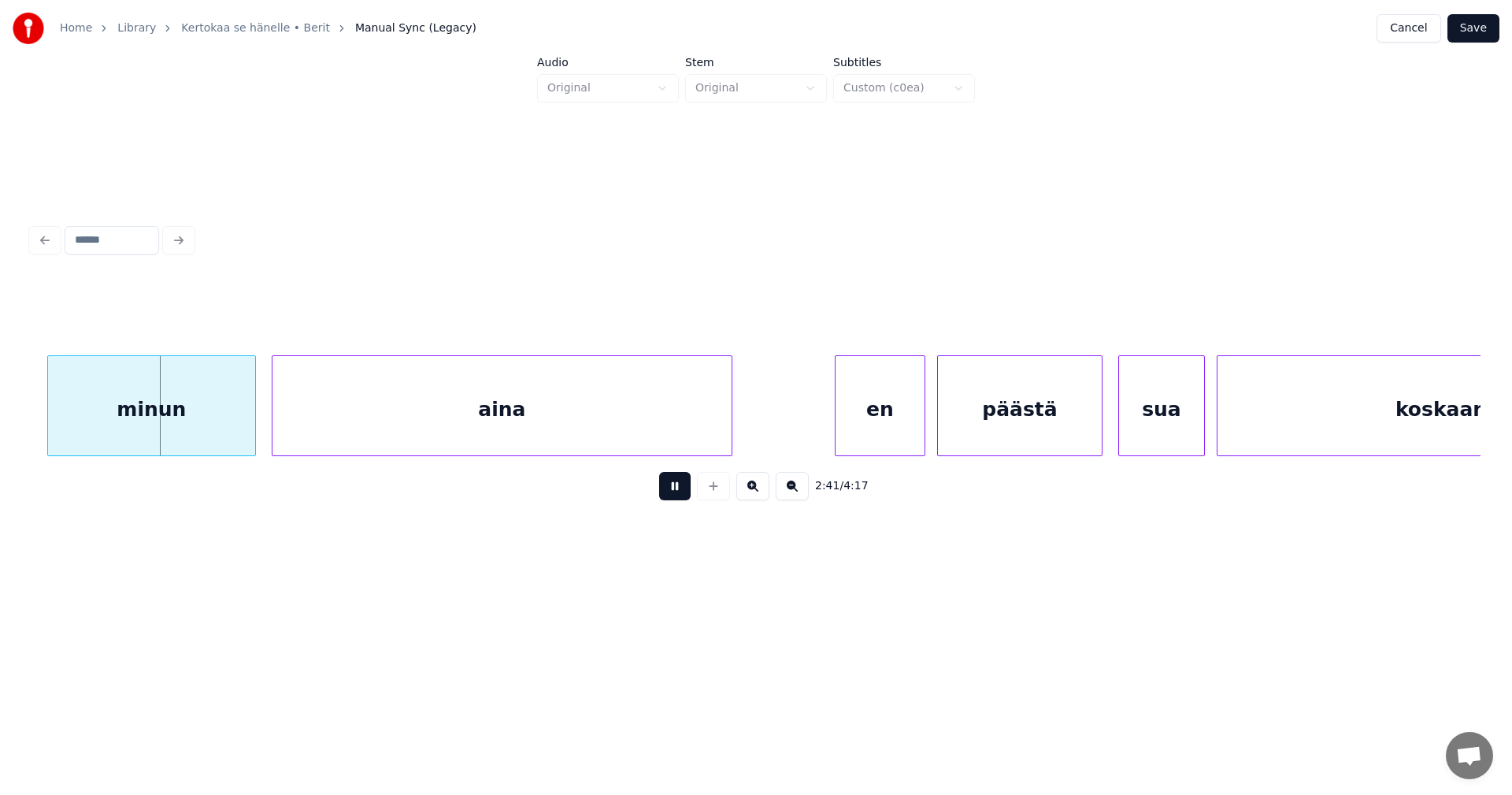
drag, startPoint x: 671, startPoint y: 497, endPoint x: 417, endPoint y: 502, distance: 254.0
click at [670, 497] on button at bounding box center [674, 486] width 32 height 28
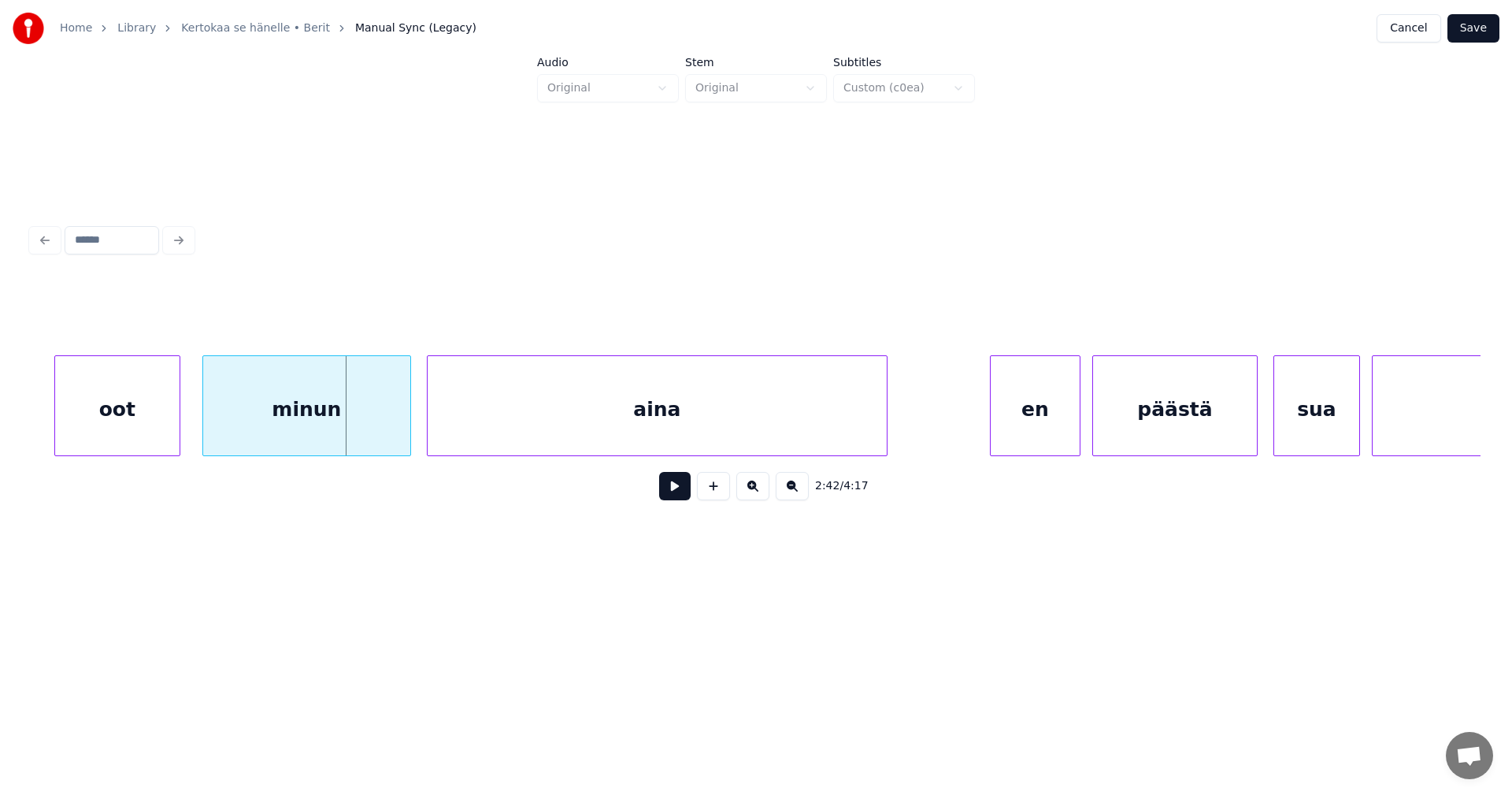
scroll to position [0, 31604]
click at [290, 423] on div "minun" at bounding box center [305, 409] width 207 height 107
click at [678, 492] on button at bounding box center [674, 486] width 32 height 28
drag, startPoint x: 678, startPoint y: 491, endPoint x: 647, endPoint y: 486, distance: 31.4
click at [660, 486] on button at bounding box center [674, 486] width 32 height 28
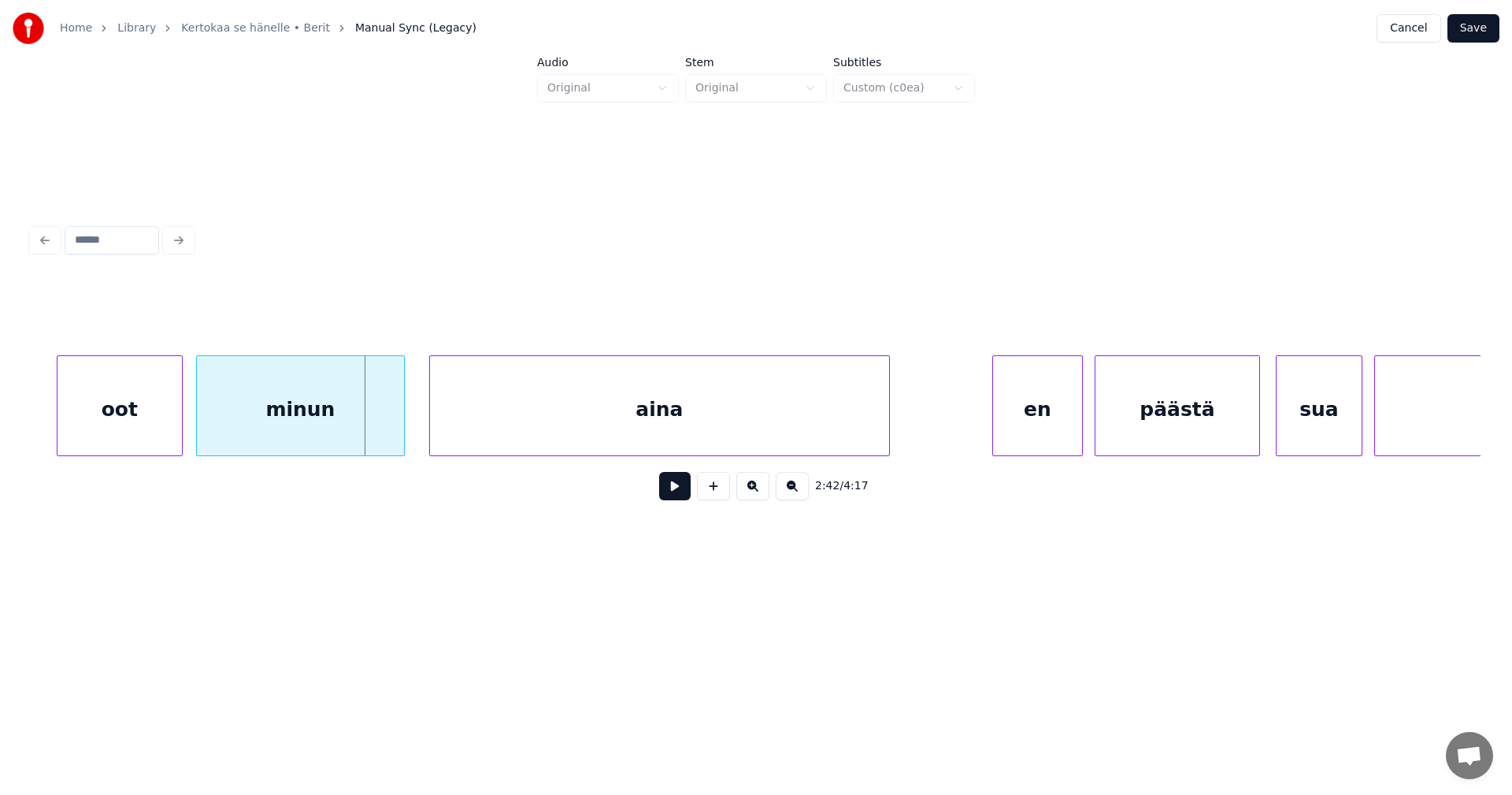
click at [362, 434] on div "minun" at bounding box center [300, 409] width 207 height 107
click at [686, 491] on button at bounding box center [674, 486] width 32 height 28
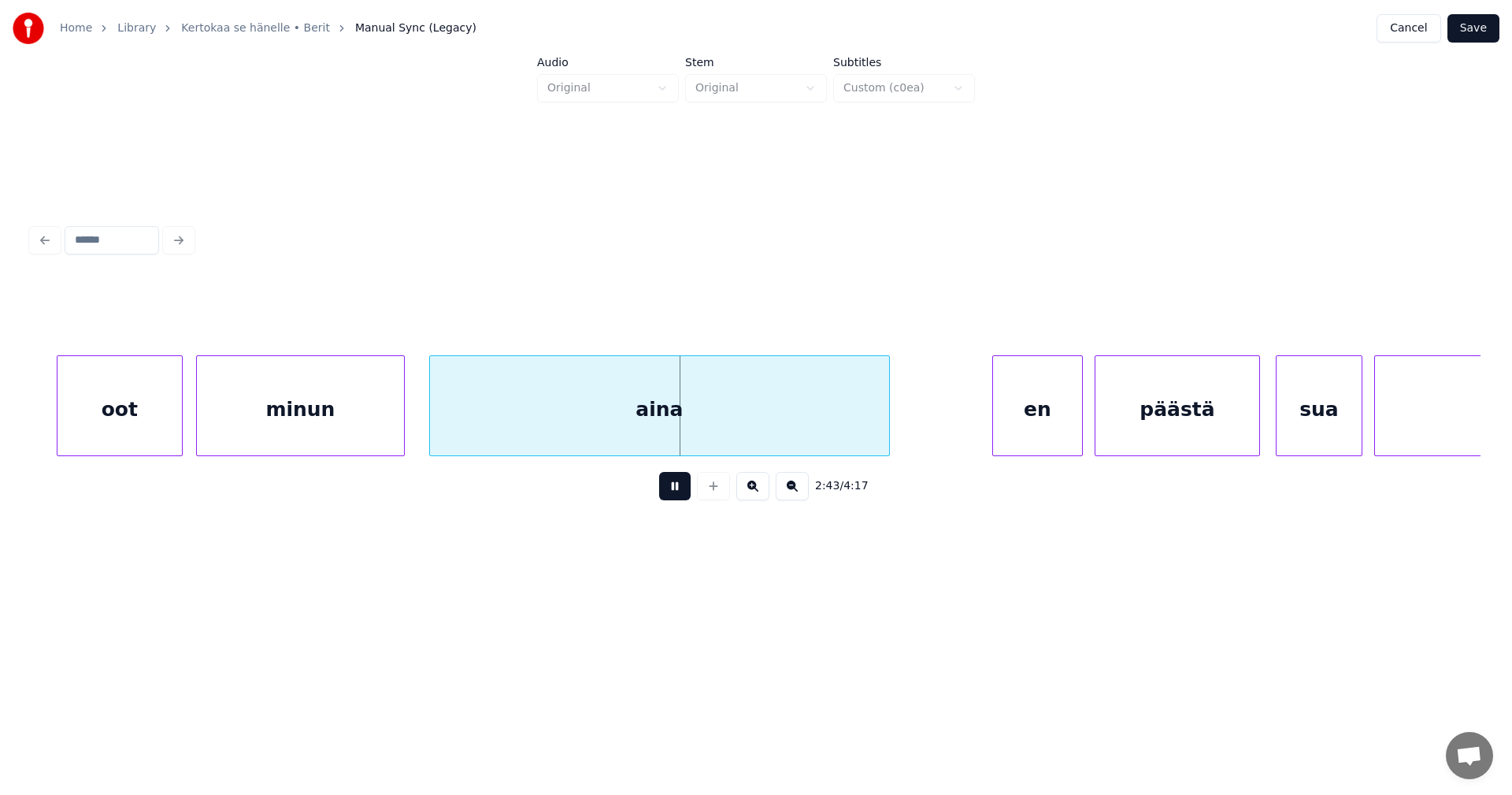
click at [679, 490] on button at bounding box center [674, 486] width 32 height 28
click at [528, 443] on div "aina" at bounding box center [659, 409] width 459 height 107
click at [670, 492] on button at bounding box center [674, 486] width 32 height 28
drag, startPoint x: 670, startPoint y: 492, endPoint x: 653, endPoint y: 487, distance: 17.7
click at [653, 487] on div "2:42 / 4:17" at bounding box center [756, 486] width 1423 height 35
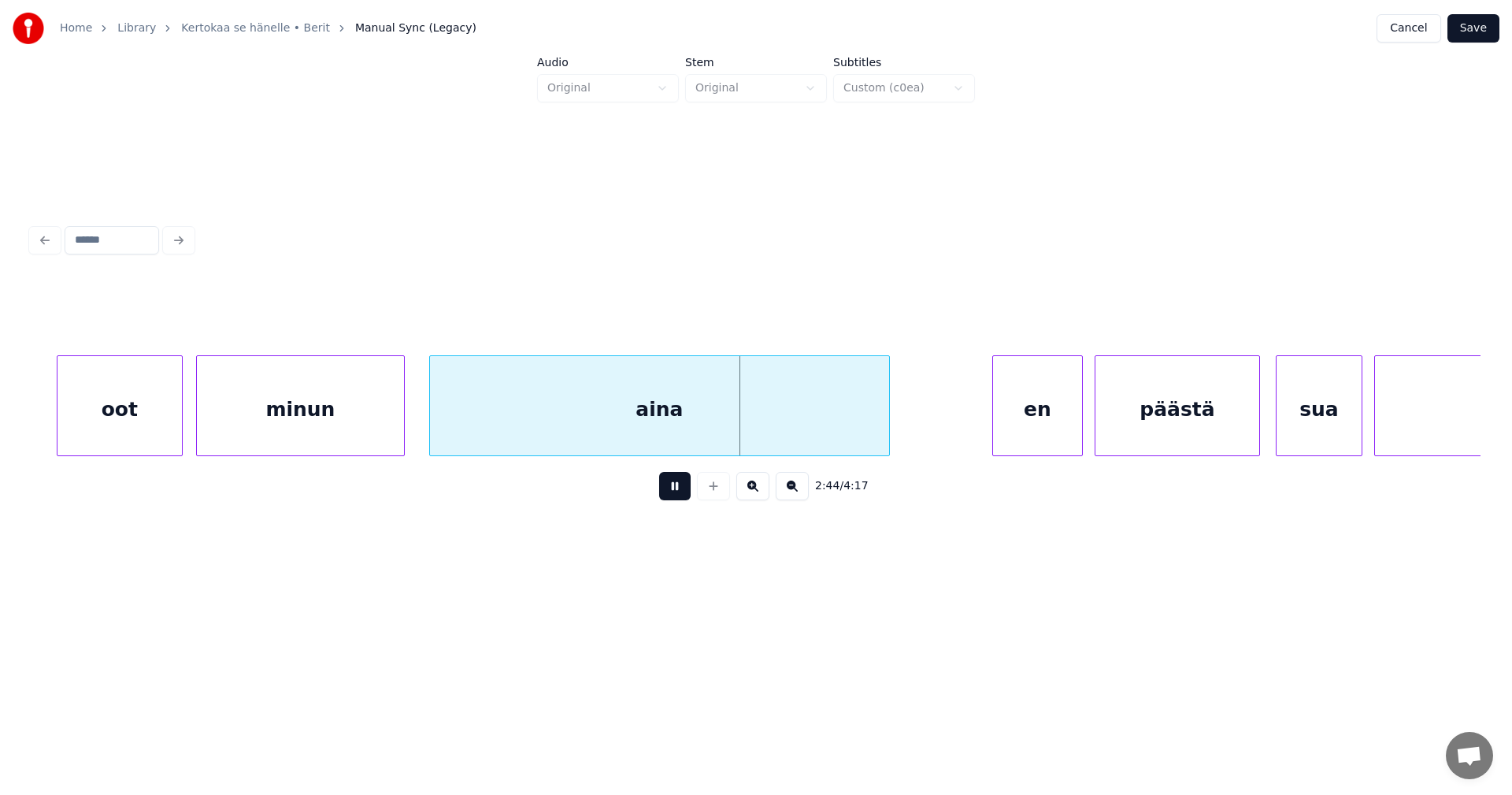
drag, startPoint x: 677, startPoint y: 495, endPoint x: 547, endPoint y: 465, distance: 133.4
click at [673, 491] on button at bounding box center [674, 486] width 32 height 28
click at [427, 426] on div at bounding box center [429, 405] width 5 height 99
click at [1035, 414] on div "en" at bounding box center [1027, 409] width 89 height 107
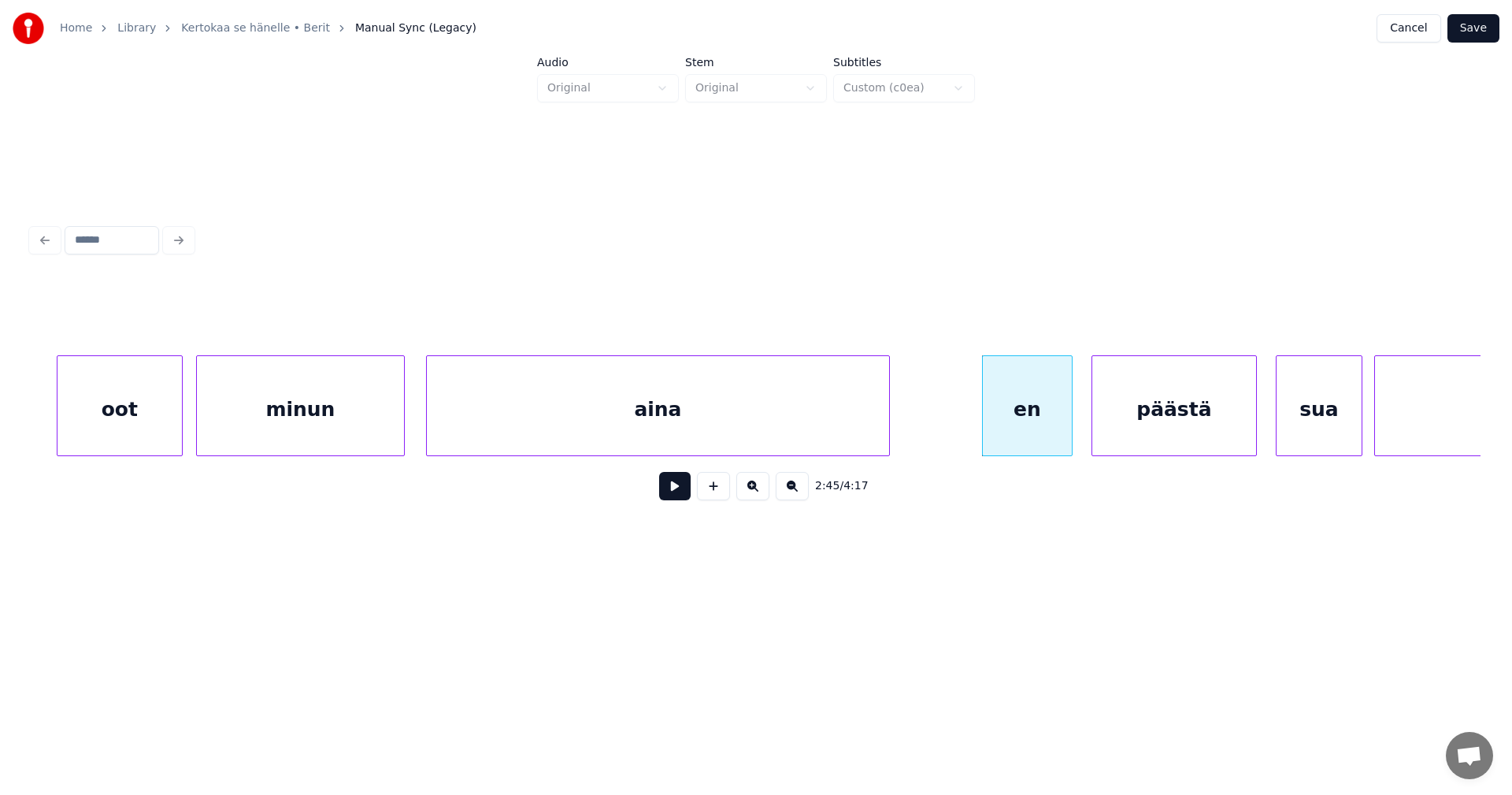
click at [1129, 418] on div "päästä" at bounding box center [1174, 409] width 164 height 107
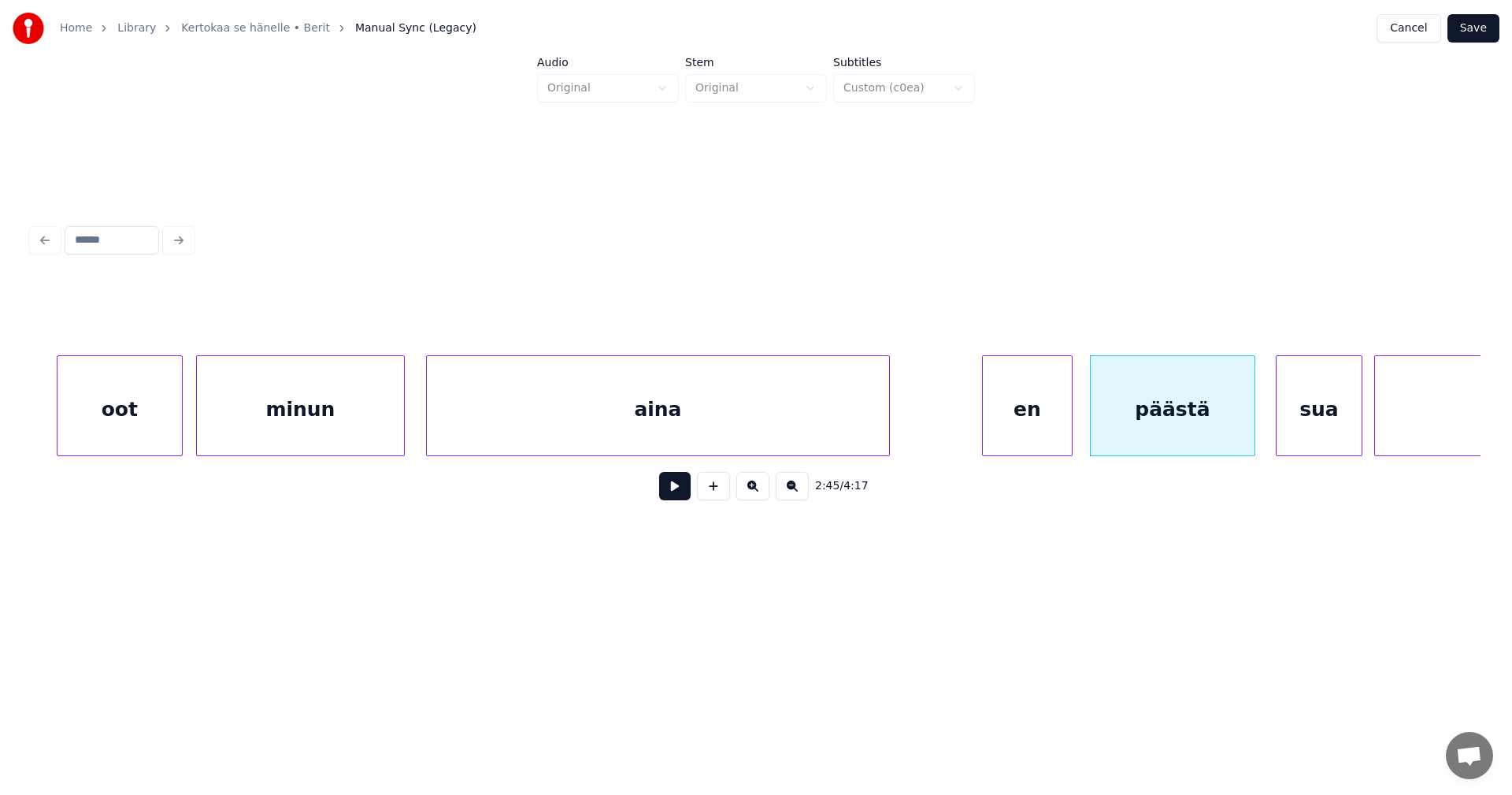
click at [1032, 430] on div "en" at bounding box center [1027, 409] width 89 height 107
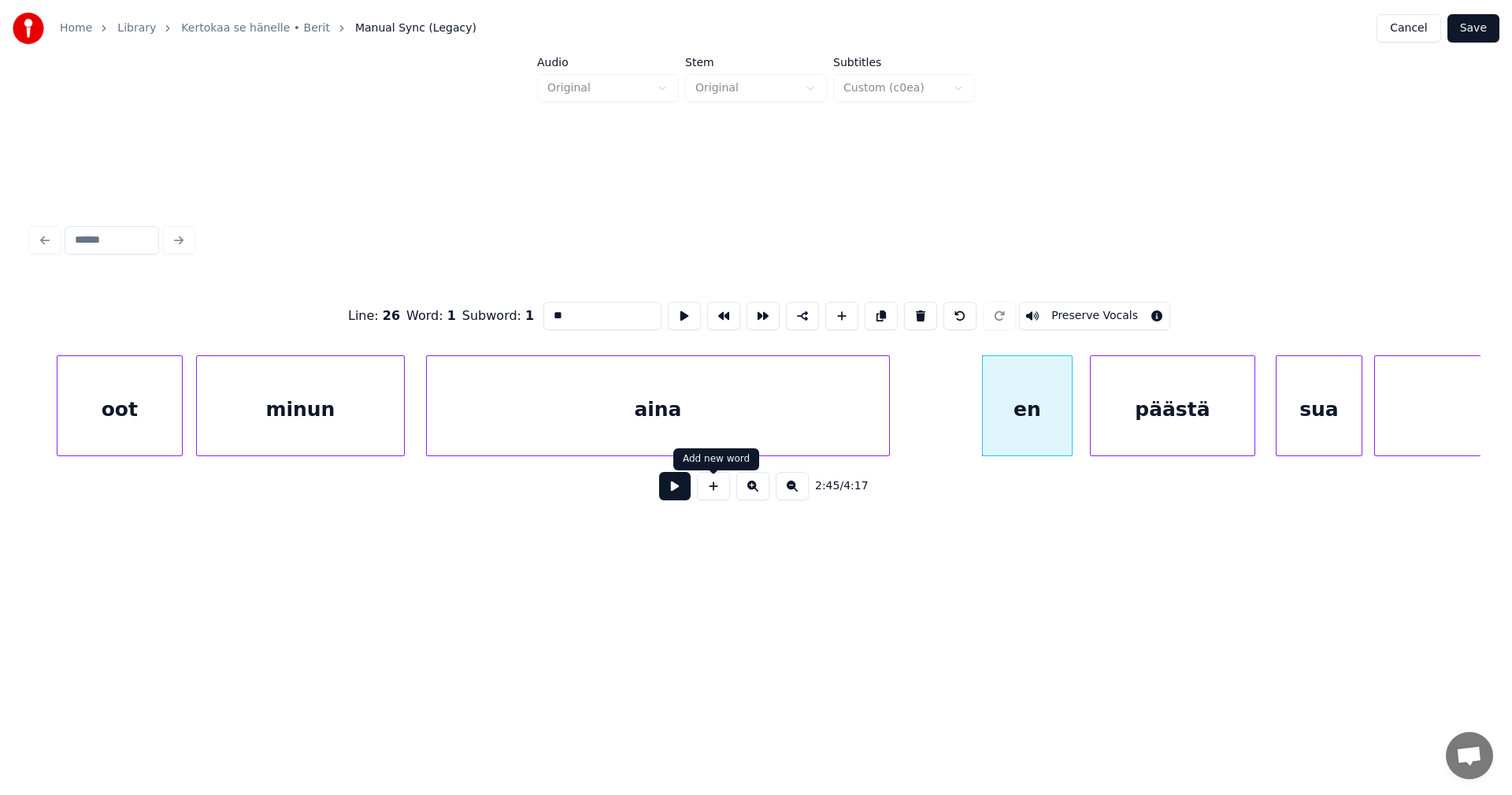
click at [670, 491] on button at bounding box center [674, 486] width 32 height 28
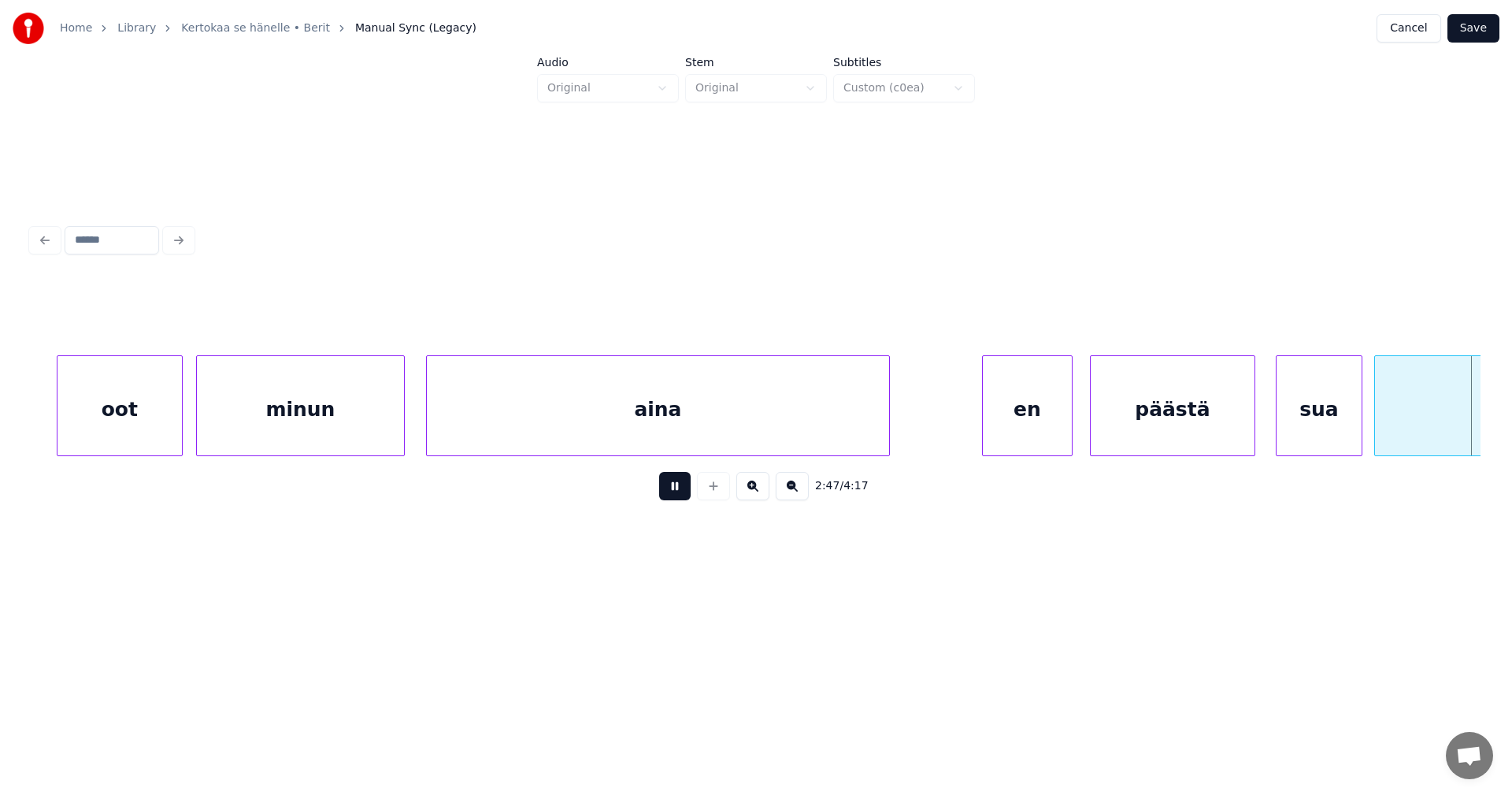
scroll to position [0, 33053]
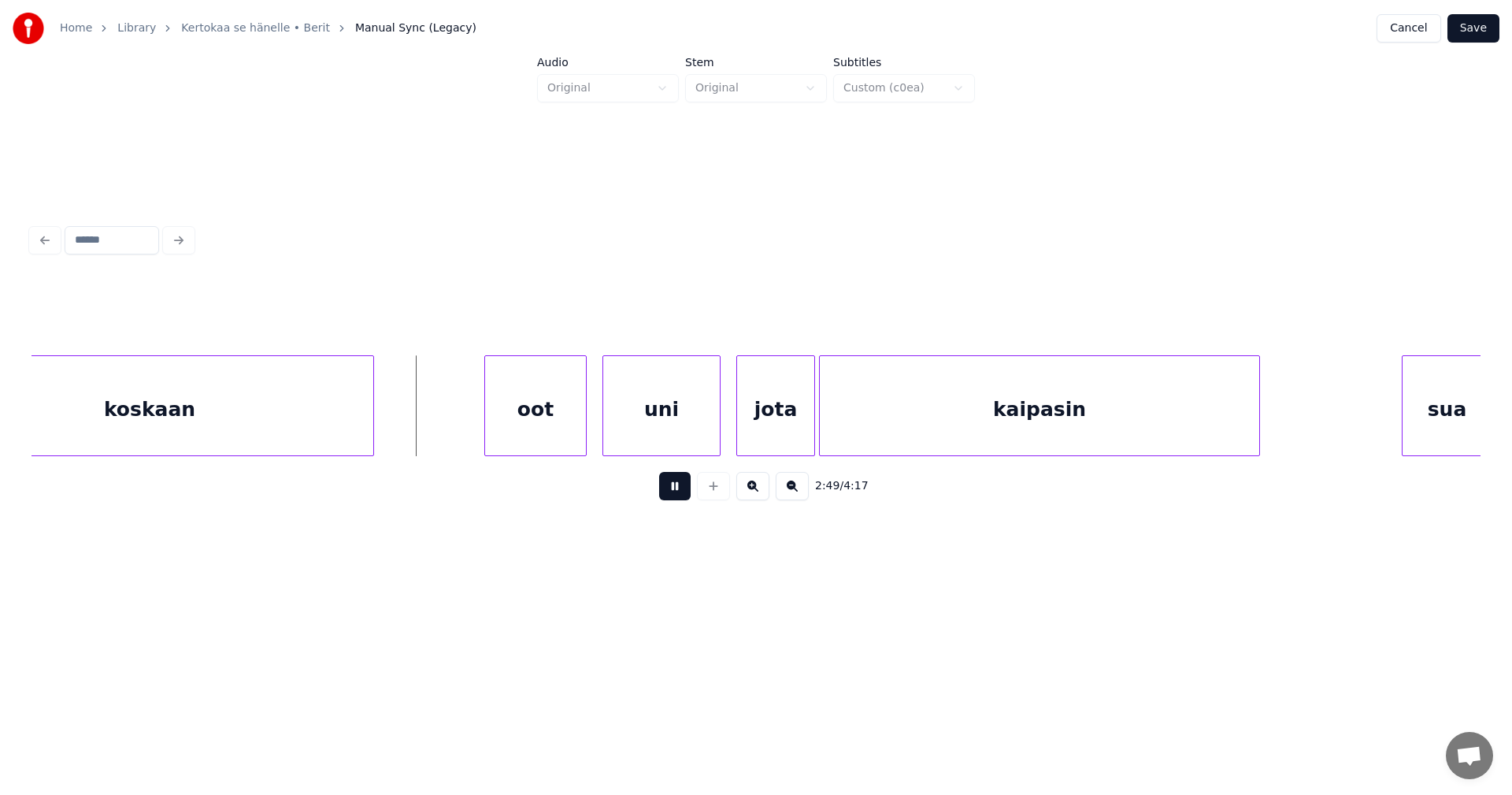
drag, startPoint x: 672, startPoint y: 493, endPoint x: 569, endPoint y: 455, distance: 109.8
click at [664, 491] on button at bounding box center [674, 486] width 32 height 28
click at [545, 444] on div "oot" at bounding box center [524, 409] width 100 height 107
click at [624, 444] on div "uni" at bounding box center [654, 409] width 117 height 107
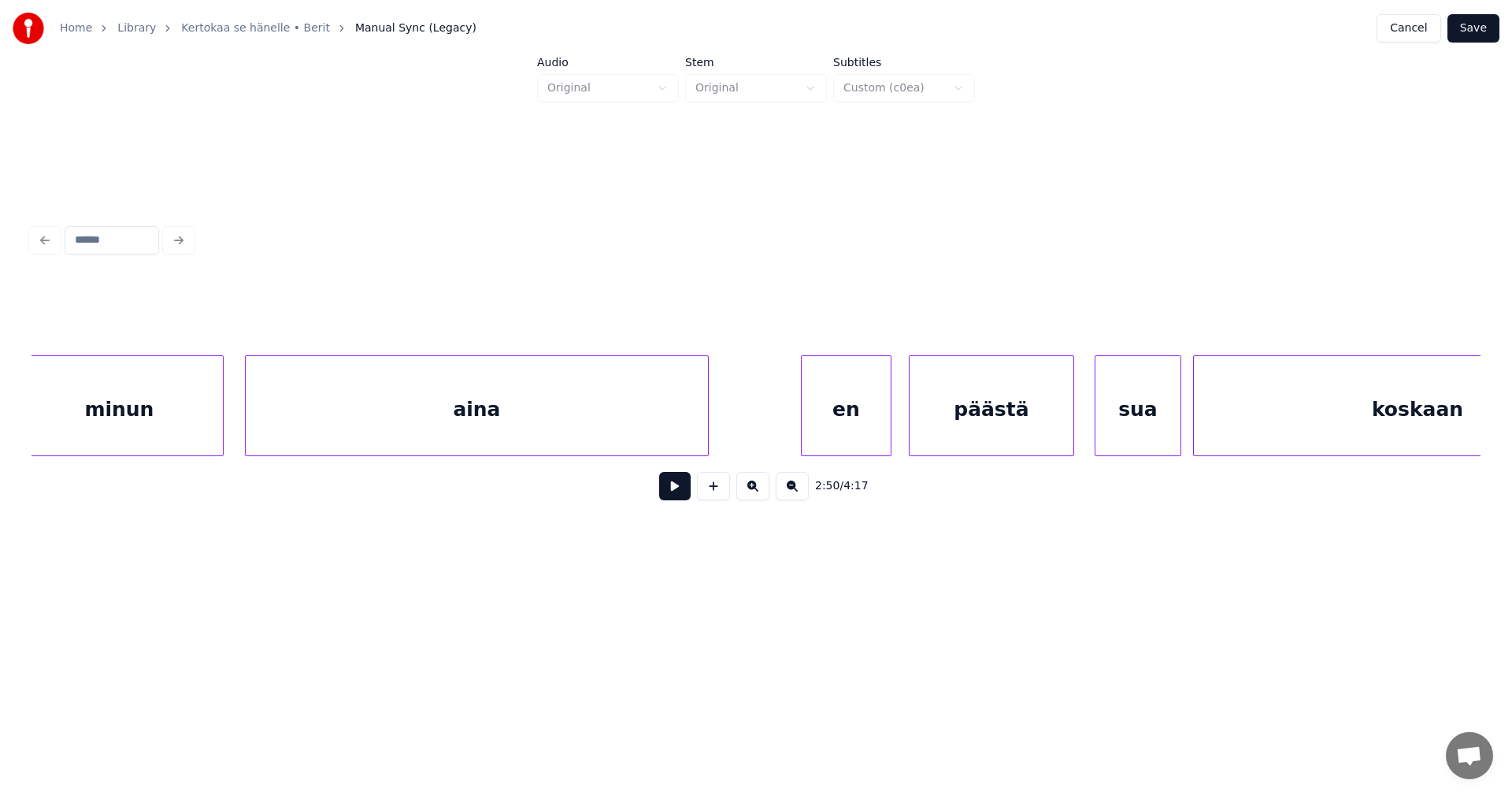
click at [1216, 447] on div "koskaan" at bounding box center [1417, 409] width 447 height 107
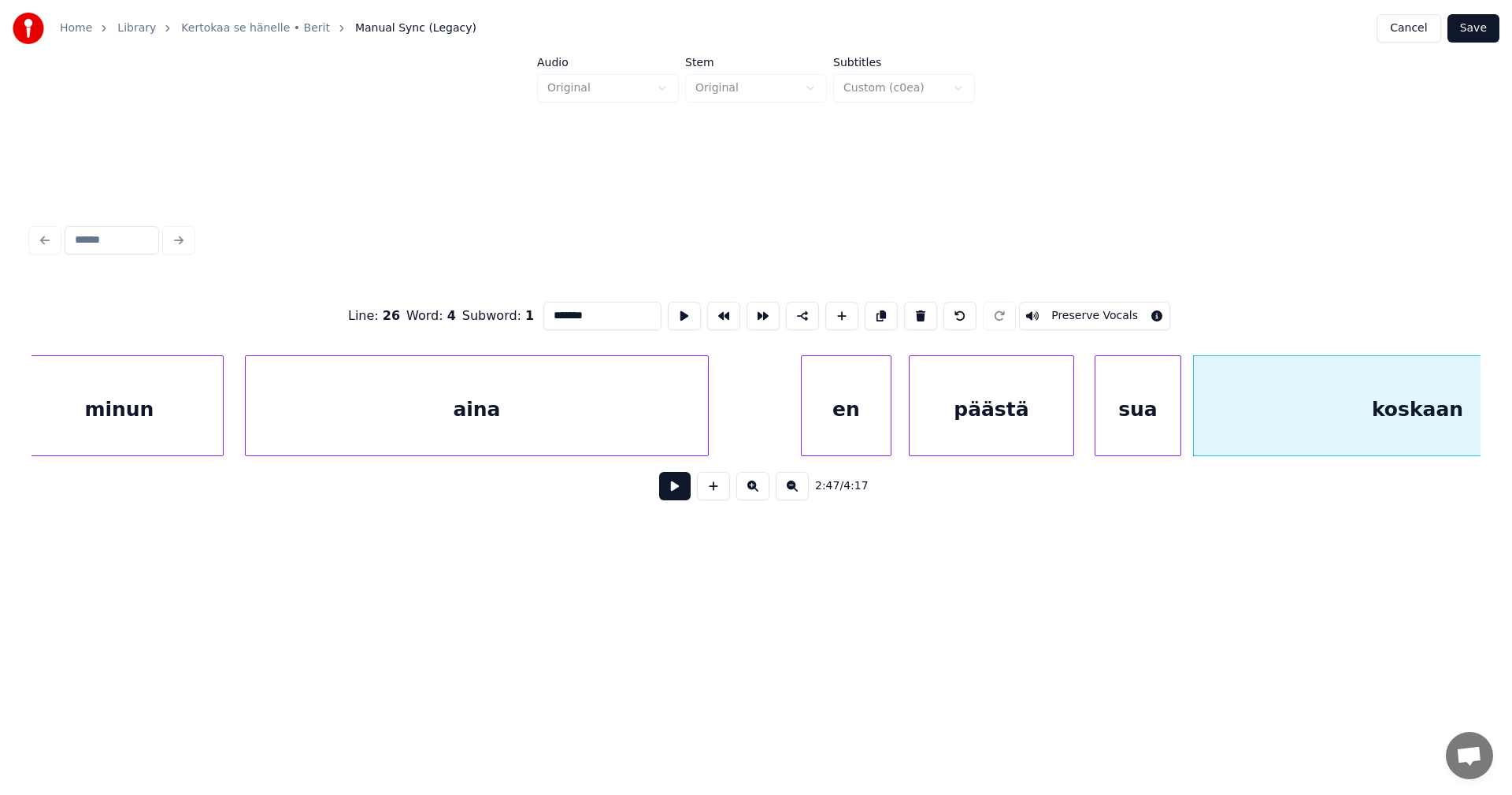
scroll to position [0, 33053]
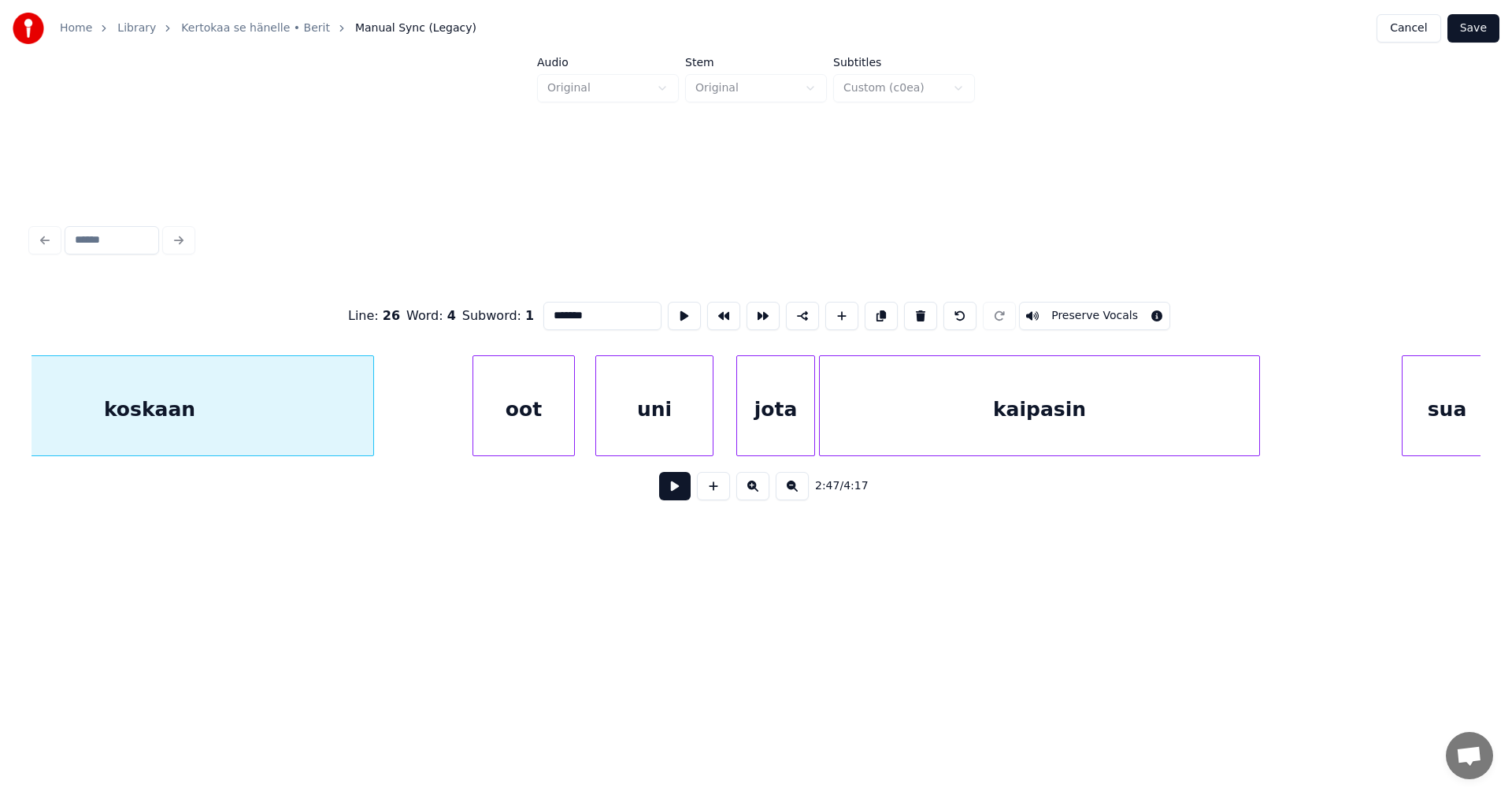
click at [540, 439] on div "oot" at bounding box center [524, 409] width 100 height 107
type input "***"
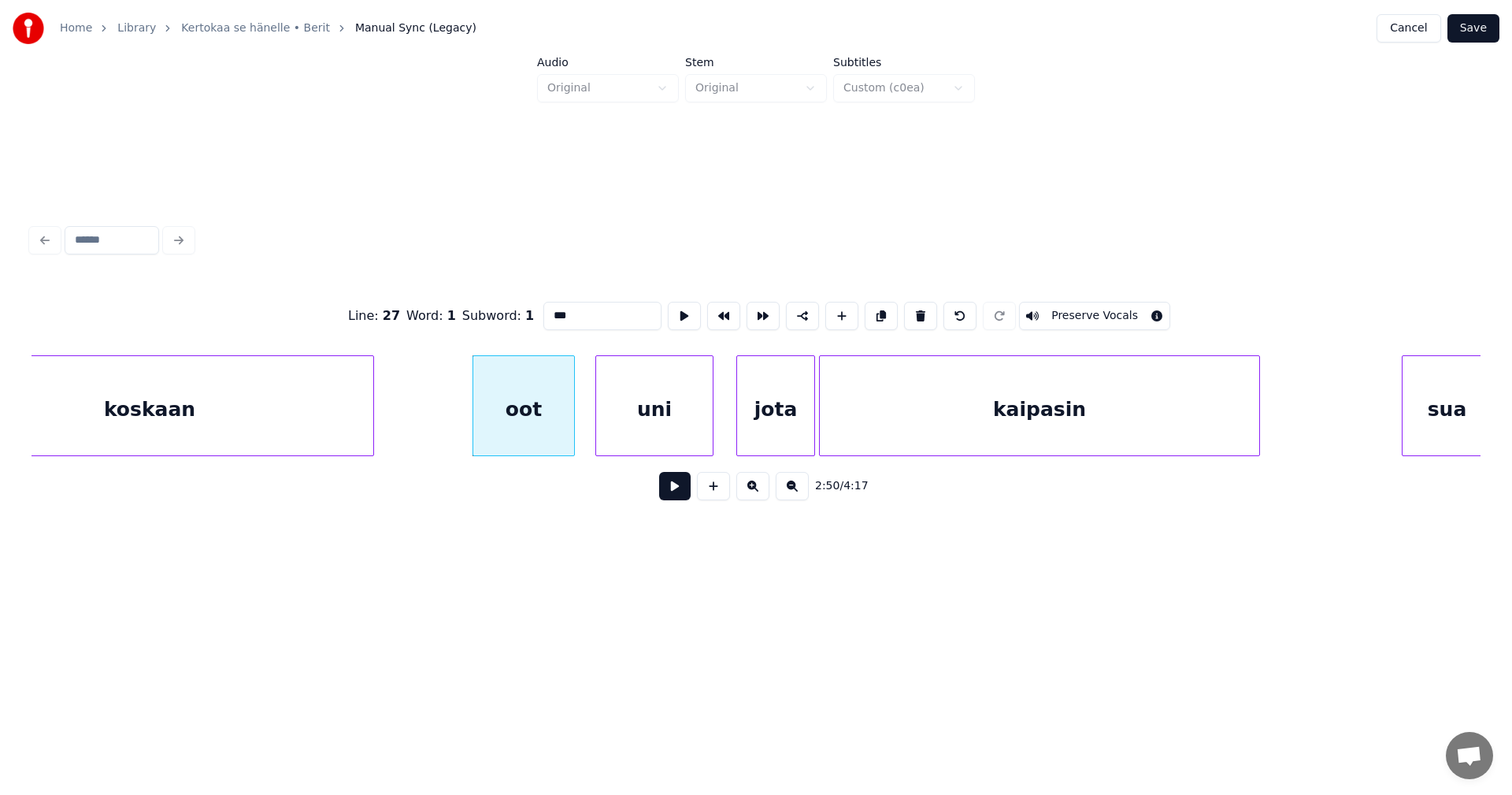
click at [667, 493] on button at bounding box center [674, 486] width 32 height 28
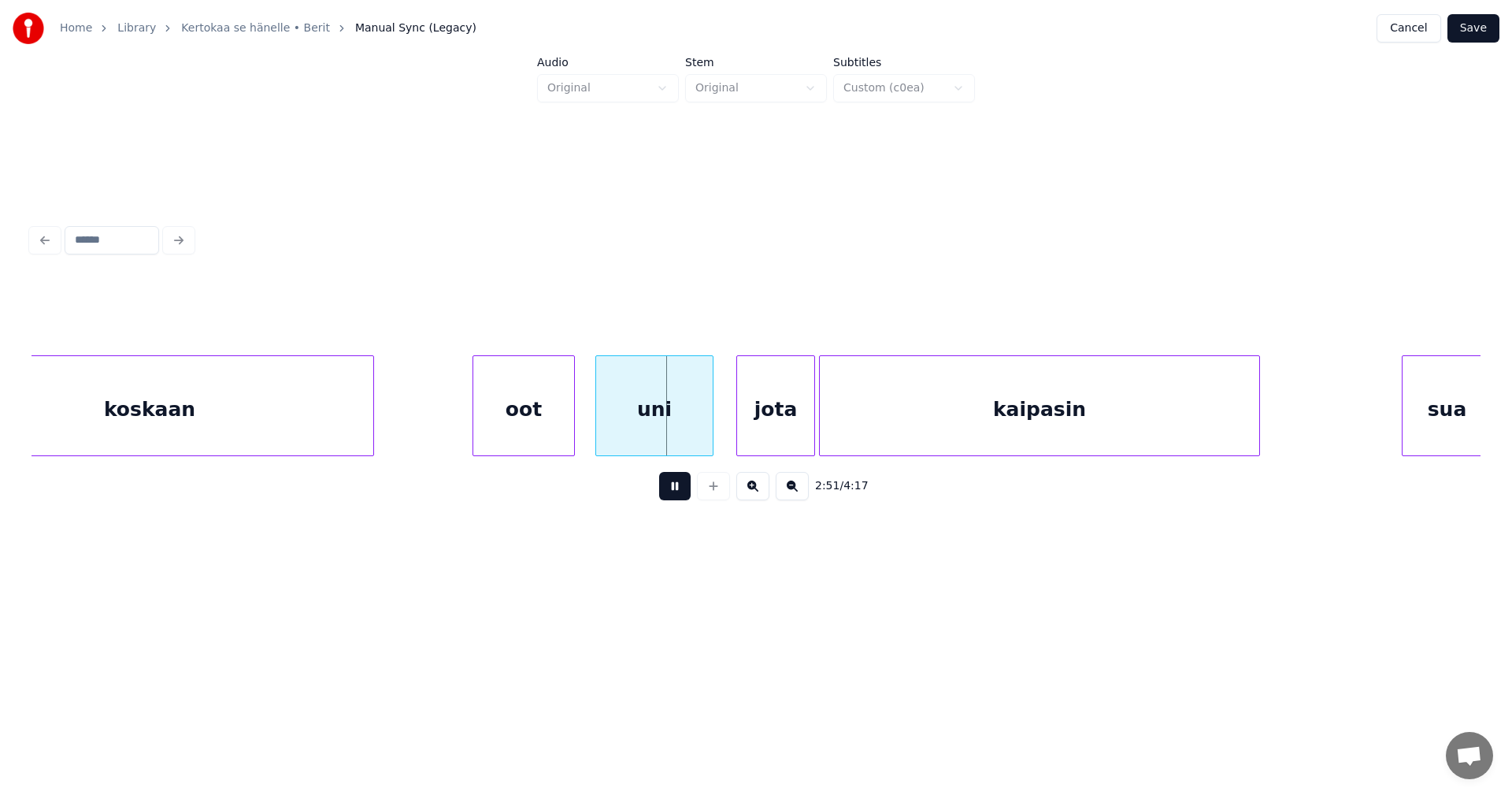
click at [664, 493] on button at bounding box center [674, 486] width 32 height 28
click at [756, 435] on div "jota" at bounding box center [770, 409] width 78 height 107
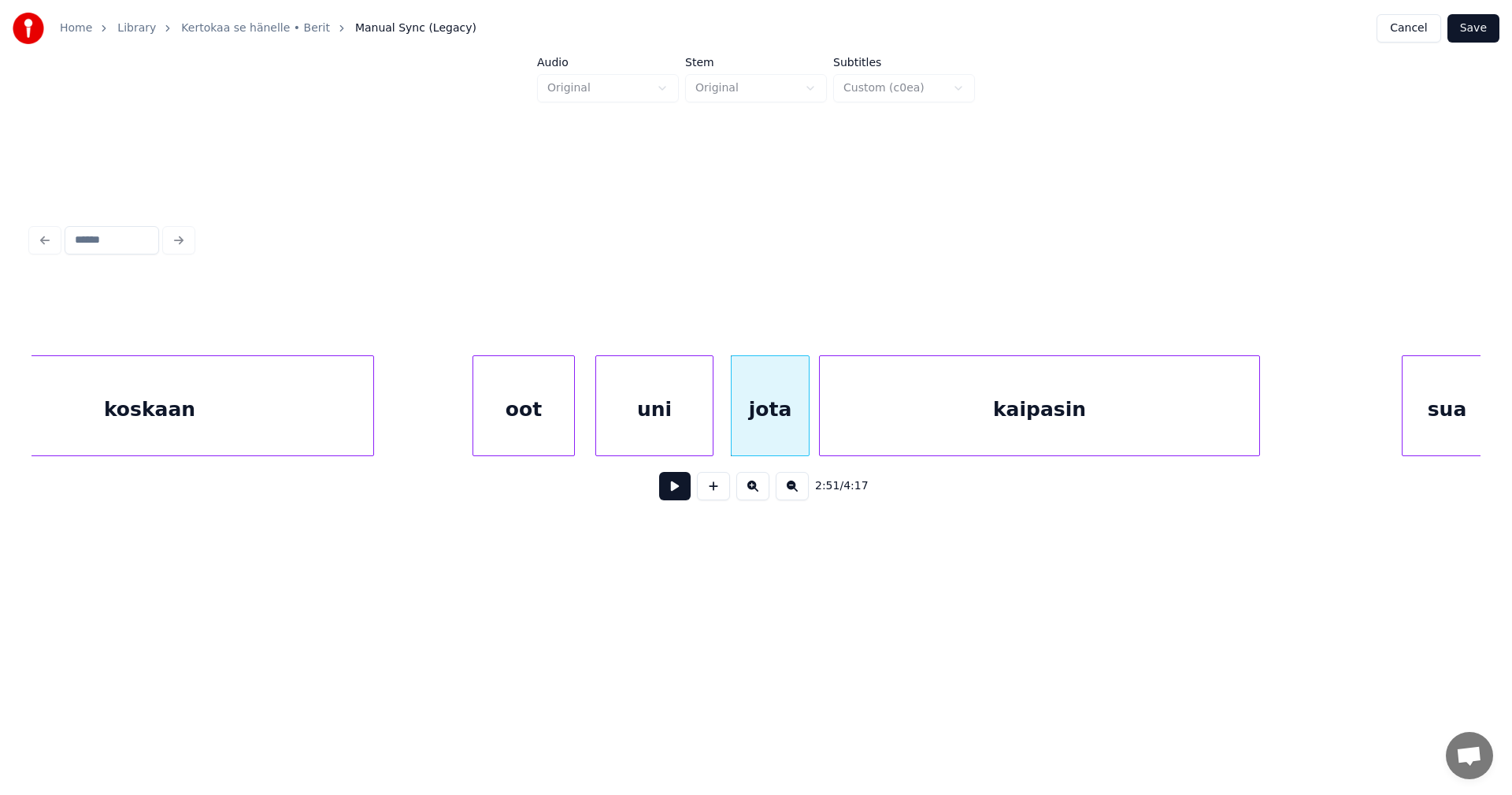
click at [675, 500] on button at bounding box center [674, 486] width 32 height 28
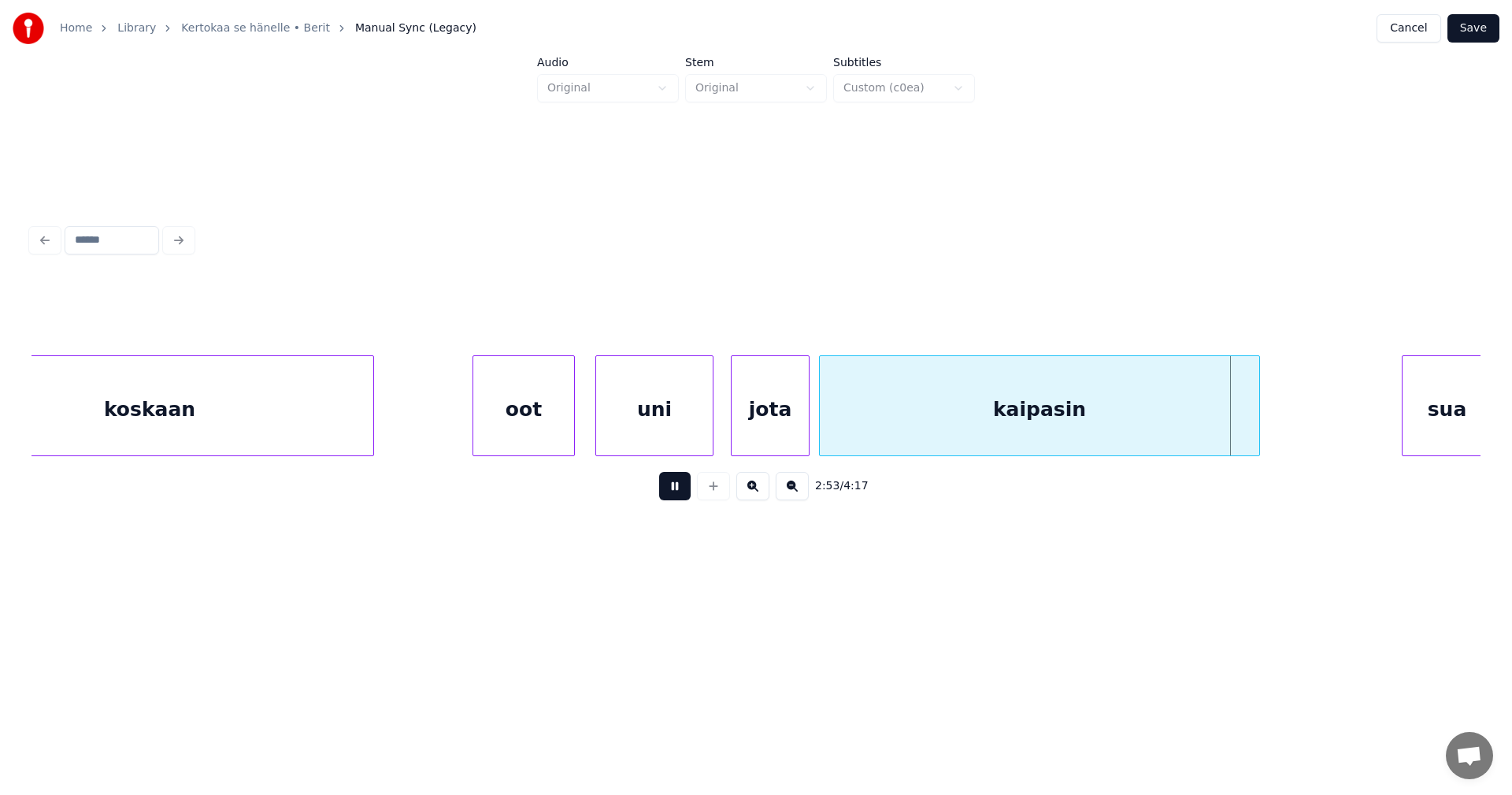
click at [677, 497] on button at bounding box center [674, 486] width 32 height 28
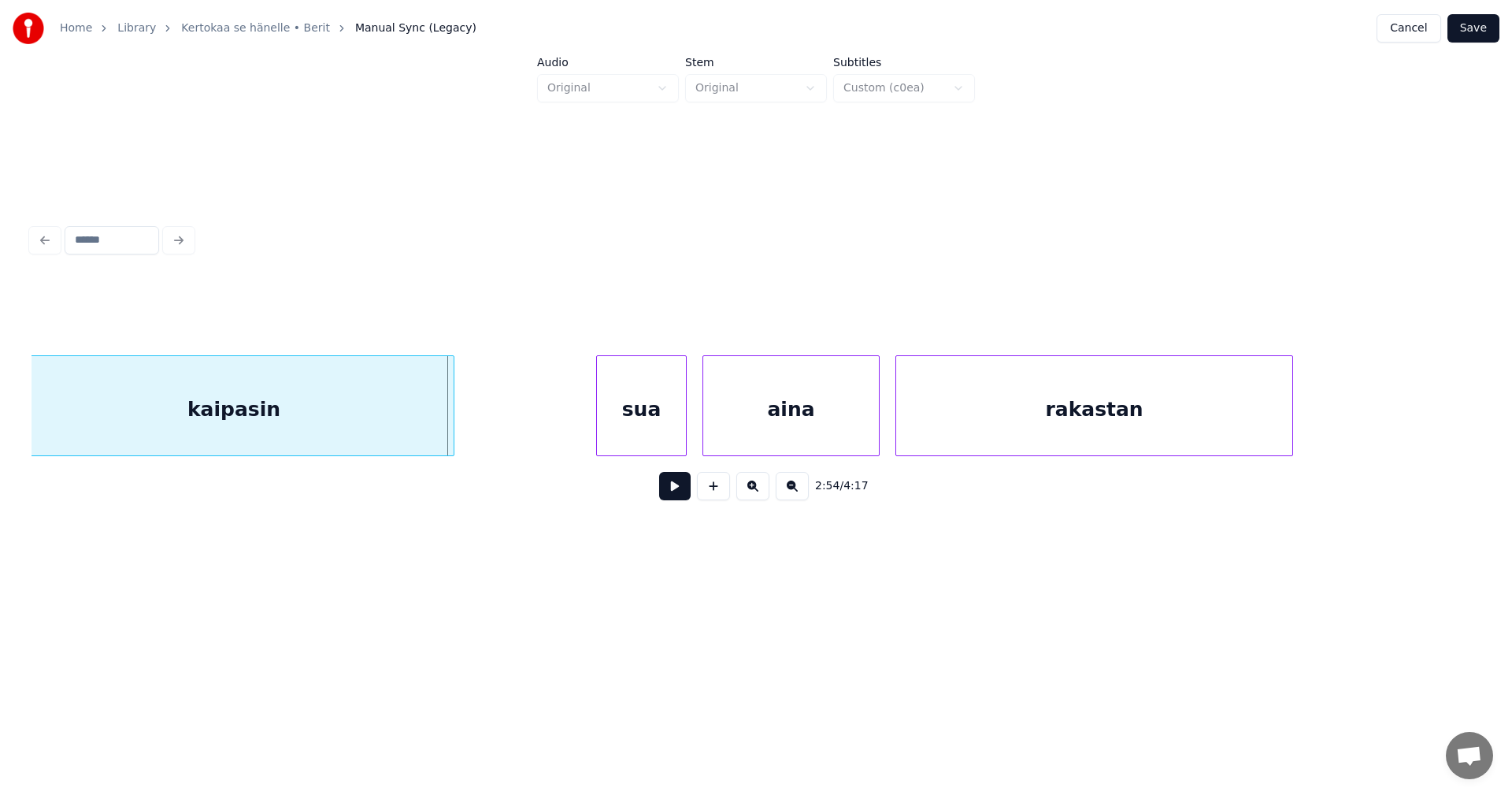
scroll to position [0, 33873]
click at [602, 442] on div "sua" at bounding box center [596, 409] width 89 height 107
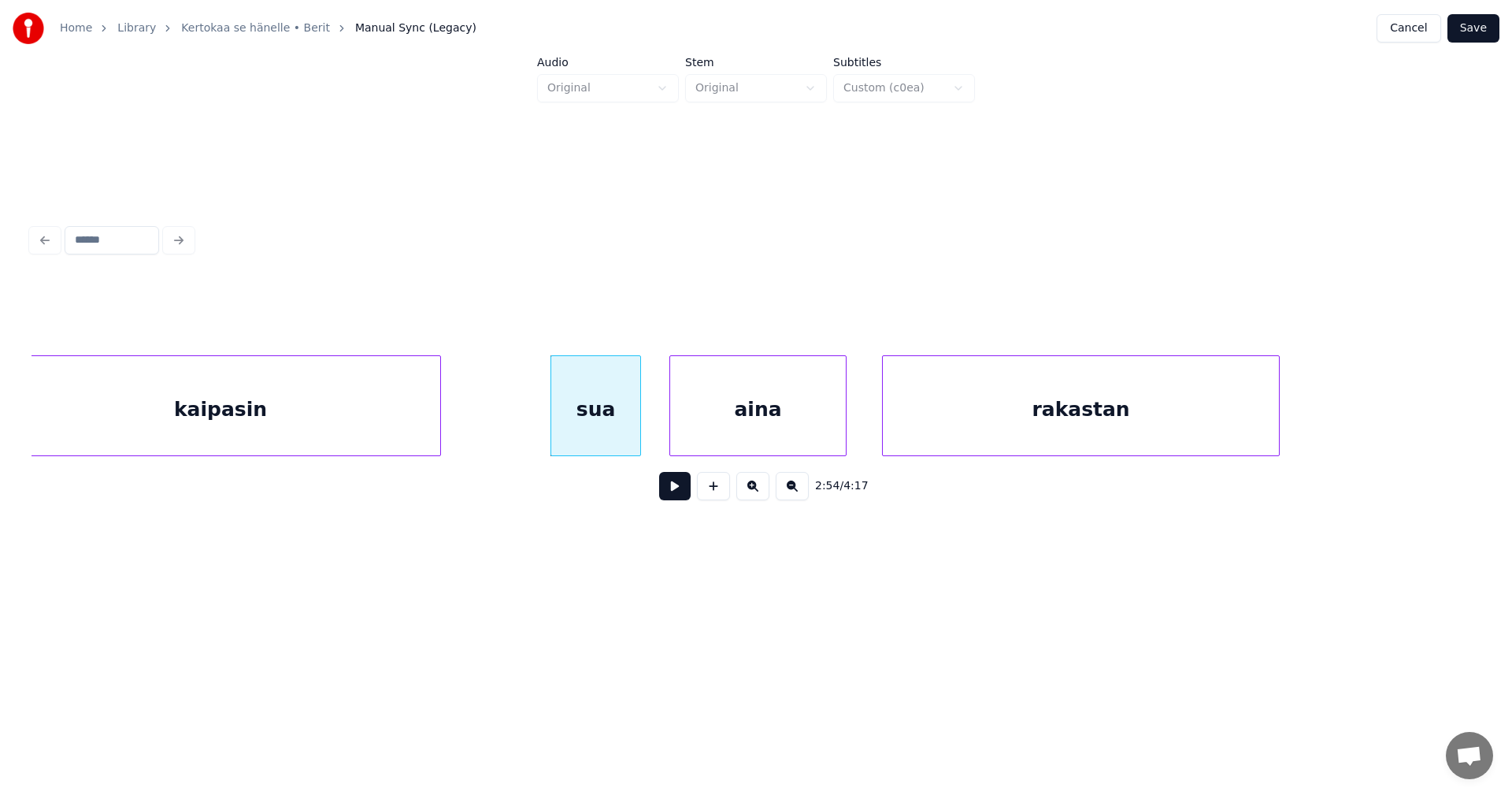
click at [701, 435] on div "aina" at bounding box center [757, 409] width 175 height 107
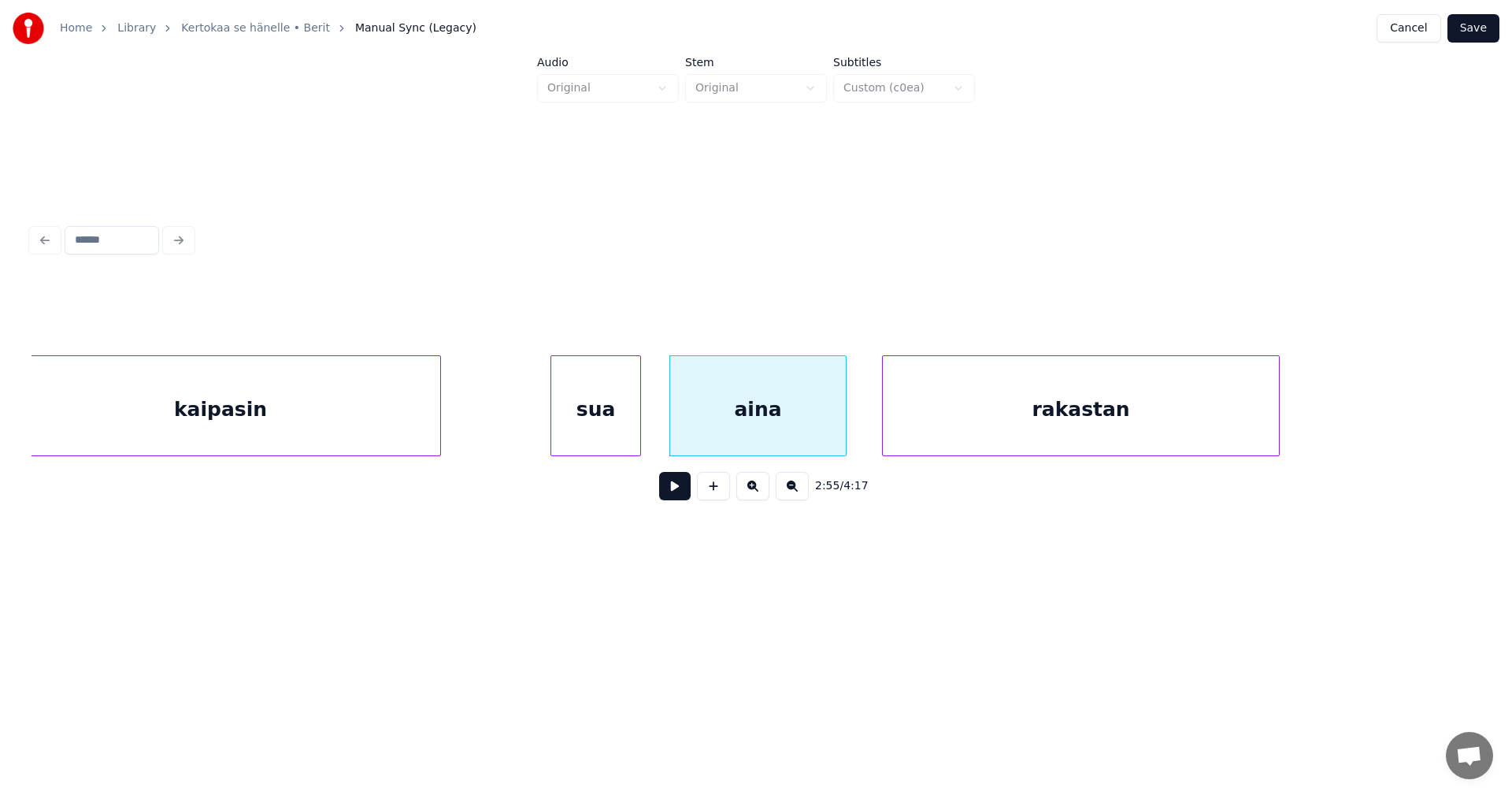
click at [589, 445] on div "sua" at bounding box center [596, 409] width 89 height 107
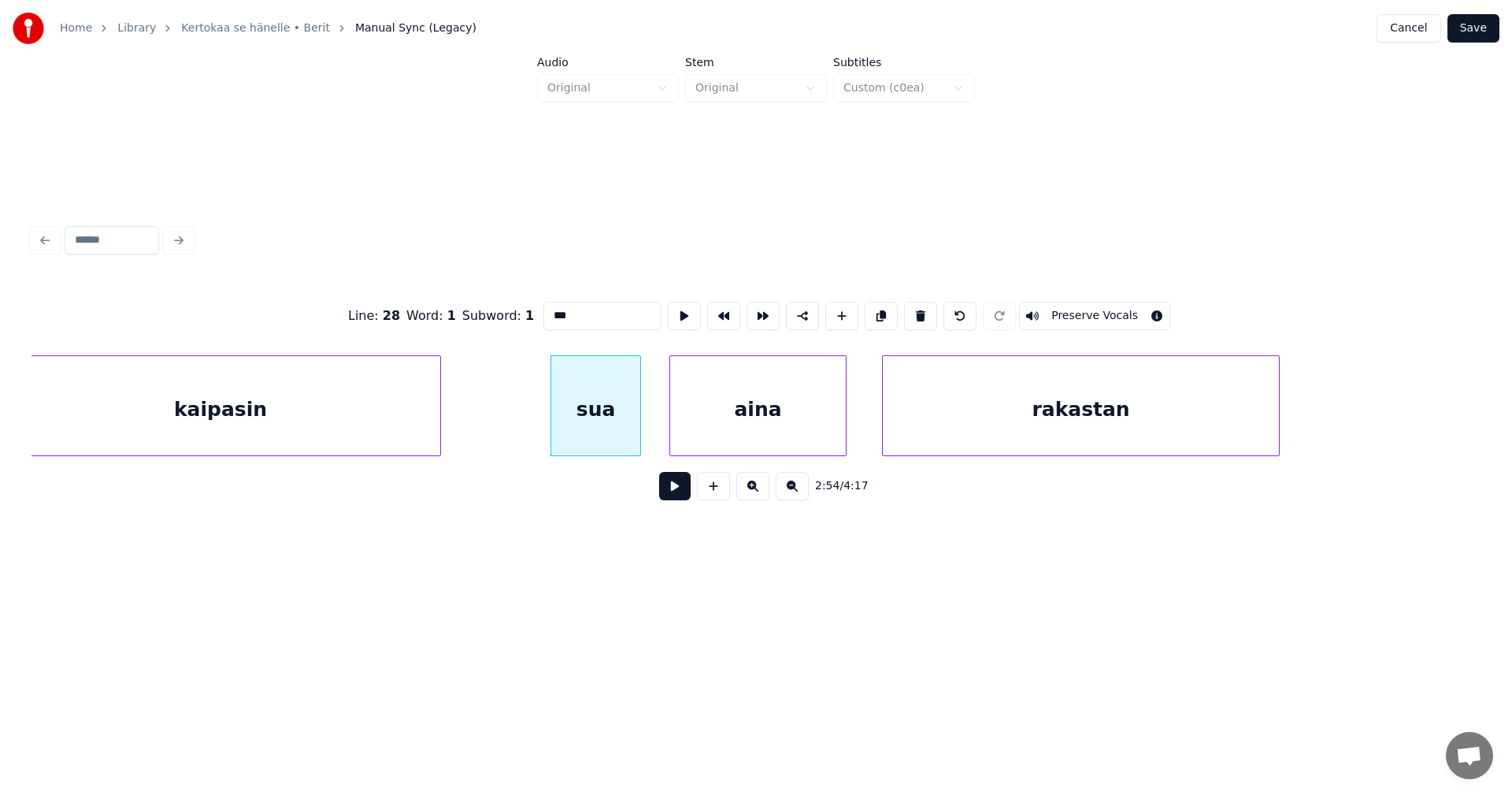
click at [667, 491] on button at bounding box center [674, 486] width 32 height 28
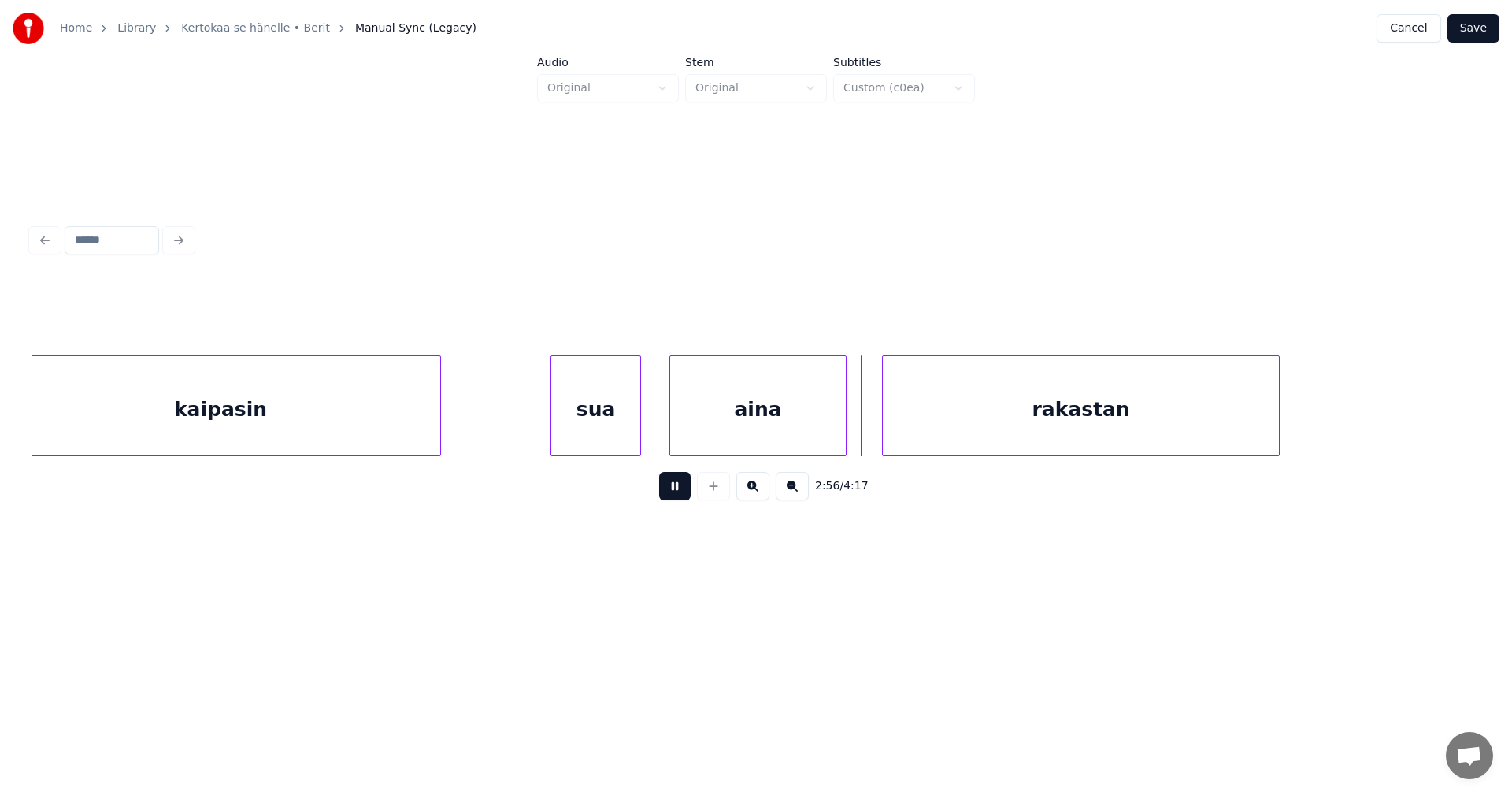
drag, startPoint x: 666, startPoint y: 491, endPoint x: 780, endPoint y: 475, distance: 115.1
click at [675, 491] on button at bounding box center [674, 486] width 32 height 28
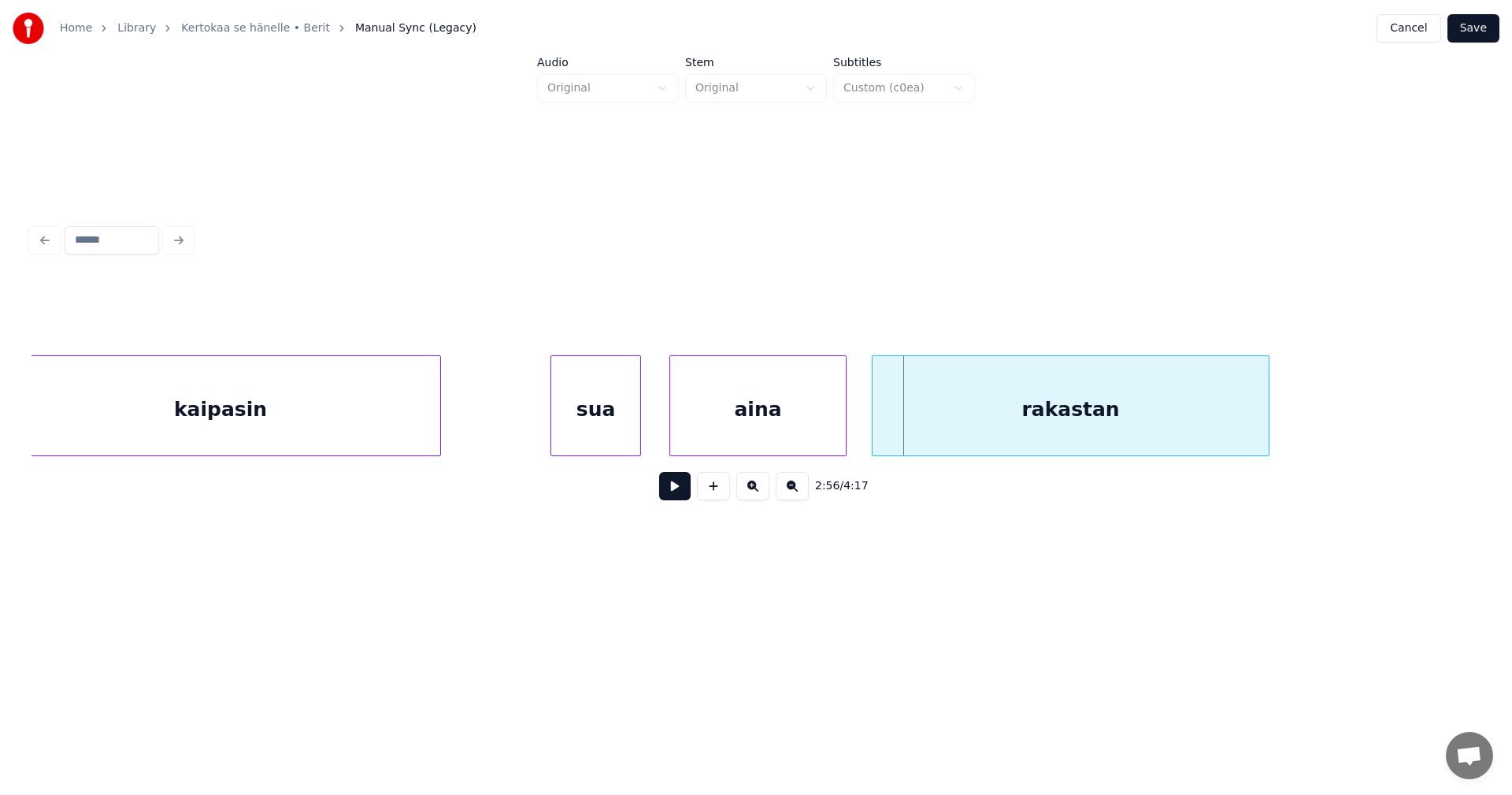
click at [921, 422] on div "rakastan" at bounding box center [1070, 409] width 396 height 107
click at [1298, 421] on div at bounding box center [1295, 405] width 5 height 99
click at [594, 427] on div "sua" at bounding box center [596, 409] width 89 height 107
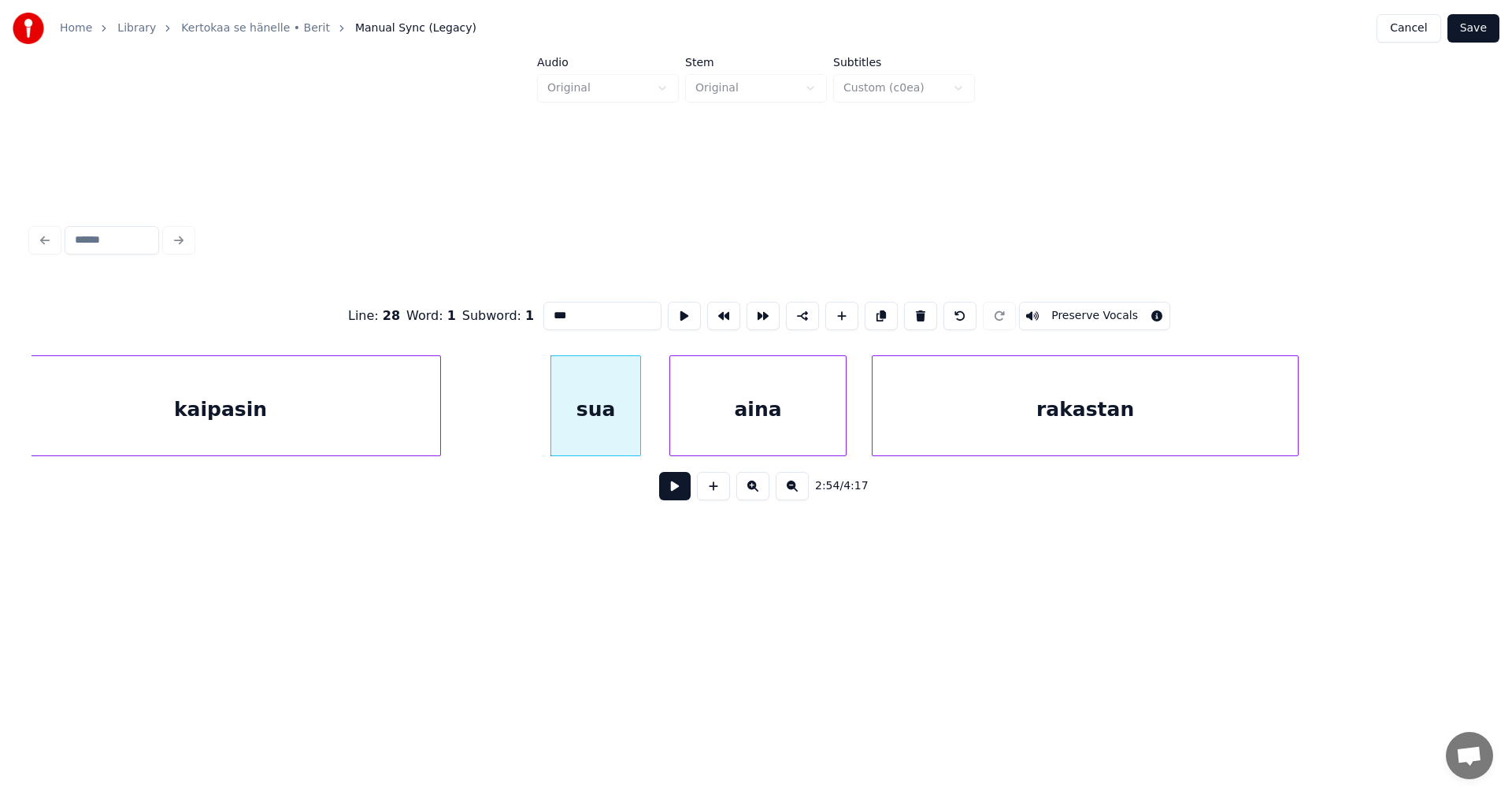
click at [676, 481] on button at bounding box center [674, 486] width 32 height 28
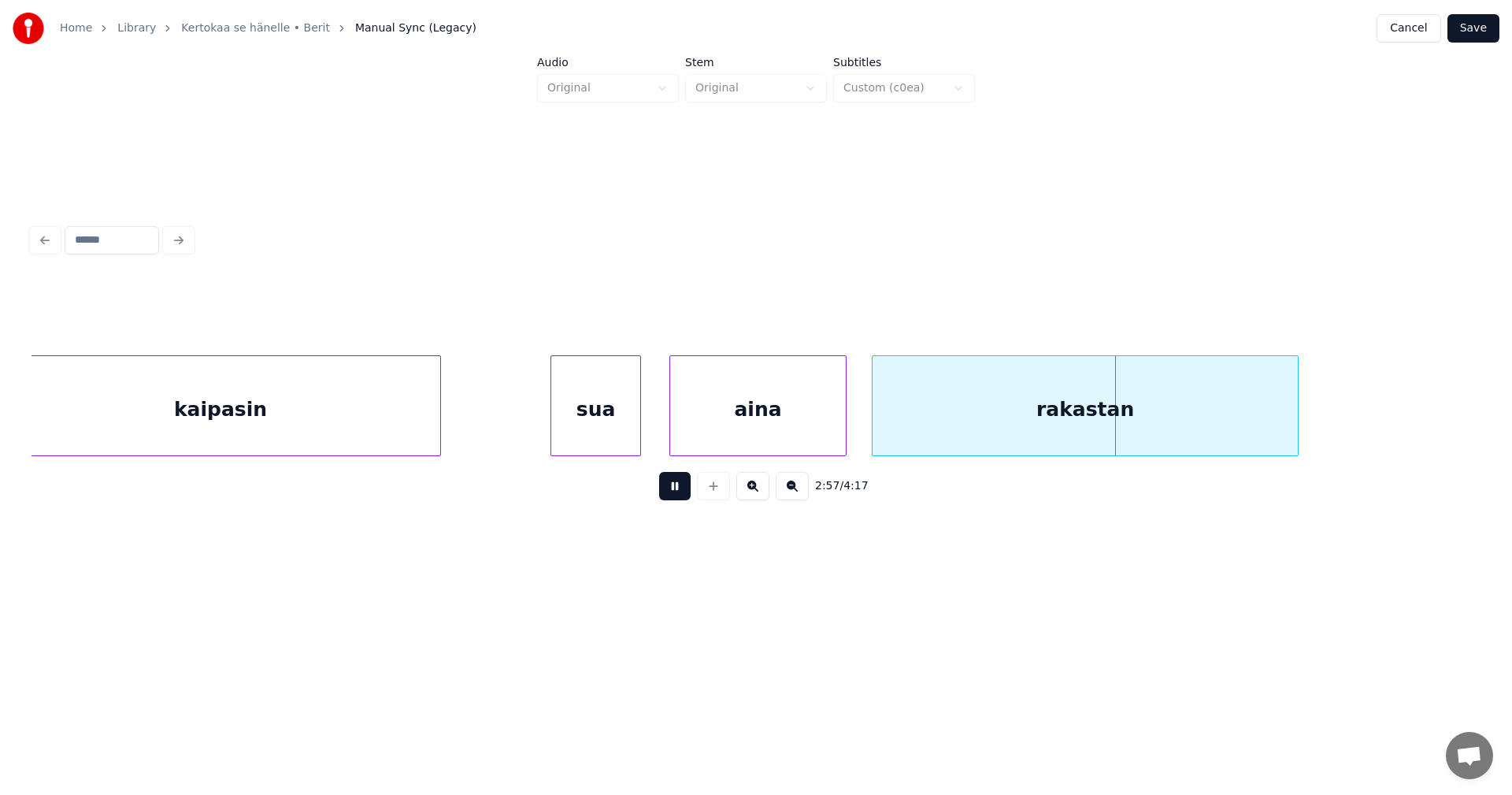
drag, startPoint x: 670, startPoint y: 484, endPoint x: 617, endPoint y: 441, distance: 68.2
click at [668, 482] on button at bounding box center [674, 486] width 32 height 28
click at [710, 405] on div "aina" at bounding box center [757, 409] width 175 height 107
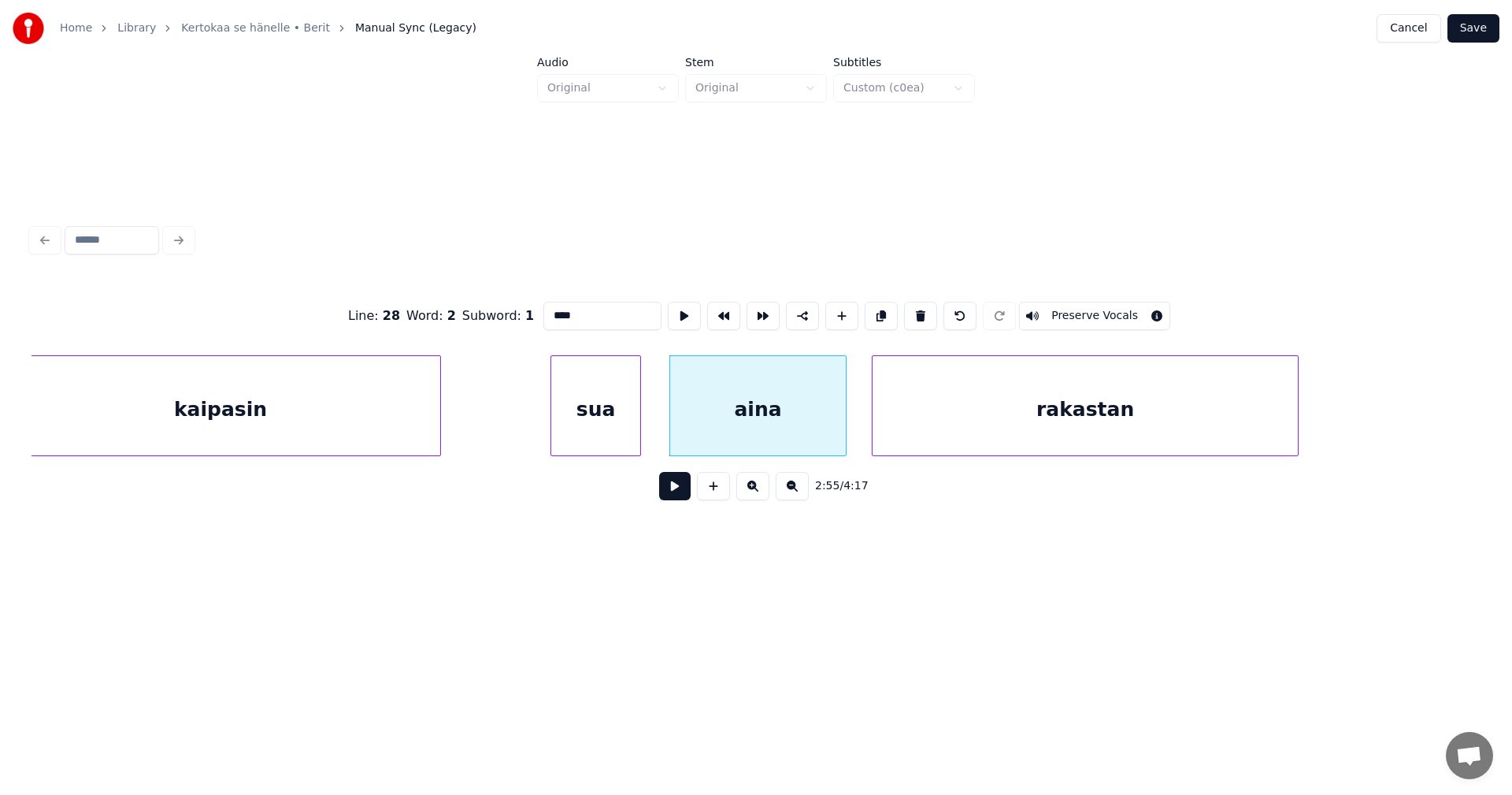
click at [670, 497] on button at bounding box center [674, 486] width 32 height 28
click at [670, 495] on button at bounding box center [674, 486] width 32 height 28
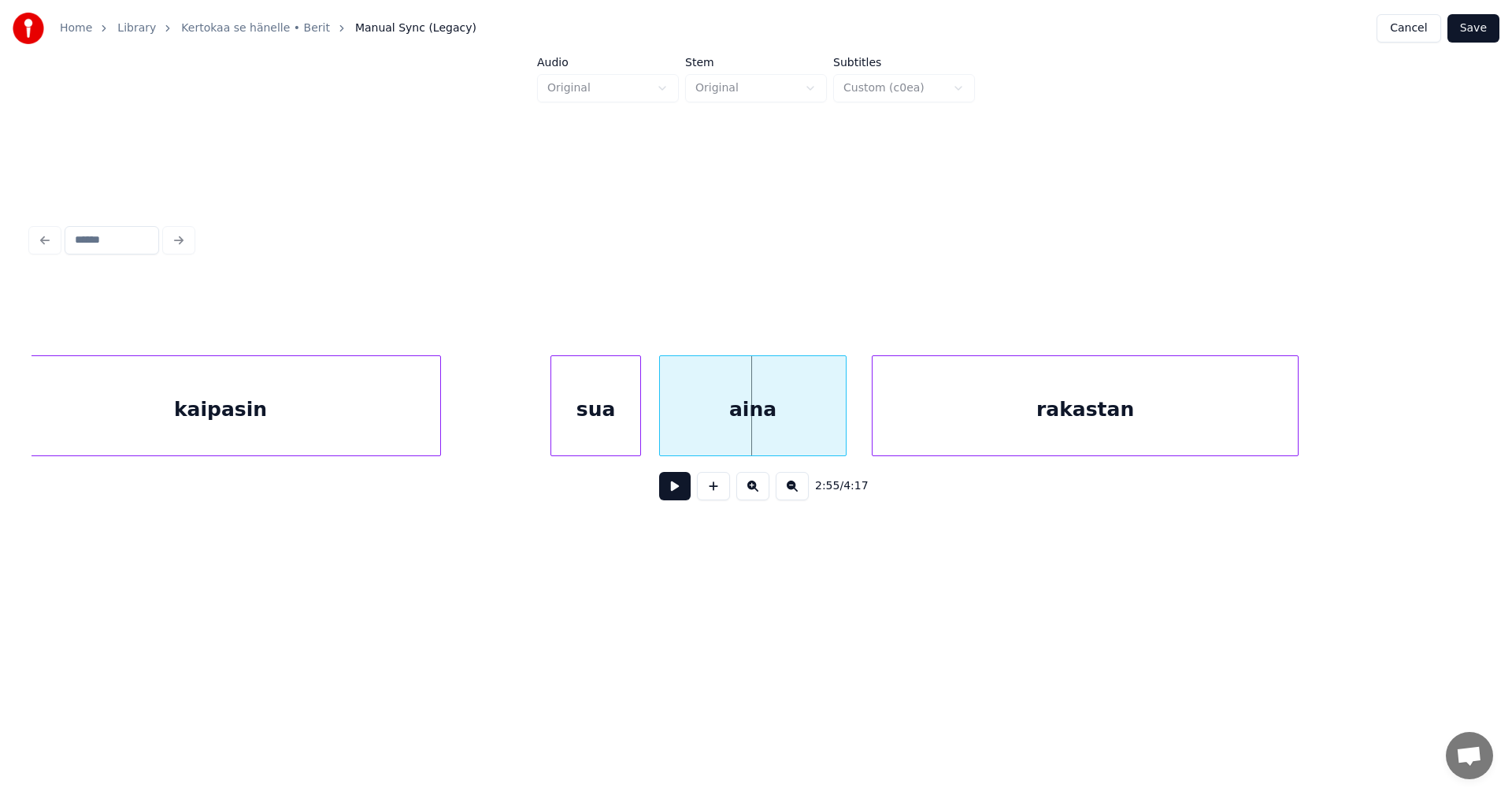
click at [660, 434] on div at bounding box center [662, 405] width 5 height 99
click at [671, 491] on button at bounding box center [674, 486] width 32 height 28
click at [664, 427] on div at bounding box center [666, 405] width 5 height 99
click at [642, 427] on div at bounding box center [641, 405] width 5 height 99
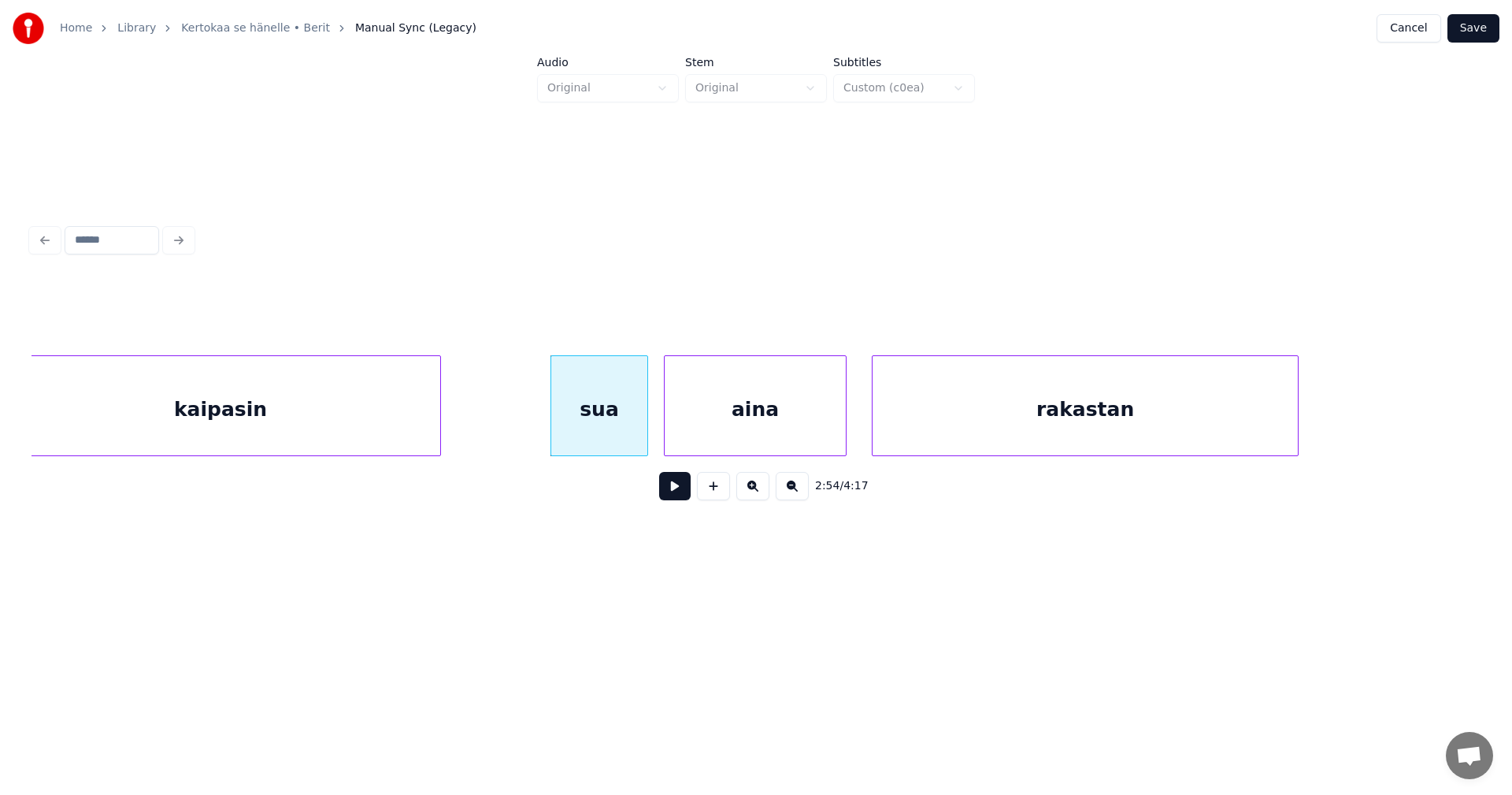
click at [630, 427] on div "sua" at bounding box center [599, 409] width 96 height 107
click at [670, 492] on button at bounding box center [674, 486] width 32 height 28
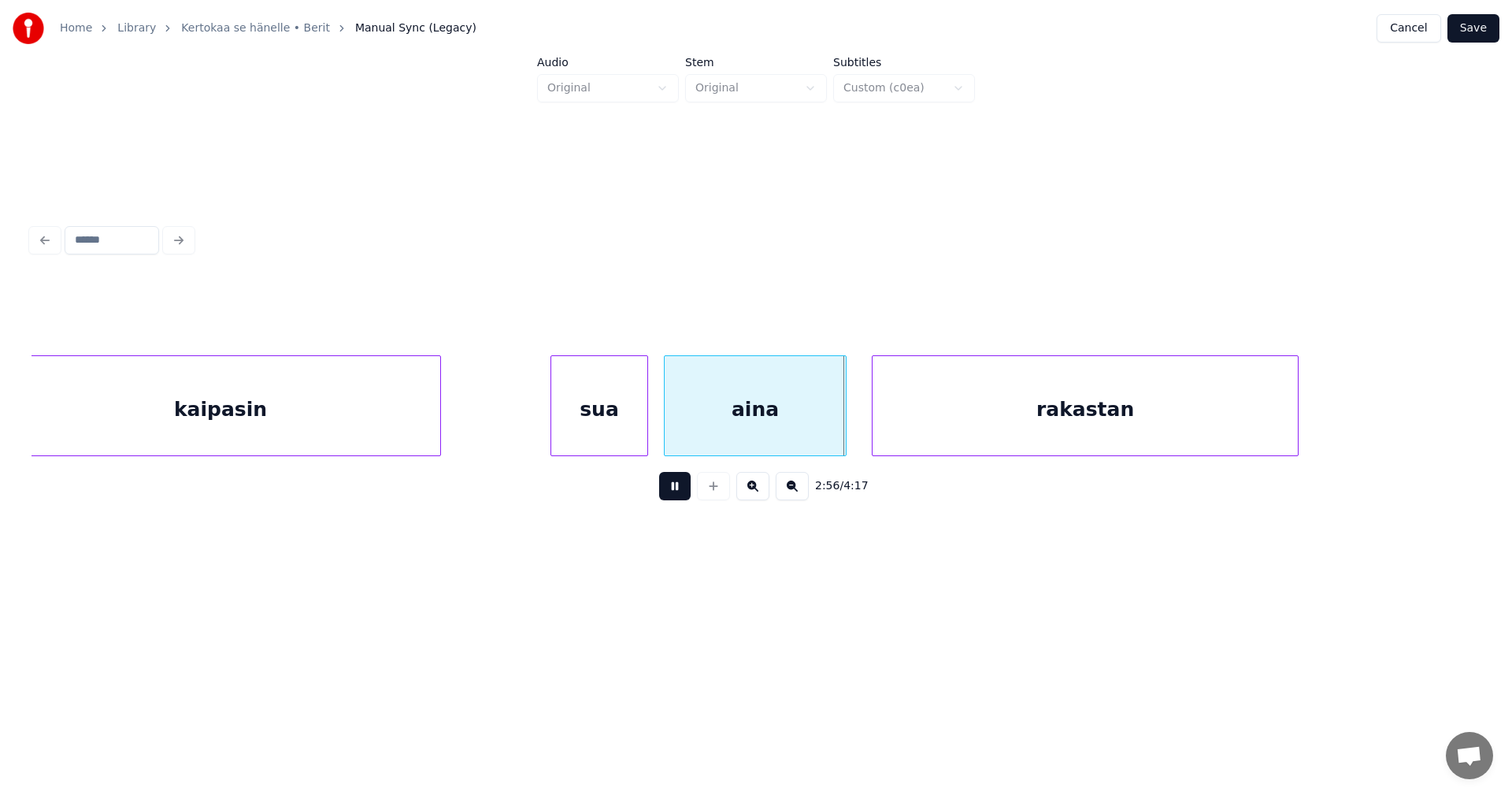
click at [664, 492] on button at bounding box center [674, 486] width 32 height 28
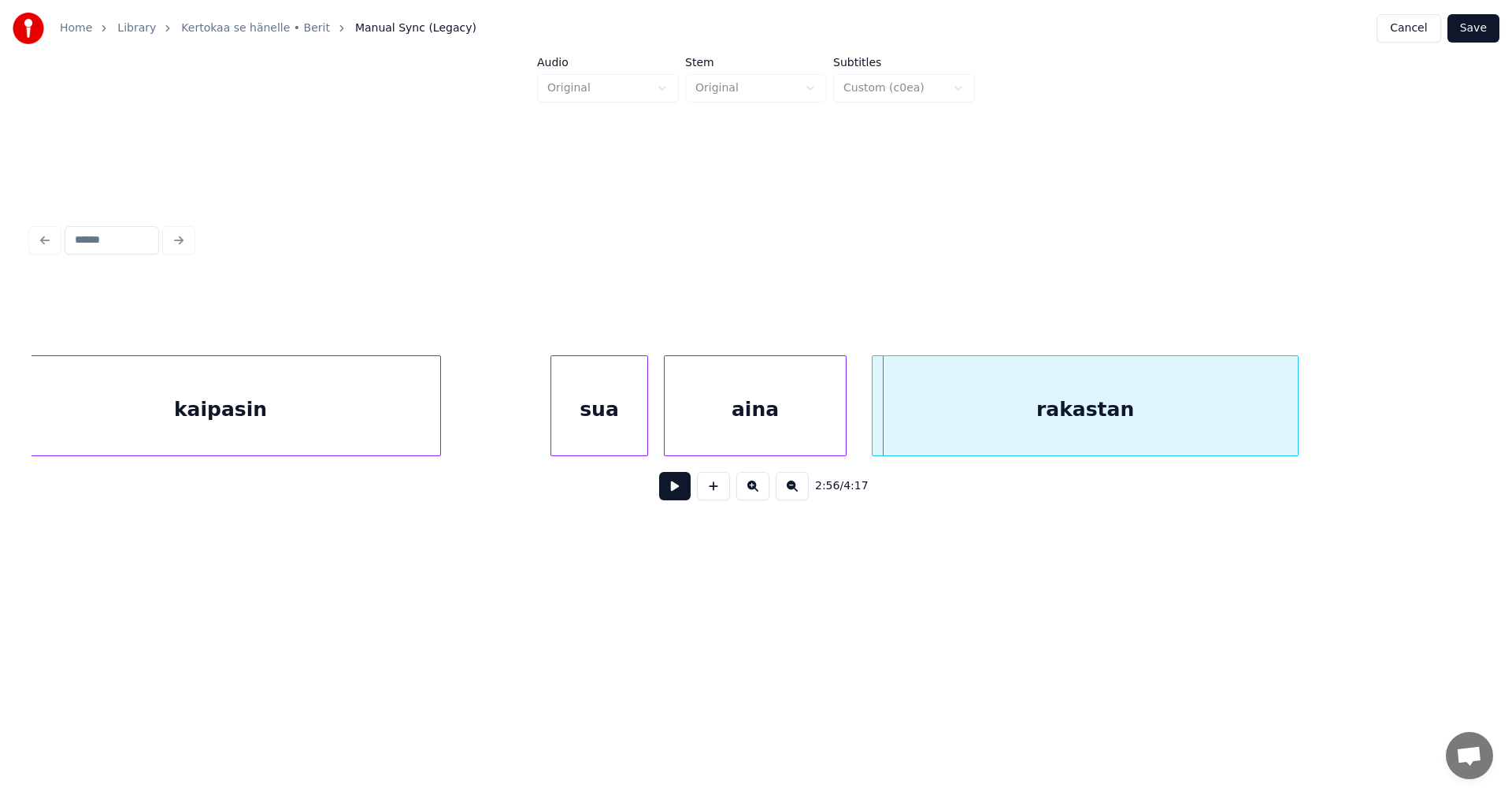
click at [617, 436] on div "sua" at bounding box center [599, 409] width 96 height 107
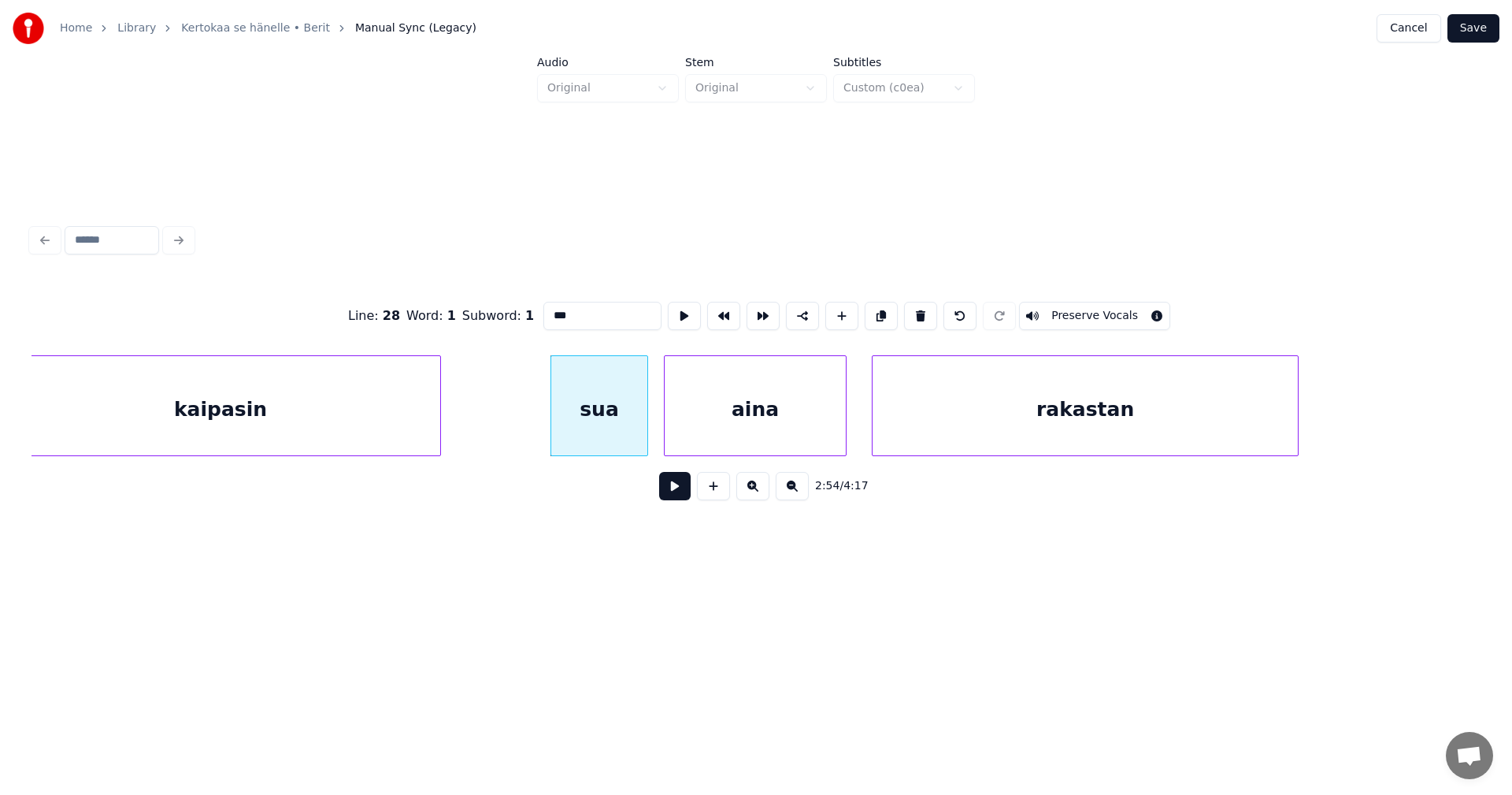
click at [673, 486] on button at bounding box center [674, 486] width 32 height 28
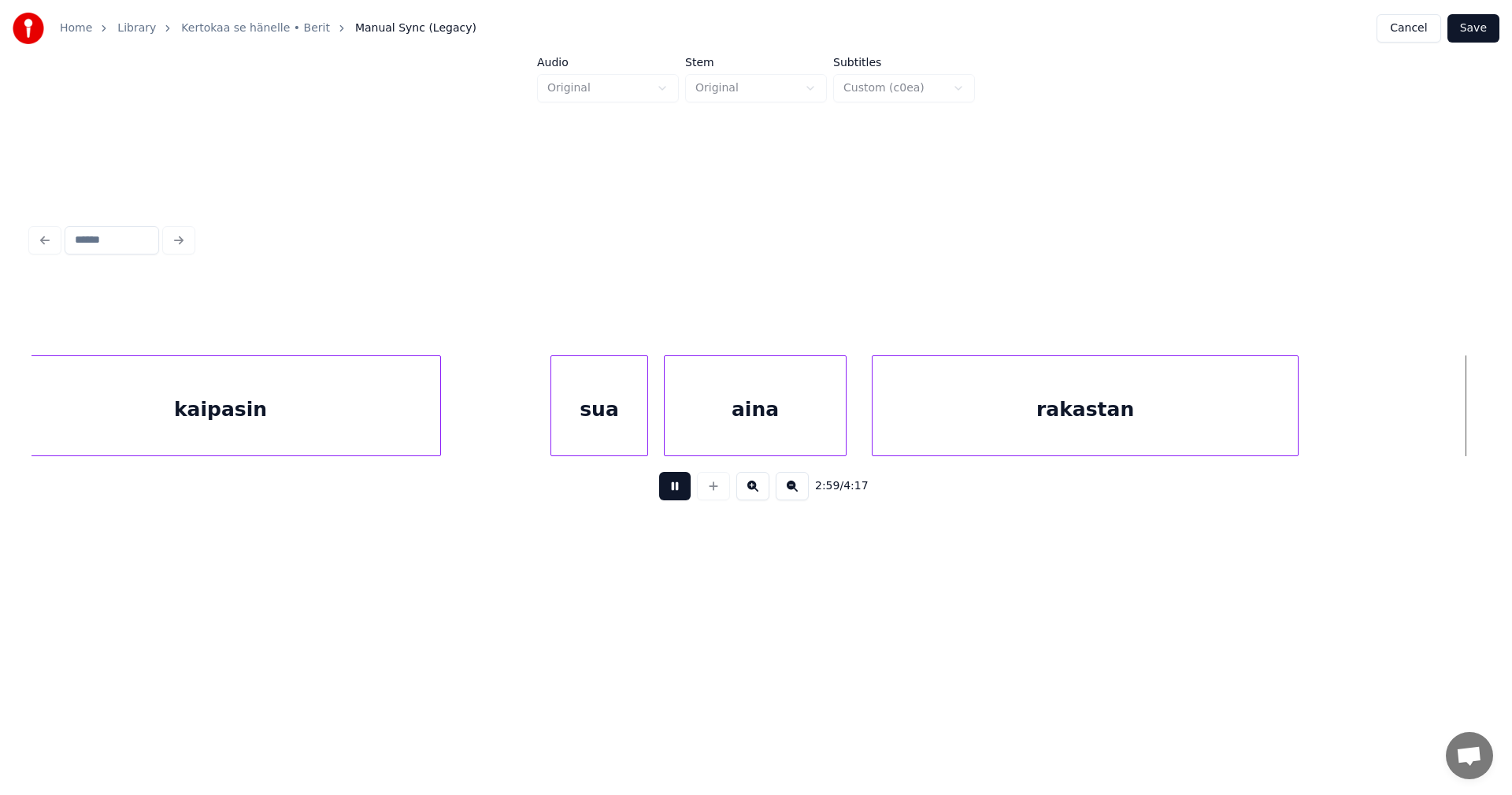
scroll to position [0, 35323]
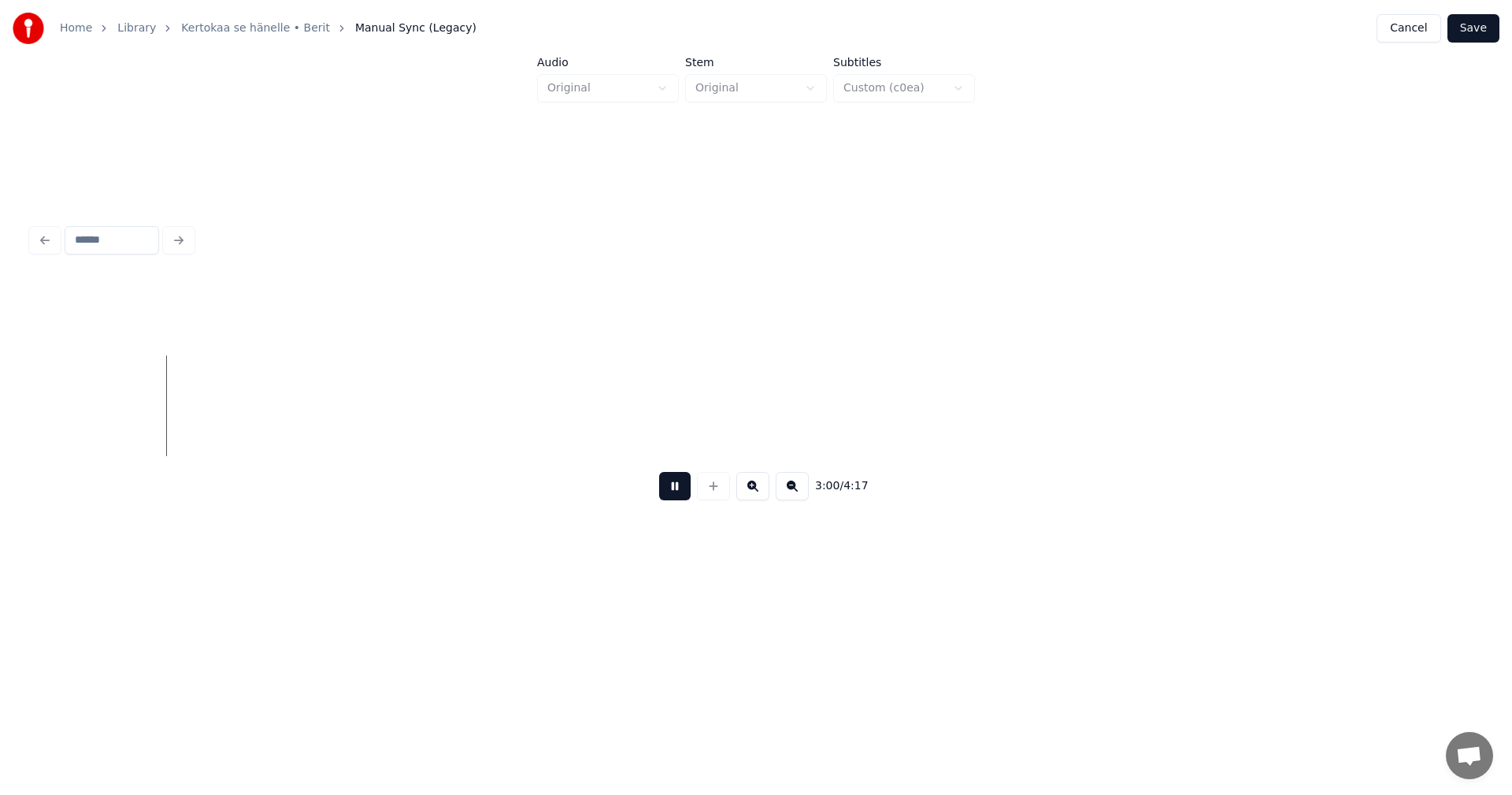
click at [673, 486] on button at bounding box center [674, 486] width 32 height 28
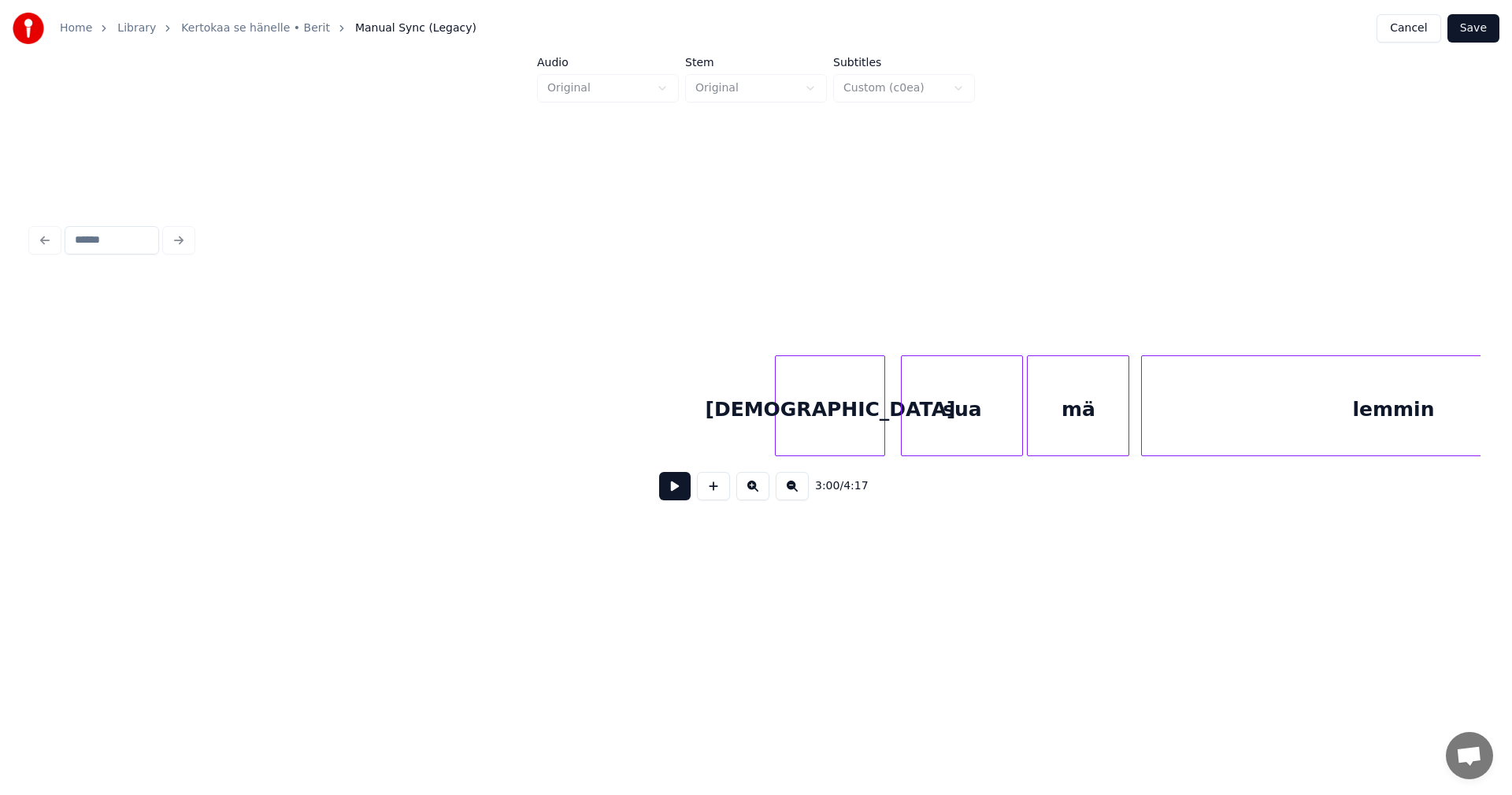
scroll to position [0, 40728]
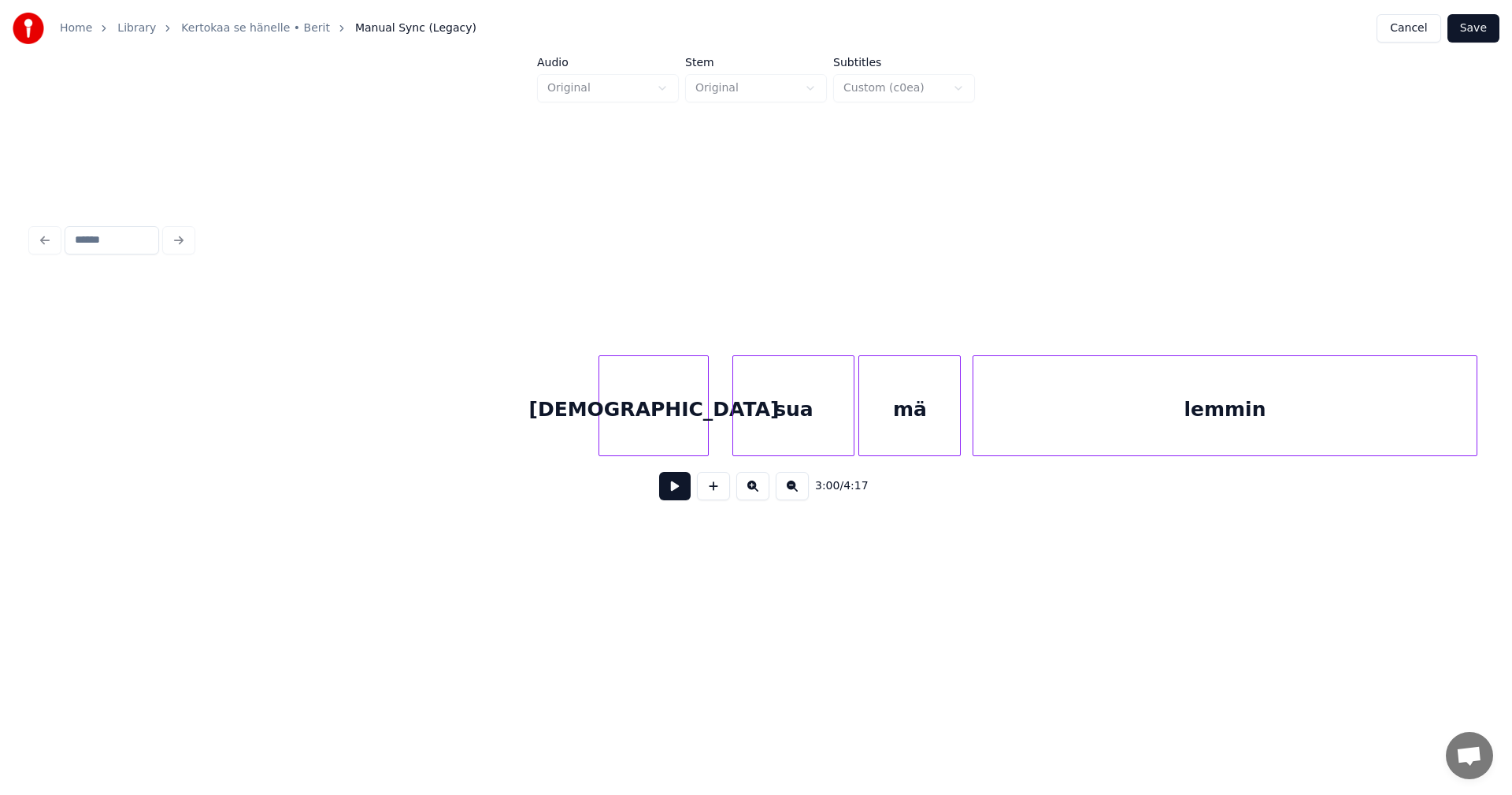
click at [649, 438] on div "[DEMOGRAPHIC_DATA]" at bounding box center [653, 409] width 109 height 107
click at [682, 490] on button at bounding box center [674, 486] width 32 height 28
click at [679, 491] on button at bounding box center [674, 486] width 32 height 28
click at [799, 439] on div "sua" at bounding box center [786, 409] width 120 height 107
click at [684, 497] on button at bounding box center [674, 486] width 32 height 28
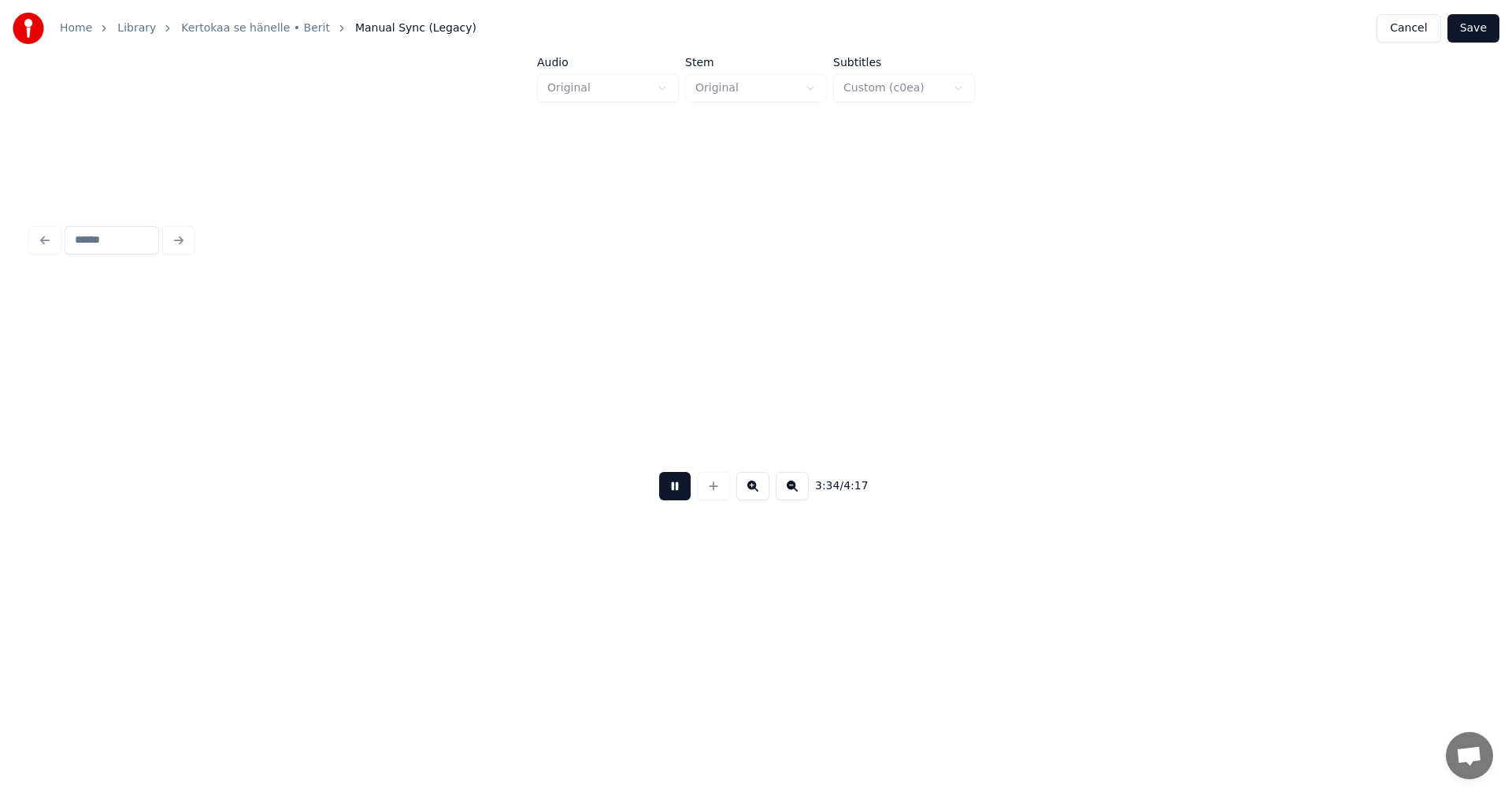
scroll to position [0, 42177]
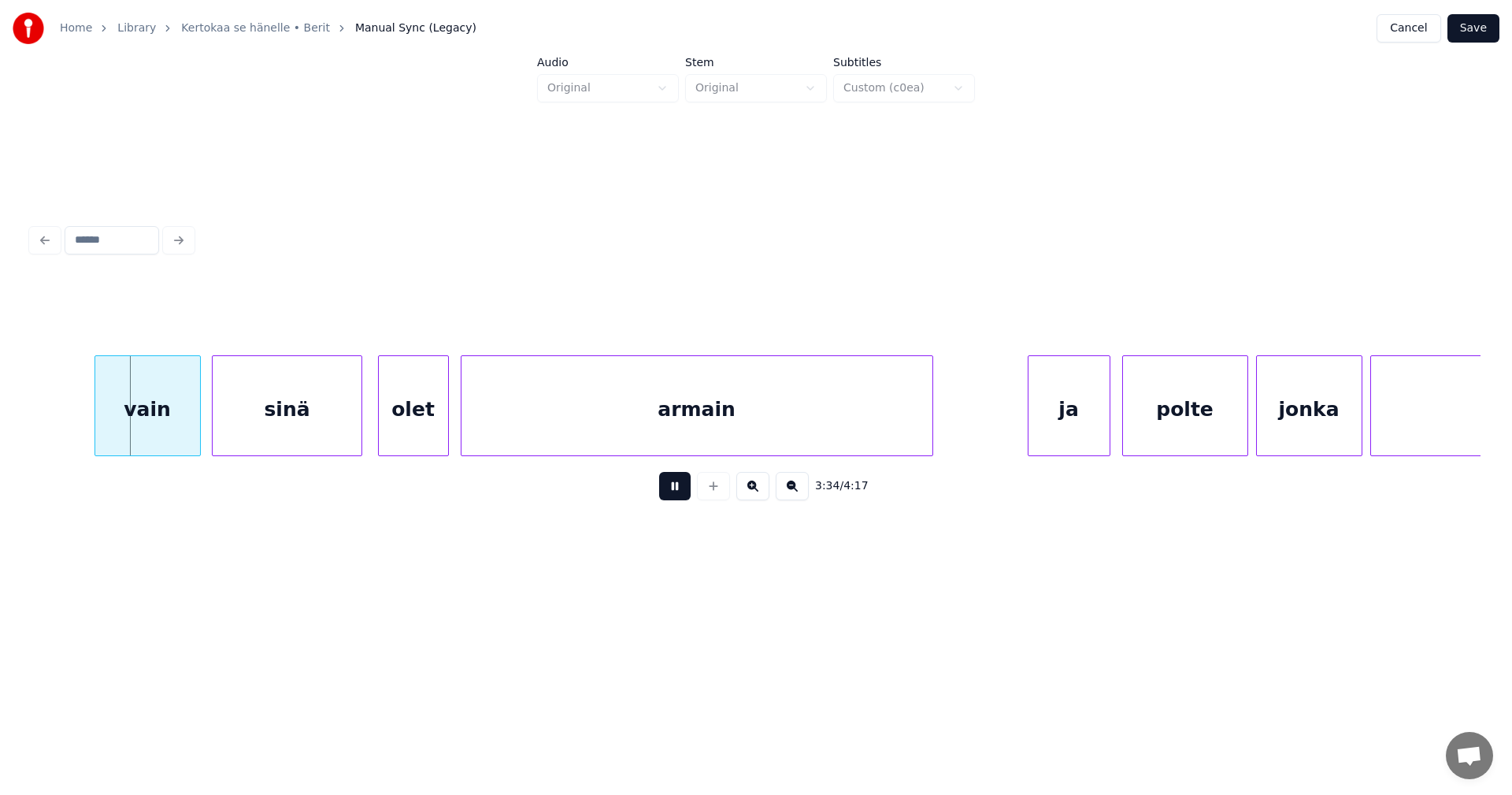
click at [684, 497] on button at bounding box center [674, 486] width 32 height 28
click at [157, 431] on div "vain" at bounding box center [137, 409] width 105 height 107
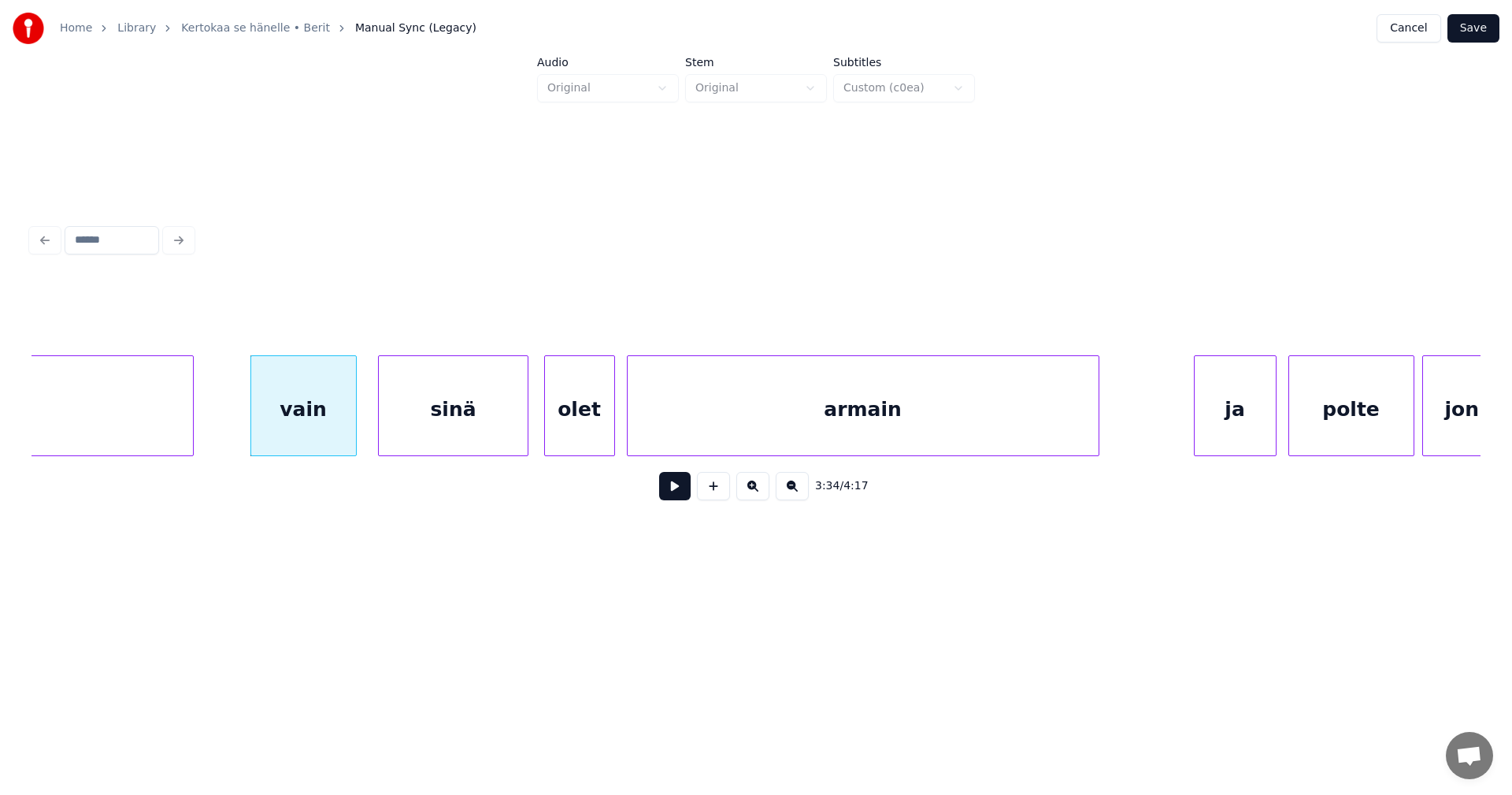
scroll to position [0, 41988]
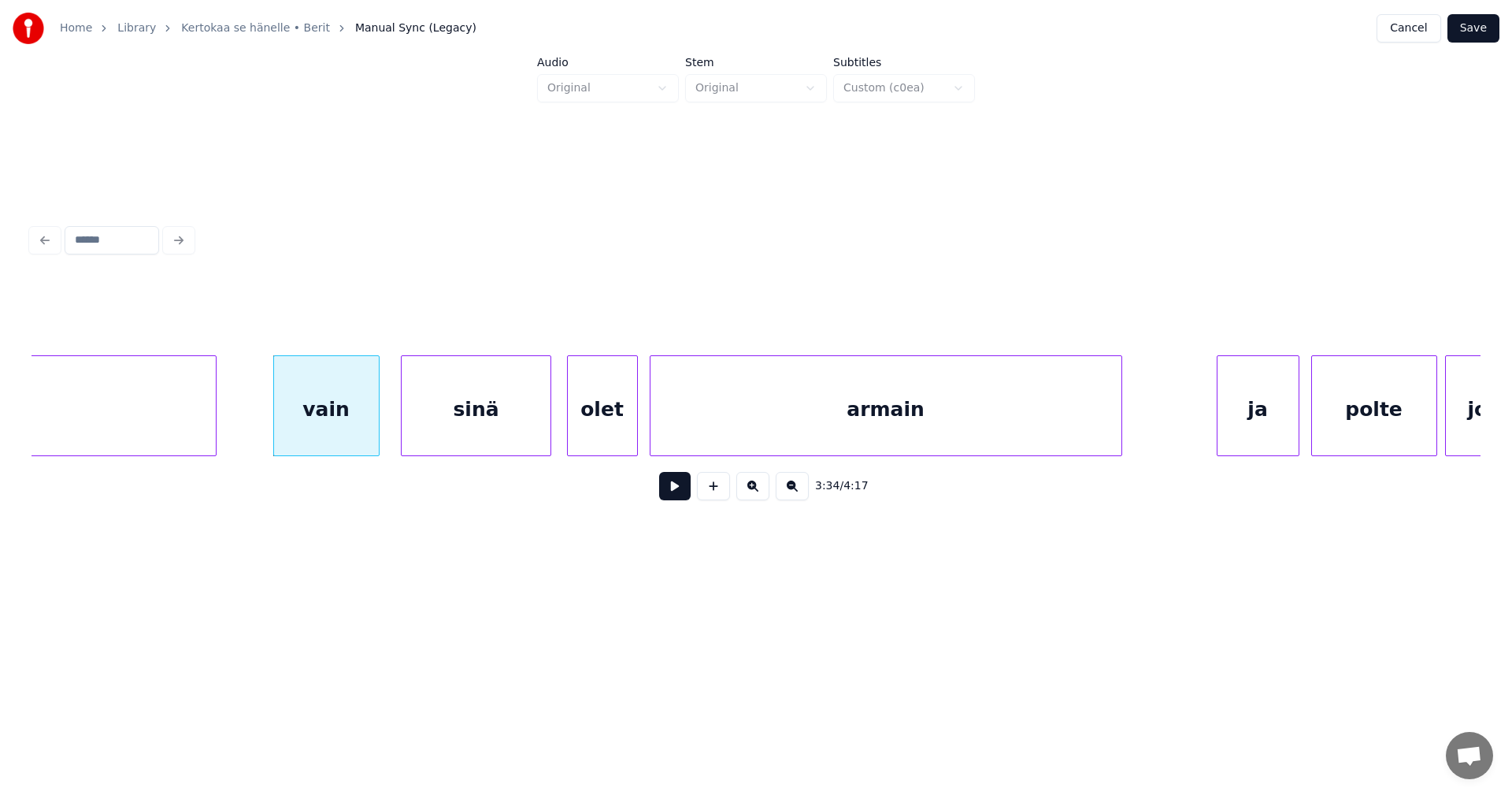
click at [348, 428] on div "vain" at bounding box center [326, 409] width 105 height 107
click at [670, 491] on button at bounding box center [674, 486] width 32 height 28
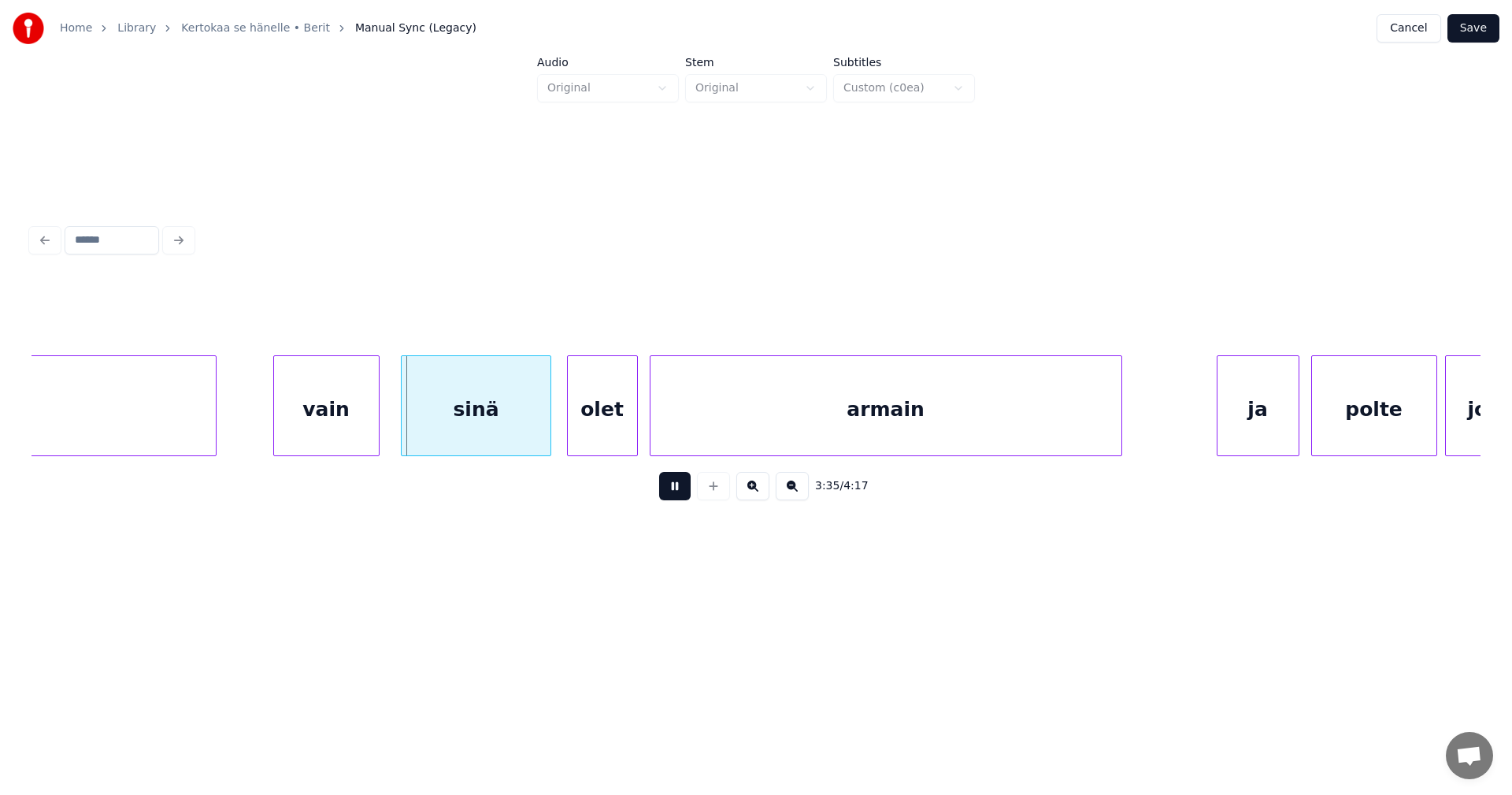
click at [669, 488] on button at bounding box center [674, 486] width 32 height 28
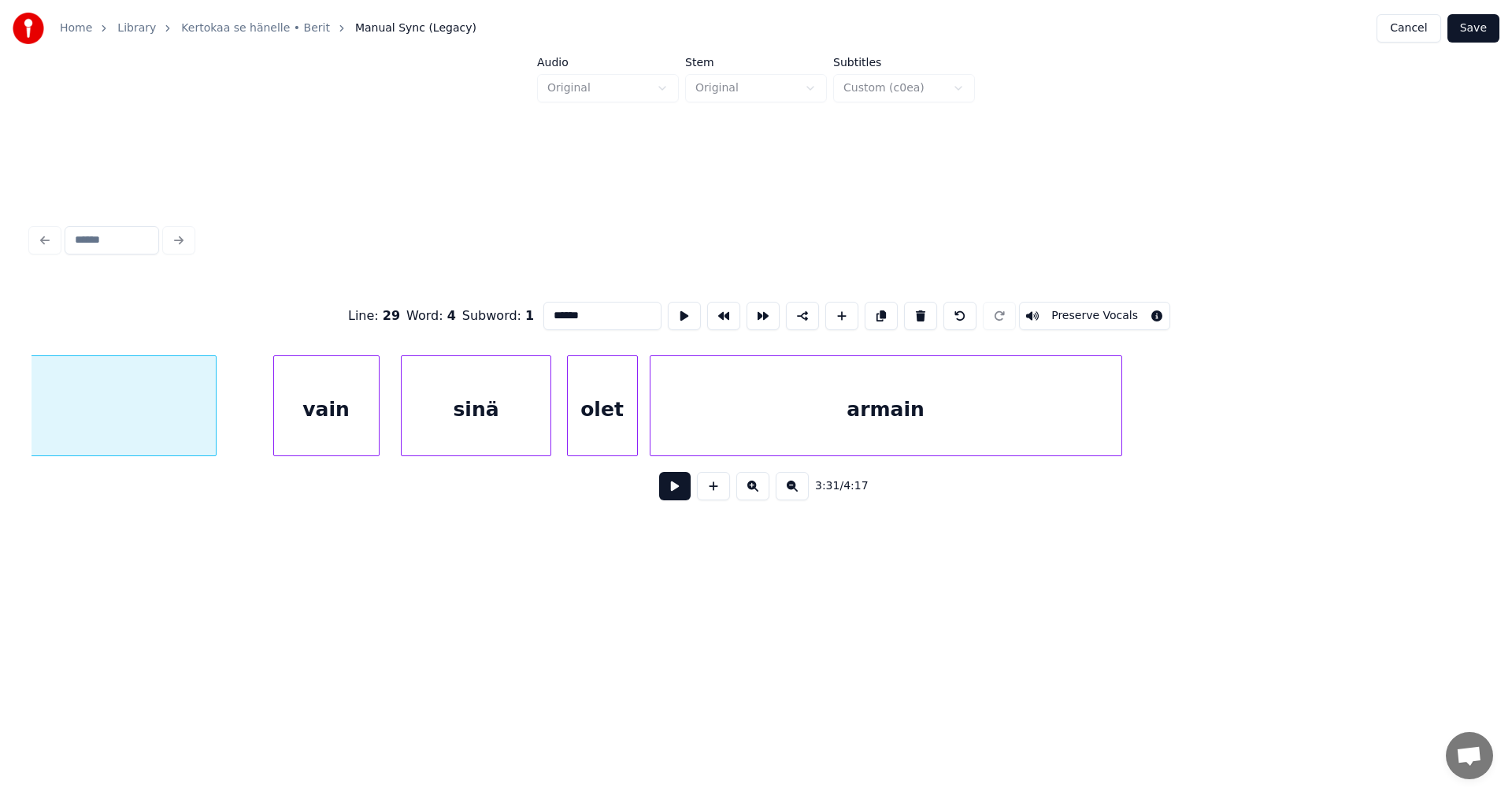
scroll to position [0, 41669]
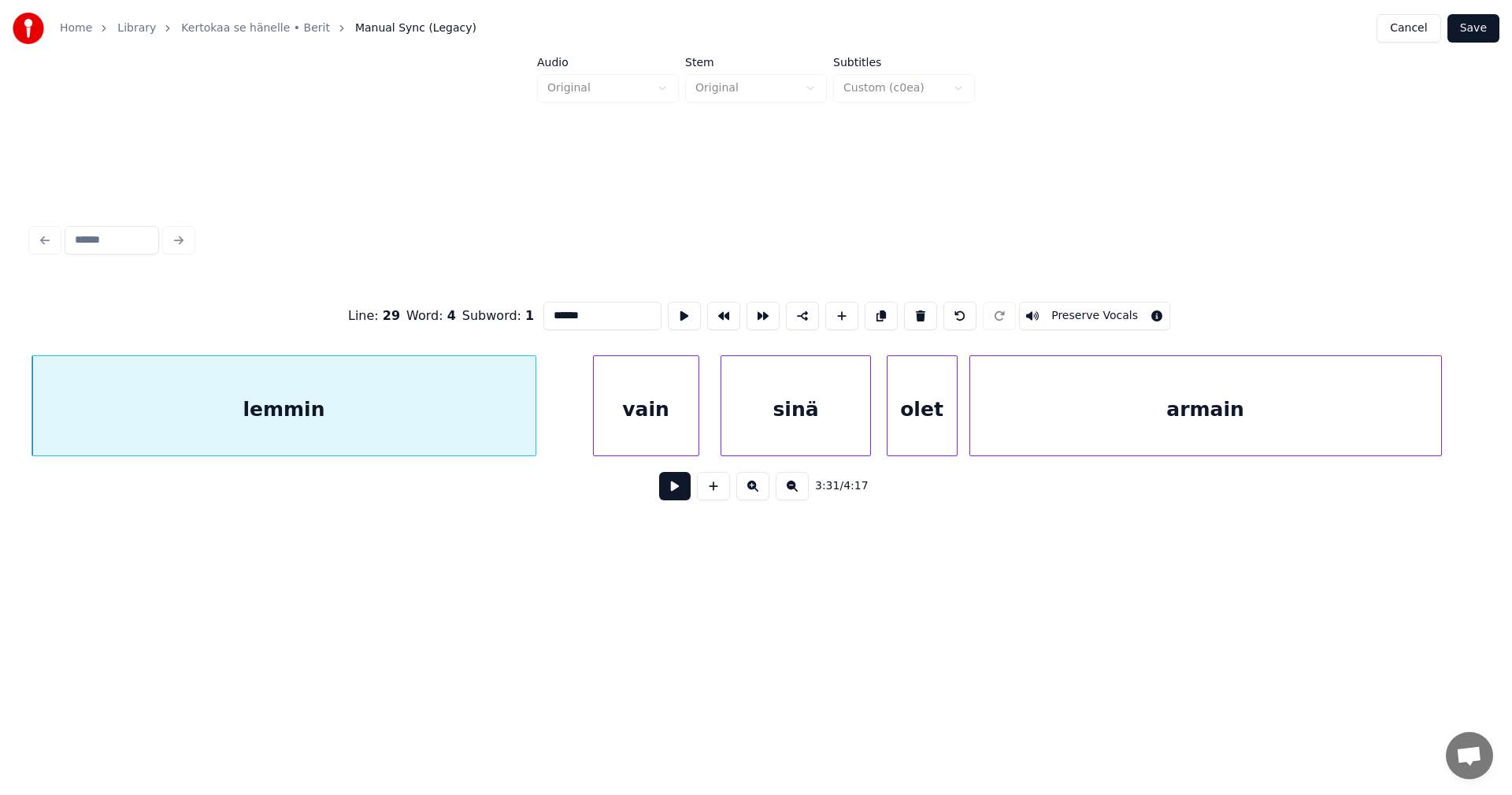
click at [649, 438] on div "vain" at bounding box center [646, 409] width 105 height 107
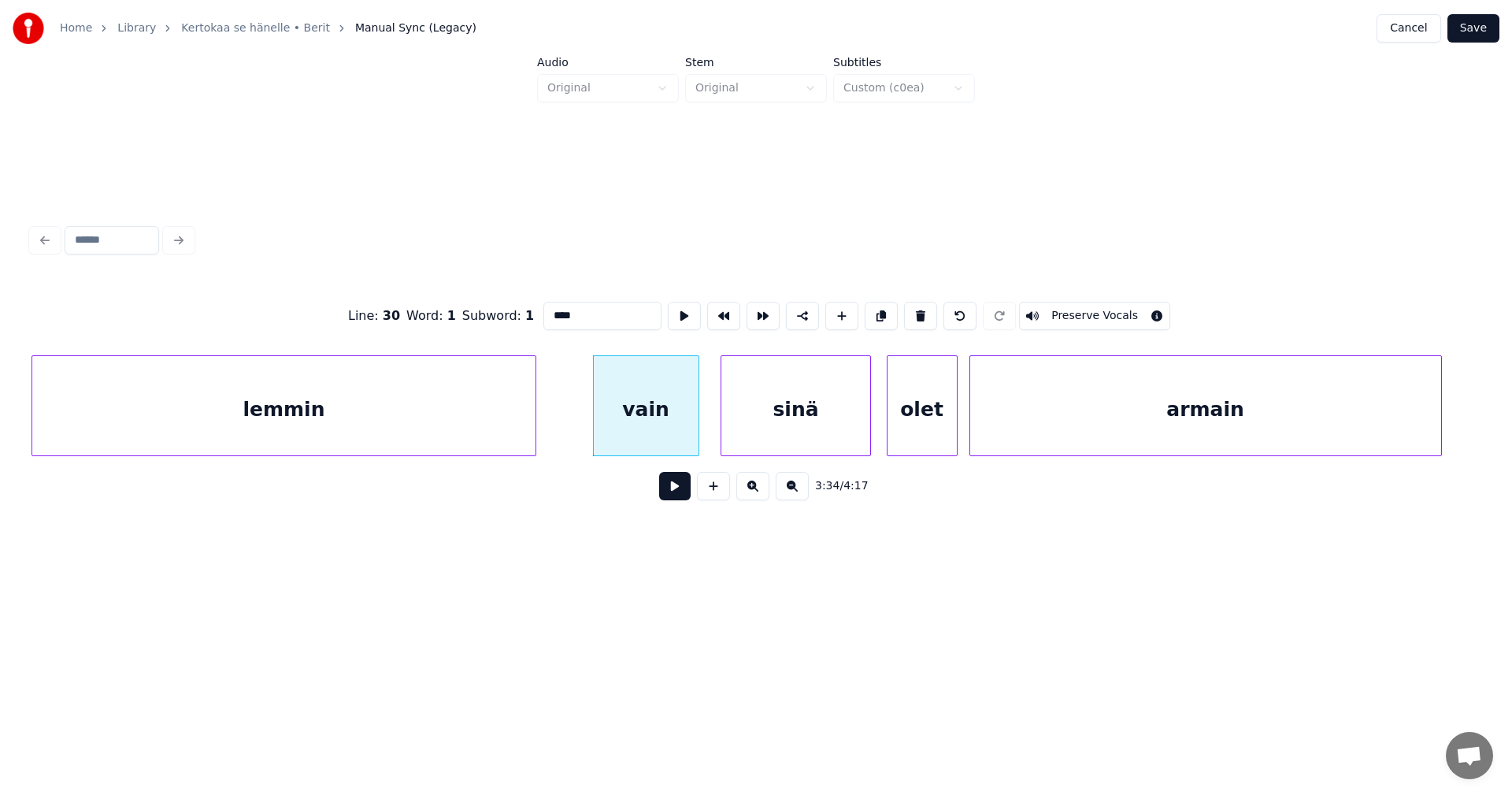
click at [474, 432] on div "lemmin" at bounding box center [283, 409] width 503 height 107
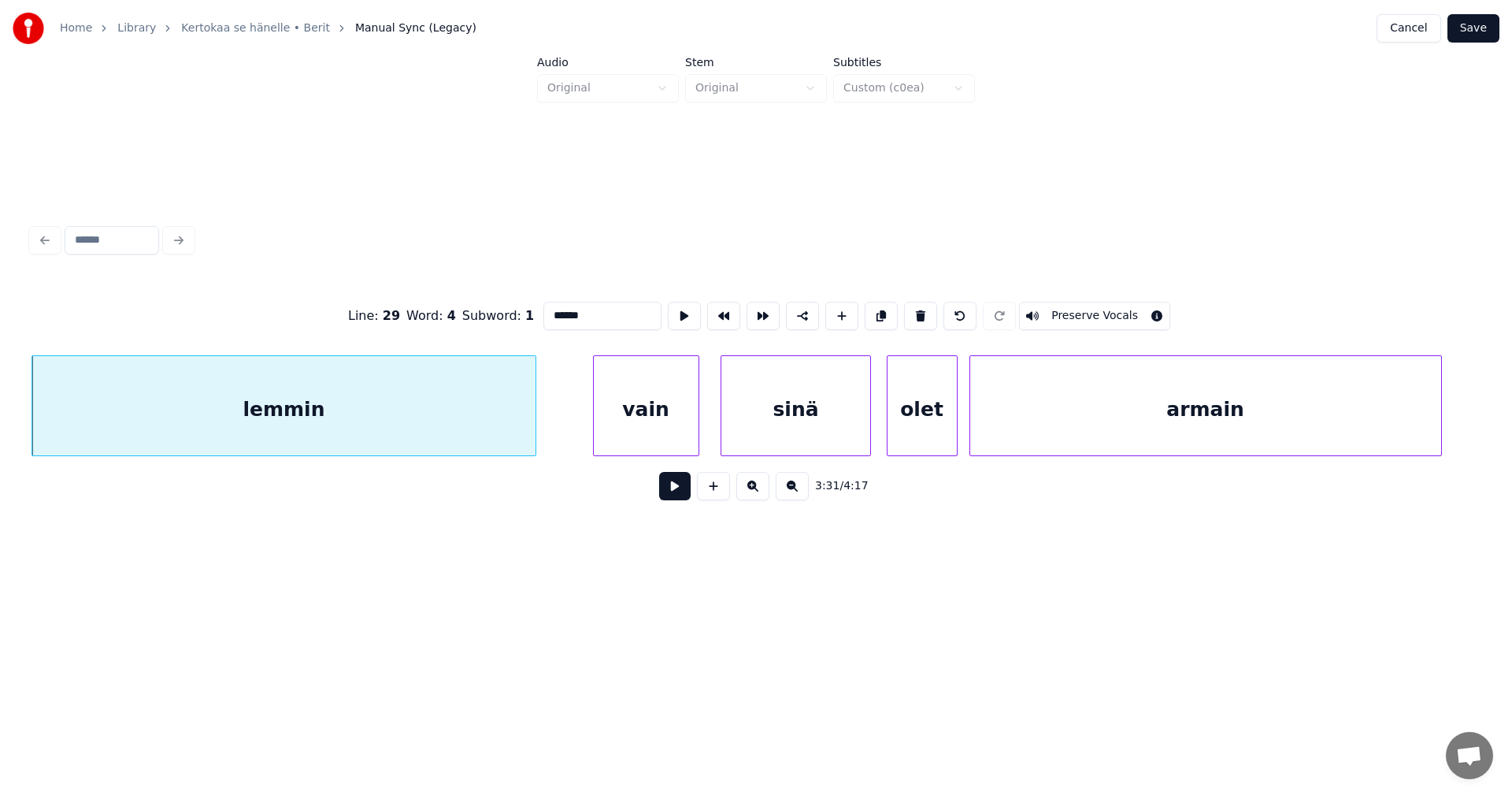
click at [658, 449] on div "vain" at bounding box center [646, 409] width 105 height 107
type input "****"
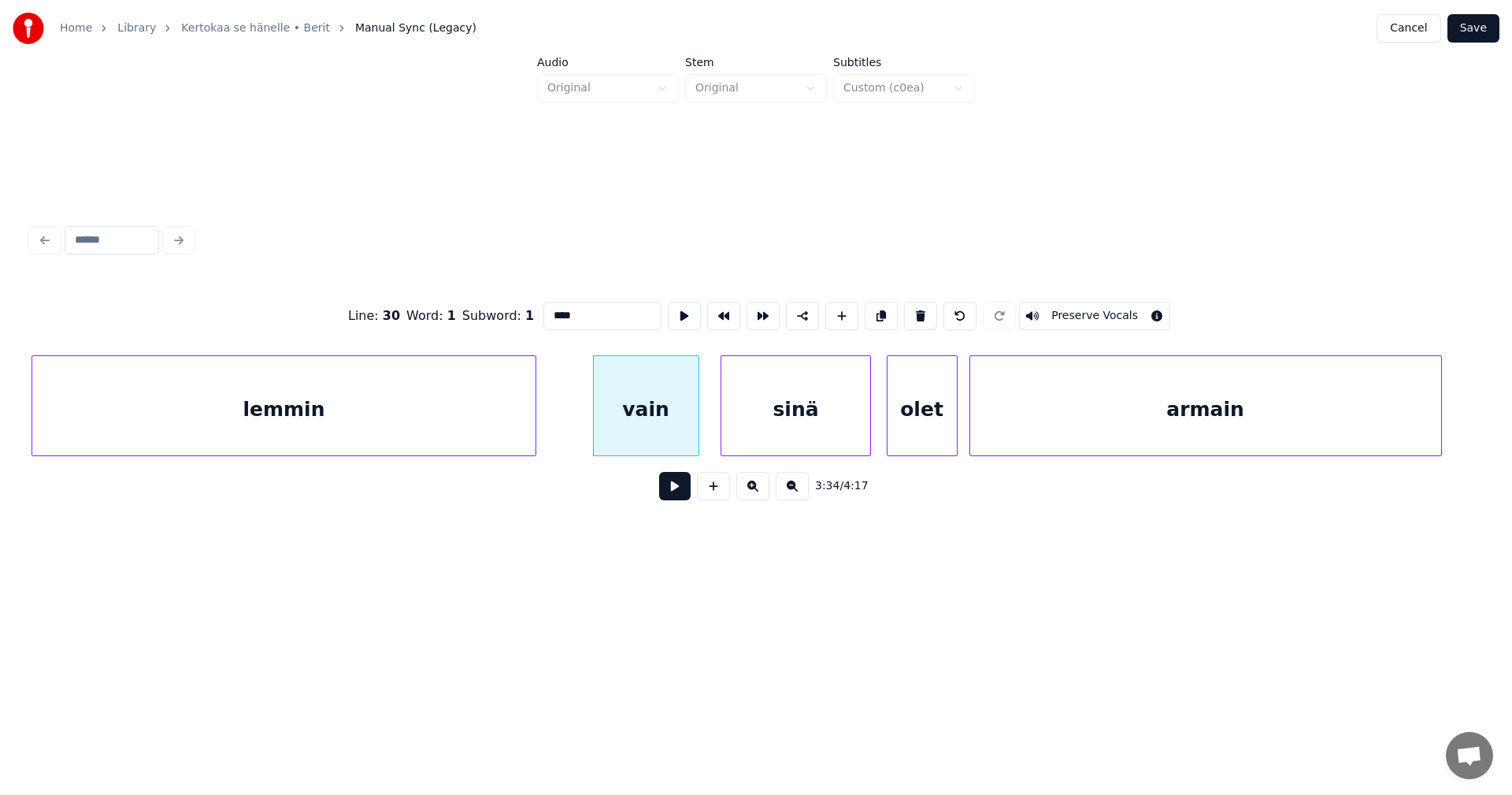
click at [671, 497] on button at bounding box center [674, 486] width 32 height 28
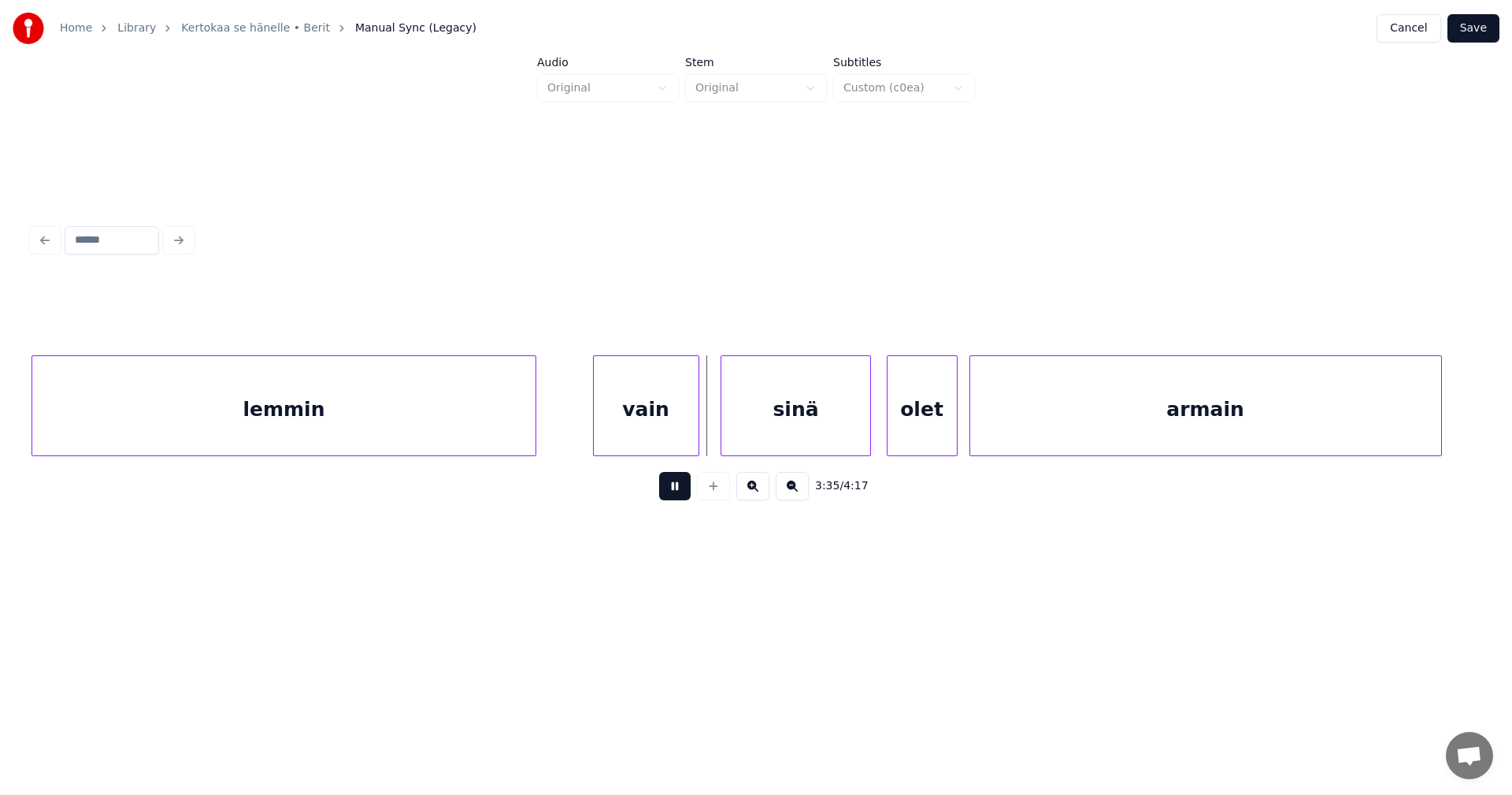
drag, startPoint x: 672, startPoint y: 495, endPoint x: 506, endPoint y: 436, distance: 176.2
click at [629, 490] on div "3:35 / 4:17" at bounding box center [756, 486] width 1423 height 35
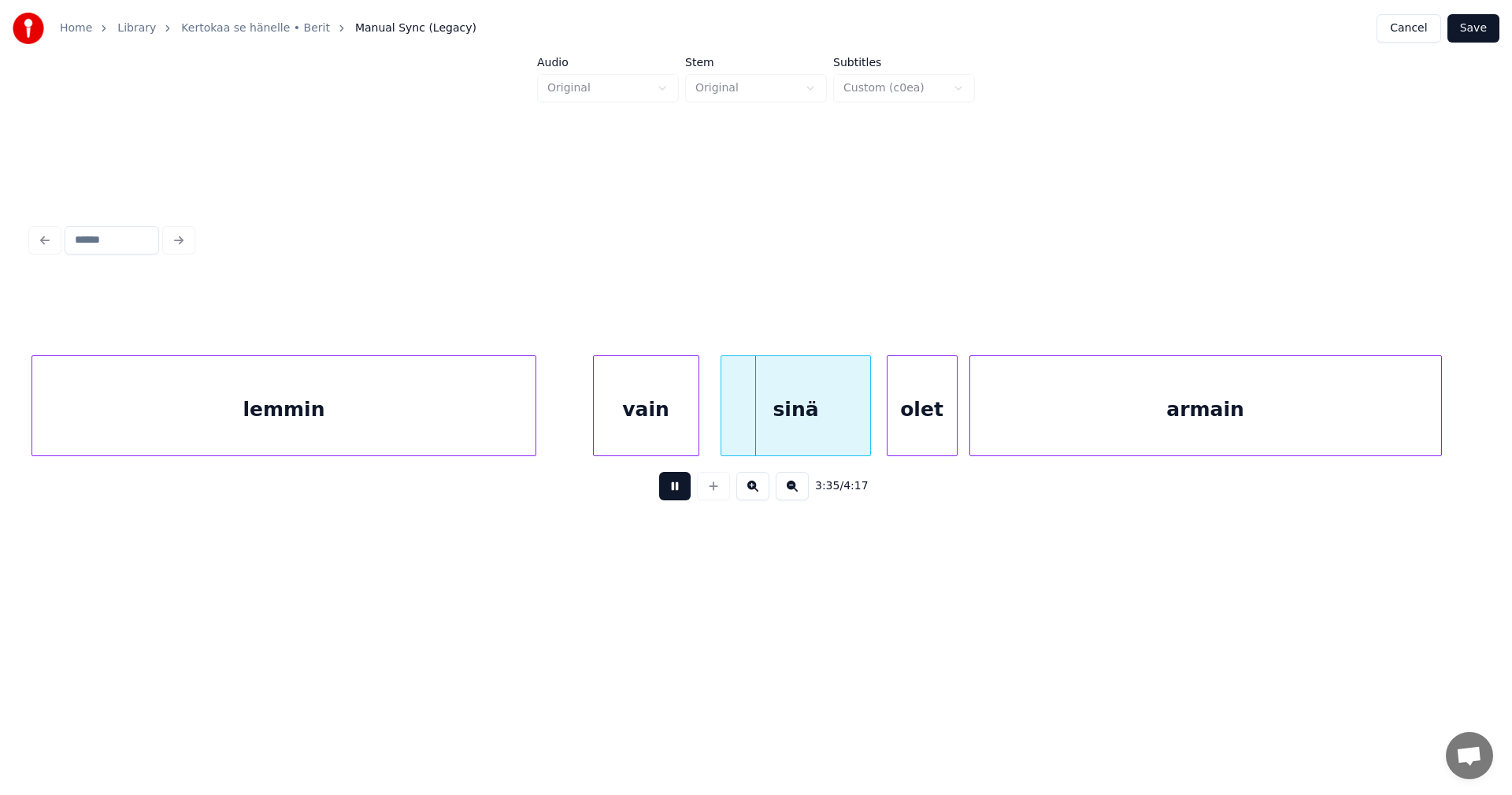
click at [498, 428] on div "lemmin" at bounding box center [283, 409] width 503 height 107
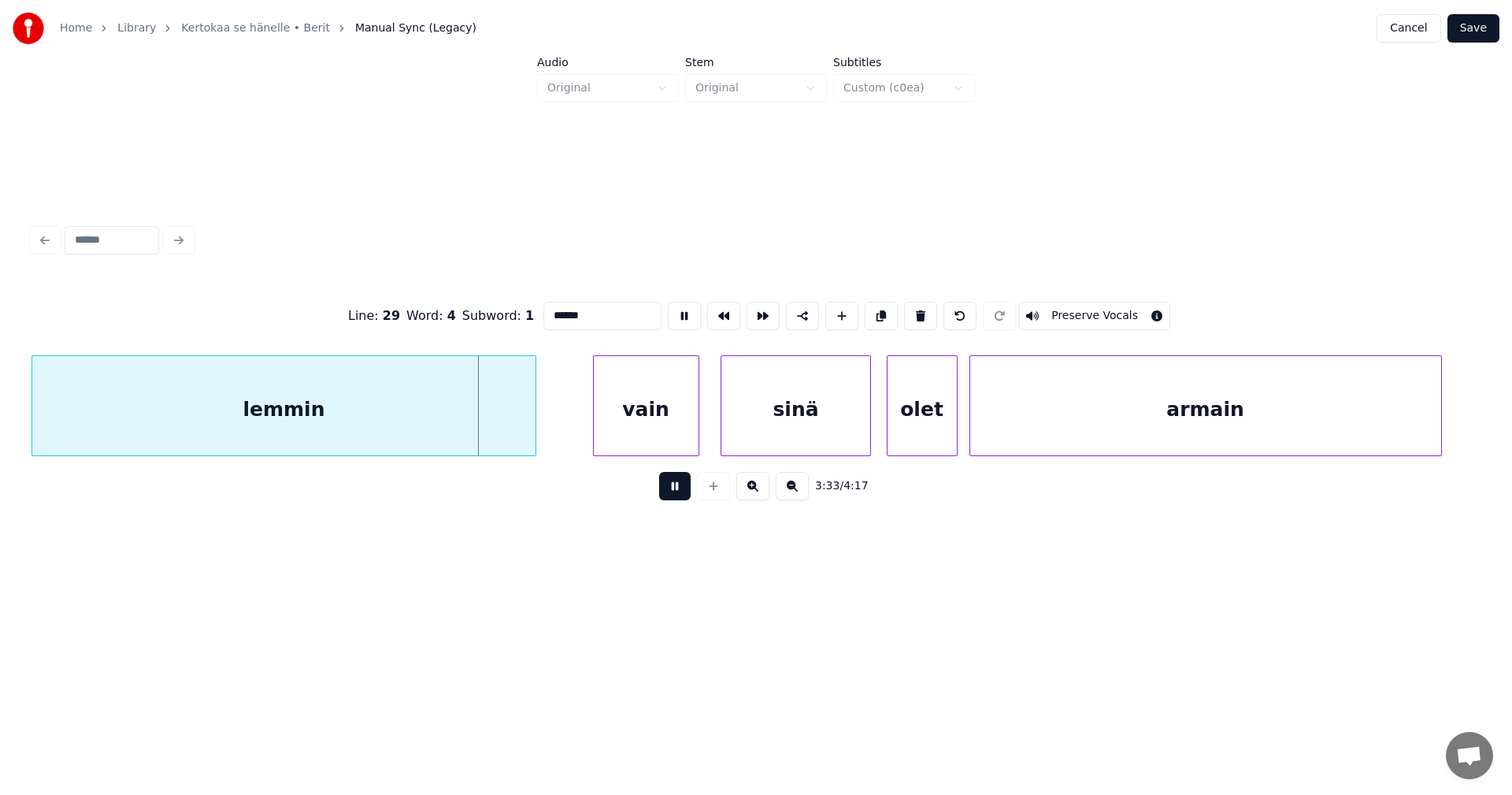
click at [674, 495] on button at bounding box center [674, 486] width 32 height 28
click at [519, 434] on div at bounding box center [521, 405] width 5 height 99
click at [656, 436] on div "vain" at bounding box center [646, 409] width 105 height 107
type input "****"
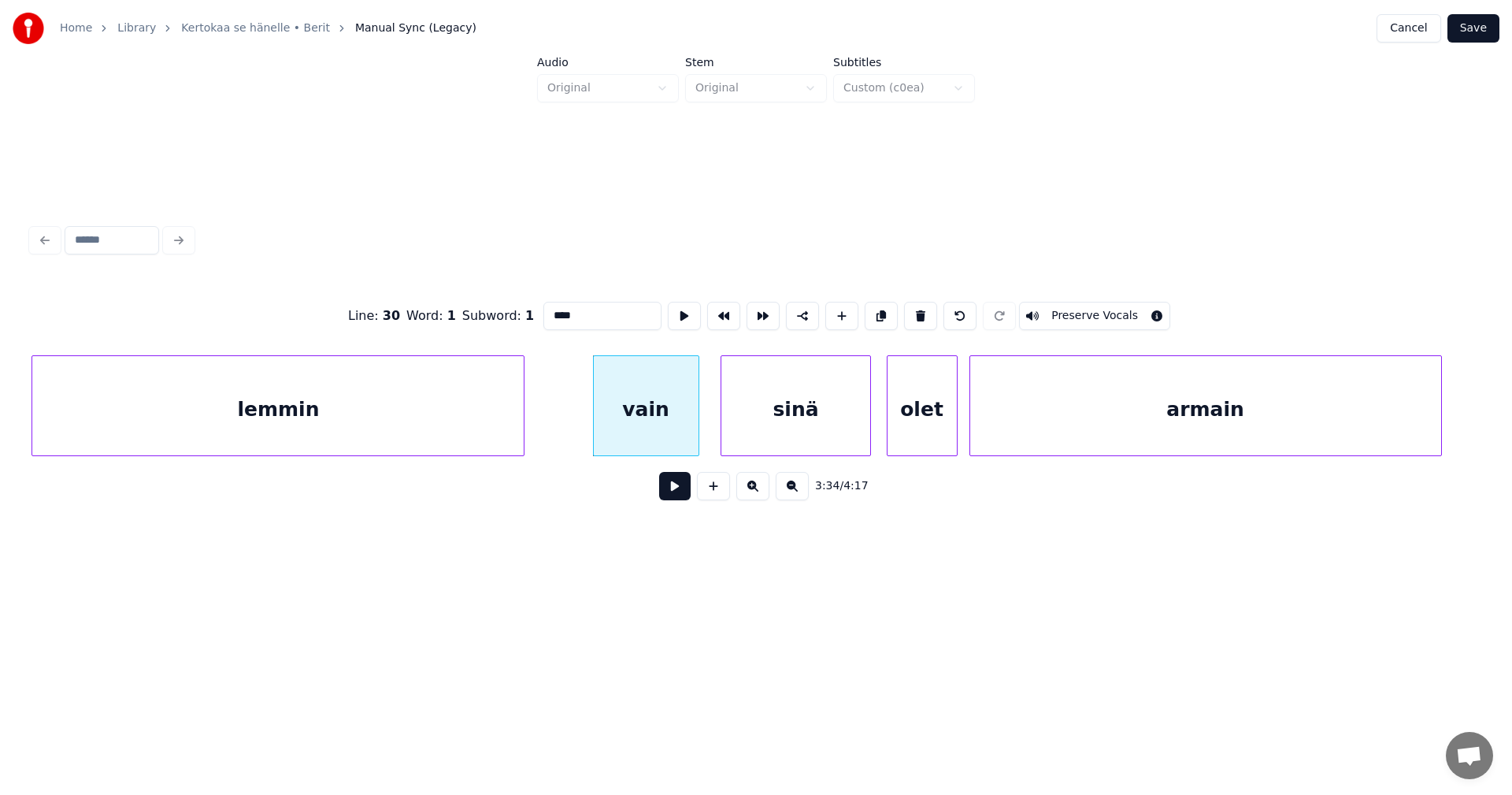
click at [673, 500] on button at bounding box center [674, 486] width 32 height 28
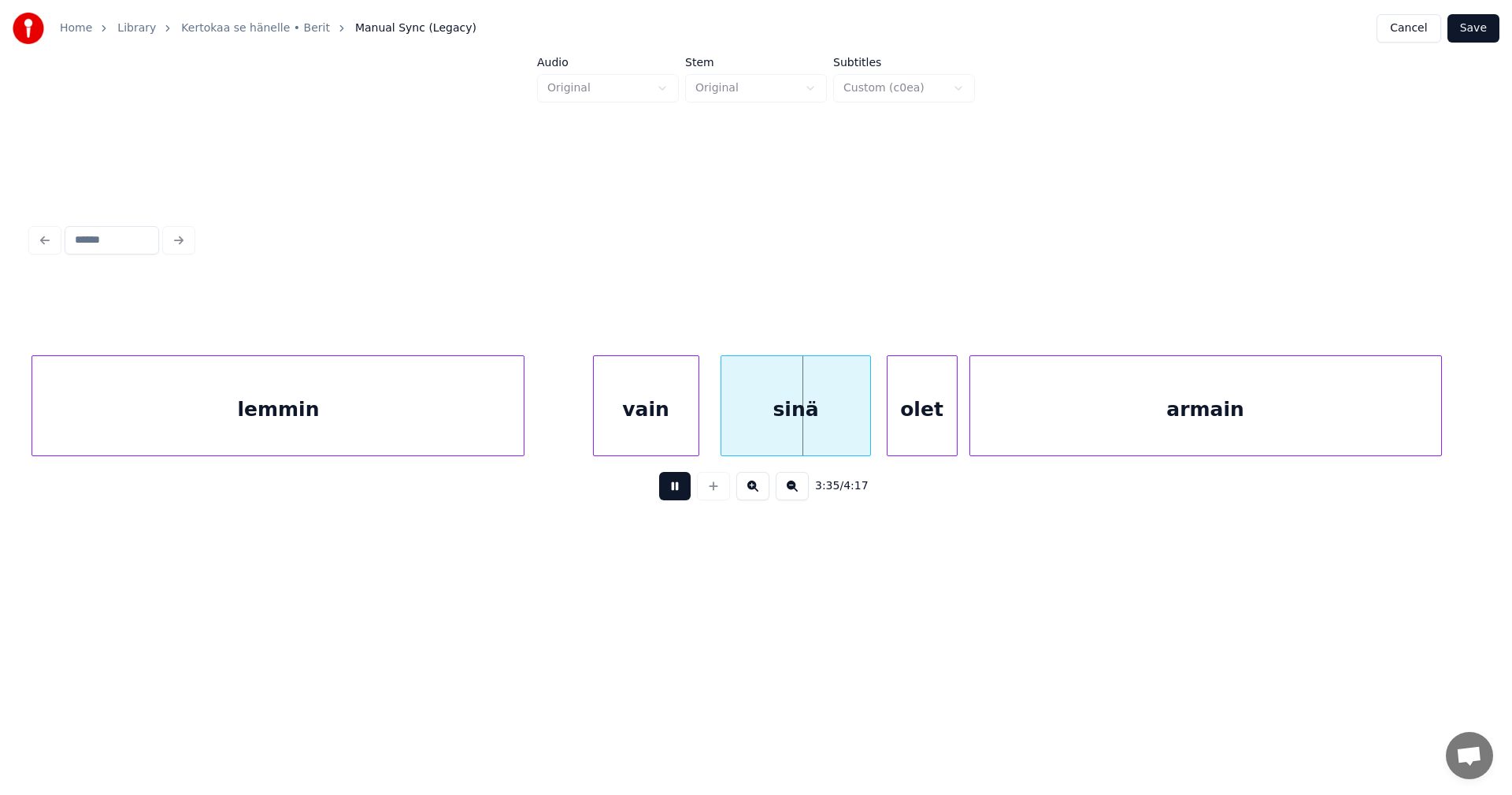
click at [673, 499] on button at bounding box center [674, 486] width 32 height 28
click at [894, 422] on div "olet" at bounding box center [917, 409] width 69 height 107
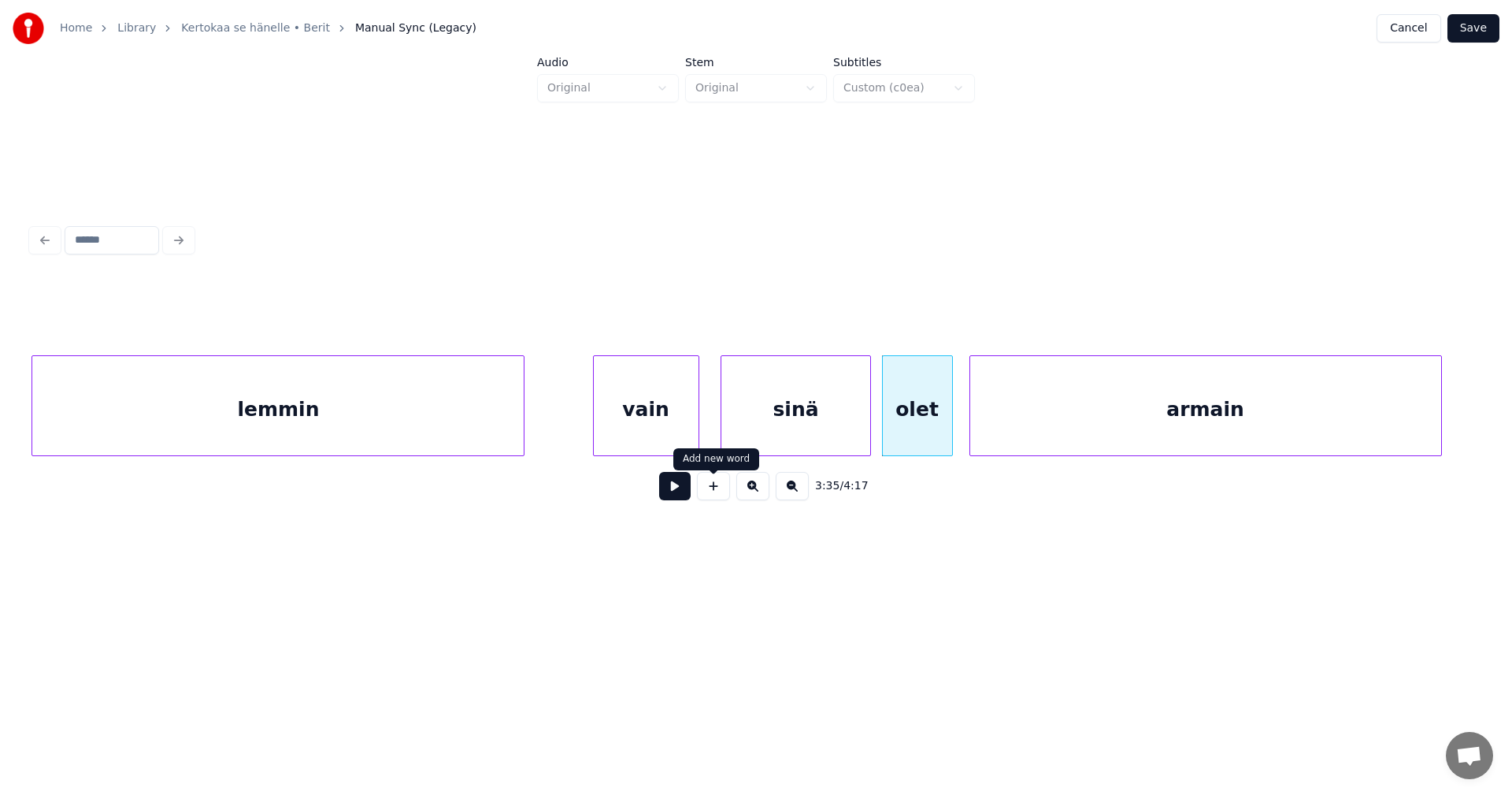
click at [679, 497] on button at bounding box center [674, 486] width 32 height 28
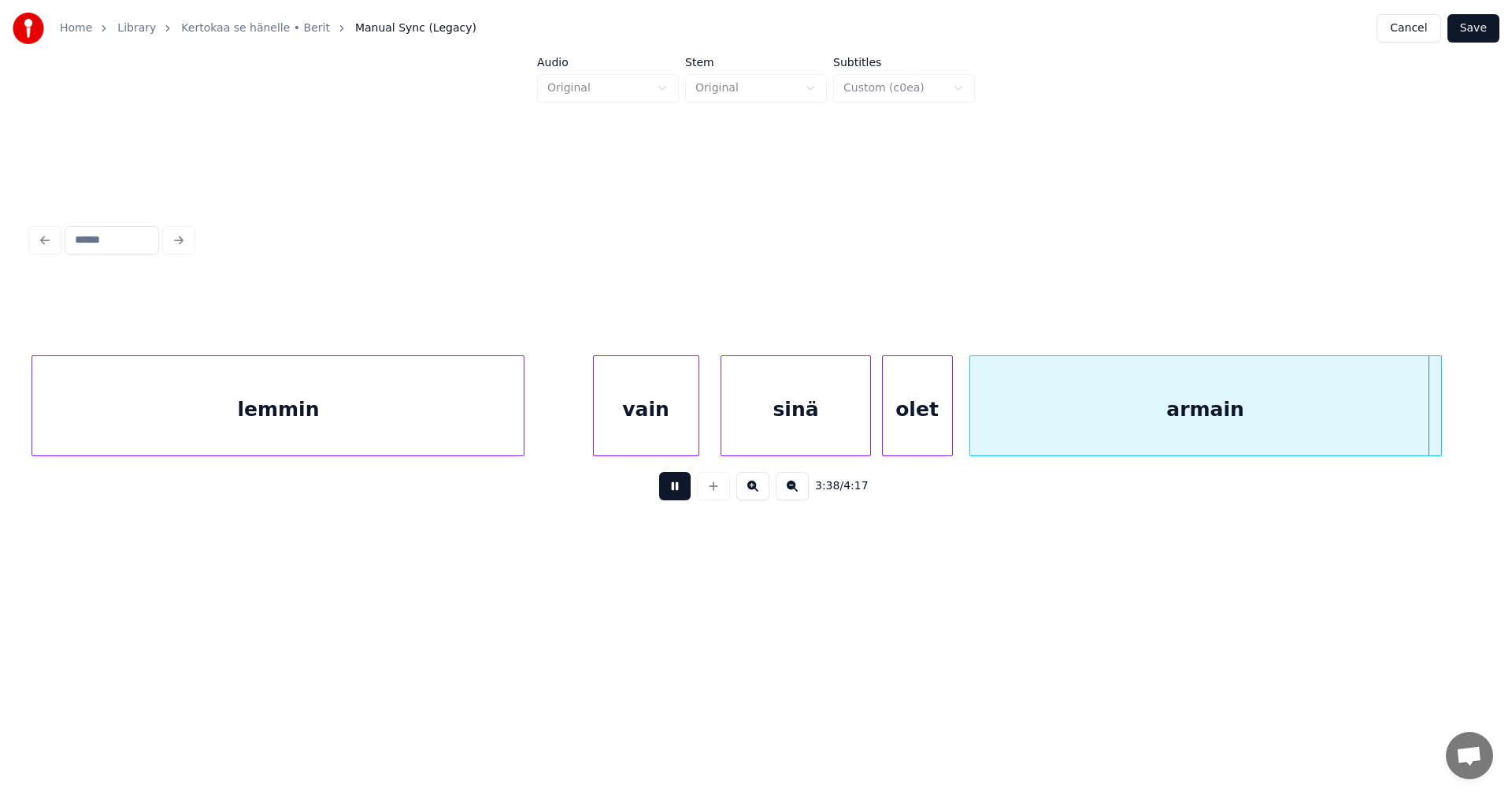
drag, startPoint x: 675, startPoint y: 496, endPoint x: 845, endPoint y: 484, distance: 170.4
click at [675, 496] on button at bounding box center [674, 486] width 32 height 28
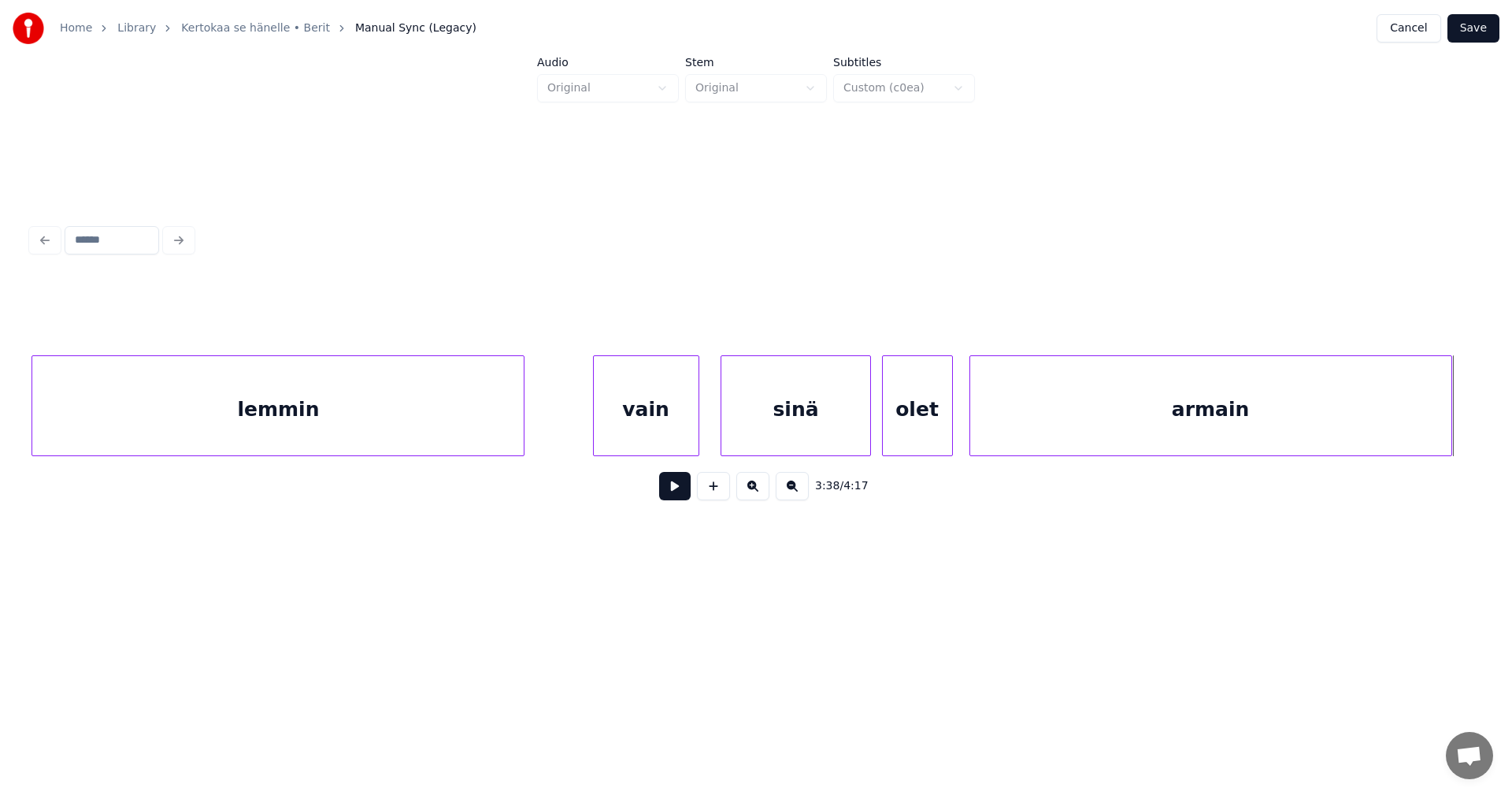
click at [1450, 422] on div at bounding box center [1448, 405] width 5 height 99
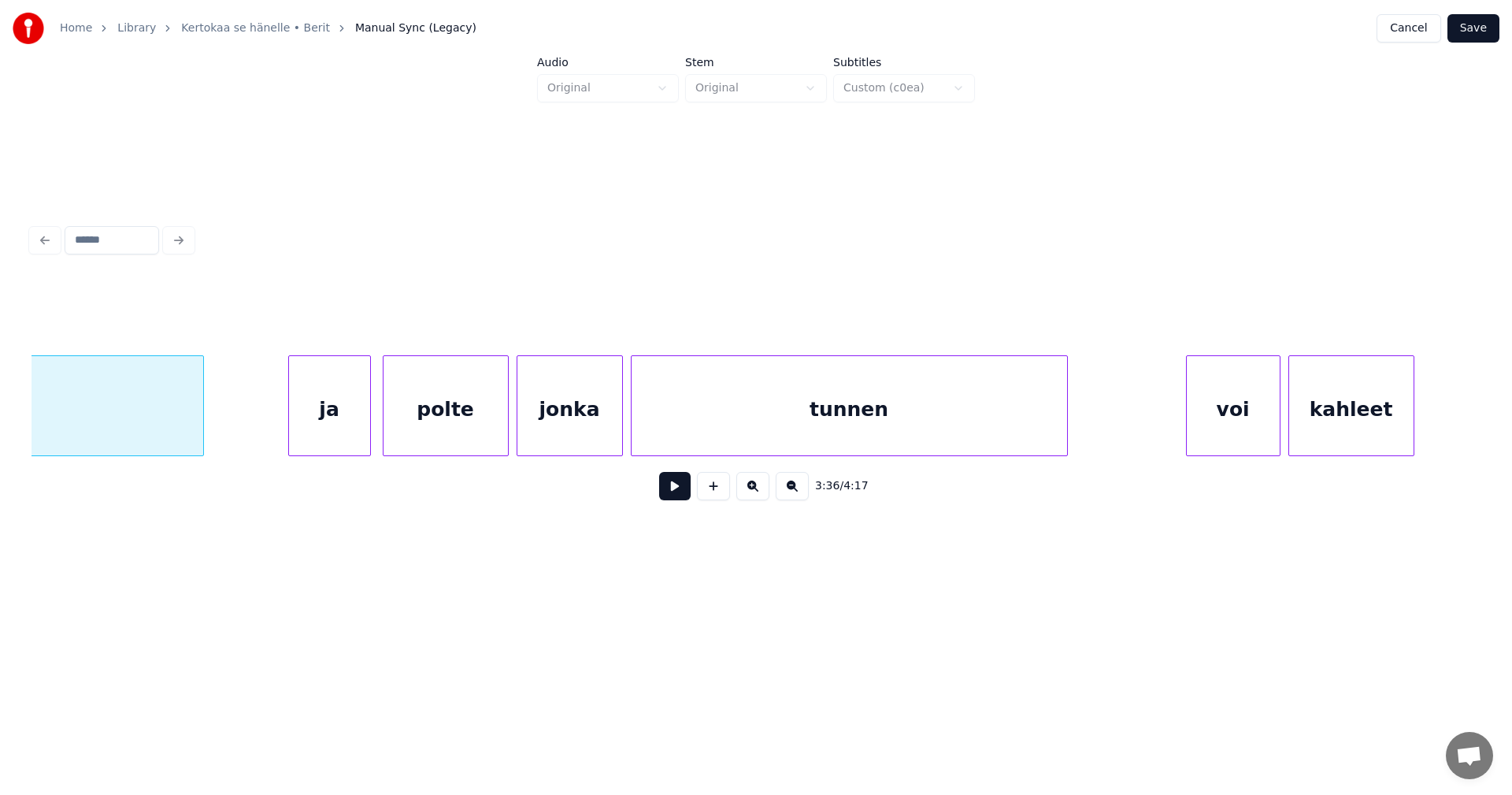
scroll to position [0, 42929]
click at [339, 434] on div "ja" at bounding box center [318, 409] width 81 height 107
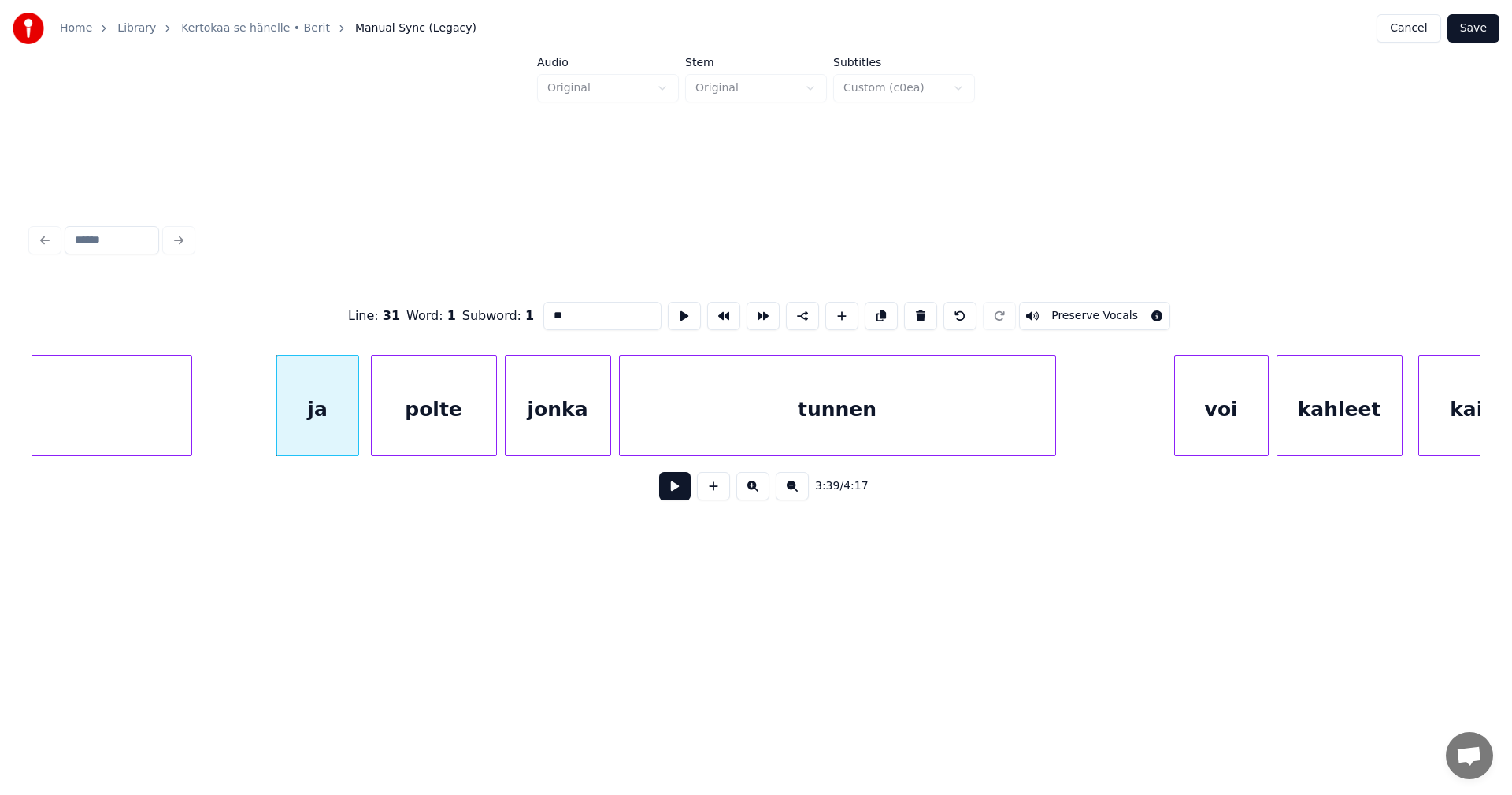
click at [663, 487] on button at bounding box center [674, 486] width 32 height 28
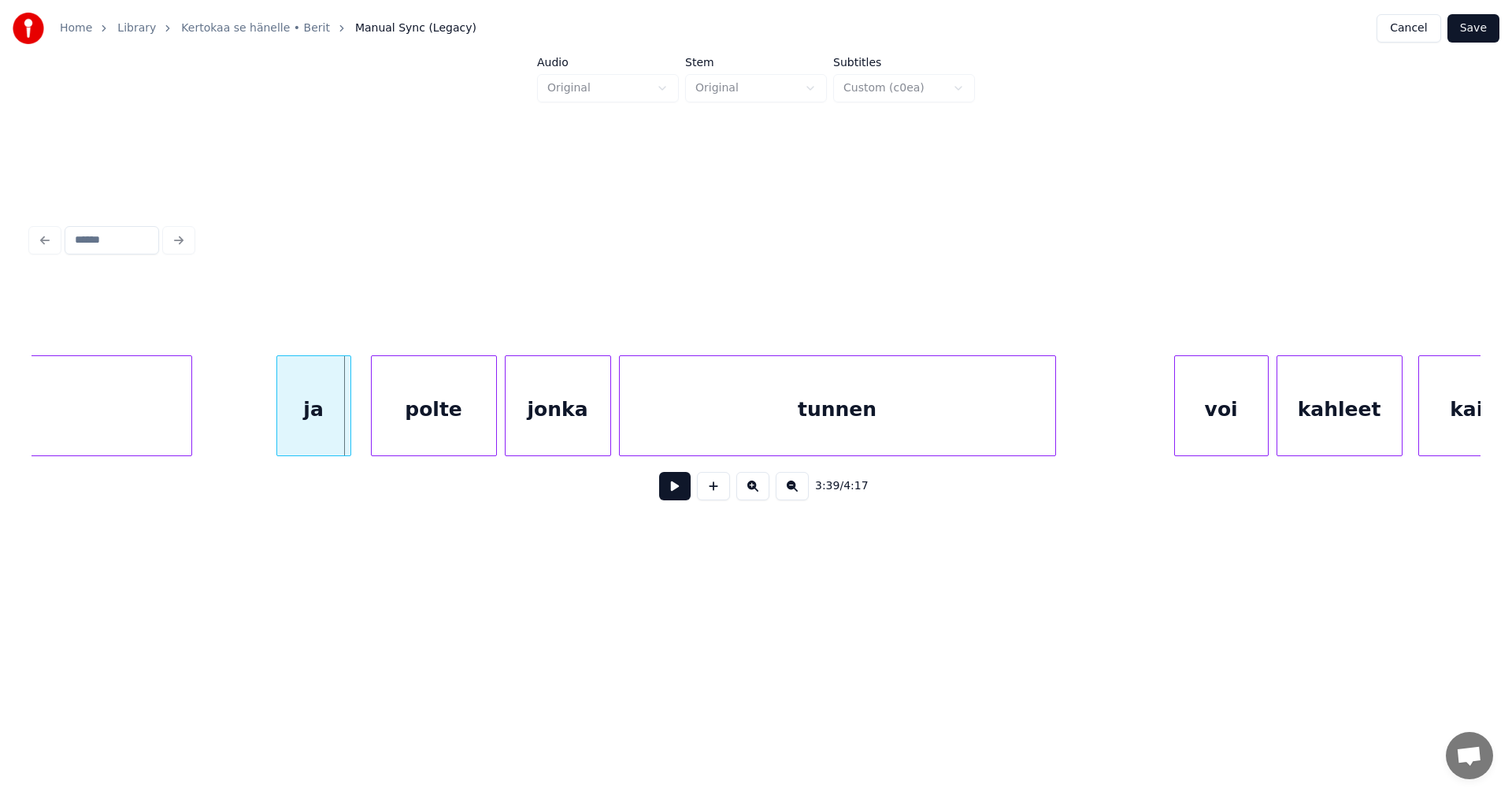
click at [347, 424] on div at bounding box center [348, 405] width 5 height 99
click at [392, 420] on div "polte" at bounding box center [425, 409] width 124 height 107
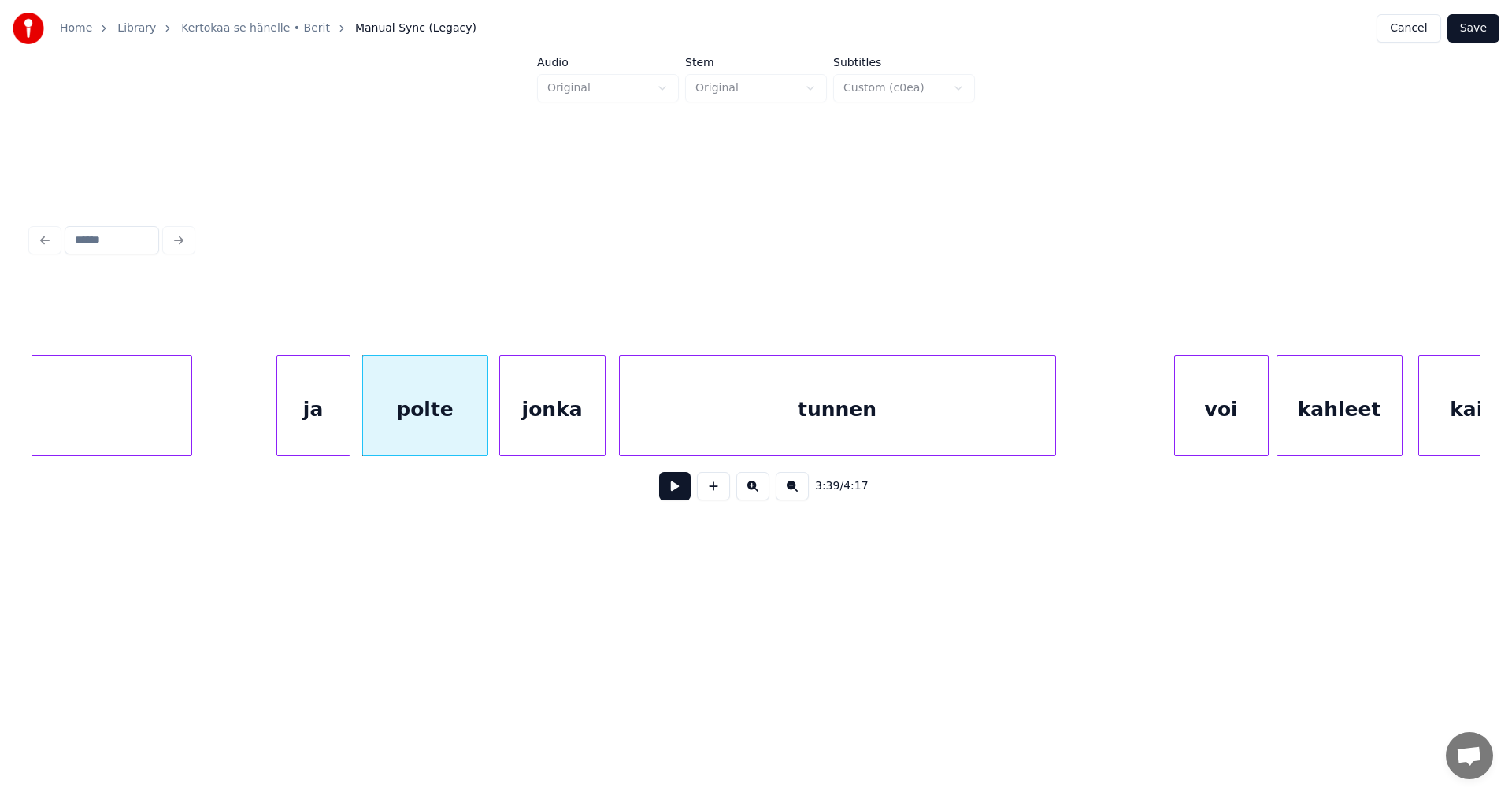
click at [560, 428] on div "jonka" at bounding box center [552, 409] width 105 height 107
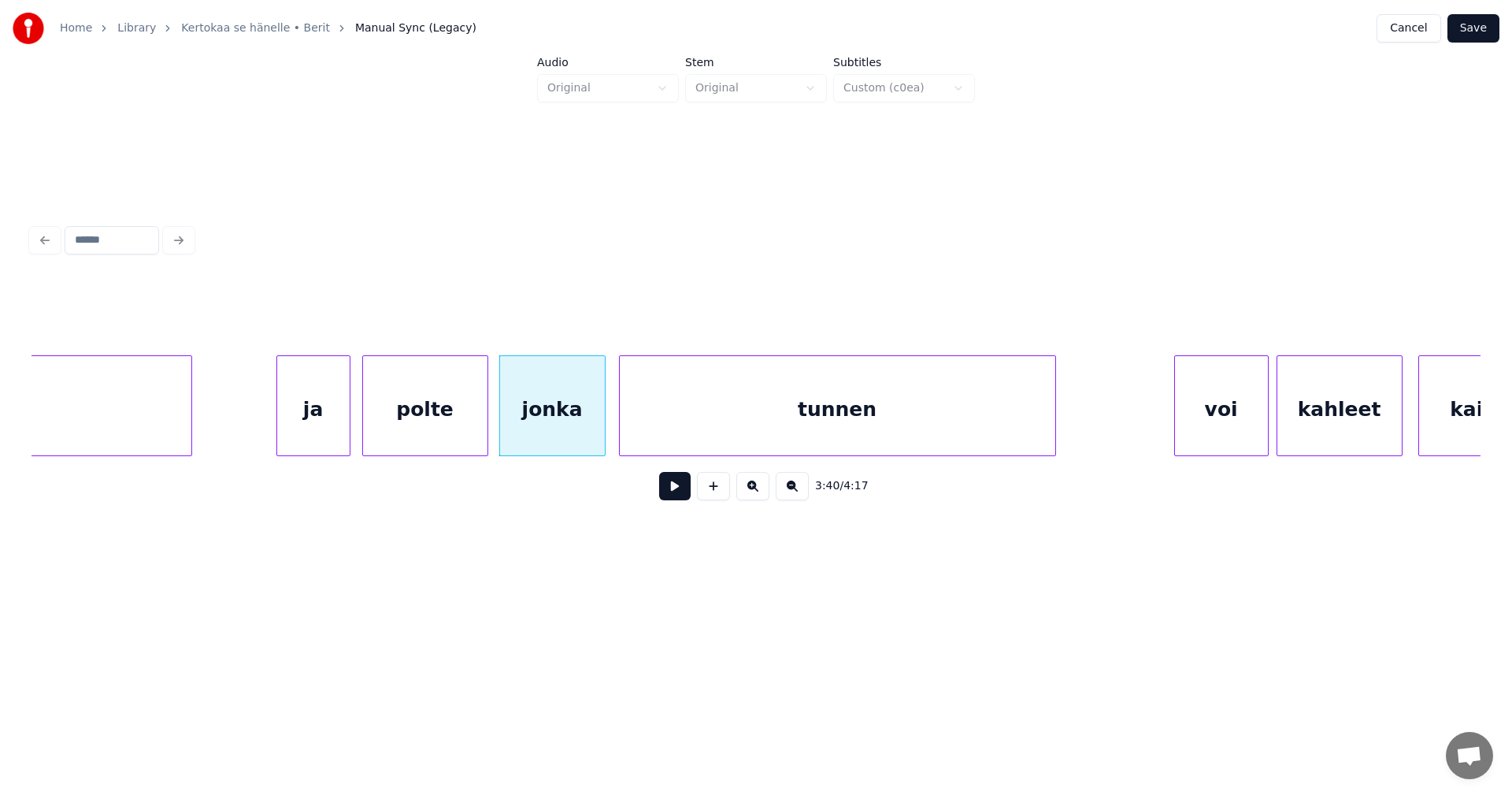
click at [345, 431] on div at bounding box center [347, 405] width 5 height 99
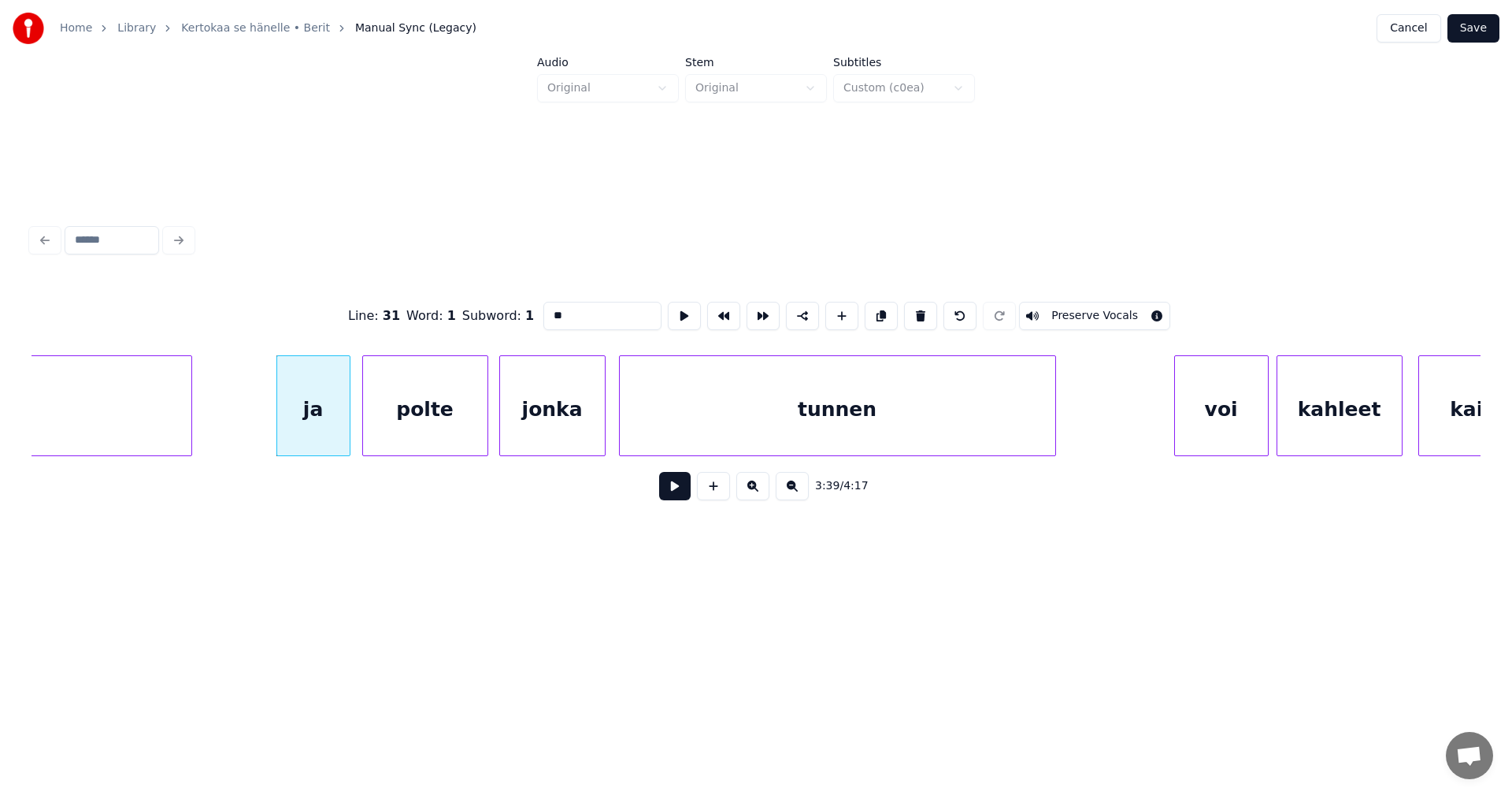
click at [673, 487] on button at bounding box center [674, 486] width 32 height 28
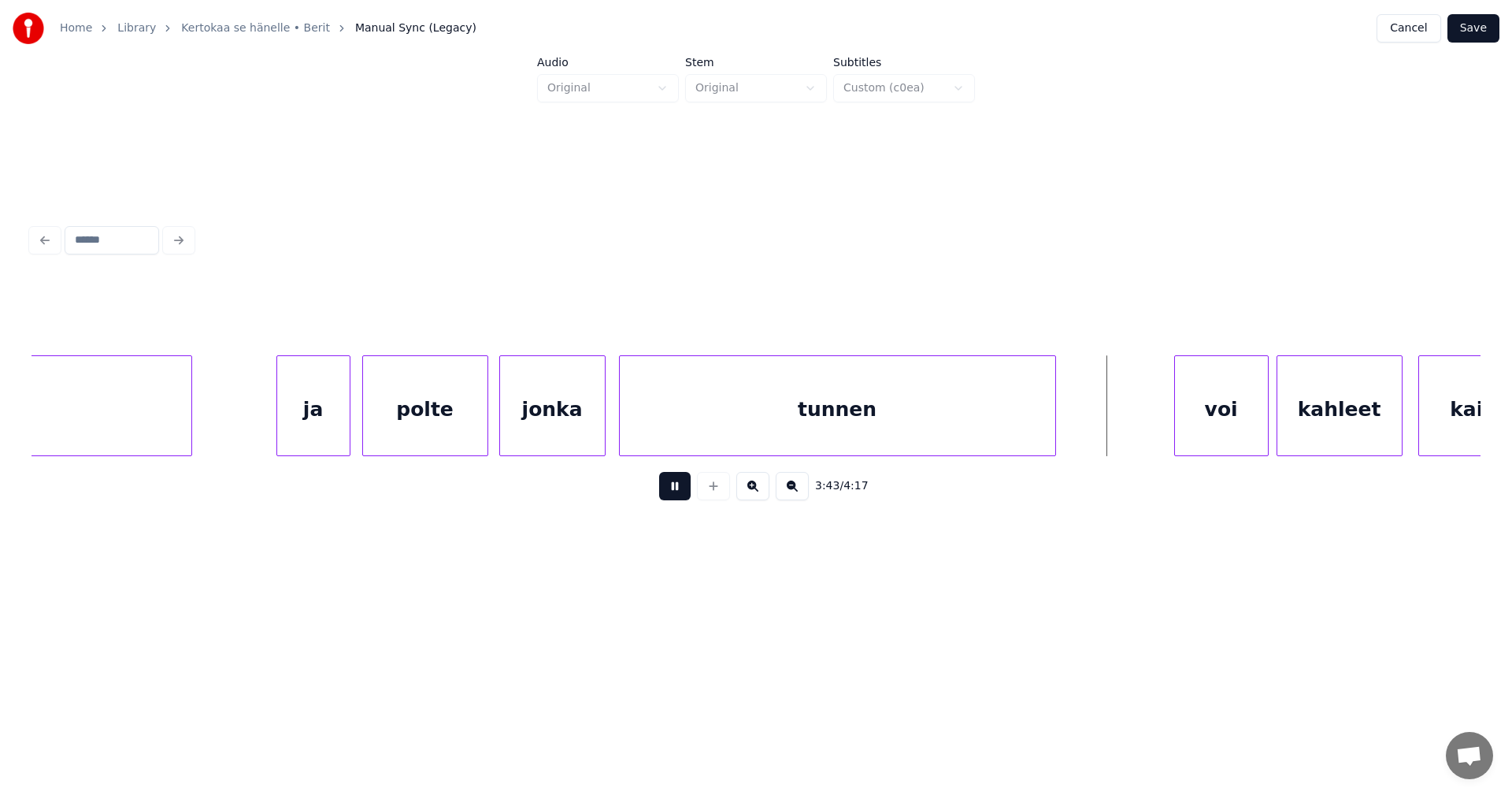
click at [671, 494] on button at bounding box center [674, 486] width 32 height 28
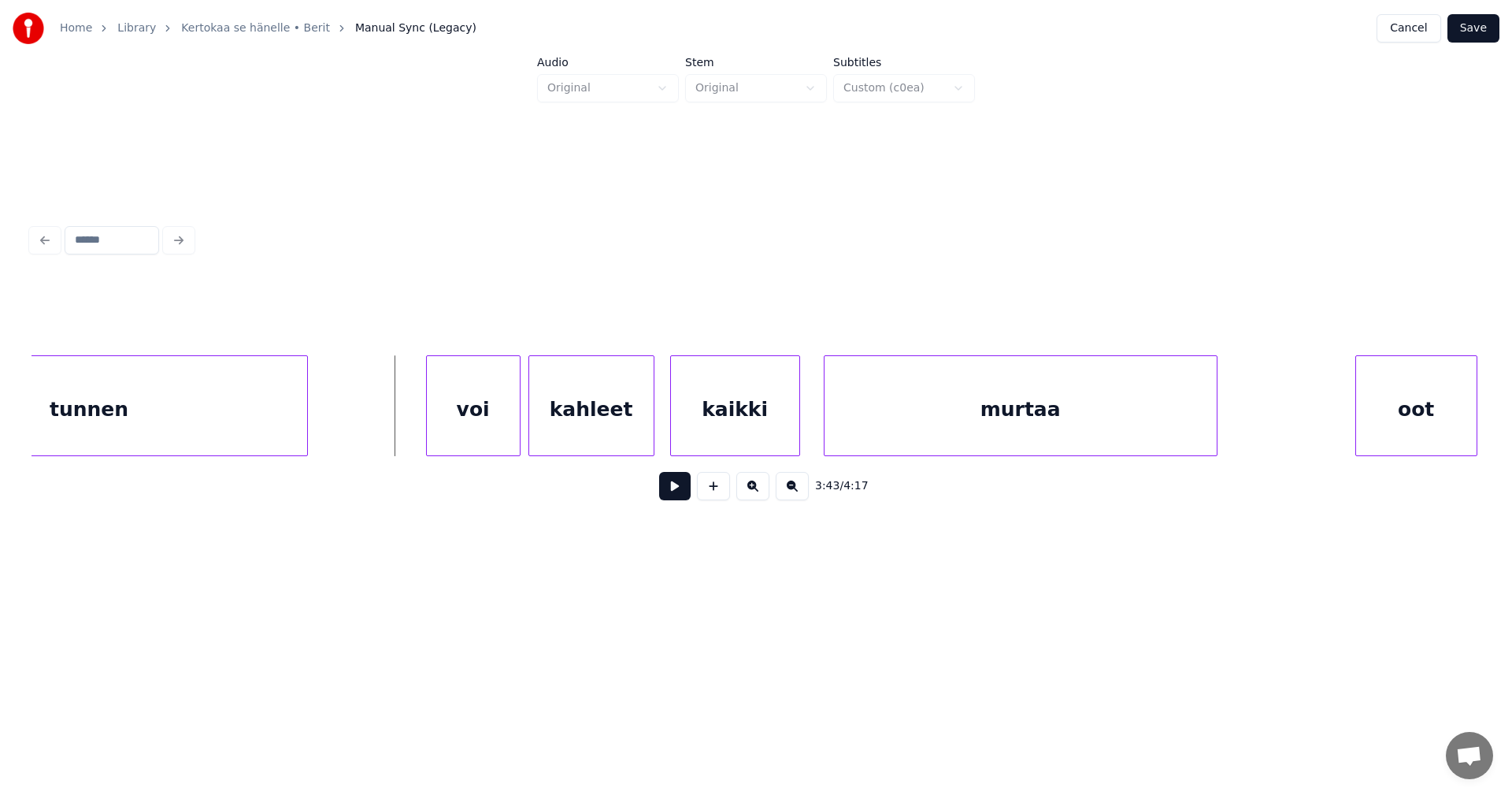
scroll to position [0, 43685]
click at [491, 427] on div "voi" at bounding box center [454, 409] width 93 height 107
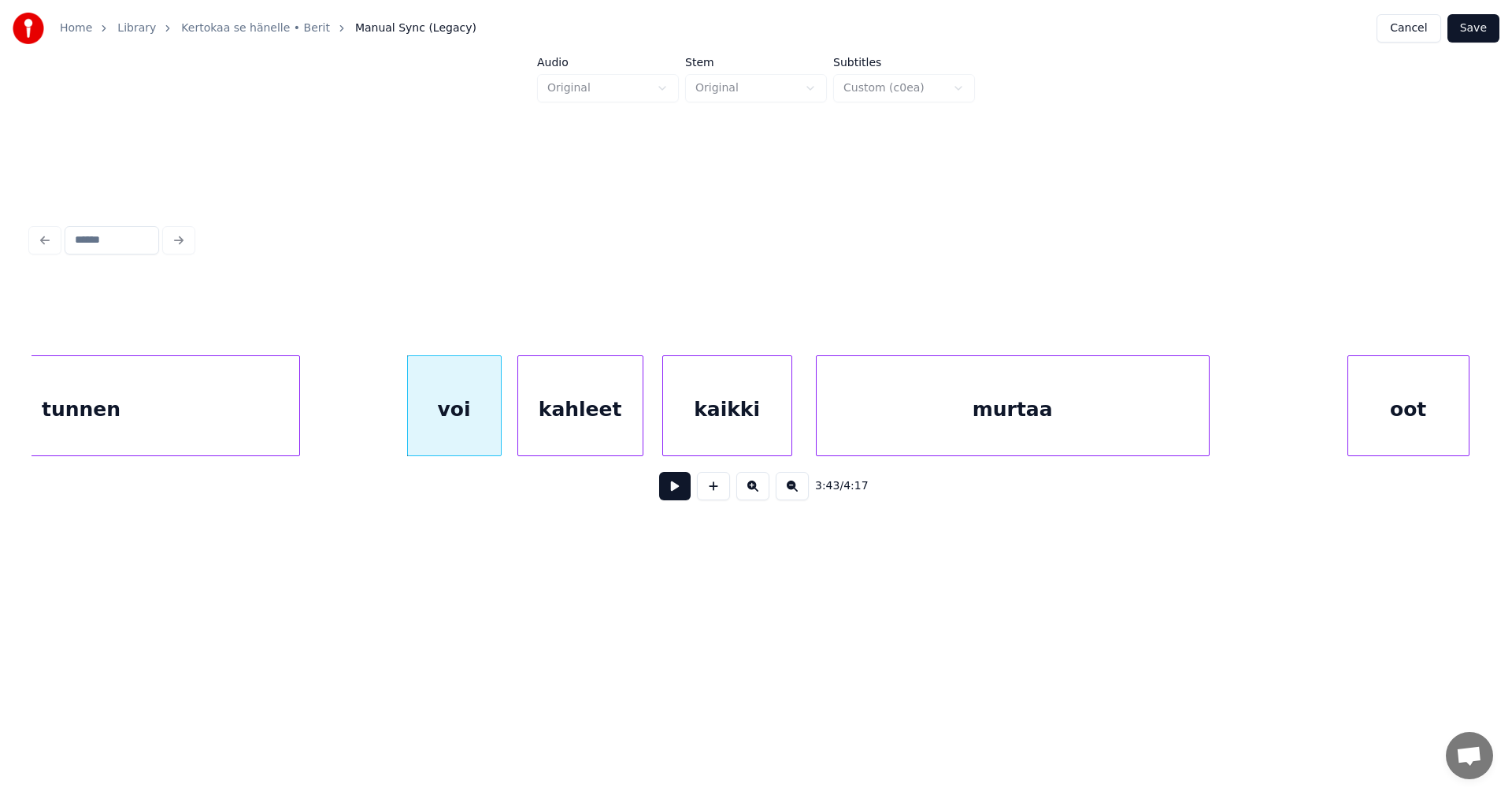
click at [563, 425] on div "kahleet" at bounding box center [580, 409] width 124 height 107
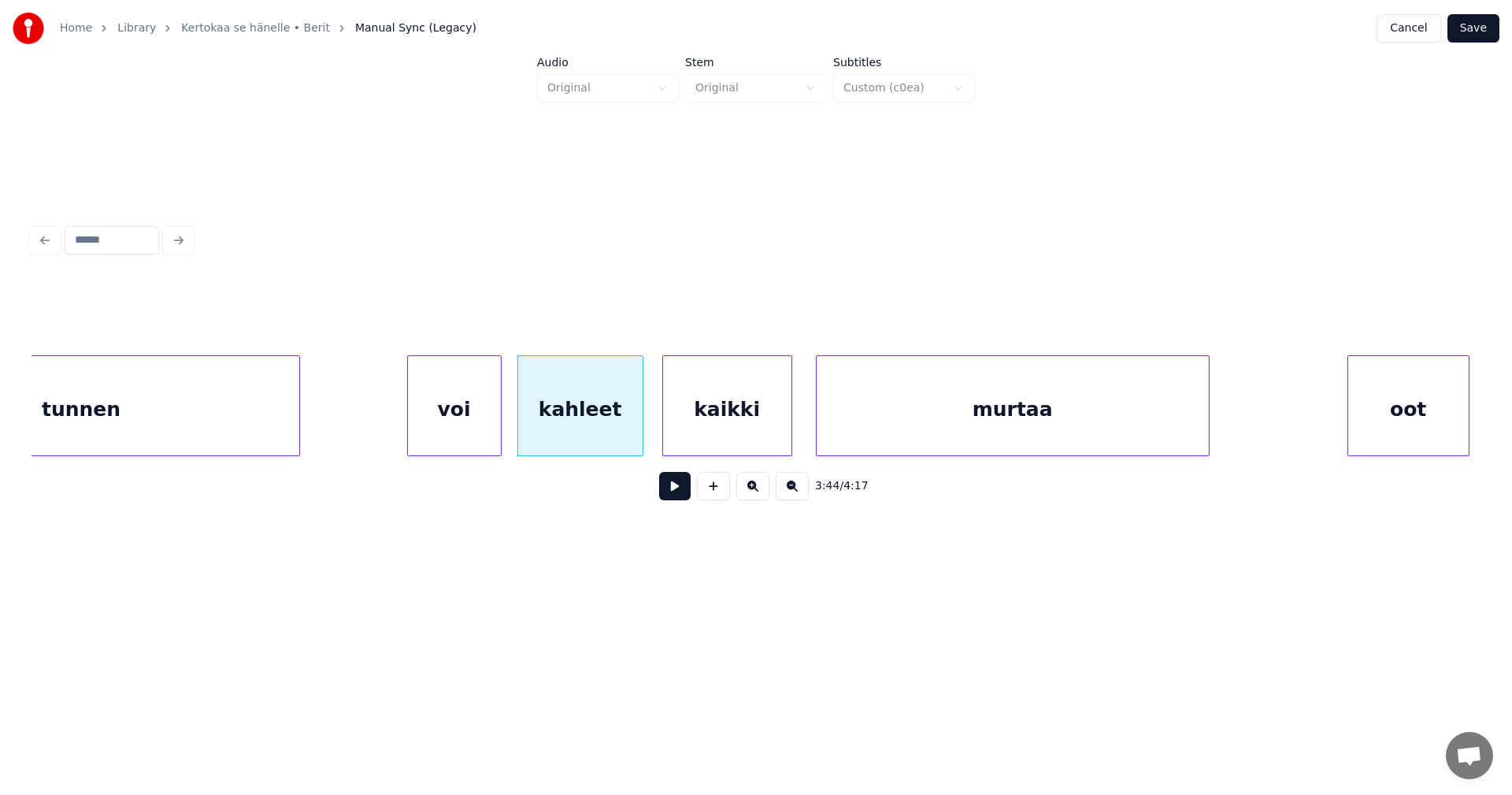
click at [482, 428] on div "voi" at bounding box center [454, 409] width 93 height 107
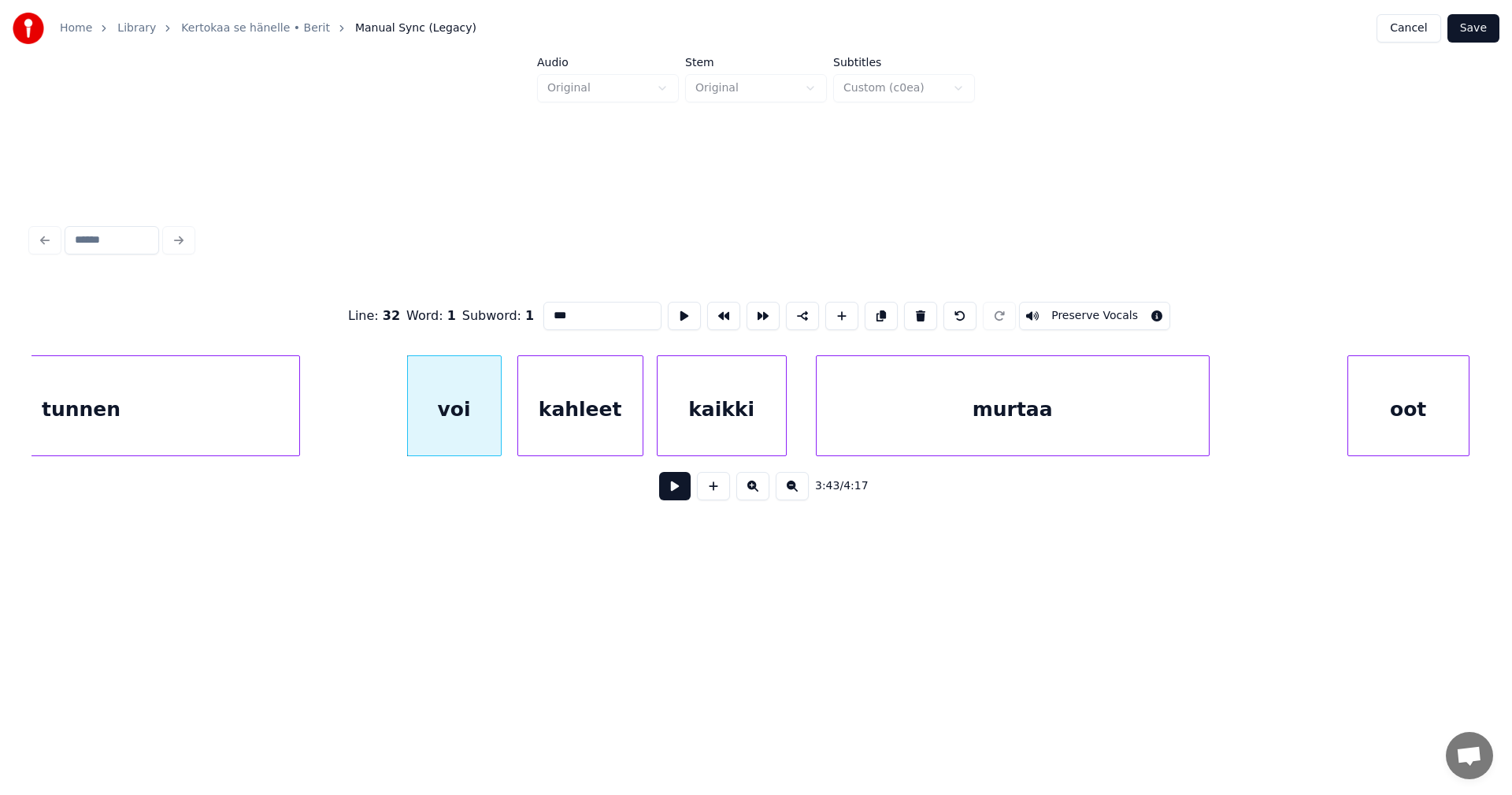
click at [710, 428] on div "kaikki" at bounding box center [722, 409] width 129 height 107
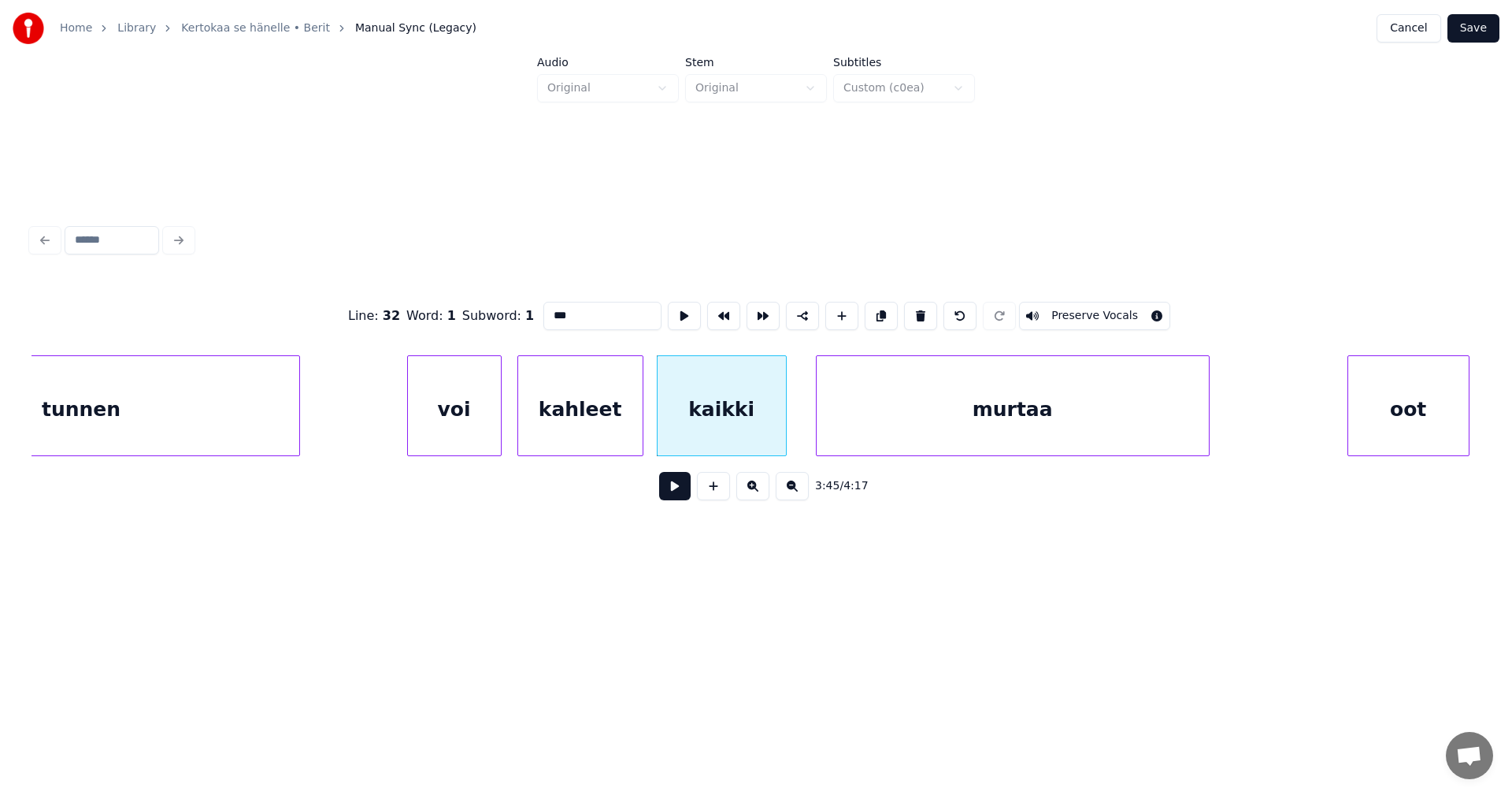
click at [486, 431] on div "voi" at bounding box center [454, 409] width 93 height 107
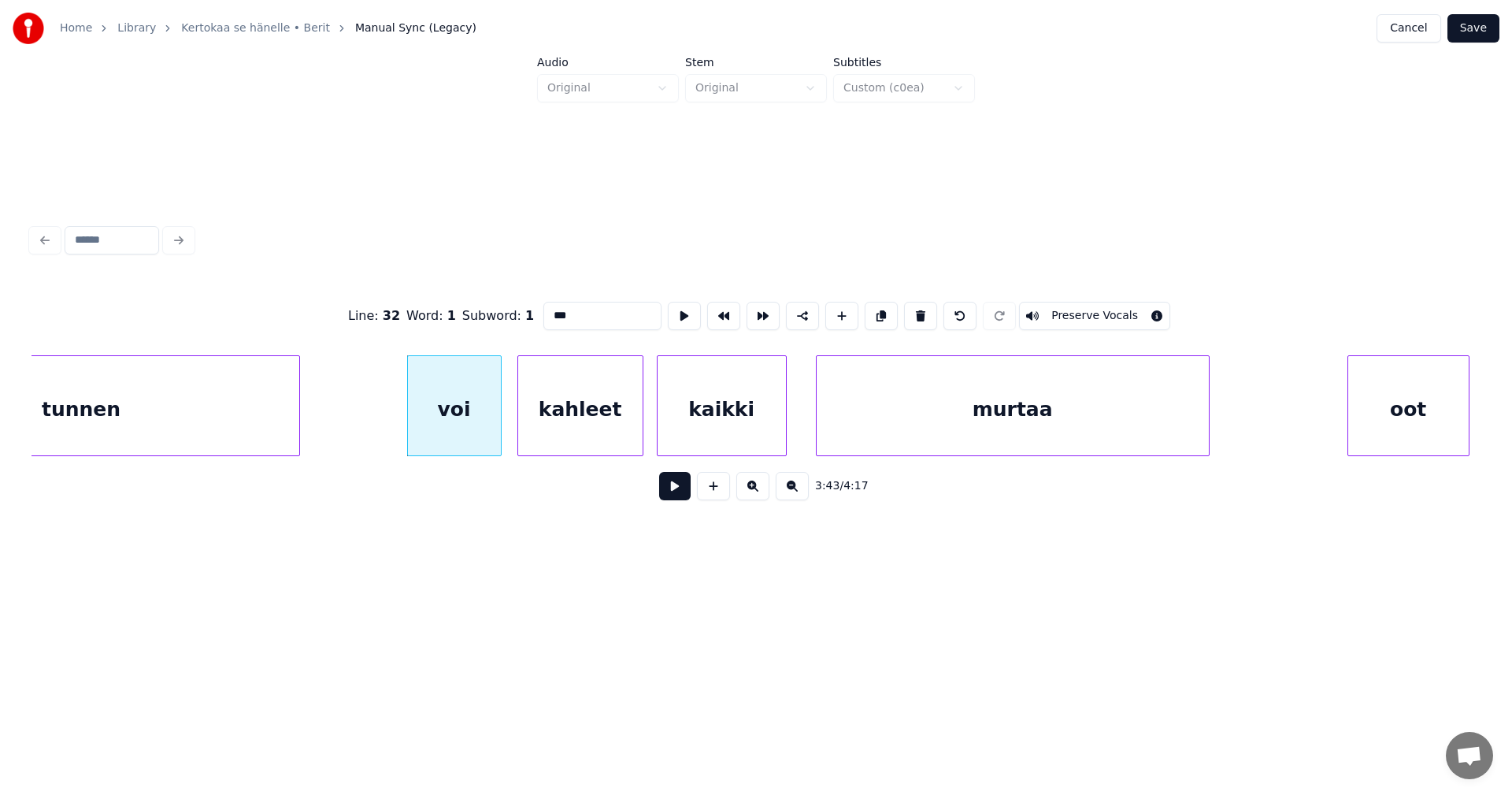
click at [670, 498] on button at bounding box center [674, 486] width 32 height 28
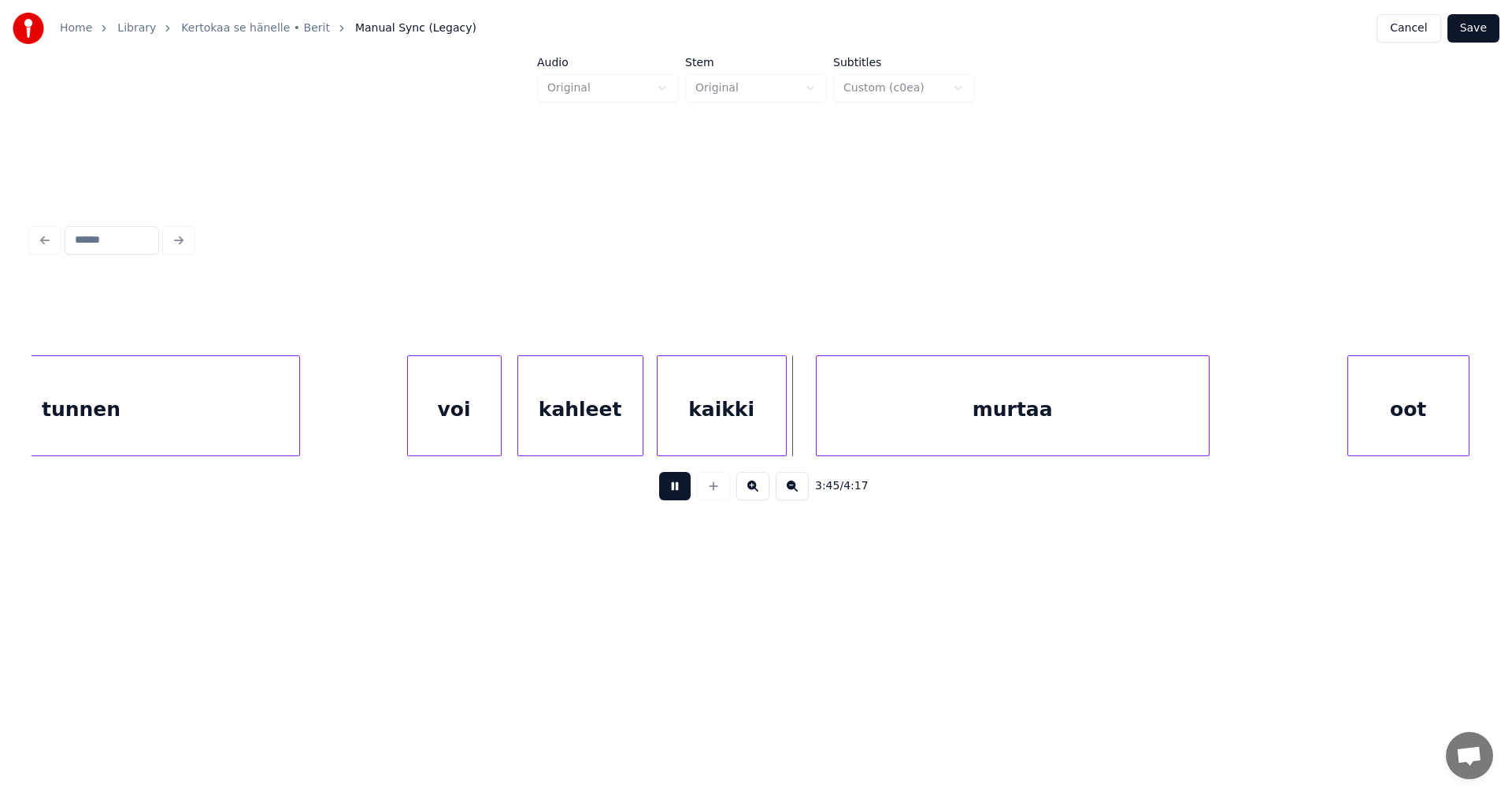
click at [669, 495] on button at bounding box center [674, 486] width 32 height 28
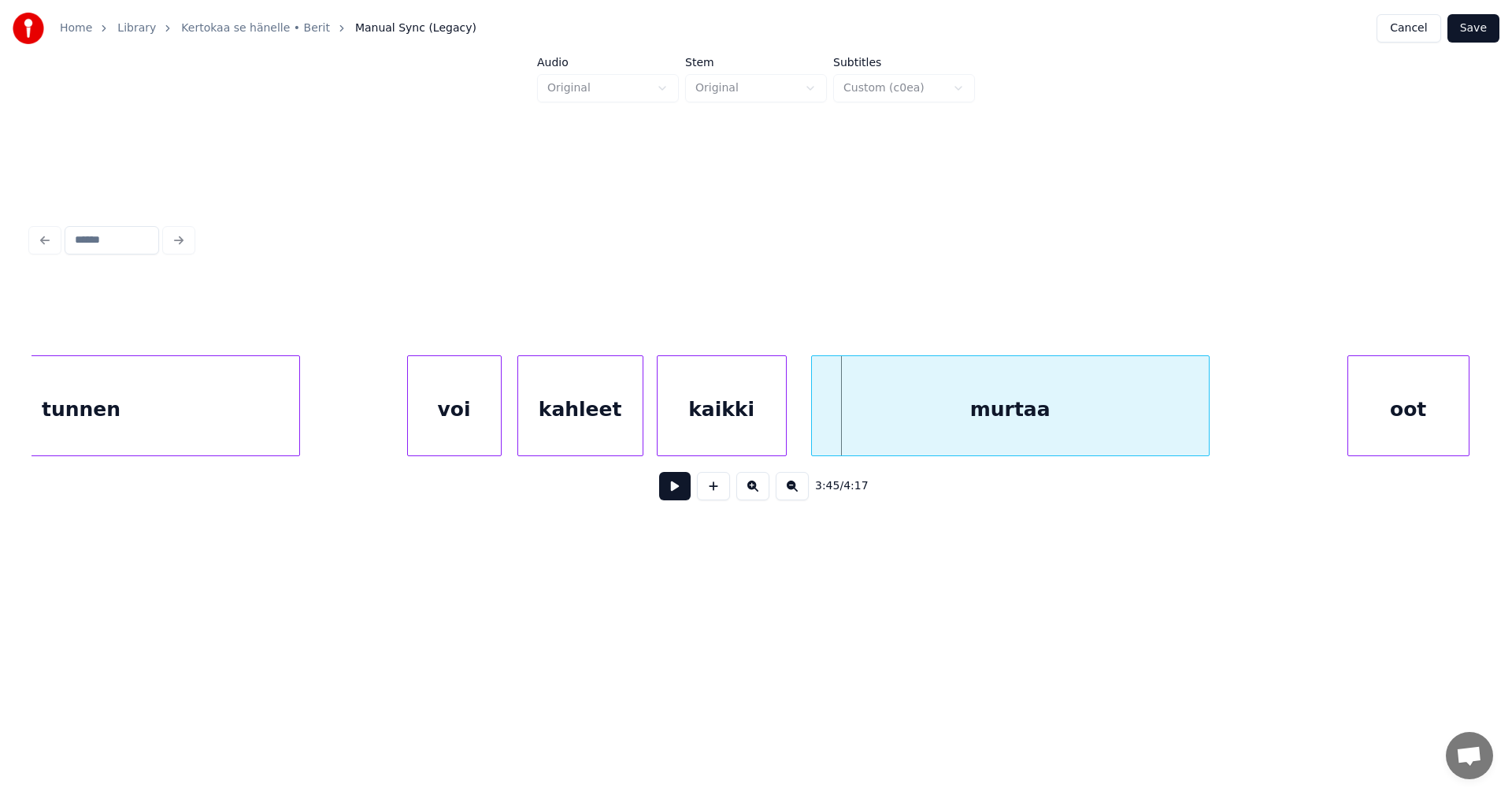
click at [813, 417] on div at bounding box center [814, 405] width 5 height 99
click at [667, 499] on button at bounding box center [674, 486] width 32 height 28
drag, startPoint x: 675, startPoint y: 497, endPoint x: 1014, endPoint y: 497, distance: 339.0
click at [677, 497] on button at bounding box center [674, 486] width 32 height 28
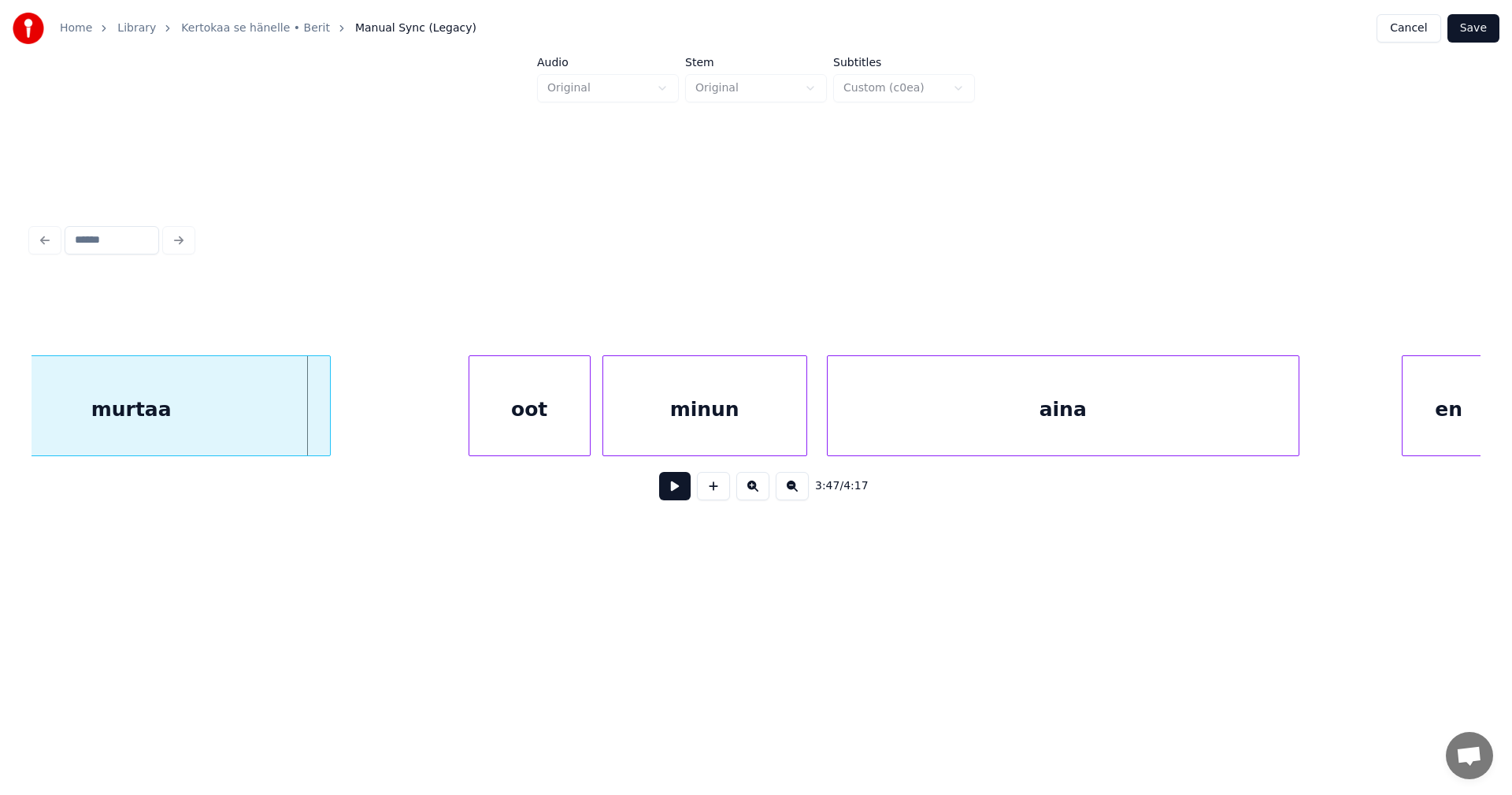
scroll to position [0, 44567]
click at [542, 423] on div "oot" at bounding box center [516, 409] width 120 height 107
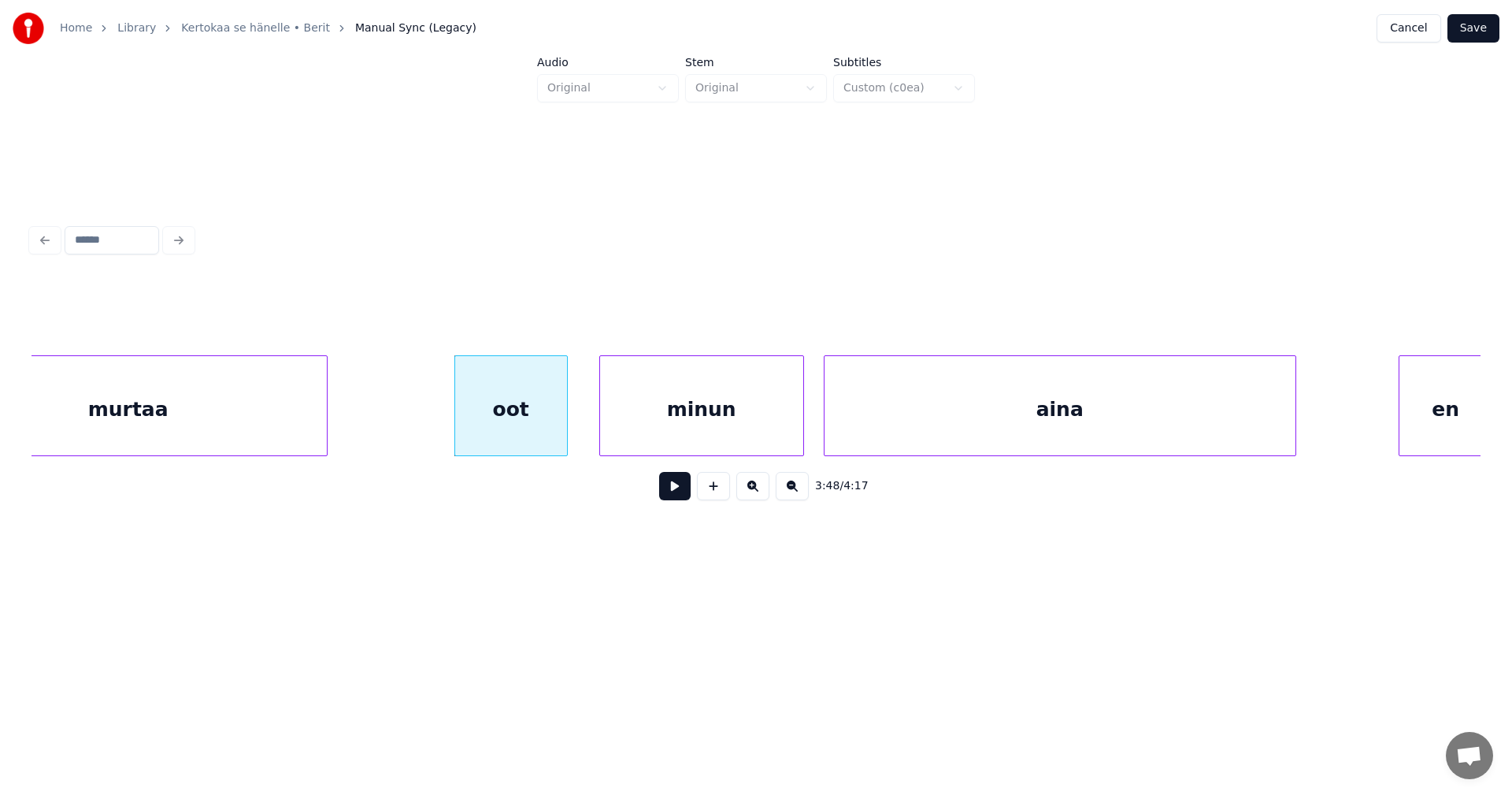
click at [567, 423] on div at bounding box center [564, 405] width 5 height 99
click at [624, 430] on div "minun" at bounding box center [689, 409] width 203 height 107
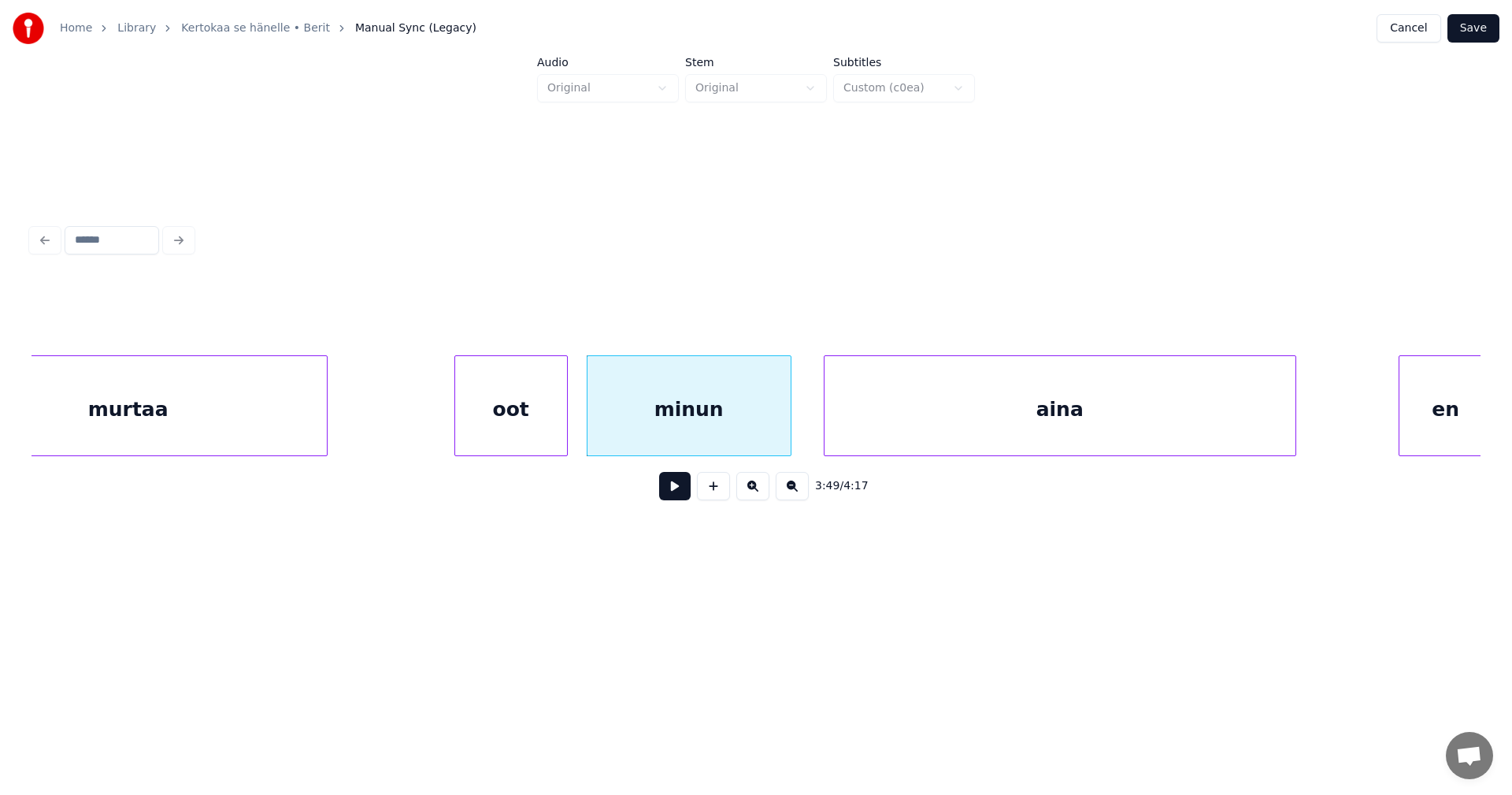
click at [549, 430] on div "oot" at bounding box center [511, 409] width 112 height 107
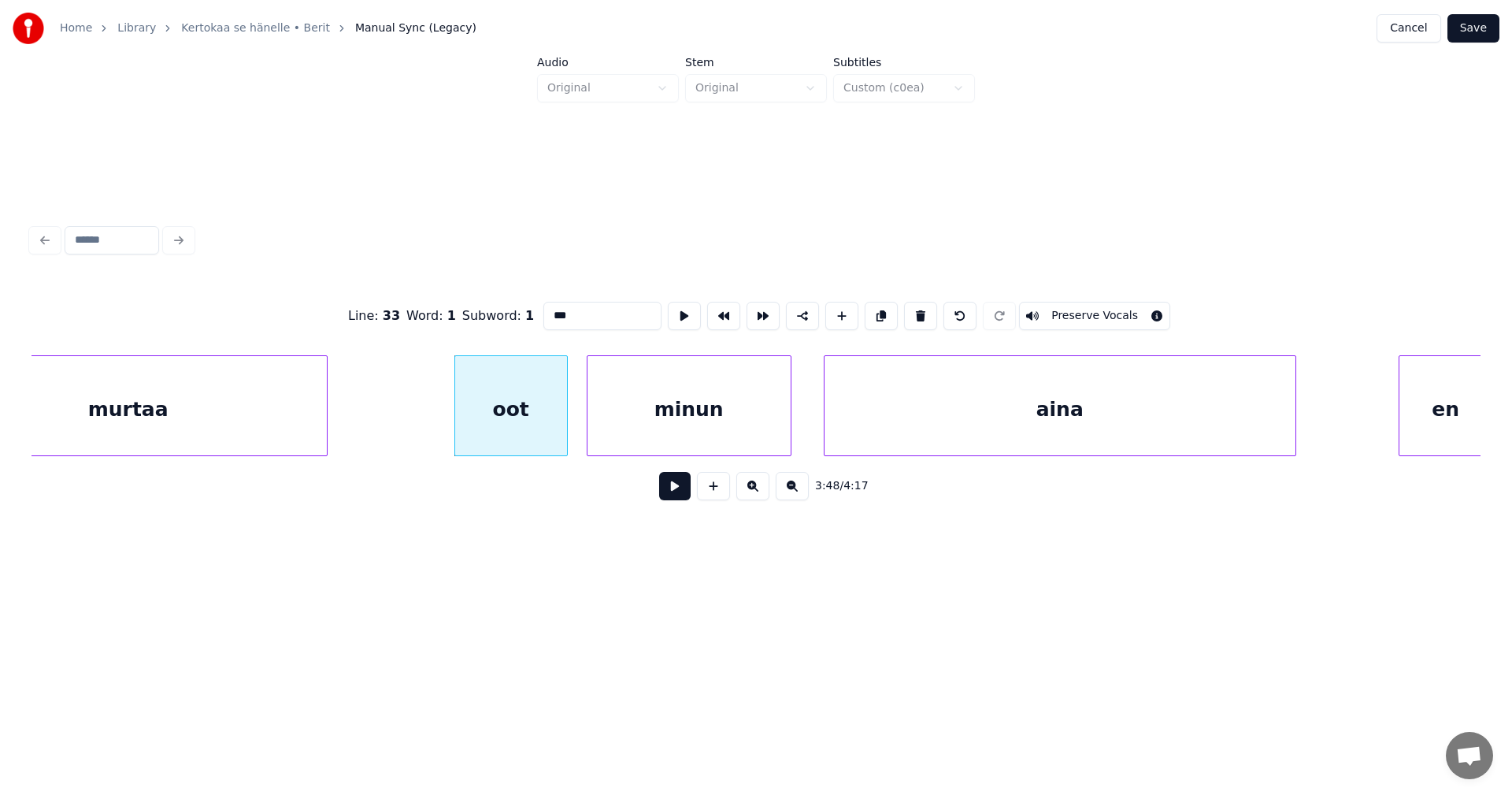
click at [677, 491] on button at bounding box center [674, 486] width 32 height 28
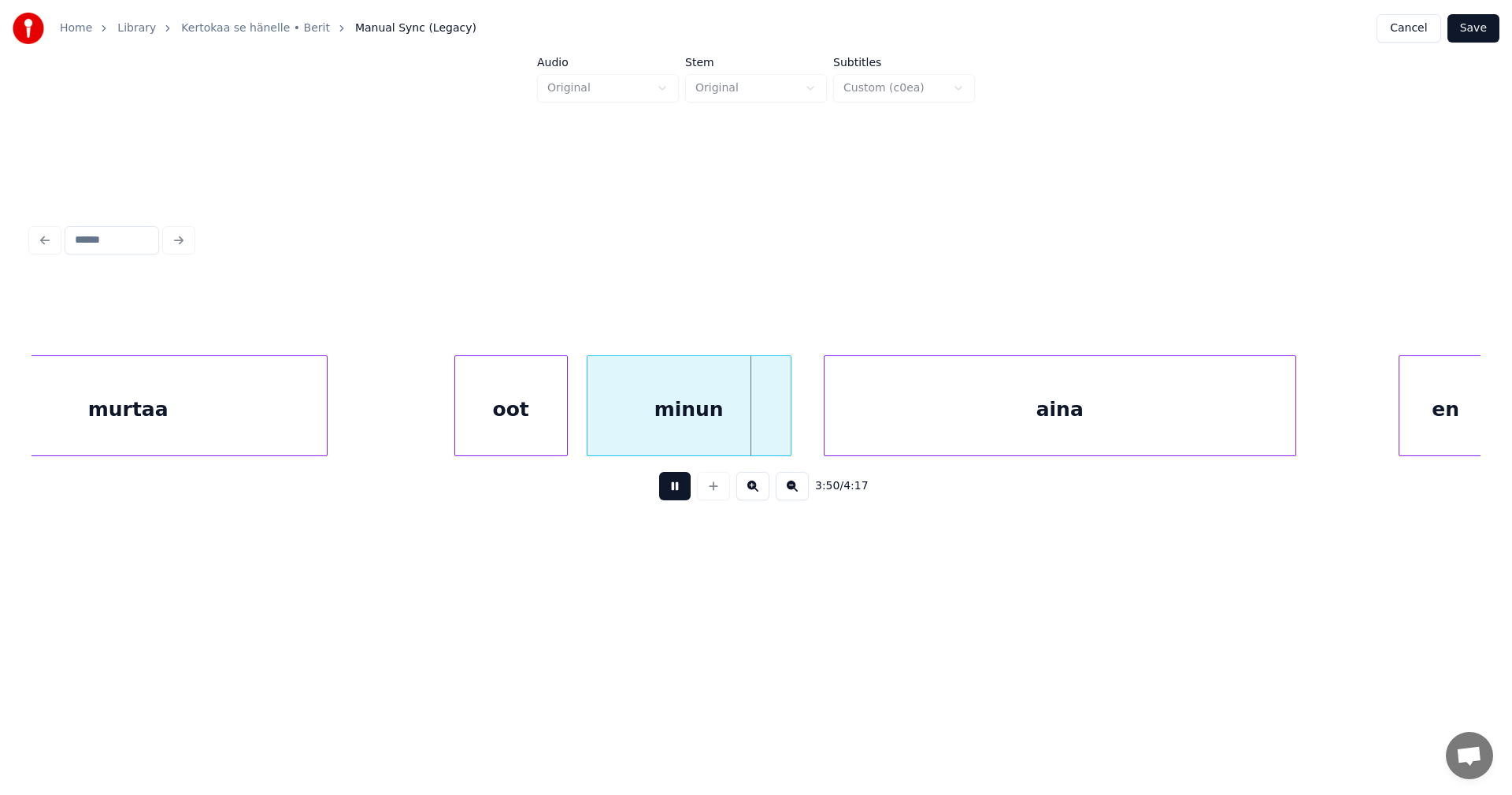
drag, startPoint x: 677, startPoint y: 491, endPoint x: 688, endPoint y: 427, distance: 64.9
click at [677, 486] on button at bounding box center [674, 486] width 32 height 28
click at [688, 426] on div "minun" at bounding box center [689, 409] width 203 height 107
click at [681, 499] on button at bounding box center [674, 486] width 32 height 28
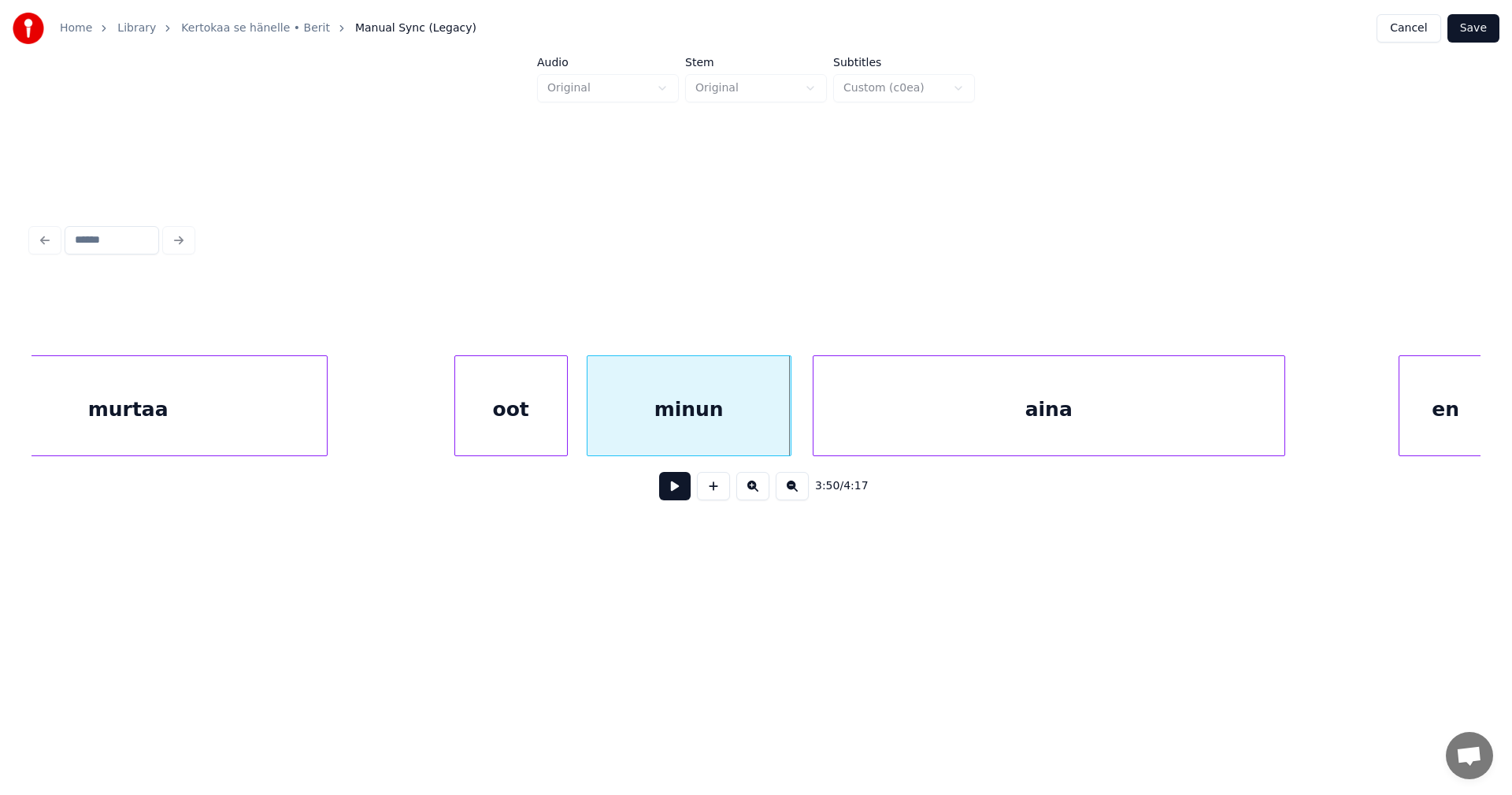
click at [845, 440] on div "aina" at bounding box center [1049, 409] width 471 height 107
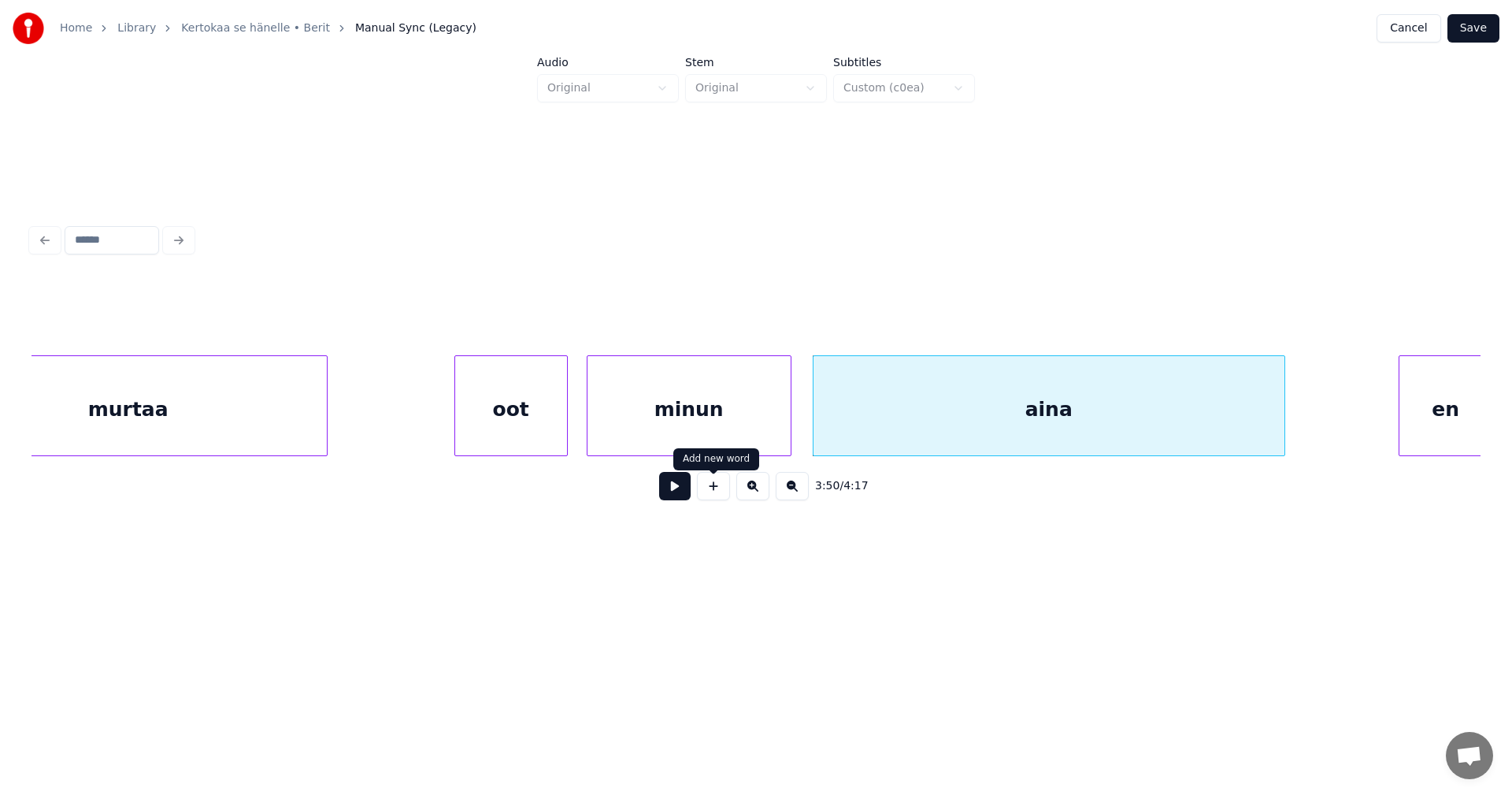
click at [682, 491] on button at bounding box center [674, 486] width 32 height 28
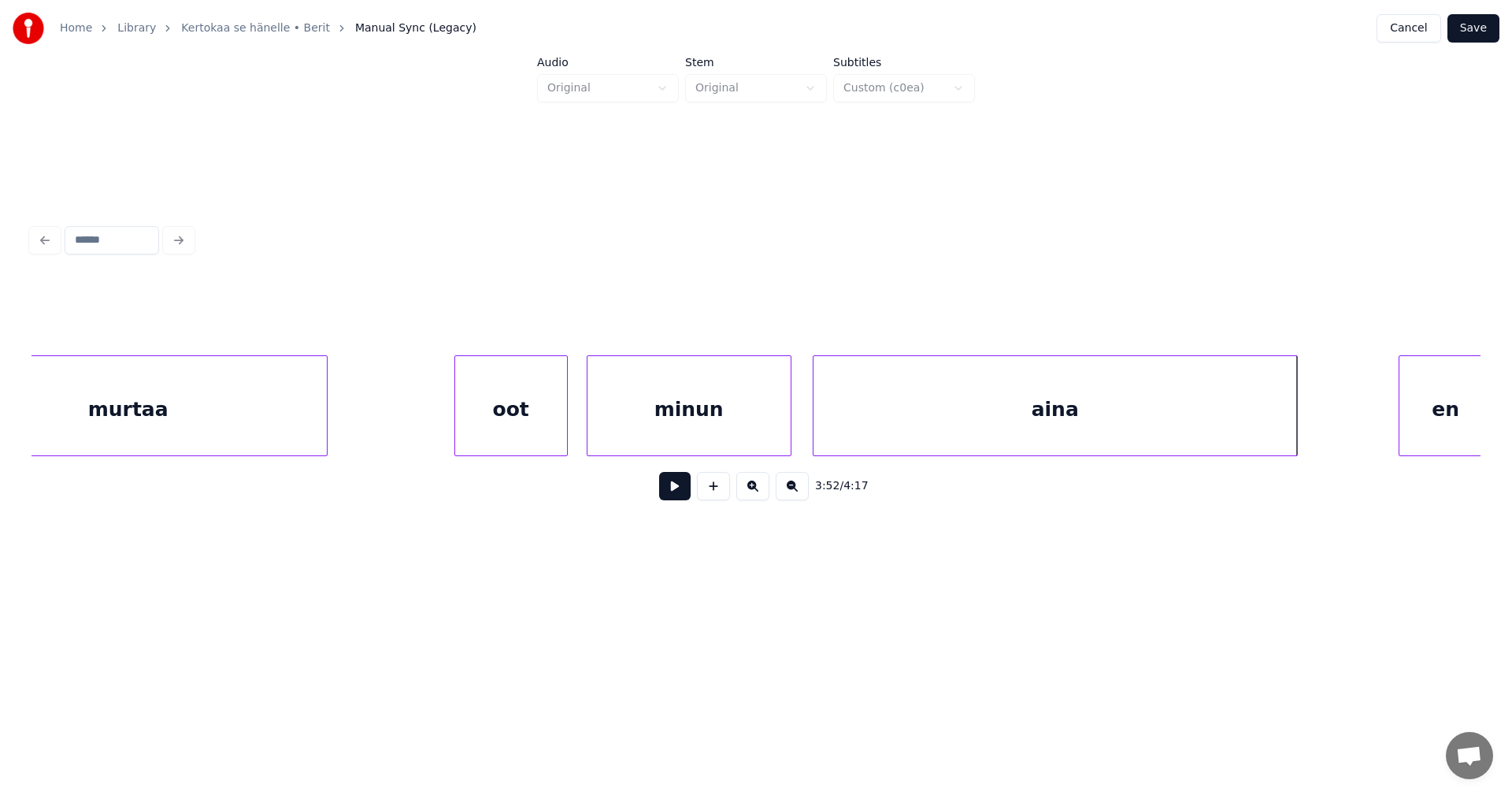
click at [1297, 429] on div at bounding box center [1294, 405] width 5 height 99
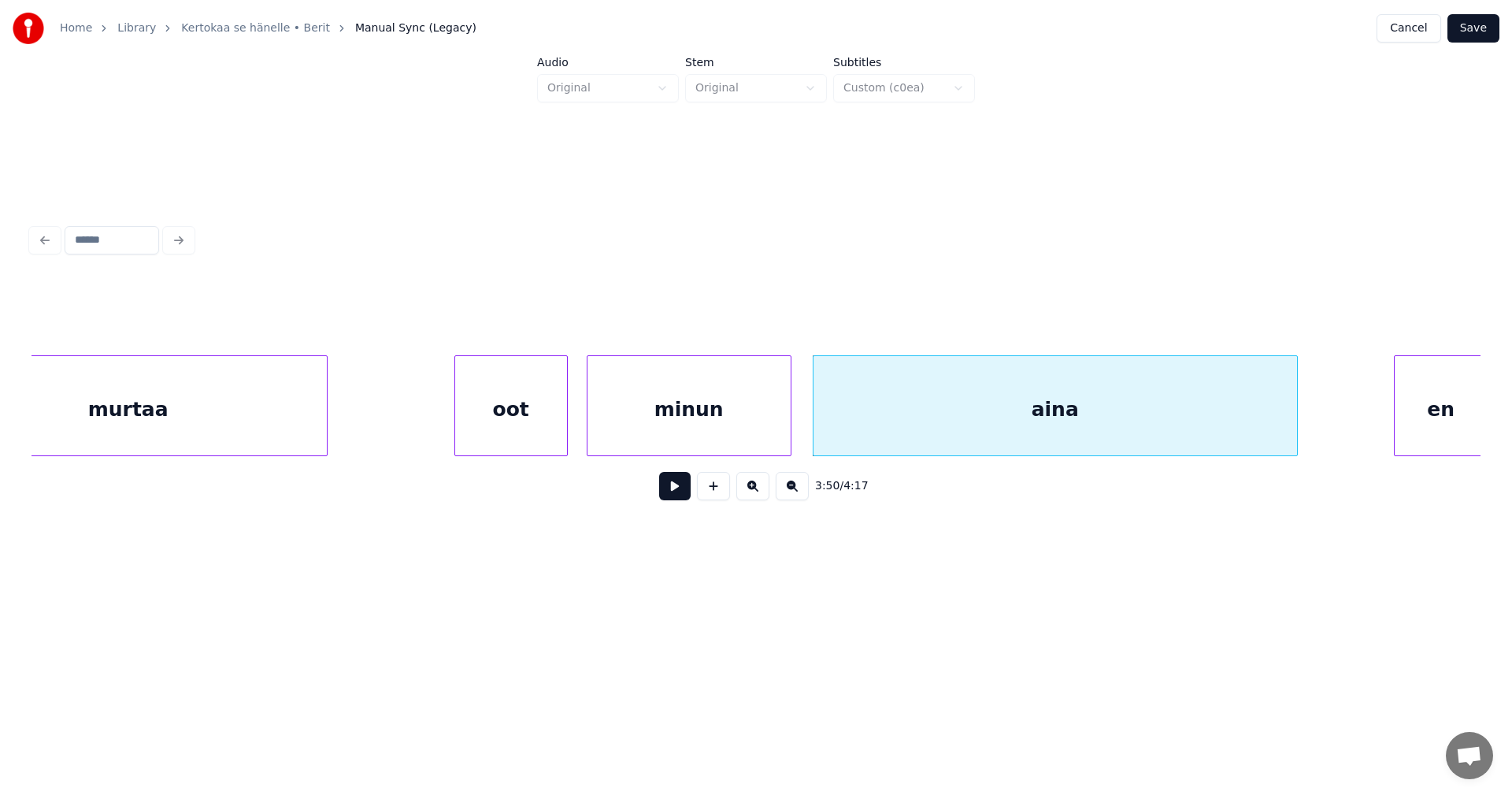
scroll to position [0, 44574]
click at [1446, 424] on div "en" at bounding box center [1427, 409] width 93 height 107
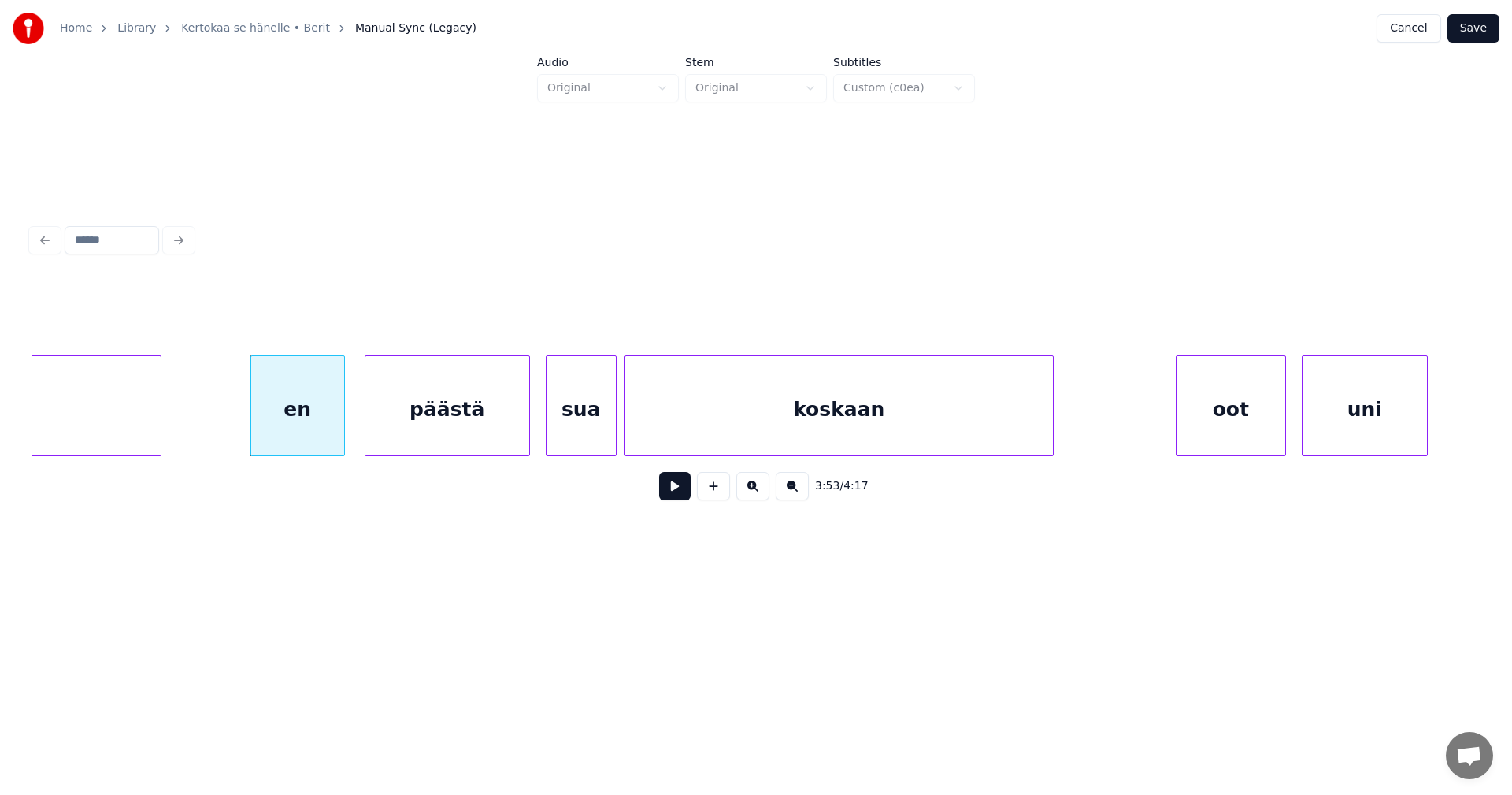
scroll to position [0, 45709]
click at [322, 440] on div "en" at bounding box center [292, 409] width 93 height 107
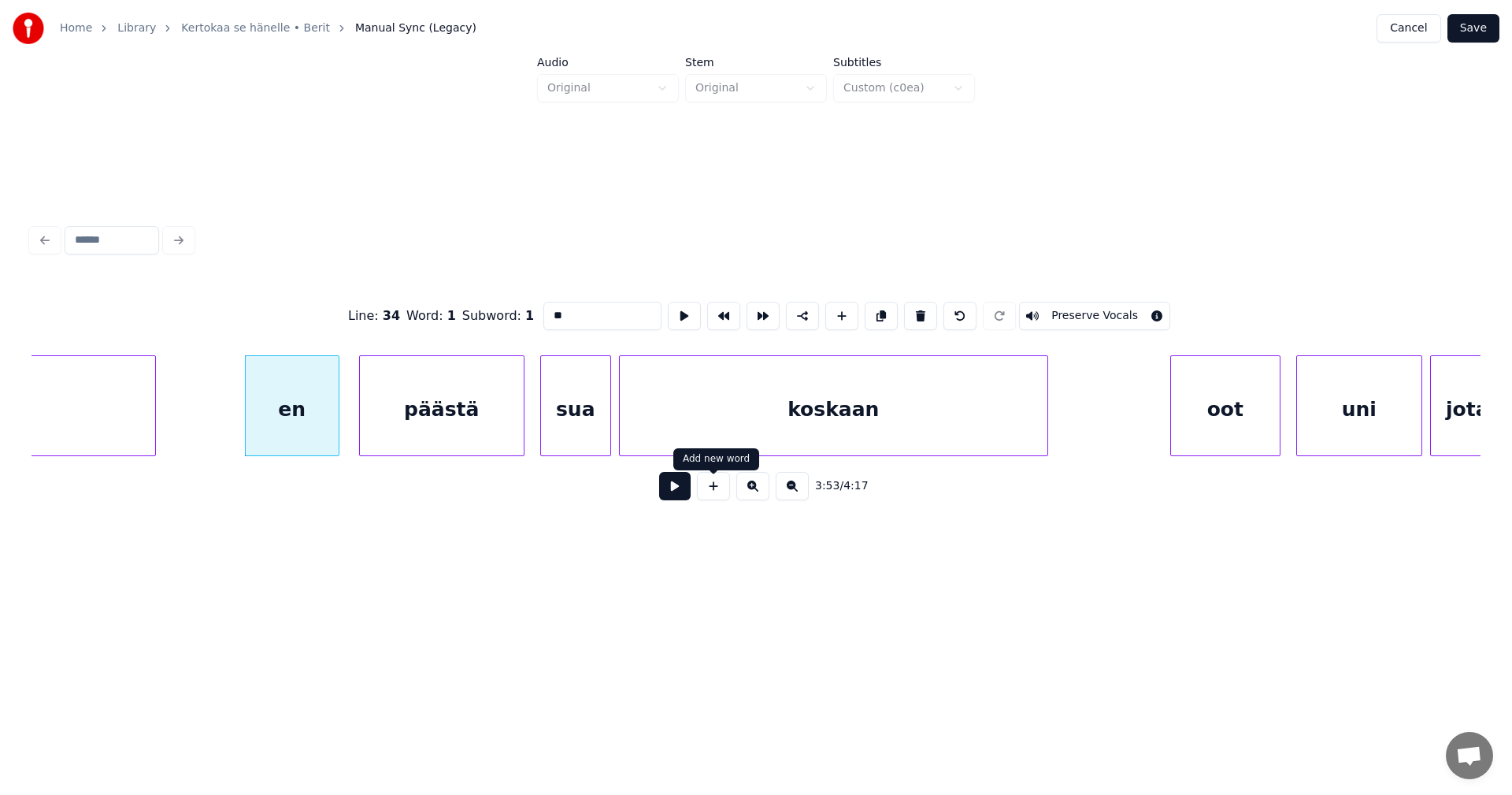
click at [670, 486] on button at bounding box center [674, 486] width 32 height 28
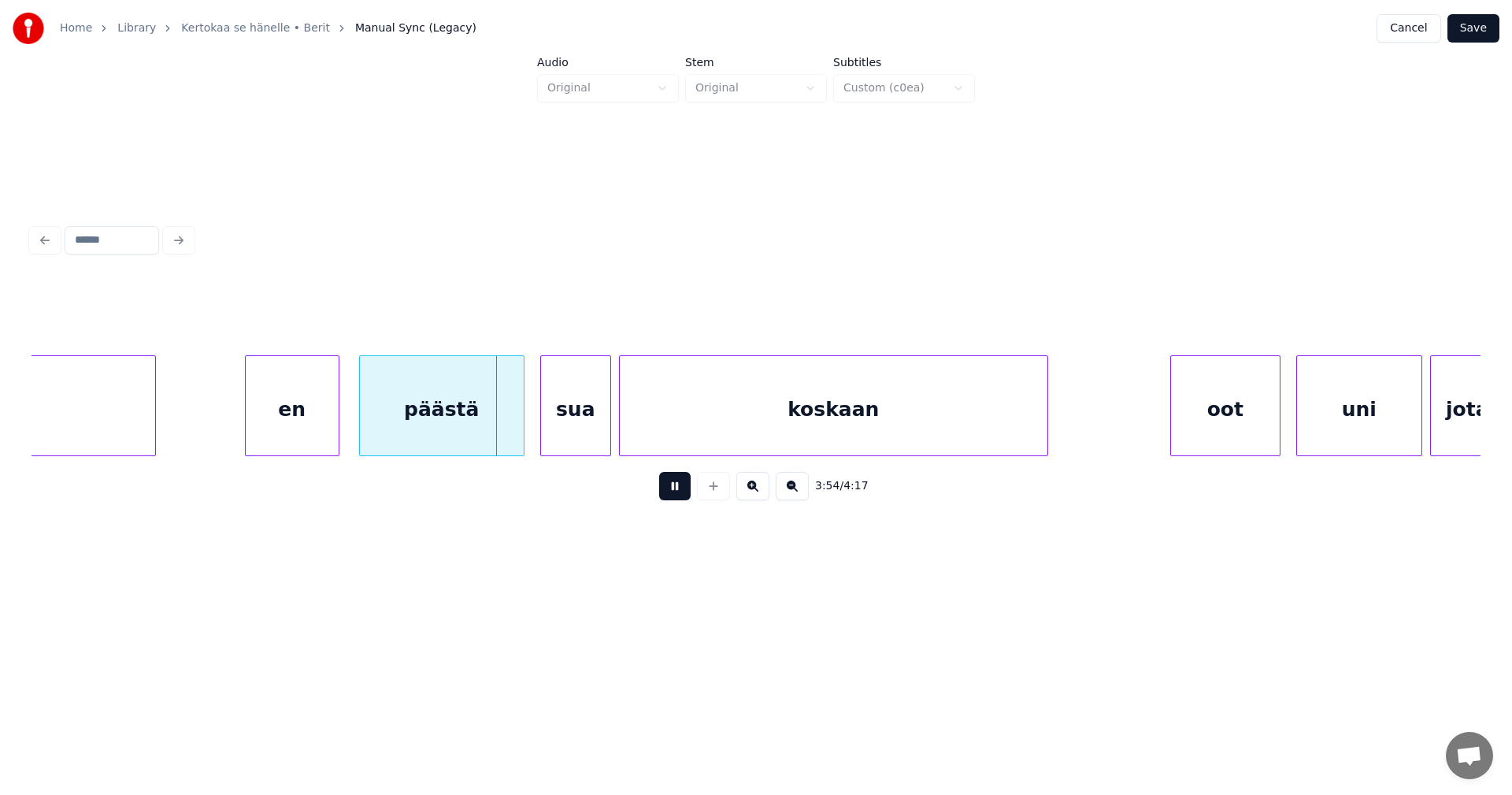
click at [670, 486] on button at bounding box center [674, 486] width 32 height 28
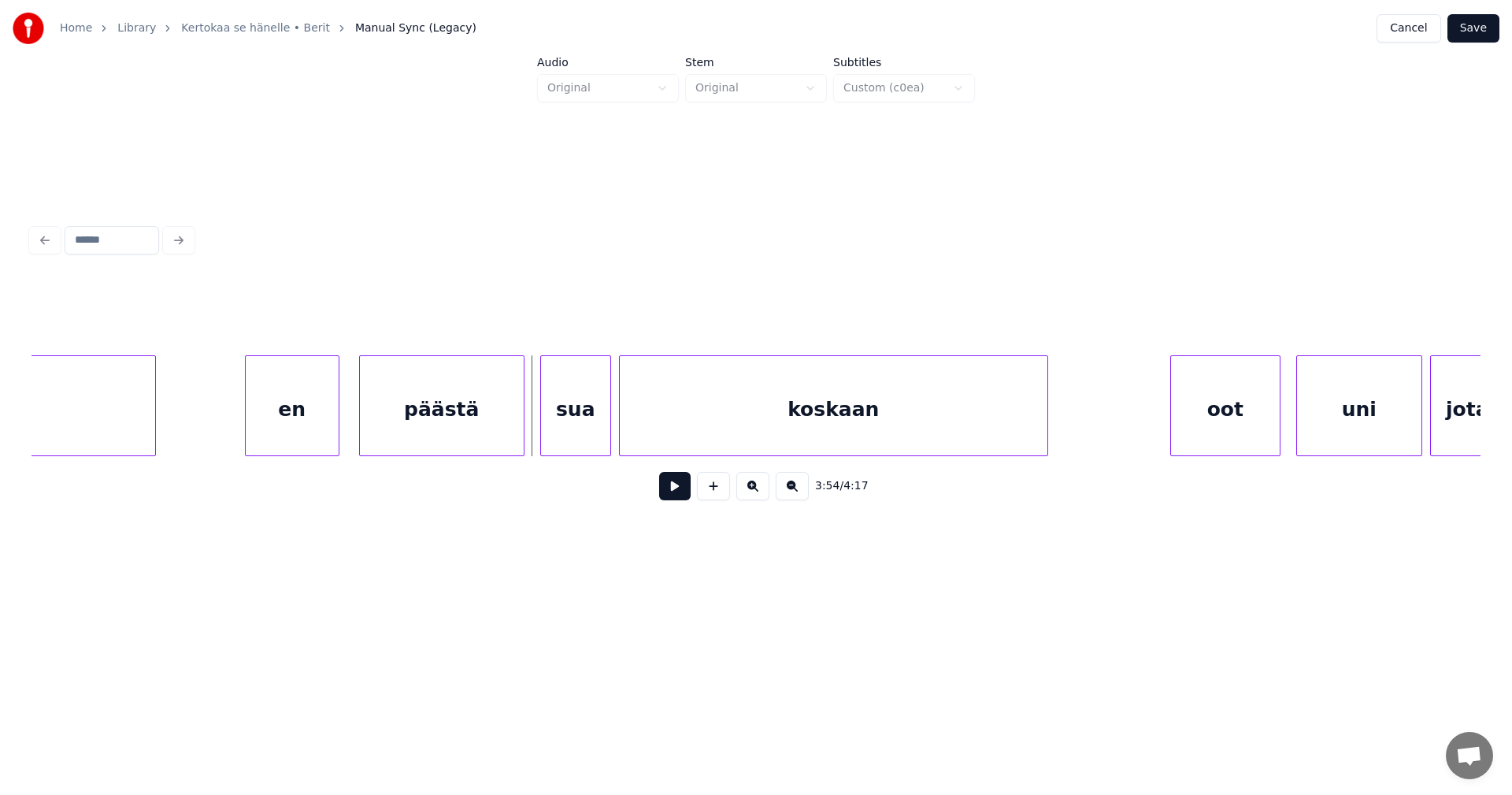
click at [670, 486] on button at bounding box center [674, 486] width 32 height 28
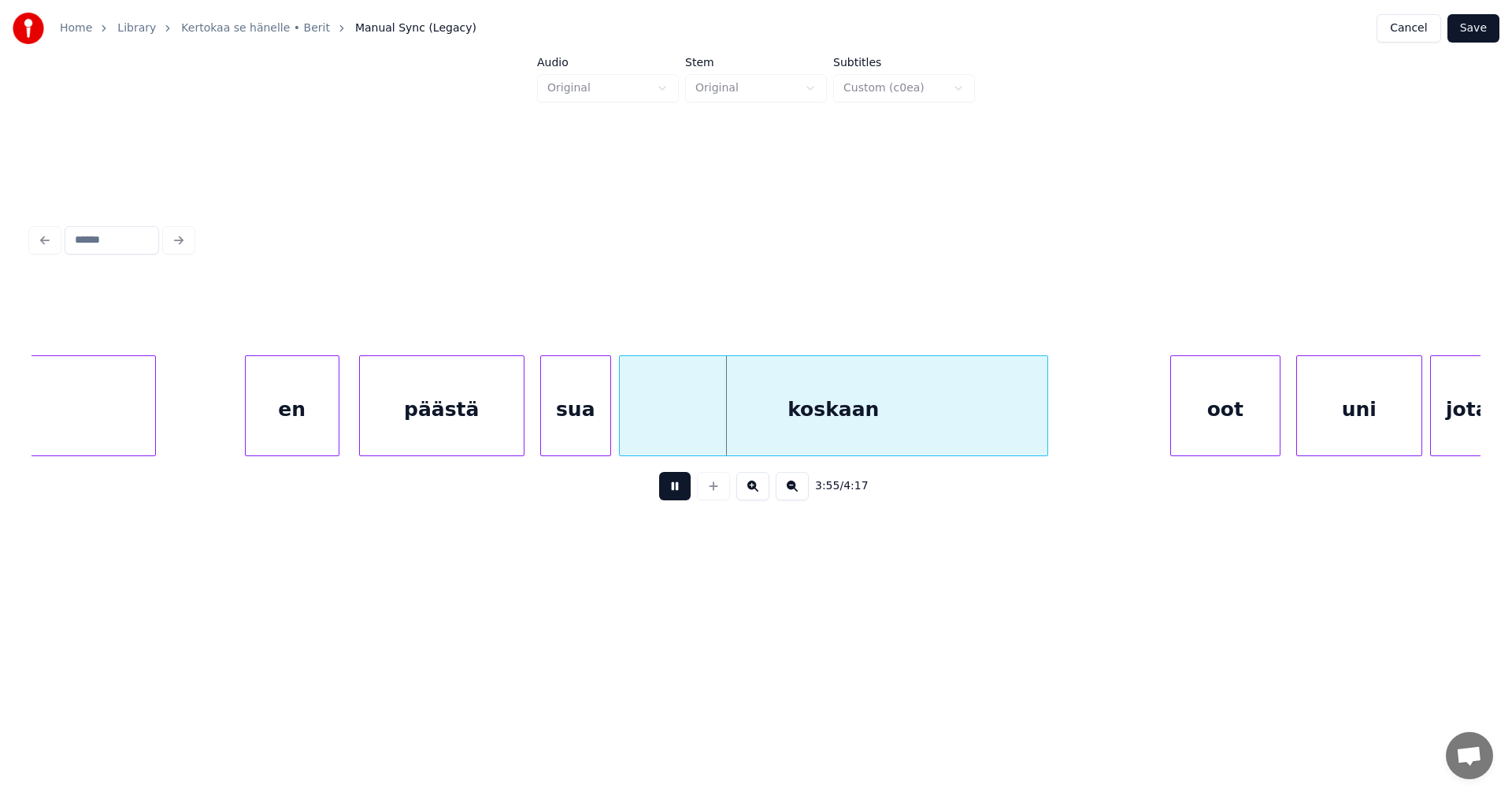
drag, startPoint x: 670, startPoint y: 486, endPoint x: 592, endPoint y: 434, distance: 93.7
click at [670, 486] on button at bounding box center [674, 486] width 32 height 28
click at [572, 424] on div "sua" at bounding box center [576, 409] width 69 height 107
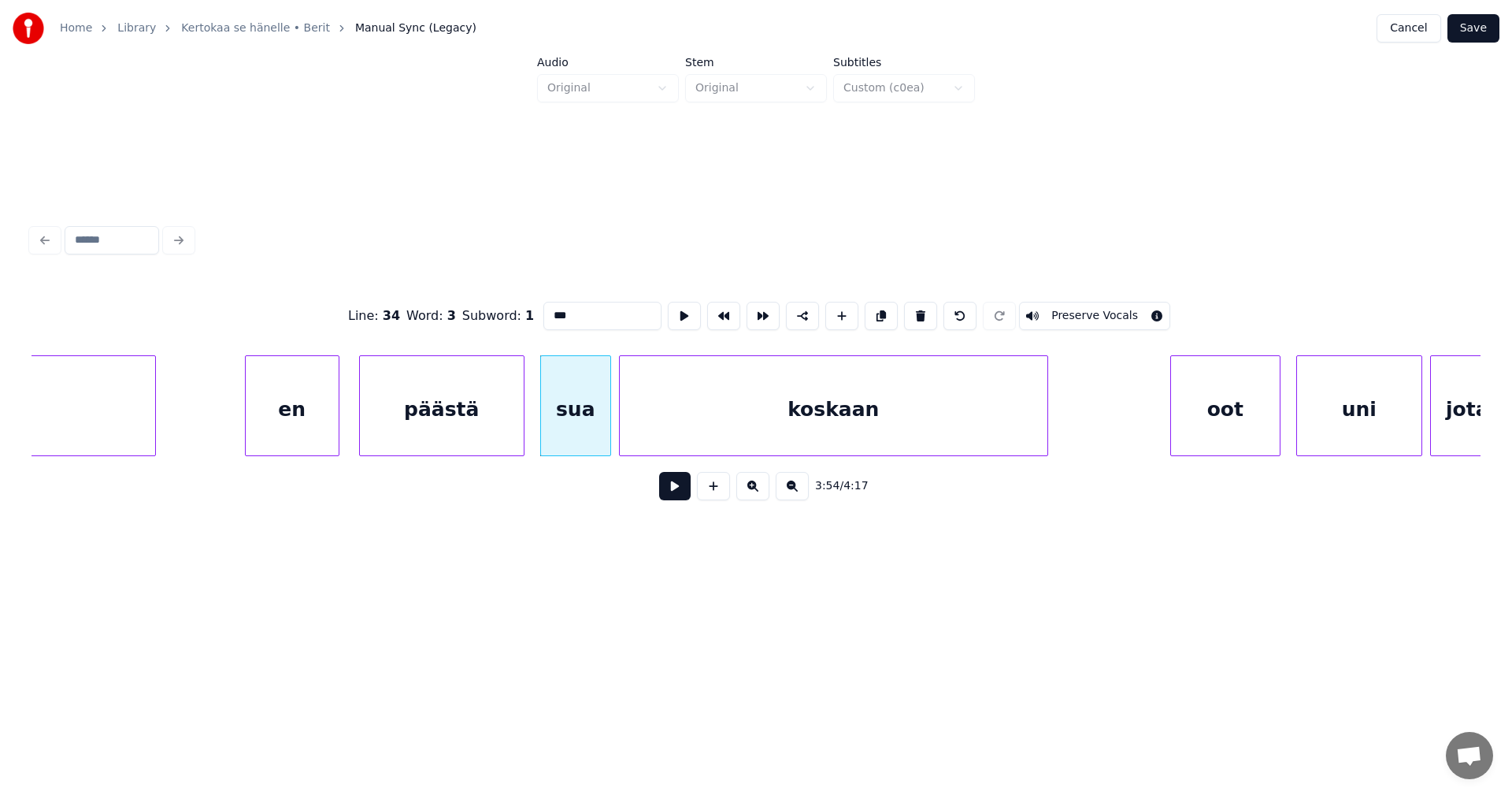
click at [684, 497] on button at bounding box center [674, 486] width 32 height 28
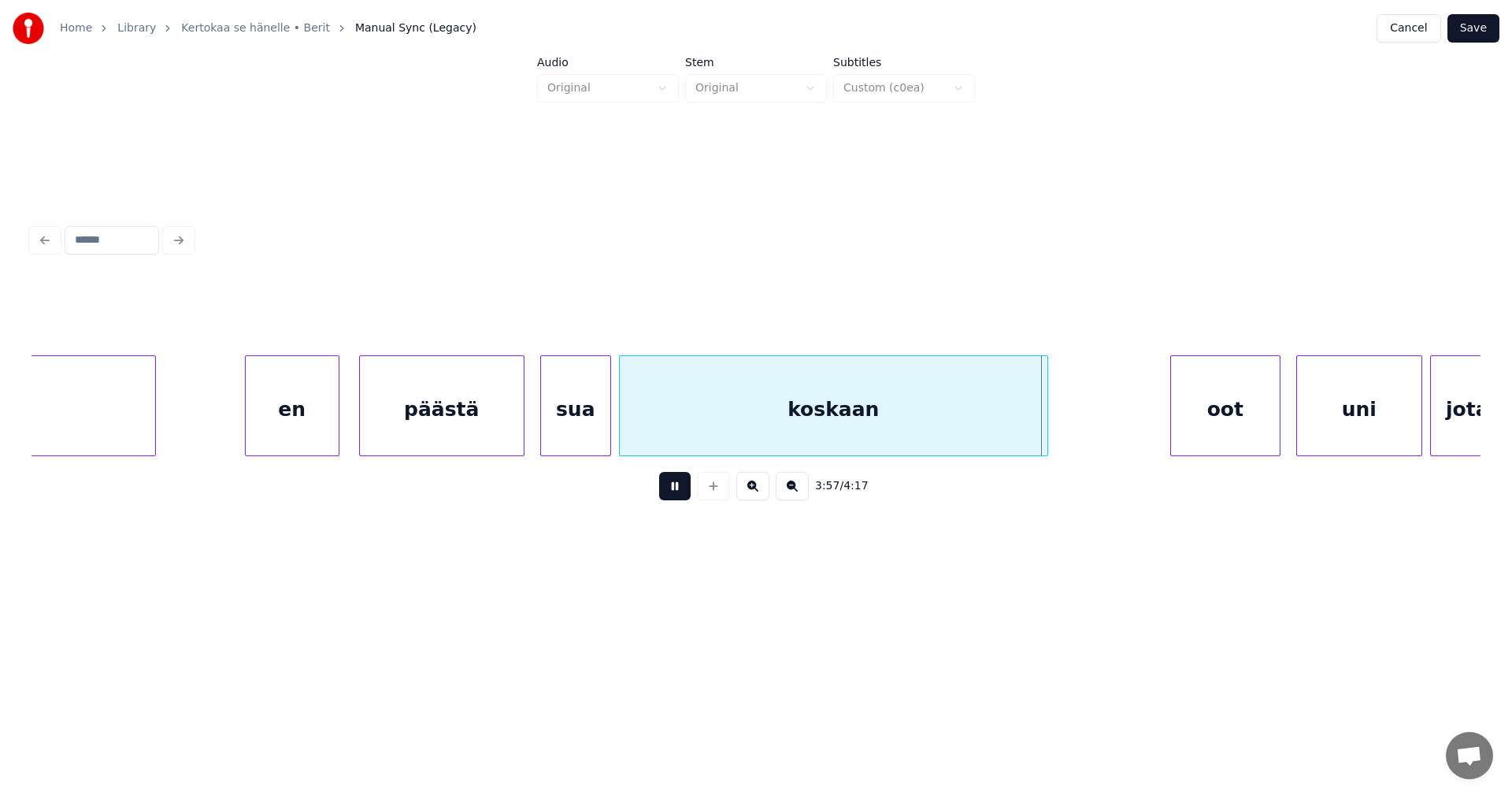
drag, startPoint x: 683, startPoint y: 497, endPoint x: 777, endPoint y: 493, distance: 94.1
click at [687, 497] on button at bounding box center [674, 486] width 32 height 28
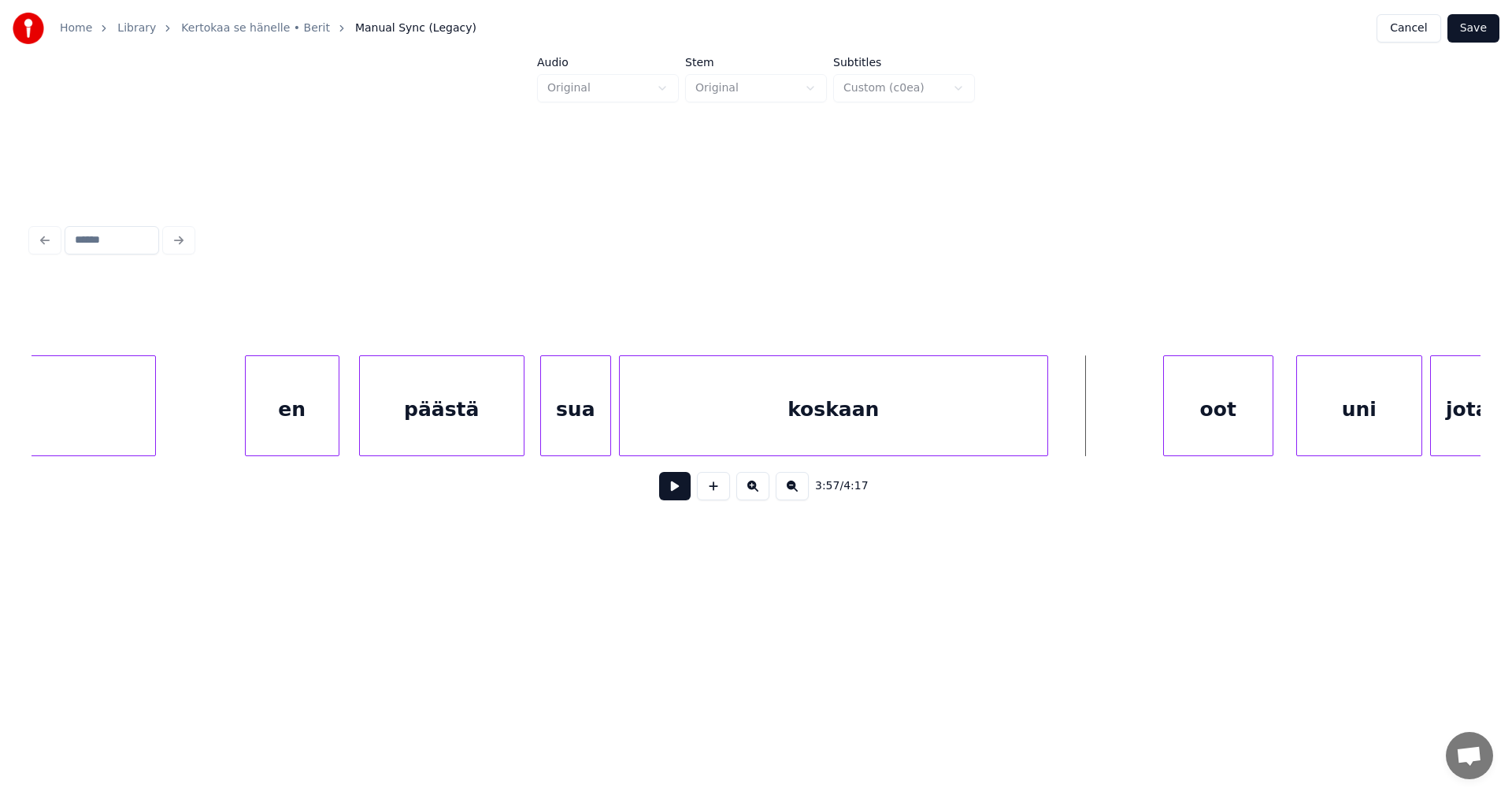
click at [1204, 409] on div "oot" at bounding box center [1218, 409] width 109 height 107
click at [1319, 422] on div "uni" at bounding box center [1351, 409] width 124 height 107
click at [1226, 427] on div "oot" at bounding box center [1218, 409] width 109 height 107
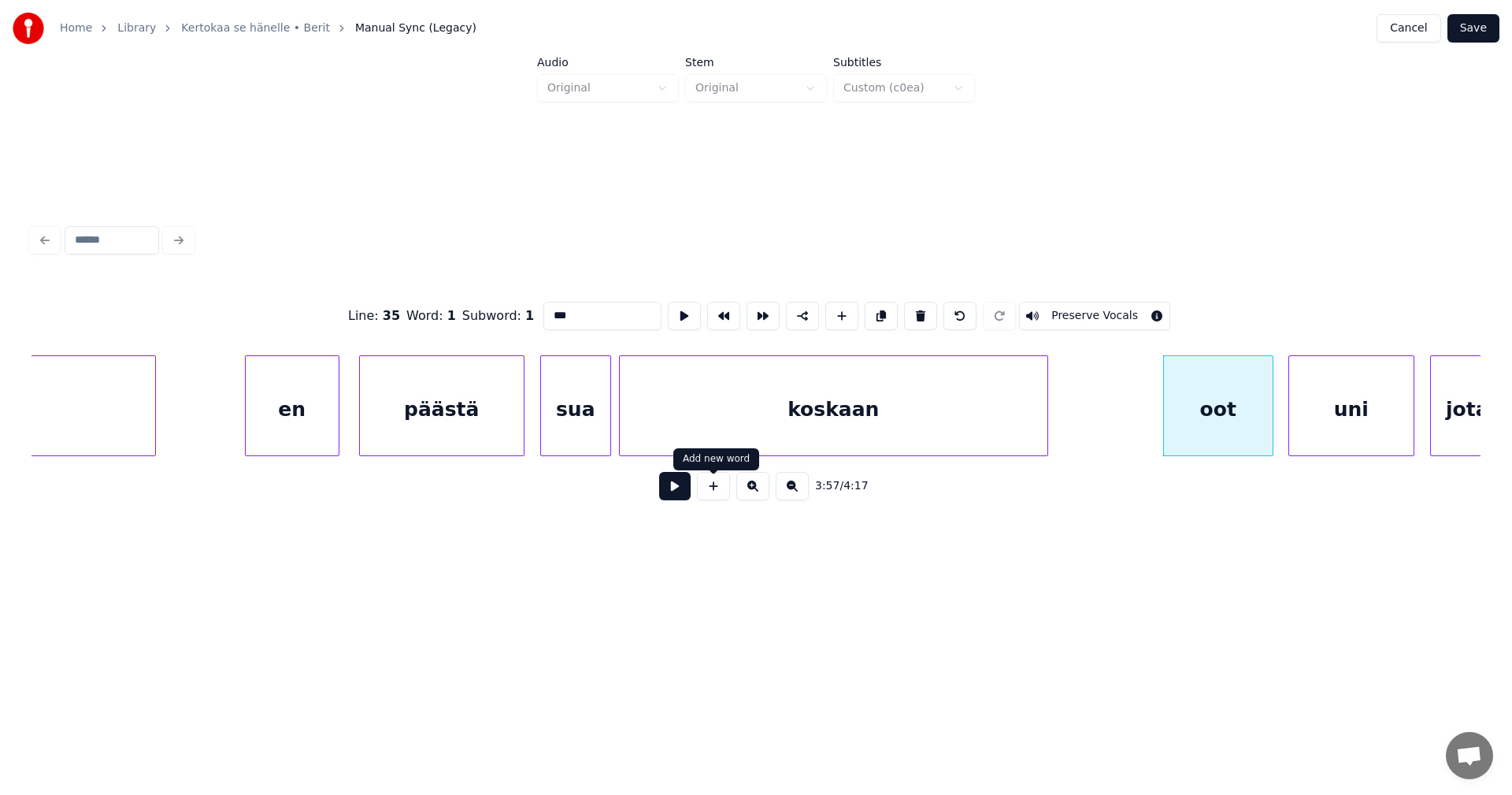
click at [681, 500] on button at bounding box center [674, 486] width 32 height 28
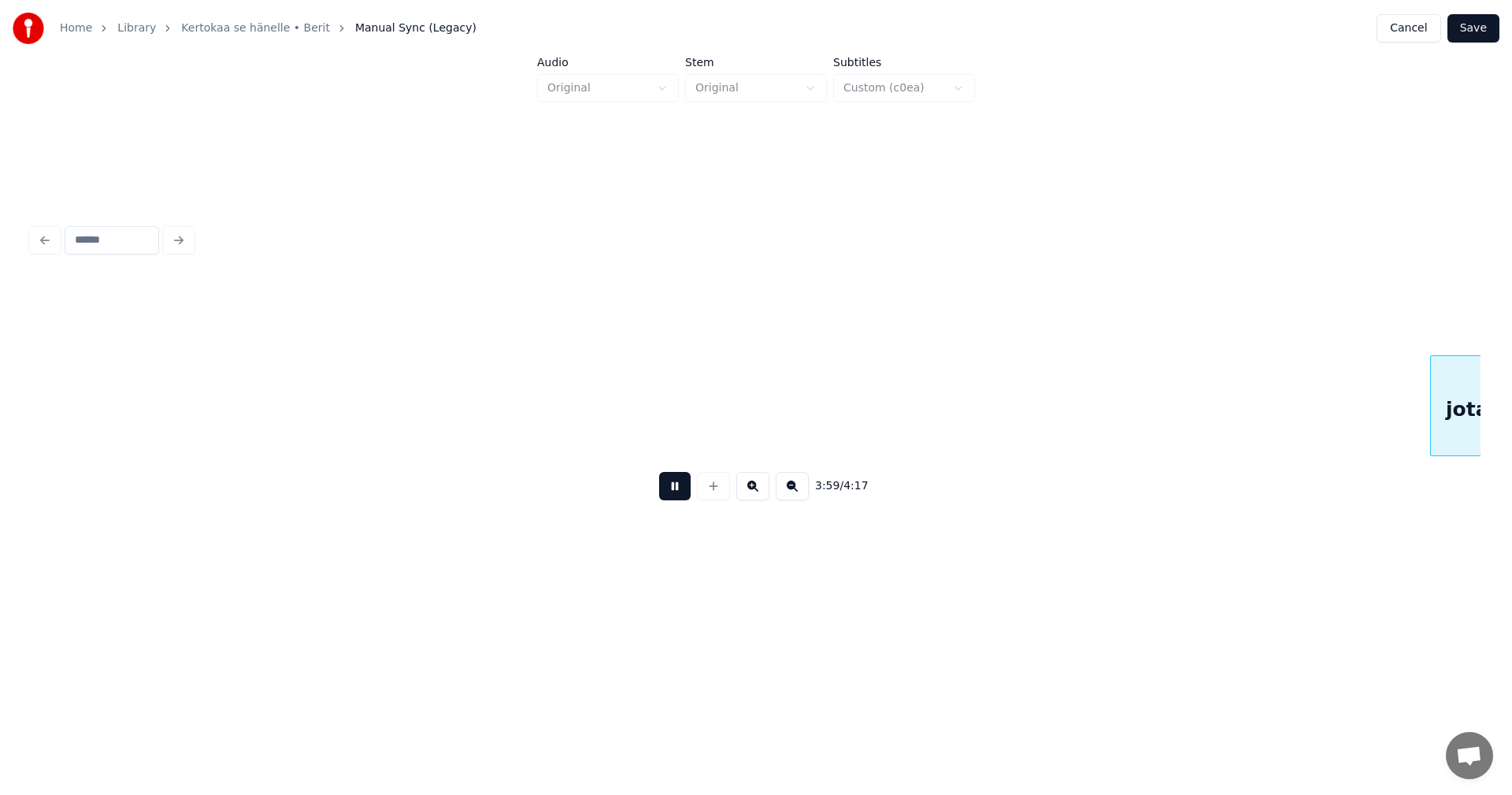
scroll to position [0, 47159]
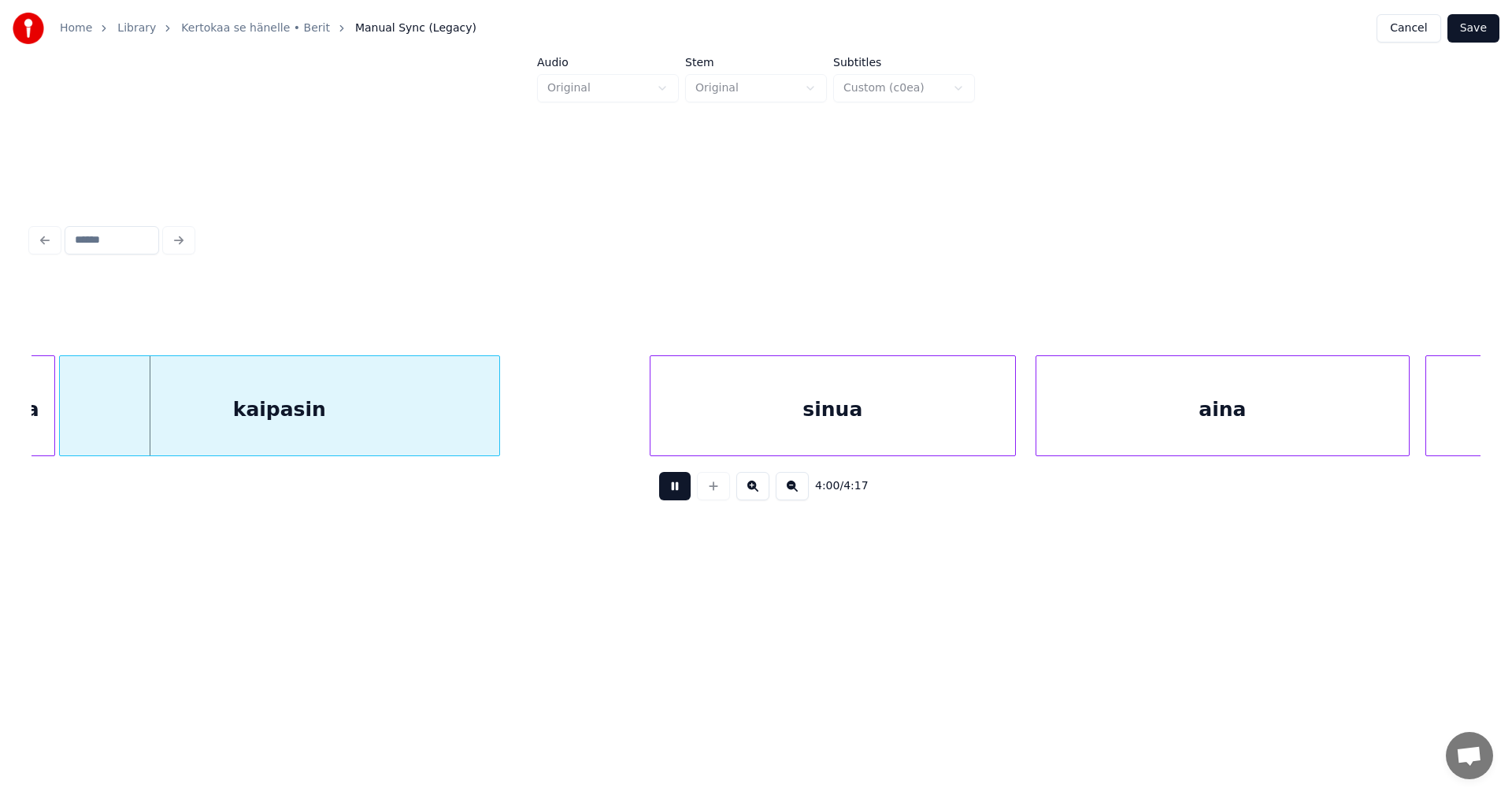
click at [678, 498] on button at bounding box center [674, 486] width 32 height 28
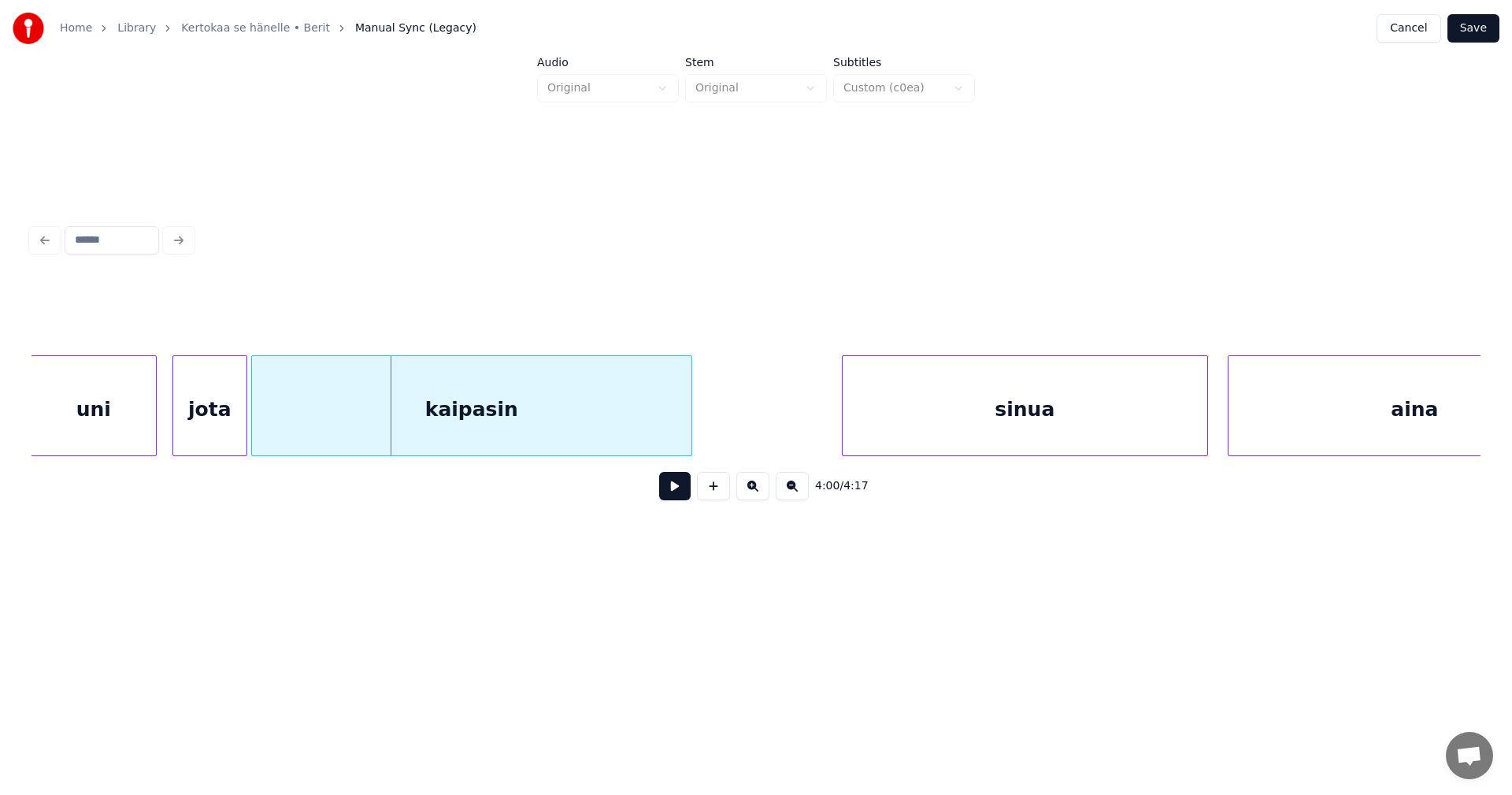
scroll to position [0, 46938]
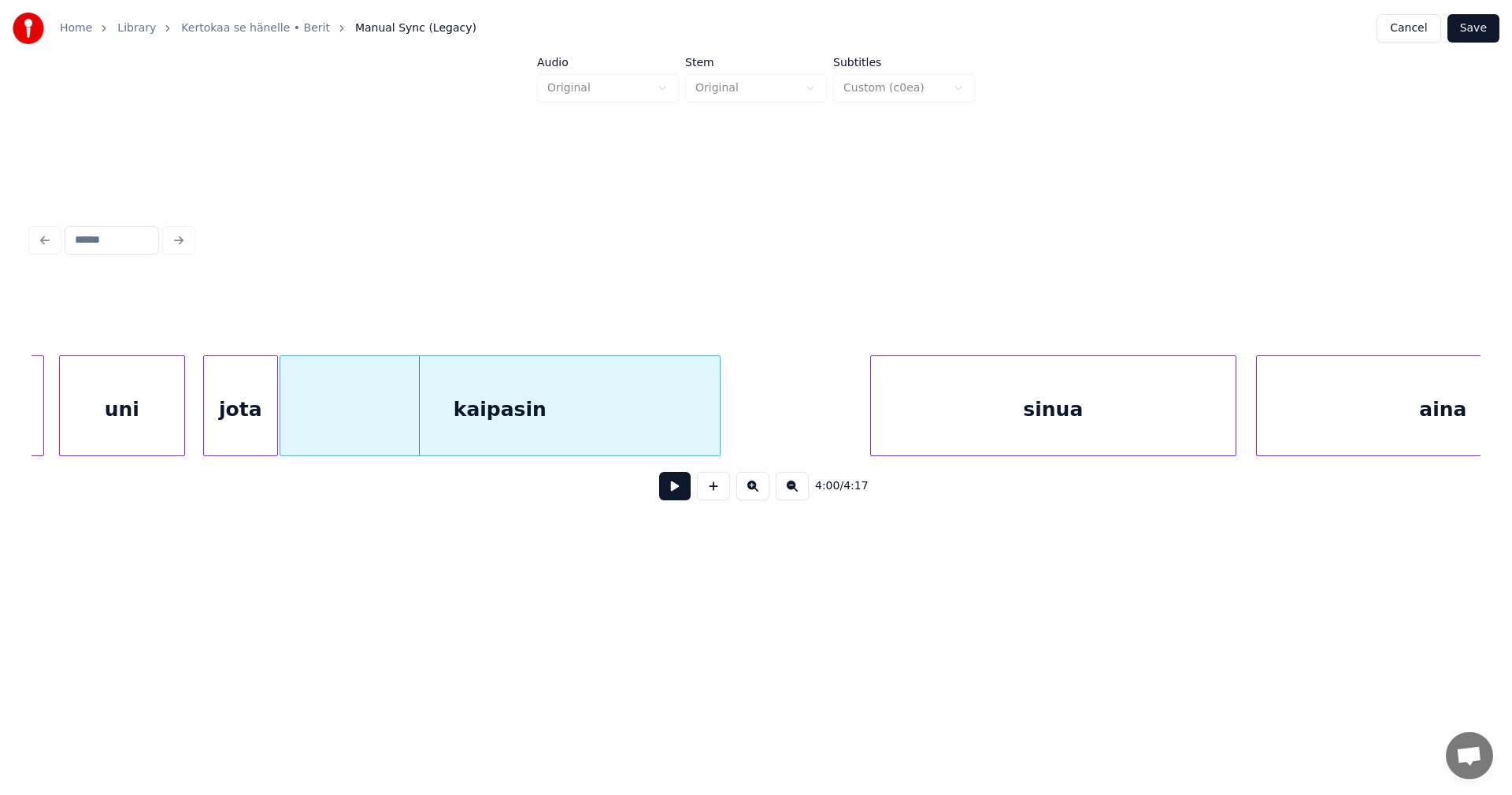
click at [277, 423] on div "jota" at bounding box center [241, 405] width 75 height 100
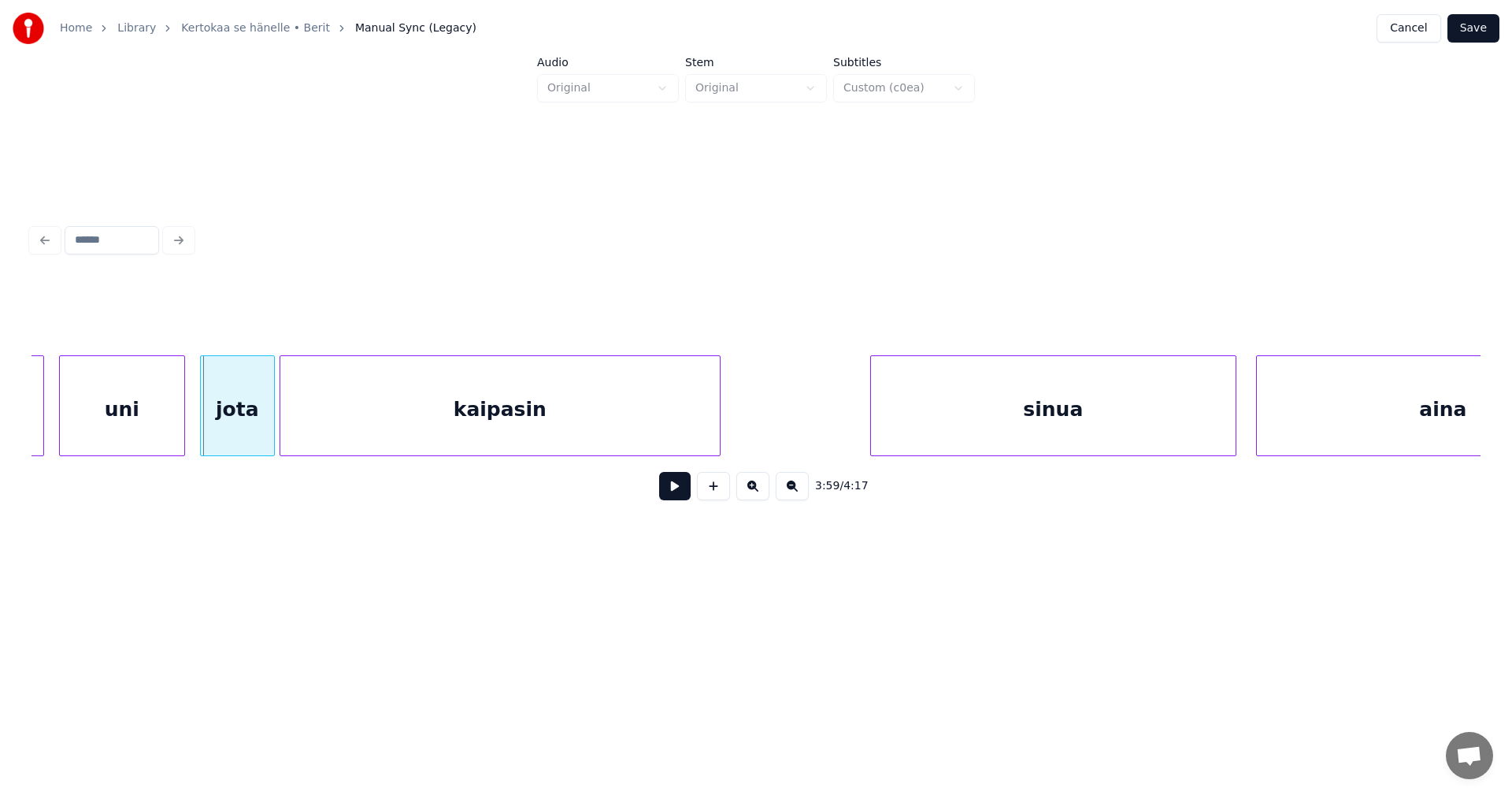
click at [274, 423] on div "jota" at bounding box center [237, 405] width 75 height 100
click at [266, 420] on div at bounding box center [265, 405] width 5 height 99
click at [250, 420] on div "jota" at bounding box center [234, 409] width 67 height 107
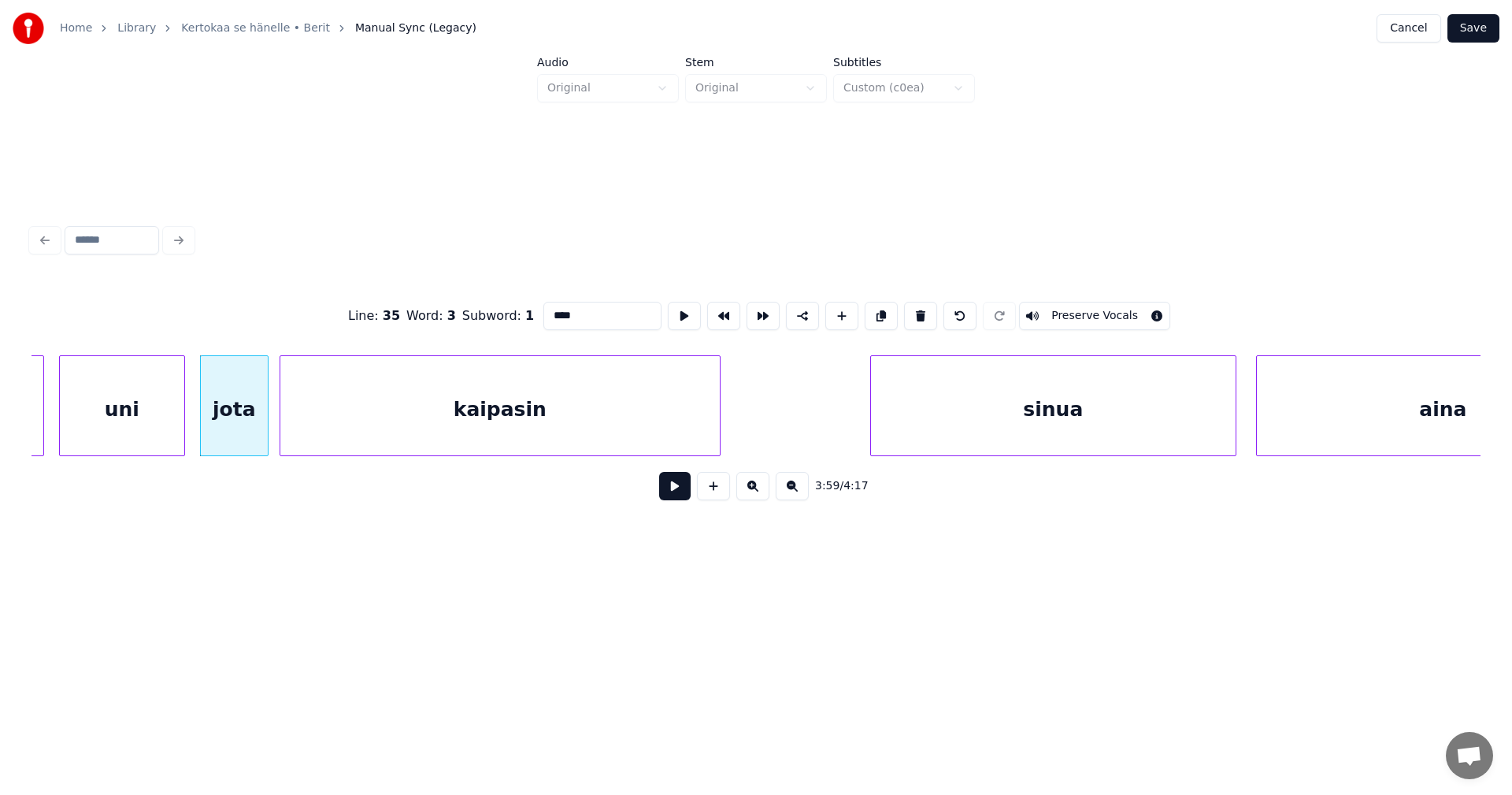
click at [673, 486] on button at bounding box center [674, 486] width 32 height 28
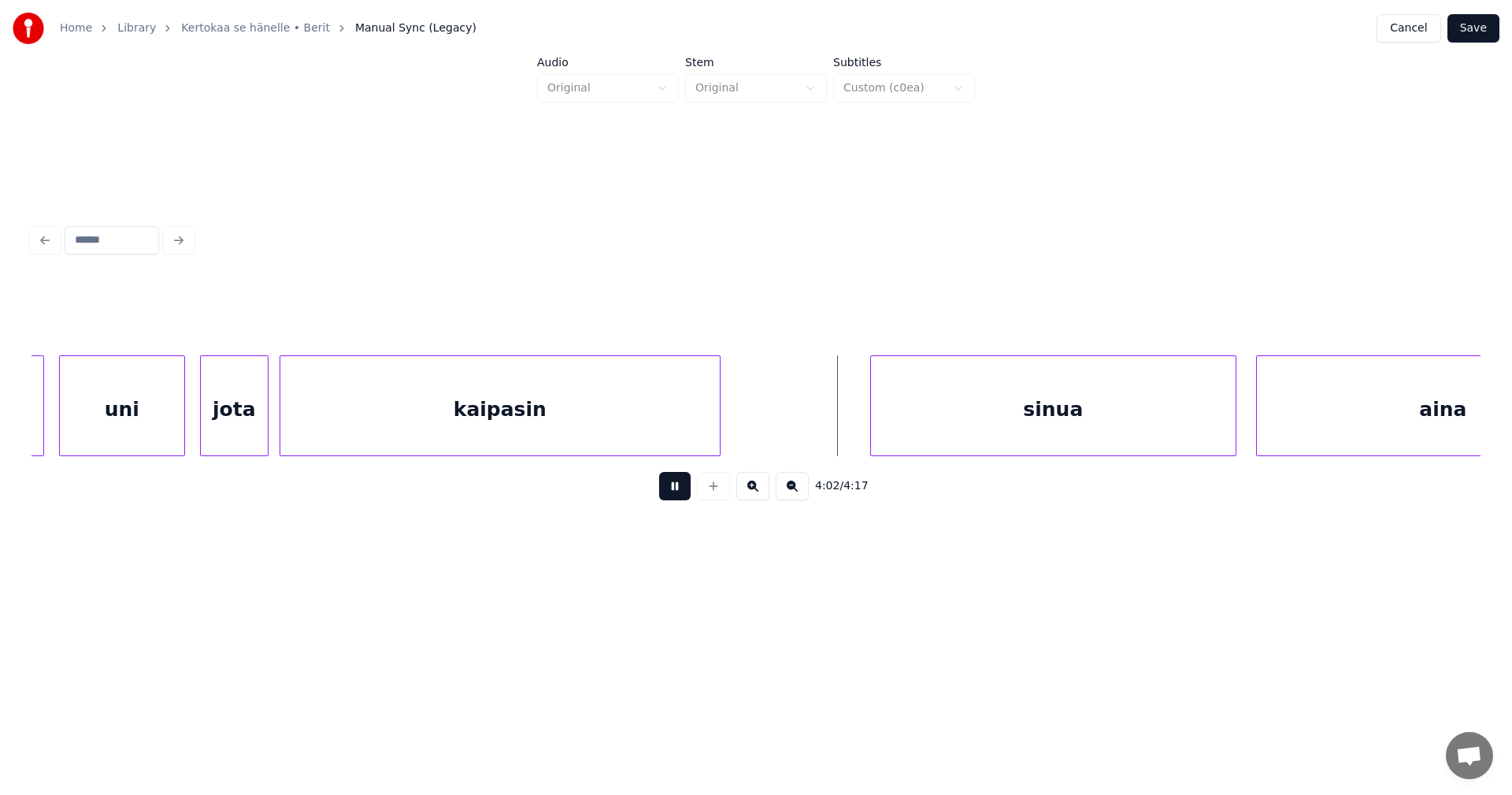
click at [673, 486] on button at bounding box center [674, 486] width 32 height 28
click at [964, 433] on div "sinua" at bounding box center [1054, 409] width 365 height 107
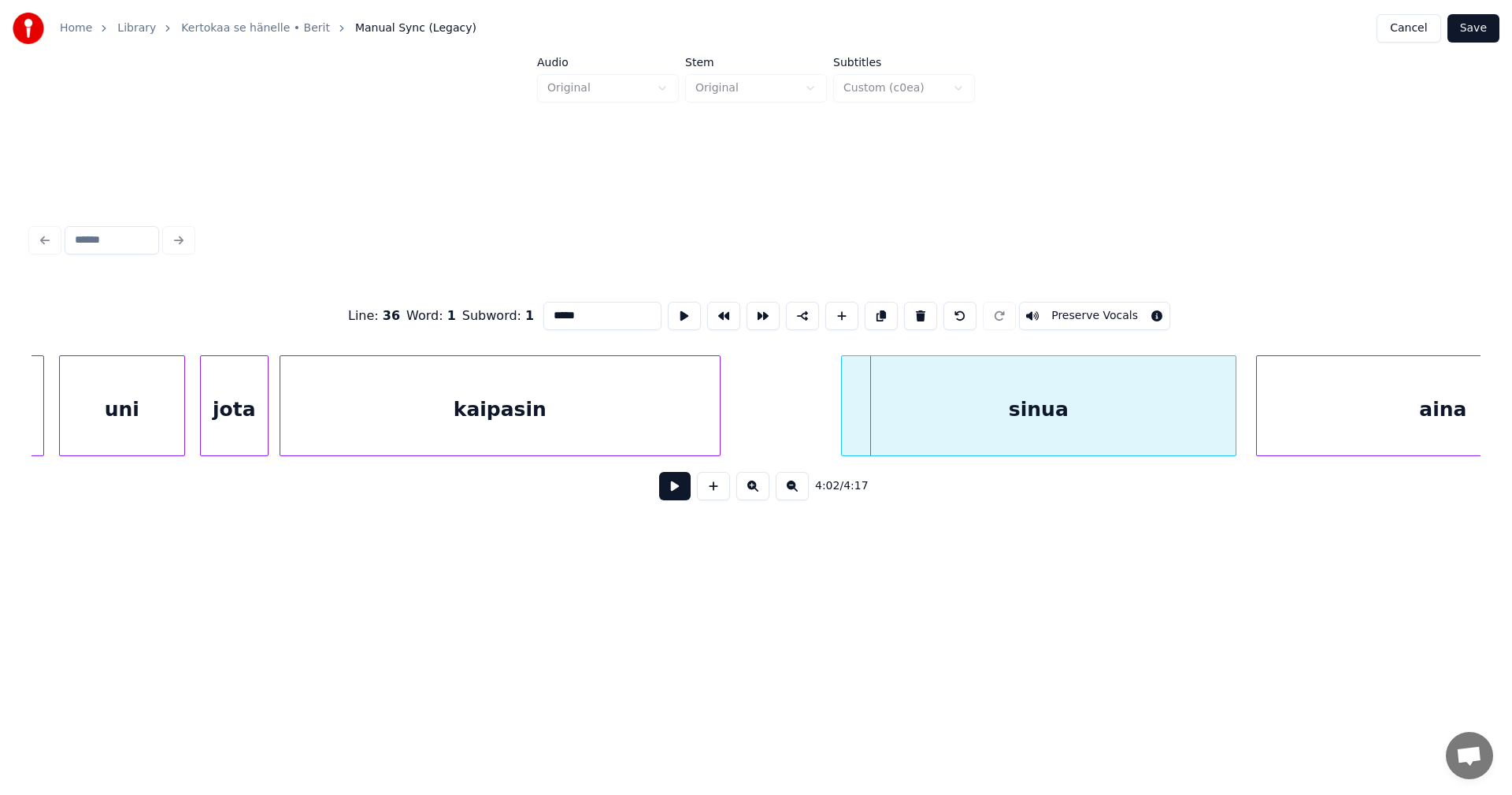
click at [842, 433] on div at bounding box center [844, 405] width 5 height 99
click at [670, 498] on button at bounding box center [674, 486] width 32 height 28
click at [670, 497] on button at bounding box center [674, 486] width 32 height 28
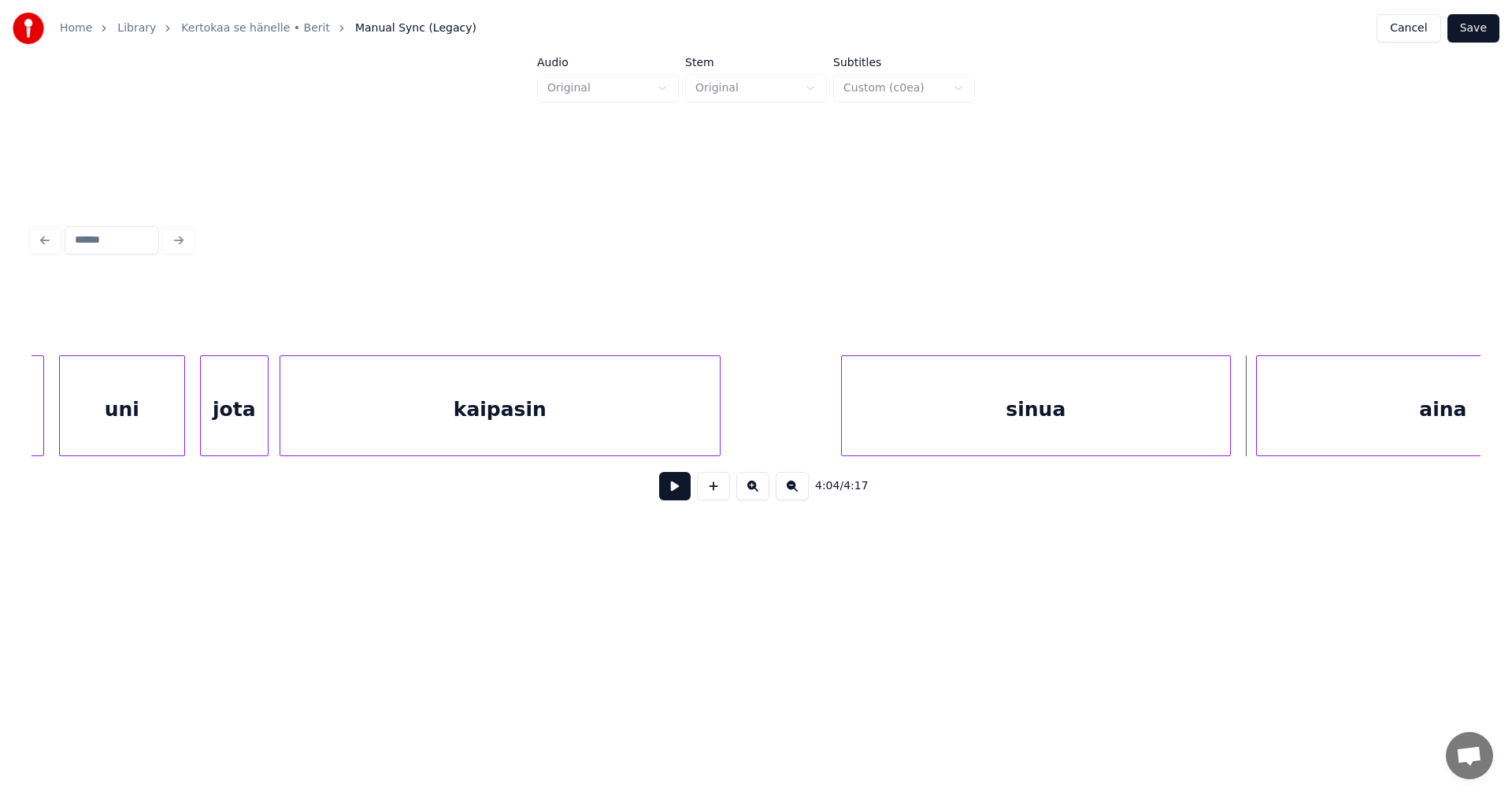
click at [1227, 428] on div at bounding box center [1227, 405] width 5 height 99
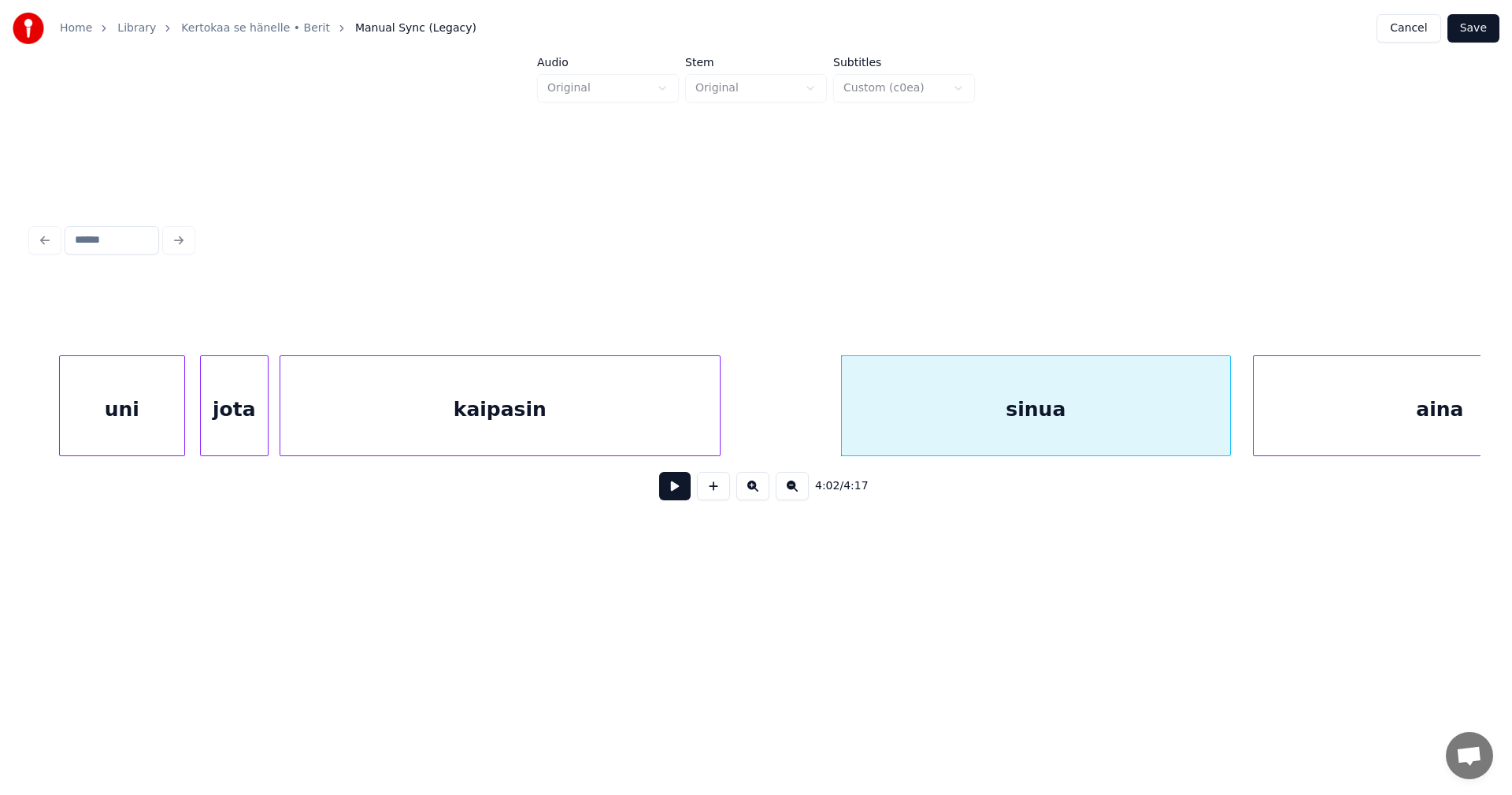
scroll to position [0, 47084]
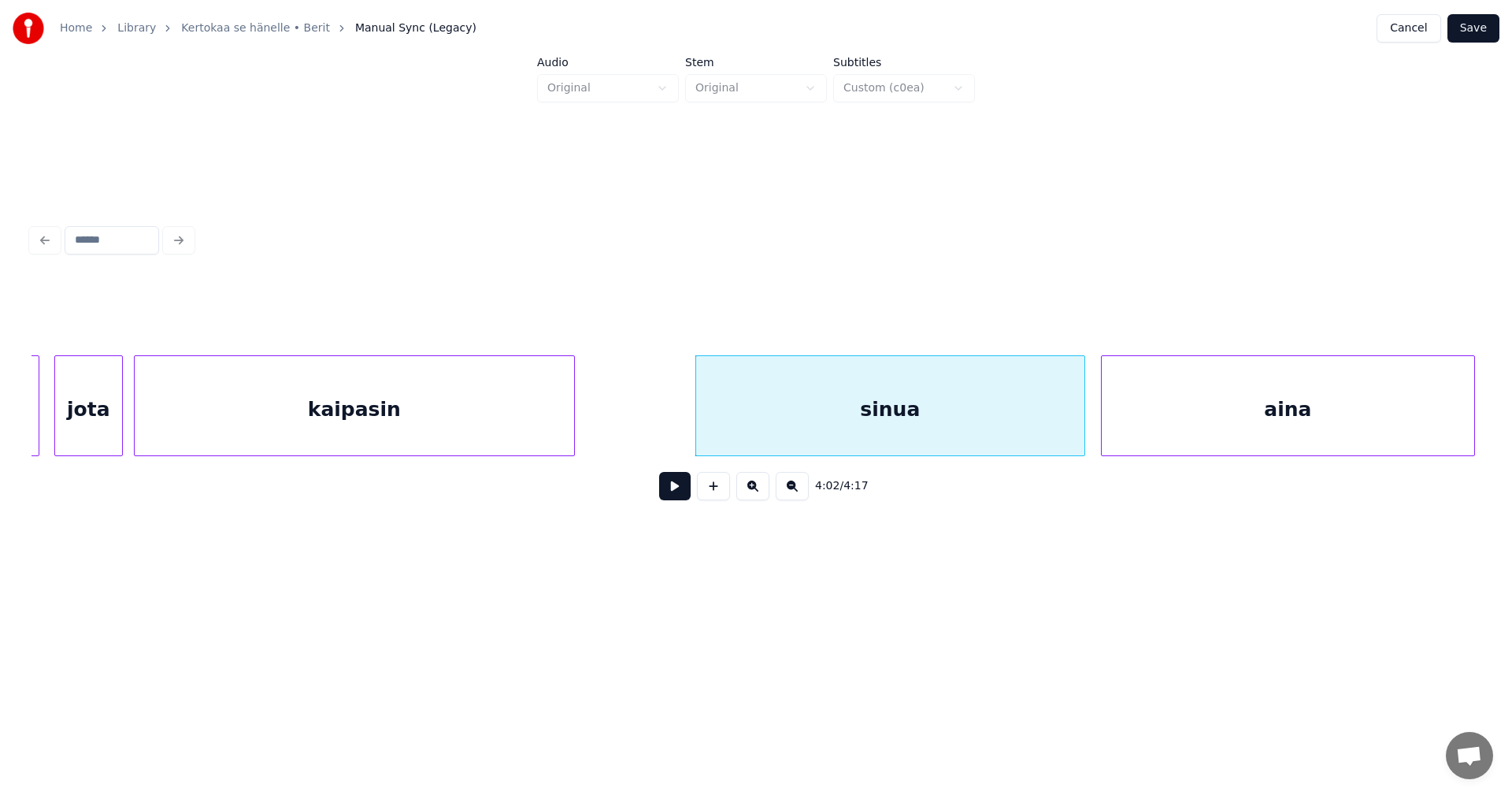
click at [1257, 424] on div "aina" at bounding box center [1288, 409] width 372 height 107
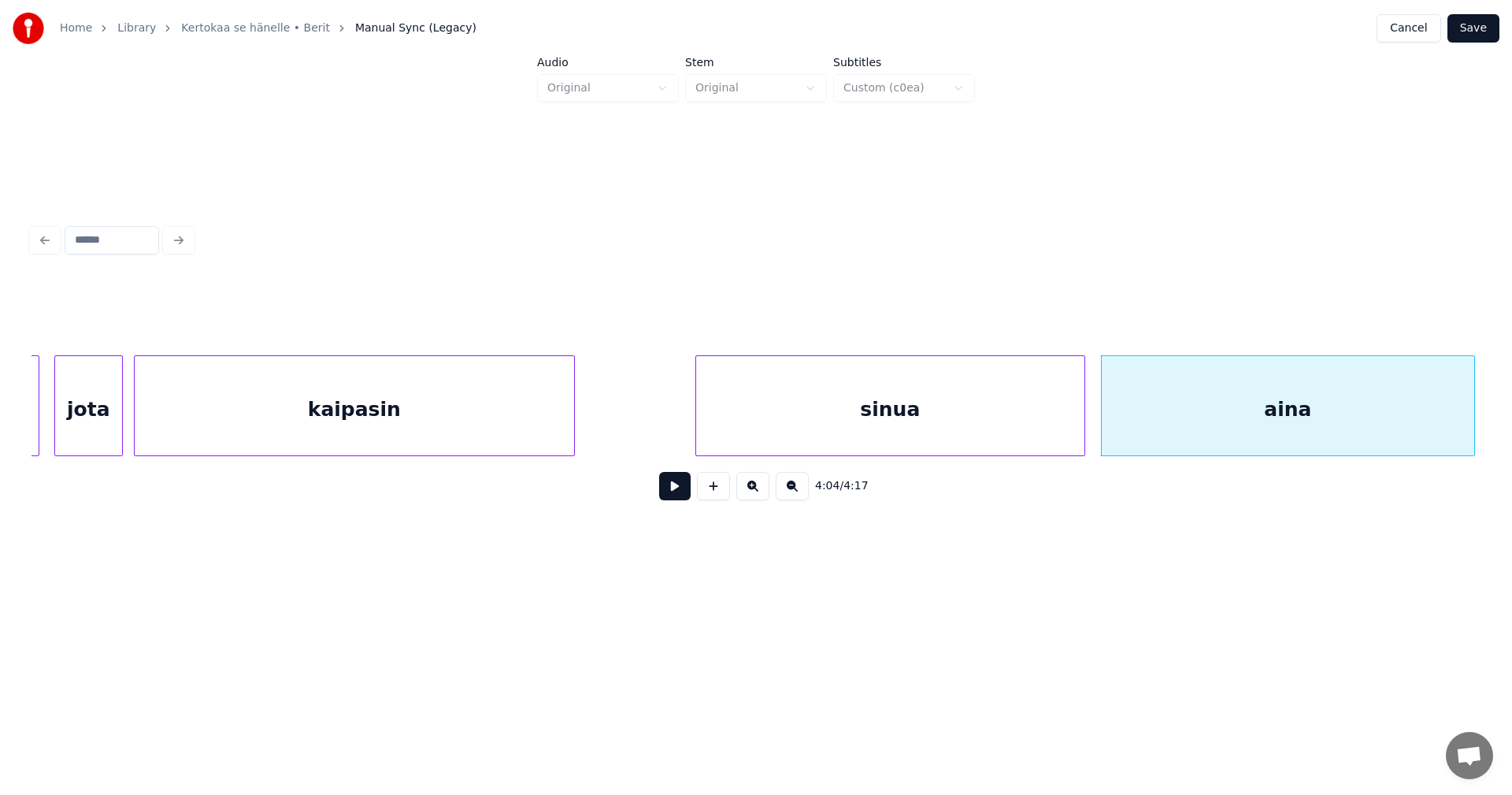
click at [681, 488] on button at bounding box center [674, 486] width 32 height 28
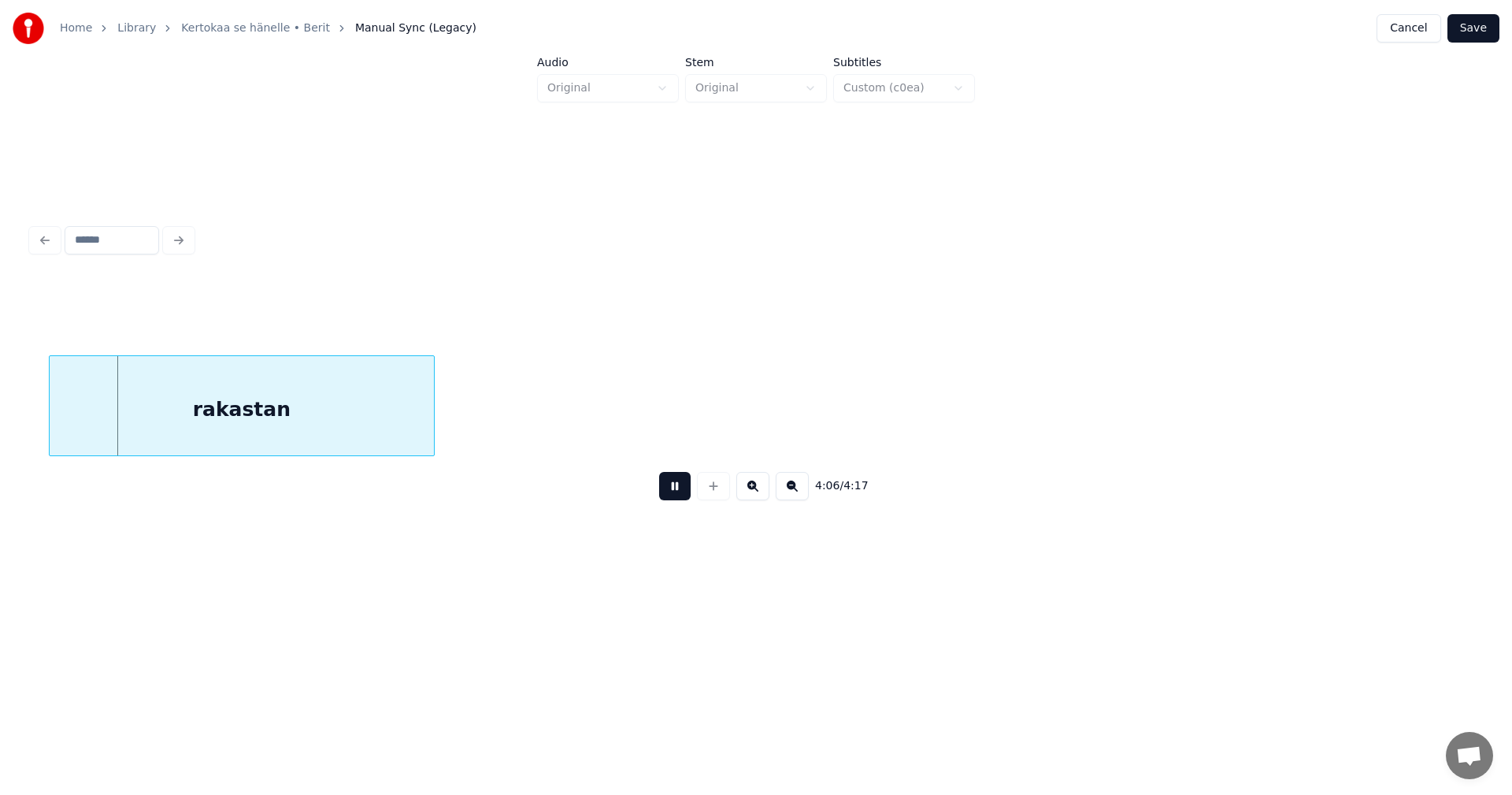
click at [681, 488] on button at bounding box center [674, 486] width 32 height 28
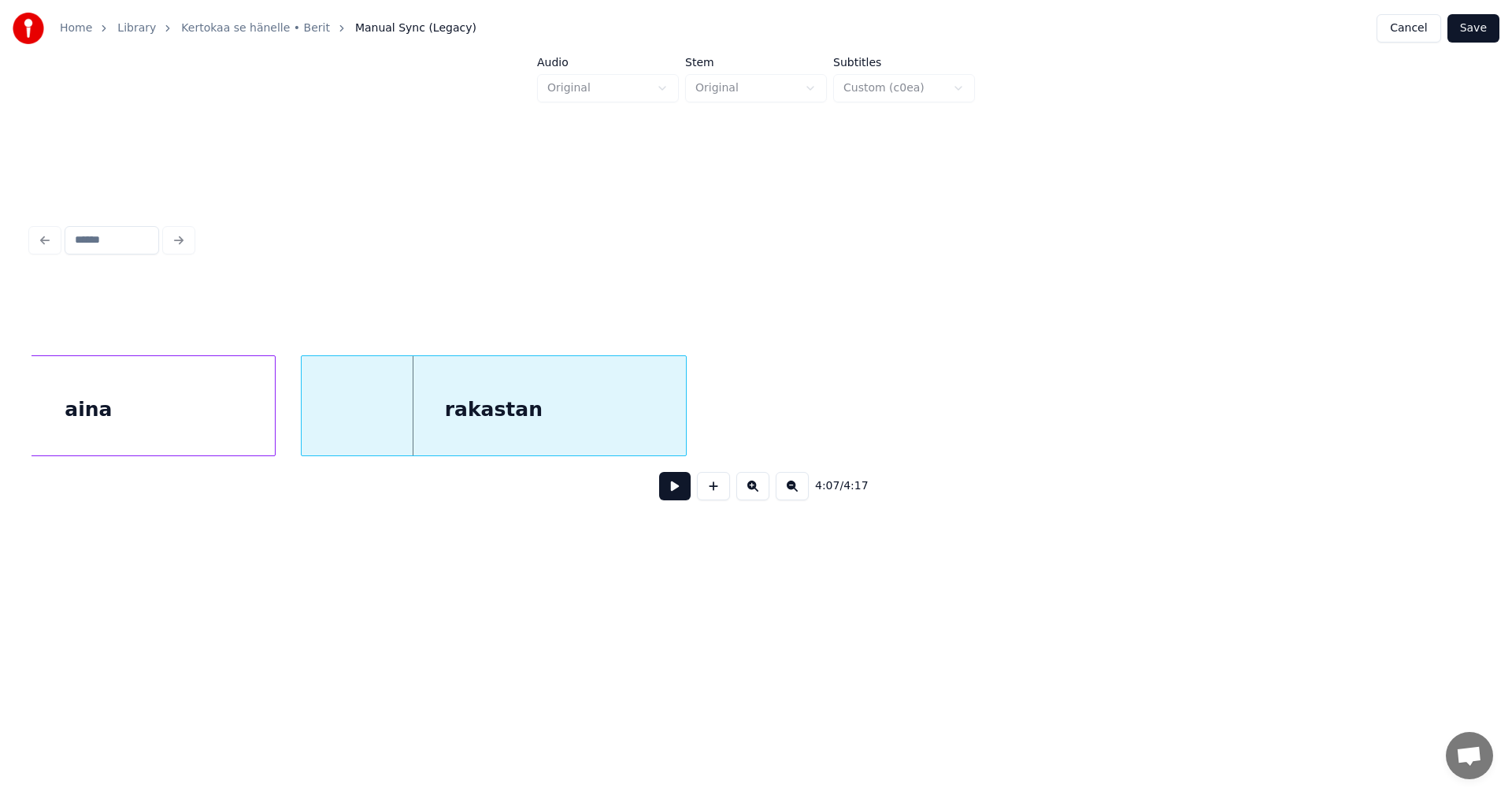
click at [138, 423] on div "aina" at bounding box center [89, 409] width 372 height 107
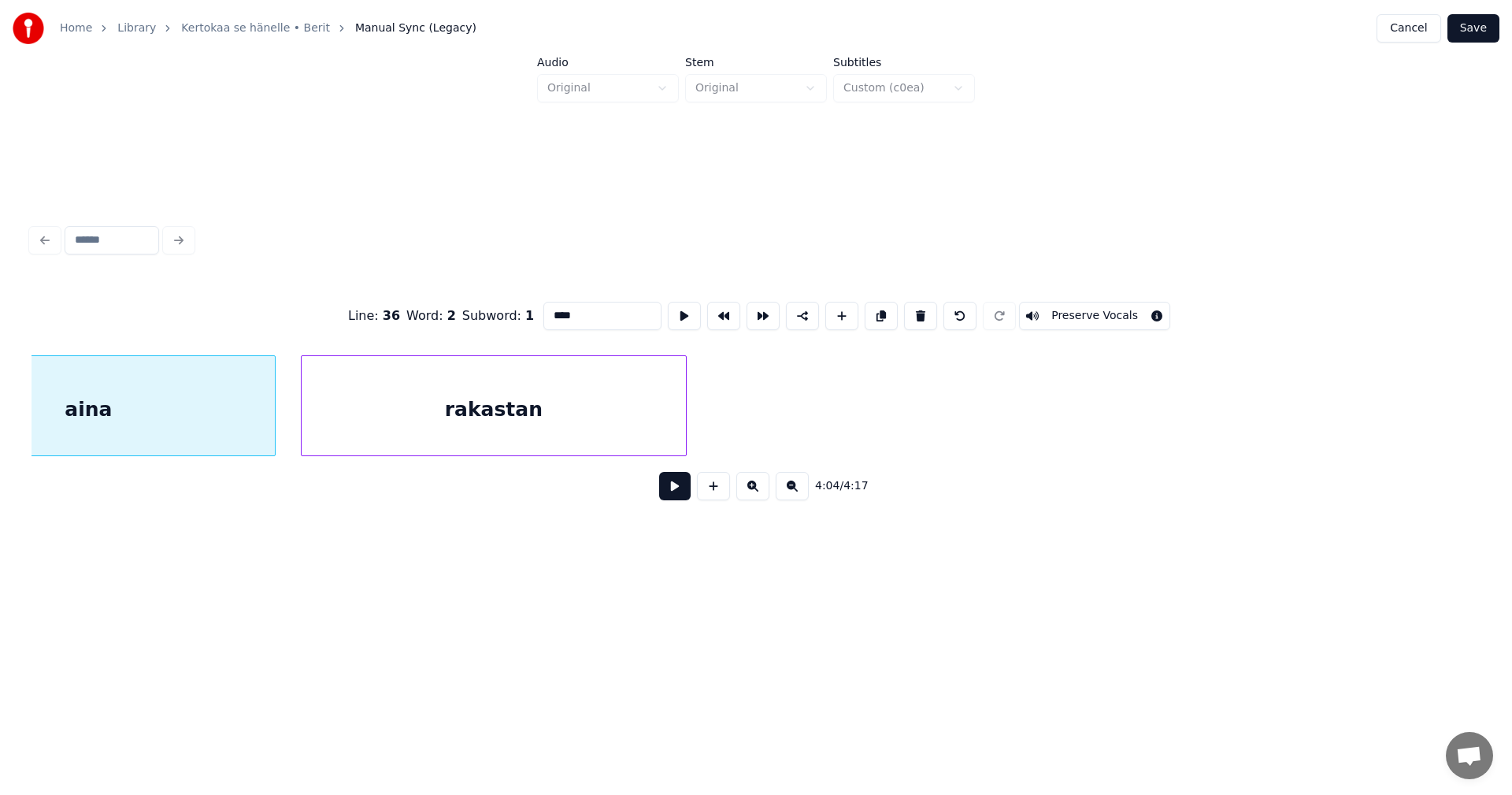
scroll to position [0, 48153]
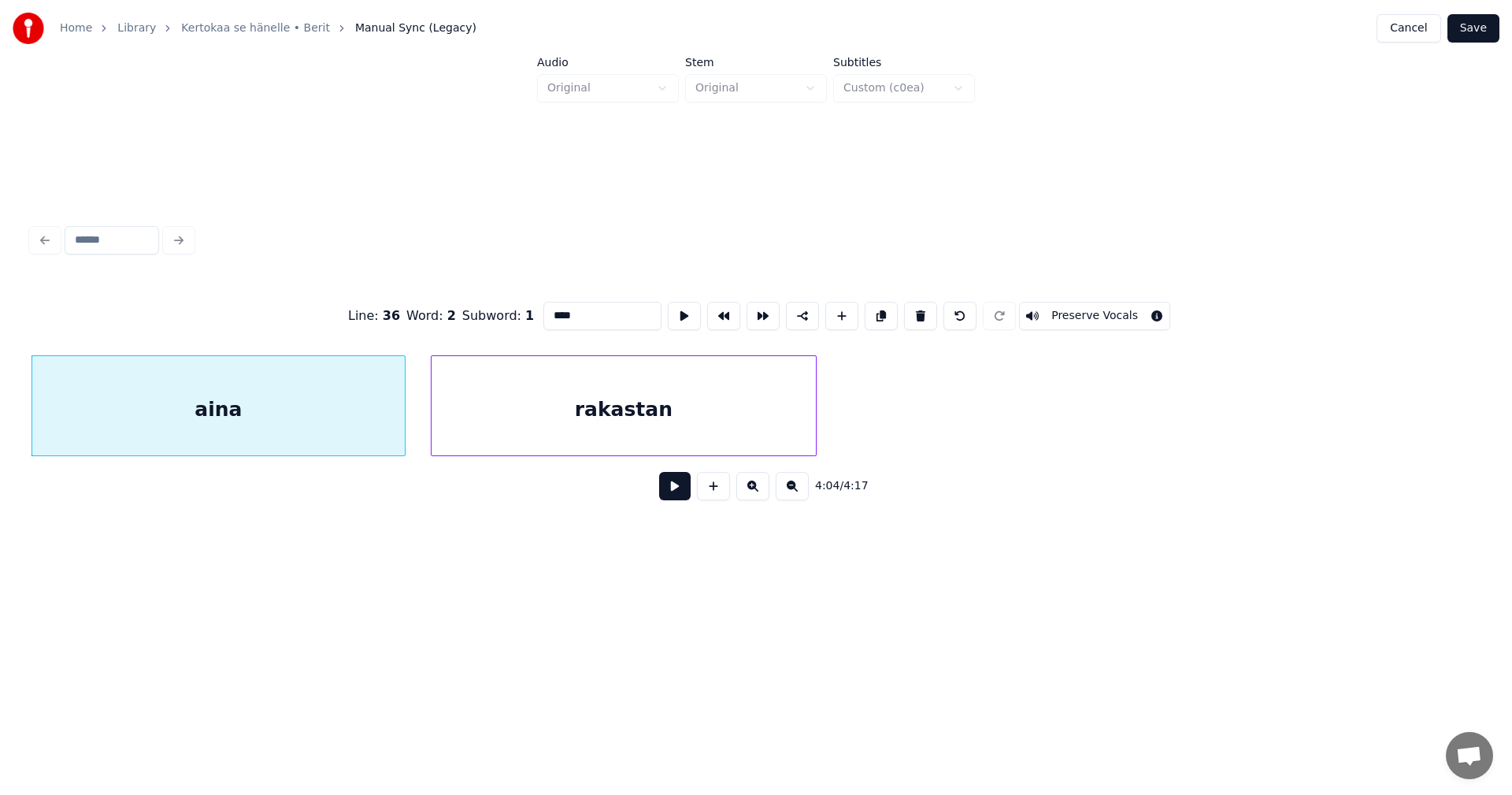
click at [668, 491] on button at bounding box center [674, 486] width 32 height 28
click at [673, 495] on button at bounding box center [674, 486] width 32 height 28
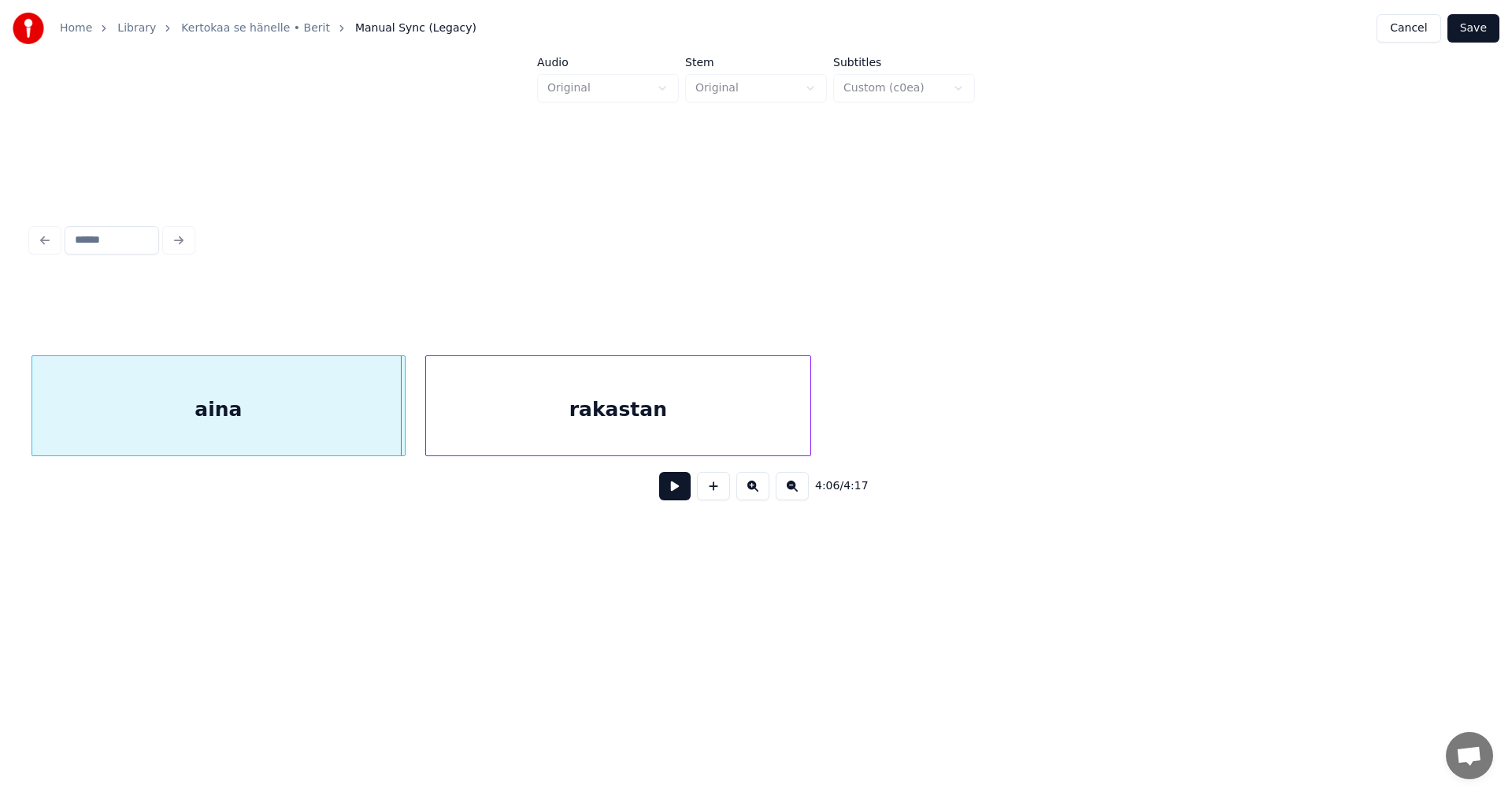
click at [519, 434] on div "rakastan" at bounding box center [618, 409] width 384 height 107
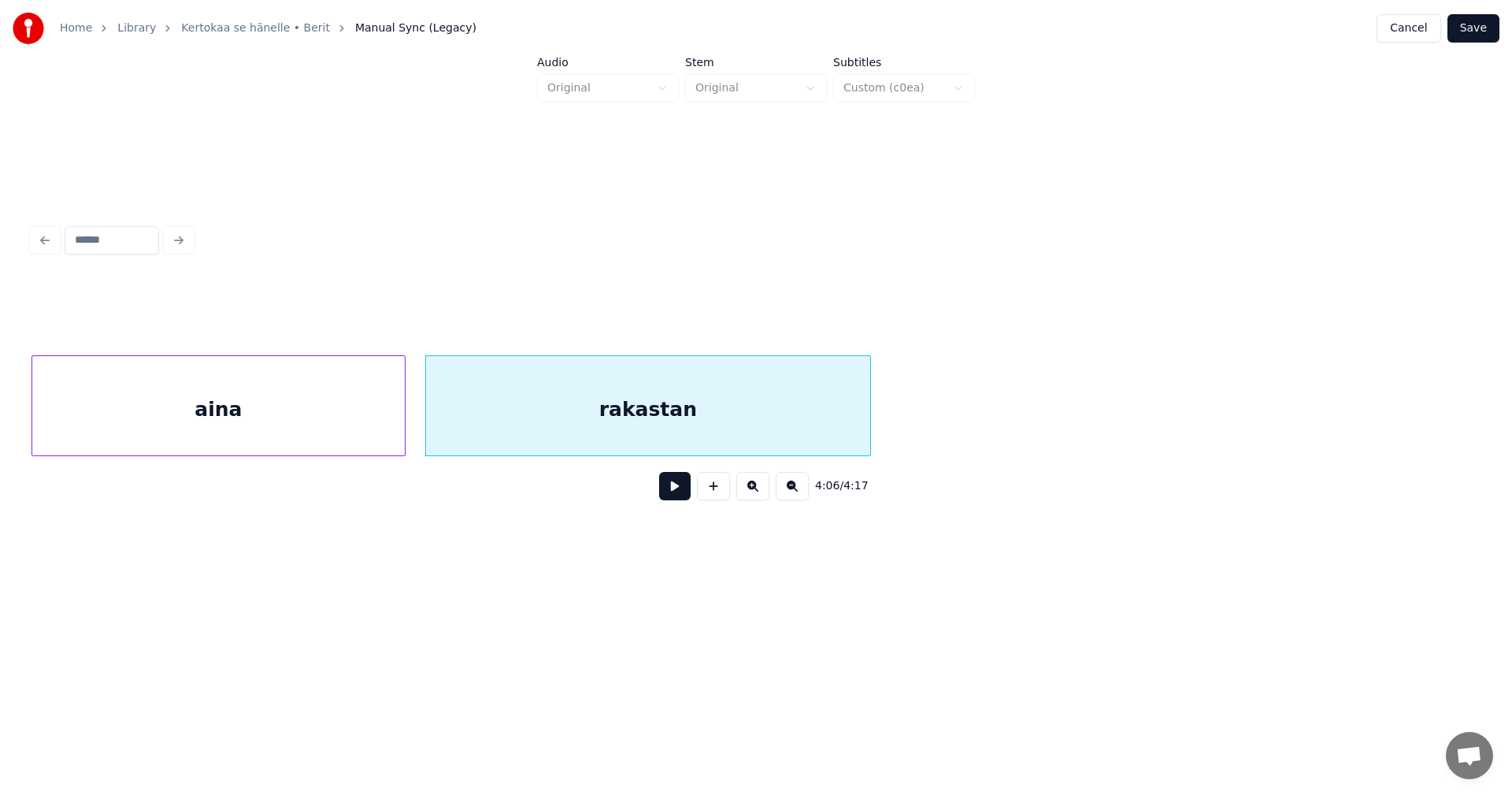
click at [871, 423] on div at bounding box center [867, 405] width 5 height 99
click at [683, 496] on button at bounding box center [674, 486] width 32 height 28
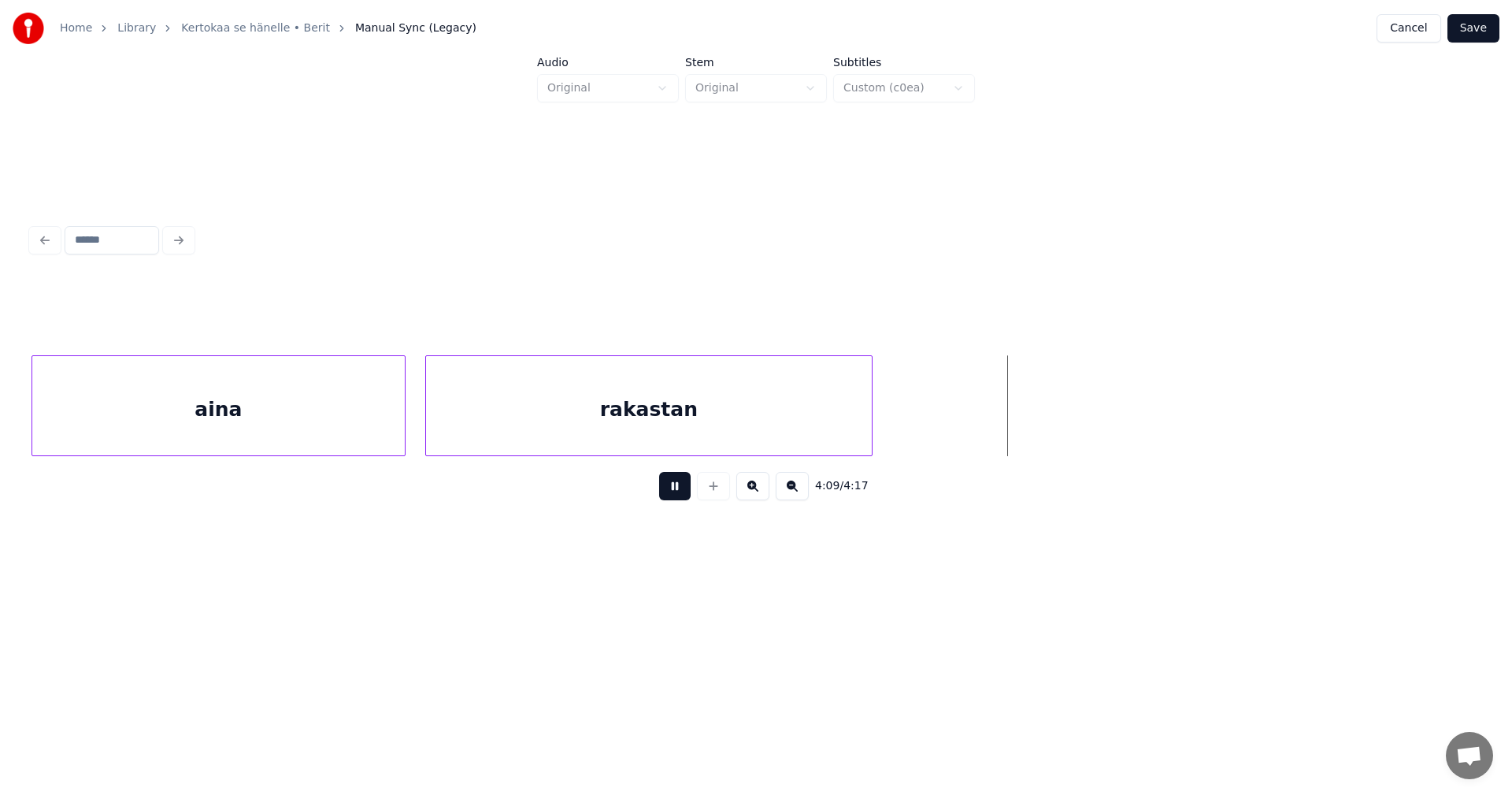
click at [682, 495] on button at bounding box center [674, 486] width 32 height 28
click at [1483, 37] on button "Save" at bounding box center [1473, 28] width 52 height 28
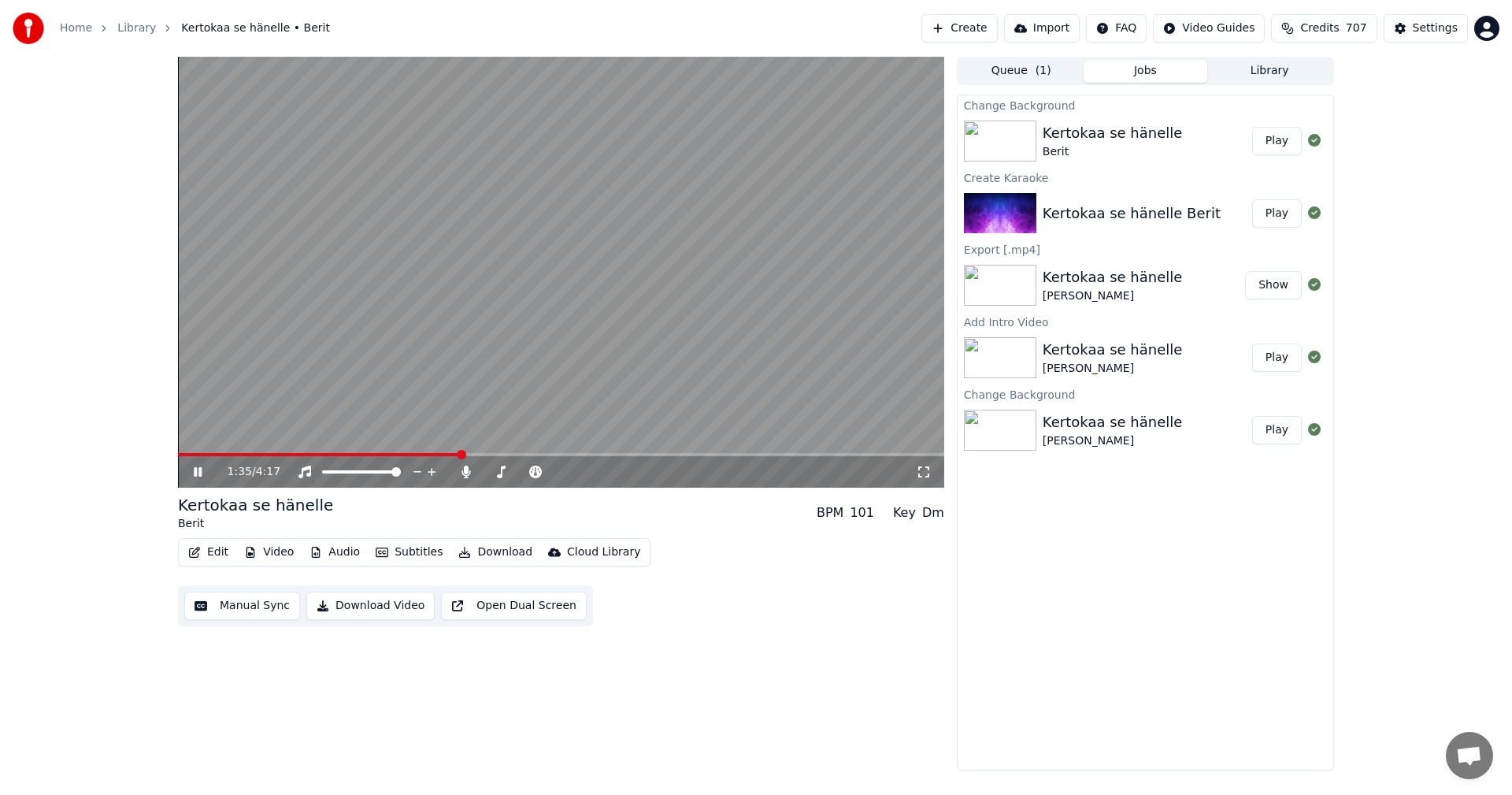
click at [223, 555] on button "Edit" at bounding box center [208, 552] width 53 height 22
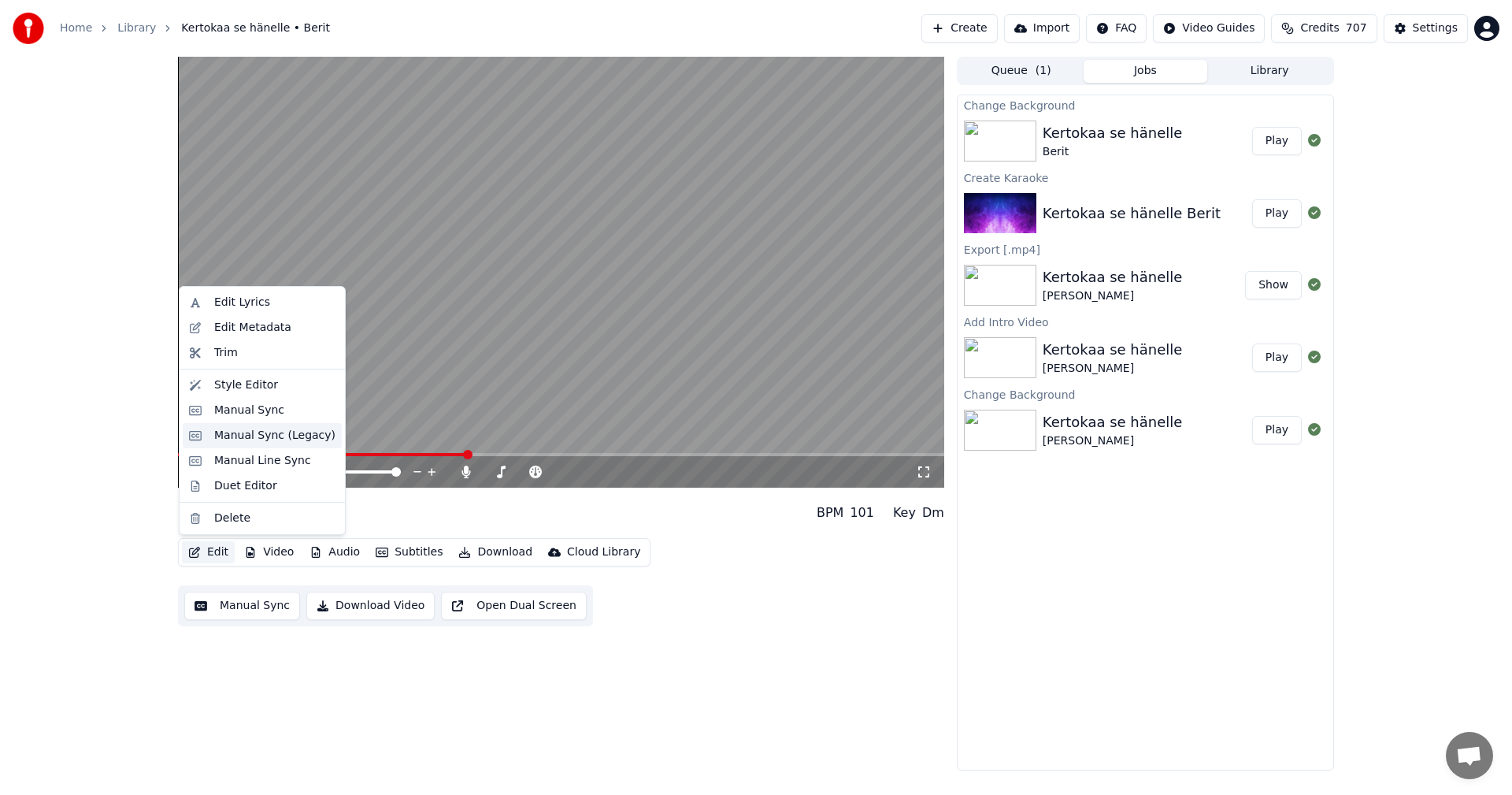
click at [242, 441] on div "Manual Sync (Legacy)" at bounding box center [275, 435] width 121 height 16
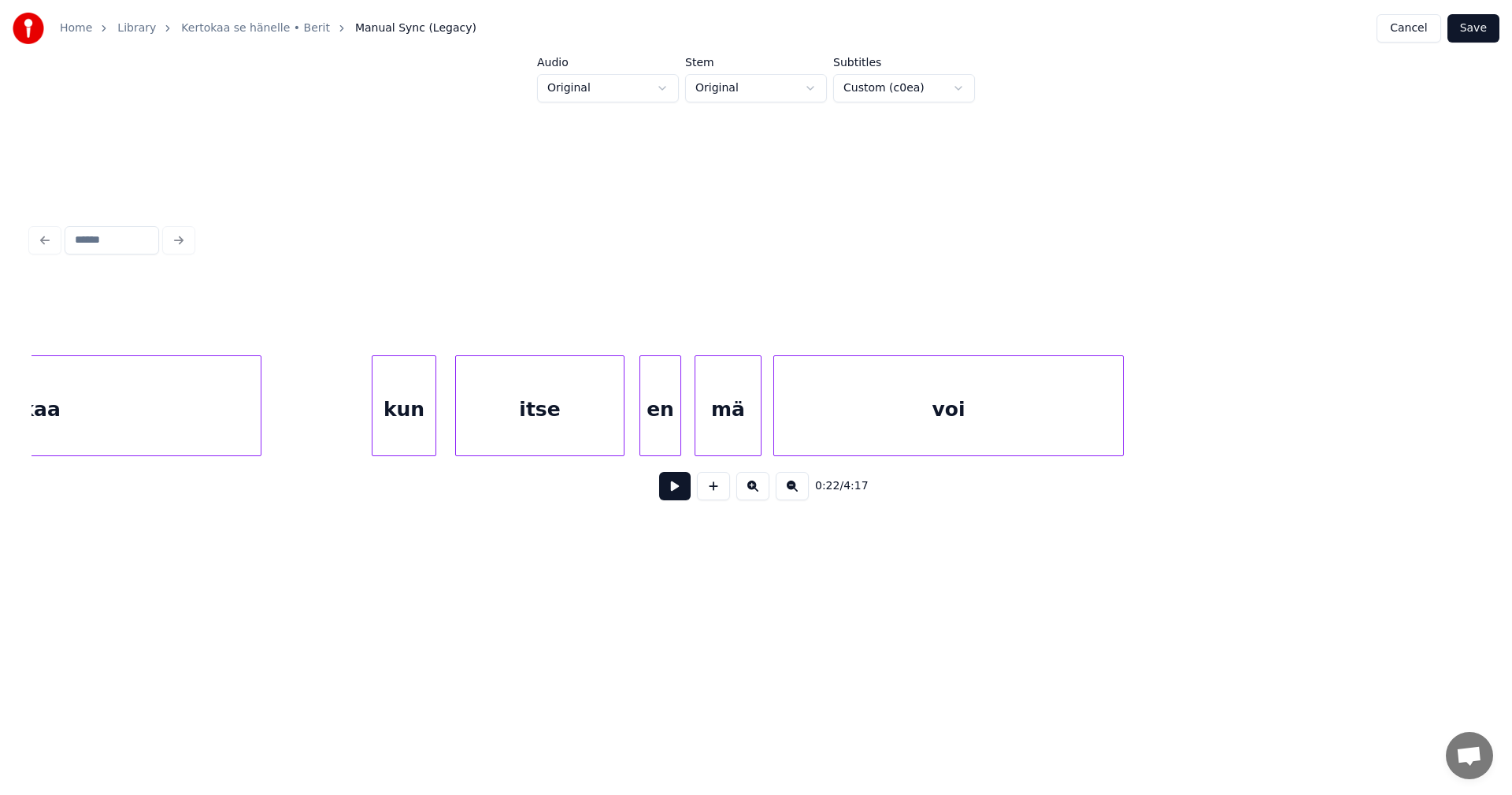
scroll to position [0, 16555]
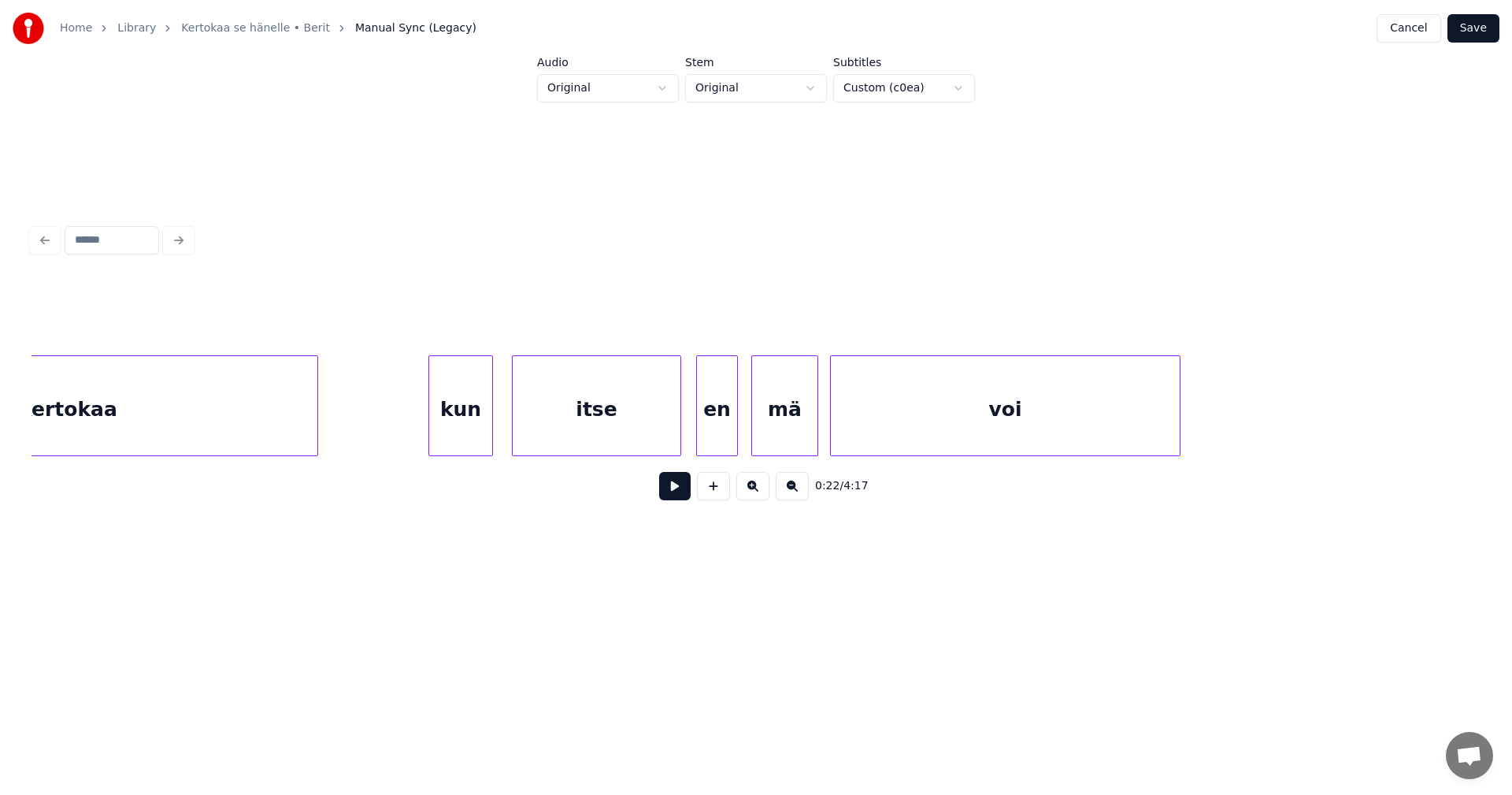
click at [452, 423] on div "kun" at bounding box center [460, 409] width 63 height 107
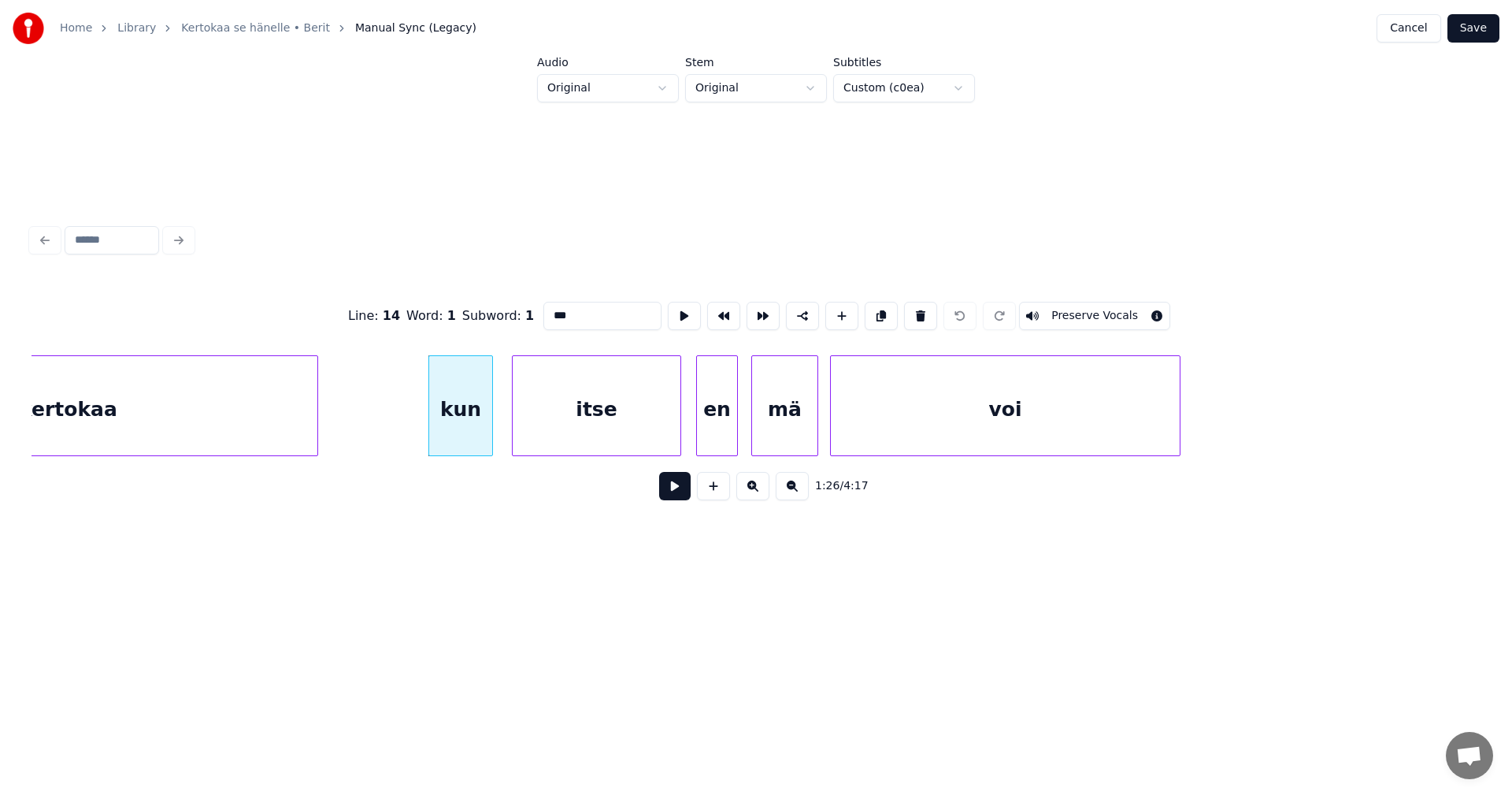
click at [673, 494] on button at bounding box center [674, 486] width 32 height 28
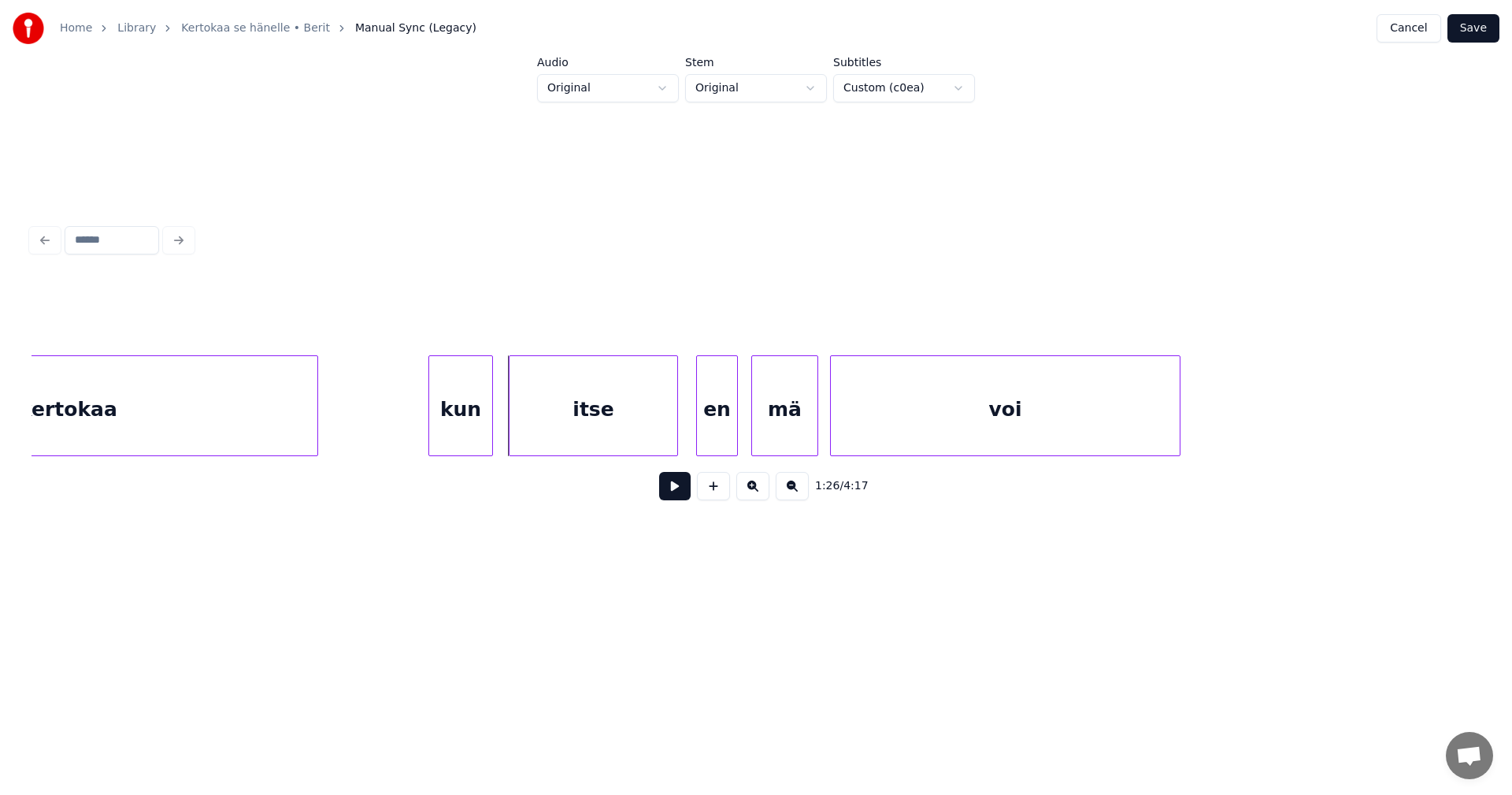
click at [629, 438] on div "itse" at bounding box center [593, 409] width 168 height 107
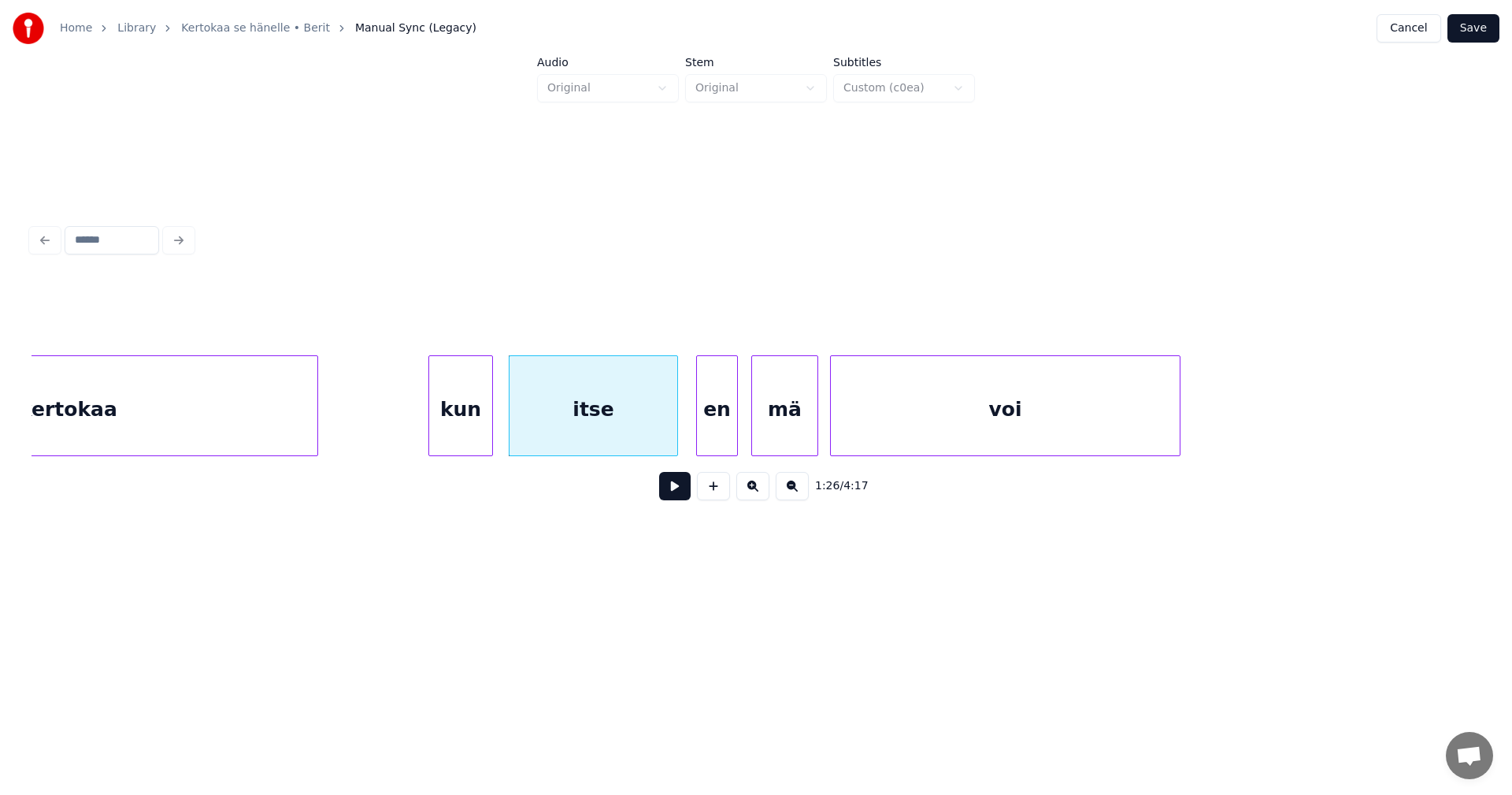
click at [665, 488] on button at bounding box center [674, 486] width 32 height 28
click at [670, 490] on button at bounding box center [674, 486] width 32 height 28
click at [704, 446] on div "en" at bounding box center [713, 409] width 40 height 107
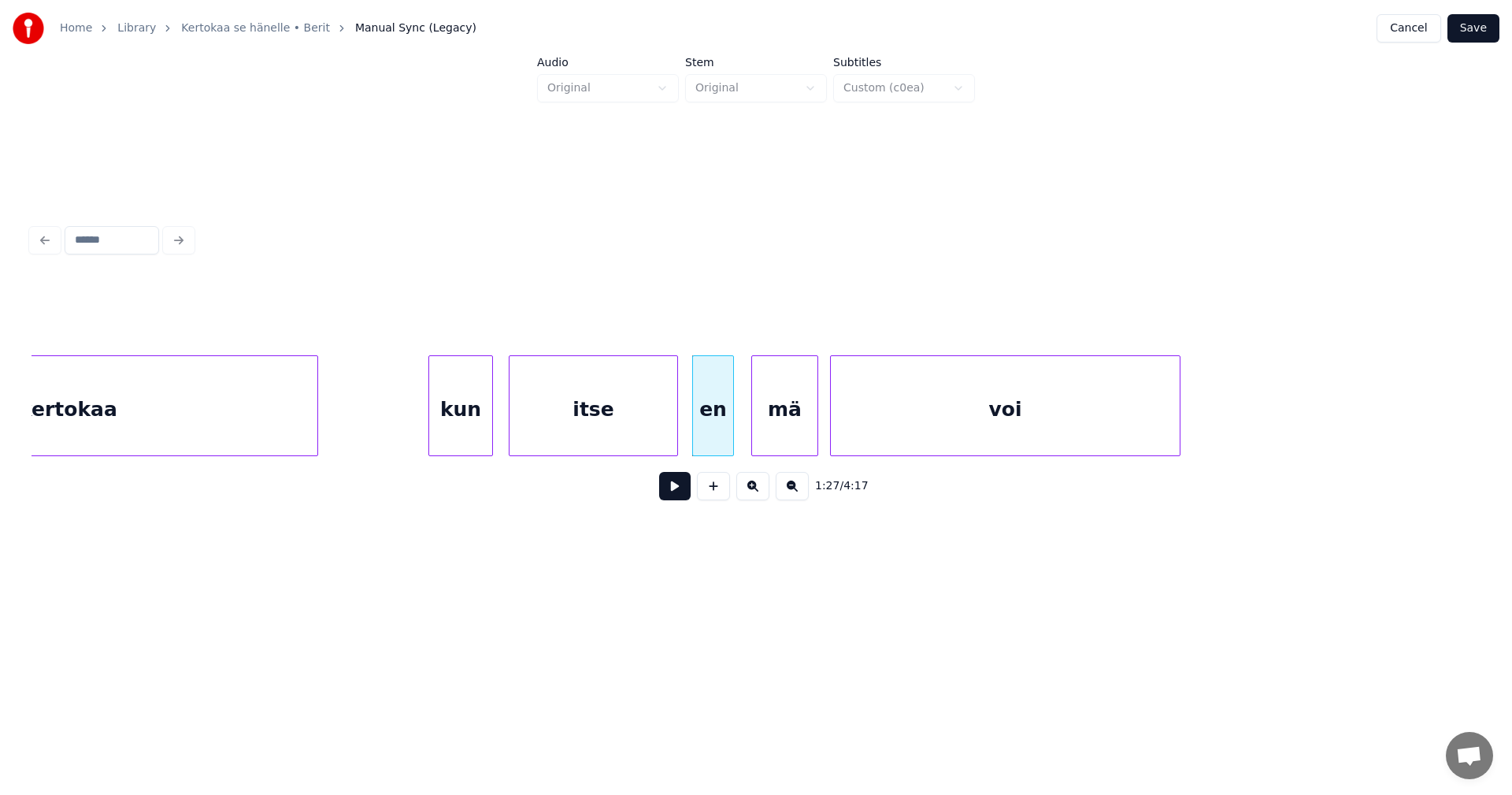
click at [681, 493] on button at bounding box center [674, 486] width 32 height 28
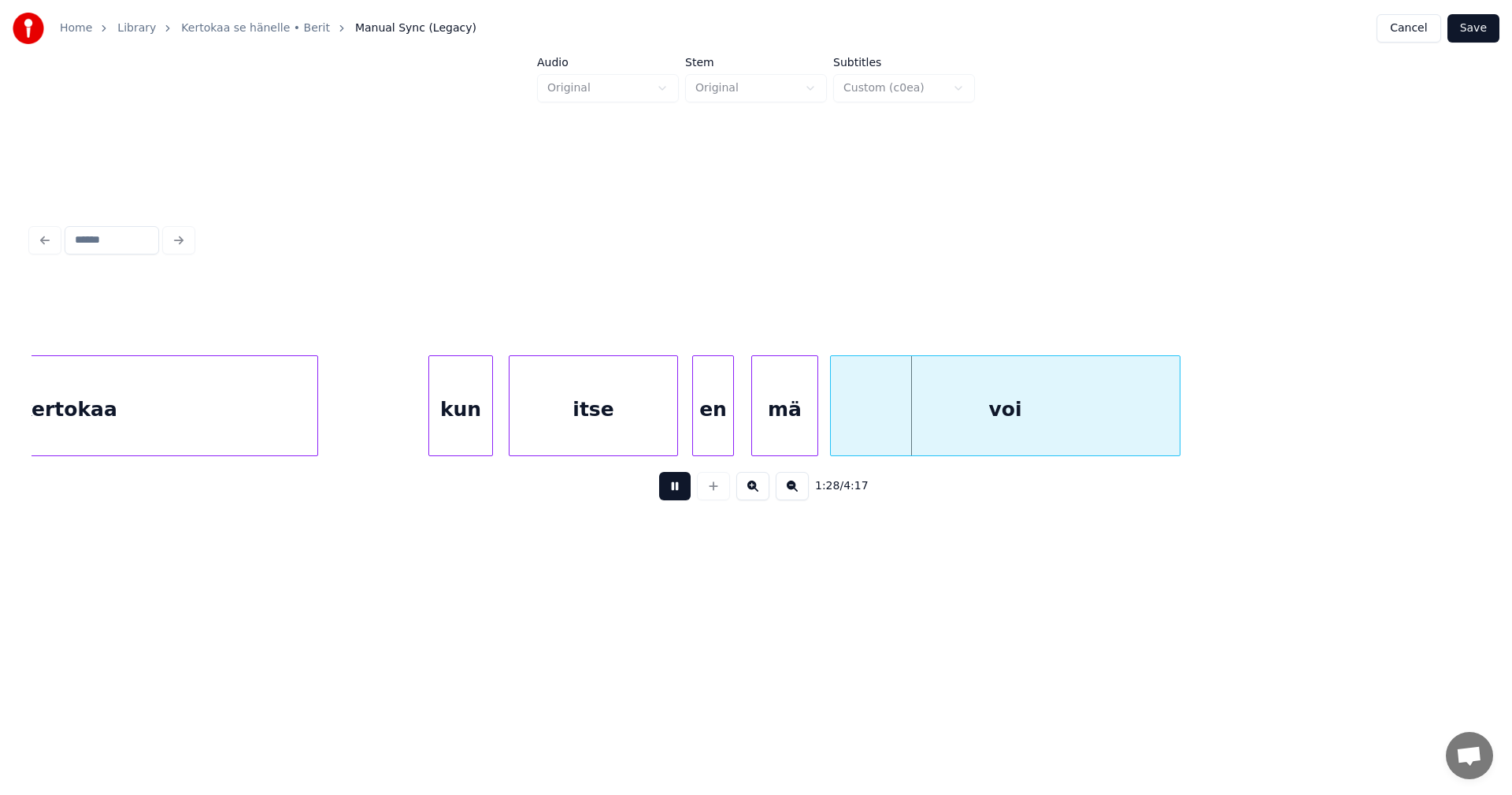
click at [681, 493] on button at bounding box center [674, 486] width 32 height 28
click at [1467, 41] on button "Save" at bounding box center [1473, 28] width 52 height 28
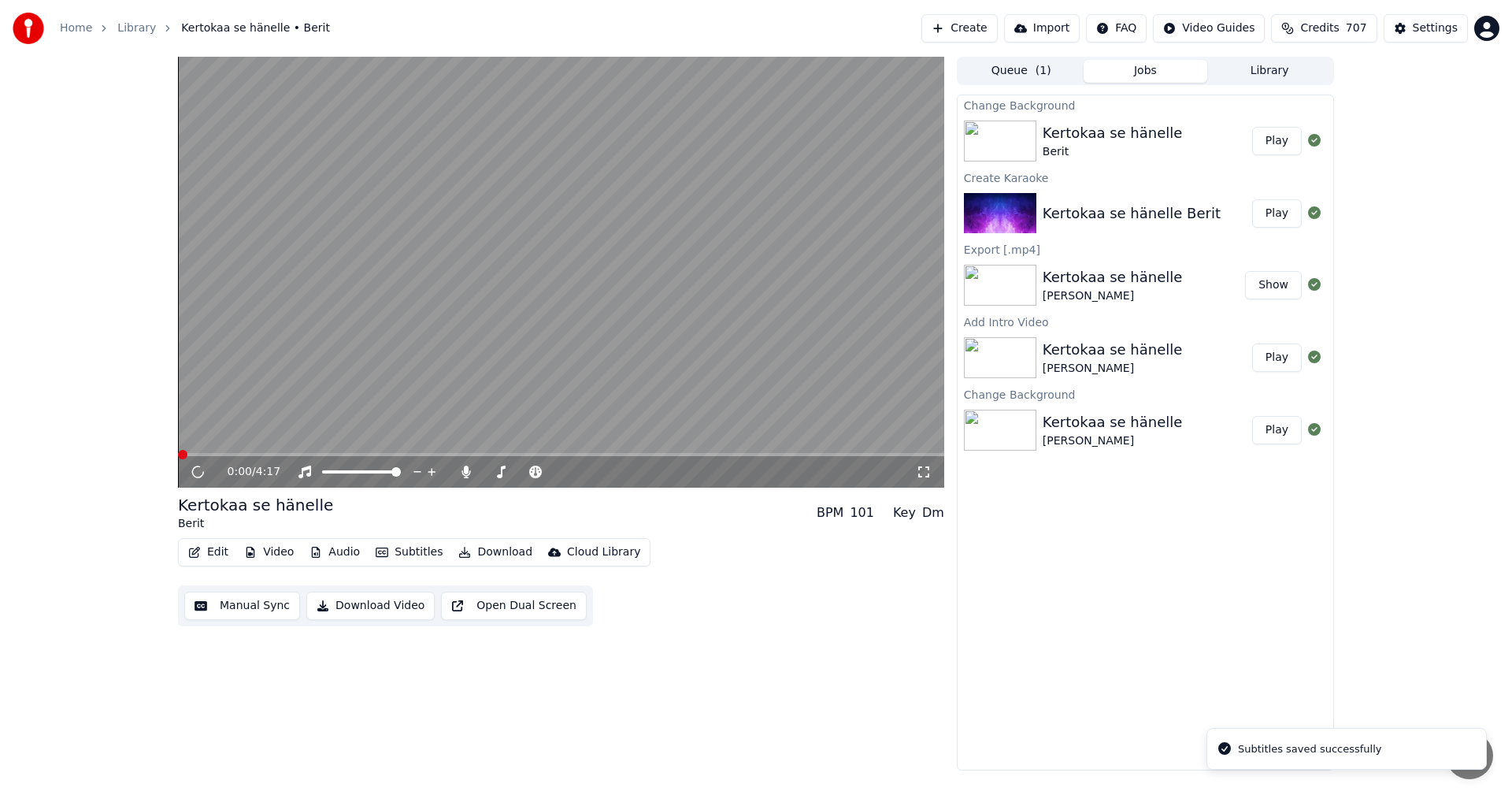
click at [433, 455] on span at bounding box center [561, 454] width 766 height 3
click at [485, 452] on video at bounding box center [561, 272] width 766 height 431
click at [486, 455] on span at bounding box center [561, 454] width 766 height 3
click at [198, 474] on icon at bounding box center [197, 472] width 9 height 11
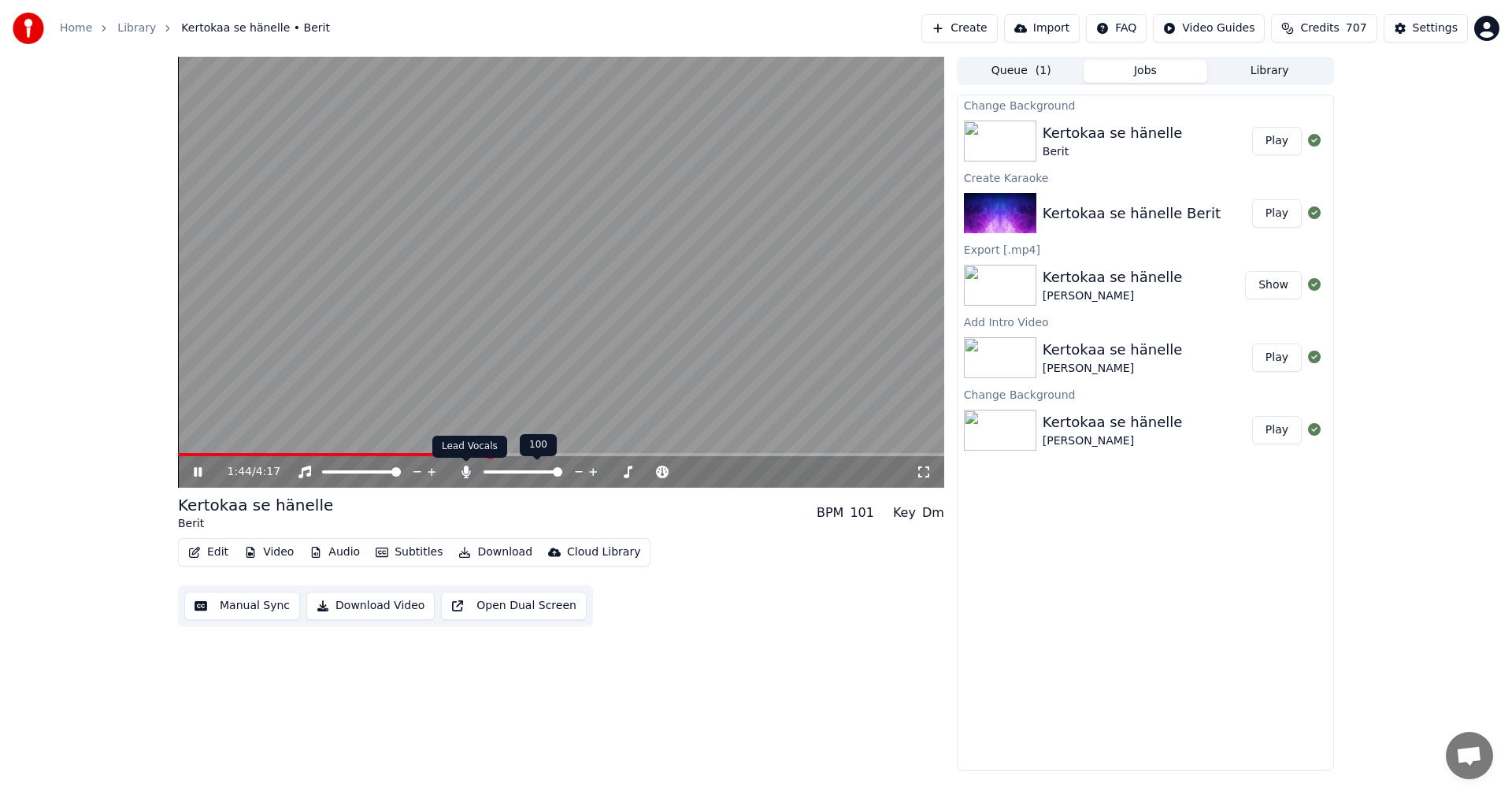
click at [457, 455] on div "Lead Vocals Lead Vocals" at bounding box center [470, 446] width 75 height 22
click at [460, 454] on span at bounding box center [336, 454] width 317 height 3
click at [429, 455] on span at bounding box center [323, 454] width 290 height 3
click at [424, 453] on span at bounding box center [301, 454] width 246 height 3
click at [492, 455] on span at bounding box center [561, 454] width 766 height 3
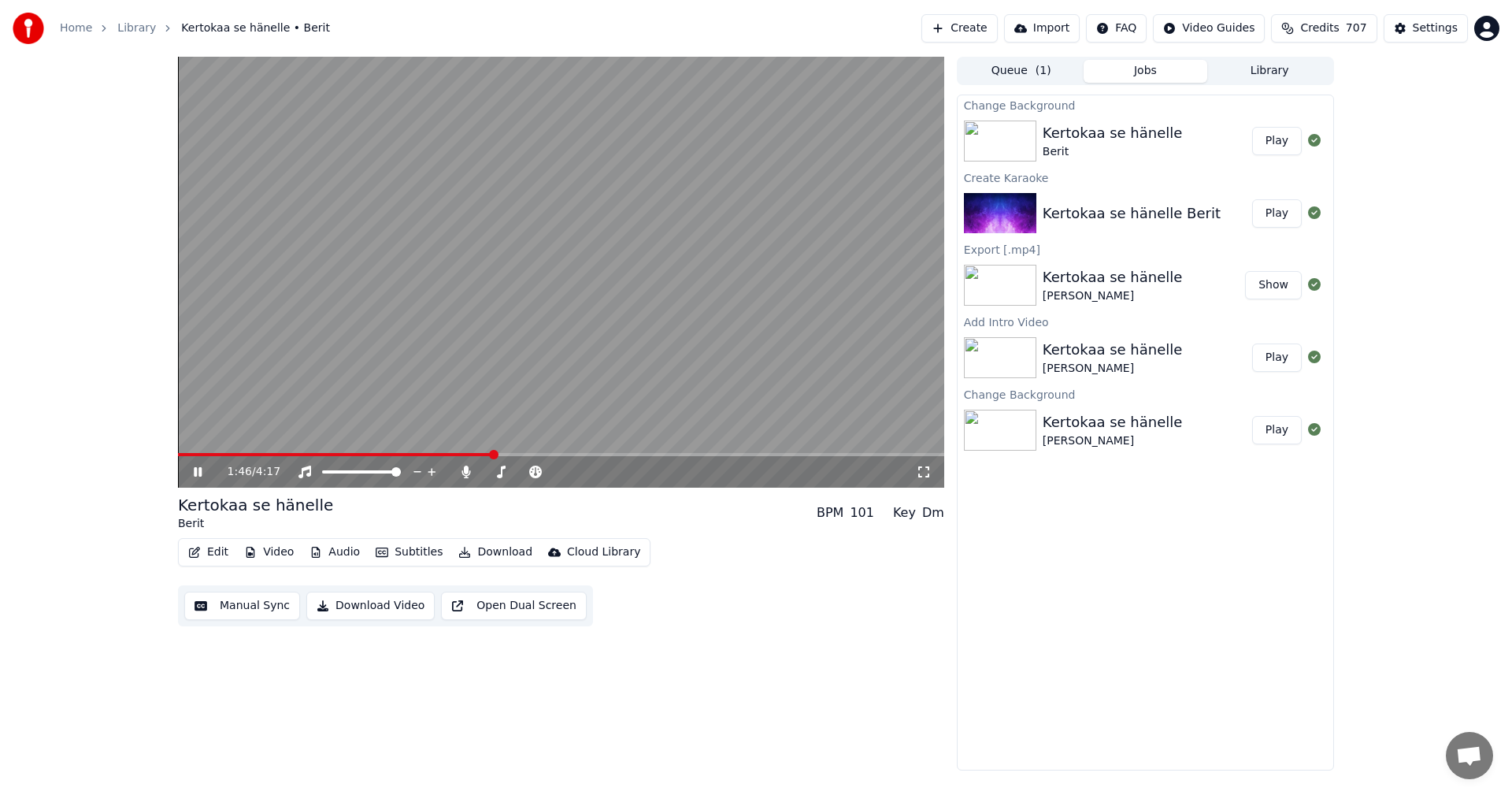
click at [527, 453] on span at bounding box center [561, 454] width 766 height 3
click at [513, 454] on span at bounding box center [346, 454] width 336 height 3
click at [492, 452] on video at bounding box center [561, 272] width 766 height 431
click at [492, 454] on span at bounding box center [335, 454] width 315 height 3
click at [203, 476] on icon at bounding box center [209, 472] width 37 height 13
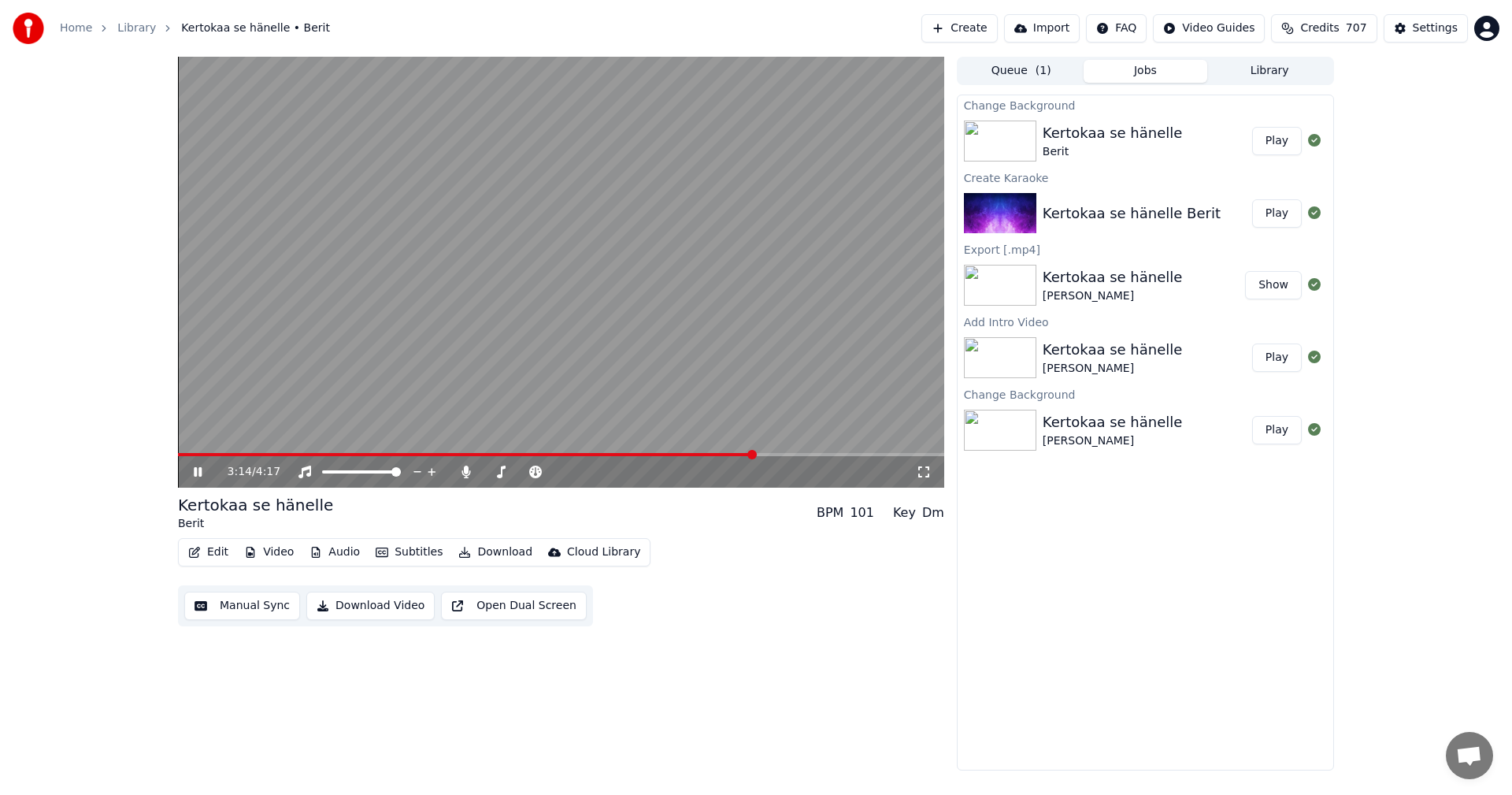
click at [756, 455] on span at bounding box center [561, 454] width 766 height 3
click at [779, 455] on span at bounding box center [561, 454] width 766 height 3
click at [467, 475] on icon at bounding box center [465, 472] width 16 height 13
click at [506, 552] on button "Download" at bounding box center [495, 552] width 87 height 22
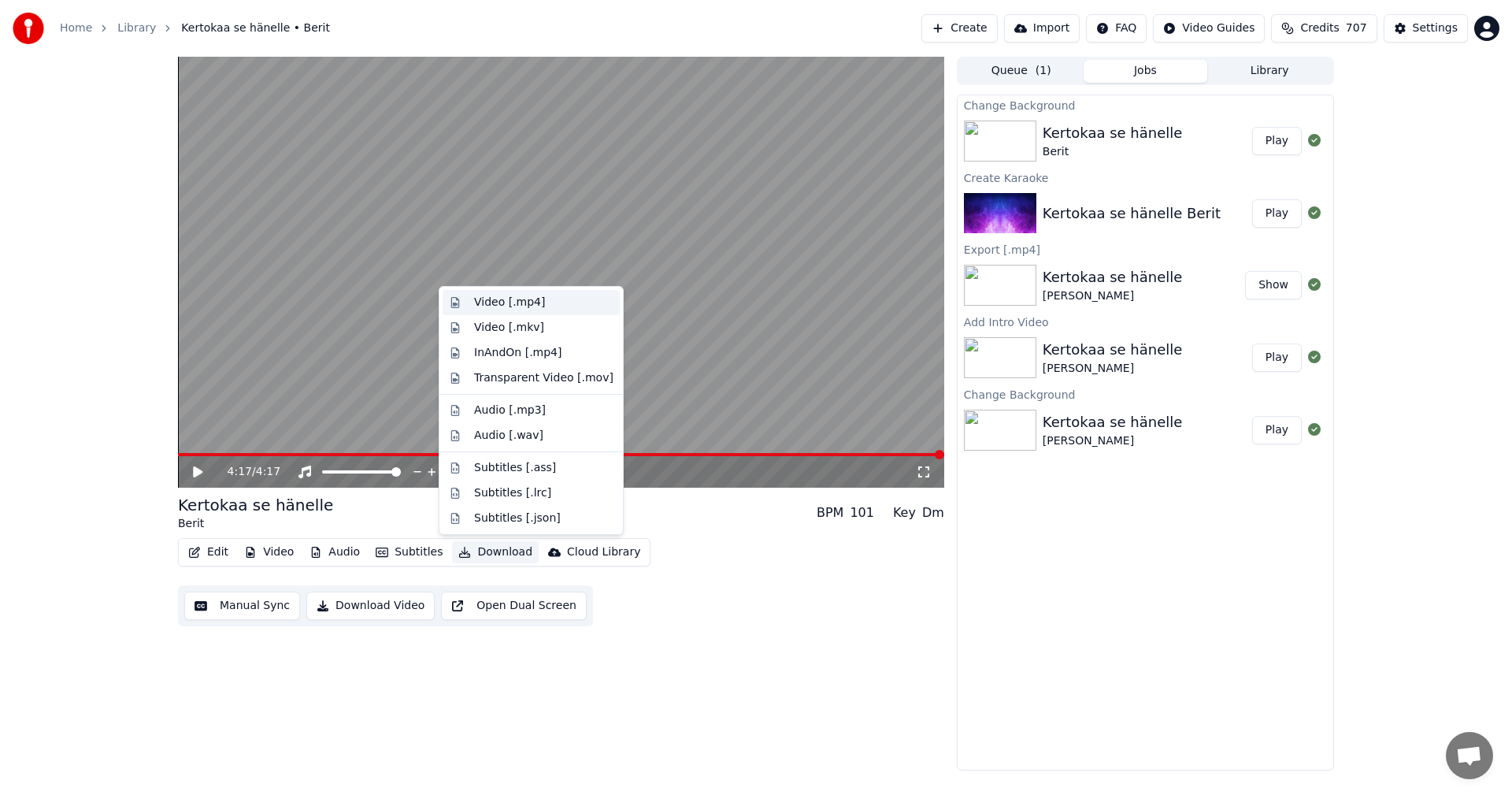
click at [537, 309] on div "Video [.mp4]" at bounding box center [544, 302] width 140 height 16
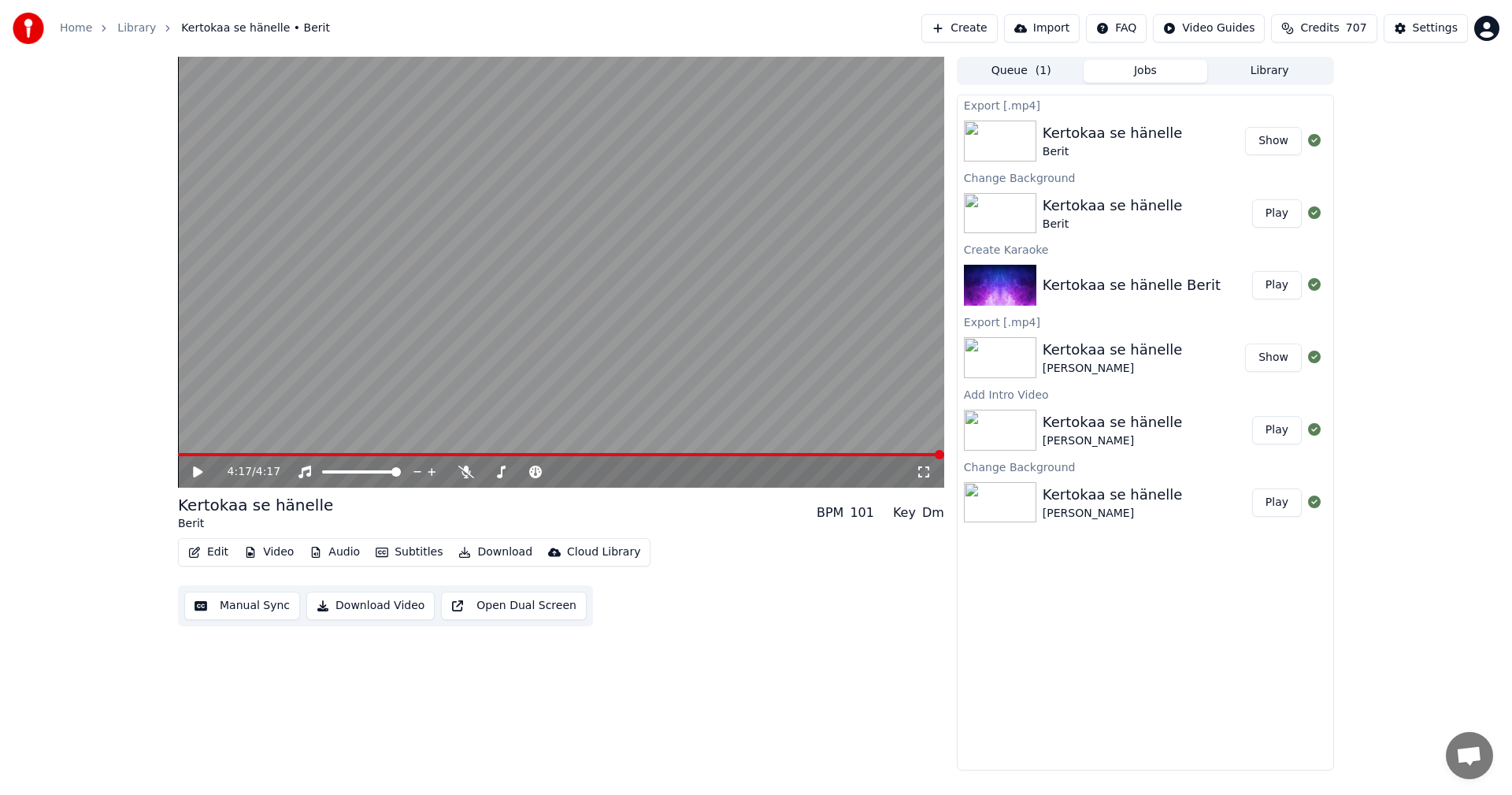
click at [1286, 138] on button "Show" at bounding box center [1273, 141] width 57 height 28
